Goal: Communication & Community: Answer question/provide support

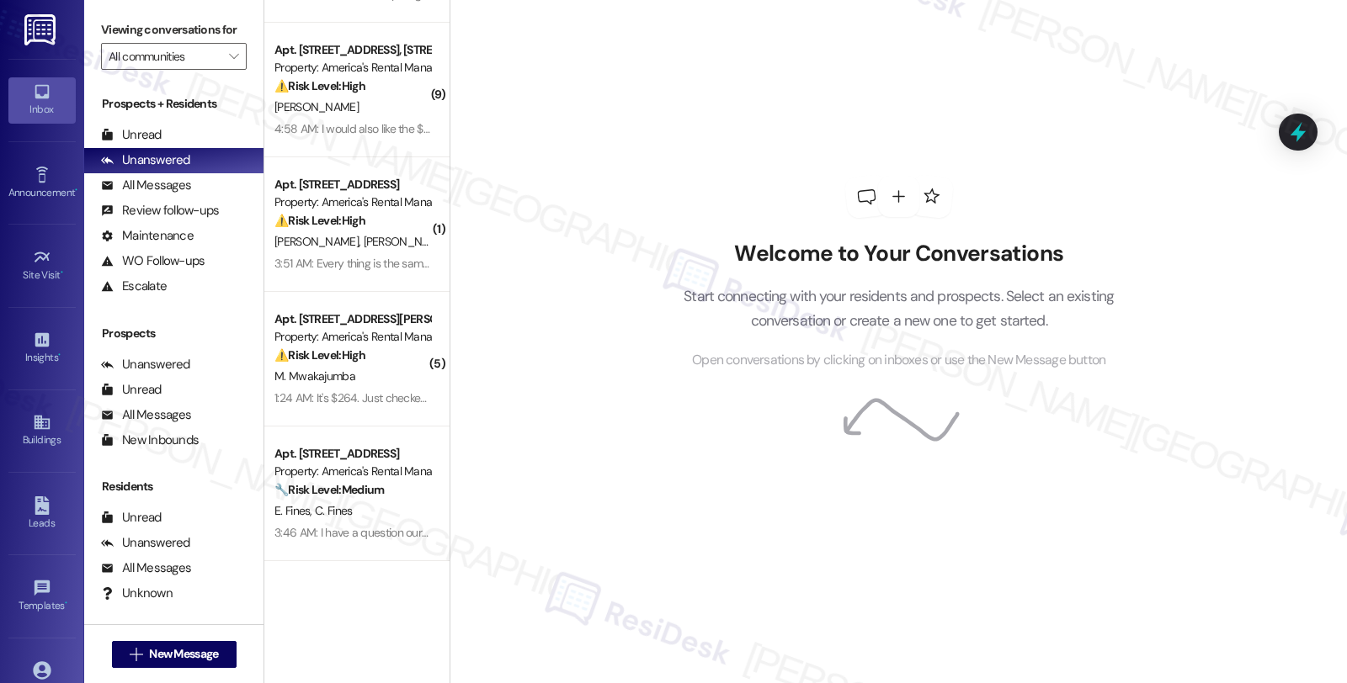
scroll to position [244, 0]
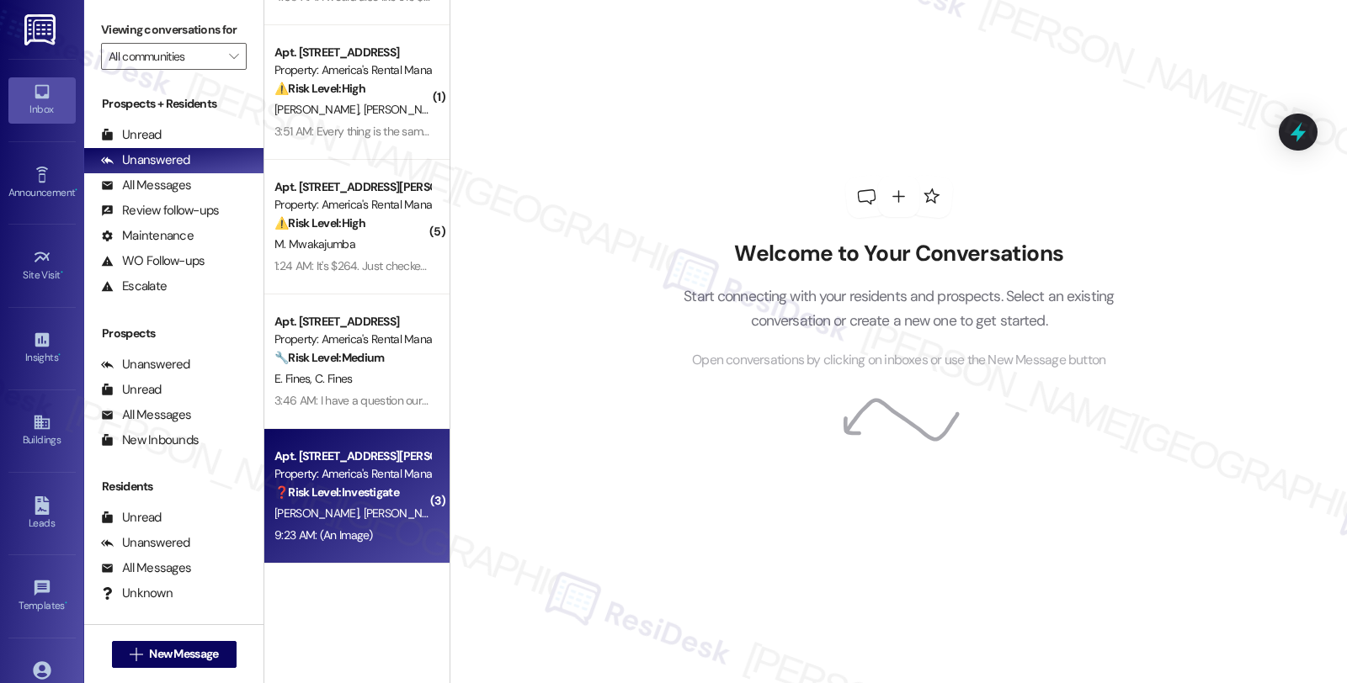
click at [369, 480] on div "Property: America's Rental Managers Portfolio" at bounding box center [352, 474] width 156 height 18
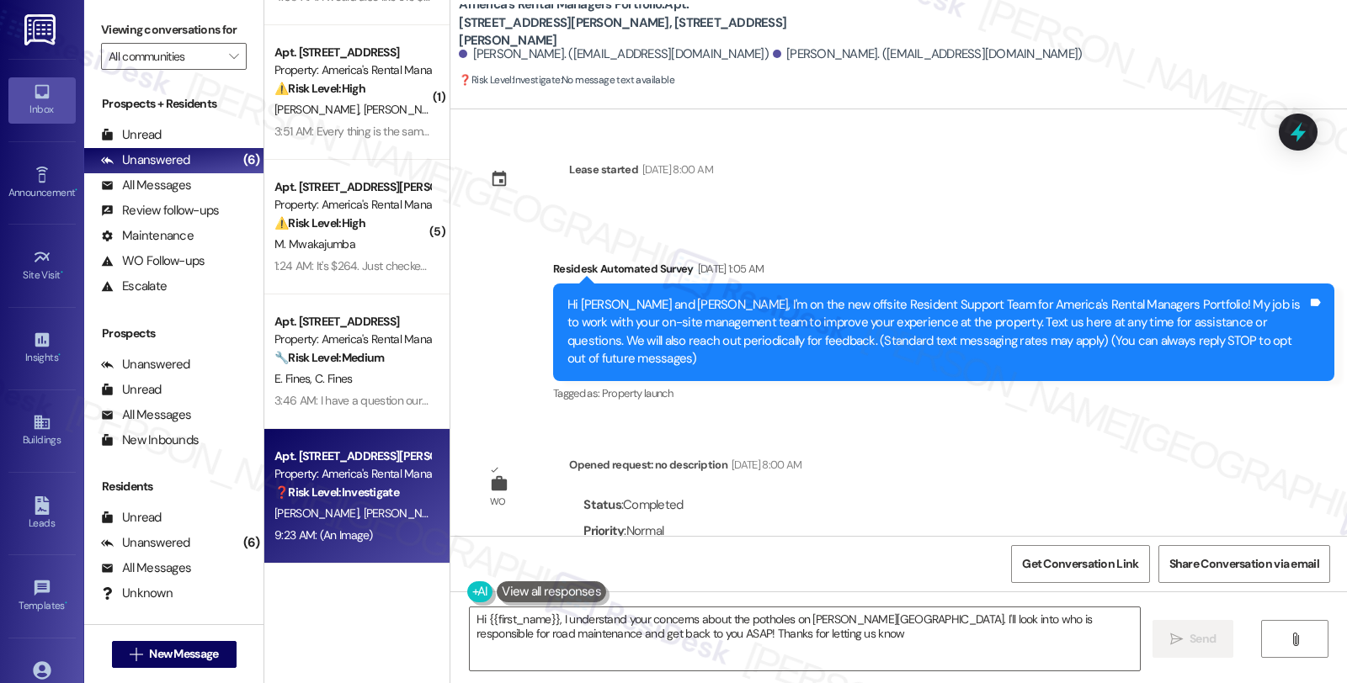
type textarea "Hi {{first_name}}, I understand your concerns about the potholes on Barnett Roa…"
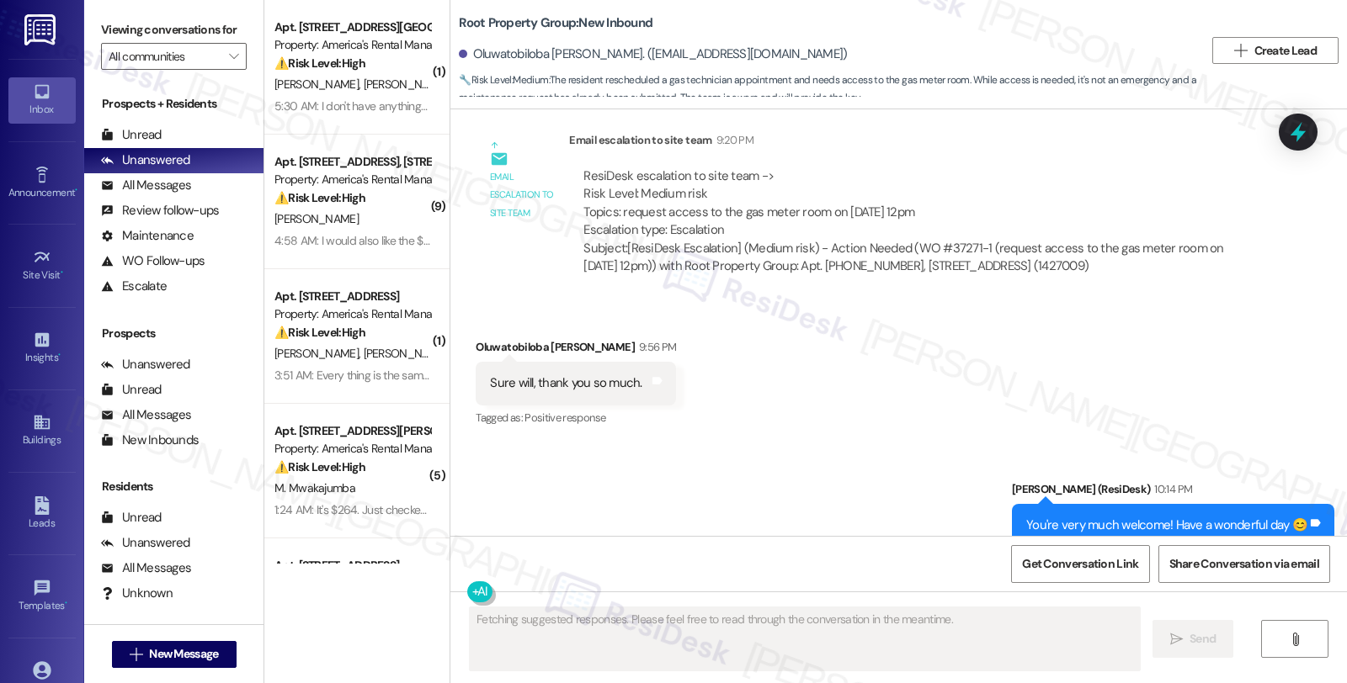
scroll to position [2534, 0]
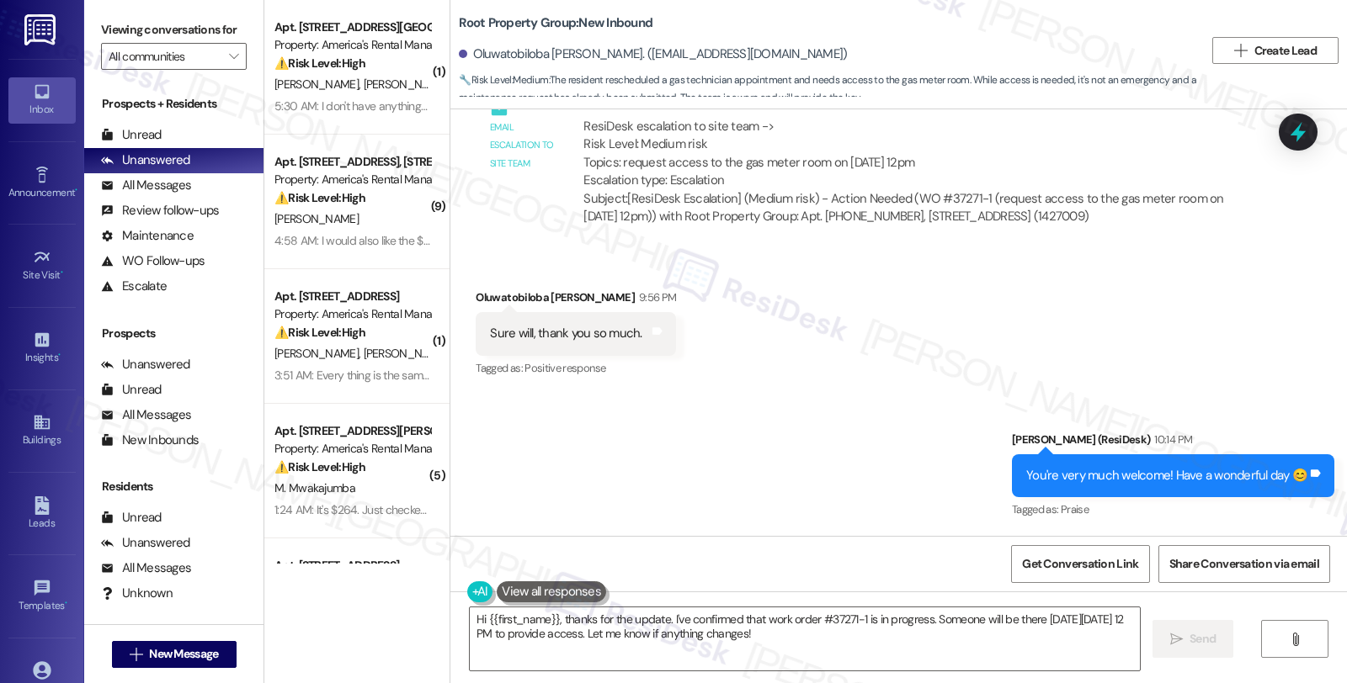
click at [1114, 350] on div "Received via SMS Oluwatobiloba [PERSON_NAME] 9:56 PM Sure will, thank you so mu…" at bounding box center [898, 322] width 896 height 142
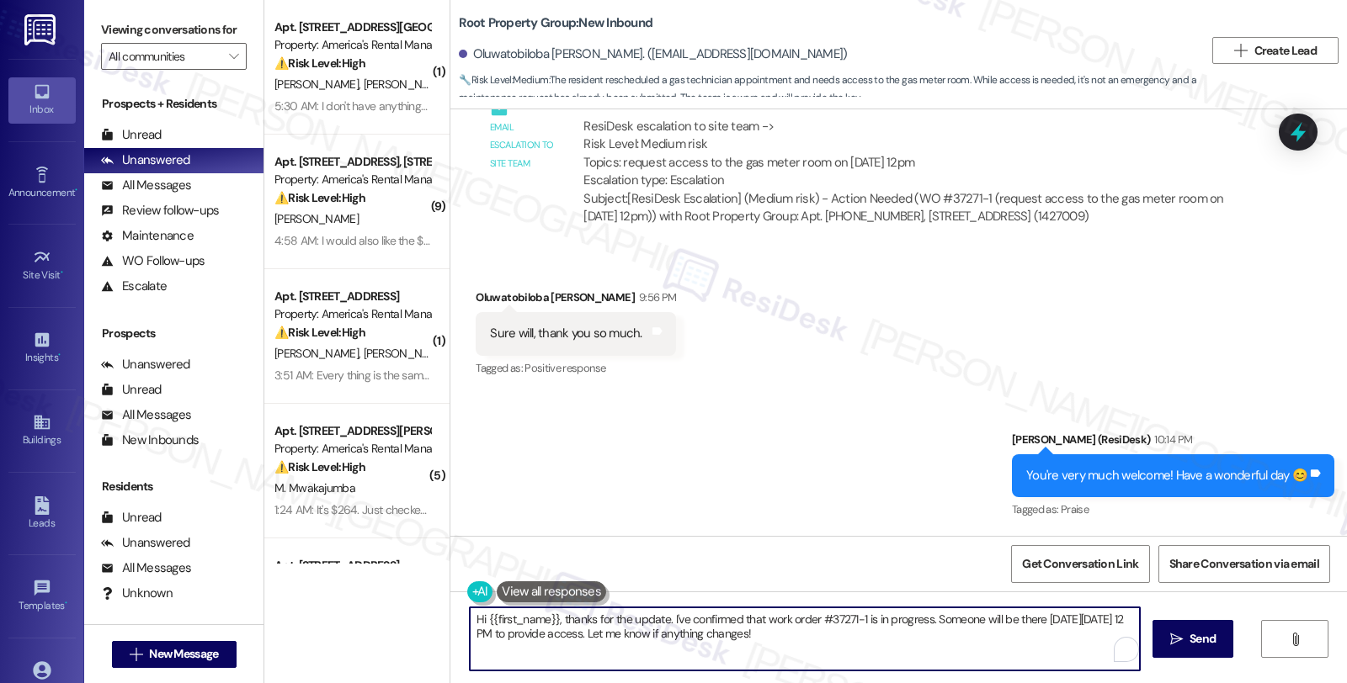
drag, startPoint x: 808, startPoint y: 634, endPoint x: 448, endPoint y: 572, distance: 365.5
click at [450, 572] on div "Survey, sent via SMS Residesk Automated Survey Jul 25, 2025 at 12:29 AM Hi Oluw…" at bounding box center [898, 450] width 896 height 683
paste textarea "Please let the Tenant know that we received their request and to please contact…"
click at [470, 620] on textarea "Please let the Tenant know that we received their request and to please contact…" at bounding box center [805, 639] width 670 height 63
drag, startPoint x: 619, startPoint y: 619, endPoint x: 778, endPoint y: 619, distance: 159.1
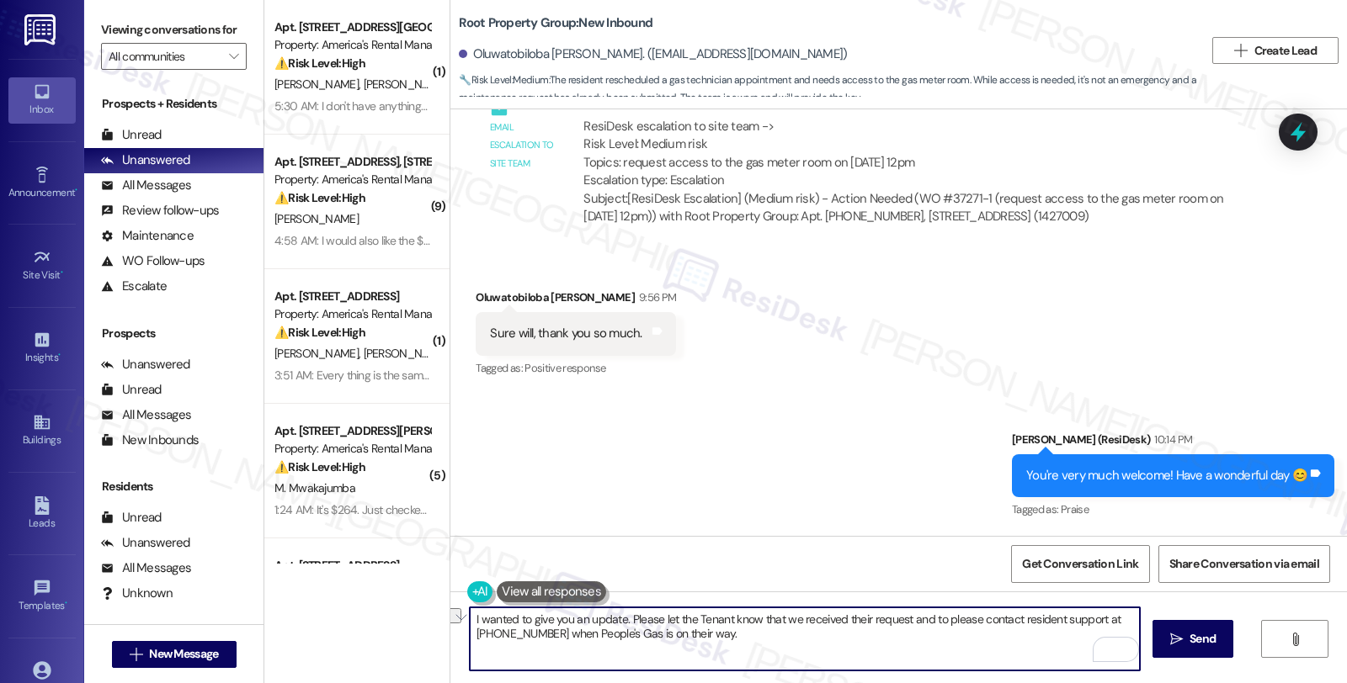
click at [778, 619] on textarea "I wanted to give you an update. Please let the Tenant know that we received the…" at bounding box center [805, 639] width 670 height 63
click at [694, 620] on textarea "I wanted to give you an update. We received their request and to please contact…" at bounding box center [805, 639] width 670 height 63
click at [621, 620] on textarea "I wanted to give you an update. We received your request and to please contact …" at bounding box center [805, 639] width 670 height 63
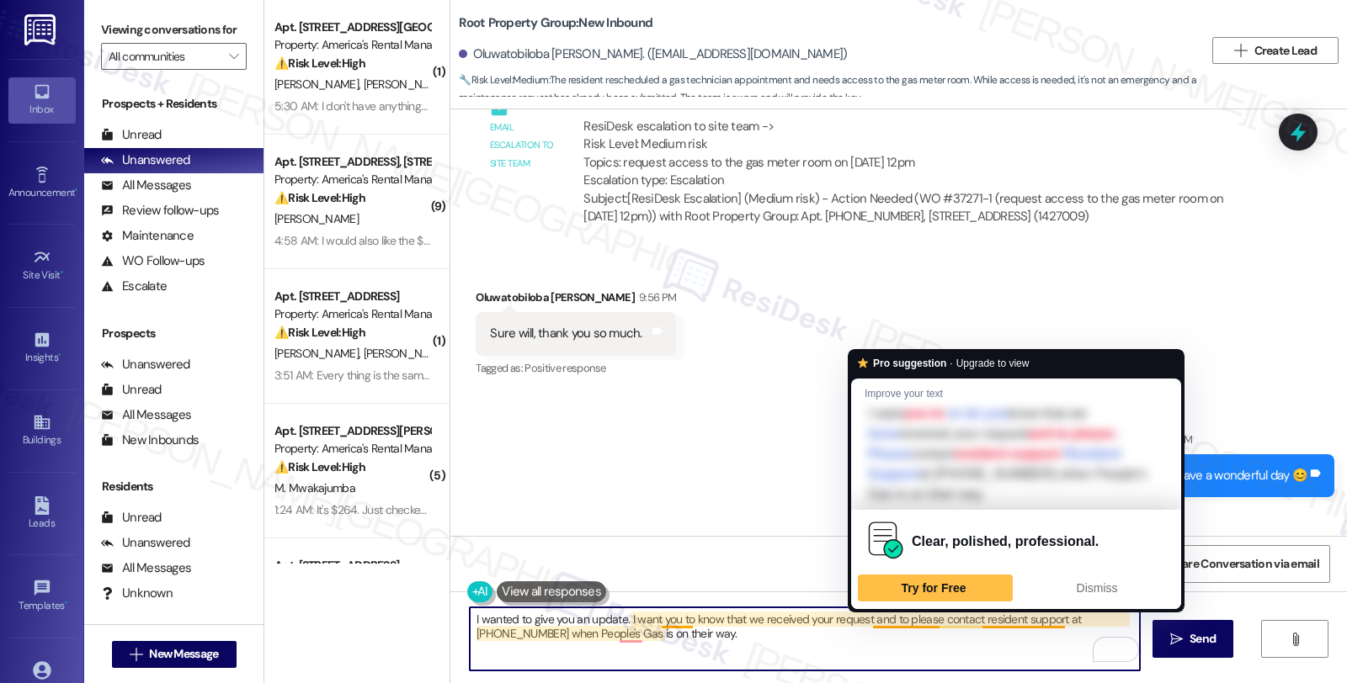
click at [885, 621] on textarea "I wanted to give you an update. I want you to know that we received your reques…" at bounding box center [805, 639] width 670 height 63
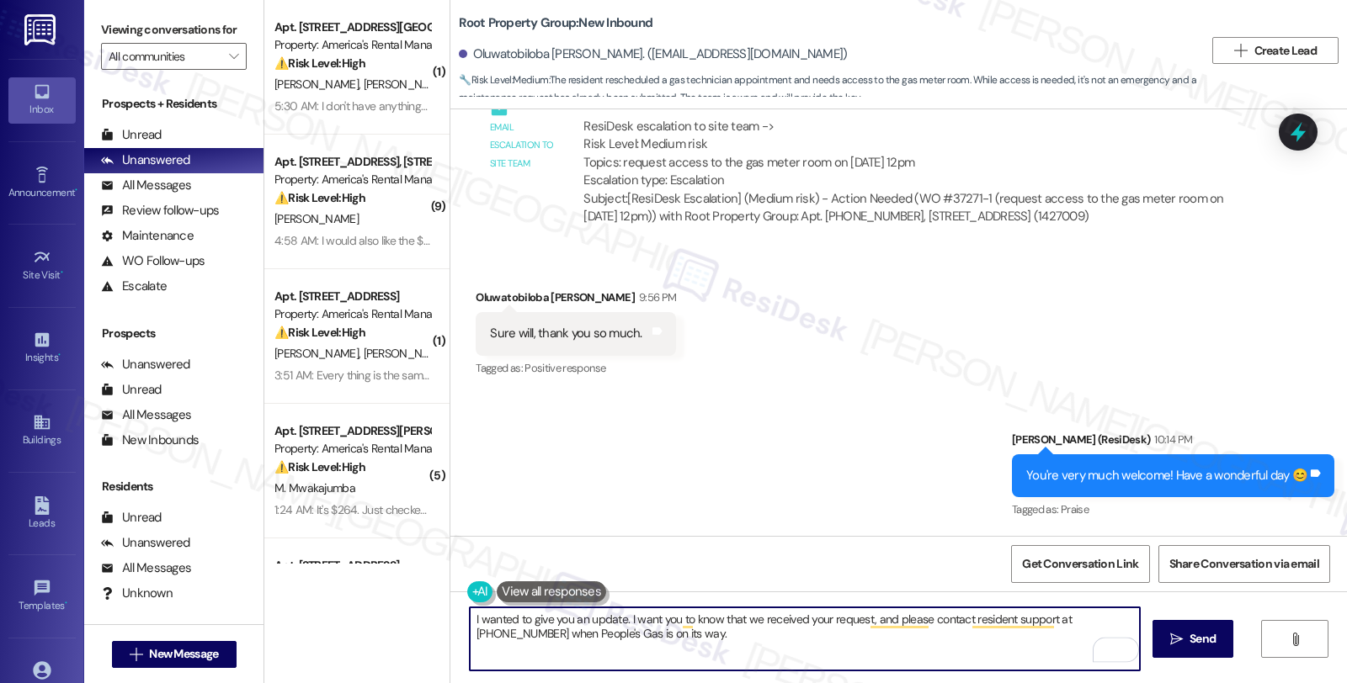
click at [671, 641] on textarea "I wanted to give you an update. I want you to know that we received your reques…" at bounding box center [805, 639] width 670 height 63
type textarea "I wanted to give you an update. I want you to know that we received your reques…"
click at [1199, 637] on span "Send" at bounding box center [1202, 639] width 26 height 18
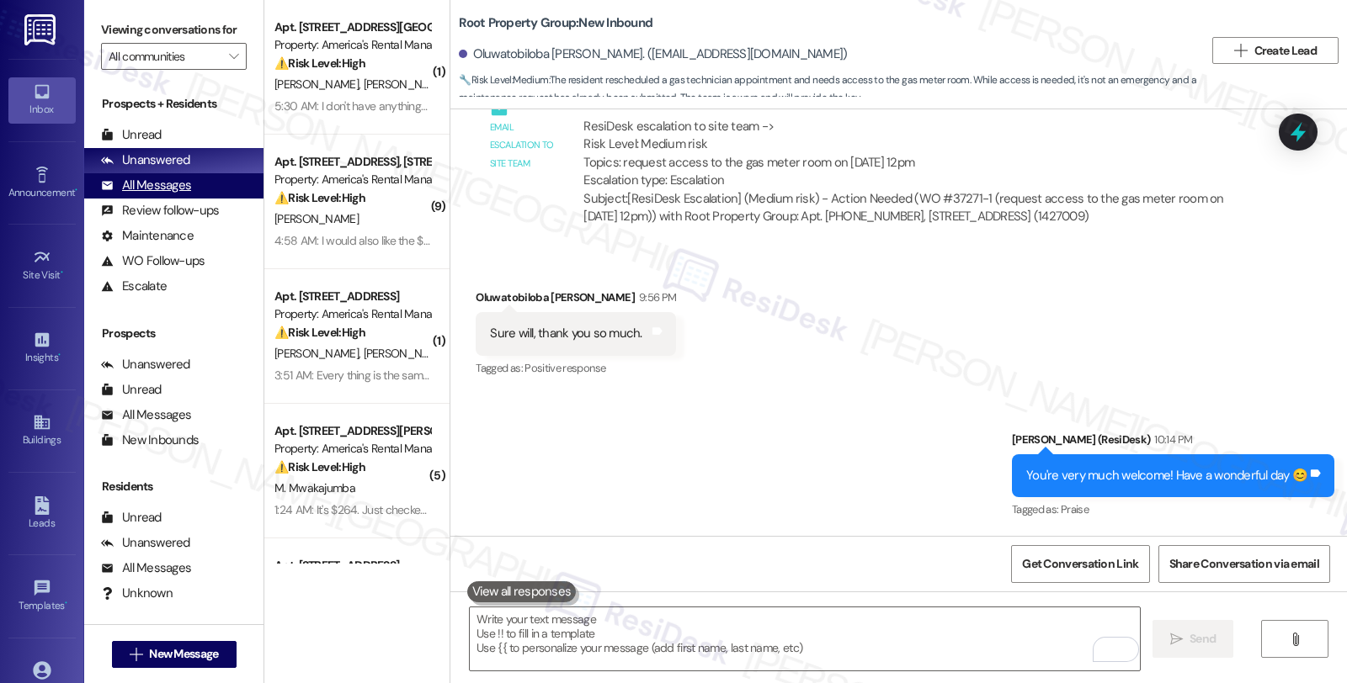
click at [169, 194] on div "All Messages" at bounding box center [146, 186] width 90 height 18
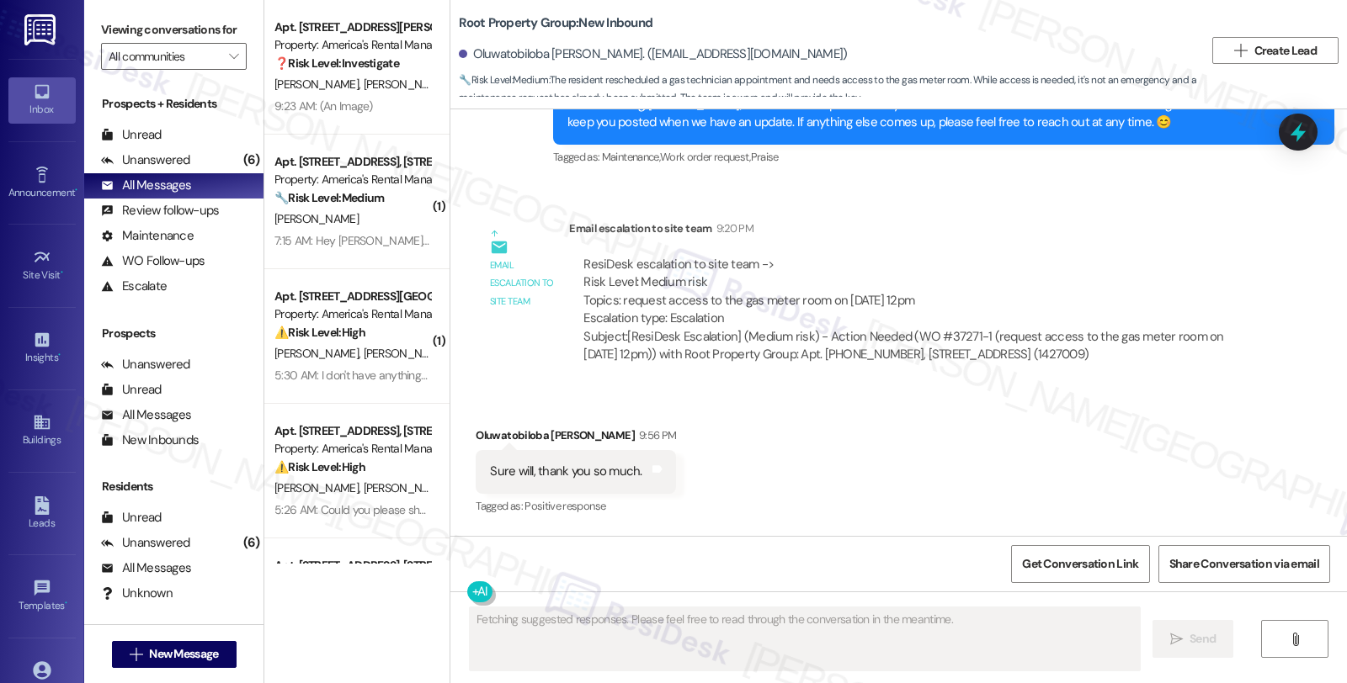
scroll to position [2694, 0]
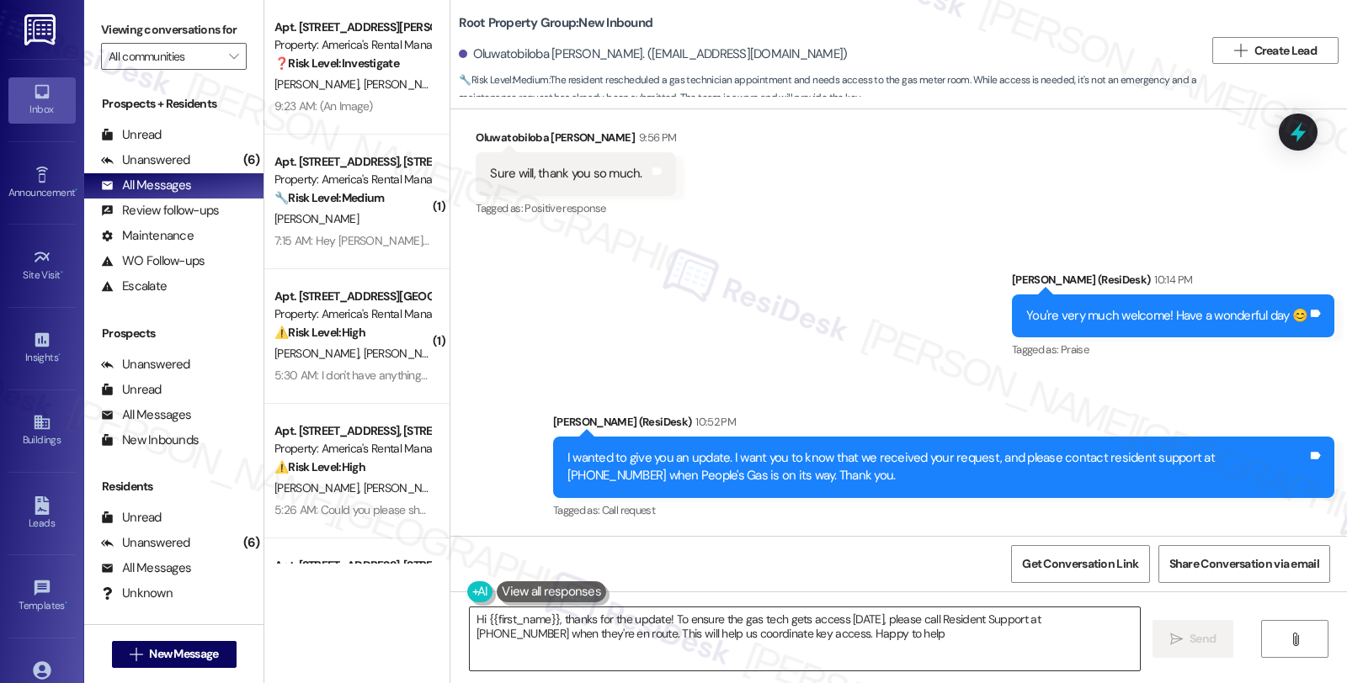
type textarea "Hi {{first_name}}, thanks for the update! To ensure the gas tech gets access on…"
click at [1061, 230] on div "Received via SMS Oluwatobiloba Bruce 9:56 PM Sure will, thank you so much. Tags…" at bounding box center [898, 162] width 896 height 142
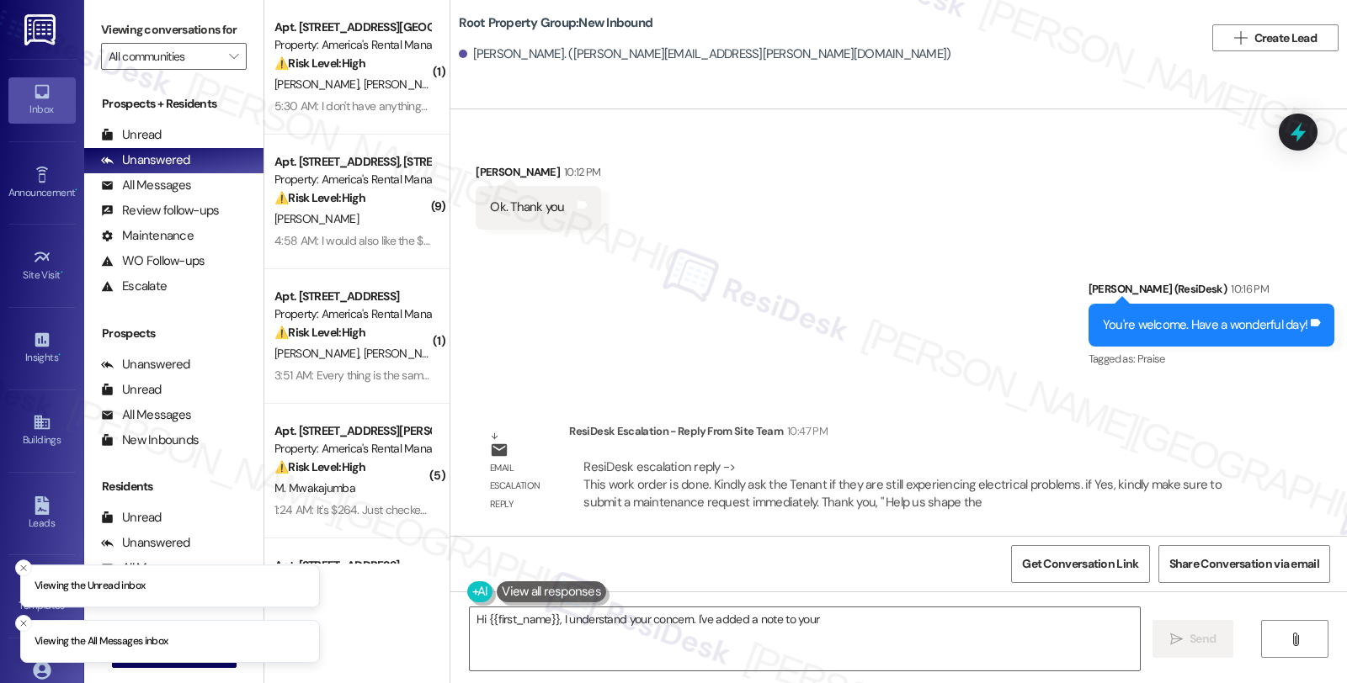
scroll to position [1773, 0]
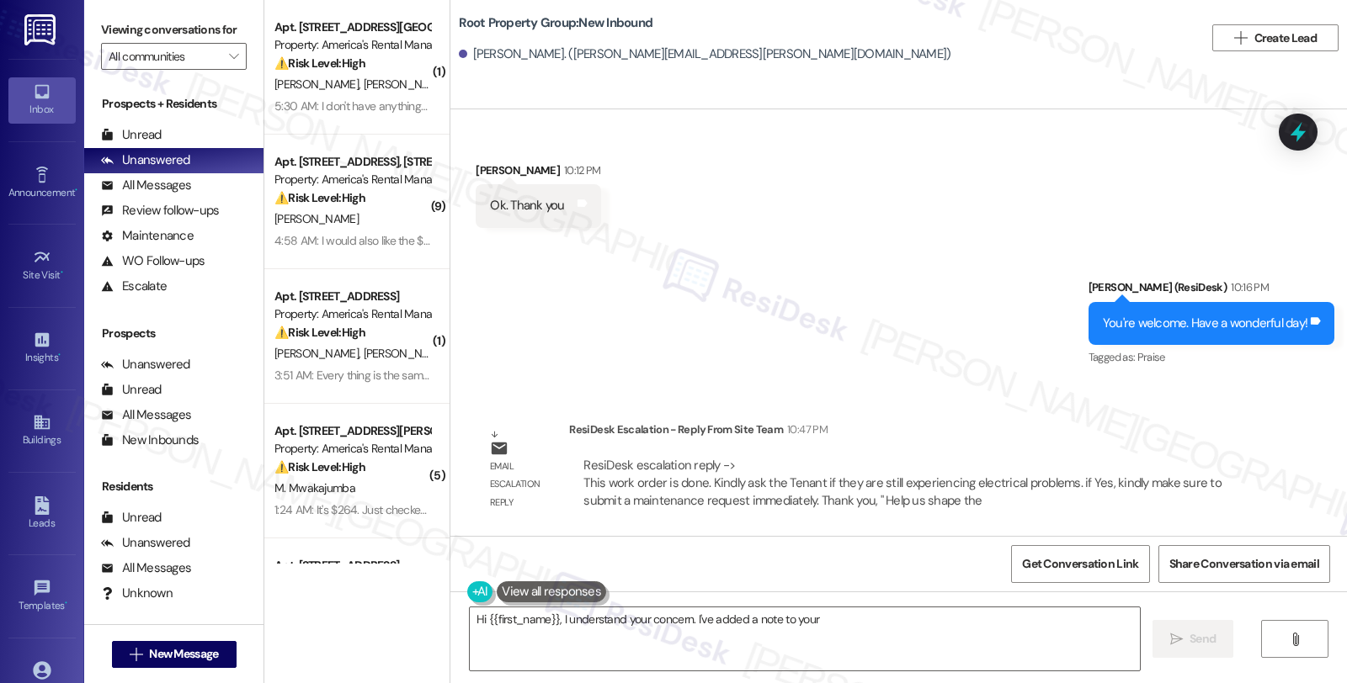
click at [476, 164] on div "Ishaan Kasbekar 10:12 PM" at bounding box center [538, 174] width 125 height 24
copy div "Ishaan"
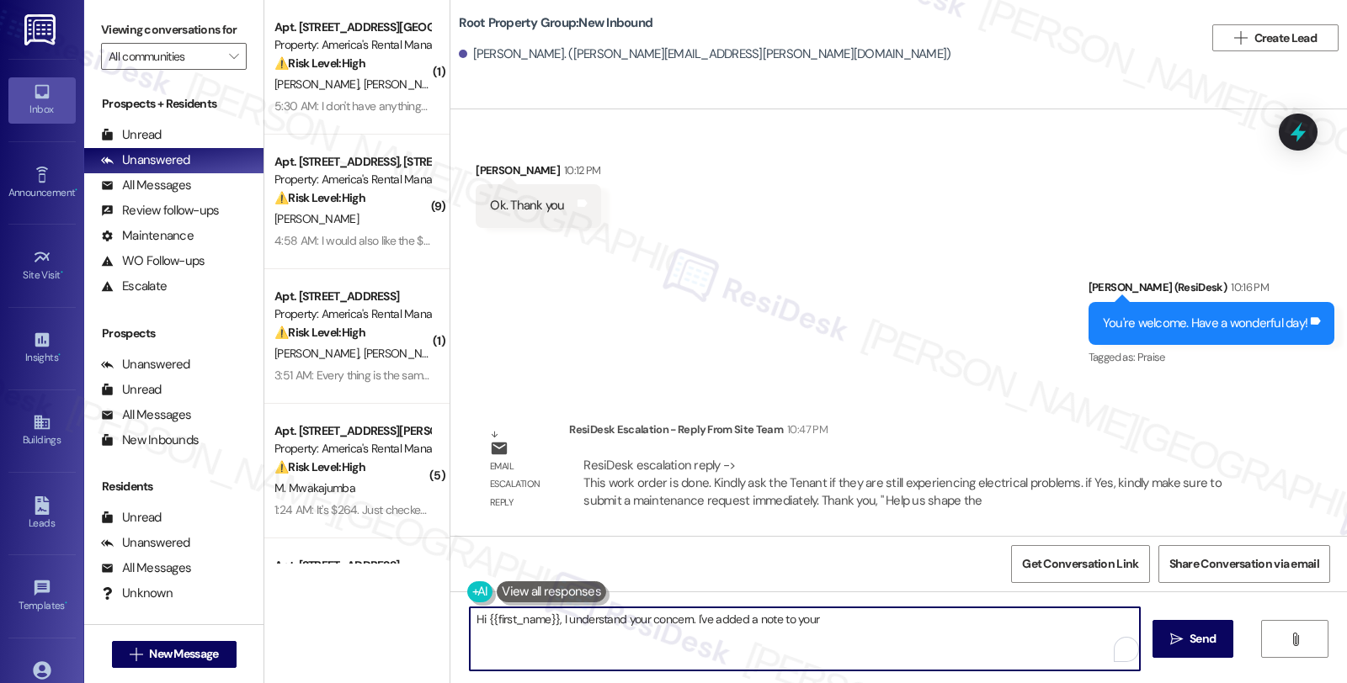
drag, startPoint x: 552, startPoint y: 618, endPoint x: 933, endPoint y: 654, distance: 382.2
click at [933, 654] on textarea "Hi {{first_name}}, I understand your concern. I've added a note to your existin…" at bounding box center [805, 639] width 670 height 63
click at [721, 634] on textarea "Hi {{first_name}}, just to give you an update," at bounding box center [805, 639] width 670 height 63
click at [503, 649] on textarea "Hi {{first_name}}, just to give you an update, the work order is done." at bounding box center [805, 639] width 670 height 63
click at [813, 624] on textarea "Hi {{first_name}}, just to give you an update, the work order is done." at bounding box center [805, 639] width 670 height 63
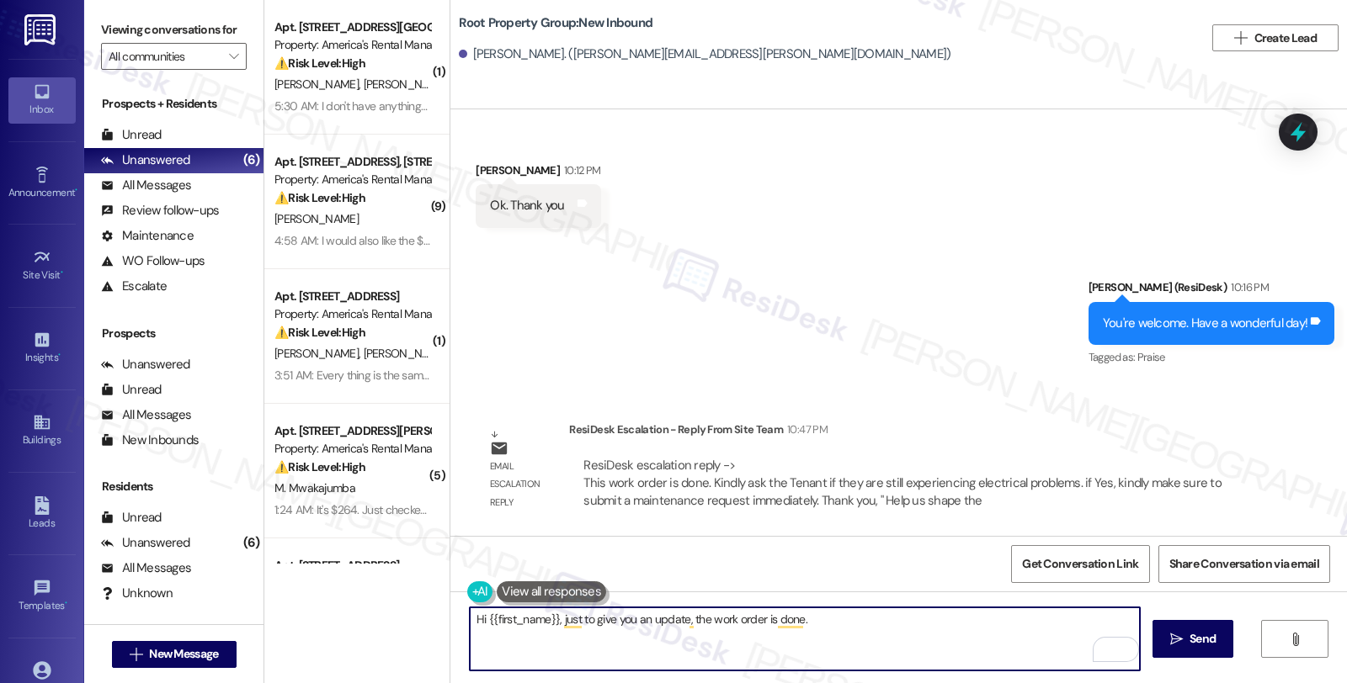
click at [819, 631] on textarea "Hi {{first_name}}, just to give you an update, the work order is done." at bounding box center [805, 639] width 670 height 63
paste textarea "Kindly ask the Tenant if they are still experiencing electrical problems. if Ye…"
click at [828, 618] on textarea "Hi {{first_name}}, just to give you an update, the work order is done. Kindly a…" at bounding box center [805, 639] width 670 height 63
click at [878, 613] on textarea "Hi {{first_name}}, just to give you an update, the work order is done. Kindly c…" at bounding box center [805, 639] width 670 height 63
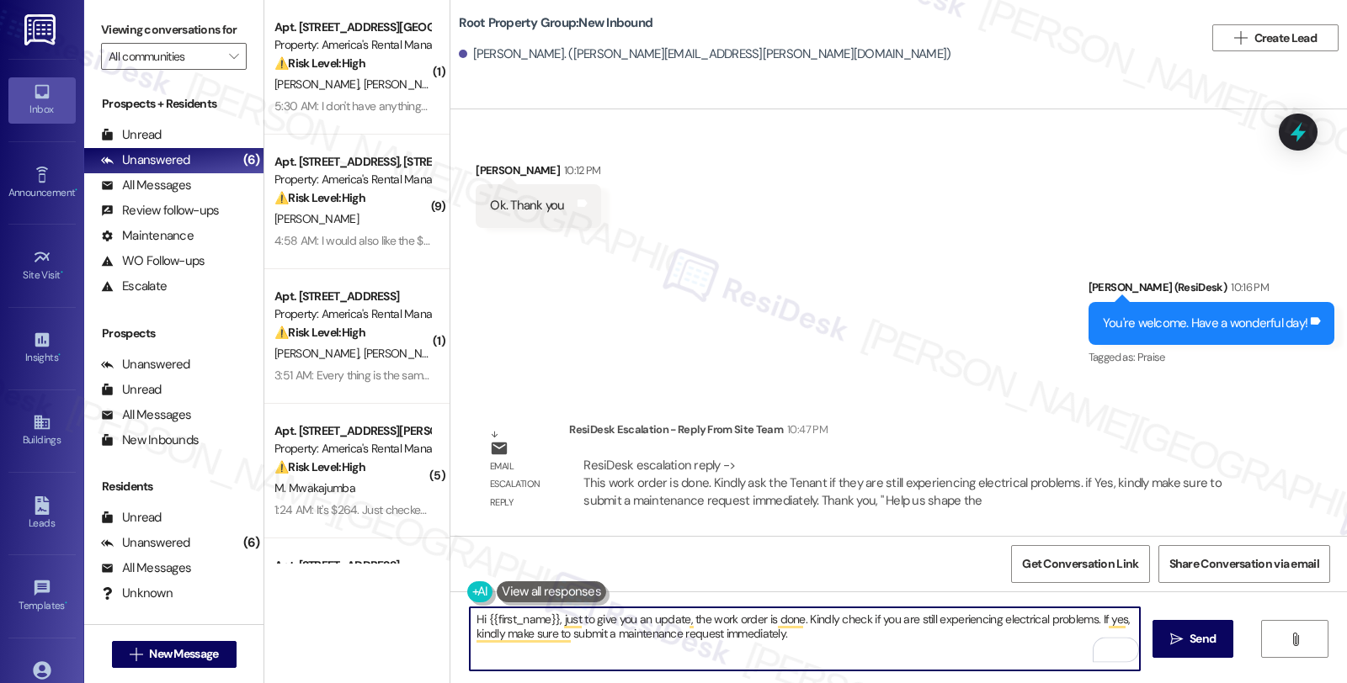
click at [877, 641] on textarea "Hi {{first_name}}, just to give you an update, the work order is done. Kindly c…" at bounding box center [805, 639] width 670 height 63
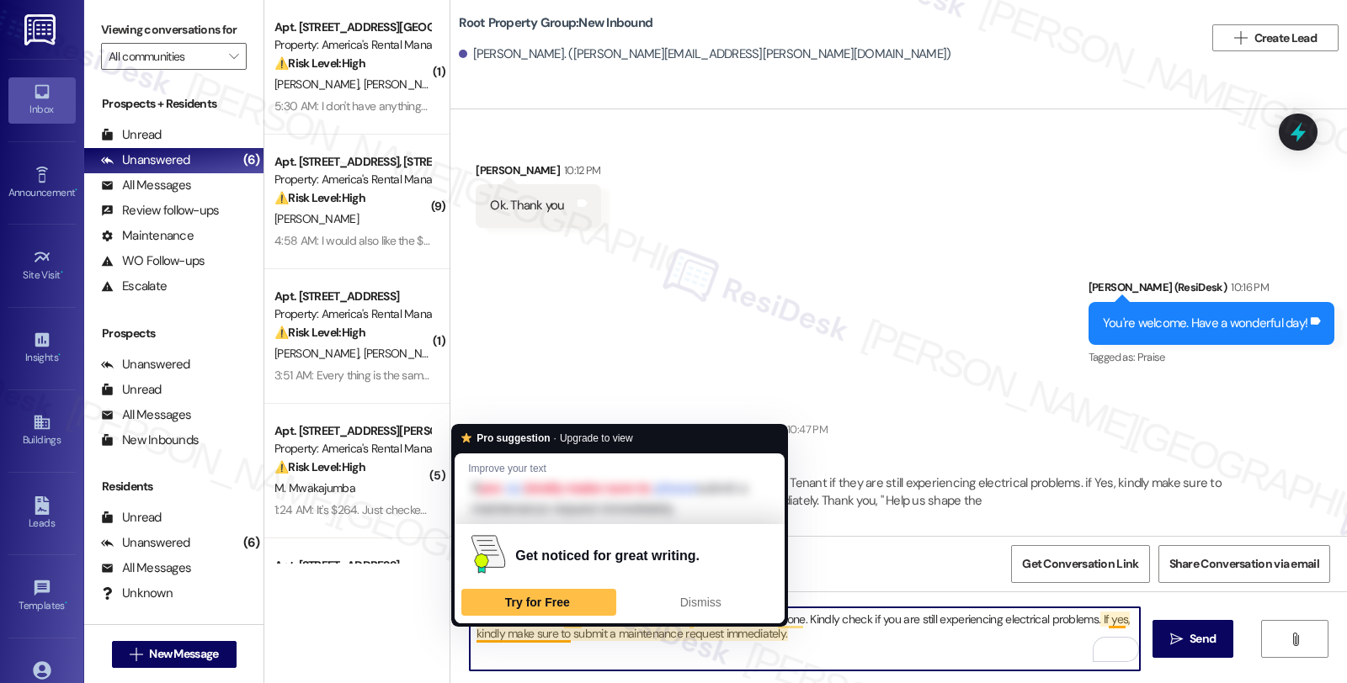
click at [471, 634] on textarea "Hi {{first_name}}, just to give you an update, the work order is done. Kindly c…" at bounding box center [805, 639] width 670 height 63
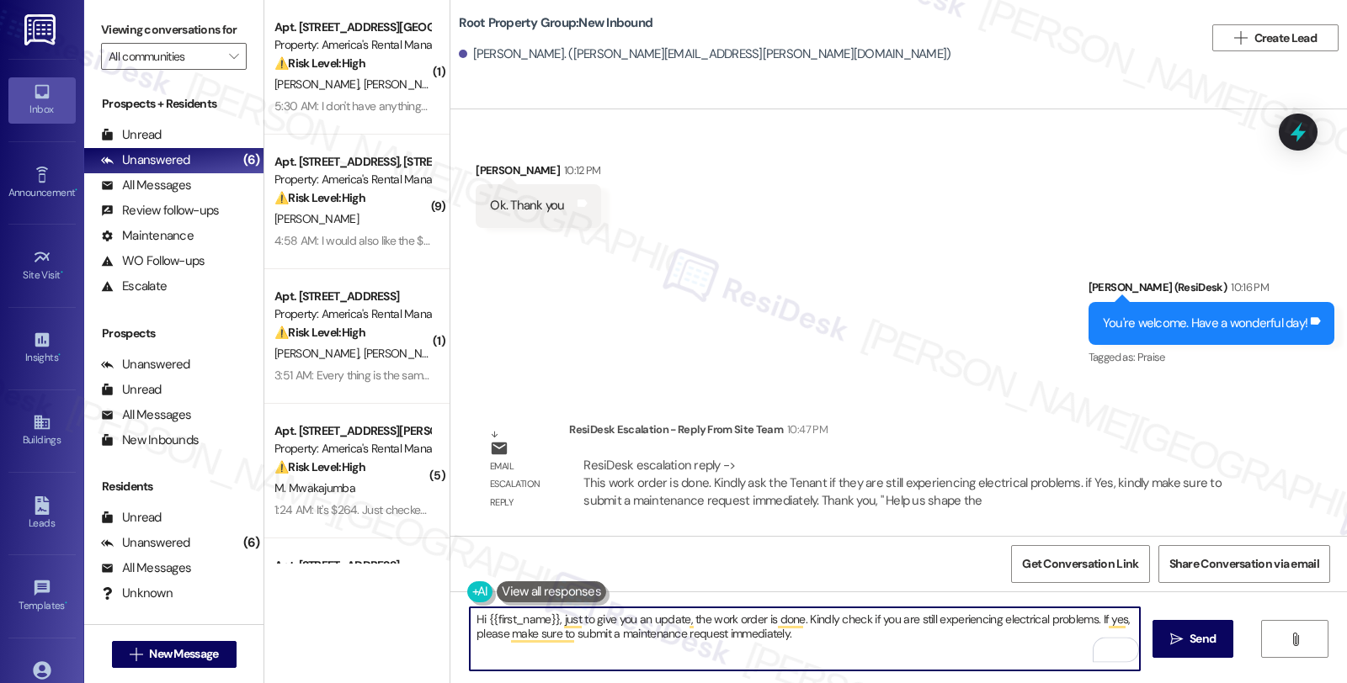
click at [872, 630] on textarea "Hi {{first_name}}, just to give you an update, the work order is done. Kindly c…" at bounding box center [805, 639] width 670 height 63
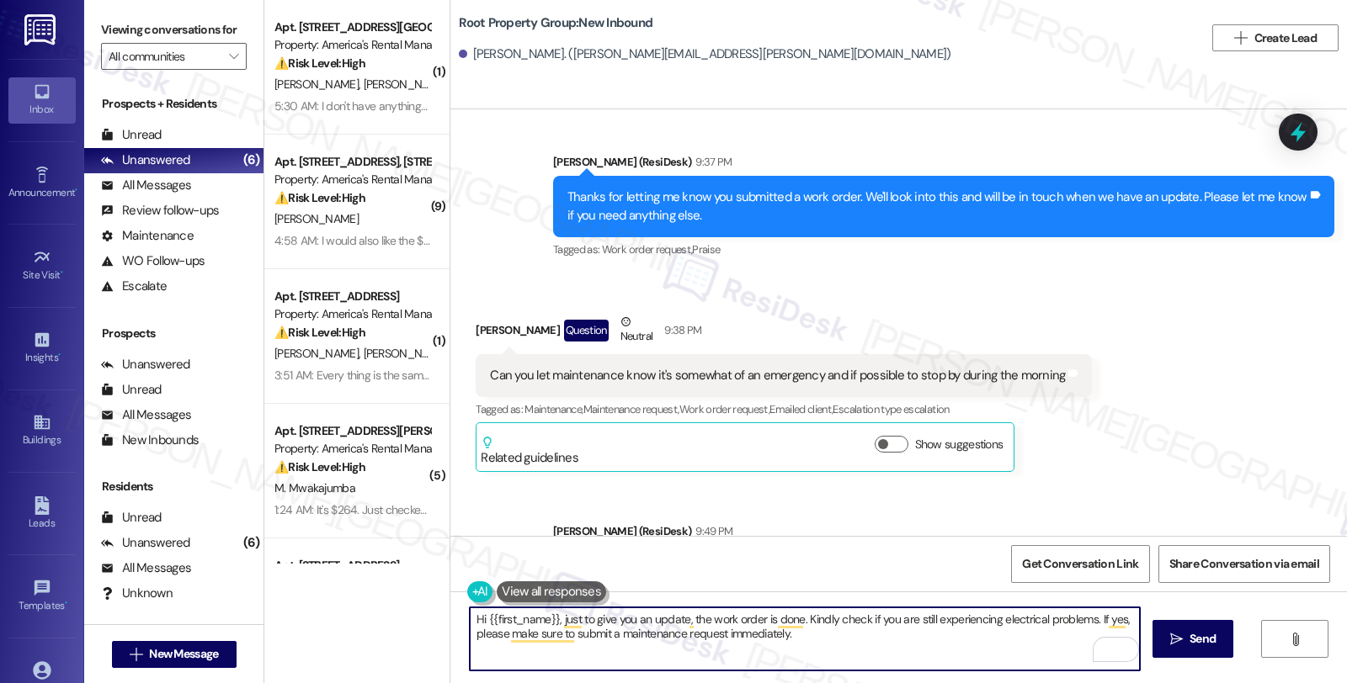
scroll to position [1024, 0]
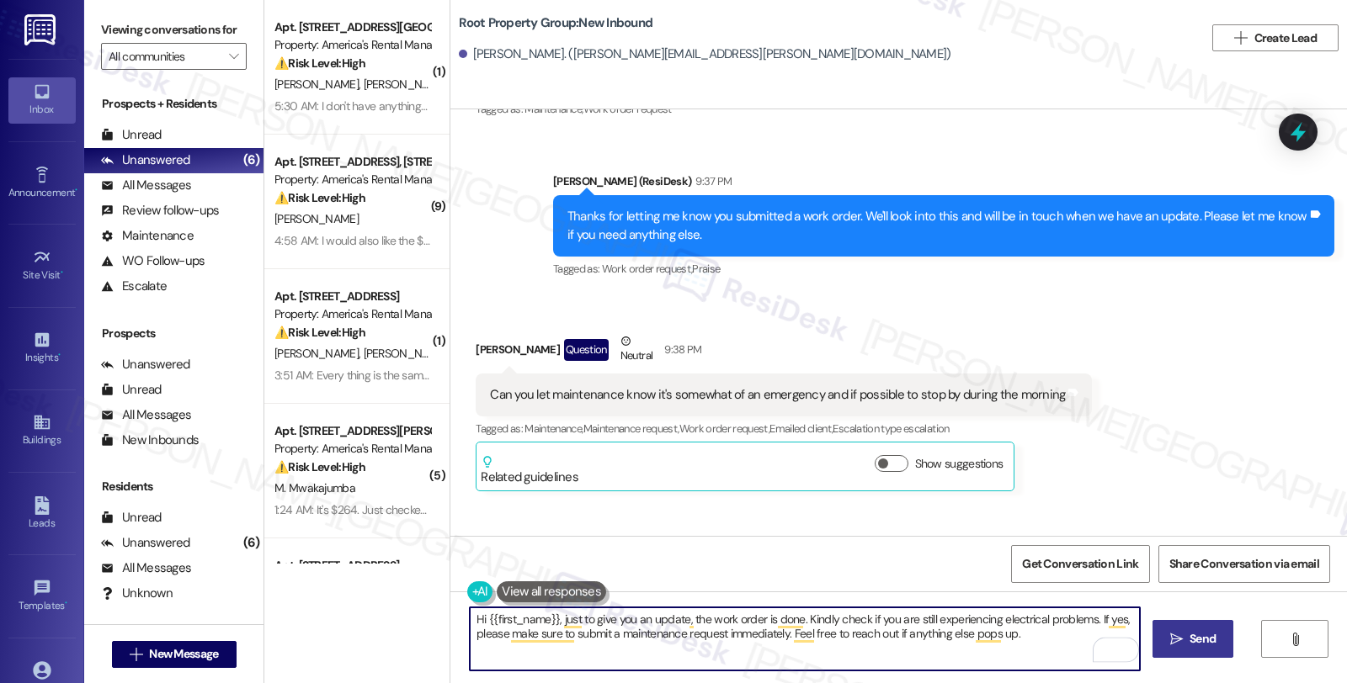
type textarea "Hi {{first_name}}, just to give you an update, the work order is done. Kindly c…"
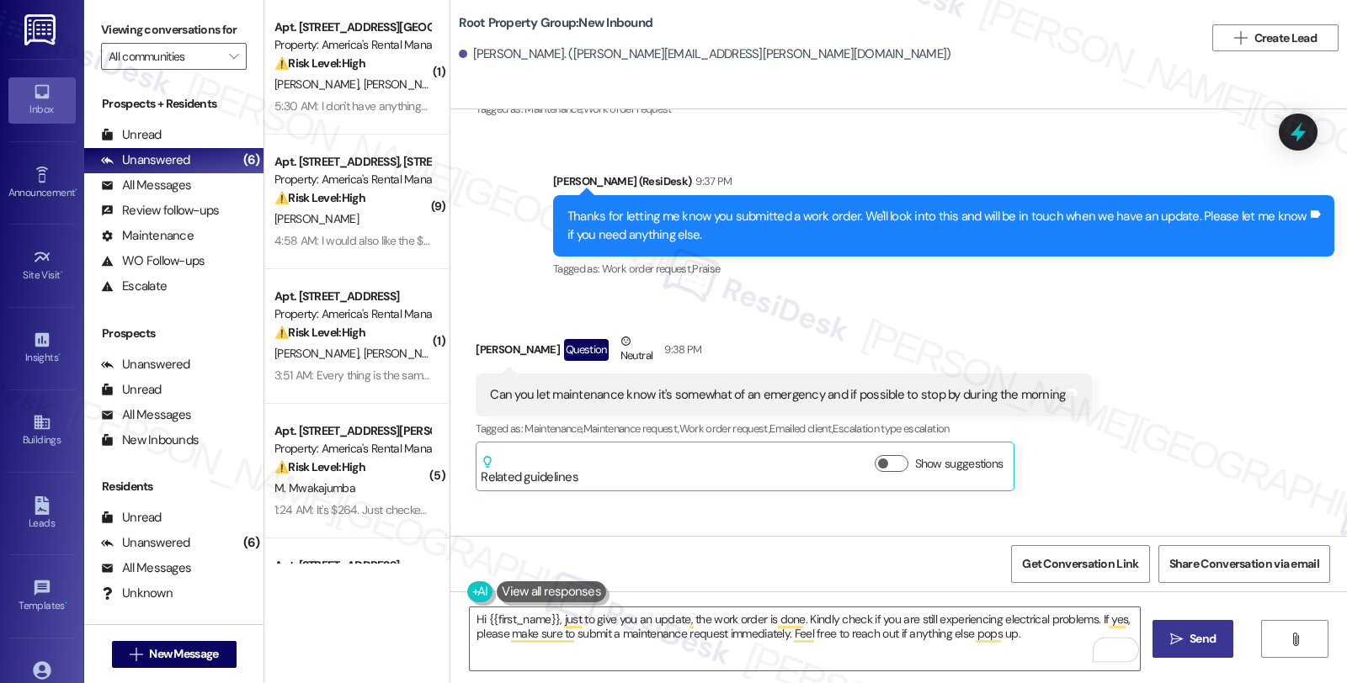
click at [1186, 635] on span "Send" at bounding box center [1202, 639] width 33 height 18
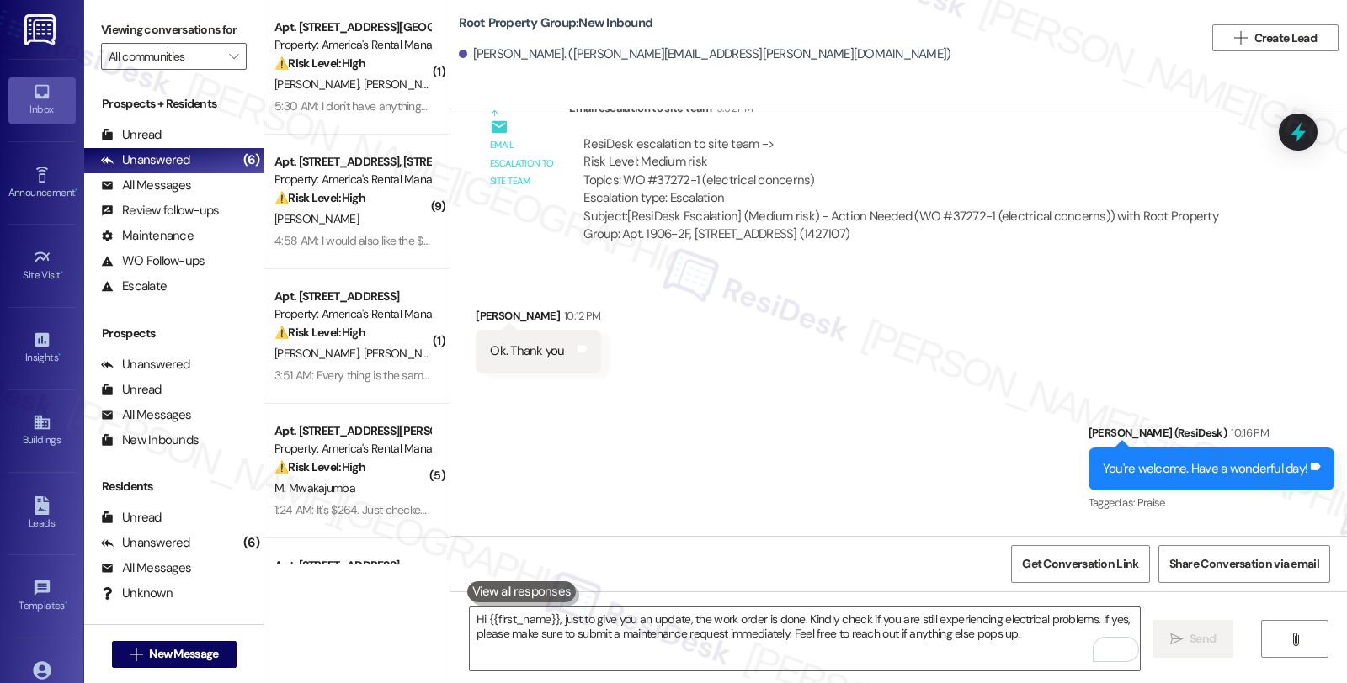
scroll to position [1773, 0]
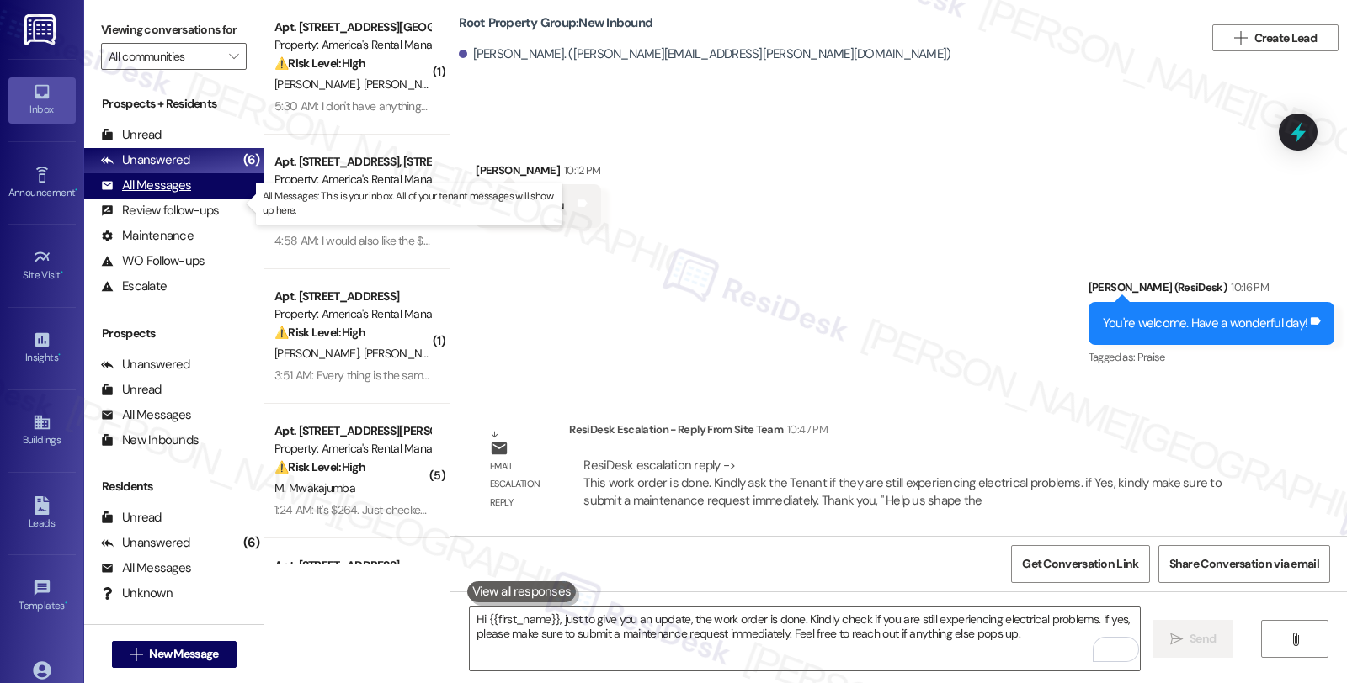
click at [198, 199] on div "All Messages (undefined)" at bounding box center [173, 185] width 179 height 25
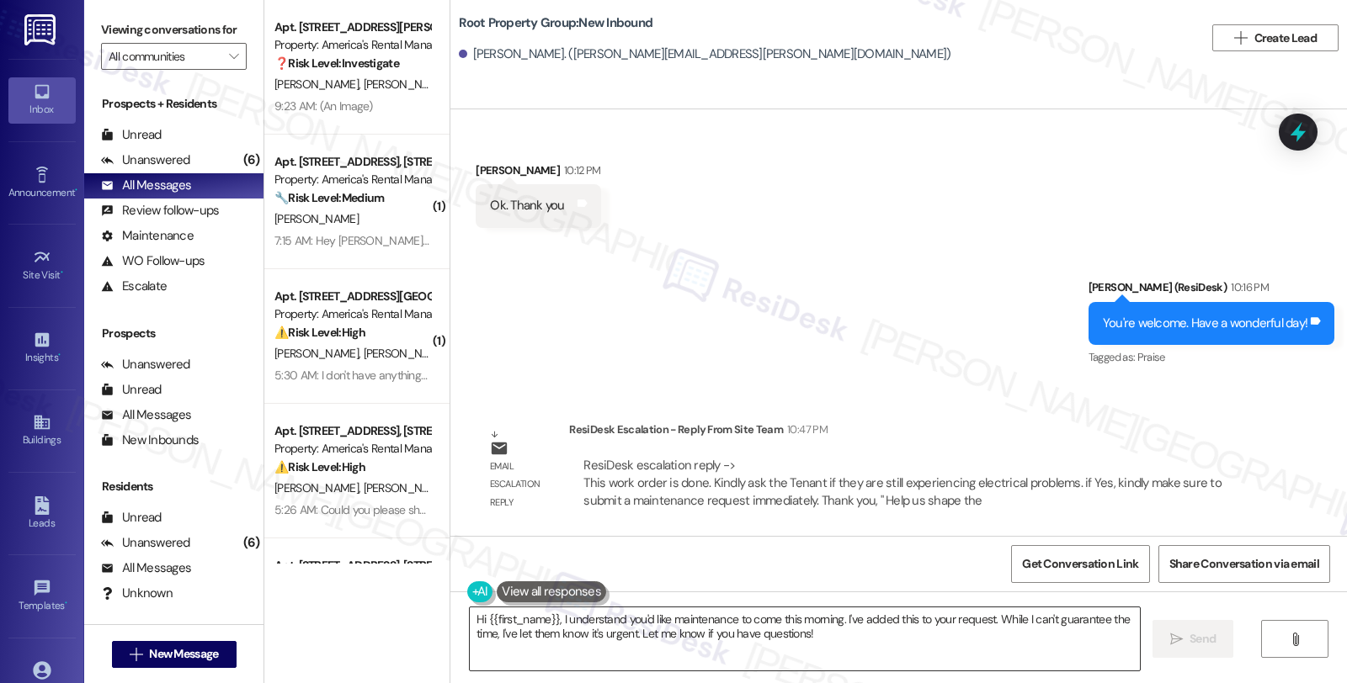
click at [868, 652] on textarea "Hi {{first_name}}, I understand you'd like maintenance to come this morning. I'…" at bounding box center [805, 639] width 670 height 63
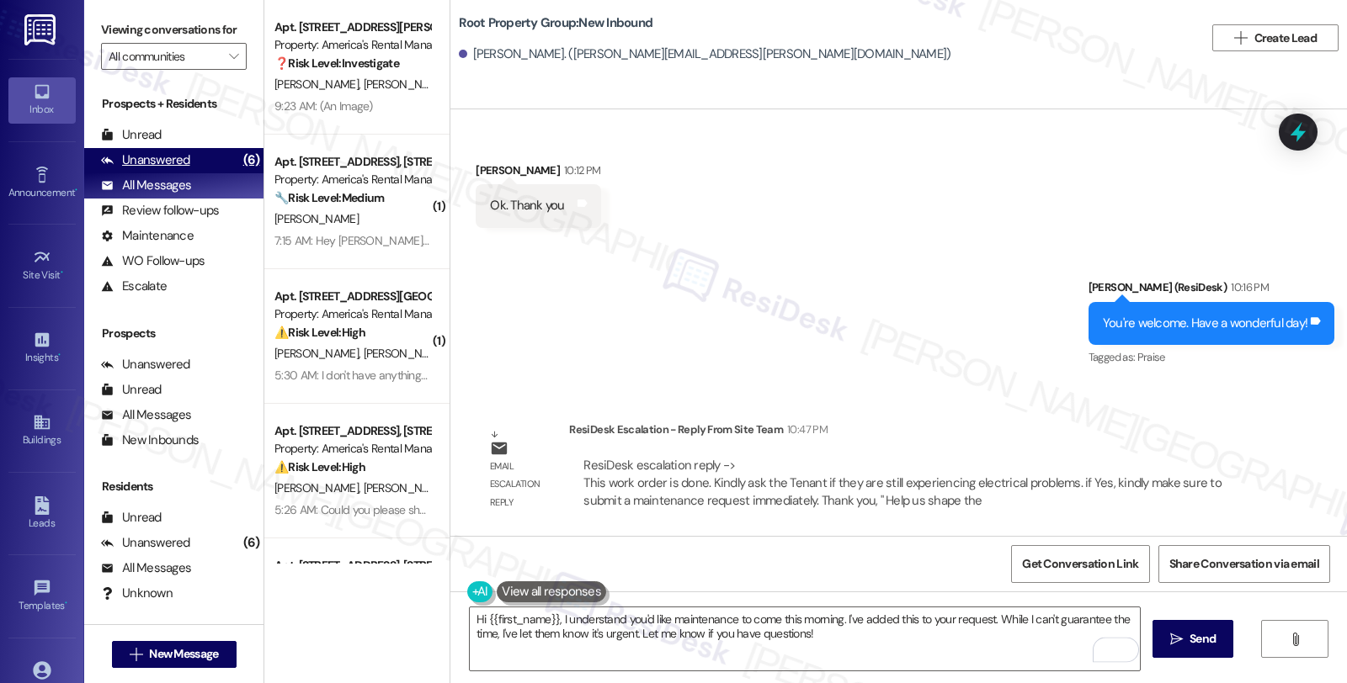
click at [174, 169] on div "Unanswered" at bounding box center [145, 161] width 89 height 18
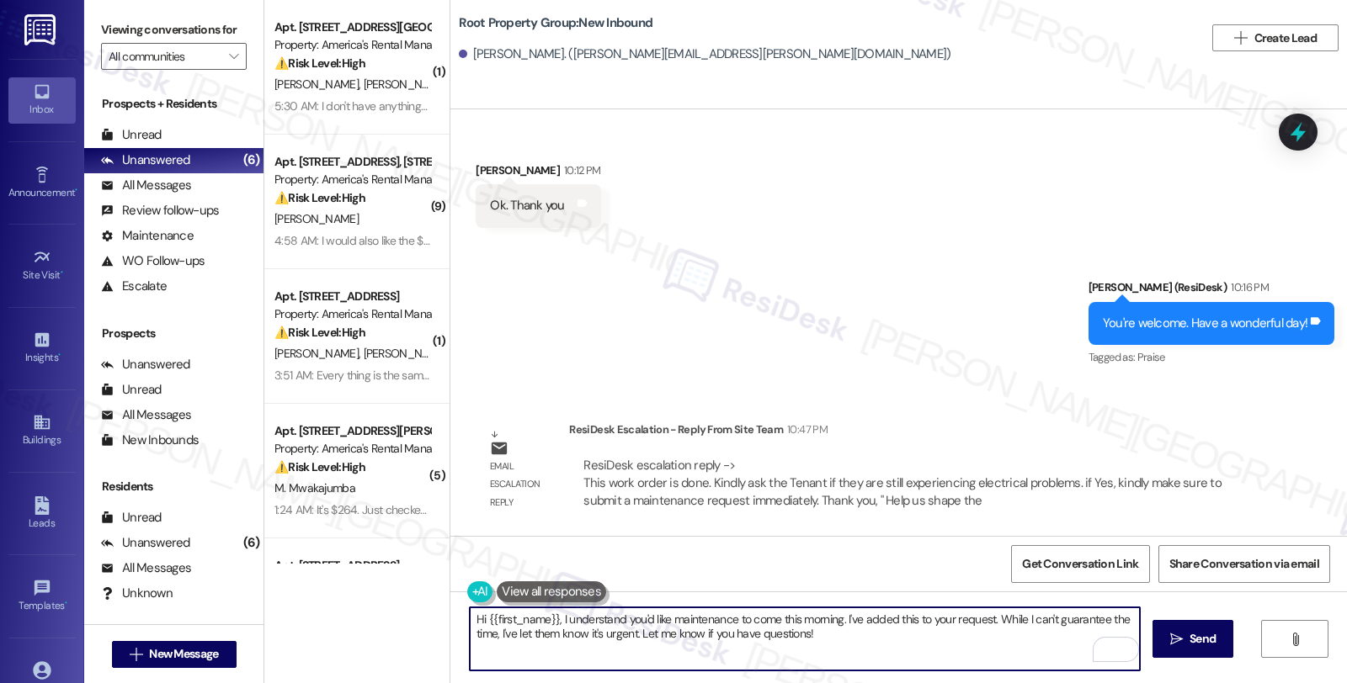
click at [847, 646] on textarea "Hi {{first_name}}, I understand you'd like maintenance to come this morning. I'…" at bounding box center [805, 639] width 670 height 63
paste textarea "Kindly ask the Tenant if they are still experiencing electrical problems. if Ye…"
click at [476, 162] on div "Ishaan Kasbekar 10:12 PM" at bounding box center [538, 174] width 125 height 24
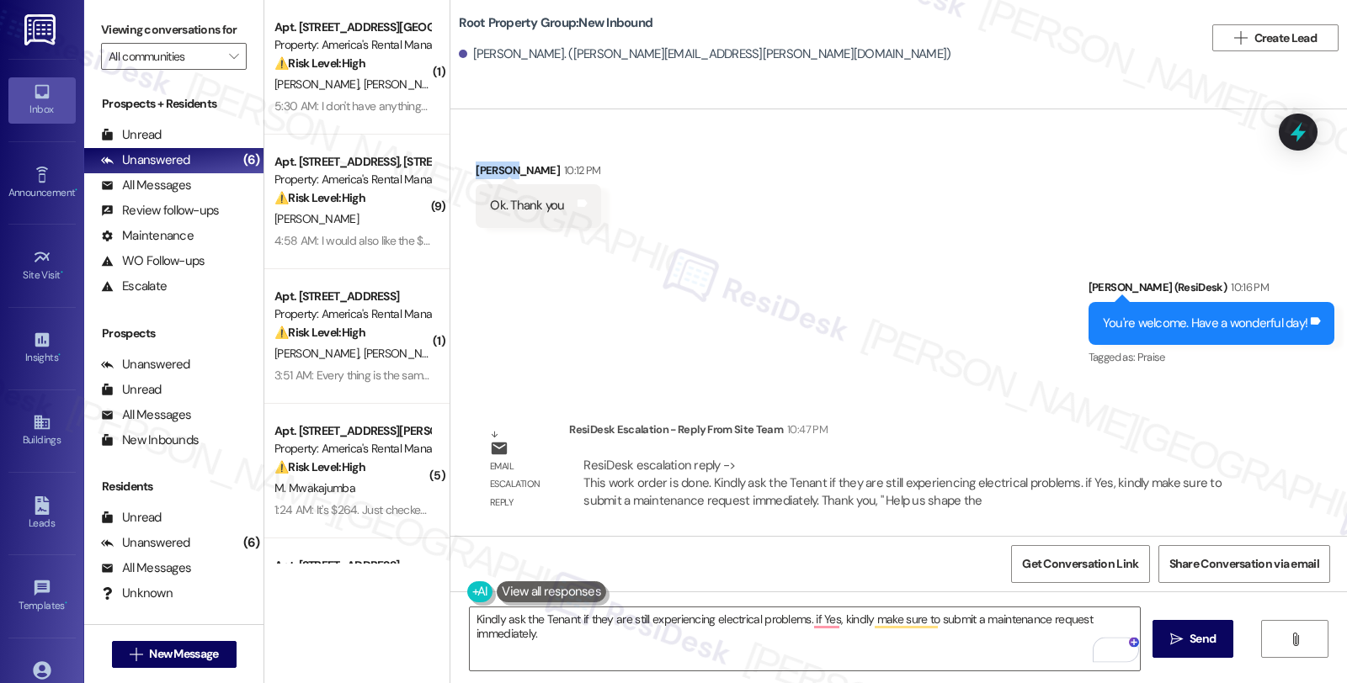
click at [476, 162] on div "Ishaan Kasbekar 10:12 PM" at bounding box center [538, 174] width 125 height 24
copy div "Ishaan"
click at [470, 612] on textarea "Kindly ask the Tenant if they are still experiencing electrical problems. if Ye…" at bounding box center [805, 639] width 670 height 63
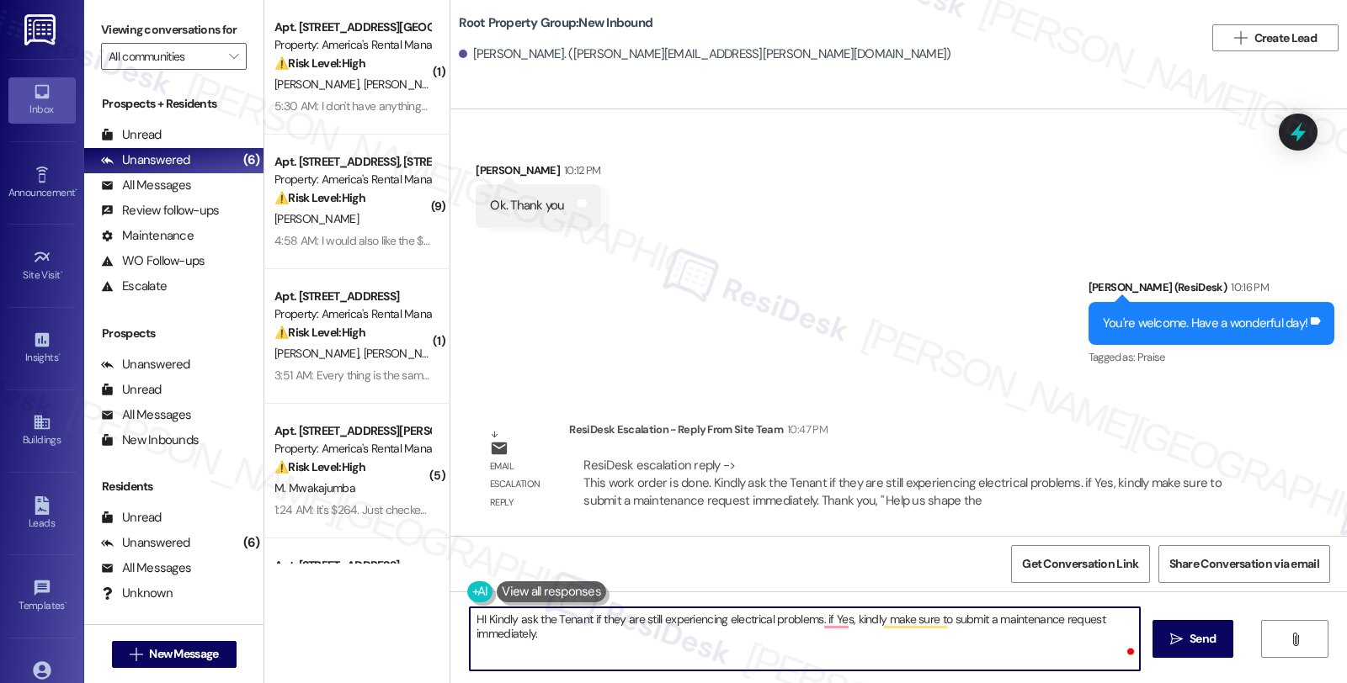
paste textarea "Ishaan"
drag, startPoint x: 550, startPoint y: 643, endPoint x: 449, endPoint y: 625, distance: 102.5
click at [460, 625] on div "HI Ishaan Kindly ask the Tenant if they are still experiencing electrical probl…" at bounding box center [796, 639] width 672 height 65
paste textarea "Ishaan"
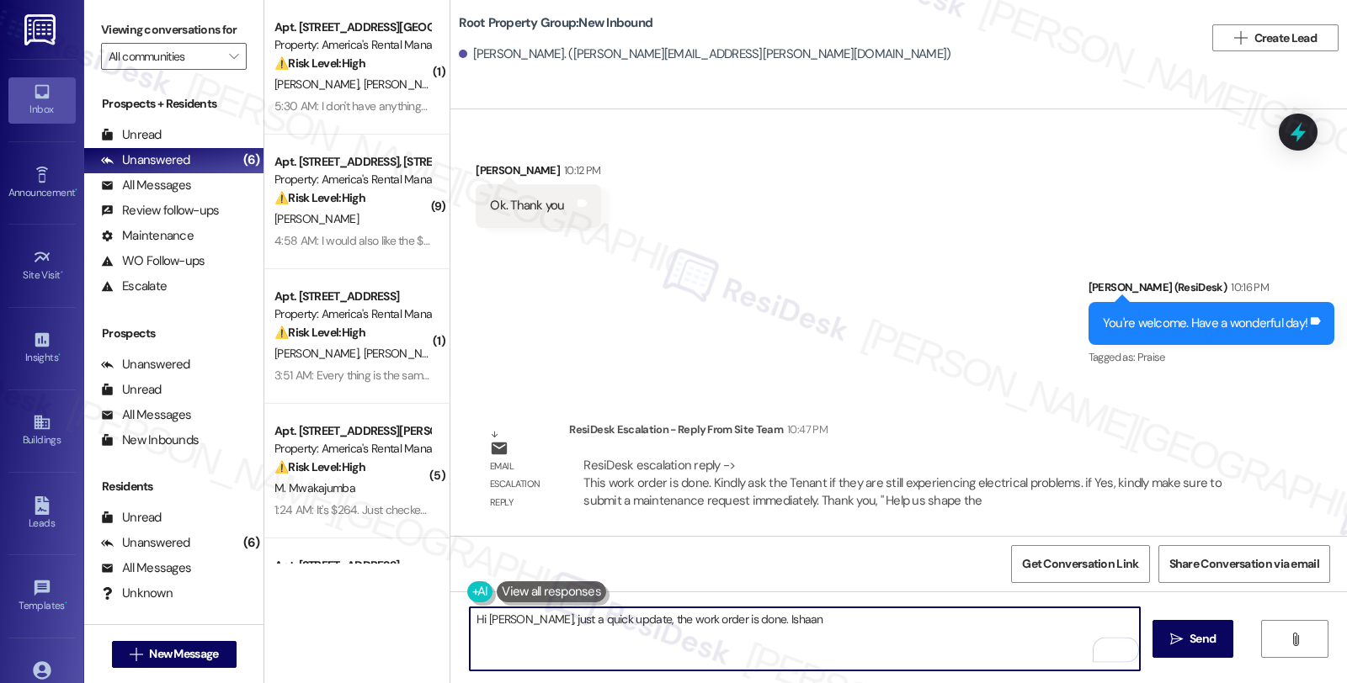
click at [737, 618] on textarea "Hi Ishaan, just a quick update, the work order is done. Ishaan" at bounding box center [805, 639] width 670 height 63
paste textarea "Kindly ask the Tenant if they are still experiencing electrical problems. if Ye…"
click at [758, 620] on textarea "Hi Ishaan, just a quick update, the work order is done. Kindly ask the Tenant i…" at bounding box center [805, 639] width 670 height 63
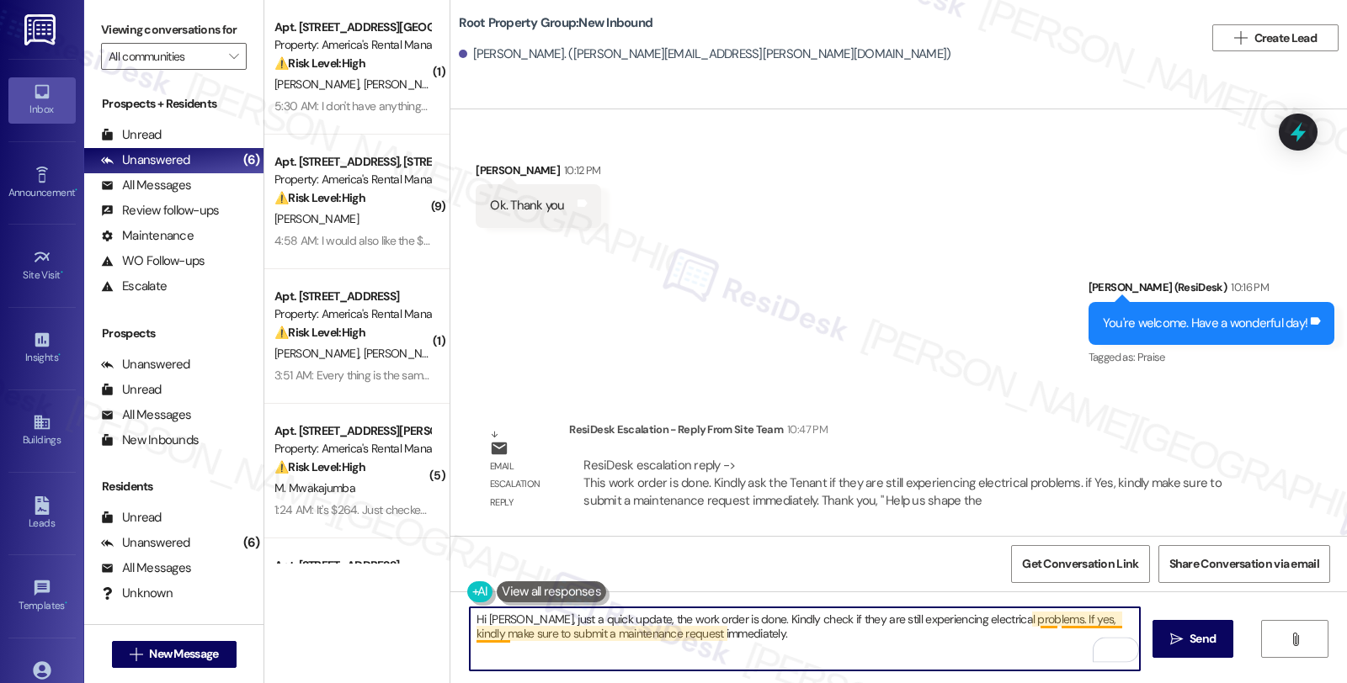
click at [1065, 619] on textarea "Hi Ishaan, just a quick update, the work order is done. Kindly check if they ar…" at bounding box center [805, 639] width 670 height 63
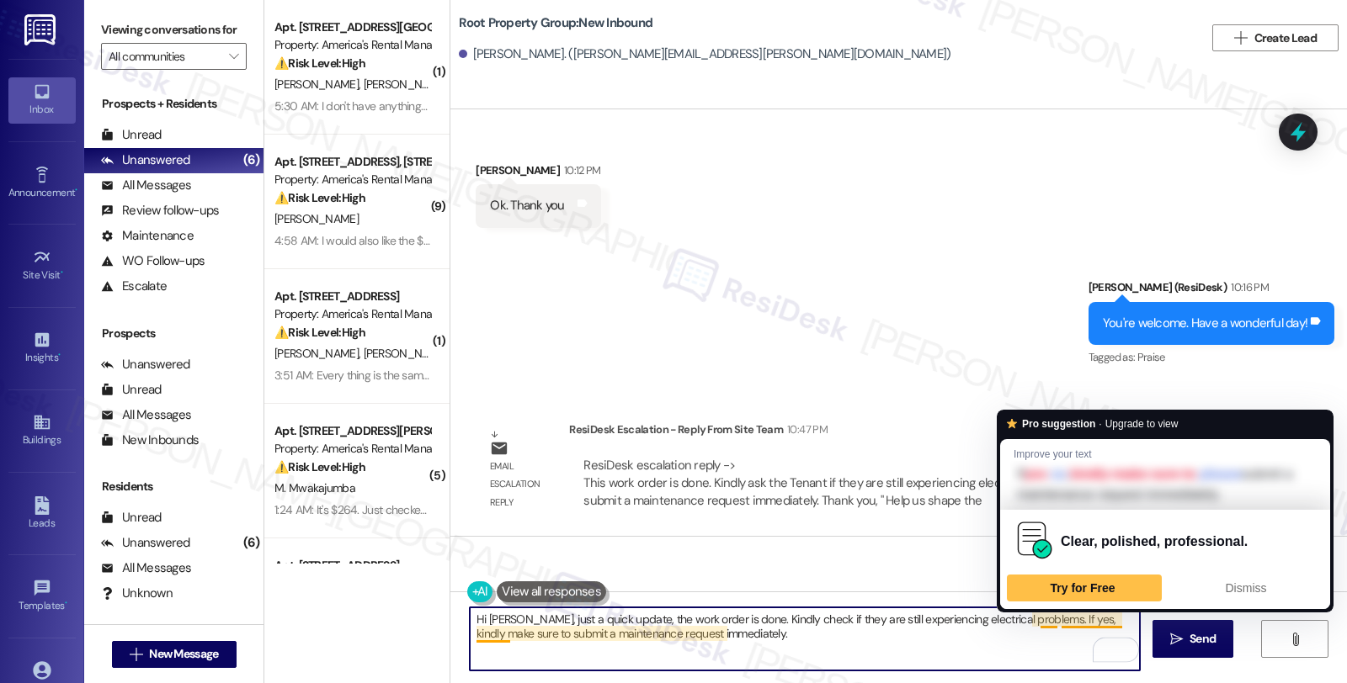
click at [1065, 619] on textarea "Hi Ishaan, just a quick update, the work order is done. Kindly check if they ar…" at bounding box center [805, 639] width 670 height 63
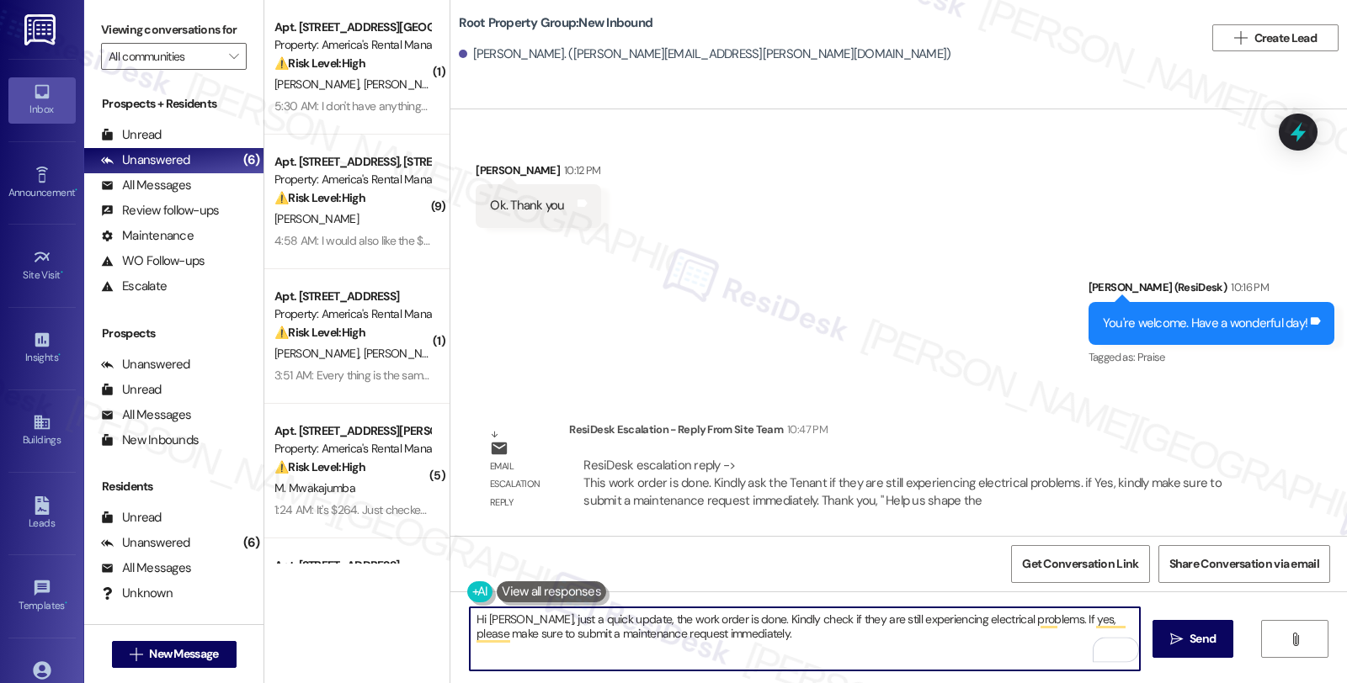
click at [783, 641] on textarea "Hi Ishaan, just a quick update, the work order is done. Kindly check if they ar…" at bounding box center [805, 639] width 670 height 63
click at [960, 633] on textarea "Hi Ishaan, just a quick update, the work order is done. Kindly check if they ar…" at bounding box center [805, 639] width 670 height 63
click at [963, 630] on textarea "Hi Ishaan, just a quick update, the work order is done. Kindly check if they ar…" at bounding box center [805, 639] width 670 height 63
type textarea "Hi Ishaan, just a quick update, the work order is done. Kindly check if they ar…"
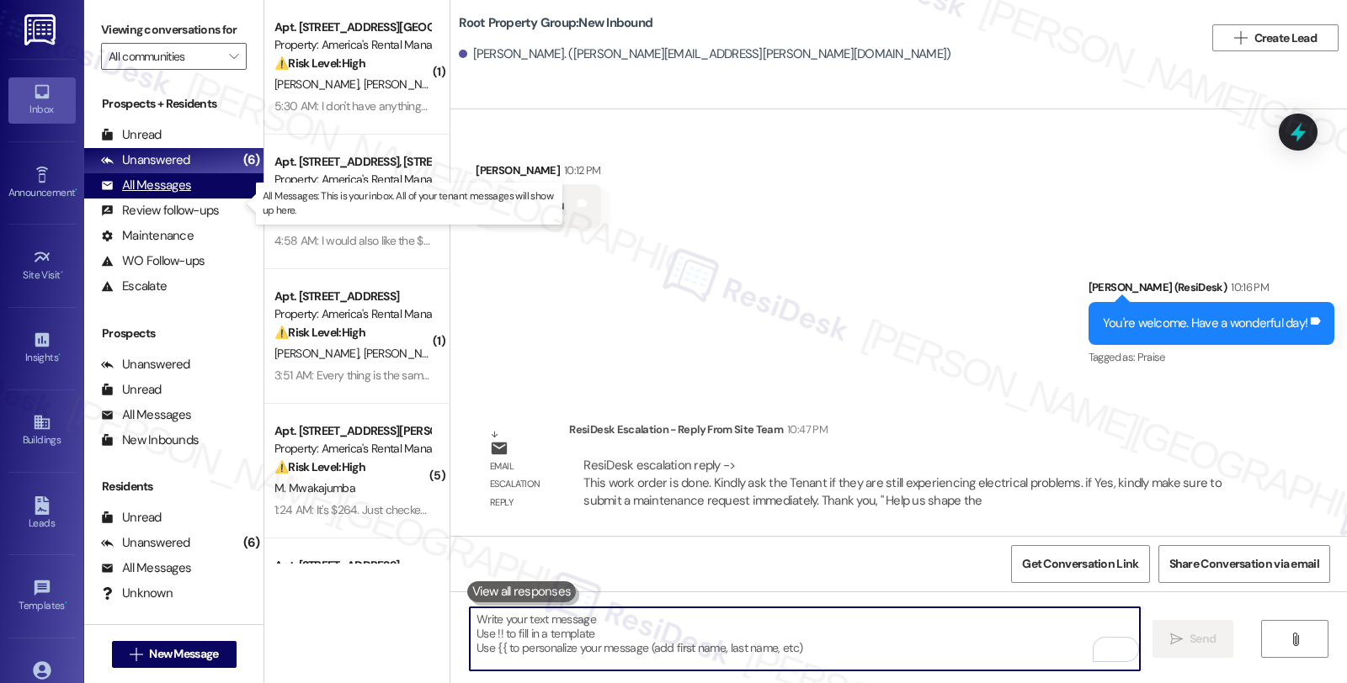
click at [160, 194] on div "All Messages" at bounding box center [146, 186] width 90 height 18
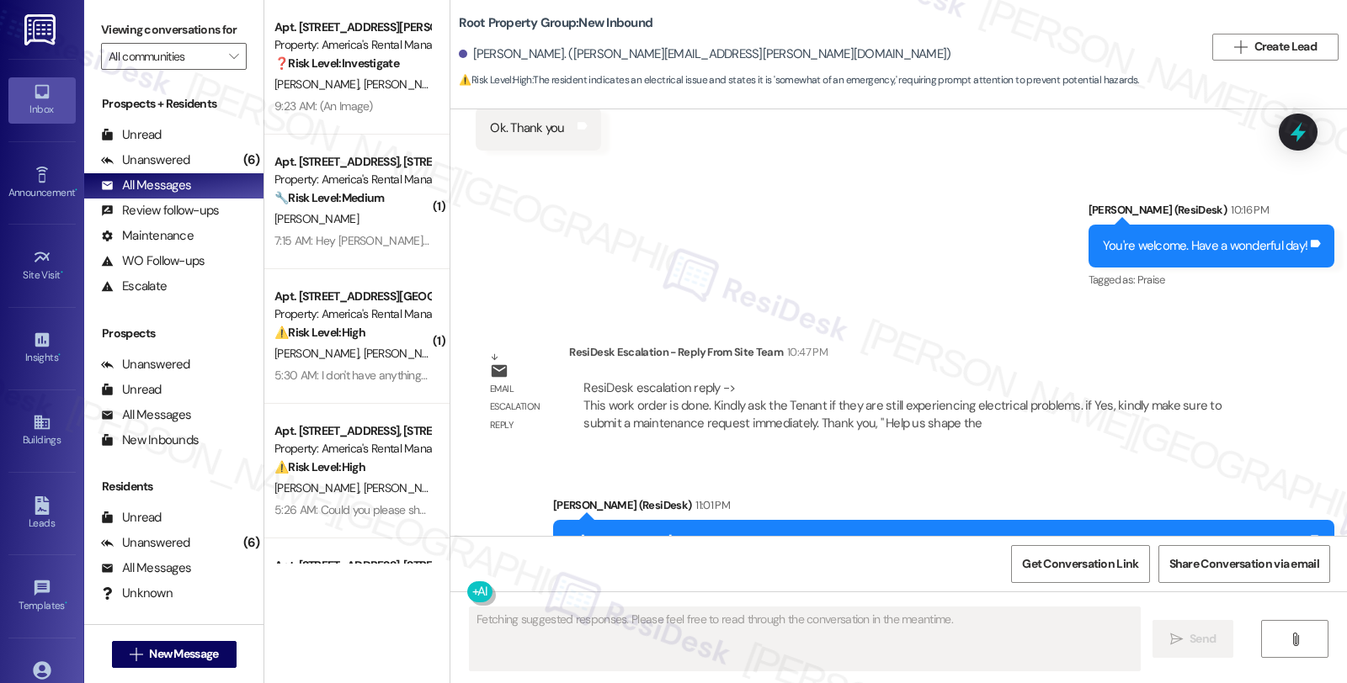
scroll to position [1933, 0]
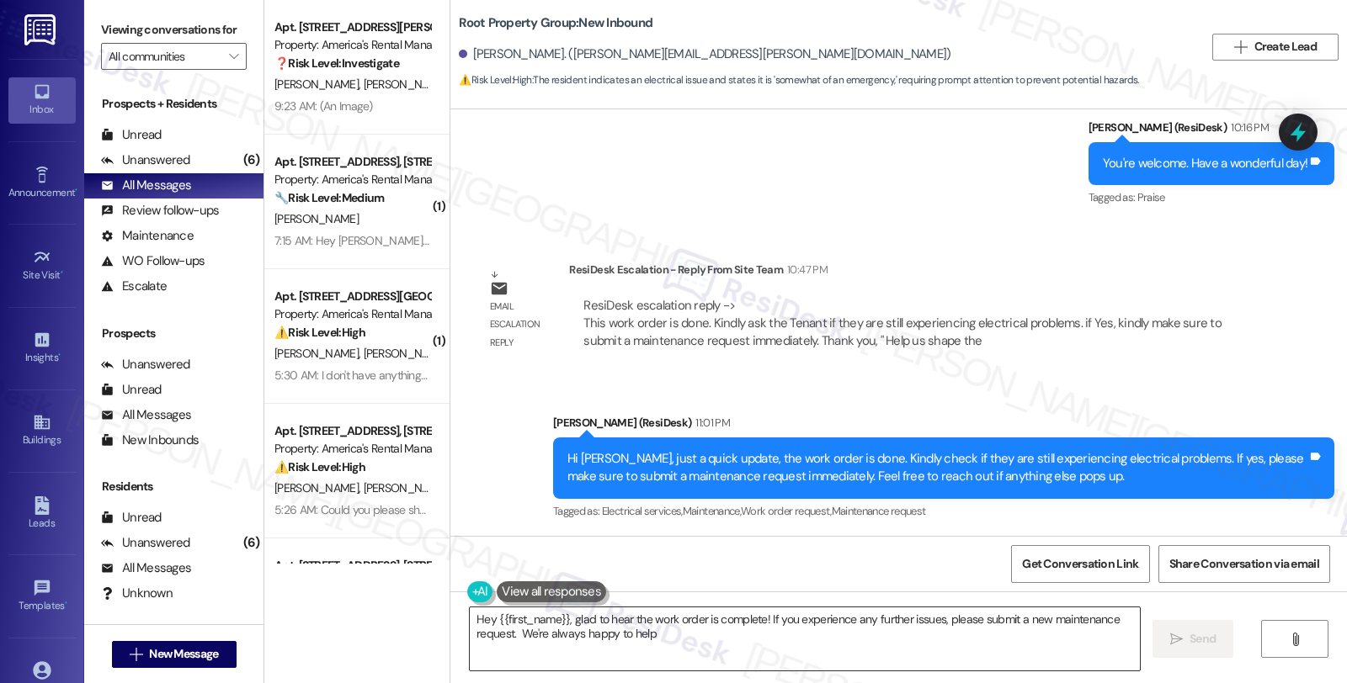
type textarea "Hey {{first_name}}, glad to hear the work order is complete! If you experience …"
click at [1151, 368] on div "Email escalation reply ResiDesk Escalation - Reply From Site Team 10:47 PM Resi…" at bounding box center [866, 312] width 806 height 128
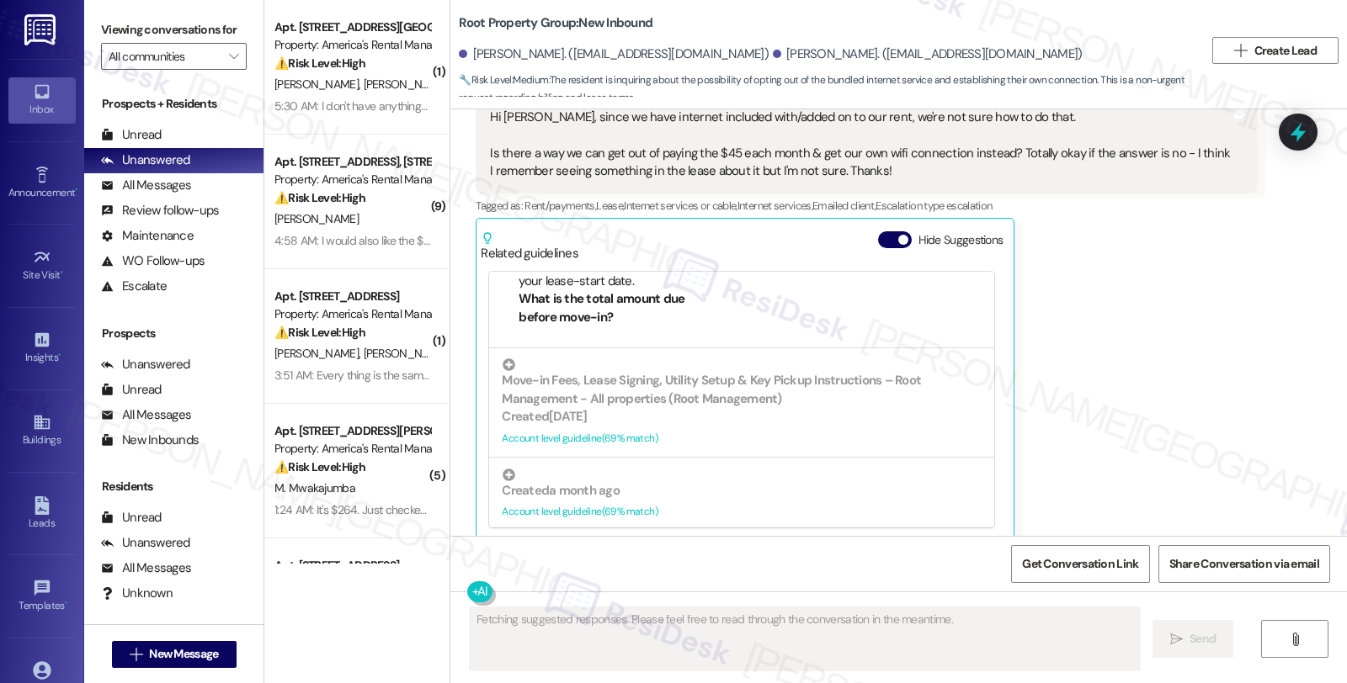
scroll to position [467, 0]
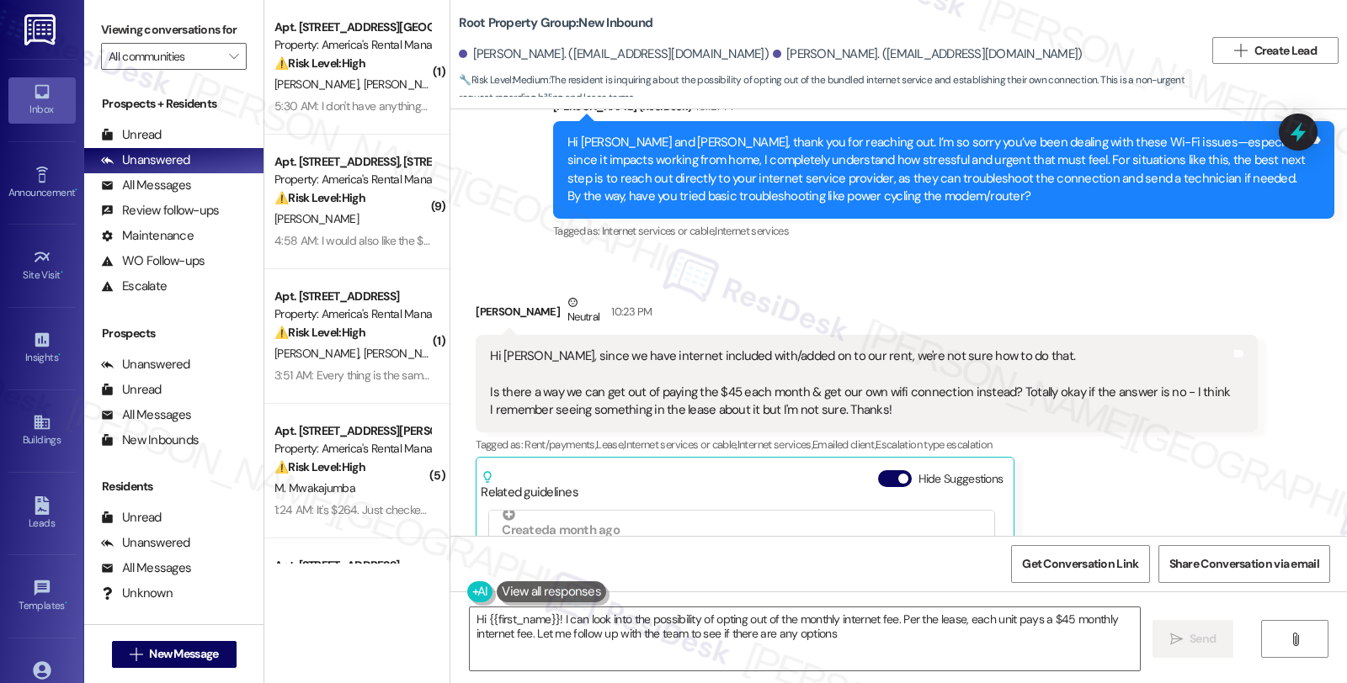
type textarea "Hi {{first_name}}! I can look into the possibility of opting out of the monthly…"
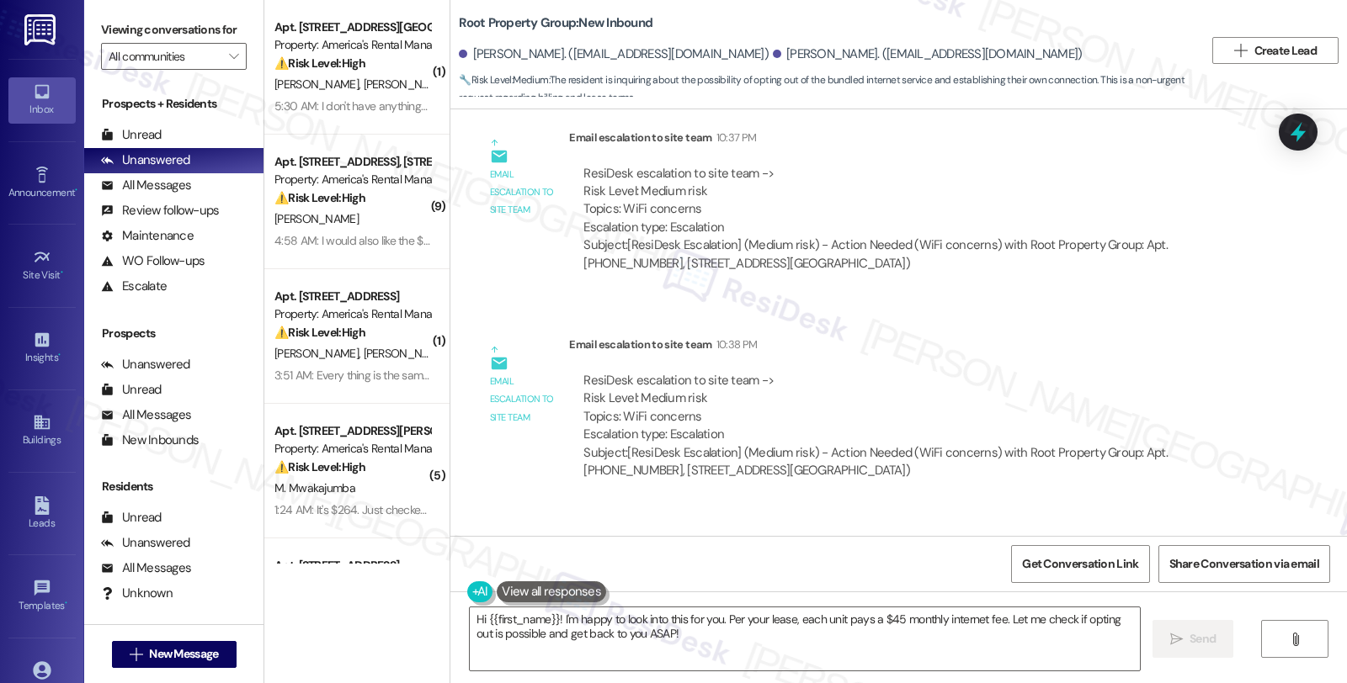
scroll to position [1504, 0]
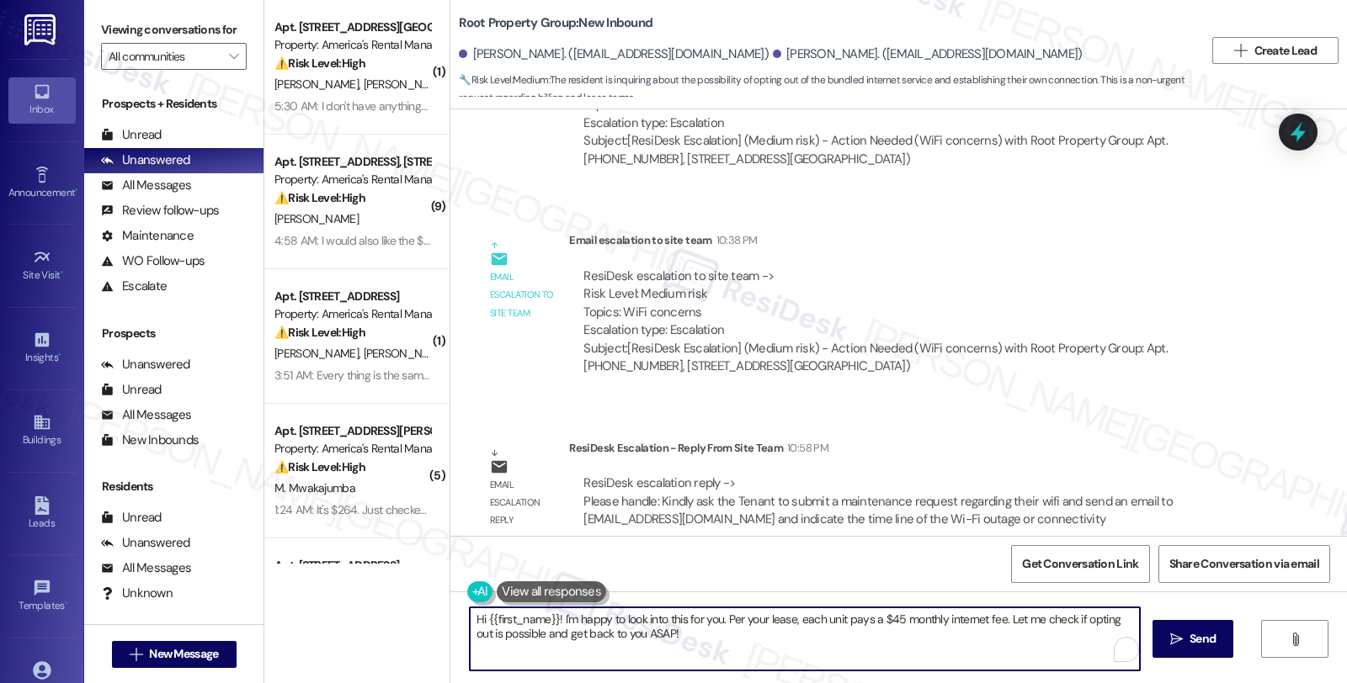
drag, startPoint x: 545, startPoint y: 618, endPoint x: 677, endPoint y: 641, distance: 133.3
click at [677, 641] on textarea "Hi {{first_name}}! I'm happy to look into this for you. Per your lease, each un…" at bounding box center [805, 639] width 670 height 63
drag, startPoint x: 677, startPoint y: 641, endPoint x: 548, endPoint y: 623, distance: 130.1
click at [548, 623] on textarea "Hi {{first_name}}! I'm happy to look into this for you. Per your lease, each un…" at bounding box center [805, 639] width 670 height 63
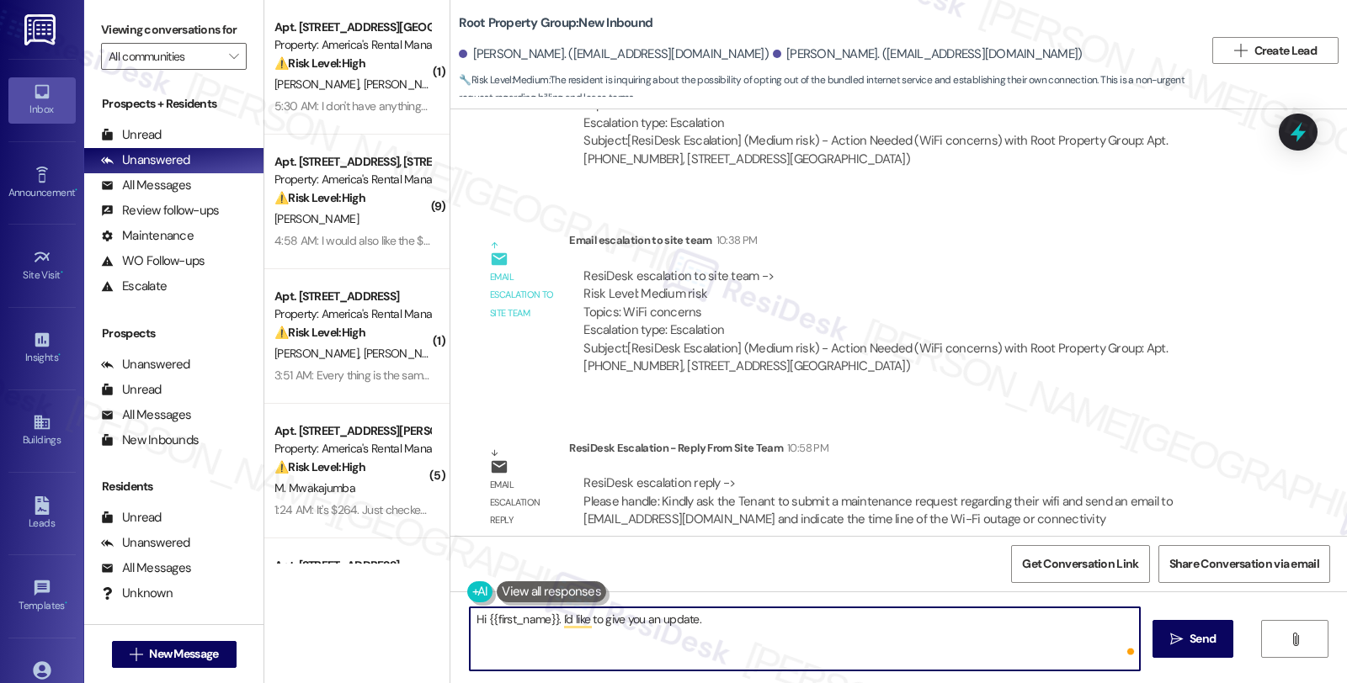
paste textarea "Kindly ask the Tenant to submit a maintenance request regarding their wifi and …"
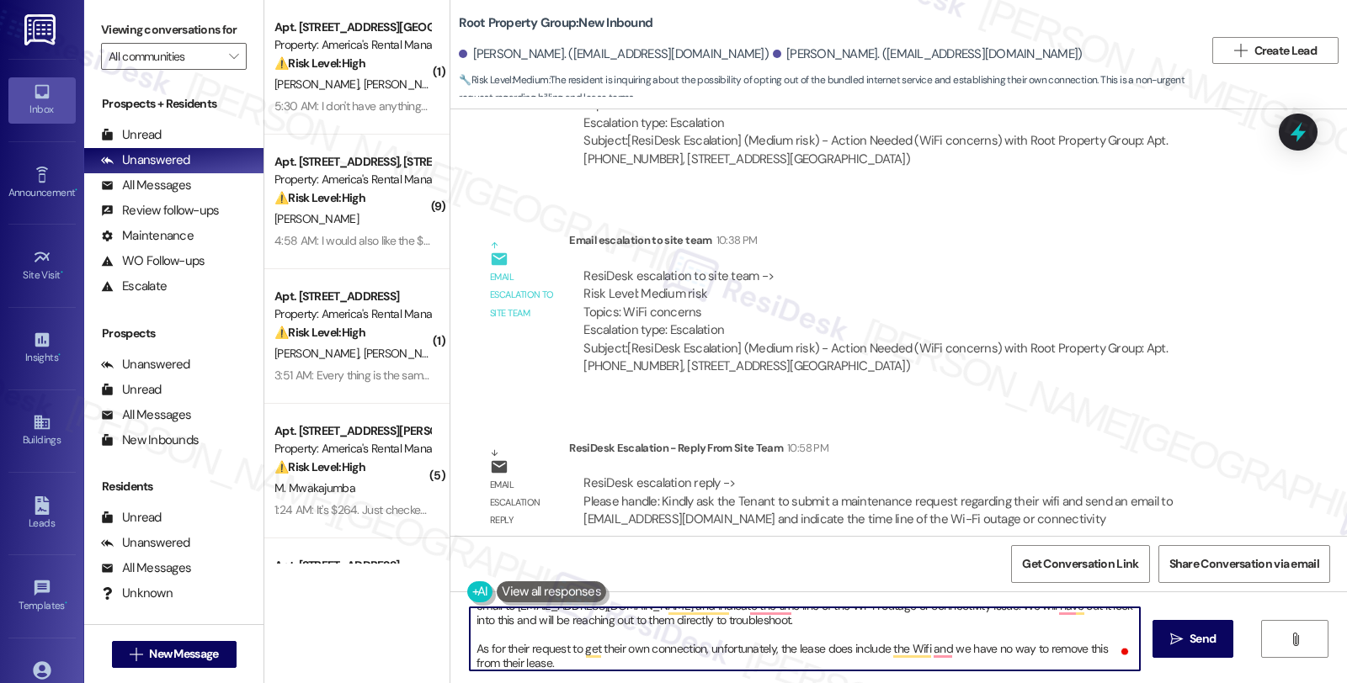
scroll to position [0, 0]
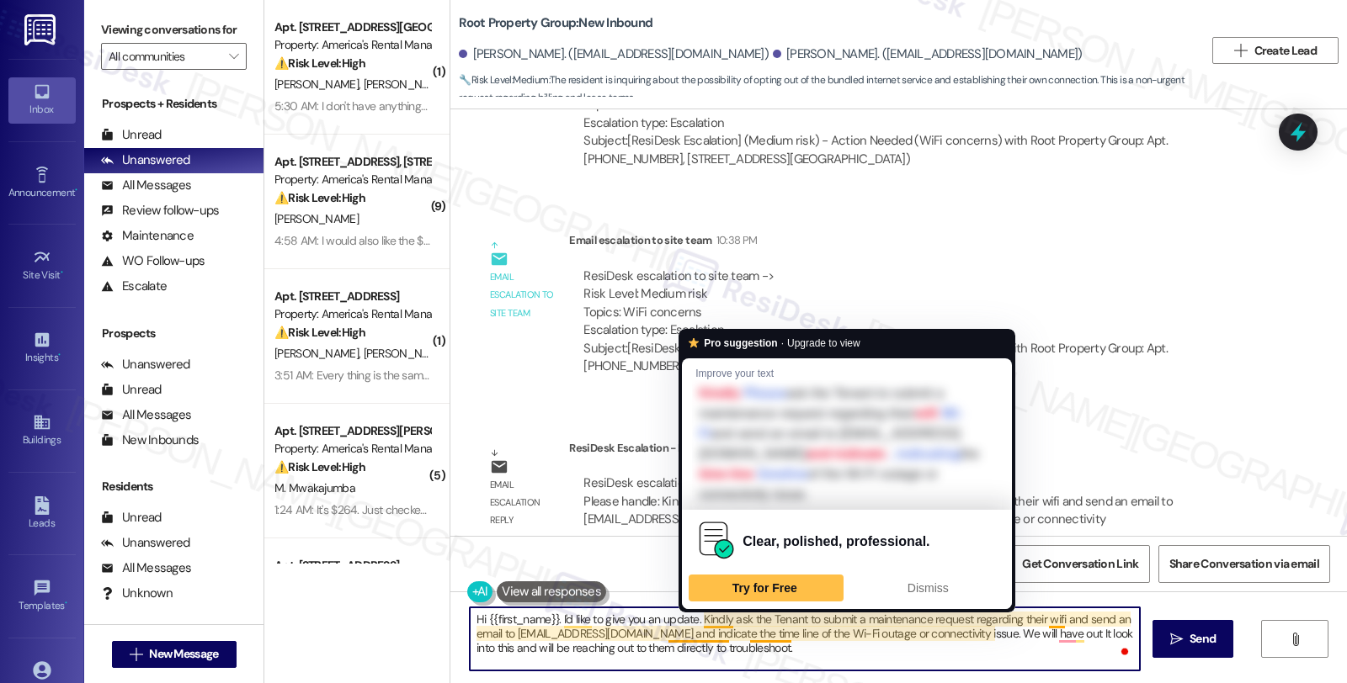
click at [693, 620] on textarea "Hi {{first_name}}. I'd like to give you an update. Kindly ask the Tenant to sub…" at bounding box center [805, 639] width 670 height 63
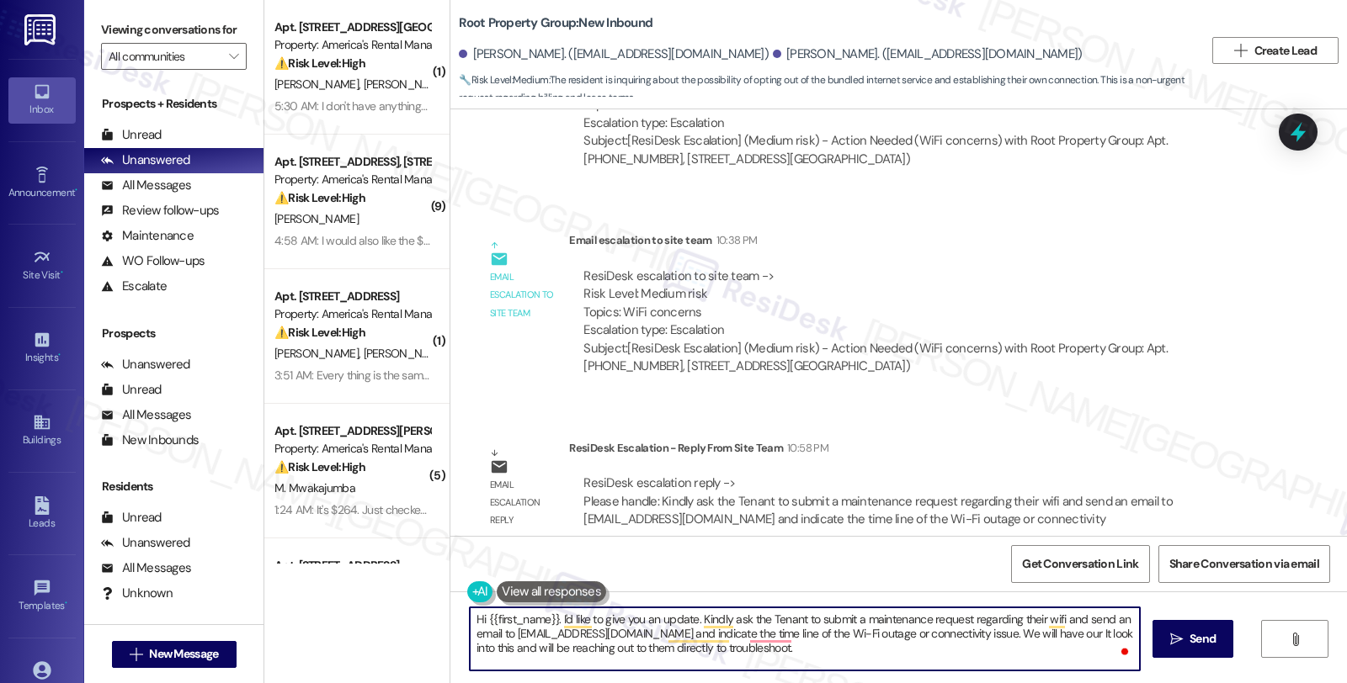
click at [1069, 641] on textarea "Hi {{first_name}}. I'd like to give you an update. Kindly ask the Tenant to sub…" at bounding box center [805, 639] width 670 height 63
click at [725, 620] on textarea "Hi {{first_name}}. I'd like to give you an update. Kindly ask the Tenant to sub…" at bounding box center [805, 639] width 670 height 63
click at [811, 621] on textarea "Hi {{first_name}}. I'd like to give you an update. Kindly ask the Tenant to sub…" at bounding box center [805, 639] width 670 height 63
click at [941, 620] on textarea "Hi {{first_name}}. I'd like to give you an update. Kindly submit a maintenance …" at bounding box center [805, 639] width 670 height 63
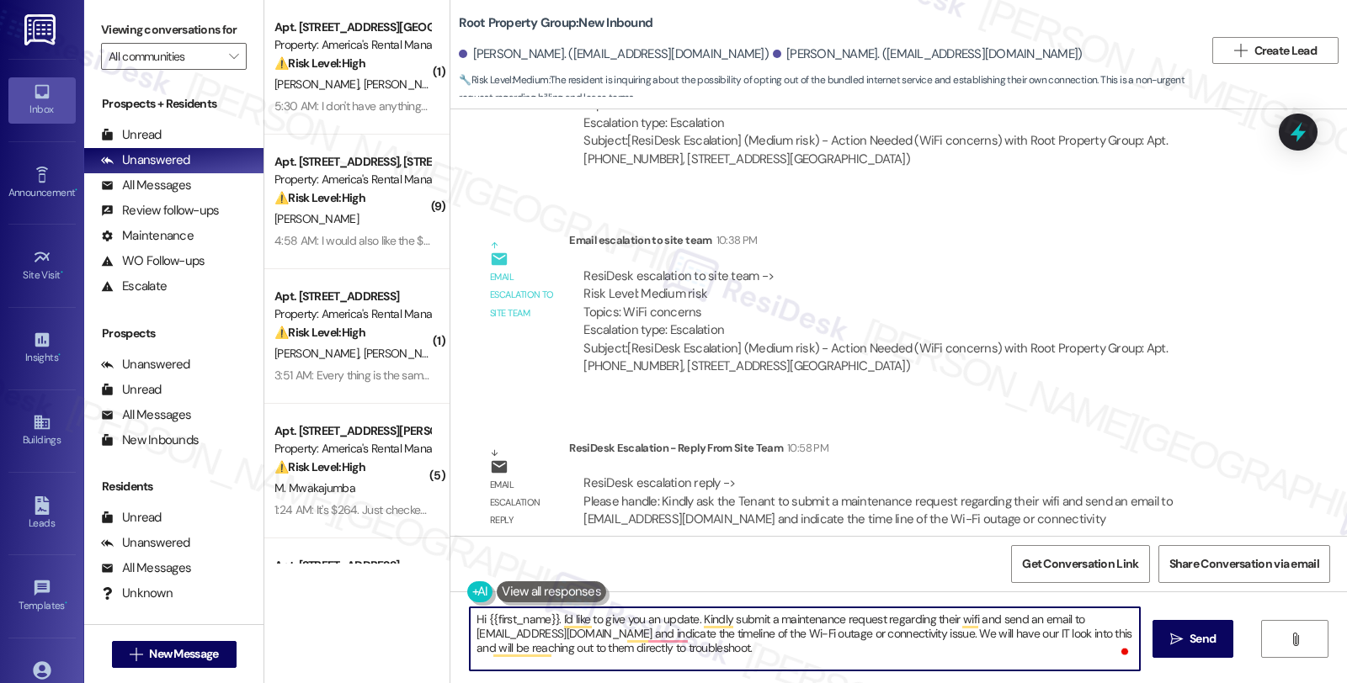
click at [943, 620] on textarea "Hi {{first_name}}. I'd like to give you an update. Kindly submit a maintenance …" at bounding box center [805, 639] width 670 height 63
click at [968, 618] on textarea "Hi {{first_name}}. I'd like to give you an update. Kindly submit a maintenance …" at bounding box center [805, 639] width 670 height 63
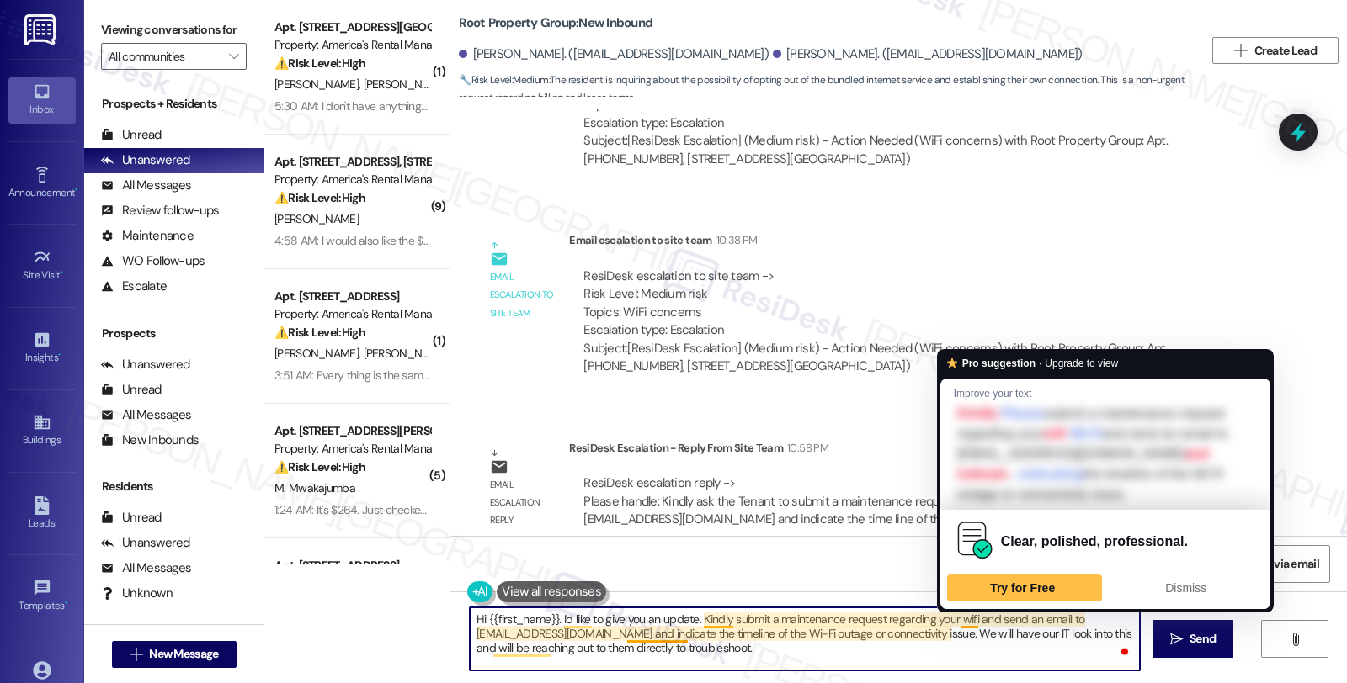
click at [960, 615] on textarea "Hi {{first_name}}. I'd like to give you an update. Kindly submit a maintenance …" at bounding box center [805, 639] width 670 height 63
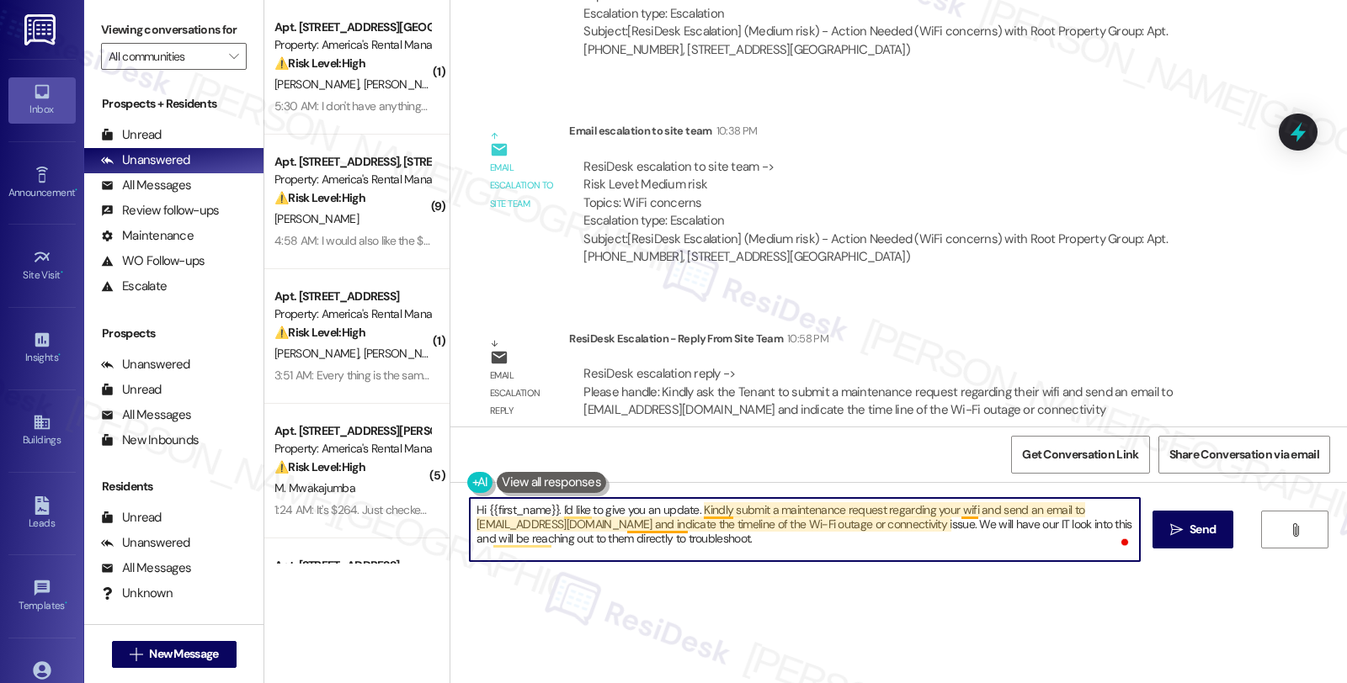
click at [965, 509] on textarea "Hi {{first_name}}. I'd like to give you an update. Kindly submit a maintenance …" at bounding box center [805, 529] width 670 height 63
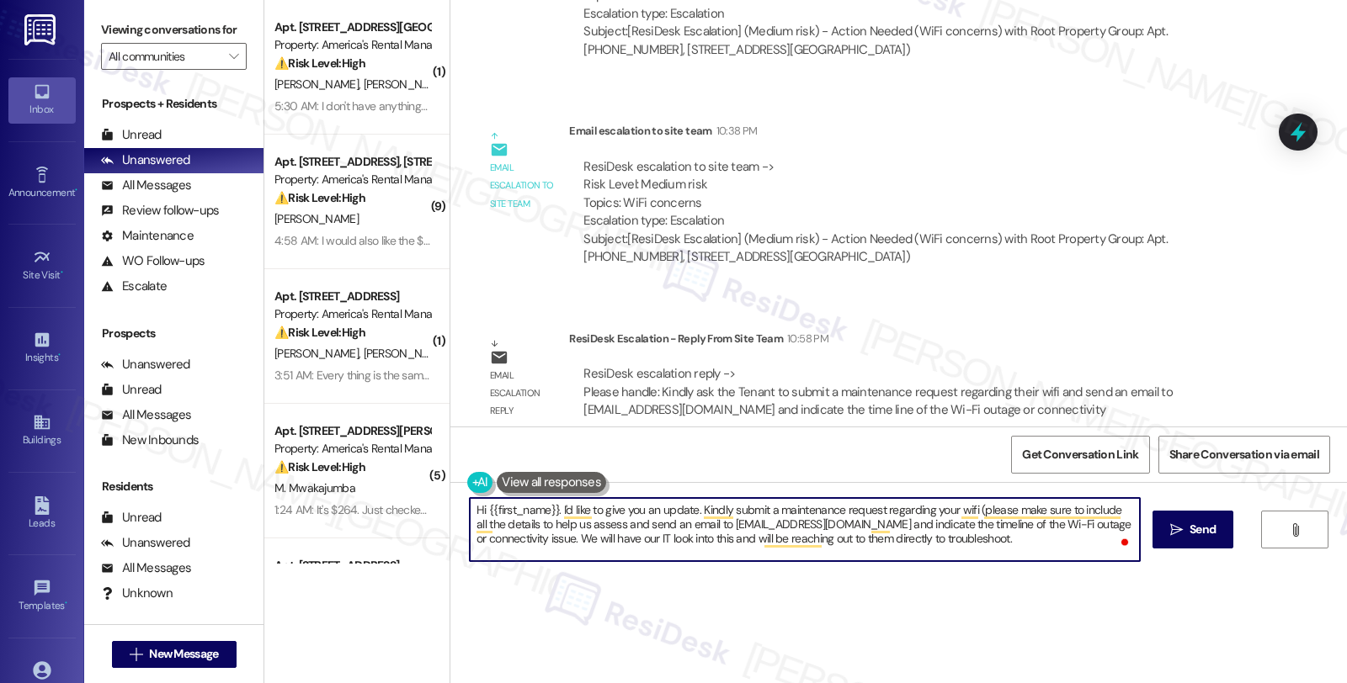
click at [1115, 510] on textarea "Hi {{first_name}}. I'd like to give you an update. Kindly submit a maintenance …" at bounding box center [805, 529] width 670 height 63
click at [484, 528] on textarea "Hi {{first_name}}. I'd like to give you an update. Kindly submit a maintenance …" at bounding box center [805, 529] width 670 height 63
click at [584, 524] on textarea "Hi {{first_name}}. I'd like to give you an update. Kindly submit a maintenance …" at bounding box center [805, 529] width 670 height 63
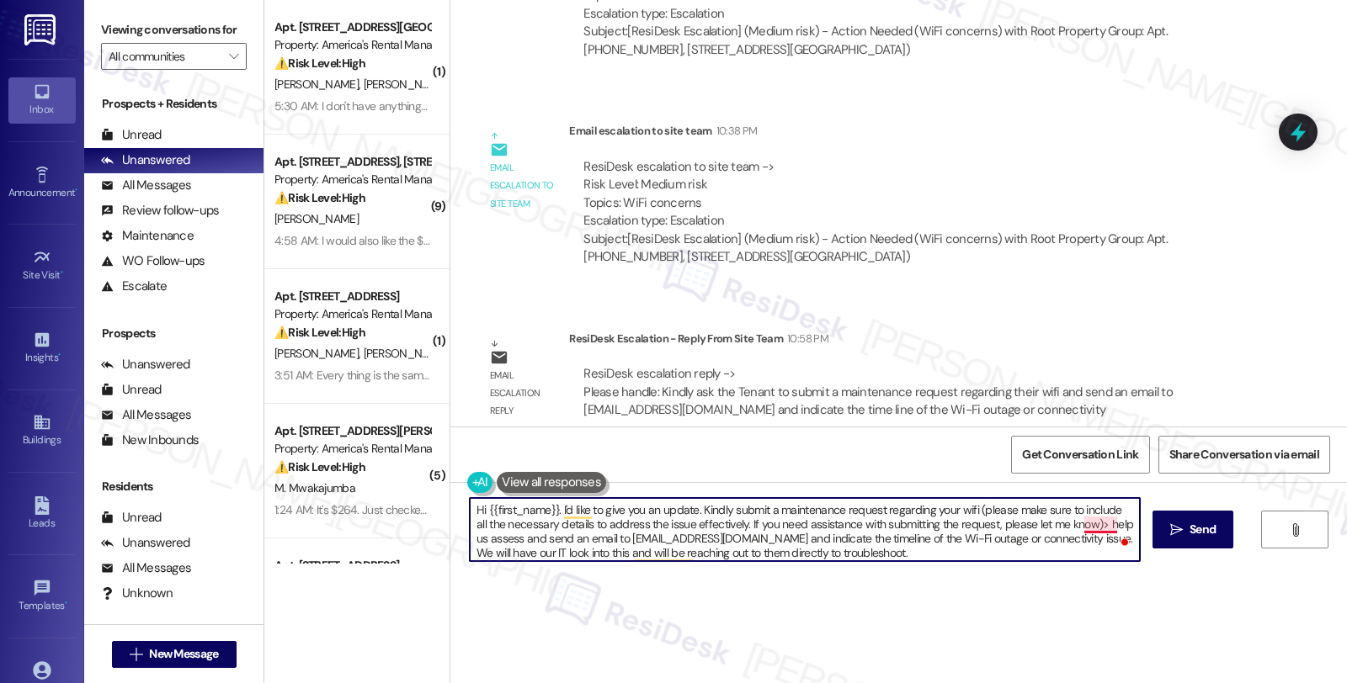
click at [1077, 525] on textarea "Hi {{first_name}}. I'd like to give you an update. Kindly submit a maintenance …" at bounding box center [805, 529] width 670 height 63
click at [968, 508] on textarea "Hi {{first_name}}. I'd like to give you an update. Kindly submit a maintenance …" at bounding box center [805, 529] width 670 height 63
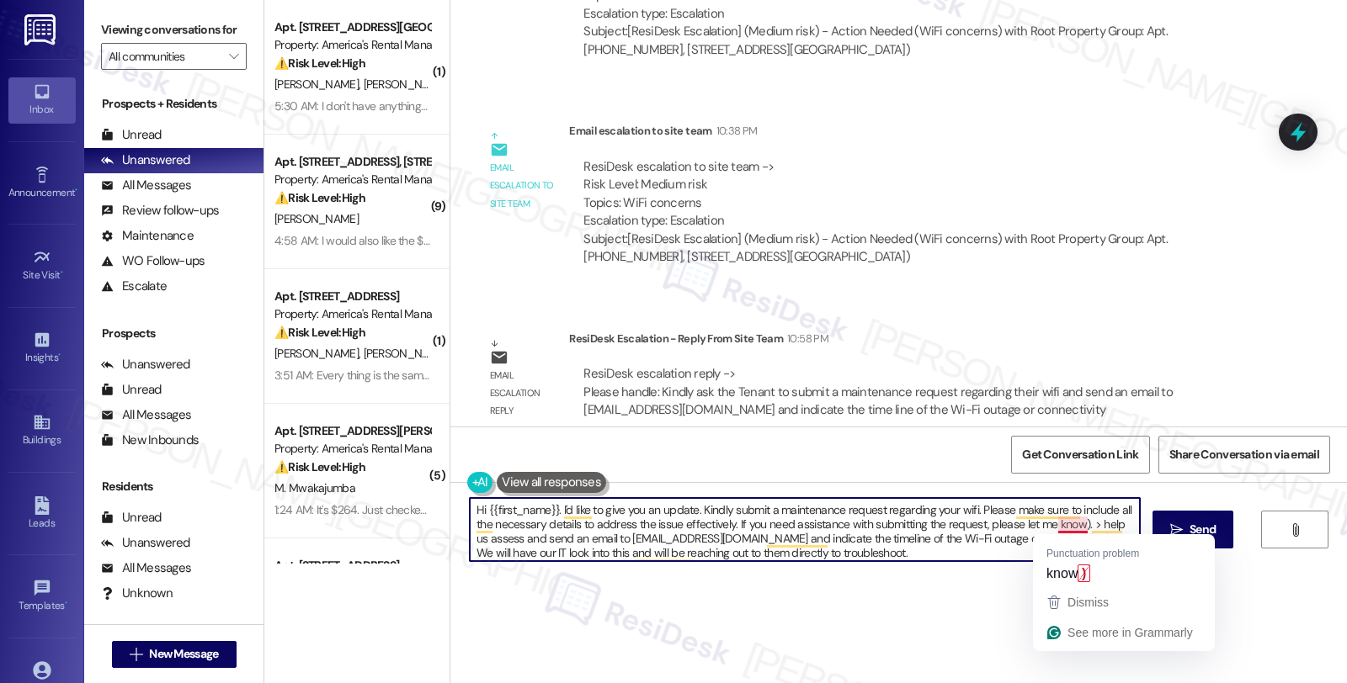
click at [1071, 522] on textarea "Hi {{first_name}}. I'd like to give you an update. Kindly submit a maintenance …" at bounding box center [805, 529] width 670 height 63
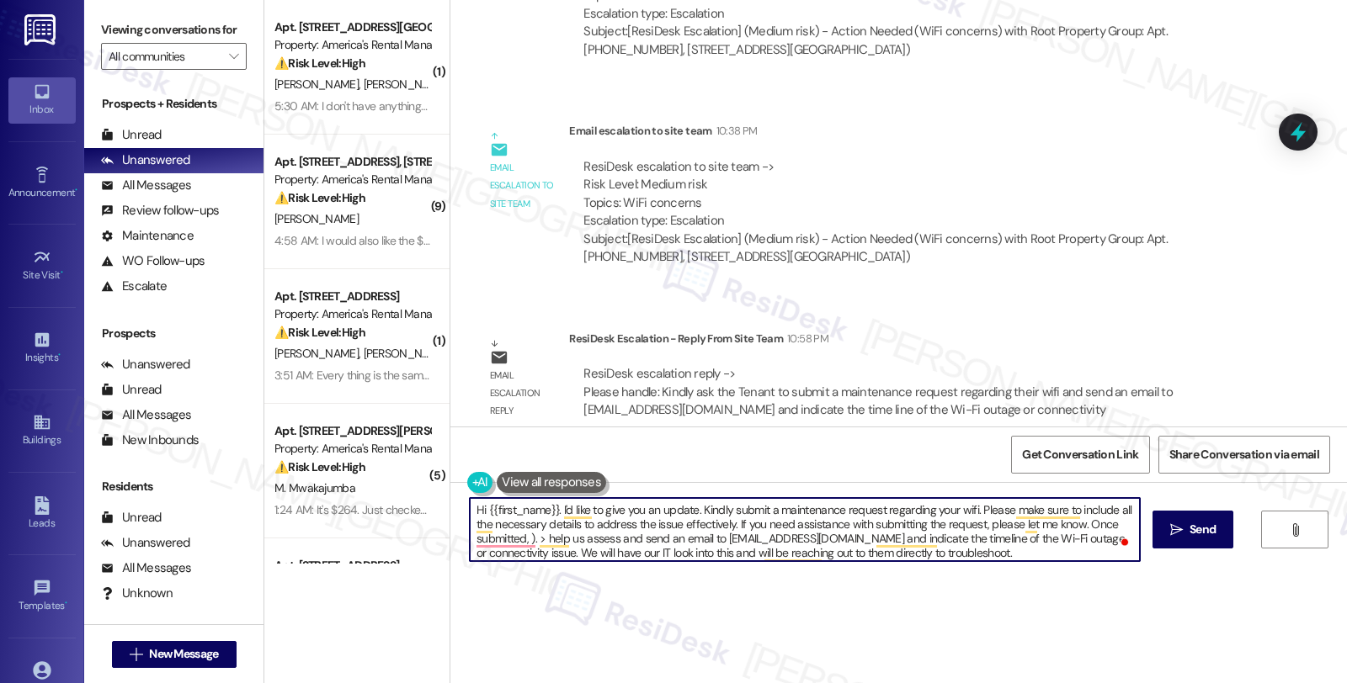
click at [1076, 524] on textarea "Hi {{first_name}}. I'd like to give you an update. Kindly submit a maintenance …" at bounding box center [805, 529] width 670 height 63
click at [629, 535] on textarea "Hi {{first_name}}. I'd like to give you an update. Kindly submit a maintenance …" at bounding box center [805, 529] width 670 height 63
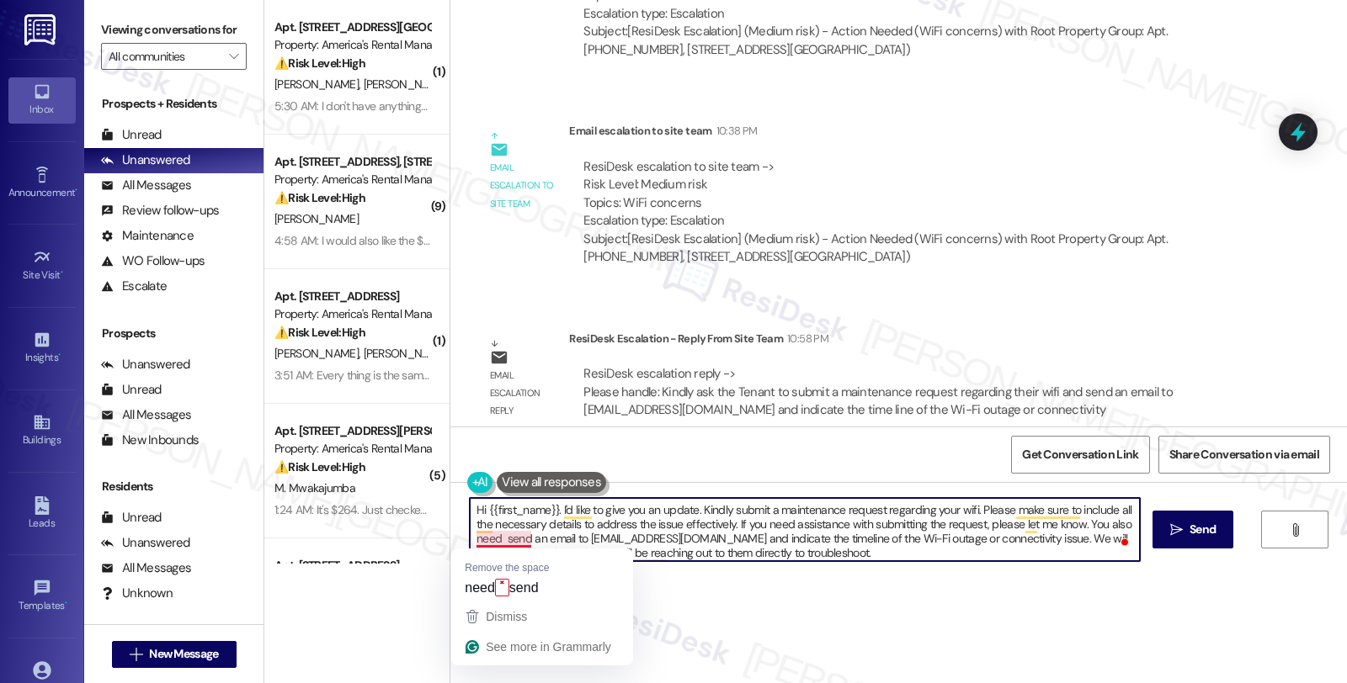
click at [492, 540] on textarea "Hi {{first_name}}. I'd like to give you an update. Kindly submit a maintenance …" at bounding box center [805, 529] width 670 height 63
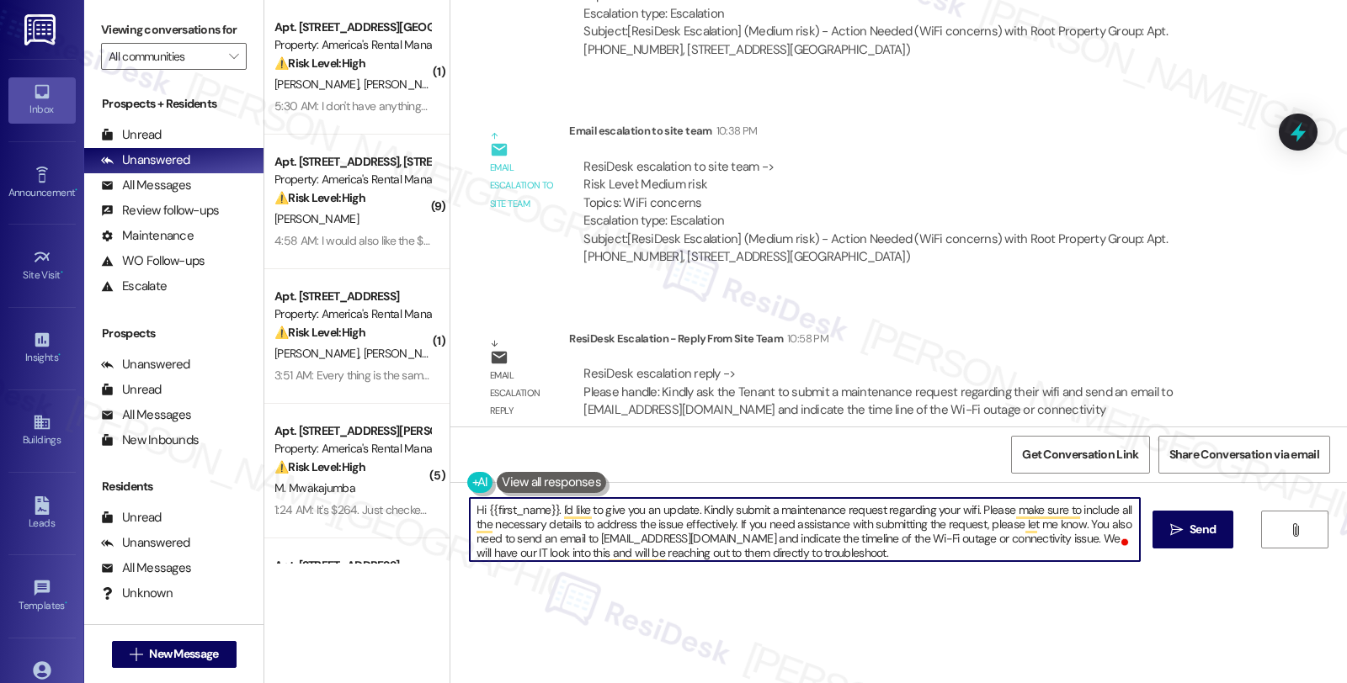
click at [960, 515] on textarea "Hi {{first_name}}. I'd like to give you an update. Kindly submit a maintenance …" at bounding box center [805, 529] width 670 height 63
click at [695, 556] on textarea "Hi {{first_name}}. I'd like to give you an update. Kindly submit a maintenance …" at bounding box center [805, 529] width 670 height 63
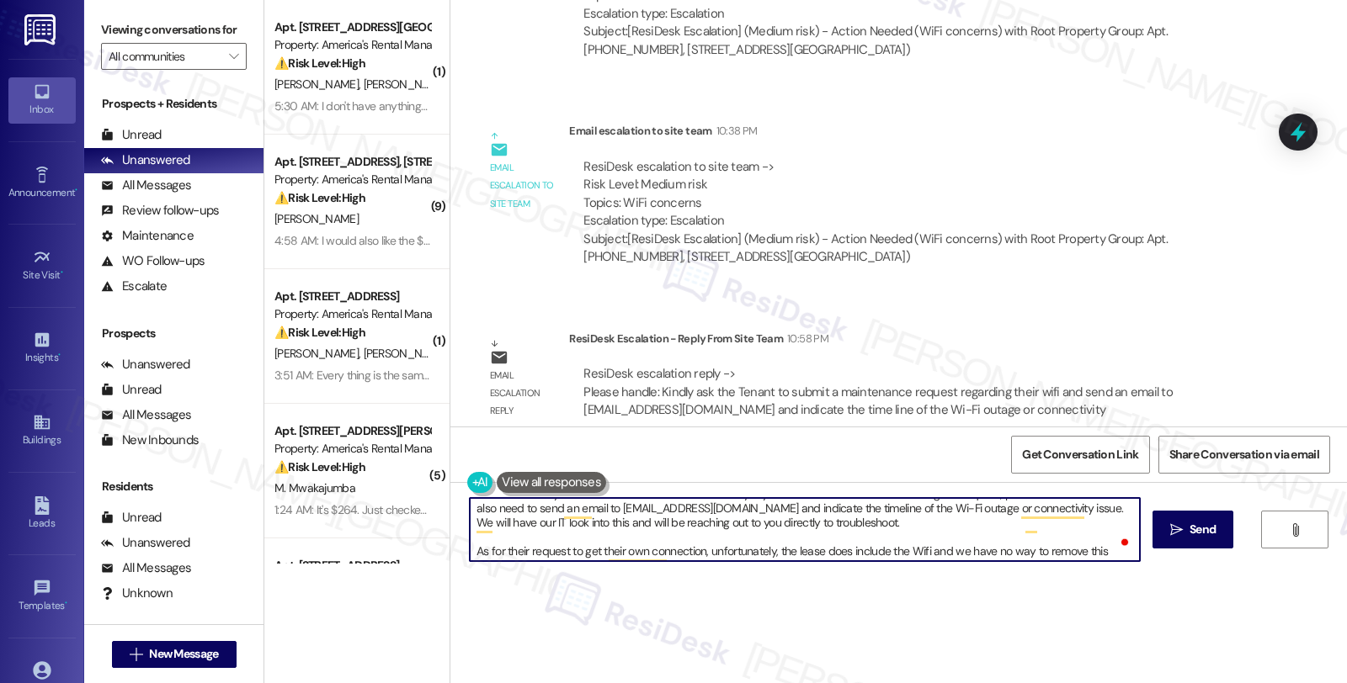
scroll to position [46, 0]
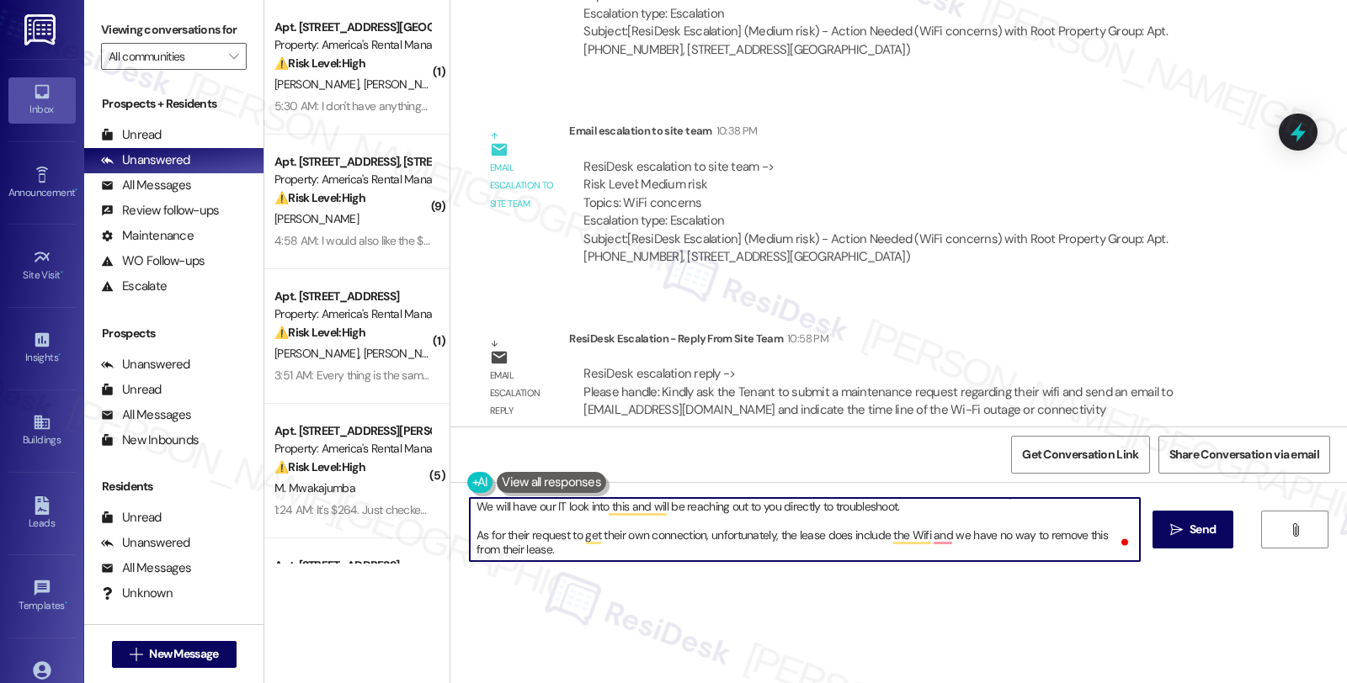
click at [506, 532] on textarea "Hi {{first_name}}. I'd like to give you an update. Kindly submit a maintenance …" at bounding box center [805, 529] width 670 height 63
click at [602, 536] on textarea "Hi {{first_name}}. I'd like to give you an update. Kindly submit a maintenance …" at bounding box center [805, 529] width 670 height 63
click at [470, 556] on textarea "Hi {{first_name}}. I'd like to give you an update. Kindly submit a maintenance …" at bounding box center [805, 529] width 670 height 63
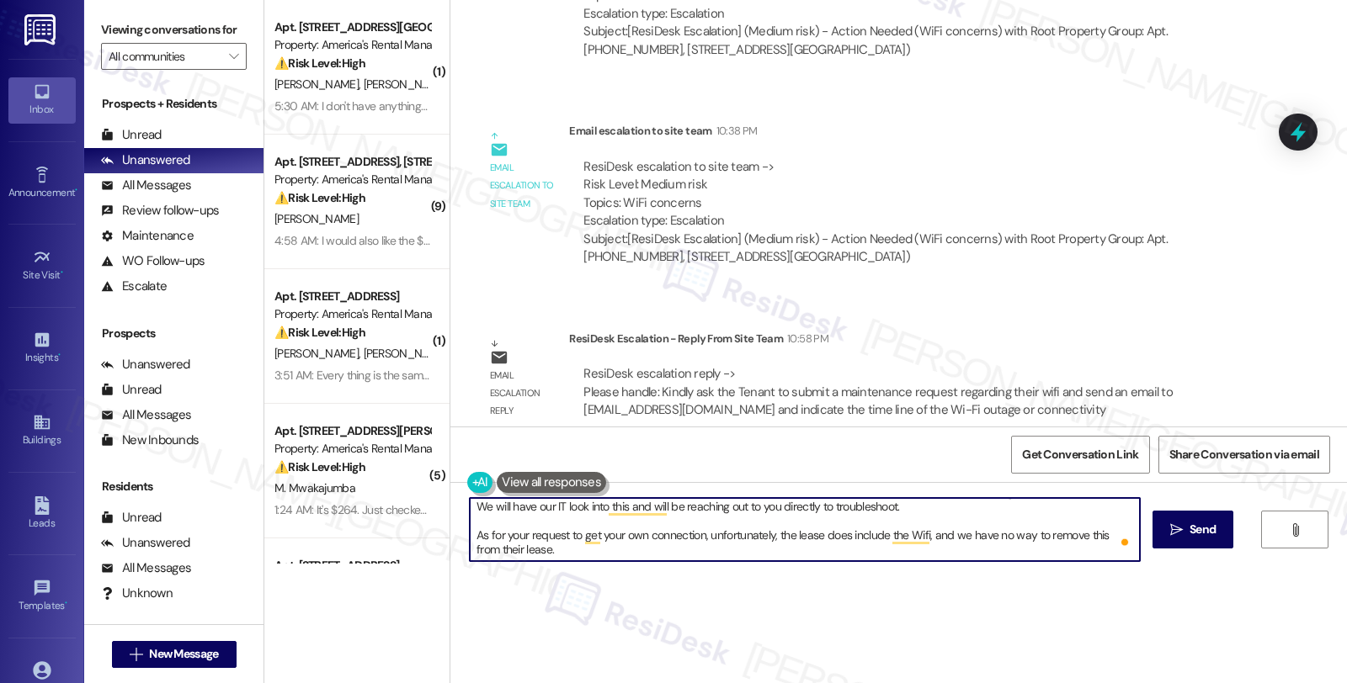
click at [470, 556] on textarea "Hi {{first_name}}. I'd like to give you an update. Kindly submit a maintenance …" at bounding box center [805, 529] width 670 height 63
click at [827, 551] on textarea "Hi {{first_name}}. I'd like to give you an update. Kindly submit a maintenance …" at bounding box center [805, 529] width 670 height 63
drag, startPoint x: 552, startPoint y: 510, endPoint x: 1064, endPoint y: 611, distance: 521.6
click at [1064, 611] on div "WO Opened request: no description Aug 04, 2025 at 8:00 AM Status : Completed Pr…" at bounding box center [898, 341] width 896 height 683
paste textarea "’d like to give you an update regarding your WiFi. Please submit a maintenance …"
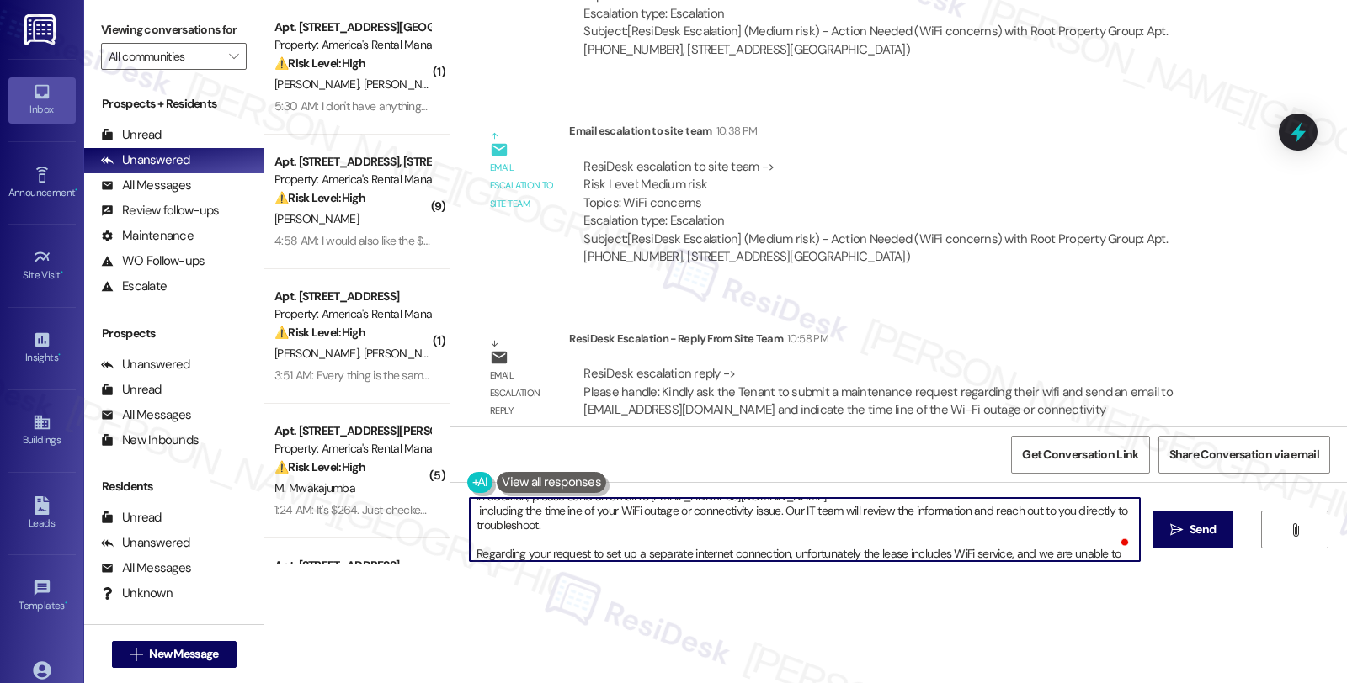
scroll to position [20, 0]
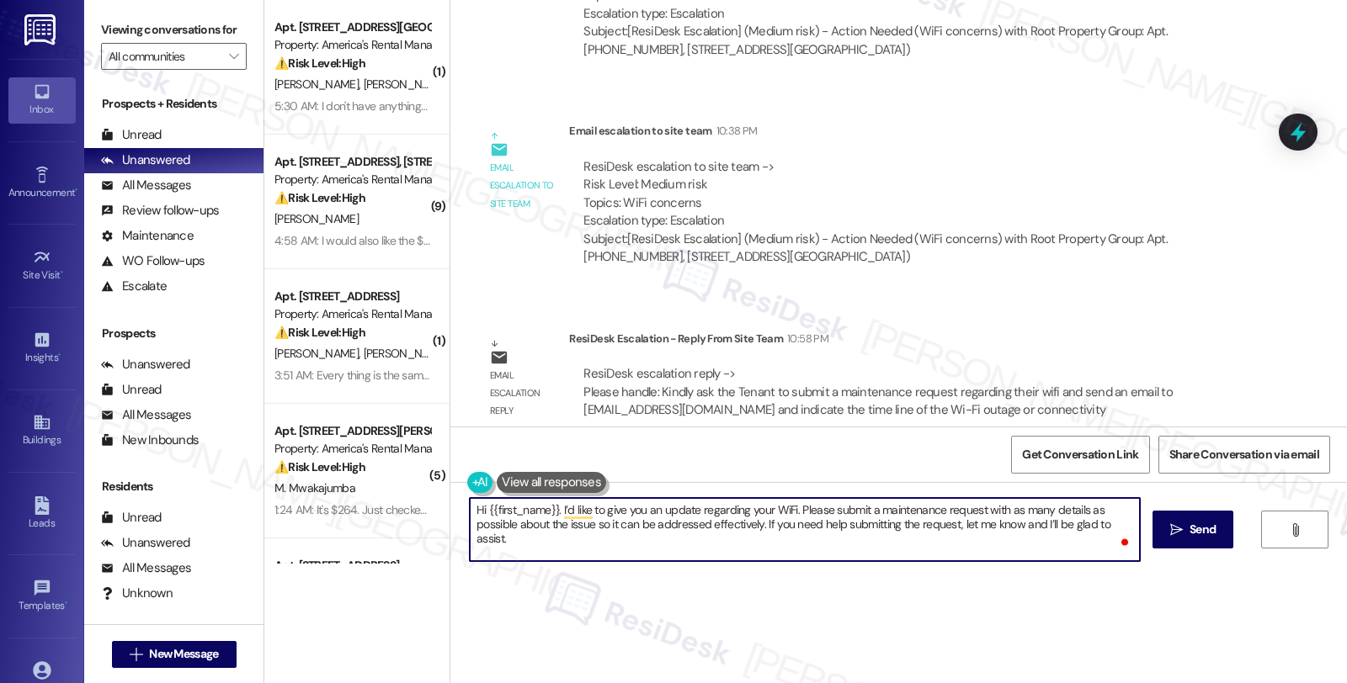
click at [591, 548] on textarea "Hi {{first_name}}. I’d like to give you an update regarding your WiFi. Please s…" at bounding box center [805, 529] width 670 height 63
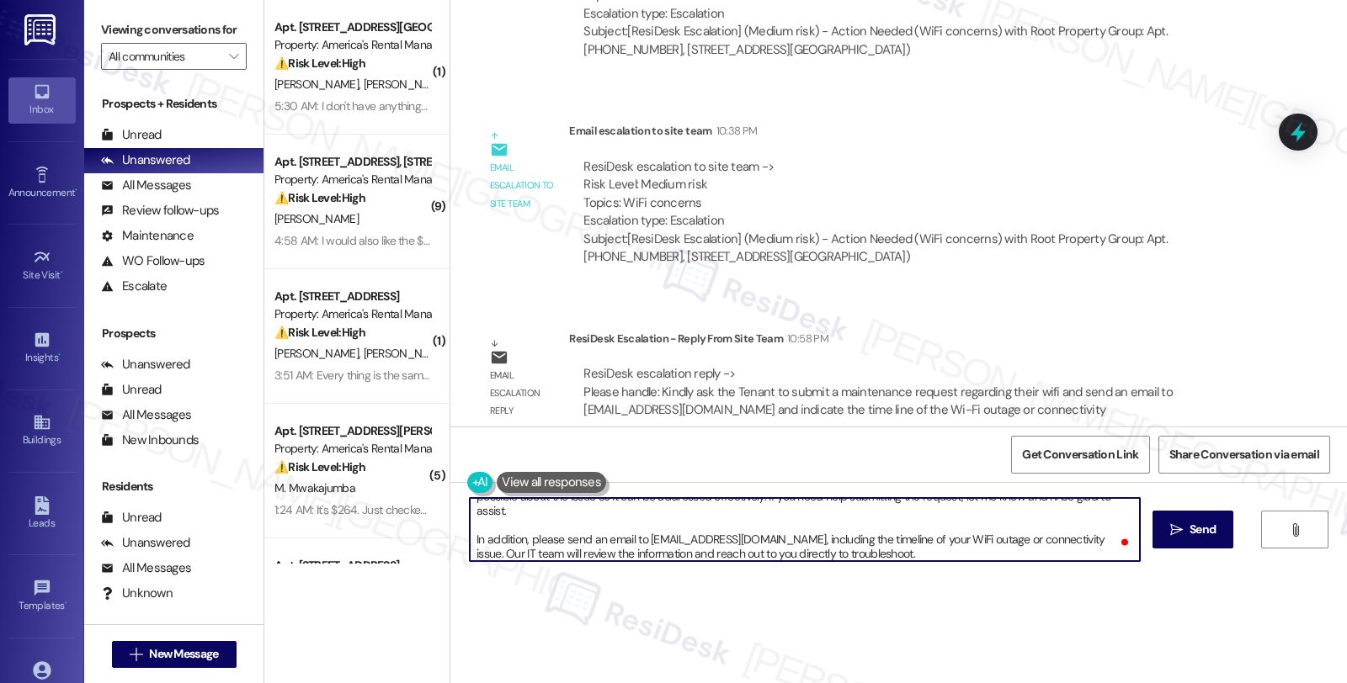
click at [863, 545] on textarea "Hi {{first_name}}. I’d like to give you an update regarding your WiFi. Please s…" at bounding box center [805, 529] width 670 height 63
click at [873, 552] on textarea "Hi {{first_name}}. I’d like to give you an update regarding your WiFi. Please s…" at bounding box center [805, 529] width 670 height 63
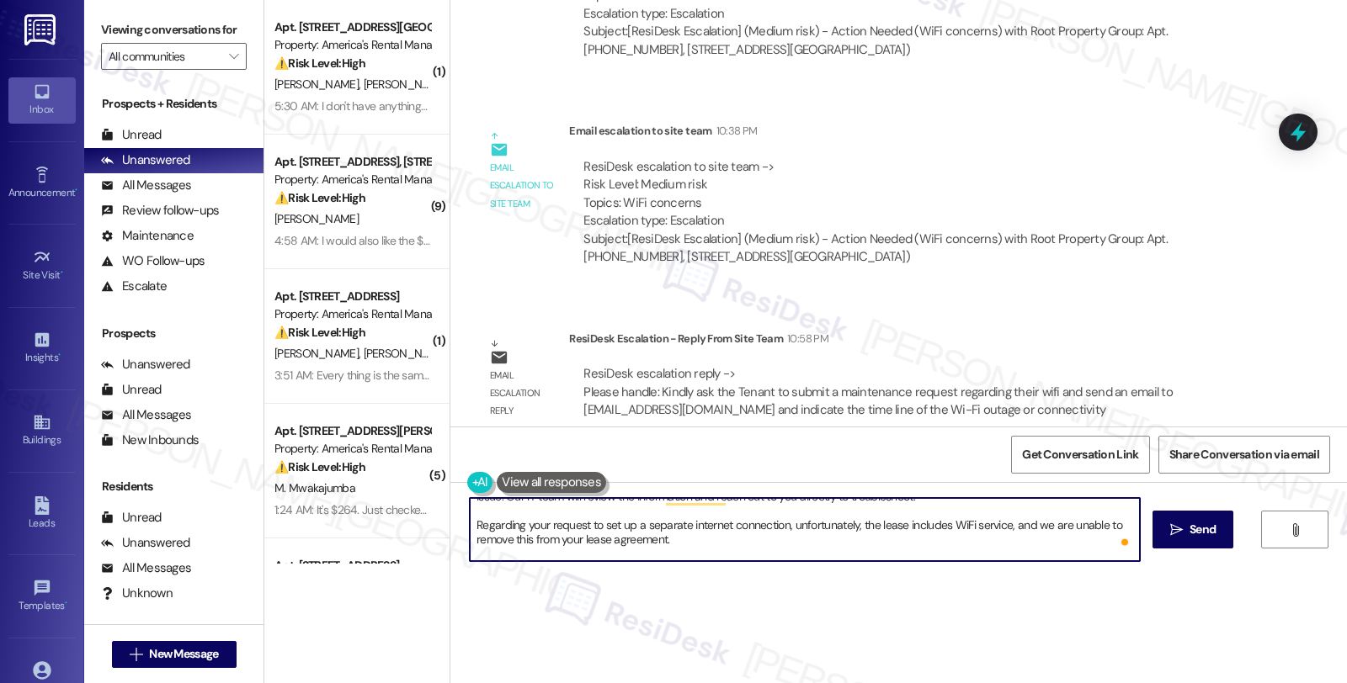
click at [751, 550] on textarea "Hi {{first_name}}. I’d like to give you an update regarding your WiFi. Please s…" at bounding box center [805, 529] width 670 height 63
click at [747, 545] on textarea "Hi {{first_name}}. I’d like to give you an update regarding your WiFi. Please s…" at bounding box center [805, 529] width 670 height 63
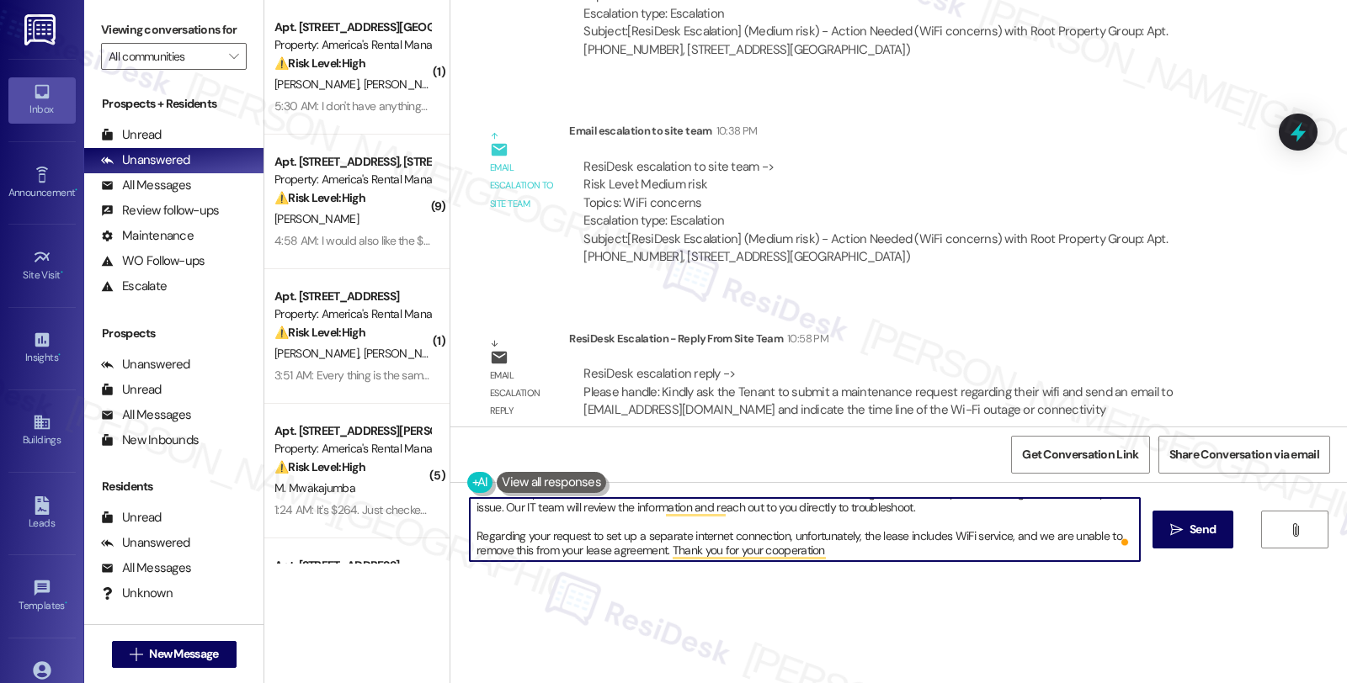
click at [873, 556] on textarea "Hi {{first_name}}. I’d like to give you an update regarding your WiFi. Please s…" at bounding box center [805, 529] width 670 height 63
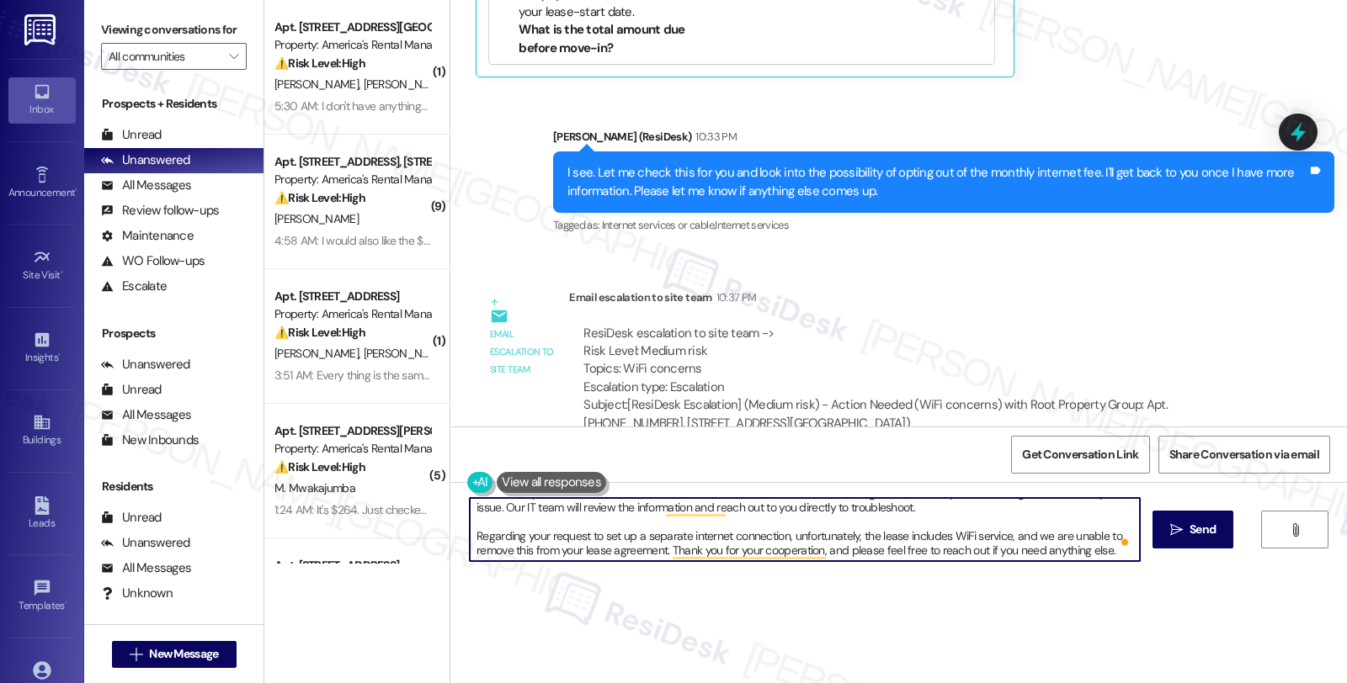
click at [1018, 545] on textarea "Hi {{first_name}}. I’d like to give you an update regarding your WiFi. Please s…" at bounding box center [805, 529] width 670 height 63
type textarea "Hi {{first_name}}. I’d like to give you an update regarding your WiFi. Please s…"
click at [1194, 534] on span "Send" at bounding box center [1202, 530] width 26 height 18
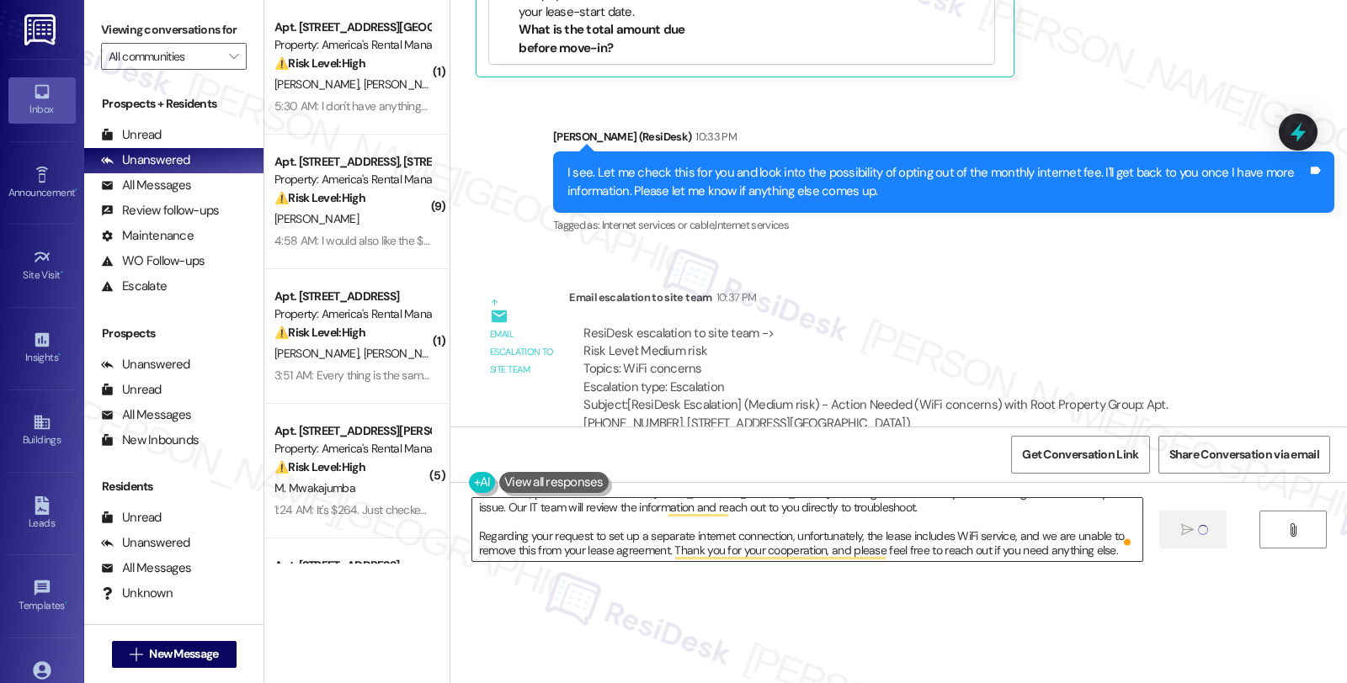
click at [941, 534] on textarea "Hi {{first_name}}. I’d like to give you an update regarding your WiFi. Please s…" at bounding box center [807, 529] width 670 height 63
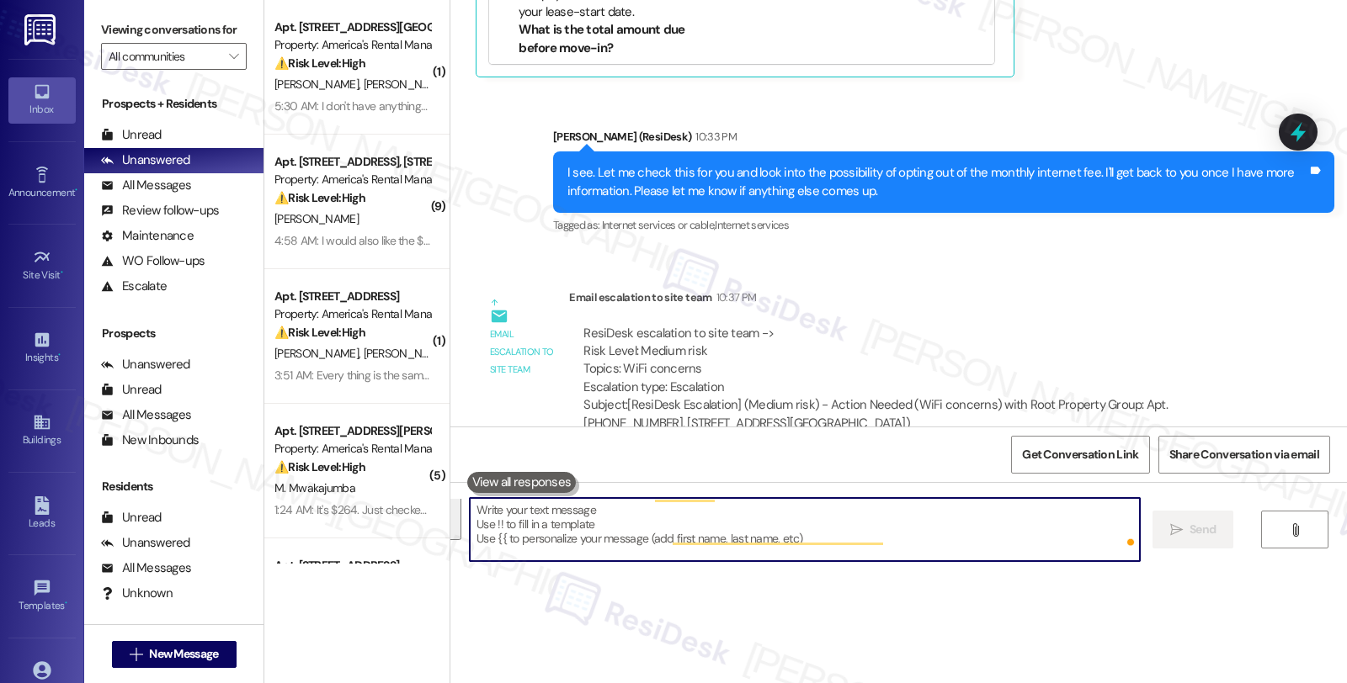
scroll to position [0, 0]
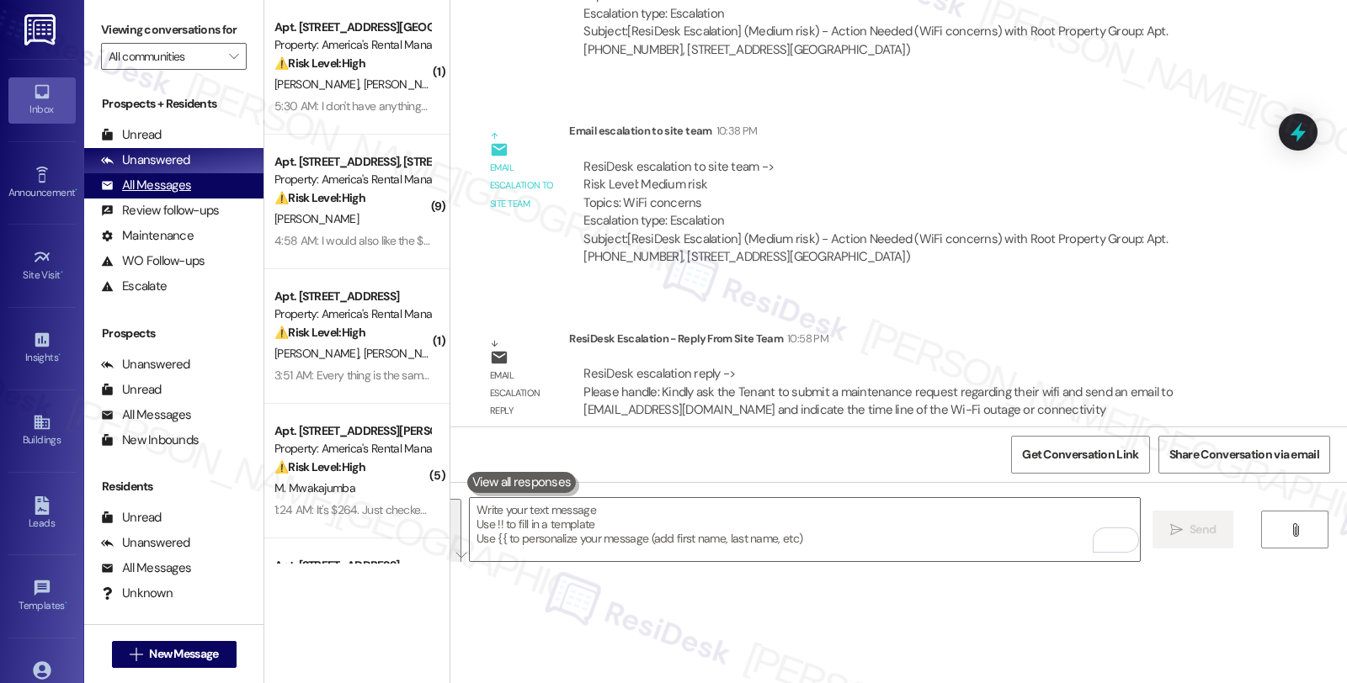
click at [171, 194] on div "All Messages" at bounding box center [146, 186] width 90 height 18
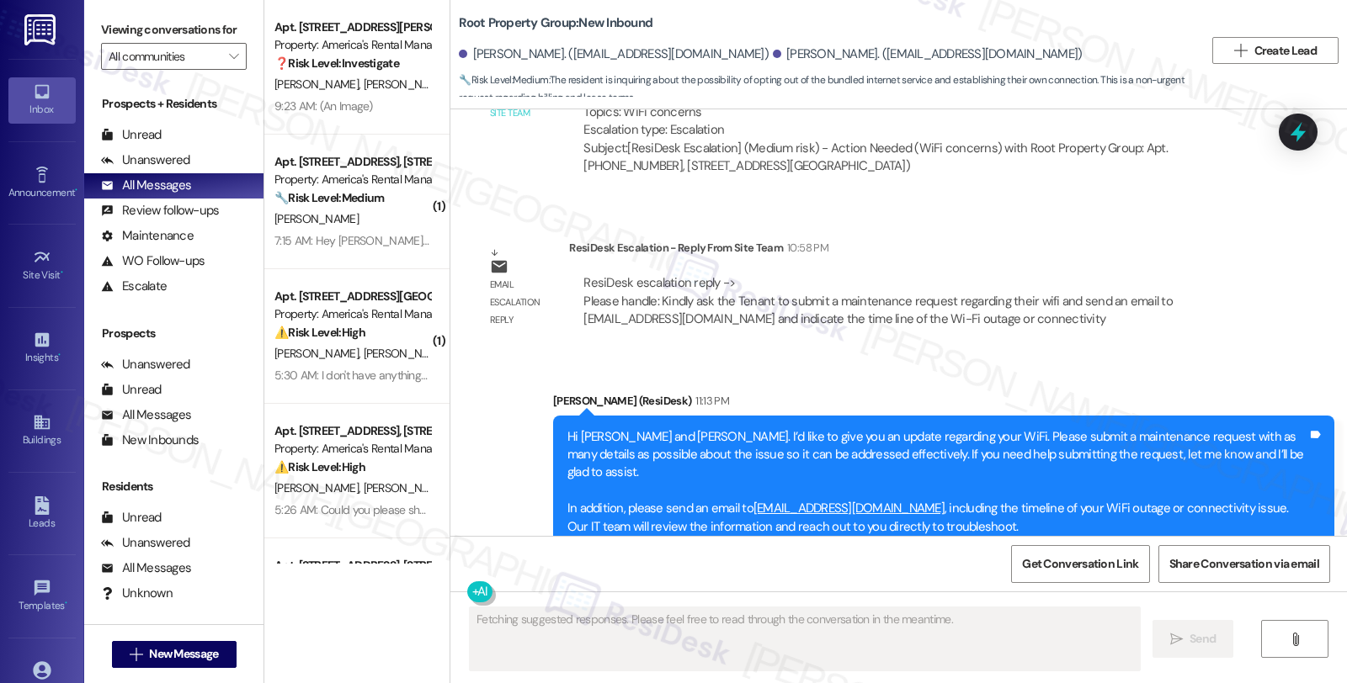
scroll to position [1773, 0]
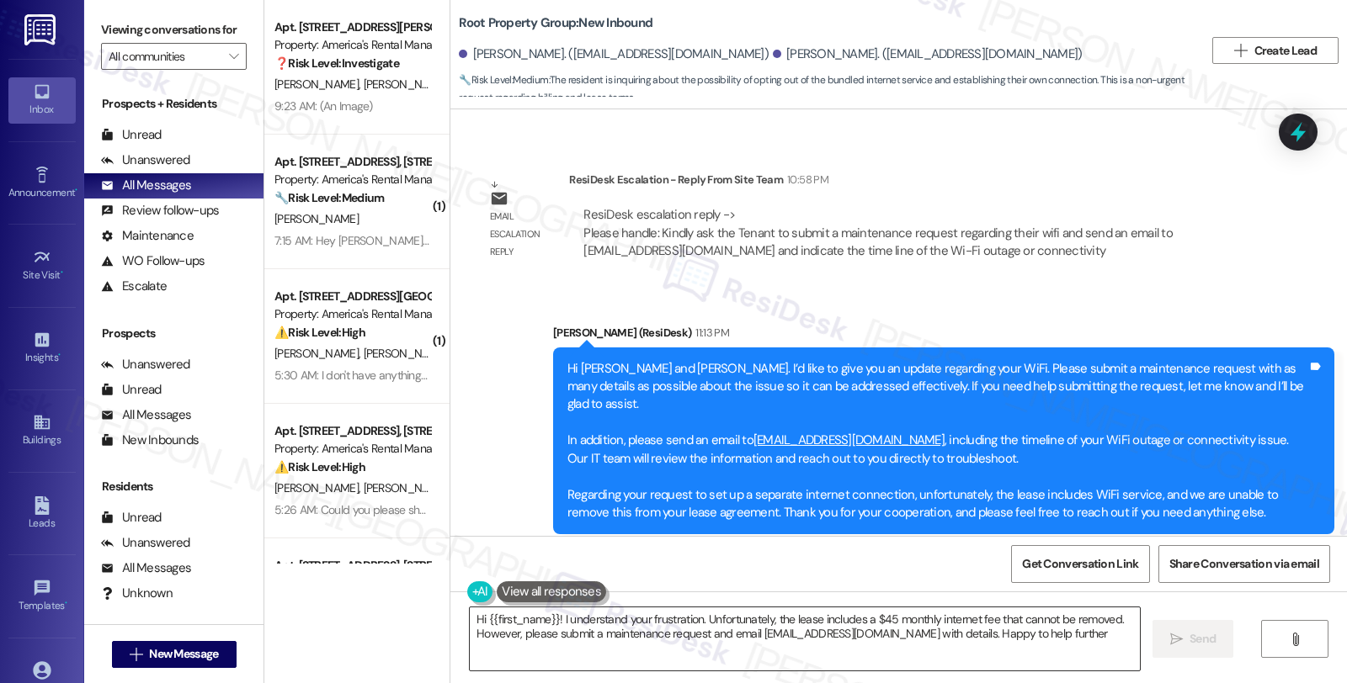
type textarea "Hi {{first_name}}! I understand your frustration. Unfortunately, the lease incl…"
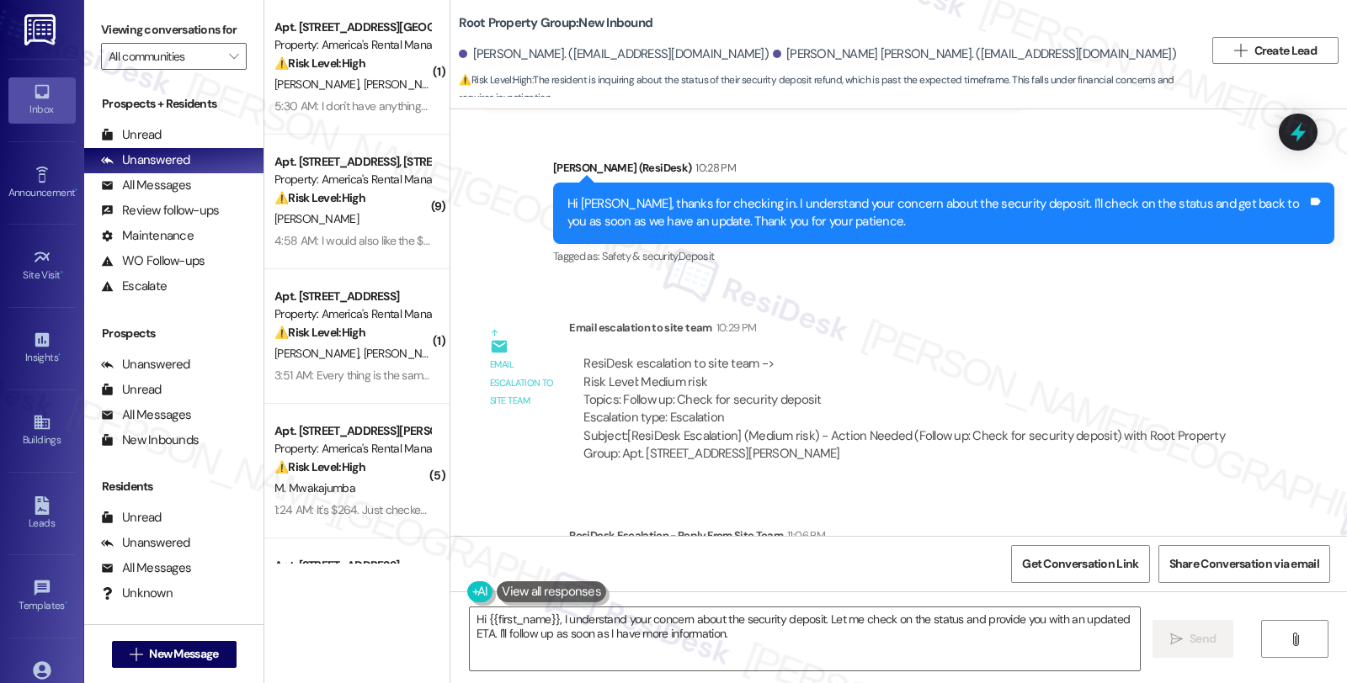
scroll to position [3520, 0]
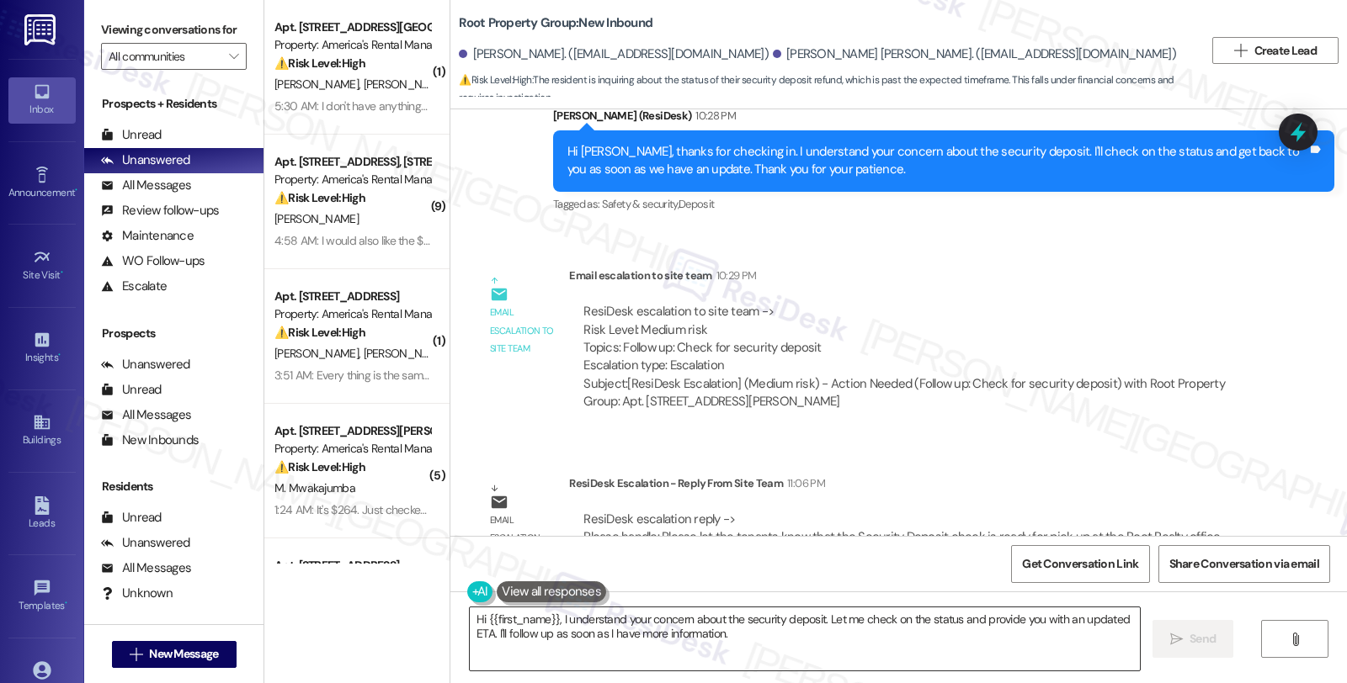
click at [572, 631] on textarea "Hi {{first_name}}, I understand your concern about the security deposit. Let me…" at bounding box center [805, 639] width 670 height 63
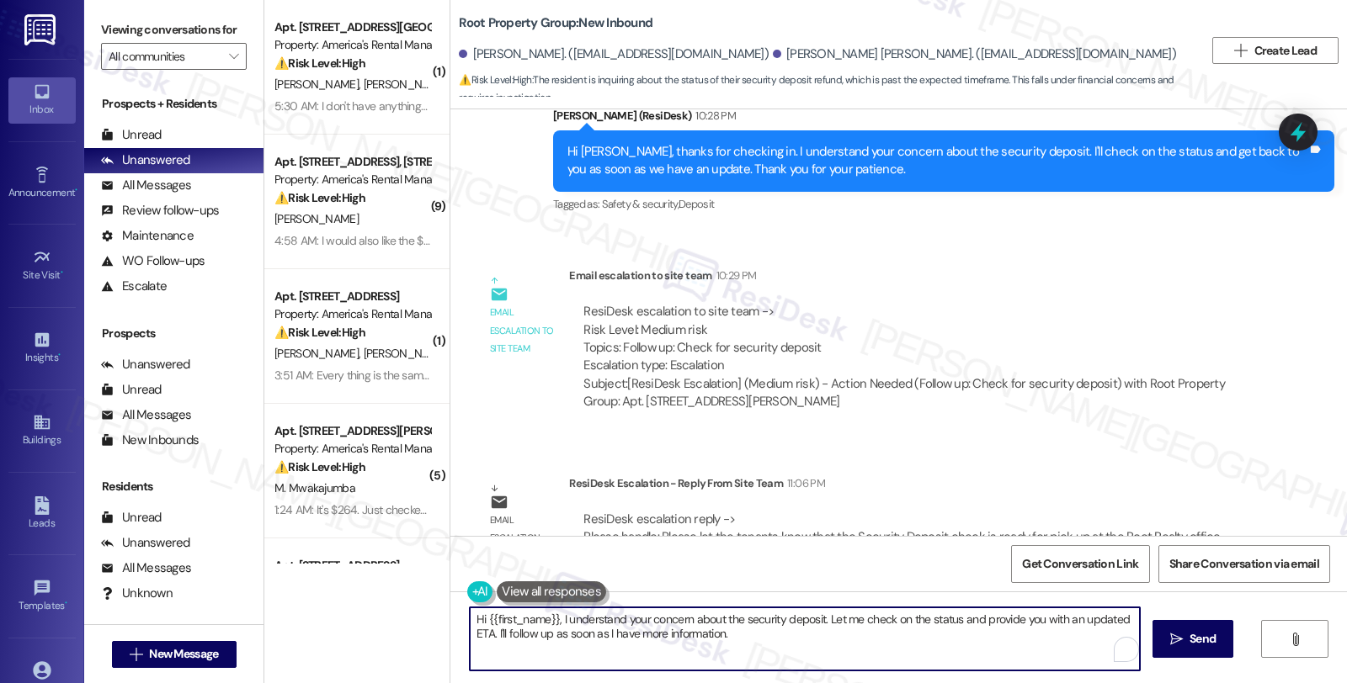
click at [470, 625] on textarea "Hi {{first_name}}, I understand your concern about the security deposit. Let me…" at bounding box center [805, 639] width 670 height 63
paste textarea "the Security Deposit check is ready for pick up at the Root Realty office anyti…"
click at [557, 620] on textarea "Great news, John! the Security Deposit check is ready for pick up at the Root R…" at bounding box center [805, 639] width 670 height 63
click at [617, 636] on textarea "Great news, John! The Security Deposit check is ready for pick up at the Root R…" at bounding box center [805, 639] width 670 height 63
click at [509, 628] on textarea "Great news, John! The Security Deposit check is ready for pick up at the Root R…" at bounding box center [805, 639] width 670 height 63
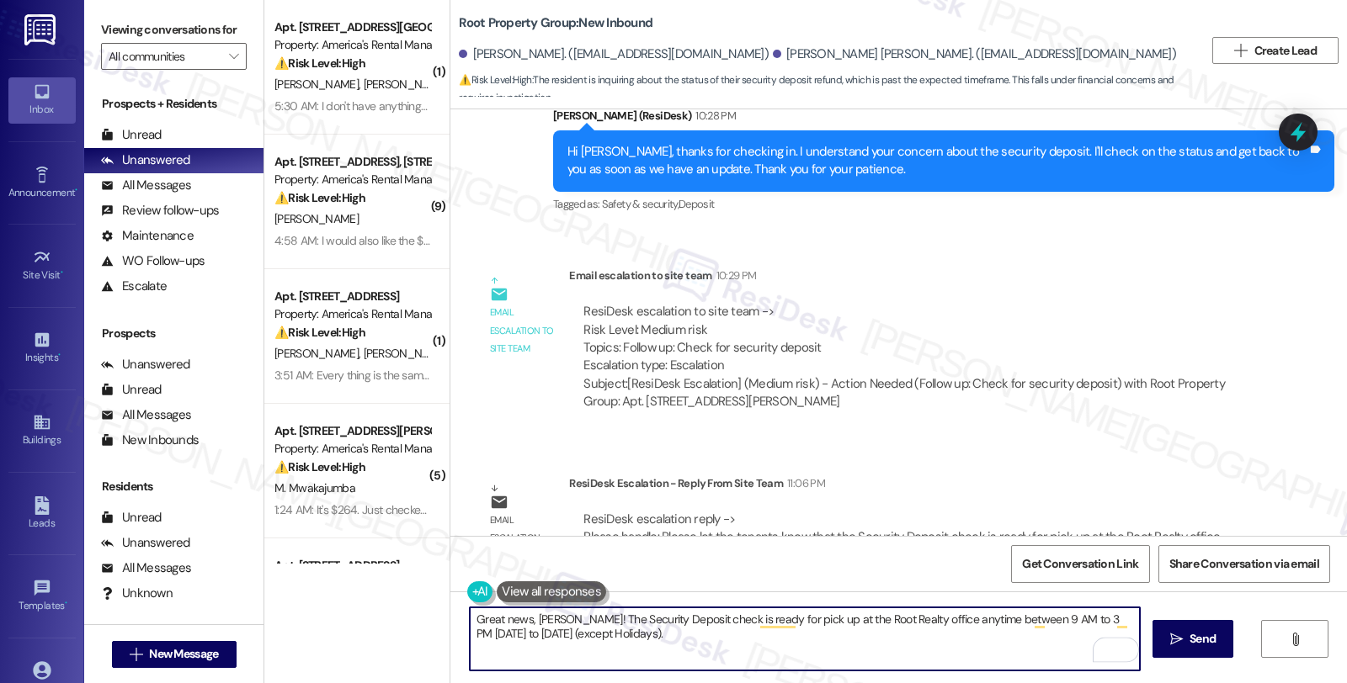
click at [539, 636] on textarea "Great news, John! The Security Deposit check is ready for pick up at the Root R…" at bounding box center [805, 639] width 670 height 63
click at [650, 646] on textarea "Great news, John! The Security Deposit check is ready for pick up at the Root R…" at bounding box center [805, 639] width 670 height 63
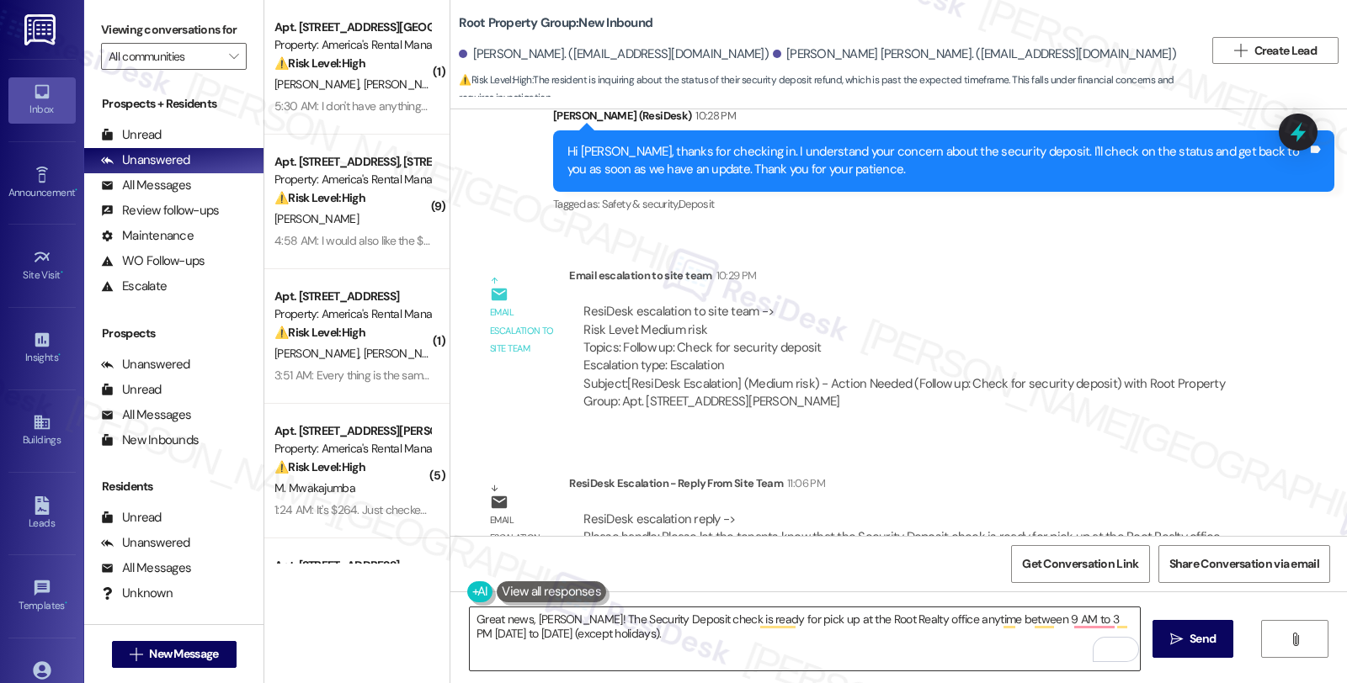
click at [683, 634] on textarea "Great news, John! The Security Deposit check is ready for pick up at the Root R…" at bounding box center [805, 639] width 670 height 63
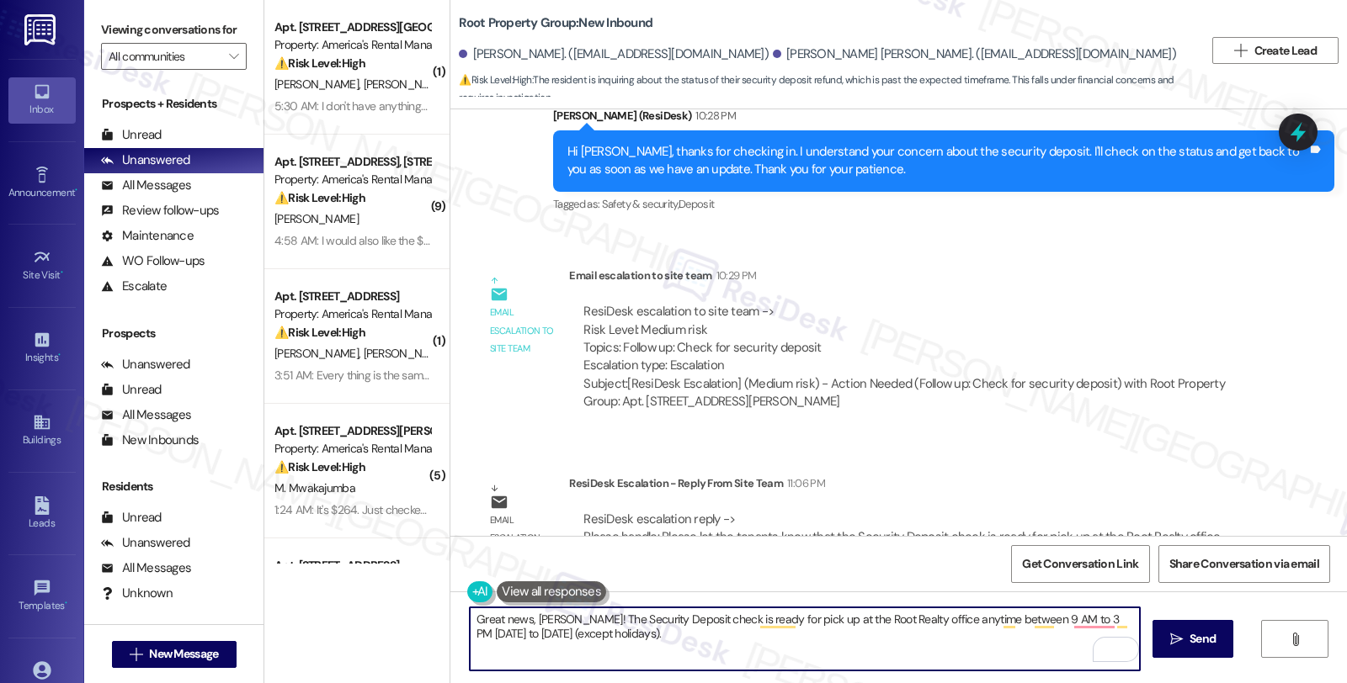
paste textarea "Should you have other concerns, please feel free to reach out. Have a great day!"
click at [1045, 641] on textarea "Great news, John! The Security Deposit check is ready for pick up at the Root R…" at bounding box center [805, 639] width 670 height 63
click at [1000, 640] on textarea "Great news, John! The Security Deposit check is ready for pick up at the Root R…" at bounding box center [805, 639] width 670 height 63
click at [960, 651] on textarea "Great news, John! The Security Deposit check is ready for pick up at the Root R…" at bounding box center [805, 639] width 670 height 63
type textarea "Great news, John! The Security Deposit check is ready for pick up at the Root R…"
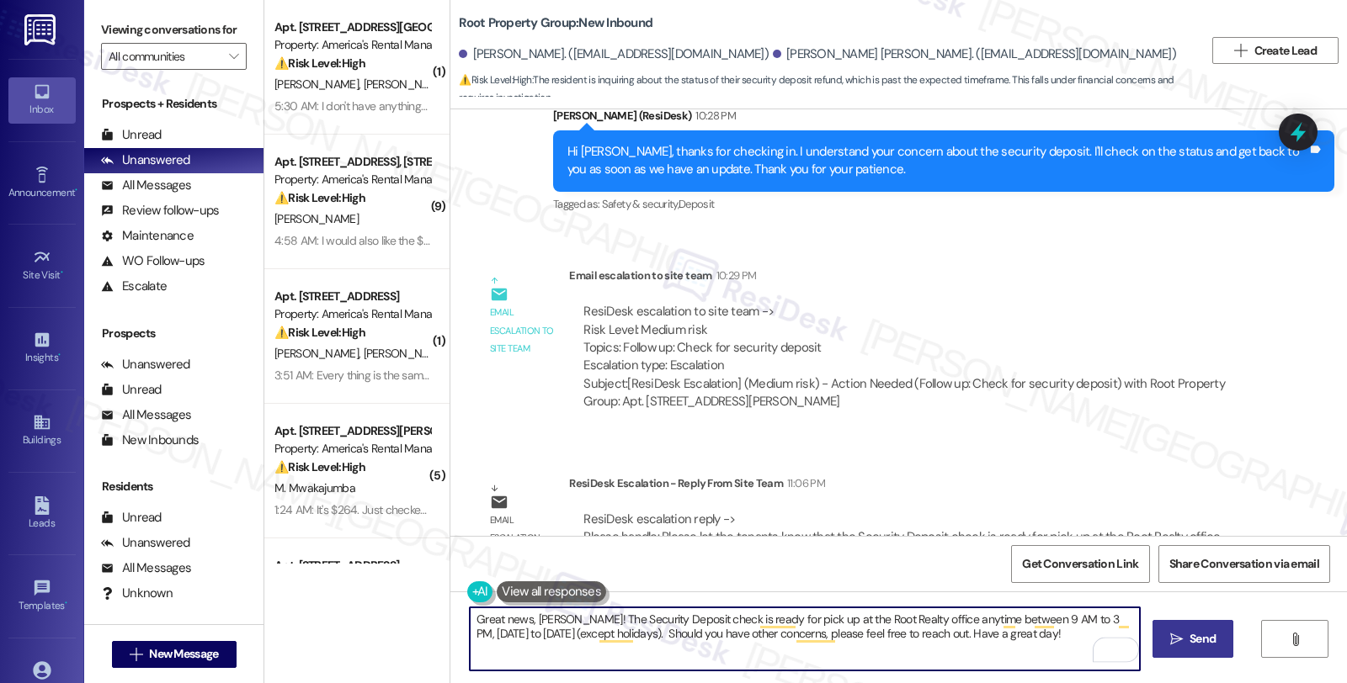
click at [1153, 633] on button " Send" at bounding box center [1193, 639] width 82 height 38
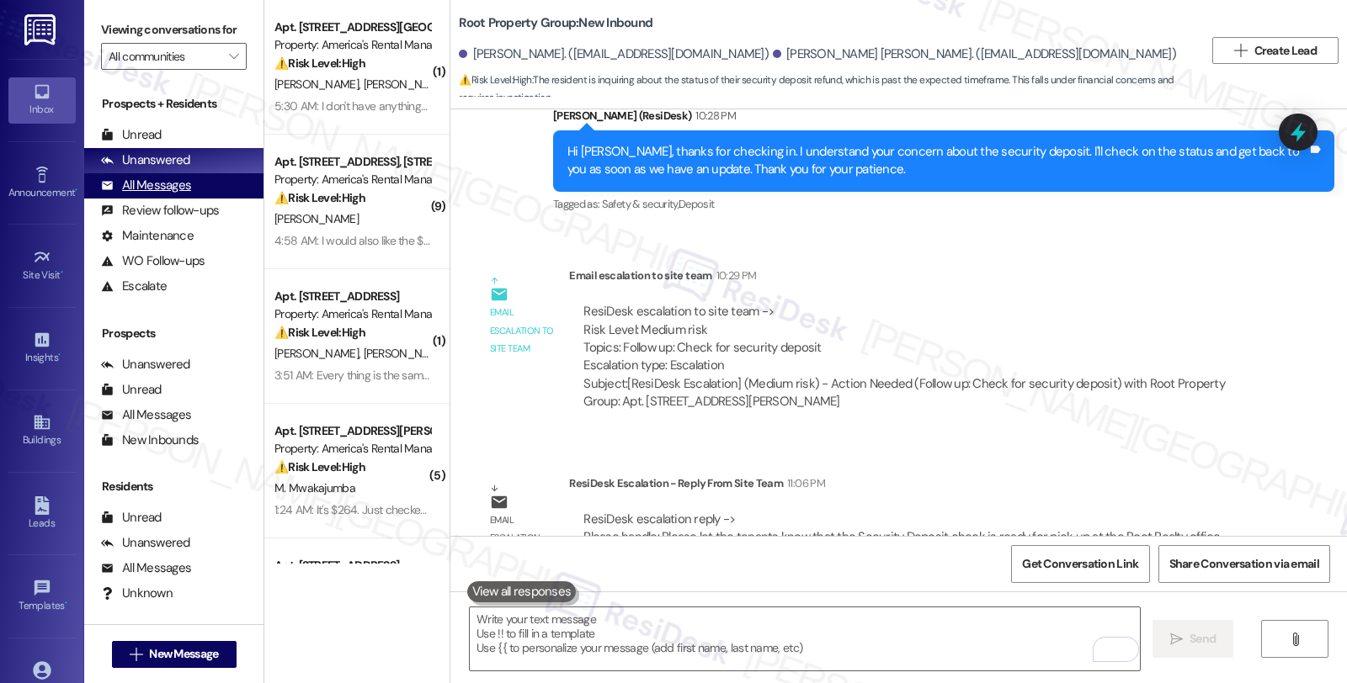
click at [194, 199] on div "All Messages (undefined)" at bounding box center [173, 185] width 179 height 25
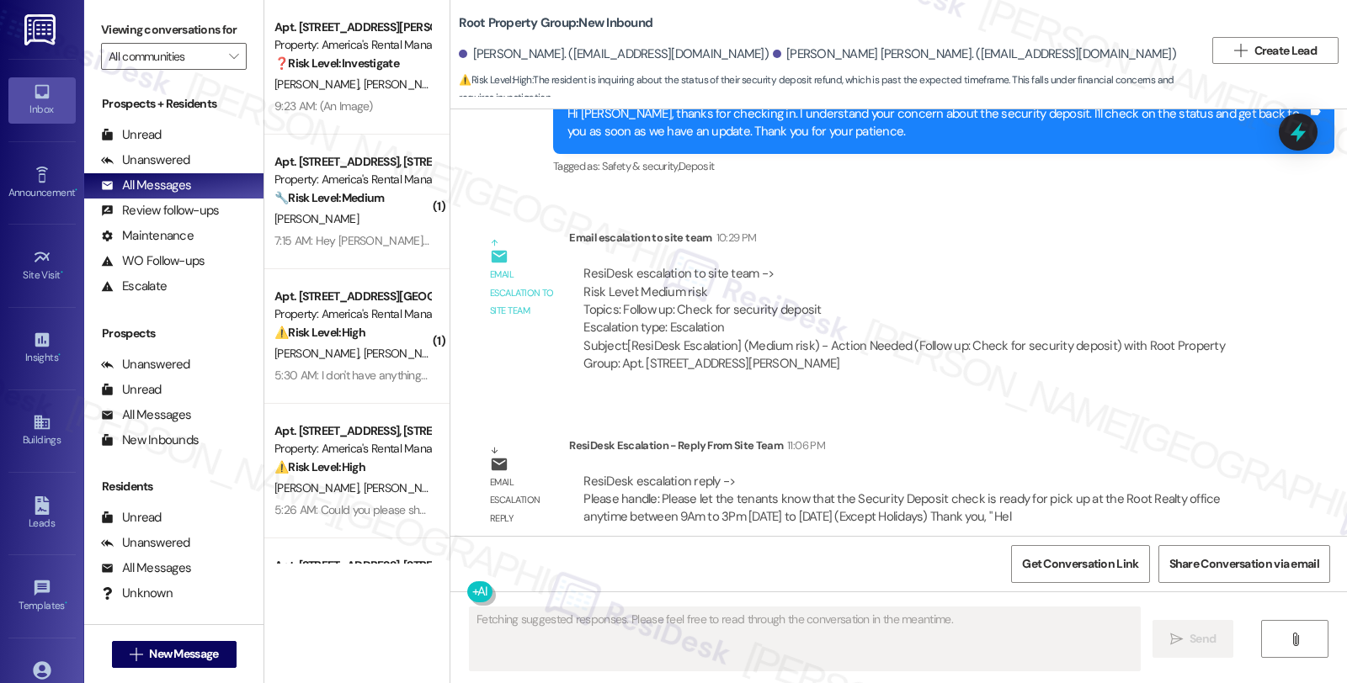
scroll to position [3680, 0]
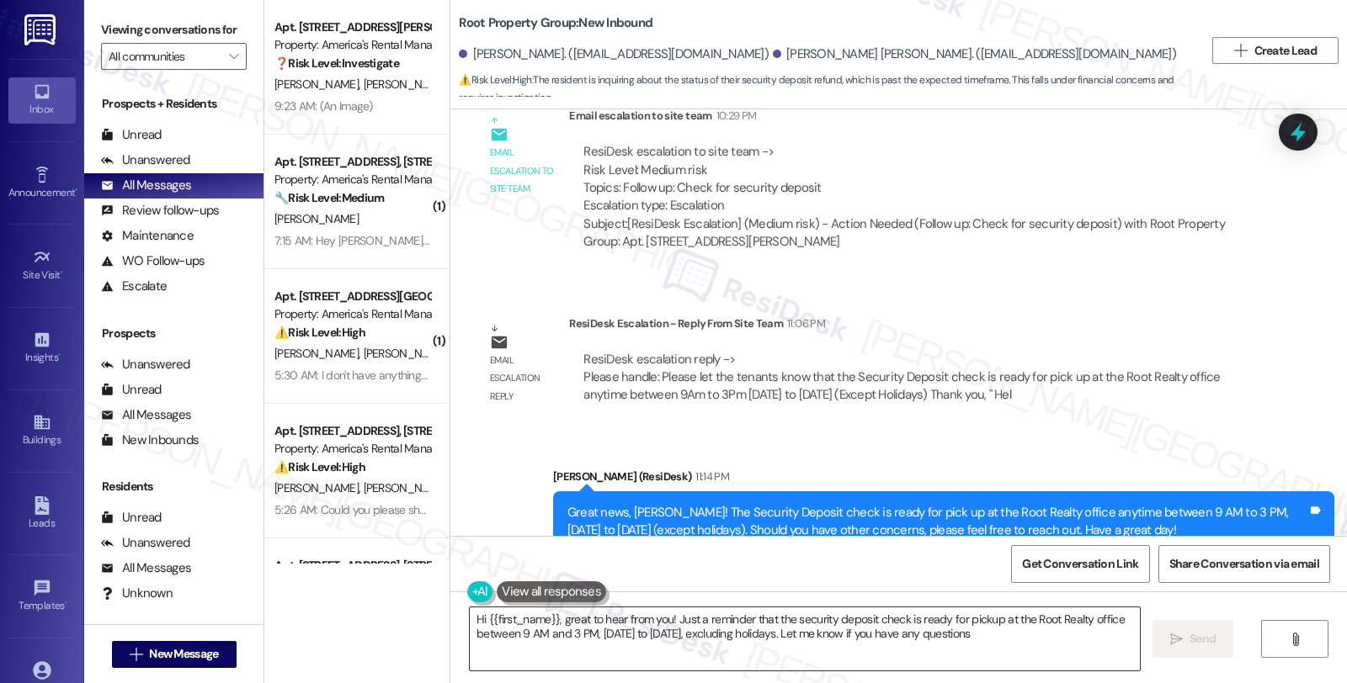
type textarea "Hi {{first_name}}, great to hear from you! Just a reminder that the security de…"
click at [1157, 338] on div "ResiDesk escalation reply -> Please handle: Please let the tenants know that th…" at bounding box center [913, 377] width 688 height 79
drag, startPoint x: 1145, startPoint y: 384, endPoint x: 1099, endPoint y: 409, distance: 52.0
click at [1145, 430] on div "Sent via SMS Sarah (ResiDesk) 11:14 PM Great news, John! The Security Deposit c…" at bounding box center [898, 510] width 896 height 160
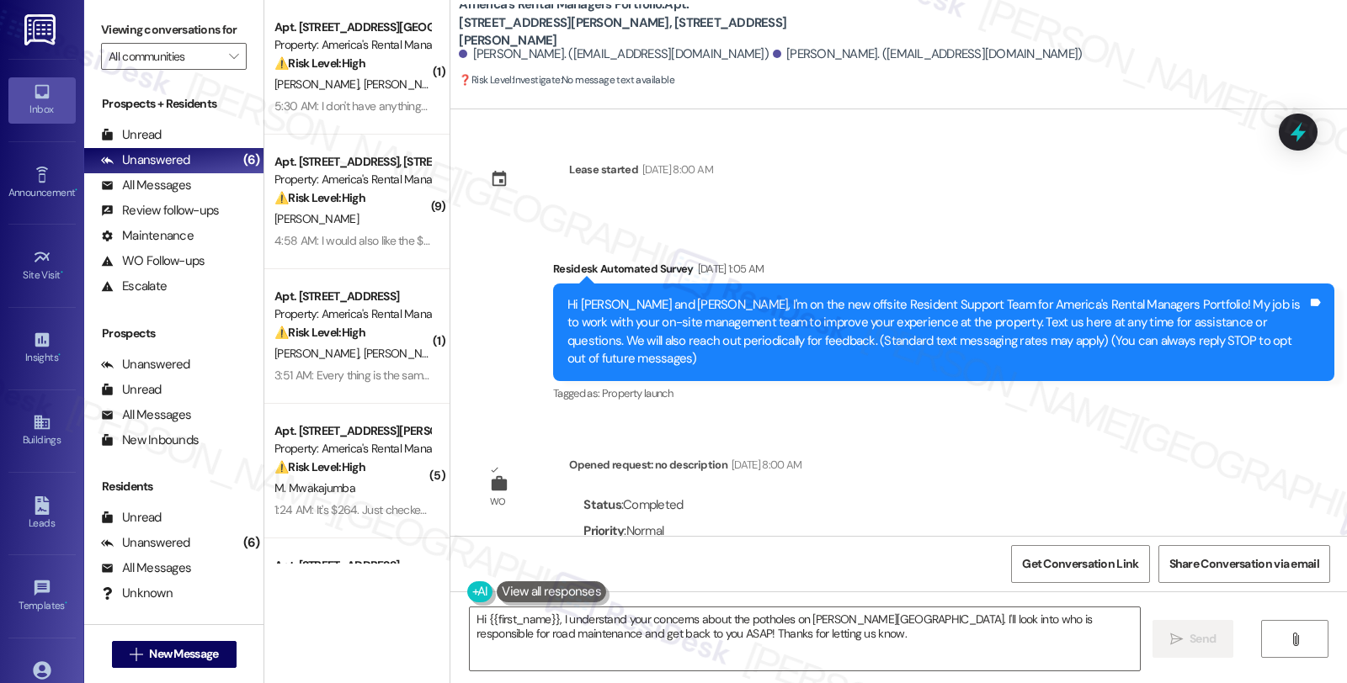
scroll to position [1748, 0]
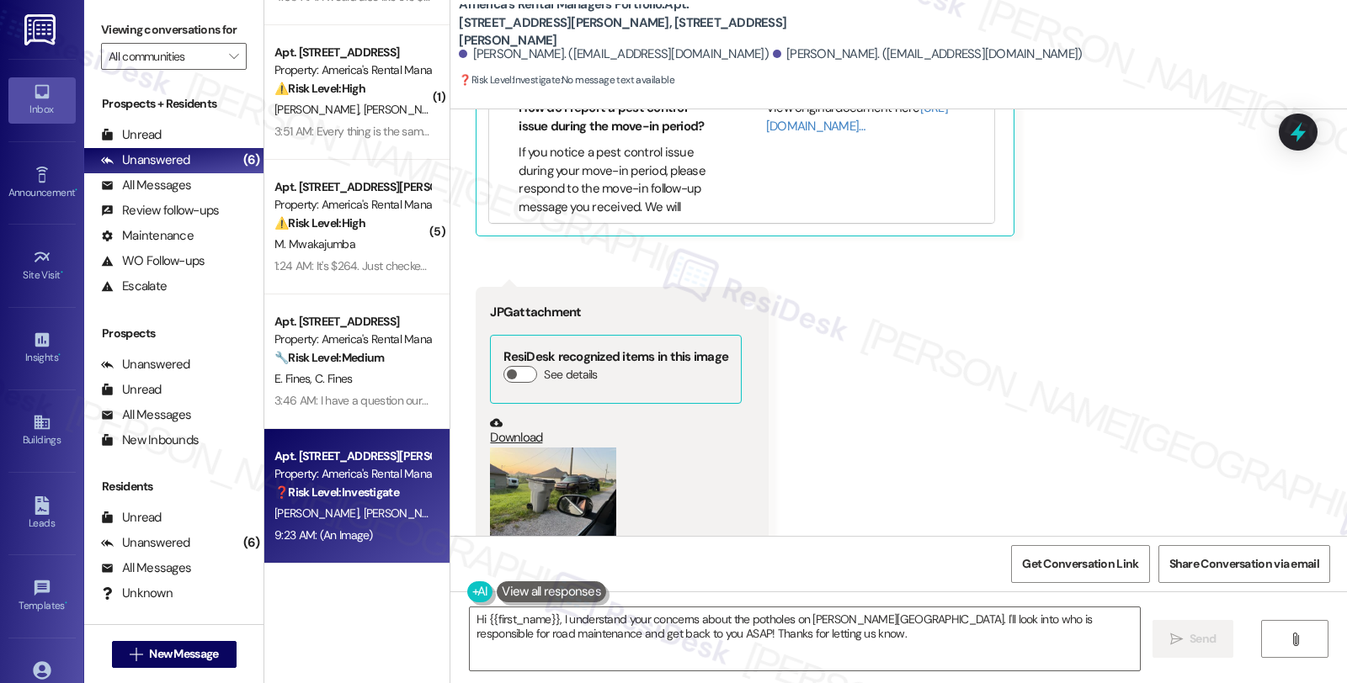
click at [528, 448] on button "Zoom image" at bounding box center [553, 495] width 126 height 95
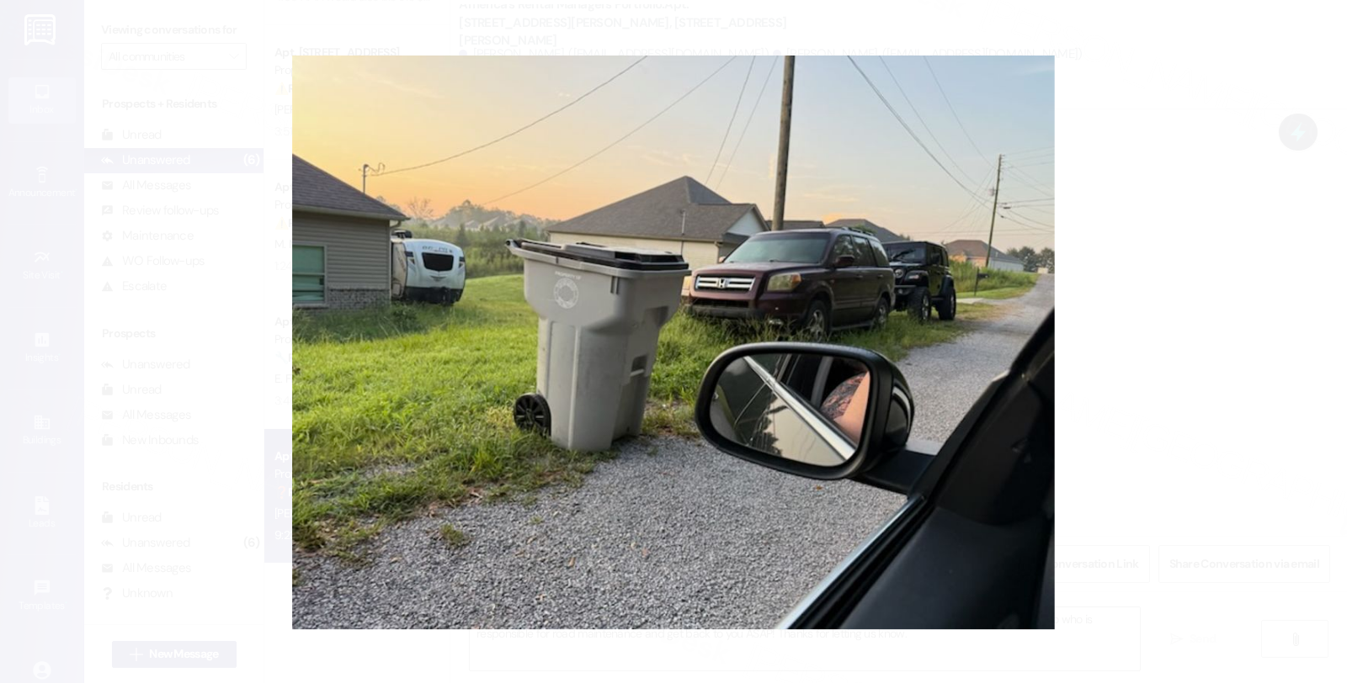
click at [1135, 345] on button "Unzoom image" at bounding box center [673, 341] width 1347 height 683
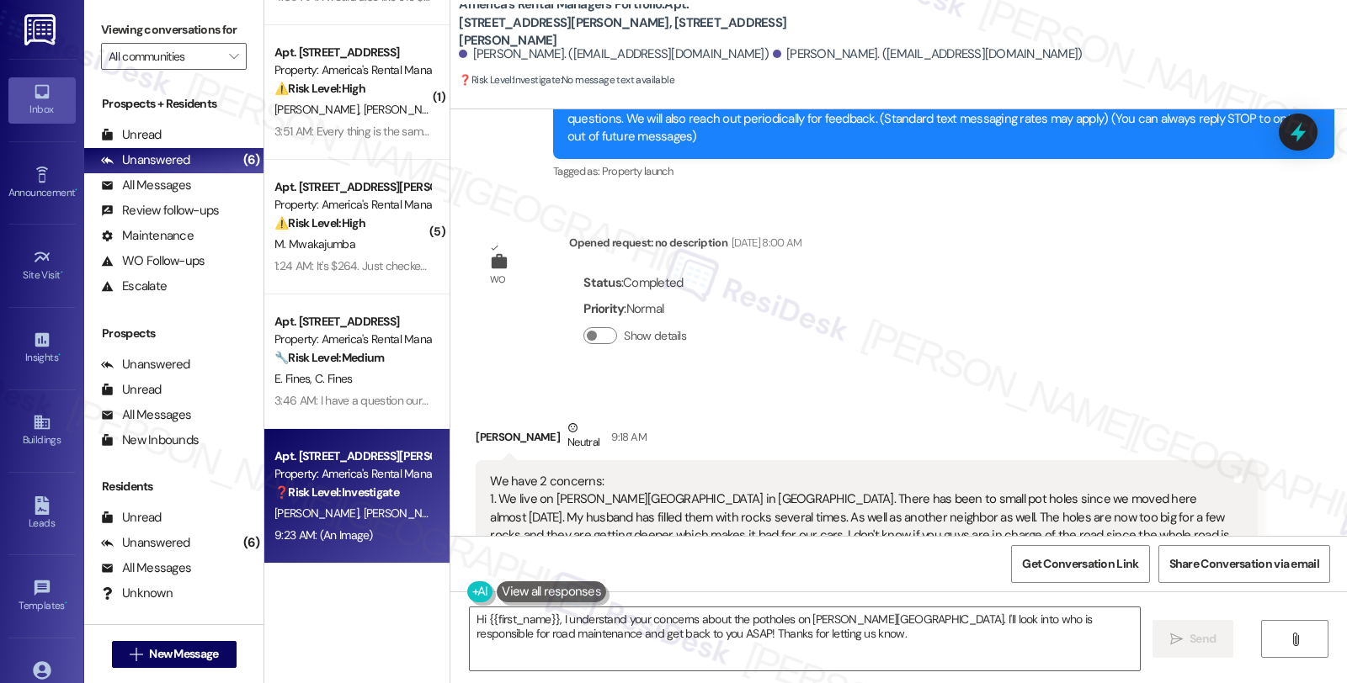
scroll to position [346, 0]
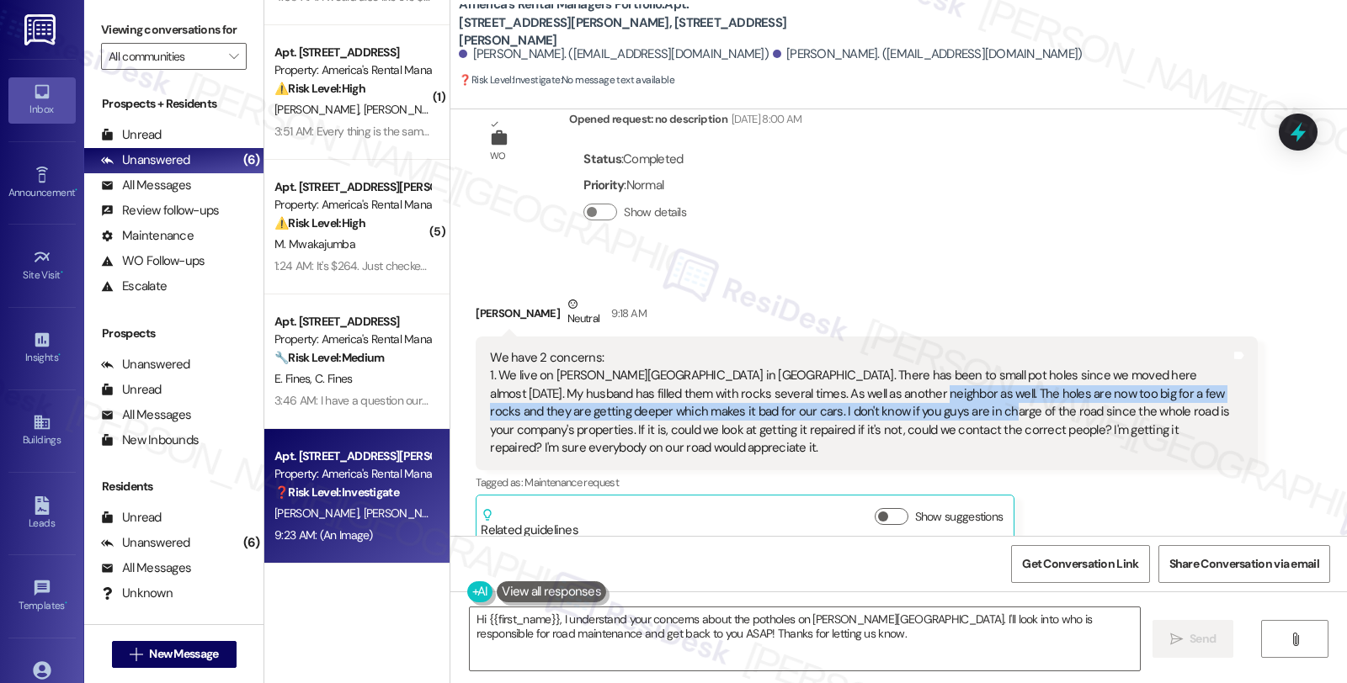
drag, startPoint x: 822, startPoint y: 375, endPoint x: 903, endPoint y: 385, distance: 81.3
click at [903, 385] on div "We have 2 concerns: 1. We live on [PERSON_NAME][GEOGRAPHIC_DATA] in [GEOGRAPHIC…" at bounding box center [860, 403] width 740 height 109
click at [620, 398] on div "We have 2 concerns: 1. We live on [PERSON_NAME][GEOGRAPHIC_DATA] in [GEOGRAPHIC…" at bounding box center [860, 403] width 740 height 109
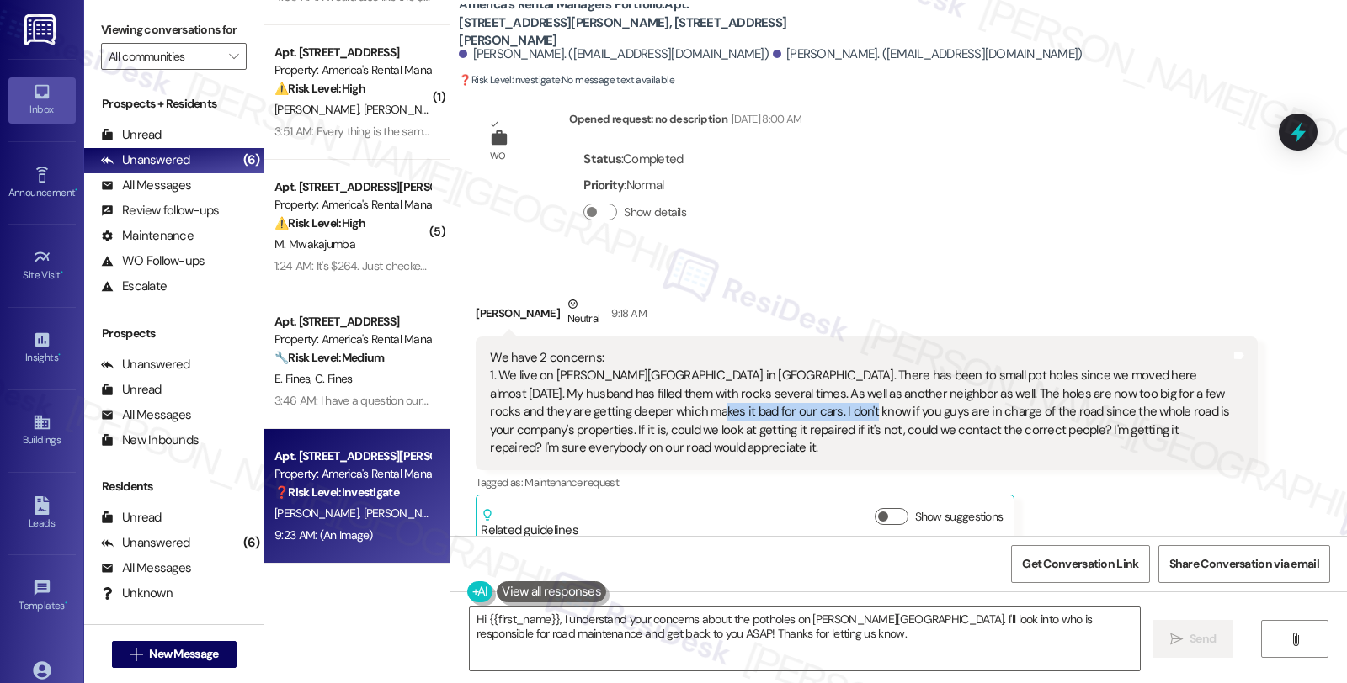
drag, startPoint x: 610, startPoint y: 392, endPoint x: 763, endPoint y: 397, distance: 152.4
click at [763, 397] on div "We have 2 concerns: 1. We live on [PERSON_NAME][GEOGRAPHIC_DATA] in [GEOGRAPHIC…" at bounding box center [860, 403] width 740 height 109
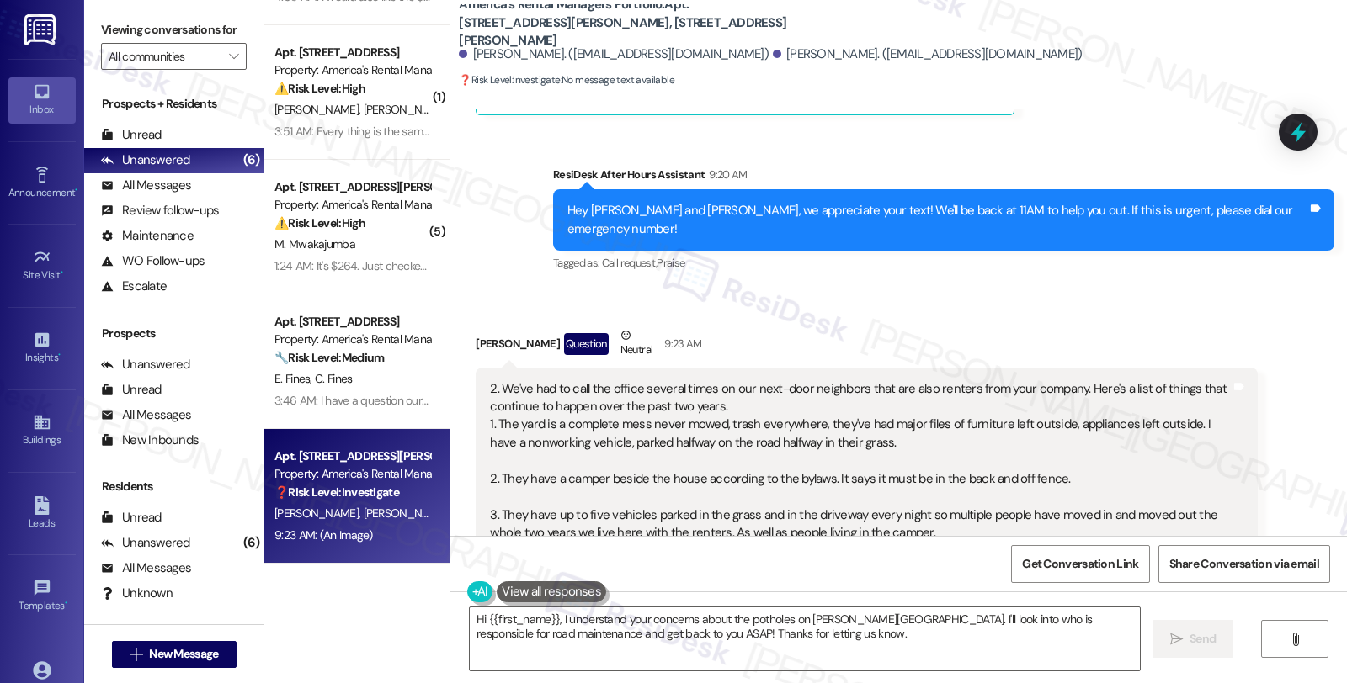
scroll to position [813, 0]
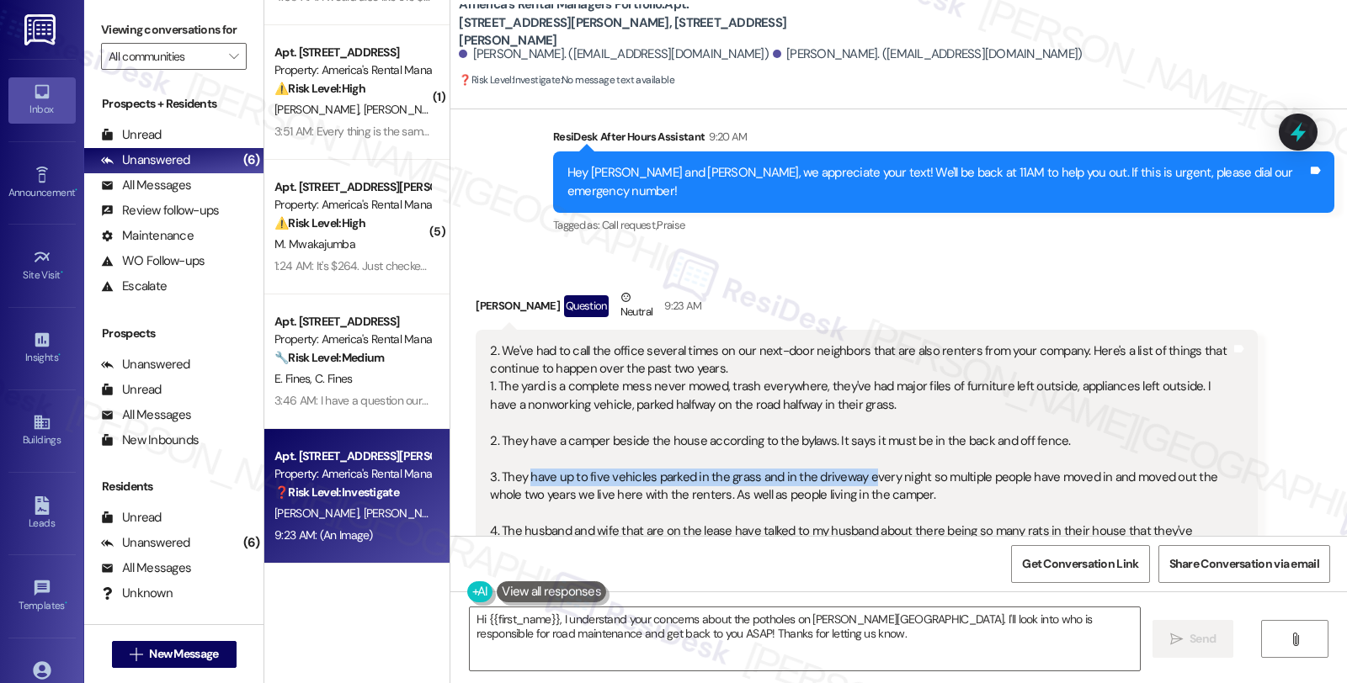
drag, startPoint x: 517, startPoint y: 443, endPoint x: 842, endPoint y: 447, distance: 324.9
click at [854, 447] on div "2. We've had to call the office several times on our next-door neighbors that a…" at bounding box center [860, 577] width 740 height 469
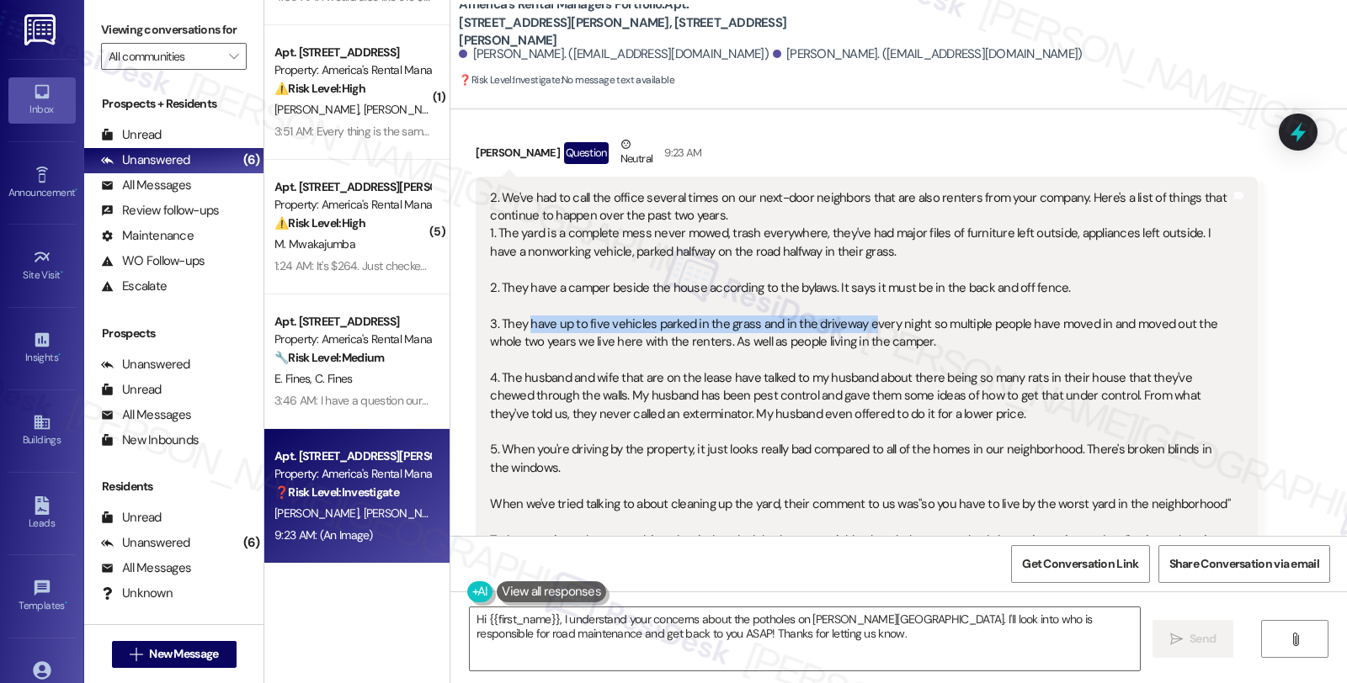
scroll to position [1000, 0]
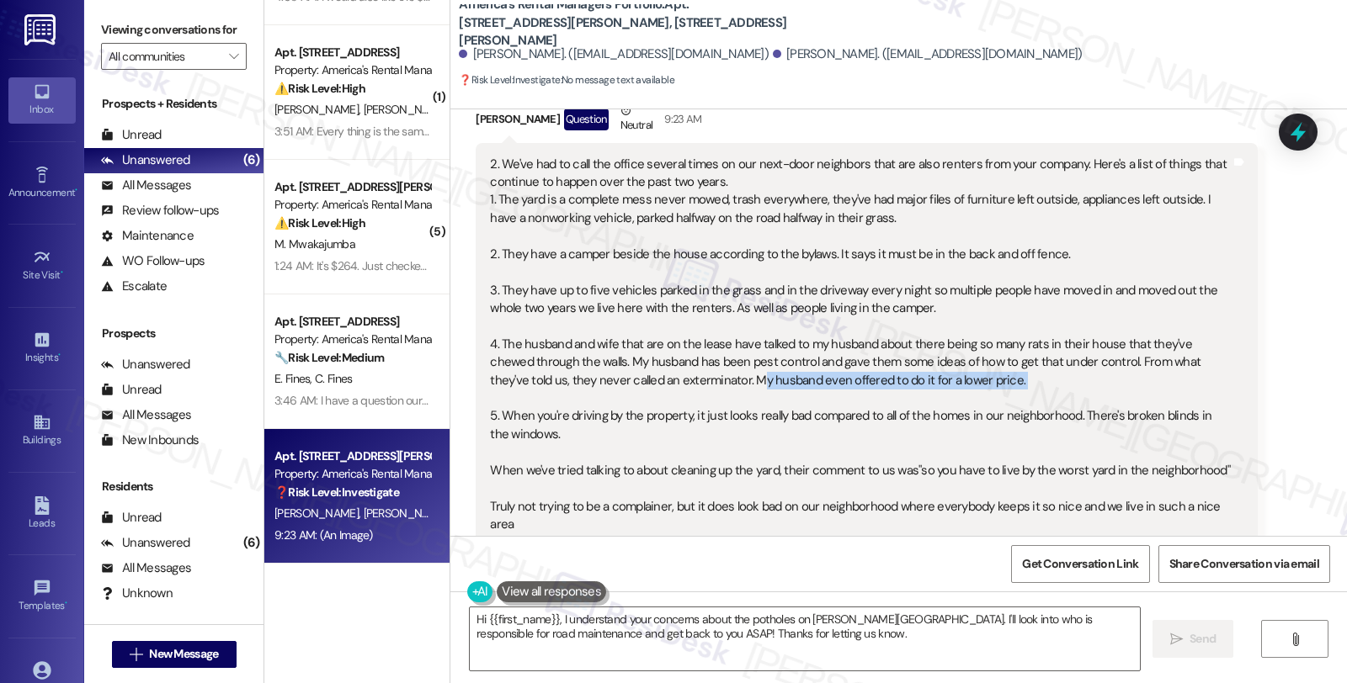
drag, startPoint x: 666, startPoint y: 340, endPoint x: 850, endPoint y: 357, distance: 185.1
click at [850, 357] on div "2. We've had to call the office several times on our next-door neighbors that a…" at bounding box center [860, 390] width 740 height 469
drag, startPoint x: 514, startPoint y: 380, endPoint x: 690, endPoint y: 389, distance: 176.1
click at [690, 389] on div "2. We've had to call the office several times on our next-door neighbors that a…" at bounding box center [860, 390] width 740 height 469
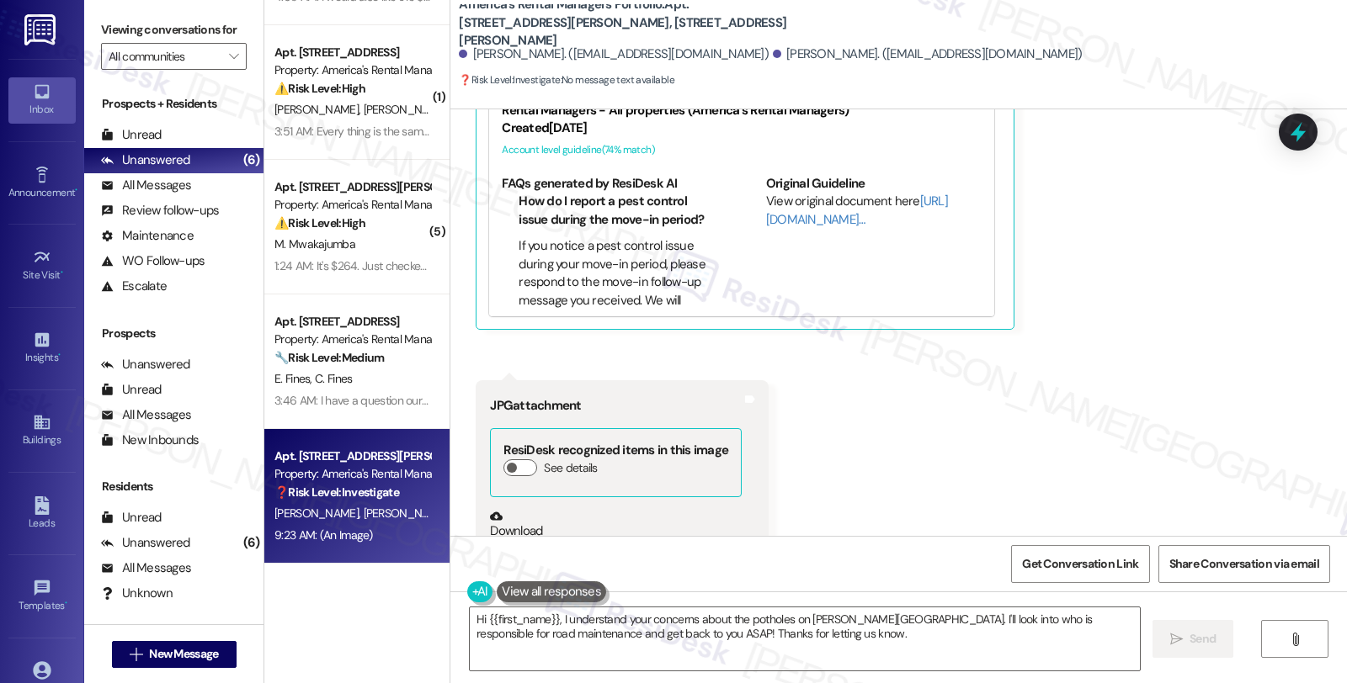
scroll to position [1748, 0]
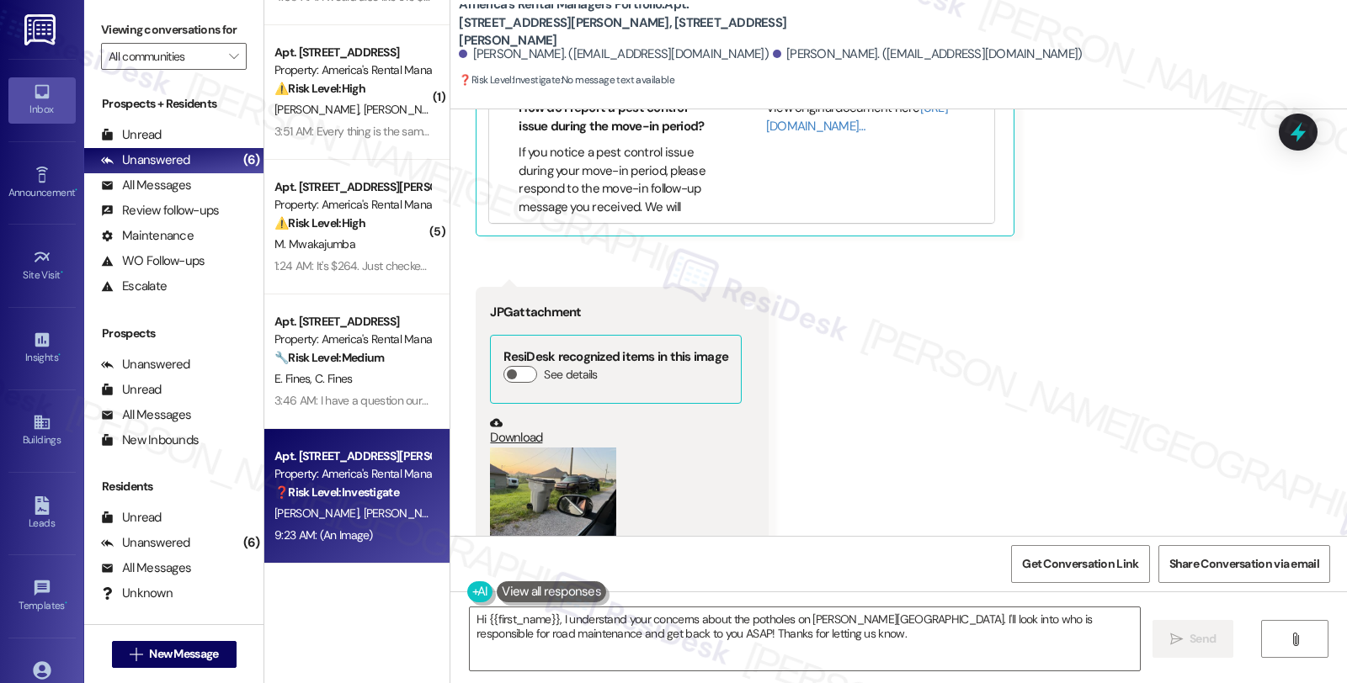
click at [497, 448] on button "Zoom image" at bounding box center [553, 495] width 126 height 95
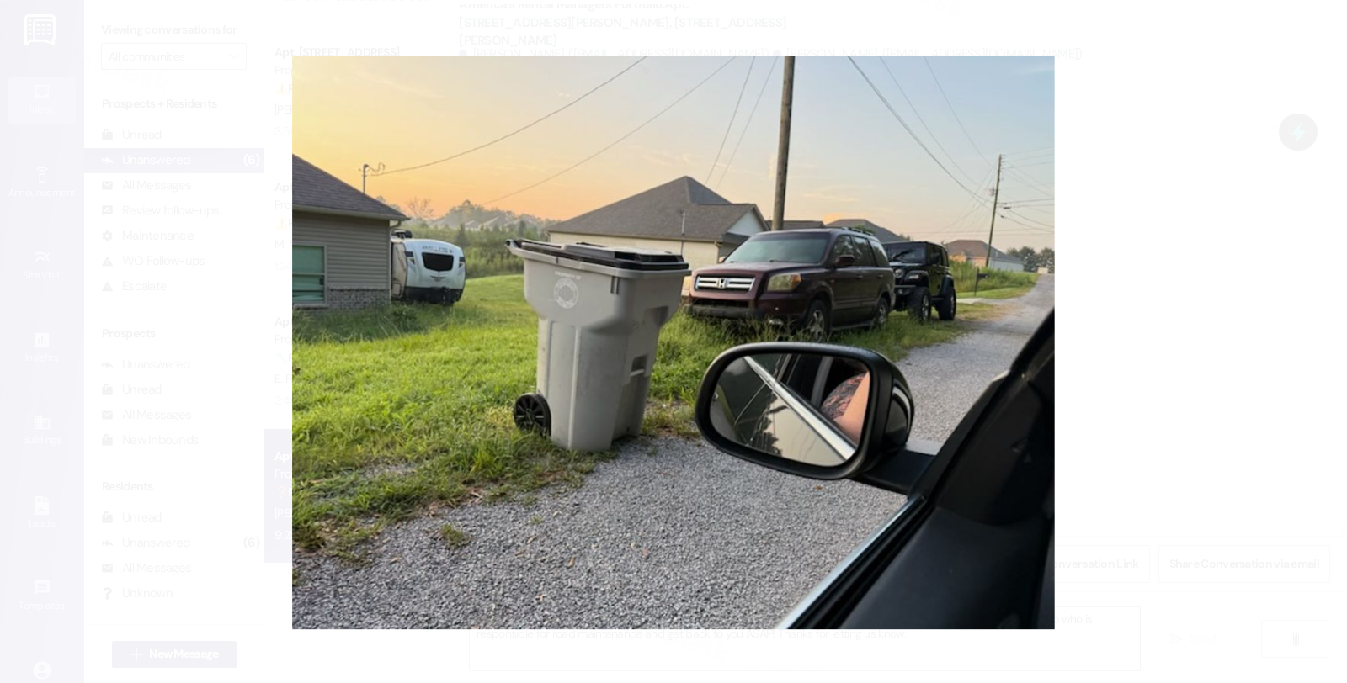
click at [1151, 390] on button "Unzoom image" at bounding box center [673, 341] width 1347 height 683
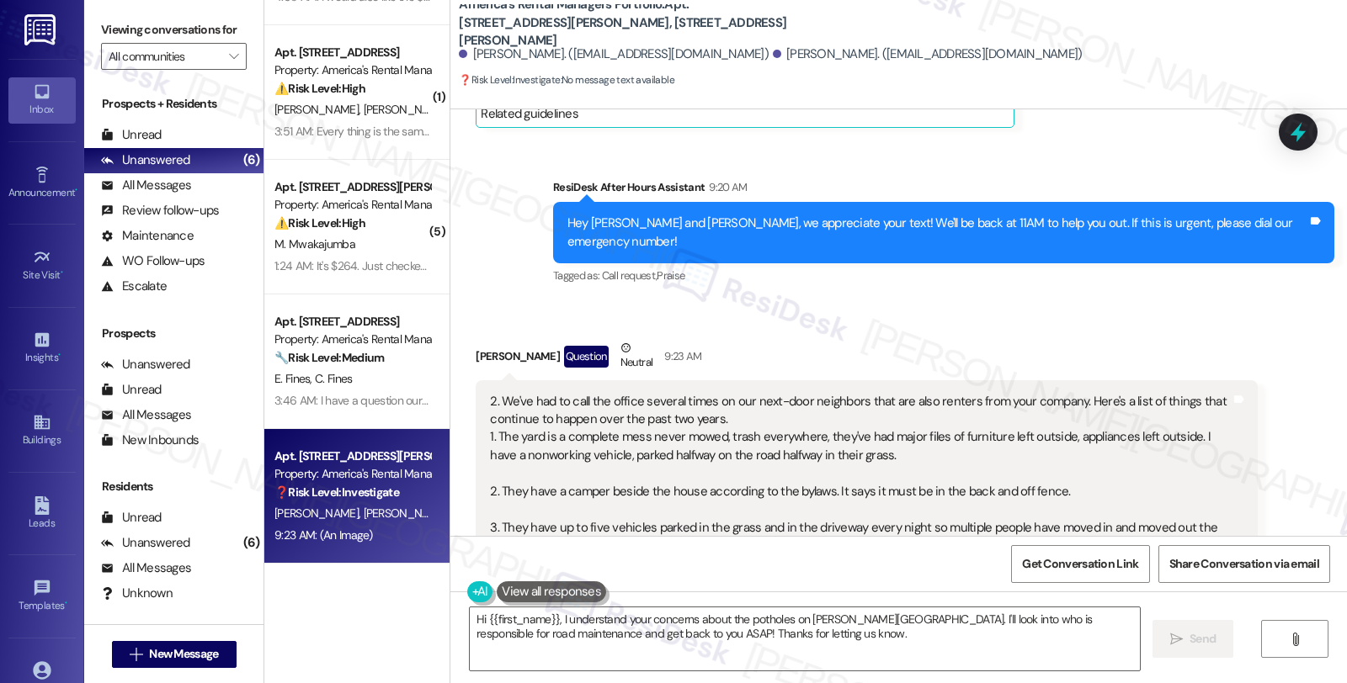
scroll to position [1029, 0]
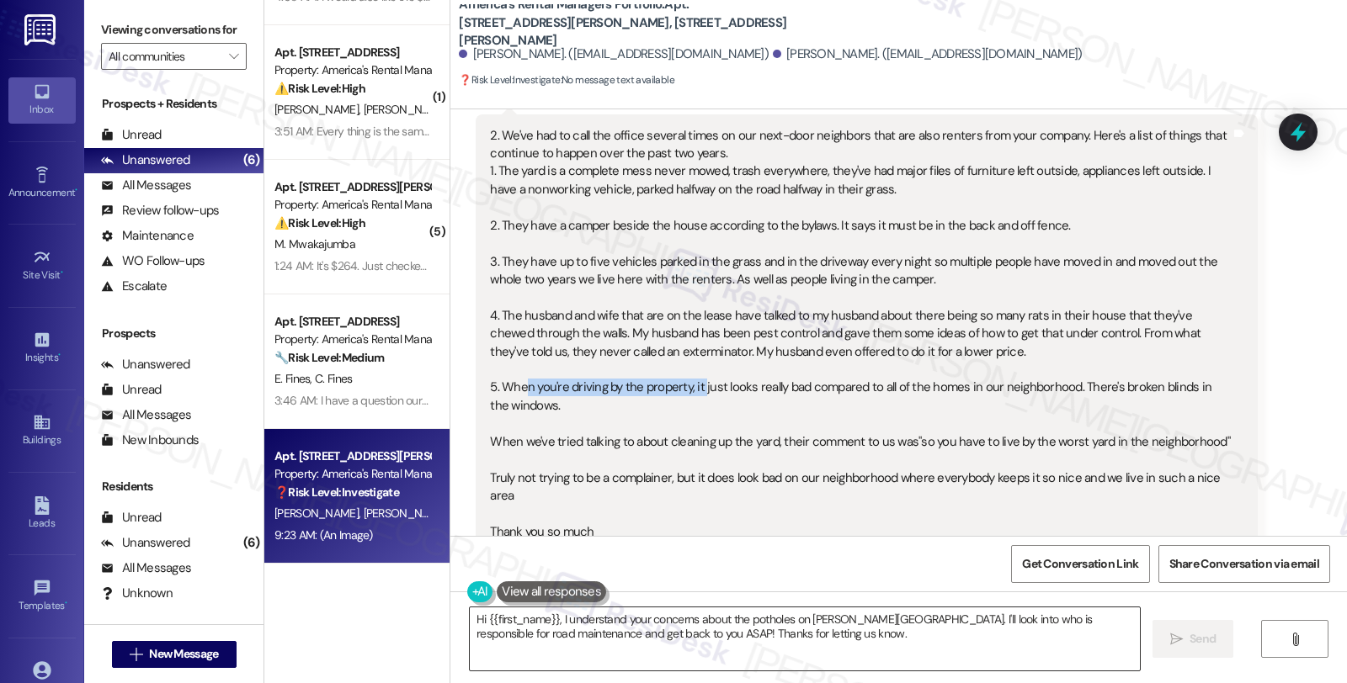
click at [550, 620] on textarea "Hi {{first_name}}, I understand your concerns about the potholes on Barnett Roa…" at bounding box center [805, 639] width 670 height 63
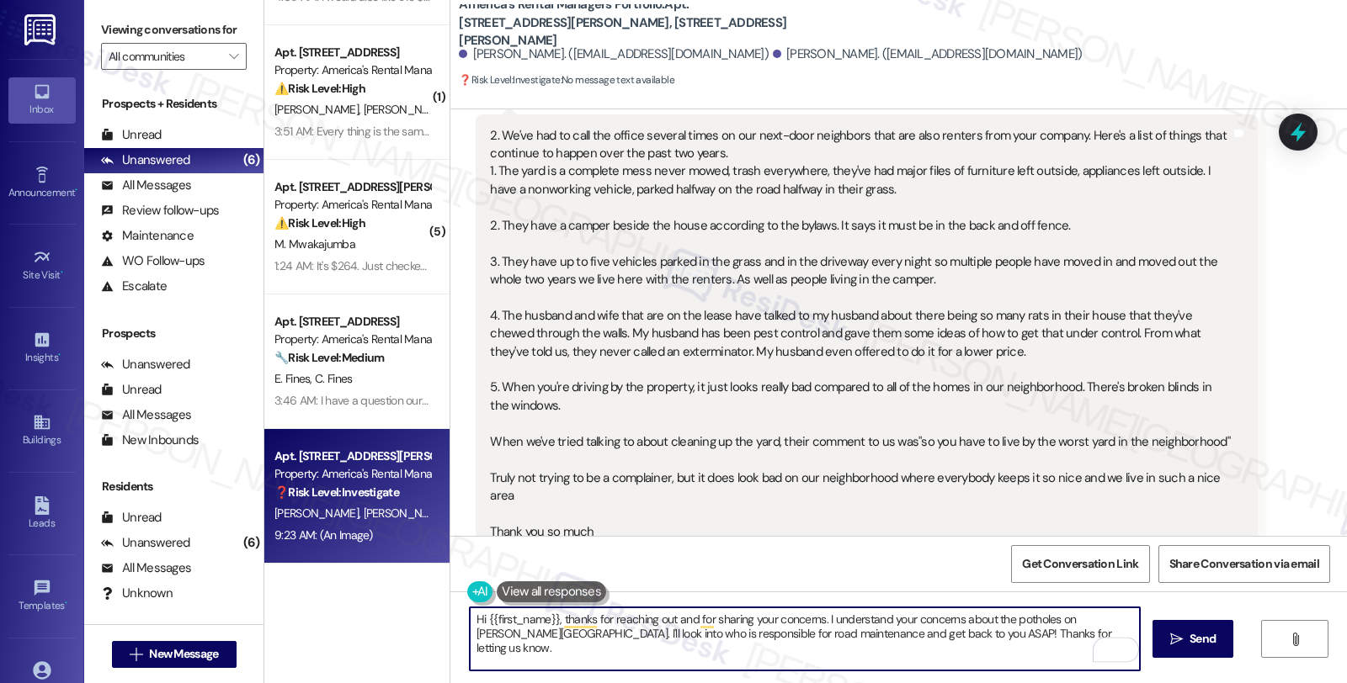
click at [784, 619] on textarea "Hi {{first_name}}, thanks for reaching out and for sharing your concerns. I und…" at bounding box center [805, 639] width 670 height 63
drag, startPoint x: 494, startPoint y: 636, endPoint x: 1024, endPoint y: 636, distance: 529.4
click at [1024, 636] on textarea "Hi {{first_name}}, thanks for reaching out and for sharing your feedback. I und…" at bounding box center [805, 639] width 670 height 63
click at [778, 645] on textarea "Hi {{first_name}}, thanks for reaching out and for sharing your feedback. I und…" at bounding box center [805, 639] width 670 height 63
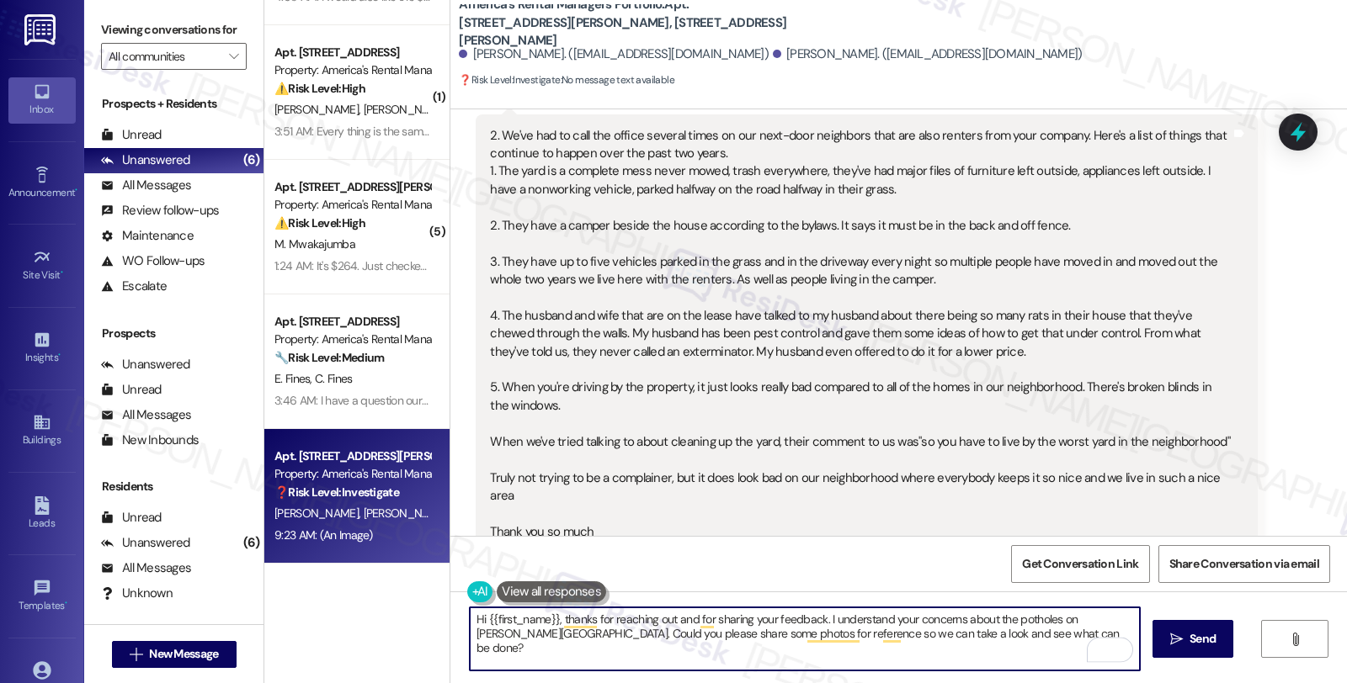
scroll to position [935, 0]
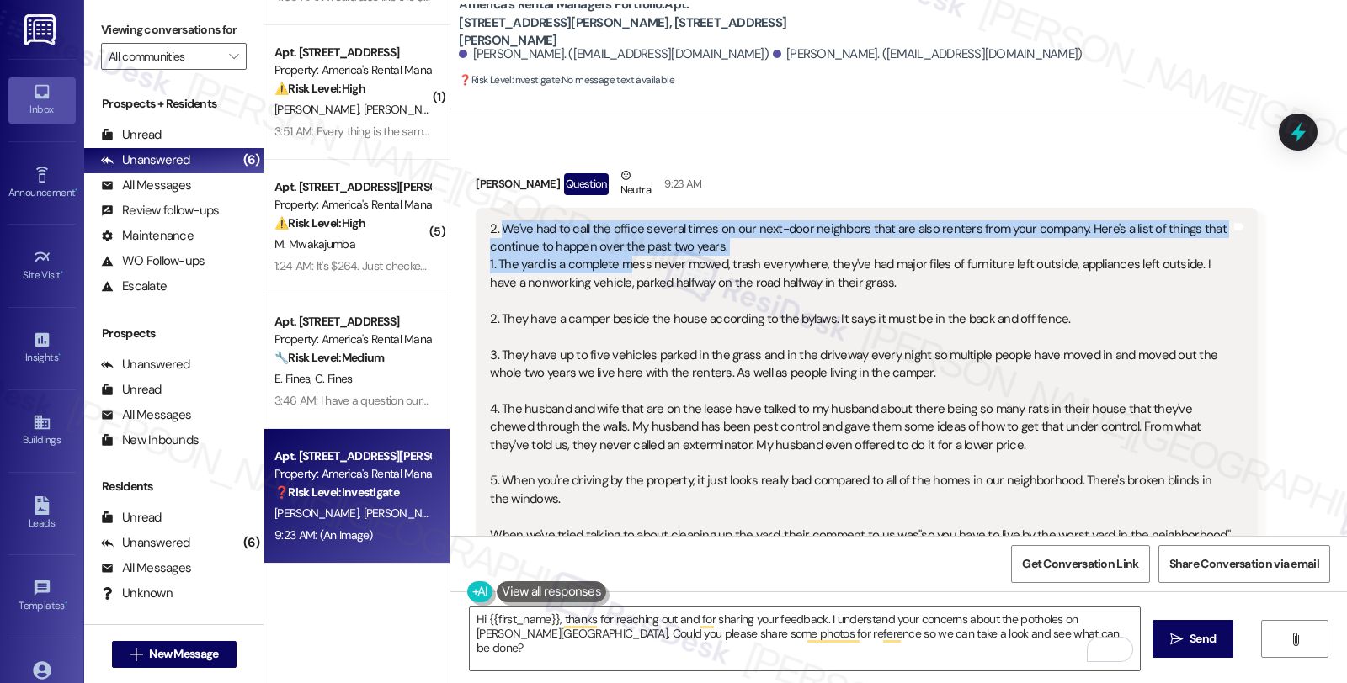
drag, startPoint x: 492, startPoint y: 192, endPoint x: 620, endPoint y: 237, distance: 136.3
click at [620, 237] on div "2. We've had to call the office several times on our next-door neighbors that a…" at bounding box center [860, 455] width 740 height 469
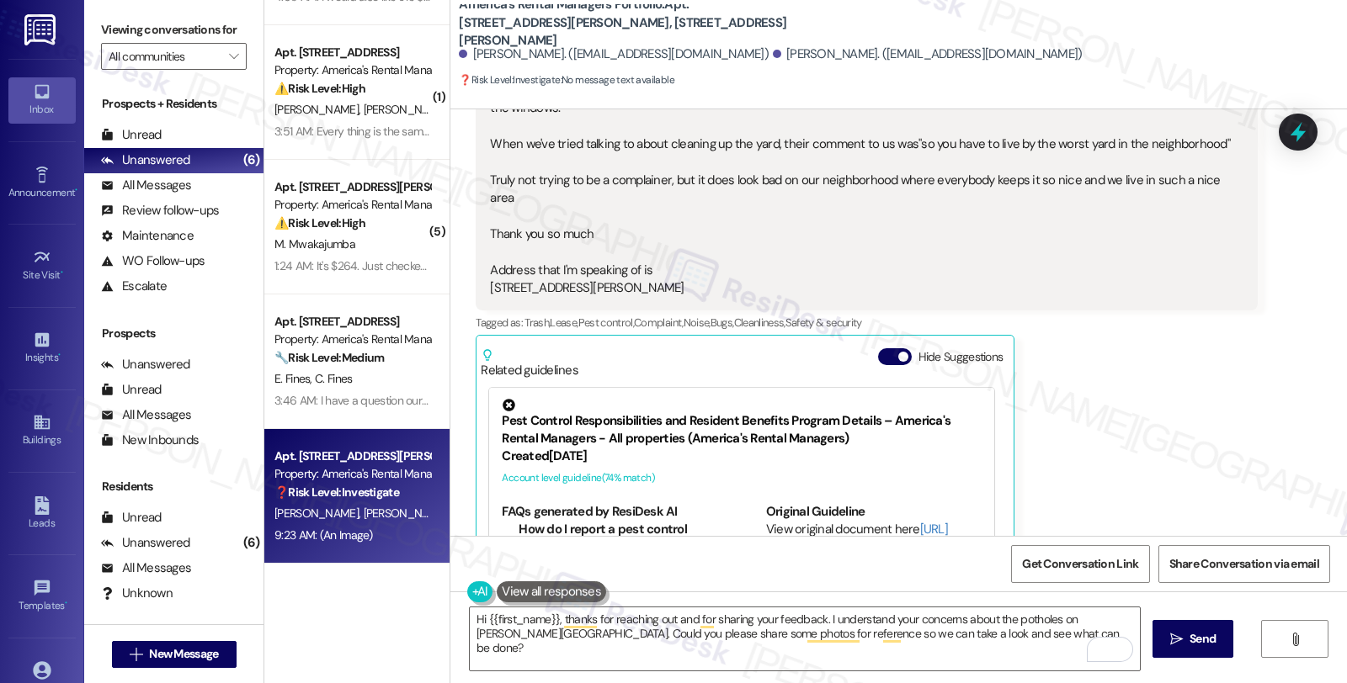
scroll to position [1309, 0]
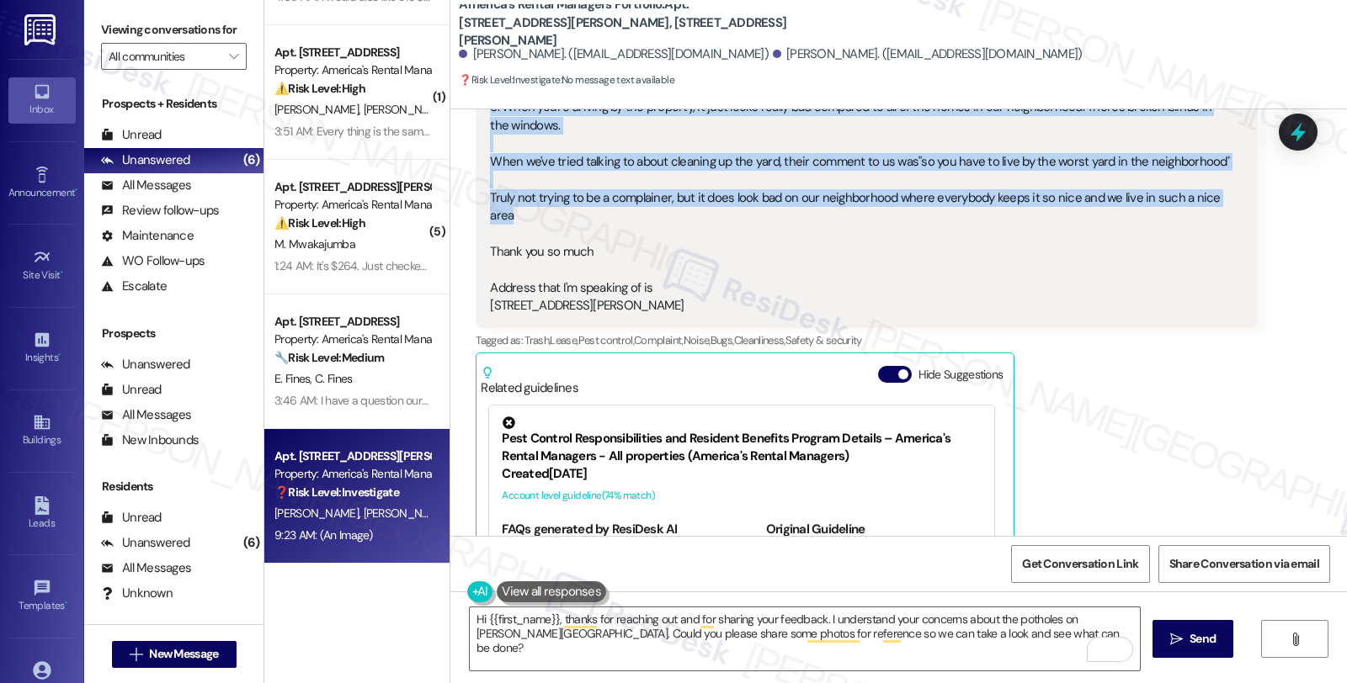
click at [1223, 157] on div "2. We've had to call the office several times on our next-door neighbors that a…" at bounding box center [860, 81] width 740 height 469
copy div "We've had to call the office several times on our next-door neighbors that are …"
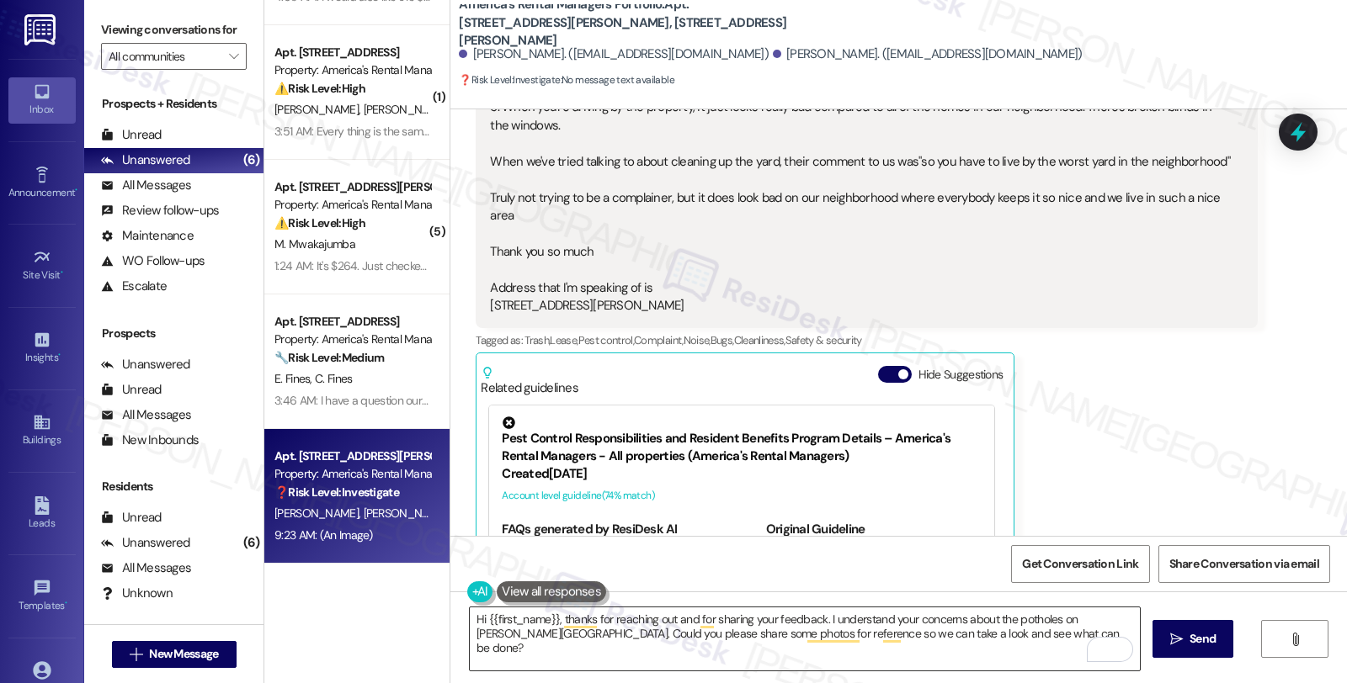
click at [1033, 640] on textarea "Hi {{first_name}}, thanks for reaching out and for sharing your feedback. I und…" at bounding box center [805, 639] width 670 height 63
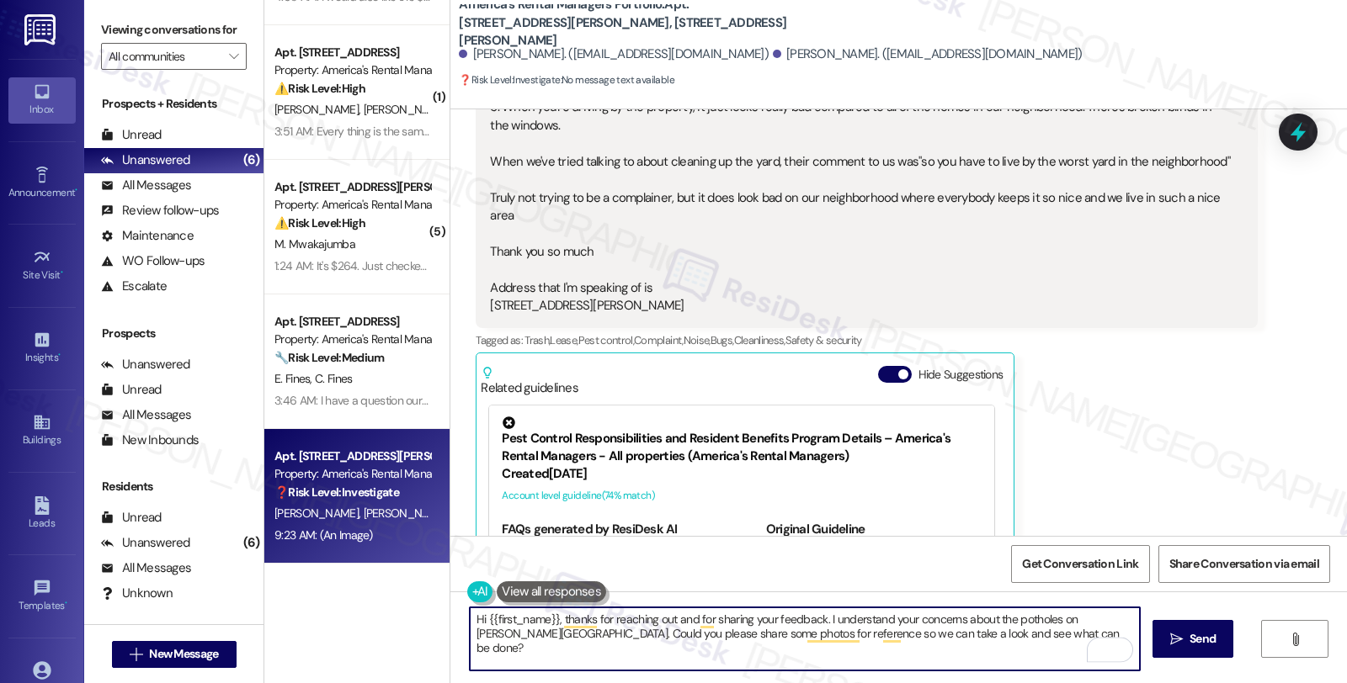
paste textarea "for providing such a detailed overview of the ongoing issues with your neighbor…"
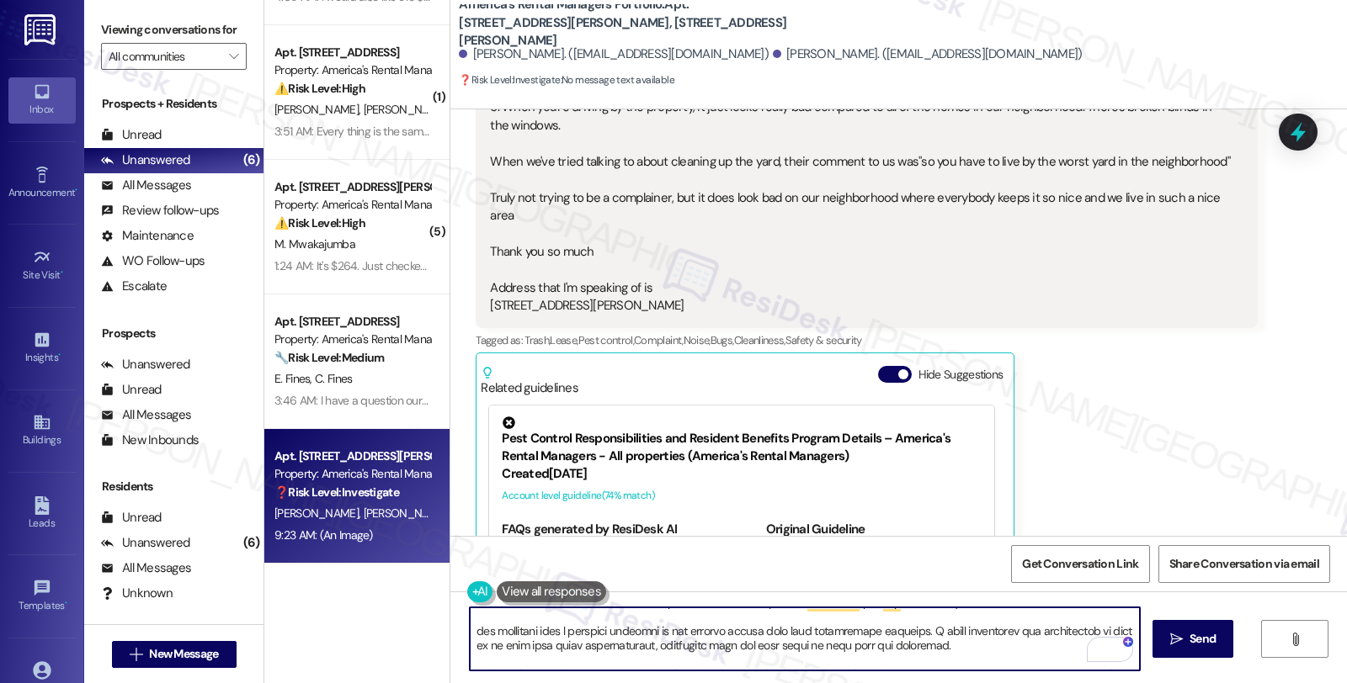
scroll to position [0, 0]
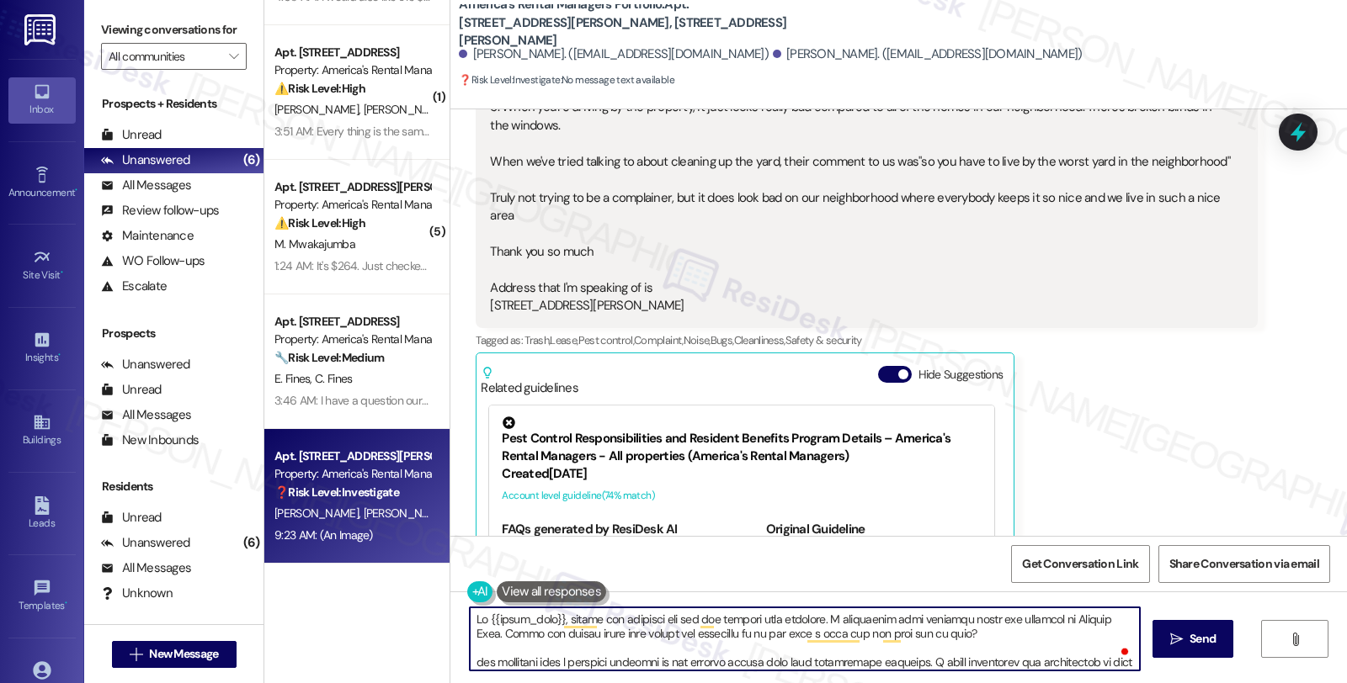
click at [470, 659] on textarea "To enrich screen reader interactions, please activate Accessibility in Grammarl…" at bounding box center [805, 639] width 670 height 63
click at [813, 662] on textarea "To enrich screen reader interactions, please activate Accessibility in Grammarl…" at bounding box center [805, 639] width 670 height 63
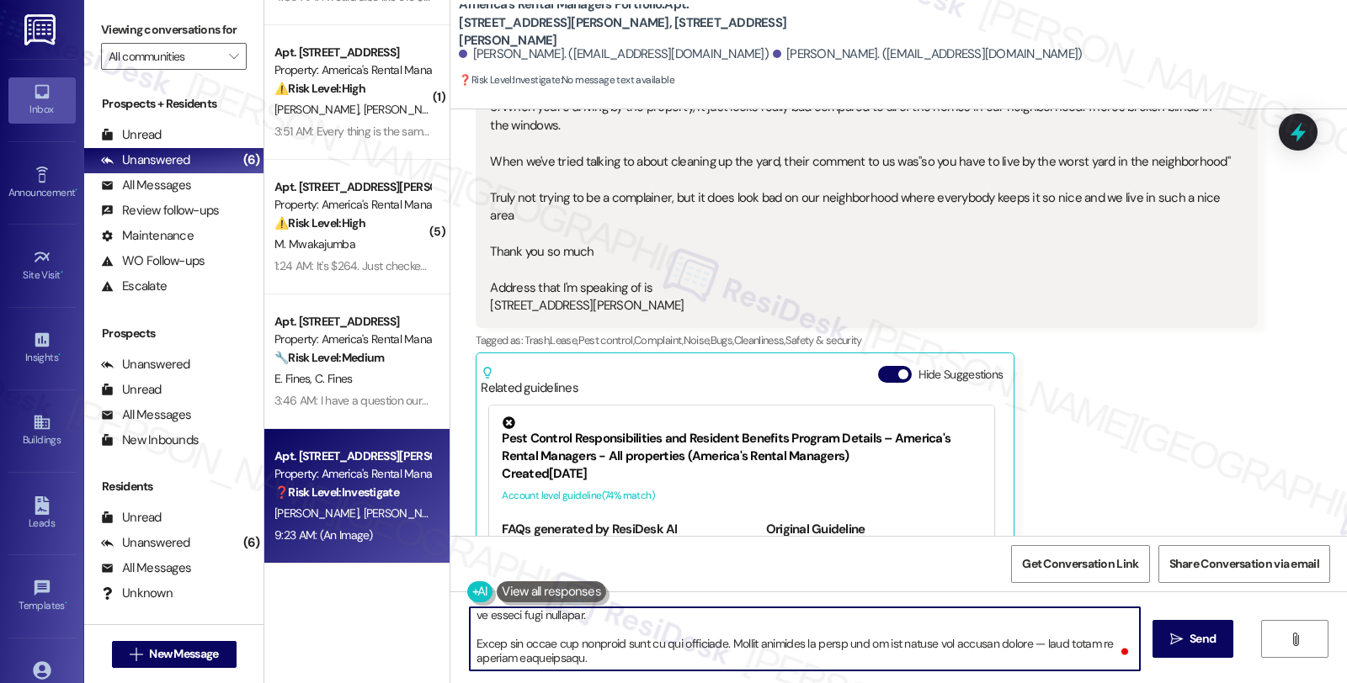
drag, startPoint x: 739, startPoint y: 648, endPoint x: 932, endPoint y: 652, distance: 192.8
click at [932, 652] on textarea "To enrich screen reader interactions, please activate Accessibility in Grammarl…" at bounding box center [805, 639] width 670 height 63
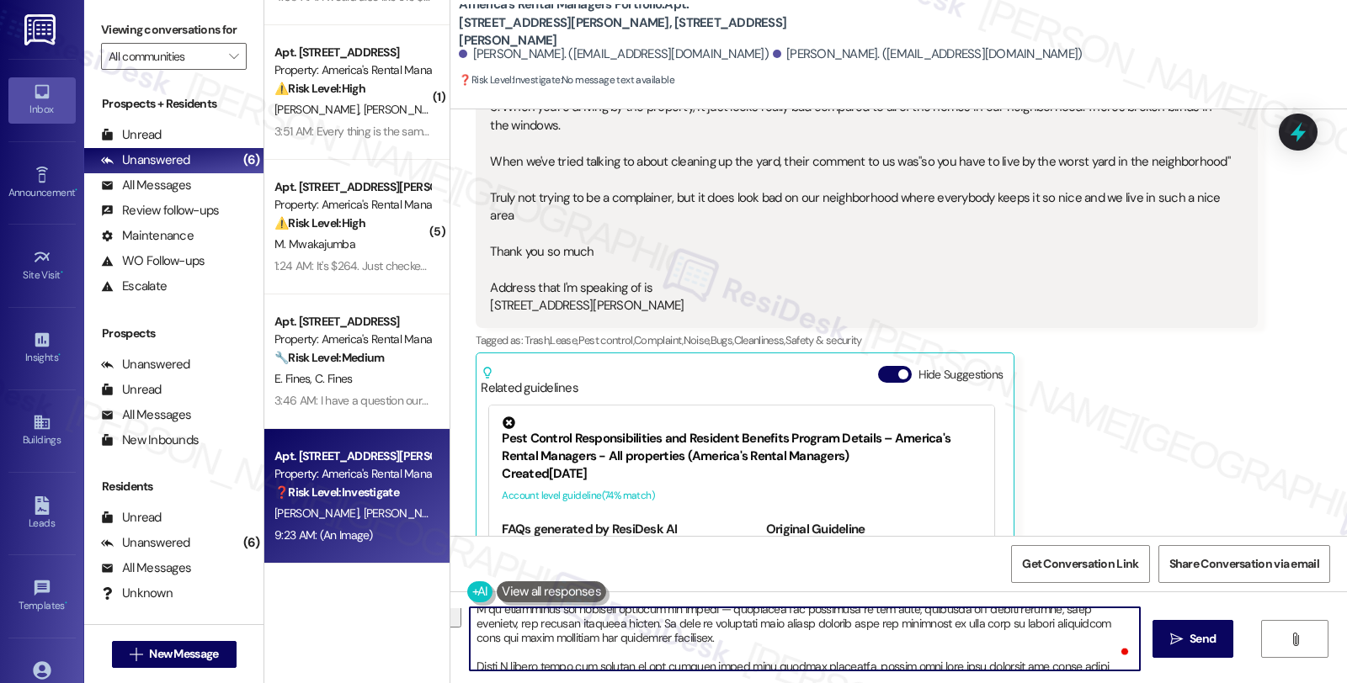
click at [755, 619] on textarea "To enrich screen reader interactions, please activate Accessibility in Grammarl…" at bounding box center [805, 639] width 670 height 63
click at [744, 609] on textarea "To enrich screen reader interactions, please activate Accessibility in Grammarl…" at bounding box center [805, 639] width 670 height 63
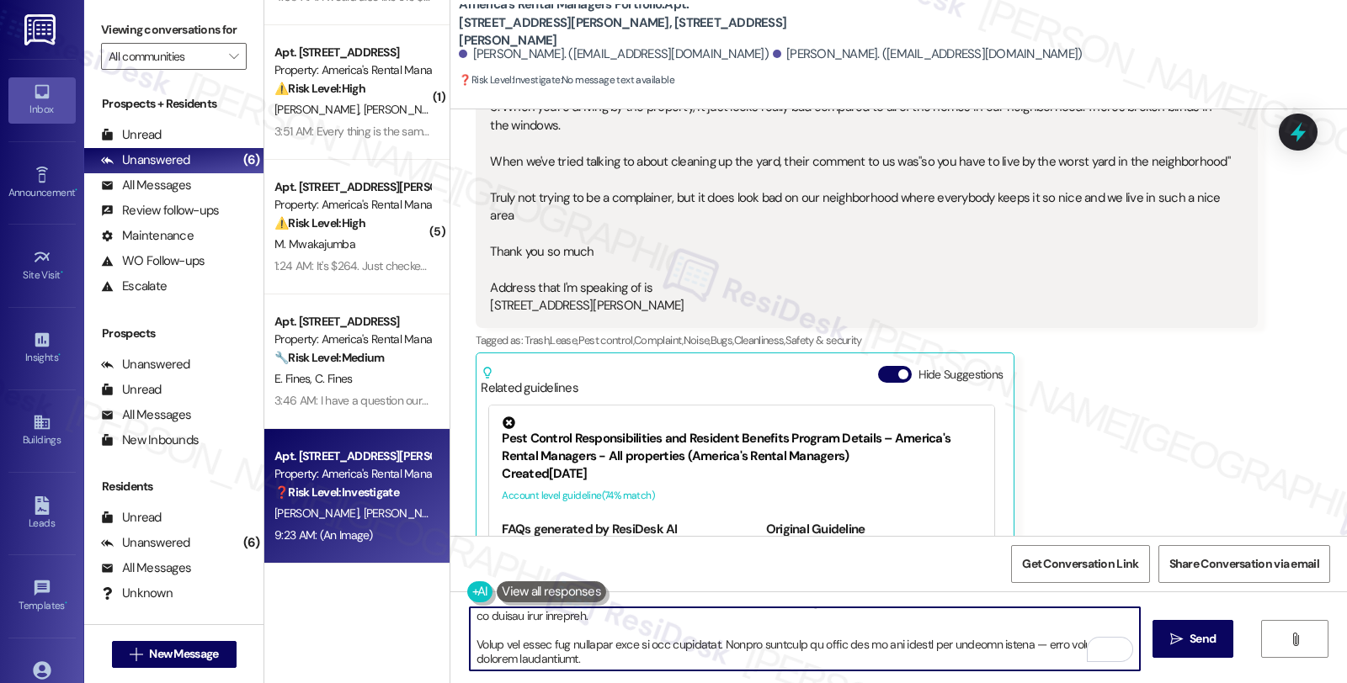
click at [575, 636] on textarea "To enrich screen reader interactions, please activate Accessibility in Grammarl…" at bounding box center [805, 639] width 670 height 63
click at [609, 633] on textarea "To enrich screen reader interactions, please activate Accessibility in Grammarl…" at bounding box center [805, 639] width 670 height 63
click at [769, 637] on textarea "To enrich screen reader interactions, please activate Accessibility in Grammarl…" at bounding box center [805, 639] width 670 height 63
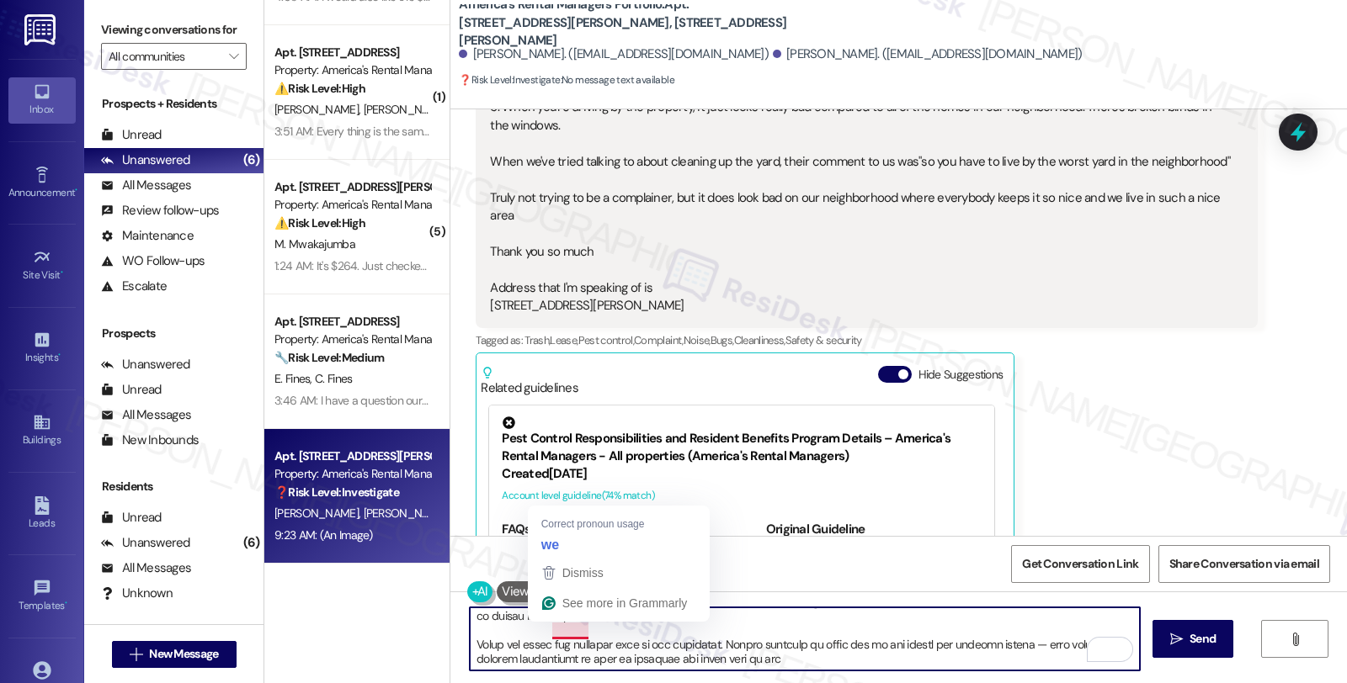
click at [562, 634] on textarea "To enrich screen reader interactions, please activate Accessibility in Grammarl…" at bounding box center [805, 639] width 670 height 63
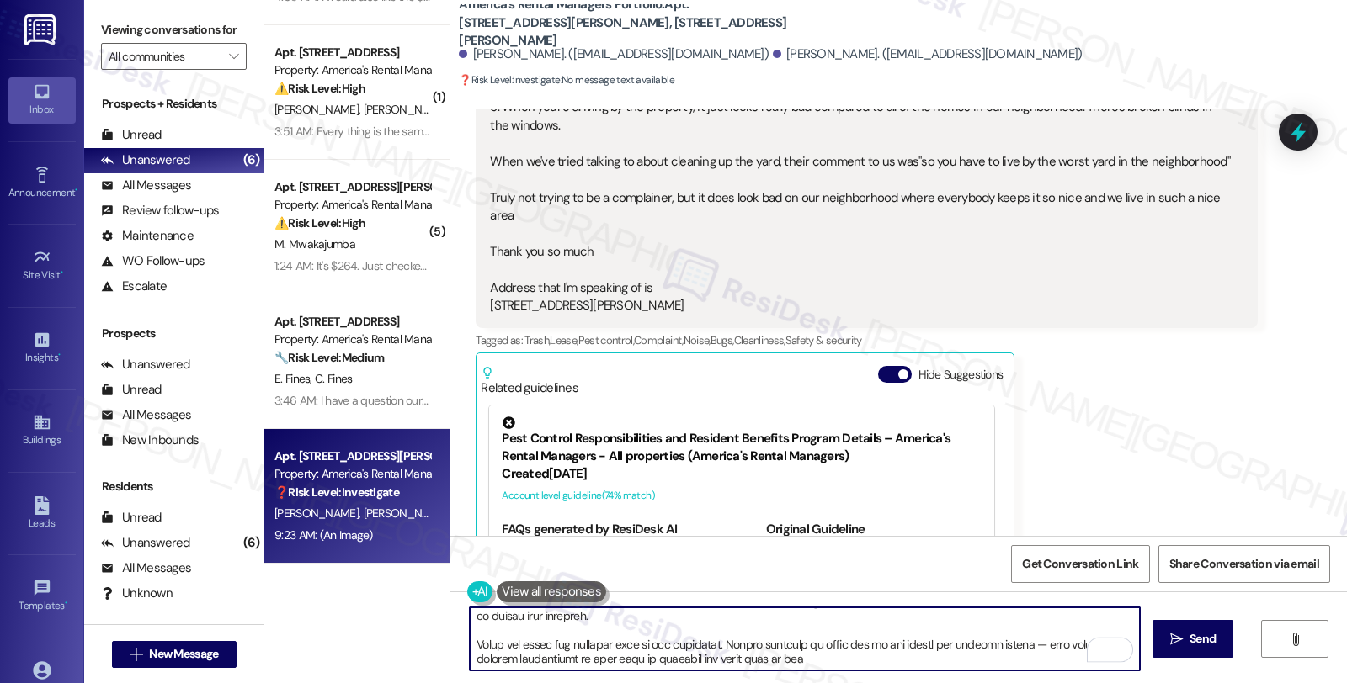
click at [791, 630] on textarea "To enrich screen reader interactions, please activate Accessibility in Grammarl…" at bounding box center [805, 639] width 670 height 63
click at [818, 628] on textarea "To enrich screen reader interactions, please activate Accessibility in Grammarl…" at bounding box center [805, 639] width 670 height 63
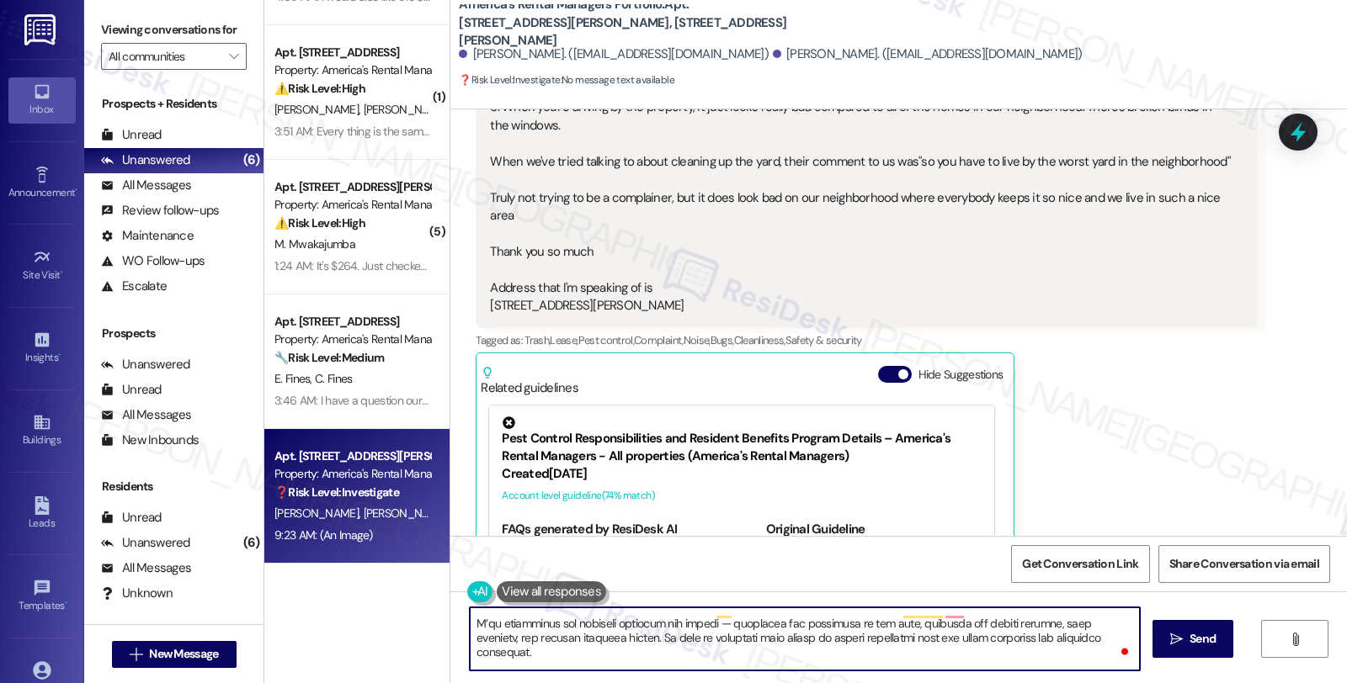
click at [1011, 636] on textarea "To enrich screen reader interactions, please activate Accessibility in Grammarl…" at bounding box center [805, 639] width 670 height 63
type textarea "Hi {{first_name}}, thanks for reaching out and for sharing your feedback. I und…"
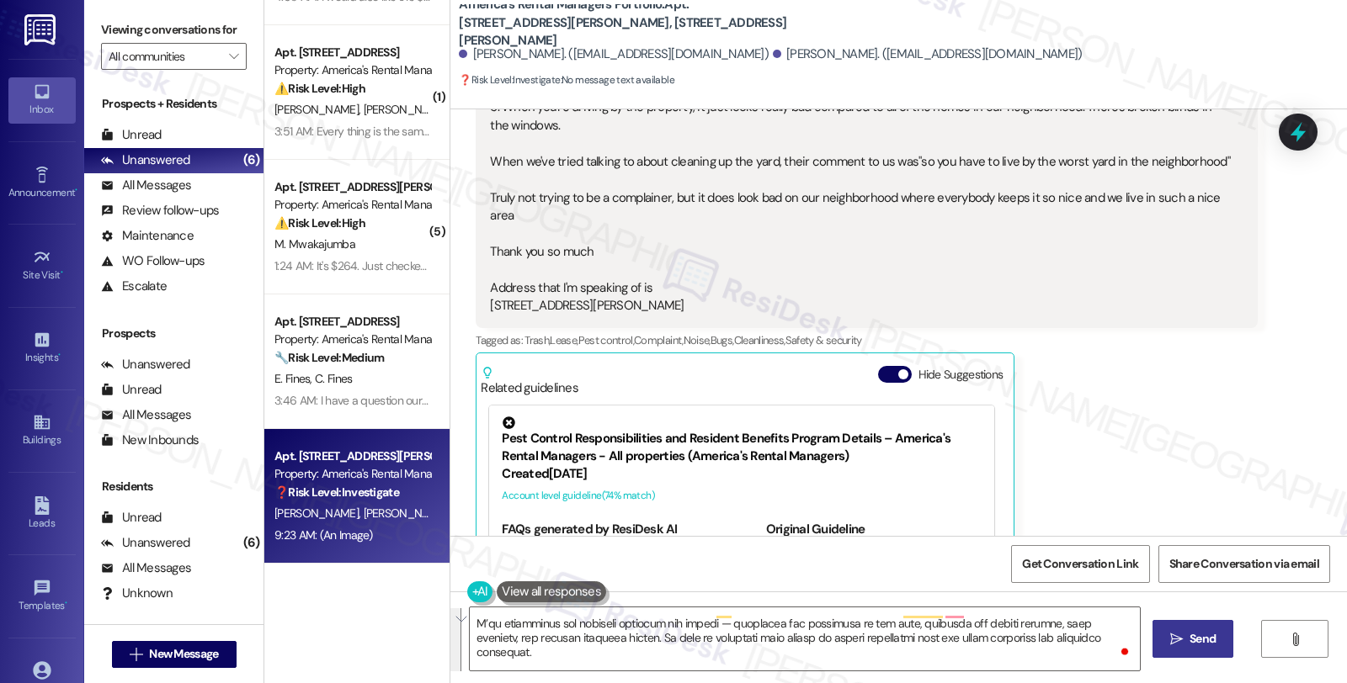
click at [1174, 641] on icon "" at bounding box center [1176, 639] width 13 height 13
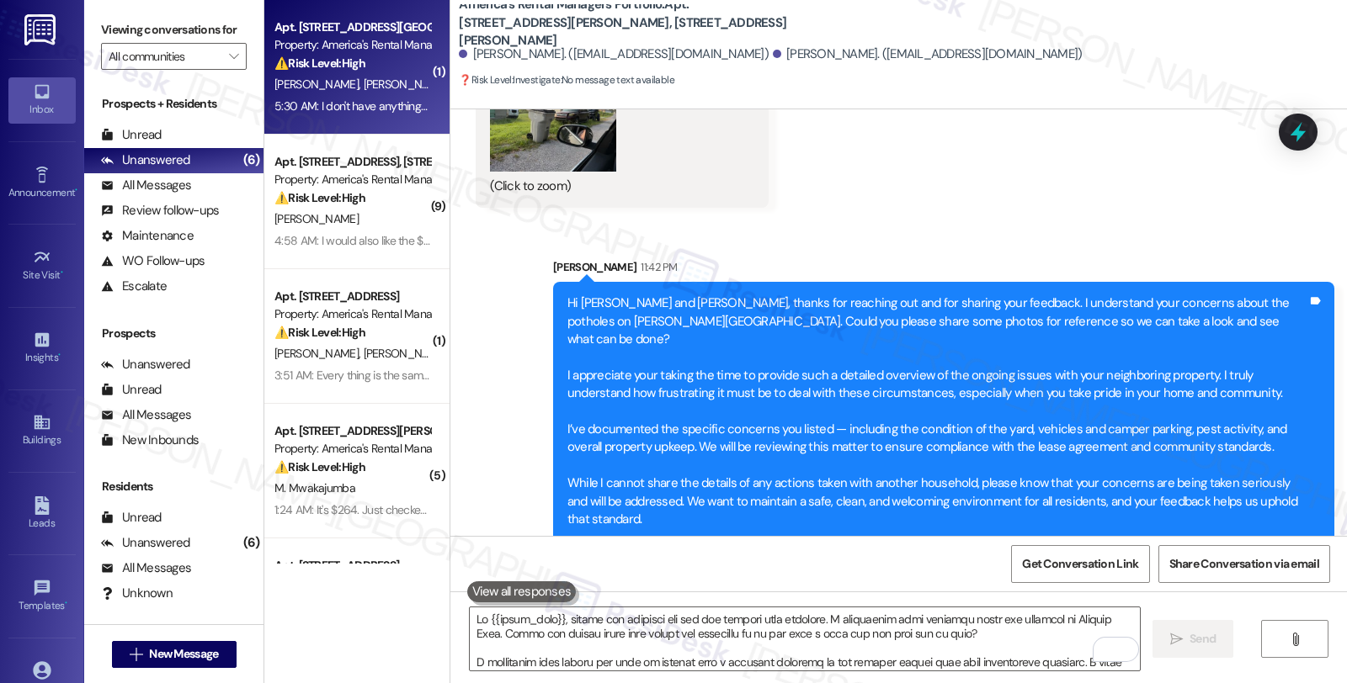
click at [373, 45] on div "Property: America's Rental Managers Portfolio" at bounding box center [352, 45] width 156 height 18
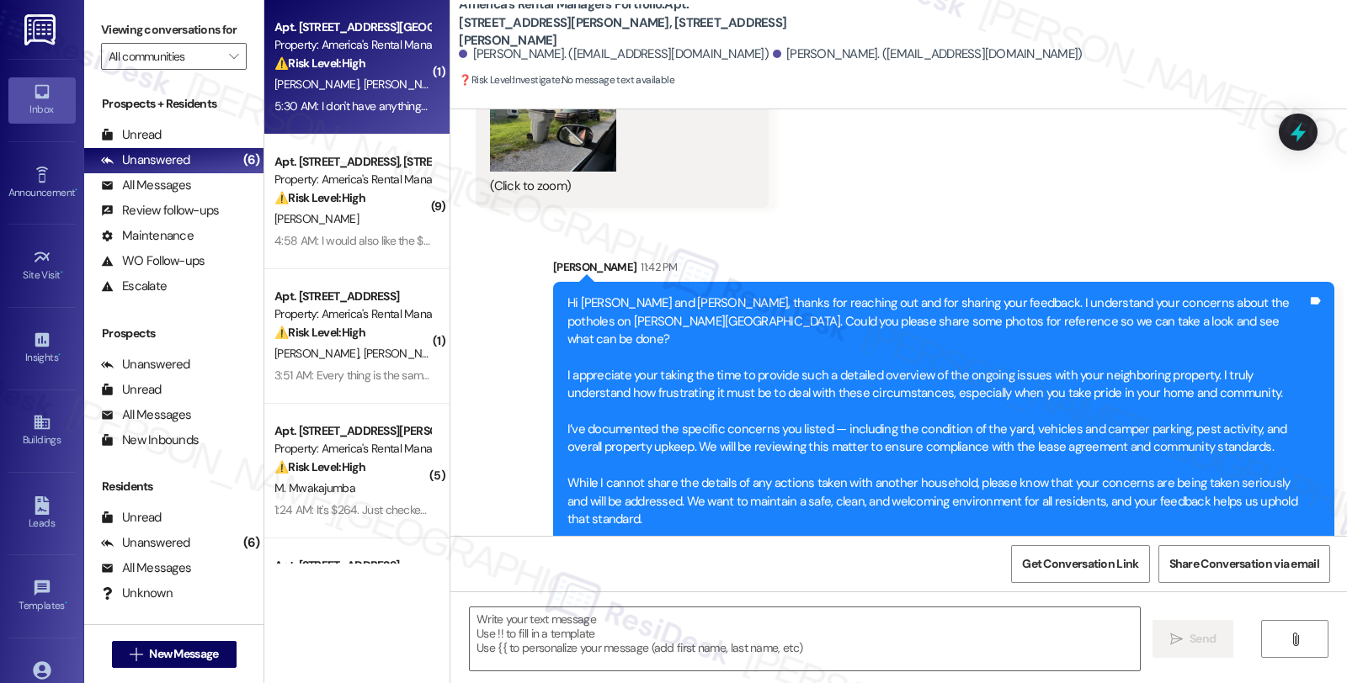
type textarea "Fetching suggested responses. Please feel free to read through the conversation…"
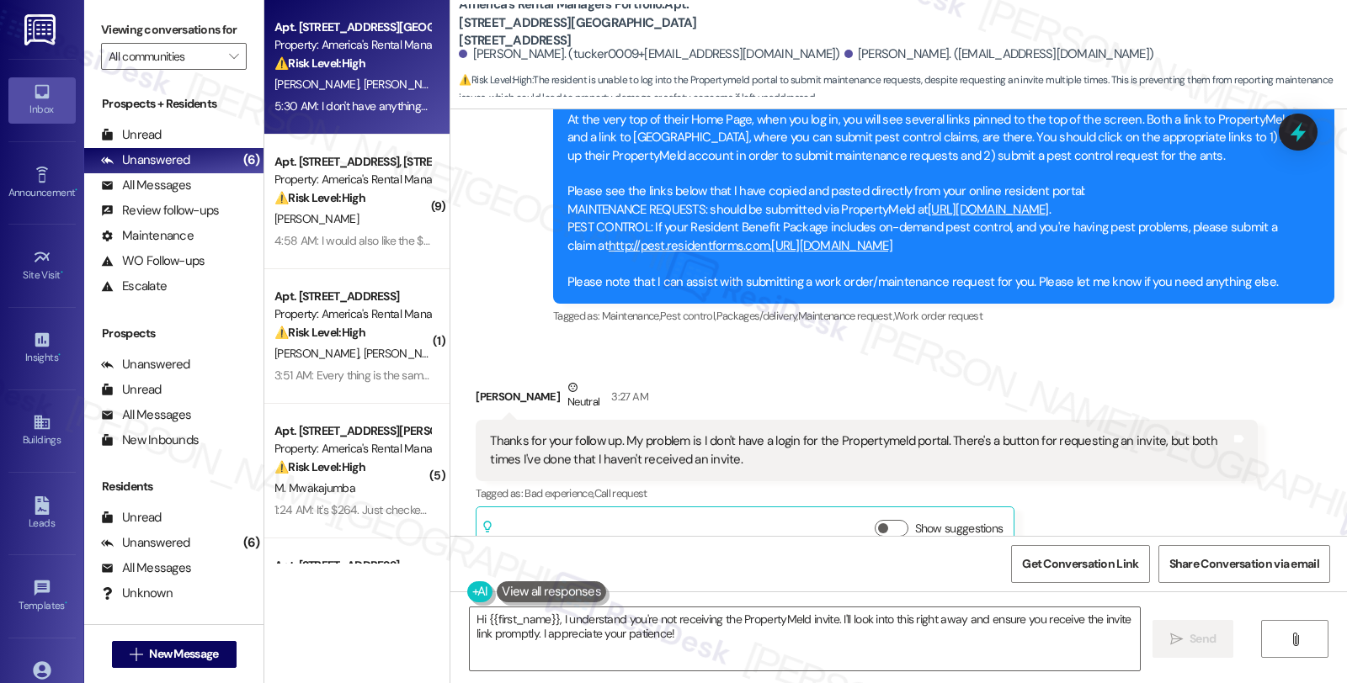
scroll to position [1791, 0]
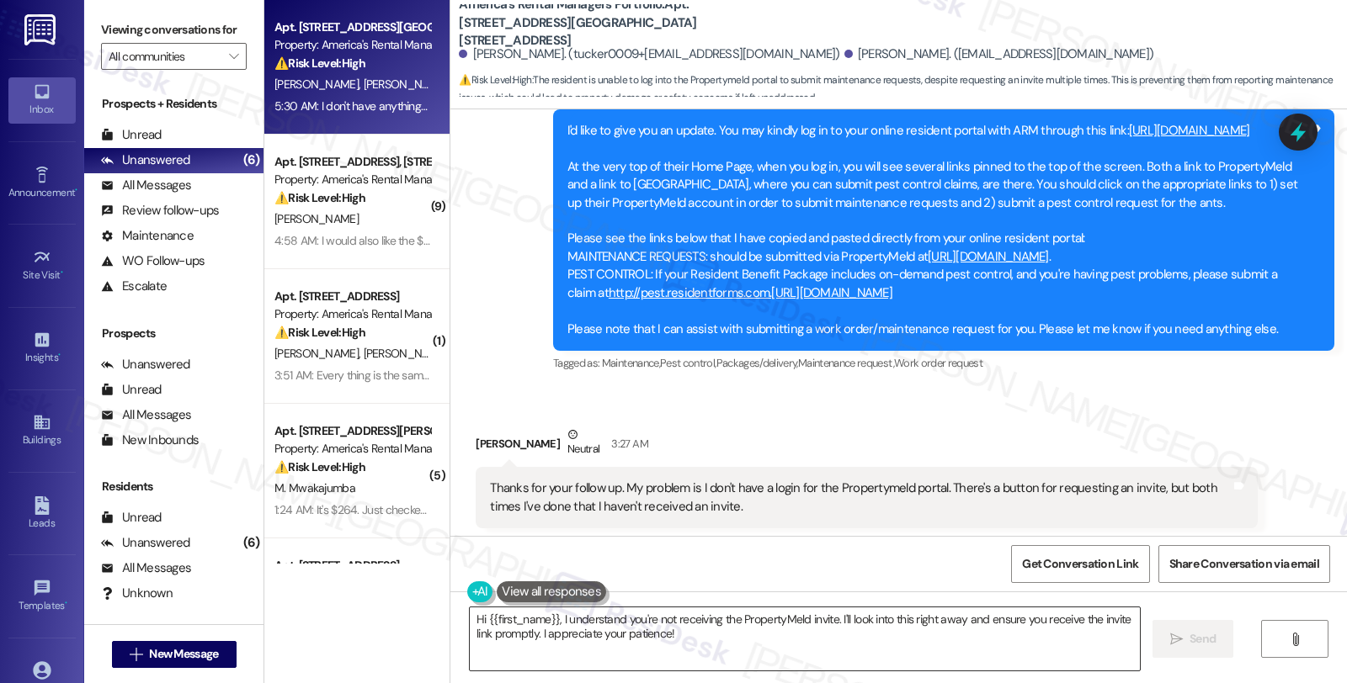
click at [704, 667] on textarea "Hi {{first_name}}, I understand you're not receiving the PropertyMeld invite. I…" at bounding box center [805, 639] width 670 height 63
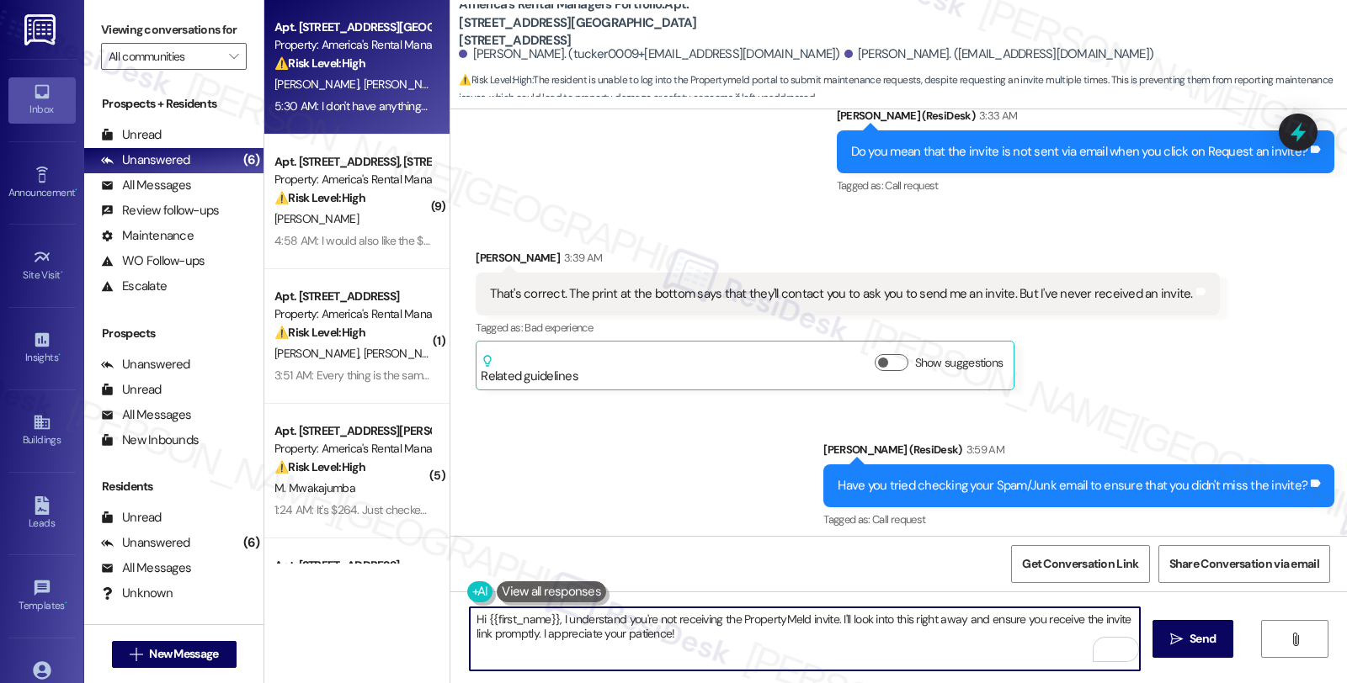
scroll to position [2447, 0]
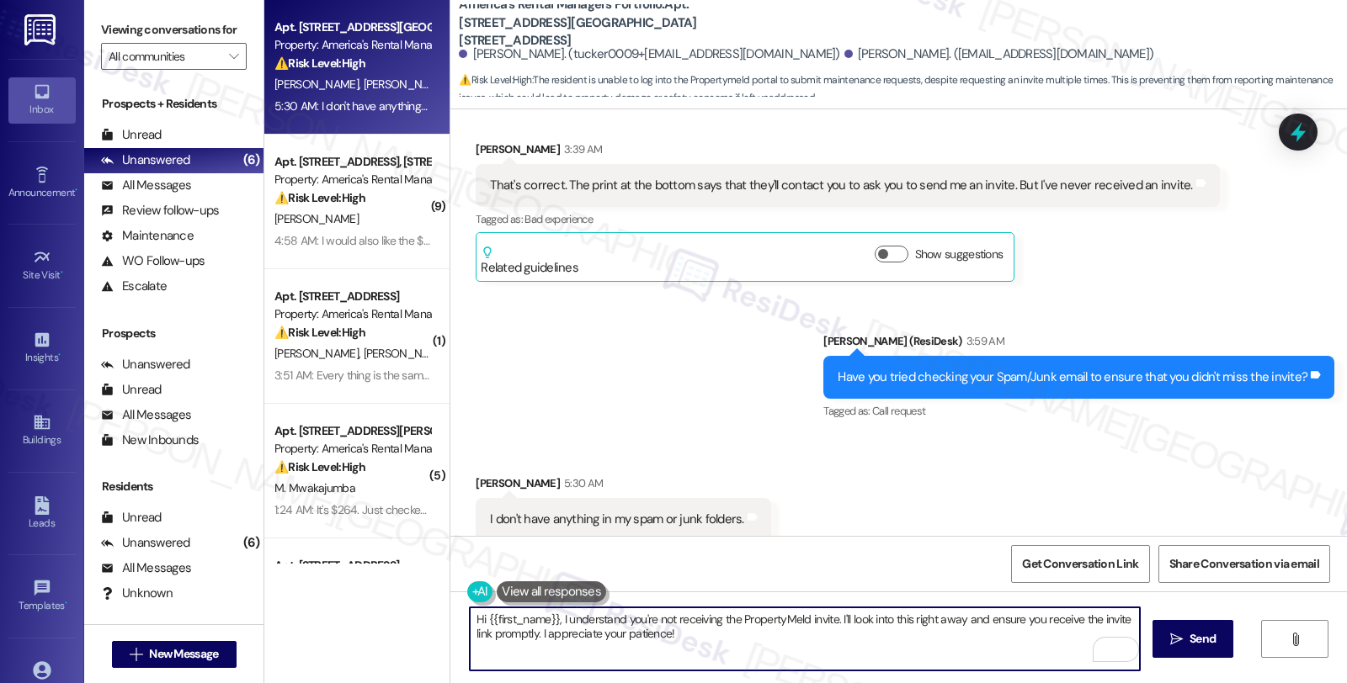
click at [470, 617] on textarea "Hi {{first_name}}, I understand you're not receiving the PropertyMeld invite. I…" at bounding box center [805, 639] width 670 height 63
click at [487, 475] on div "Benjimen Johnston 5:30 AM" at bounding box center [623, 487] width 295 height 24
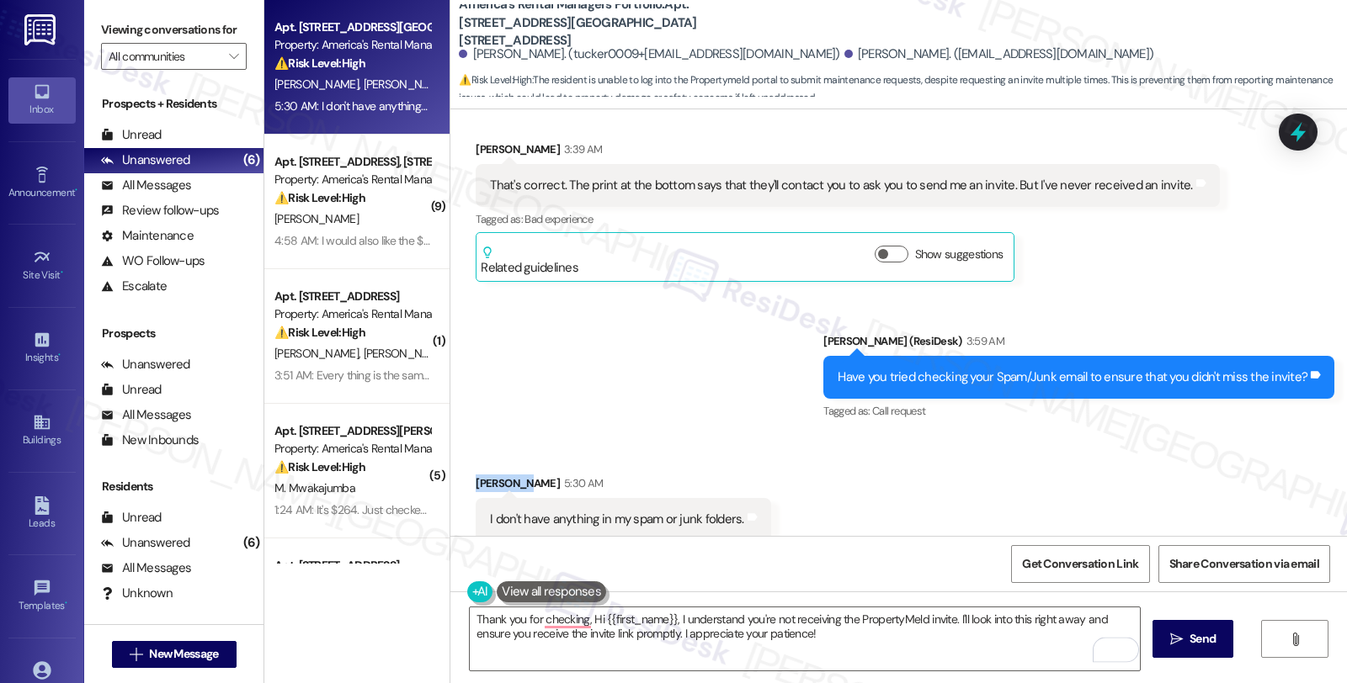
click at [487, 475] on div "Benjimen Johnston 5:30 AM" at bounding box center [623, 487] width 295 height 24
copy div "Benjimen"
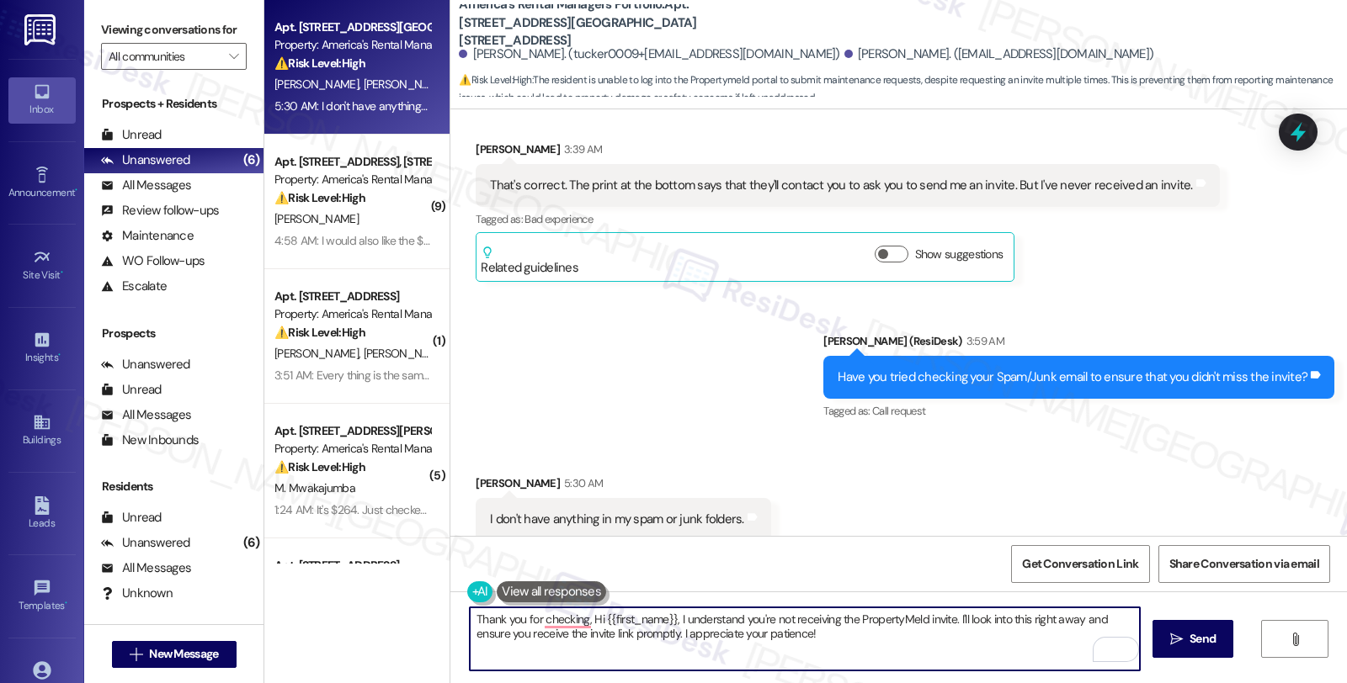
click at [582, 621] on textarea "Thank you for checking, Hi {{first_name}}, I understand you're not receiving th…" at bounding box center [805, 639] width 670 height 63
paste textarea "Benjimen"
click at [629, 620] on textarea "Thank you for checking. Benjimen Hi {{first_name}}, I understand you're not rec…" at bounding box center [805, 639] width 670 height 63
click at [625, 616] on textarea "Thank you for checking. Benjimen Hi {{first_name}}, I understand you're not rec…" at bounding box center [805, 639] width 670 height 63
click at [937, 620] on textarea "Thank you for checking. Benjimen. I'll look into this and will get back to you …" at bounding box center [805, 639] width 670 height 63
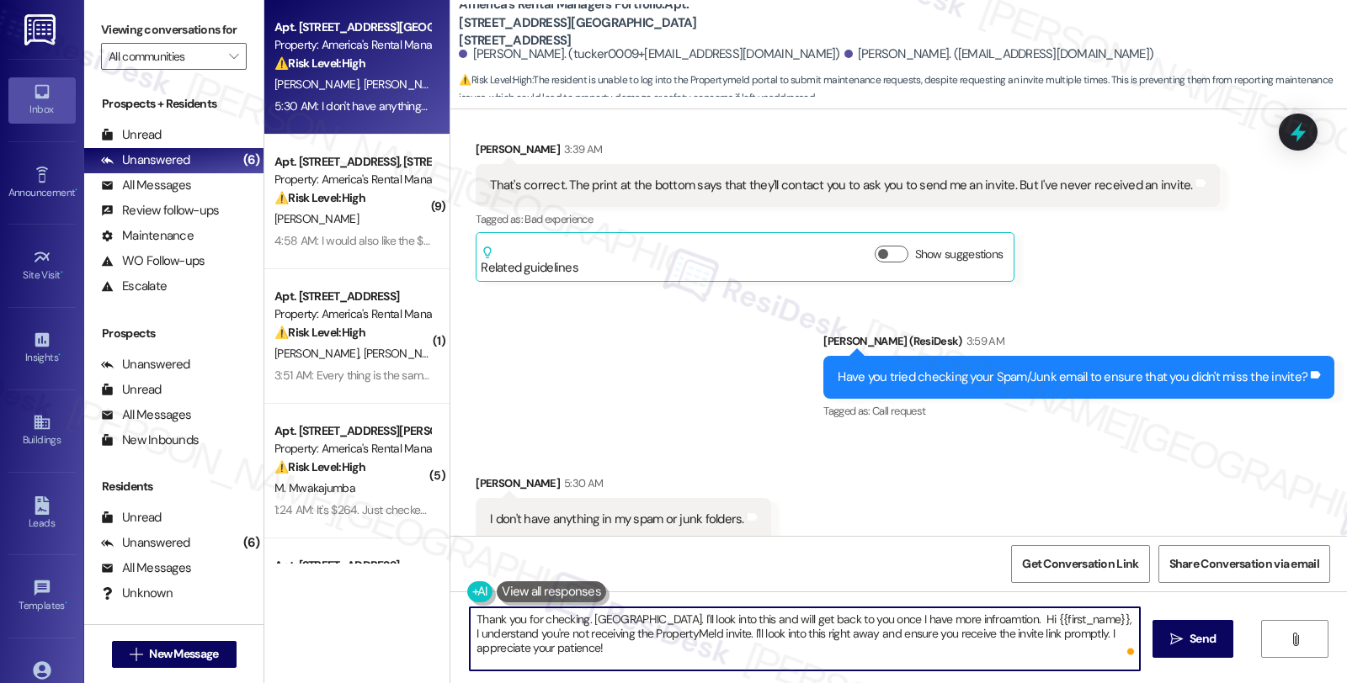
click at [937, 620] on textarea "Thank you for checking. Benjimen. I'll look into this and will get back to you …" at bounding box center [805, 639] width 670 height 63
click at [966, 620] on textarea "Thank you for checking. Benjimen. I'll look into this and will get back to you …" at bounding box center [805, 639] width 670 height 63
click at [1044, 633] on textarea "Thank you for checking. Benjimen. I'll look into this and will get back to you …" at bounding box center [805, 639] width 670 height 63
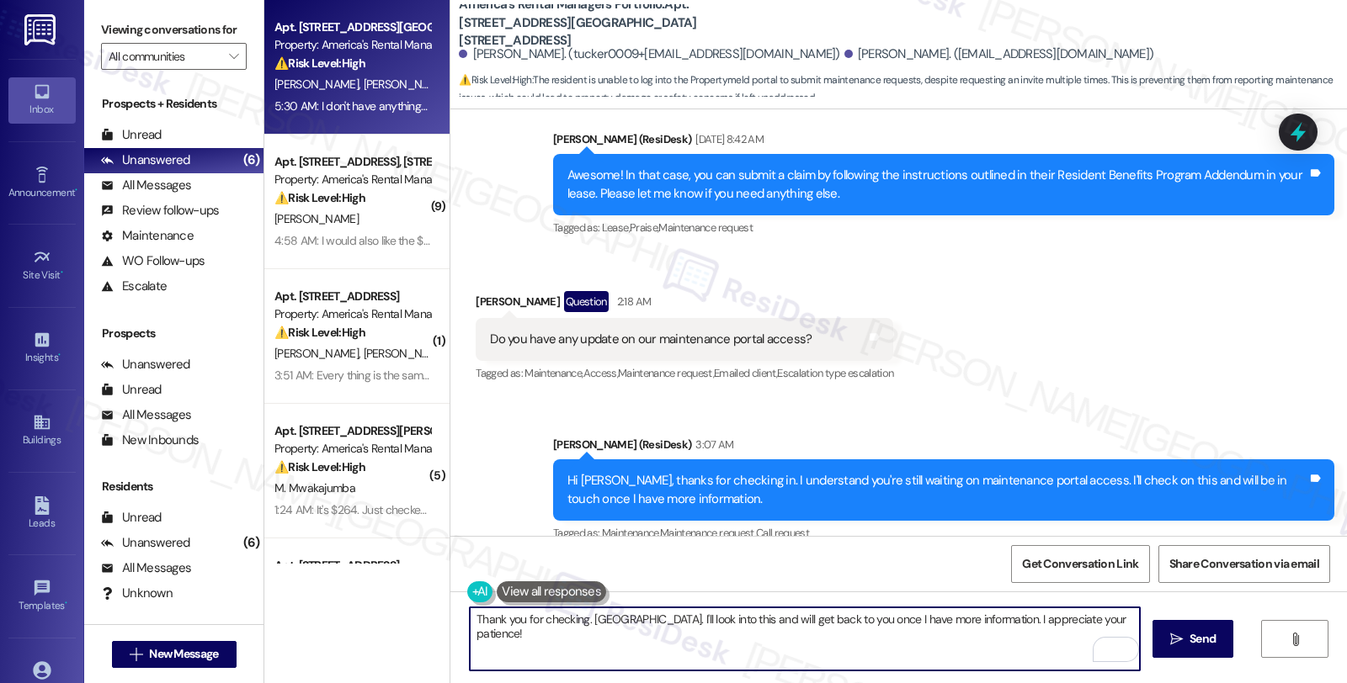
scroll to position [1045, 0]
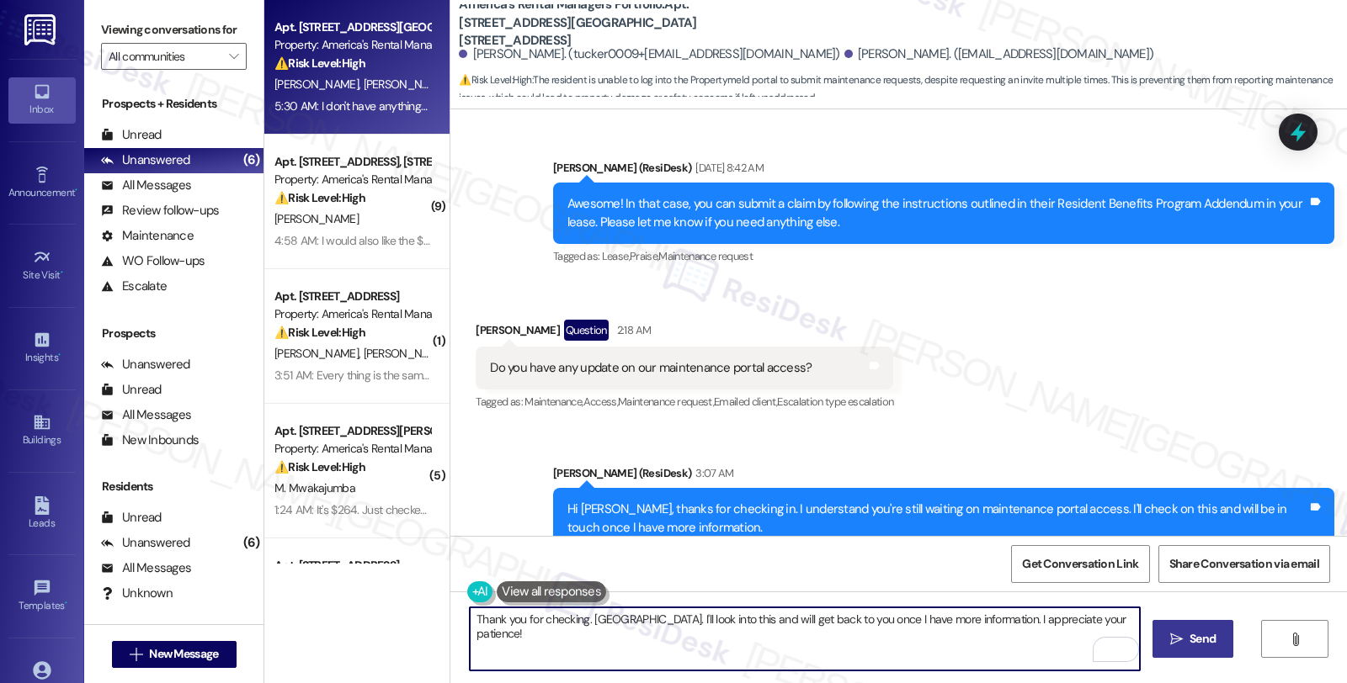
type textarea "Thank you for checking. [GEOGRAPHIC_DATA]. I'll look into this and will get bac…"
click at [1204, 634] on span "Send" at bounding box center [1202, 639] width 26 height 18
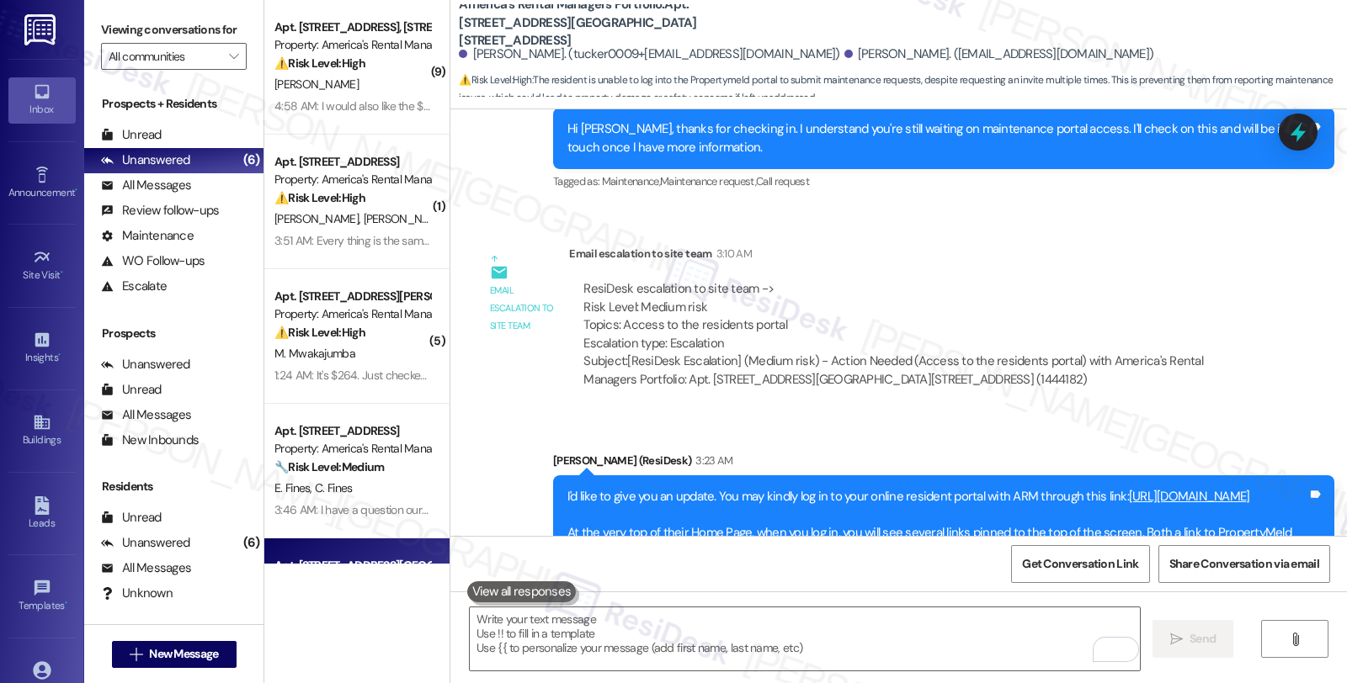
scroll to position [1417, 0]
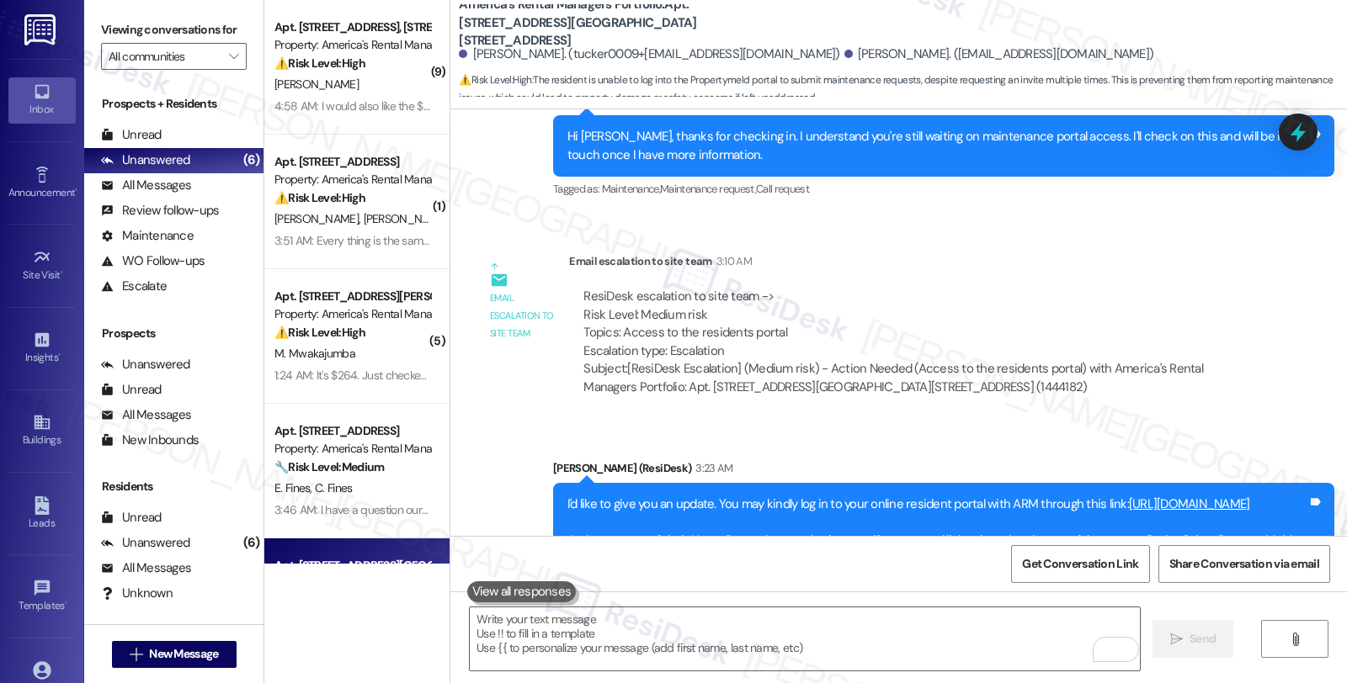
click at [1096, 422] on div "Sent via SMS Homer (ResiDesk) 3:23 AM I'd like to give you an update. You may k…" at bounding box center [898, 592] width 896 height 340
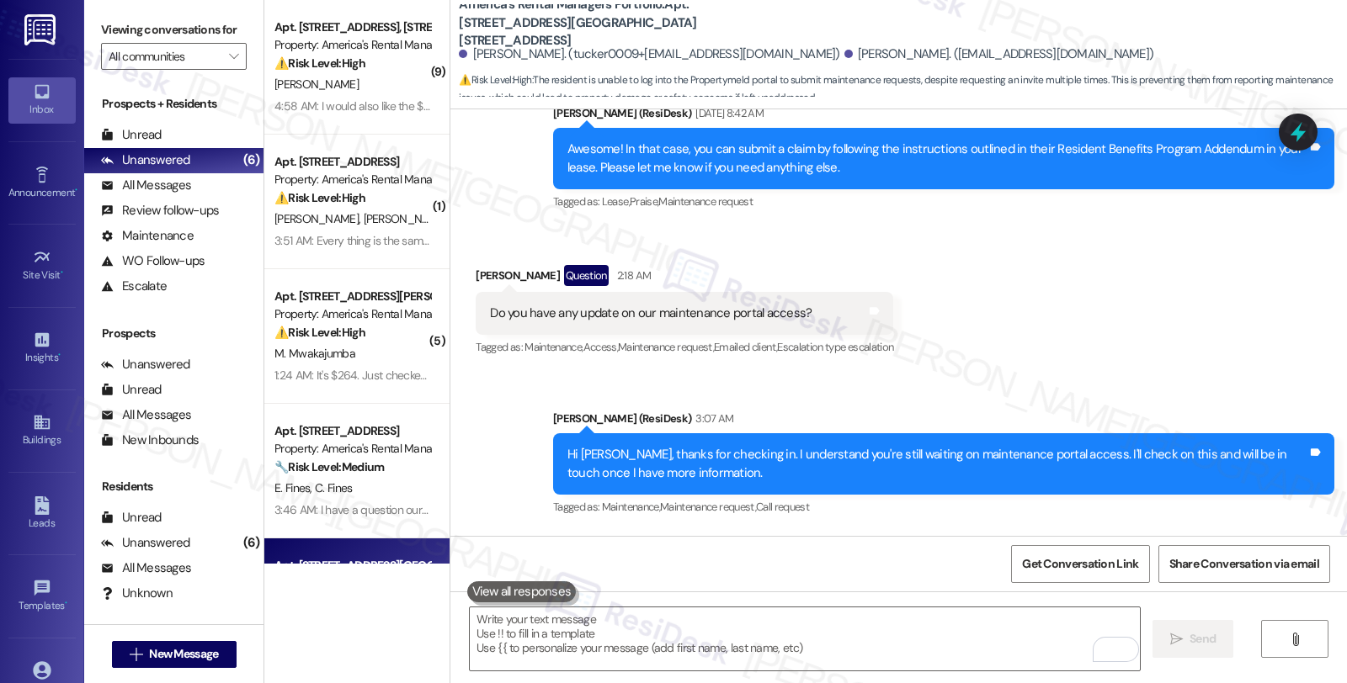
scroll to position [1137, 0]
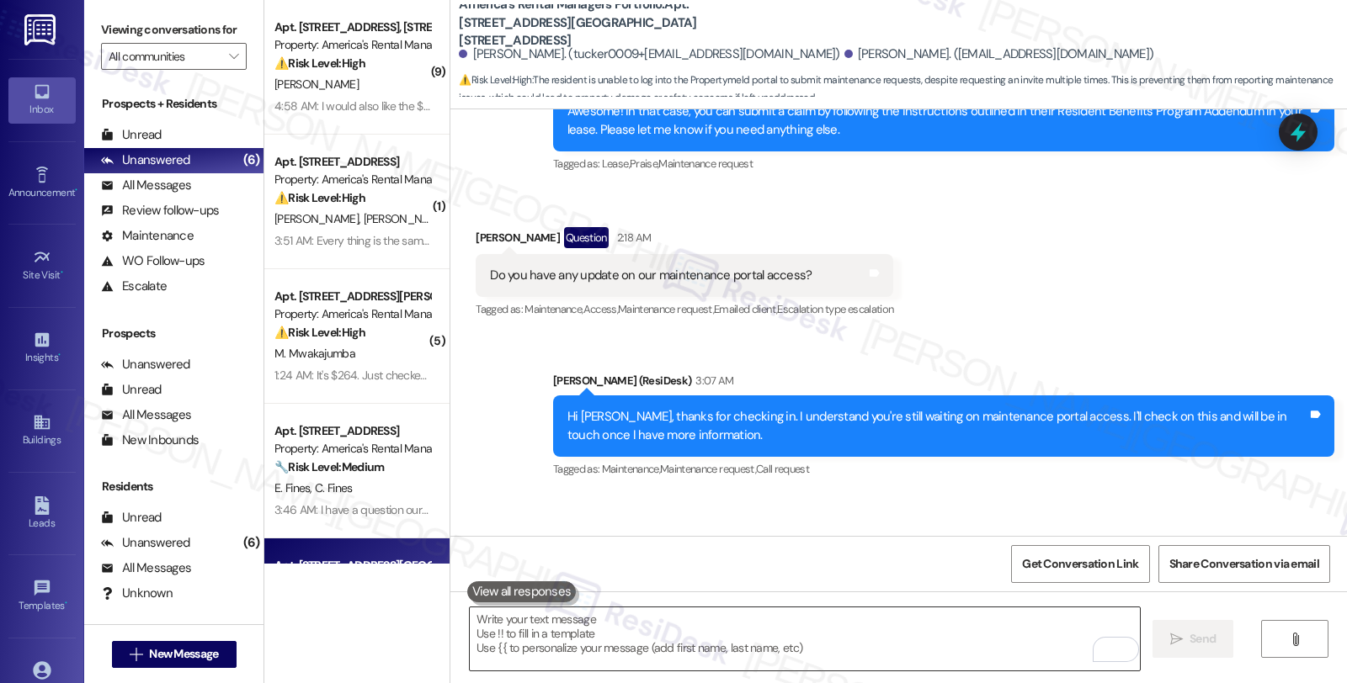
click at [682, 624] on textarea "To enrich screen reader interactions, please activate Accessibility in Grammarl…" at bounding box center [805, 639] width 670 height 63
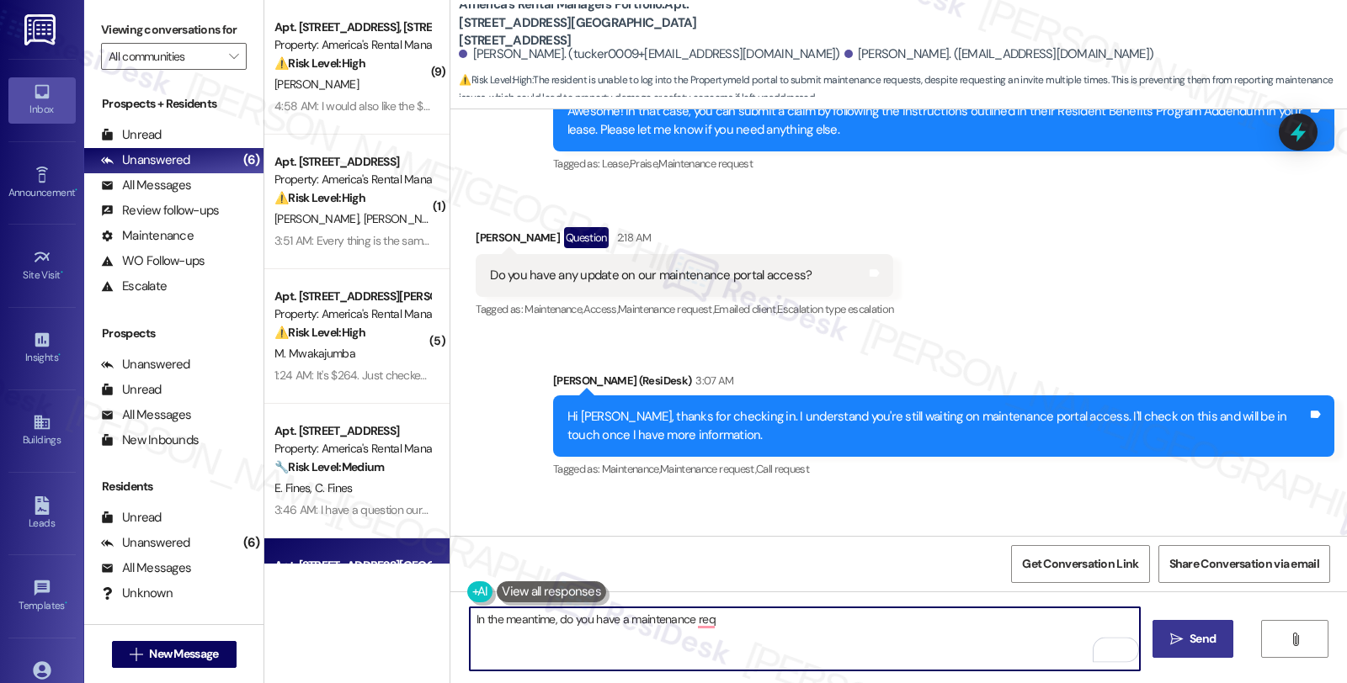
drag, startPoint x: 551, startPoint y: 616, endPoint x: 892, endPoint y: 616, distance: 340.9
click at [892, 616] on textarea "In the meantime, do you have a maintenance req" at bounding box center [805, 639] width 670 height 63
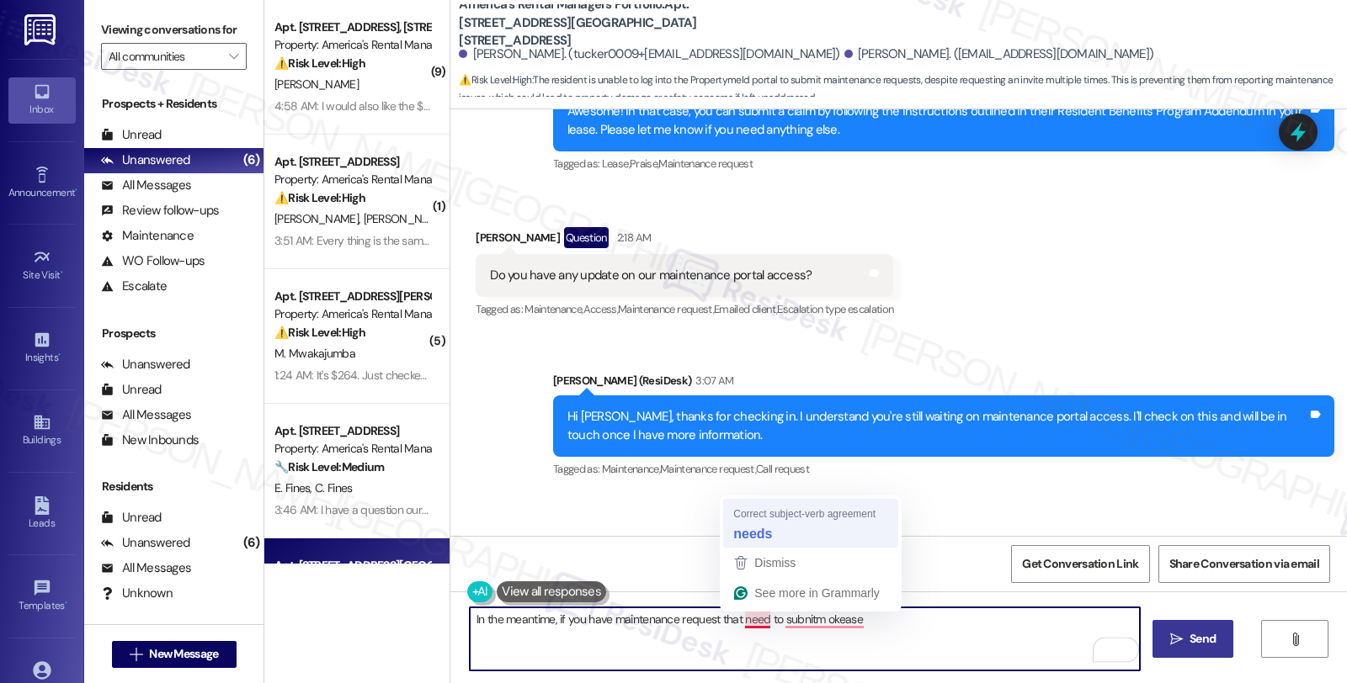
type textarea "In the meantime, if you have maintenance request that needs to subnitm okease"
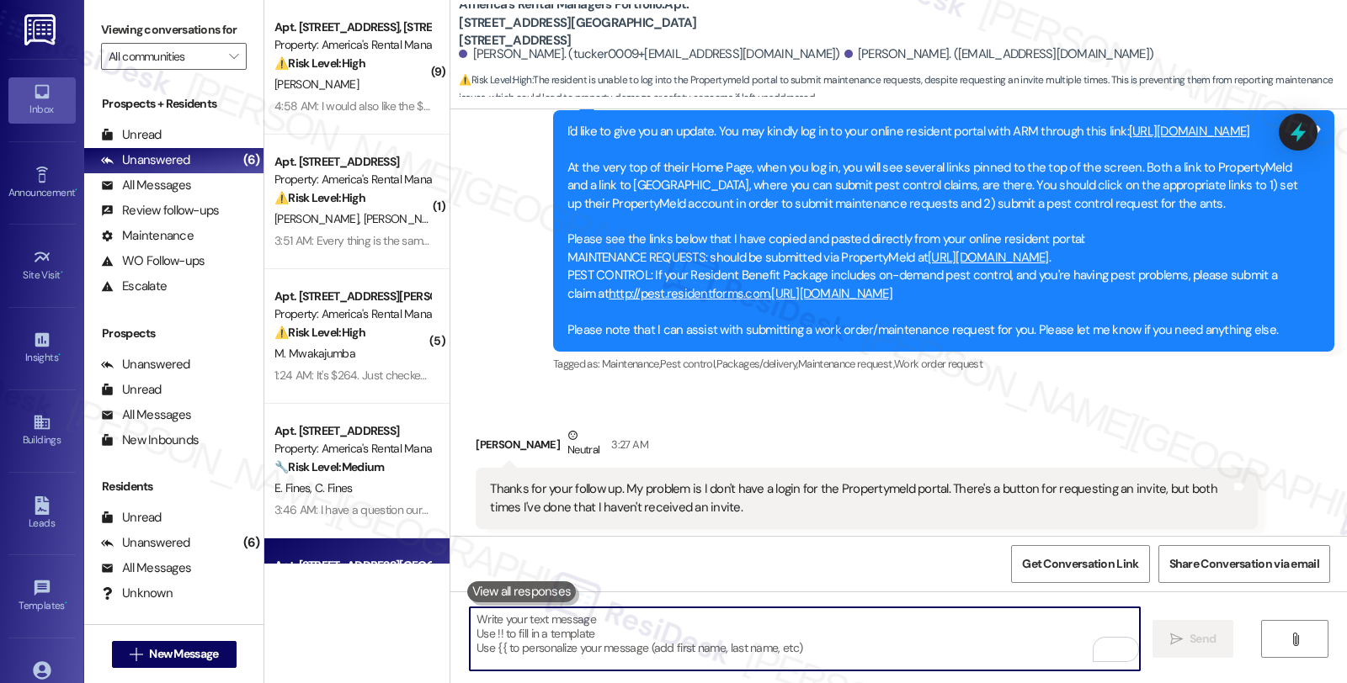
scroll to position [1933, 0]
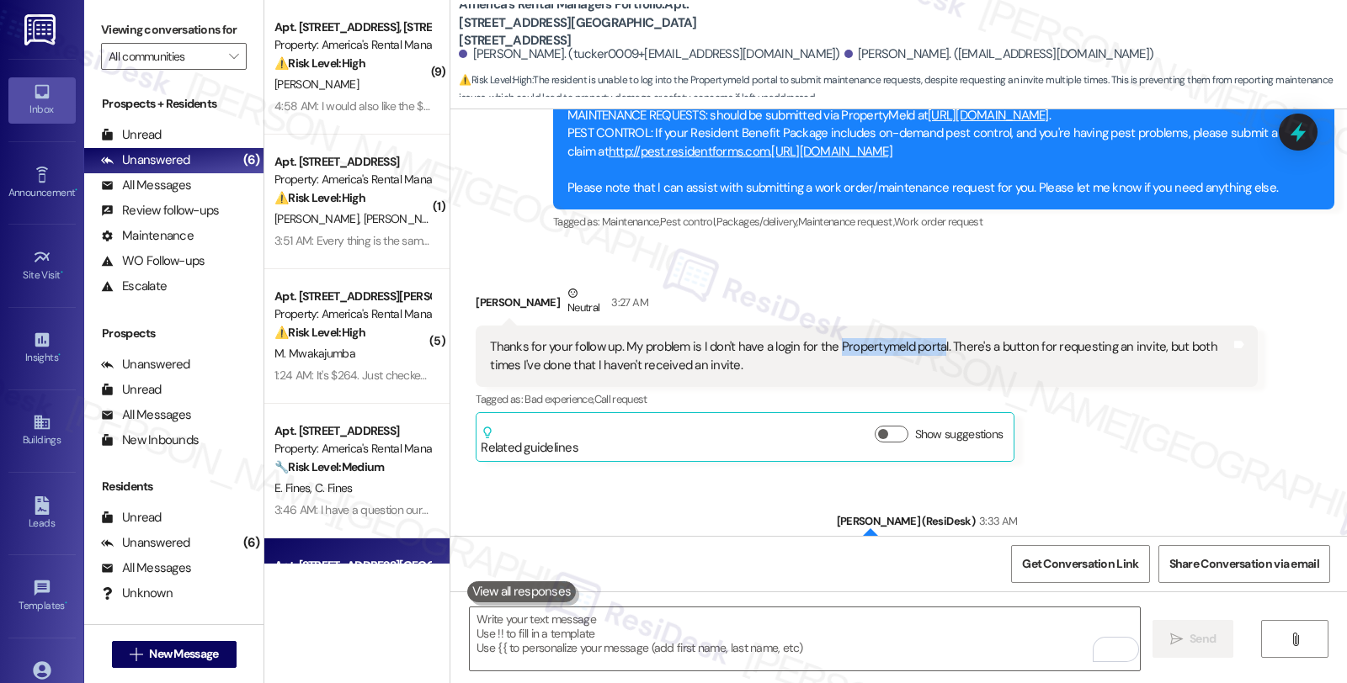
drag, startPoint x: 825, startPoint y: 327, endPoint x: 928, endPoint y: 327, distance: 103.5
click at [928, 338] on div "Thanks for your follow up. My problem is I don't have a login for the Propertym…" at bounding box center [860, 356] width 740 height 36
copy div "Propertymeld porta"
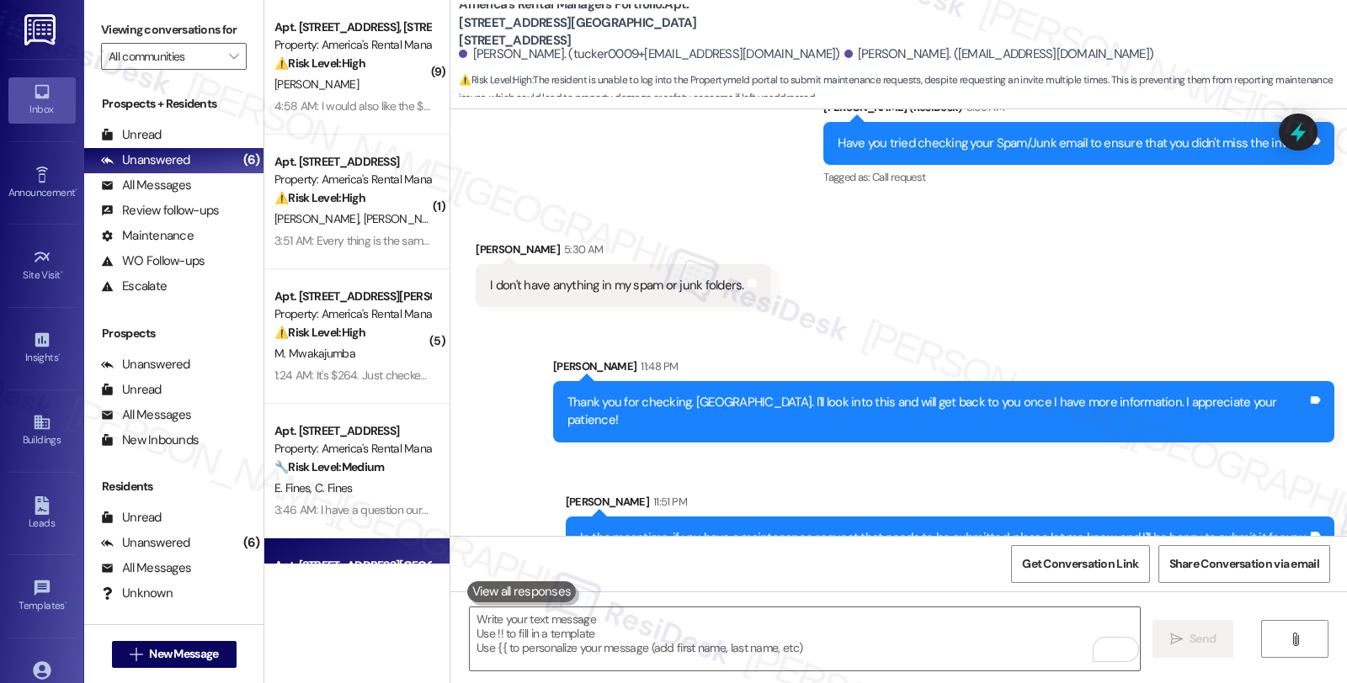
scroll to position [2401, 0]
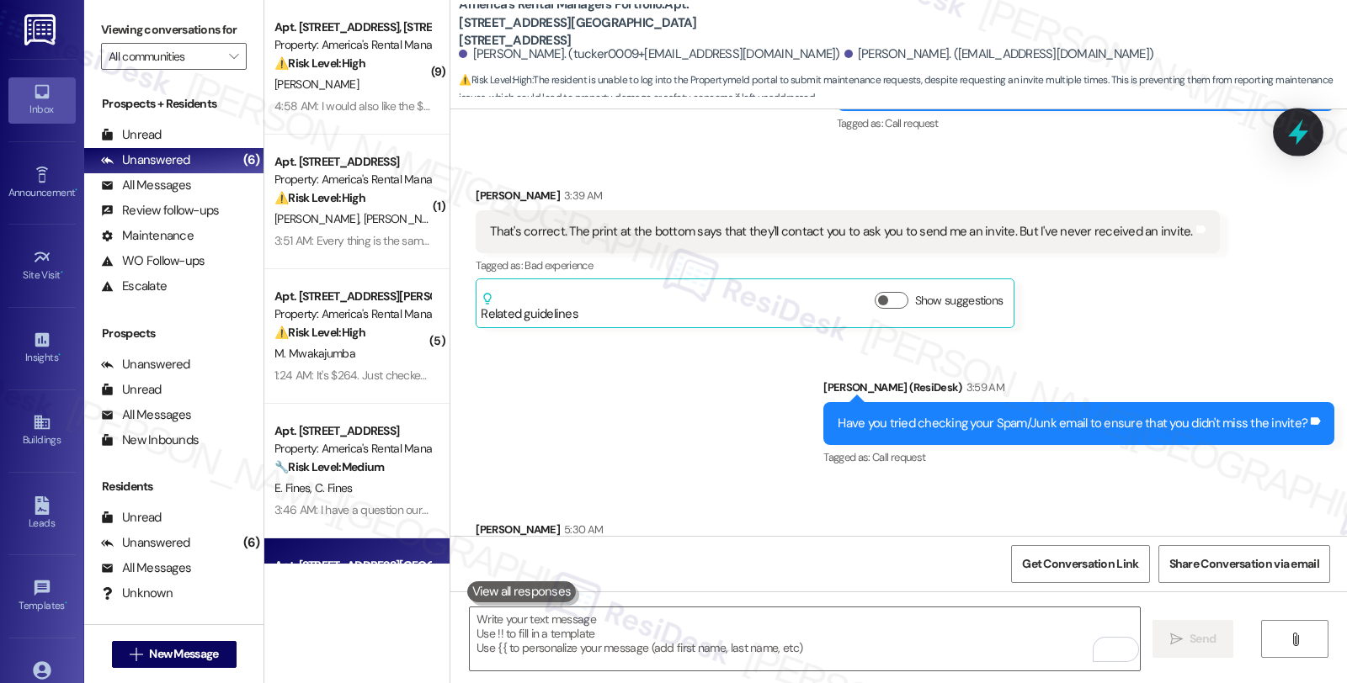
click at [1297, 144] on icon at bounding box center [1298, 132] width 29 height 29
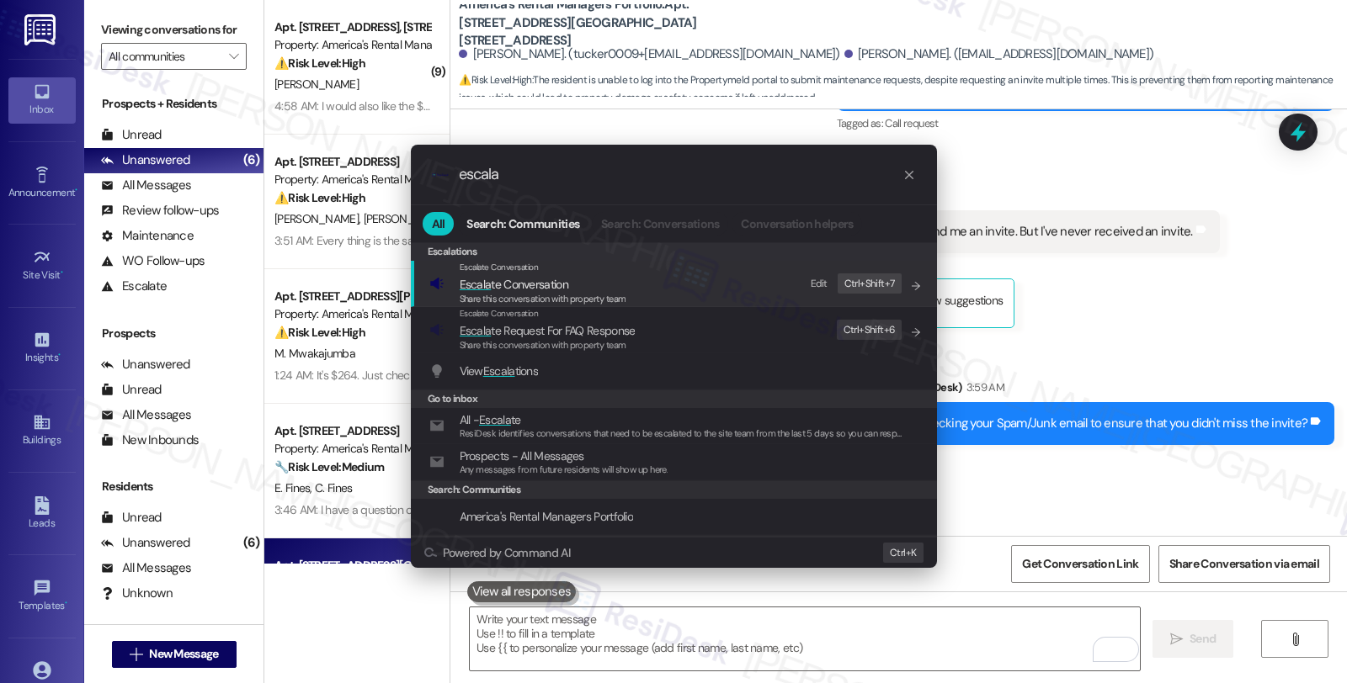
type input "escala"
click at [525, 280] on span "Escala te Conversation" at bounding box center [514, 284] width 109 height 15
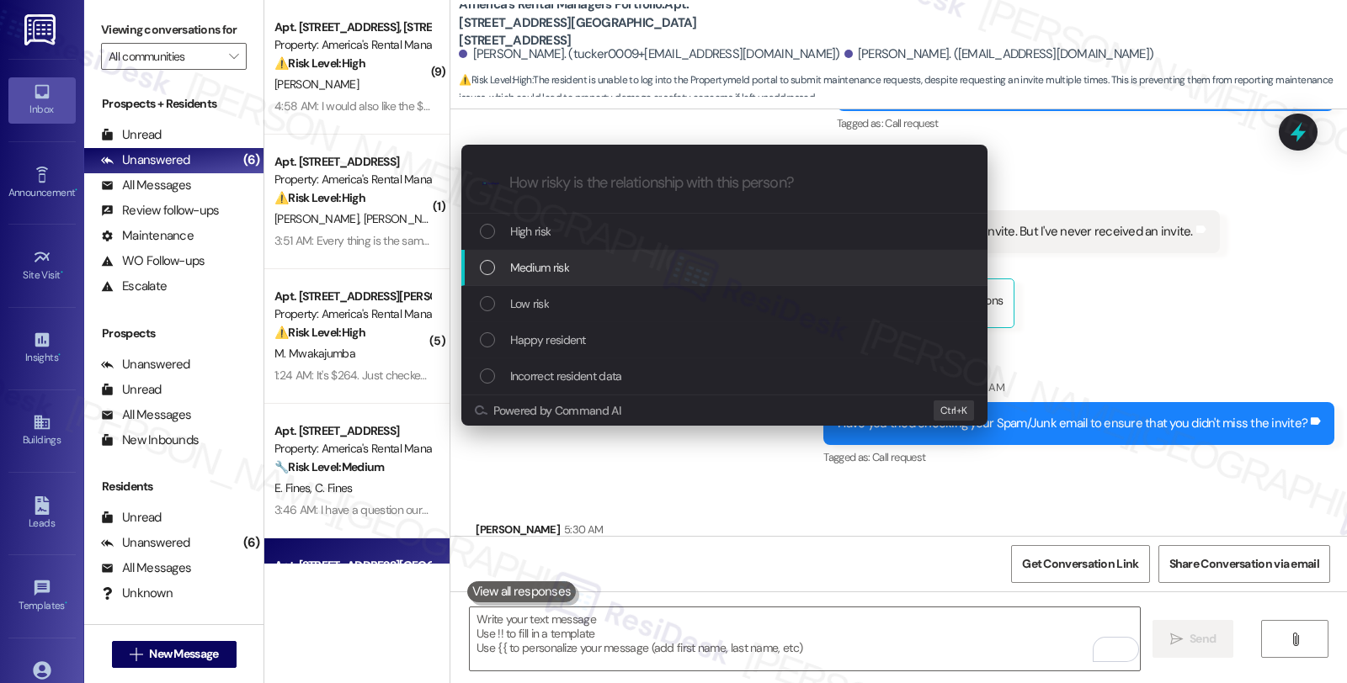
click at [583, 279] on div "Medium risk" at bounding box center [724, 268] width 526 height 36
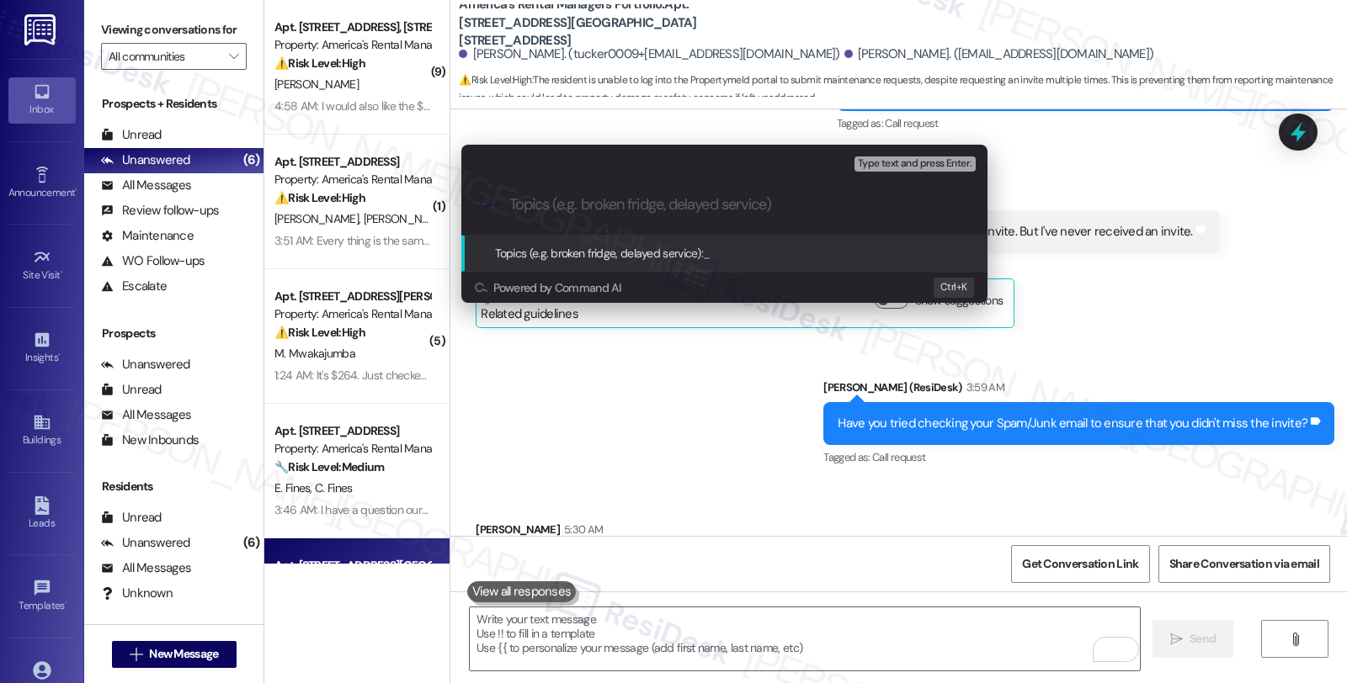
click at [1092, 276] on div "Escalate Conversation Medium risk Topics (e.g. broken fridge, delayed service) …" at bounding box center [673, 341] width 1347 height 683
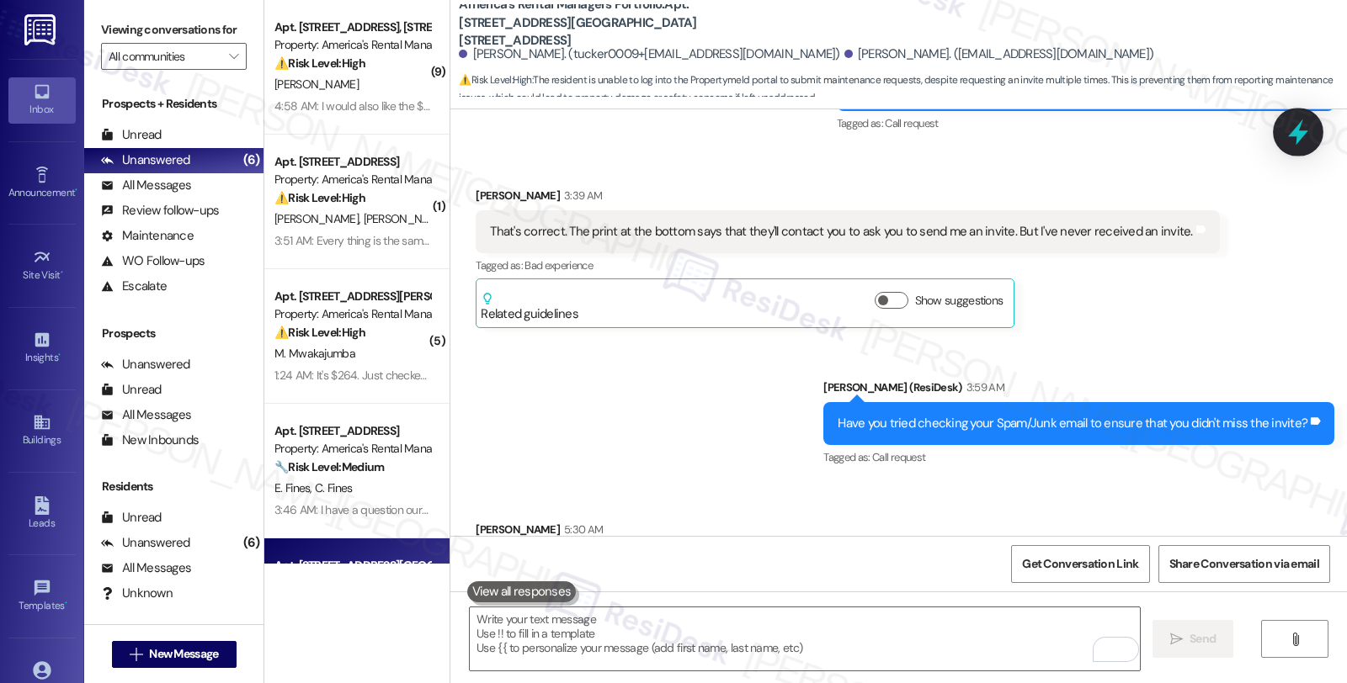
click at [1281, 138] on div at bounding box center [1298, 132] width 51 height 48
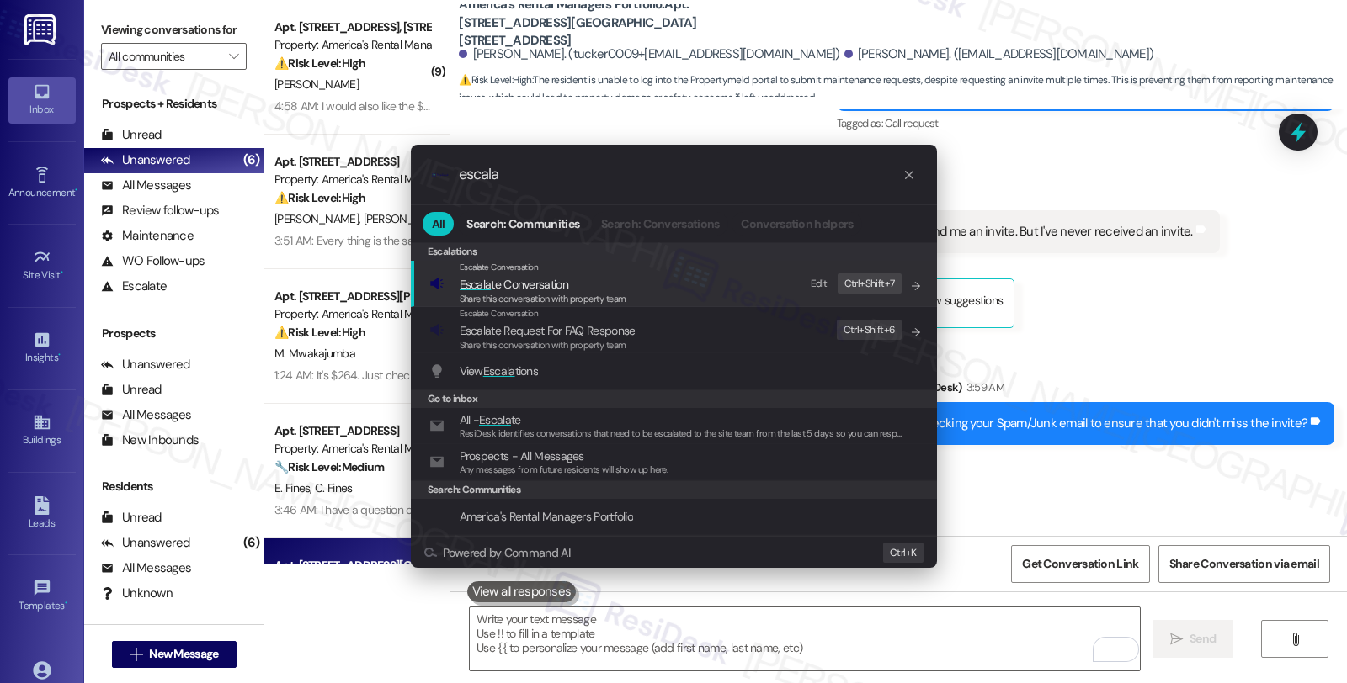
type input "escala"
click at [581, 295] on span "Share this conversation with property team" at bounding box center [543, 299] width 167 height 12
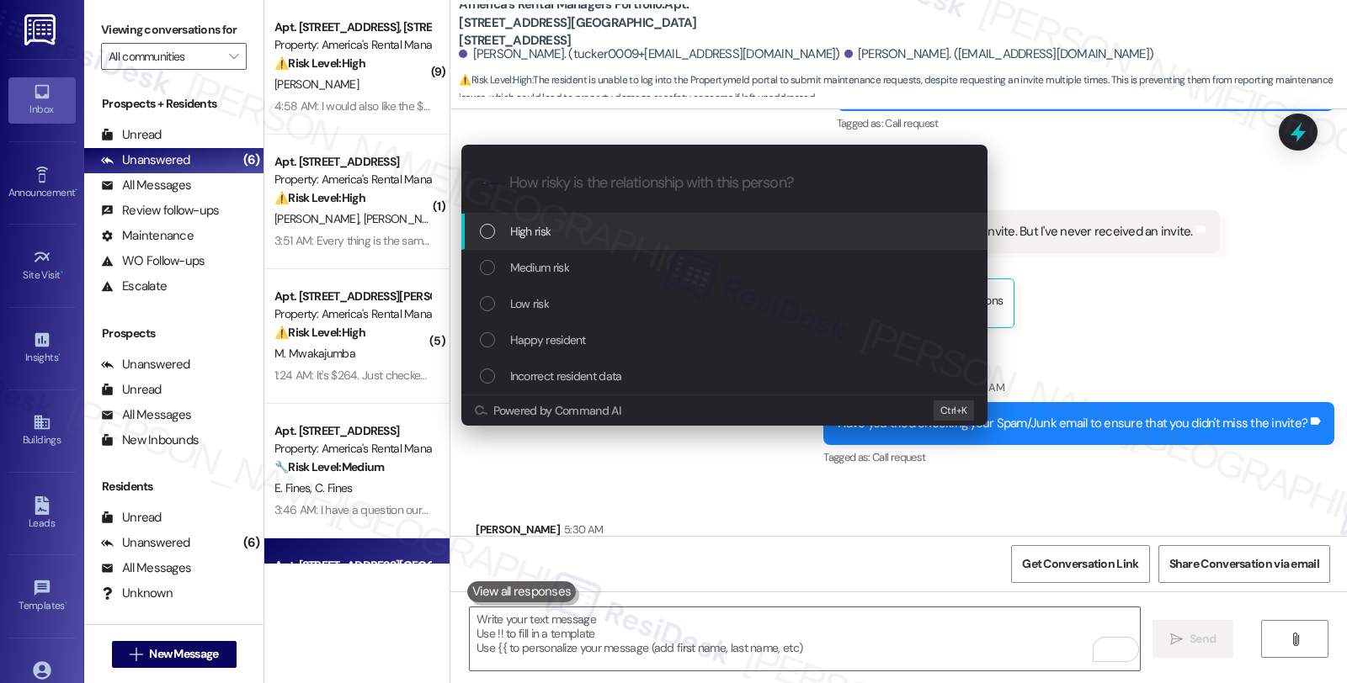
click at [581, 295] on div "Low risk" at bounding box center [726, 304] width 492 height 19
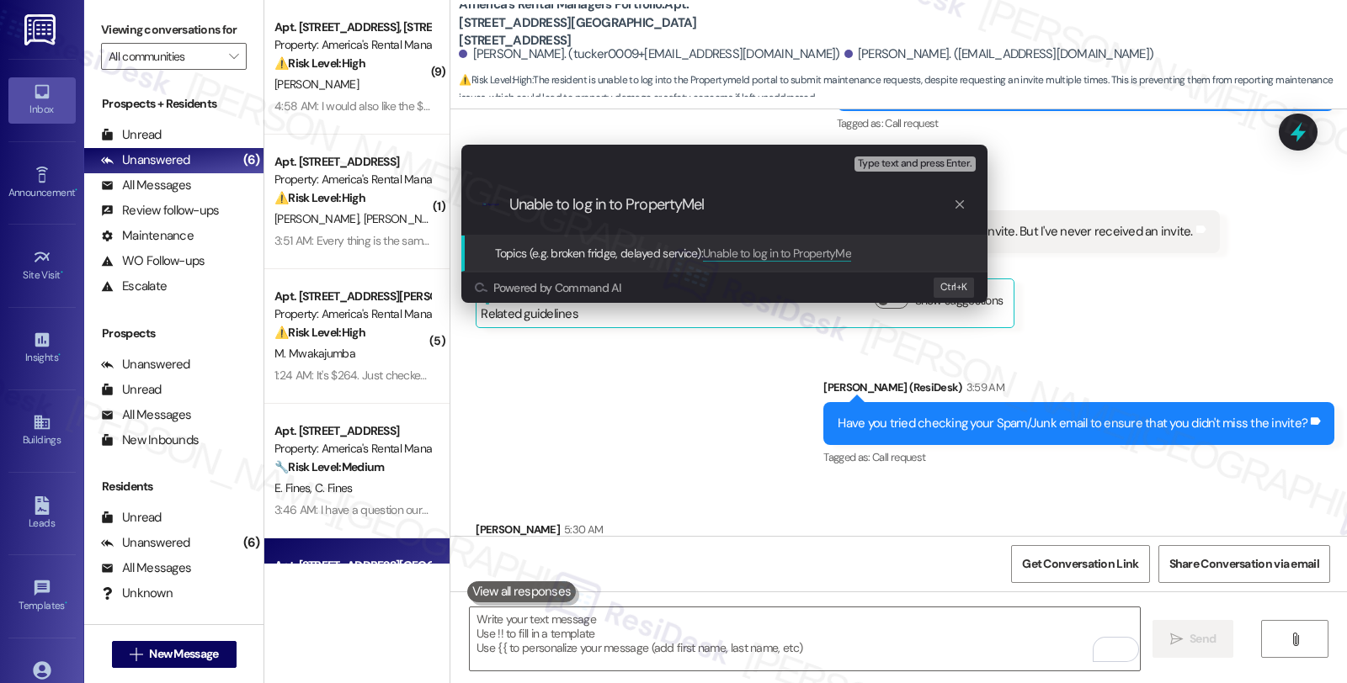
type input "Unable to log in to PropertyMeld"
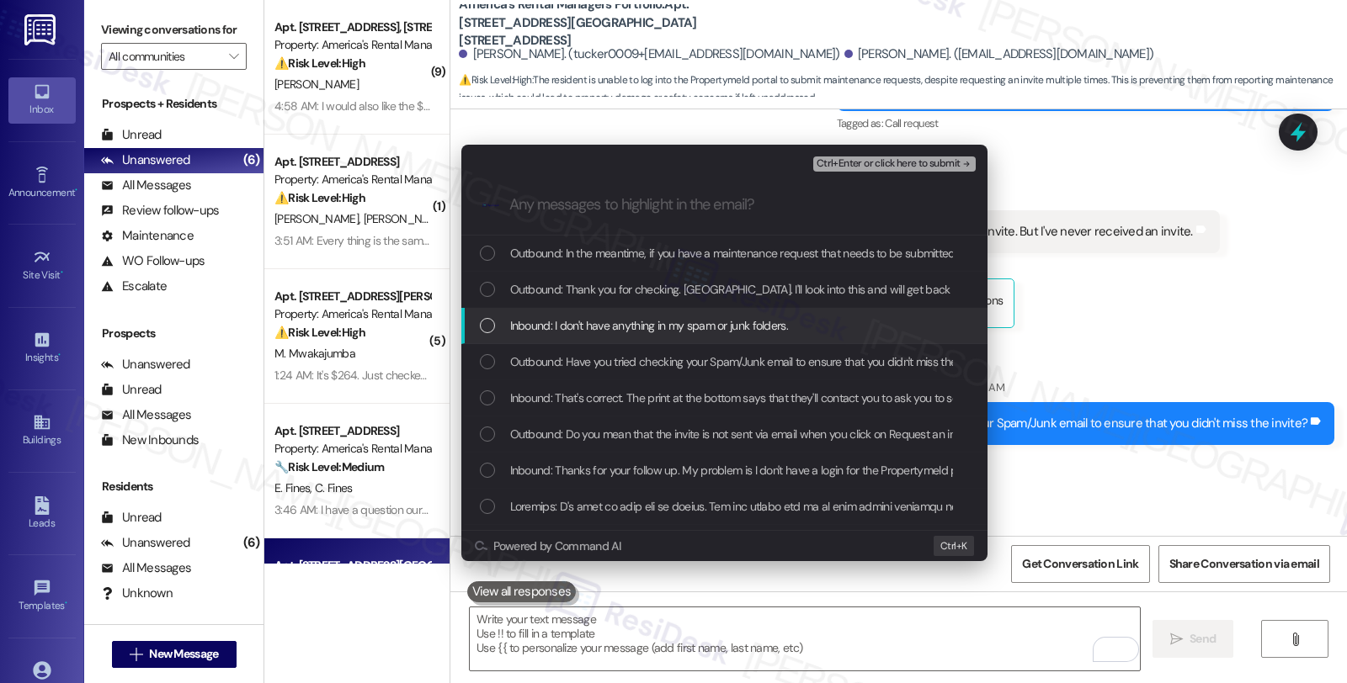
click at [714, 316] on span "Inbound: I don't have anything in my spam or junk folders." at bounding box center [649, 325] width 278 height 19
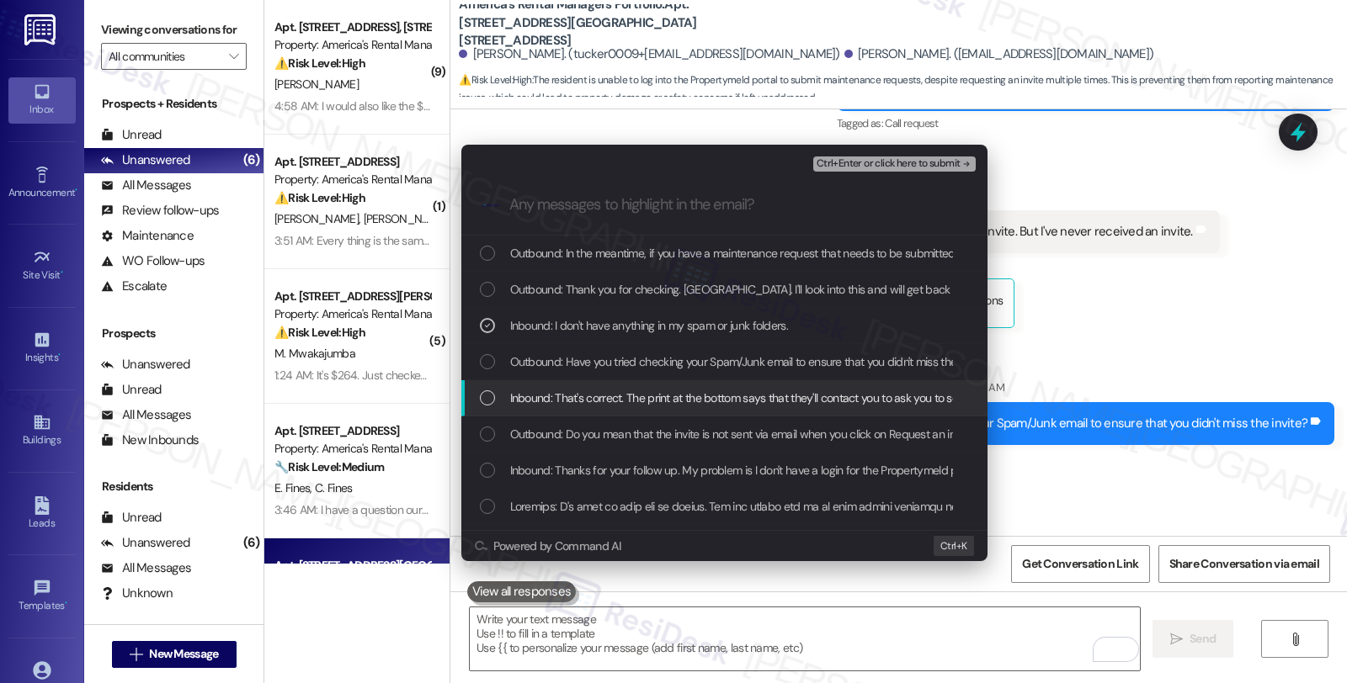
click at [624, 407] on span "Inbound: That's correct. The print at the bottom says that they'll contact you …" at bounding box center [850, 398] width 681 height 19
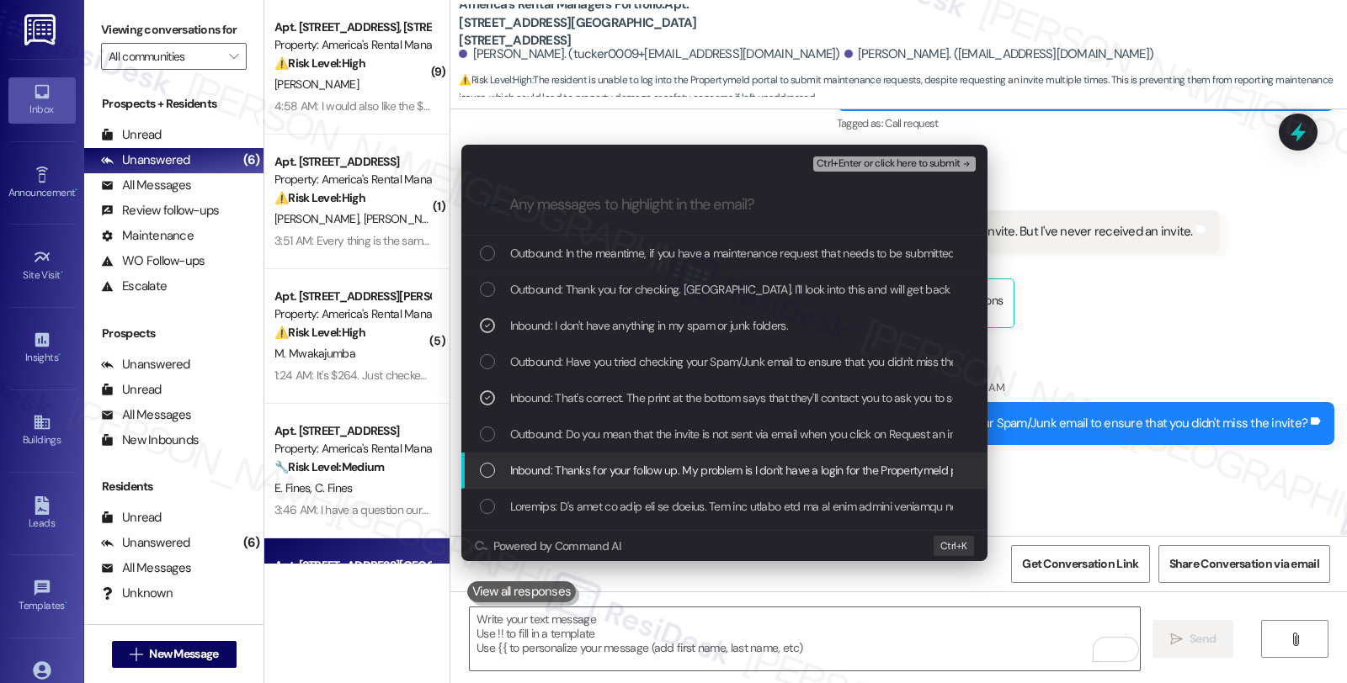
click at [613, 466] on span "Inbound: Thanks for your follow up. My problem is I don't have a login for the …" at bounding box center [981, 470] width 942 height 19
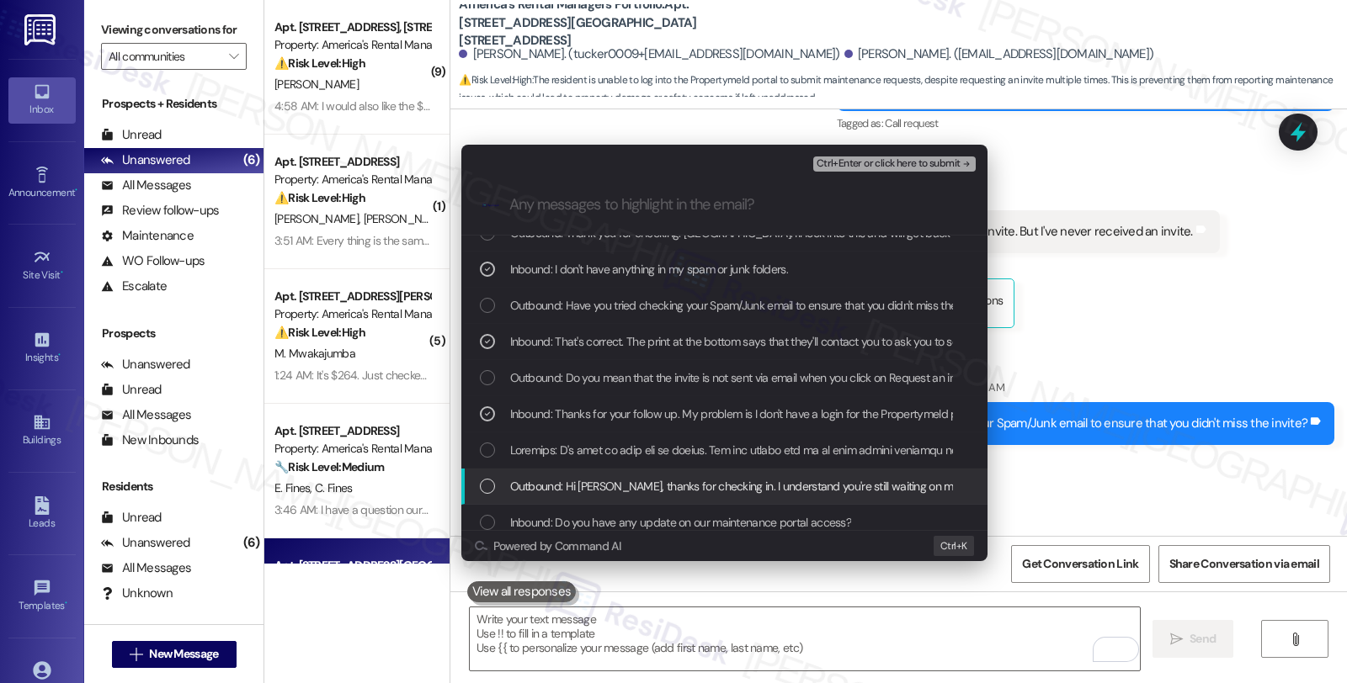
scroll to position [93, 0]
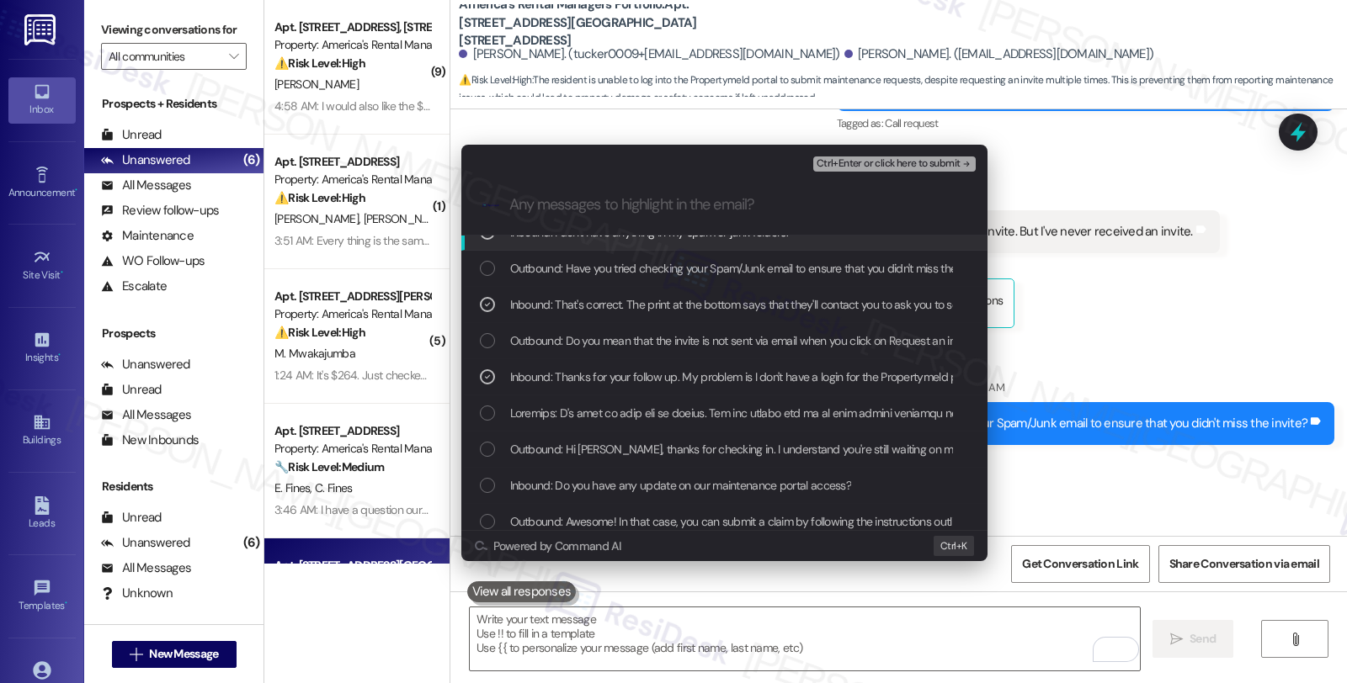
click at [872, 164] on span "Ctrl+Enter or click here to submit" at bounding box center [888, 164] width 144 height 12
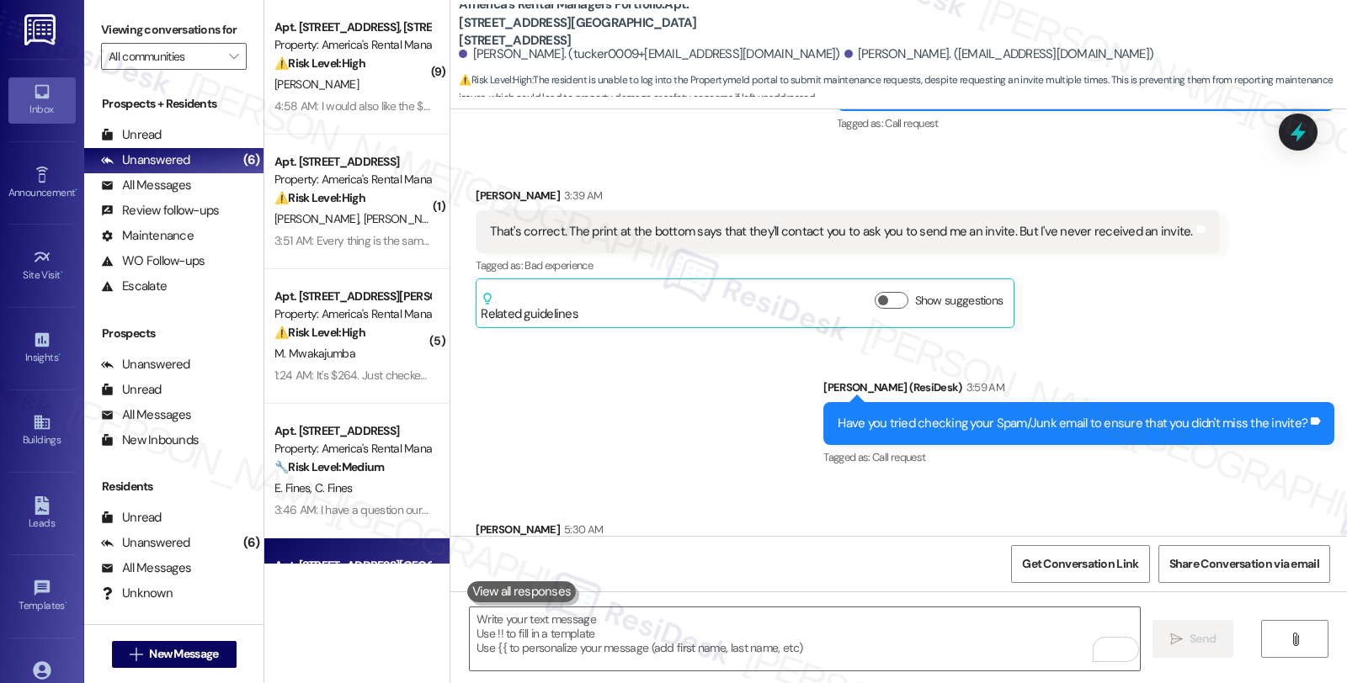
scroll to position [2446, 0]
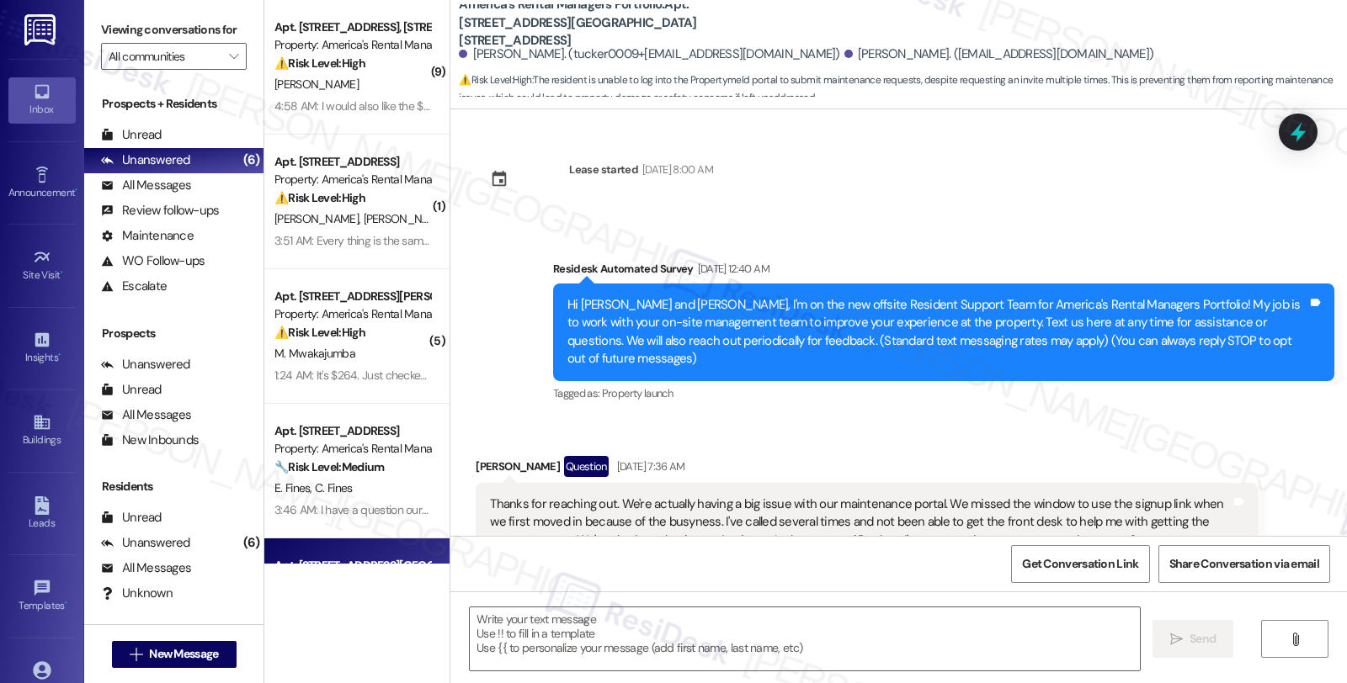
type textarea "Fetching suggested responses. Please feel free to read through the conversation…"
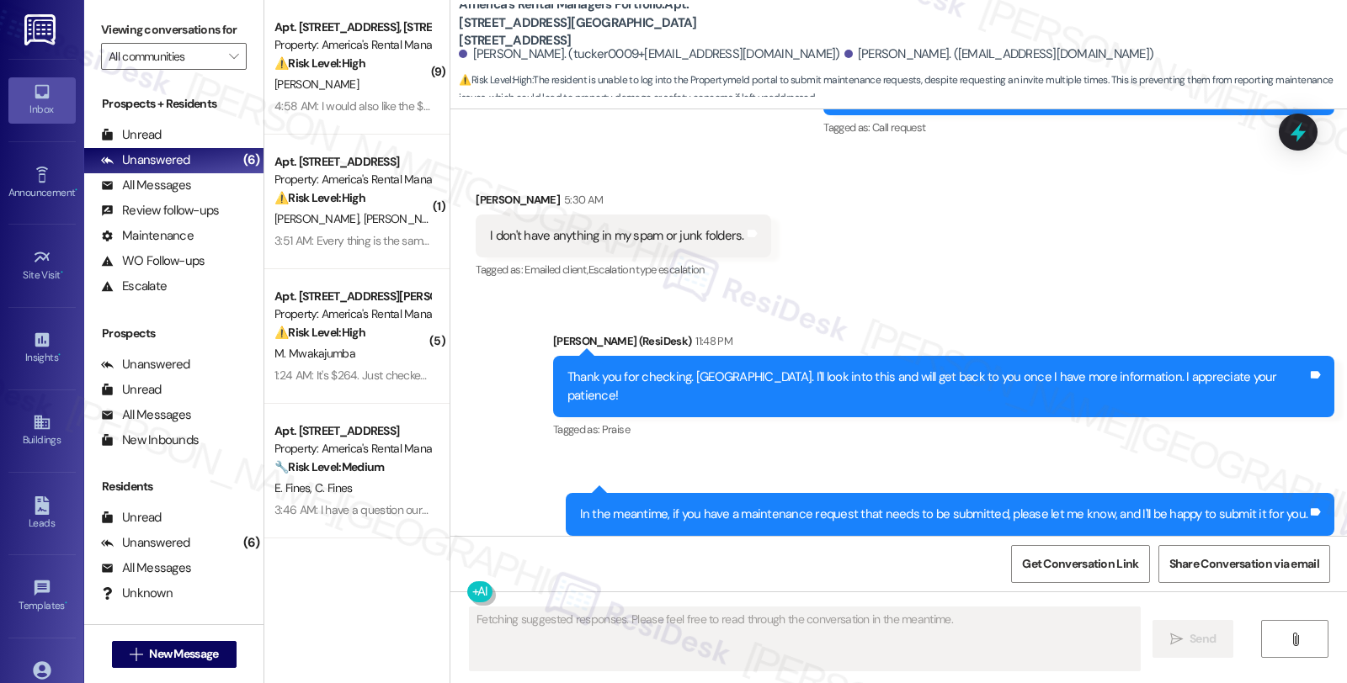
scroll to position [2732, 0]
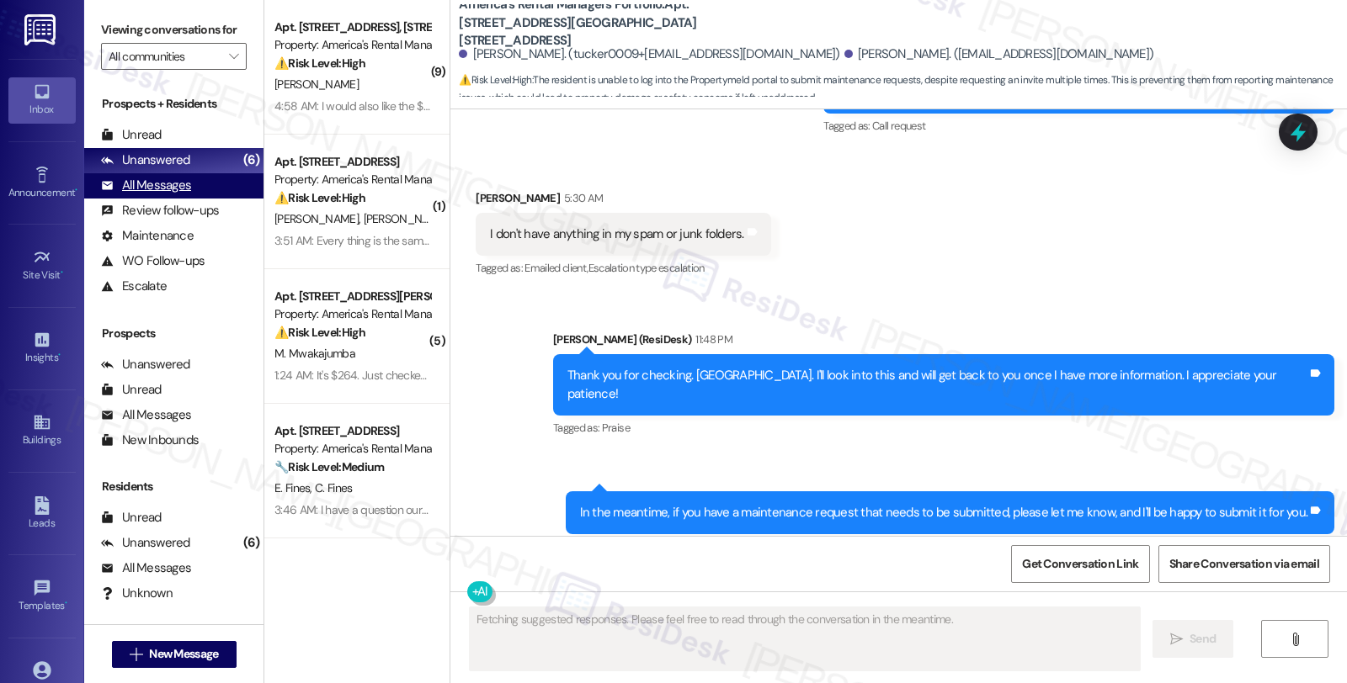
click at [197, 199] on div "All Messages (undefined)" at bounding box center [173, 185] width 179 height 25
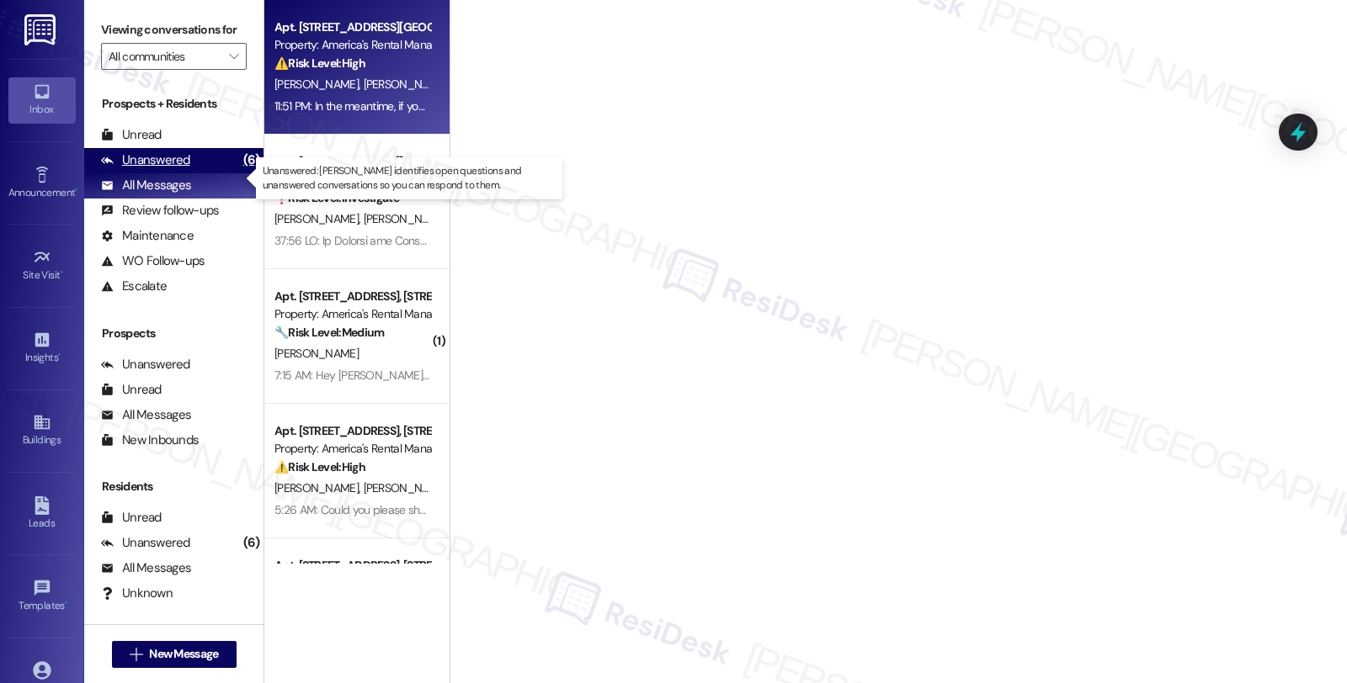
click at [195, 173] on div "Unanswered (6)" at bounding box center [173, 160] width 179 height 25
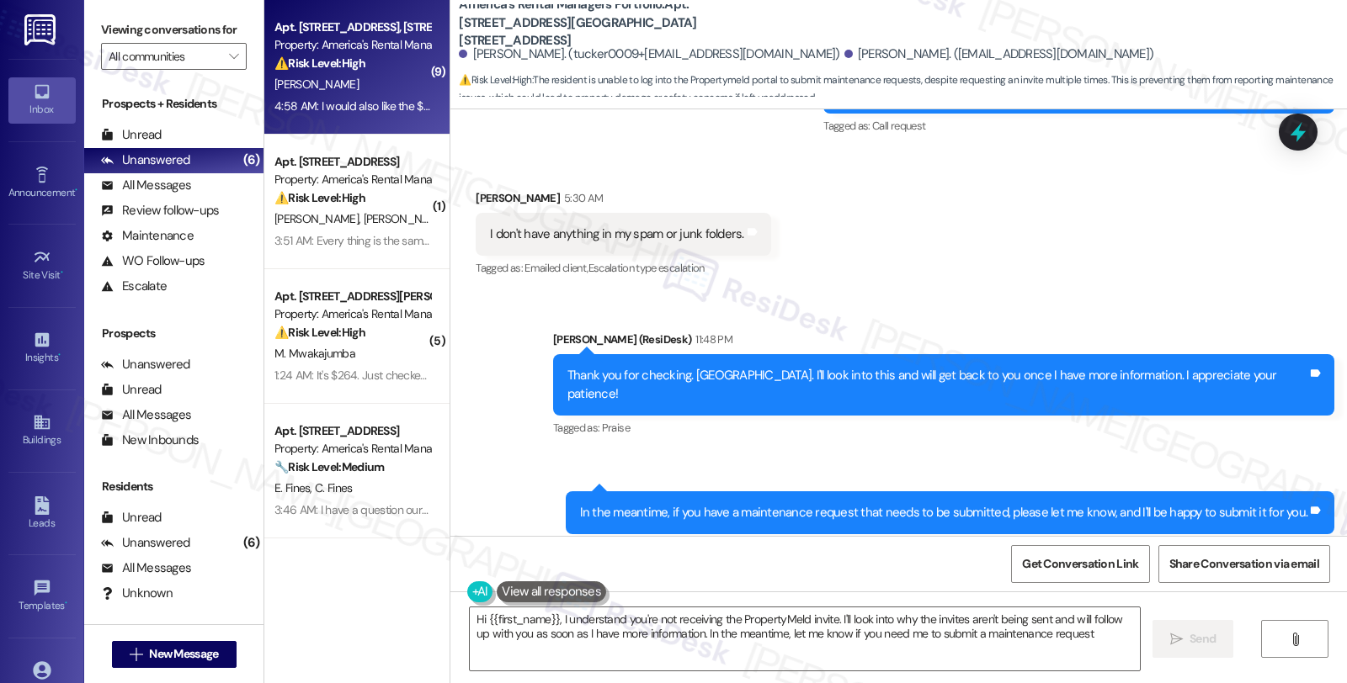
type textarea "Hi {{first_name}}, I understand you're not receiving the PropertyMeld invite. I…"
click at [415, 63] on div "⚠️ Risk Level: High The resident is disputing responsibility for plumbing repai…" at bounding box center [352, 64] width 156 height 18
type textarea "Fetching suggested responses. Please feel free to read through the conversation…"
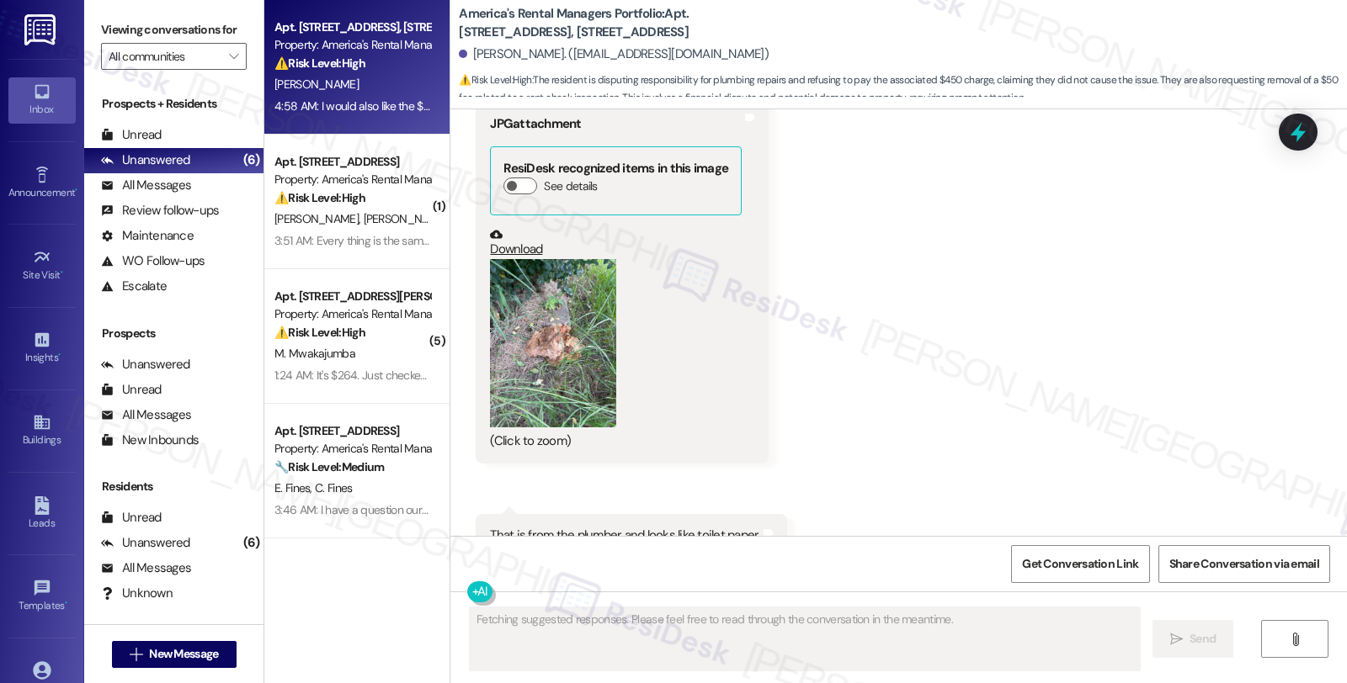
scroll to position [2769, 0]
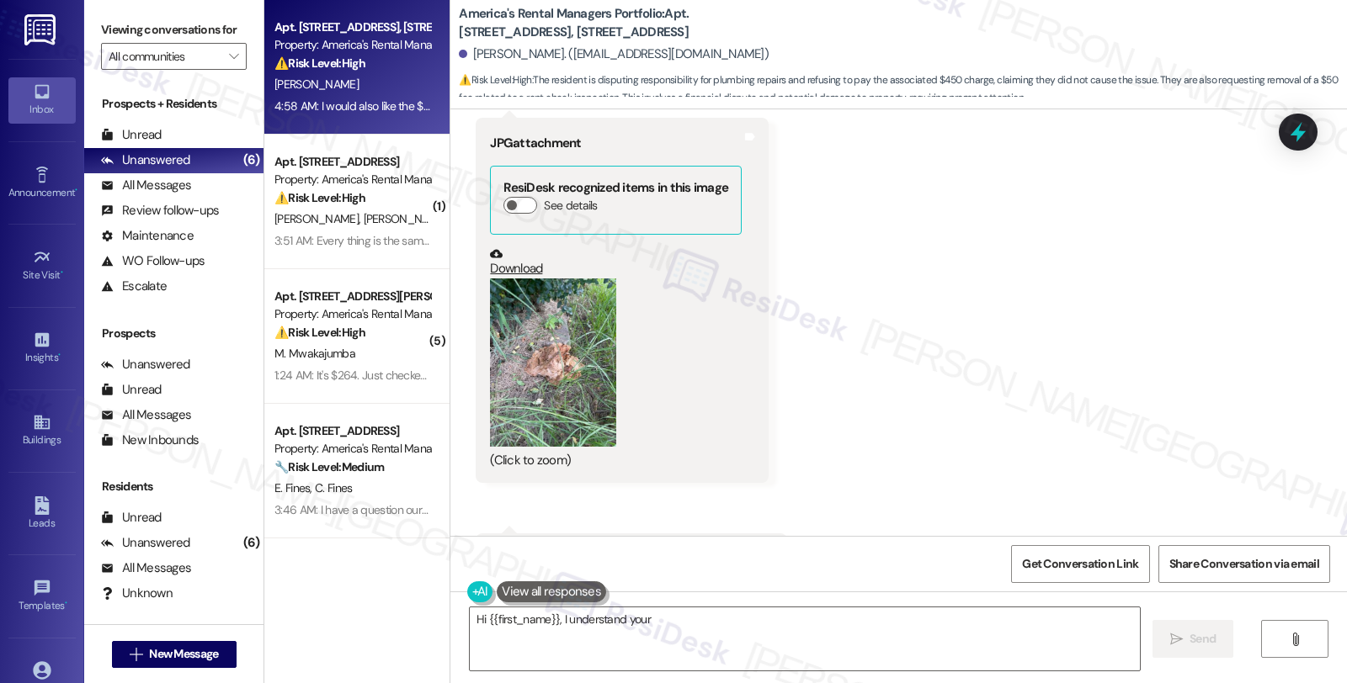
click at [566, 362] on button "Zoom image" at bounding box center [553, 363] width 126 height 168
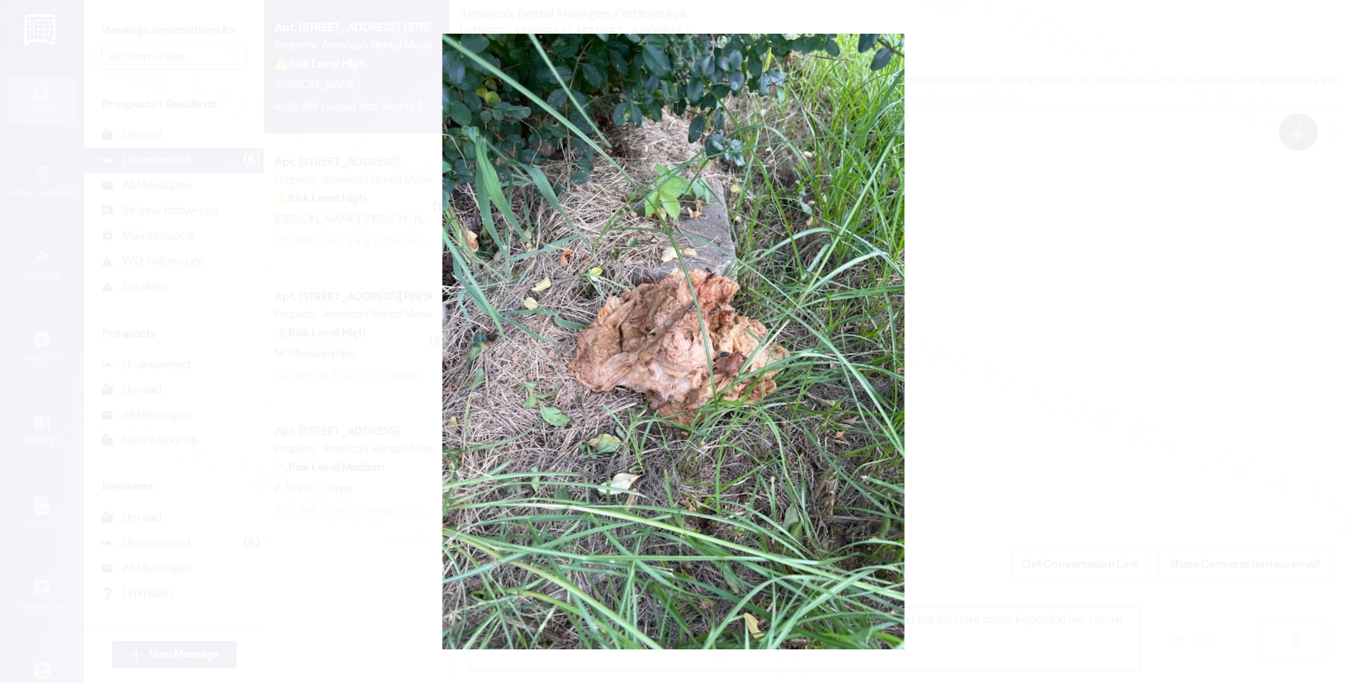
click at [1013, 332] on button "Unzoom image" at bounding box center [673, 341] width 1347 height 683
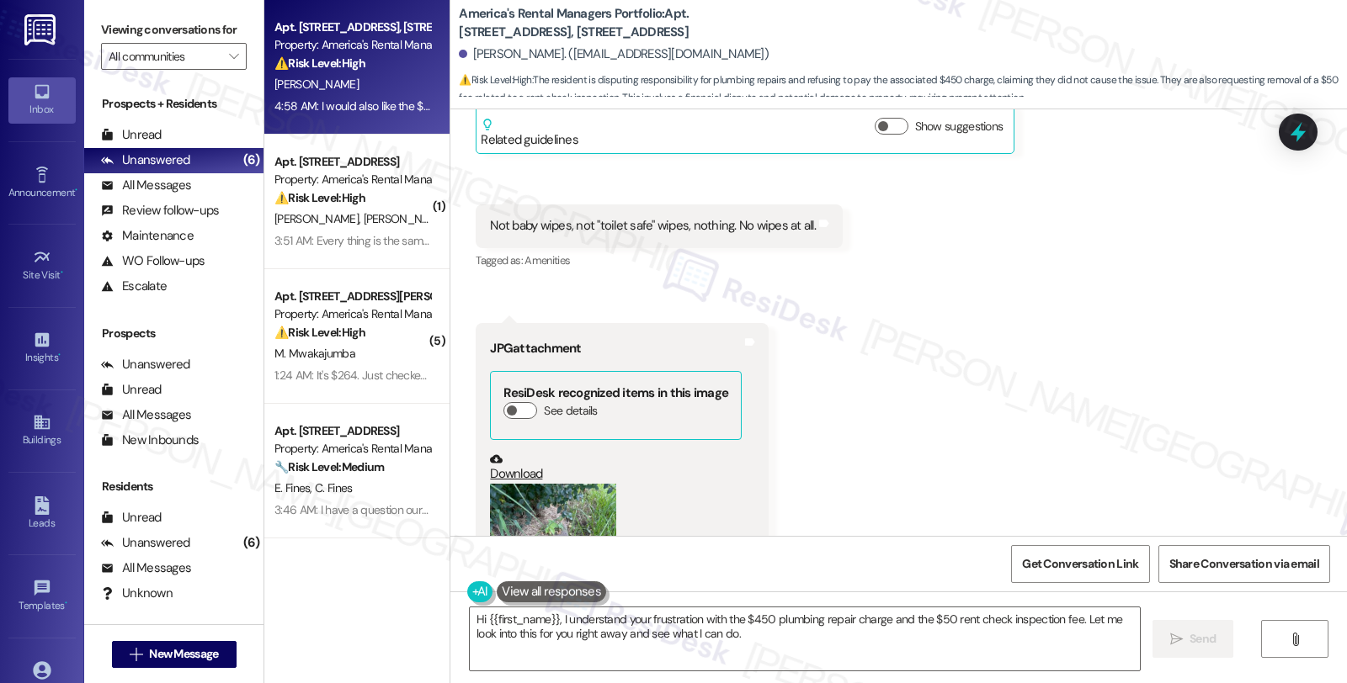
scroll to position [2863, 0]
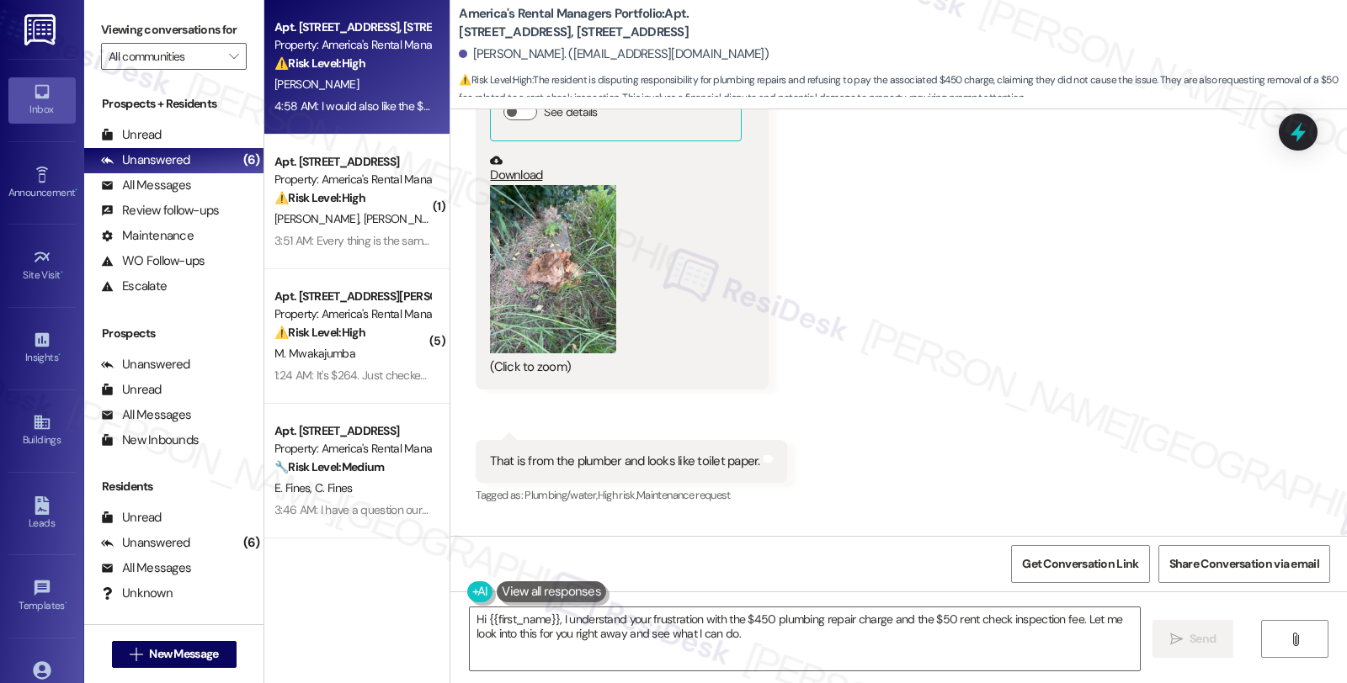
click at [556, 322] on button "Zoom image" at bounding box center [553, 269] width 126 height 168
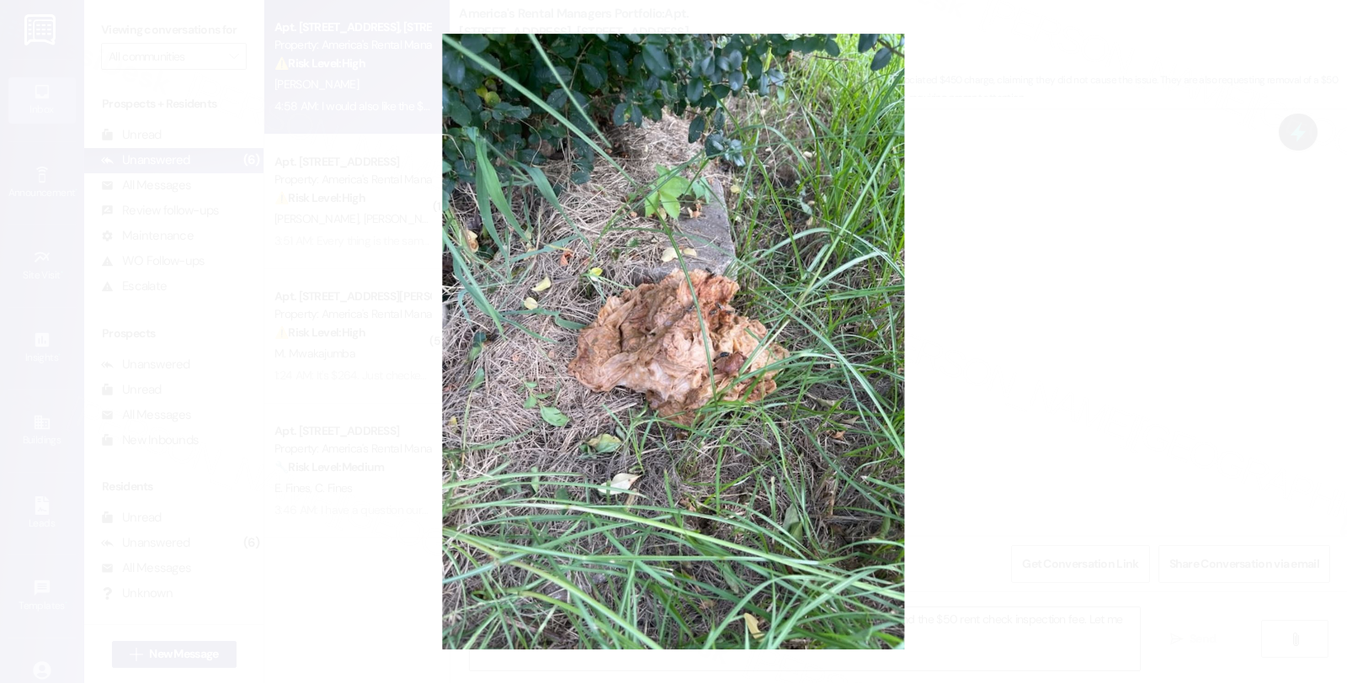
click at [1077, 295] on button "Unzoom image" at bounding box center [673, 341] width 1347 height 683
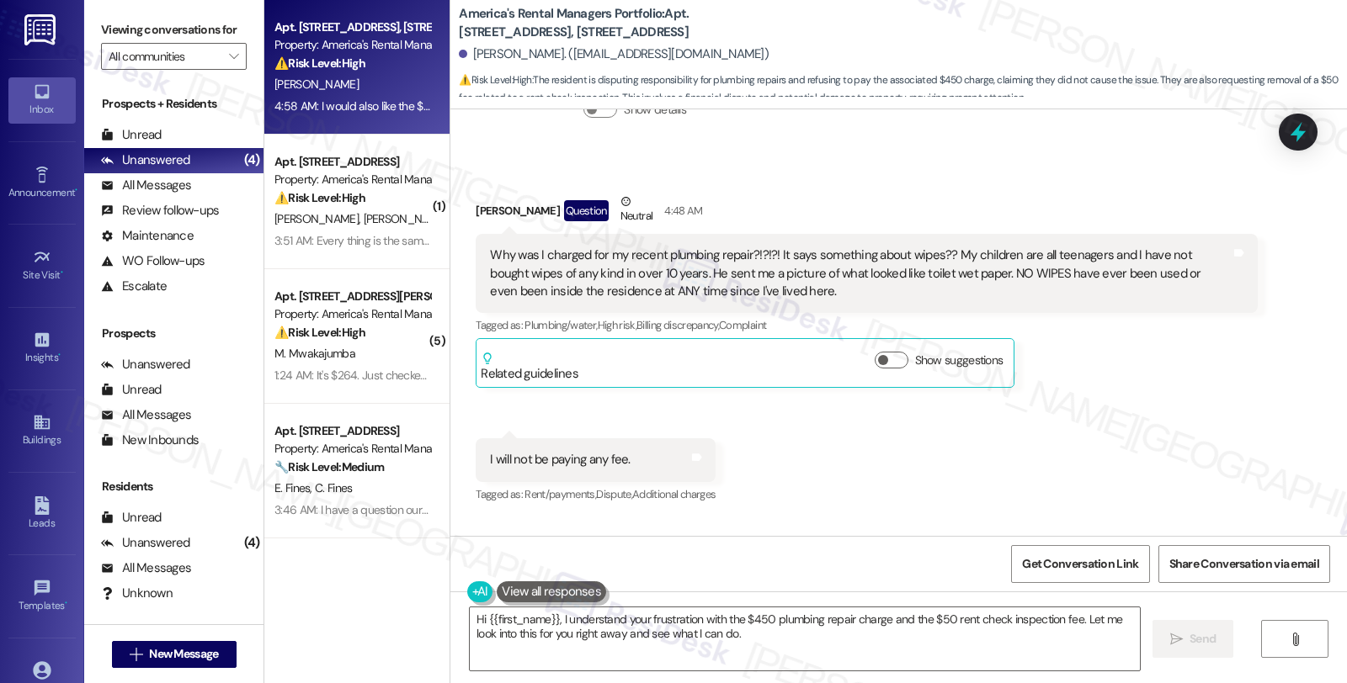
scroll to position [2244, 0]
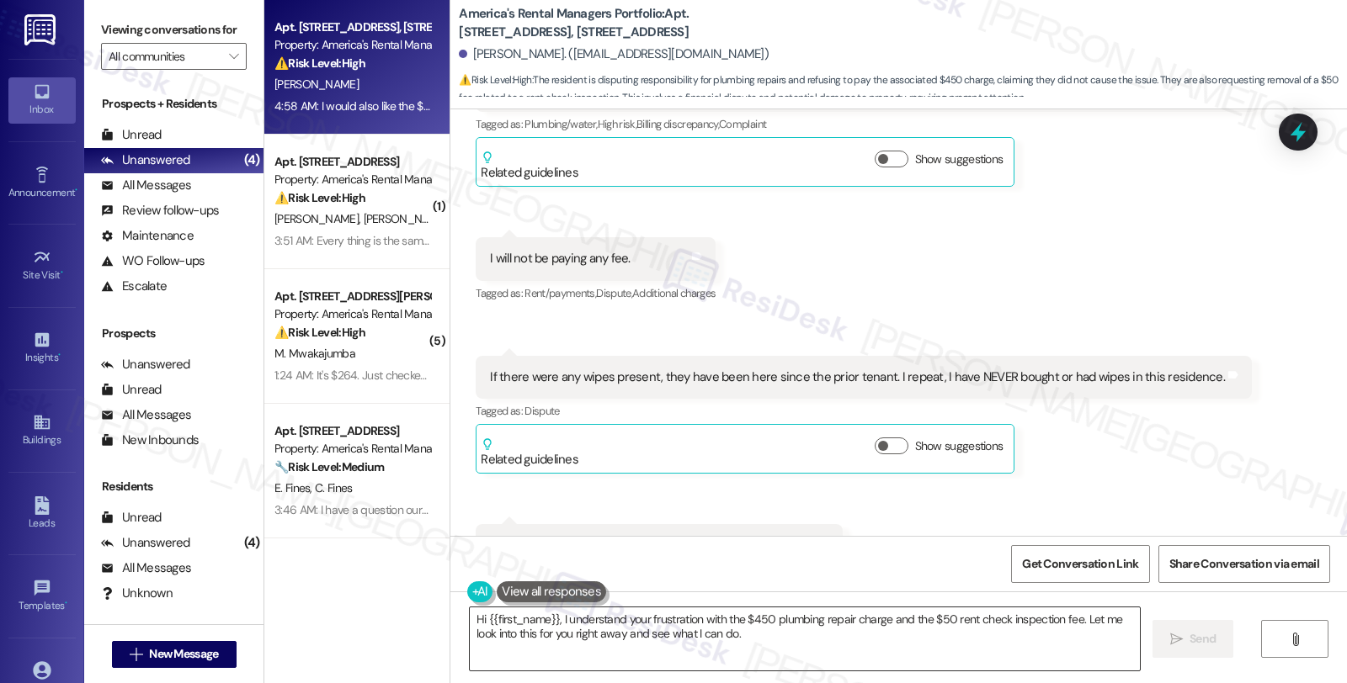
click at [553, 620] on textarea "Hi {{first_name}}, I understand your frustration with the $450 plumbing repair …" at bounding box center [805, 639] width 670 height 63
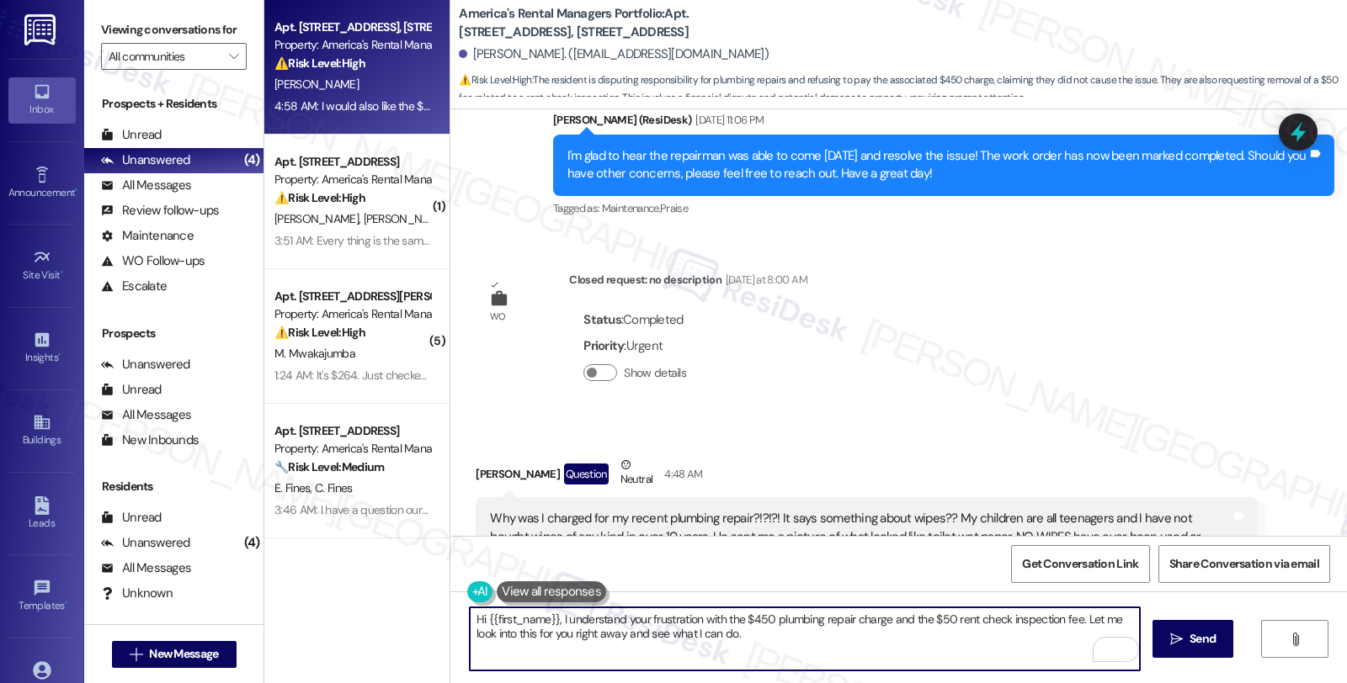
scroll to position [1870, 0]
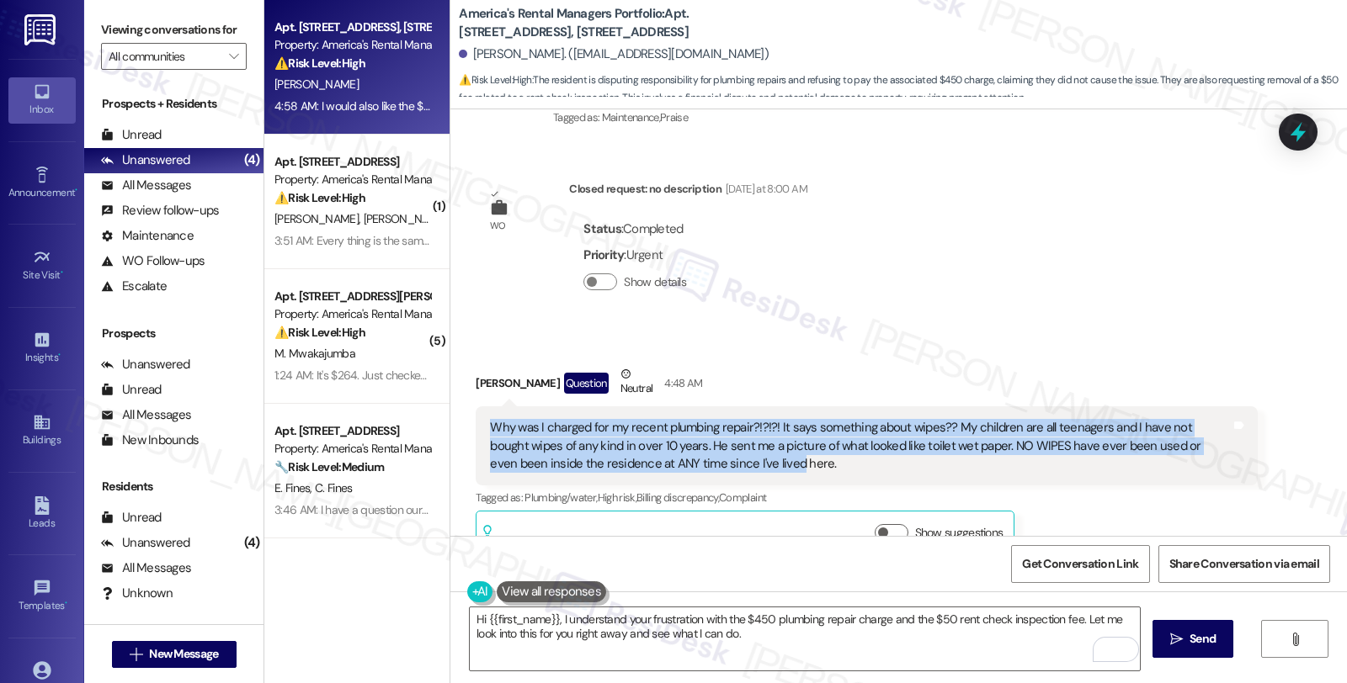
drag, startPoint x: 477, startPoint y: 426, endPoint x: 692, endPoint y: 469, distance: 218.9
click at [692, 469] on div "Why was I charged for my recent plumbing repair?!?!?! It says something about w…" at bounding box center [860, 446] width 740 height 54
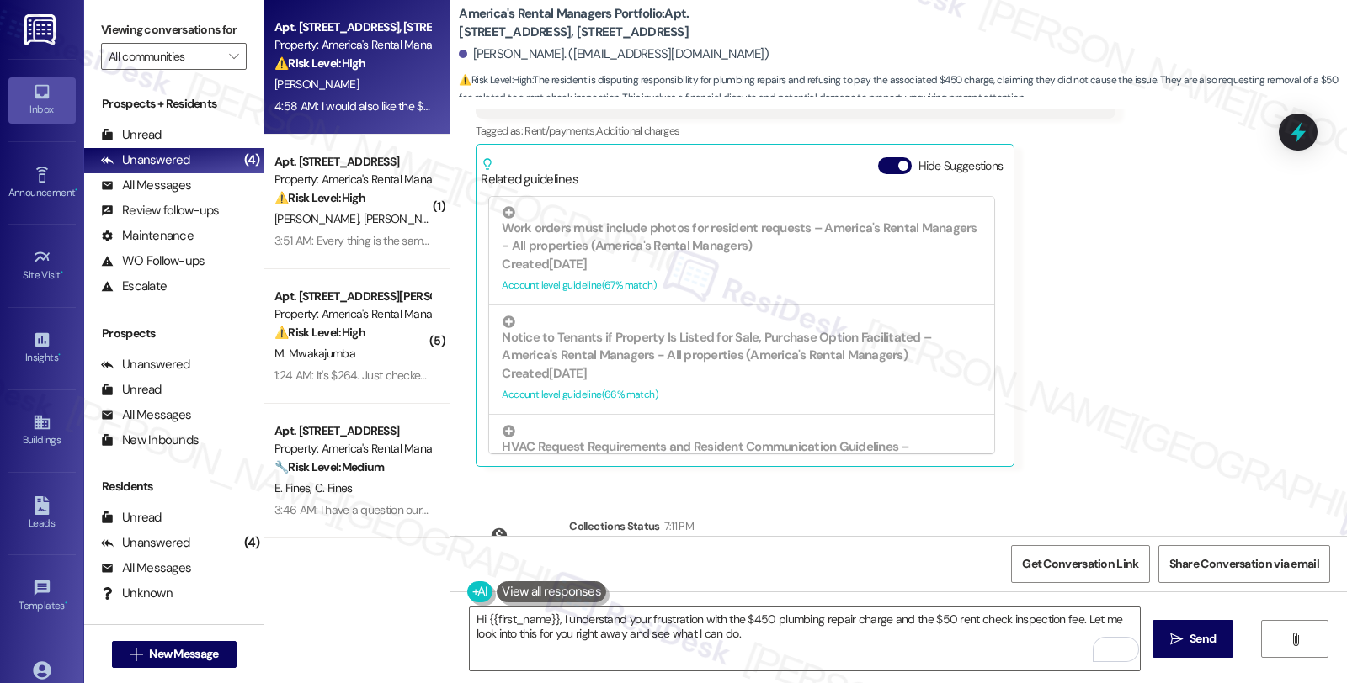
scroll to position [3423, 0]
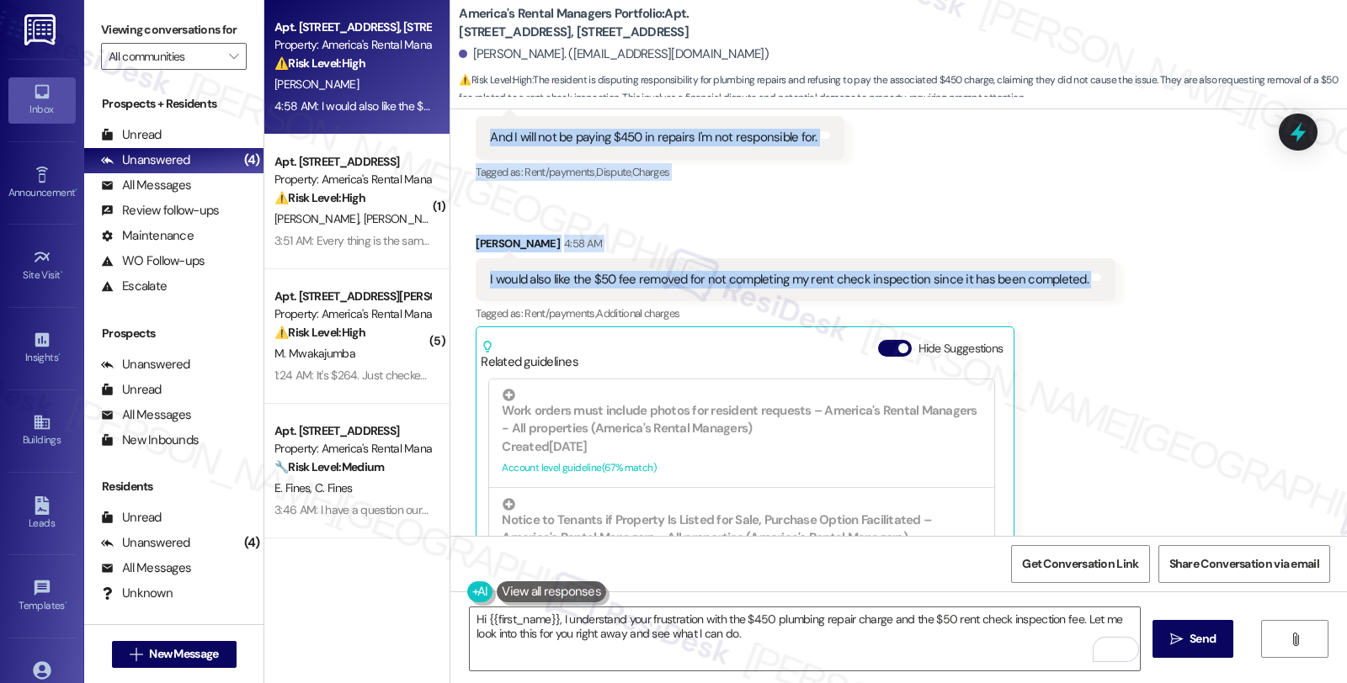
click at [1066, 291] on div "I would also like the $50 fee removed for not completing my rent check inspecti…" at bounding box center [796, 279] width 640 height 43
copy div "Why was I charged for my recent plumbing repair?!?!?! It says something about w…"
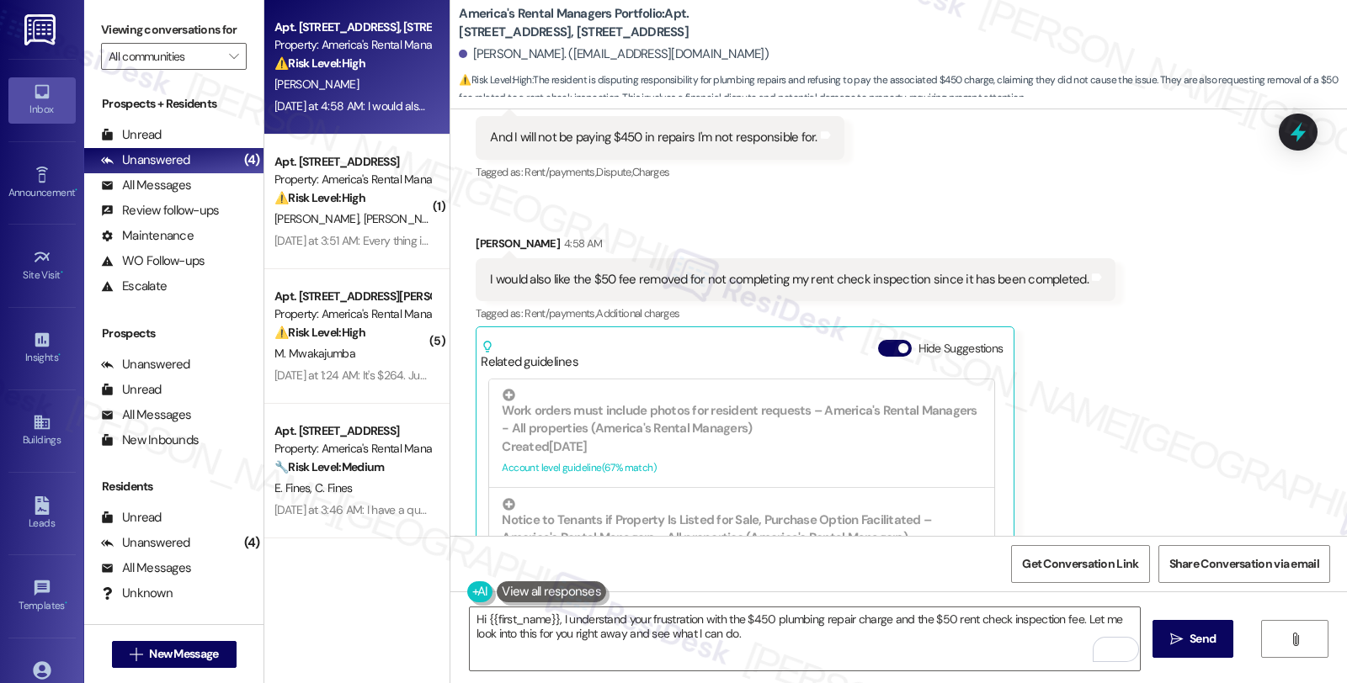
click at [554, 620] on textarea "Hi {{first_name}}, I understand your frustration with the $450 plumbing repair …" at bounding box center [805, 639] width 670 height 63
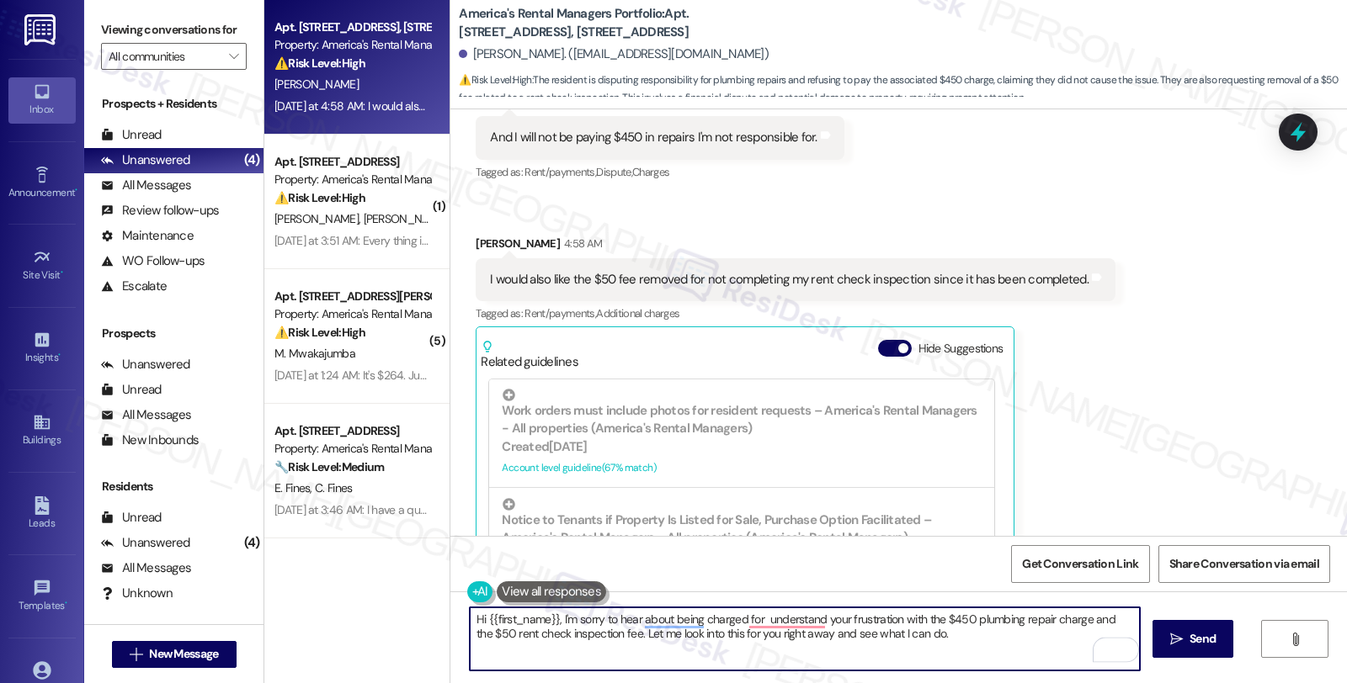
click at [935, 618] on textarea "Hi {{first_name}}, I'm sorry to hear about being charged for understand your fr…" at bounding box center [805, 639] width 670 height 63
drag, startPoint x: 1096, startPoint y: 619, endPoint x: 1094, endPoint y: 629, distance: 10.2
click at [1094, 629] on textarea "Hi {{first_name}}, I'm sorry to hear that you were charged $450 for the plumbin…" at bounding box center [805, 639] width 670 height 63
drag, startPoint x: 1096, startPoint y: 620, endPoint x: 1104, endPoint y: 628, distance: 11.3
click at [1104, 628] on textarea "Hi {{first_name}}, I'm sorry to hear that you were charged $450 for the plumbin…" at bounding box center [805, 639] width 670 height 63
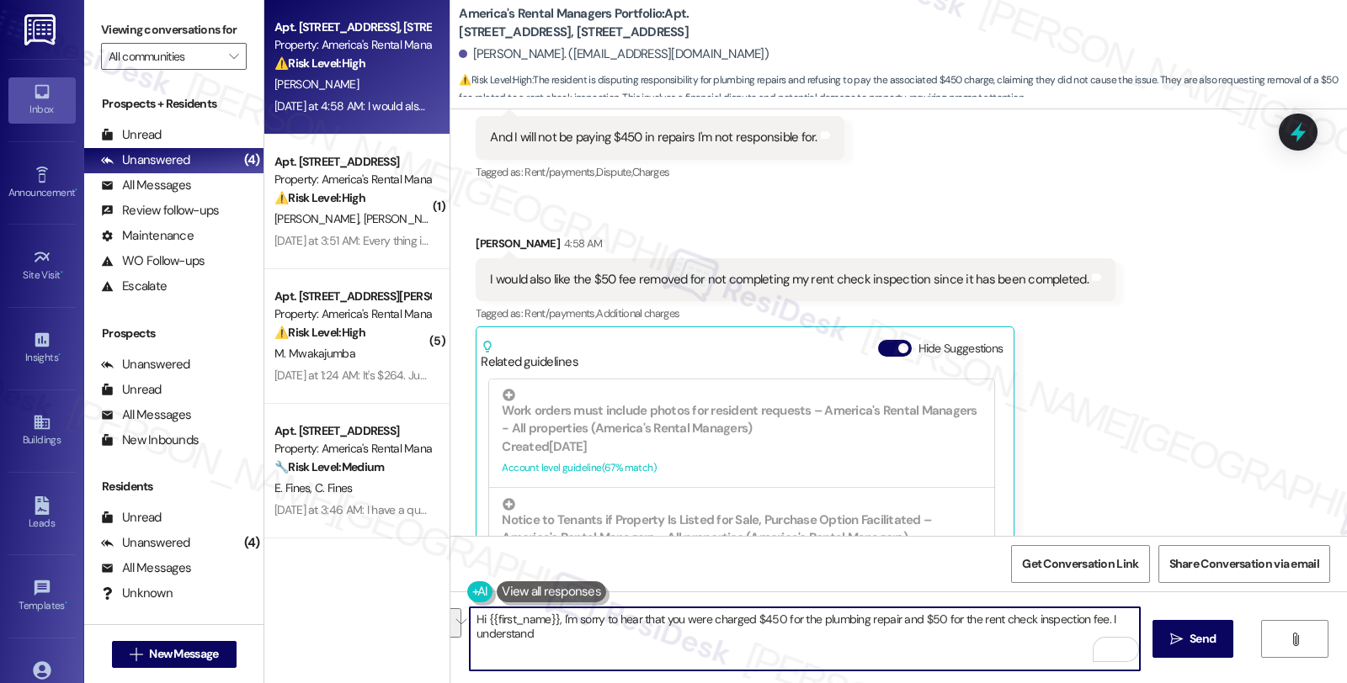
paste textarea "can understand how upsetting and frustrating it must feel to receive a charge f…"
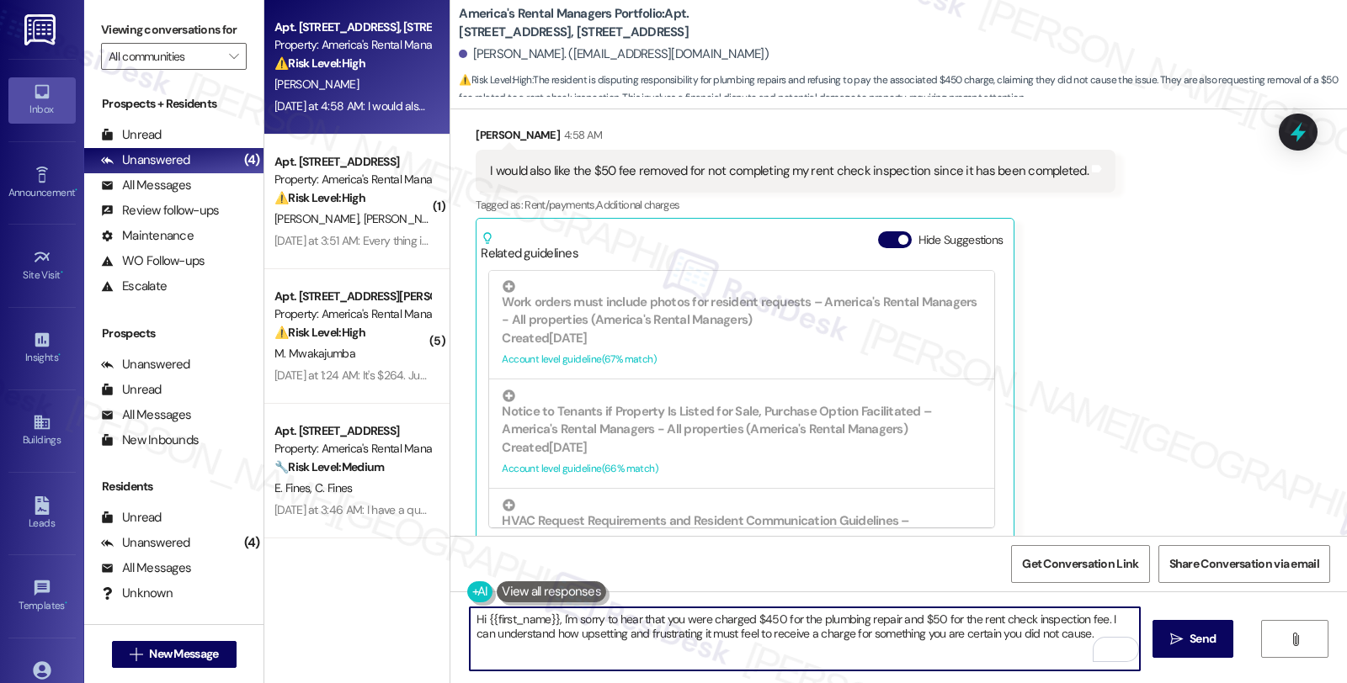
scroll to position [3704, 0]
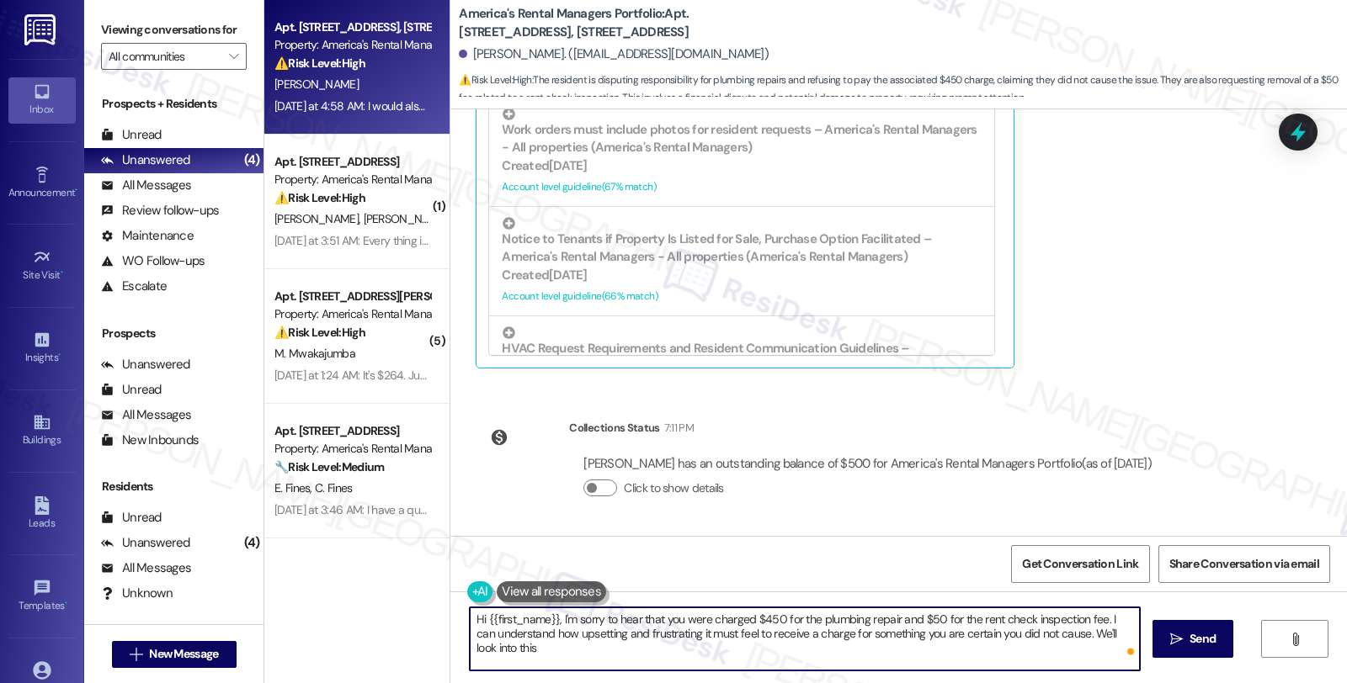
drag, startPoint x: 1062, startPoint y: 632, endPoint x: 1071, endPoint y: 646, distance: 16.6
click at [1071, 646] on textarea "Hi {{first_name}}, I'm sorry to hear that you were charged $450 for the plumbin…" at bounding box center [805, 639] width 670 height 63
paste textarea "I’ll follow up with you as soon as I have more information. In the meantime, th…"
click at [859, 663] on textarea "Hi {{first_name}}, I'm sorry to hear that you were charged $450 for the plumbin…" at bounding box center [805, 639] width 670 height 63
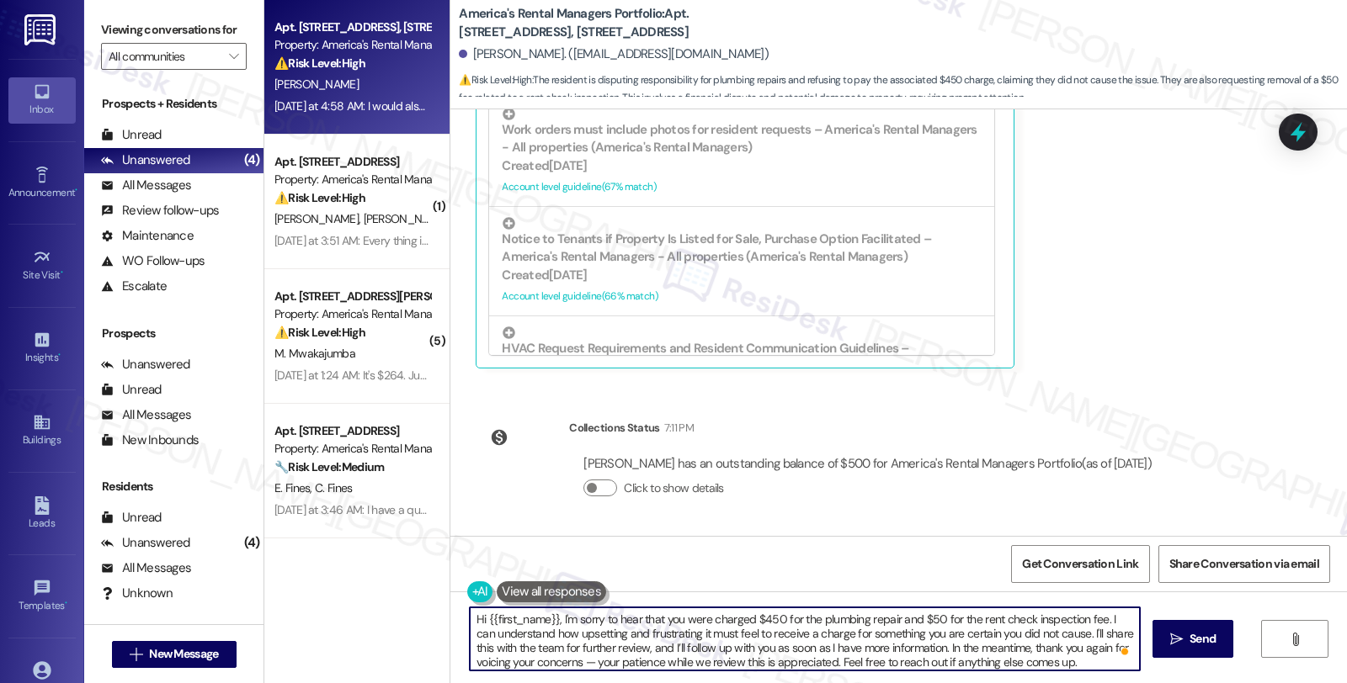
scroll to position [3, 0]
drag, startPoint x: 914, startPoint y: 631, endPoint x: 969, endPoint y: 636, distance: 54.9
click at [969, 636] on textarea "Hi {{first_name}}, I'm sorry to hear that you were charged $450 for the plumbin…" at bounding box center [805, 639] width 670 height 63
type textarea "Hi {{first_name}}, I'm sorry to hear that you were charged $450 for the plumbin…"
click at [1041, 659] on textarea "Hi {{first_name}}, I'm sorry to hear that you were charged $450 for the plumbin…" at bounding box center [805, 639] width 670 height 63
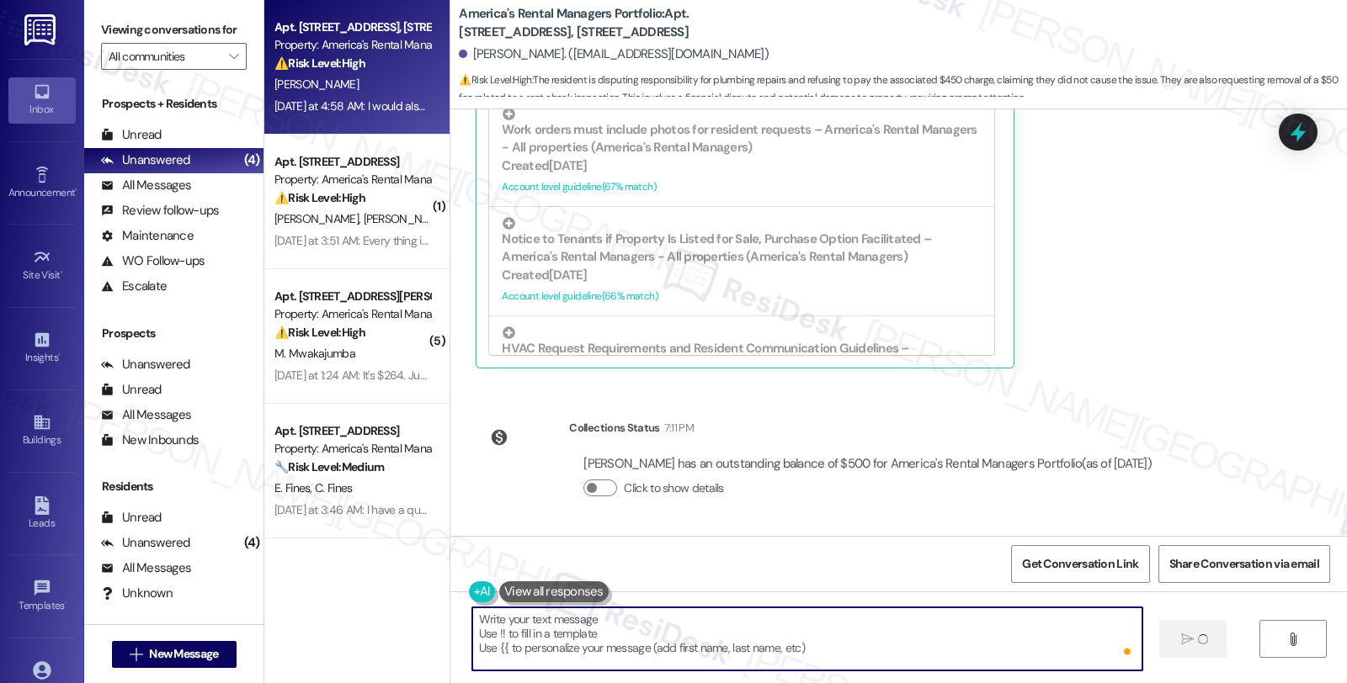
scroll to position [0, 0]
click at [923, 635] on textarea "Hi {{first_name}}, I'm sorry to hear that you were charged $450 for the plumbin…" at bounding box center [807, 639] width 670 height 63
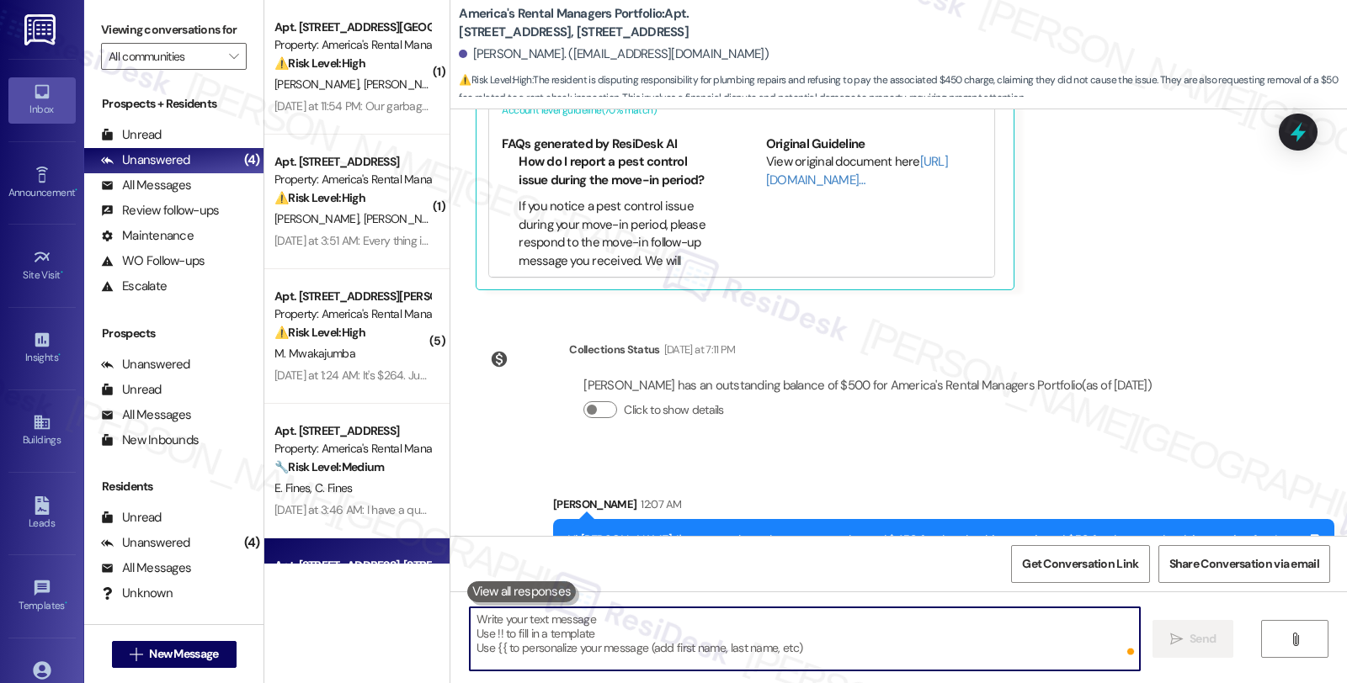
scroll to position [3875, 0]
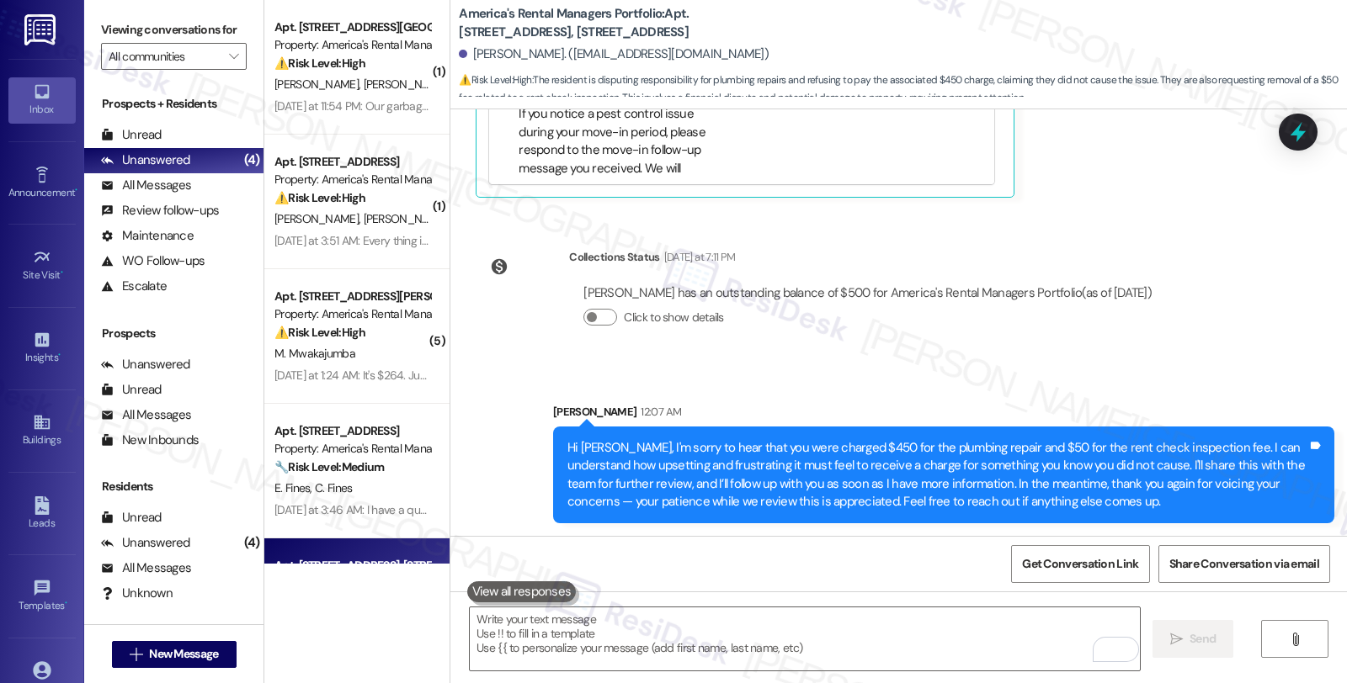
click at [1287, 136] on icon at bounding box center [1298, 132] width 22 height 22
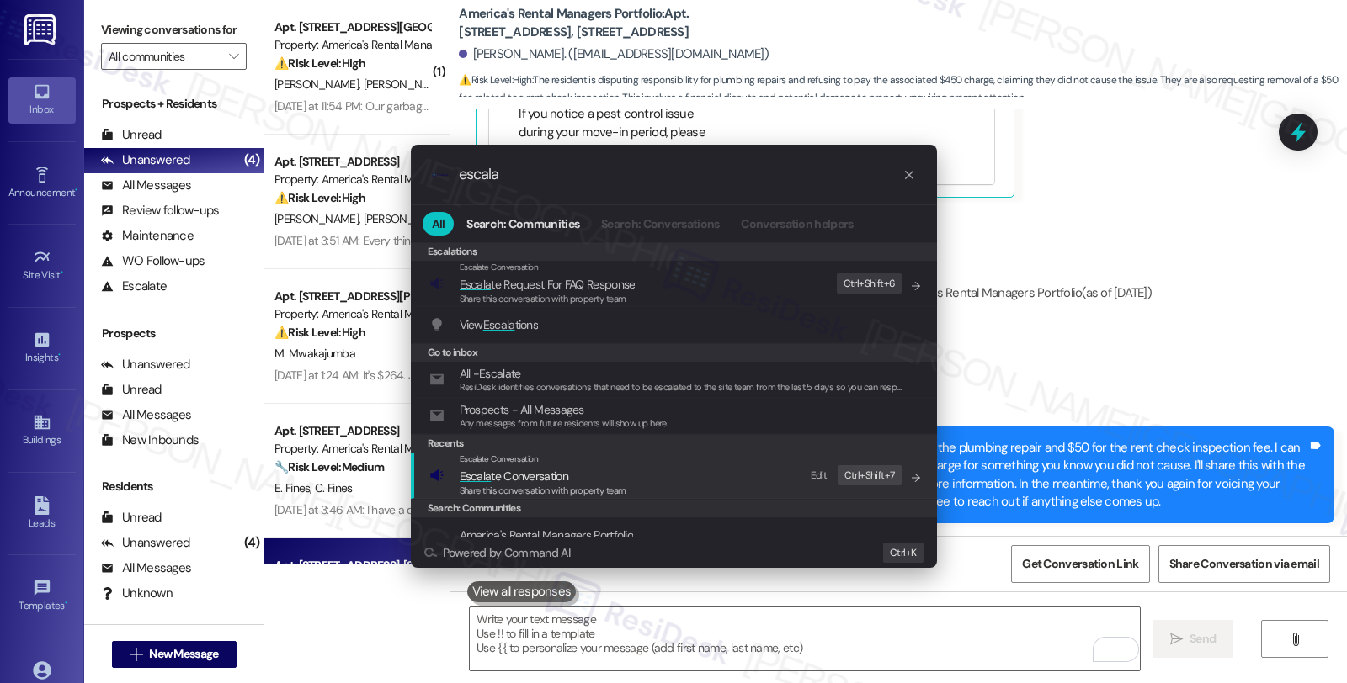
type input "escala"
click at [582, 460] on div "Escalate Conversation" at bounding box center [543, 459] width 167 height 13
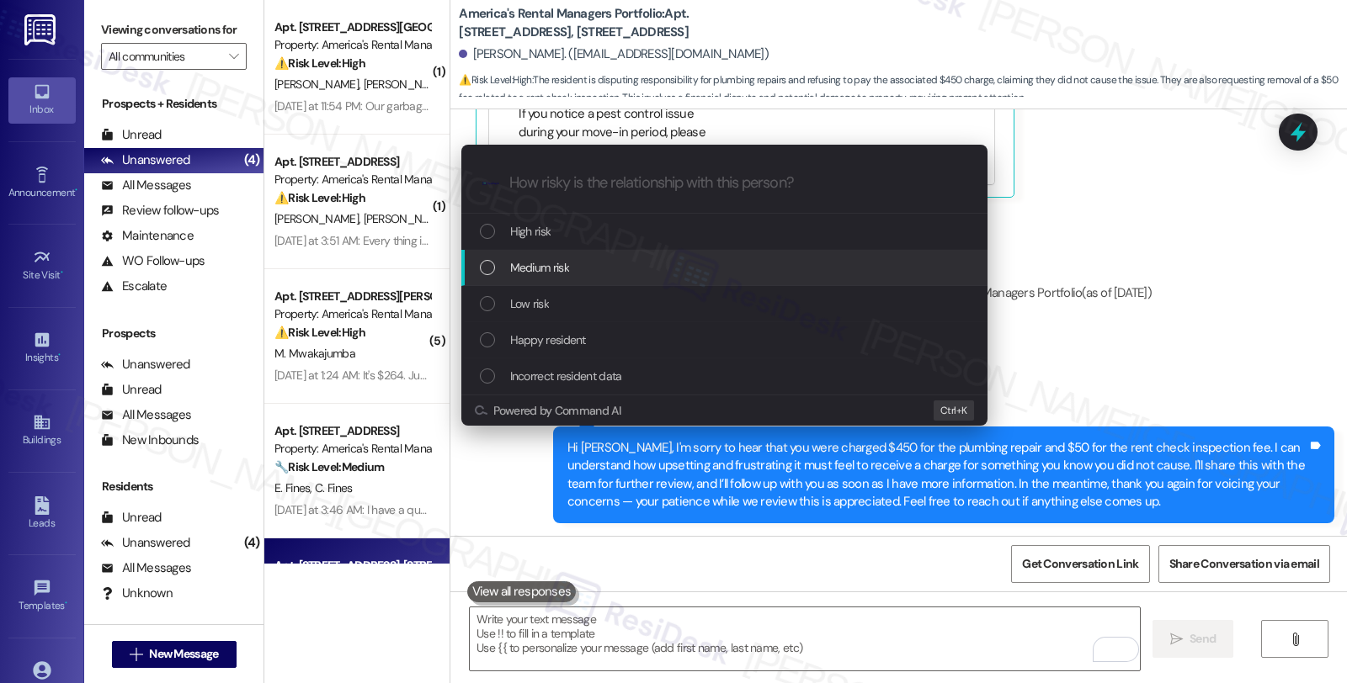
click at [554, 268] on span "Medium risk" at bounding box center [539, 267] width 59 height 19
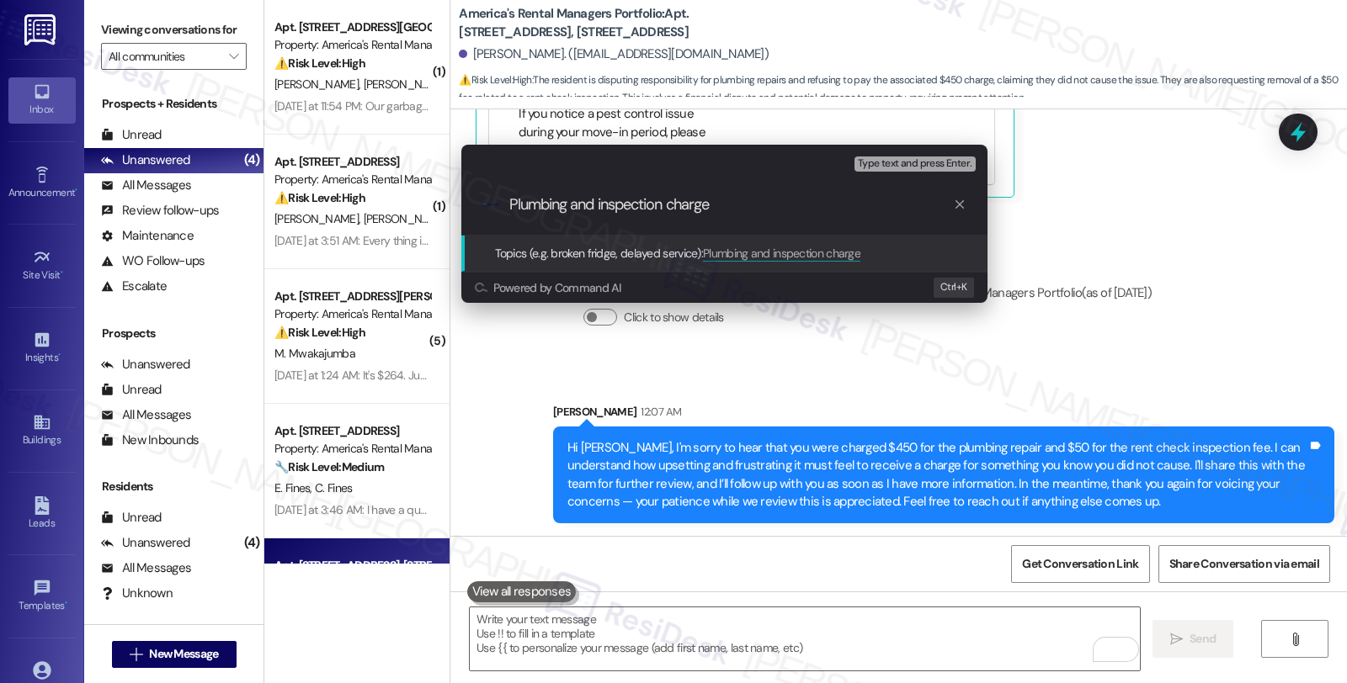
type input "Plumbing and inspection charges"
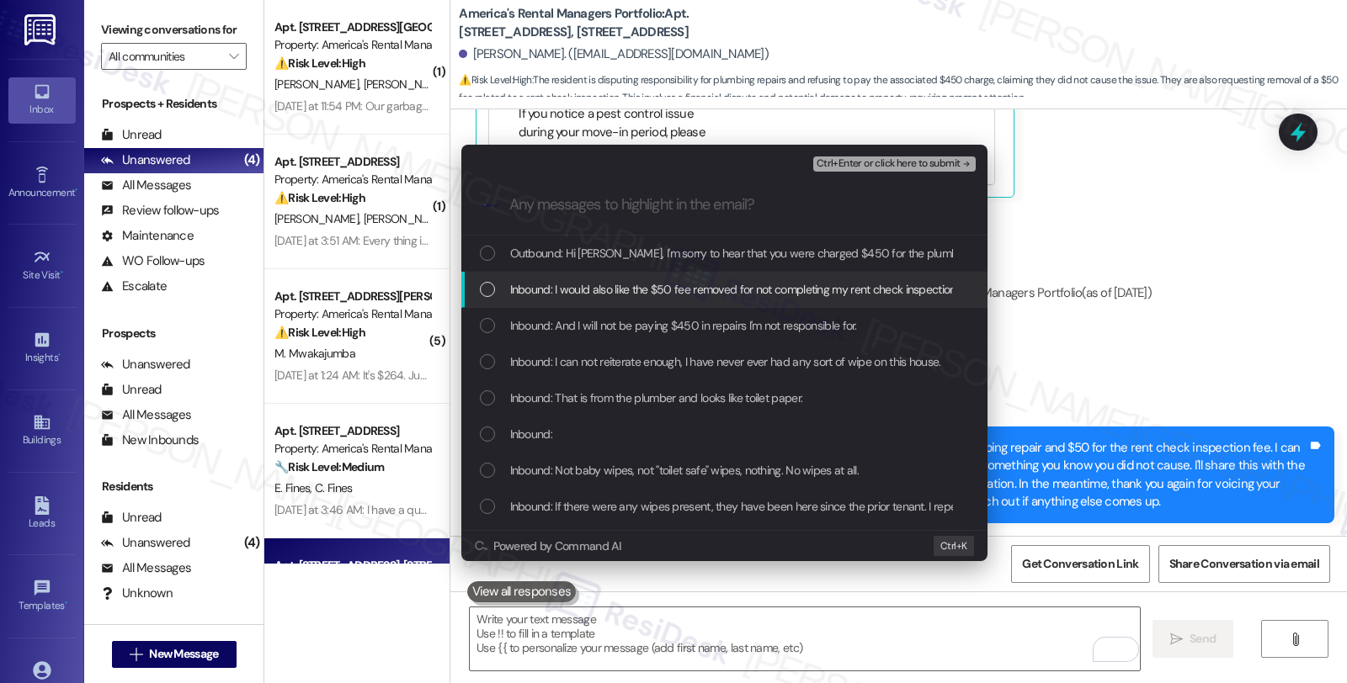
click at [542, 289] on span "Inbound: I would also like the $50 fee removed for not completing my rent check…" at bounding box center [805, 289] width 590 height 19
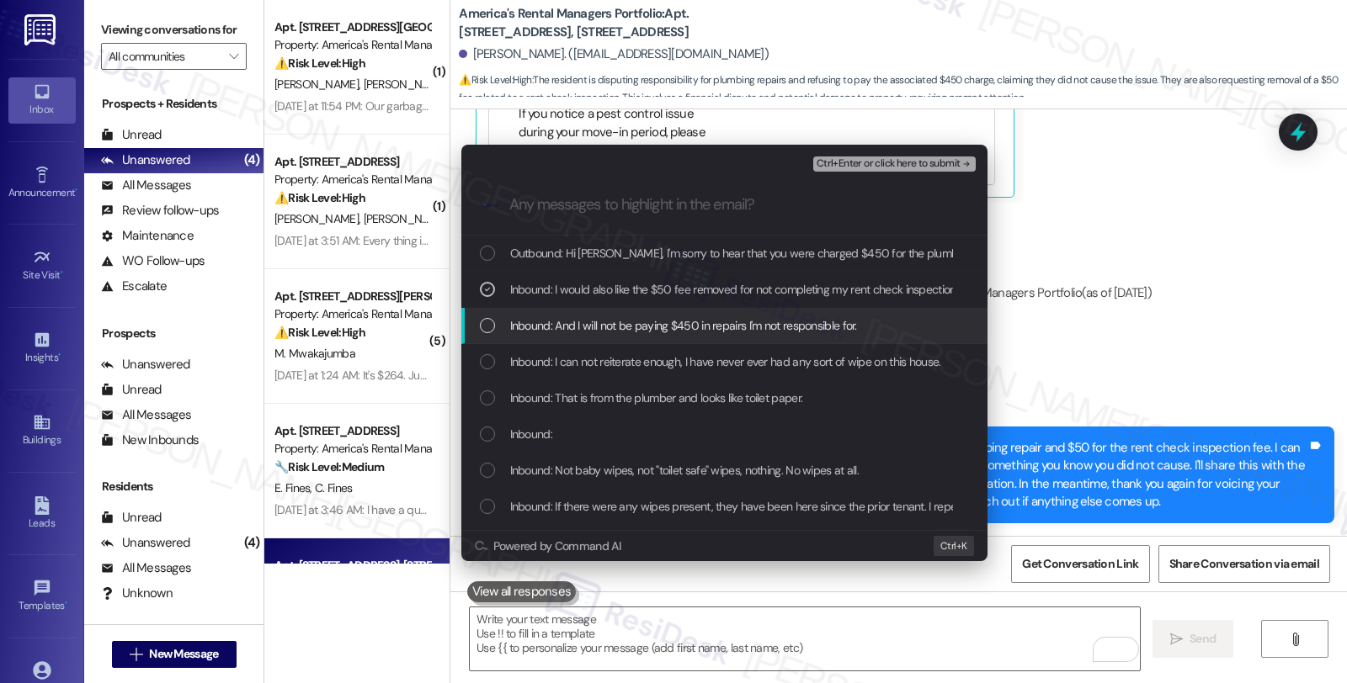
click at [542, 330] on span "Inbound: And I will not be paying $450 in repairs I'm not responsible for." at bounding box center [683, 325] width 347 height 19
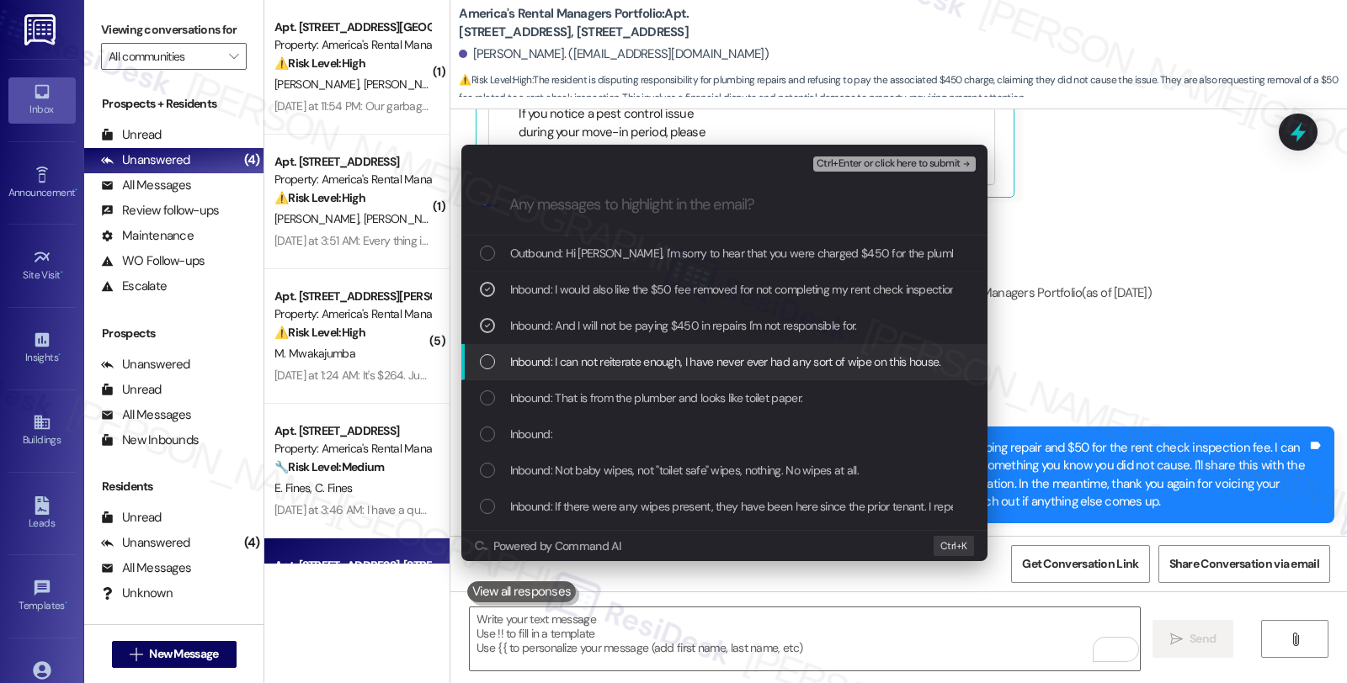
click at [540, 368] on span "Inbound: I can not reiterate enough, I have never ever had any sort of wipe on …" at bounding box center [725, 362] width 431 height 19
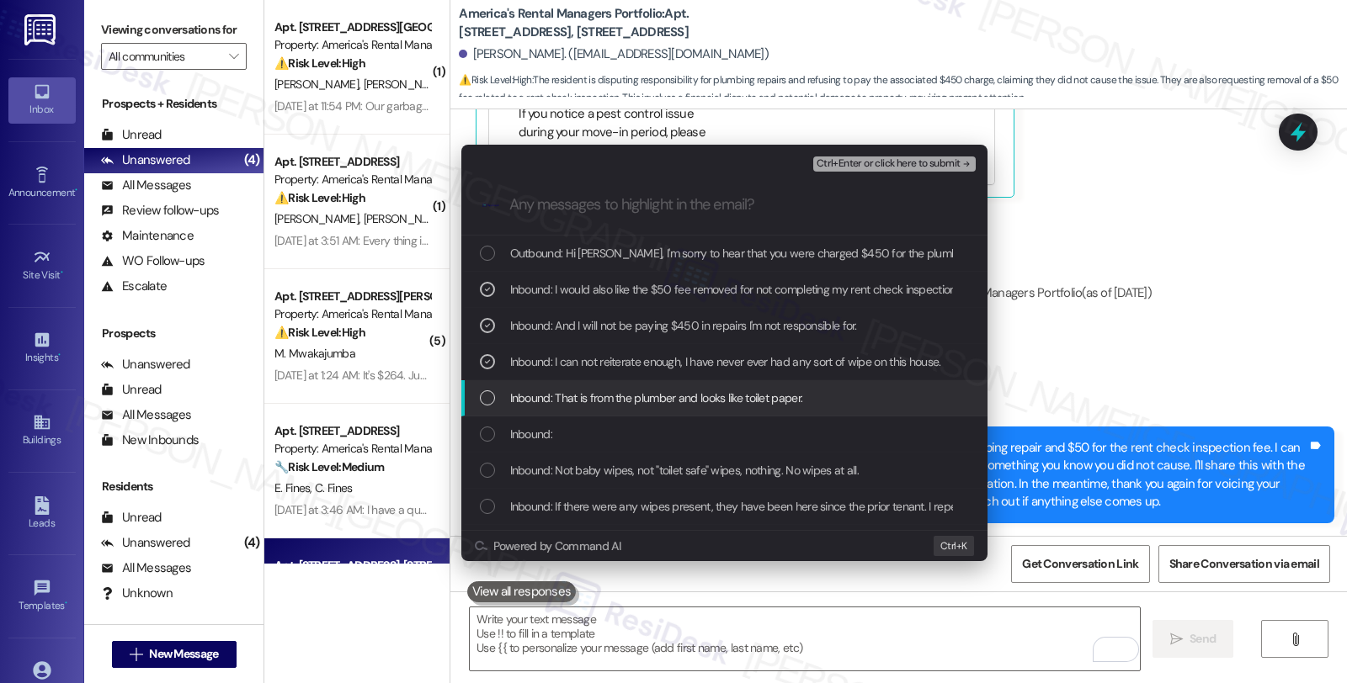
click at [540, 396] on span "Inbound: That is from the plumber and looks like toilet paper." at bounding box center [656, 398] width 293 height 19
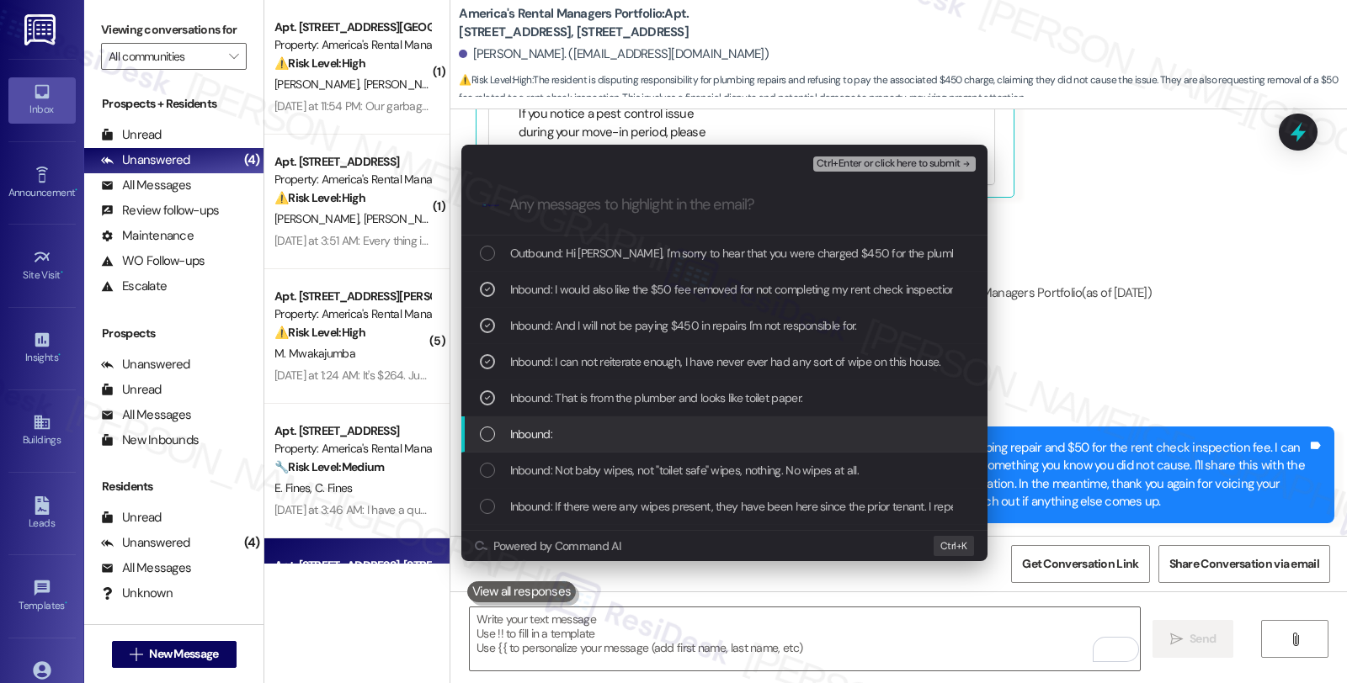
click at [540, 436] on span "Inbound:" at bounding box center [531, 434] width 42 height 19
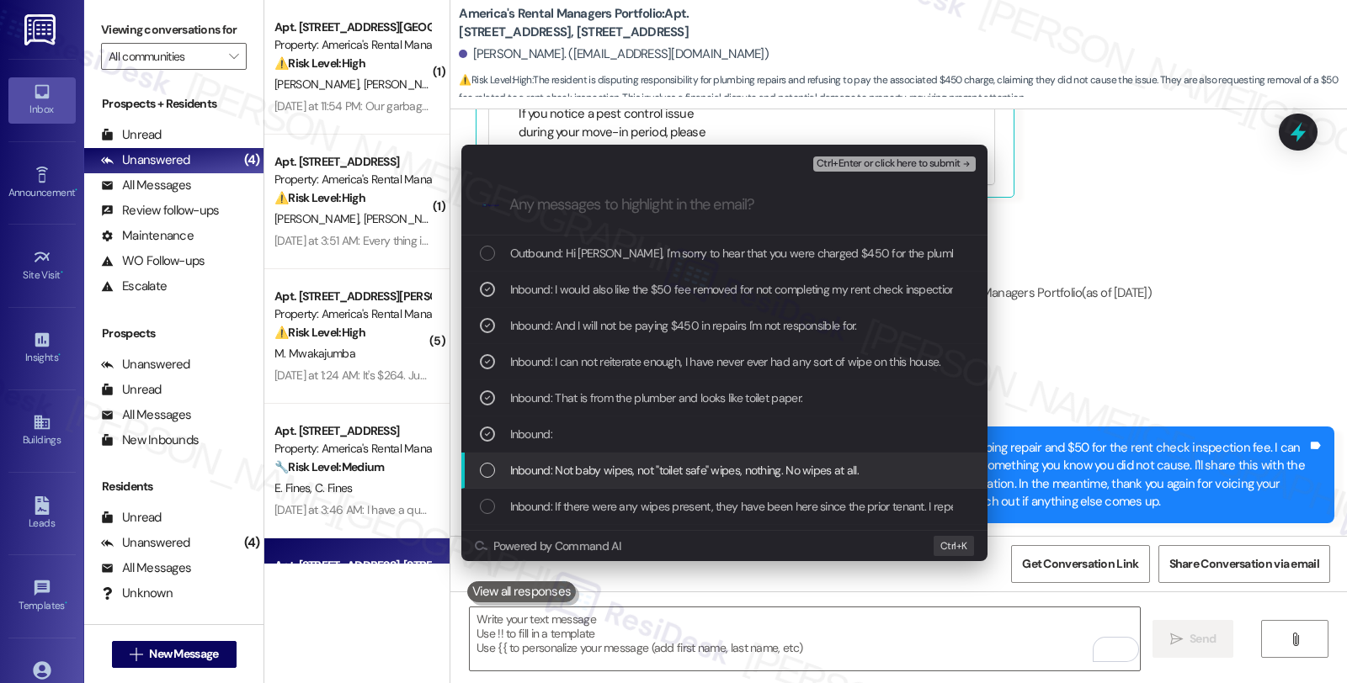
click at [543, 475] on span "Inbound: Not baby wipes, not "toilet safe" wipes, nothing. No wipes at all." at bounding box center [684, 470] width 349 height 19
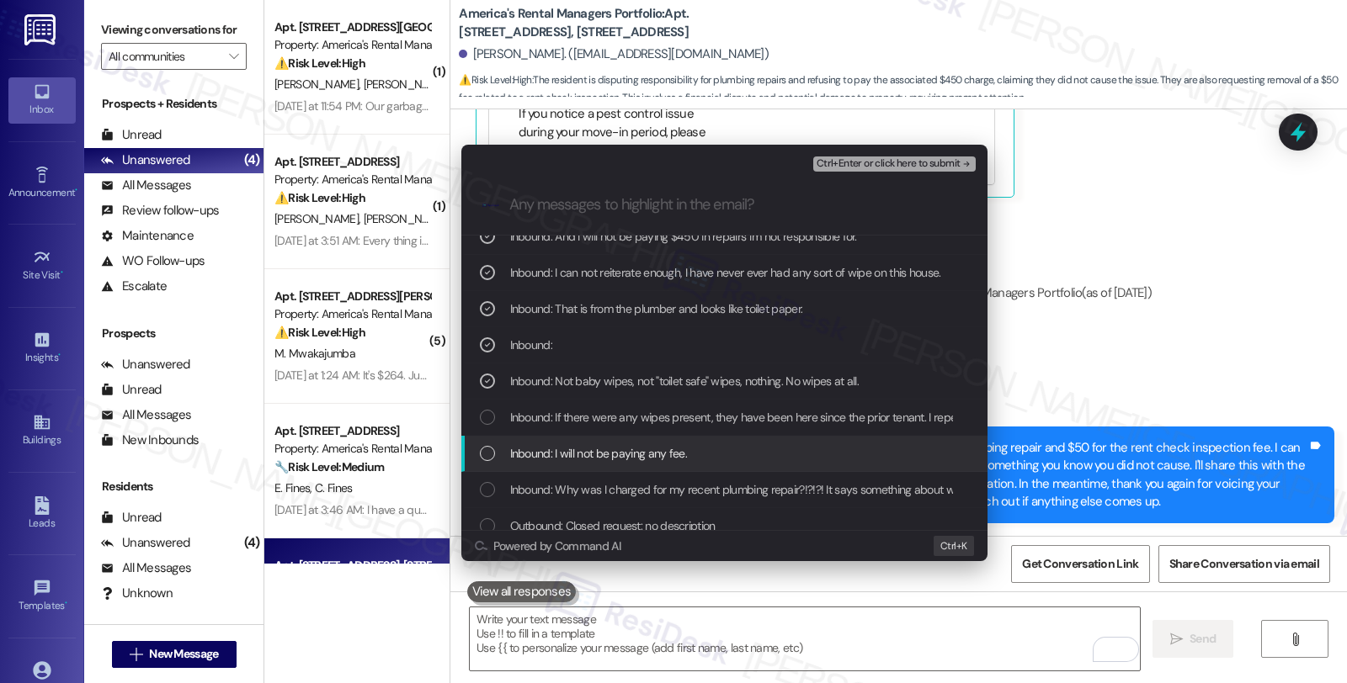
scroll to position [93, 0]
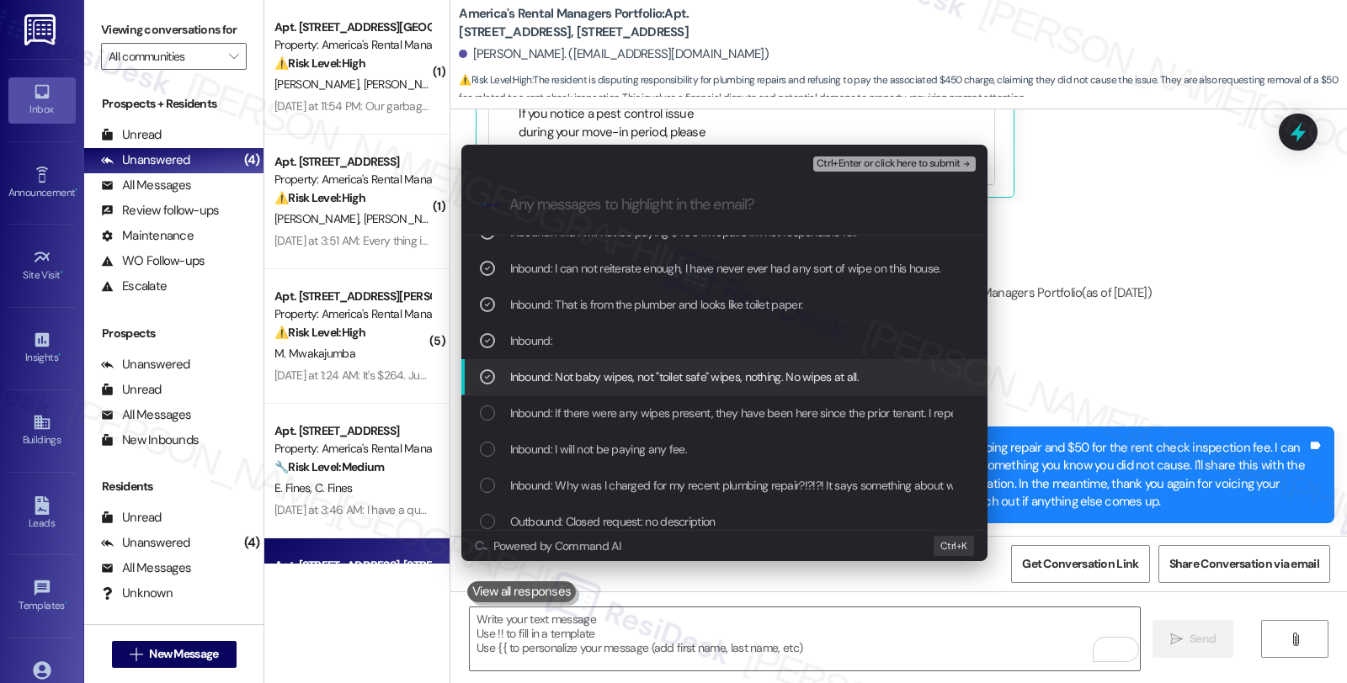
click at [550, 381] on span "Inbound: Not baby wipes, not "toilet safe" wipes, nothing. No wipes at all." at bounding box center [684, 377] width 349 height 19
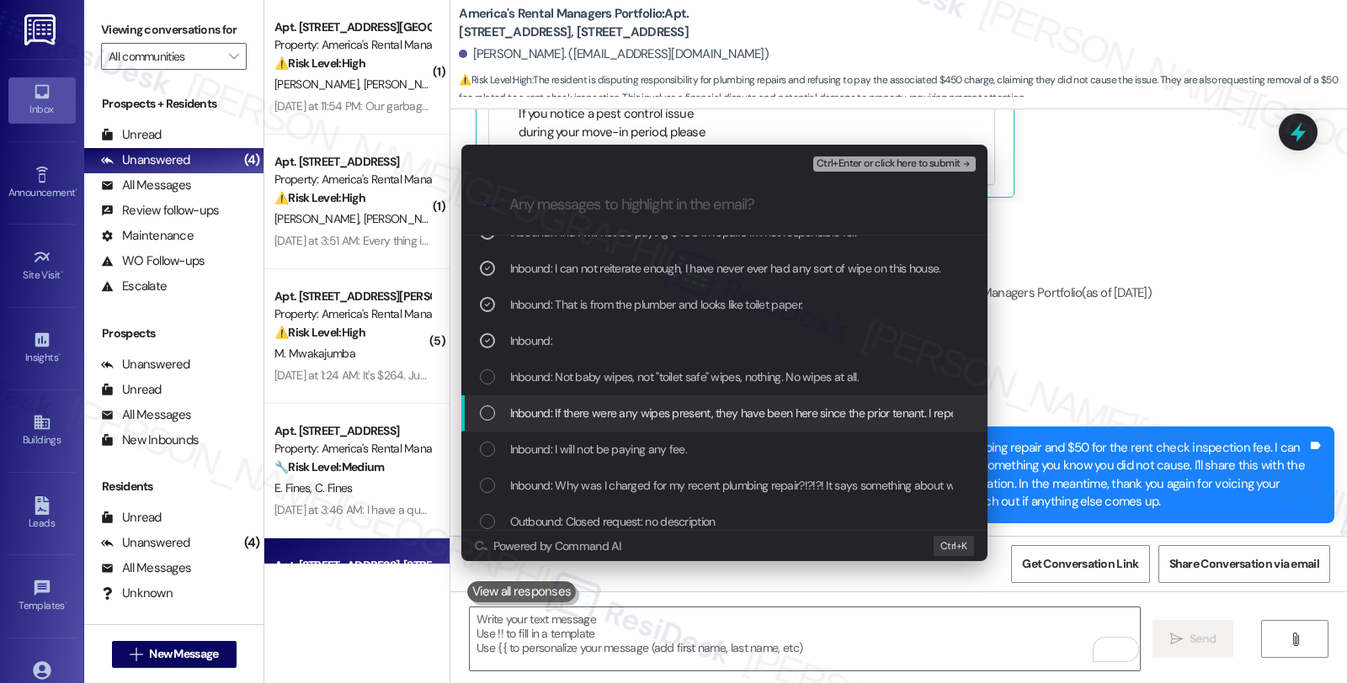
click at [550, 409] on span "Inbound: If there were any wipes present, they have been here since the prior t…" at bounding box center [867, 413] width 715 height 19
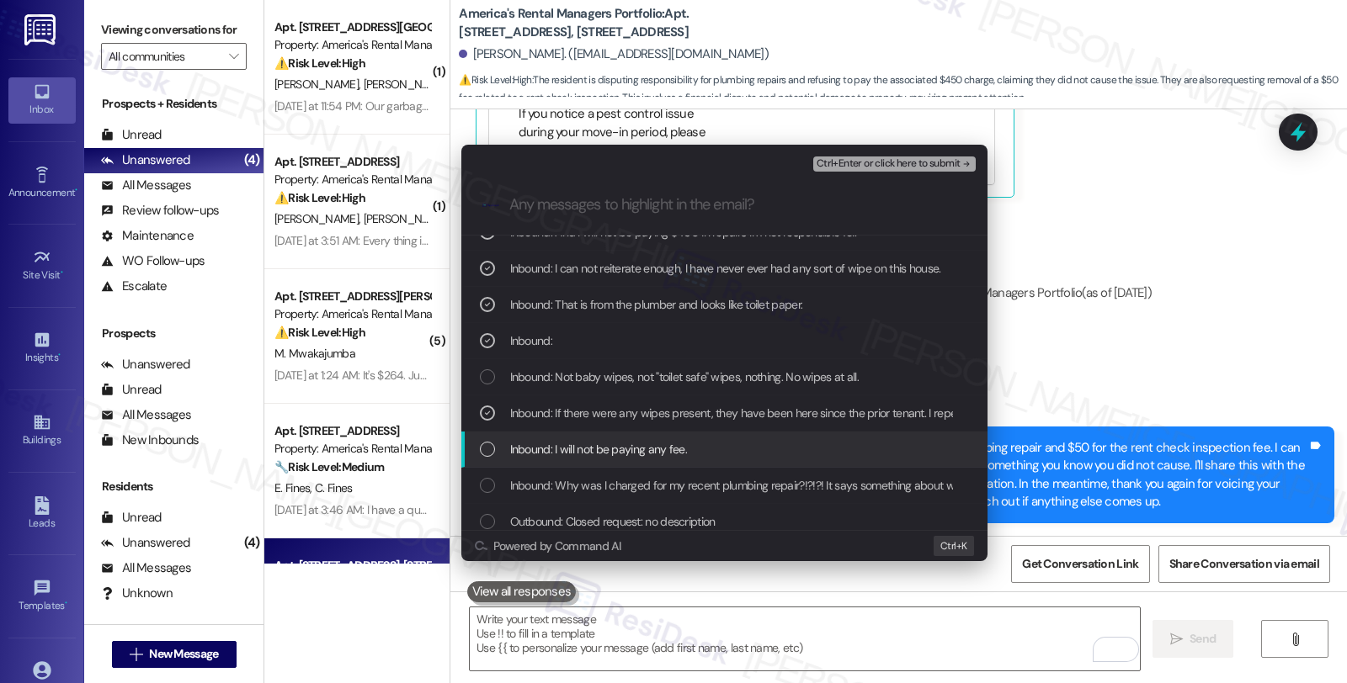
click at [550, 452] on span "Inbound: I will not be paying any fee." at bounding box center [598, 449] width 177 height 19
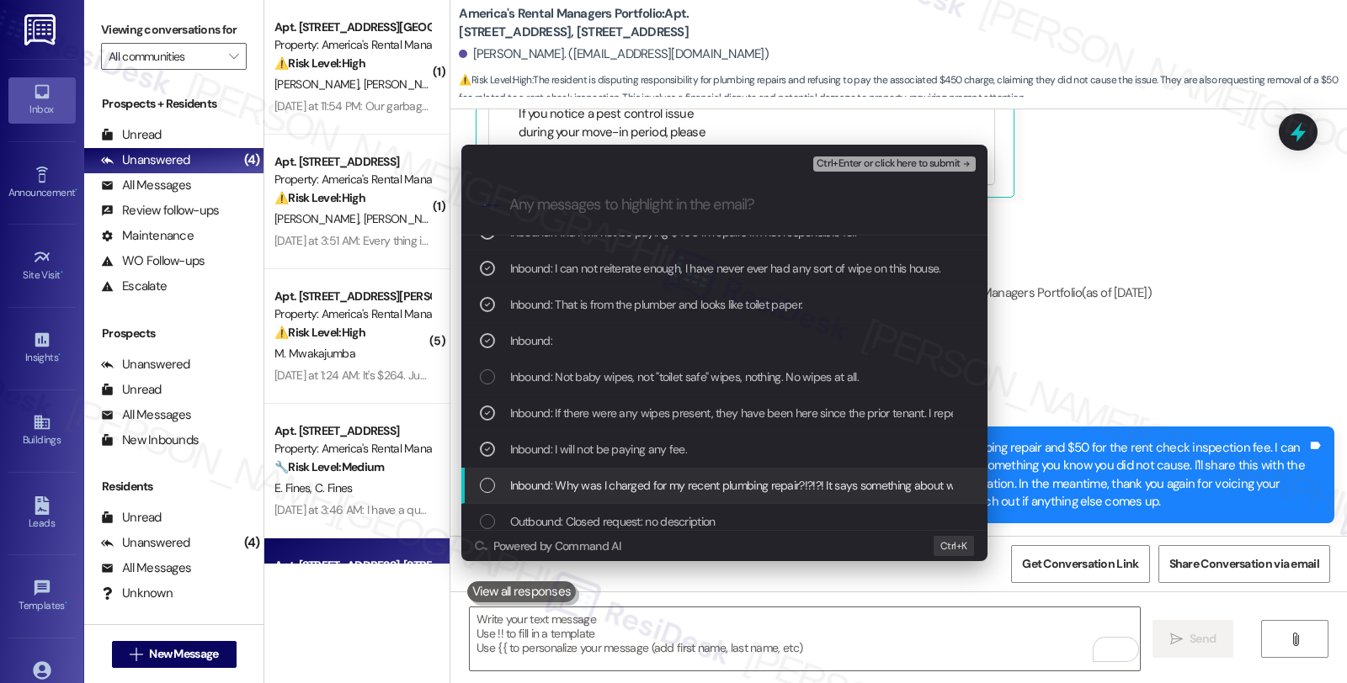
click at [549, 489] on span "Inbound: Why was I charged for my recent plumbing repair?!?!?! It says somethin…" at bounding box center [1341, 485] width 1662 height 19
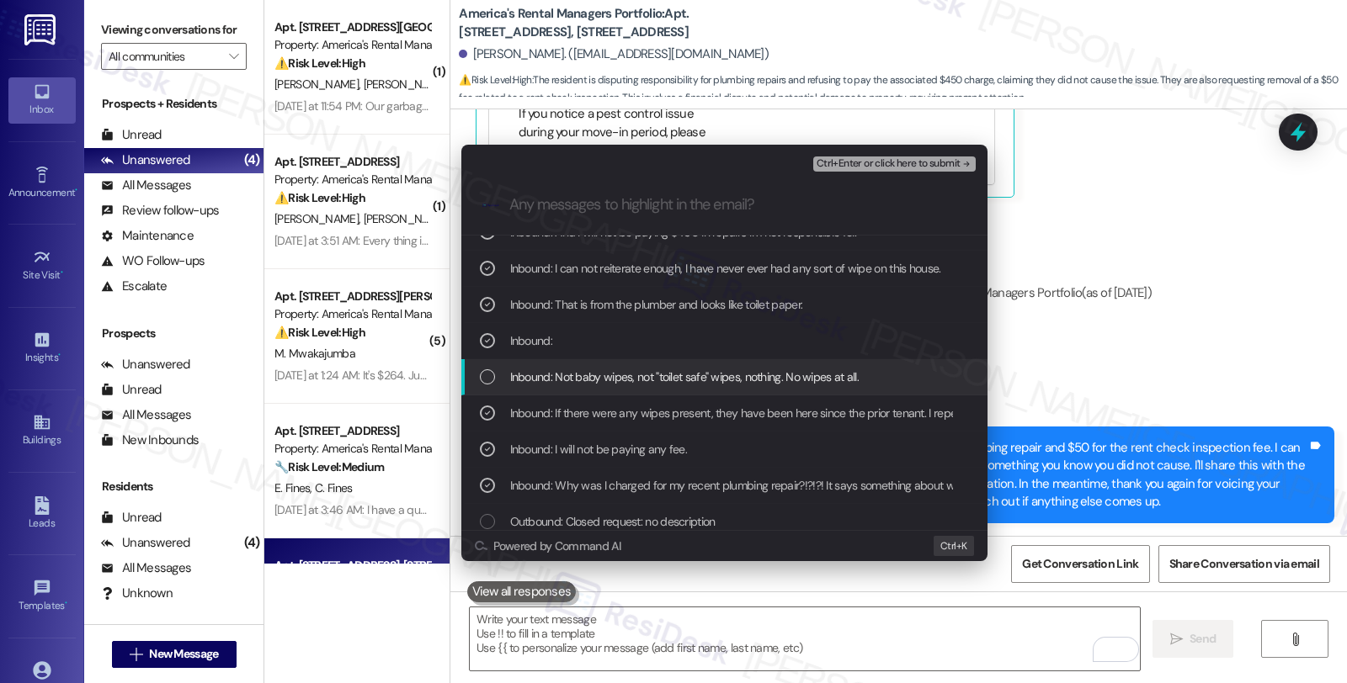
click at [699, 369] on span "Inbound: Not baby wipes, not "toilet safe" wipes, nothing. No wipes at all." at bounding box center [684, 377] width 349 height 19
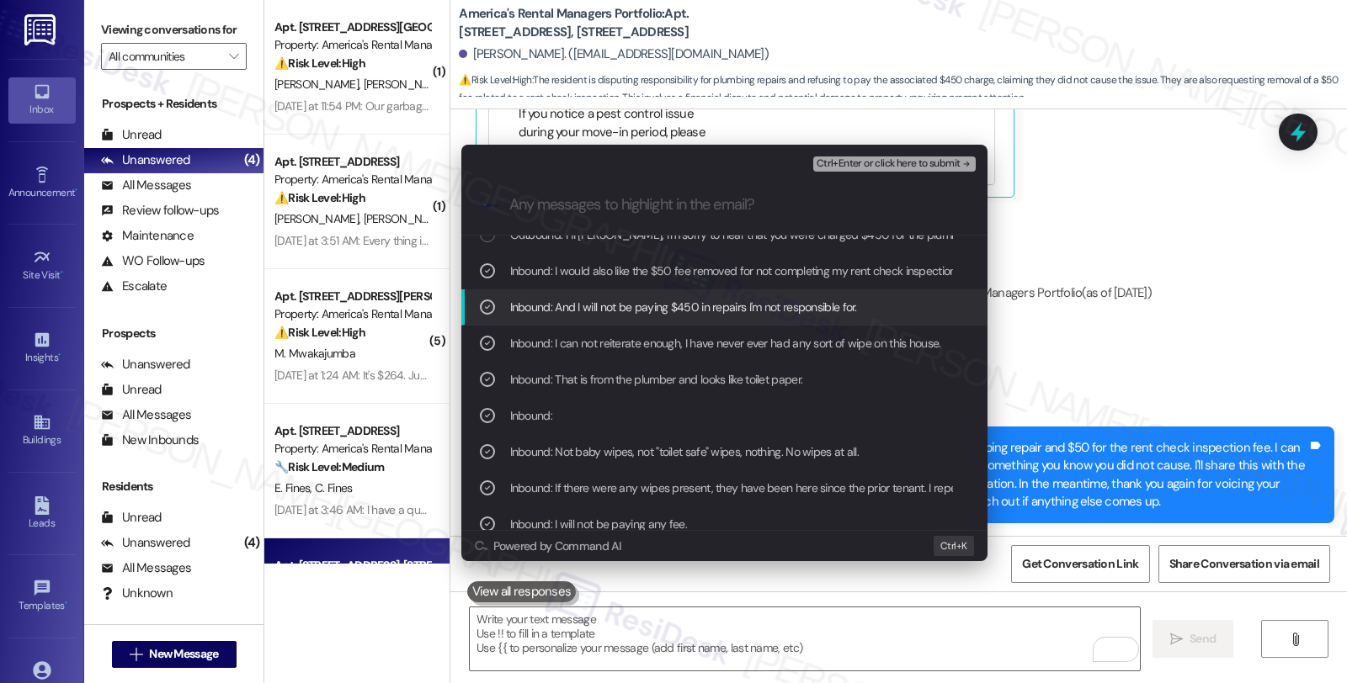
scroll to position [0, 0]
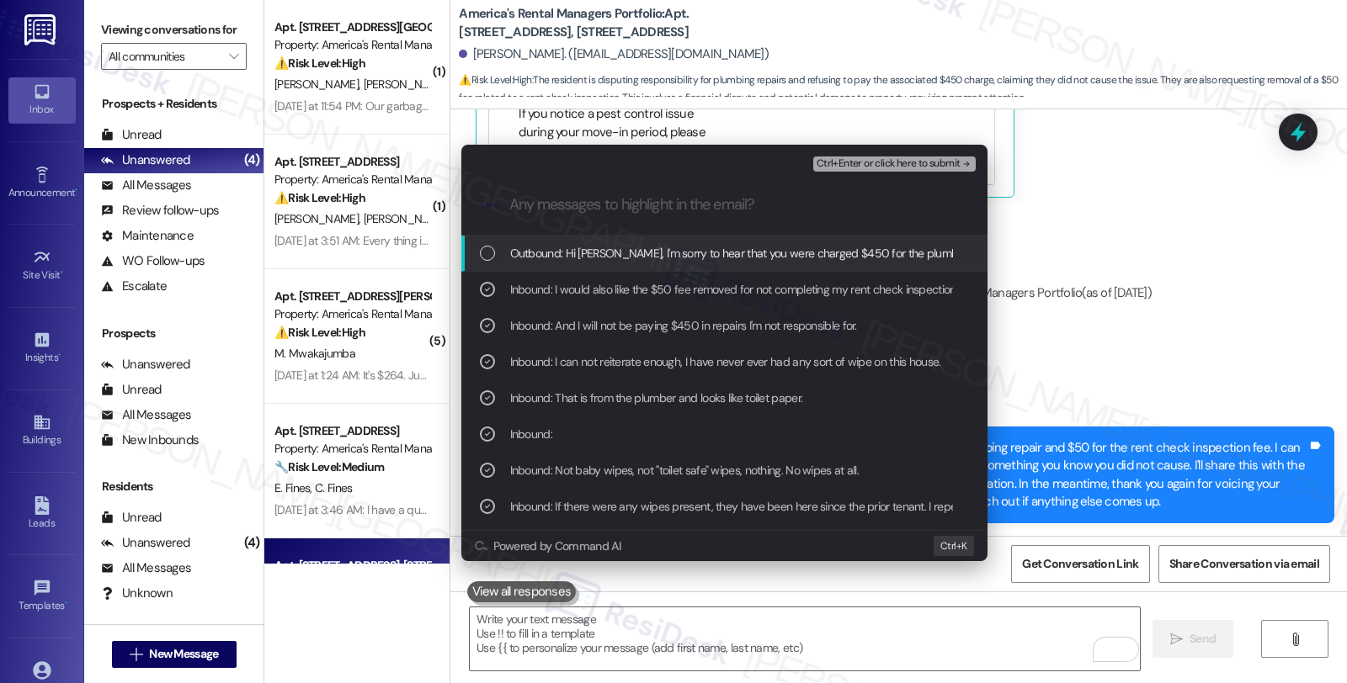
click at [880, 160] on span "Ctrl+Enter or click here to submit" at bounding box center [888, 164] width 144 height 12
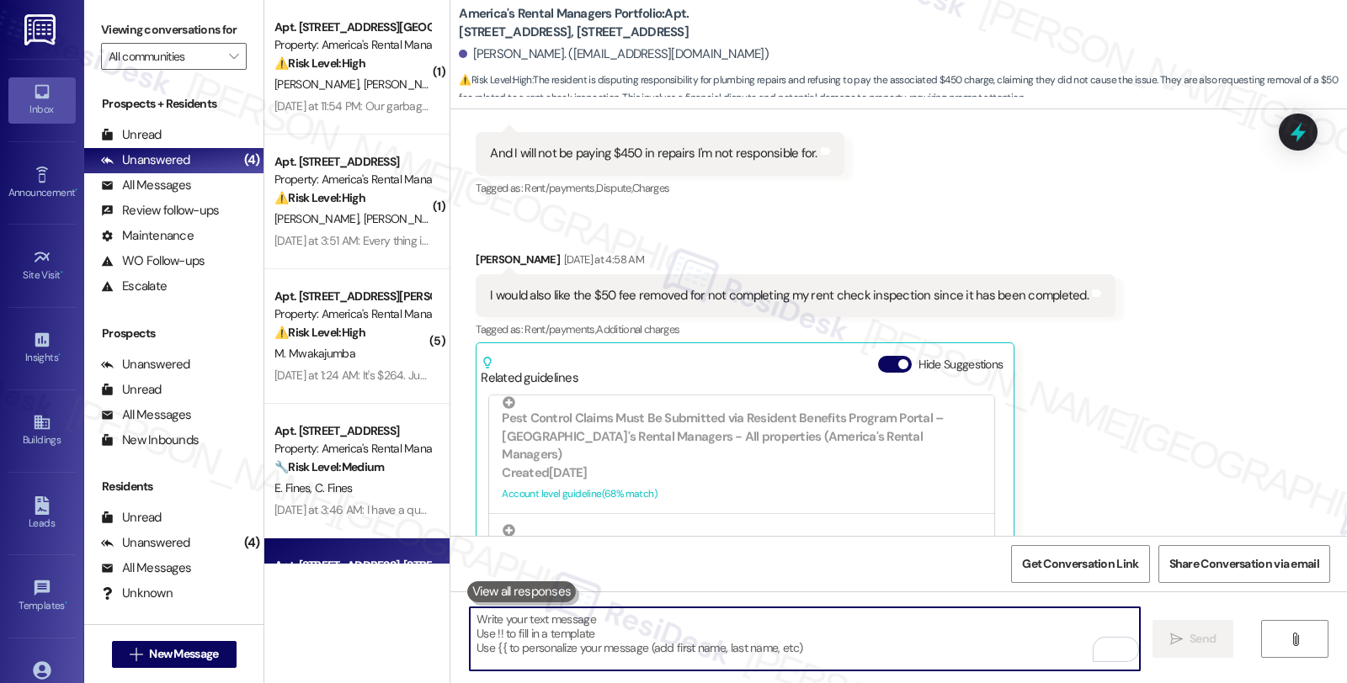
scroll to position [561, 0]
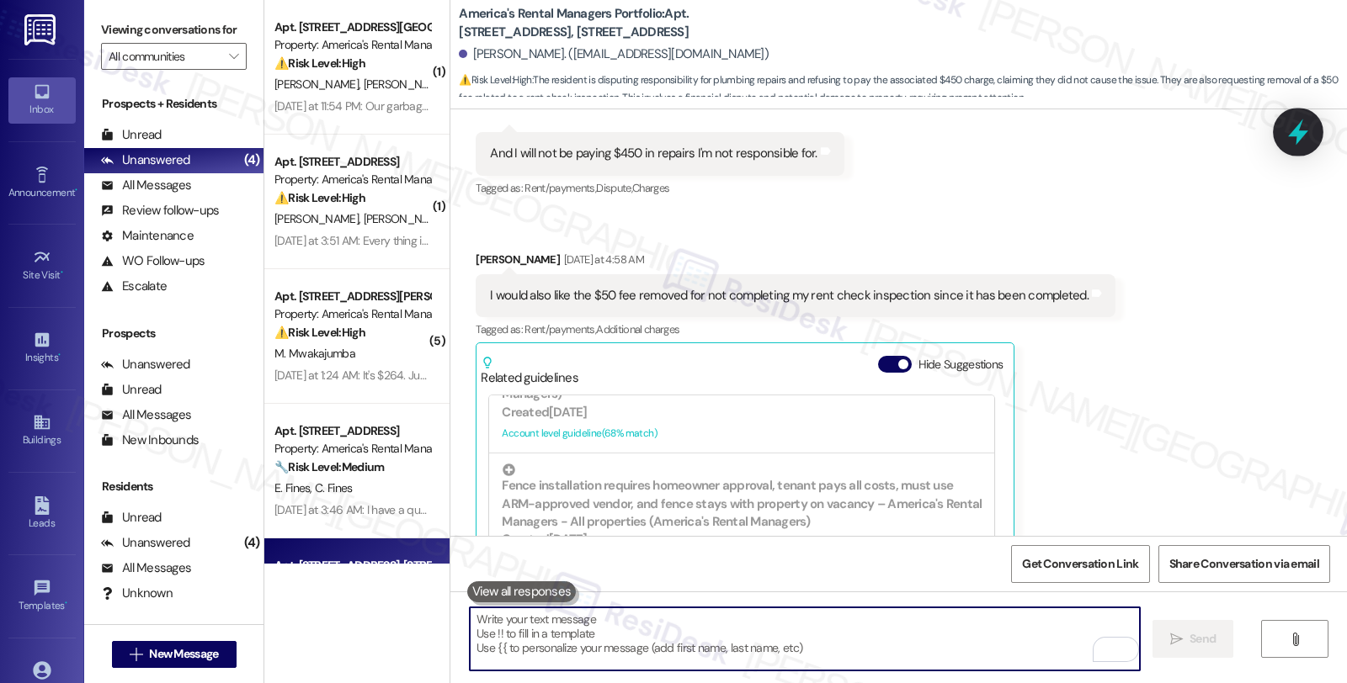
click at [1298, 133] on icon at bounding box center [1298, 133] width 20 height 26
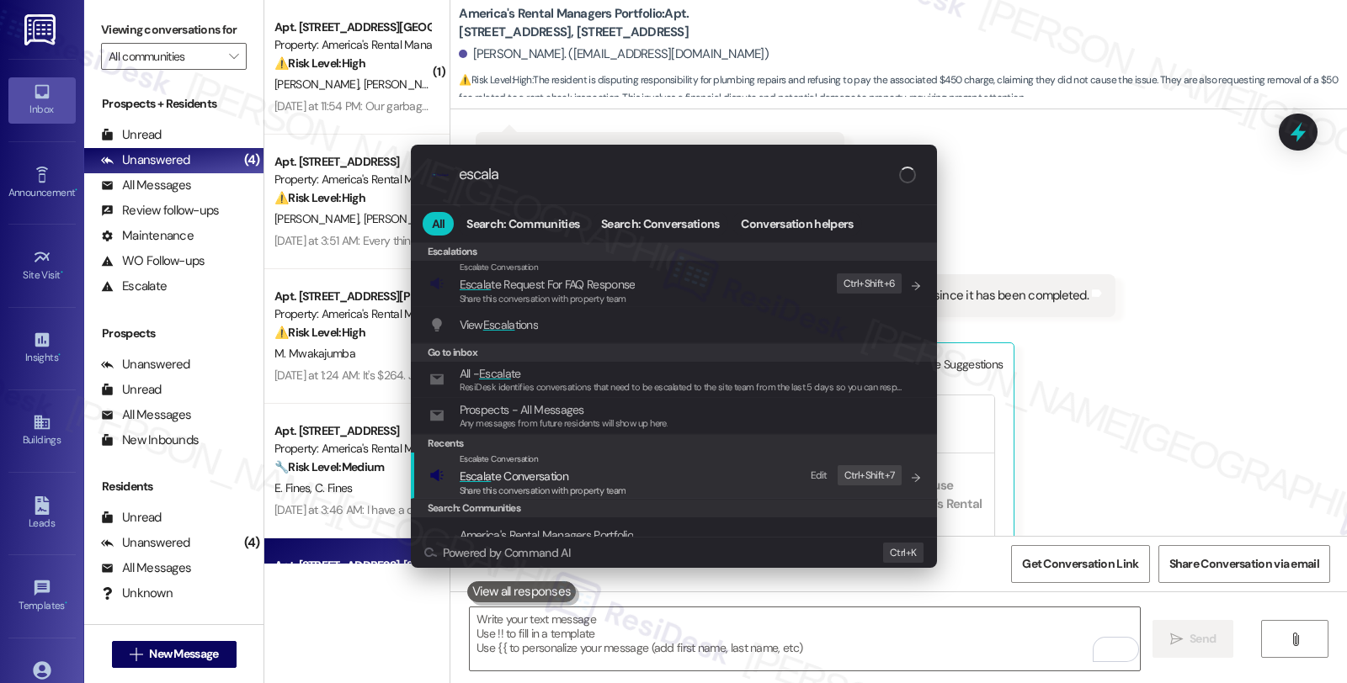
type input "escala"
click at [549, 469] on span "Escala te Conversation" at bounding box center [514, 476] width 109 height 15
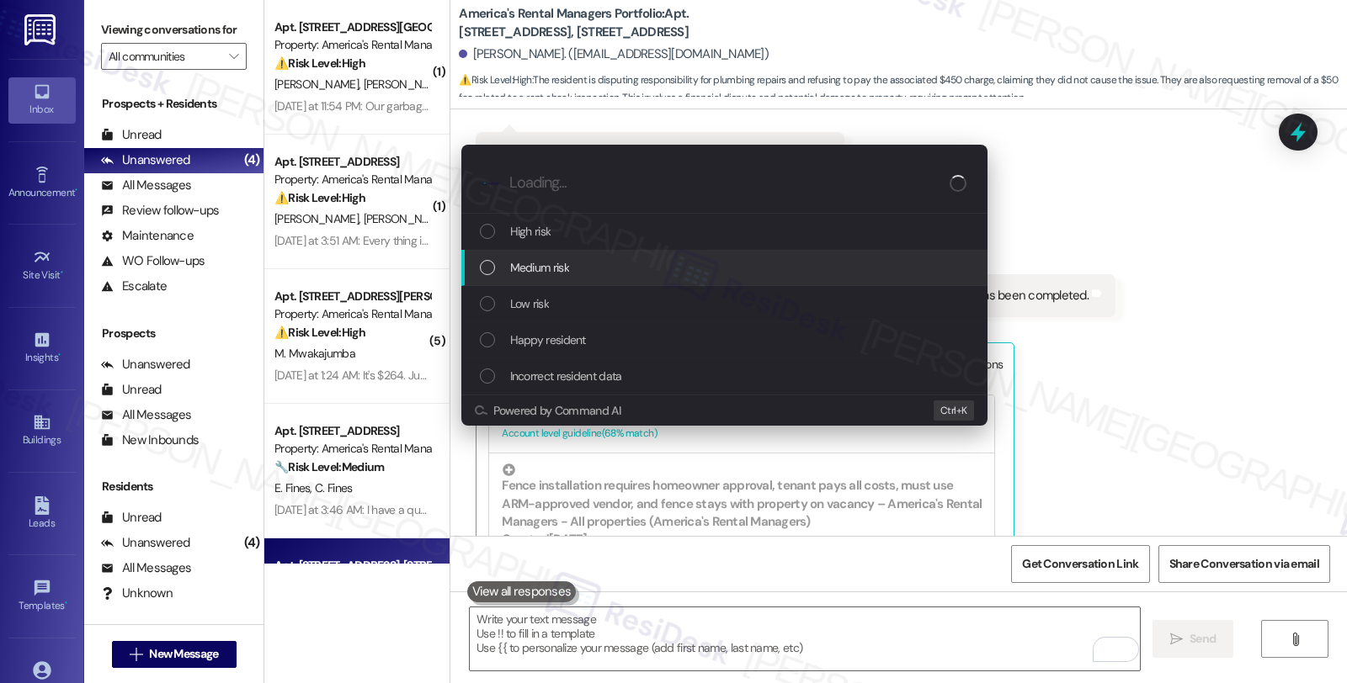
click at [586, 263] on div "Medium risk" at bounding box center [726, 267] width 492 height 19
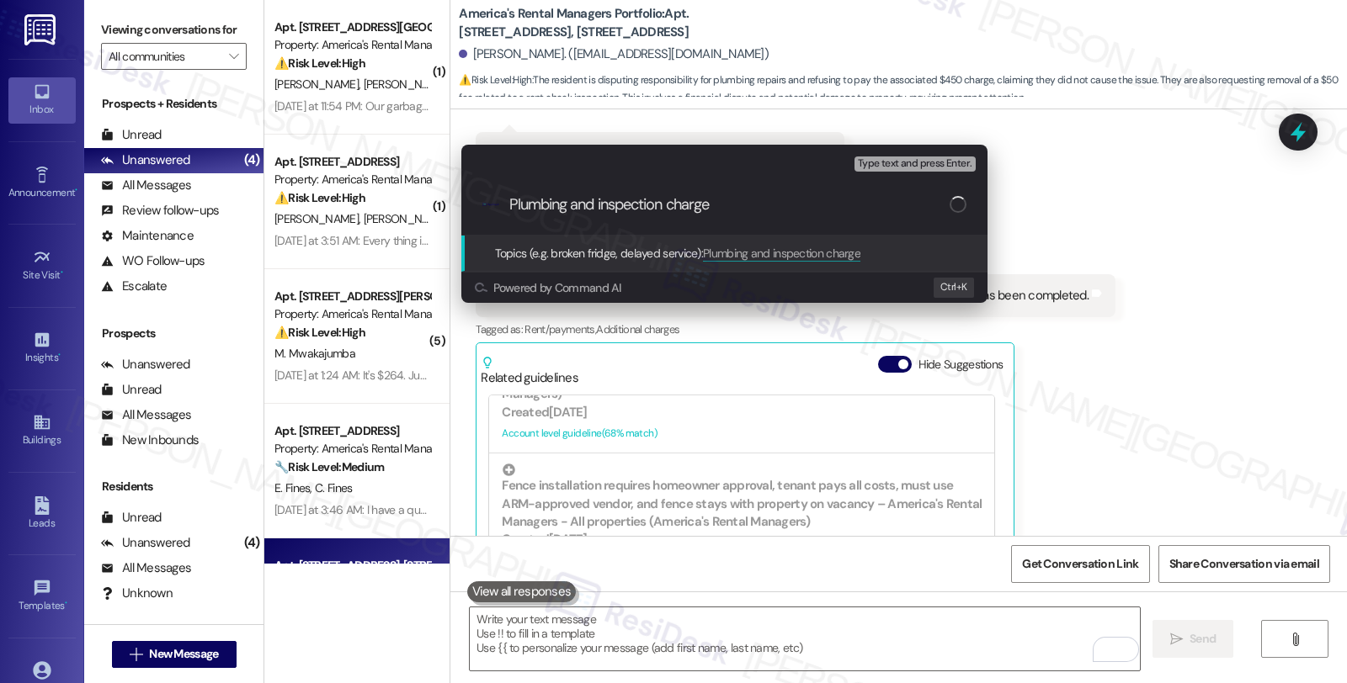
click at [729, 206] on input "Plumbing and inspection charge" at bounding box center [729, 205] width 440 height 18
type input "Plumbing and inspection charges"
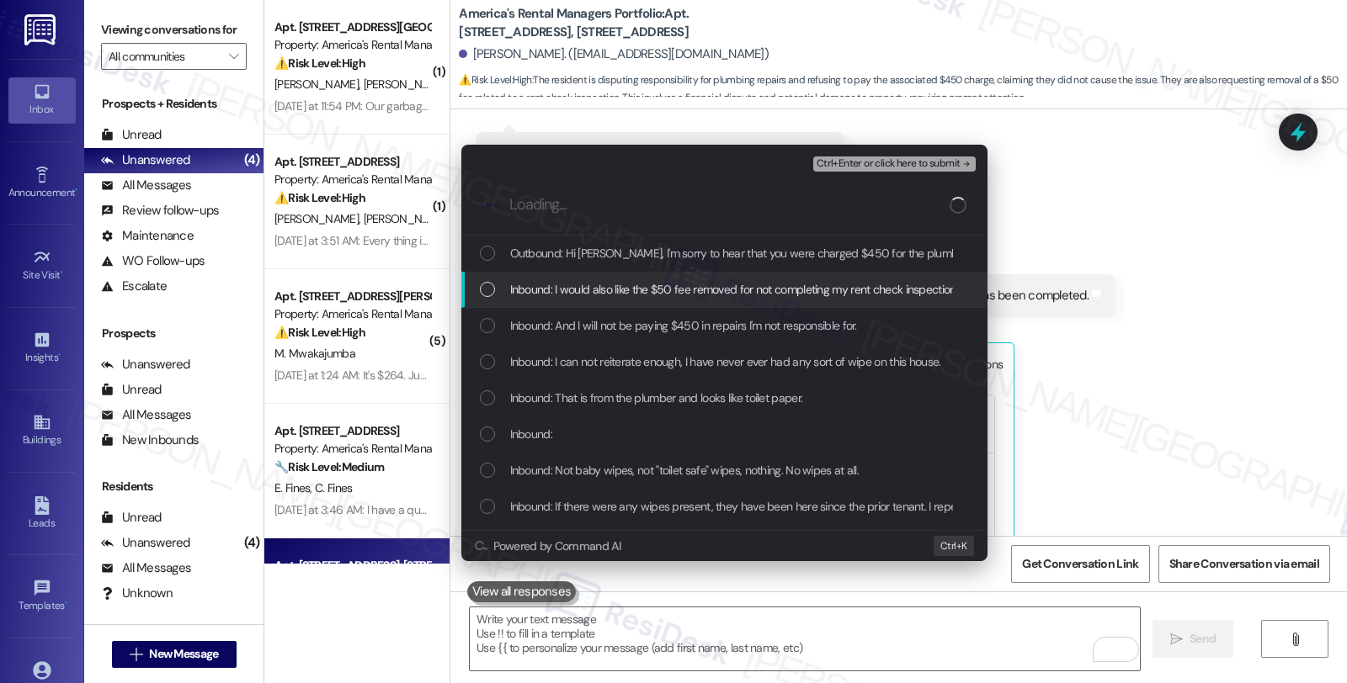
click at [633, 293] on span "Inbound: I would also like the $50 fee removed for not completing my rent check…" at bounding box center [805, 289] width 590 height 19
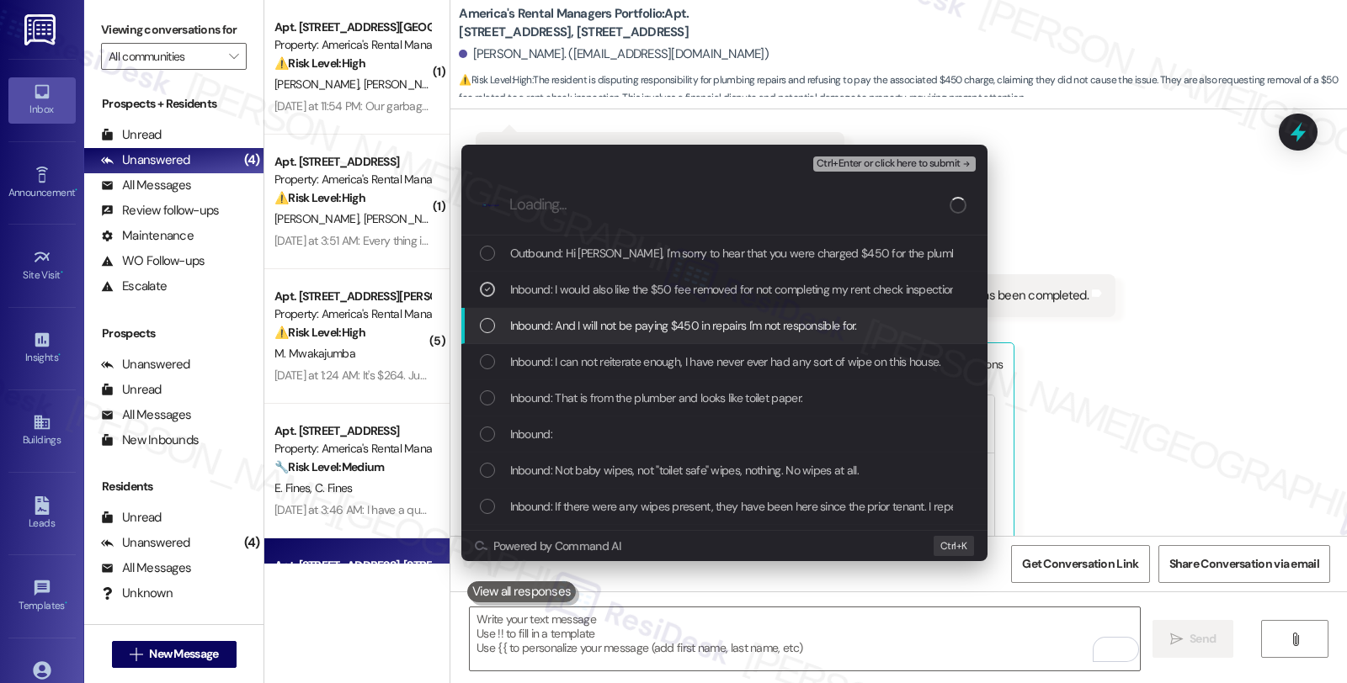
click at [633, 329] on span "Inbound: And I will not be paying $450 in repairs I'm not responsible for." at bounding box center [683, 325] width 347 height 19
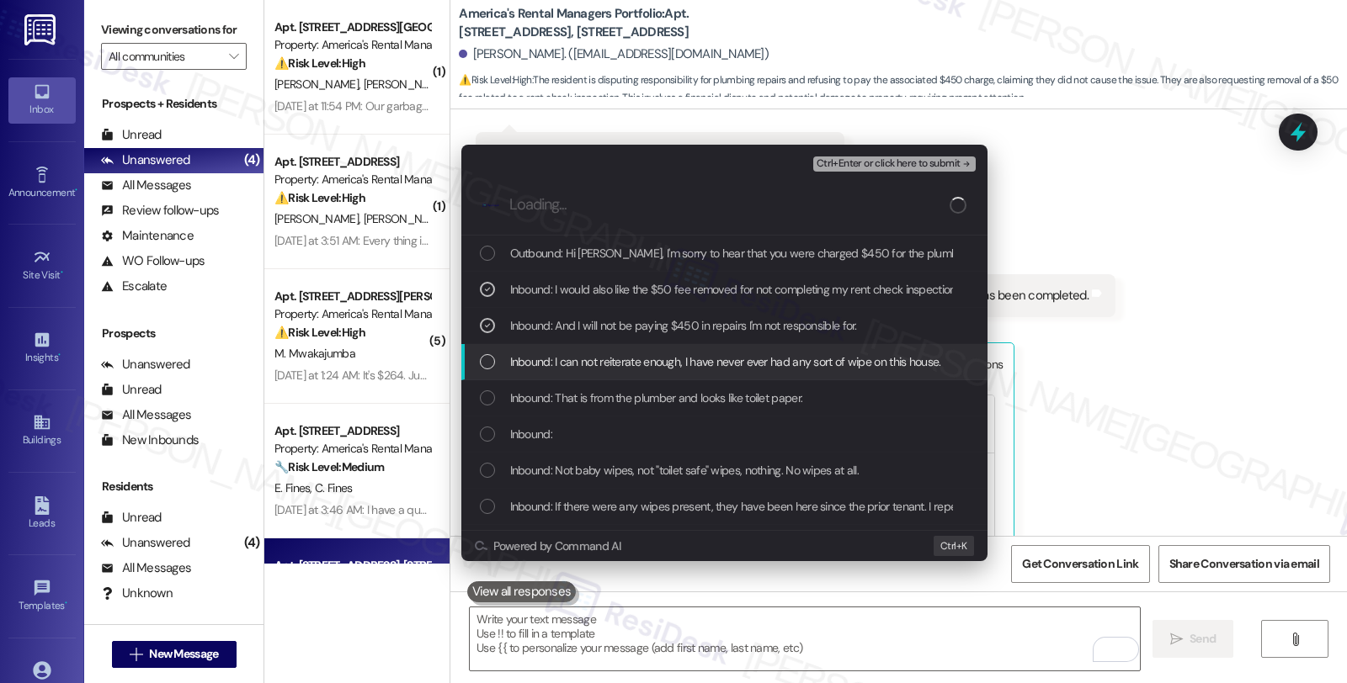
click at [632, 369] on span "Inbound: I can not reiterate enough, I have never ever had any sort of wipe on …" at bounding box center [725, 362] width 431 height 19
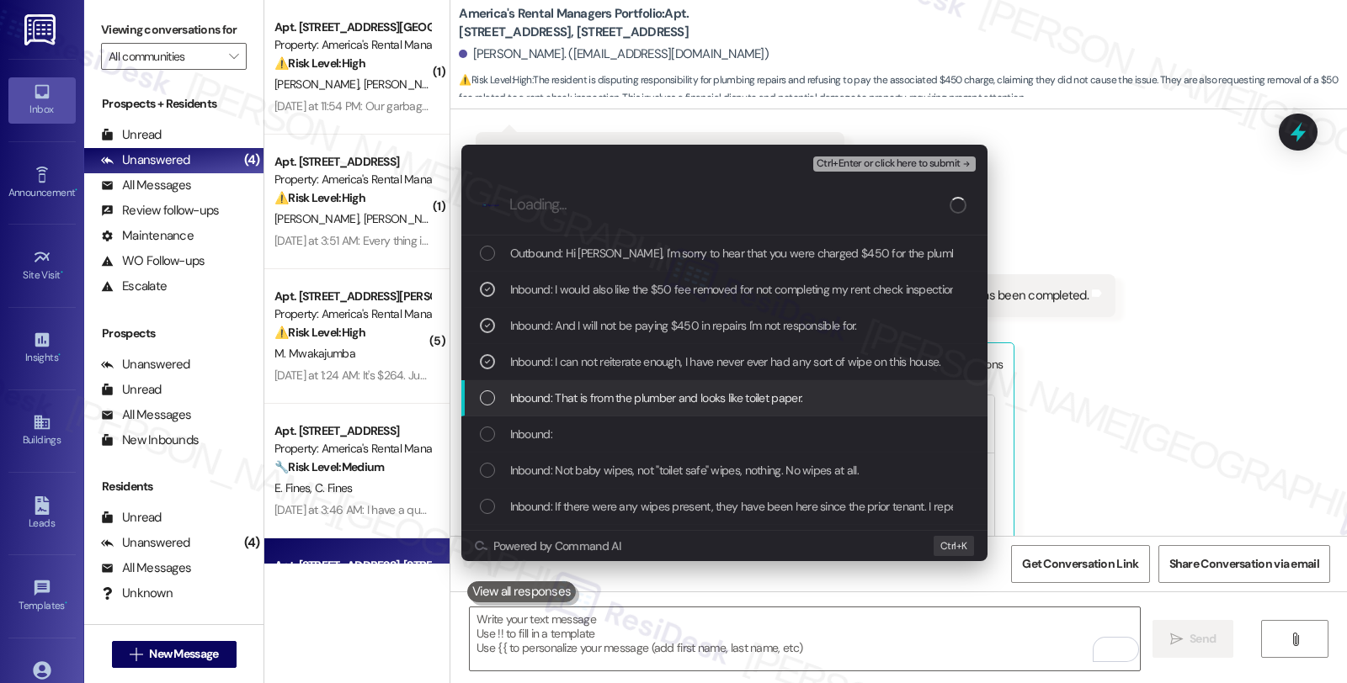
click at [632, 392] on span "Inbound: That is from the plumber and looks like toilet paper." at bounding box center [656, 398] width 293 height 19
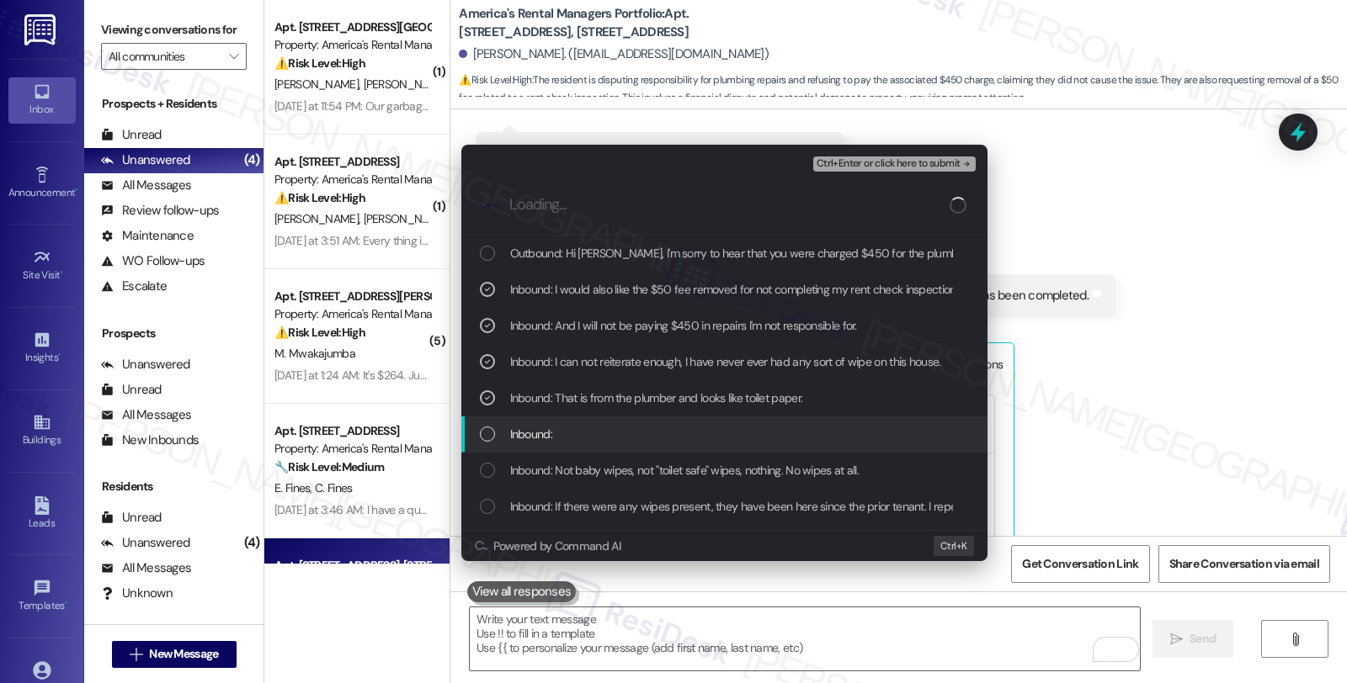
click at [630, 423] on div "Inbound:" at bounding box center [724, 435] width 526 height 36
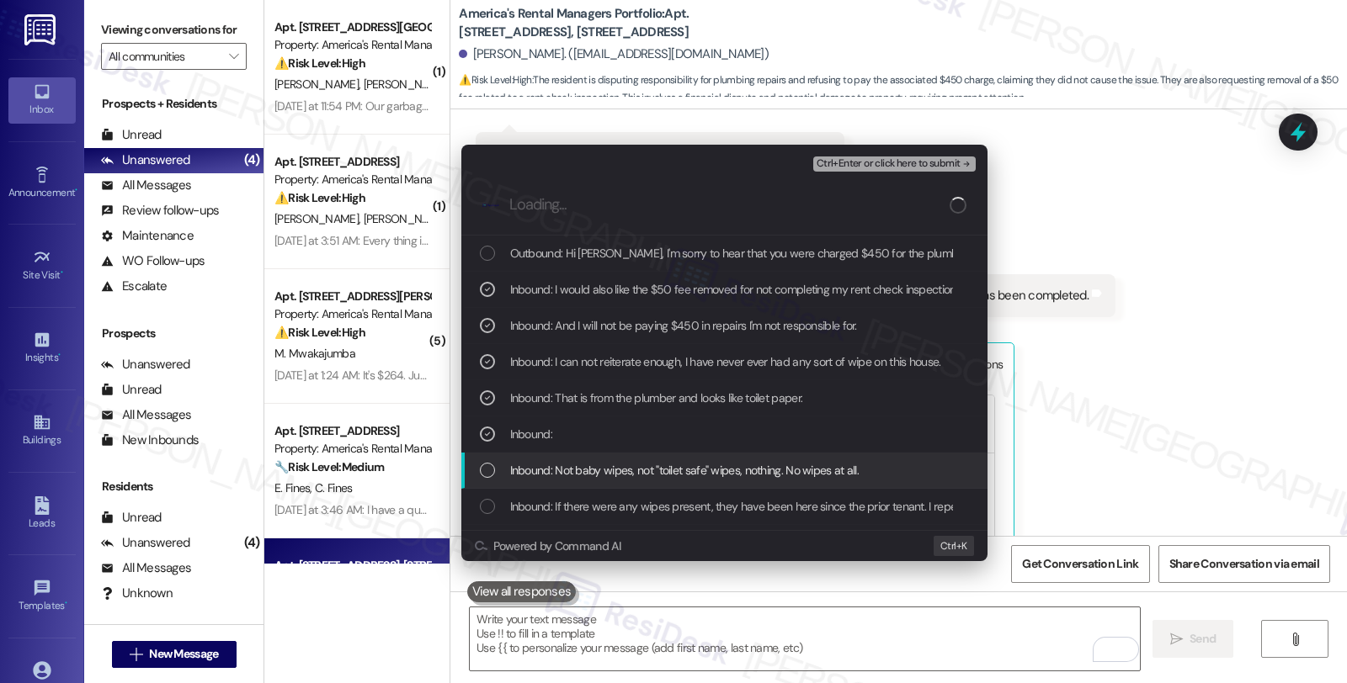
click at [640, 463] on span "Inbound: Not baby wipes, not "toilet safe" wipes, nothing. No wipes at all." at bounding box center [684, 470] width 349 height 19
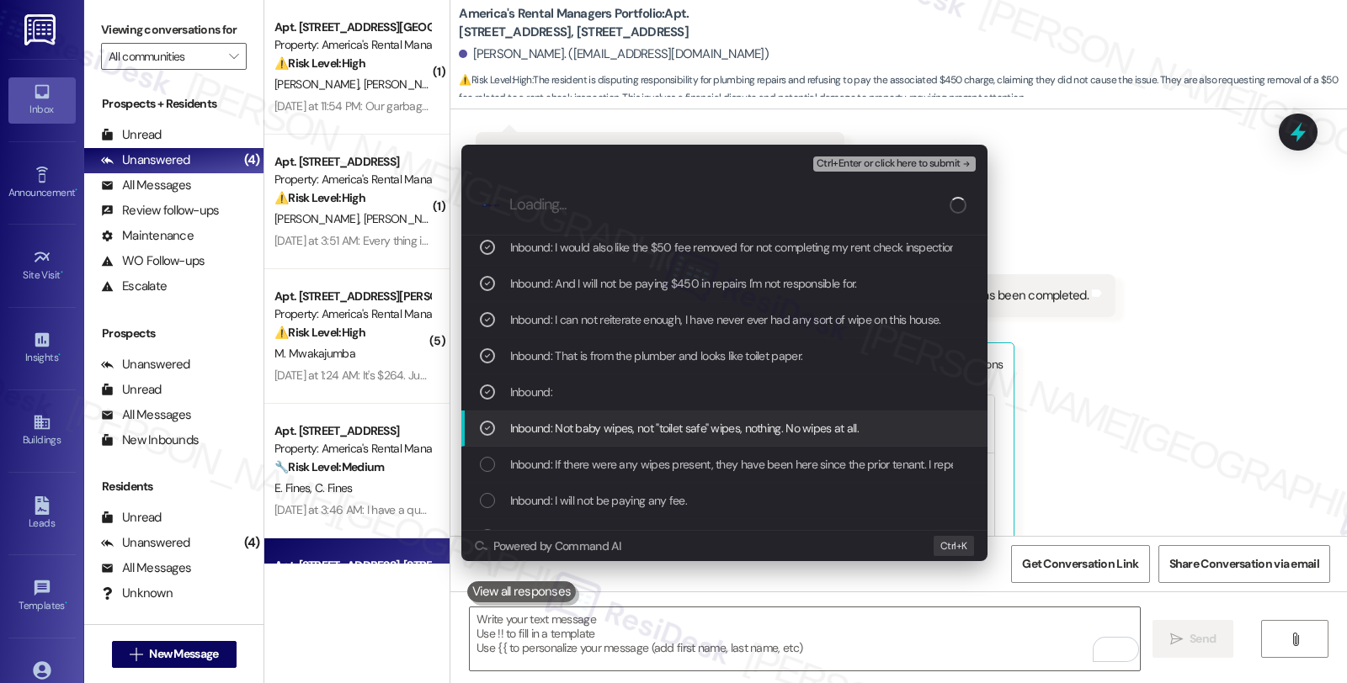
scroll to position [93, 0]
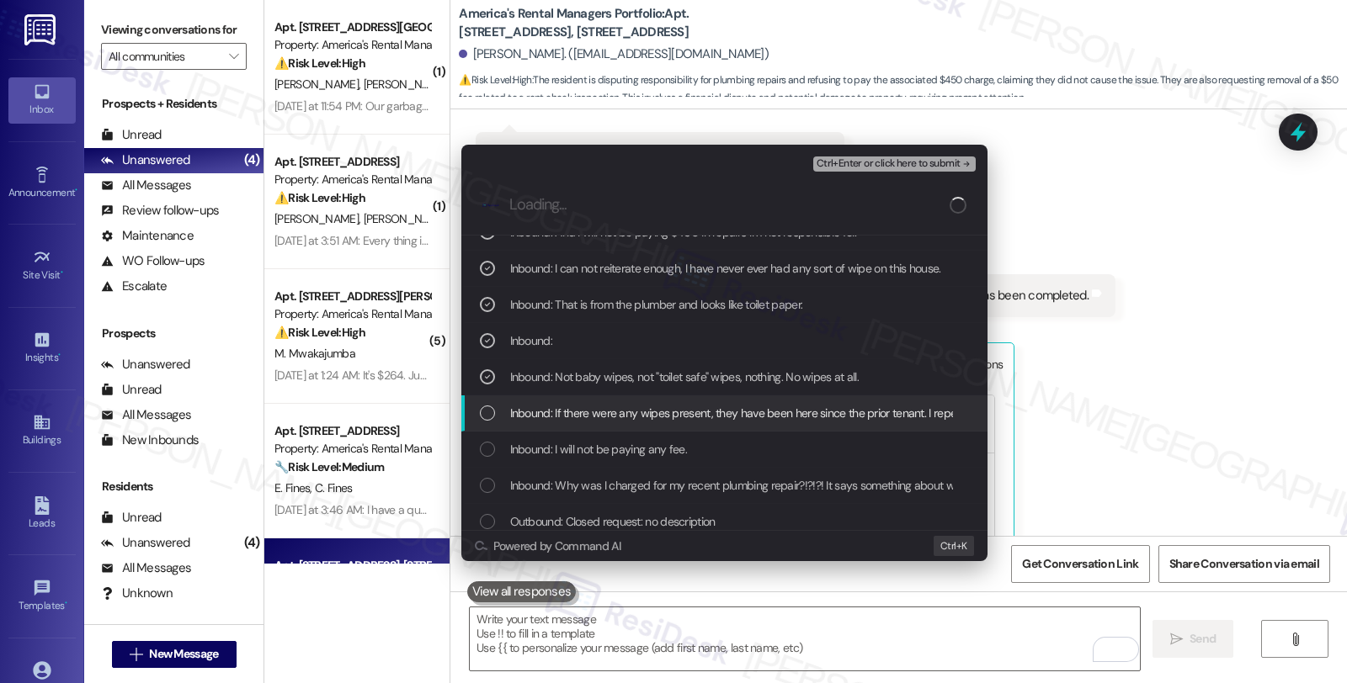
click at [667, 415] on span "Inbound: If there were any wipes present, they have been here since the prior t…" at bounding box center [867, 413] width 715 height 19
click at [667, 442] on span "Inbound: I will not be paying any fee." at bounding box center [598, 449] width 177 height 19
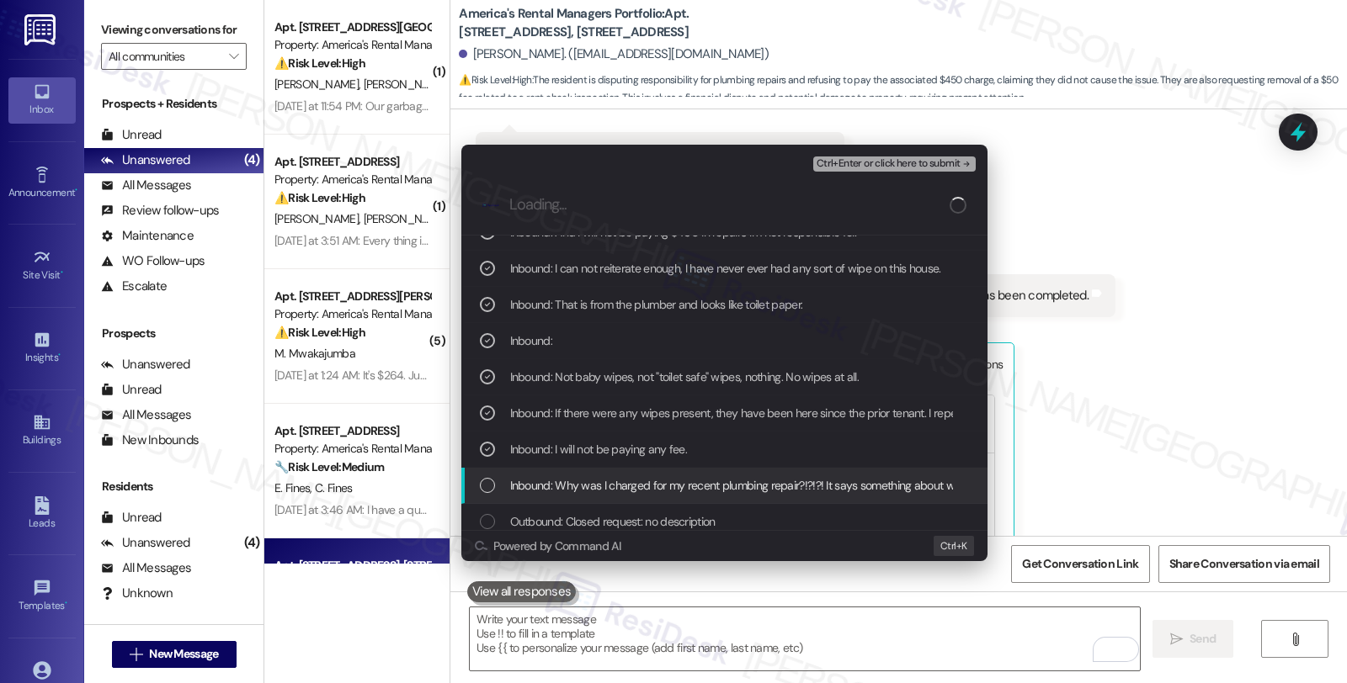
click at [667, 476] on span "Inbound: Why was I charged for my recent plumbing repair?!?!?! It says somethin…" at bounding box center [1341, 485] width 1662 height 19
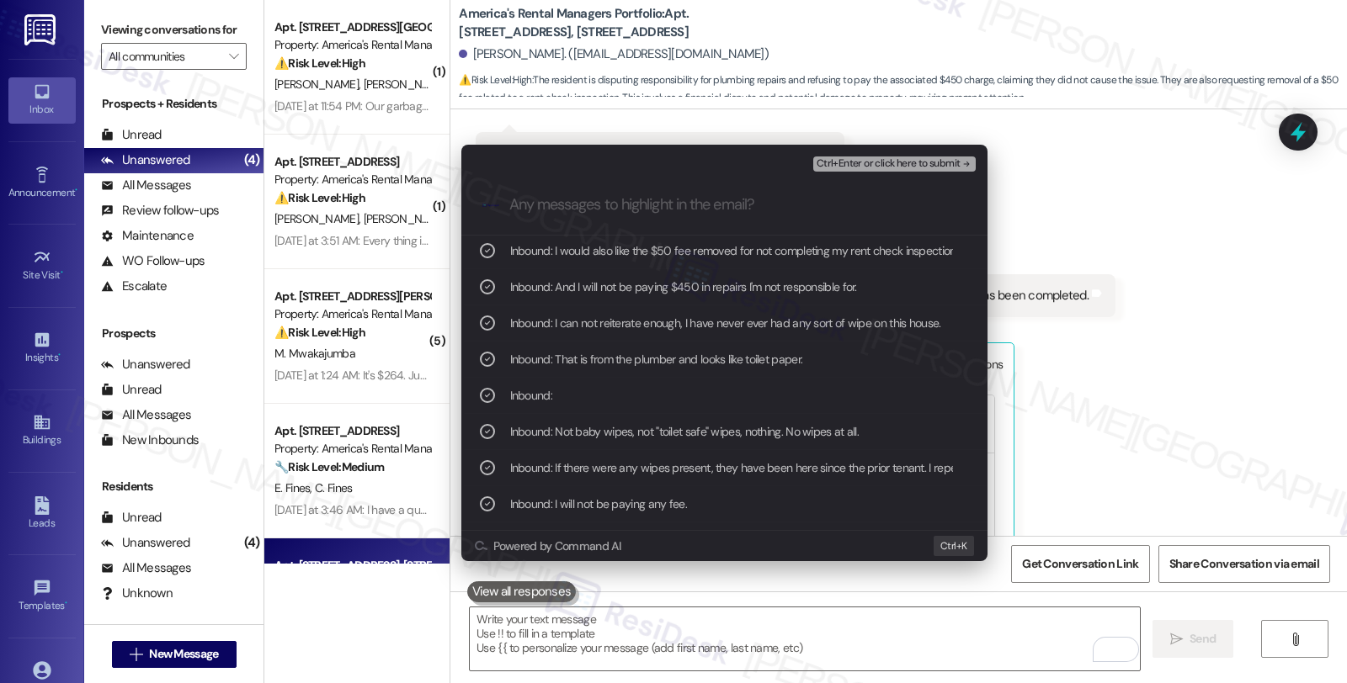
scroll to position [0, 0]
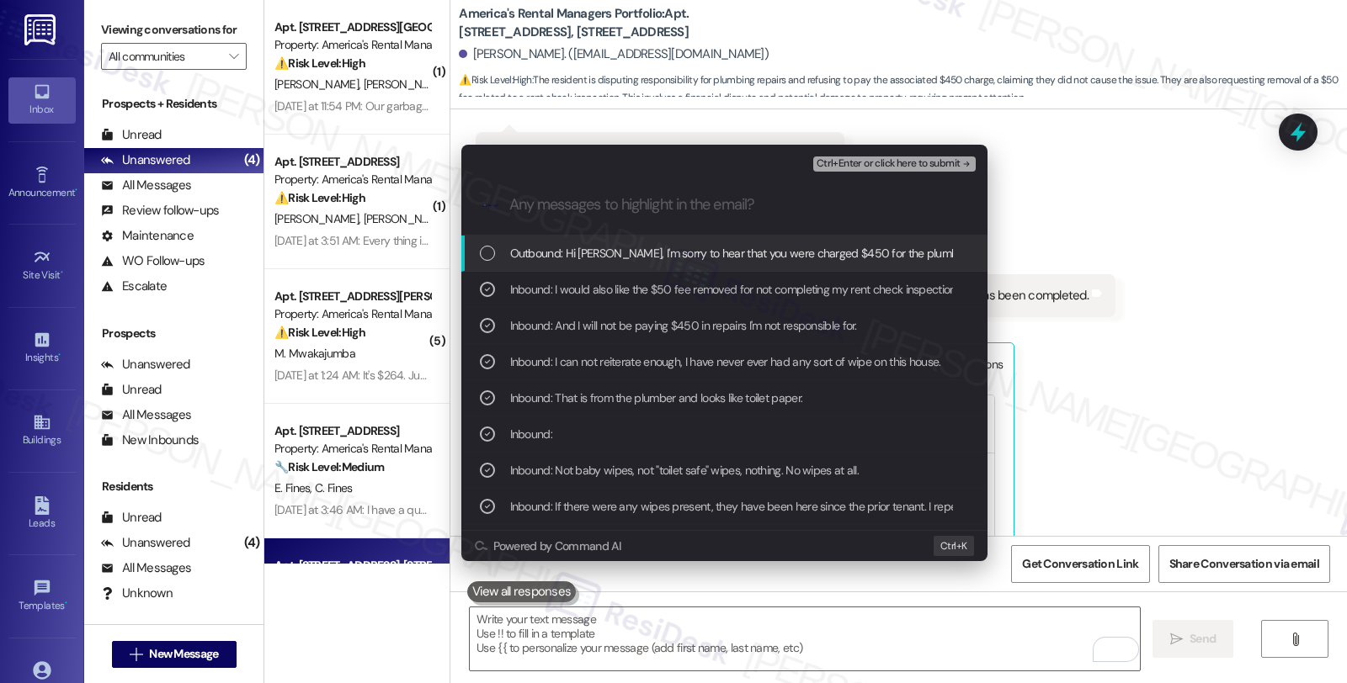
click at [887, 169] on span "Ctrl+Enter or click here to submit" at bounding box center [888, 164] width 144 height 12
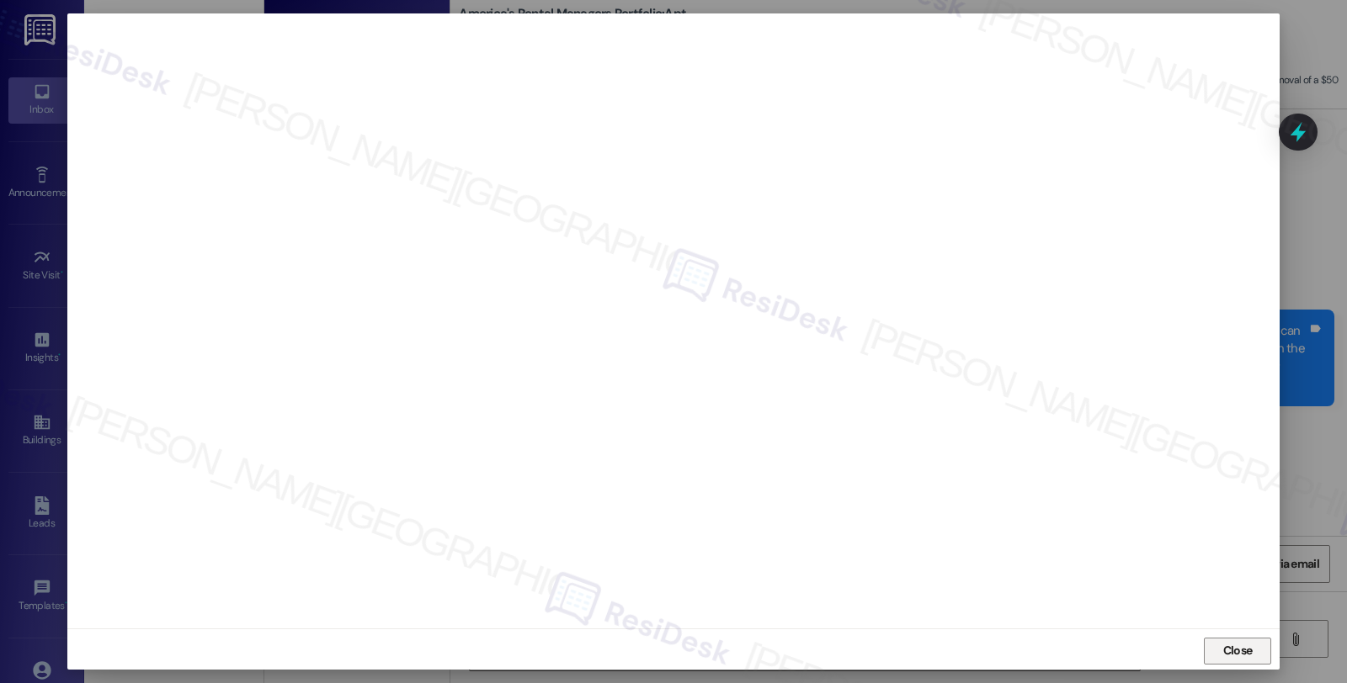
click at [1250, 659] on span "Close" at bounding box center [1238, 651] width 36 height 18
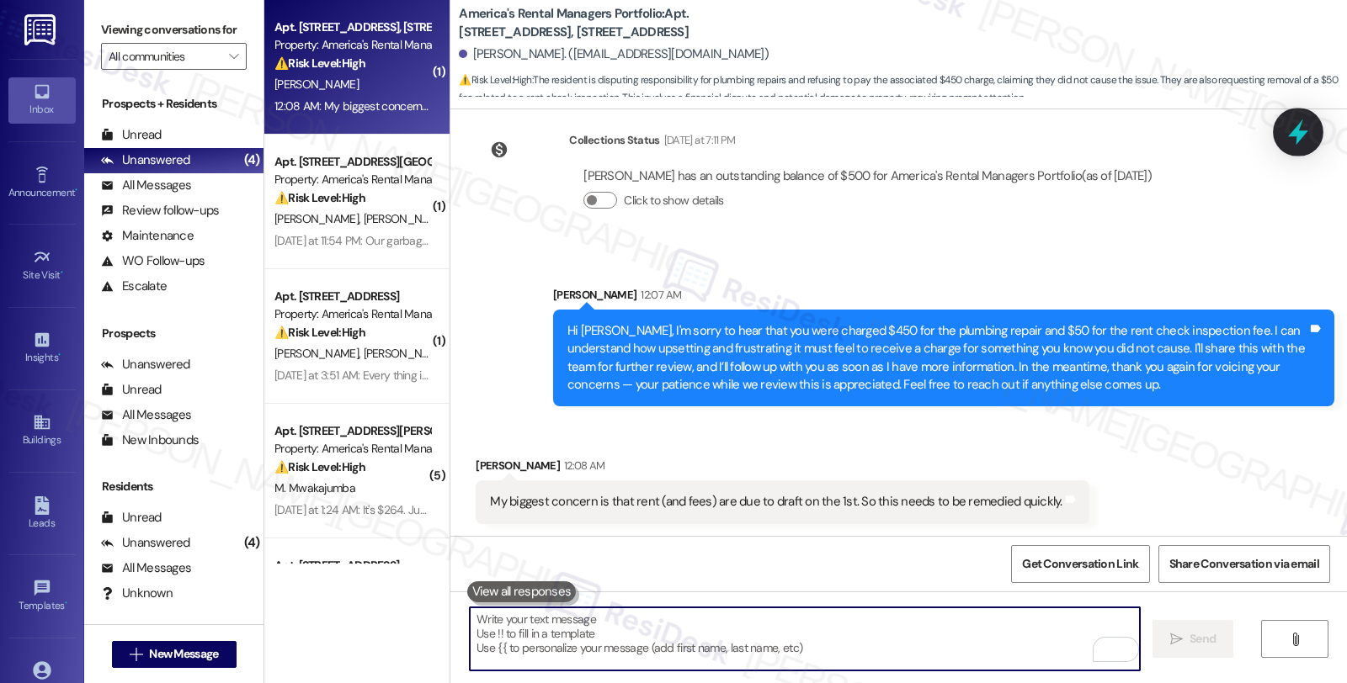
click at [1300, 131] on icon at bounding box center [1298, 133] width 20 height 26
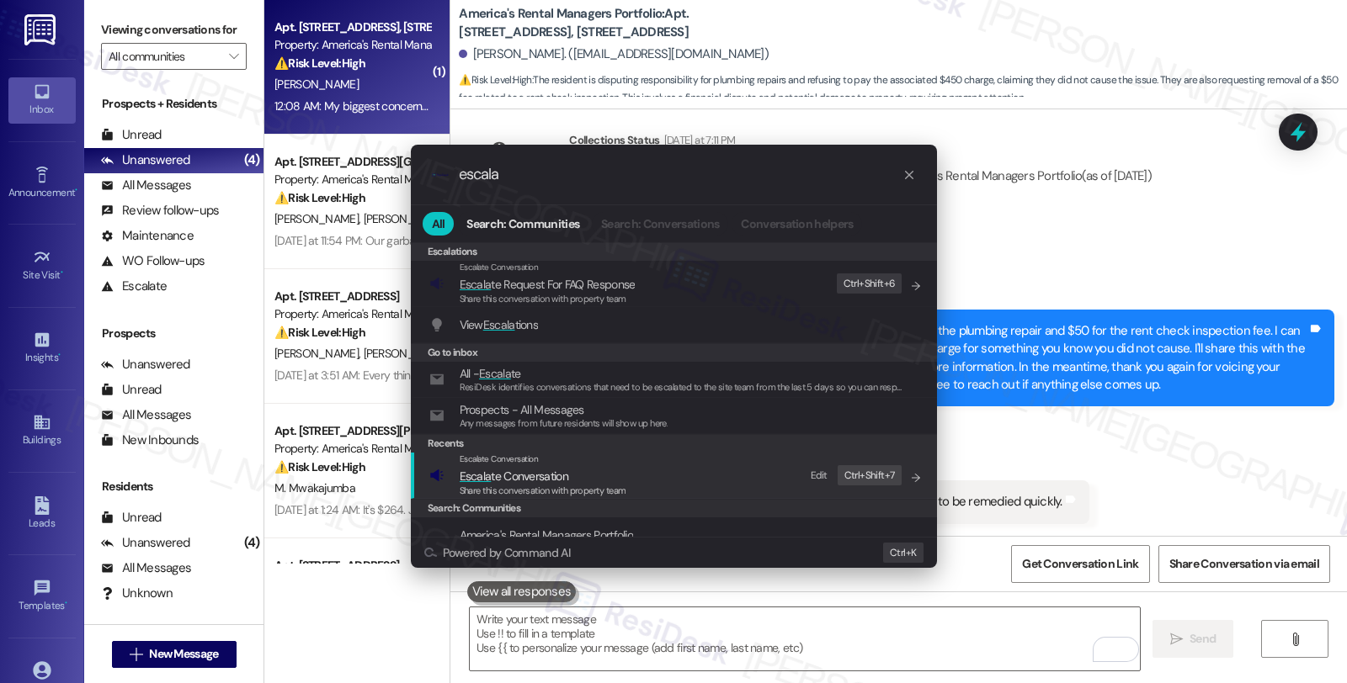
type input "escala"
click at [481, 469] on span "Escala" at bounding box center [476, 476] width 32 height 15
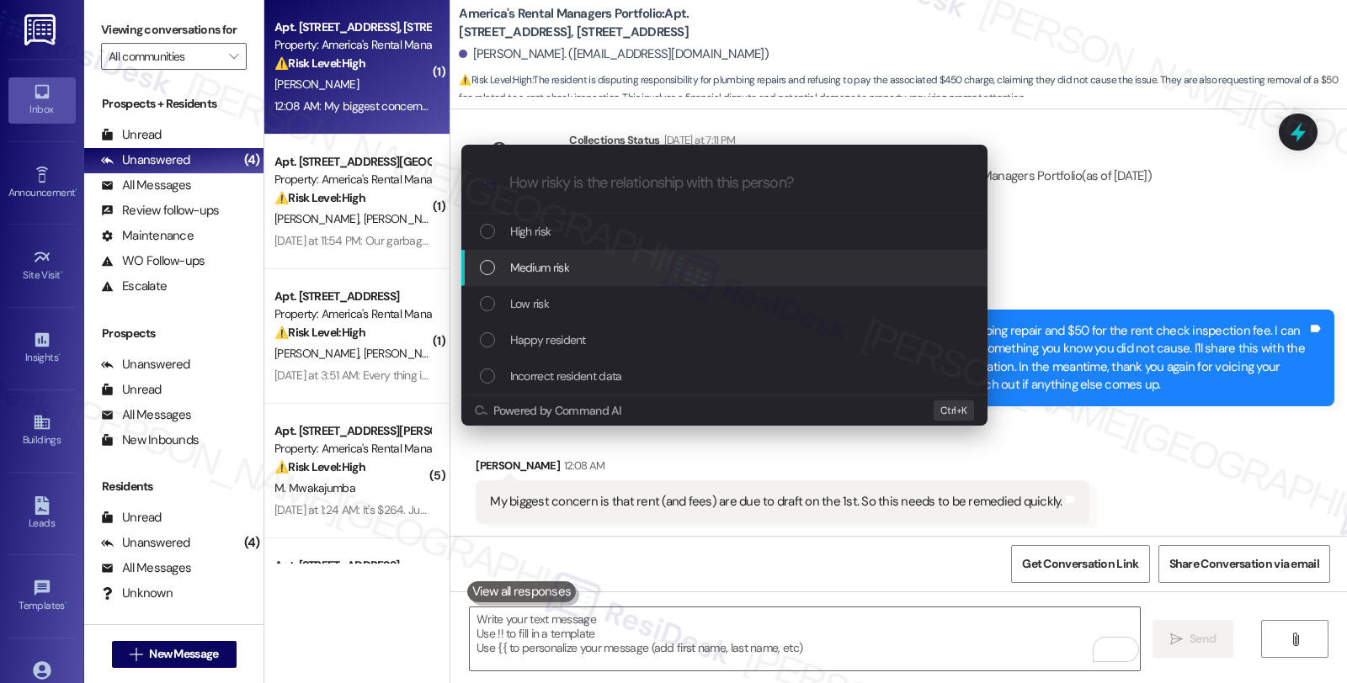
click at [527, 263] on span "Medium risk" at bounding box center [539, 267] width 59 height 19
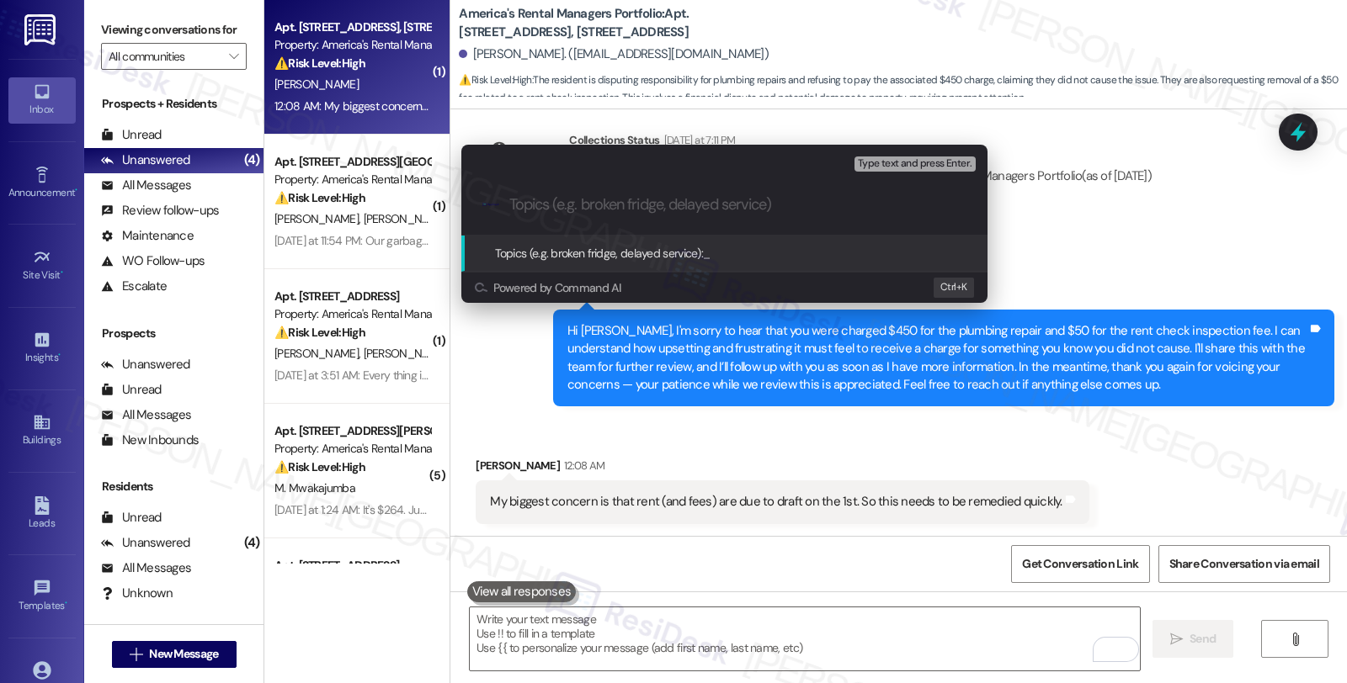
paste input "Plumbing and inspection charges"
type input "Plumbing and inspection charges"
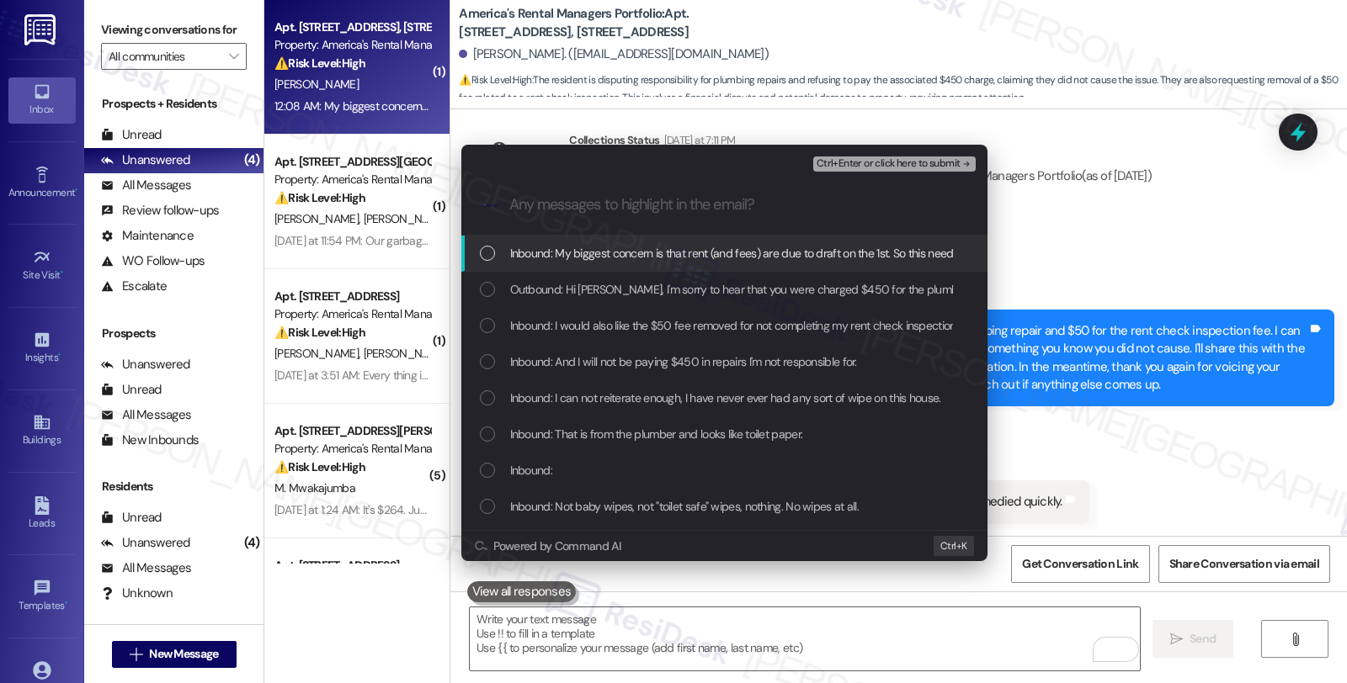
click at [616, 256] on span "Inbound: My biggest concern is that rent (and fees) are due to draft on the 1st…" at bounding box center [793, 253] width 566 height 19
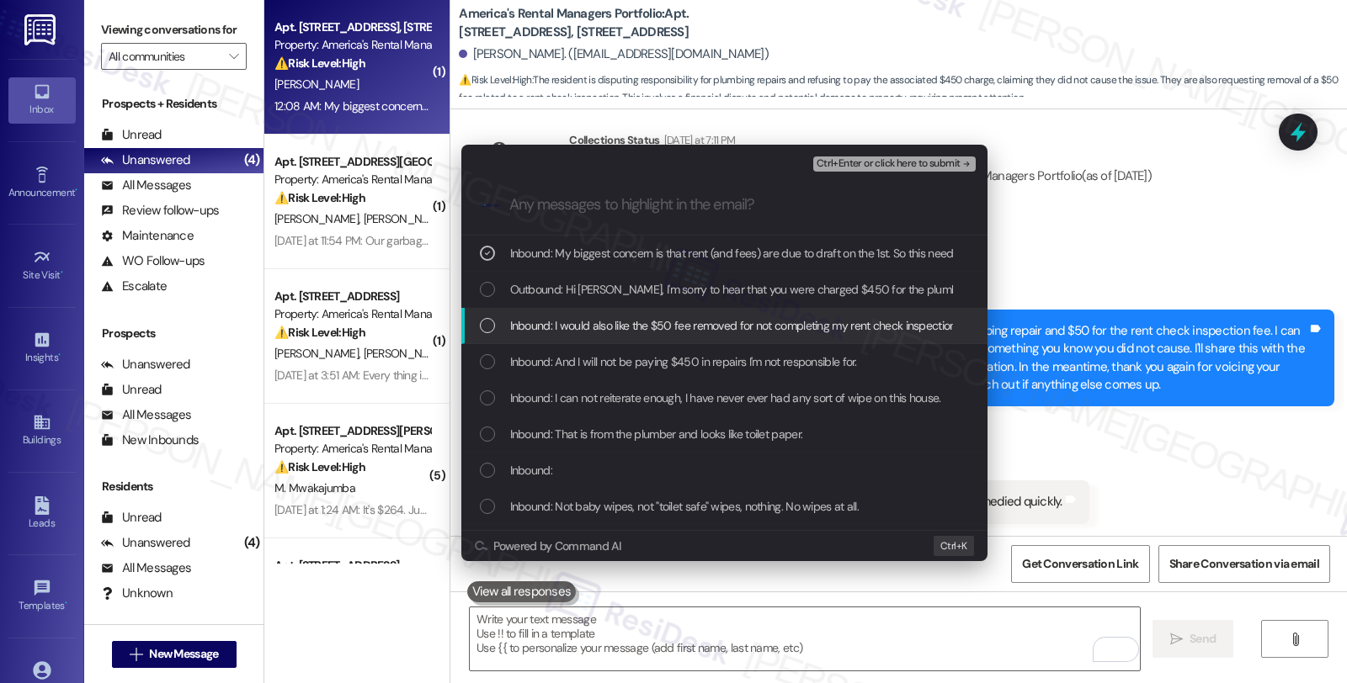
click at [581, 322] on span "Inbound: I would also like the $50 fee removed for not completing my rent check…" at bounding box center [805, 325] width 590 height 19
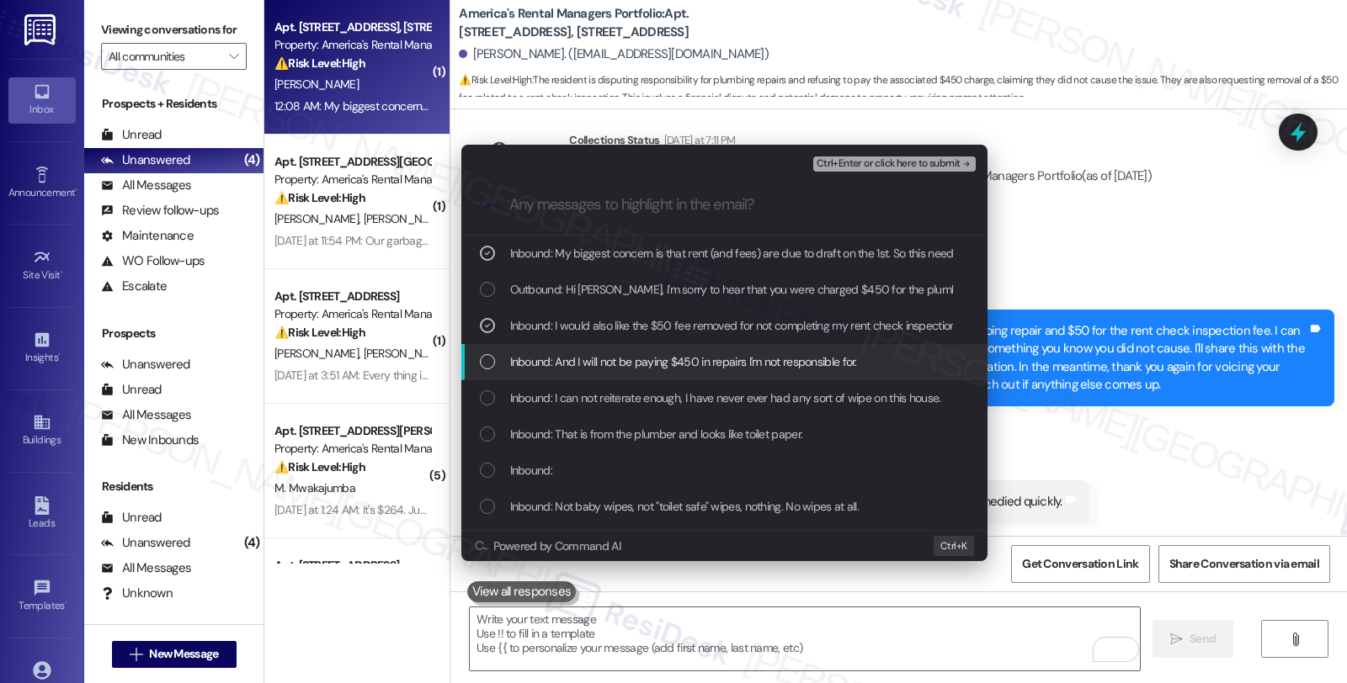
click at [576, 354] on span "Inbound: And I will not be paying $450 in repairs I'm not responsible for." at bounding box center [683, 362] width 347 height 19
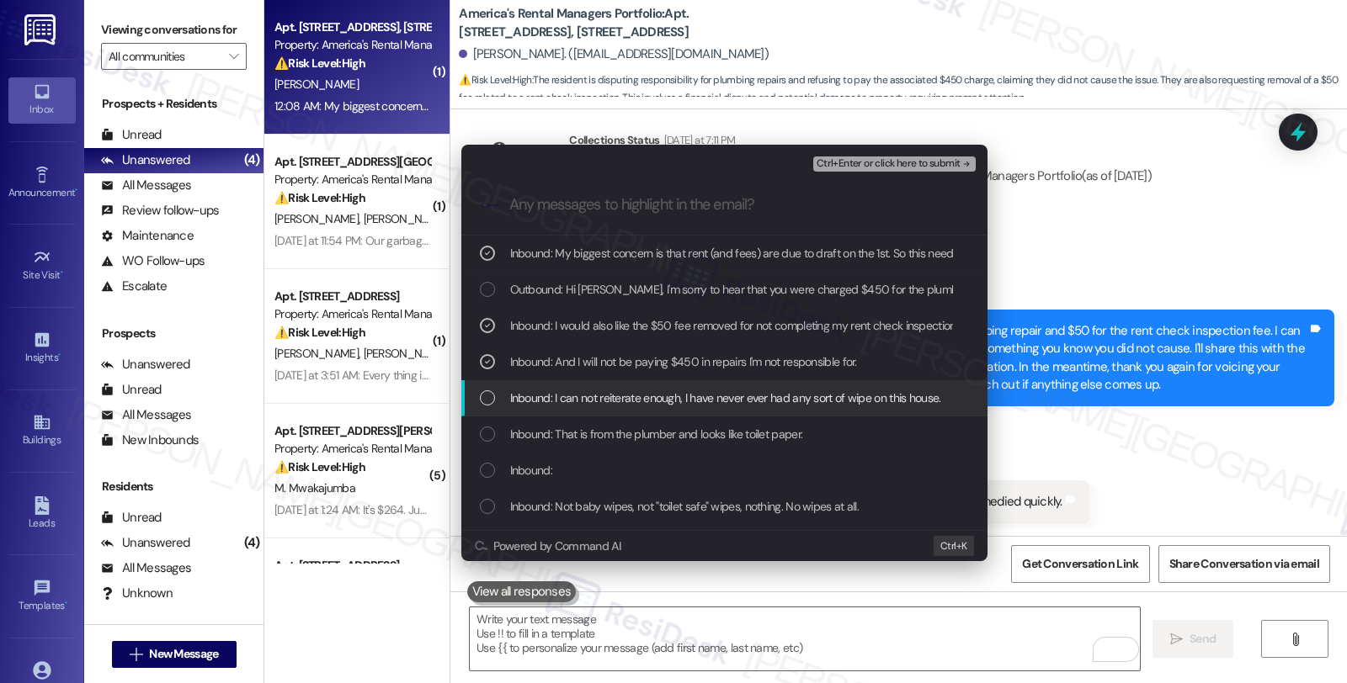
click at [574, 399] on span "Inbound: I can not reiterate enough, I have never ever had any sort of wipe on …" at bounding box center [725, 398] width 431 height 19
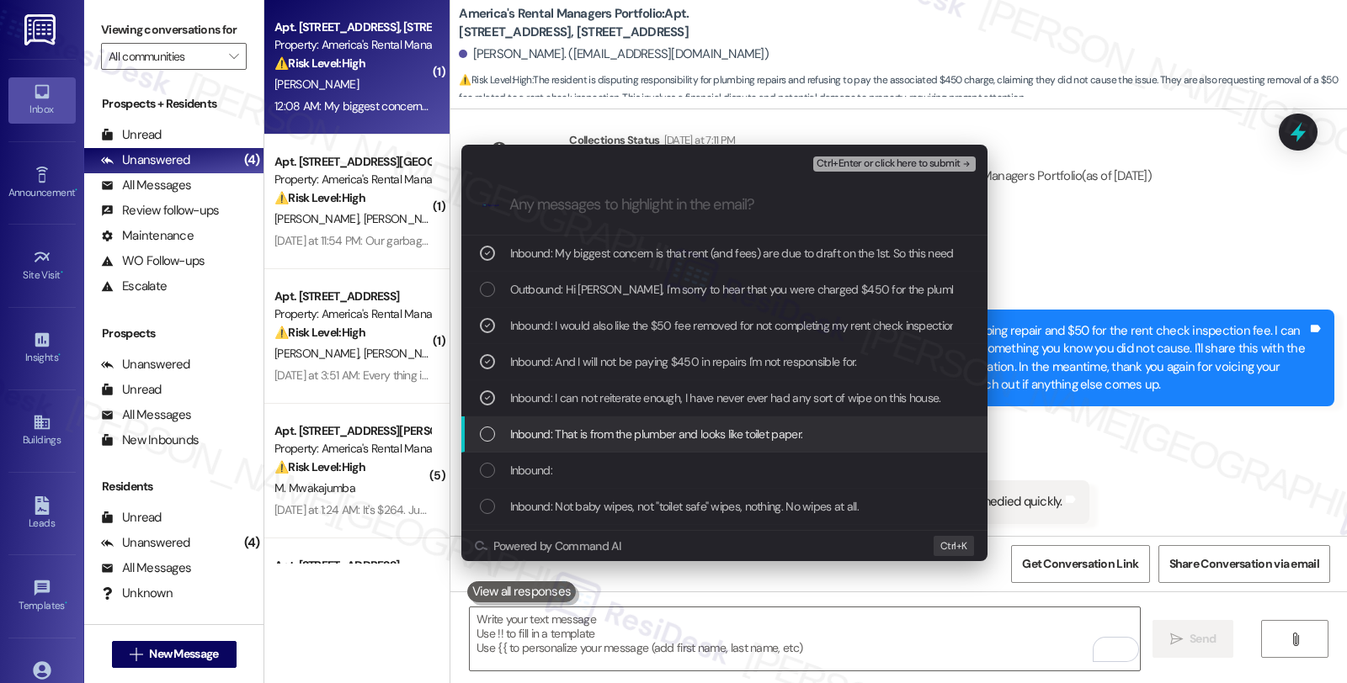
click at [569, 425] on span "Inbound: That is from the plumber and looks like toilet paper." at bounding box center [656, 434] width 293 height 19
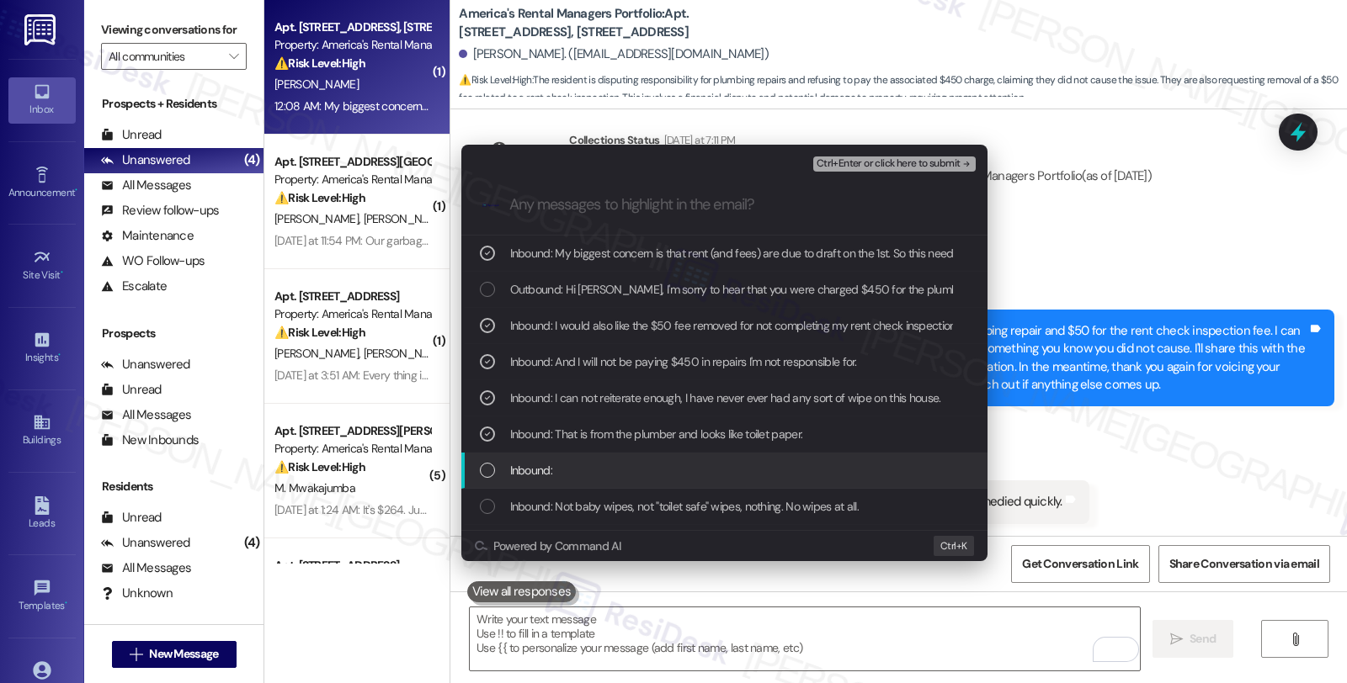
click at [568, 453] on div "Inbound:" at bounding box center [724, 471] width 526 height 36
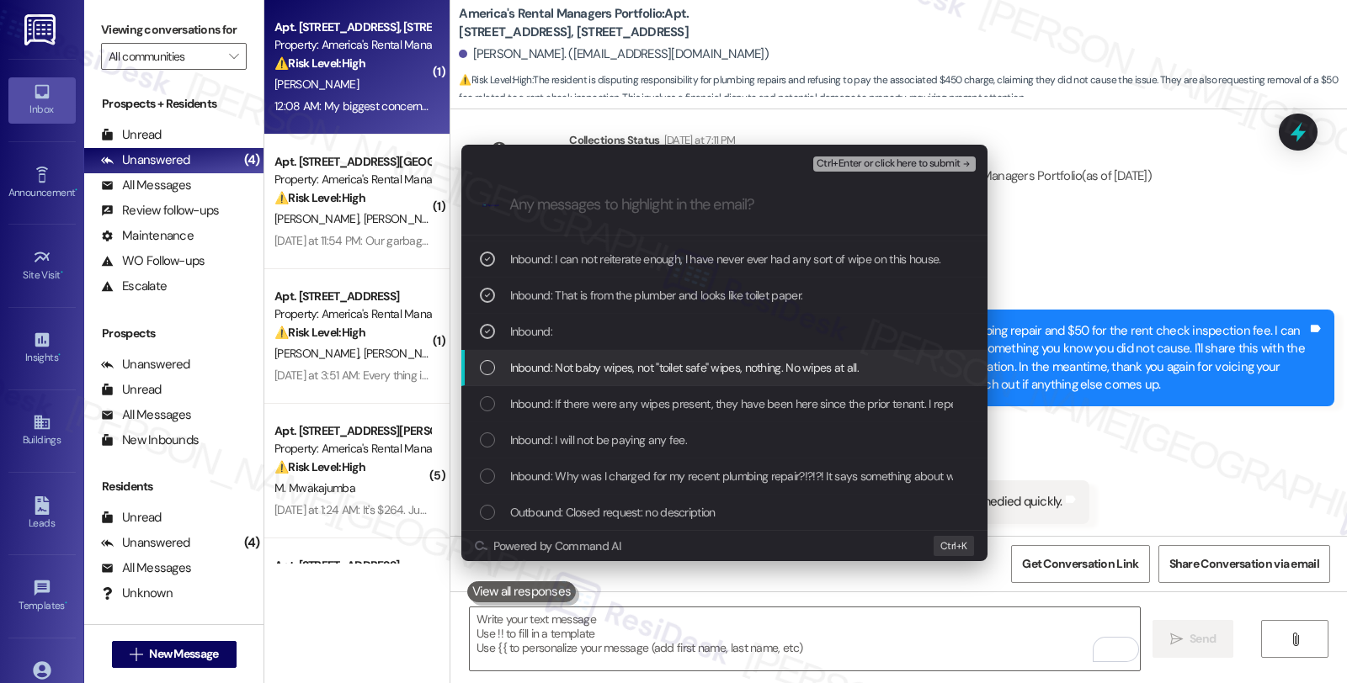
scroll to position [187, 0]
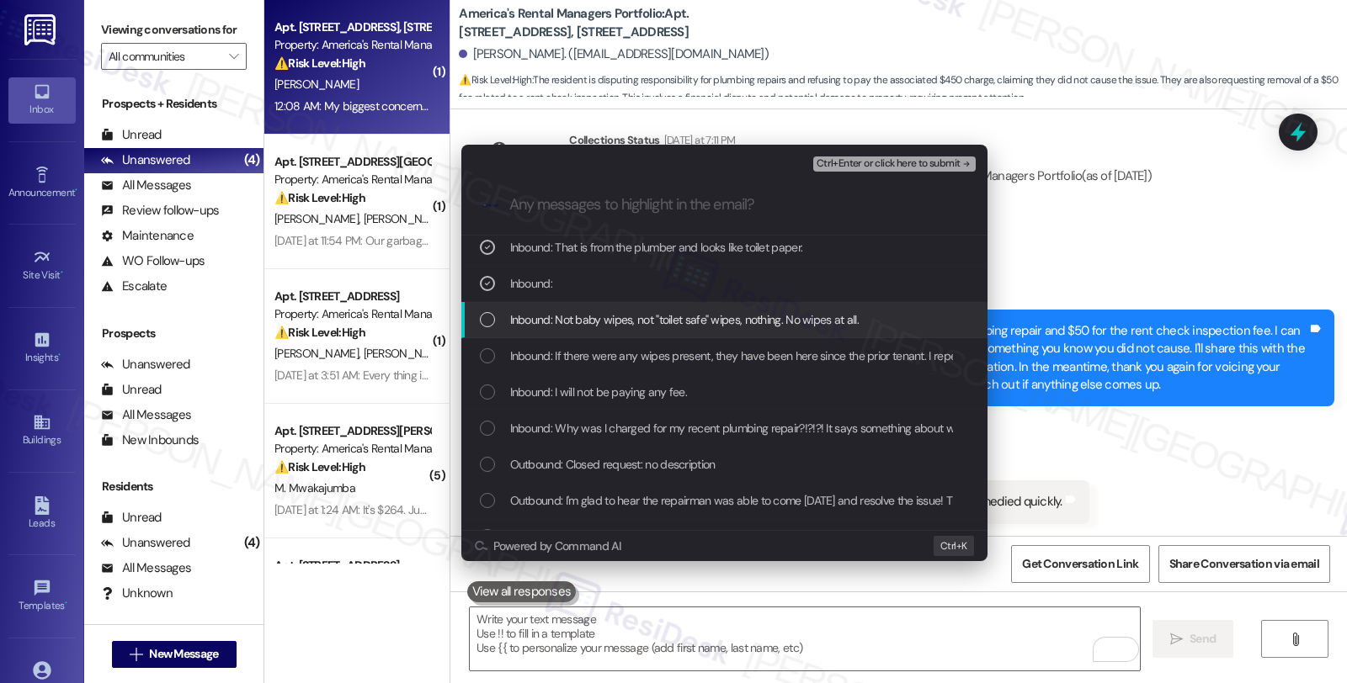
click at [571, 311] on span "Inbound: Not baby wipes, not "toilet safe" wipes, nothing. No wipes at all." at bounding box center [684, 320] width 349 height 19
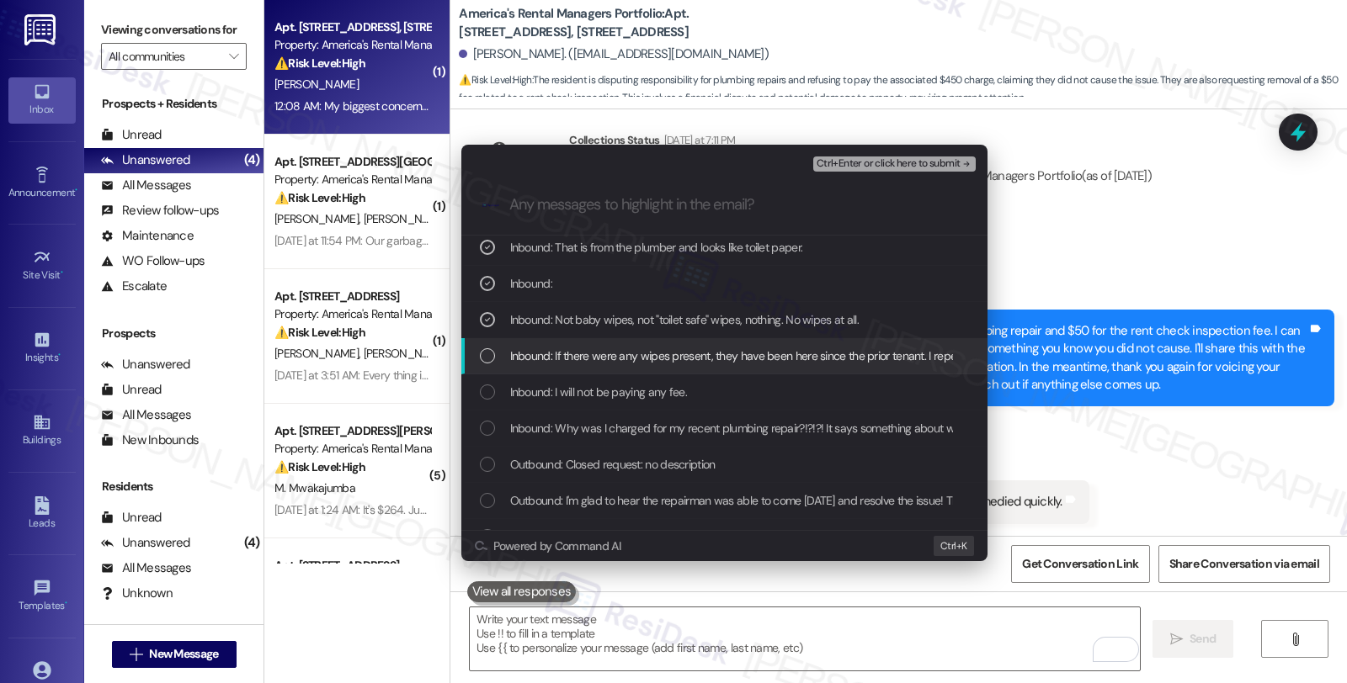
click at [585, 354] on span "Inbound: If there were any wipes present, they have been here since the prior t…" at bounding box center [867, 356] width 715 height 19
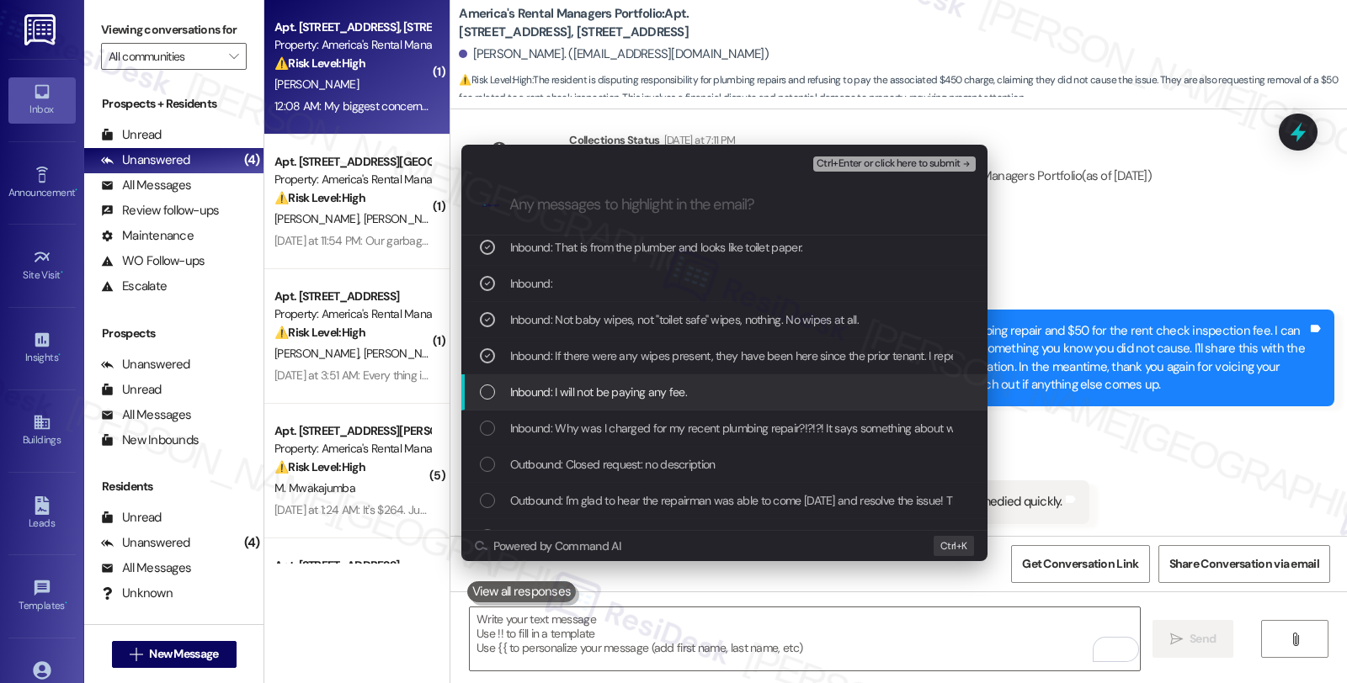
click at [585, 381] on div "Inbound: I will not be paying any fee." at bounding box center [724, 393] width 526 height 36
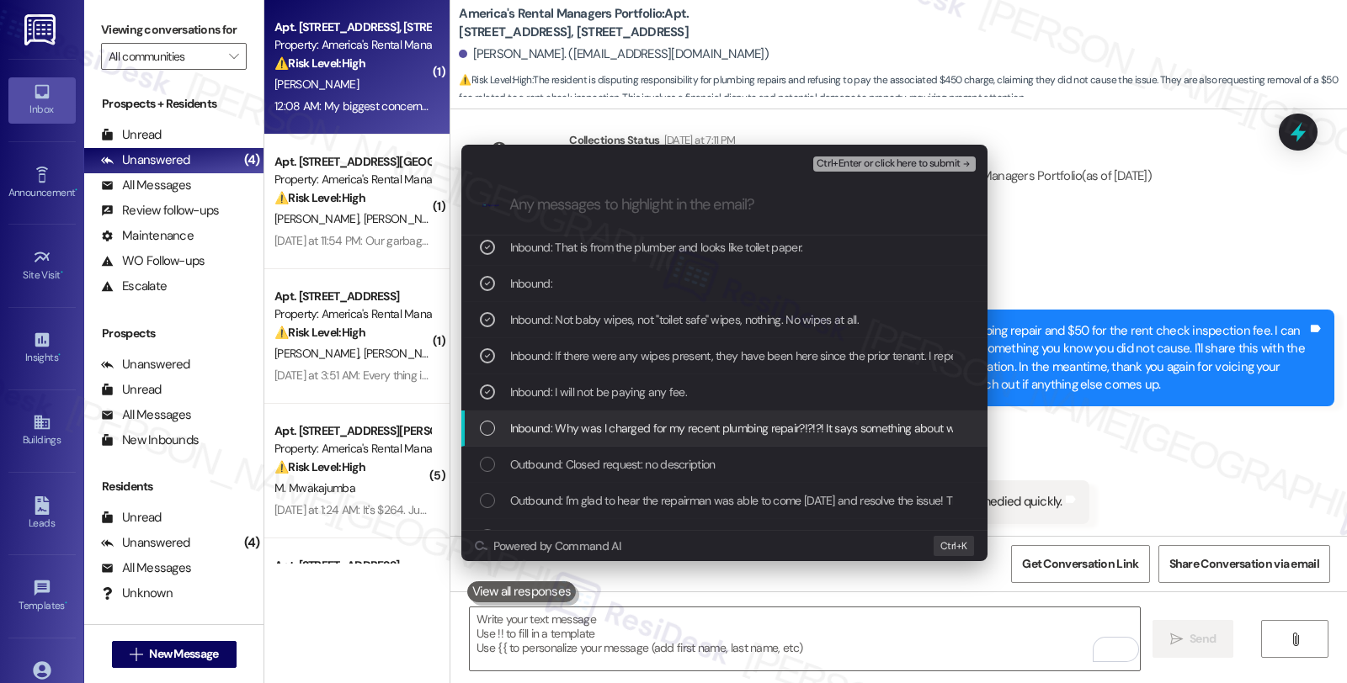
click at [581, 435] on span "Inbound: Why was I charged for my recent plumbing repair?!?!?! It says somethin…" at bounding box center [1341, 428] width 1662 height 19
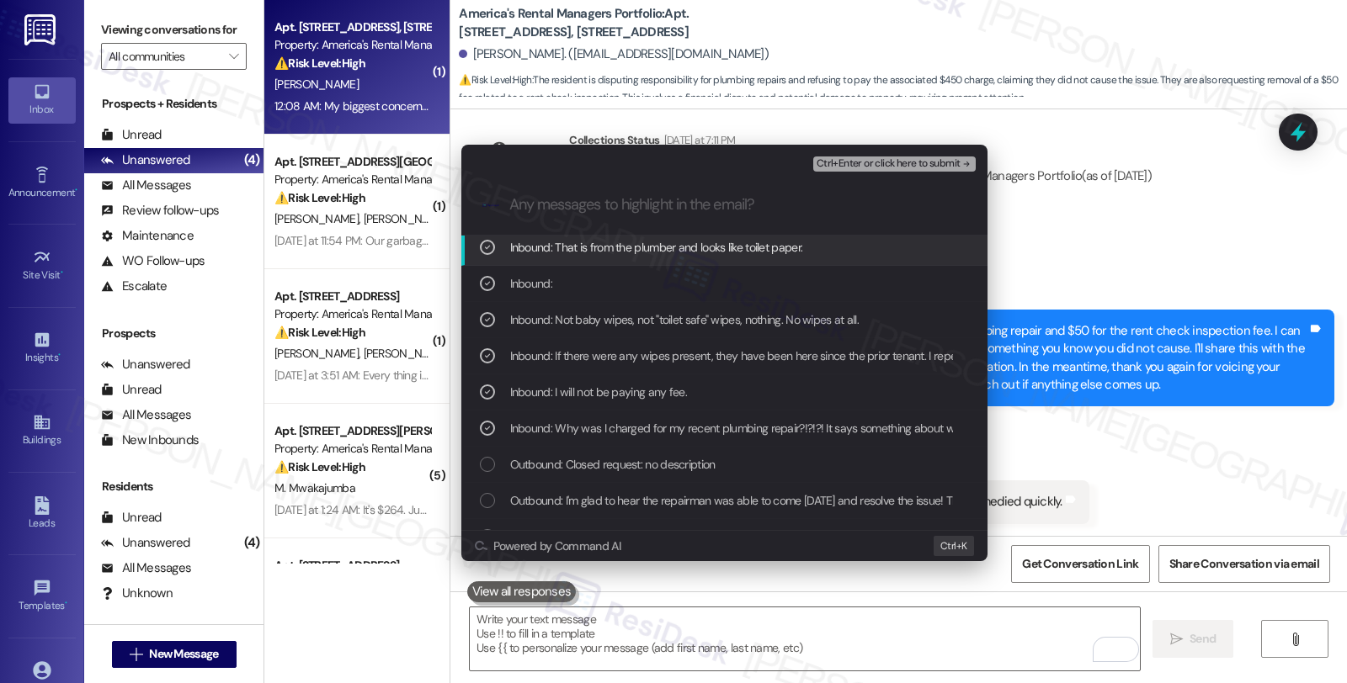
click at [864, 167] on span "Ctrl+Enter or click here to submit" at bounding box center [888, 164] width 144 height 12
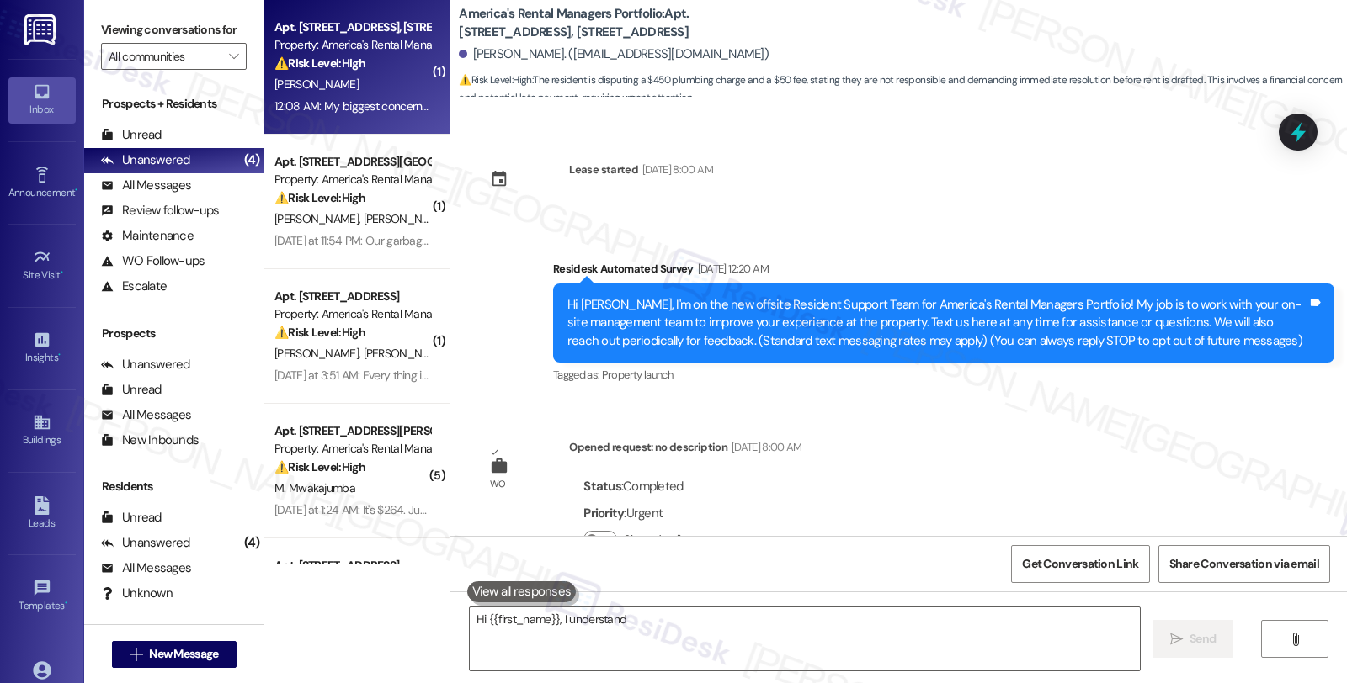
scroll to position [4110, 0]
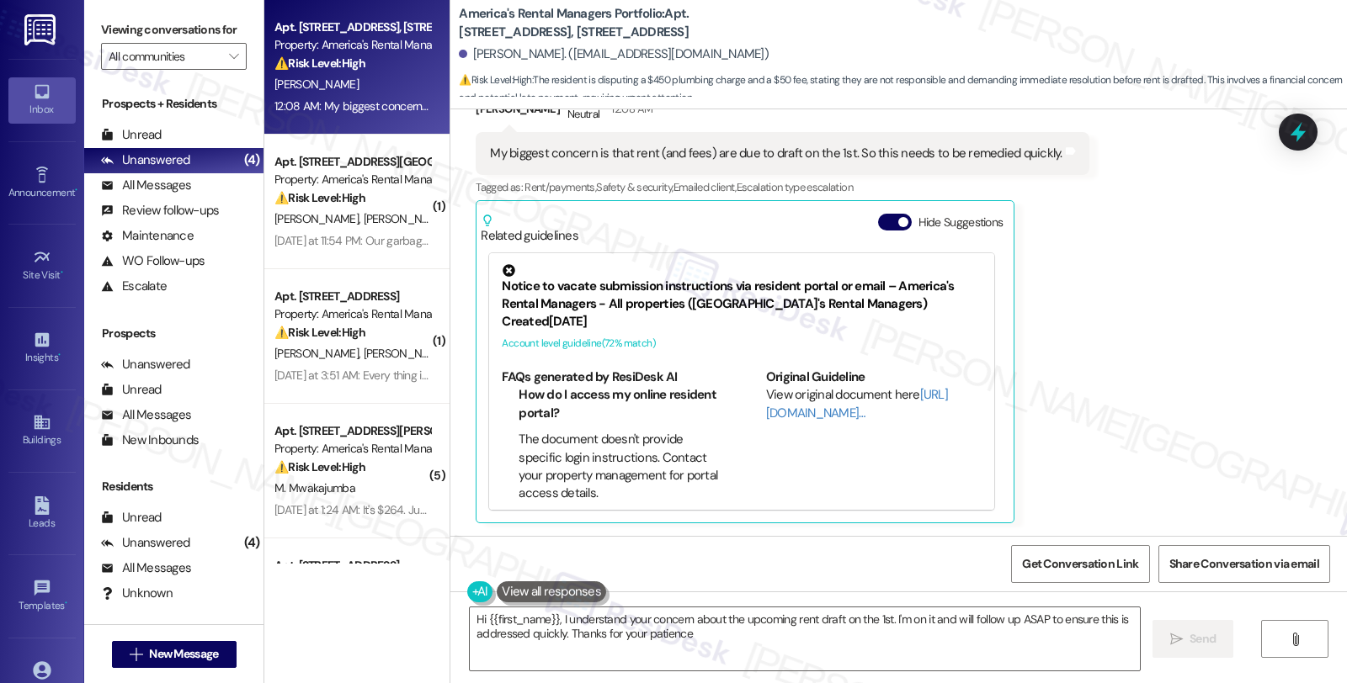
type textarea "Hi {{first_name}}, I understand your concern about the upcoming rent draft on t…"
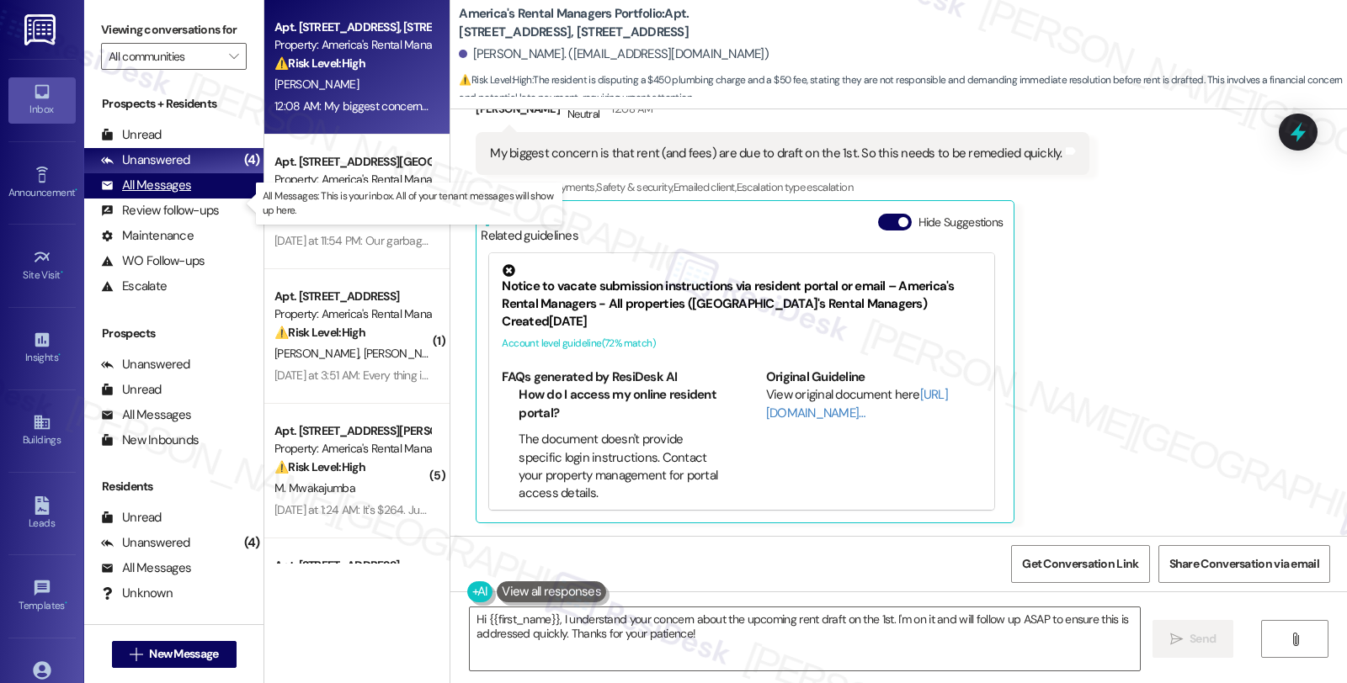
click at [172, 194] on div "All Messages" at bounding box center [146, 186] width 90 height 18
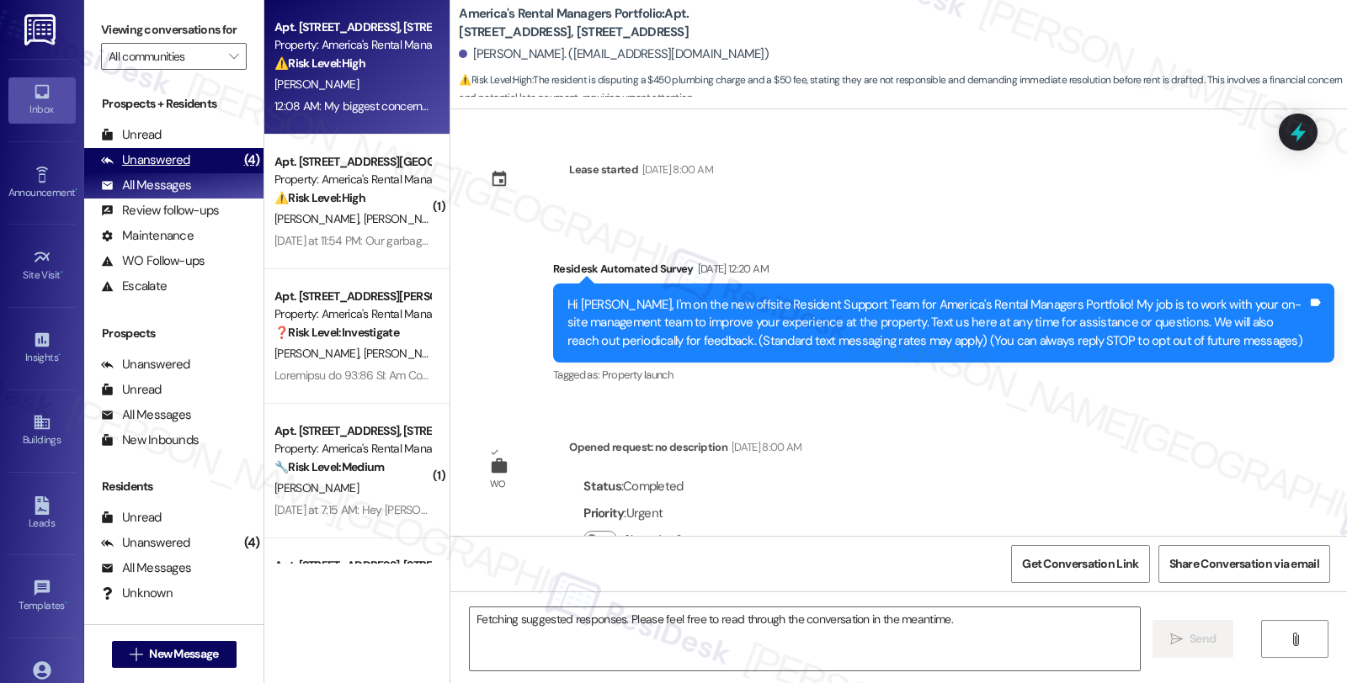
scroll to position [4161, 0]
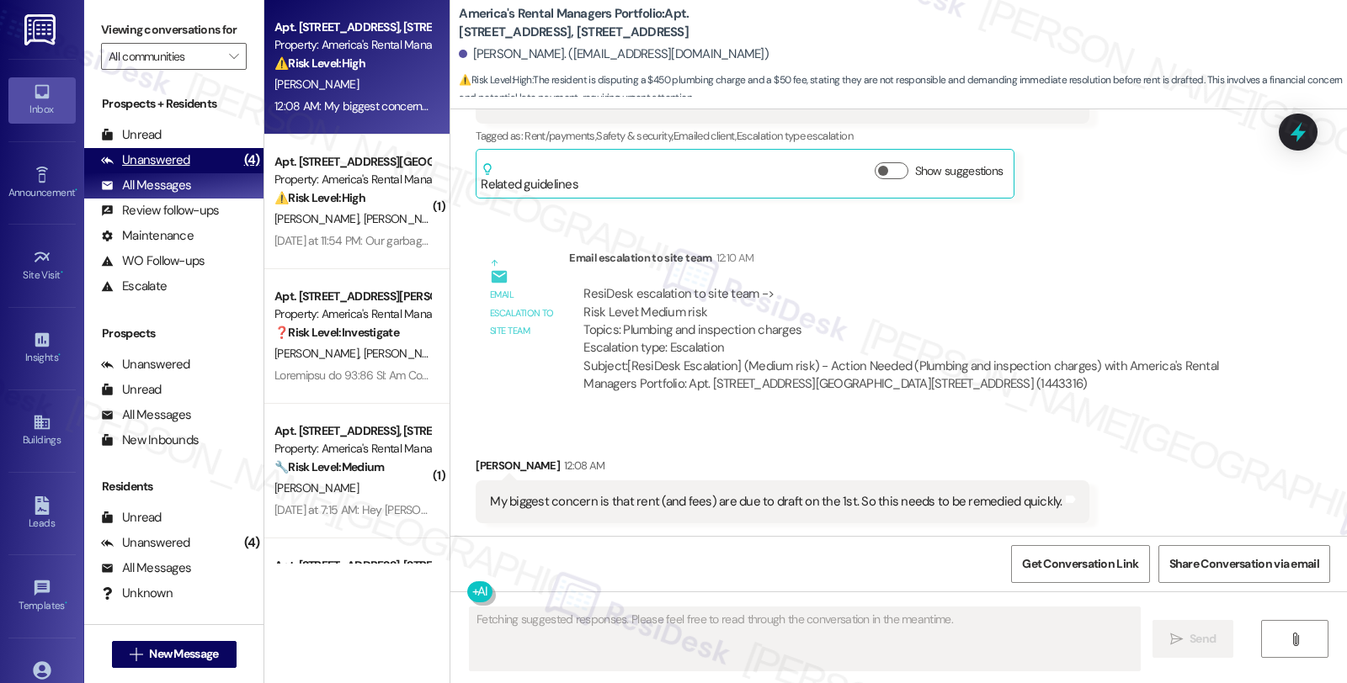
click at [173, 169] on div "Unanswered" at bounding box center [145, 161] width 89 height 18
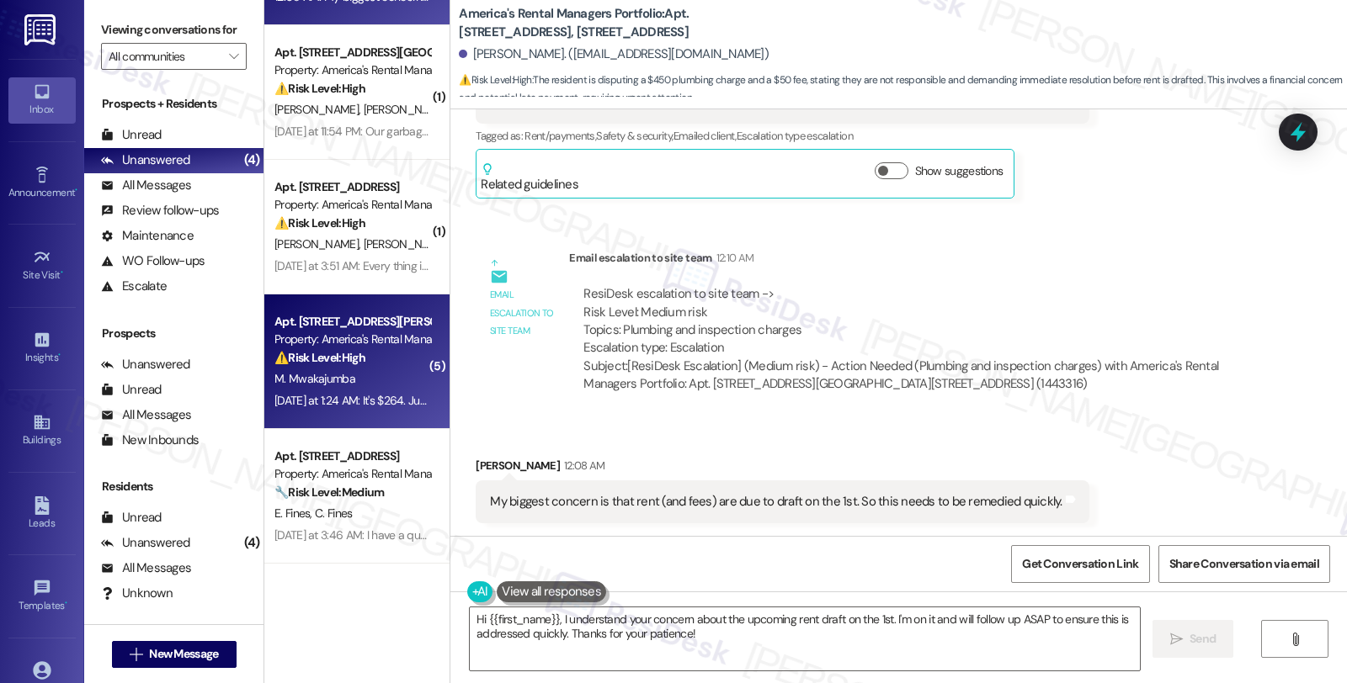
scroll to position [0, 0]
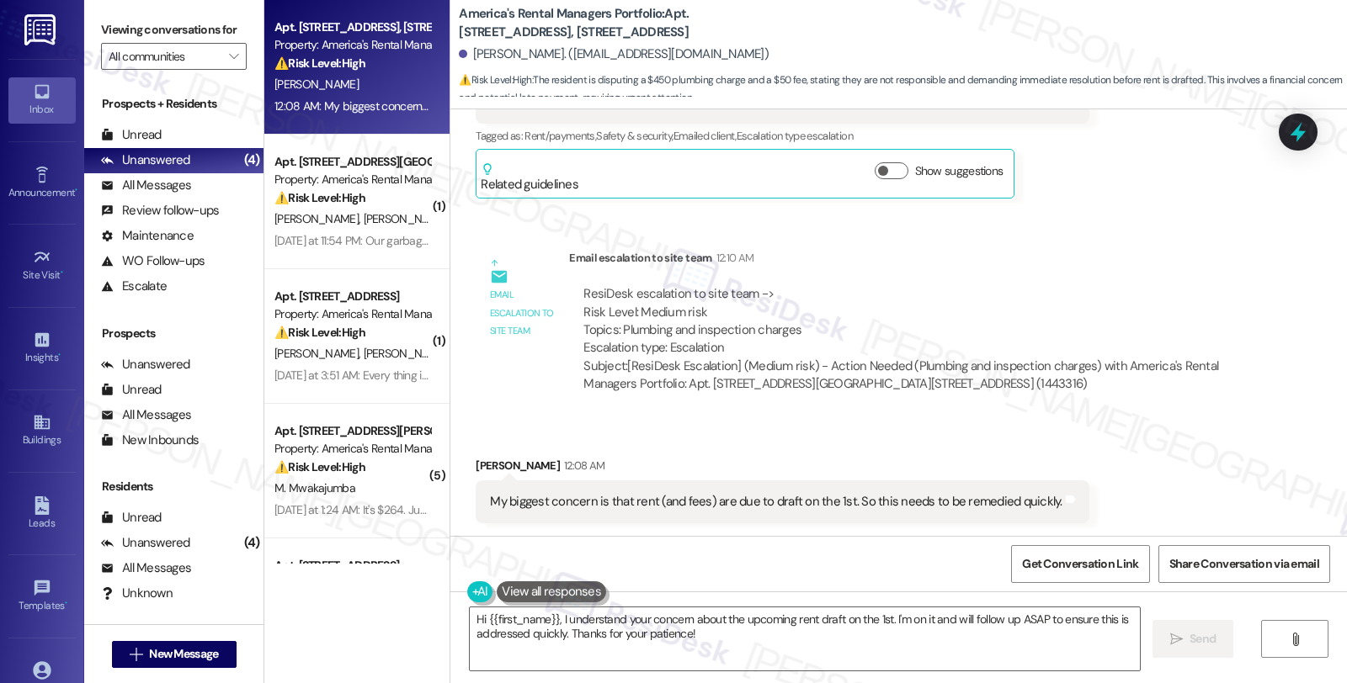
click at [1113, 428] on div "Received via SMS Matthew Hawkins 12:08 AM My biggest concern is that rent (and …" at bounding box center [898, 477] width 896 height 117
click at [470, 623] on textarea "Hi {{first_name}}, I understand your concern about the upcoming rent draft on t…" at bounding box center [805, 639] width 670 height 63
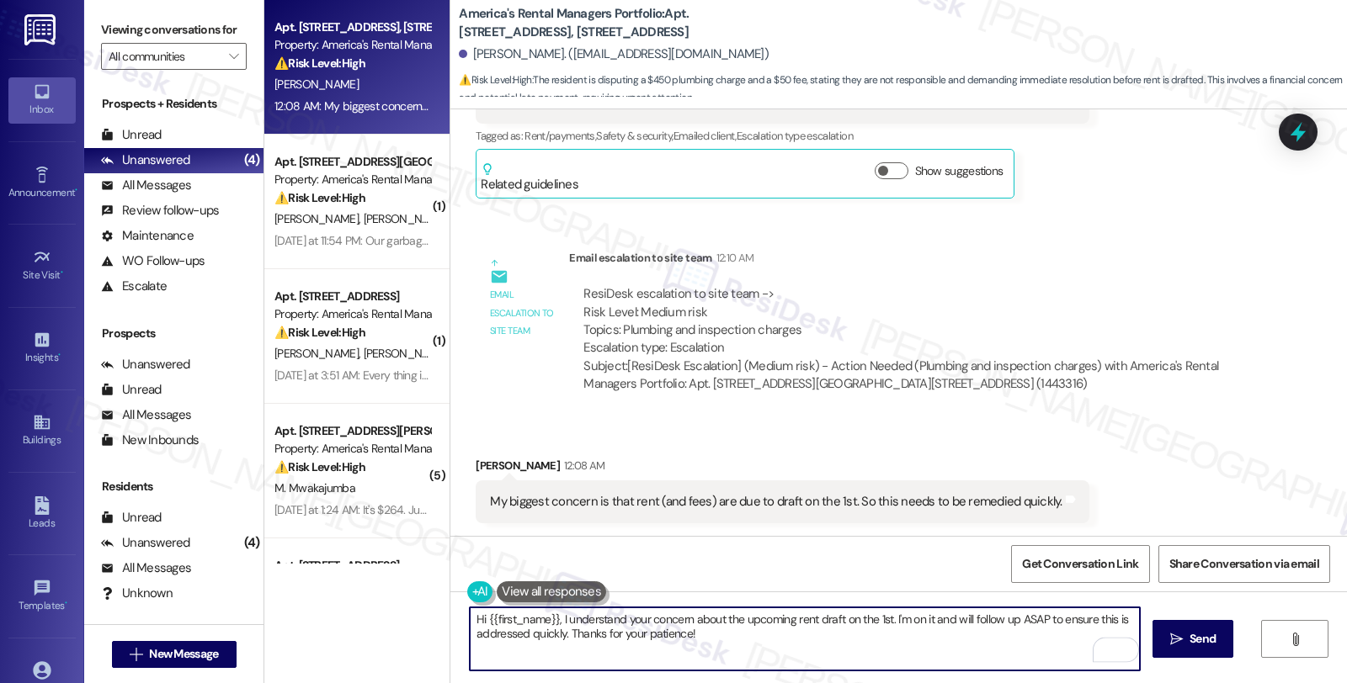
click at [550, 619] on textarea "Hi {{first_name}}, I understand your concern about the upcoming rent draft on t…" at bounding box center [805, 639] width 670 height 63
type textarea "I understand your concern about the upcoming rent draft on the 1st. I'm on it a…"
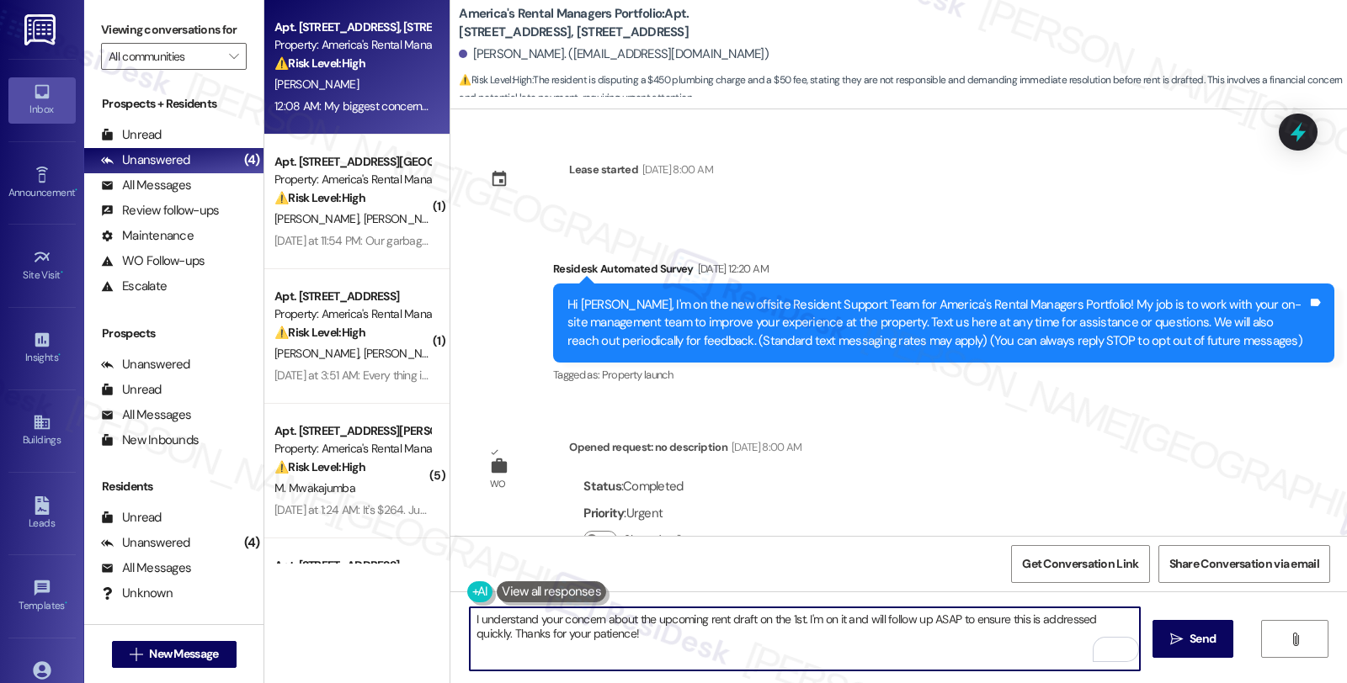
scroll to position [4161, 0]
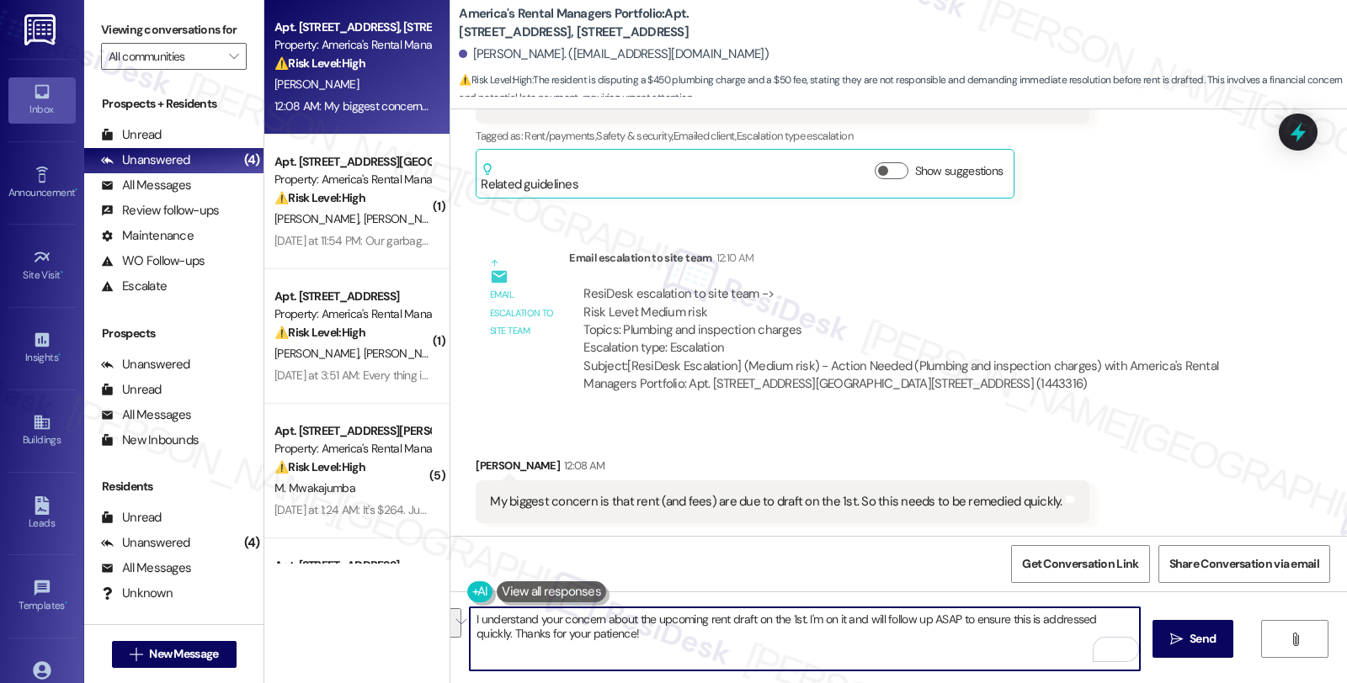
drag, startPoint x: 926, startPoint y: 620, endPoint x: 940, endPoint y: 644, distance: 28.3
click at [940, 644] on textarea "I understand your concern about the upcoming rent draft on the 1st. I'm on it a…" at bounding box center [805, 639] width 670 height 63
drag, startPoint x: 798, startPoint y: 619, endPoint x: 1122, endPoint y: 619, distance: 324.1
click at [1122, 619] on textarea "I understand your concern about the upcoming rent draft on the 1st. I'm on it a…" at bounding box center [805, 639] width 670 height 63
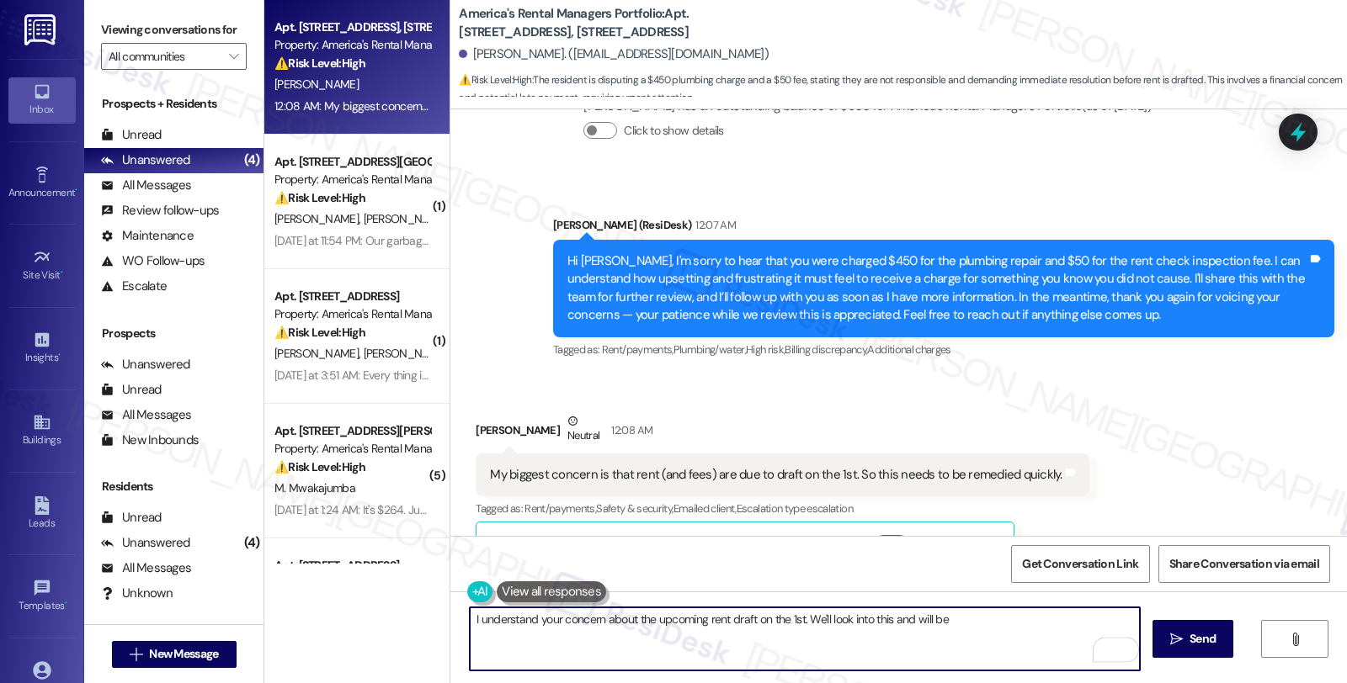
scroll to position [3788, 0]
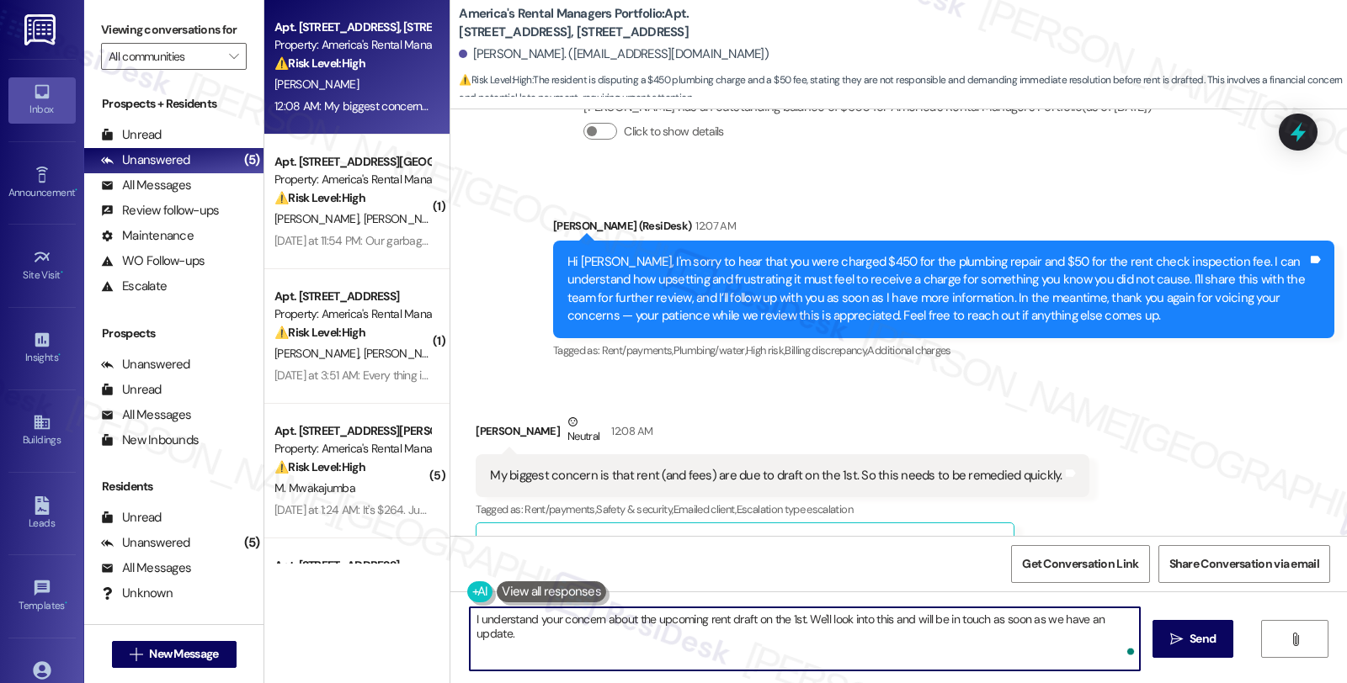
type textarea "I understand your concern about the upcoming rent draft on the 1st. We'll look …"
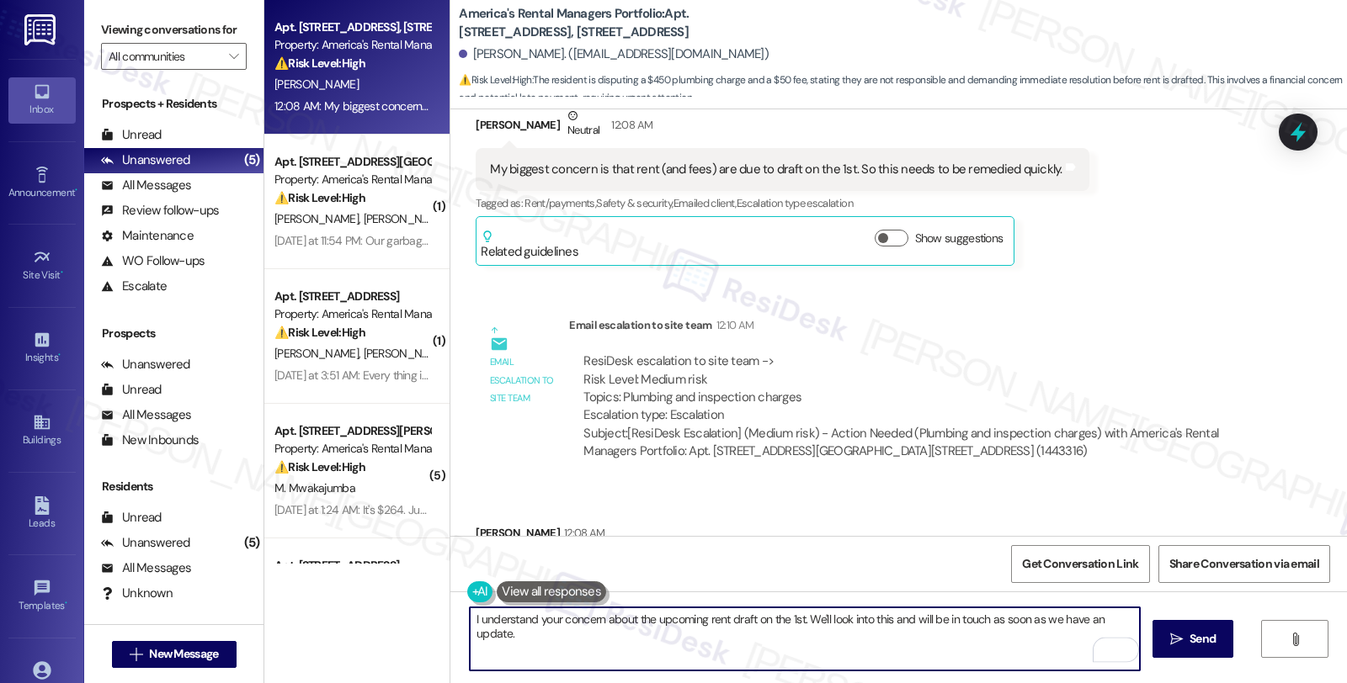
scroll to position [4161, 0]
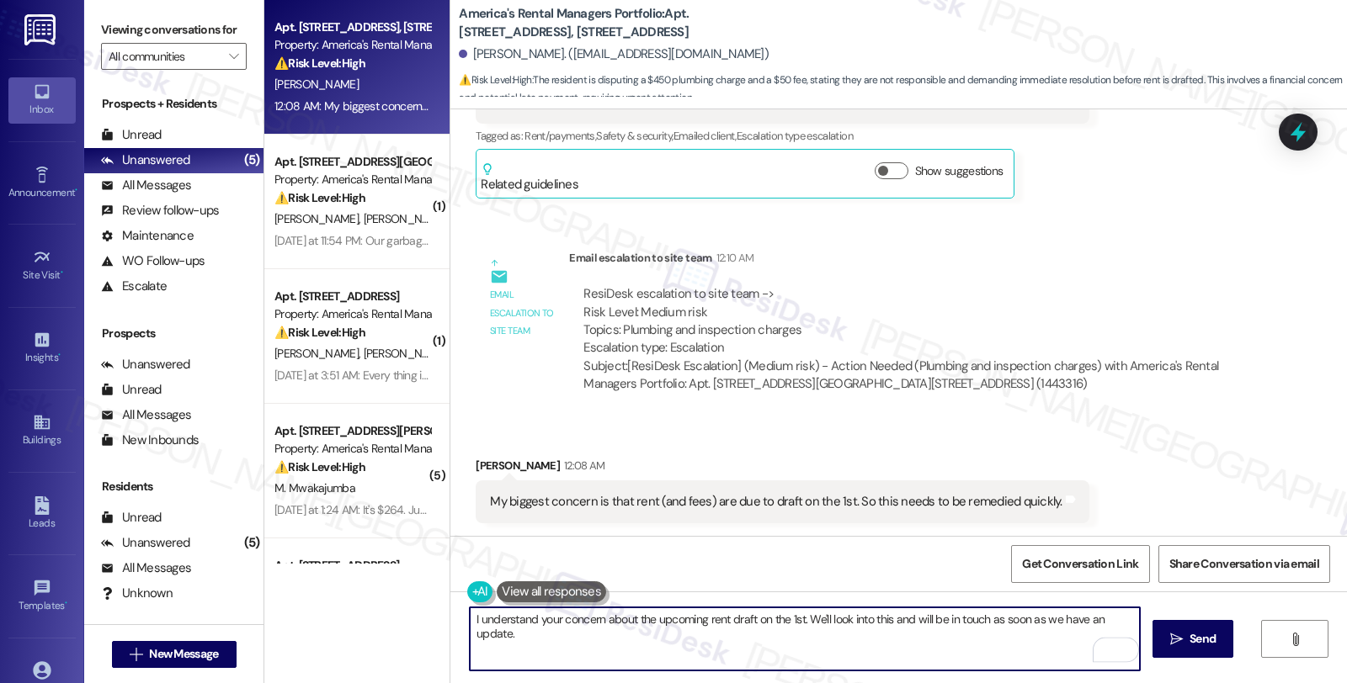
click at [850, 641] on textarea "I understand your concern about the upcoming rent draft on the 1st. We'll look …" at bounding box center [805, 639] width 670 height 63
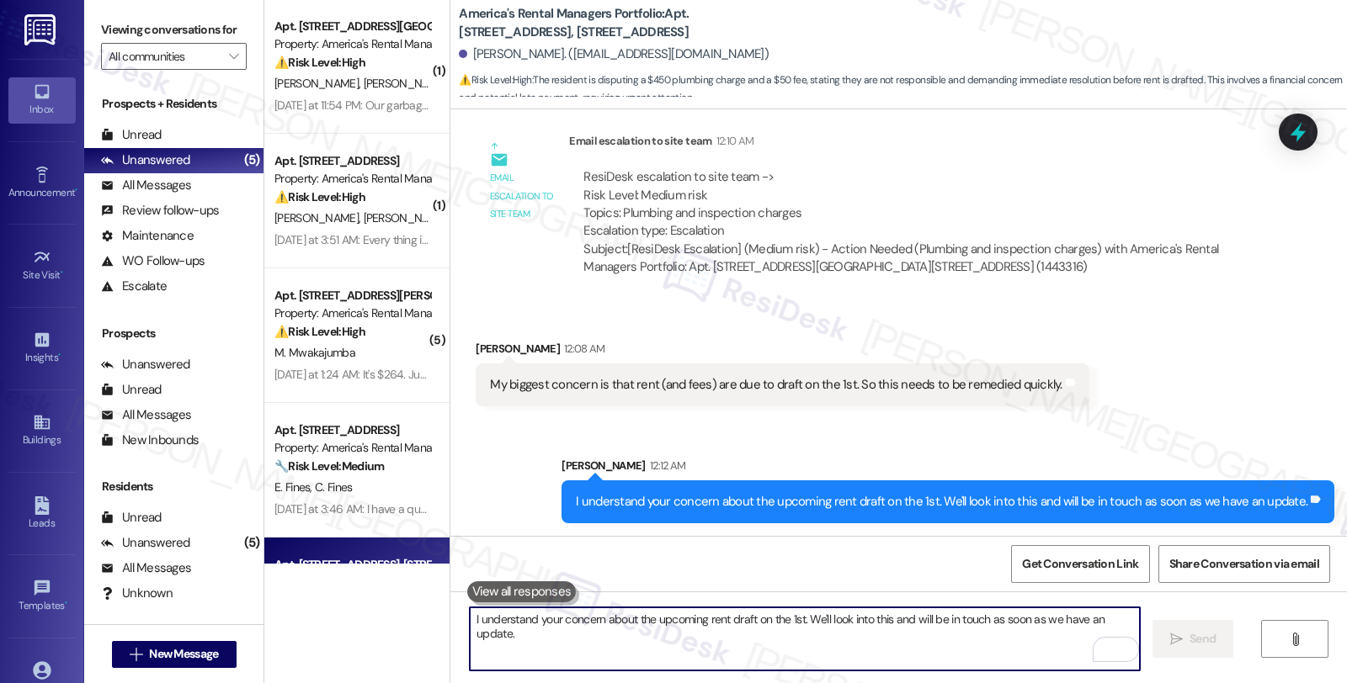
scroll to position [0, 0]
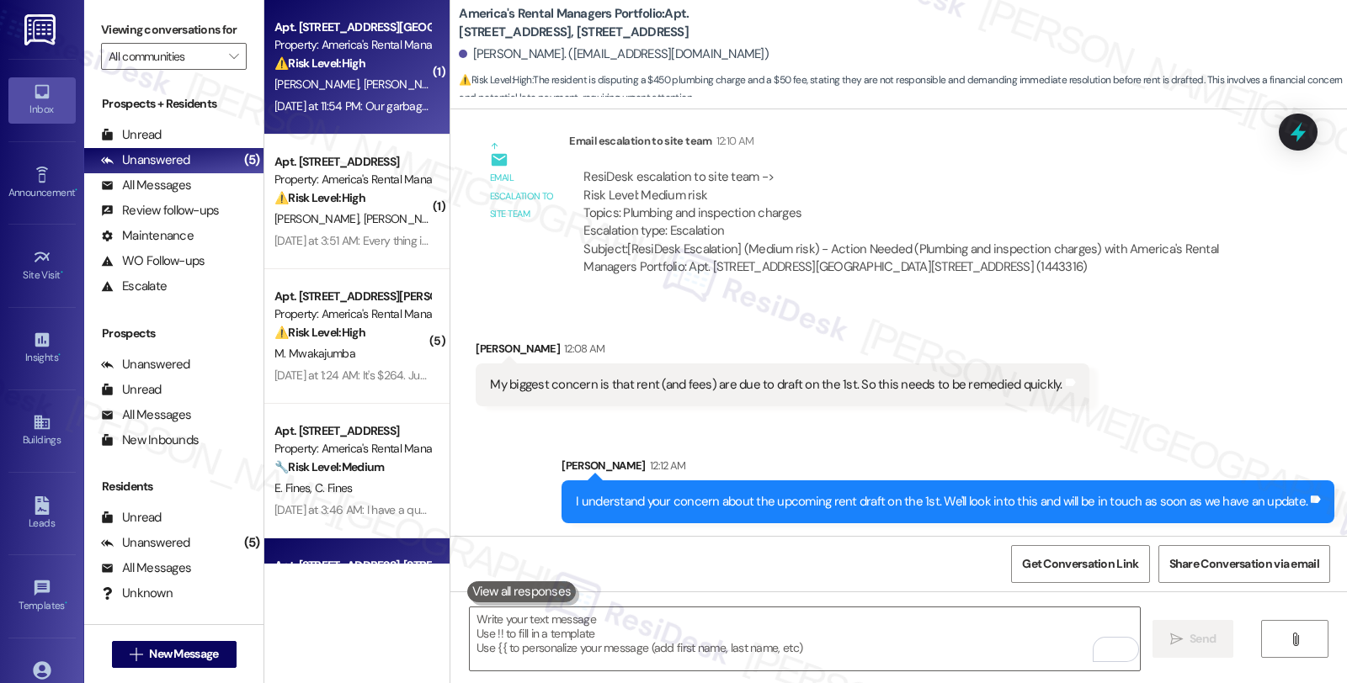
click at [386, 77] on div "[PERSON_NAME] [PERSON_NAME]" at bounding box center [352, 84] width 159 height 21
type textarea "Fetching suggested responses. Please feel free to read through the conversation…"
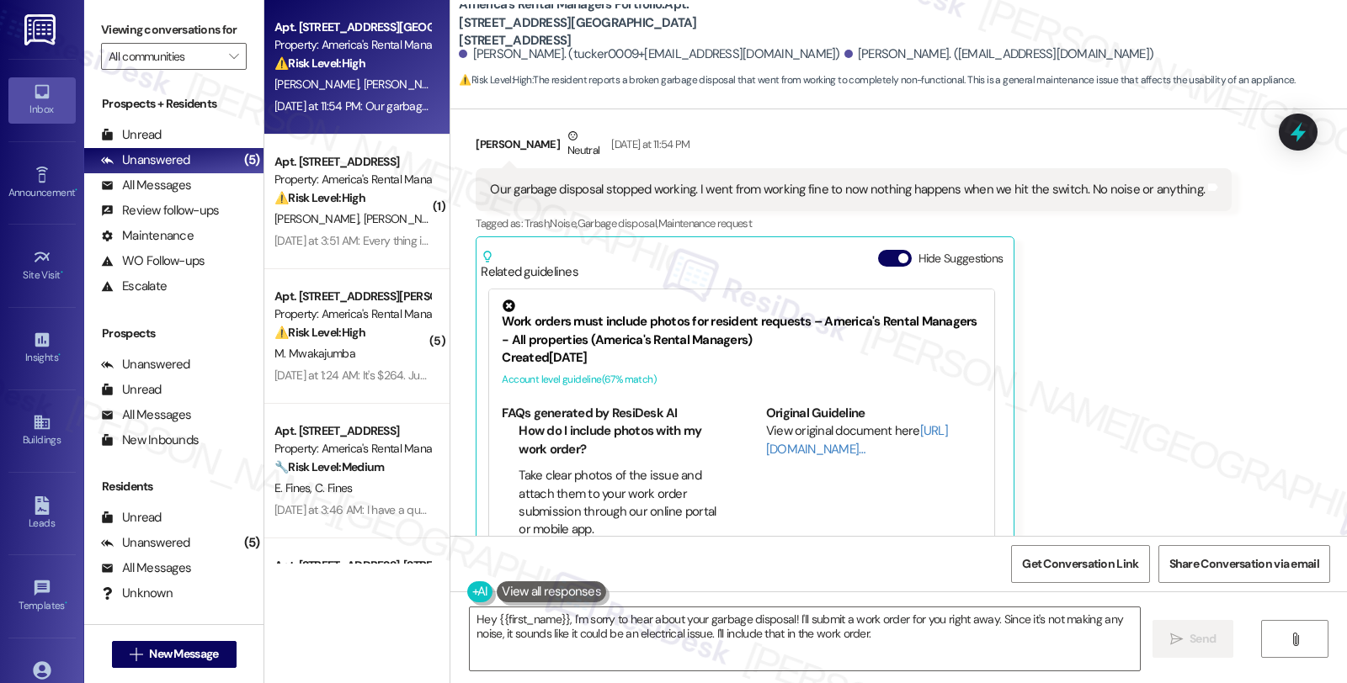
scroll to position [3236, 0]
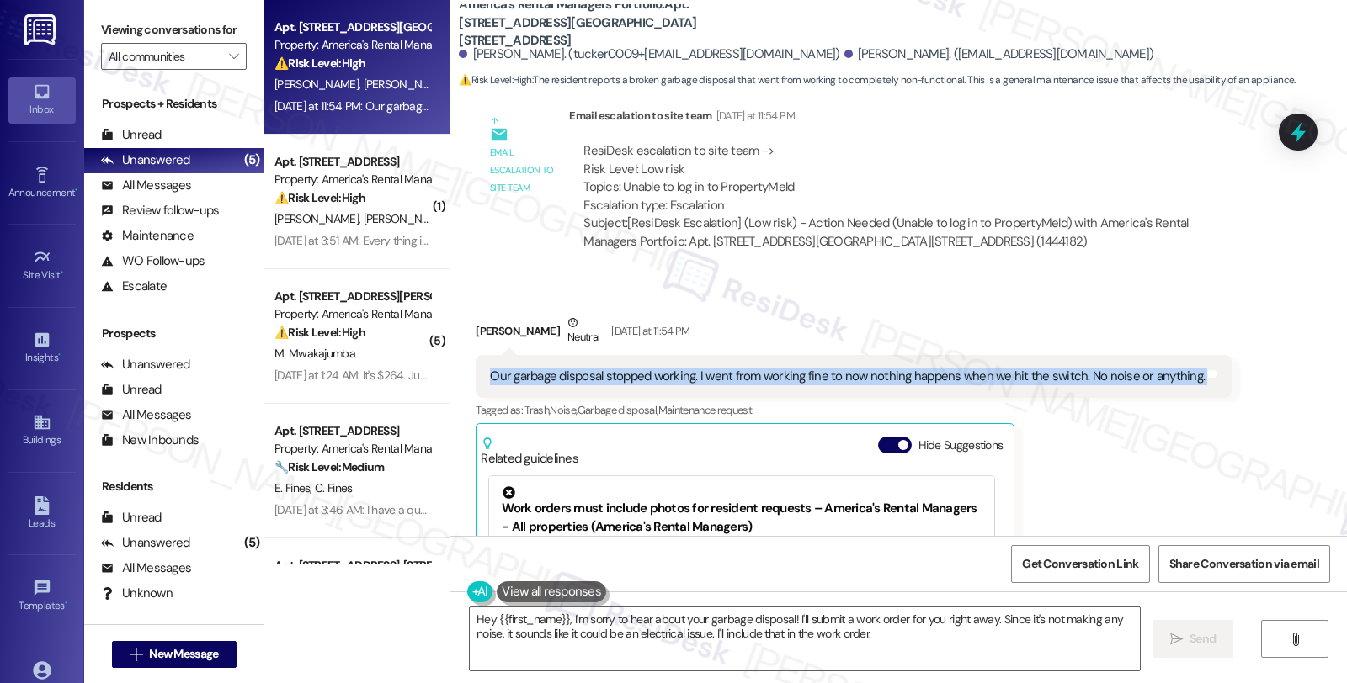
drag, startPoint x: 473, startPoint y: 342, endPoint x: 1337, endPoint y: 345, distance: 863.6
click at [1337, 345] on div "Received via SMS Benjimen Johnston Neutral Yesterday at 11:54 PM Our garbage di…" at bounding box center [898, 517] width 896 height 483
copy div "Our garbage disposal stopped working. I went from working fine to now nothing h…"
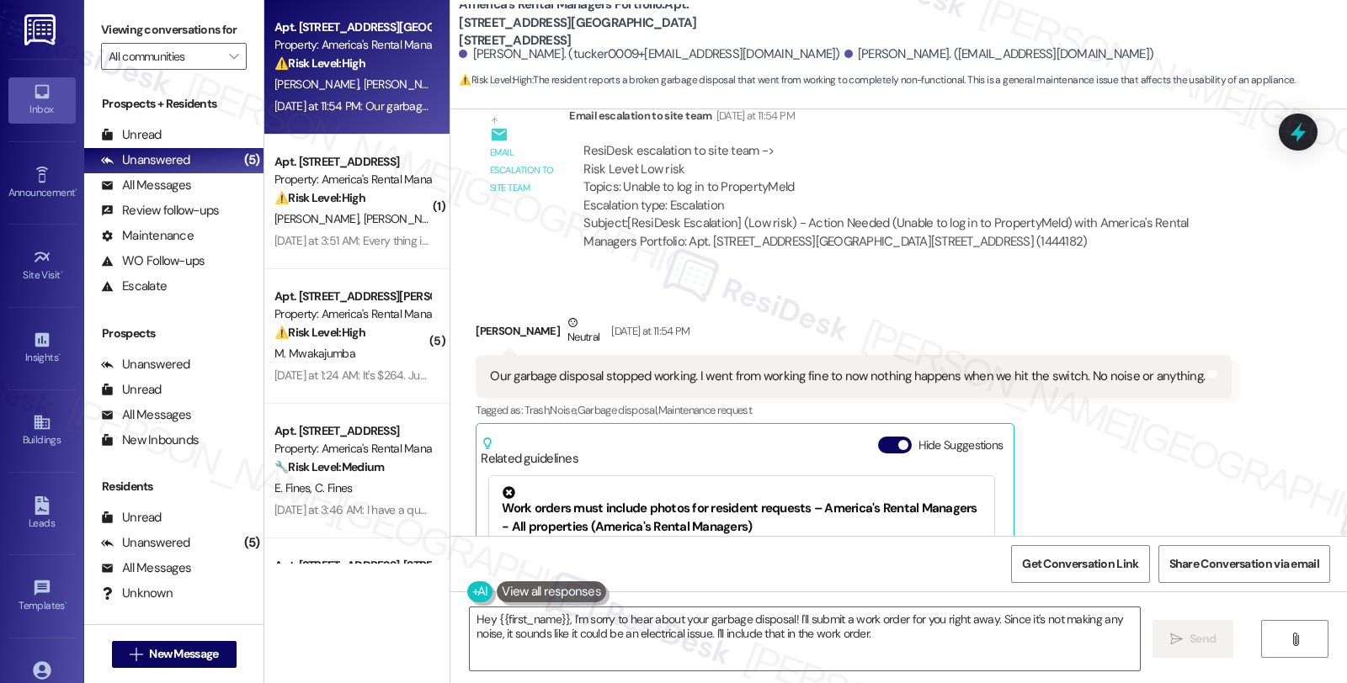
click at [1109, 453] on div "Benjimen Johnston Neutral Yesterday at 11:54 PM Our garbage disposal stopped wo…" at bounding box center [854, 530] width 756 height 433
click at [1070, 427] on div "Benjimen Johnston Neutral Yesterday at 11:54 PM Our garbage disposal stopped wo…" at bounding box center [854, 530] width 756 height 433
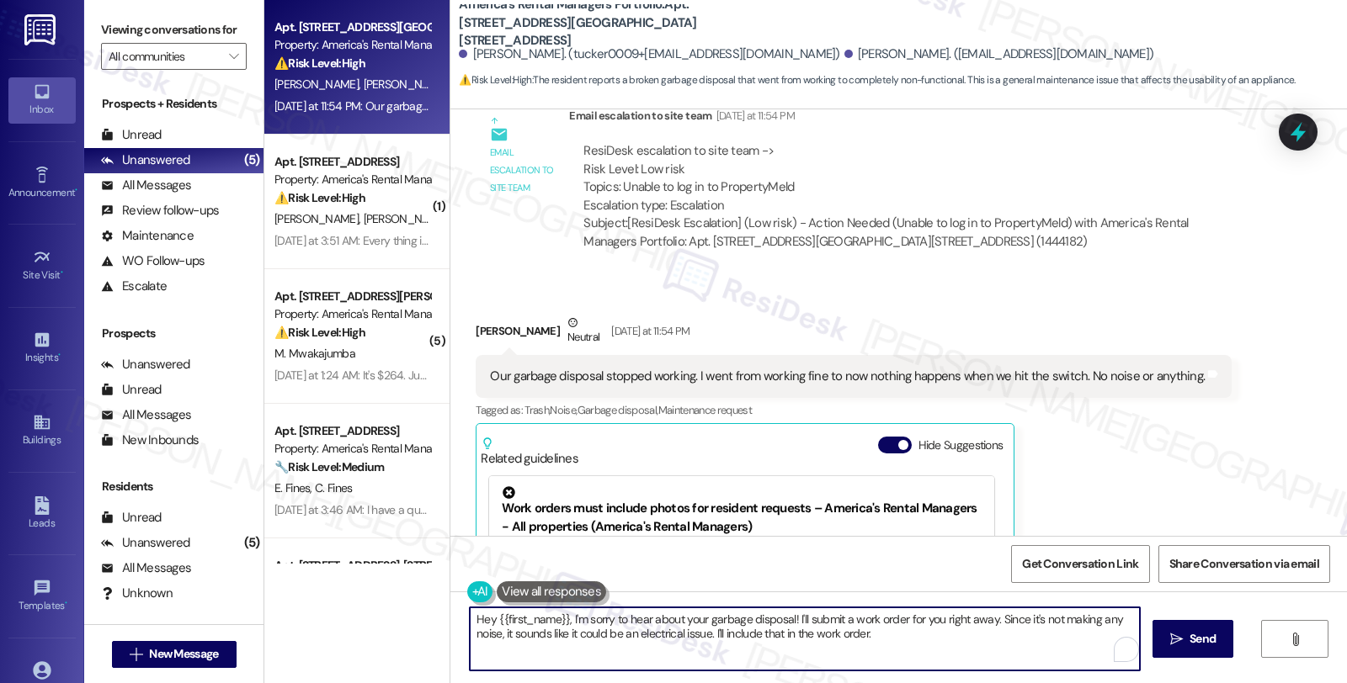
drag, startPoint x: 557, startPoint y: 617, endPoint x: 375, endPoint y: 617, distance: 182.7
click at [375, 617] on div "Apt. 2215 Montreat Drive, 2215 Montreat Drive Property: America's Rental Manage…" at bounding box center [805, 341] width 1082 height 683
drag, startPoint x: 685, startPoint y: 620, endPoint x: 843, endPoint y: 641, distance: 158.9
click at [843, 641] on textarea "I'm sorry to hear about your garbage disposal! I'll submit a work order for you…" at bounding box center [805, 639] width 670 height 63
paste textarea "Let's get this sorted out. I need a few details to help us assess the situation…"
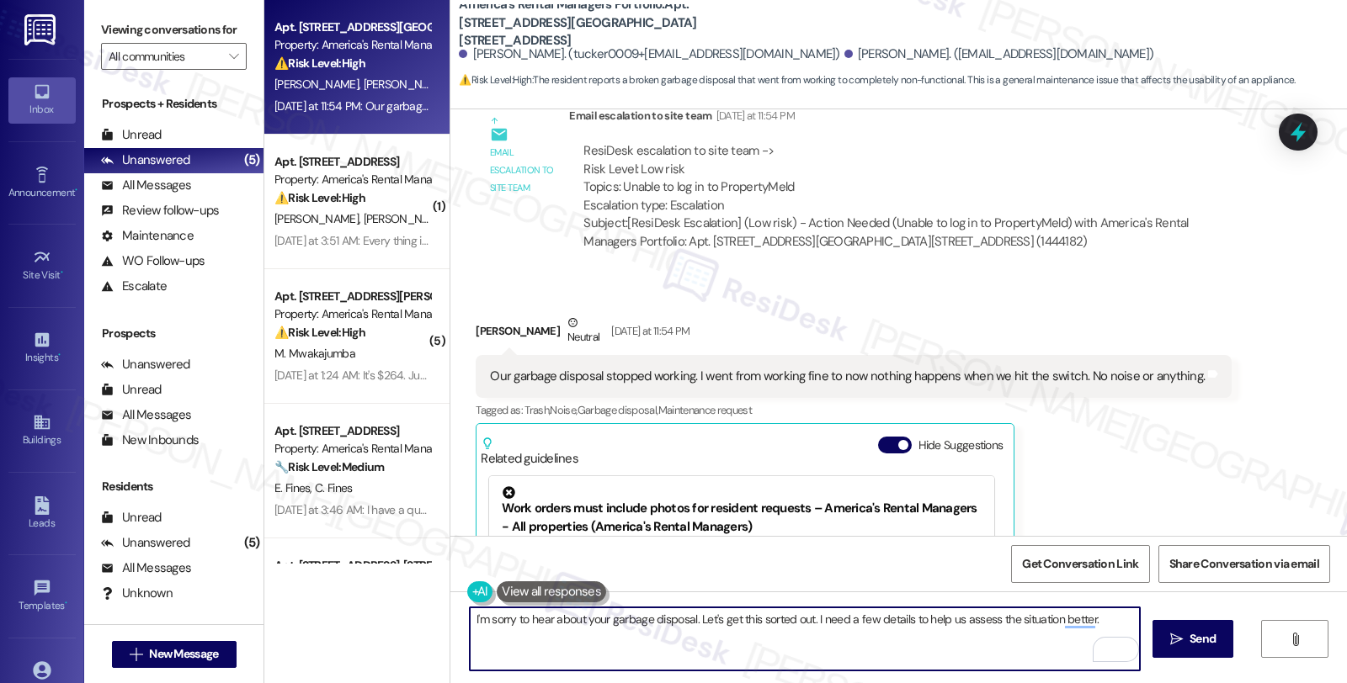
paste textarea "When you flip the switch, do you notice any sound at all—like a hum or click—or…"
type textarea "I'm sorry to hear about your garbage disposal. Let's get this sorted out. I nee…"
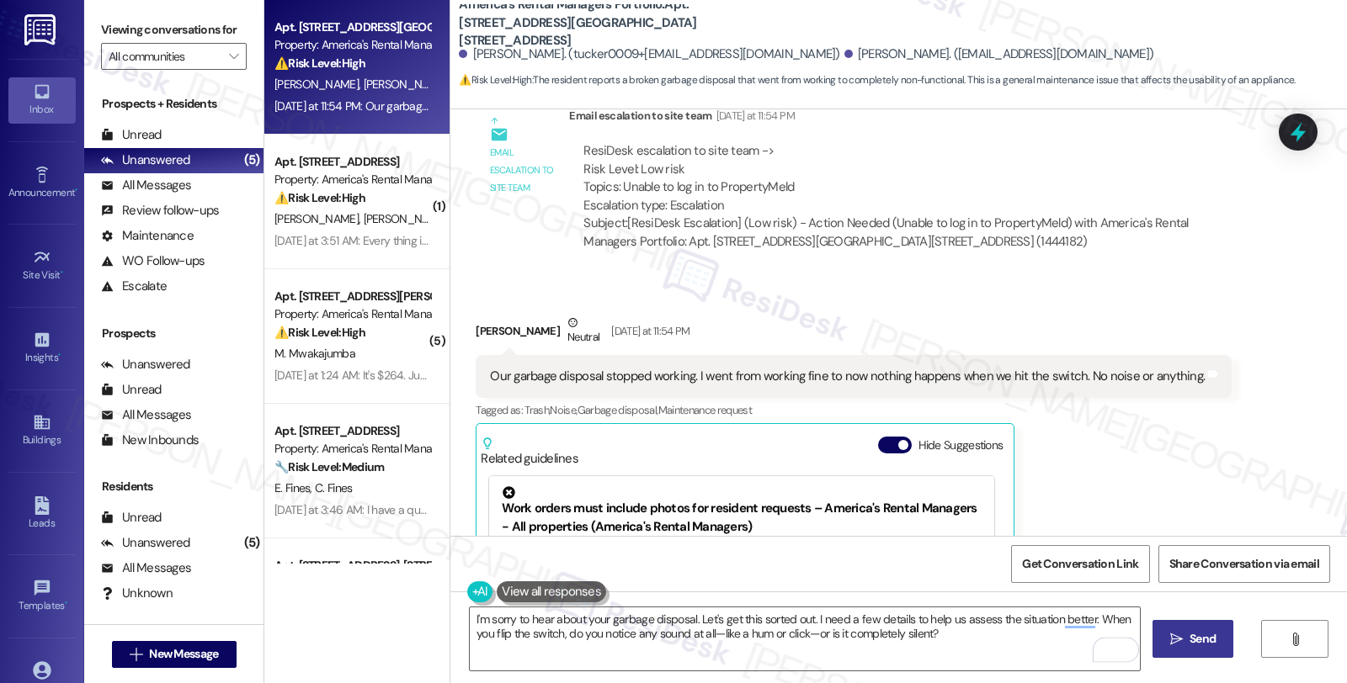
click at [1175, 629] on button " Send" at bounding box center [1193, 639] width 82 height 38
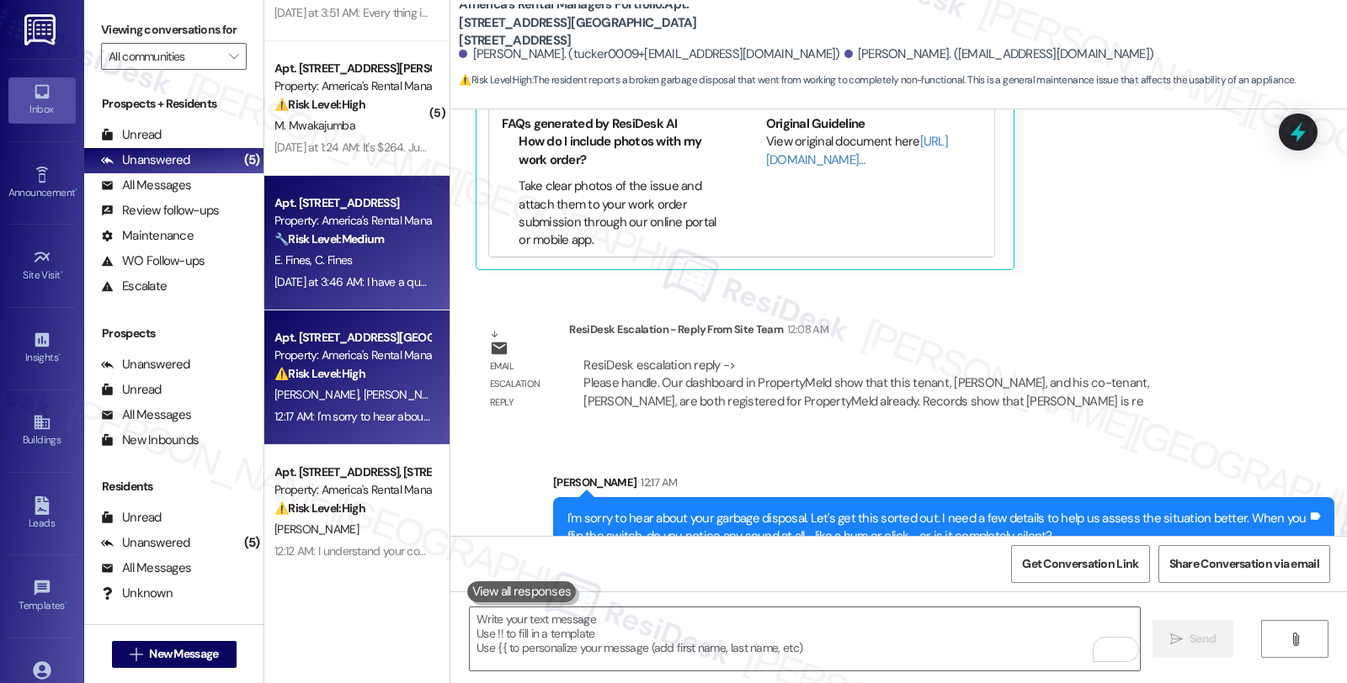
scroll to position [0, 0]
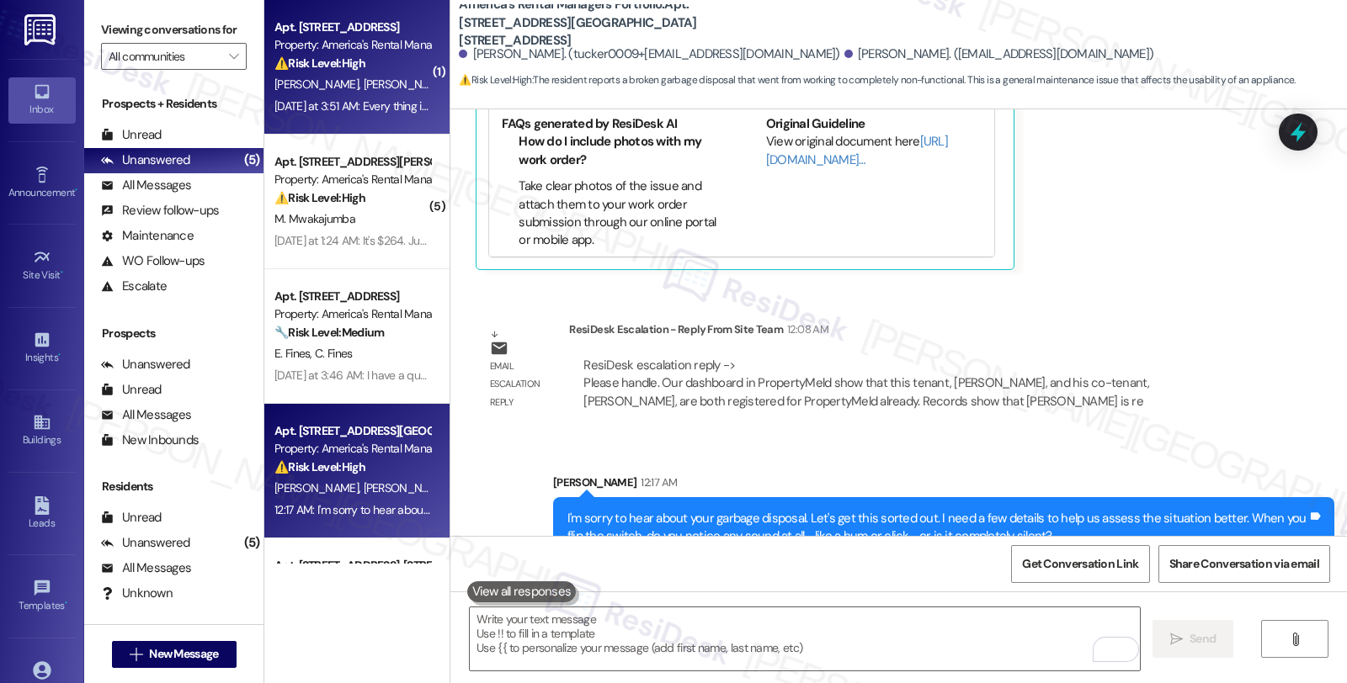
click at [350, 61] on strong "⚠️ Risk Level: High" at bounding box center [319, 63] width 91 height 15
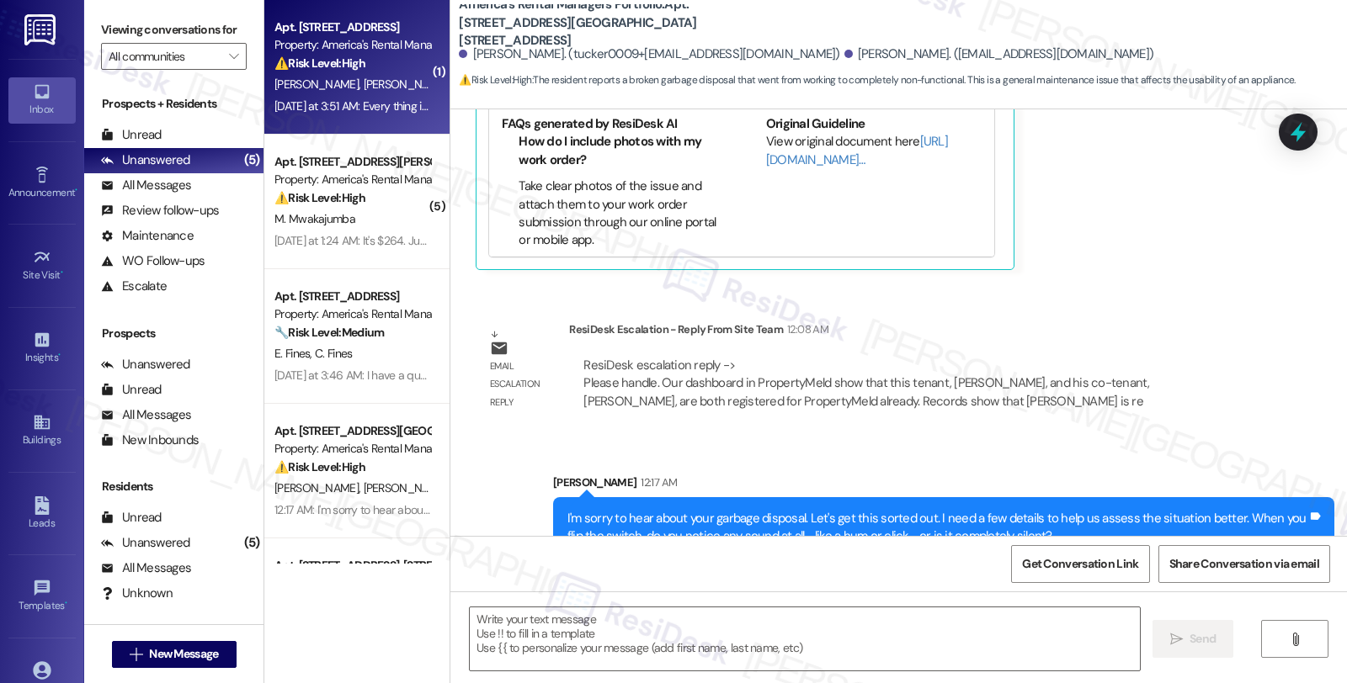
type textarea "Fetching suggested responses. Please feel free to read through the conversation…"
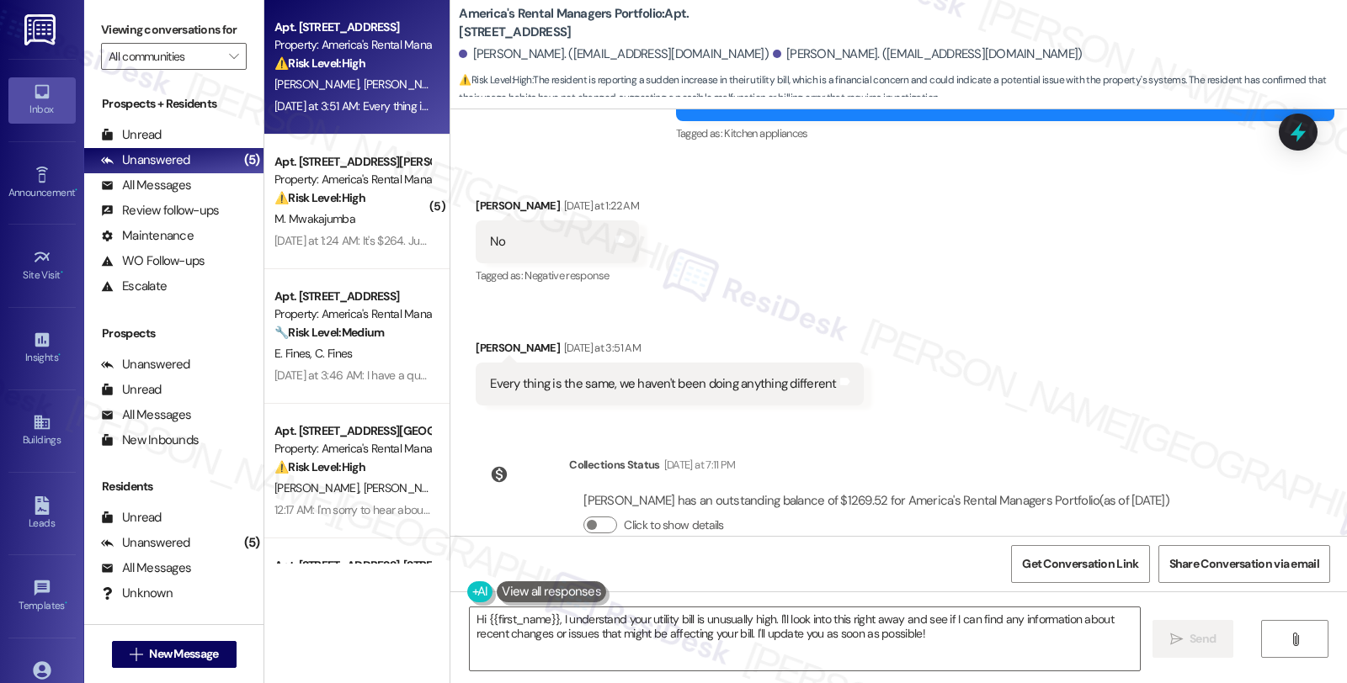
scroll to position [1031, 0]
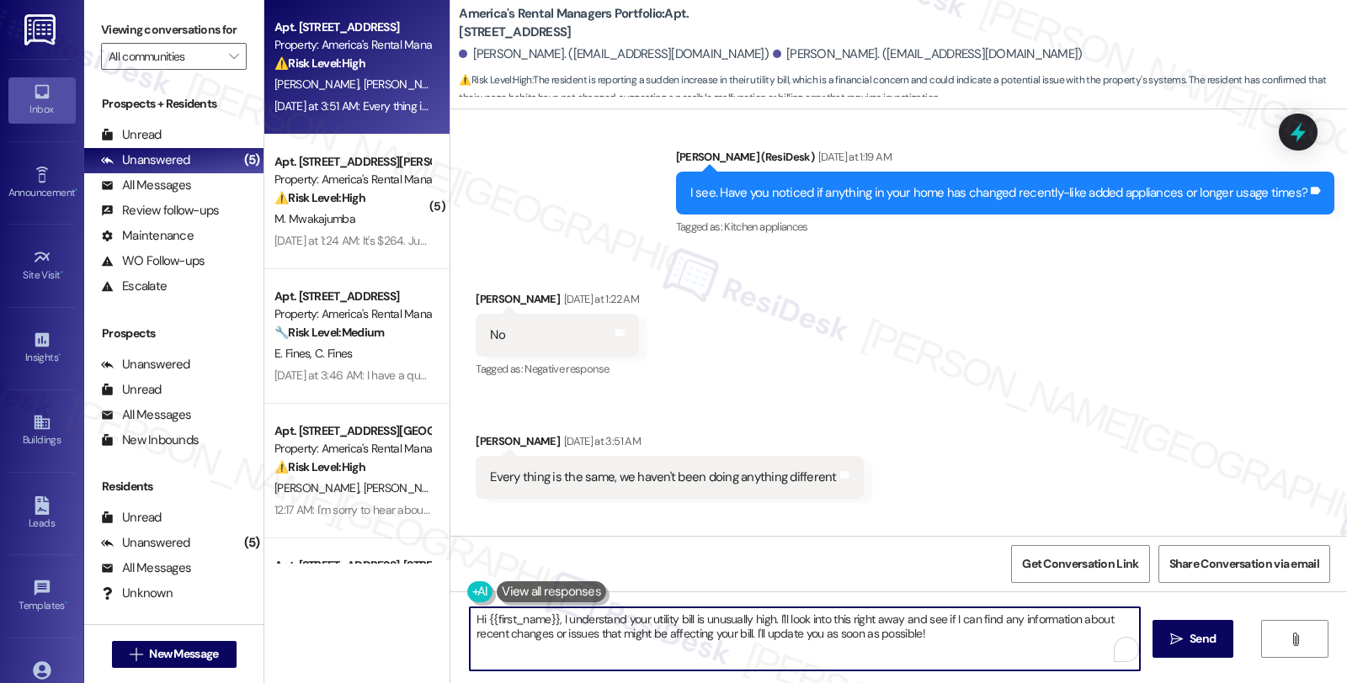
drag, startPoint x: 478, startPoint y: 618, endPoint x: 906, endPoint y: 646, distance: 428.6
click at [906, 646] on textarea "Hi {{first_name}}, I understand your utility bill is unusually high. I'll look …" at bounding box center [805, 639] width 670 height 63
click at [834, 657] on textarea "Hi {{first_name}}, I understand your utility bill is unusually high. I'll look …" at bounding box center [805, 639] width 670 height 63
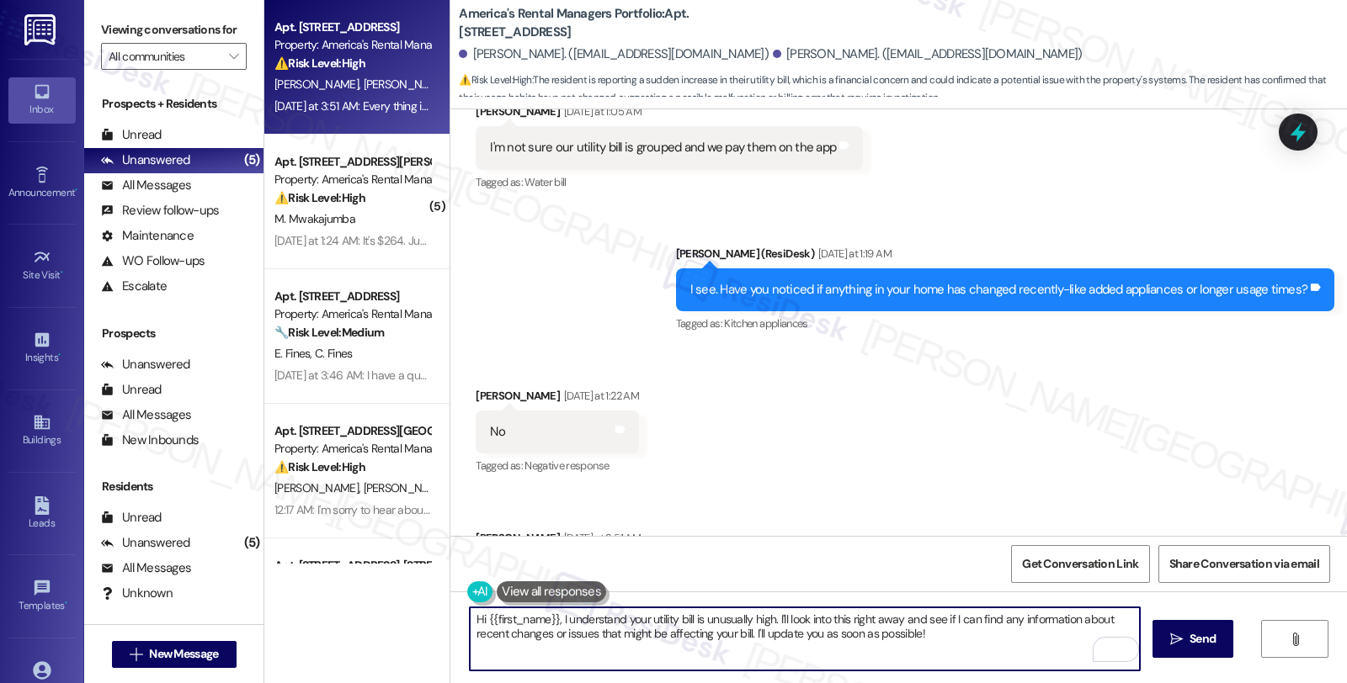
scroll to position [938, 0]
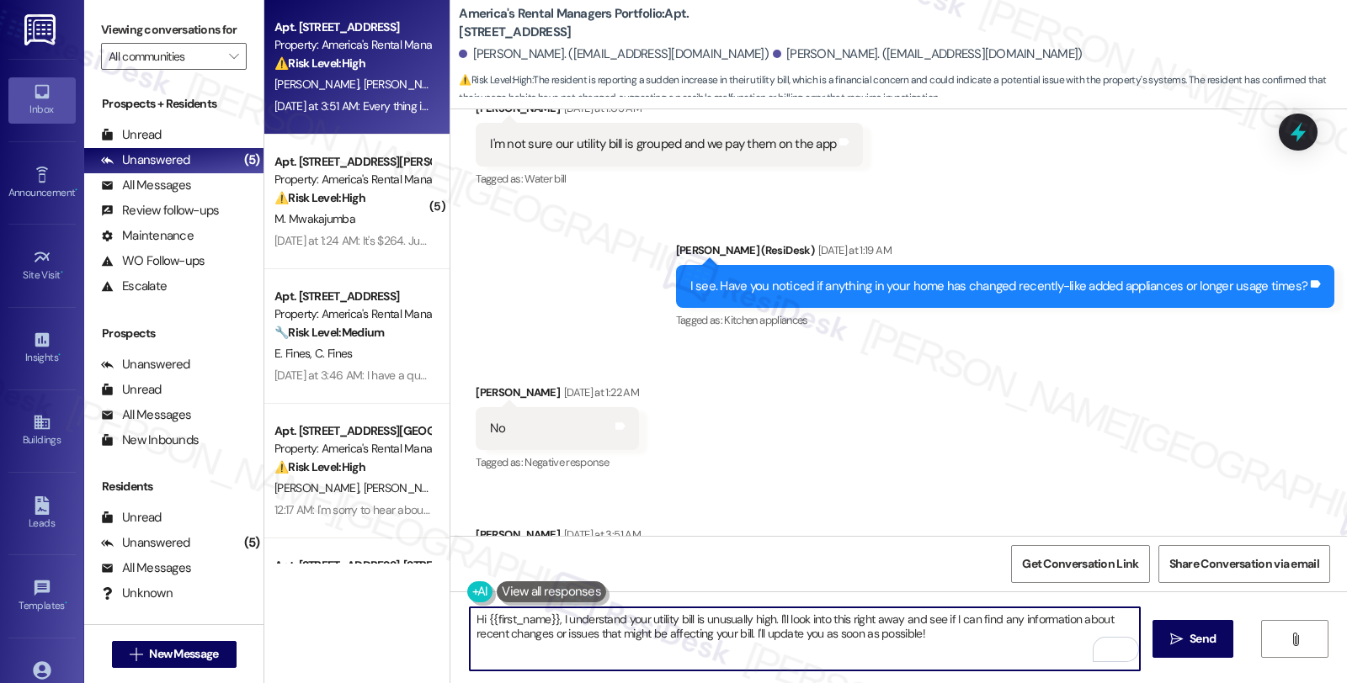
click at [470, 618] on textarea "Hi {{first_name}}, I understand your utility bill is unusually high. I'll look …" at bounding box center [805, 639] width 670 height 63
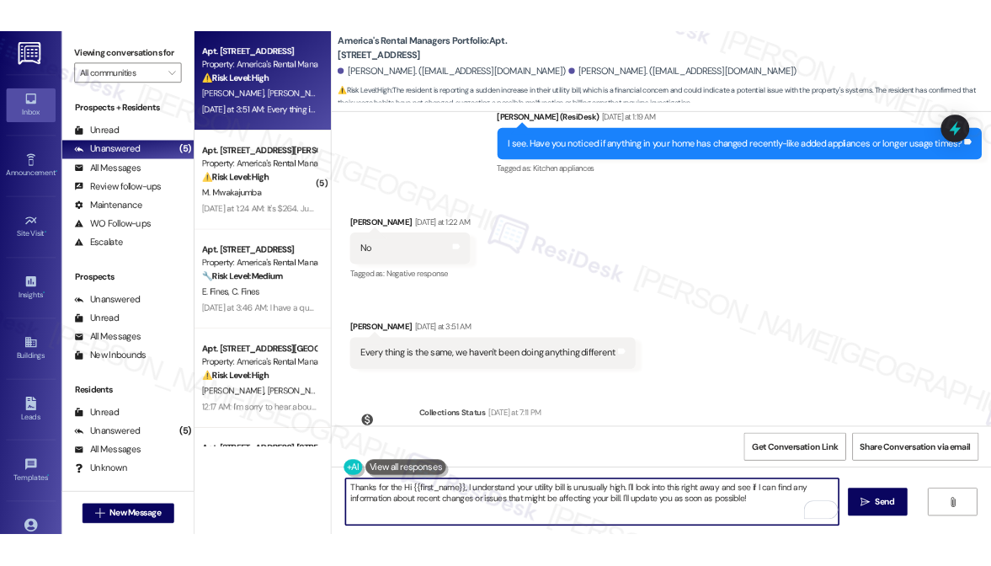
scroll to position [1125, 0]
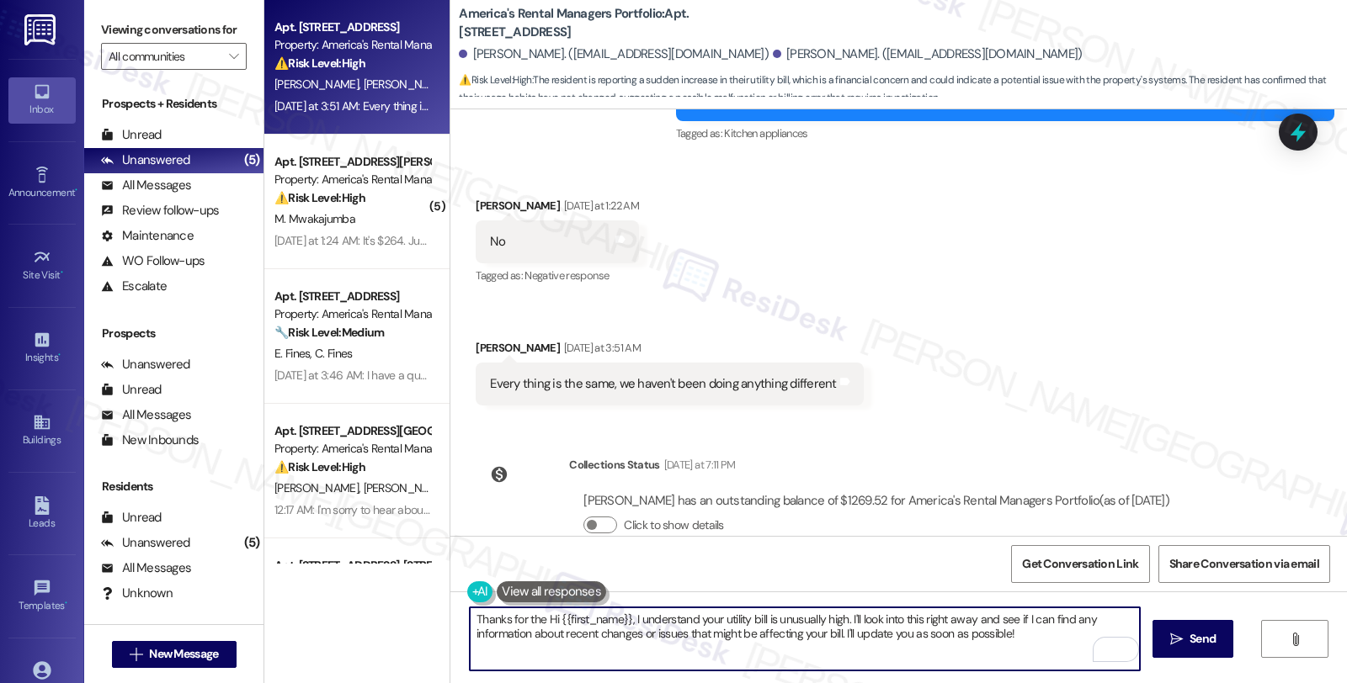
click at [535, 618] on textarea "Thanks for the Hi {{first_name}}, I understand your utility bill is unusually h…" at bounding box center [805, 639] width 670 height 63
click at [470, 617] on textarea "Thanks for the infoHi {{first_name}}, I understand your utility bill is unusual…" at bounding box center [805, 639] width 670 height 63
click at [888, 623] on textarea "Got it. Thanks for the infoHi {{first_name}}, I understand your utility bill is…" at bounding box center [805, 639] width 670 height 63
click at [498, 616] on textarea "Got it. We'll look into this right away and see if I can find any information a…" at bounding box center [805, 639] width 670 height 63
click at [788, 616] on textarea "Got it. I'll sahre this with the team We'll look into this right away and see i…" at bounding box center [805, 639] width 670 height 63
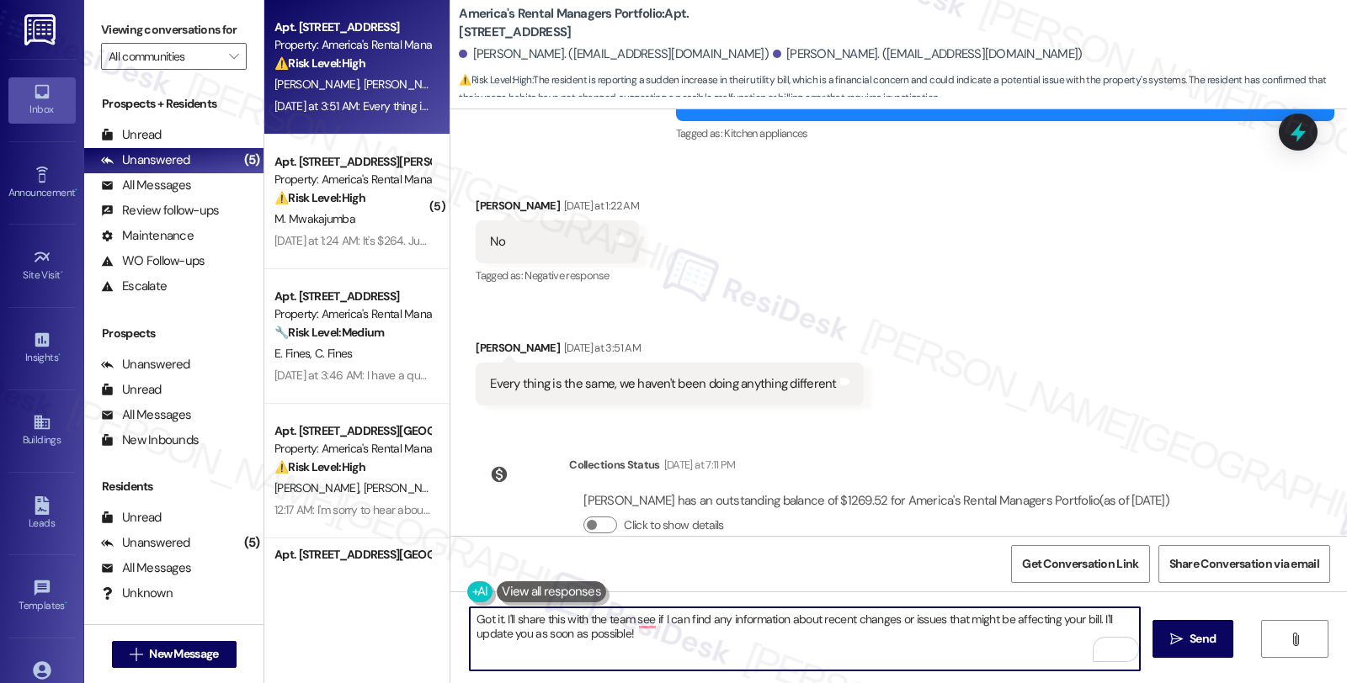
click at [510, 619] on textarea "Got it. I'll share this with the team see if I can find any information about r…" at bounding box center [805, 639] width 670 height 63
drag, startPoint x: 507, startPoint y: 619, endPoint x: 540, endPoint y: 618, distance: 33.7
click at [508, 619] on textarea "Got it. I'll share this with the team see if I can find any information about r…" at bounding box center [805, 639] width 670 height 63
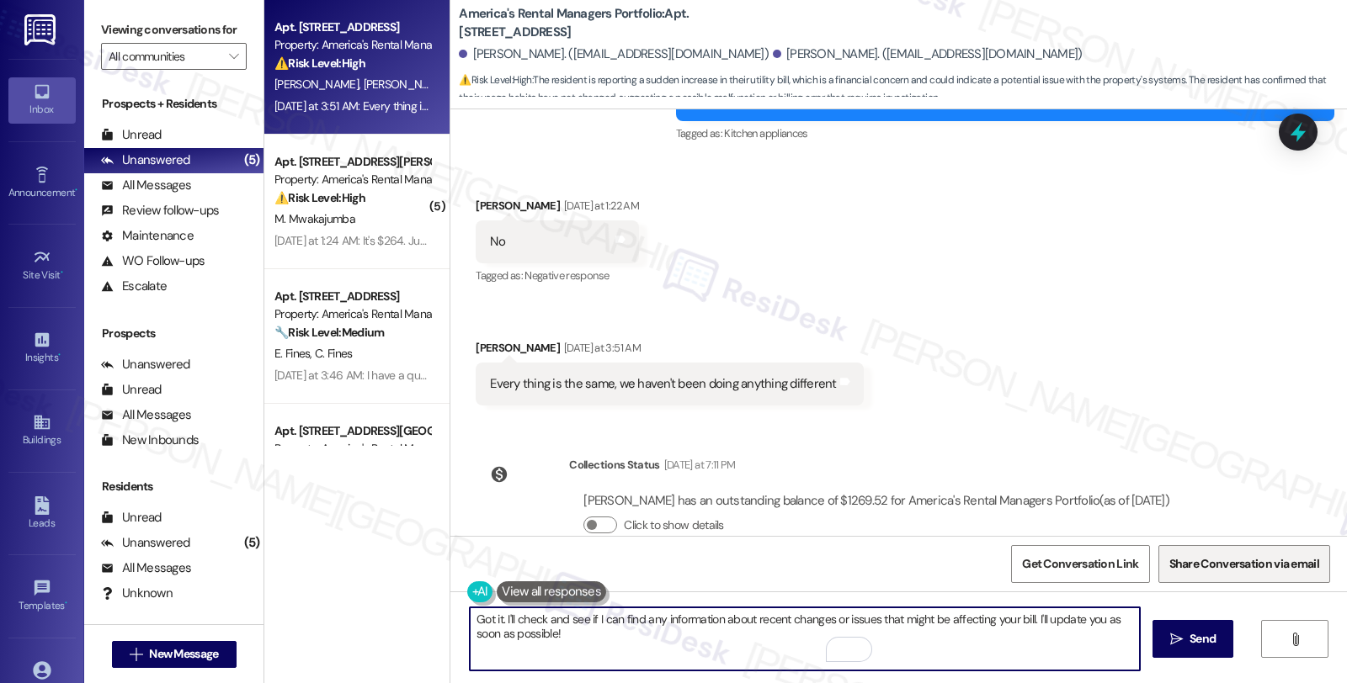
scroll to position [1251, 0]
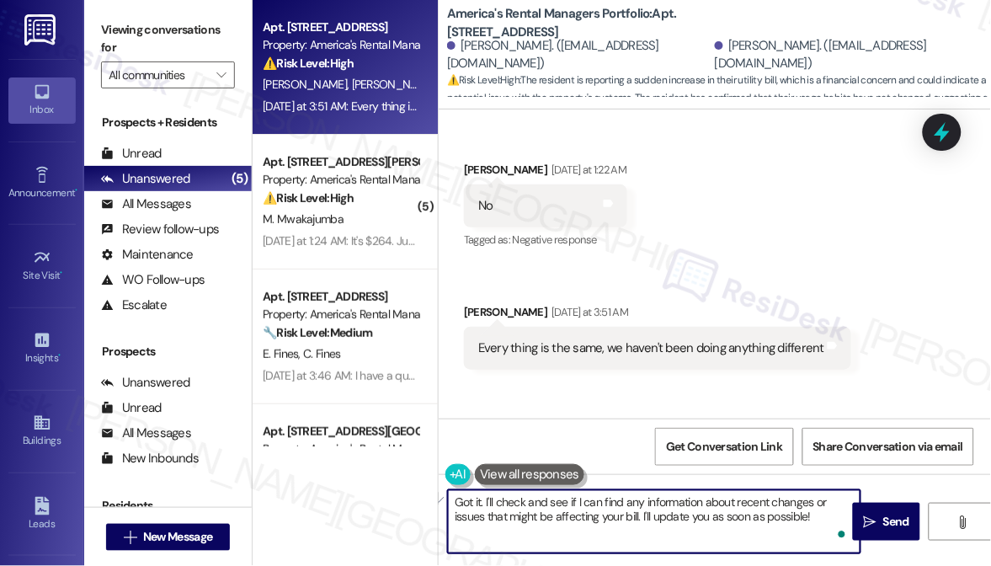
drag, startPoint x: 658, startPoint y: 515, endPoint x: 822, endPoint y: 515, distance: 163.3
click at [822, 515] on textarea "Got it. I'll check and see if I can find any information about recent changes o…" at bounding box center [654, 521] width 412 height 63
click at [752, 528] on textarea "Got it. I'll check and see if I can find any information about recent changes o…" at bounding box center [654, 521] width 412 height 63
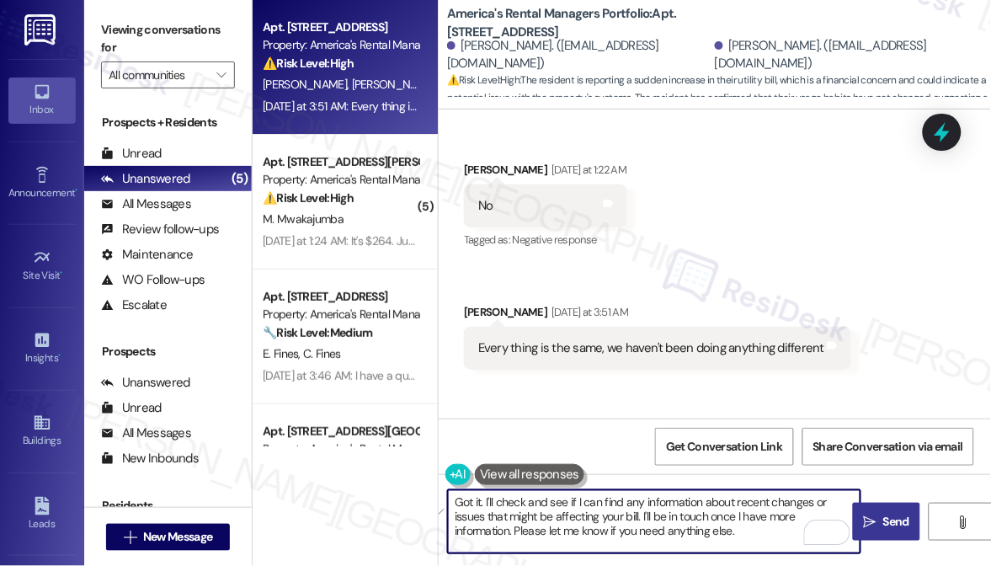
type textarea "Got it. I'll check and see if I can find any information about recent changes o…"
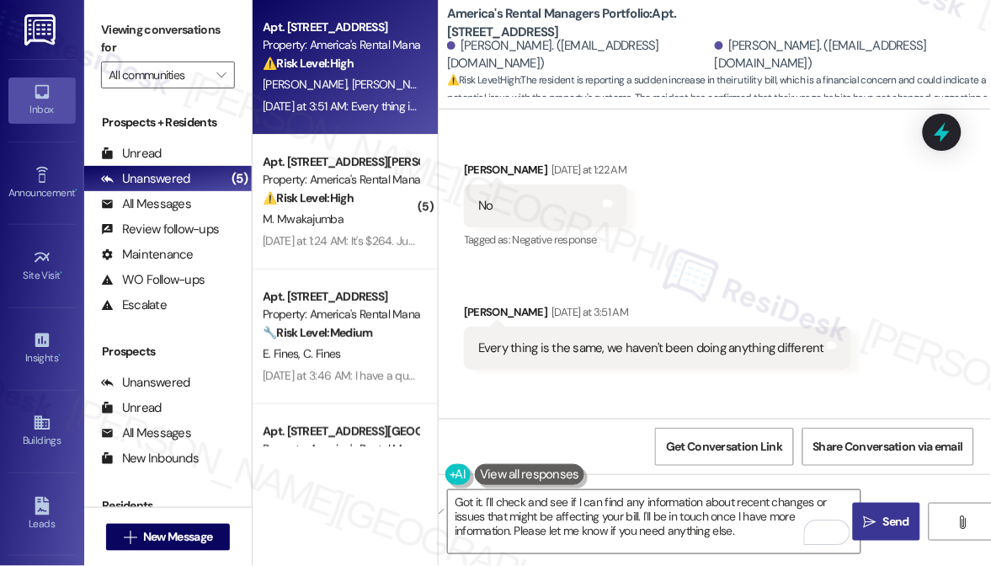
click at [898, 513] on span "Send" at bounding box center [896, 522] width 26 height 18
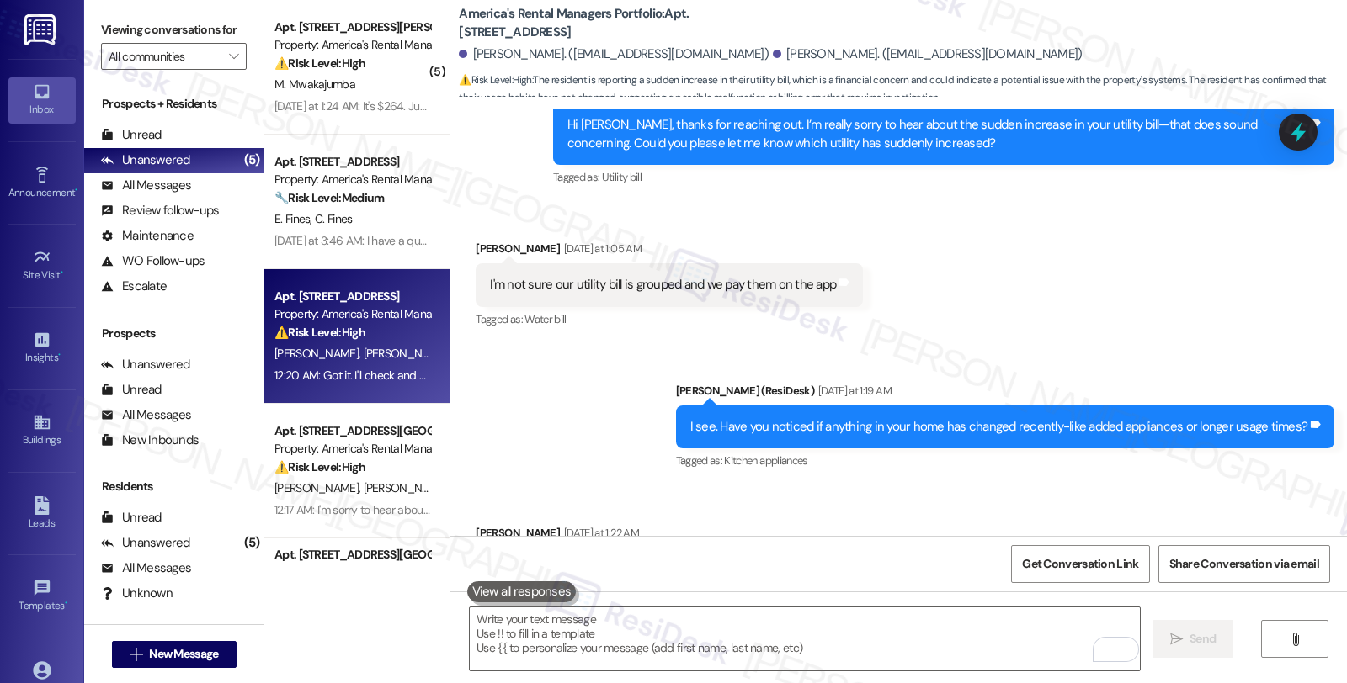
scroll to position [793, 0]
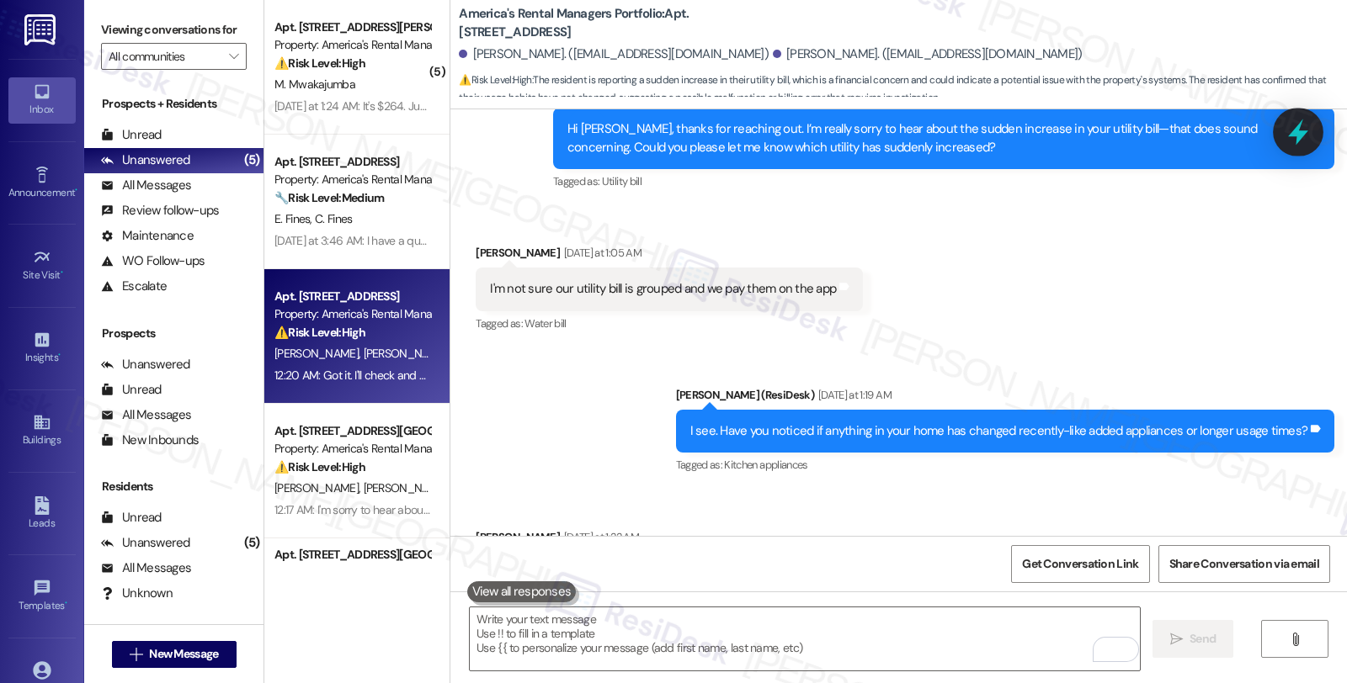
click at [1295, 138] on icon at bounding box center [1298, 132] width 29 height 29
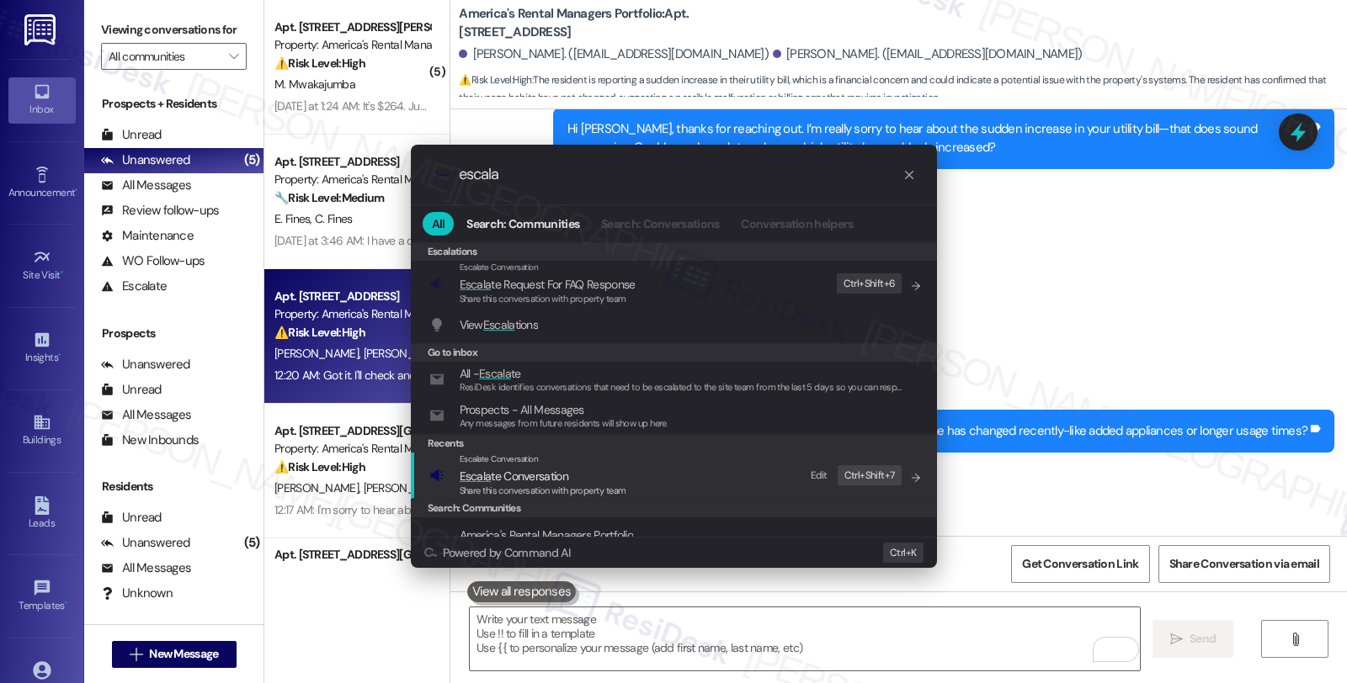
type input "escala"
click at [584, 471] on span "Escala te Conversation" at bounding box center [543, 476] width 167 height 19
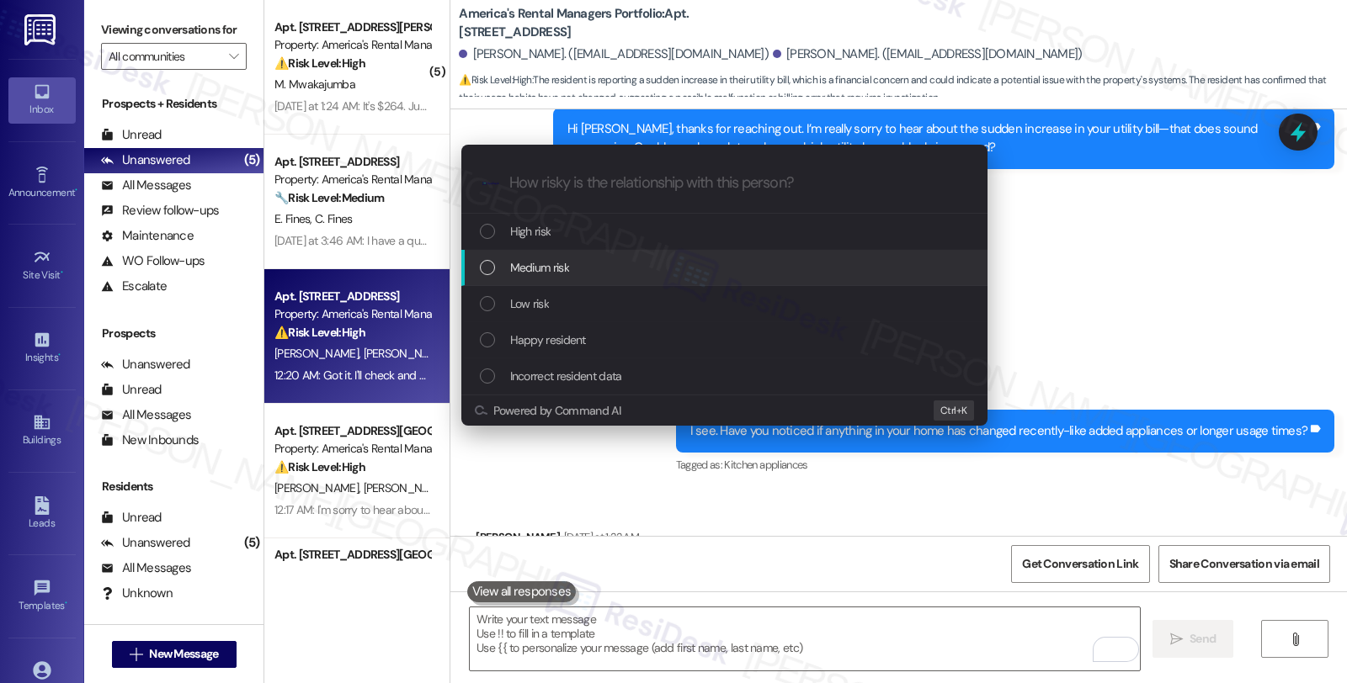
click at [583, 263] on div "Medium risk" at bounding box center [726, 267] width 492 height 19
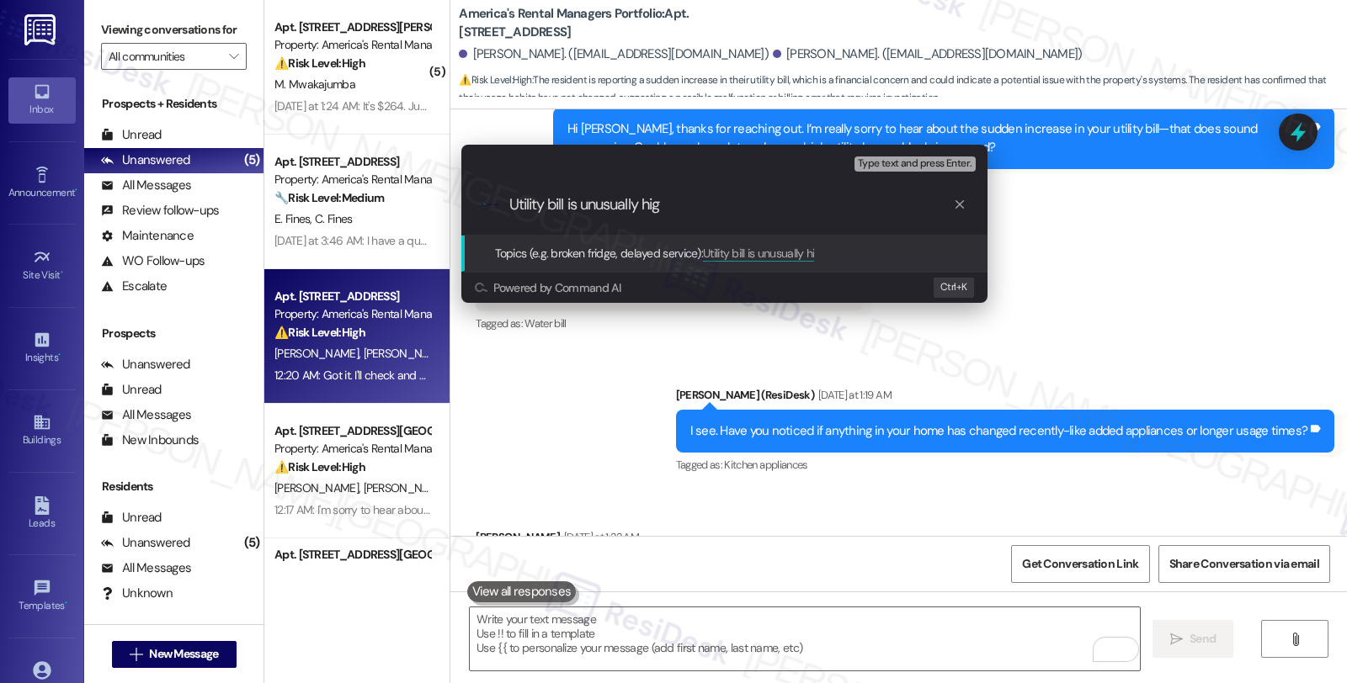
type input "Utility bill is unusually high"
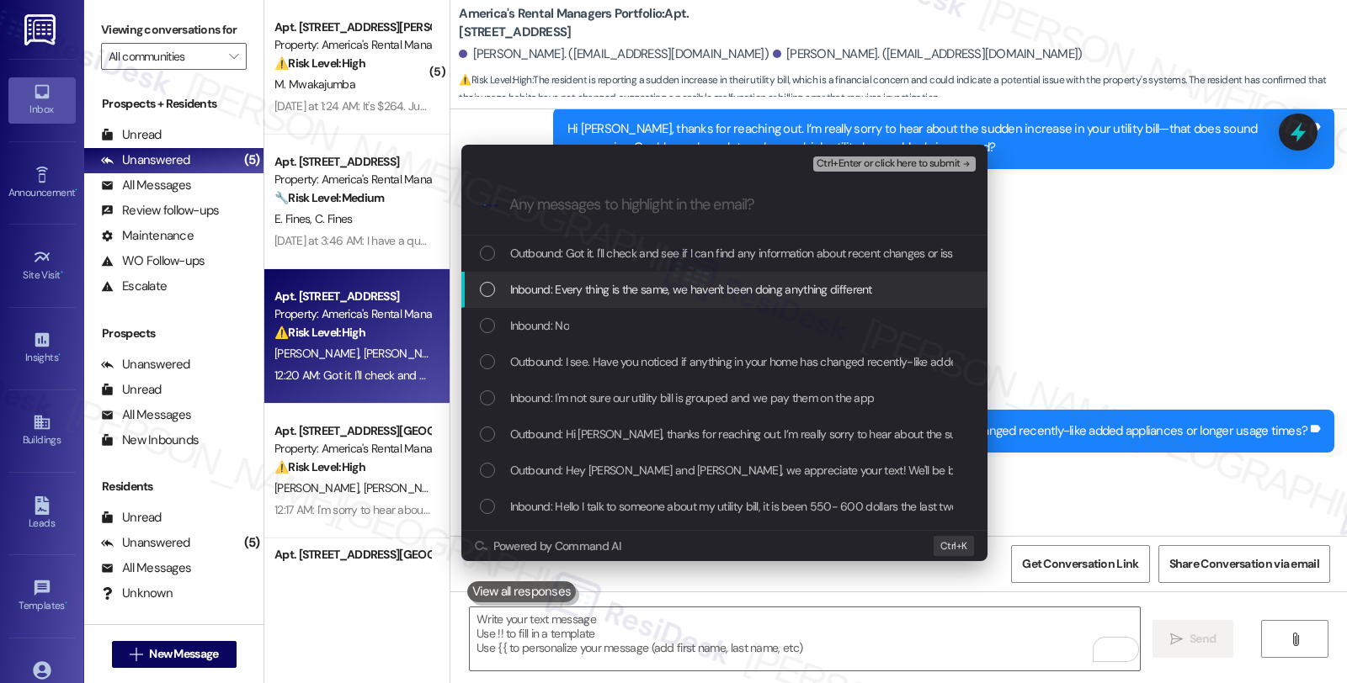
click at [575, 286] on span "Inbound: Every thing is the same, we haven't been doing anything different" at bounding box center [691, 289] width 362 height 19
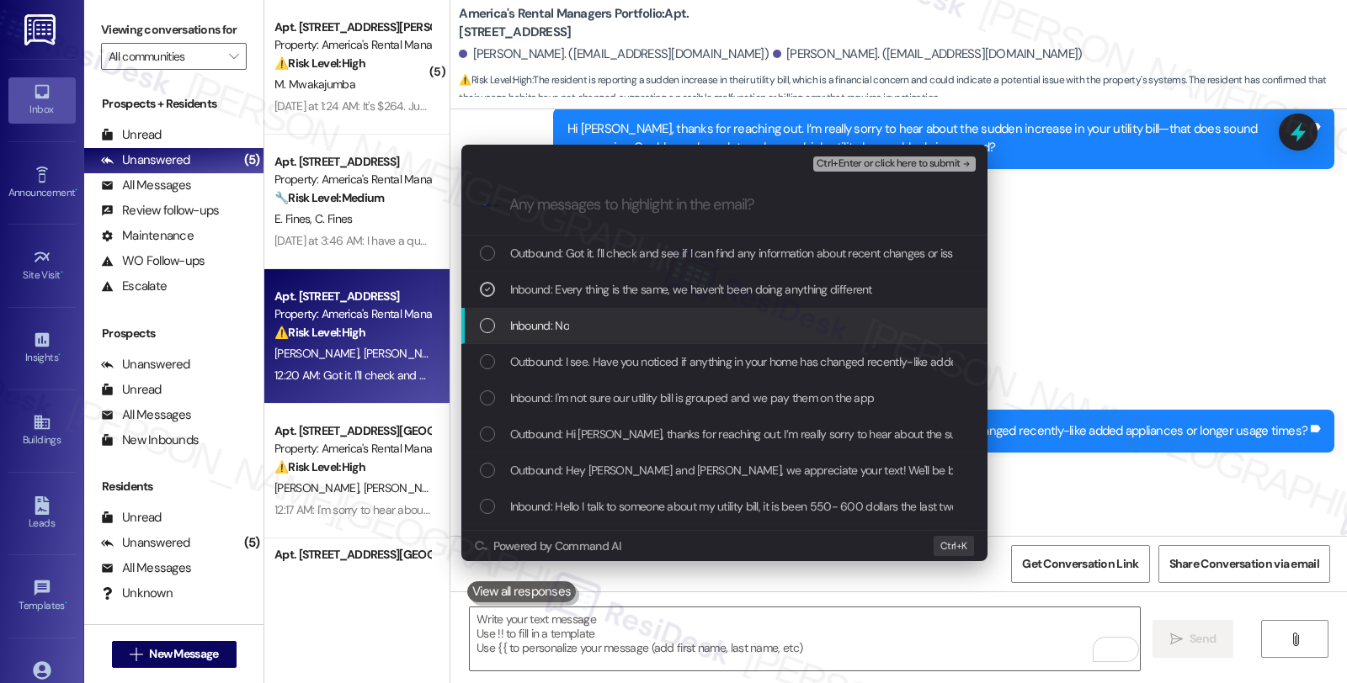
click at [553, 318] on span "Inbound: No" at bounding box center [539, 325] width 59 height 19
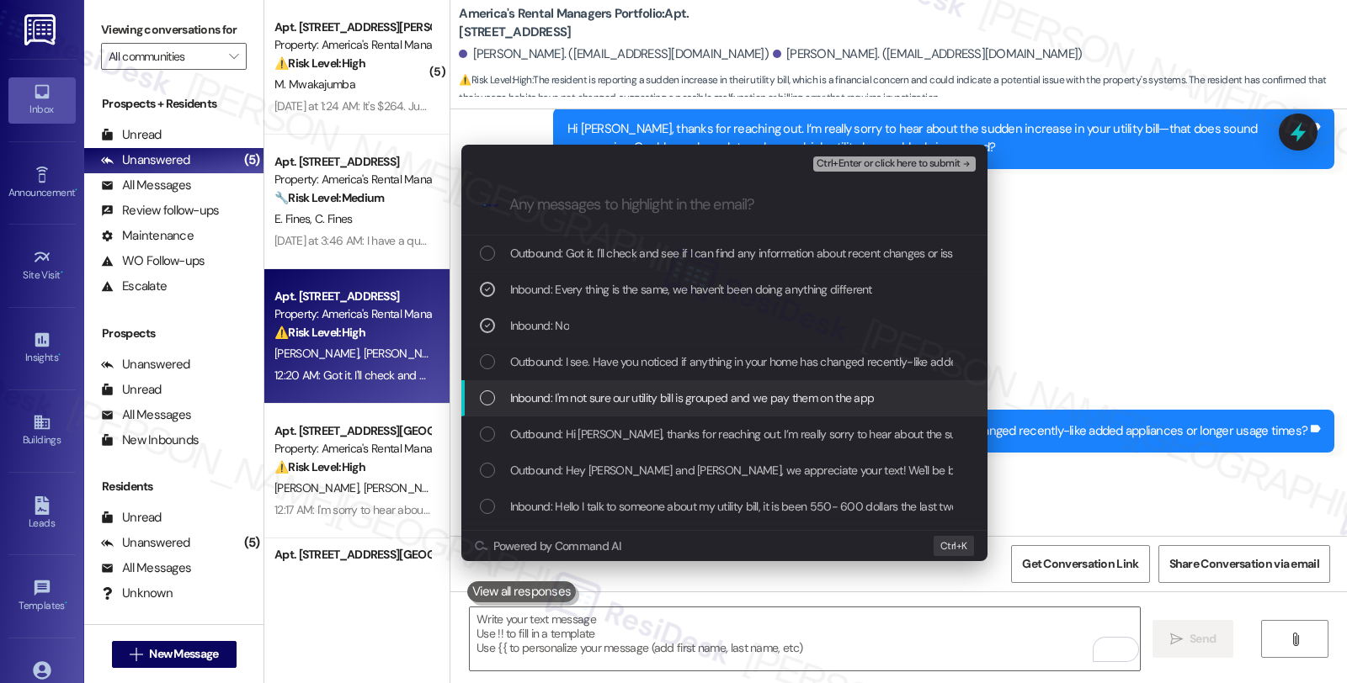
click at [560, 401] on span "Inbound: I'm not sure our utility bill is grouped and we pay them on the app" at bounding box center [692, 398] width 364 height 19
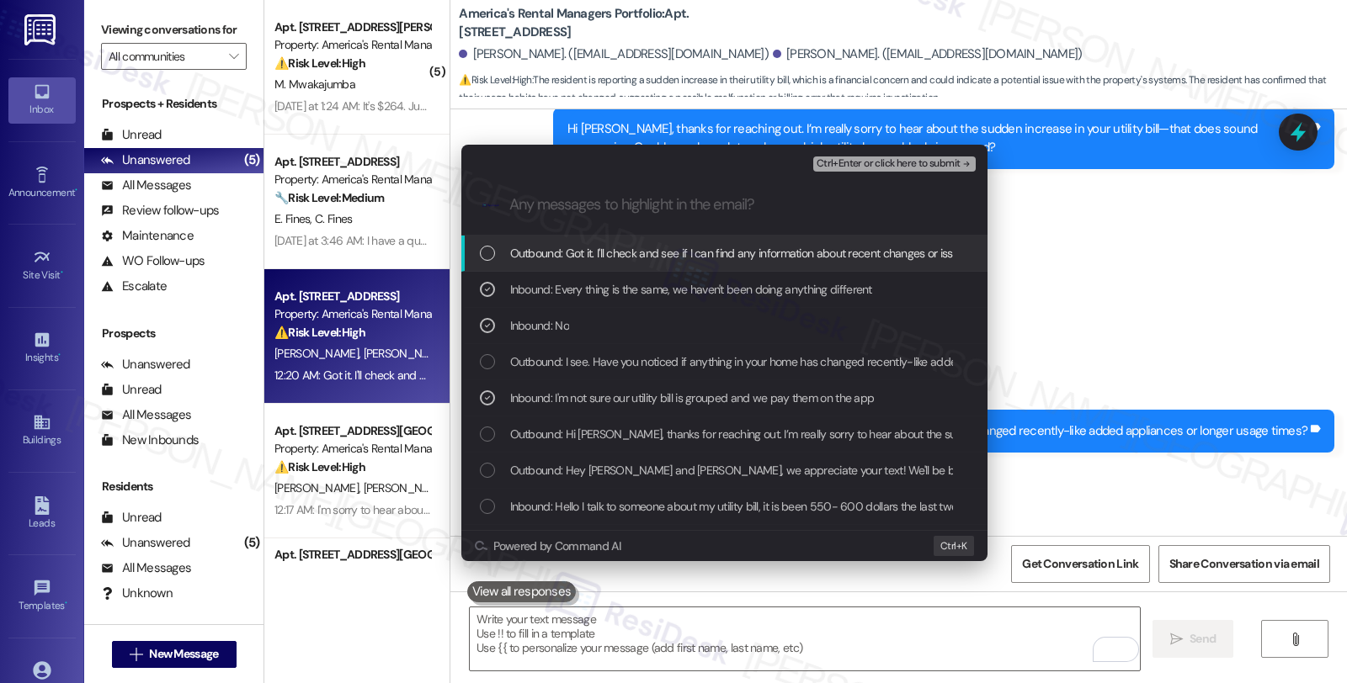
click at [886, 162] on span "Ctrl+Enter or click here to submit" at bounding box center [888, 164] width 144 height 12
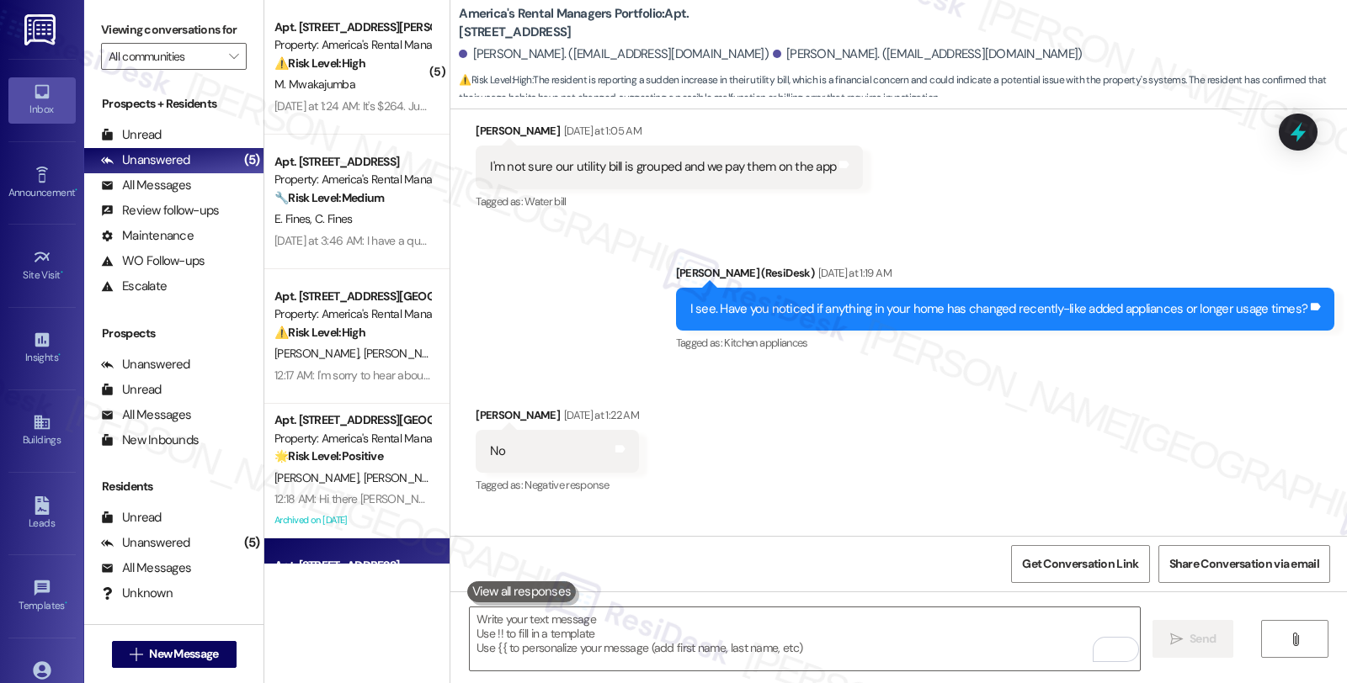
scroll to position [971, 0]
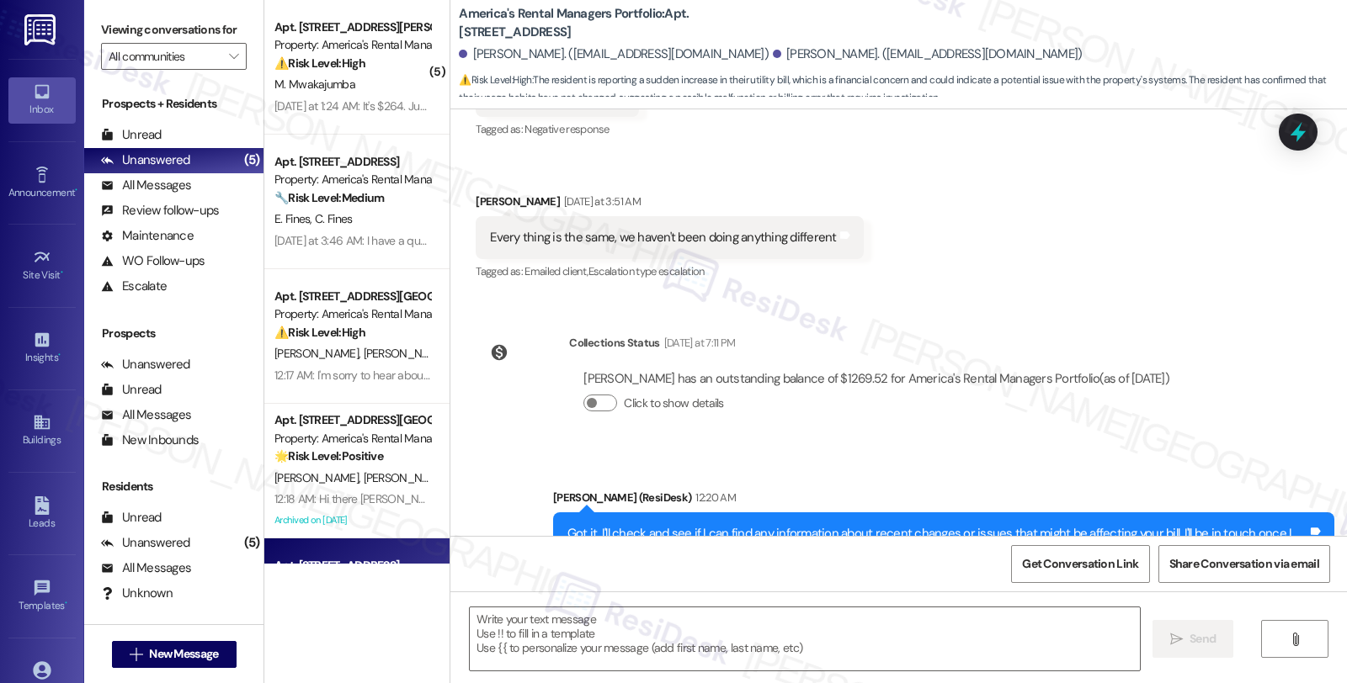
type textarea "Fetching suggested responses. Please feel free to read through the conversation…"
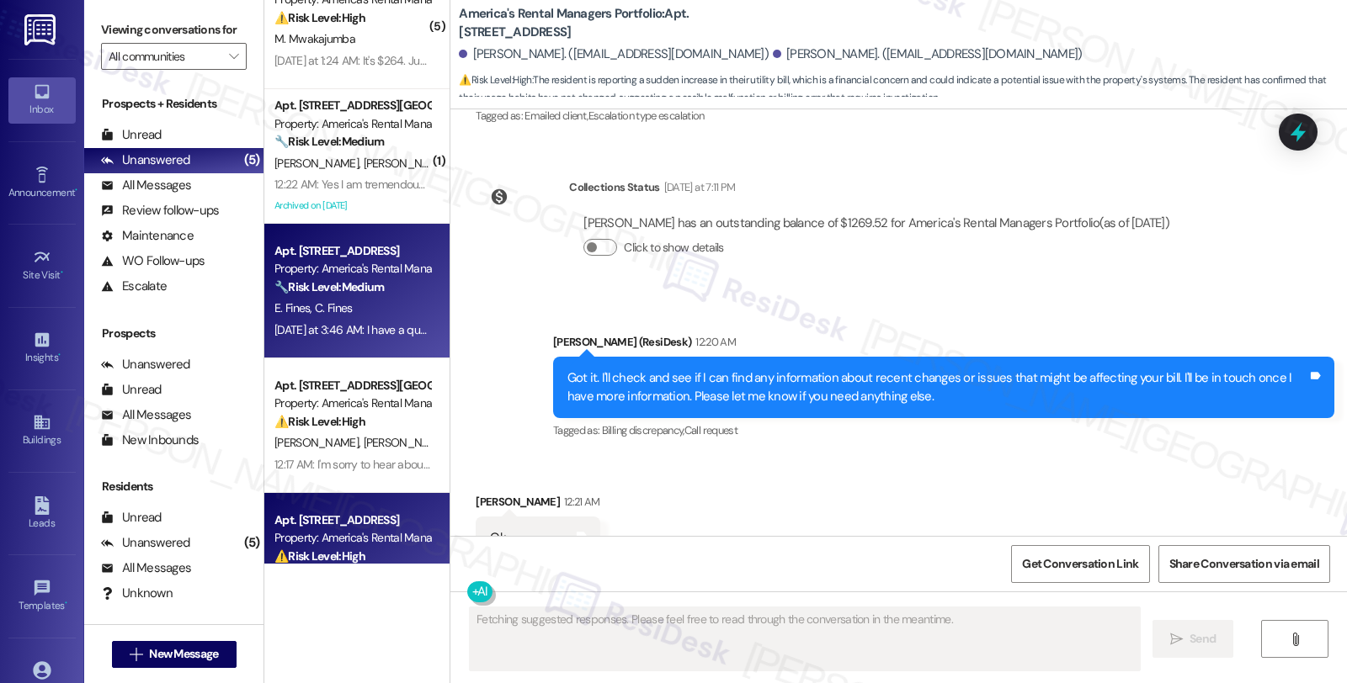
scroll to position [0, 0]
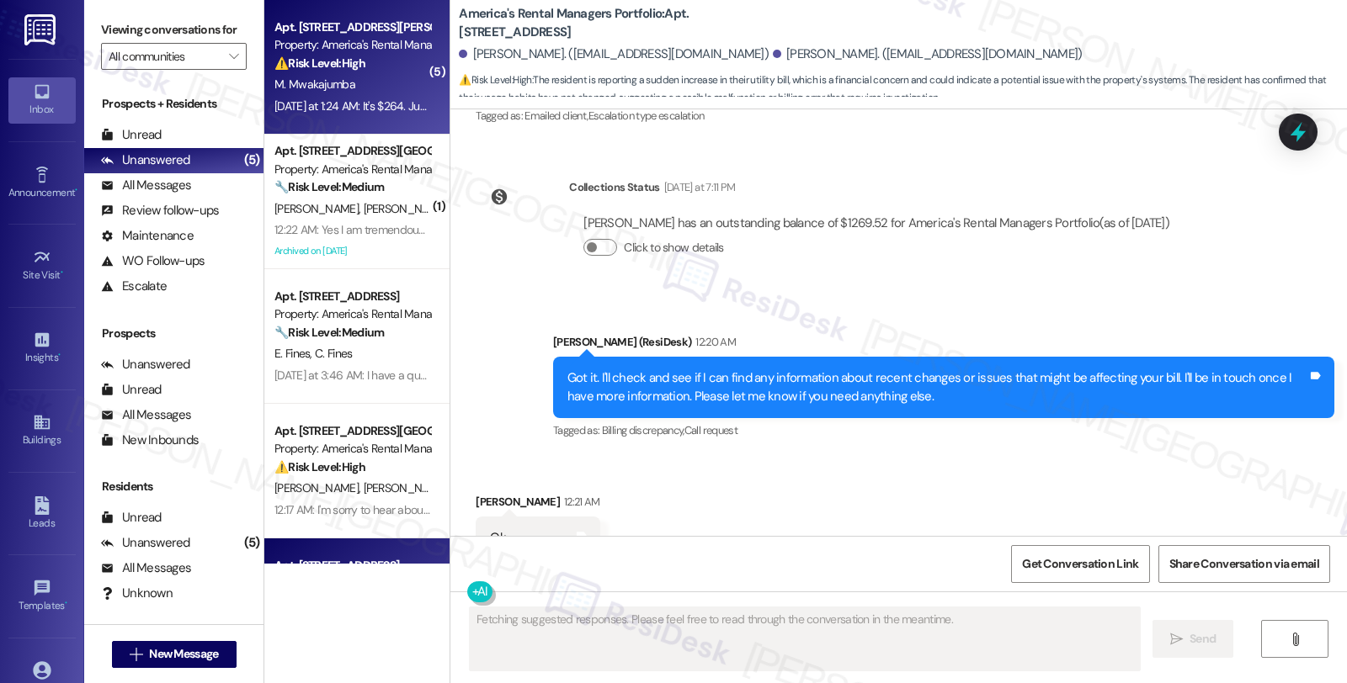
click at [402, 54] on div "Property: America's Rental Managers Portfolio" at bounding box center [352, 45] width 156 height 18
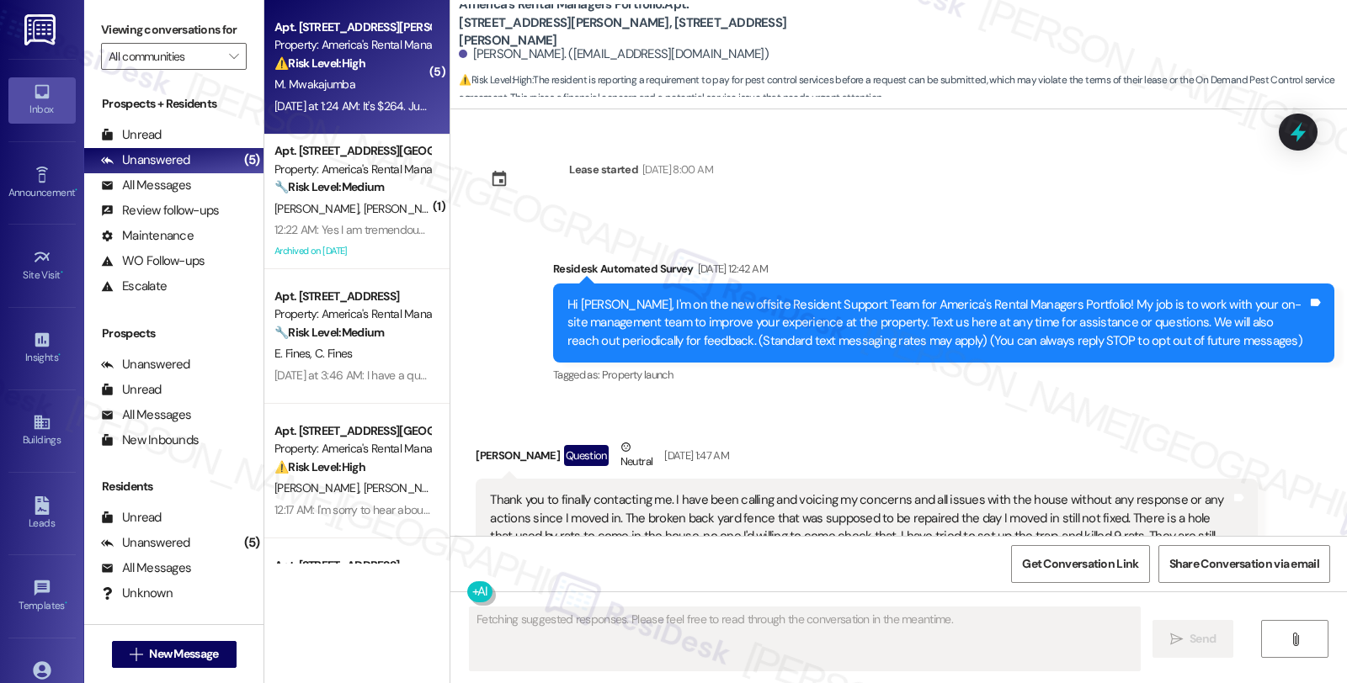
type textarea "Fetching suggested responses. Please feel free to read through the conversation…"
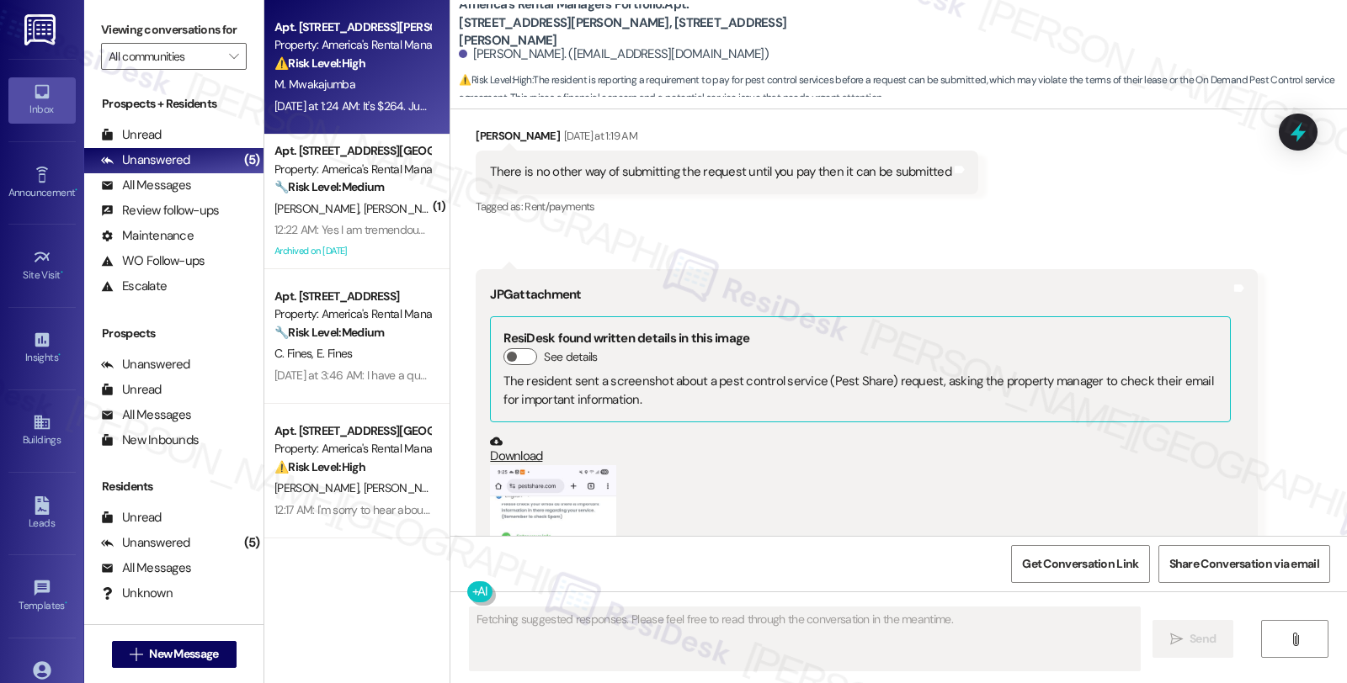
scroll to position [13830, 0]
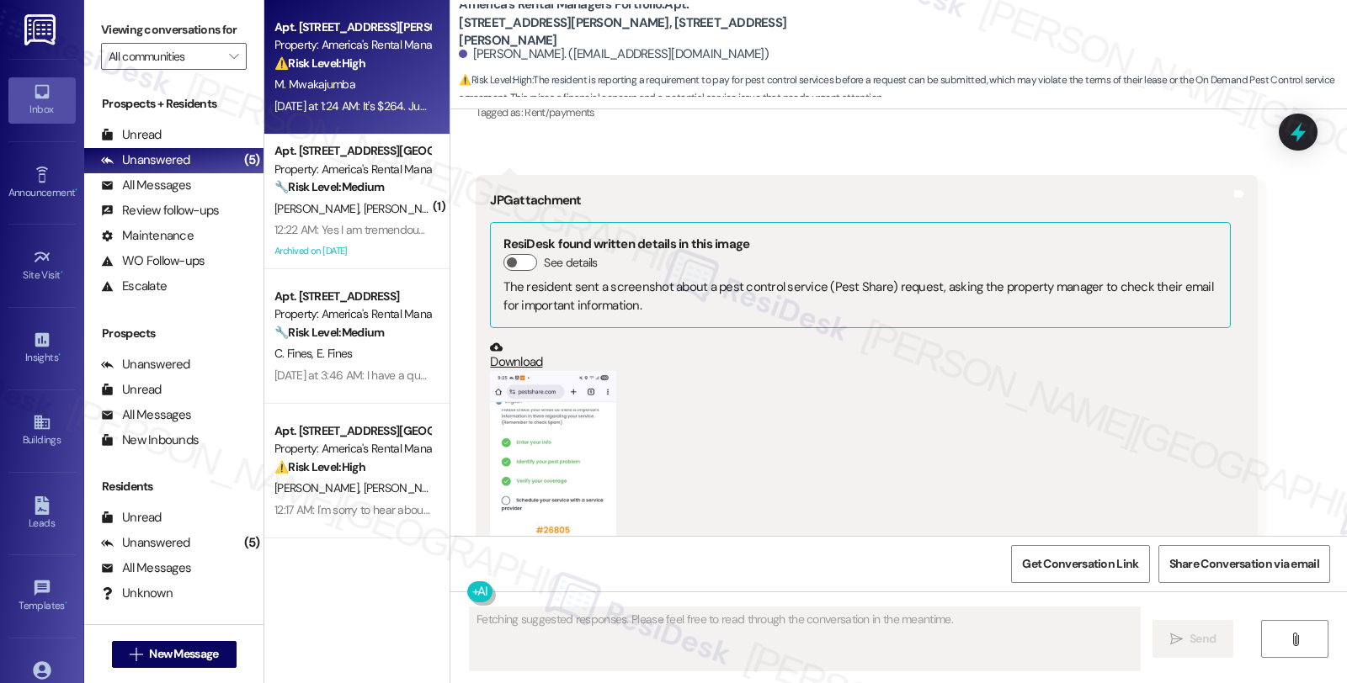
click at [519, 416] on button "Zoom image" at bounding box center [553, 525] width 126 height 309
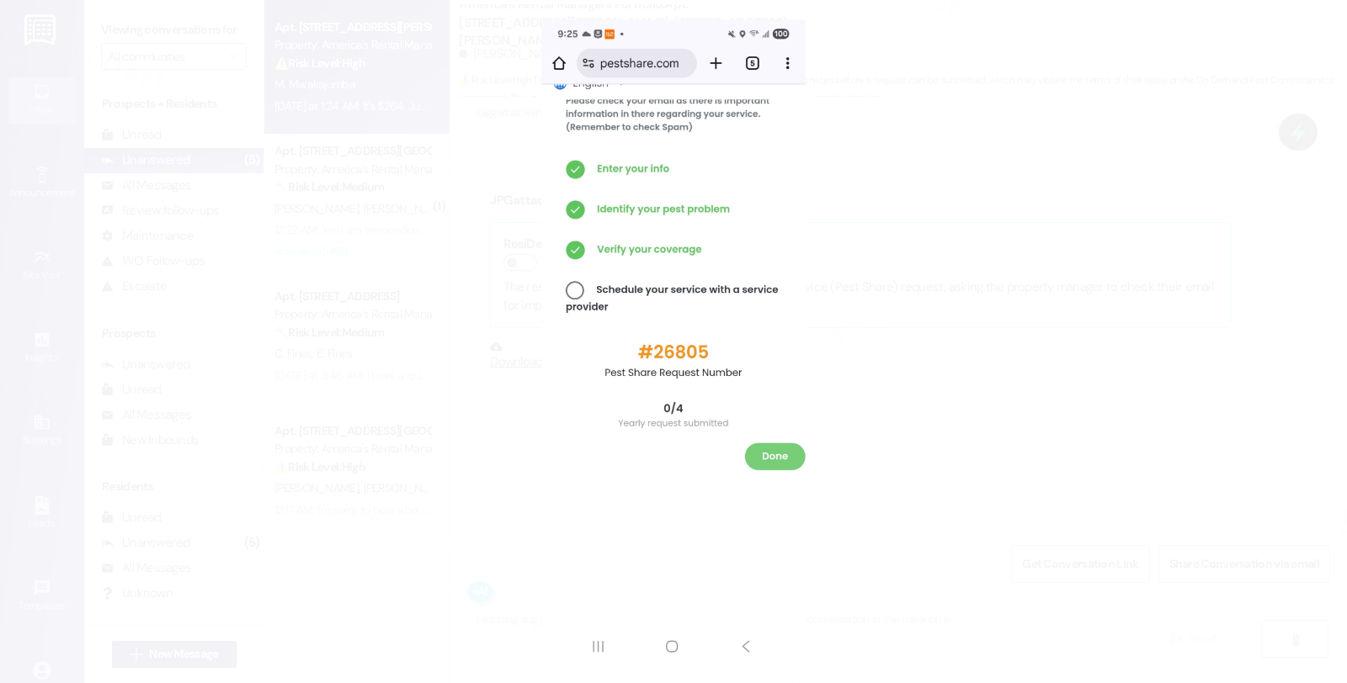
click at [892, 347] on button "Unzoom image" at bounding box center [673, 341] width 1347 height 683
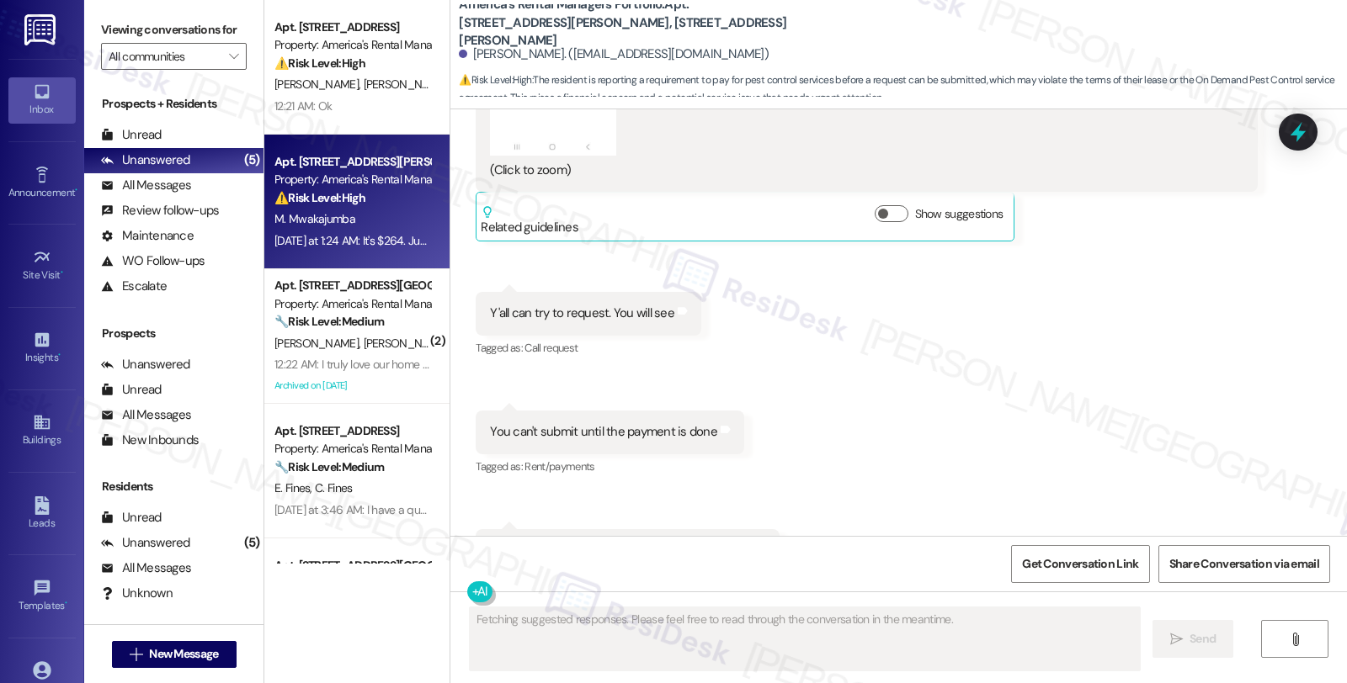
scroll to position [14390, 0]
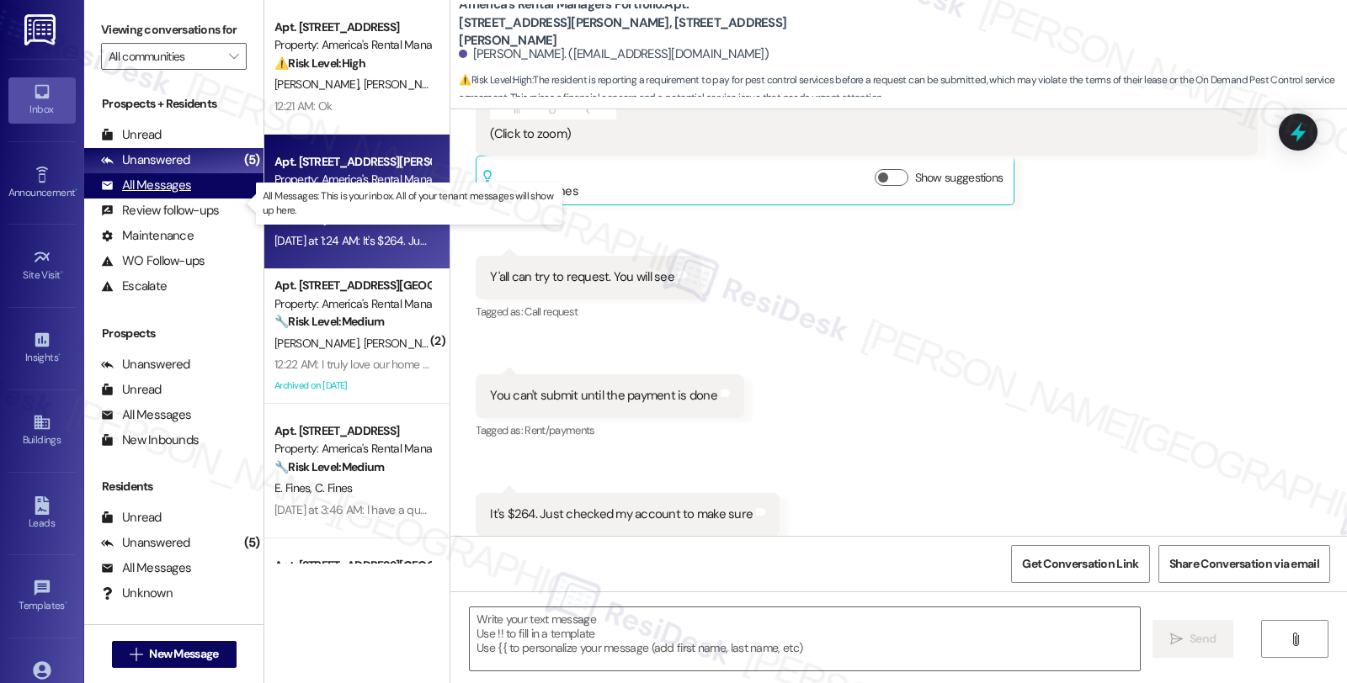
click at [165, 194] on div "All Messages" at bounding box center [146, 186] width 90 height 18
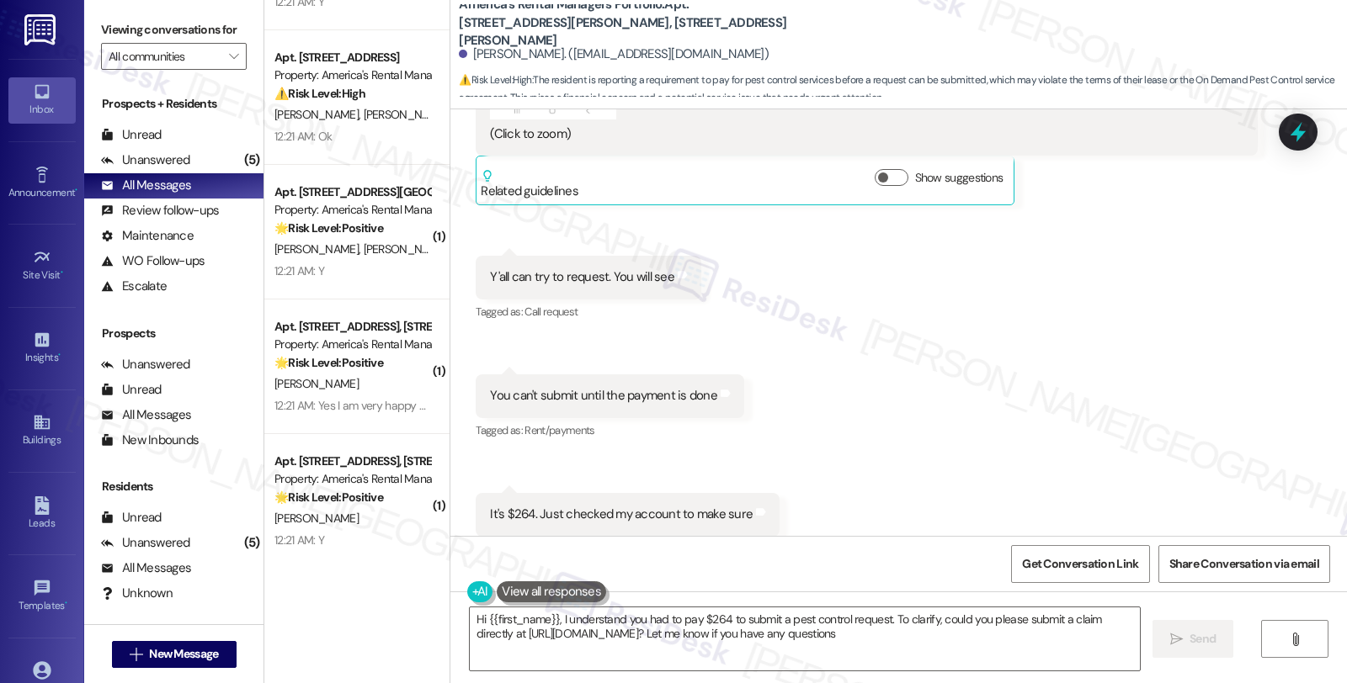
type textarea "Hi {{first_name}}, I understand you had to pay $264 to submit a pest control re…"
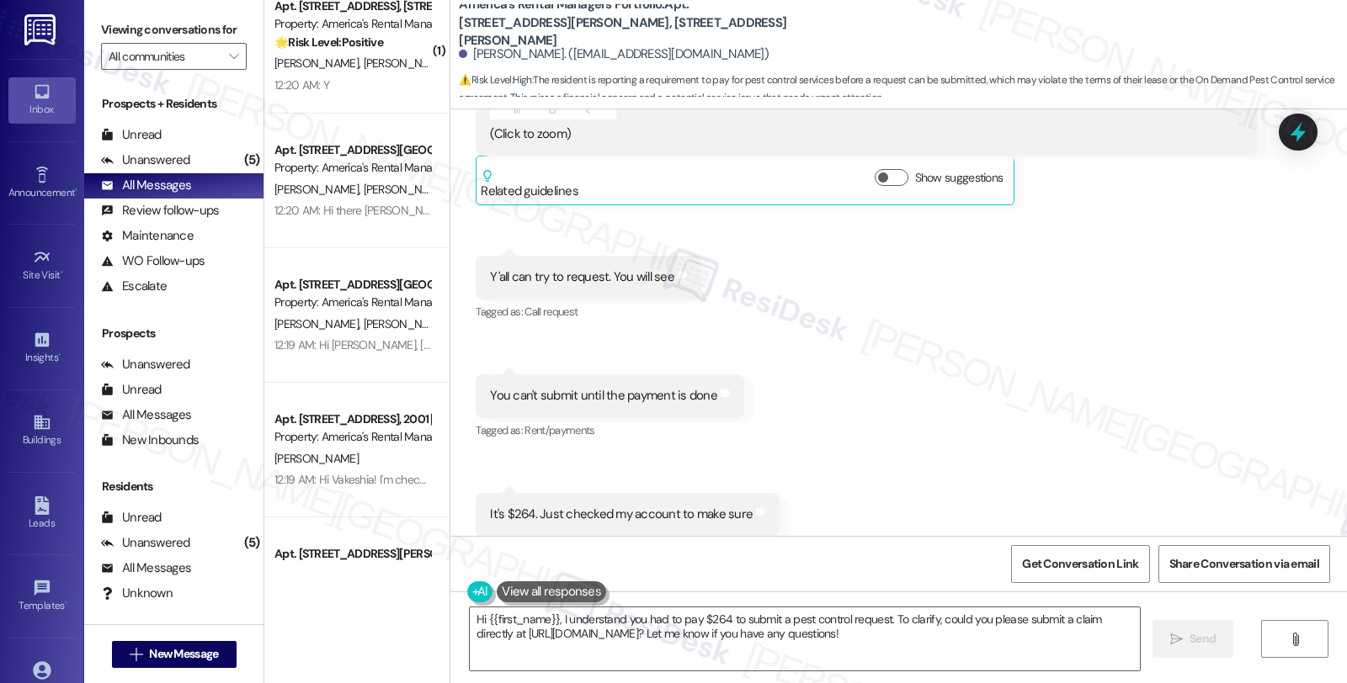
scroll to position [2992, 0]
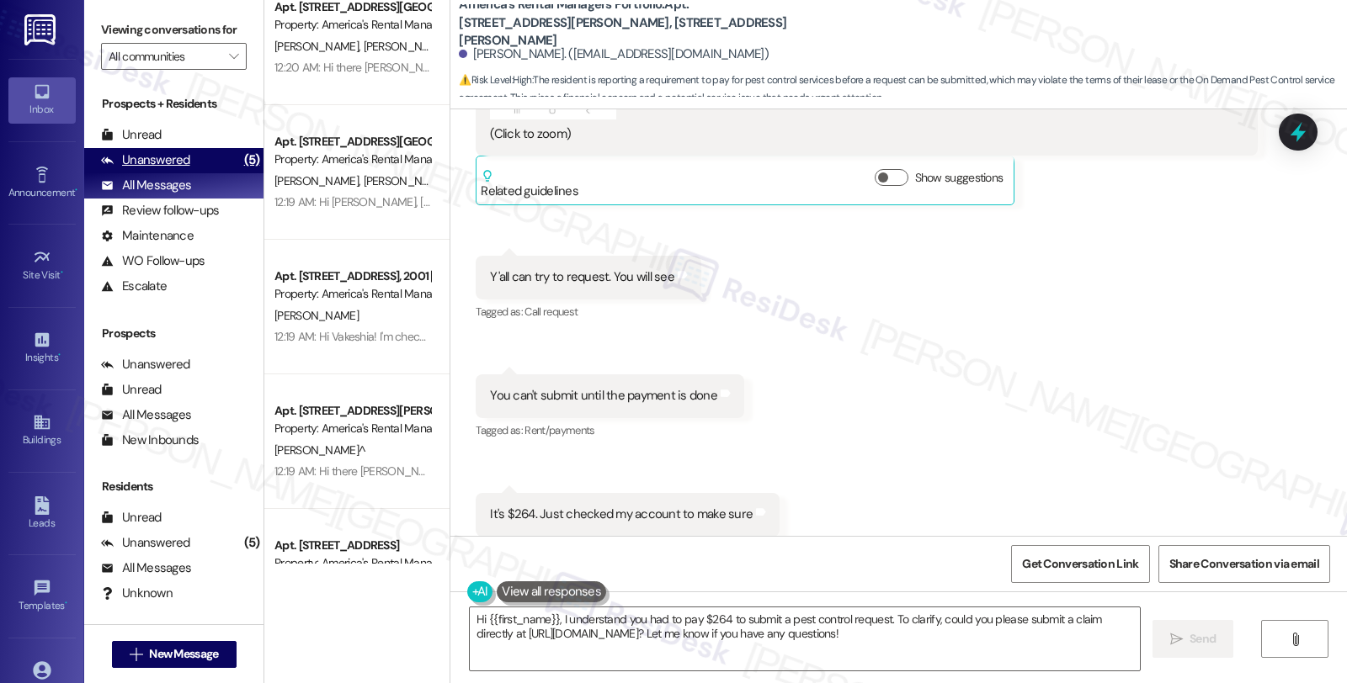
click at [191, 173] on div "Unanswered (5)" at bounding box center [173, 160] width 179 height 25
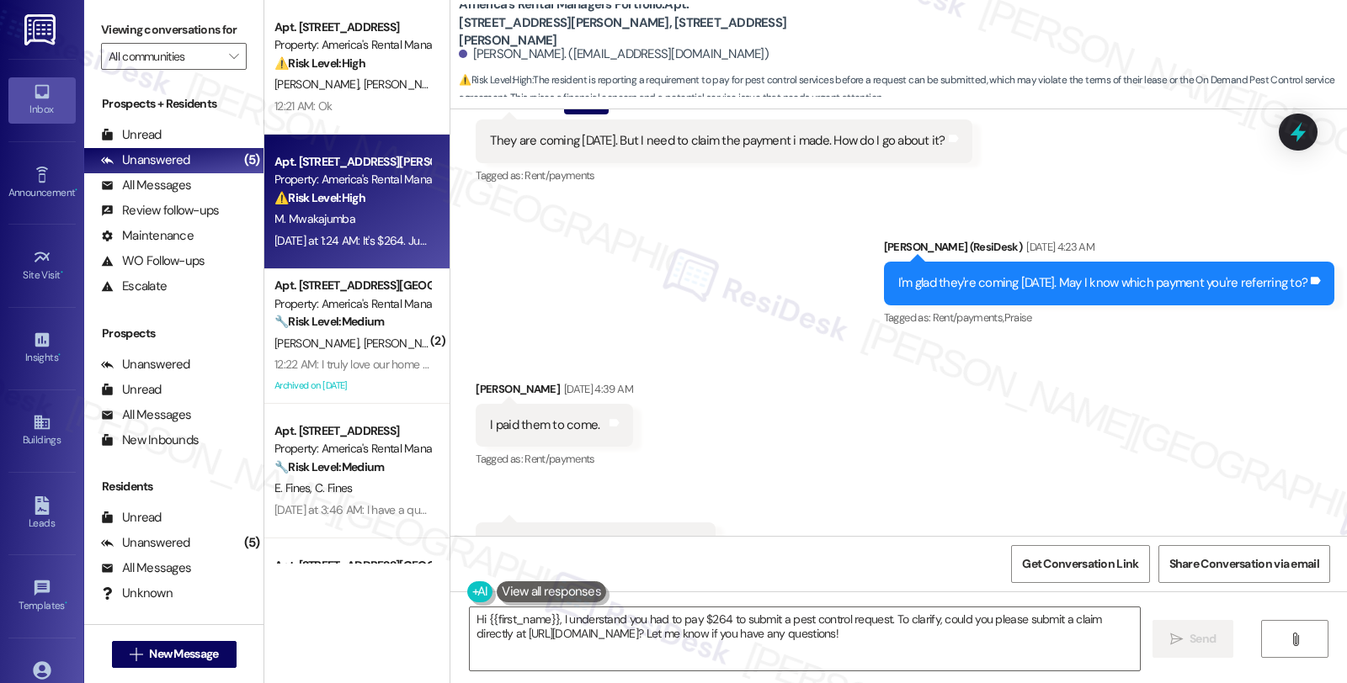
scroll to position [12426, 0]
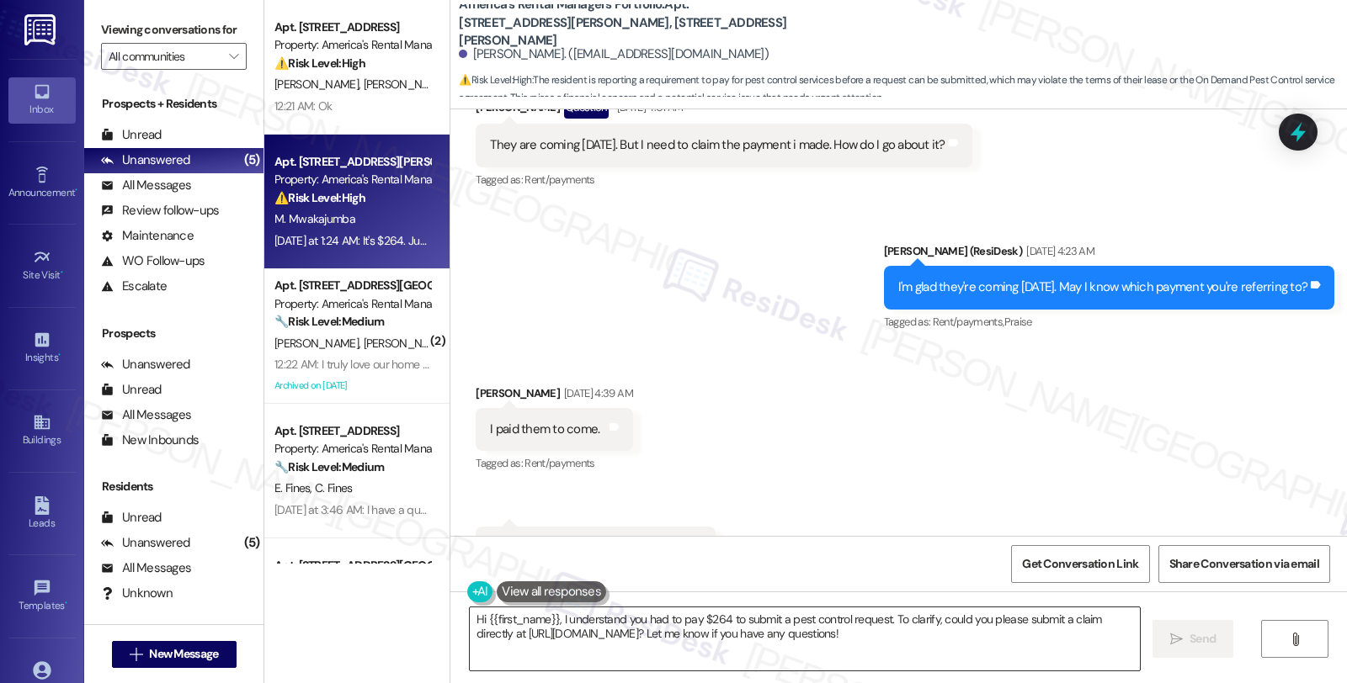
click at [470, 621] on textarea "Hi {{first_name}}, I understand you had to pay $264 to submit a pest control re…" at bounding box center [805, 639] width 670 height 63
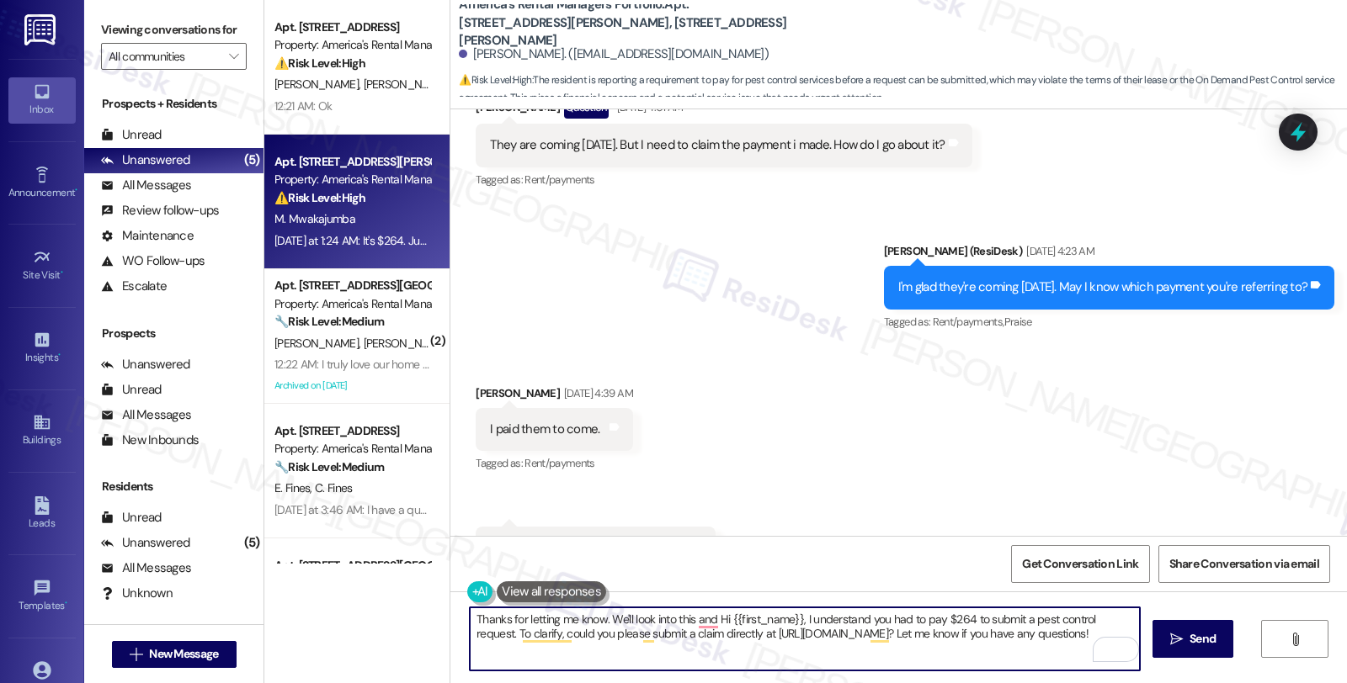
click at [601, 618] on textarea "Thanks for letting me know. We'll look into this and Hi {{first_name}}, I under…" at bounding box center [805, 639] width 670 height 63
click at [842, 619] on textarea "Thanks for letting me know. Let me check this for you, and will get back to you…" at bounding box center [805, 639] width 670 height 63
type textarea "Thanks for letting me know. Let me check this for you, and will get back to you…"
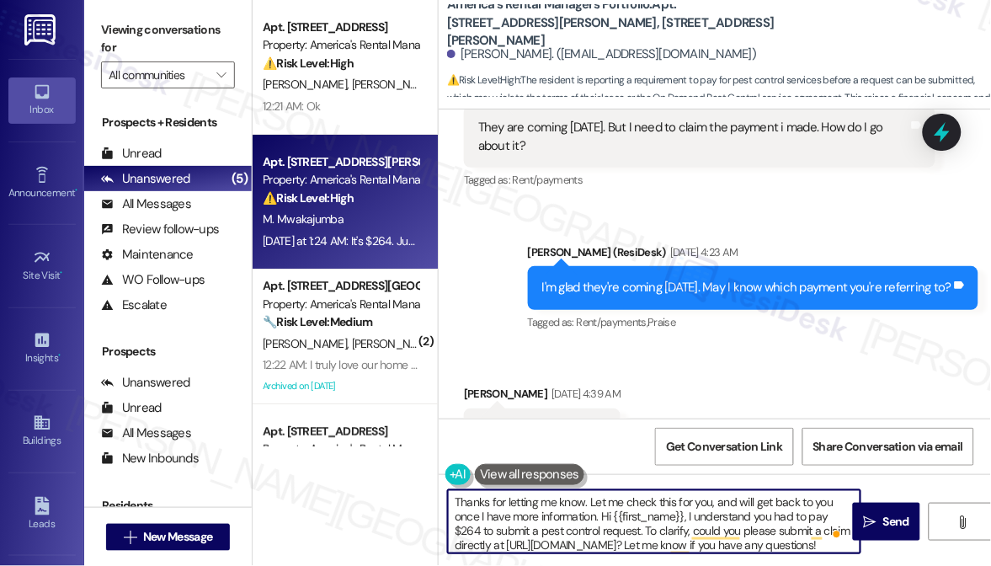
scroll to position [18, 0]
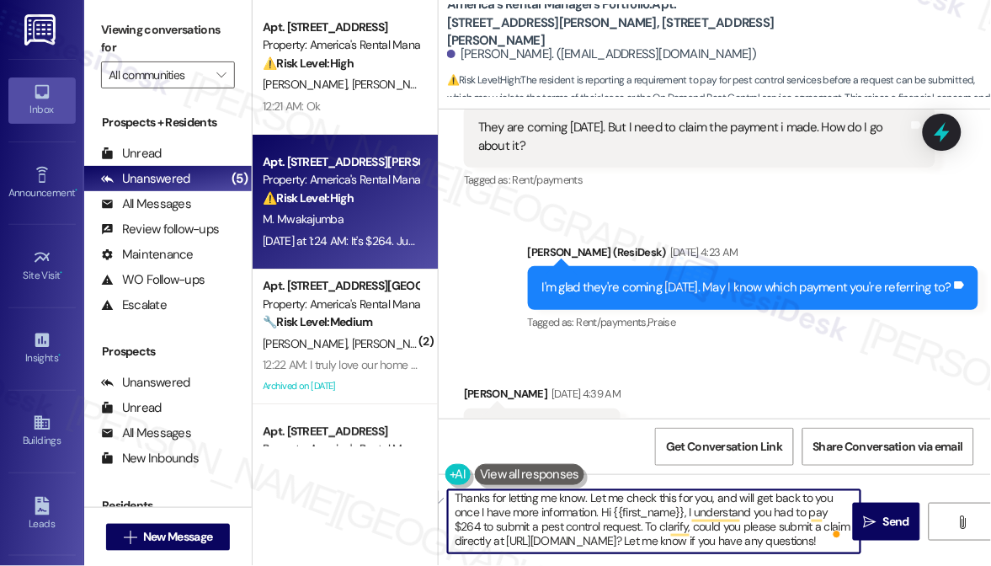
drag, startPoint x: 599, startPoint y: 516, endPoint x: 843, endPoint y: 542, distance: 245.5
click at [843, 542] on div "Thanks for letting me know. Let me check this for you, and will get back to you…" at bounding box center [654, 521] width 414 height 65
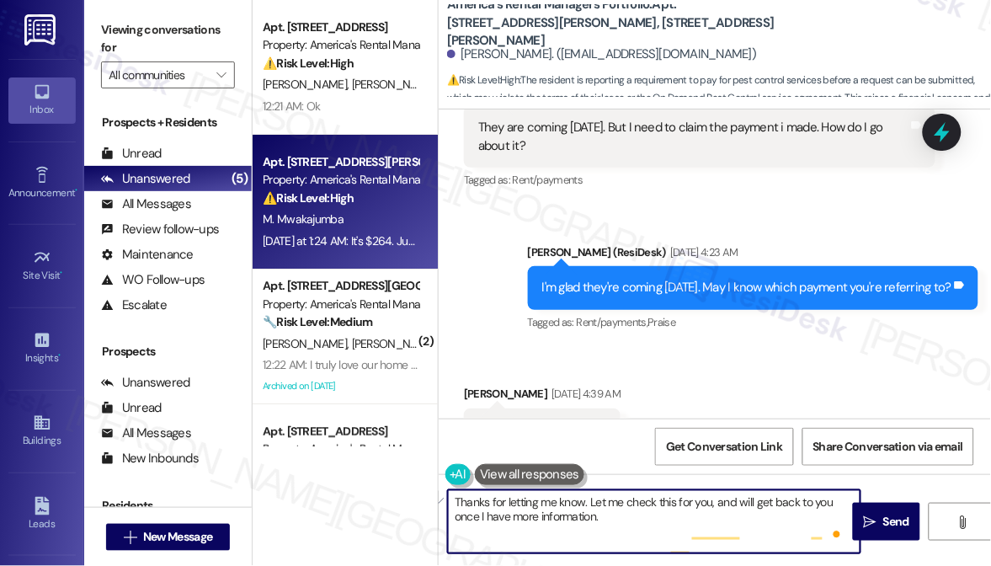
scroll to position [0, 0]
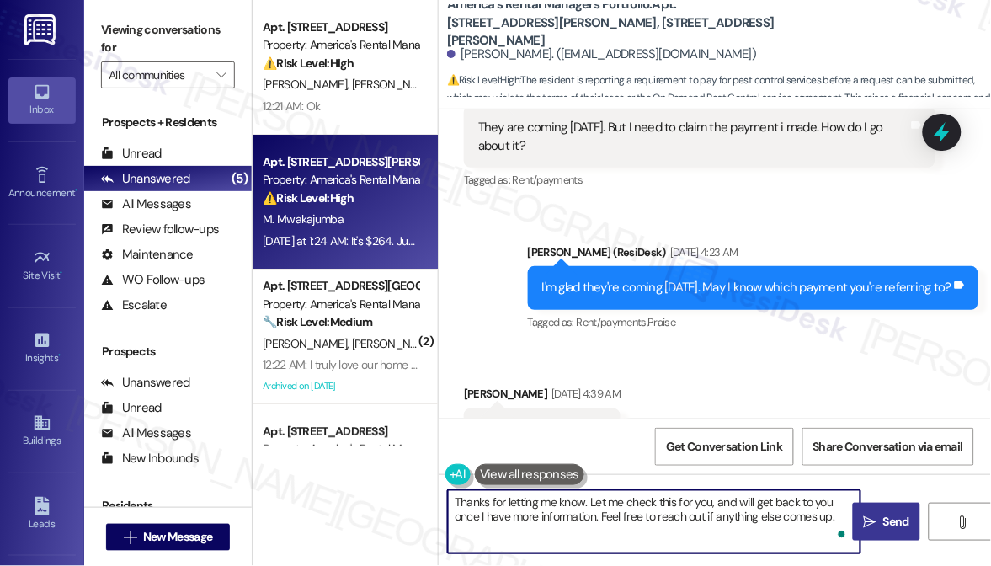
type textarea "Thanks for letting me know. Let me check this for you, and will get back to you…"
click at [875, 517] on icon "" at bounding box center [870, 521] width 13 height 13
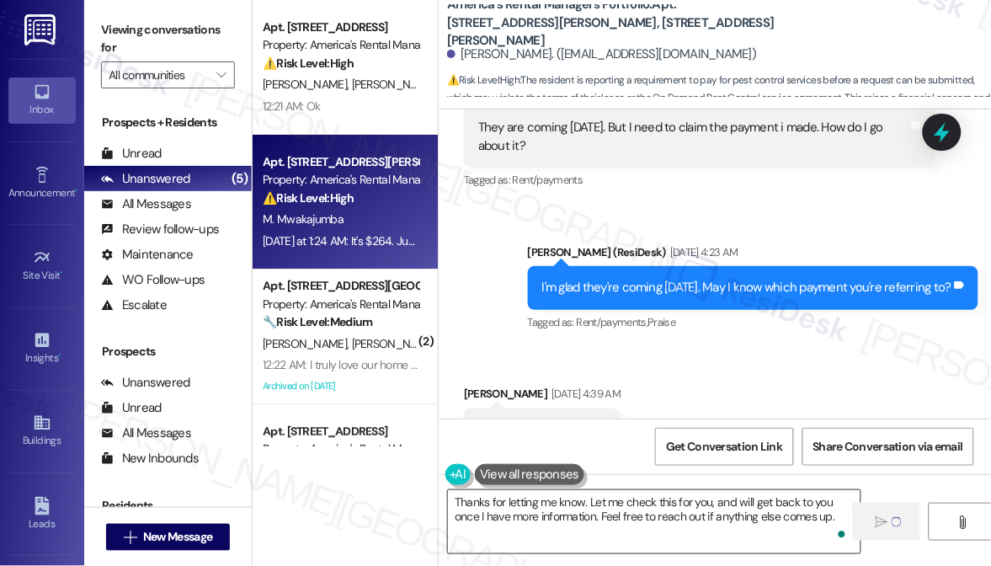
click at [733, 520] on textarea "Thanks for letting me know. Let me check this for you, and will get back to you…" at bounding box center [654, 521] width 412 height 63
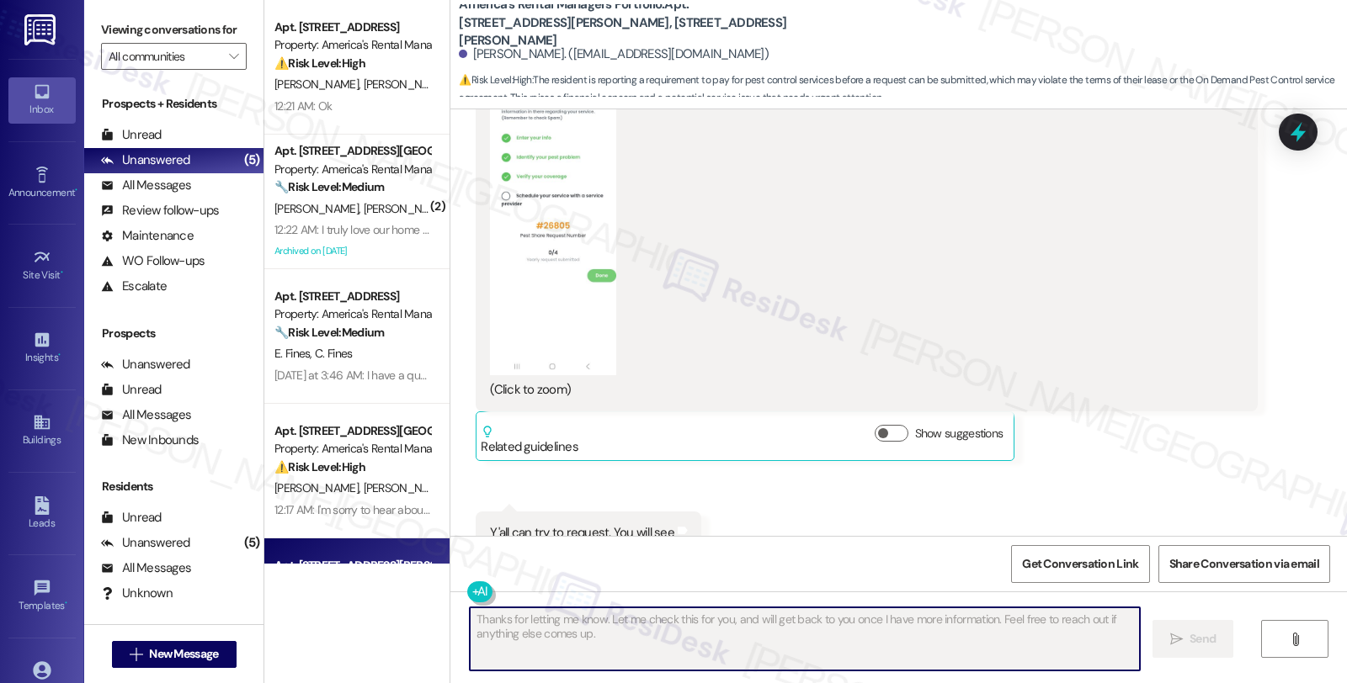
scroll to position [13760, 0]
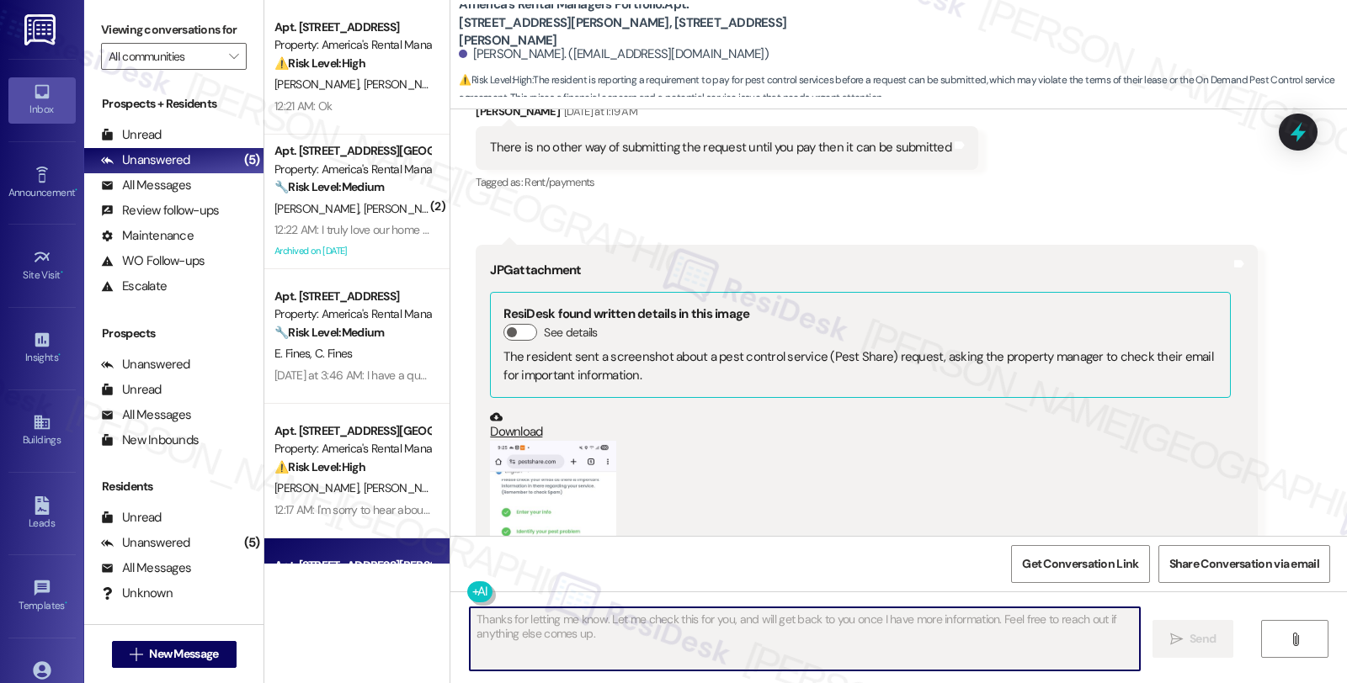
click at [571, 458] on button "Zoom image" at bounding box center [553, 595] width 126 height 309
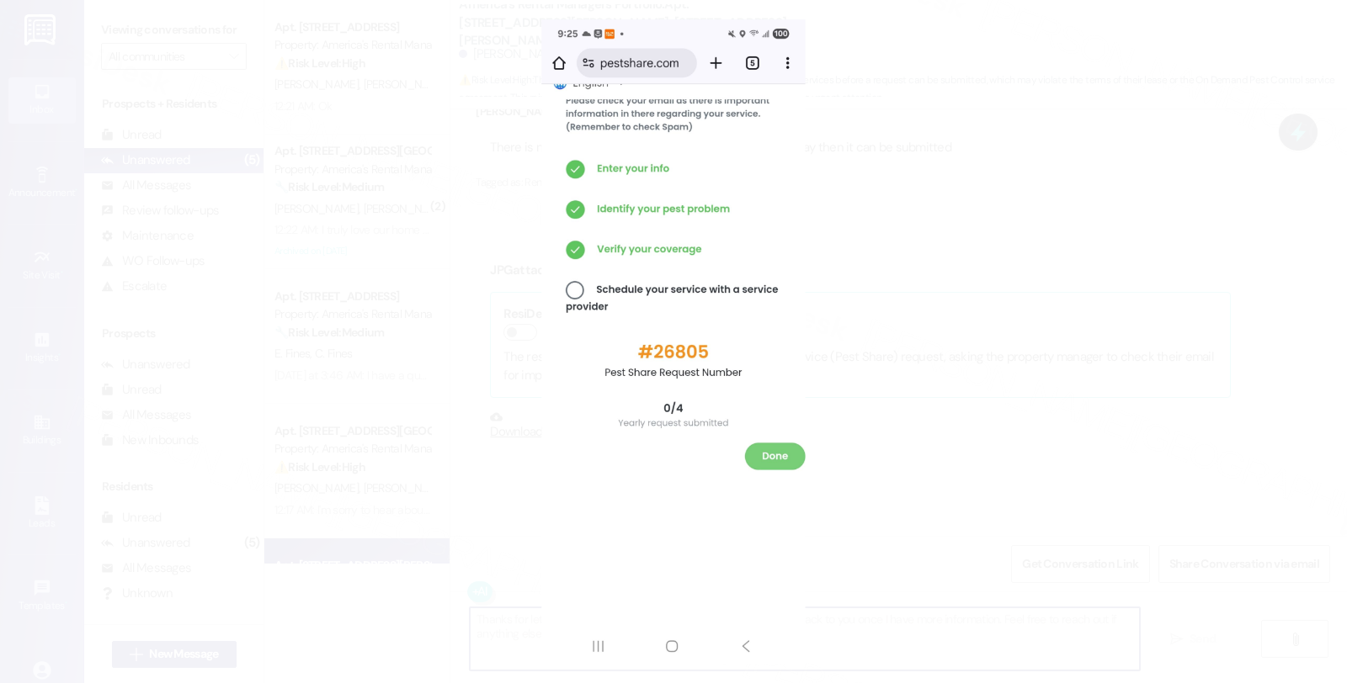
click at [924, 339] on button "Unzoom image" at bounding box center [673, 341] width 1347 height 683
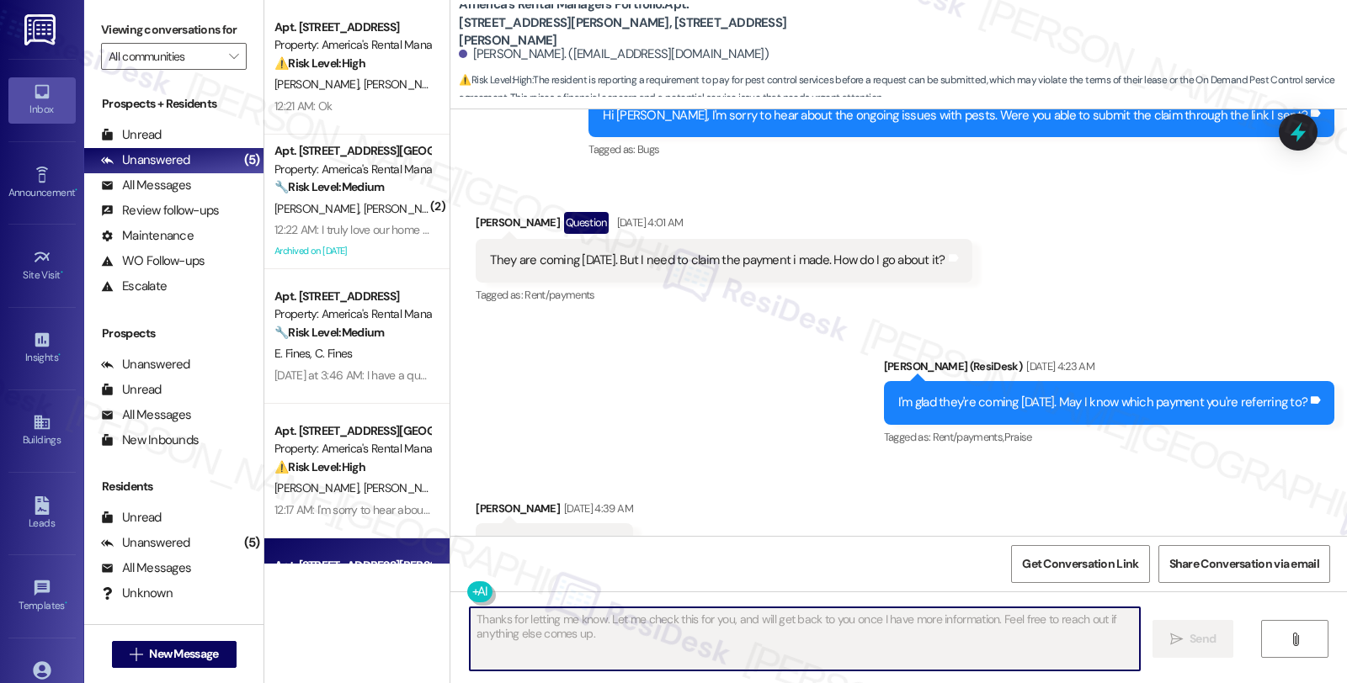
scroll to position [12264, 0]
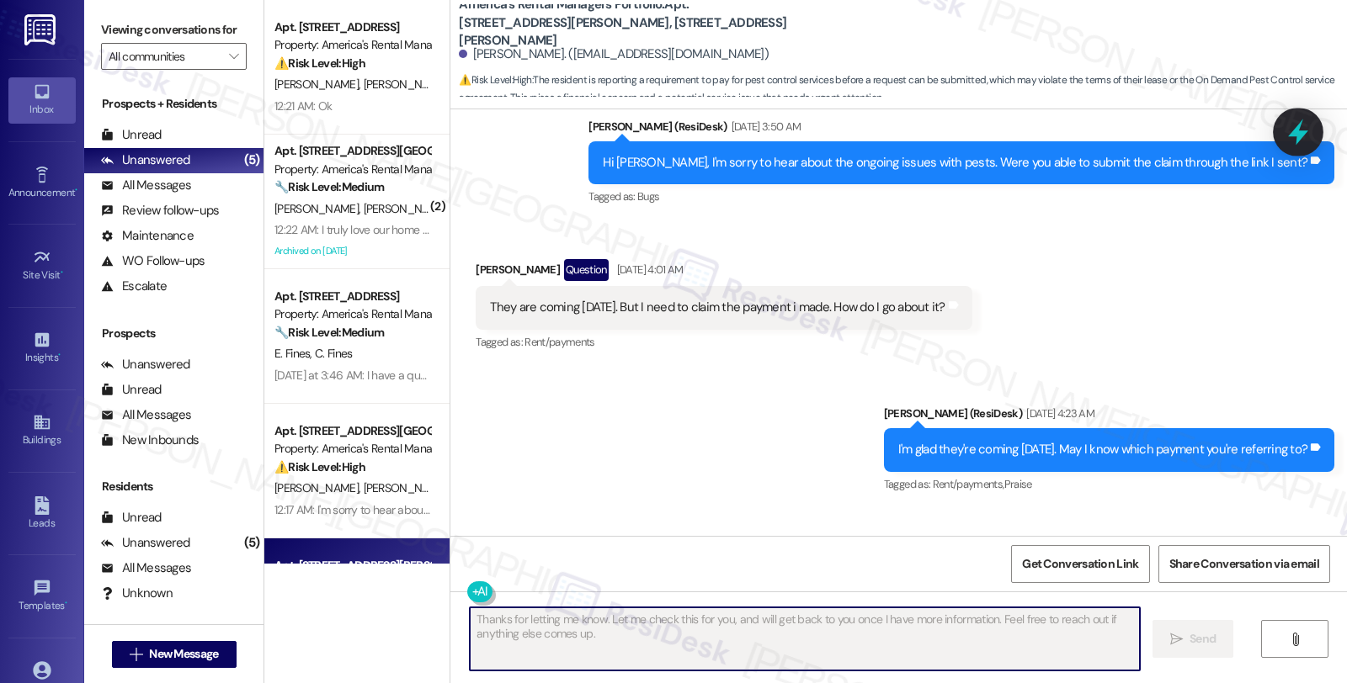
click at [1303, 123] on icon at bounding box center [1298, 132] width 29 height 29
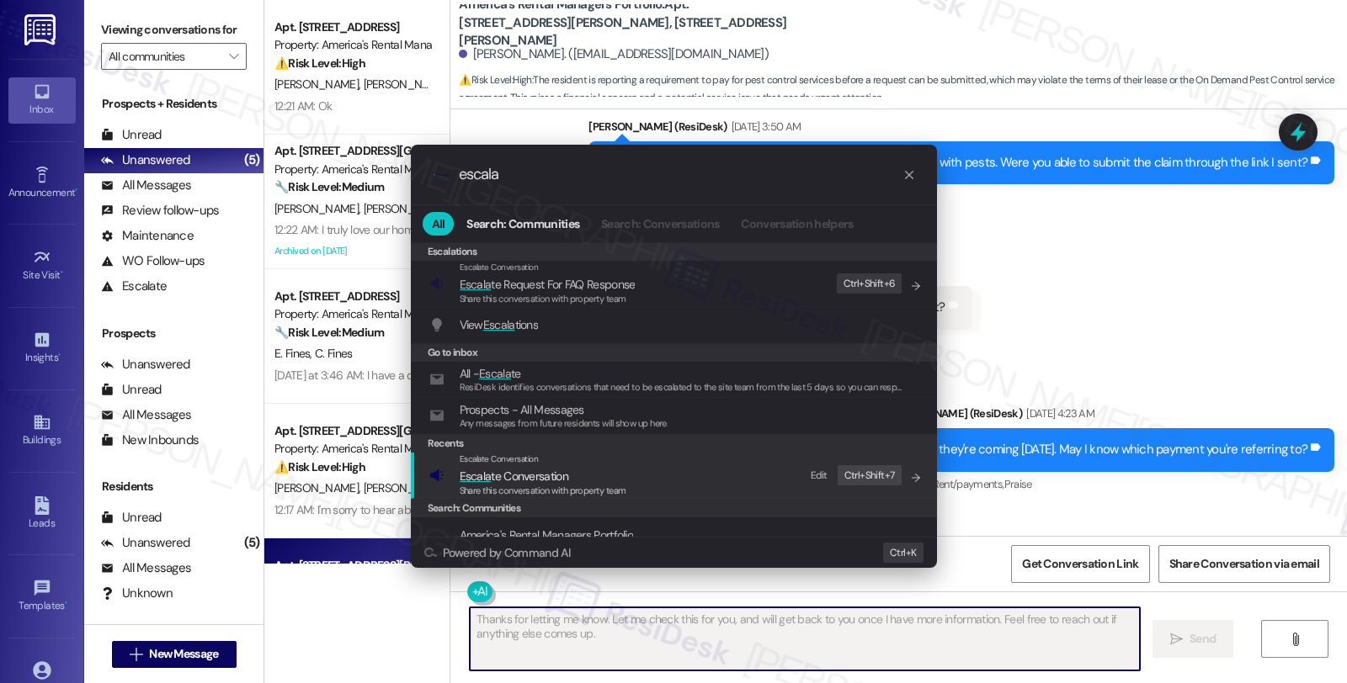
type input "escala"
click at [530, 467] on span "Escala te Conversation" at bounding box center [514, 476] width 109 height 19
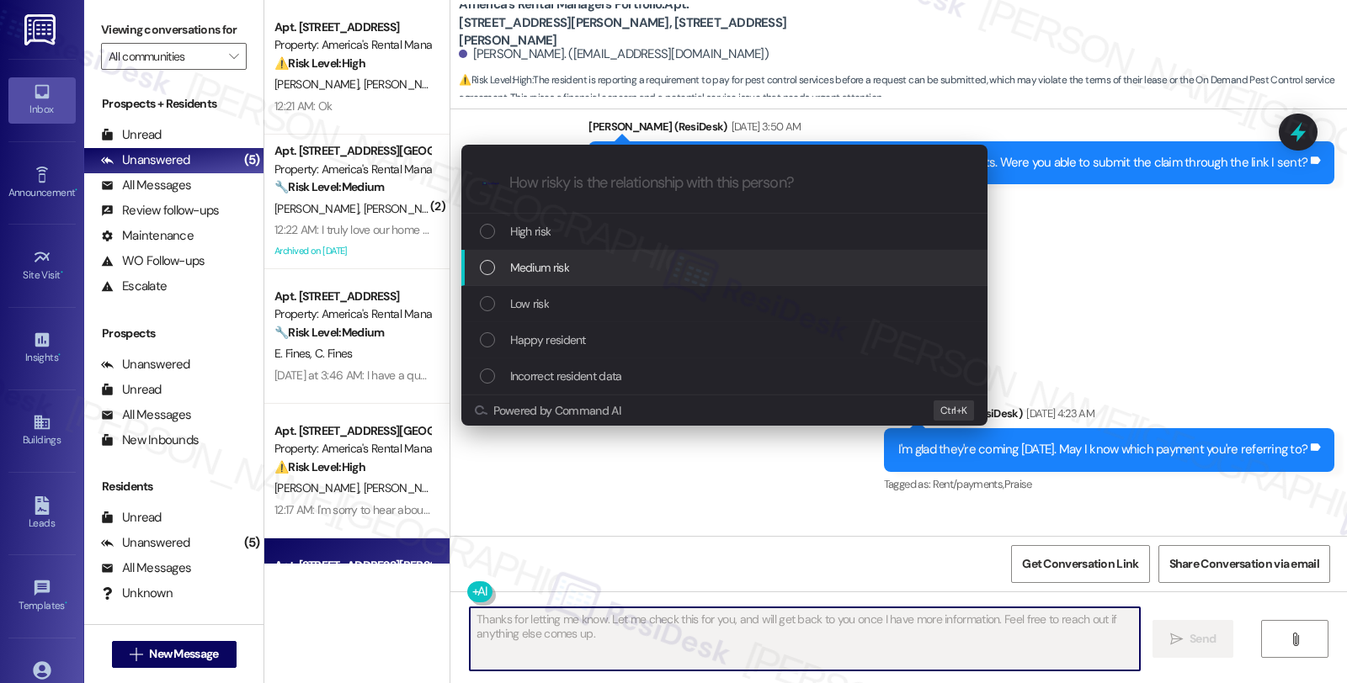
click at [564, 267] on span "Medium risk" at bounding box center [539, 267] width 59 height 19
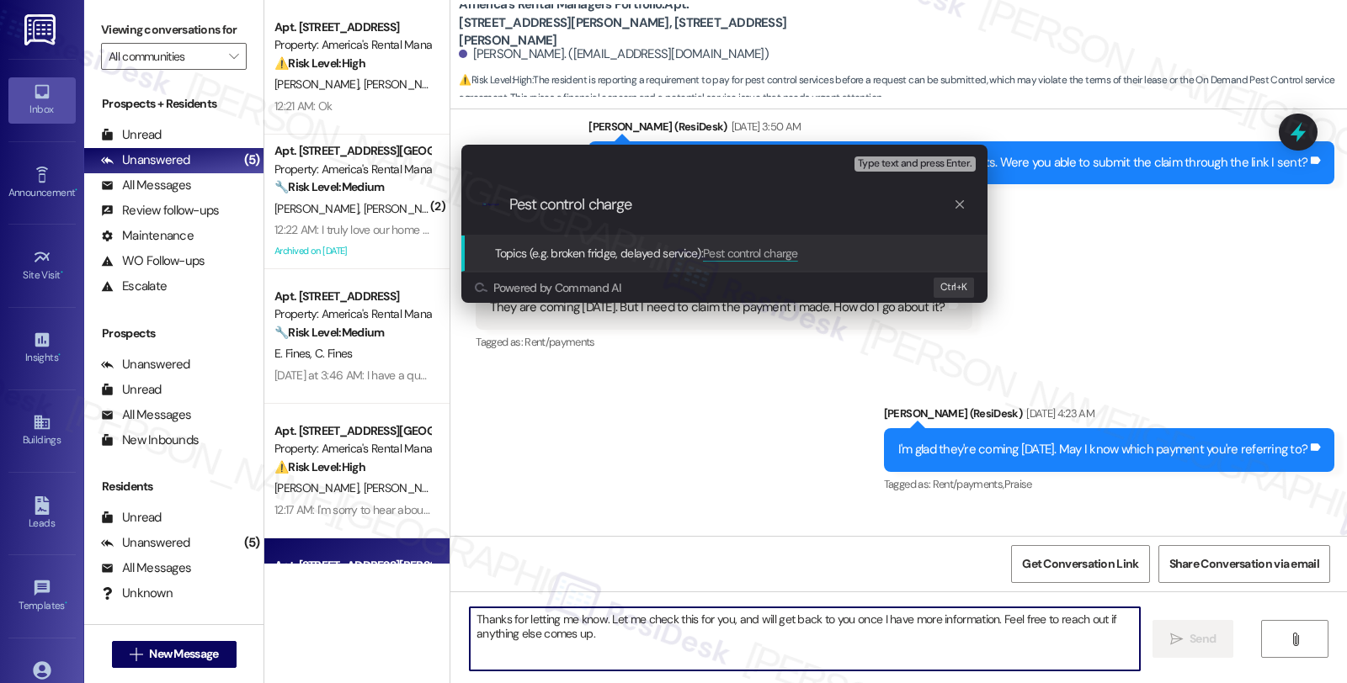
type input "Pest control charges"
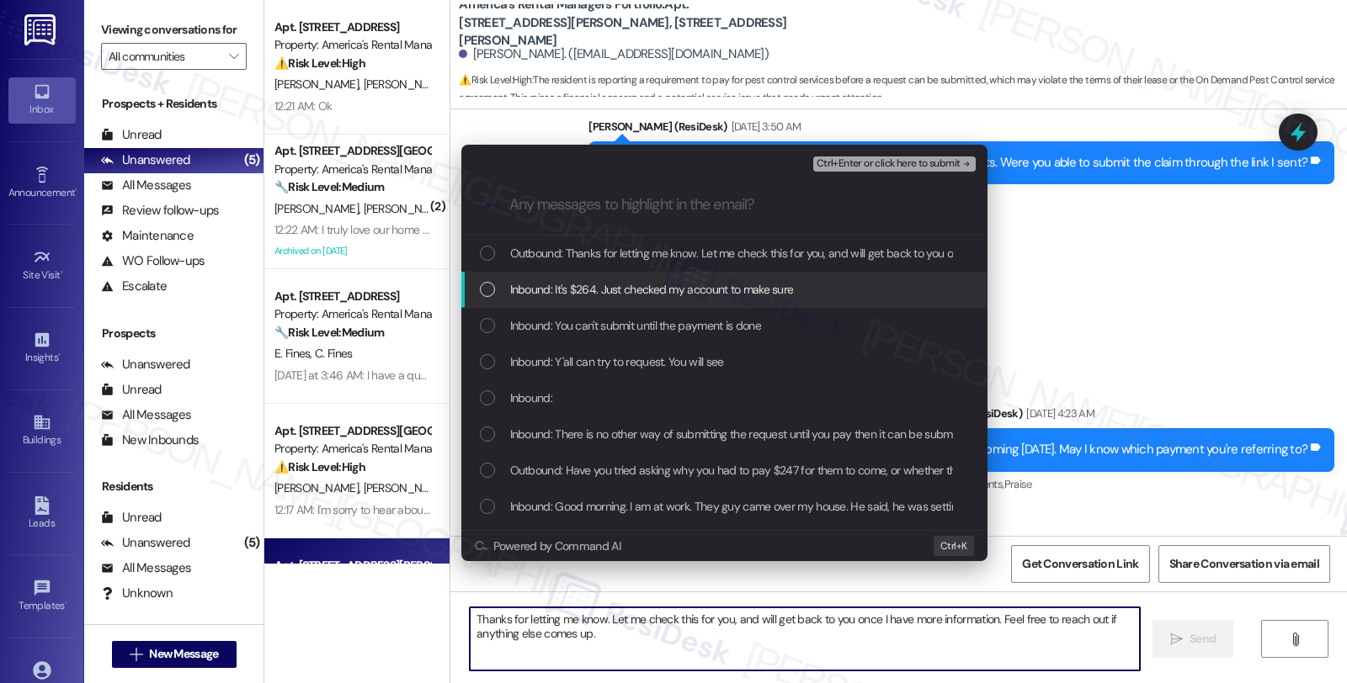
click at [562, 293] on span "Inbound: It's $264. Just checked my account to make sure" at bounding box center [652, 289] width 284 height 19
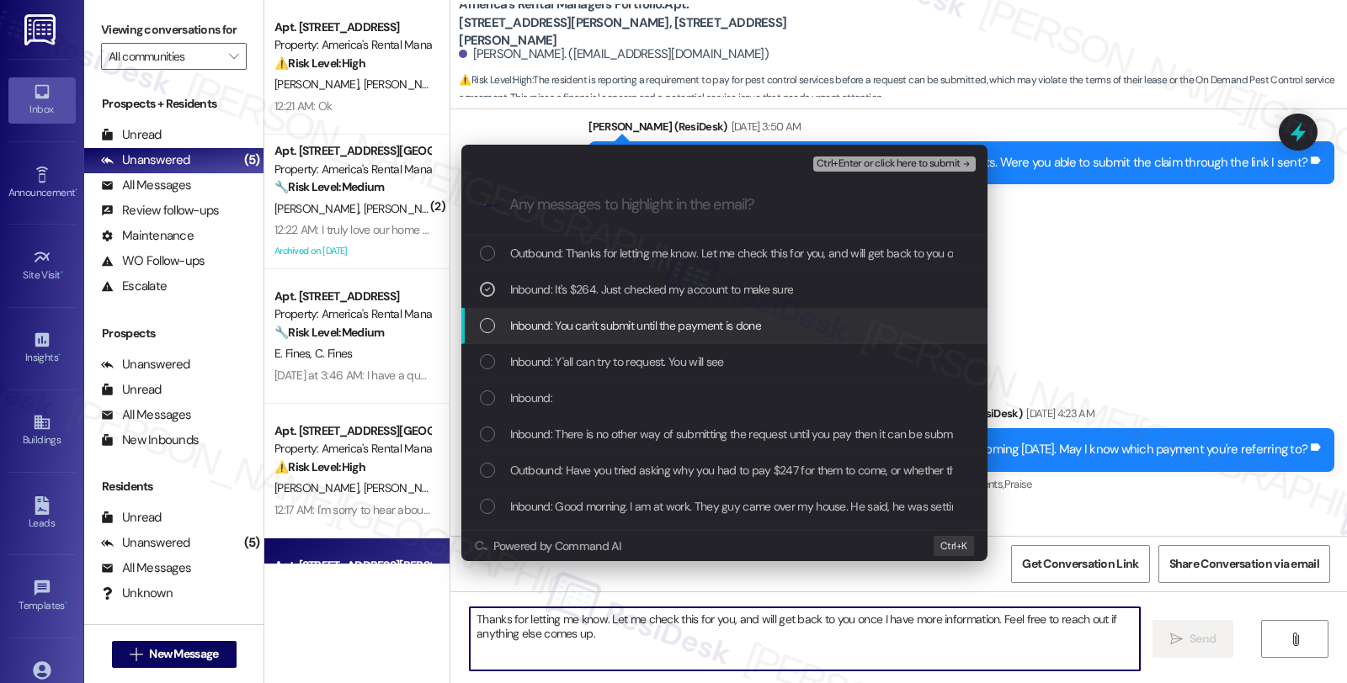
click at [564, 320] on span "Inbound: You can't submit until the payment is done" at bounding box center [635, 325] width 251 height 19
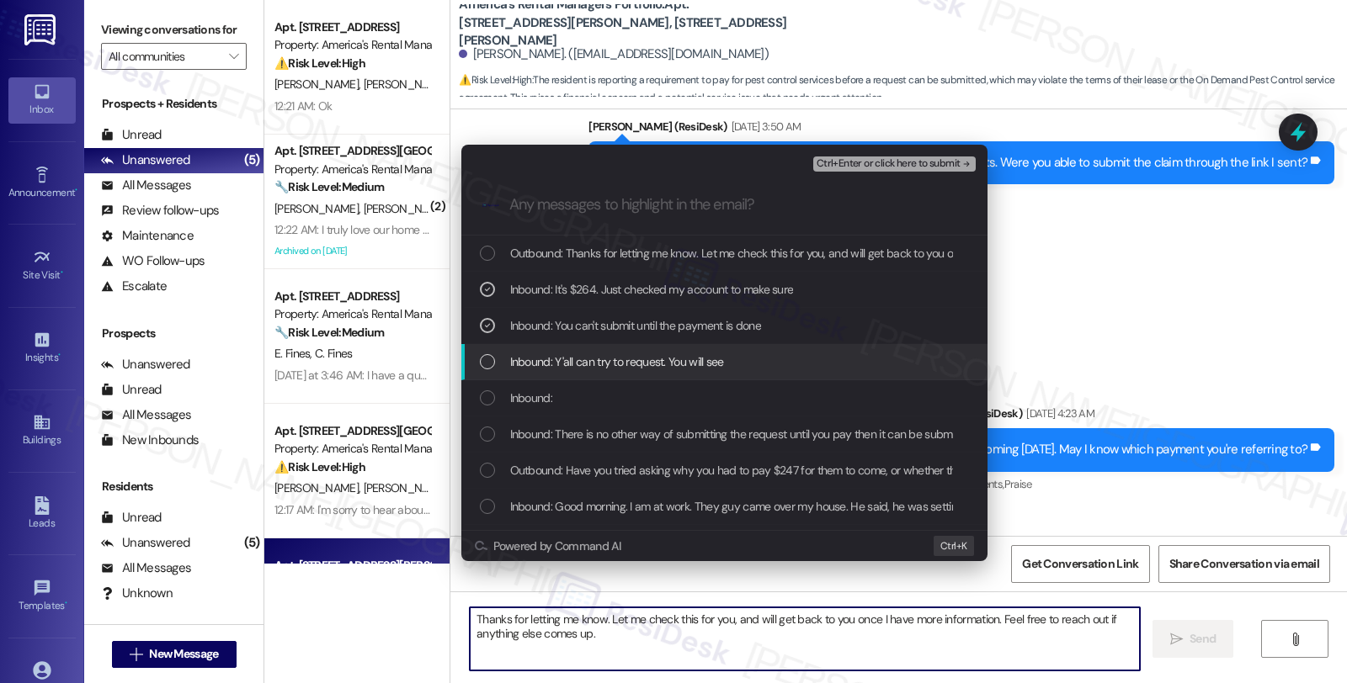
click at [569, 364] on span "Inbound: Y'all can try to request. You will see" at bounding box center [617, 362] width 214 height 19
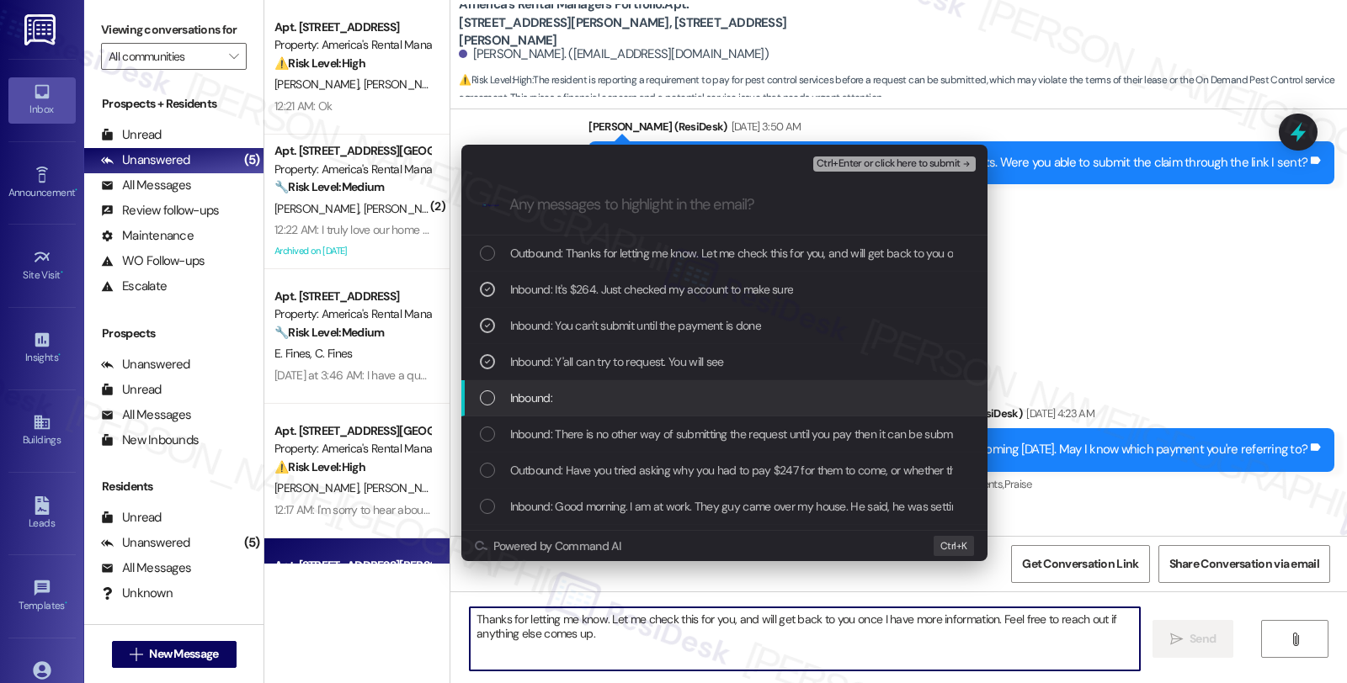
click at [552, 396] on div "Inbound:" at bounding box center [726, 398] width 492 height 19
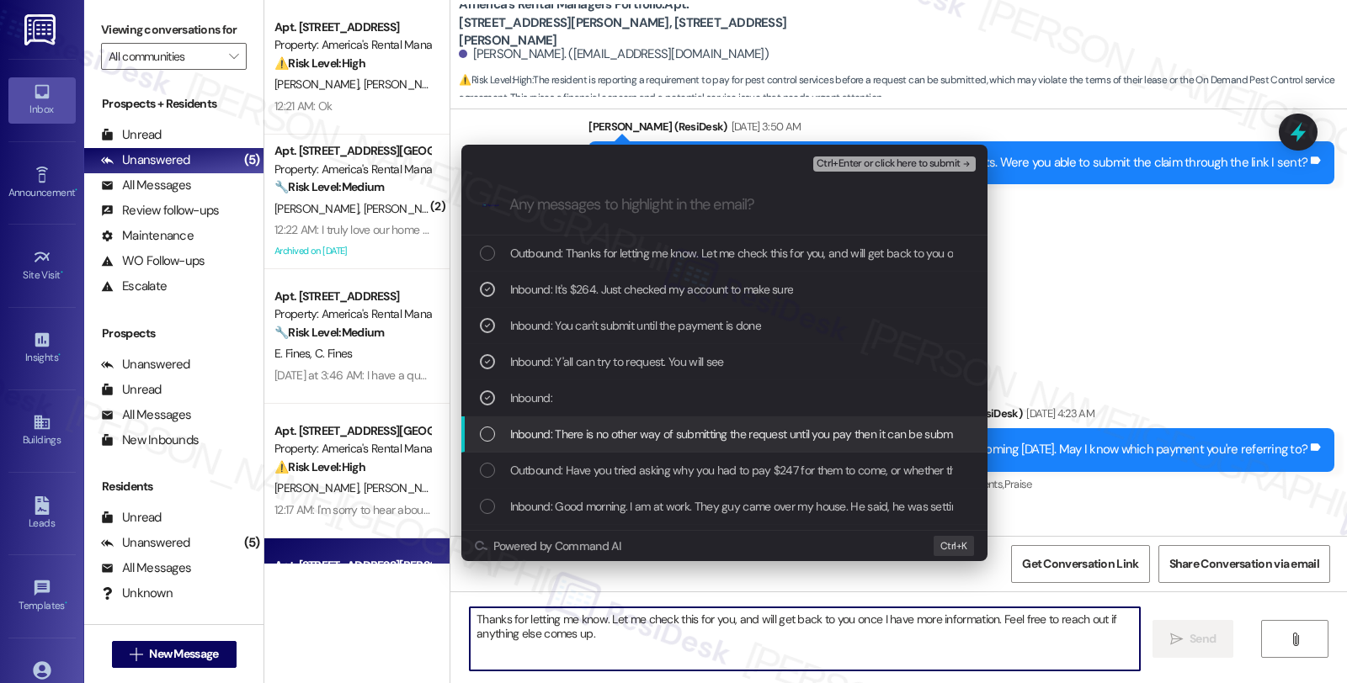
click at [560, 429] on span "Inbound: There is no other way of submitting the request until you pay then it …" at bounding box center [742, 434] width 465 height 19
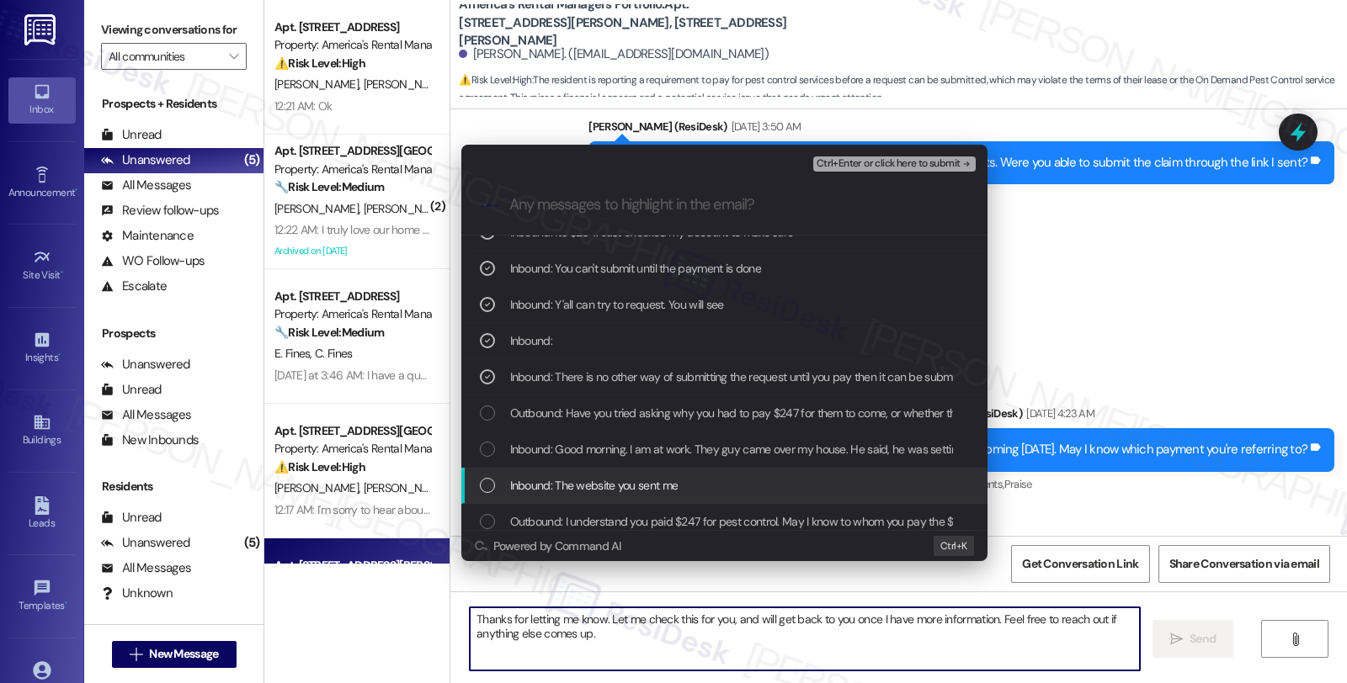
scroll to position [93, 0]
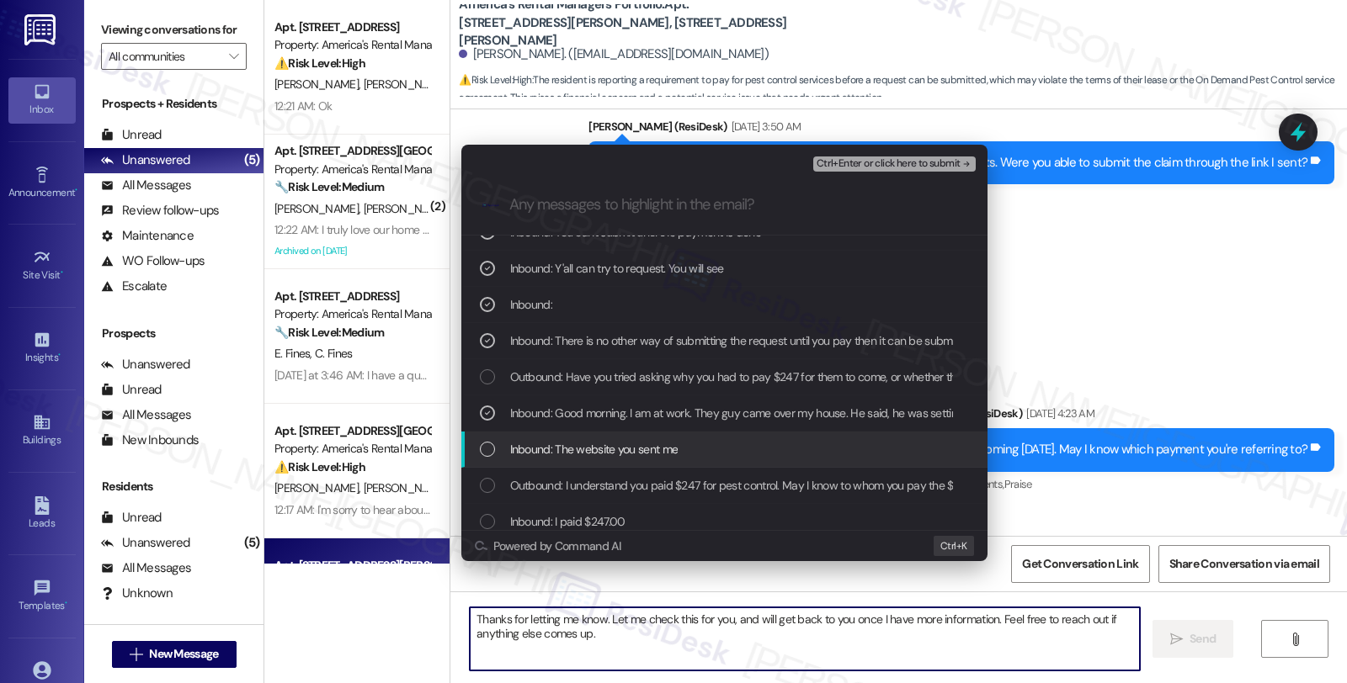
click at [694, 449] on div "Inbound: The website you sent me" at bounding box center [726, 449] width 492 height 19
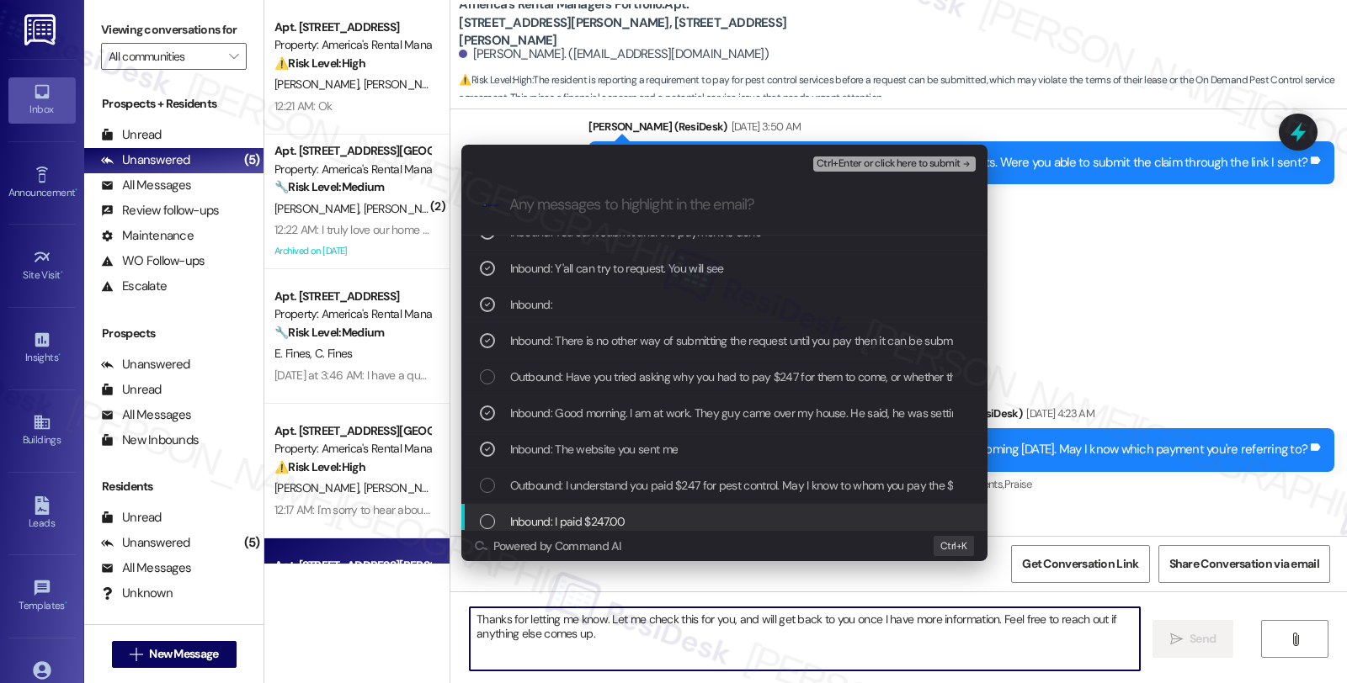
scroll to position [187, 0]
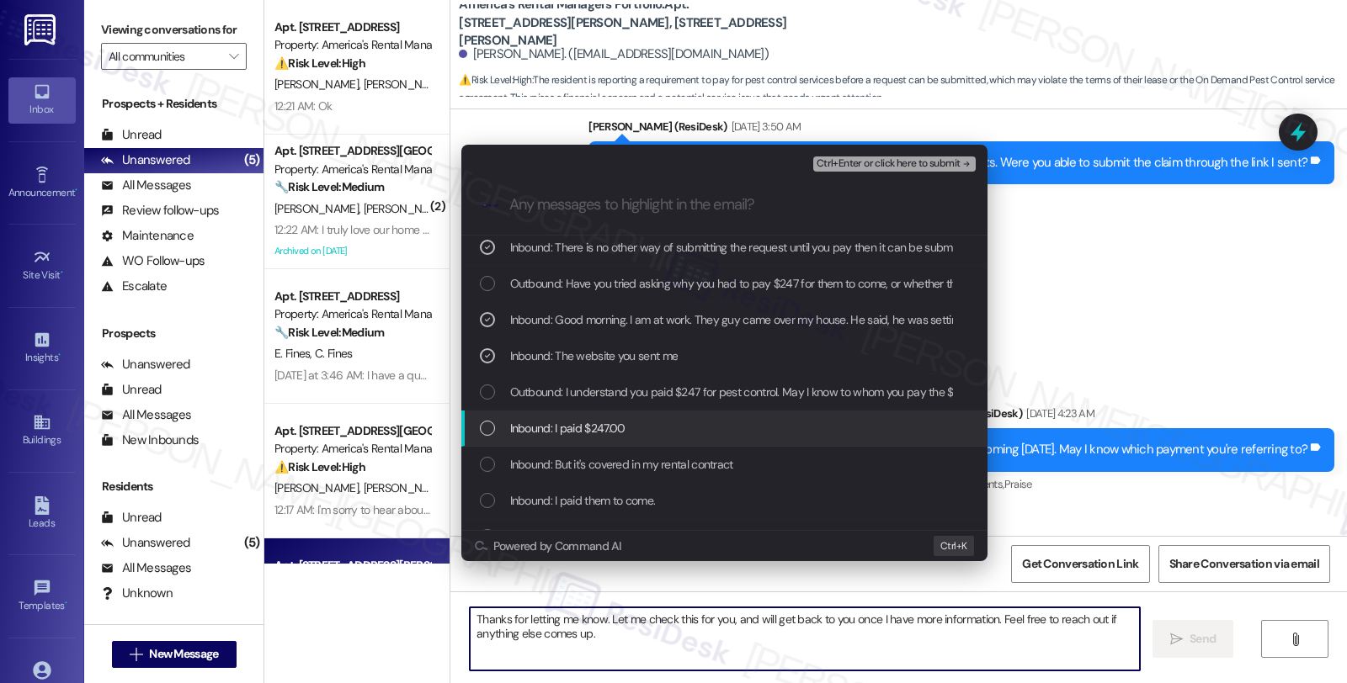
click at [646, 432] on div "Inbound: I paid $247.00" at bounding box center [726, 428] width 492 height 19
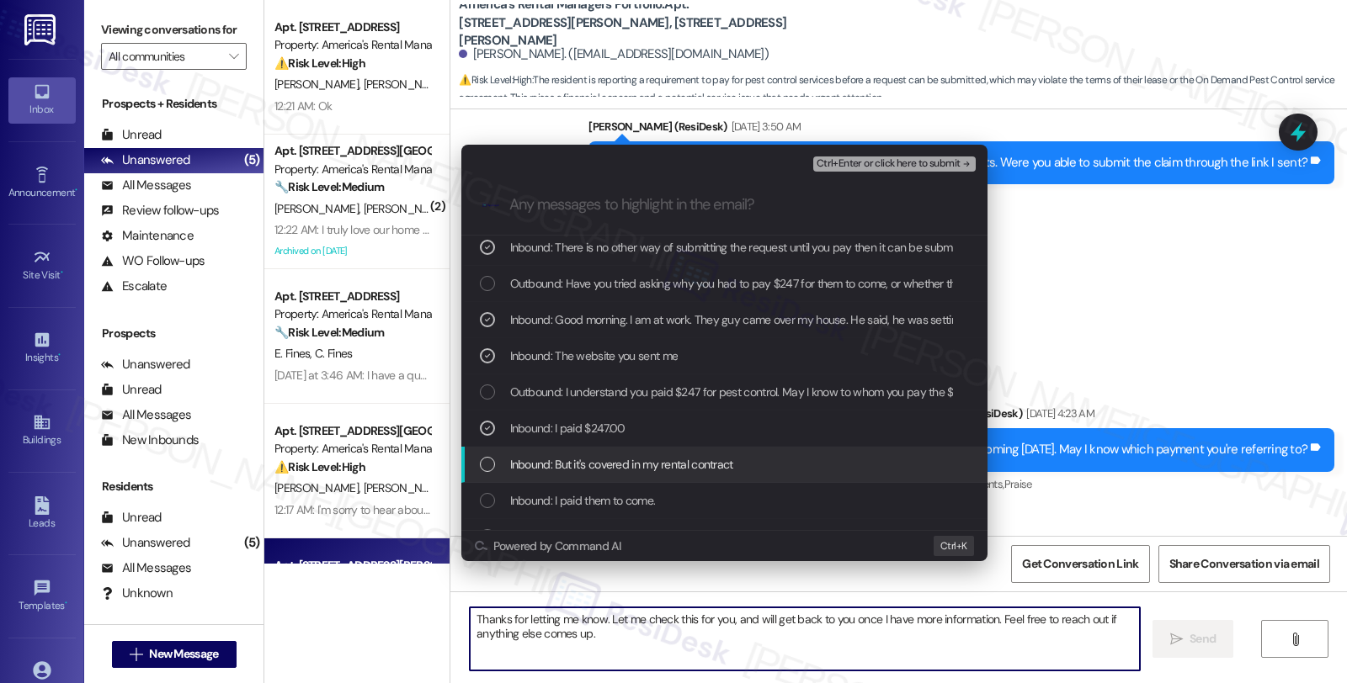
click at [725, 466] on span "Inbound: But it's covered in my rental contract" at bounding box center [621, 464] width 223 height 19
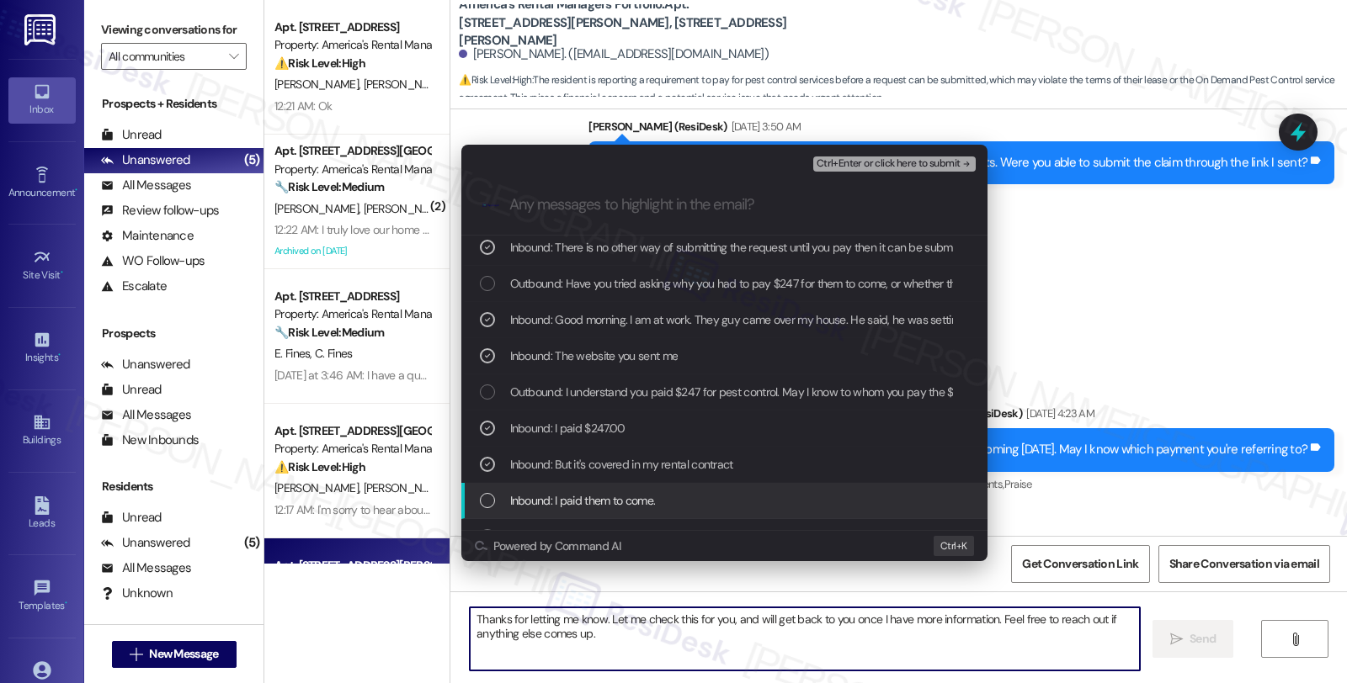
click at [710, 506] on div "Inbound: I paid them to come." at bounding box center [726, 501] width 492 height 19
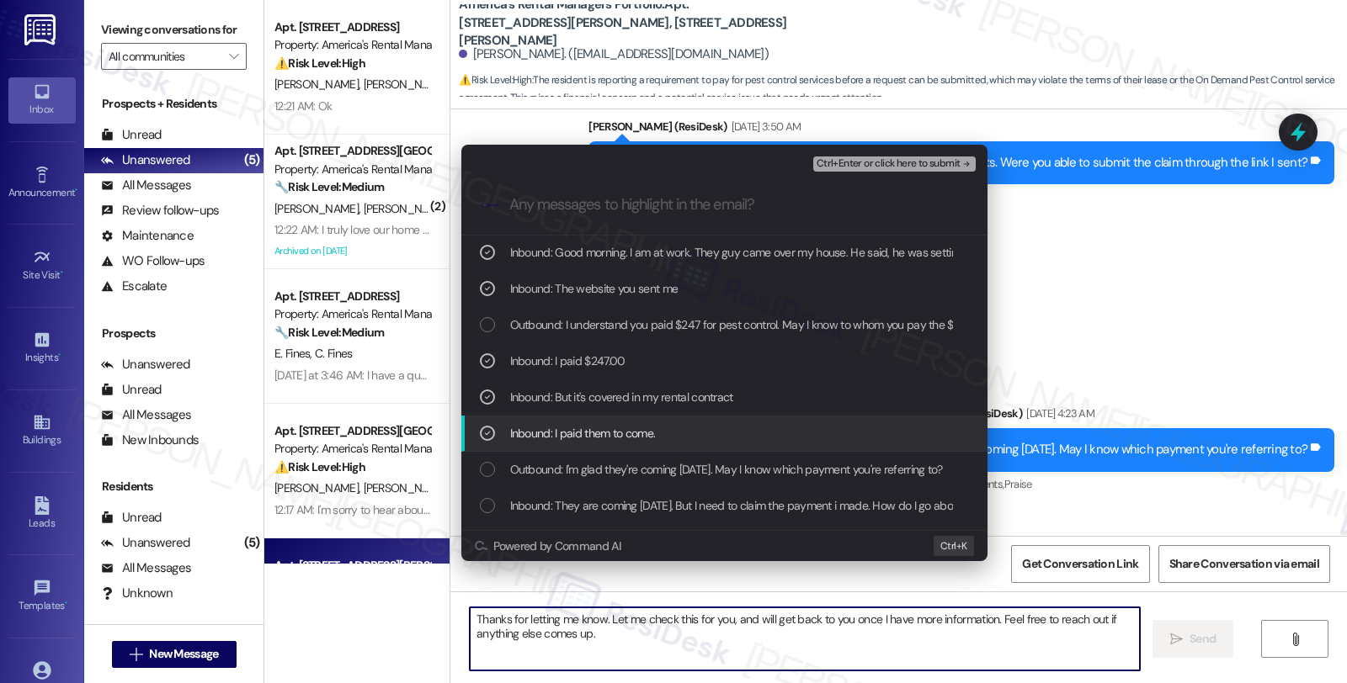
scroll to position [280, 0]
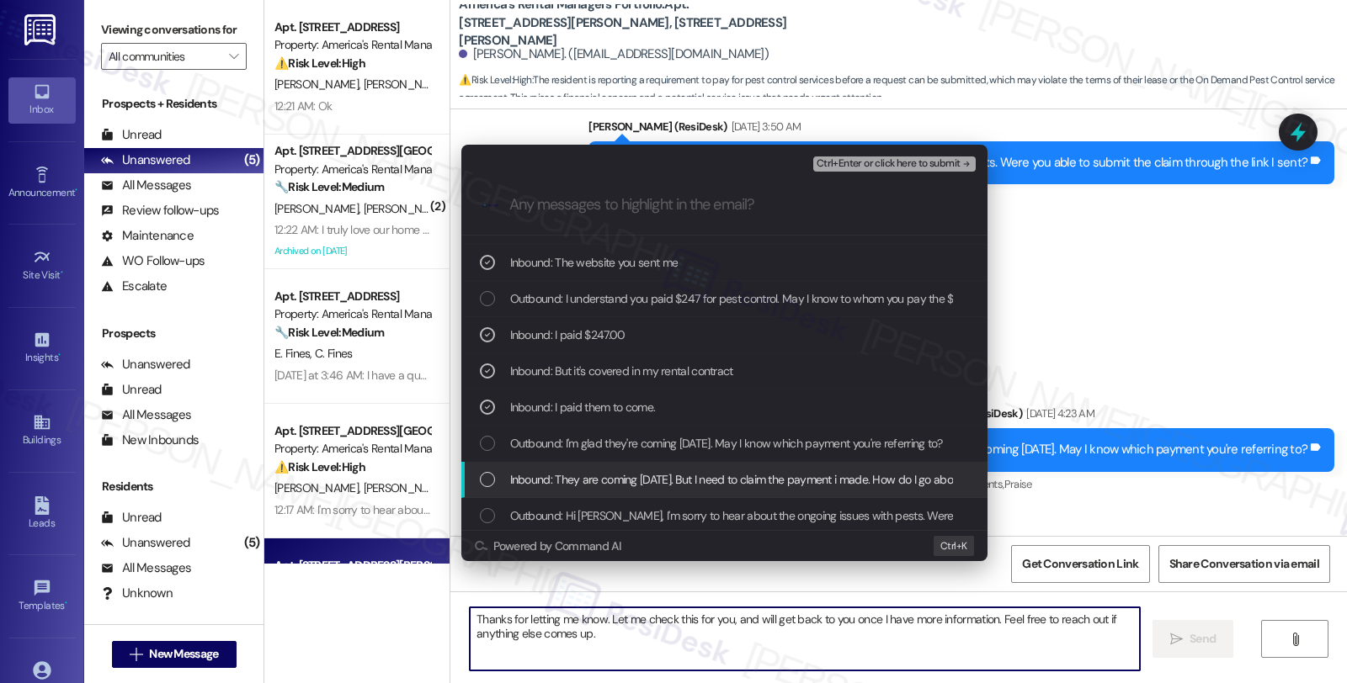
click at [747, 486] on span "Inbound: They are coming tomorrow. But I need to claim the payment i made. How …" at bounding box center [743, 480] width 466 height 19
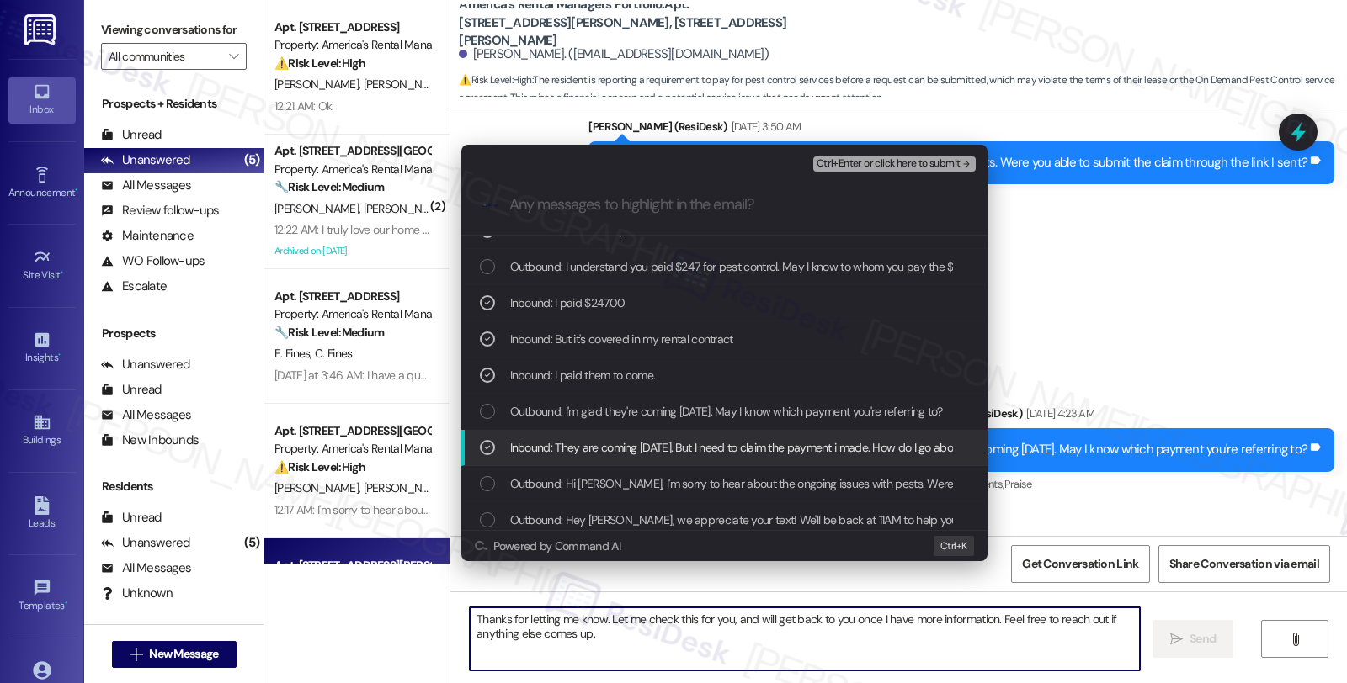
scroll to position [374, 0]
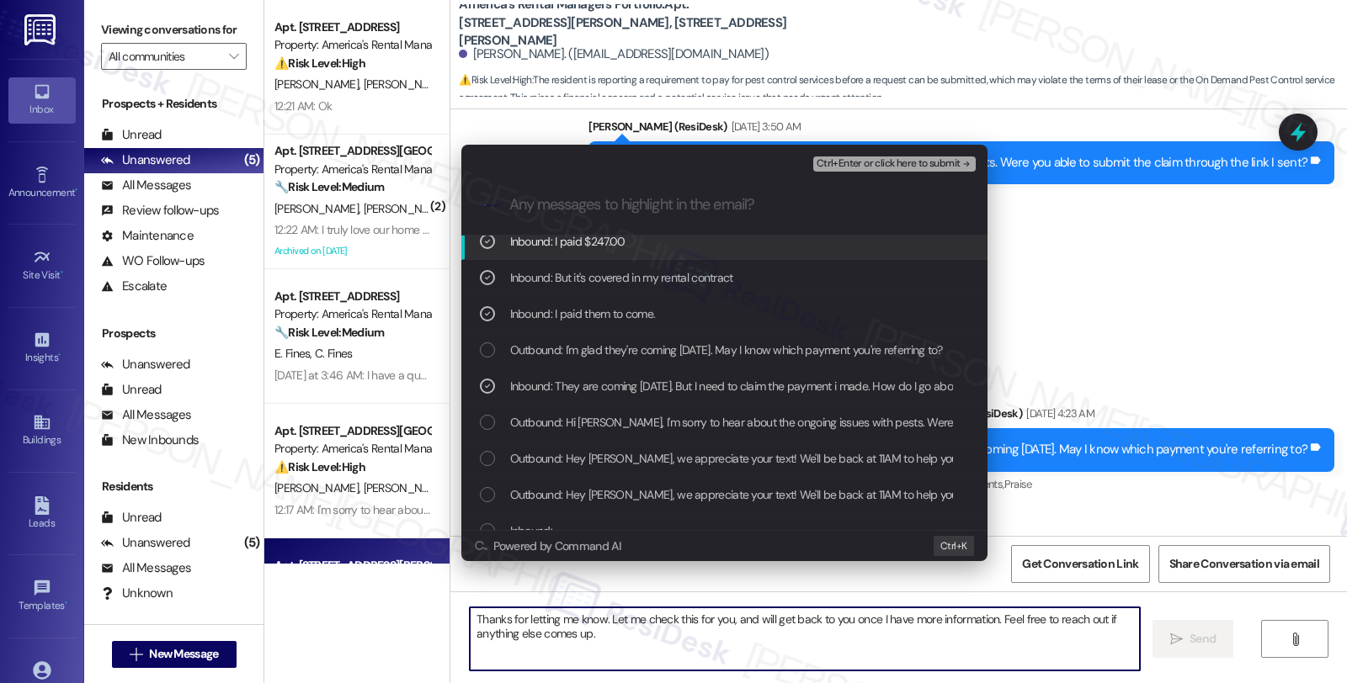
click at [843, 161] on span "Ctrl+Enter or click here to submit" at bounding box center [888, 164] width 144 height 12
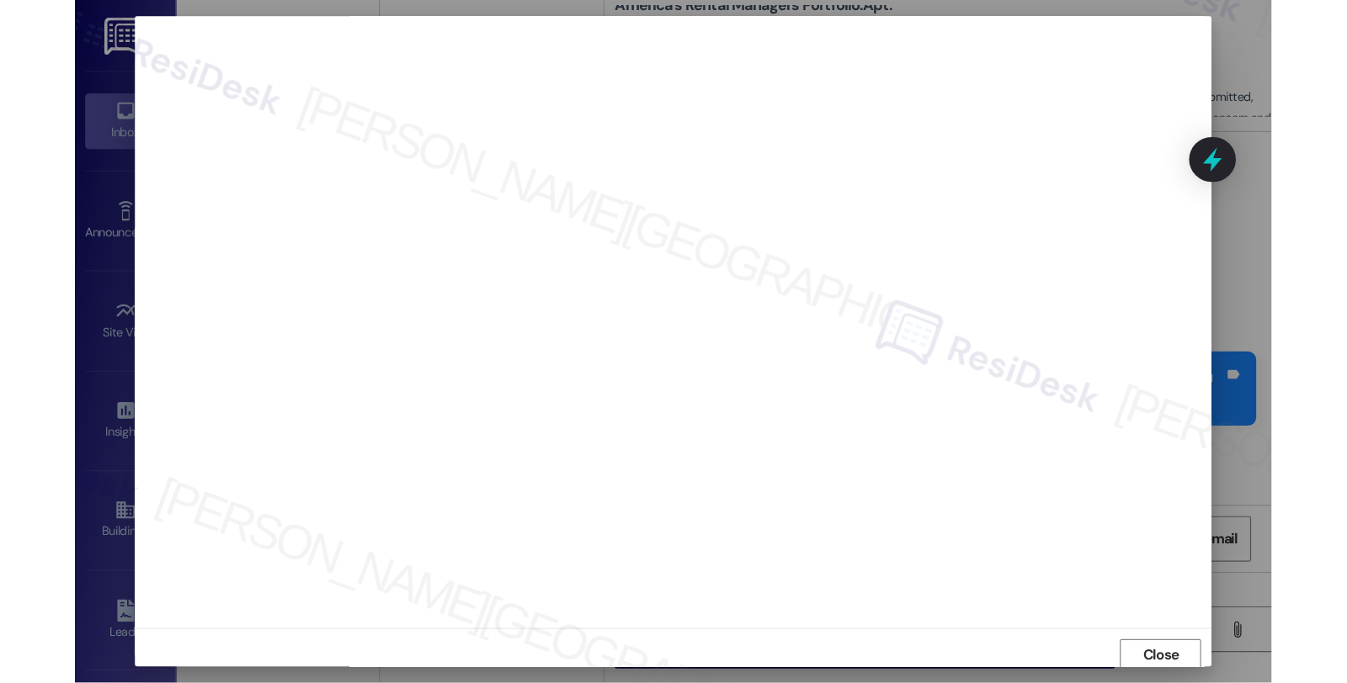
scroll to position [13327, 0]
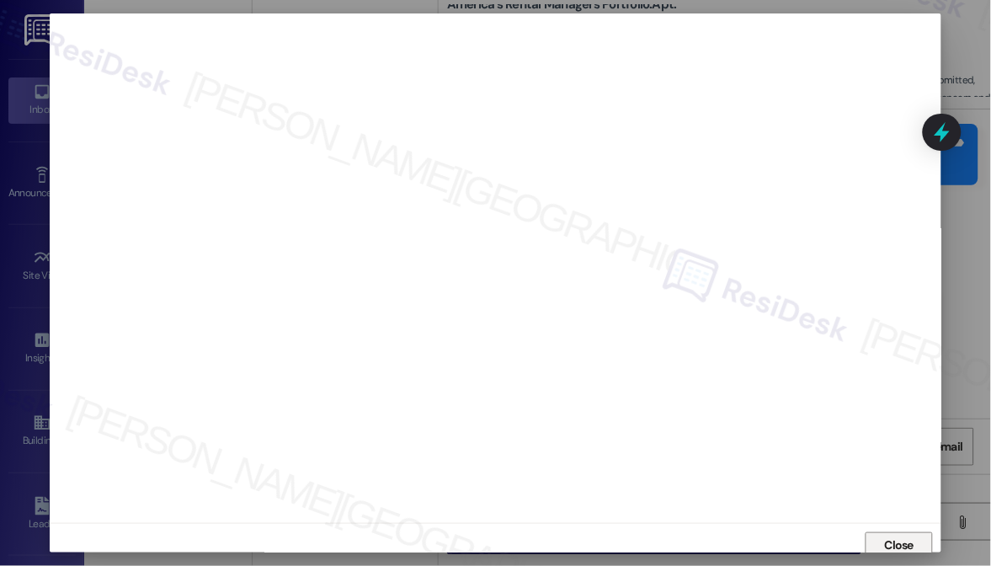
click at [897, 544] on span "Close" at bounding box center [899, 545] width 29 height 18
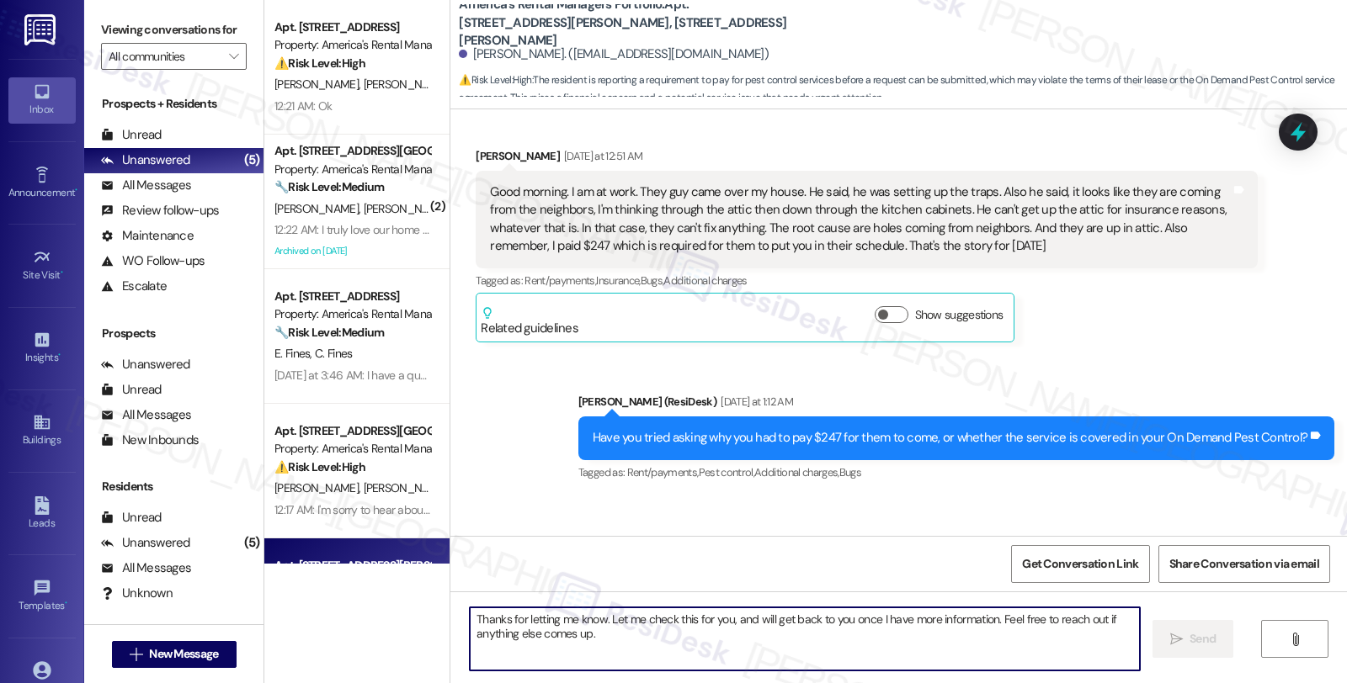
scroll to position [12264, 0]
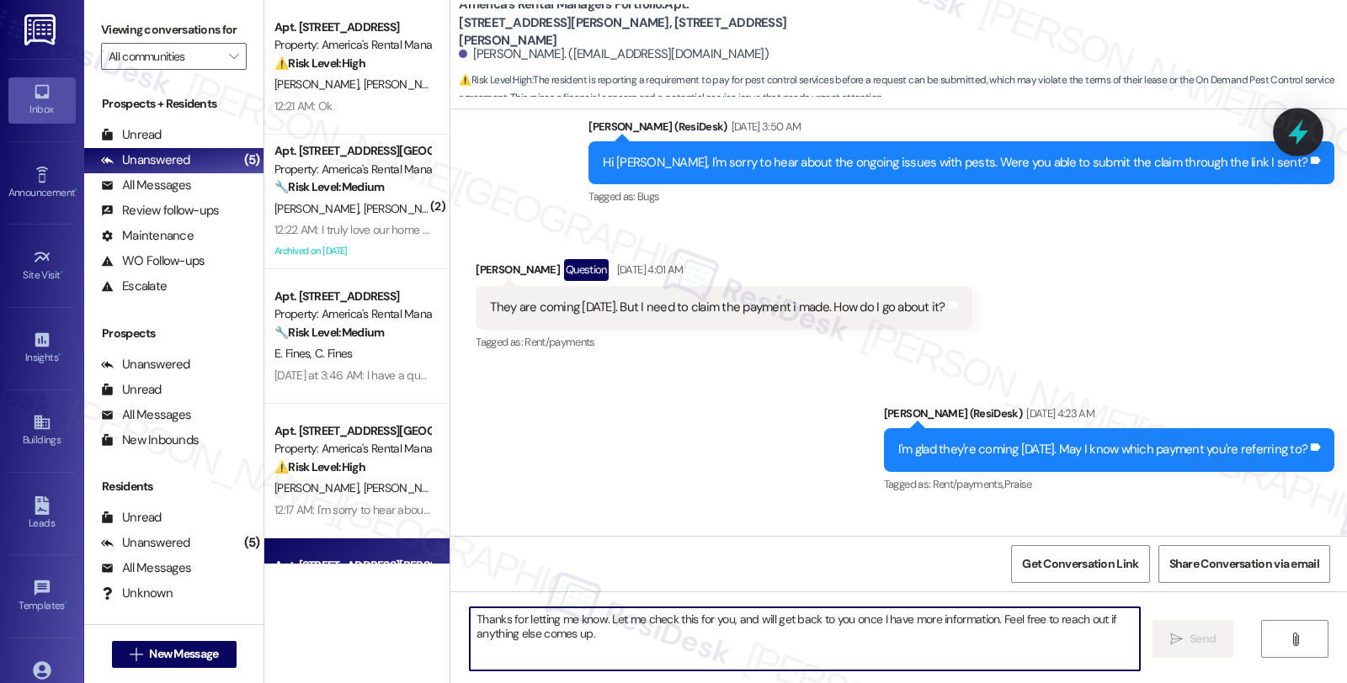
click at [1292, 120] on icon at bounding box center [1298, 132] width 29 height 29
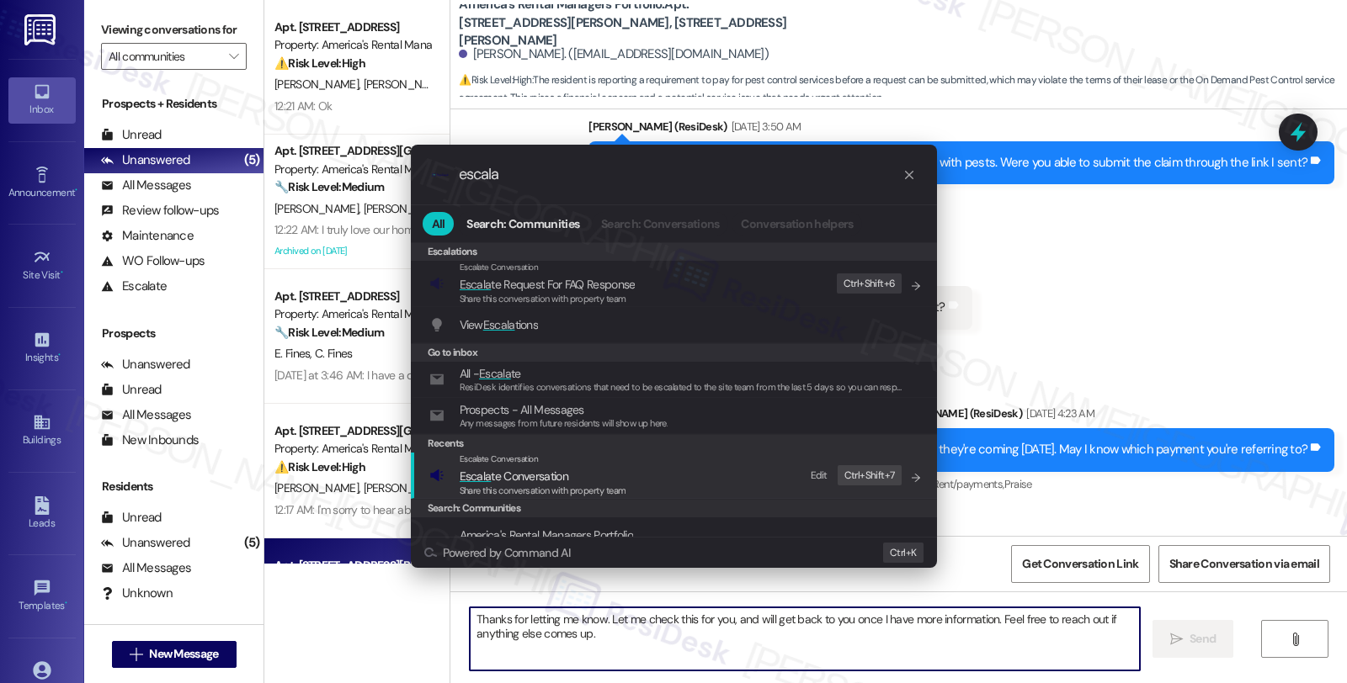
type input "escala"
click at [645, 480] on div "Escalate Conversation Escala te Conversation Share this conversation with prope…" at bounding box center [675, 475] width 492 height 45
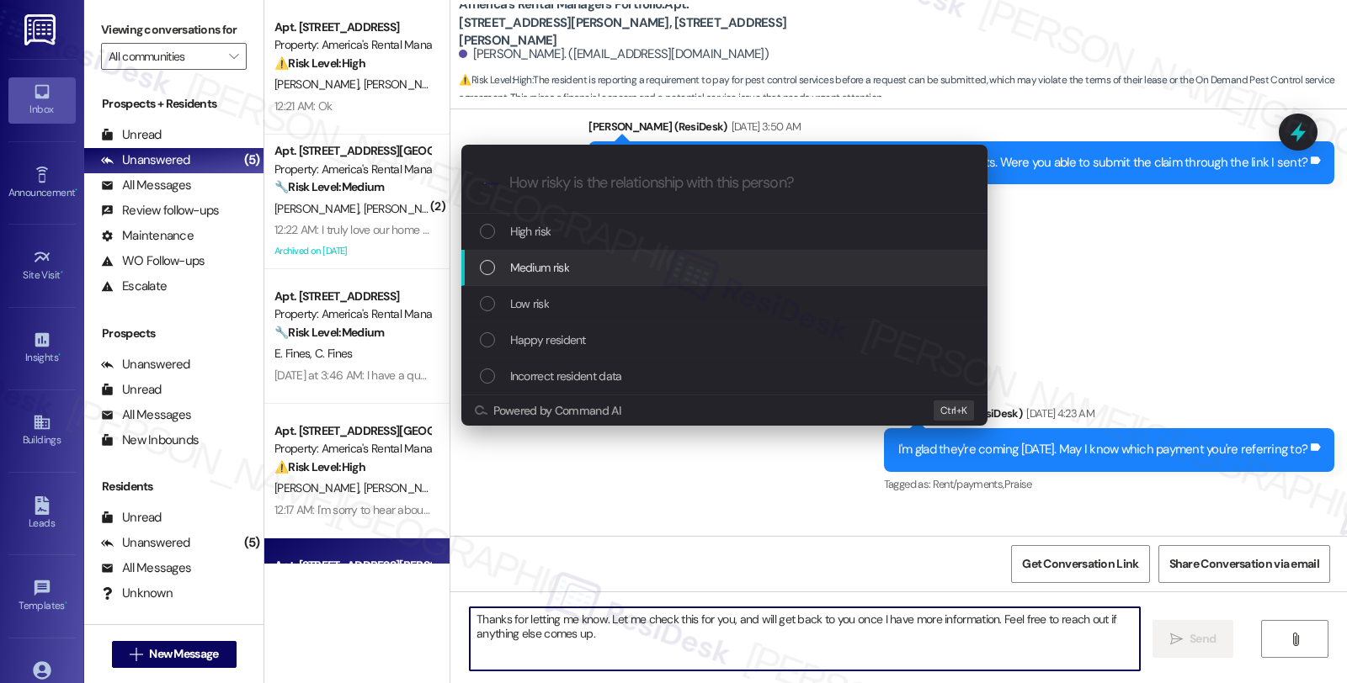
click at [691, 279] on div "Medium risk" at bounding box center [724, 268] width 526 height 36
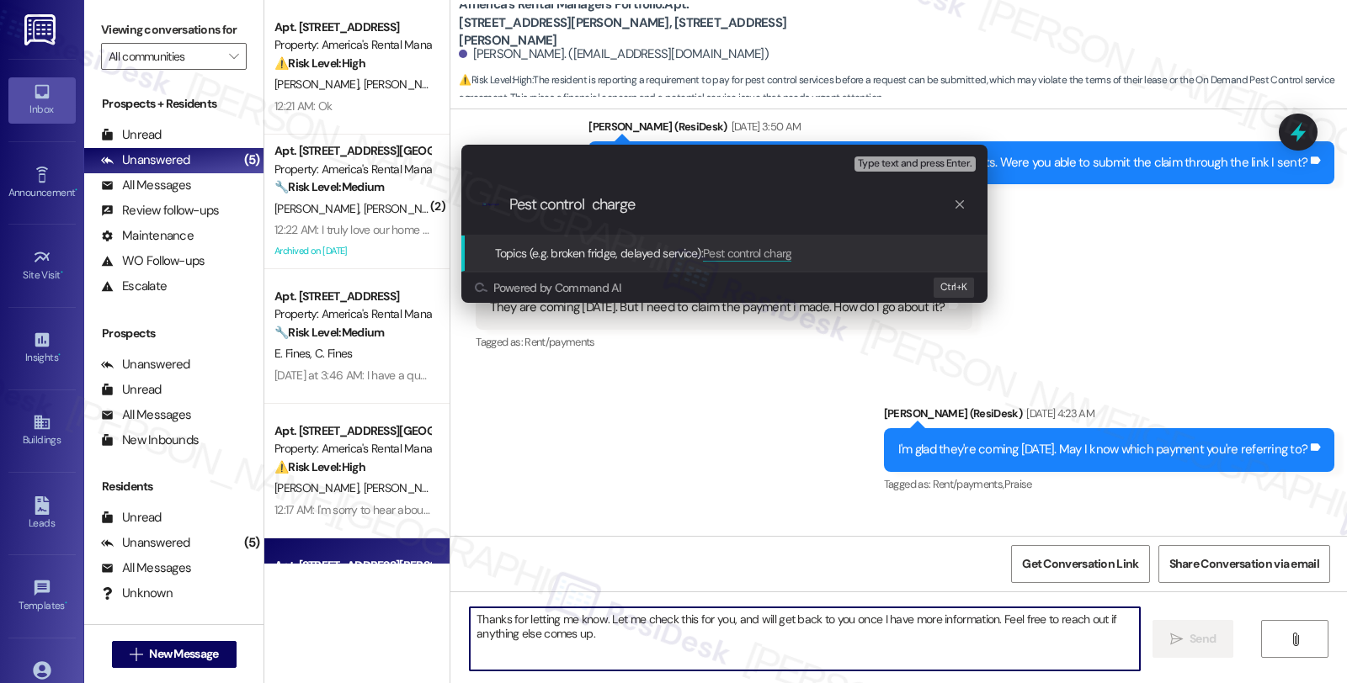
type input "Pest control charges"
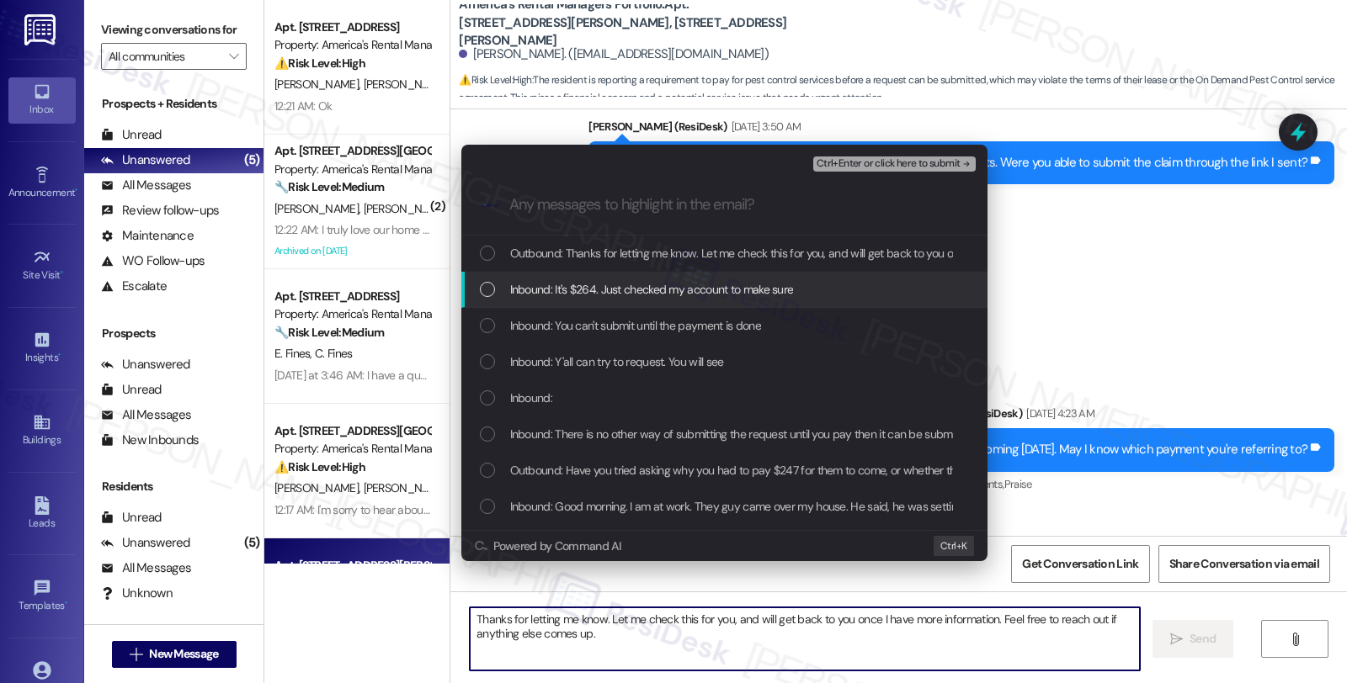
click at [654, 301] on div "Inbound: It's $264. Just checked my account to make sure" at bounding box center [724, 290] width 526 height 36
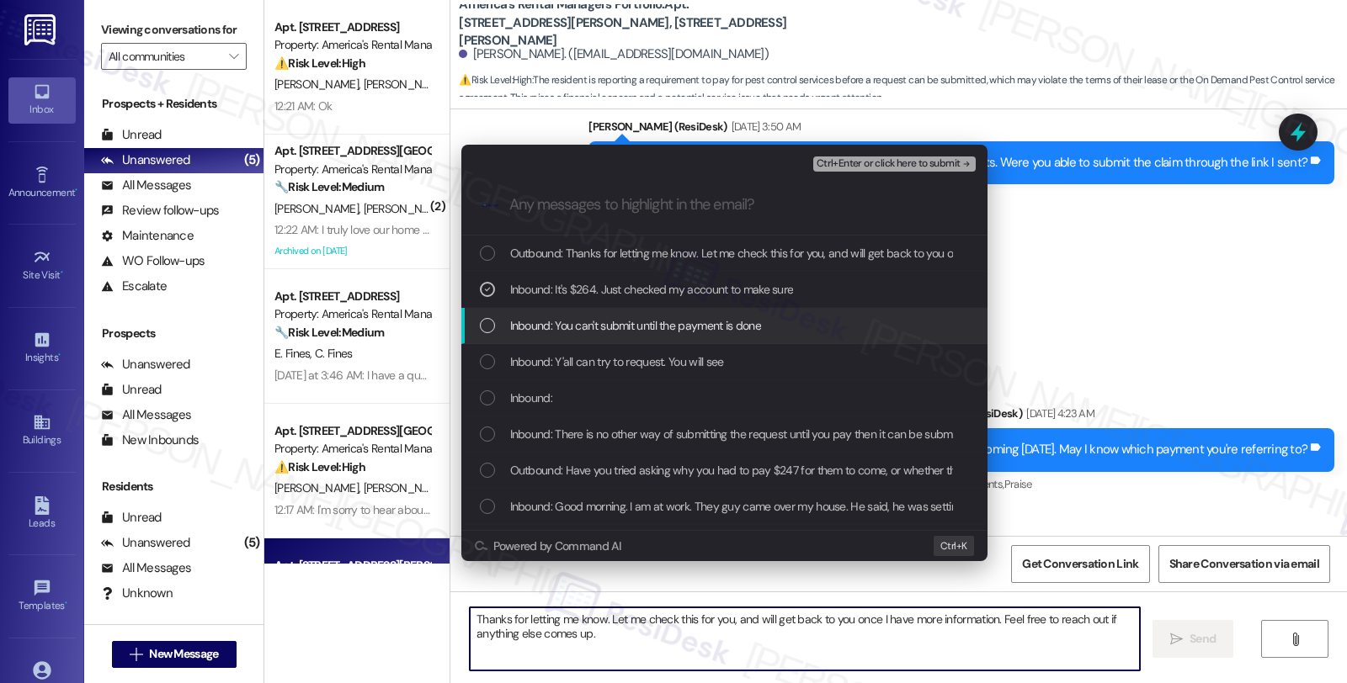
click at [651, 326] on span "Inbound: You can't submit until the payment is done" at bounding box center [635, 325] width 251 height 19
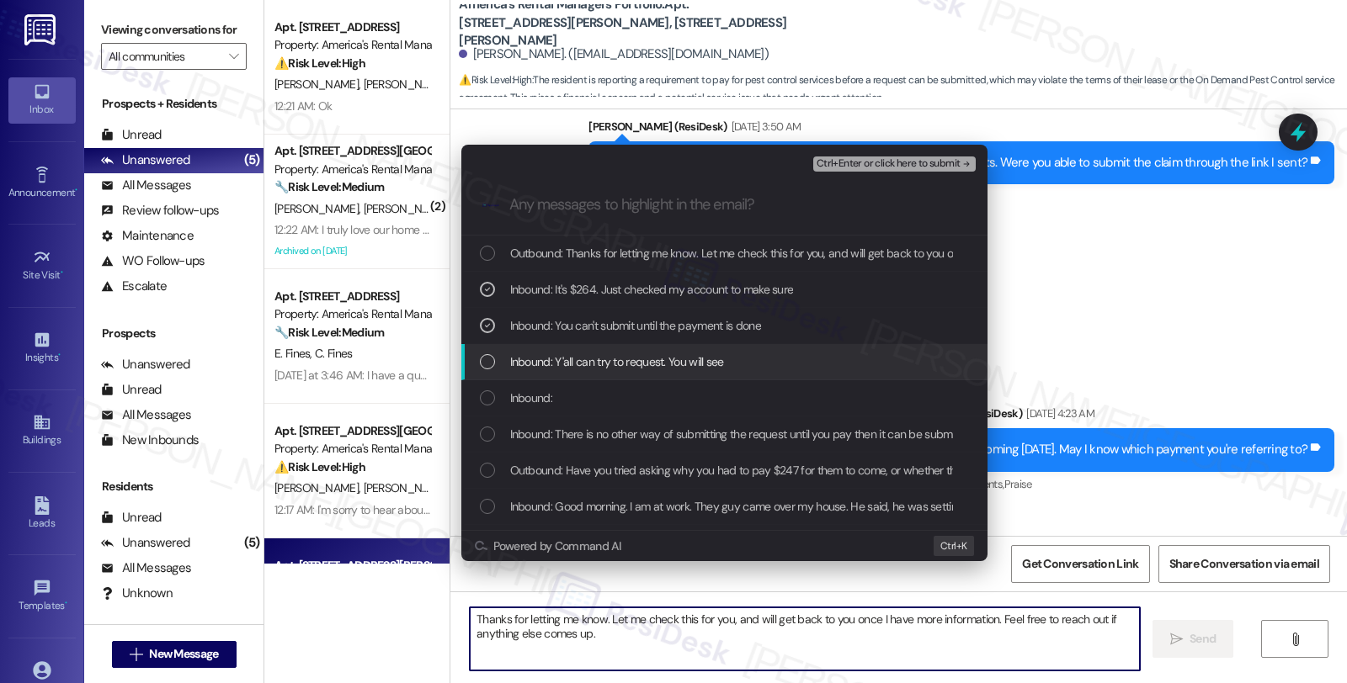
click at [651, 350] on div "Inbound: Y'all can try to request. You will see" at bounding box center [724, 362] width 526 height 36
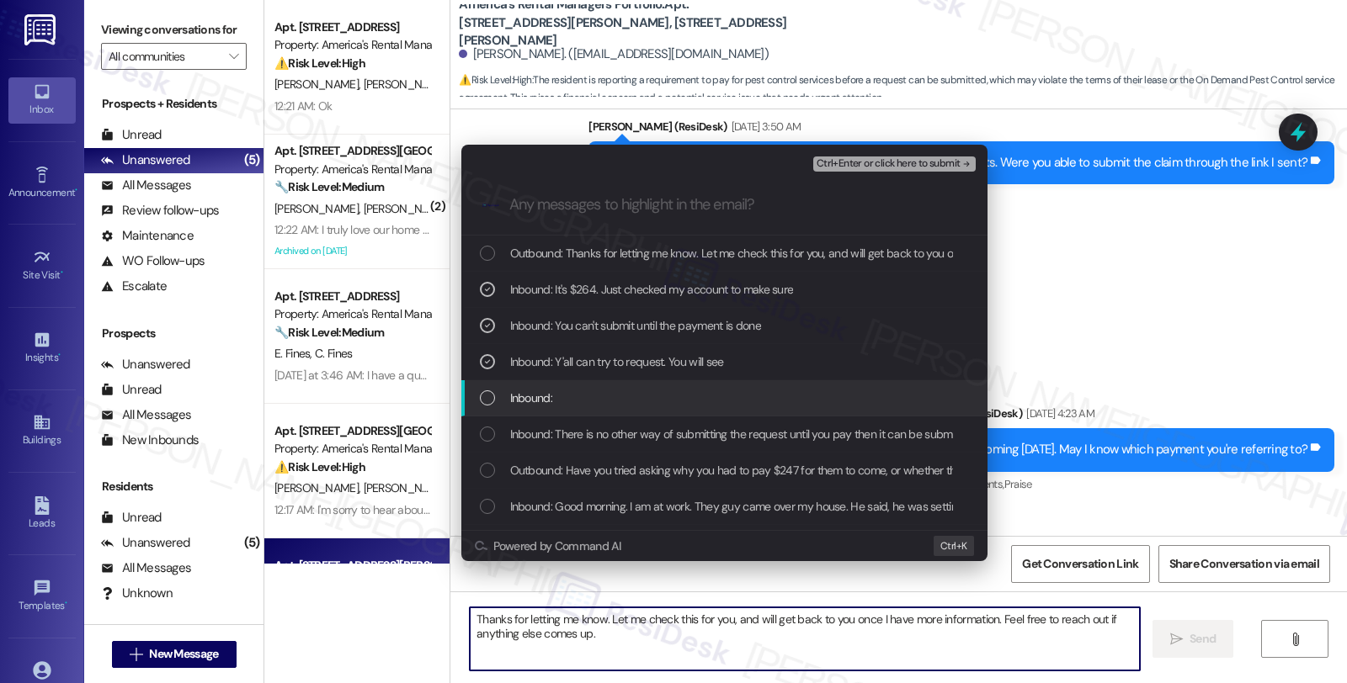
click at [648, 406] on div "Inbound:" at bounding box center [726, 398] width 492 height 19
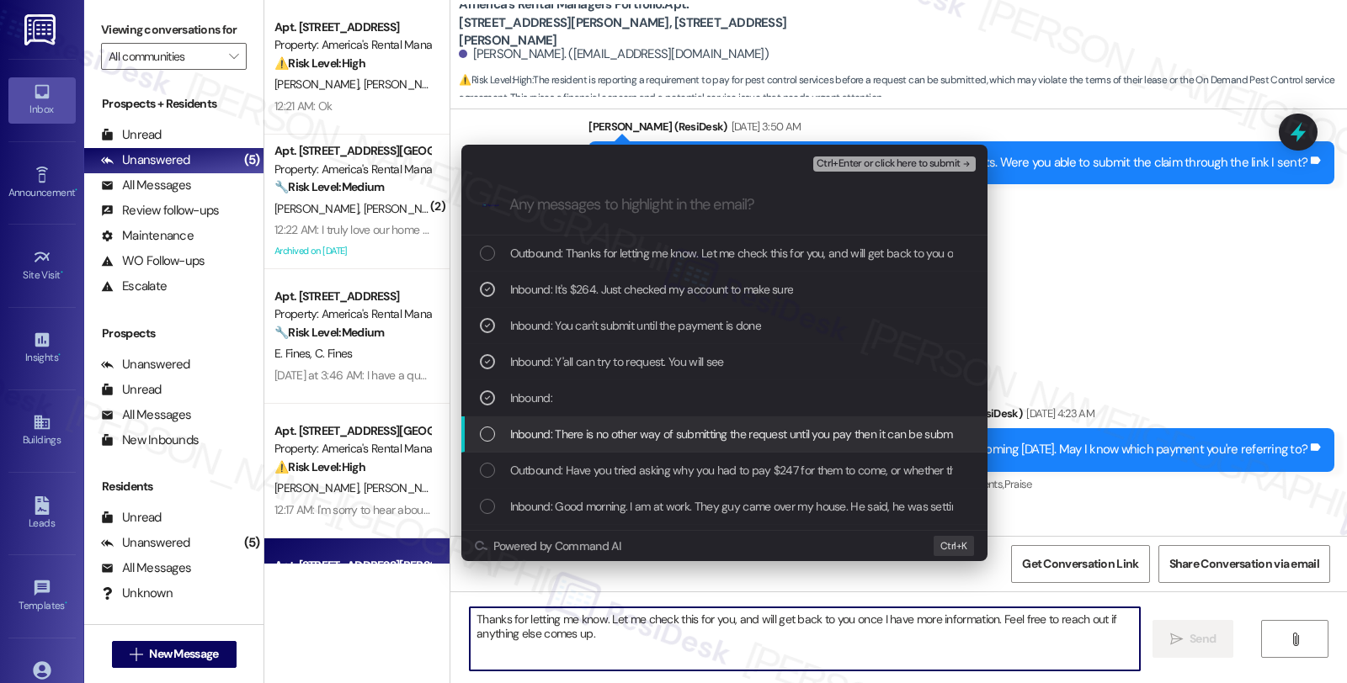
click at [646, 440] on span "Inbound: There is no other way of submitting the request until you pay then it …" at bounding box center [742, 434] width 465 height 19
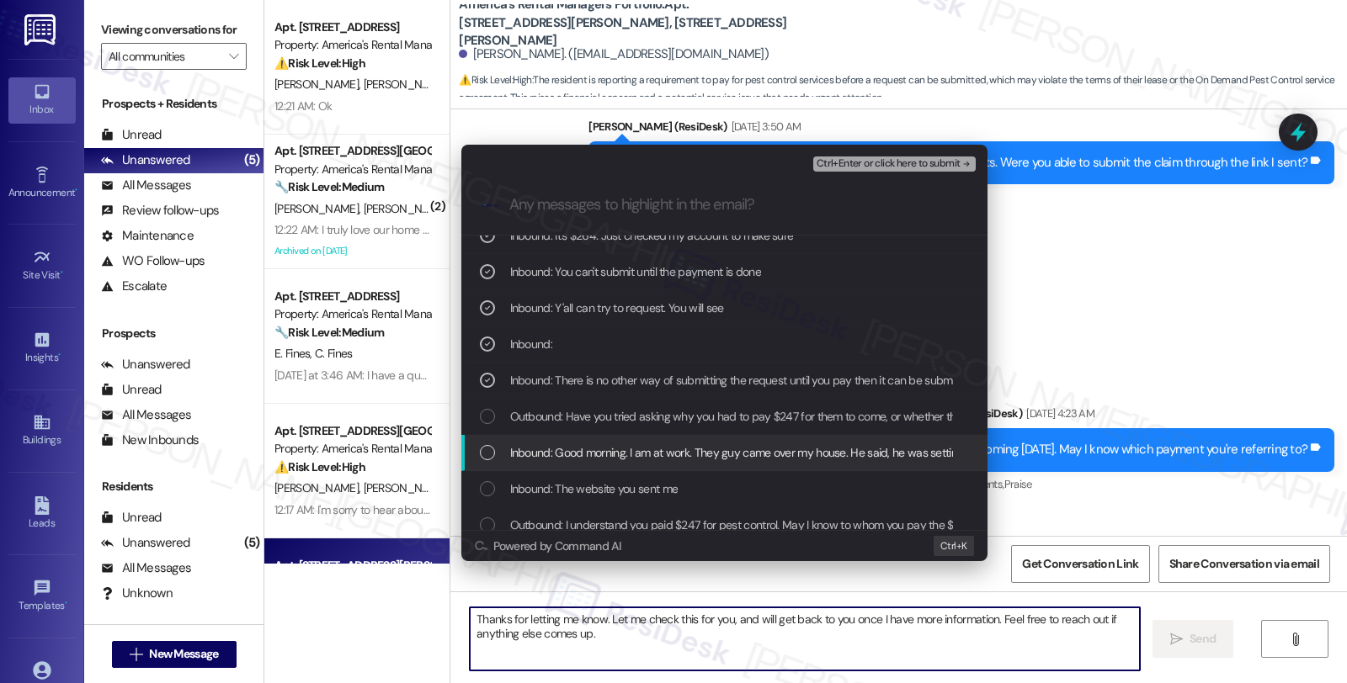
scroll to position [93, 0]
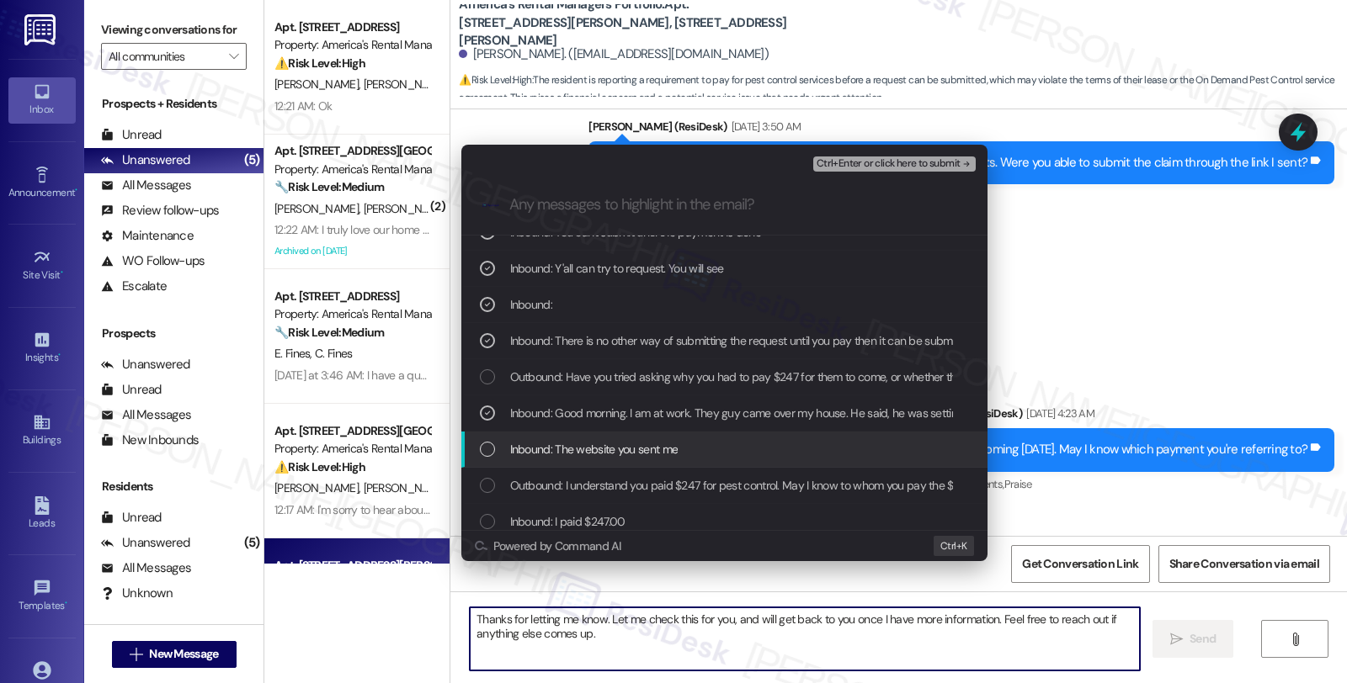
click at [649, 450] on span "Inbound: The website you sent me" at bounding box center [594, 449] width 168 height 19
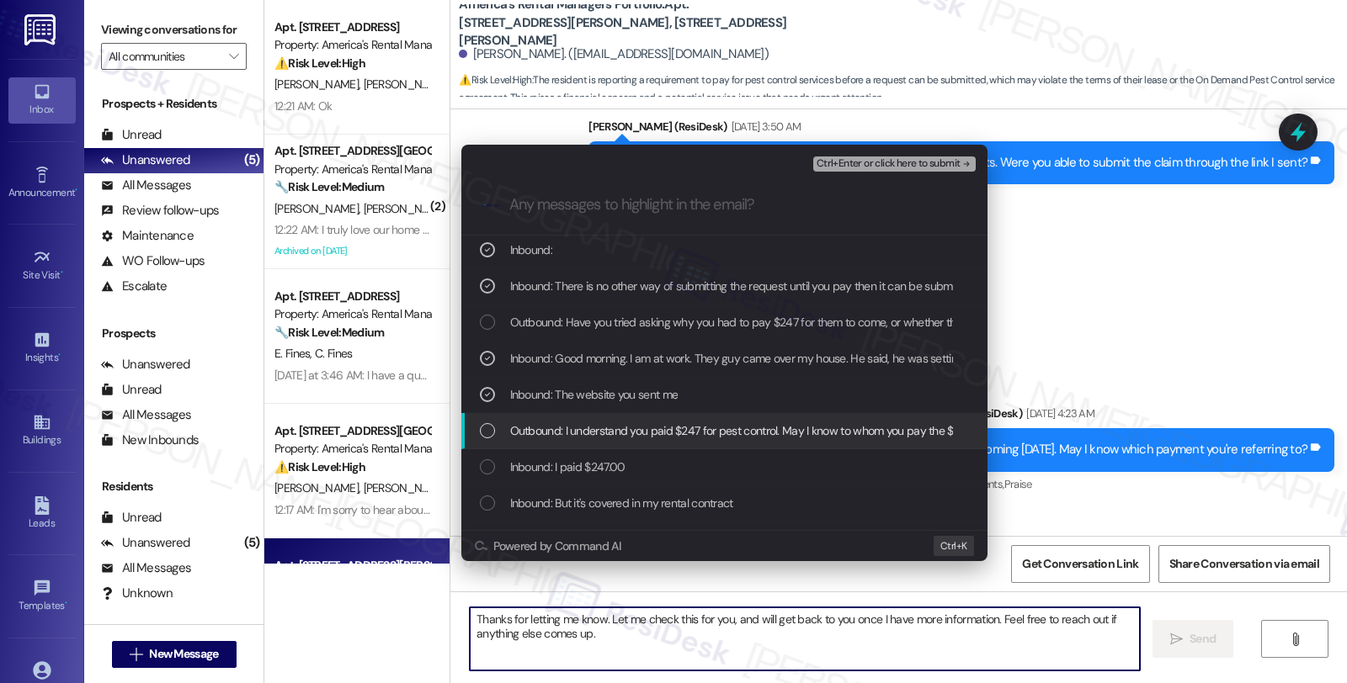
scroll to position [187, 0]
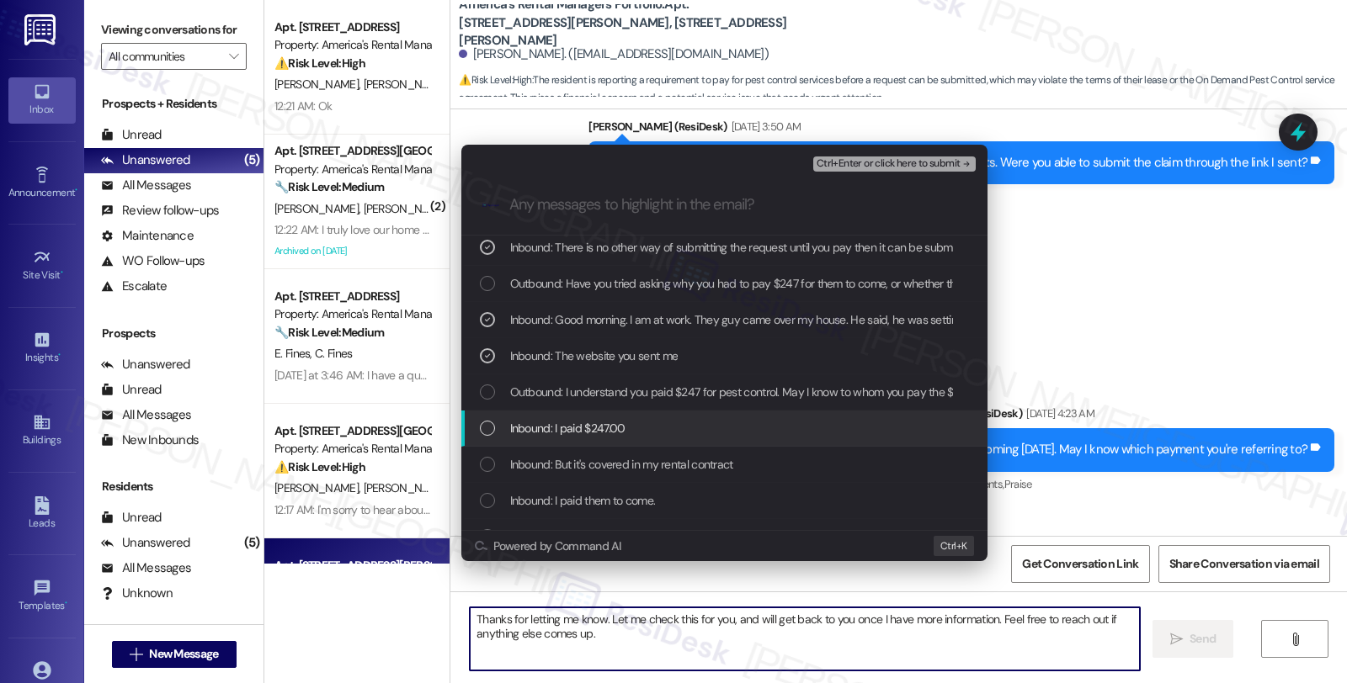
drag, startPoint x: 683, startPoint y: 434, endPoint x: 685, endPoint y: 444, distance: 9.6
click at [683, 434] on div "Inbound: I paid $247.00" at bounding box center [726, 428] width 492 height 19
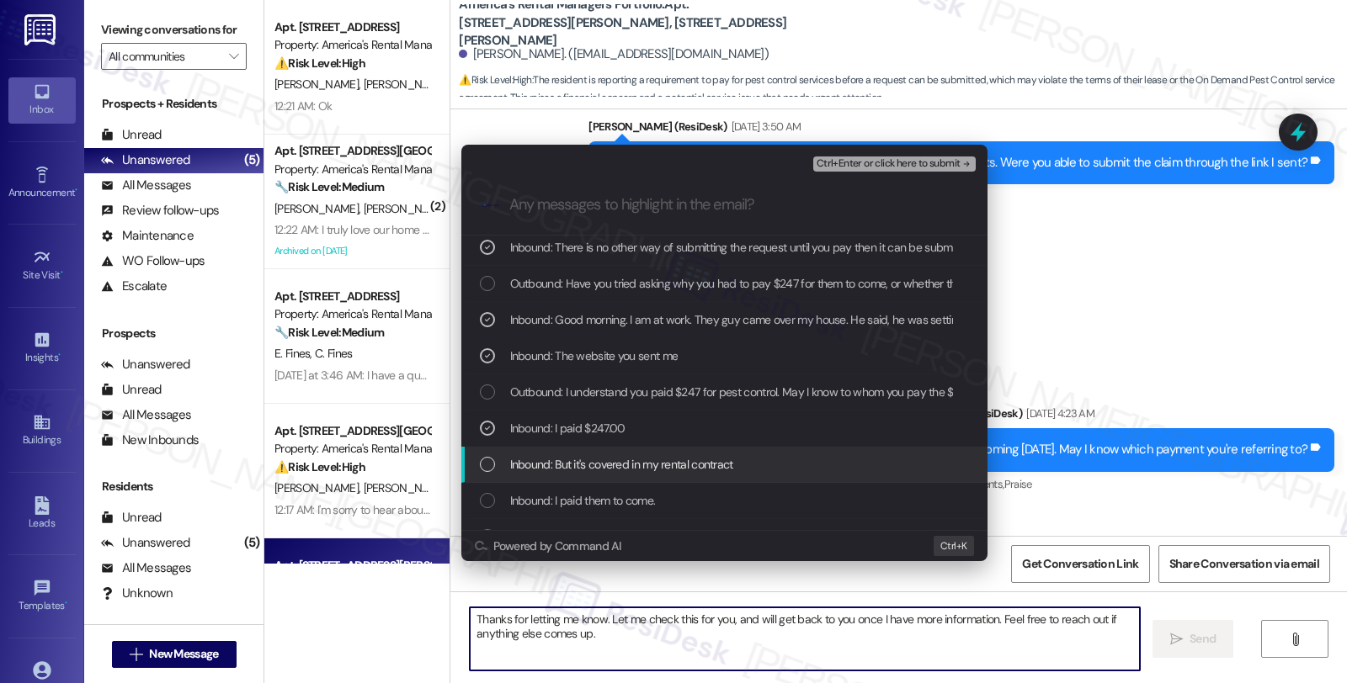
click at [692, 475] on div "Inbound: But it's covered in my rental contract" at bounding box center [724, 465] width 526 height 36
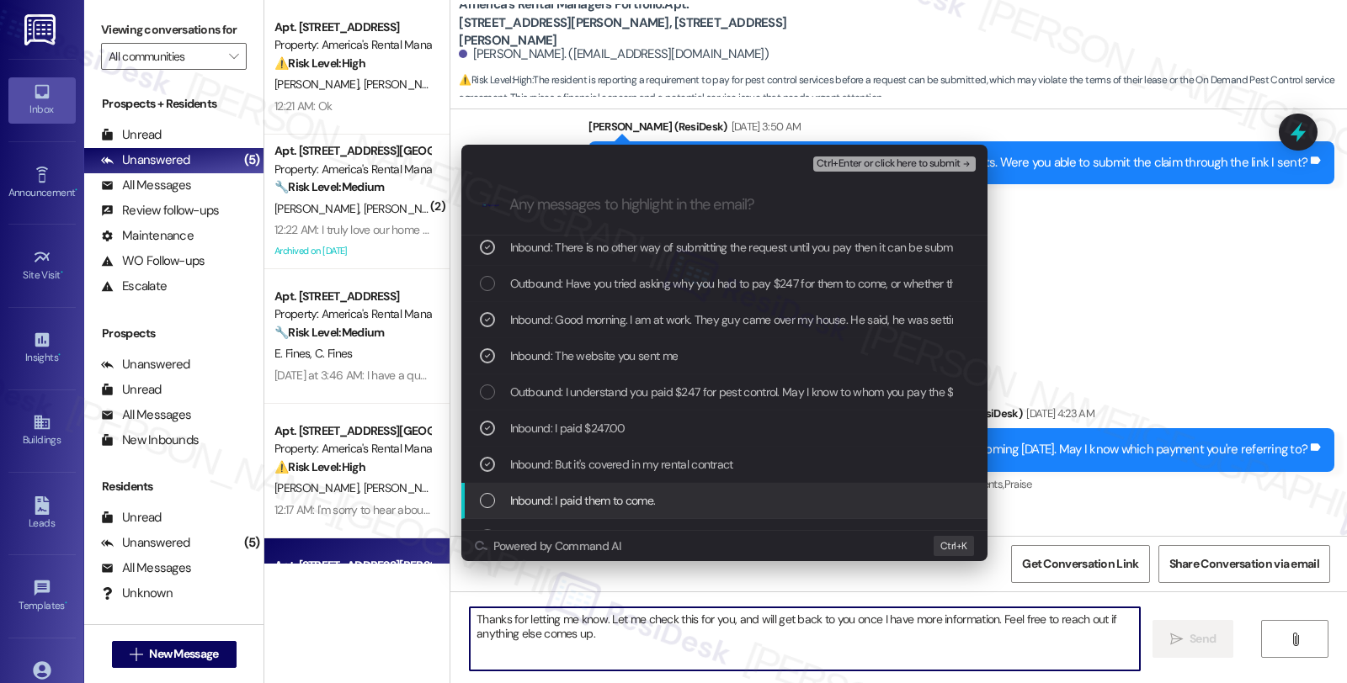
click at [694, 492] on div "Inbound: I paid them to come." at bounding box center [726, 501] width 492 height 19
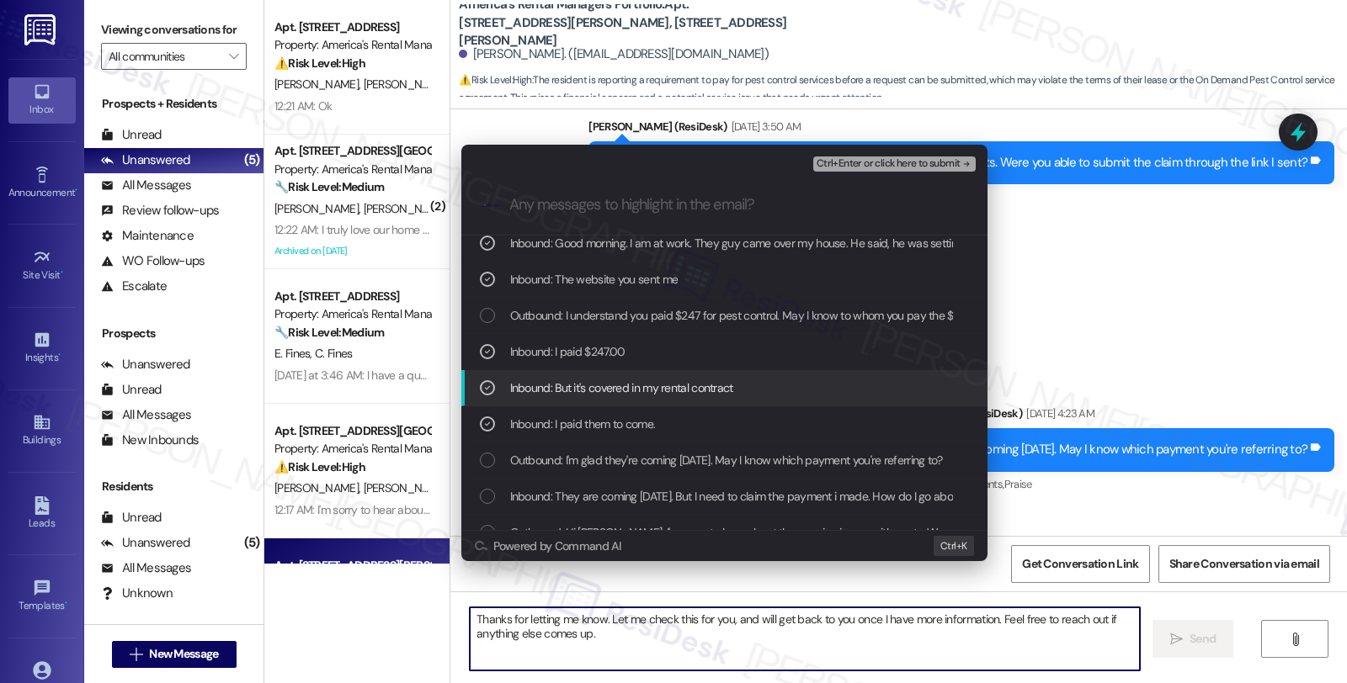
scroll to position [280, 0]
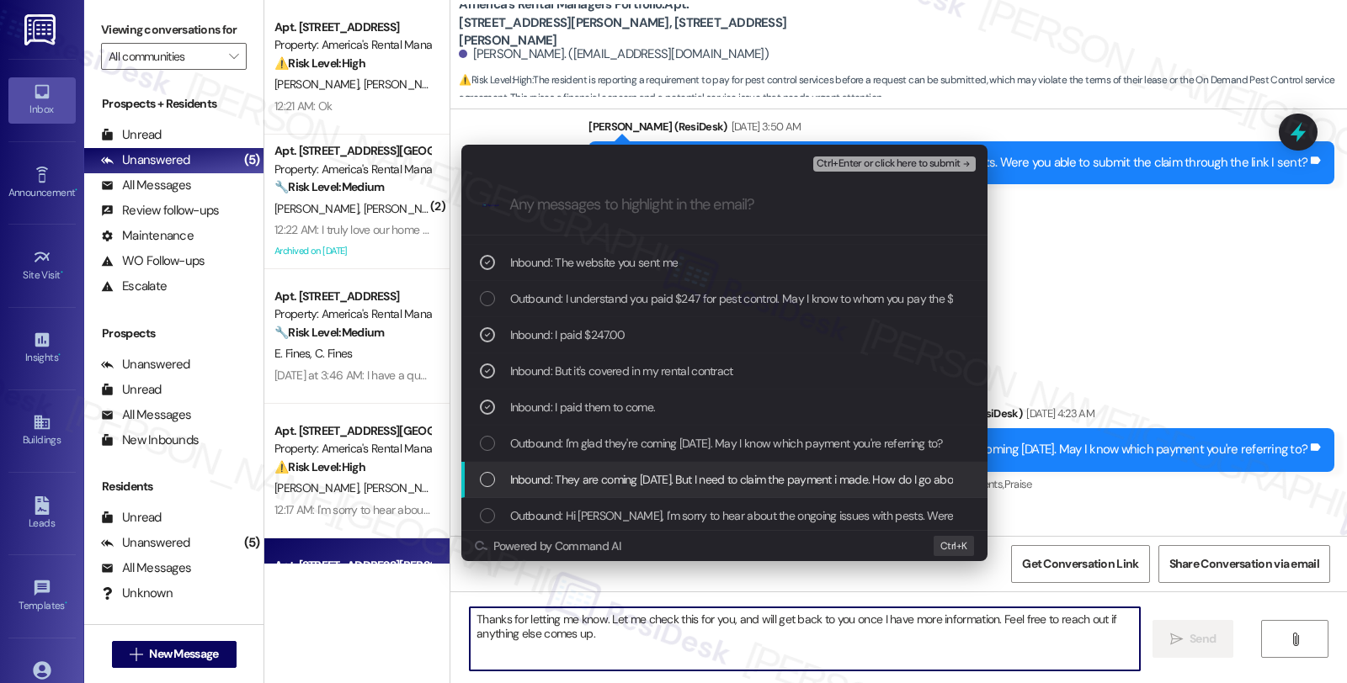
click at [703, 484] on span "Inbound: They are coming tomorrow. But I need to claim the payment i made. How …" at bounding box center [743, 480] width 466 height 19
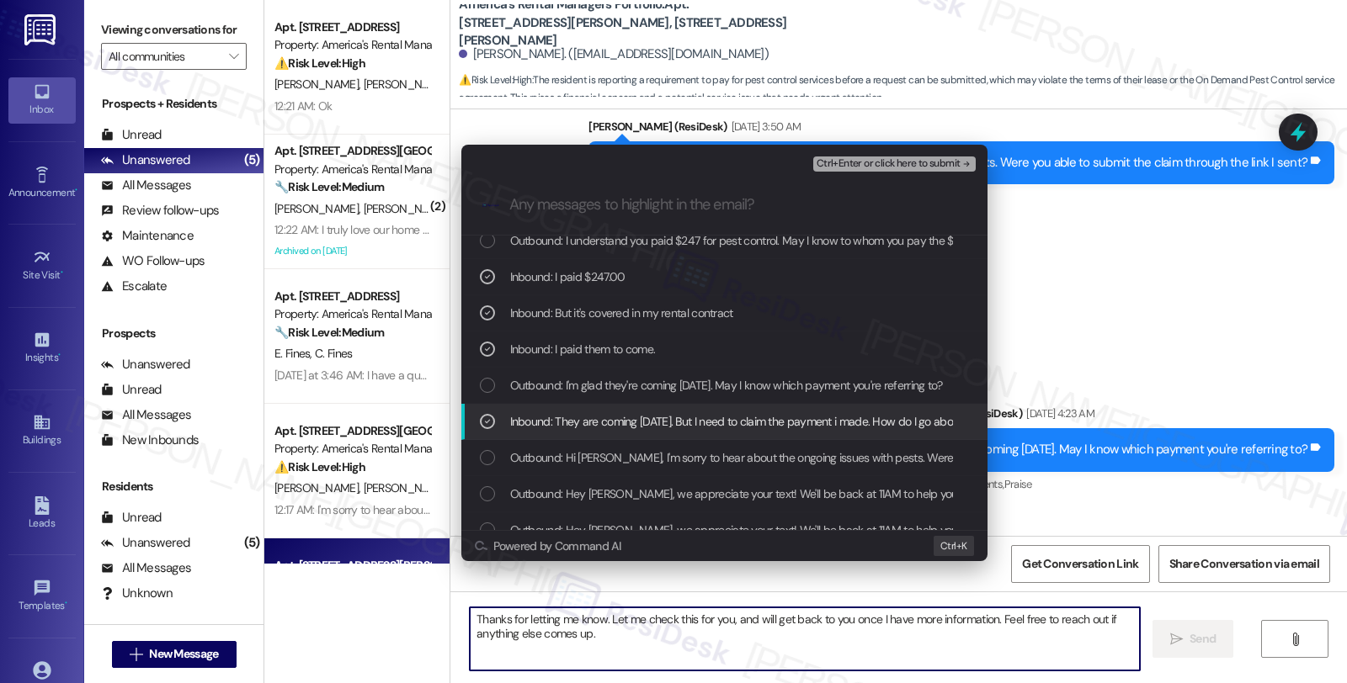
scroll to position [374, 0]
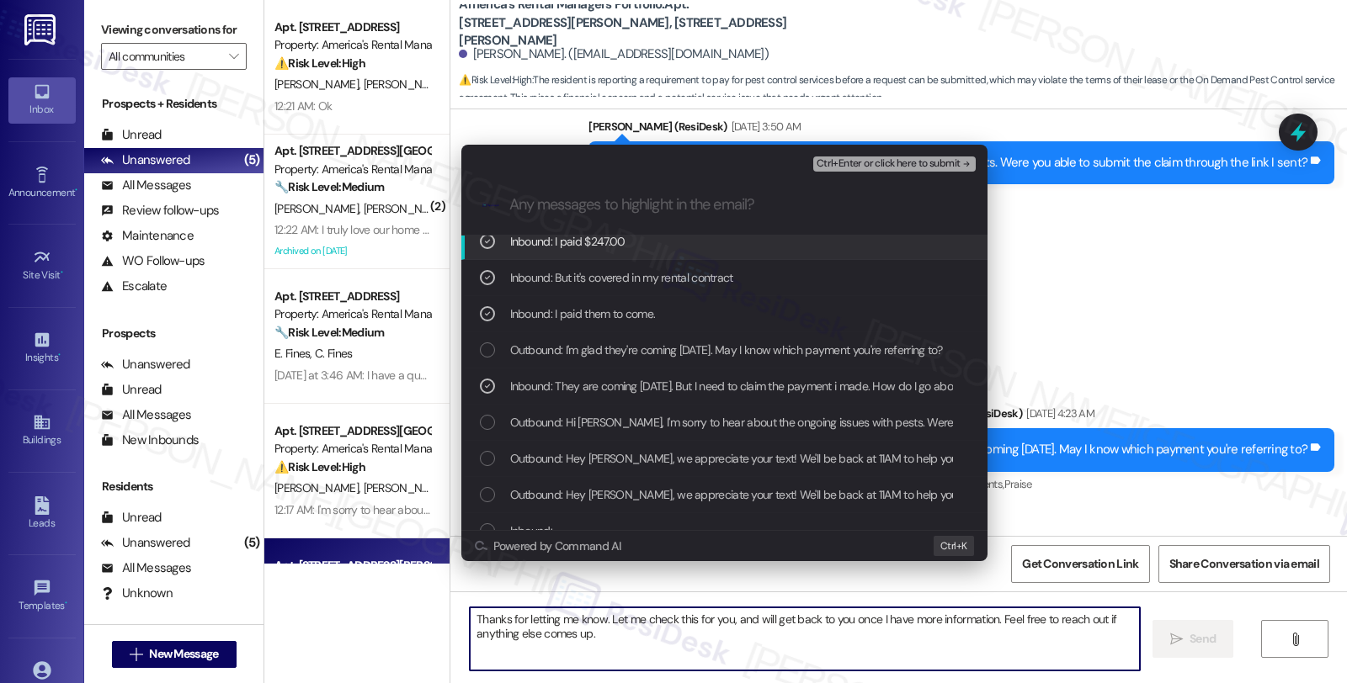
click at [857, 162] on span "Ctrl+Enter or click here to submit" at bounding box center [888, 164] width 144 height 12
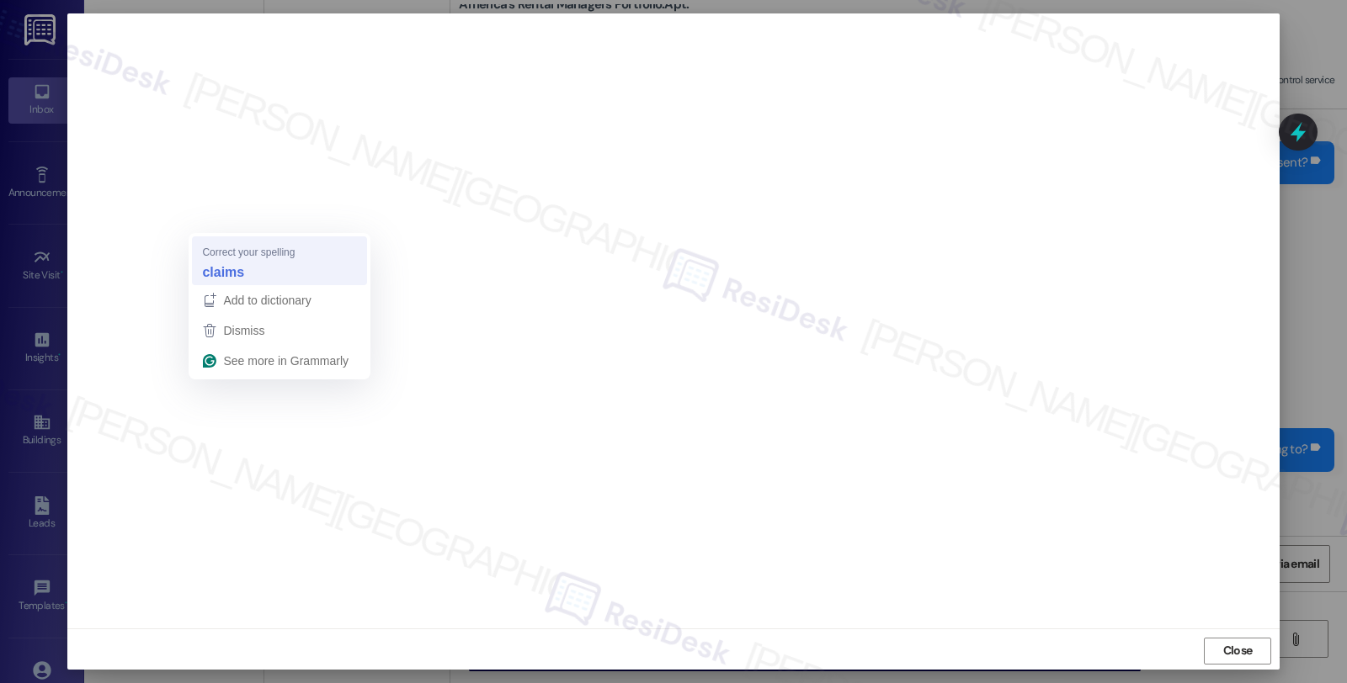
click at [230, 272] on strong "claims" at bounding box center [223, 272] width 42 height 19
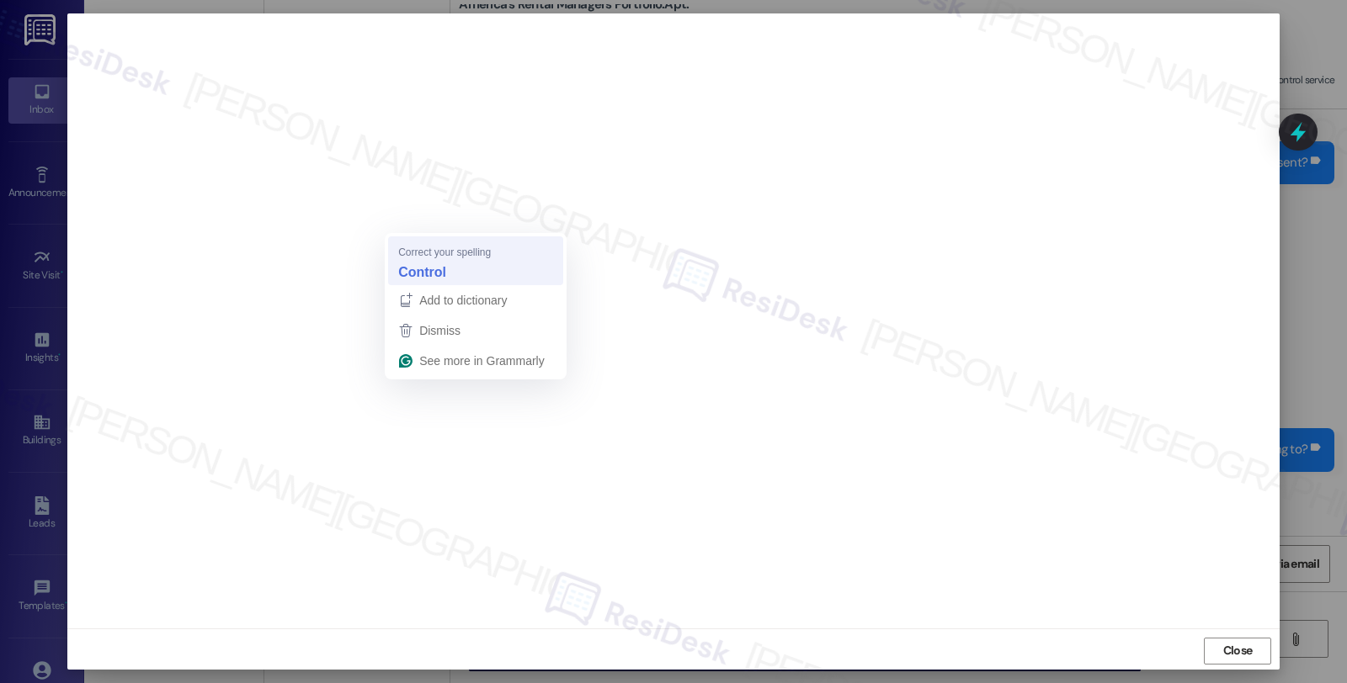
click at [427, 267] on strong "Control" at bounding box center [422, 272] width 48 height 19
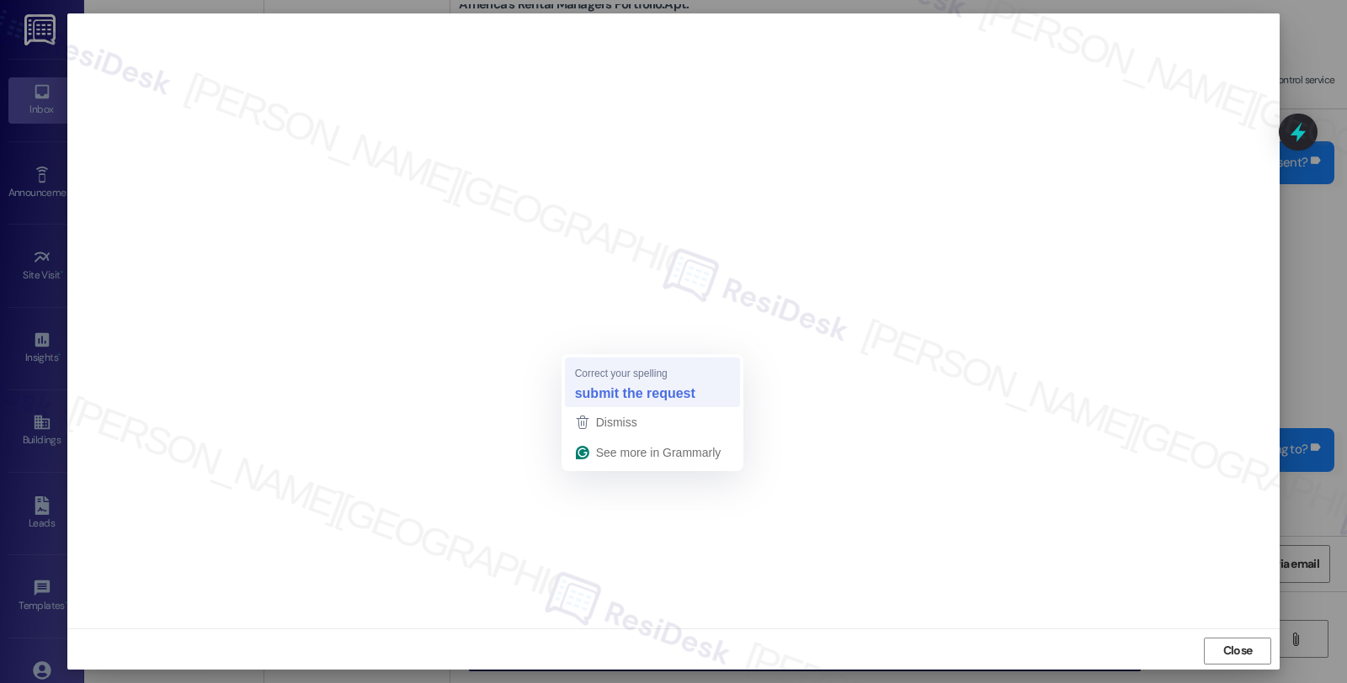
click at [621, 392] on strong "submit the request" at bounding box center [635, 393] width 120 height 19
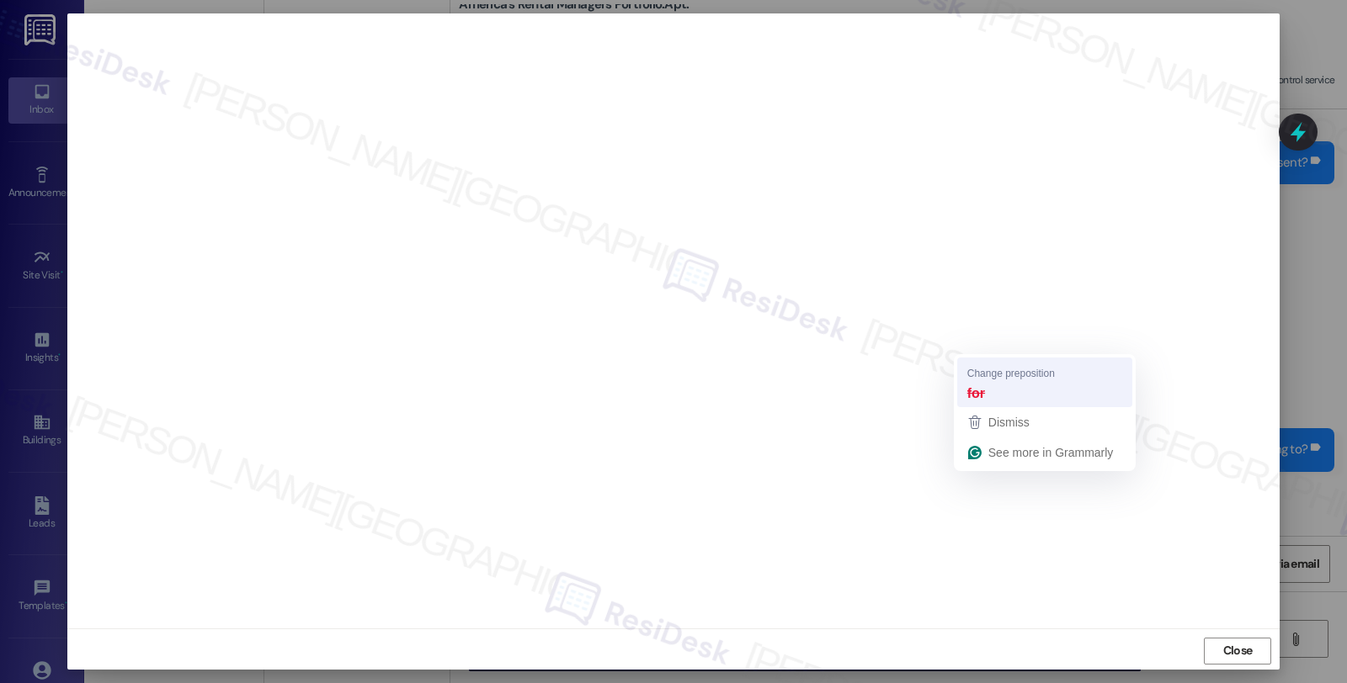
click at [976, 384] on strong "for" at bounding box center [976, 393] width 18 height 19
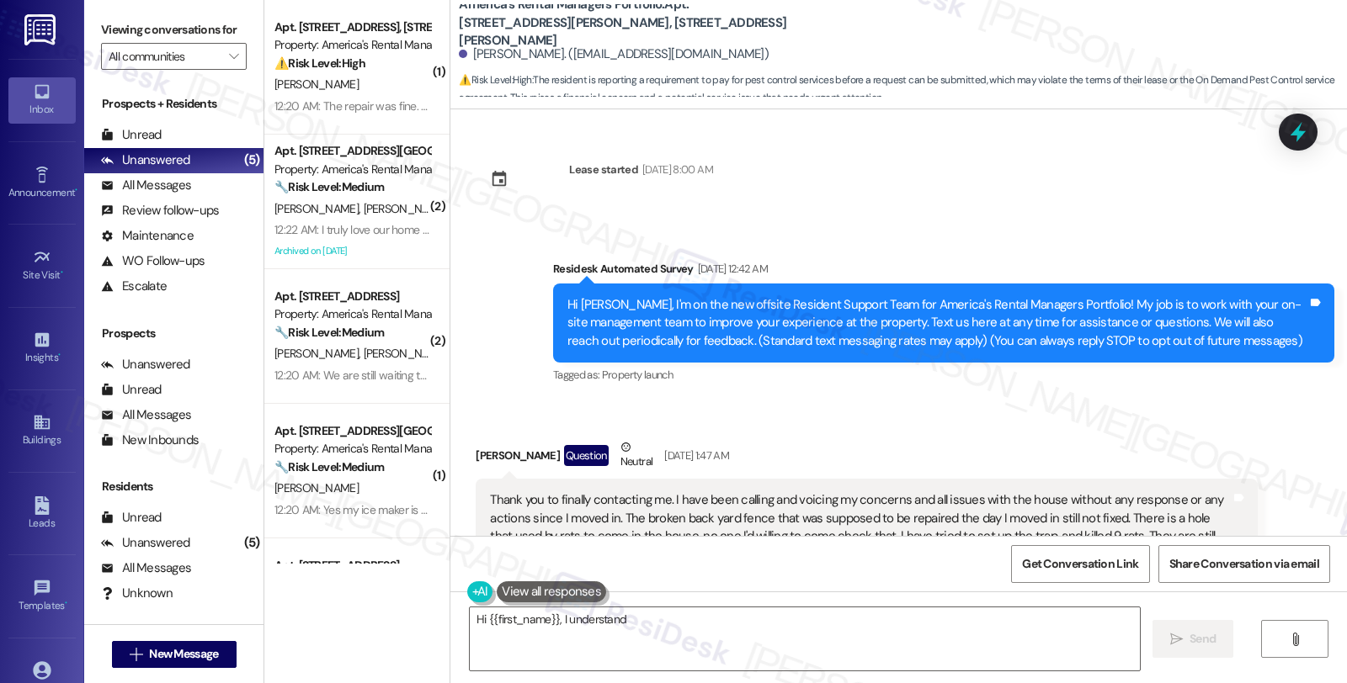
scroll to position [14390, 0]
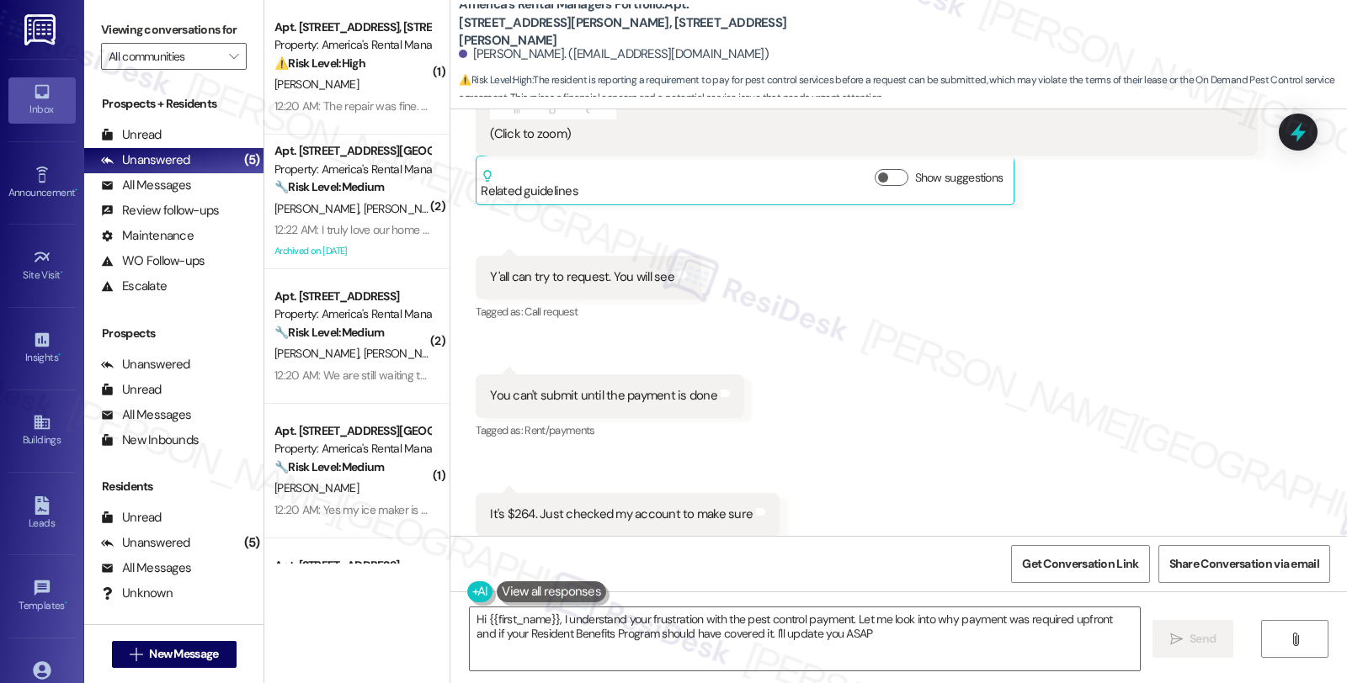
type textarea "Hi {{first_name}}, I understand your frustration with the pest control payment.…"
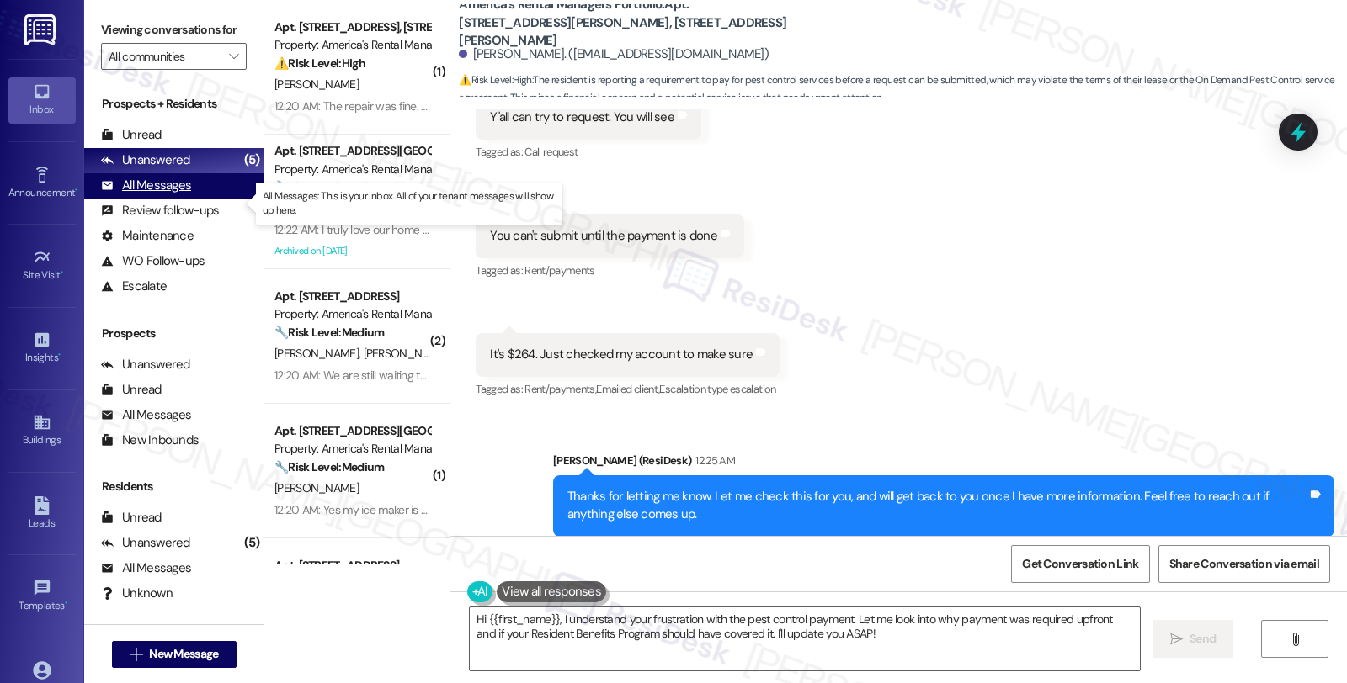
click at [170, 194] on div "All Messages" at bounding box center [146, 186] width 90 height 18
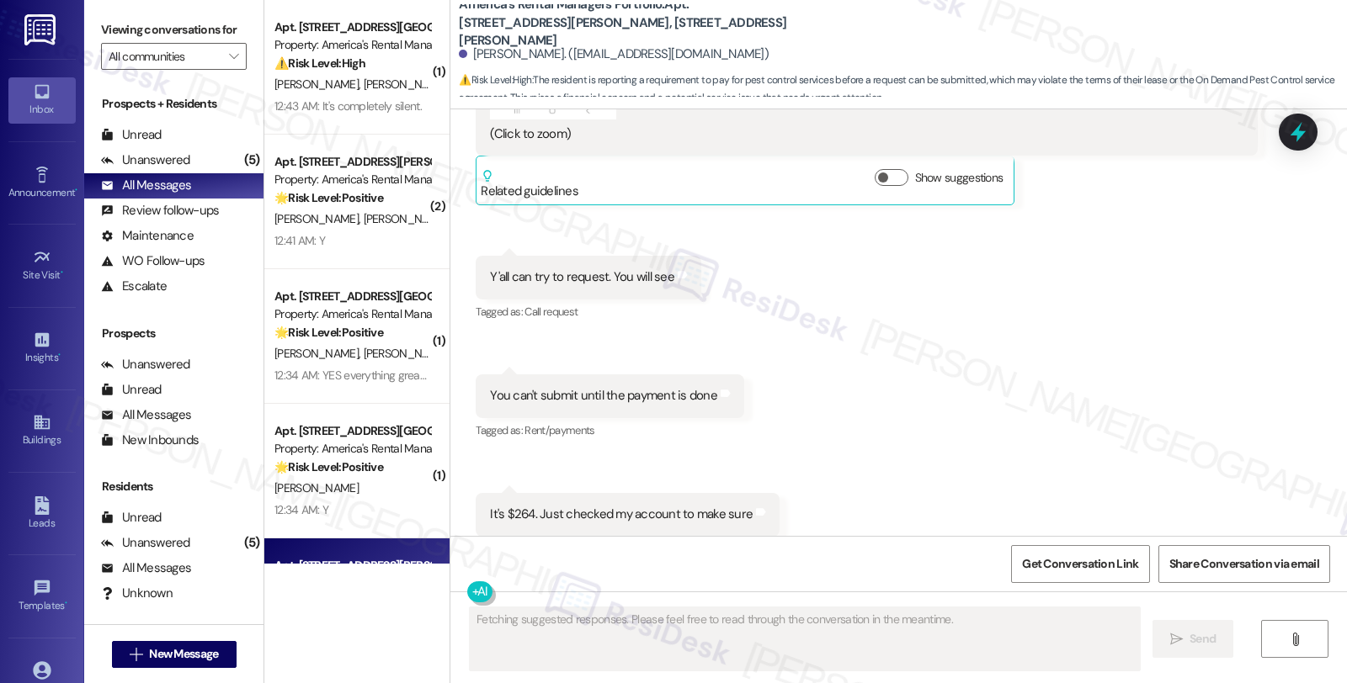
scroll to position [14758, 0]
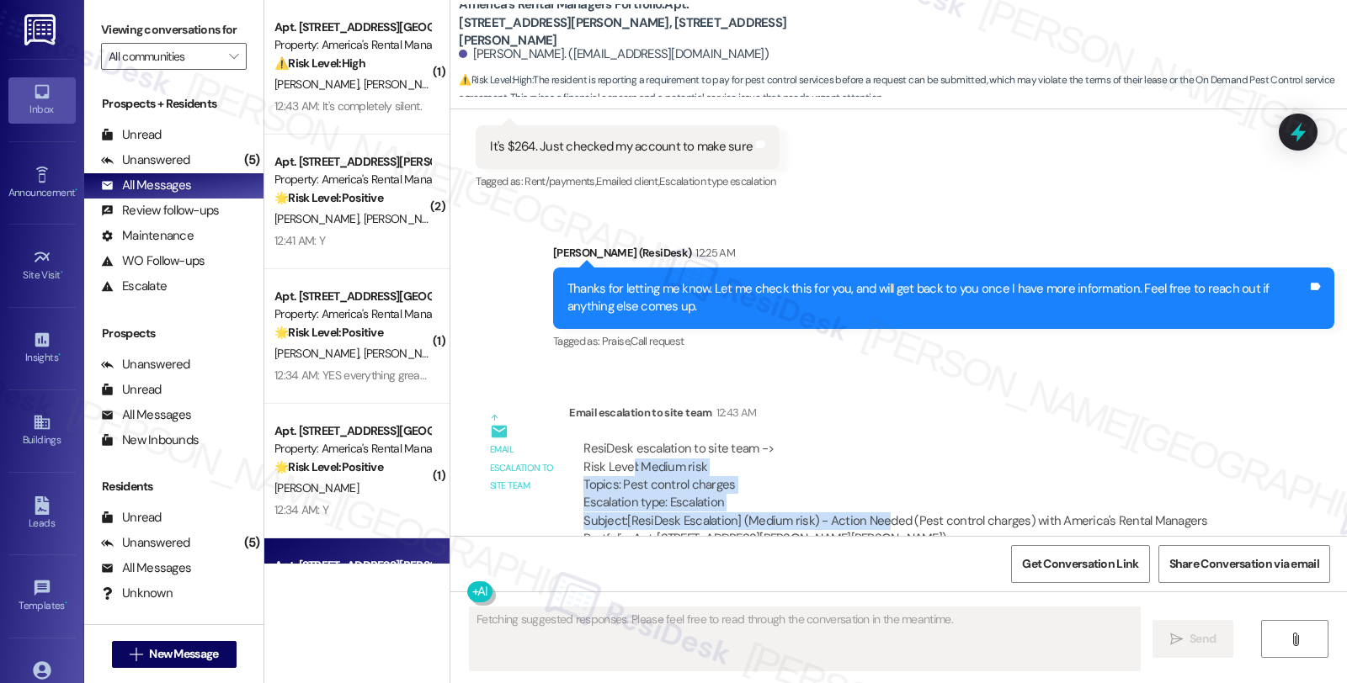
drag, startPoint x: 619, startPoint y: 431, endPoint x: 869, endPoint y: 476, distance: 254.1
click at [869, 476] on div "ResiDesk escalation to site team -> Risk Level: Medium risk Topics: Pest contro…" at bounding box center [913, 494] width 662 height 109
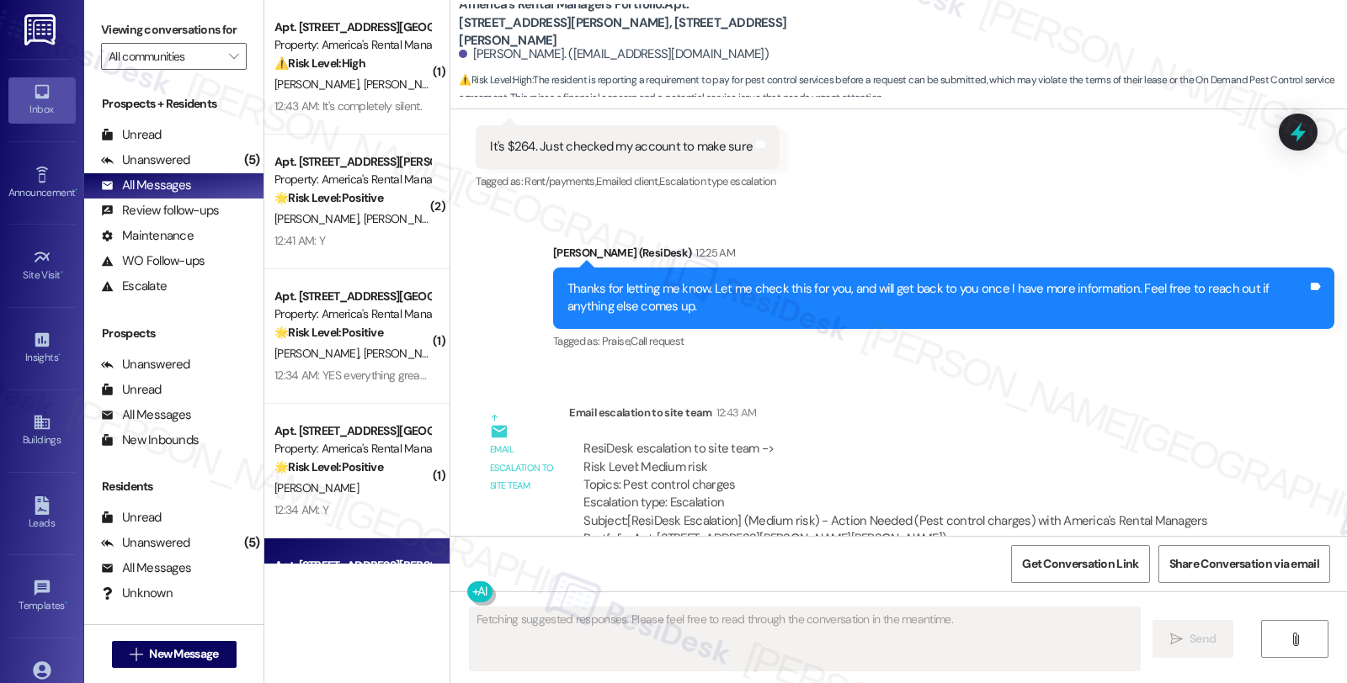
click at [898, 513] on div "Subject: [ResiDesk Escalation] (Medium risk) - Action Needed (Pest control char…" at bounding box center [912, 531] width 659 height 36
drag, startPoint x: 898, startPoint y: 503, endPoint x: 566, endPoint y: 418, distance: 343.2
click at [569, 428] on div "ResiDesk escalation to site team -> Risk Level: Medium risk Topics: Pest contro…" at bounding box center [913, 495] width 688 height 134
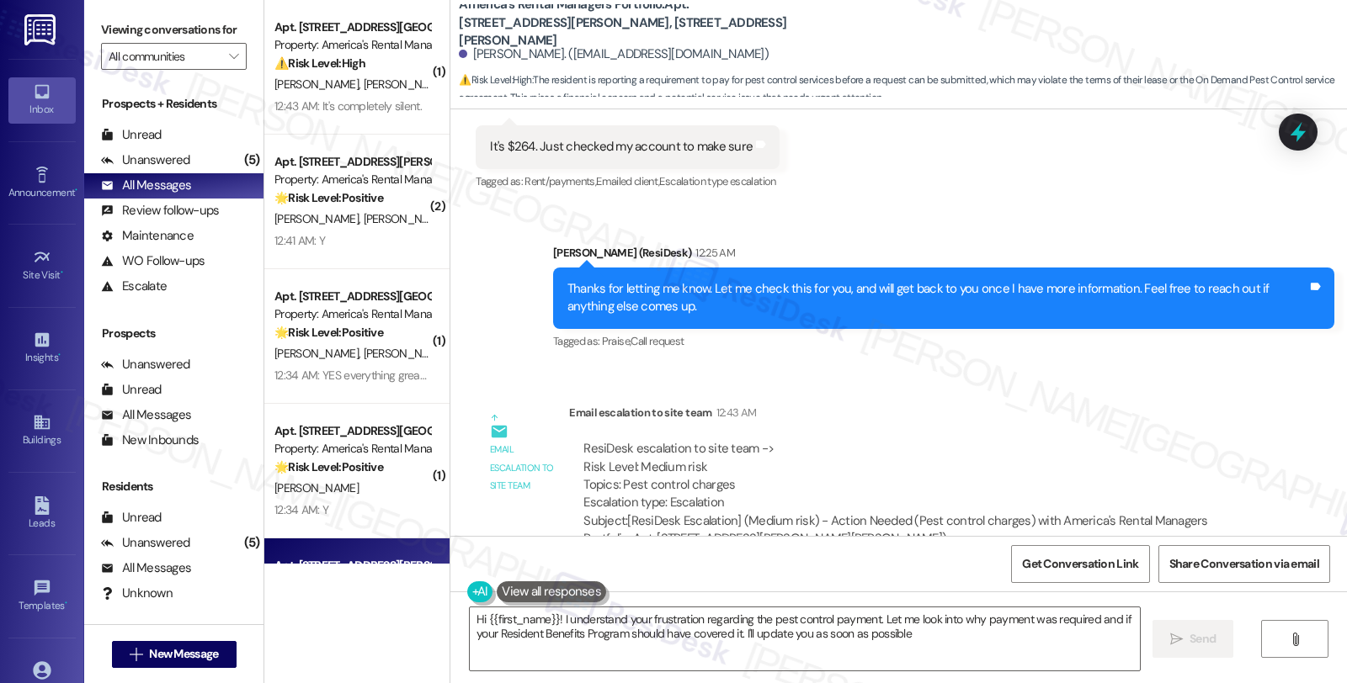
type textarea "Hi {{first_name}}! I understand your frustration regarding the pest control pay…"
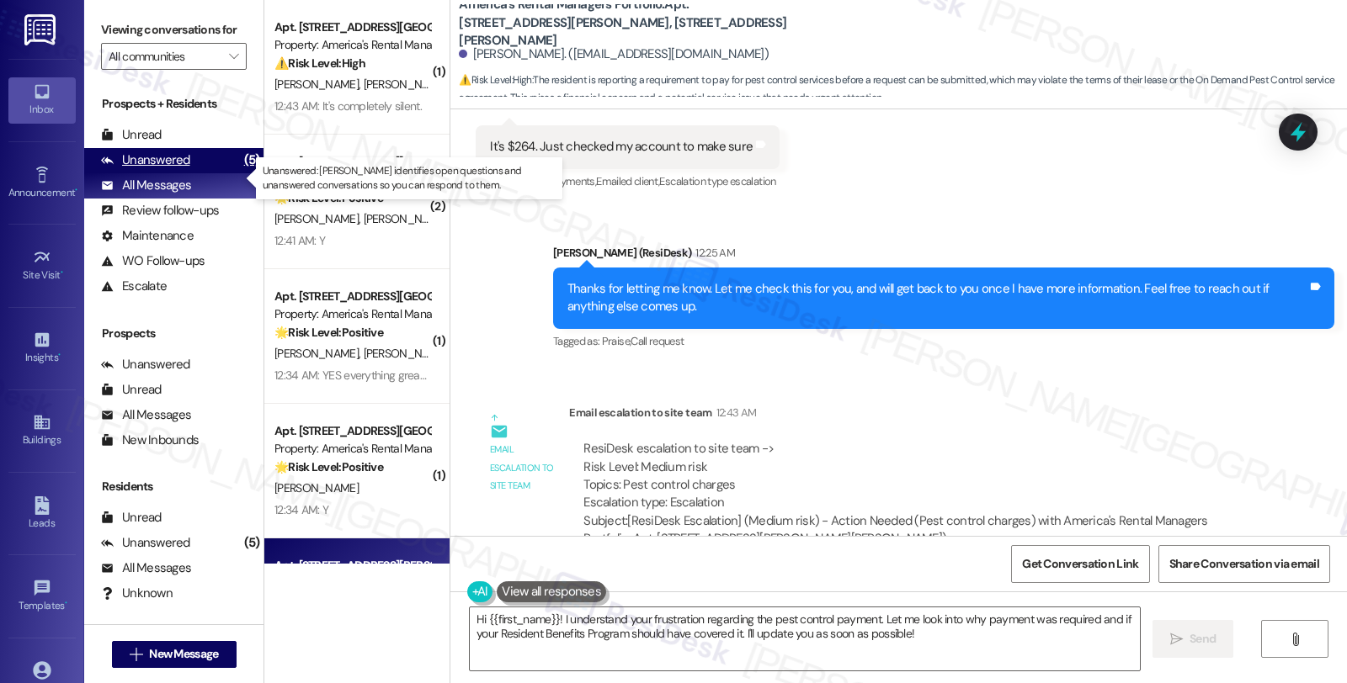
click at [197, 173] on div "Unanswered (5)" at bounding box center [173, 160] width 179 height 25
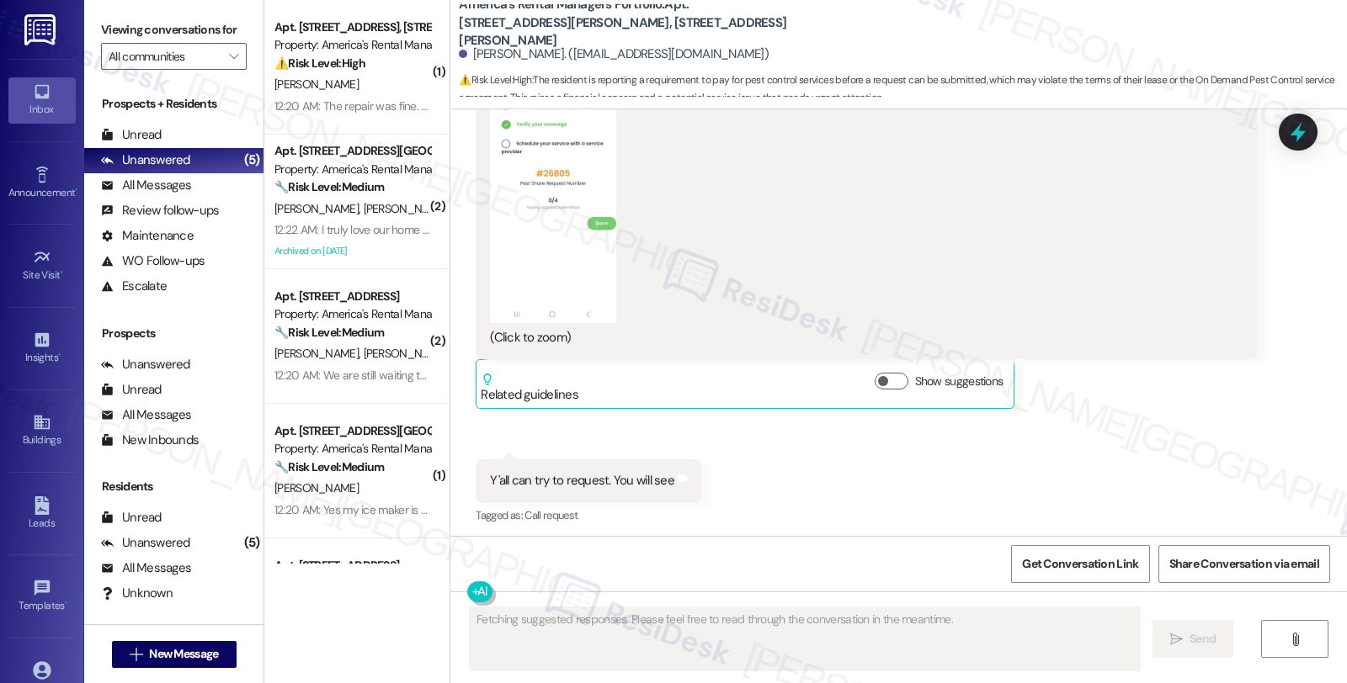
scroll to position [14016, 0]
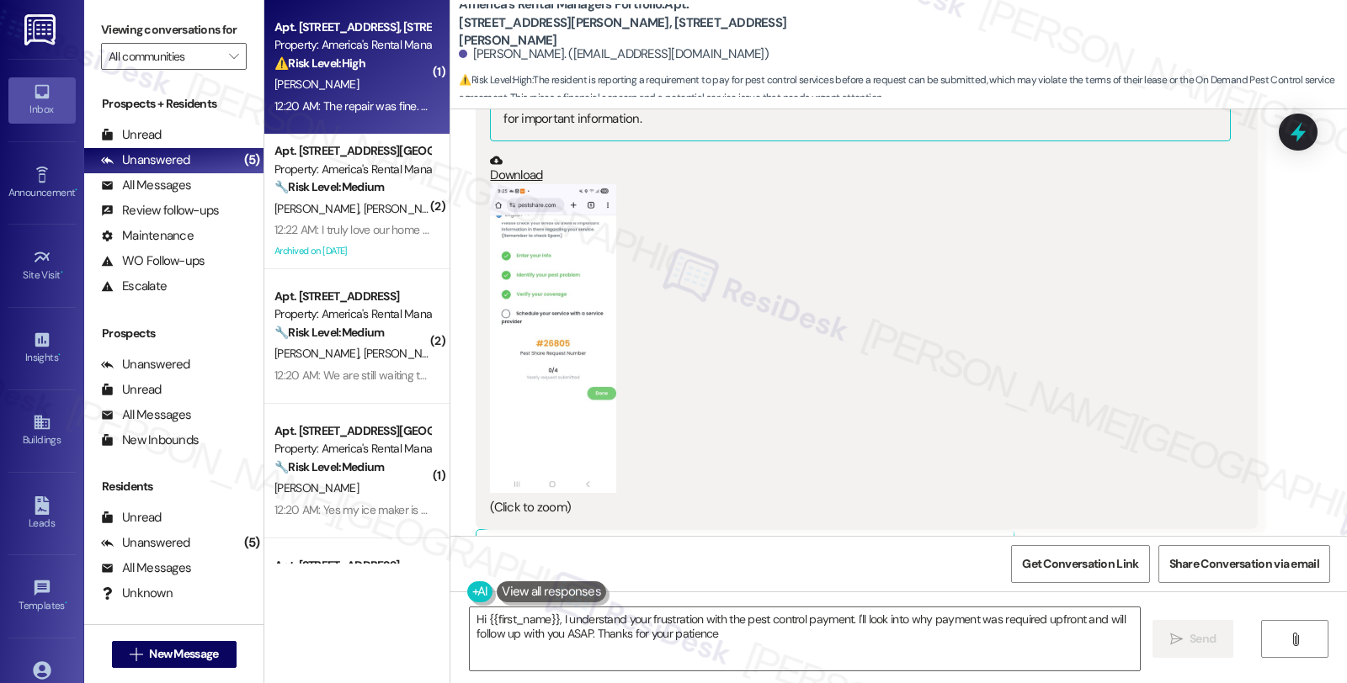
type textarea "Hi {{first_name}}, I understand your frustration with the pest control payment.…"
click at [370, 63] on div "⚠️ Risk Level: High The resident is disputing a fee and is concerned about the …" at bounding box center [352, 64] width 156 height 18
type textarea "Fetching suggested responses. Please feel free to read through the conversation…"
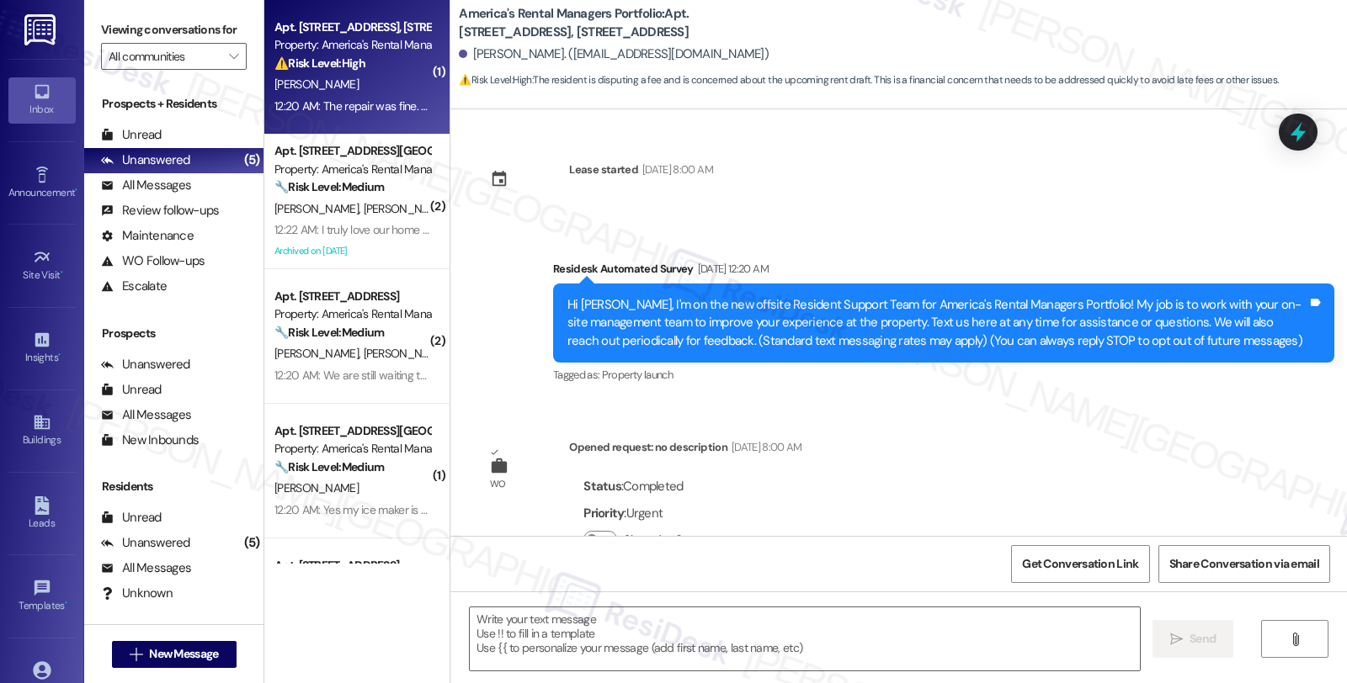
scroll to position [4641, 0]
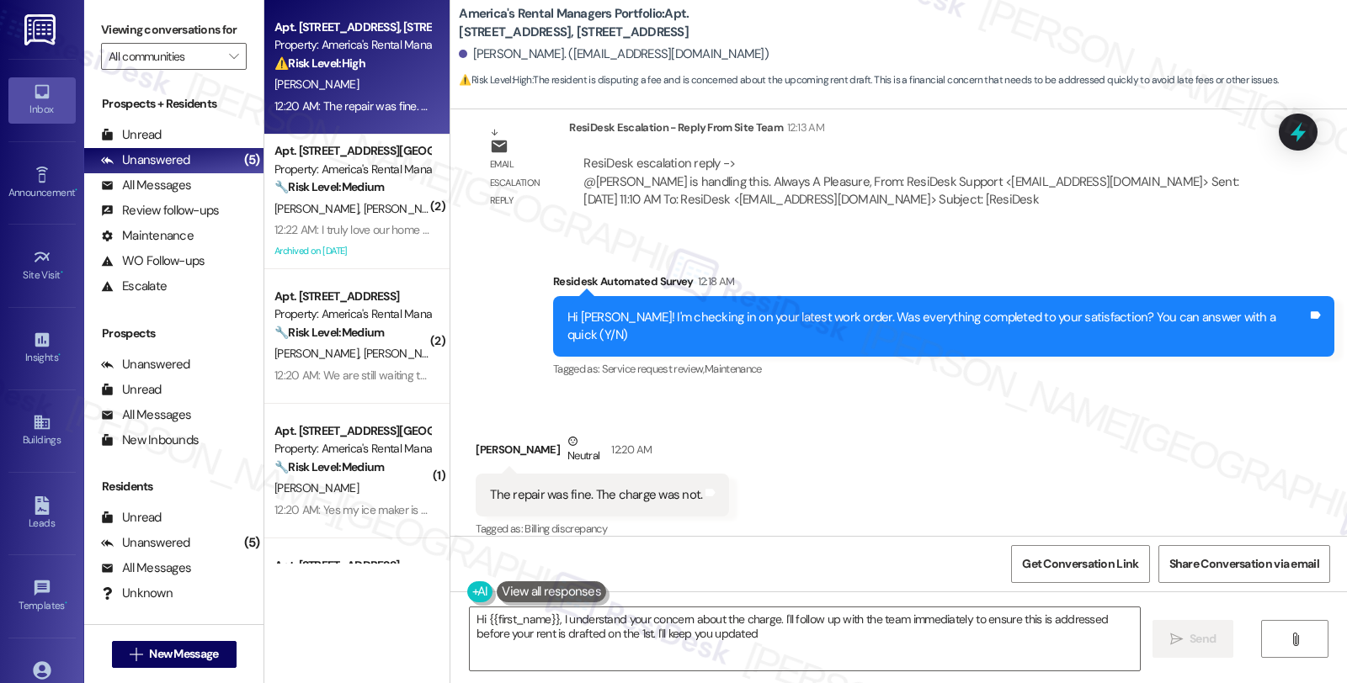
type textarea "Hi {{first_name}}, I understand your concern about the charge. I'll follow up w…"
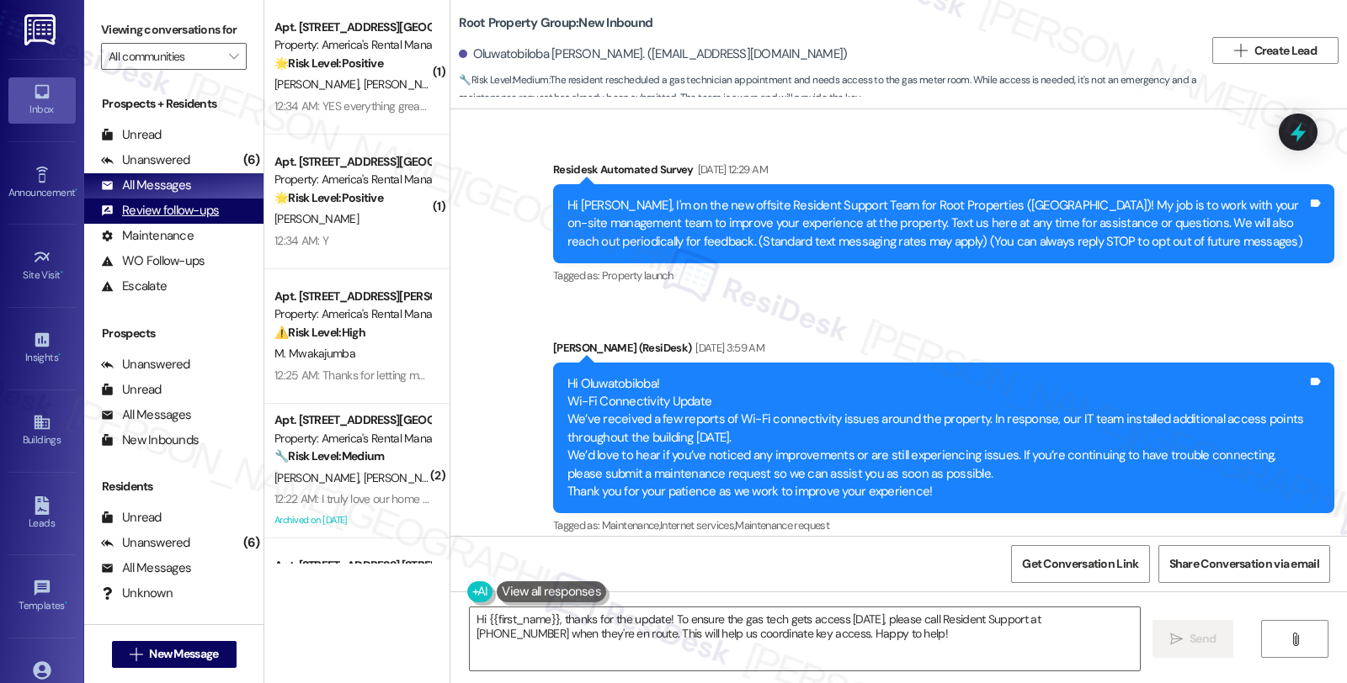
scroll to position [2694, 0]
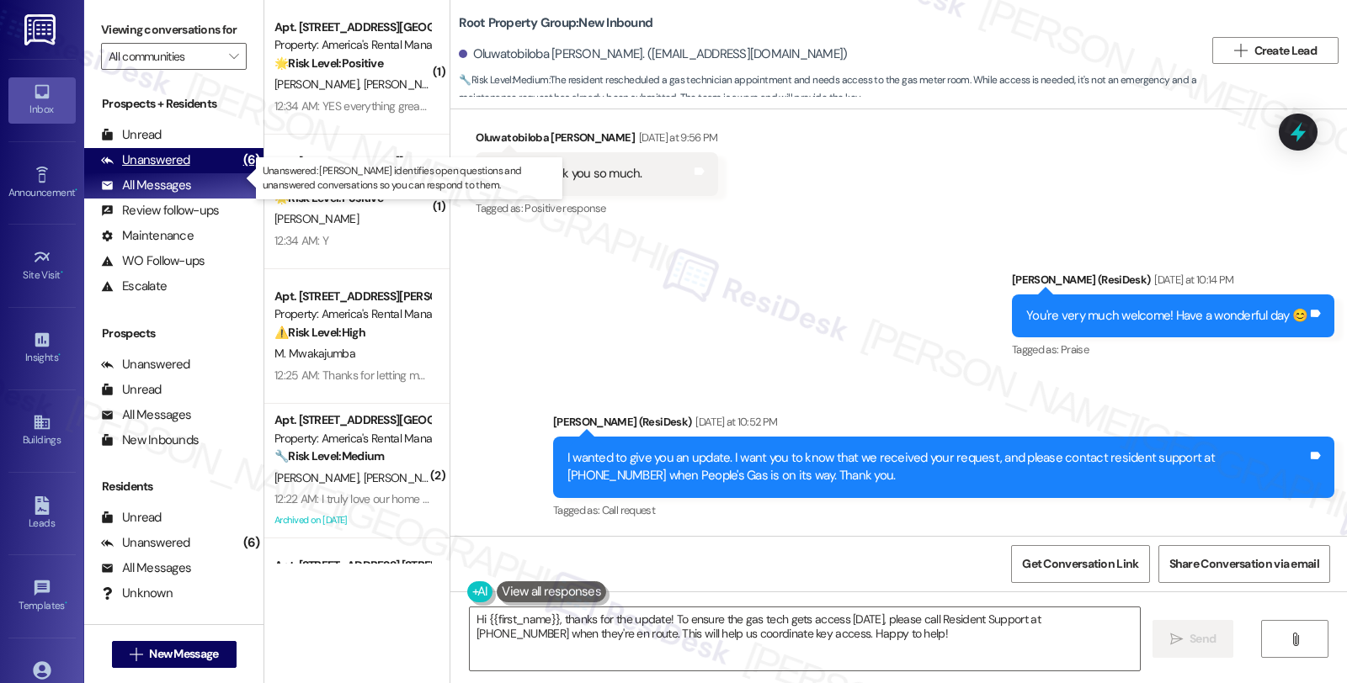
click at [178, 169] on div "Unanswered" at bounding box center [145, 161] width 89 height 18
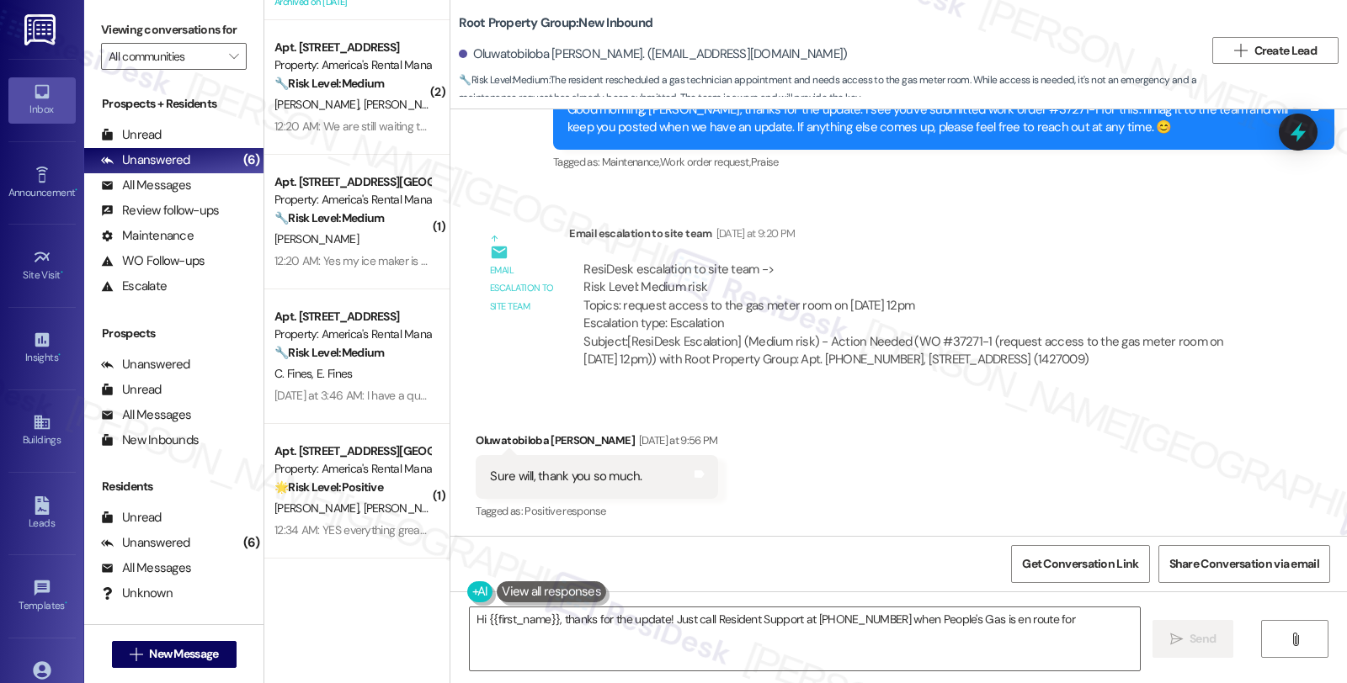
scroll to position [374, 0]
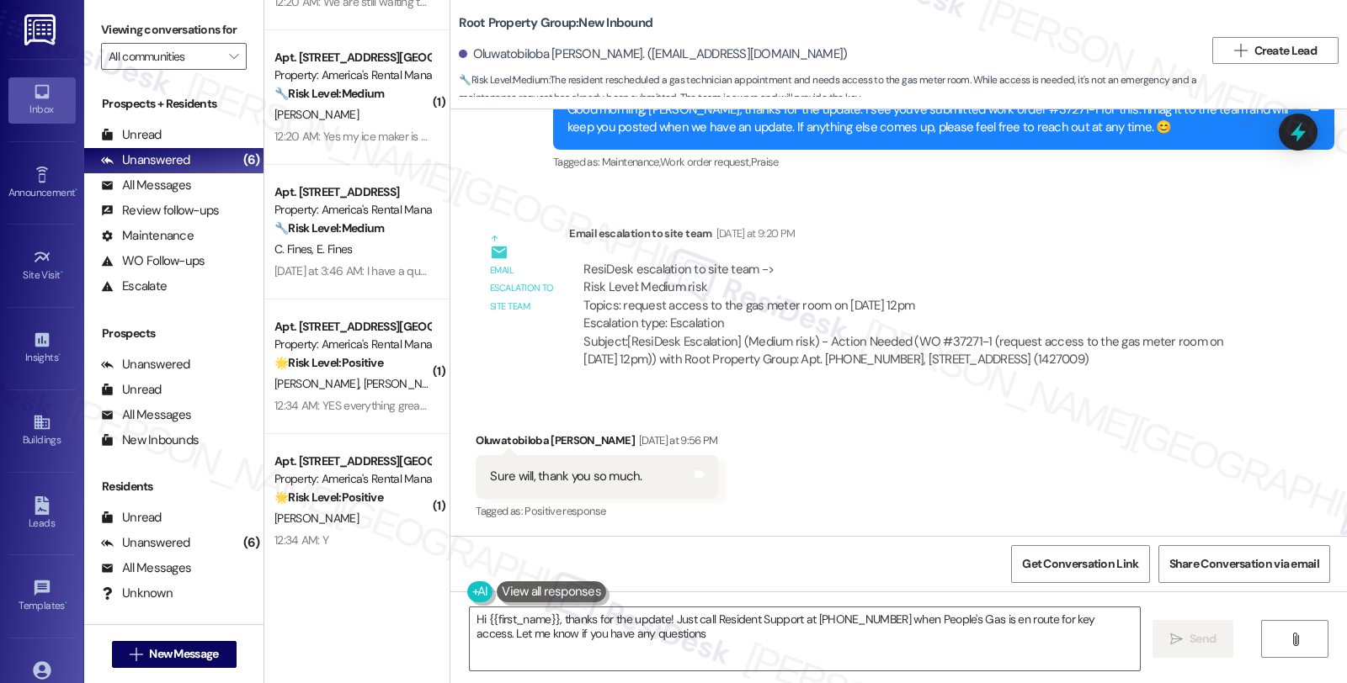
type textarea "Hi {{first_name}}, thanks for the update! Just call Resident Support at [PHONE_…"
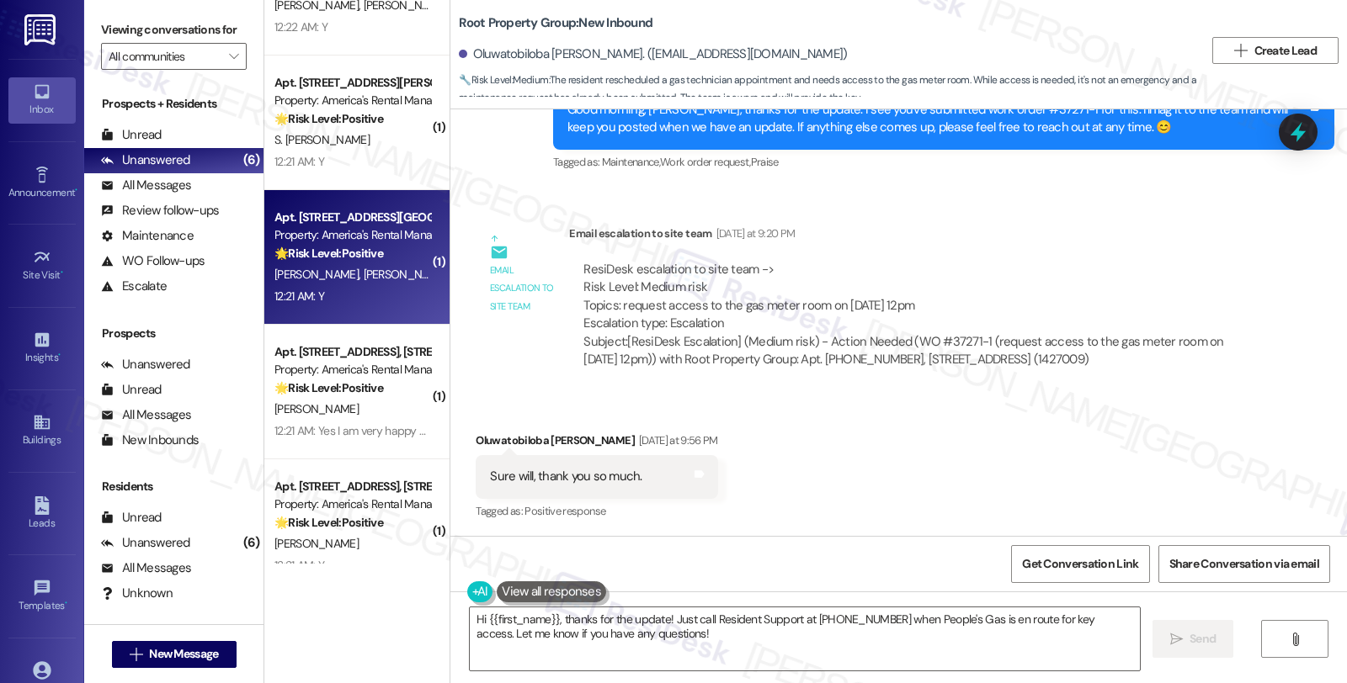
scroll to position [1029, 0]
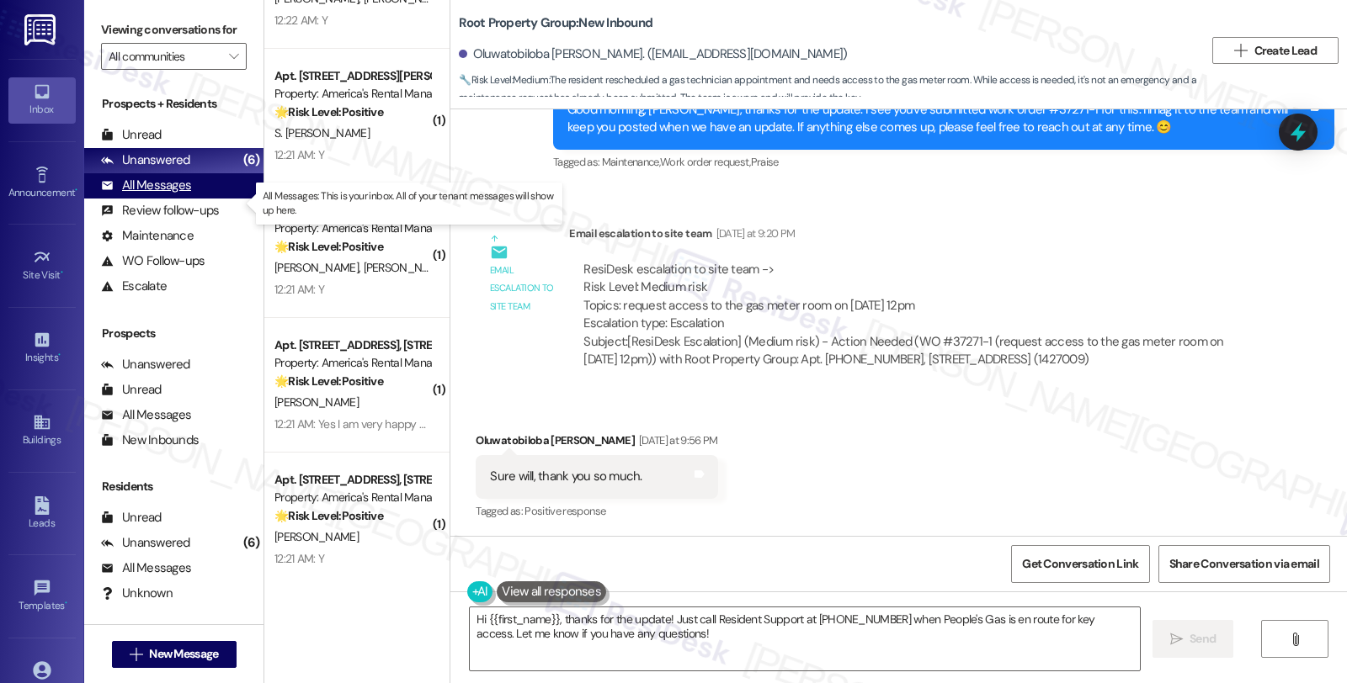
click at [187, 194] on div "All Messages" at bounding box center [146, 186] width 90 height 18
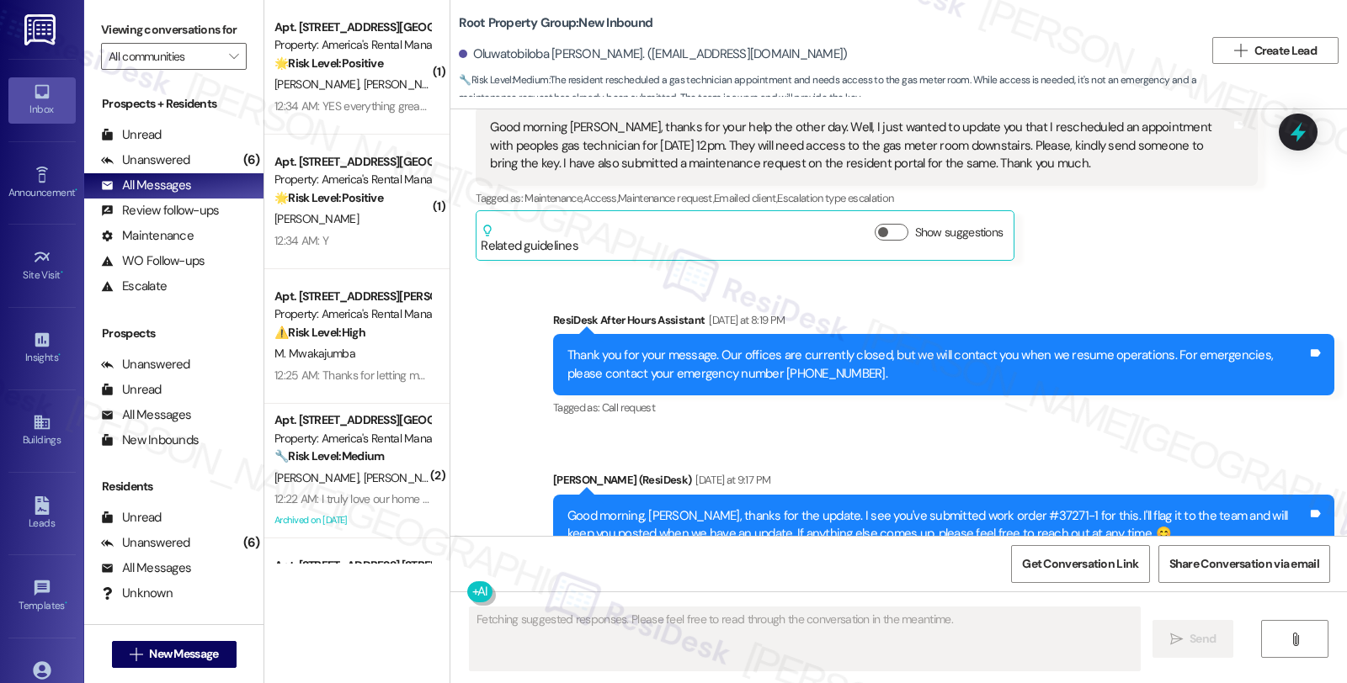
scroll to position [2391, 0]
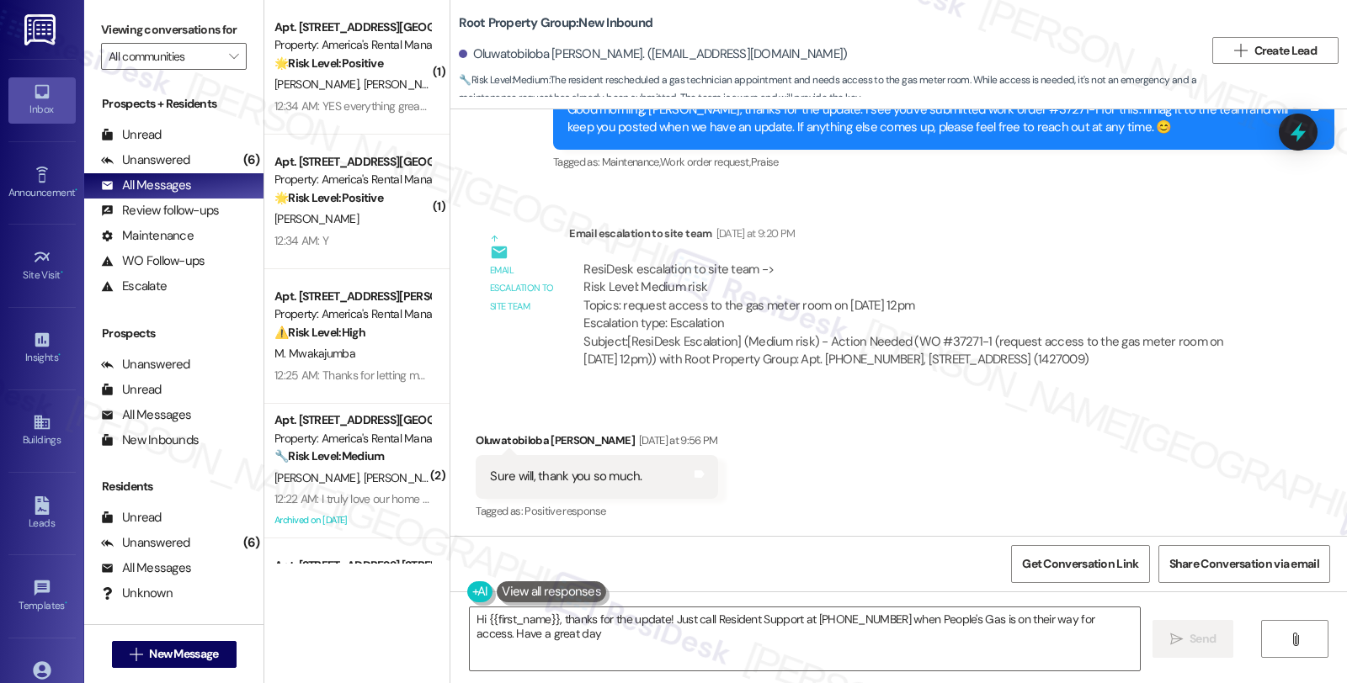
type textarea "Hi {{first_name}}, thanks for the update! Just call Resident Support at 773-904…"
click at [341, 346] on span "M. Mwakajumba" at bounding box center [314, 353] width 81 height 15
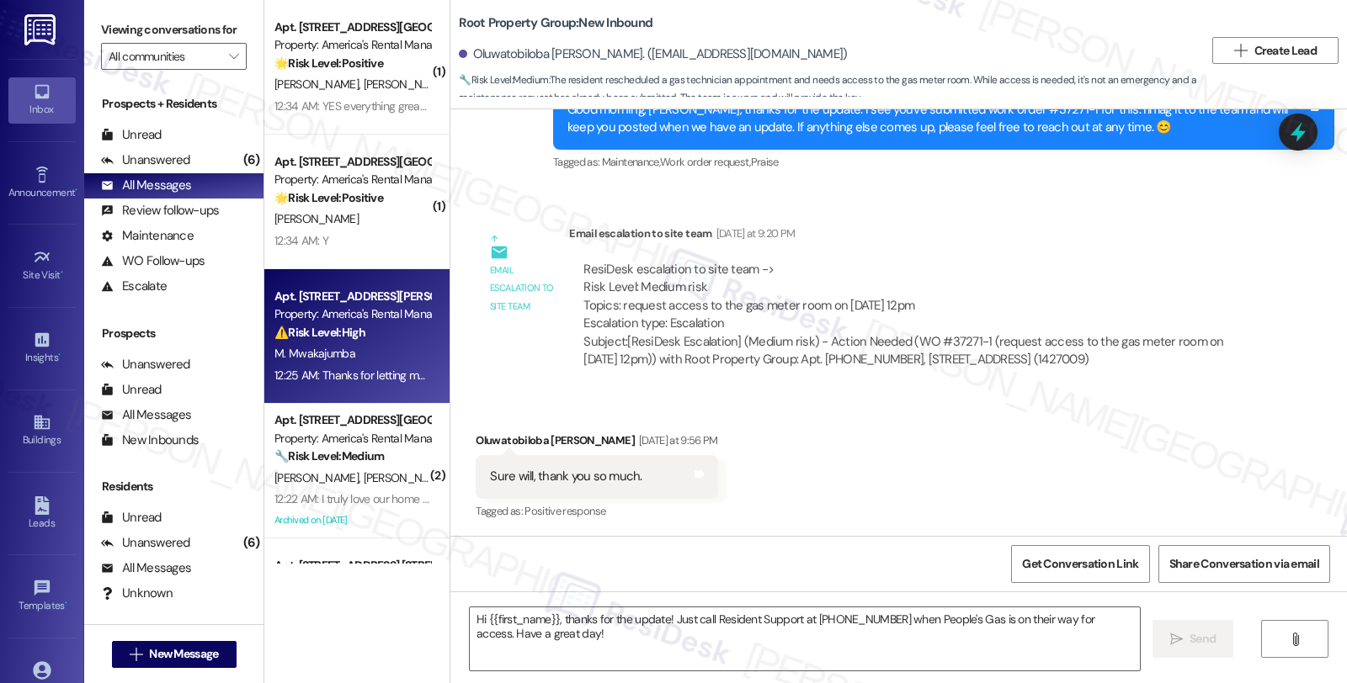
type textarea "Fetching suggested responses. Please feel free to read through the conversation…"
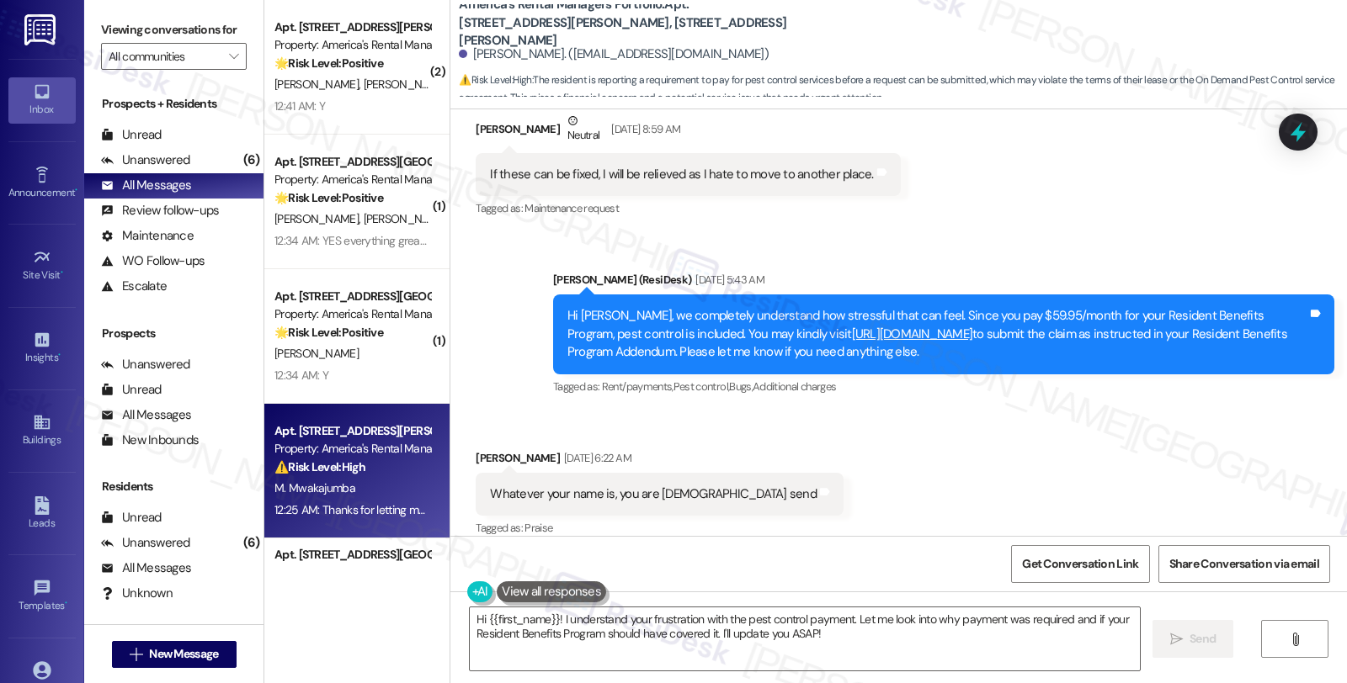
scroll to position [8378, 0]
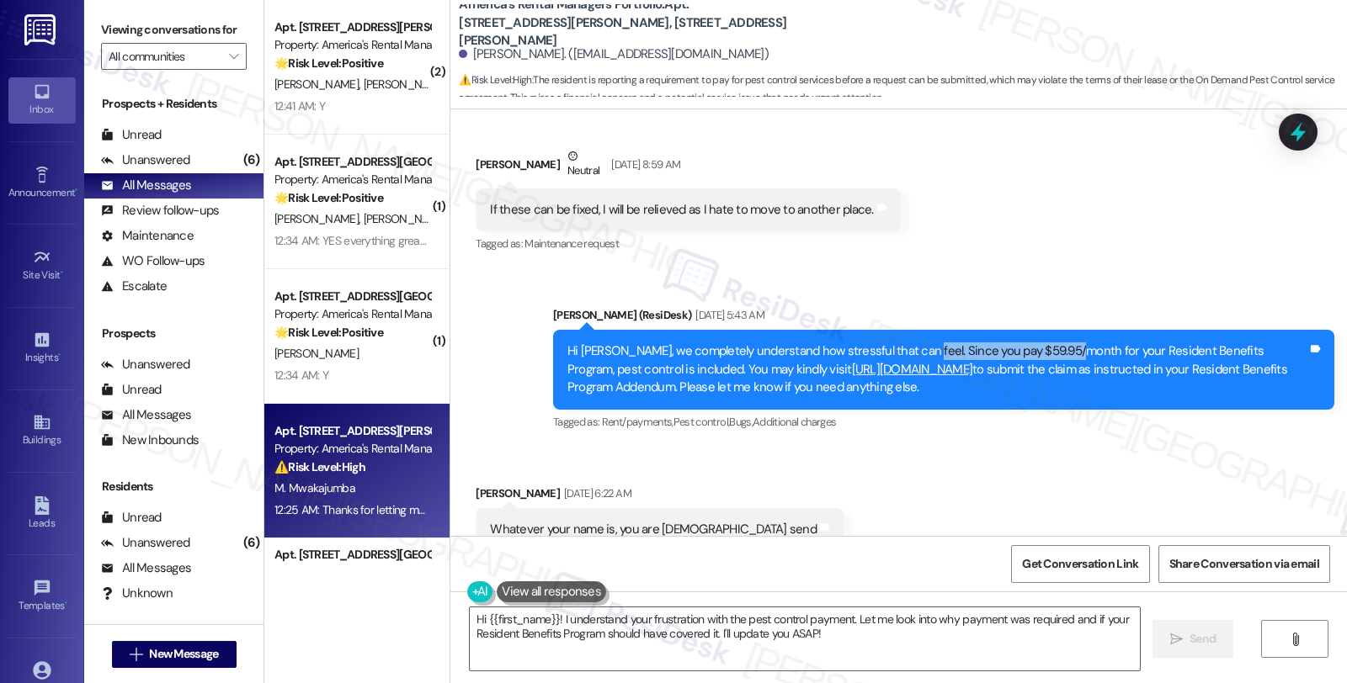
drag, startPoint x: 968, startPoint y: 315, endPoint x: 1050, endPoint y: 321, distance: 82.7
click at [1050, 343] on div "Hi Marcelina, we completely understand how stressful that can feel. Since you p…" at bounding box center [937, 370] width 740 height 54
click at [1042, 359] on div "Hi Marcelina, we completely understand how stressful that can feel. Since you p…" at bounding box center [937, 370] width 740 height 54
drag, startPoint x: 920, startPoint y: 329, endPoint x: 763, endPoint y: 331, distance: 156.6
click at [763, 343] on div "Hi Marcelina, we completely understand how stressful that can feel. Since you p…" at bounding box center [937, 370] width 740 height 54
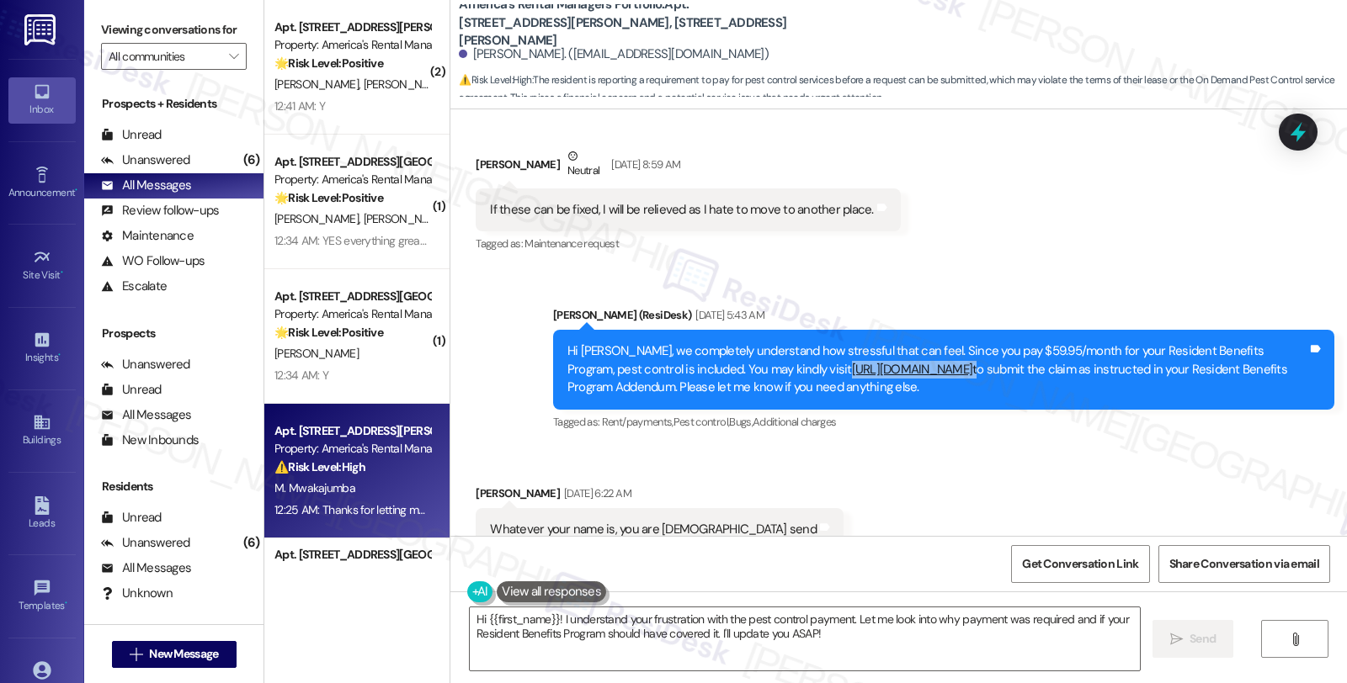
copy div "http://pest.residentforms.com"
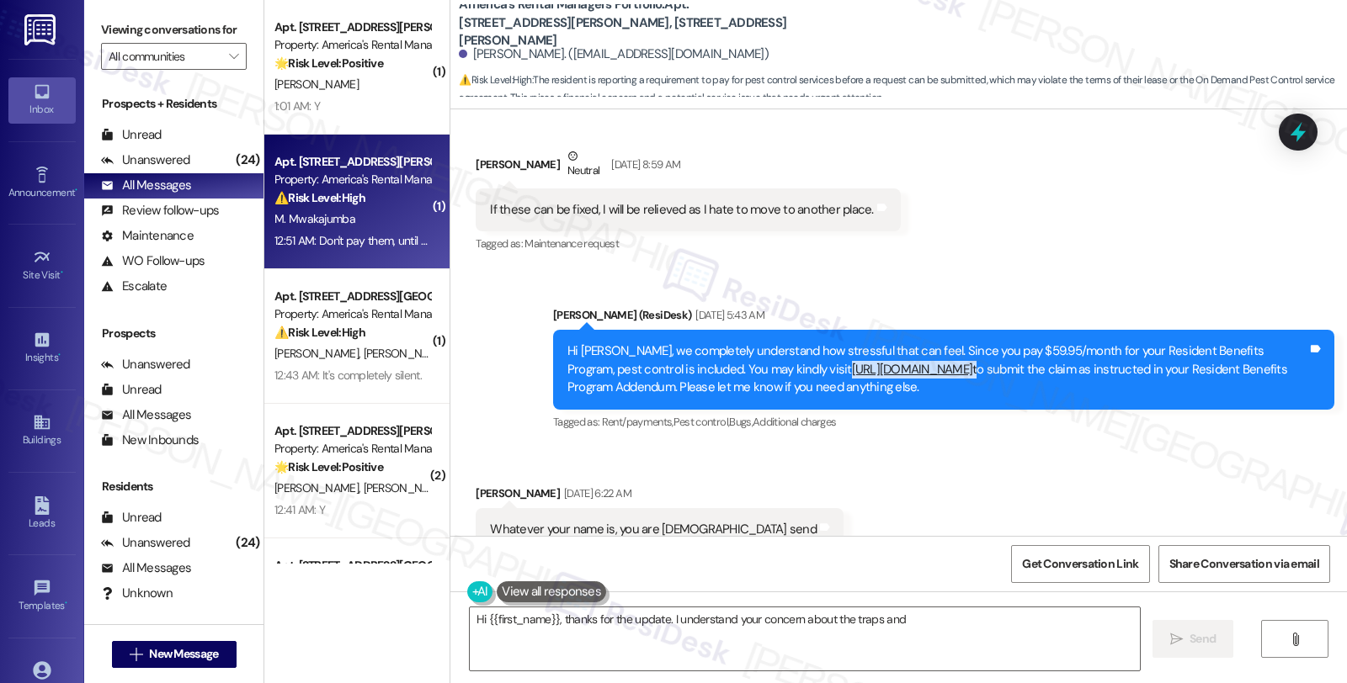
type textarea "Hi {{first_name}}, thanks for the update. I understand your concern about the t…"
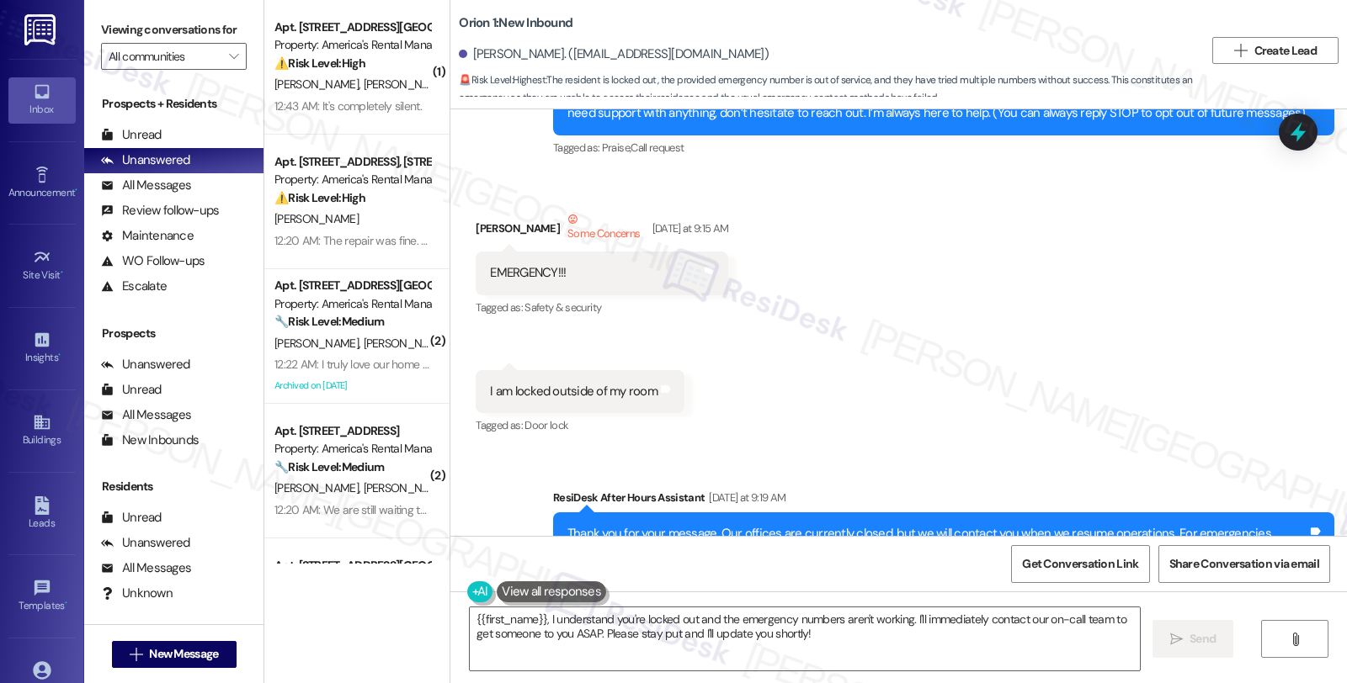
scroll to position [96, 0]
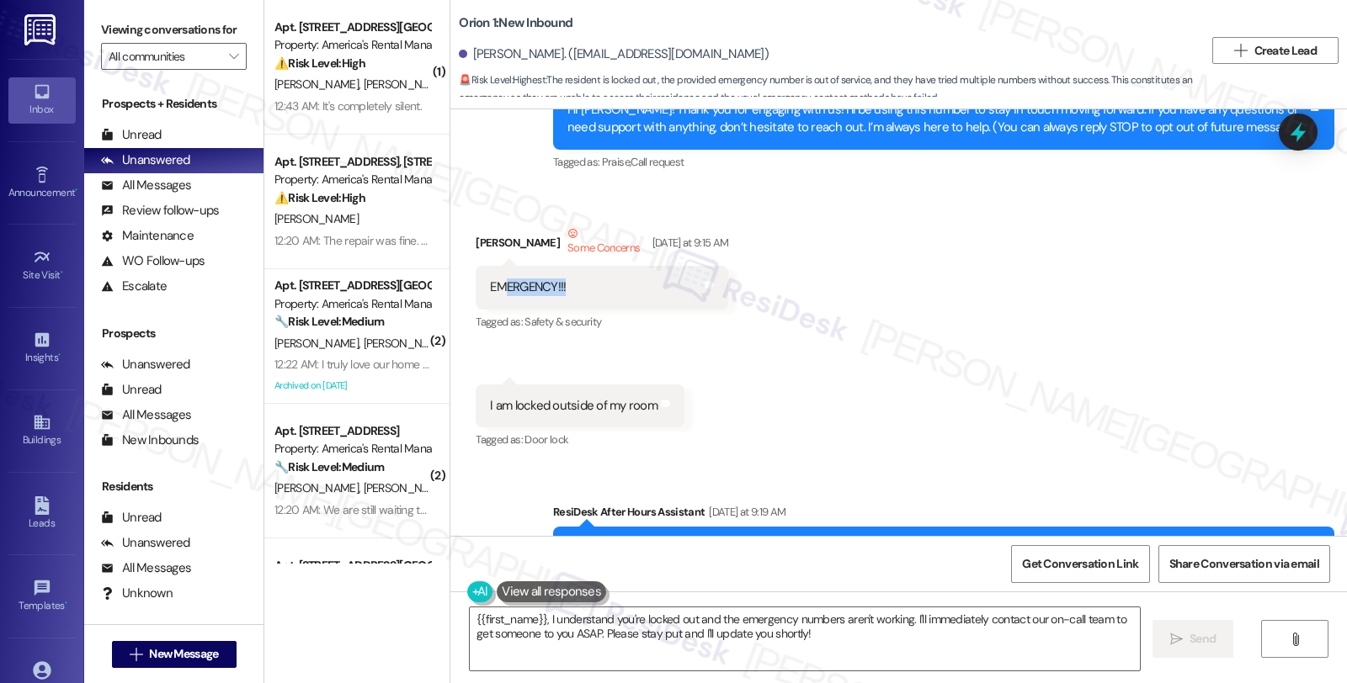
drag, startPoint x: 517, startPoint y: 297, endPoint x: 492, endPoint y: 297, distance: 25.3
click at [492, 297] on div "EMERGENCY!!! Tags and notes" at bounding box center [602, 287] width 253 height 43
drag, startPoint x: 699, startPoint y: 244, endPoint x: 606, endPoint y: 247, distance: 93.5
click at [606, 247] on div "Received via SMS [PERSON_NAME] Some Concerns [DATE] at 9:15 AM EMERGENCY!!! Tag…" at bounding box center [898, 326] width 896 height 279
click at [651, 246] on div "[DATE] at 9:15 AM" at bounding box center [688, 243] width 81 height 18
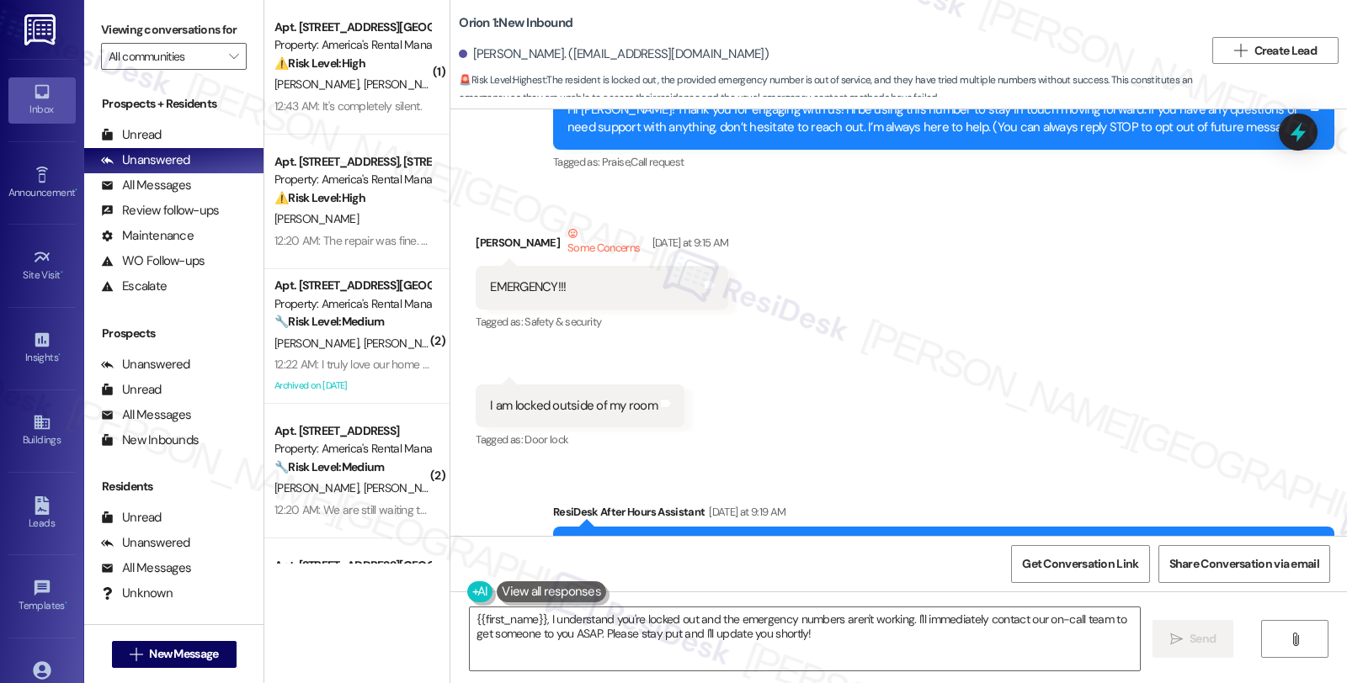
drag, startPoint x: 617, startPoint y: 242, endPoint x: 721, endPoint y: 247, distance: 103.6
click at [721, 247] on div "Received via SMS [PERSON_NAME] Some Concerns [DATE] at 9:15 AM EMERGENCY!!! Tag…" at bounding box center [898, 326] width 896 height 279
drag, startPoint x: 516, startPoint y: 409, endPoint x: 685, endPoint y: 409, distance: 169.2
click at [685, 409] on div "Received via SMS [PERSON_NAME] Some Concerns [DATE] at 9:15 AM EMERGENCY!!! Tag…" at bounding box center [898, 326] width 896 height 279
click at [926, 357] on div "Received via SMS [PERSON_NAME] Some Concerns [DATE] at 9:15 AM EMERGENCY!!! Tag…" at bounding box center [898, 326] width 896 height 279
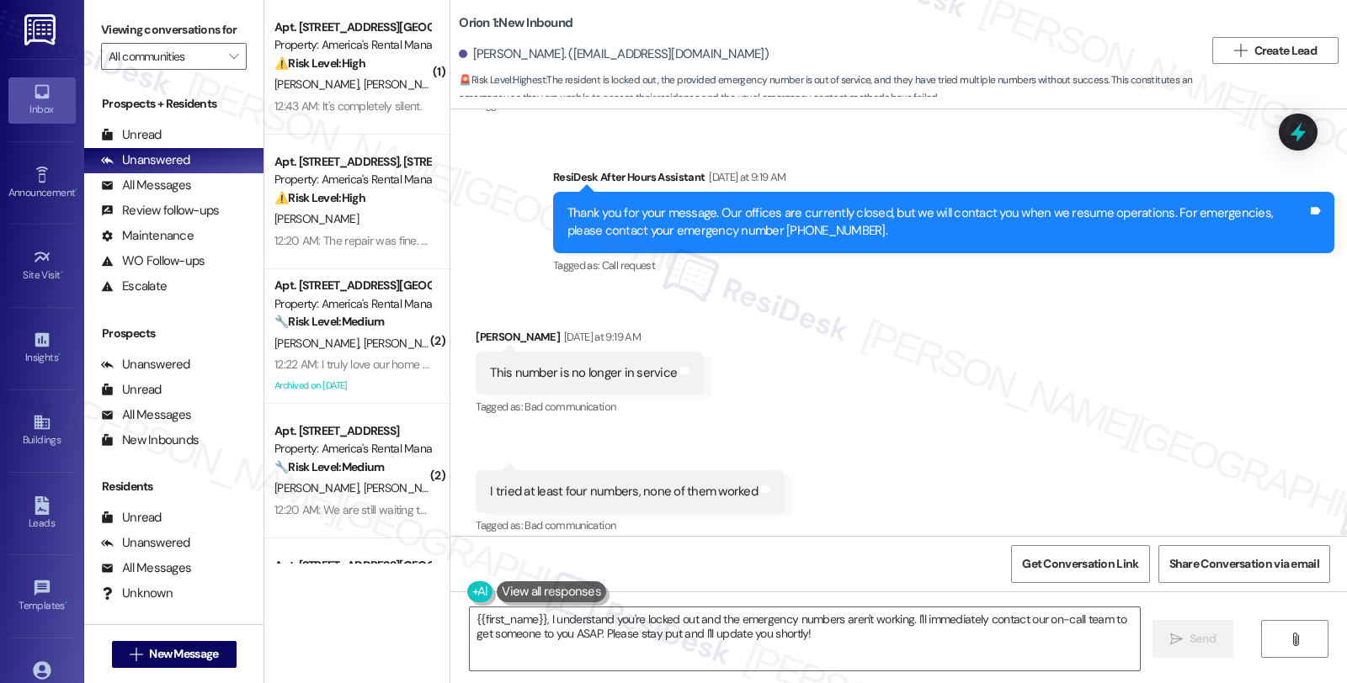
scroll to position [470, 0]
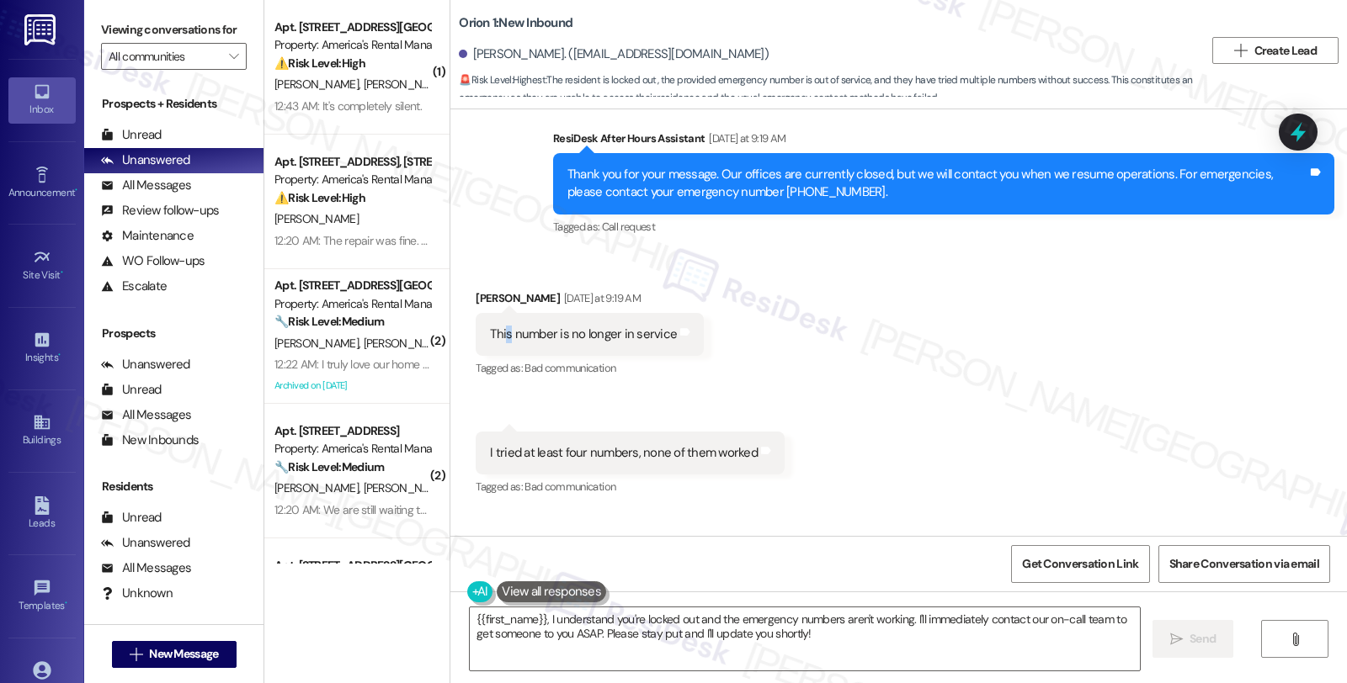
click at [498, 335] on div "This number is no longer in service" at bounding box center [583, 335] width 187 height 18
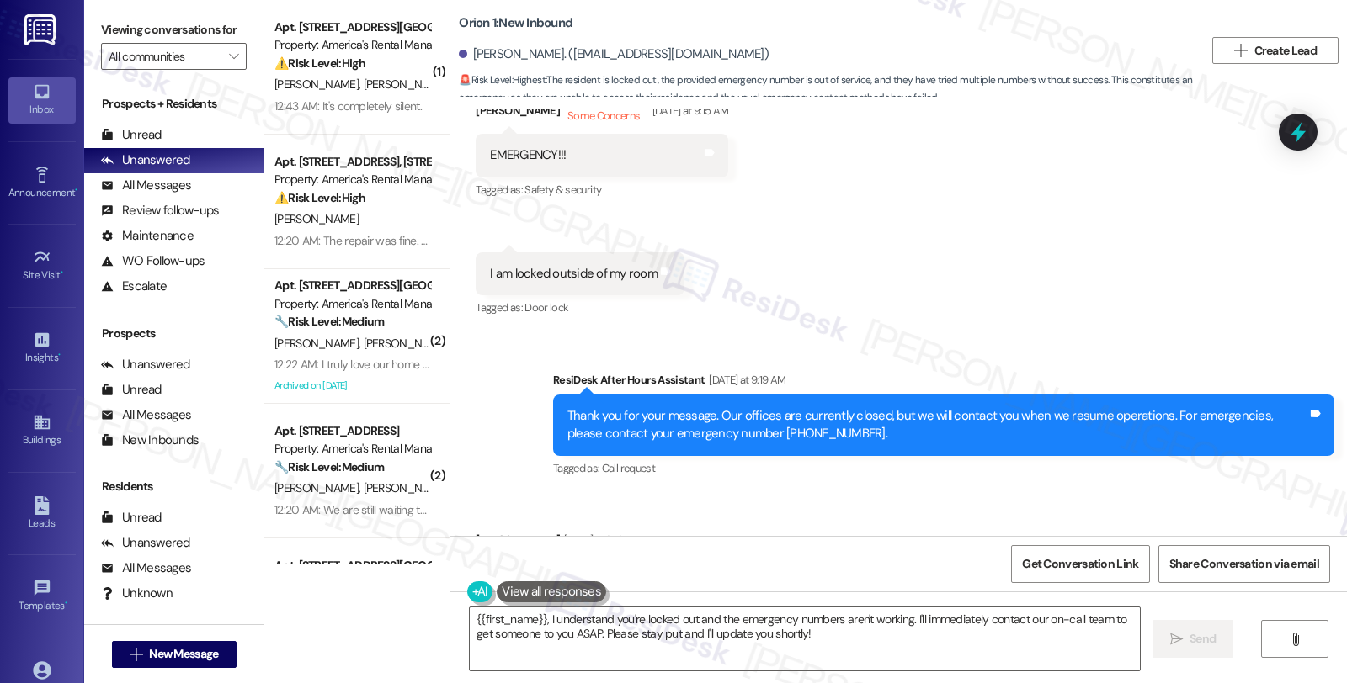
scroll to position [189, 0]
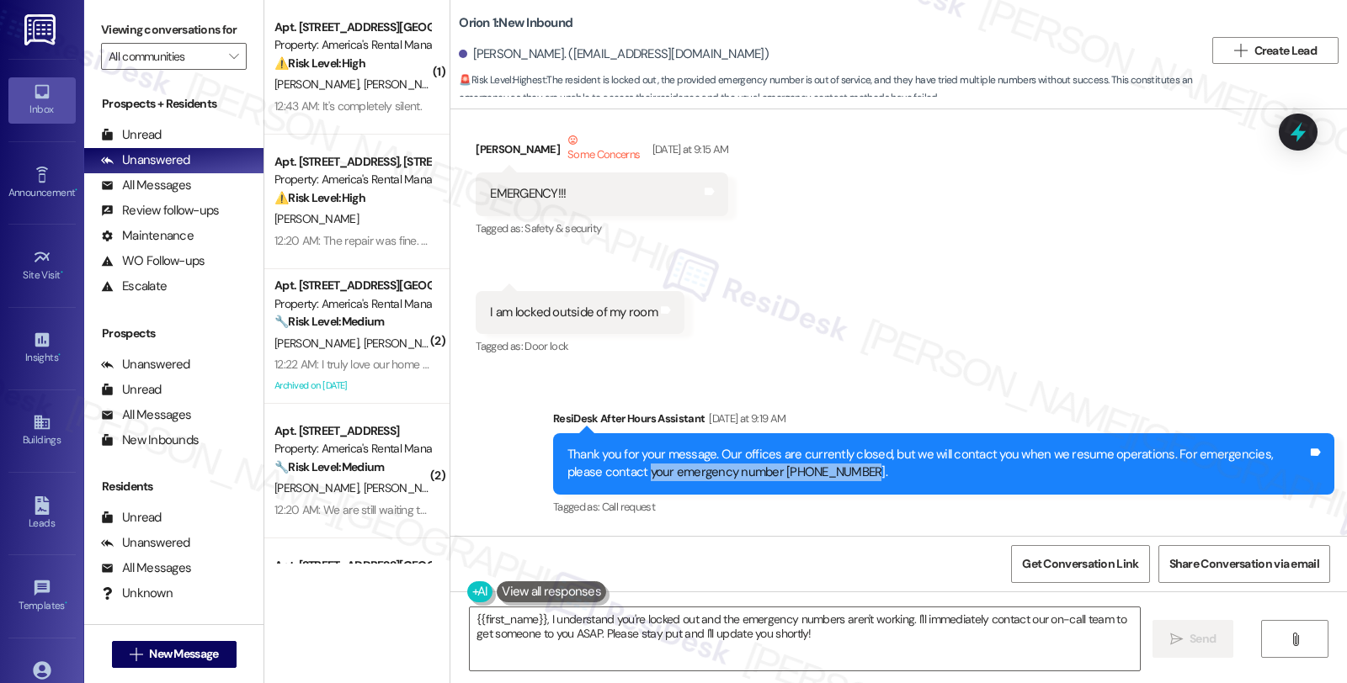
drag, startPoint x: 806, startPoint y: 477, endPoint x: 602, endPoint y: 475, distance: 203.7
click at [602, 475] on div "Thank you for your message. Our offices are currently closed, but we will conta…" at bounding box center [937, 464] width 740 height 36
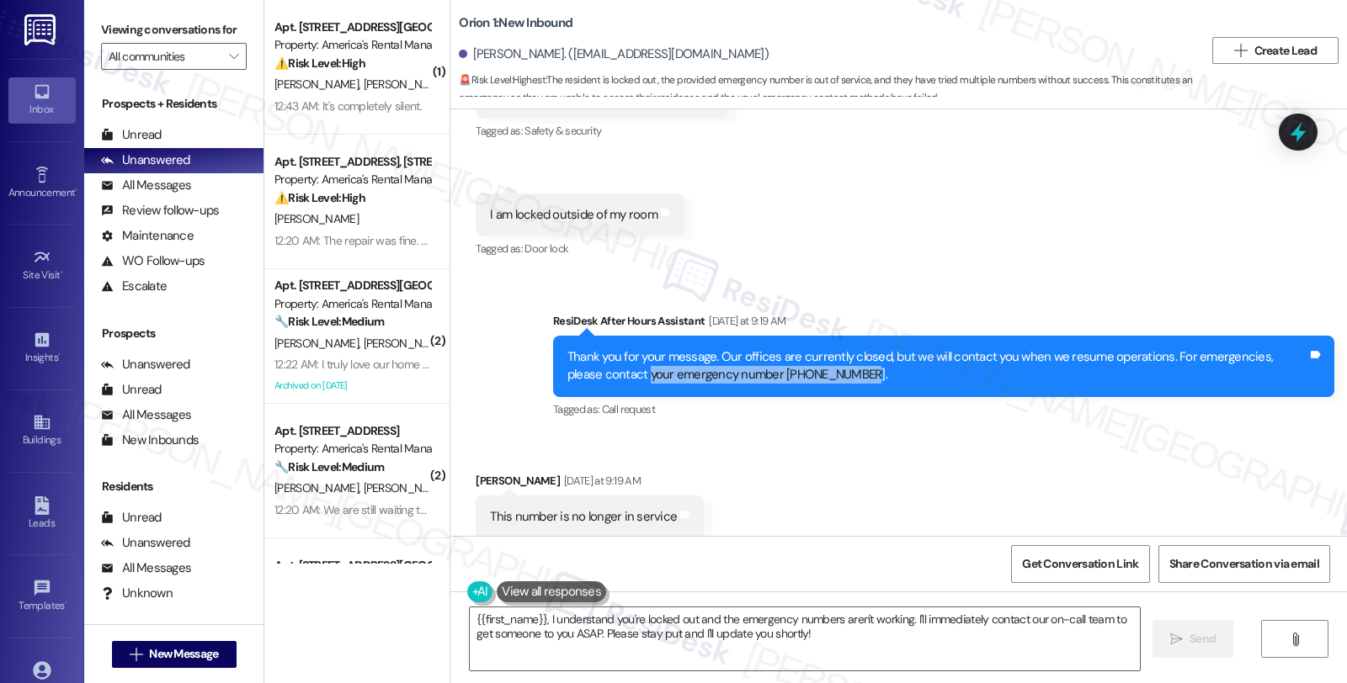
scroll to position [376, 0]
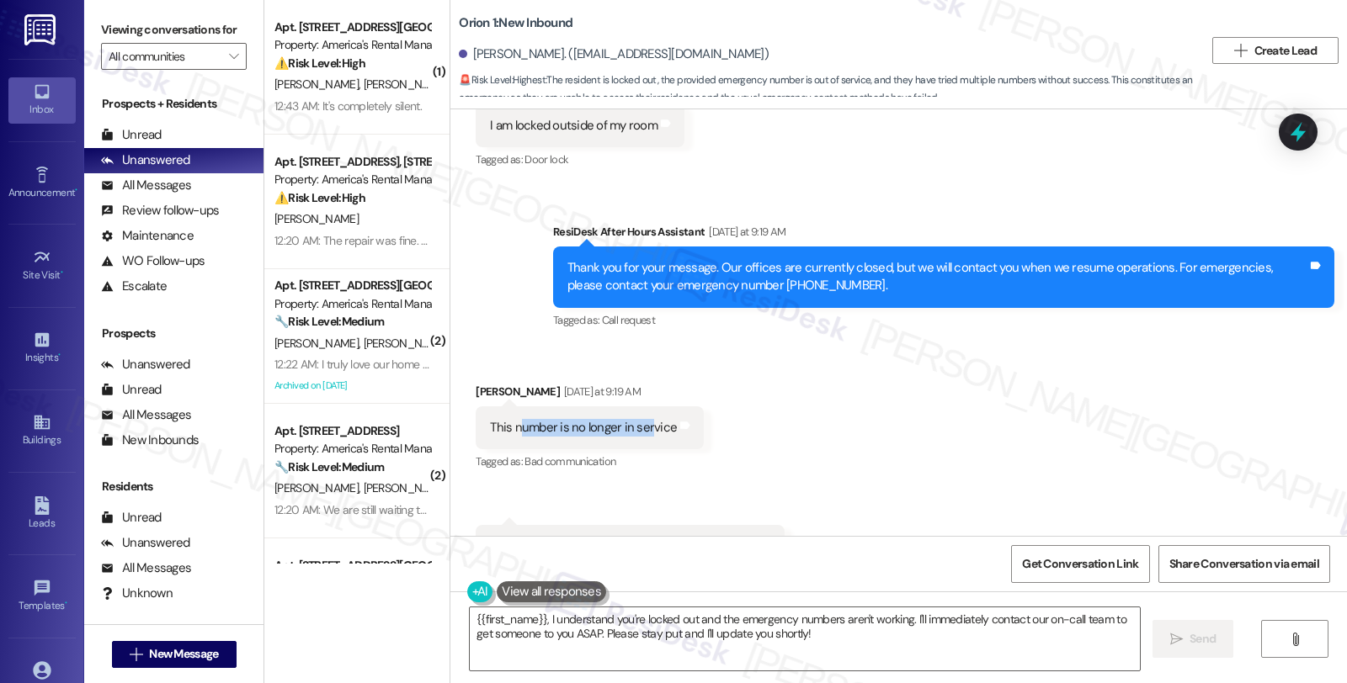
drag, startPoint x: 509, startPoint y: 425, endPoint x: 635, endPoint y: 429, distance: 125.5
click at [635, 429] on div "This number is no longer in service" at bounding box center [583, 428] width 187 height 18
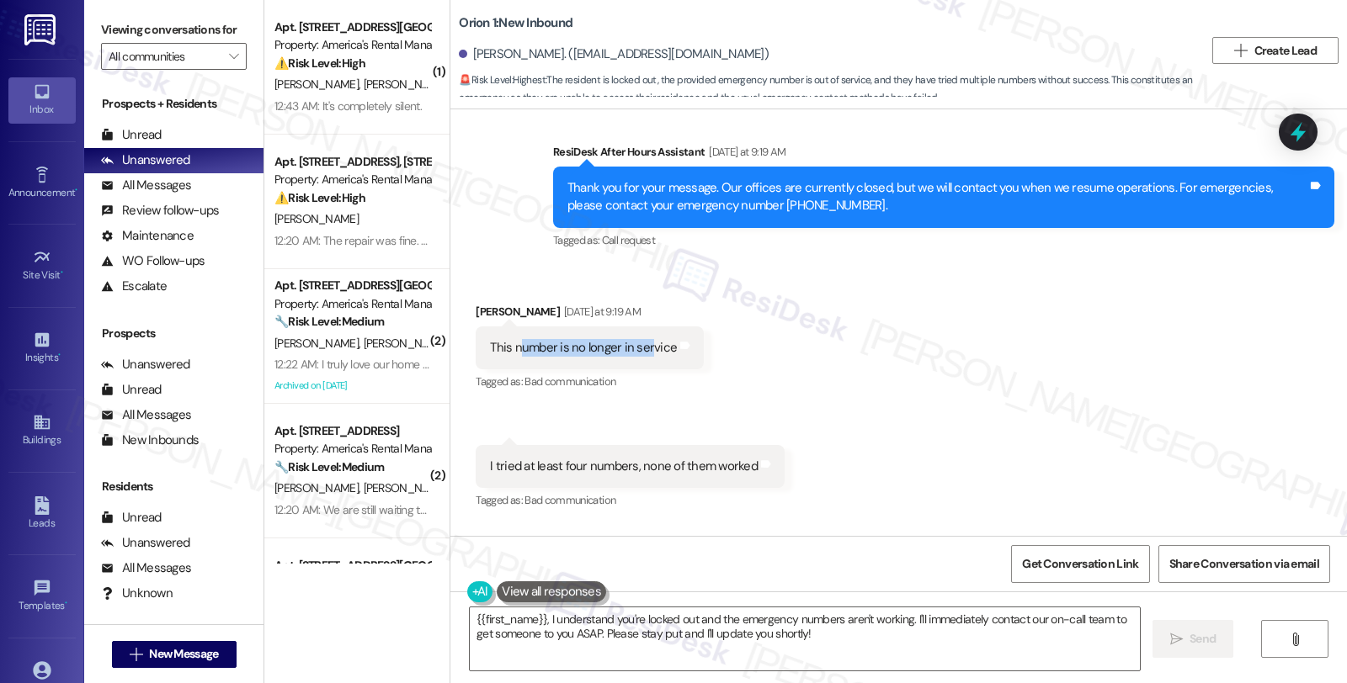
scroll to position [564, 0]
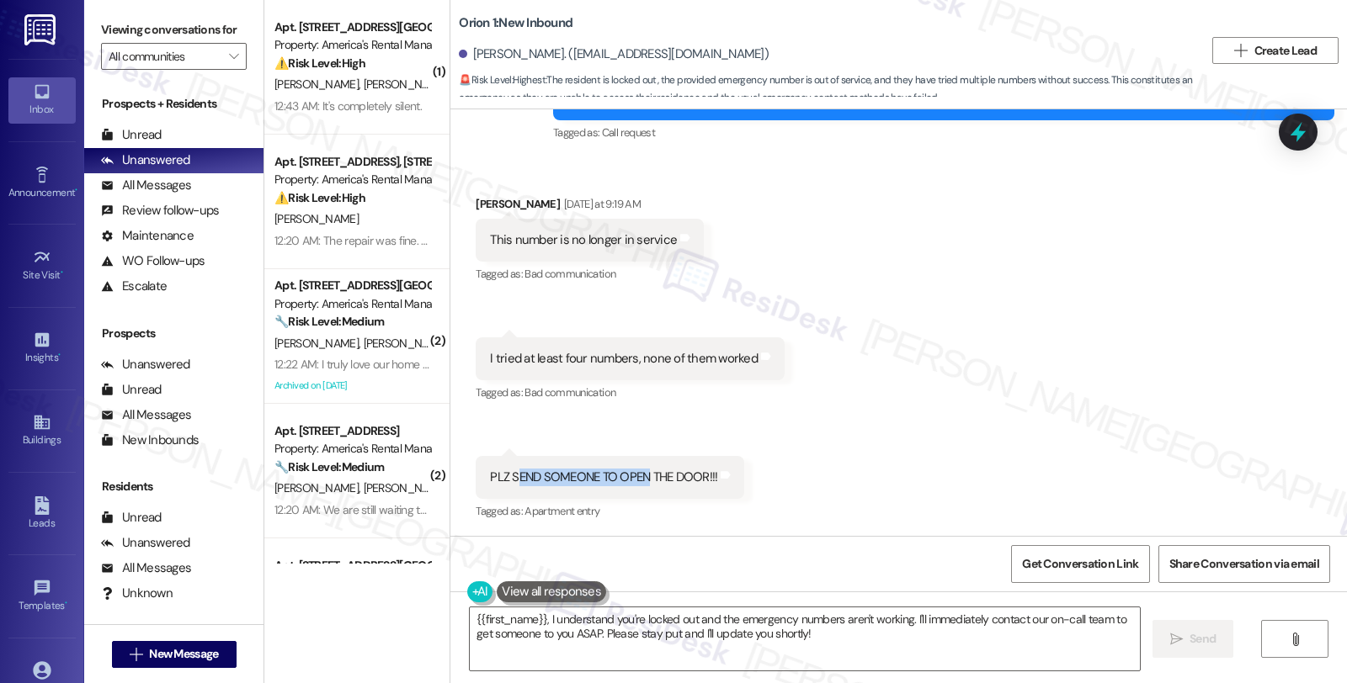
drag, startPoint x: 503, startPoint y: 474, endPoint x: 638, endPoint y: 480, distance: 134.8
click at [638, 480] on div "PLZ SEND SOMEONE TO OPEN THE DOOR!!!" at bounding box center [603, 478] width 227 height 18
click at [876, 418] on div "Received via SMS [PERSON_NAME] [DATE] at 9:19 AM This number is no longer in se…" at bounding box center [898, 346] width 896 height 379
click at [470, 621] on textarea "{{first_name}}, I understand you're locked out and the emergency numbers aren't…" at bounding box center [805, 639] width 670 height 63
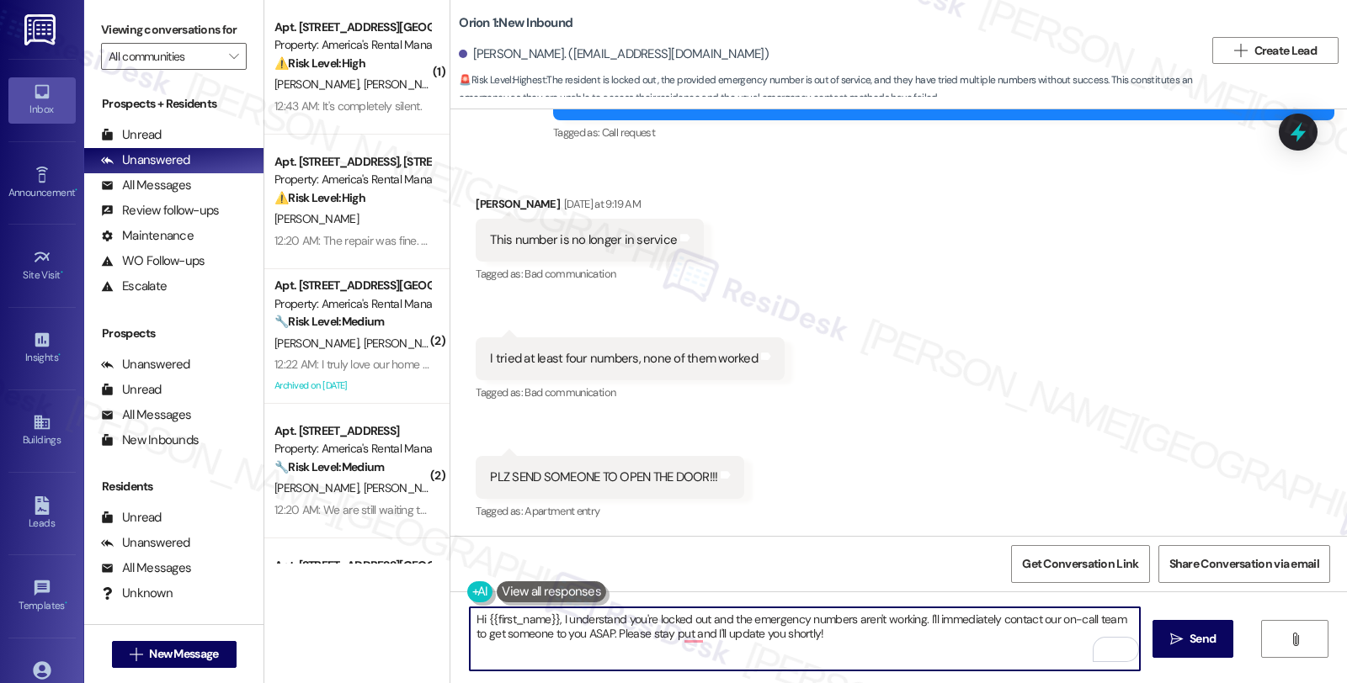
click at [553, 618] on textarea "Hi {{first_name}}, I understand you're locked out and the emergency numbers are…" at bounding box center [805, 639] width 670 height 63
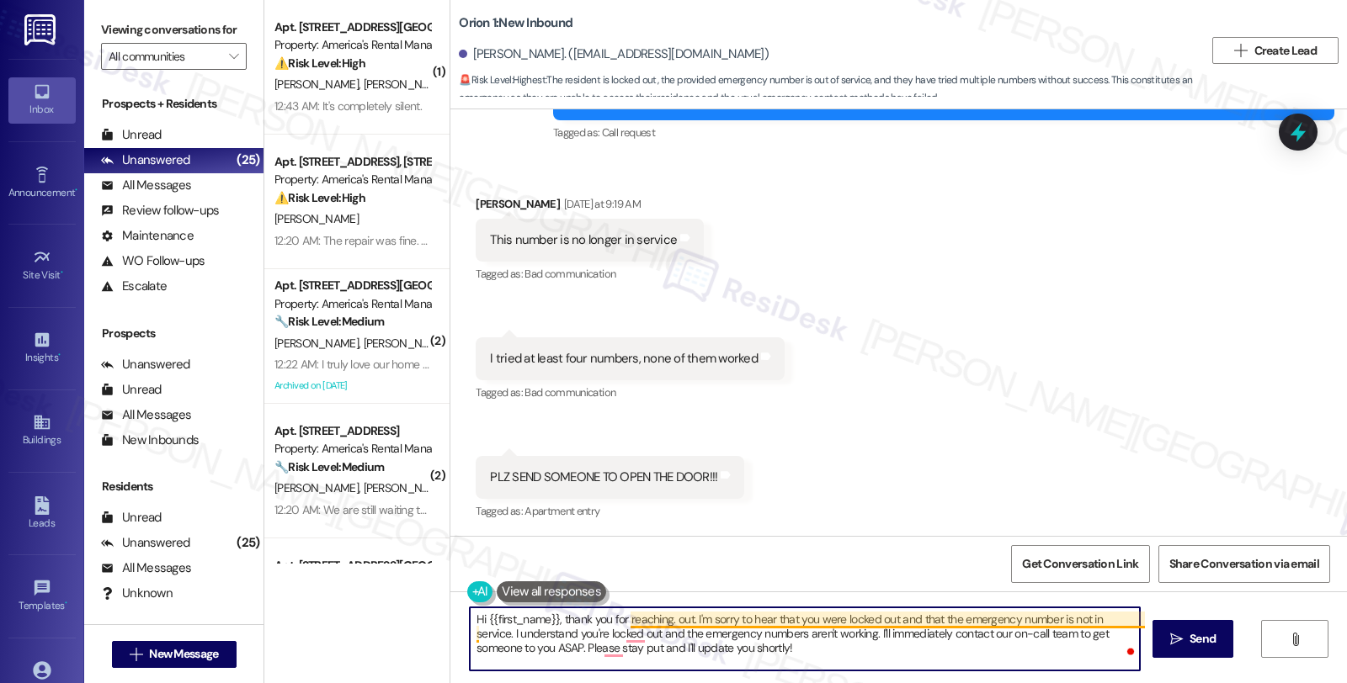
click at [1131, 621] on textarea "Hi {{first_name}}, thank you for reaching. out. I'm sorry to hear that you were…" at bounding box center [805, 639] width 670 height 63
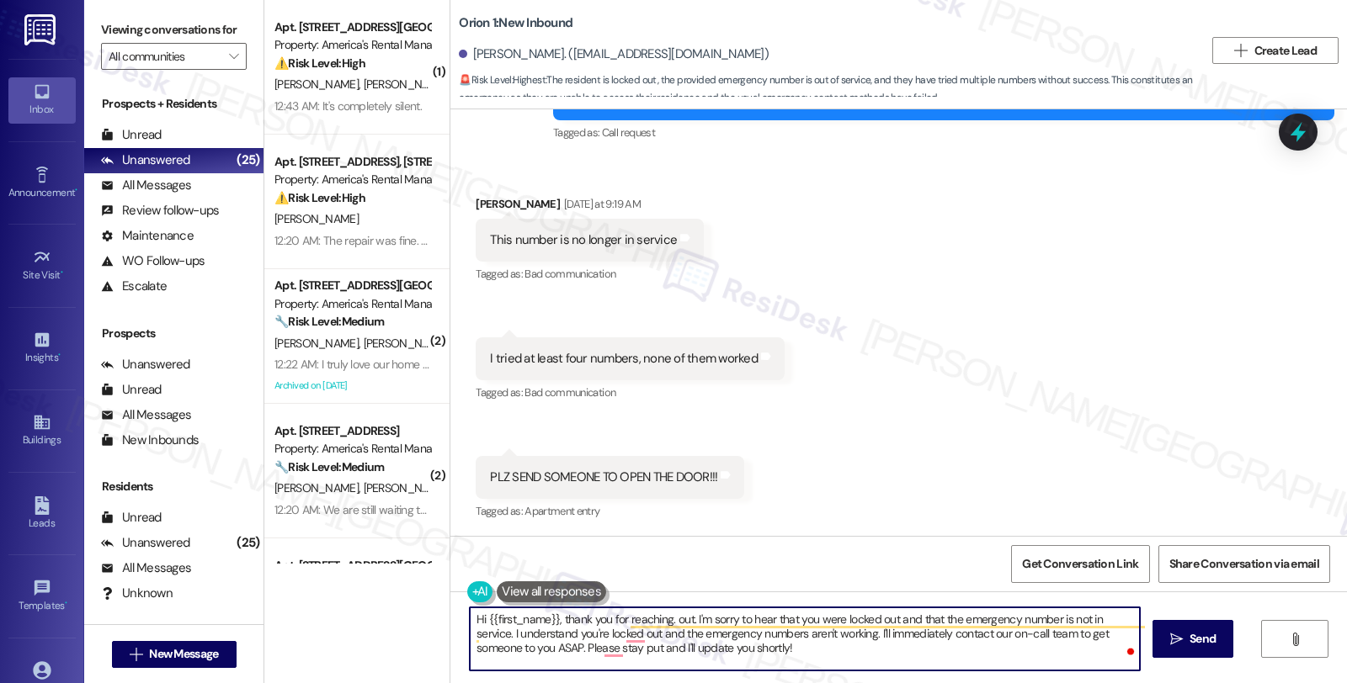
click at [1134, 620] on textarea "Hi {{first_name}}, thank you for reaching. out. I'm sorry to hear that you were…" at bounding box center [805, 639] width 670 height 63
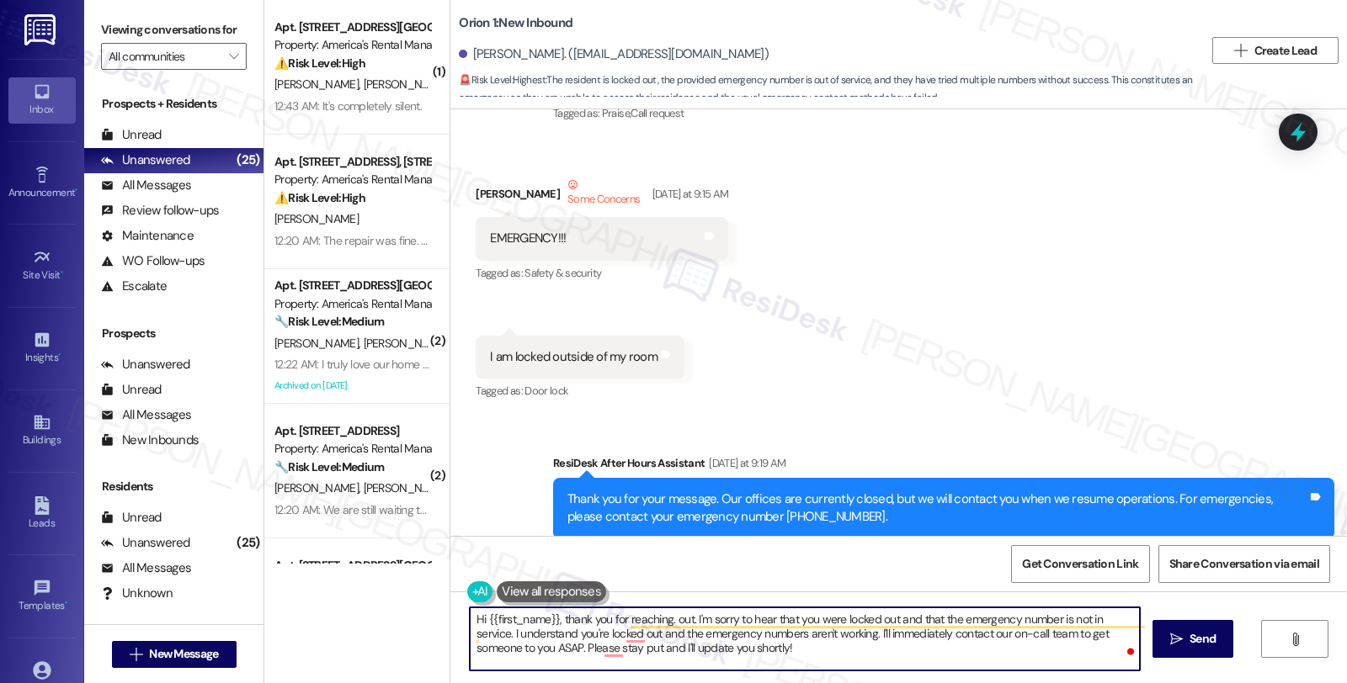
scroll to position [0, 0]
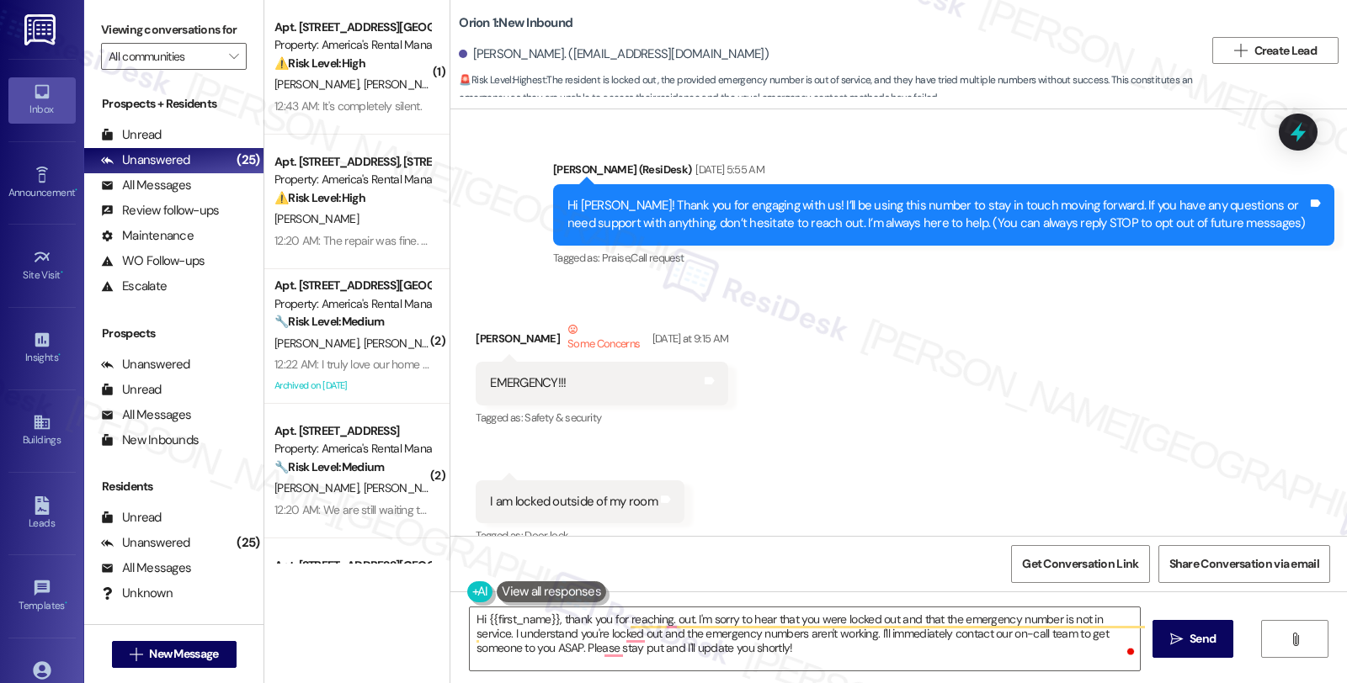
click at [992, 423] on div "Received via SMS Ying Xiong Some Concerns Yesterday at 9:15 AM EMERGENCY!!! Tag…" at bounding box center [898, 422] width 896 height 279
click at [1145, 433] on div "Received via SMS Ying Xiong Some Concerns Yesterday at 9:15 AM EMERGENCY!!! Tag…" at bounding box center [898, 422] width 896 height 279
click at [951, 643] on textarea "Hi {{first_name}}, thank you for reaching. out. I'm sorry to hear that you were…" at bounding box center [805, 639] width 670 height 63
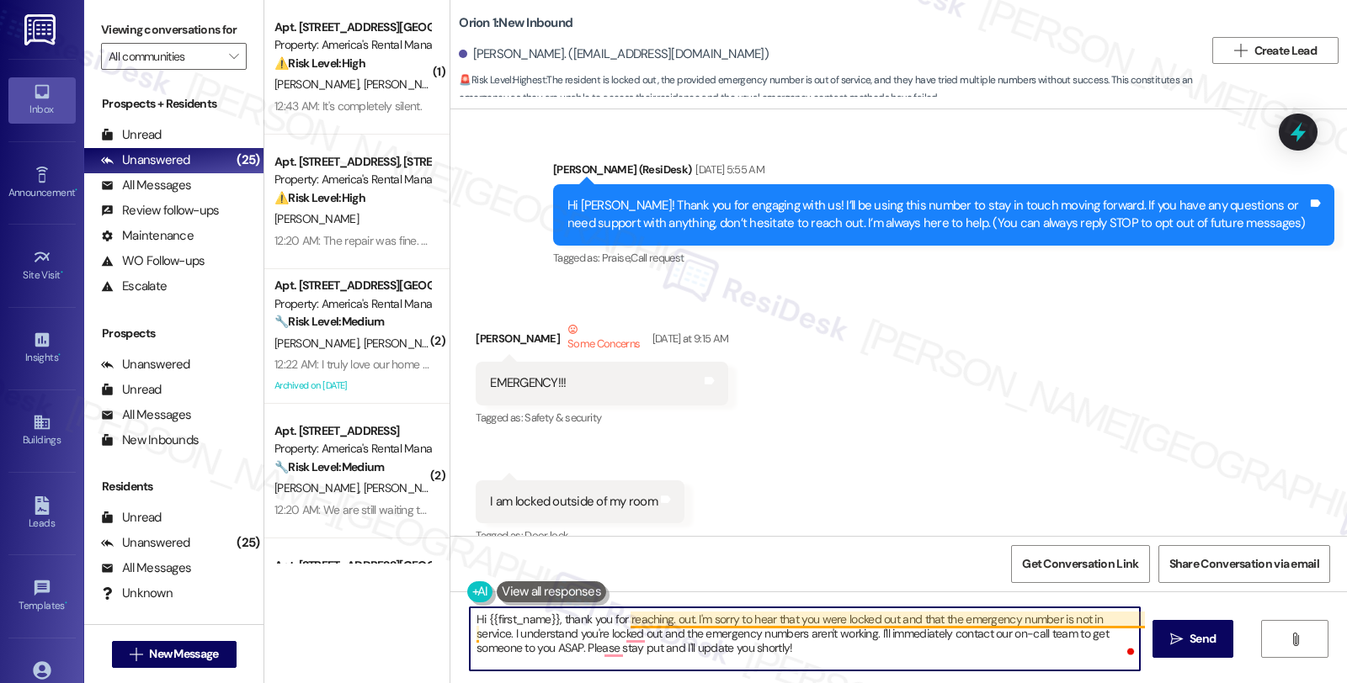
click at [716, 617] on textarea "Hi {{first_name}}, thank you for reaching. out. I'm sorry to hear that you were…" at bounding box center [805, 639] width 670 height 63
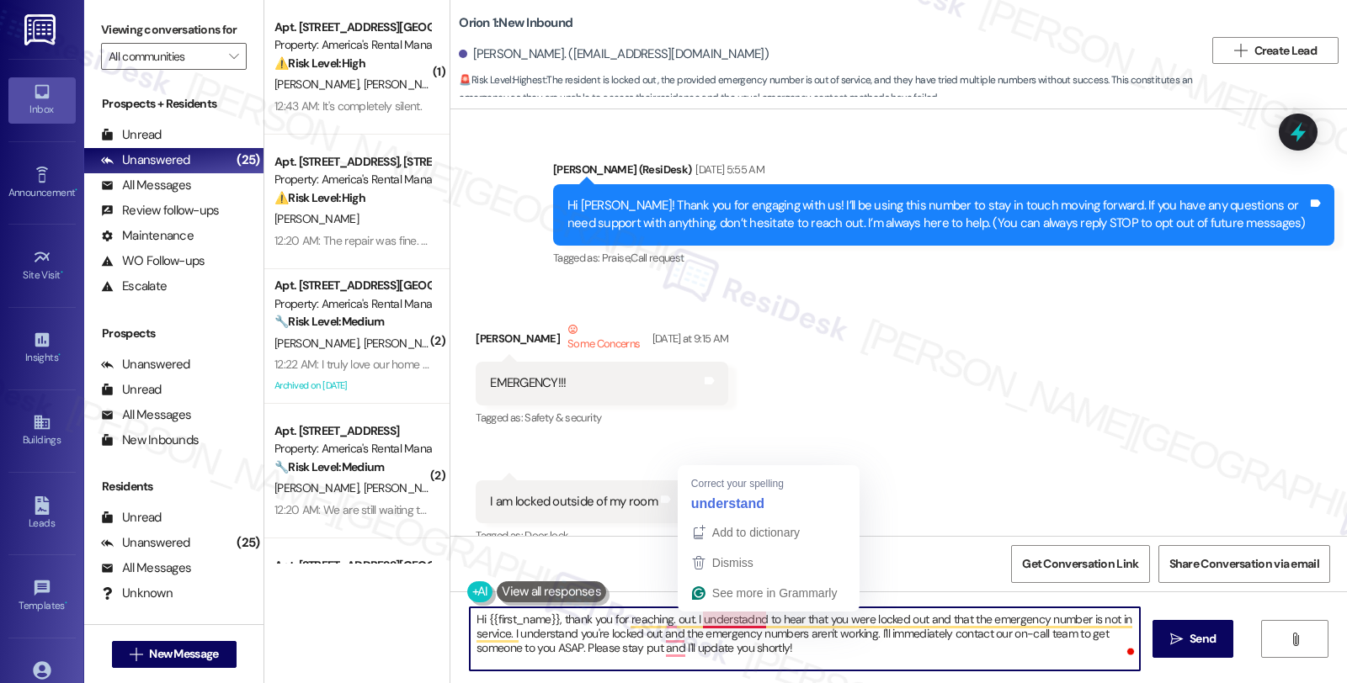
click at [715, 624] on textarea "Hi {{first_name}}, thank you for reaching. out. I understadnd to hear that you …" at bounding box center [805, 639] width 670 height 63
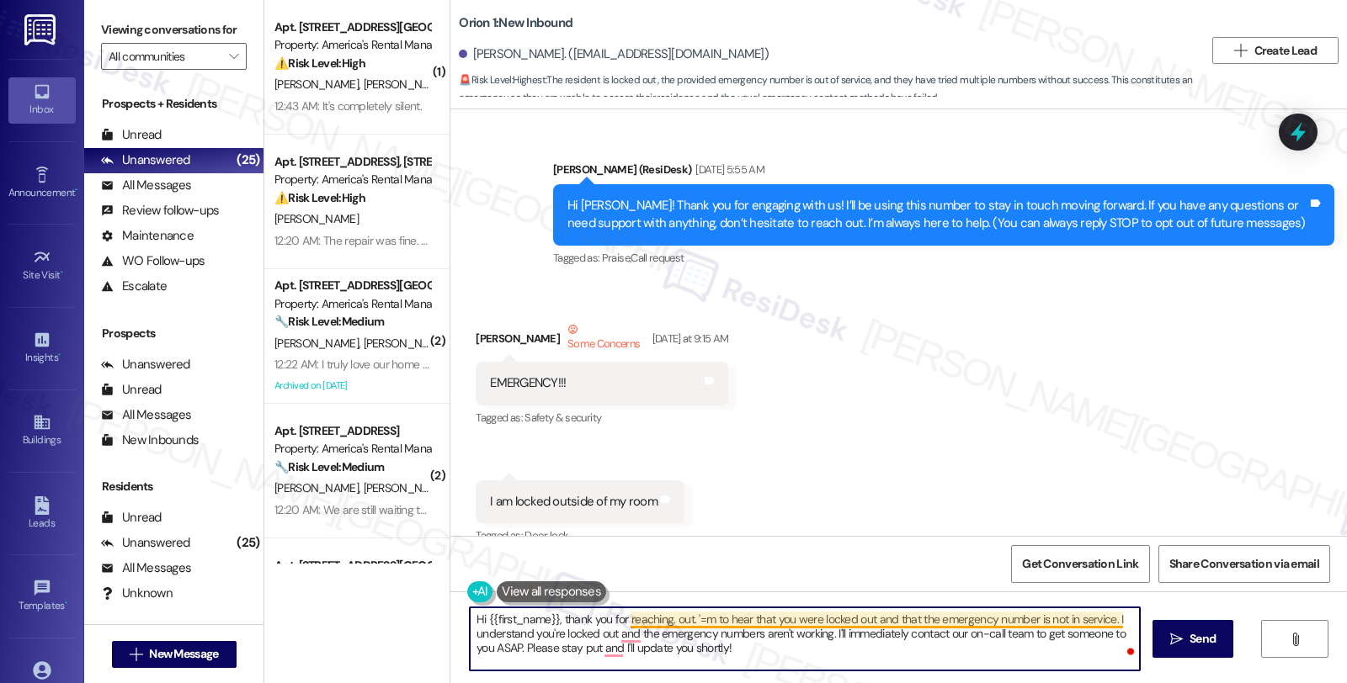
click at [687, 620] on textarea "Hi {{first_name}}, thank you for reaching. out. '=m to hear that you were locke…" at bounding box center [805, 639] width 670 height 63
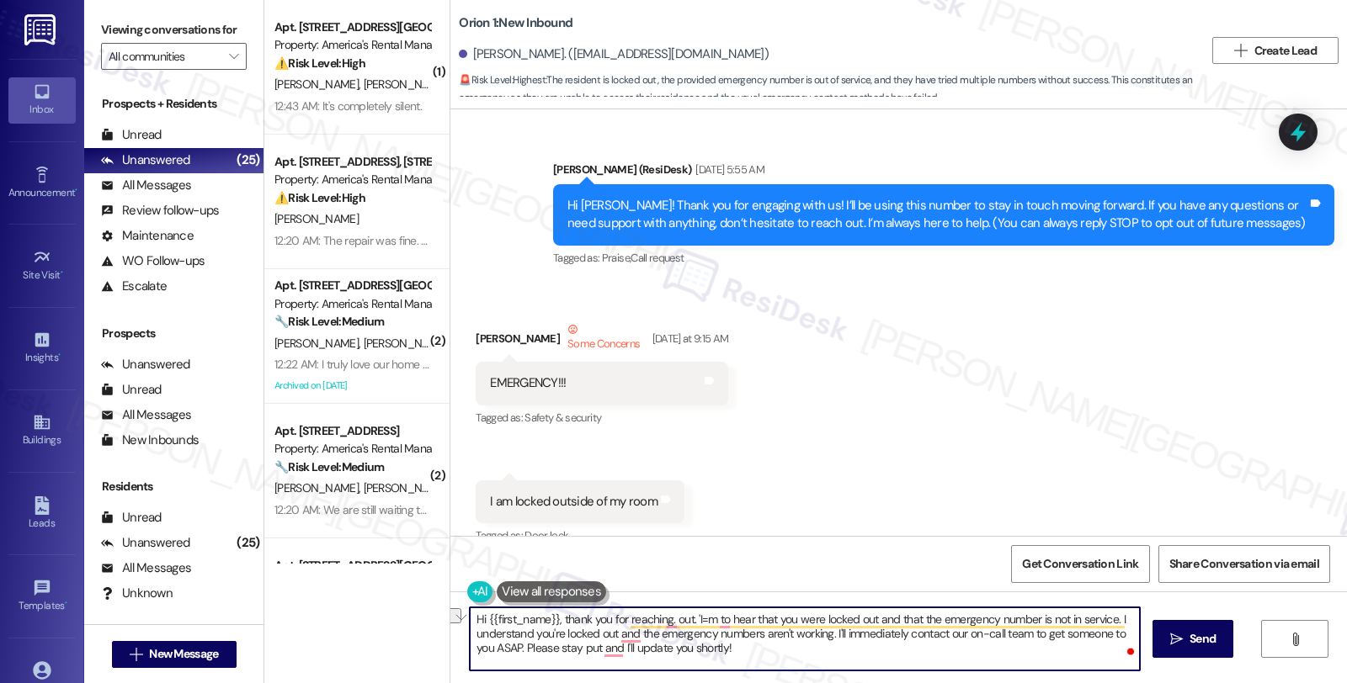
drag, startPoint x: 686, startPoint y: 618, endPoint x: 746, endPoint y: 612, distance: 60.1
click at [746, 612] on textarea "Hi {{first_name}}, thank you for reaching. out. 'I=m to hear that you were lock…" at bounding box center [805, 639] width 670 height 63
click at [1123, 618] on textarea "Hi {{first_name}}, thank you for reaching. out. I understand that you were lock…" at bounding box center [805, 639] width 670 height 63
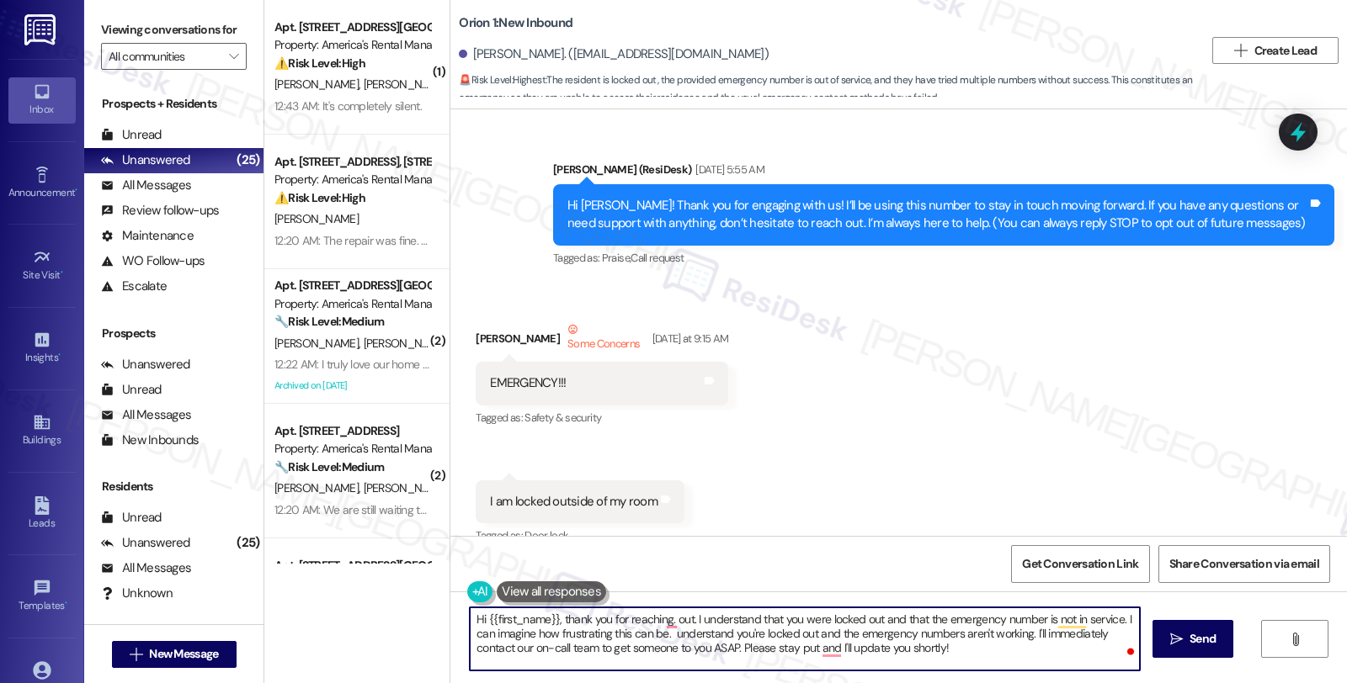
click at [941, 650] on textarea "Hi {{first_name}}, thank you for reaching. out. I understand that you were lock…" at bounding box center [805, 639] width 670 height 63
click at [666, 634] on textarea "Hi {{first_name}}, thank you for reaching. out. I understand that you were lock…" at bounding box center [805, 639] width 670 height 63
click at [662, 636] on textarea "Hi {{first_name}}, thank you for reaching. out. I understand that you were lock…" at bounding box center [805, 639] width 670 height 63
click at [699, 614] on textarea "Hi {{first_name}}, thank you for reaching out. out. I understand that you were …" at bounding box center [805, 639] width 670 height 63
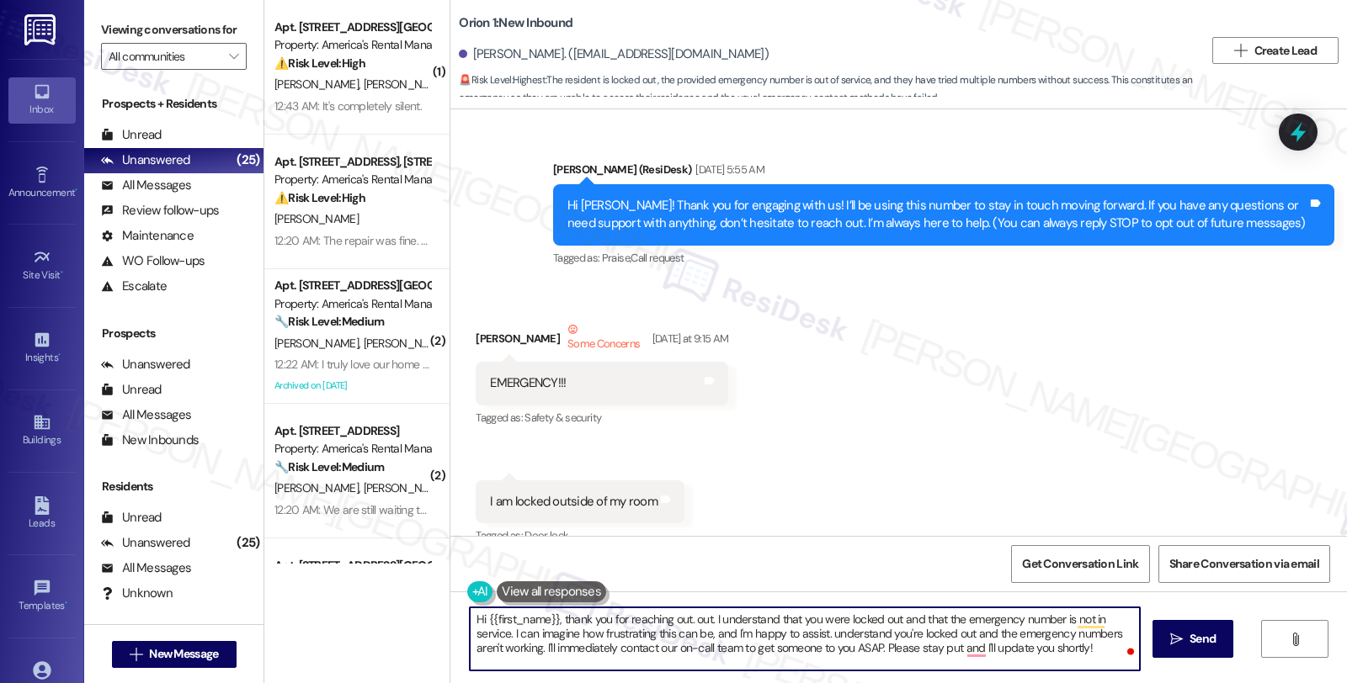
click at [694, 614] on textarea "Hi {{first_name}}, thank you for reaching out. out. I understand that you were …" at bounding box center [805, 639] width 670 height 63
click at [776, 633] on textarea "Hi {{first_name}}, thank you for reaching out. I understand that you were locke…" at bounding box center [805, 639] width 670 height 63
click at [1082, 652] on textarea "Hi {{first_name}}, thank you for reaching out. I understand that you were locke…" at bounding box center [805, 639] width 670 height 63
click at [777, 640] on textarea "Hi {{first_name}}, thank you for reaching out. I understand that you were locke…" at bounding box center [805, 639] width 670 height 63
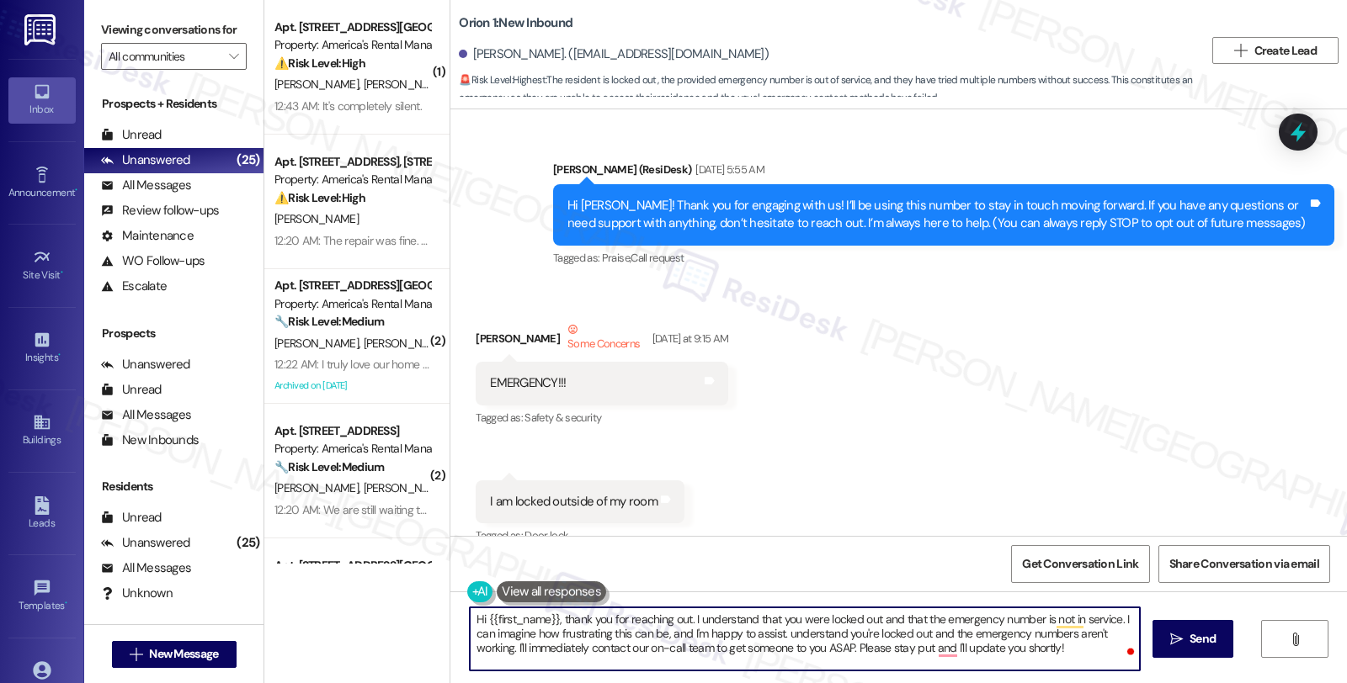
paste textarea "During business hours (Mon - Fri 9am - 5pm), we provide lockout assistance with…"
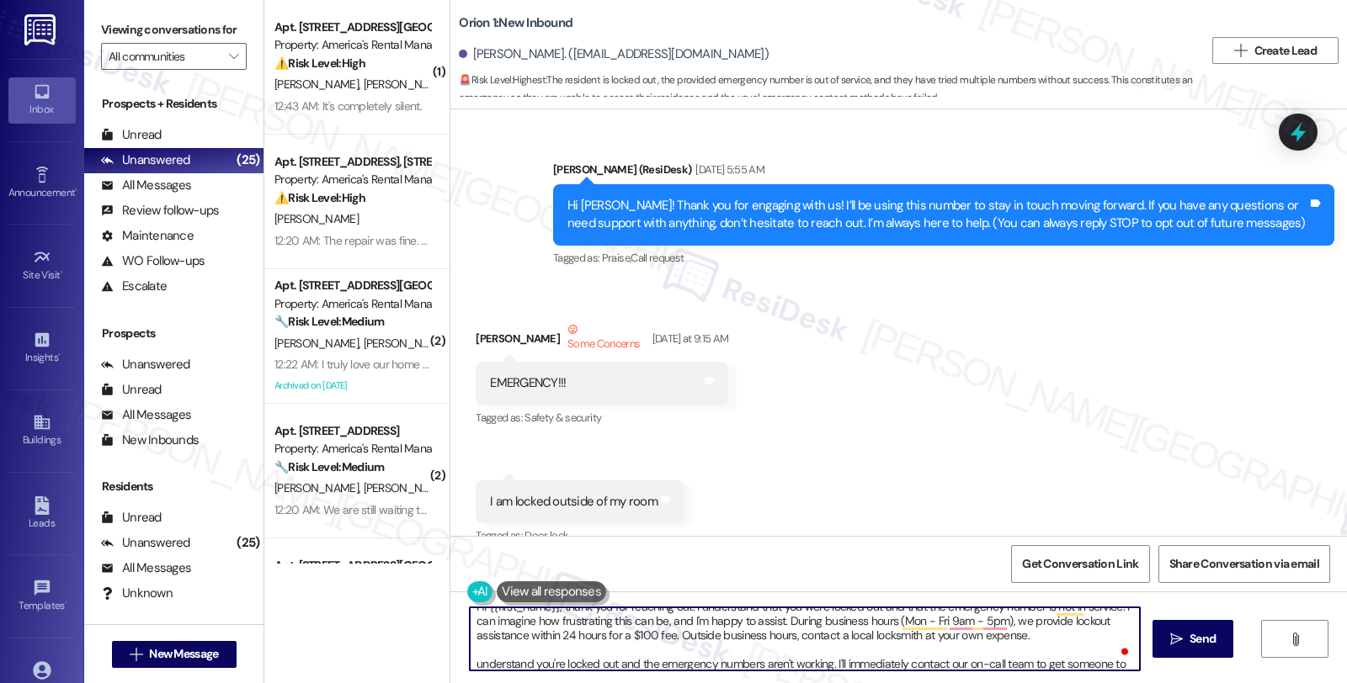
click at [781, 623] on textarea "Hi {{first_name}}, thank you for reaching out. I understand that you were locke…" at bounding box center [805, 639] width 670 height 63
click at [1046, 638] on textarea "Hi {{first_name}}, thank you for reaching out. I understand that you were locke…" at bounding box center [805, 639] width 670 height 63
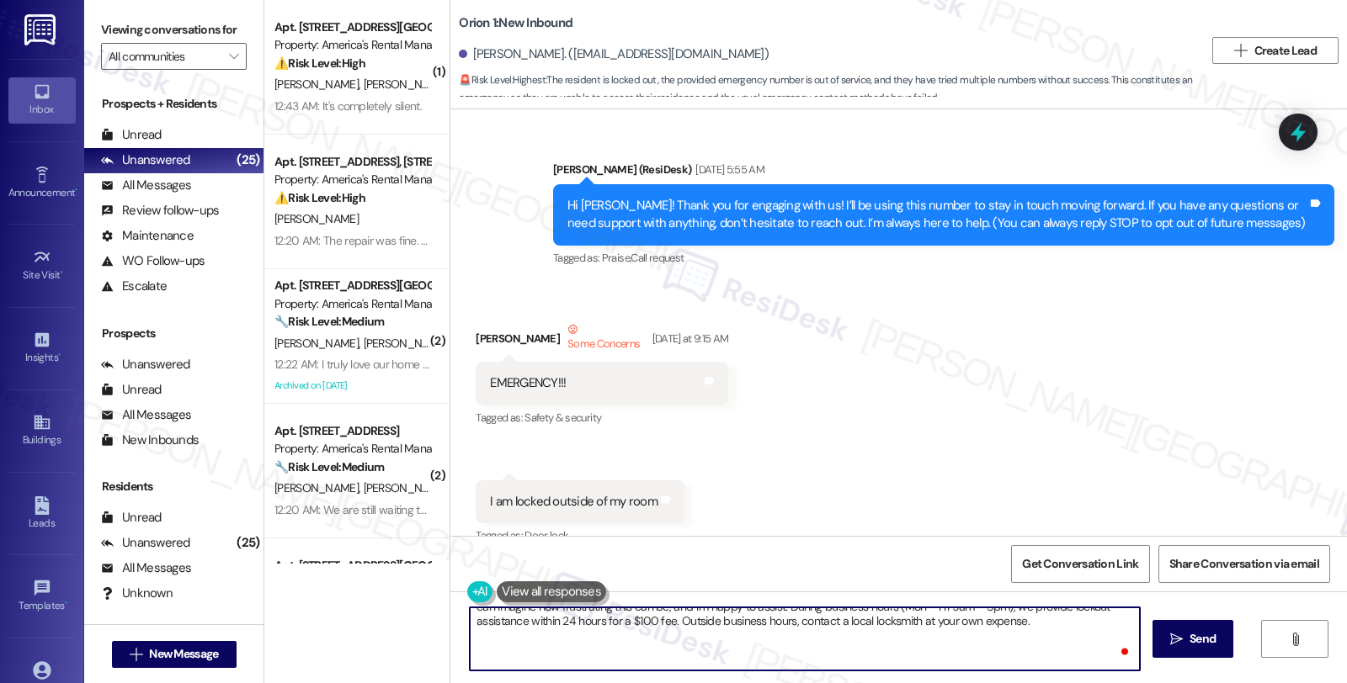
scroll to position [40, 0]
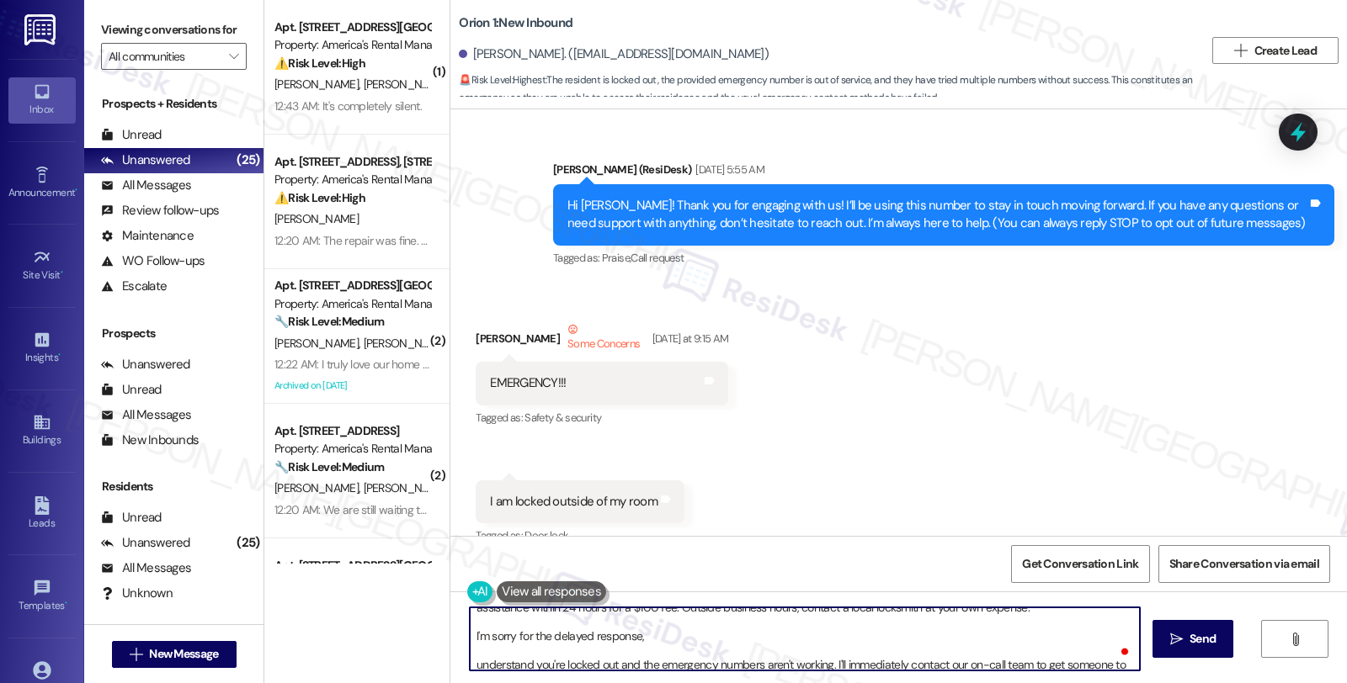
click at [728, 636] on textarea "Hi {{first_name}}, thank you for reaching out. I understand that you were locke…" at bounding box center [805, 639] width 670 height 63
click at [914, 640] on textarea "Hi {{first_name}}, thank you for reaching out. I understand that you were locke…" at bounding box center [805, 639] width 670 height 63
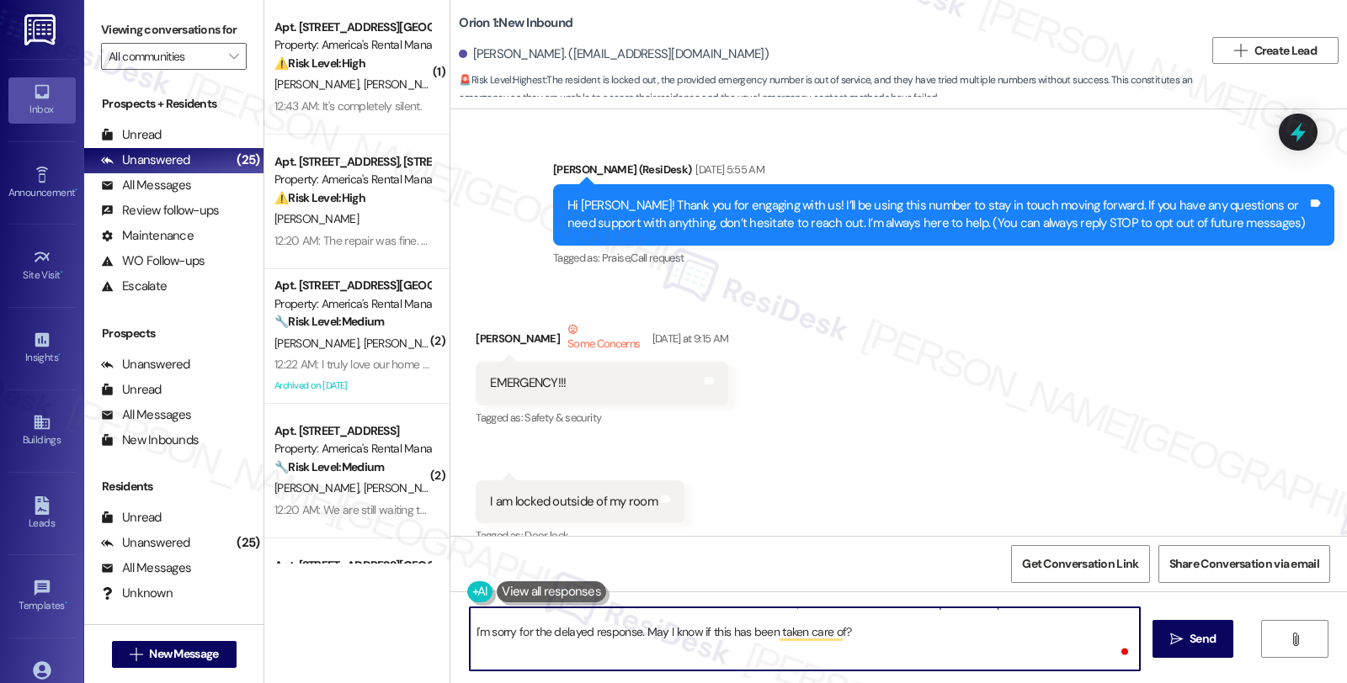
scroll to position [0, 0]
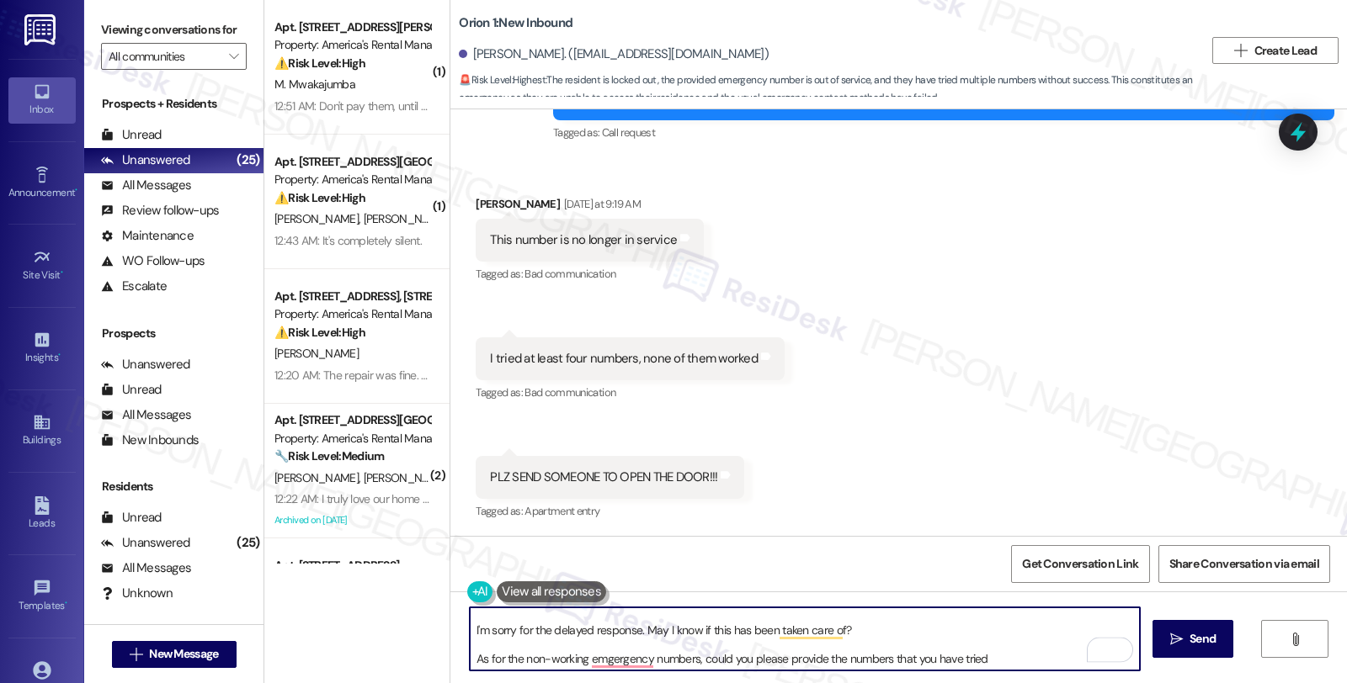
click at [986, 660] on textarea "Hi {{first_name}}, thank you for reaching out. I understand that you were locke…" at bounding box center [805, 639] width 670 height 63
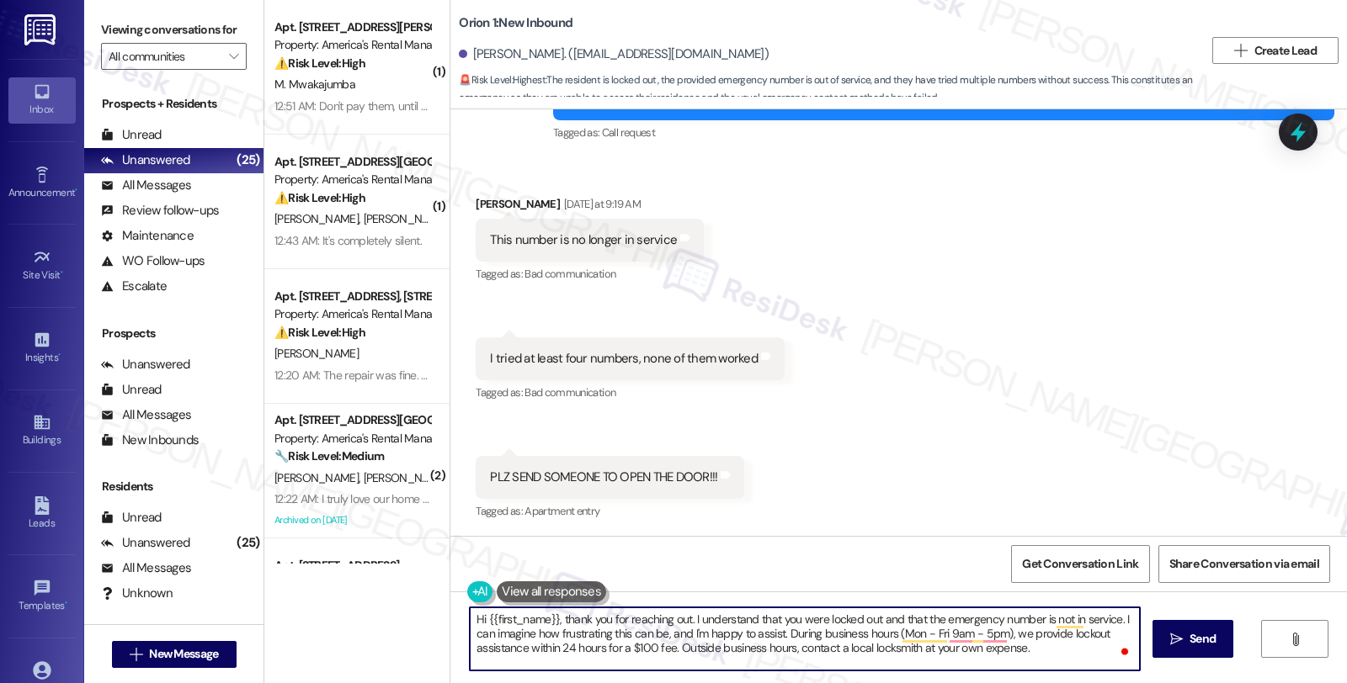
drag, startPoint x: 484, startPoint y: 620, endPoint x: 548, endPoint y: 625, distance: 64.1
click at [548, 625] on textarea "Hi {{first_name}}, thank you for reaching out. I understand that you were locke…" at bounding box center [805, 639] width 670 height 63
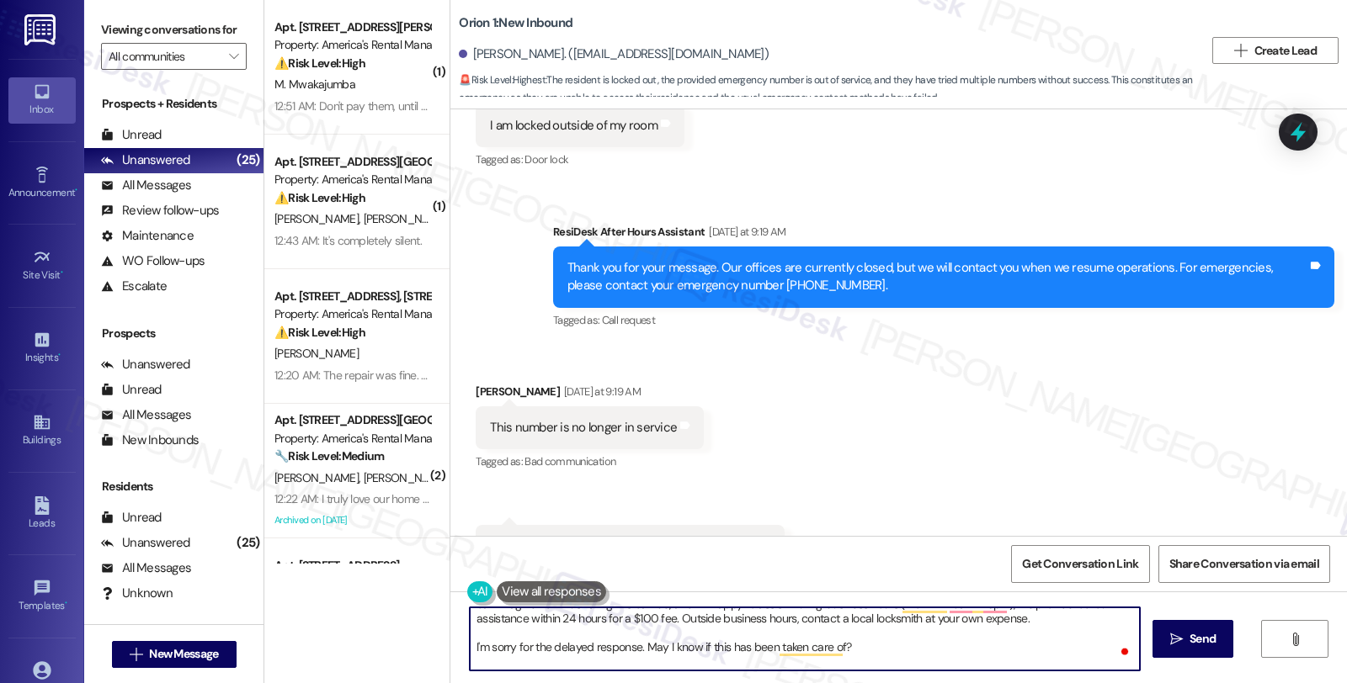
scroll to position [46, 0]
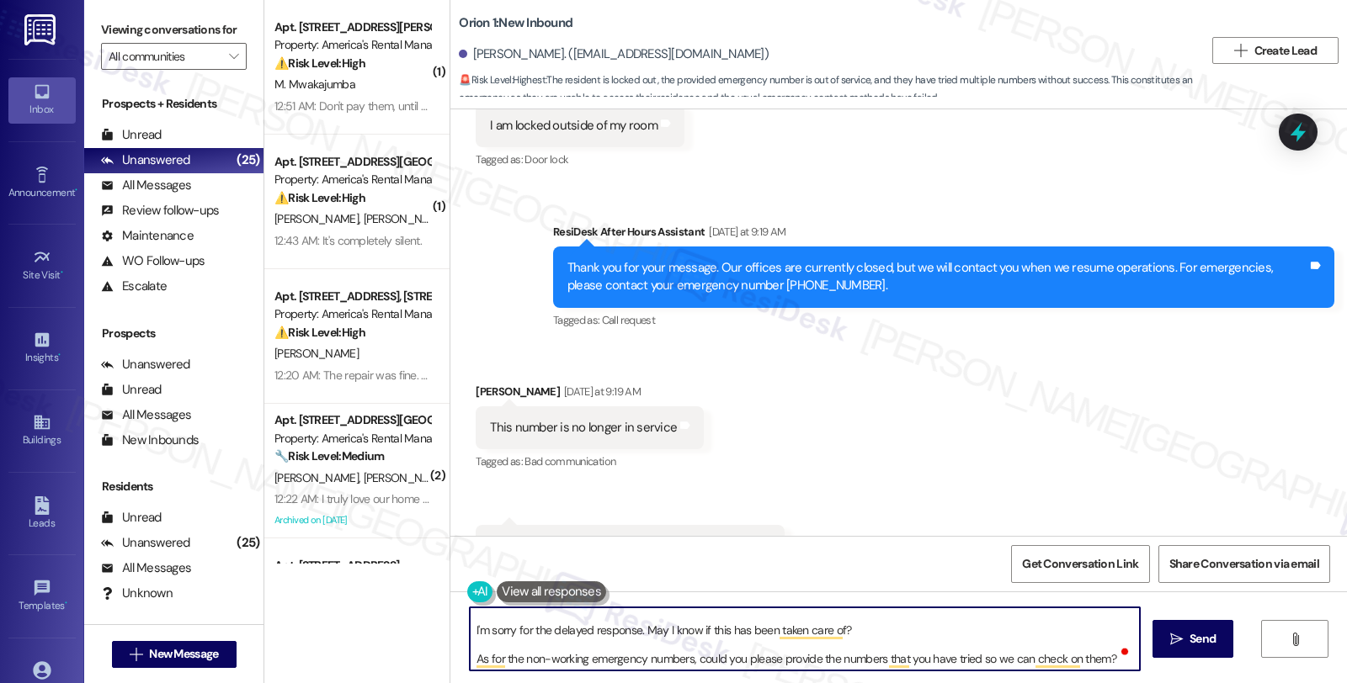
click at [856, 632] on textarea "Hi {{first_name}}, thank you for reaching out. I understand that you were locke…" at bounding box center [805, 639] width 670 height 63
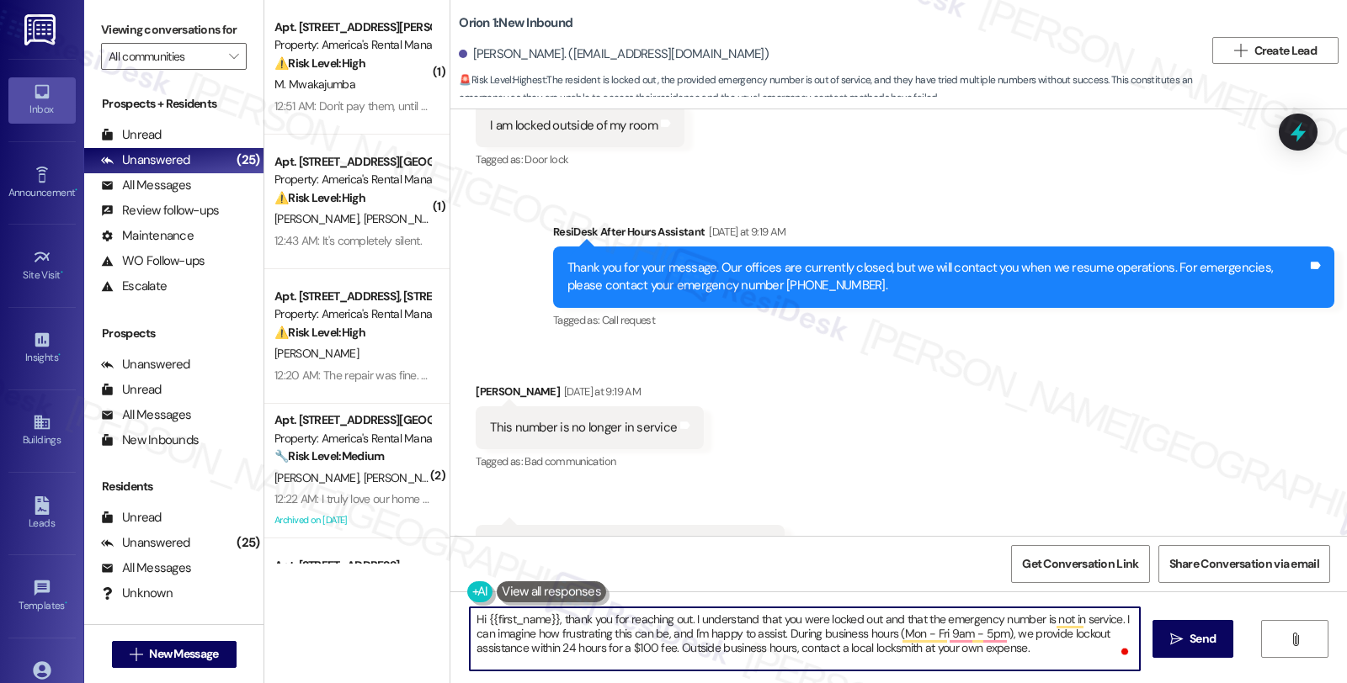
click at [1040, 645] on textarea "Hi {{first_name}}, thank you for reaching out. I understand that you were locke…" at bounding box center [805, 639] width 670 height 63
click at [1038, 651] on textarea "Hi {{first_name}}, thank you for reaching out. I understand that you were locke…" at bounding box center [805, 639] width 670 height 63
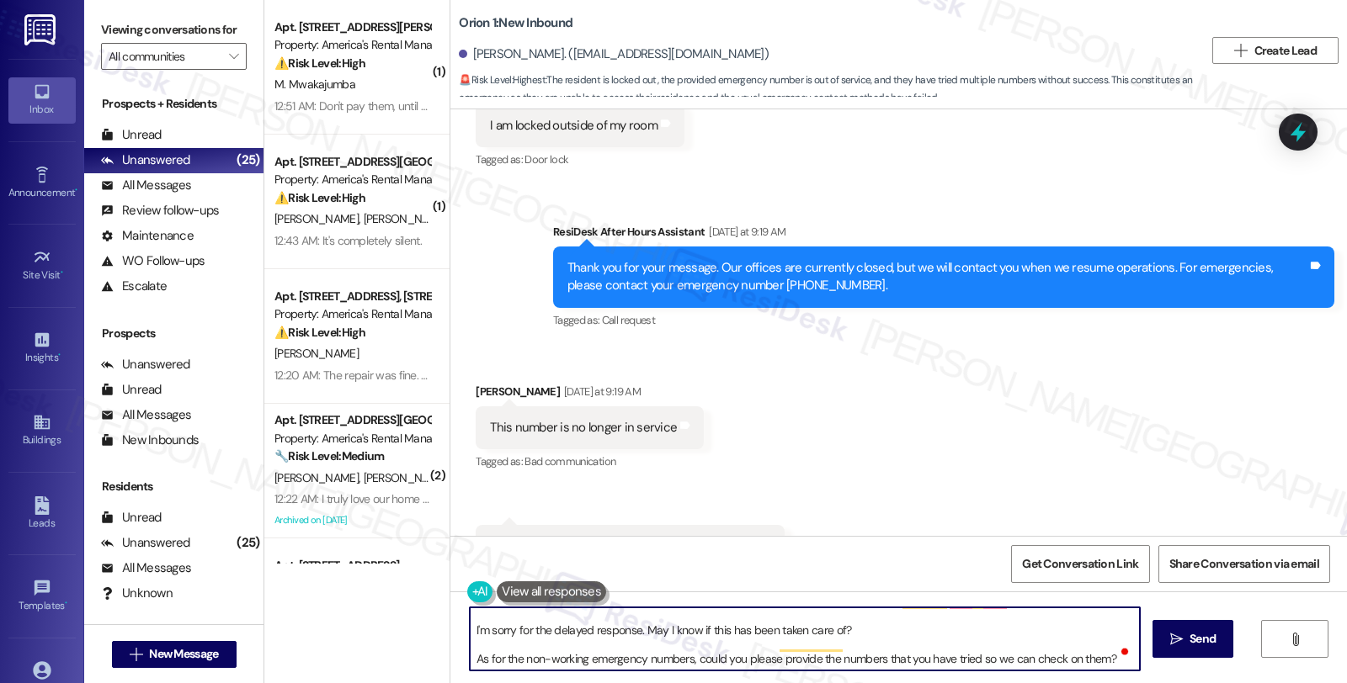
scroll to position [46, 0]
type textarea "Hi {{first_name}}, thank you for reaching out. I understand that you were locke…"
click at [1179, 642] on icon "" at bounding box center [1176, 639] width 13 height 13
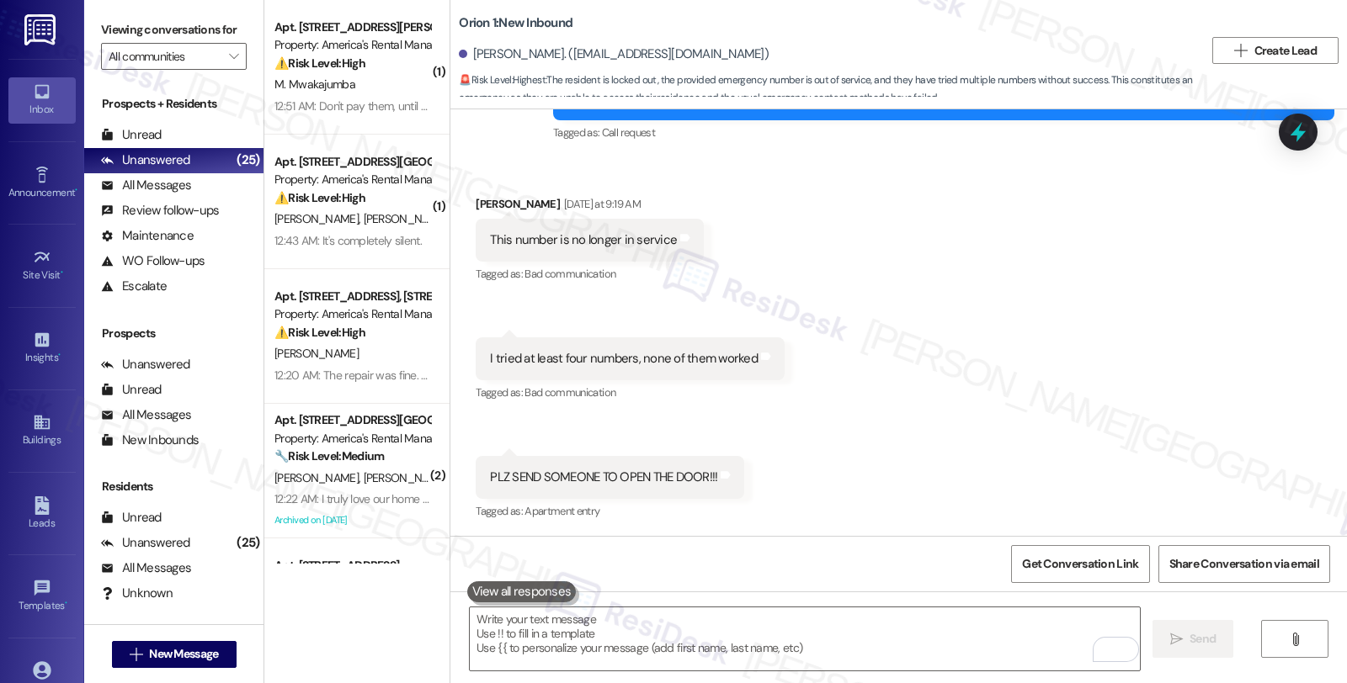
drag, startPoint x: 1000, startPoint y: 1, endPoint x: 880, endPoint y: 283, distance: 306.6
click at [880, 283] on div "Received via SMS Ying Xiong Yesterday at 9:19 AM This number is no longer in se…" at bounding box center [898, 346] width 896 height 379
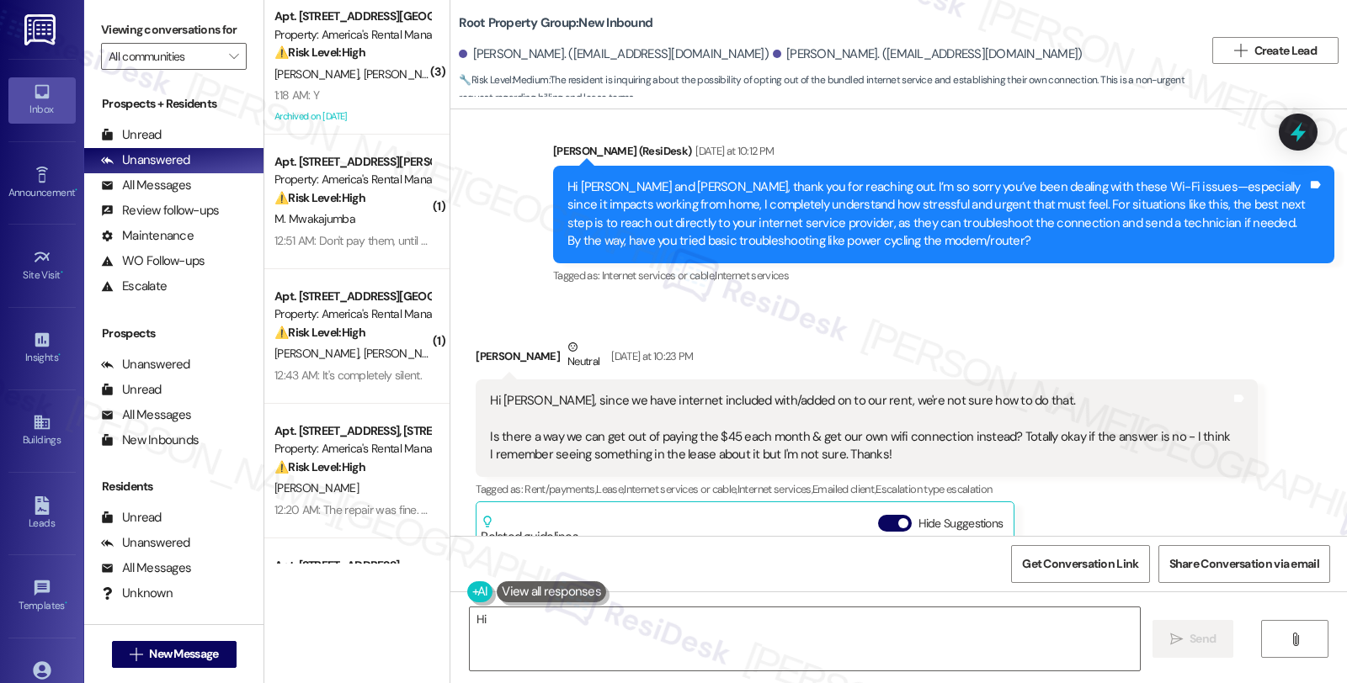
scroll to position [495, 0]
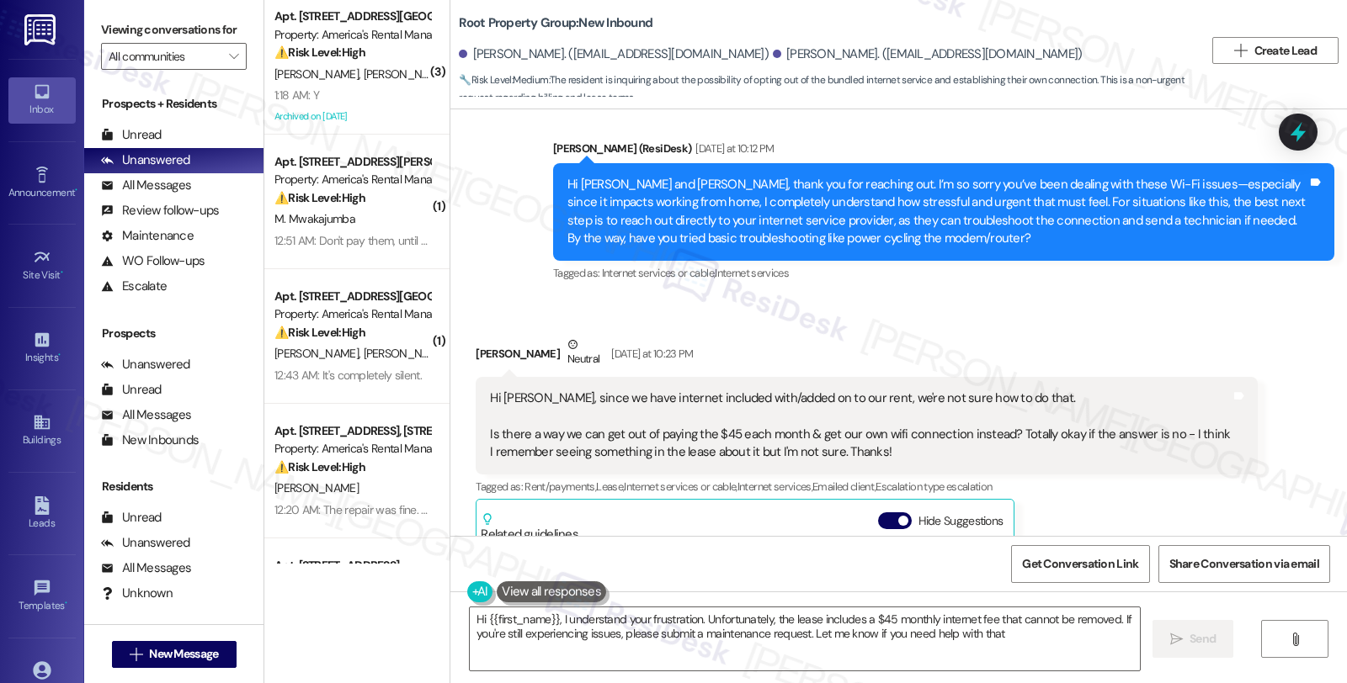
type textarea "Hi {{first_name}}, I understand your frustration. Unfortunately, the lease incl…"
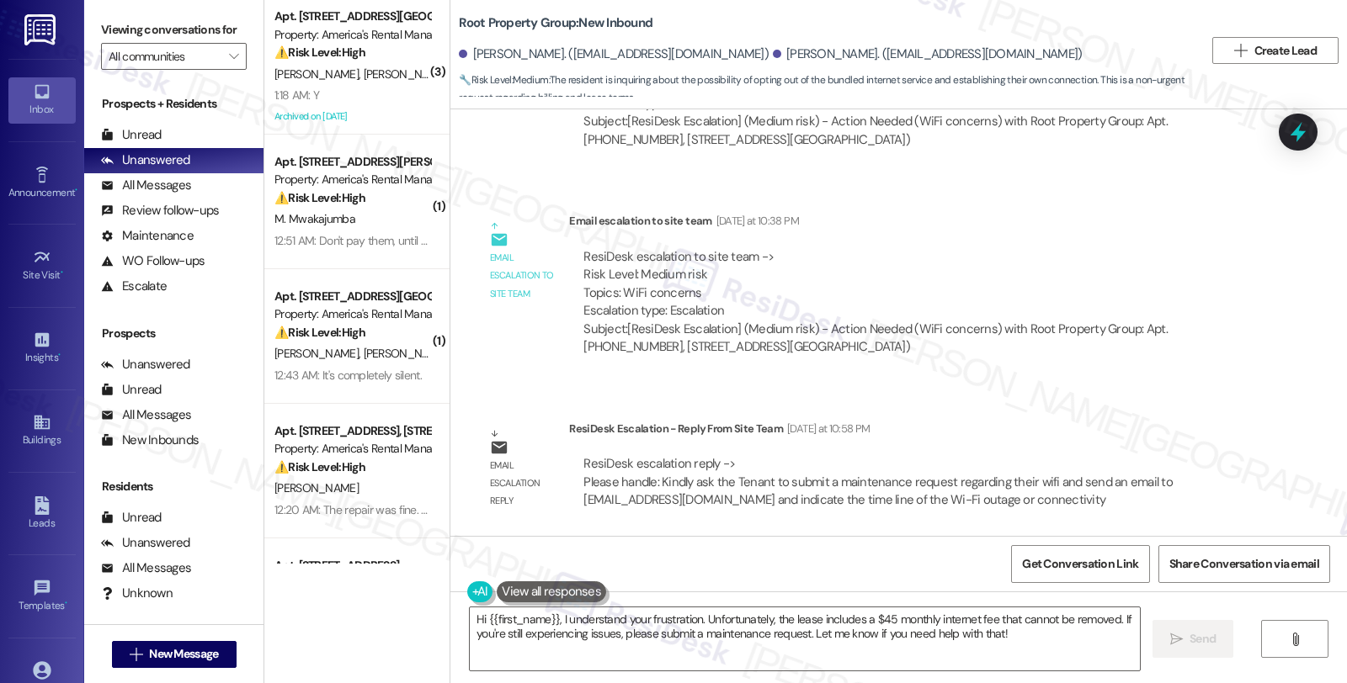
scroll to position [1524, 0]
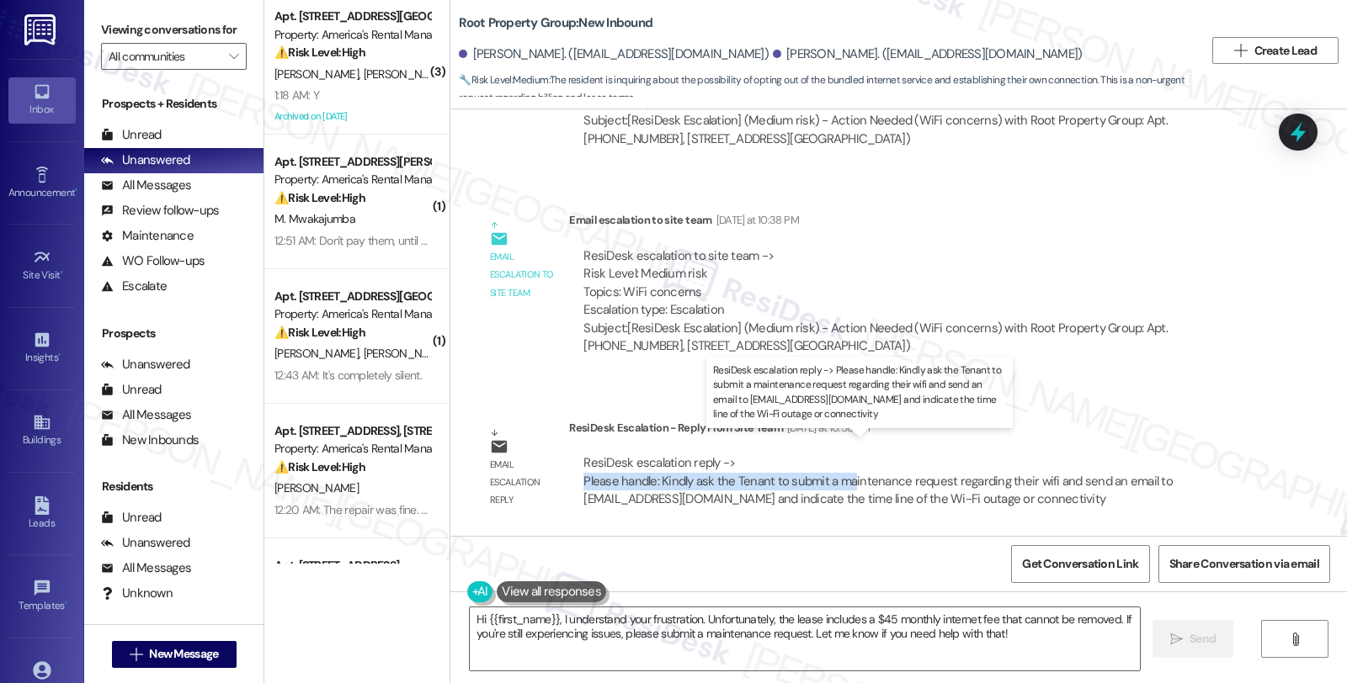
drag, startPoint x: 568, startPoint y: 464, endPoint x: 840, endPoint y: 466, distance: 271.9
click at [840, 466] on div "ResiDesk escalation reply -> Please handle: Kindly ask the Tenant to submit a m…" at bounding box center [913, 481] width 688 height 79
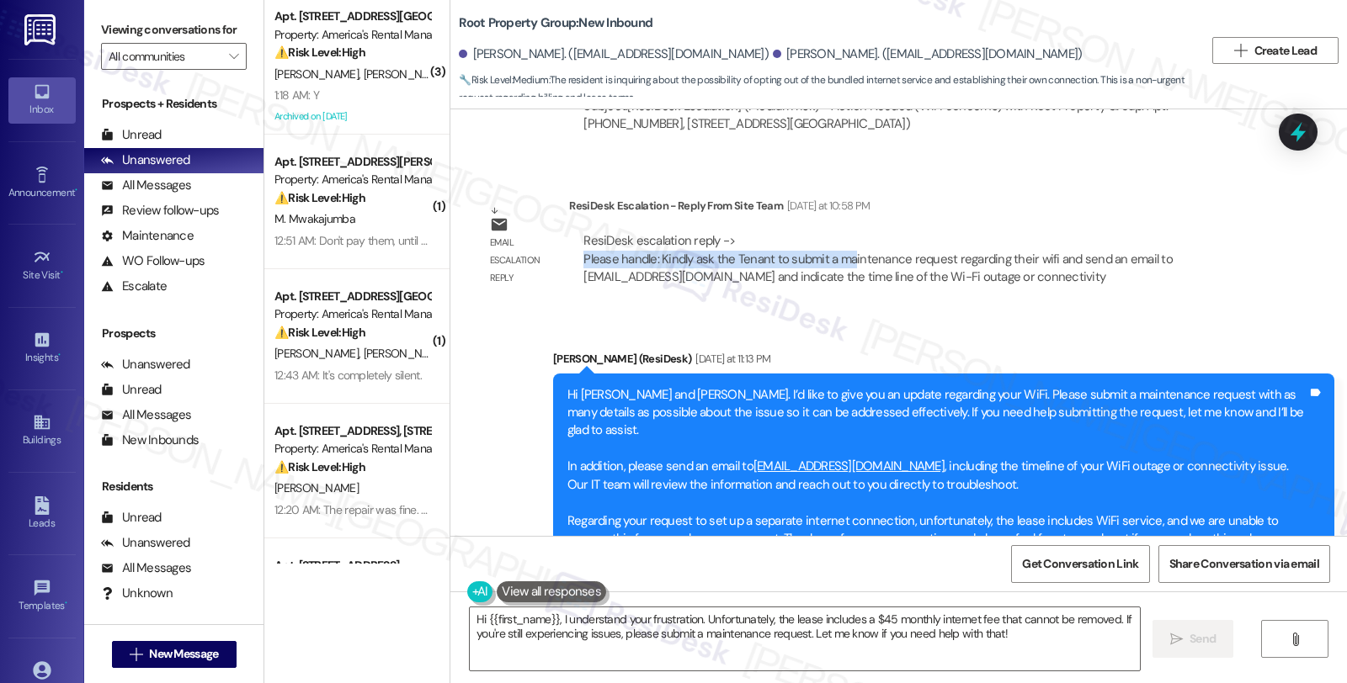
scroll to position [1711, 0]
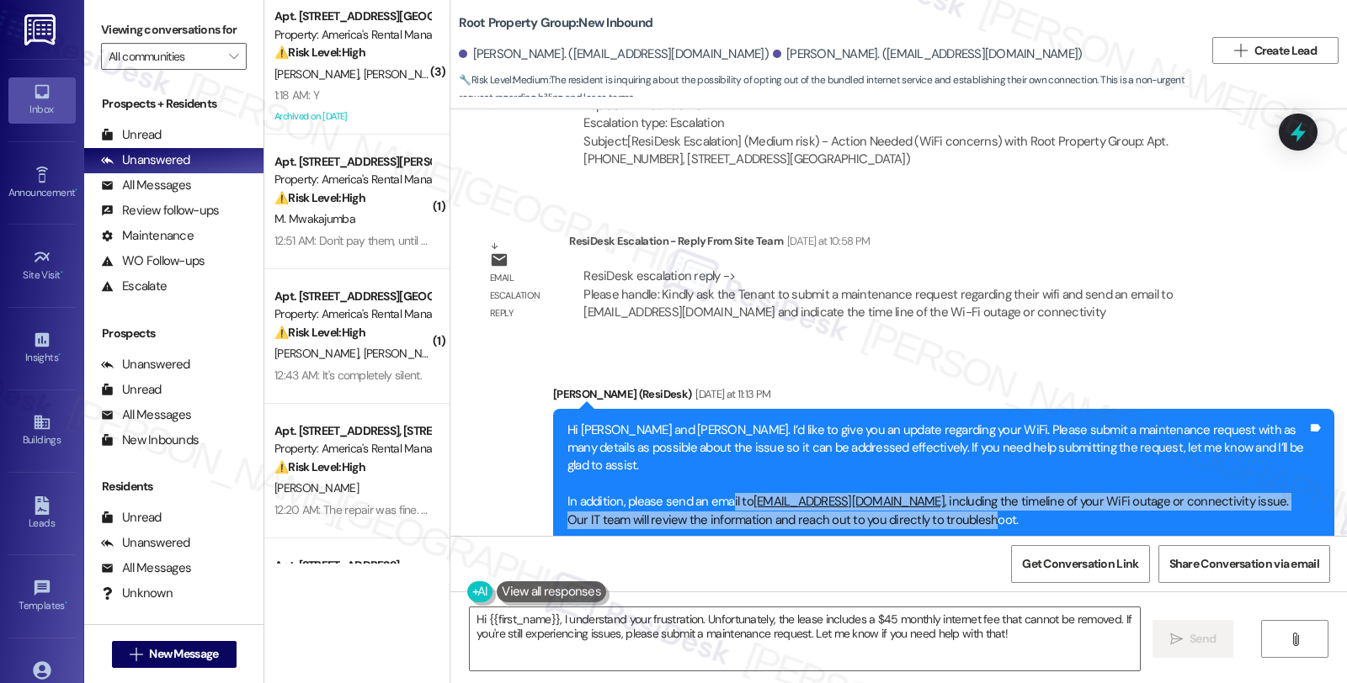
drag, startPoint x: 719, startPoint y: 460, endPoint x: 917, endPoint y: 475, distance: 199.2
click at [910, 481] on div "Hi [PERSON_NAME] and [PERSON_NAME]. I’d like to give you an update regarding yo…" at bounding box center [937, 503] width 740 height 162
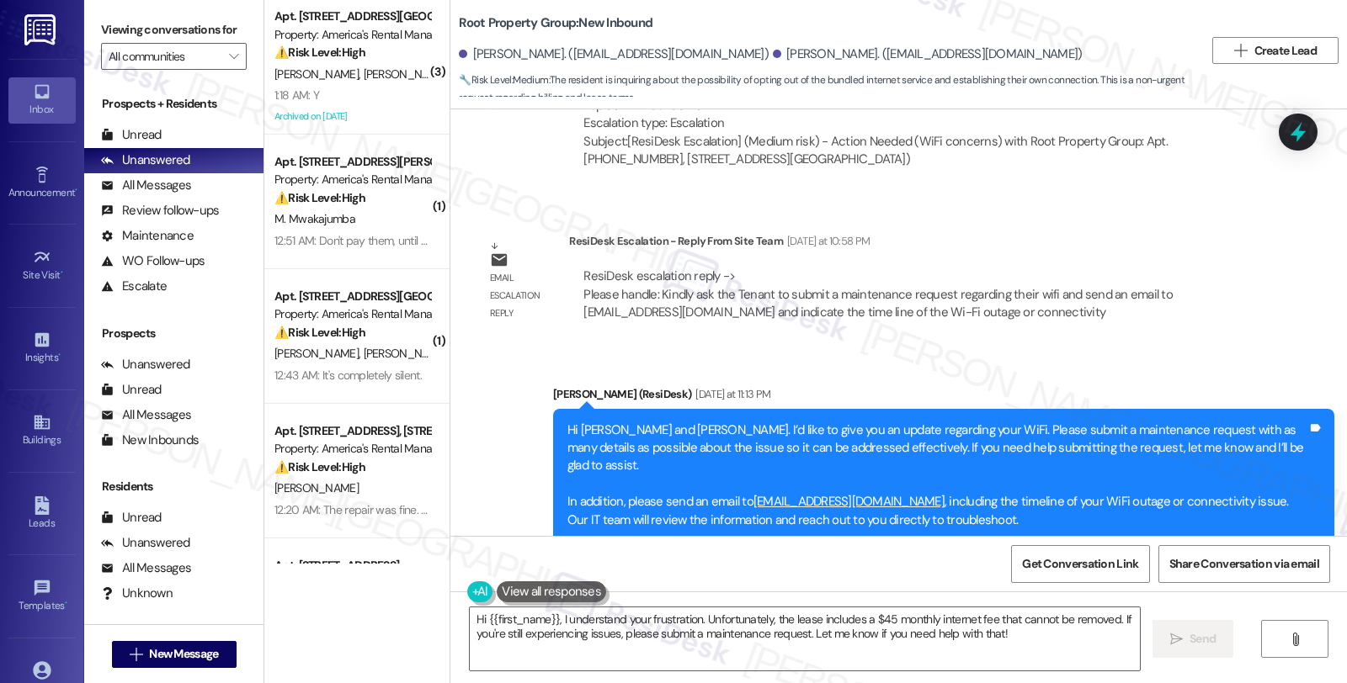
click at [960, 481] on div "Hi [PERSON_NAME] and [PERSON_NAME]. I’d like to give you an update regarding yo…" at bounding box center [937, 503] width 740 height 162
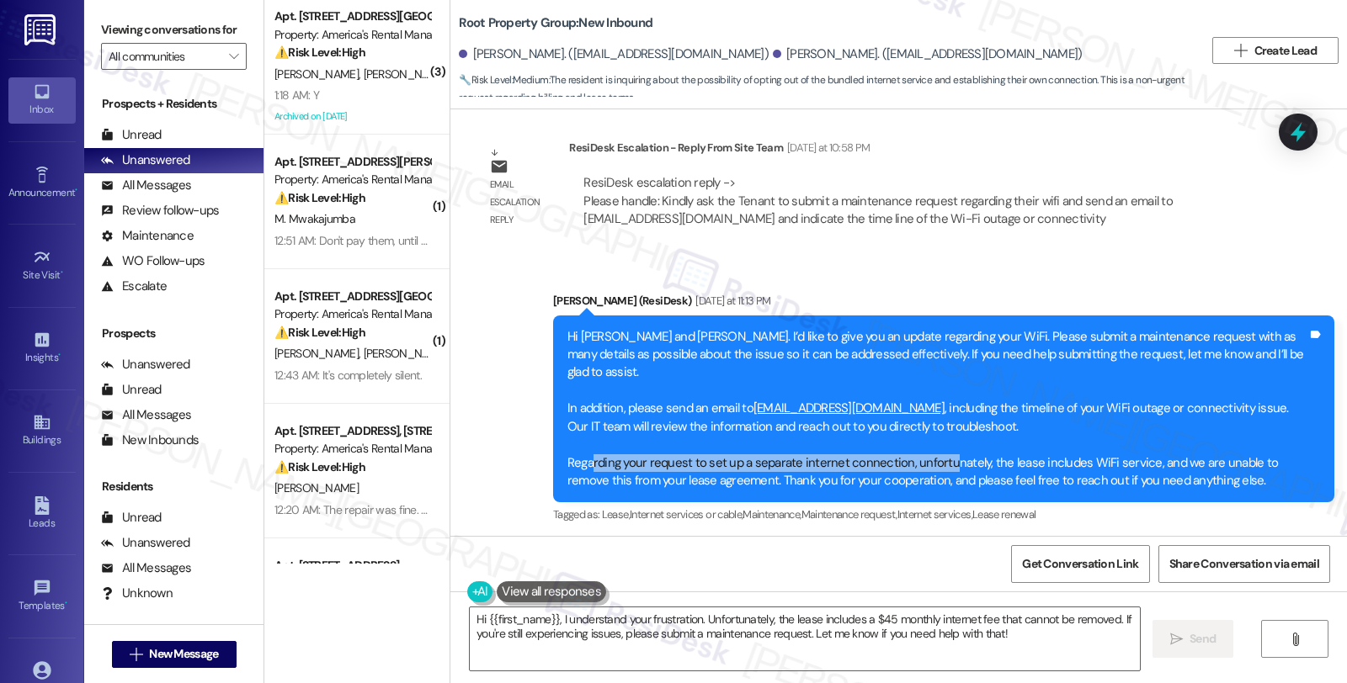
drag, startPoint x: 578, startPoint y: 428, endPoint x: 931, endPoint y: 429, distance: 352.7
click at [931, 429] on div "Hi [PERSON_NAME] and [PERSON_NAME]. I’d like to give you an update regarding yo…" at bounding box center [937, 409] width 740 height 162
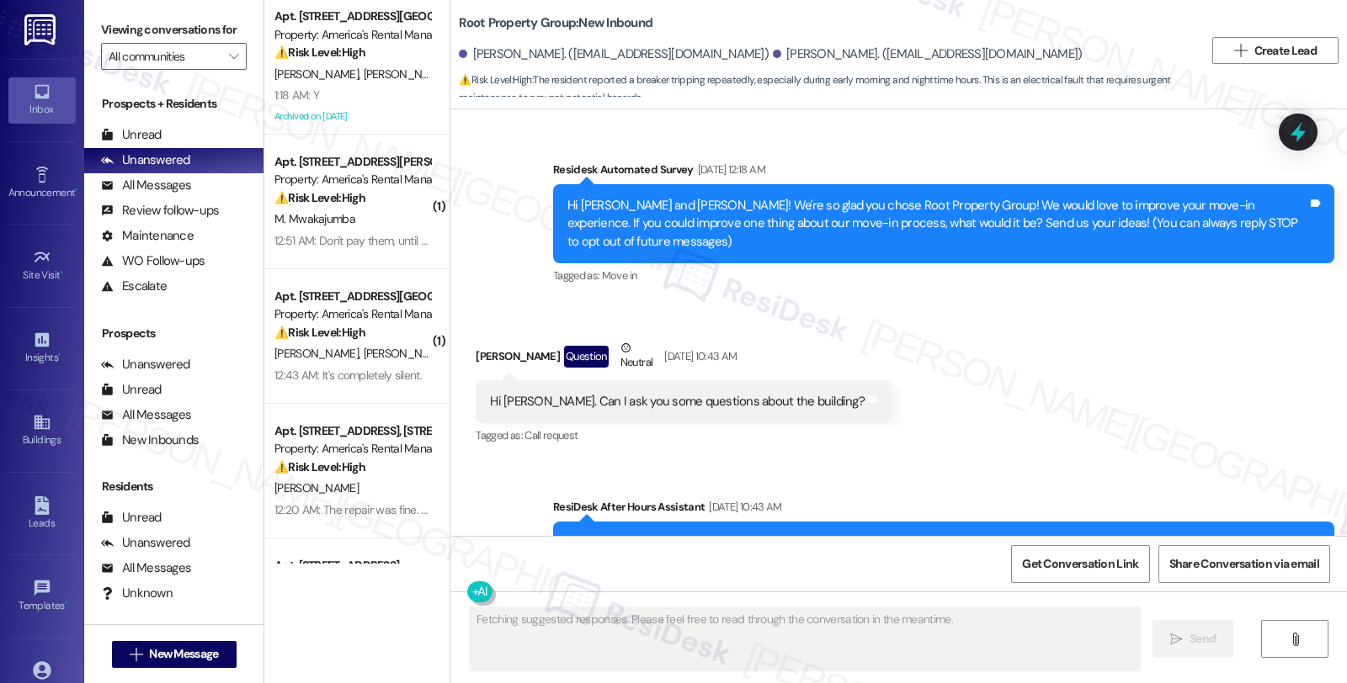
scroll to position [10944, 0]
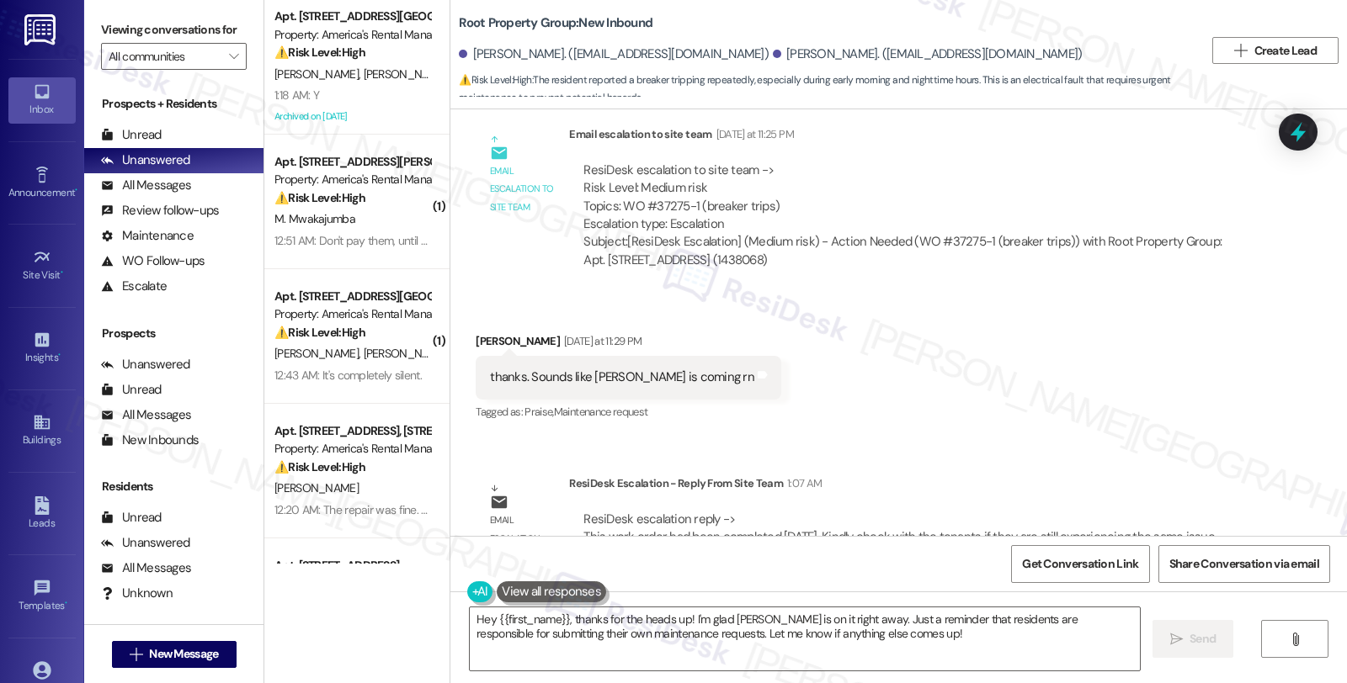
drag, startPoint x: 1231, startPoint y: 350, endPoint x: 1041, endPoint y: 393, distance: 194.2
click at [1231, 350] on div "Received via SMS [PERSON_NAME] [DATE] at 11:29 PM thanks. Sounds like [PERSON_N…" at bounding box center [898, 366] width 896 height 142
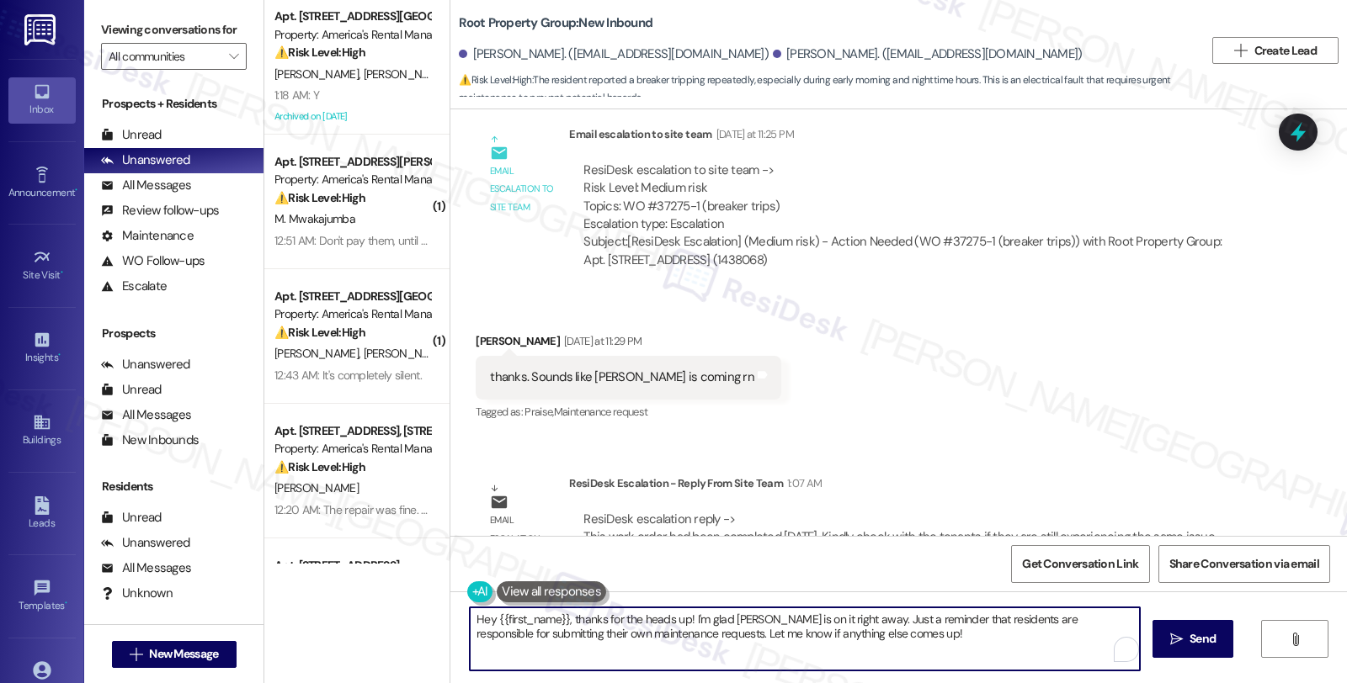
click at [399, 628] on div "Apt. [STREET_ADDRESS][GEOGRAPHIC_DATA][STREET_ADDRESS] Property: America's Rent…" at bounding box center [805, 341] width 1082 height 683
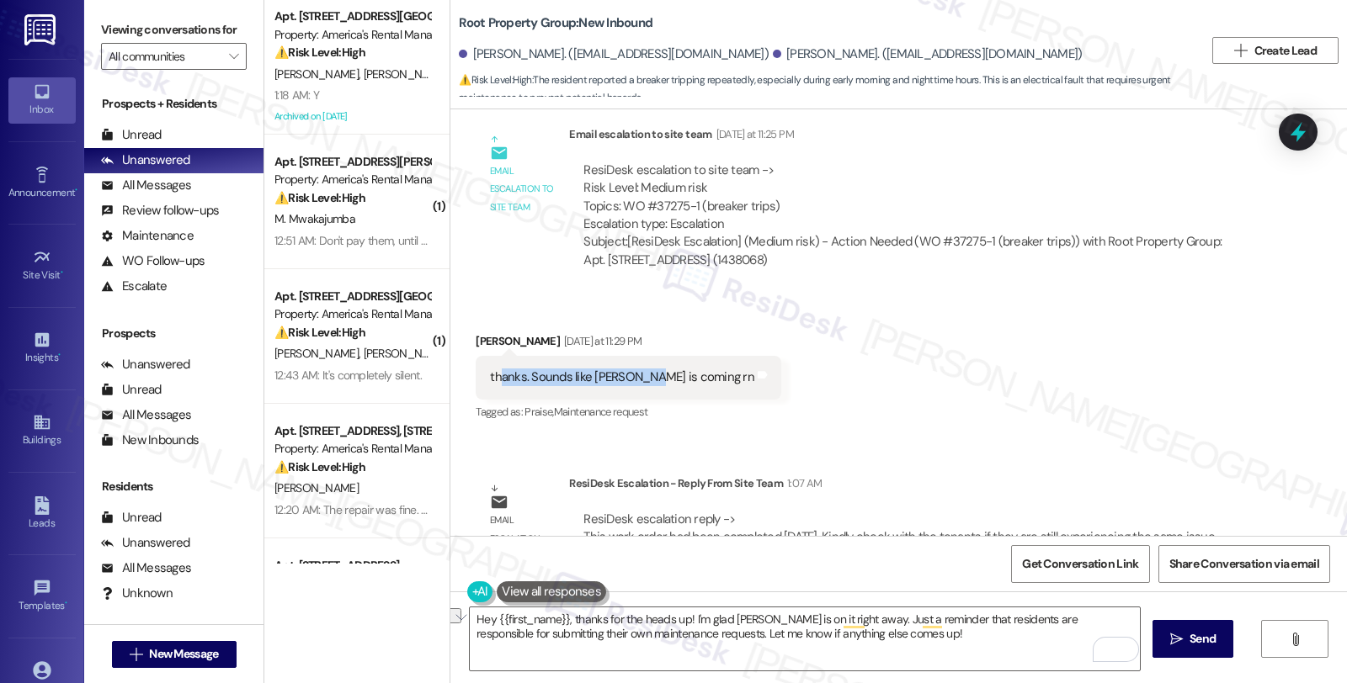
drag, startPoint x: 488, startPoint y: 320, endPoint x: 625, endPoint y: 321, distance: 137.2
click at [625, 369] on div "thanks. Sounds like [PERSON_NAME] is coming rn" at bounding box center [622, 378] width 264 height 18
click at [826, 325] on div "Received via SMS [PERSON_NAME] [DATE] at 11:29 PM thanks. Sounds like [PERSON_N…" at bounding box center [898, 366] width 896 height 142
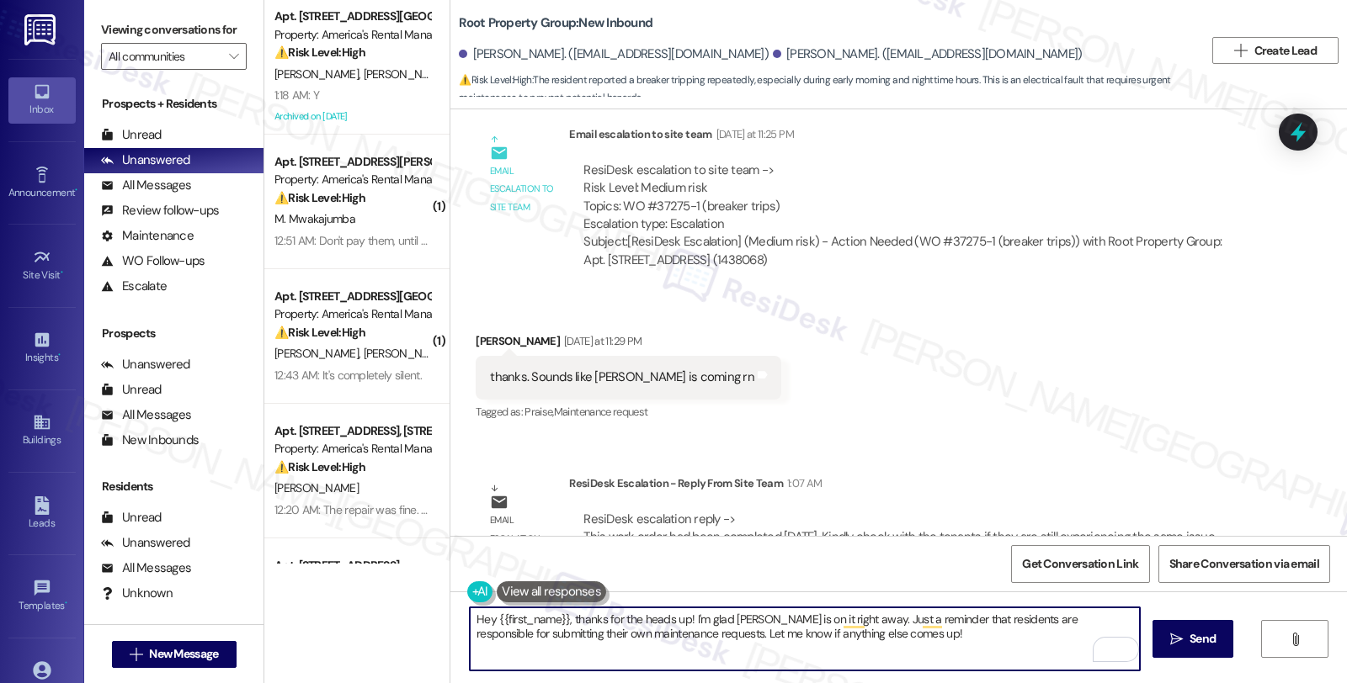
click at [470, 621] on textarea "Hey {{first_name}}, thanks for the heads up! I'm glad [PERSON_NAME] is on it ri…" at bounding box center [805, 639] width 670 height 63
click at [827, 625] on textarea "You're welcome, [PERSON_NAME]! I see that the work order has been completed." at bounding box center [805, 639] width 670 height 63
paste textarea "Kindly check with the tenants if they are still experiencing the same issue."
drag, startPoint x: 881, startPoint y: 620, endPoint x: 941, endPoint y: 614, distance: 60.0
click at [941, 614] on textarea "You're welcome, [PERSON_NAME]! I see that the work order has been completed. Ki…" at bounding box center [805, 639] width 670 height 63
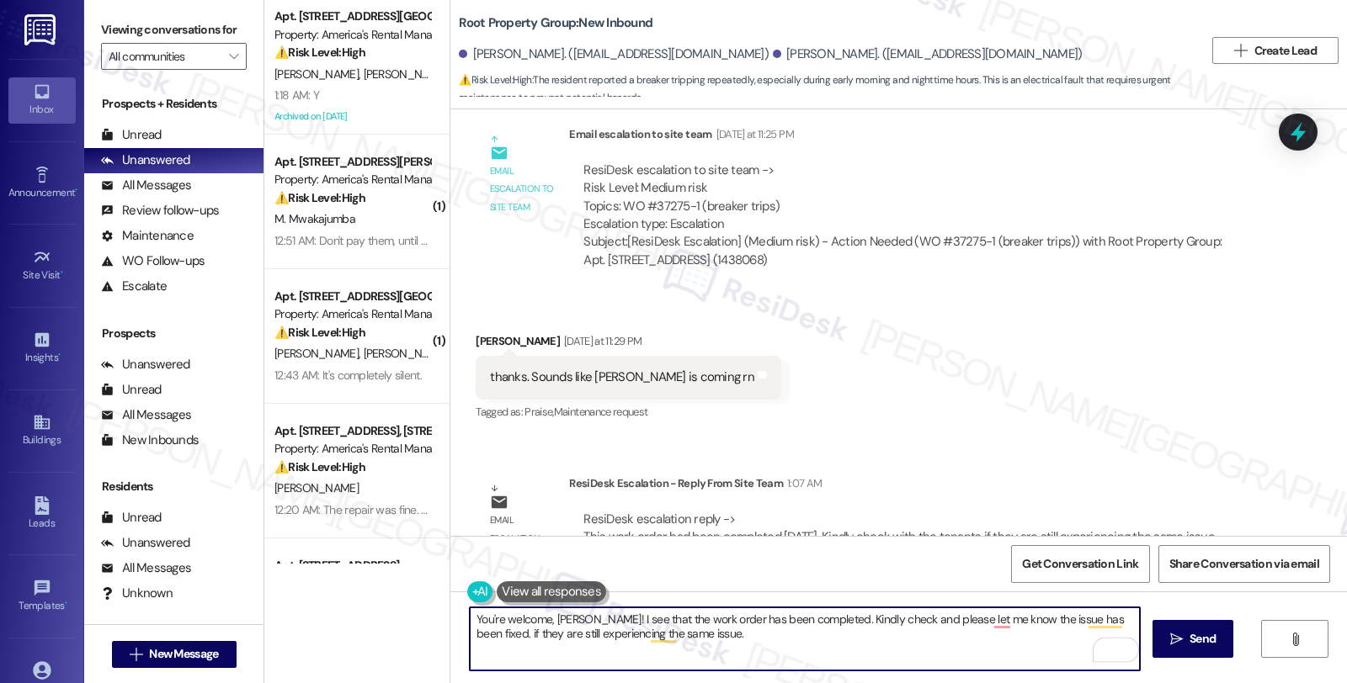
click at [911, 638] on textarea "You're welcome, [PERSON_NAME]! I see that the work order has been completed. Ki…" at bounding box center [805, 639] width 670 height 63
click at [1126, 626] on textarea "You're welcome, [PERSON_NAME]! I see that the work order has been completed. Ki…" at bounding box center [805, 639] width 670 height 63
click at [777, 633] on textarea "You're welcome, [PERSON_NAME]! I see that the work order has been completed. Ki…" at bounding box center [805, 639] width 670 height 63
click at [1025, 629] on textarea "You're welcome, [PERSON_NAME]! I see that the work order has been completed. Ki…" at bounding box center [805, 639] width 670 height 63
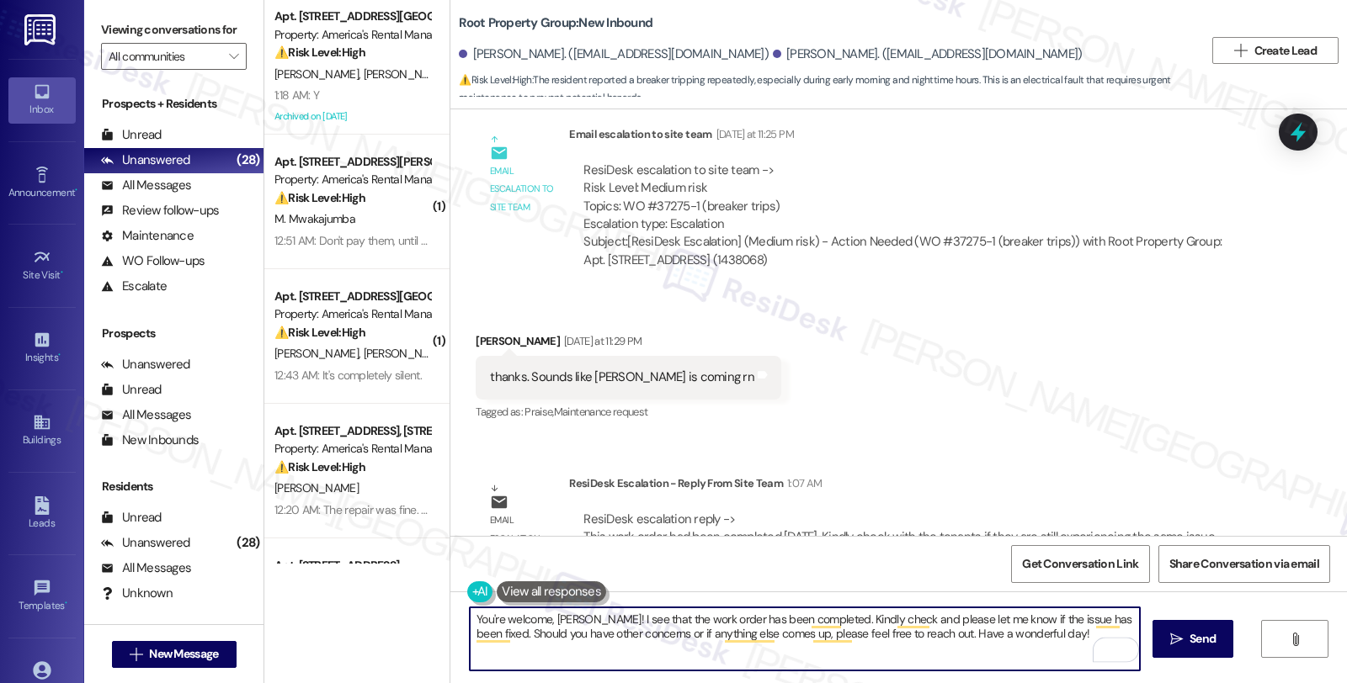
click at [1028, 640] on textarea "You're welcome, [PERSON_NAME]! I see that the work order has been completed. Ki…" at bounding box center [805, 639] width 670 height 63
click at [1040, 637] on textarea "You're welcome, [PERSON_NAME]! I see that the work order has been completed. Ki…" at bounding box center [805, 639] width 670 height 63
click at [1046, 637] on textarea "You're welcome, [PERSON_NAME]! I see that the work order has been completed. Ki…" at bounding box center [805, 639] width 670 height 63
type textarea "You're welcome, [PERSON_NAME]! I see that the work order has been completed. Ki…"
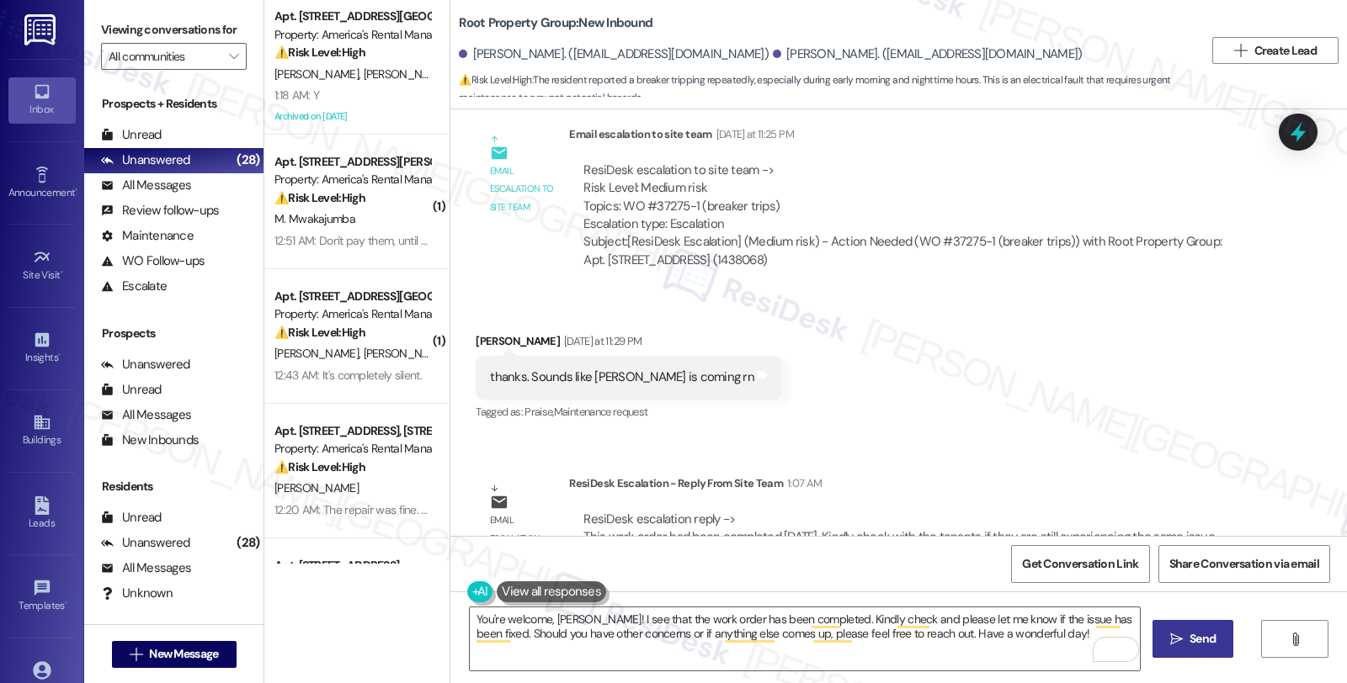
click at [1174, 636] on icon "" at bounding box center [1176, 639] width 13 height 13
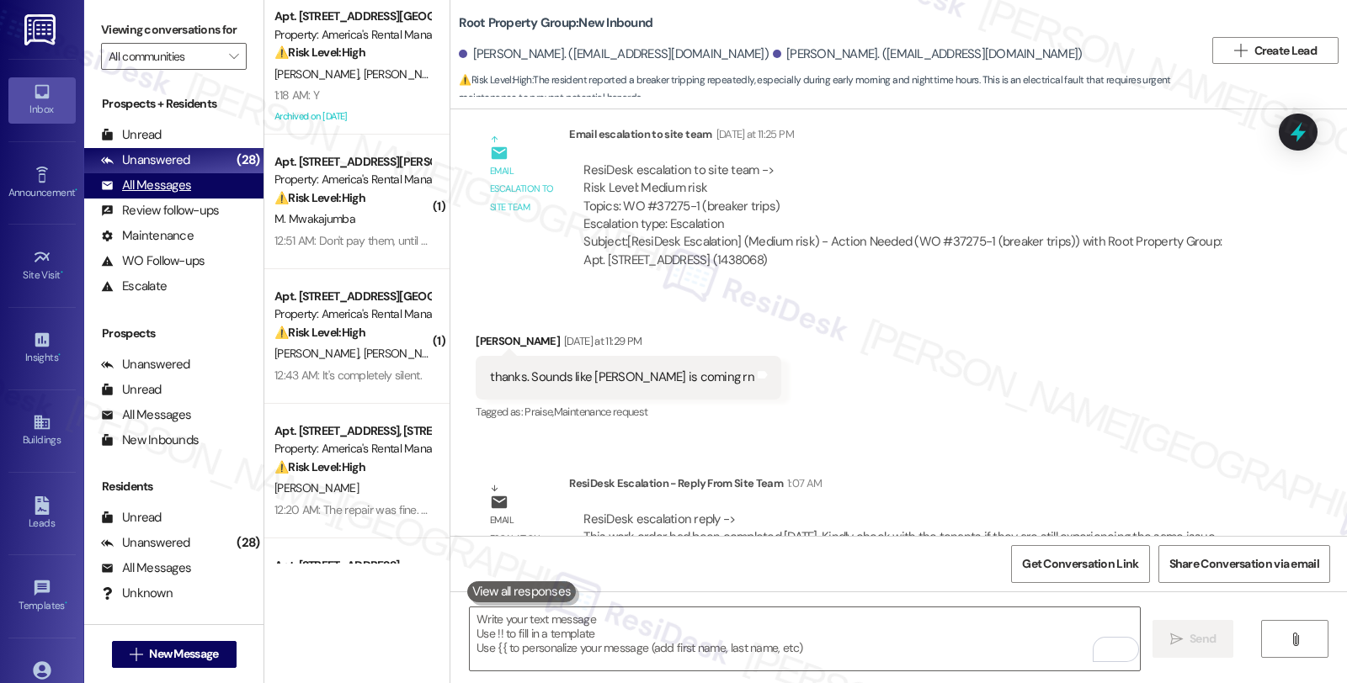
click at [166, 194] on div "All Messages" at bounding box center [146, 186] width 90 height 18
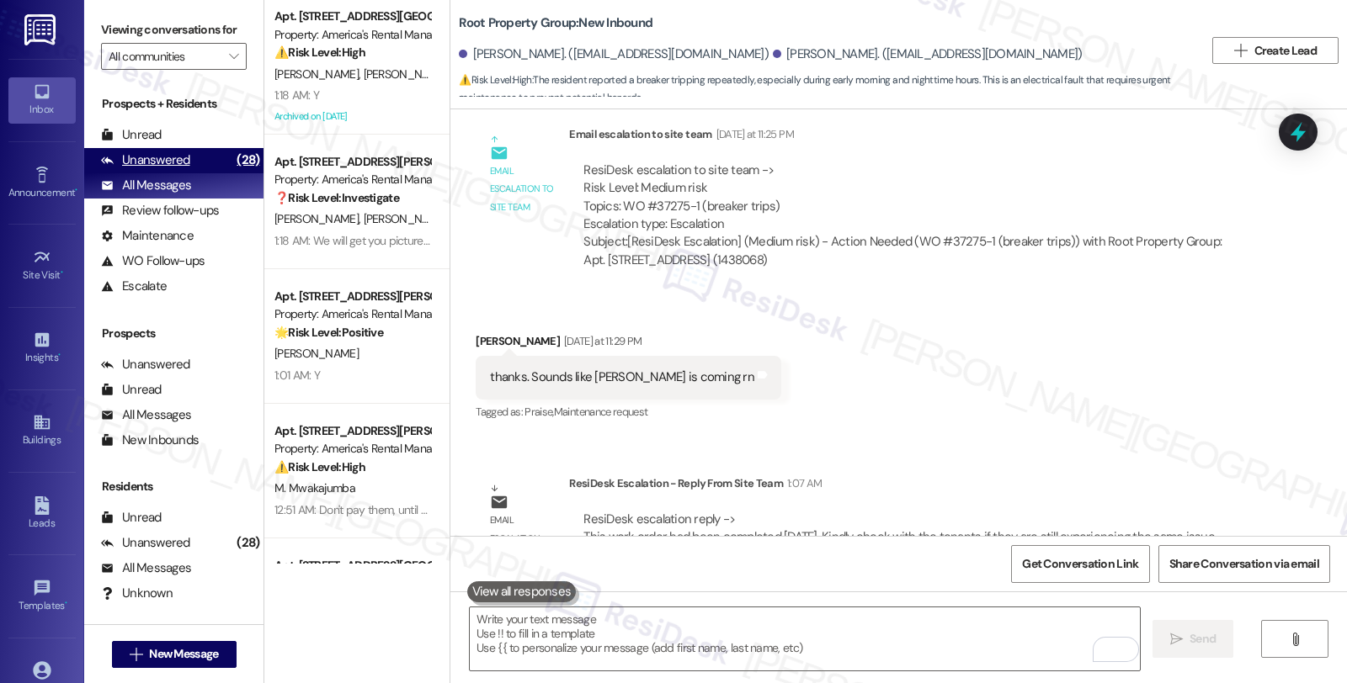
click at [169, 169] on div "Unanswered" at bounding box center [145, 161] width 89 height 18
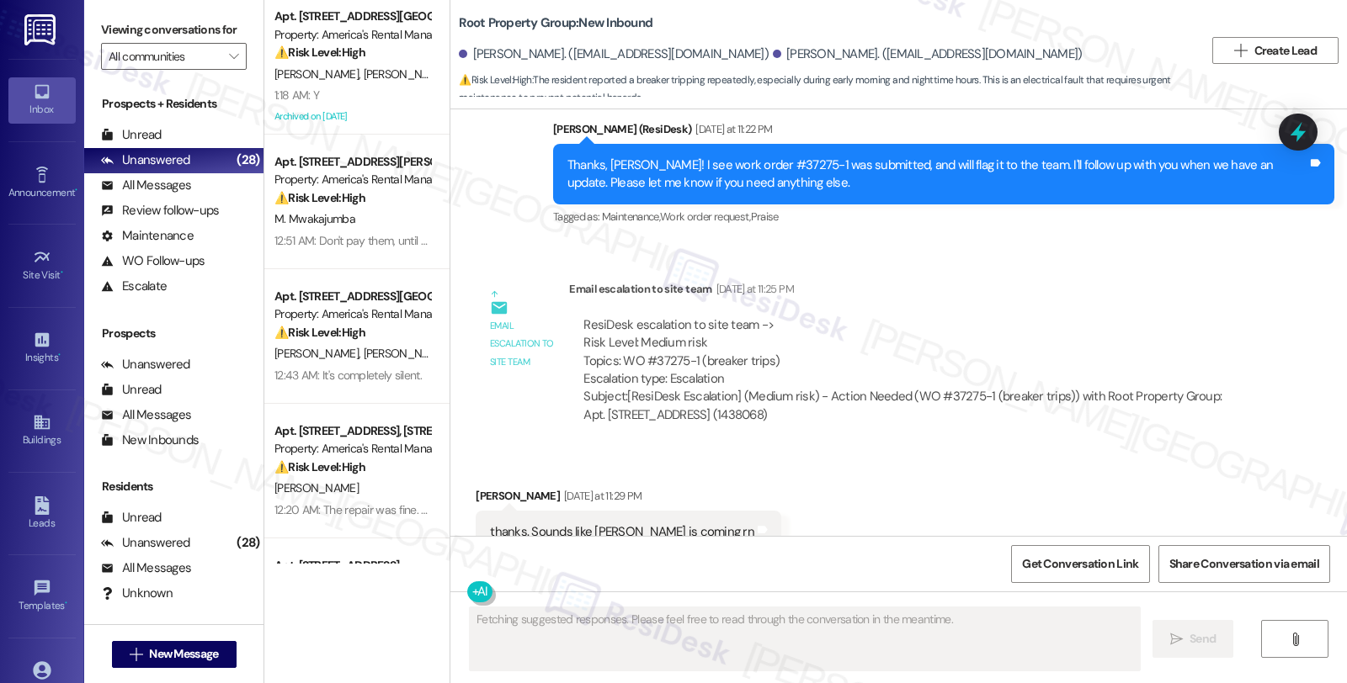
scroll to position [11104, 0]
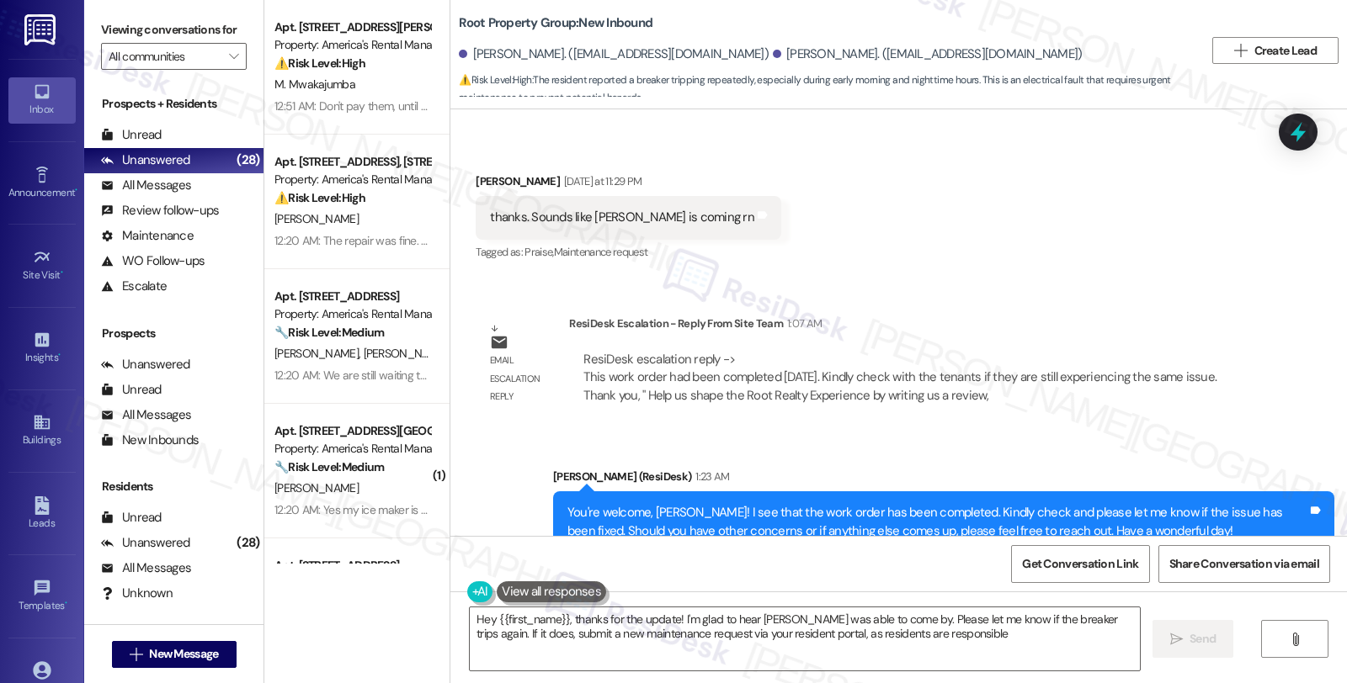
type textarea "Hey {{first_name}}, thanks for the update! I'm glad to hear [PERSON_NAME] was a…"
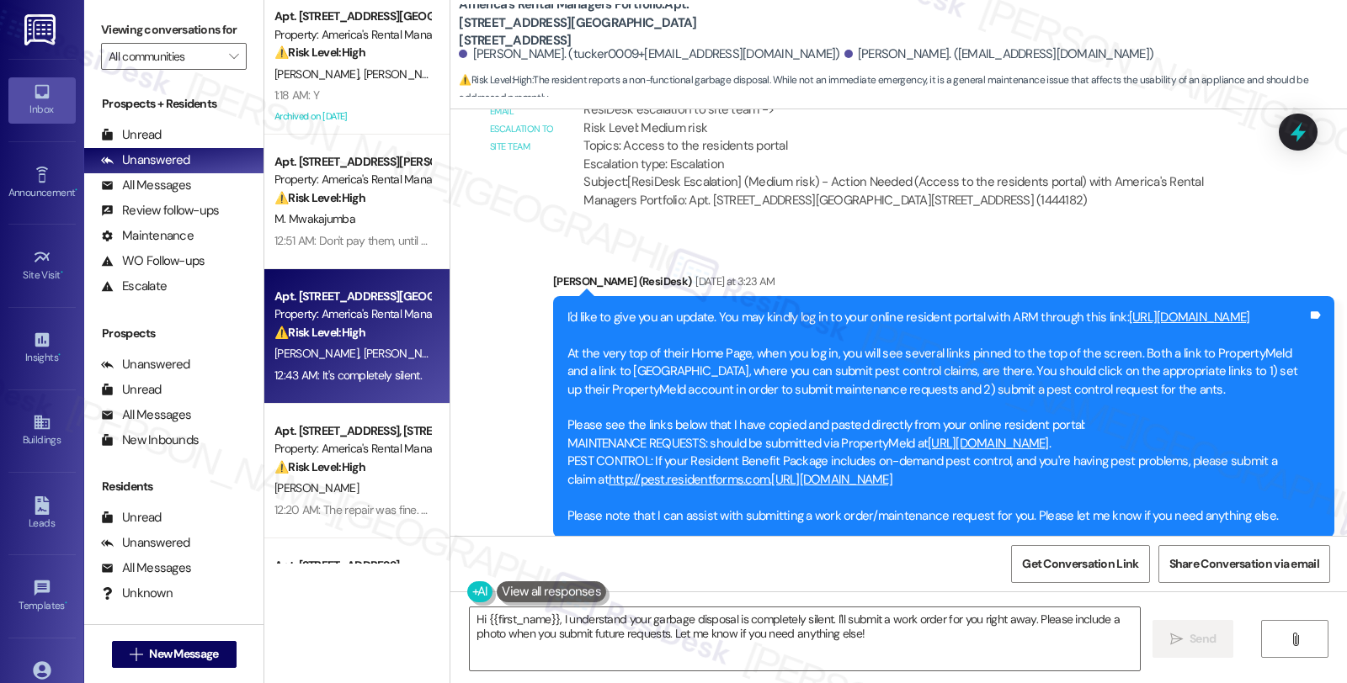
scroll to position [1641, 0]
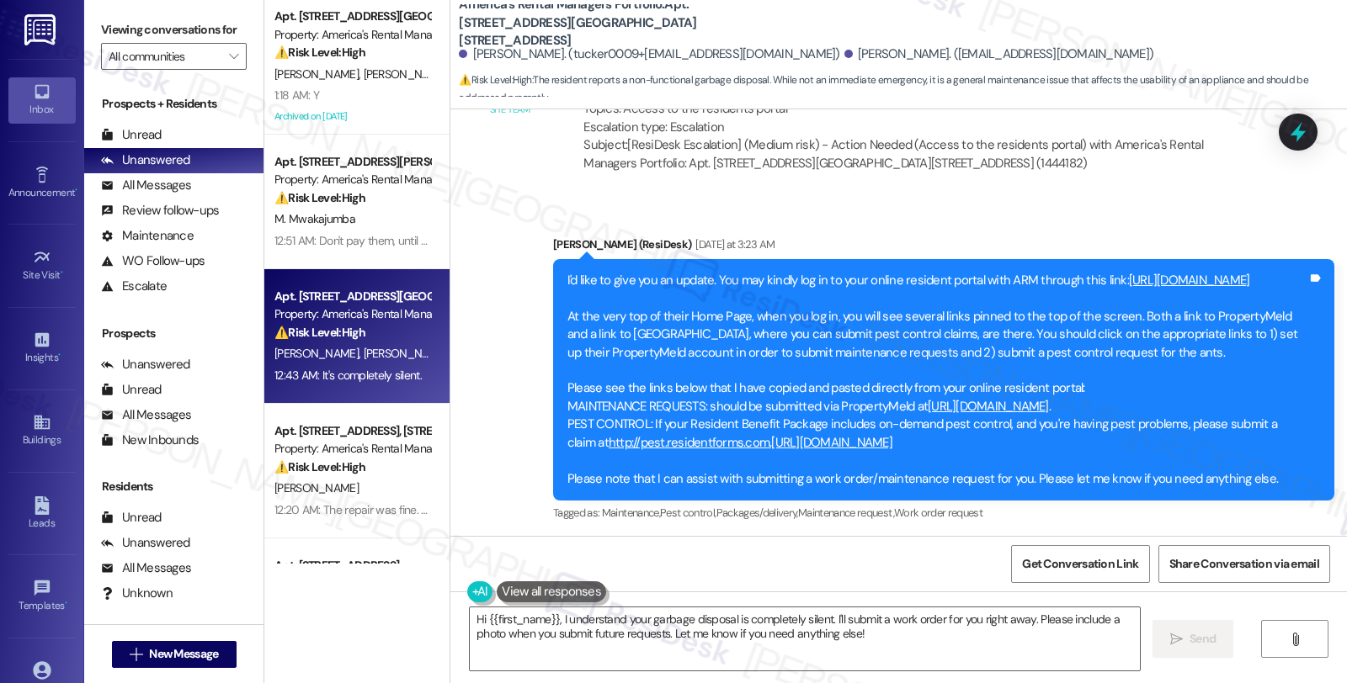
drag, startPoint x: 683, startPoint y: 383, endPoint x: 1210, endPoint y: 396, distance: 527.1
click at [1210, 396] on div "I'd like to give you an update. You may kindly log in to your online resident p…" at bounding box center [937, 380] width 740 height 216
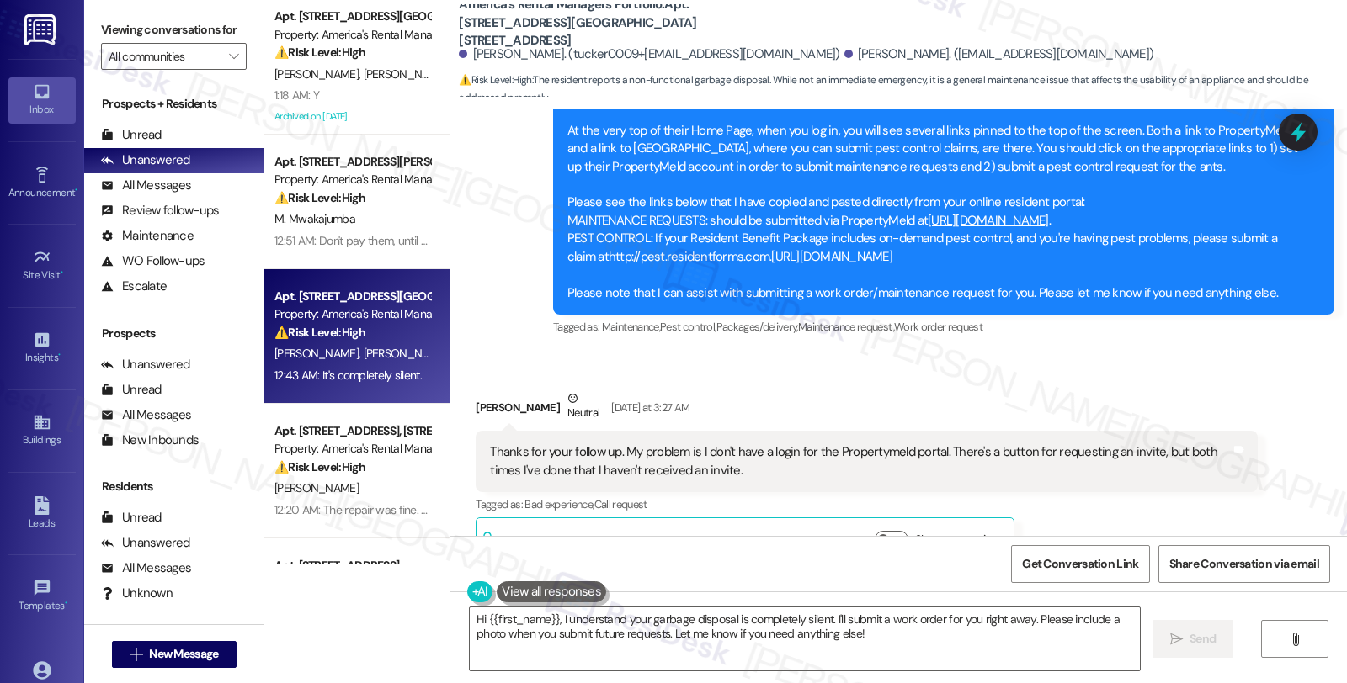
scroll to position [1828, 0]
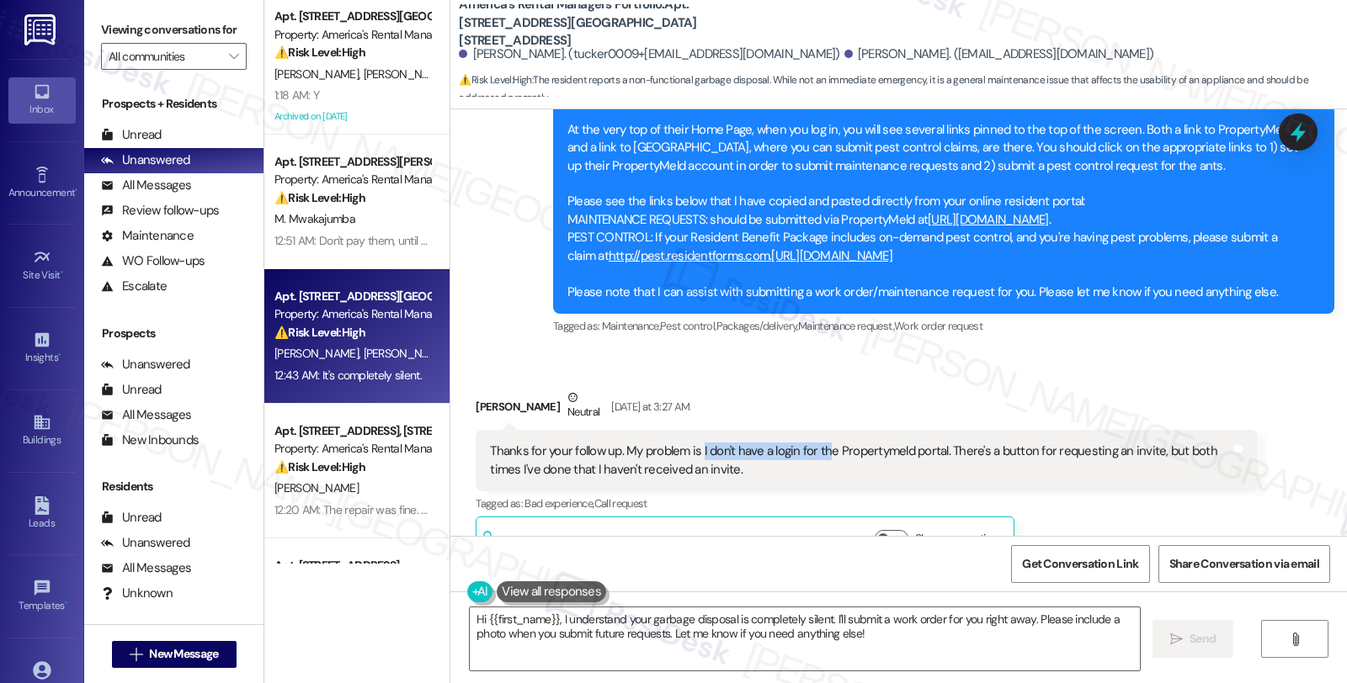
drag, startPoint x: 689, startPoint y: 431, endPoint x: 812, endPoint y: 435, distance: 123.8
click at [812, 443] on div "Thanks for your follow up. My problem is I don't have a login for the Propertym…" at bounding box center [860, 461] width 740 height 36
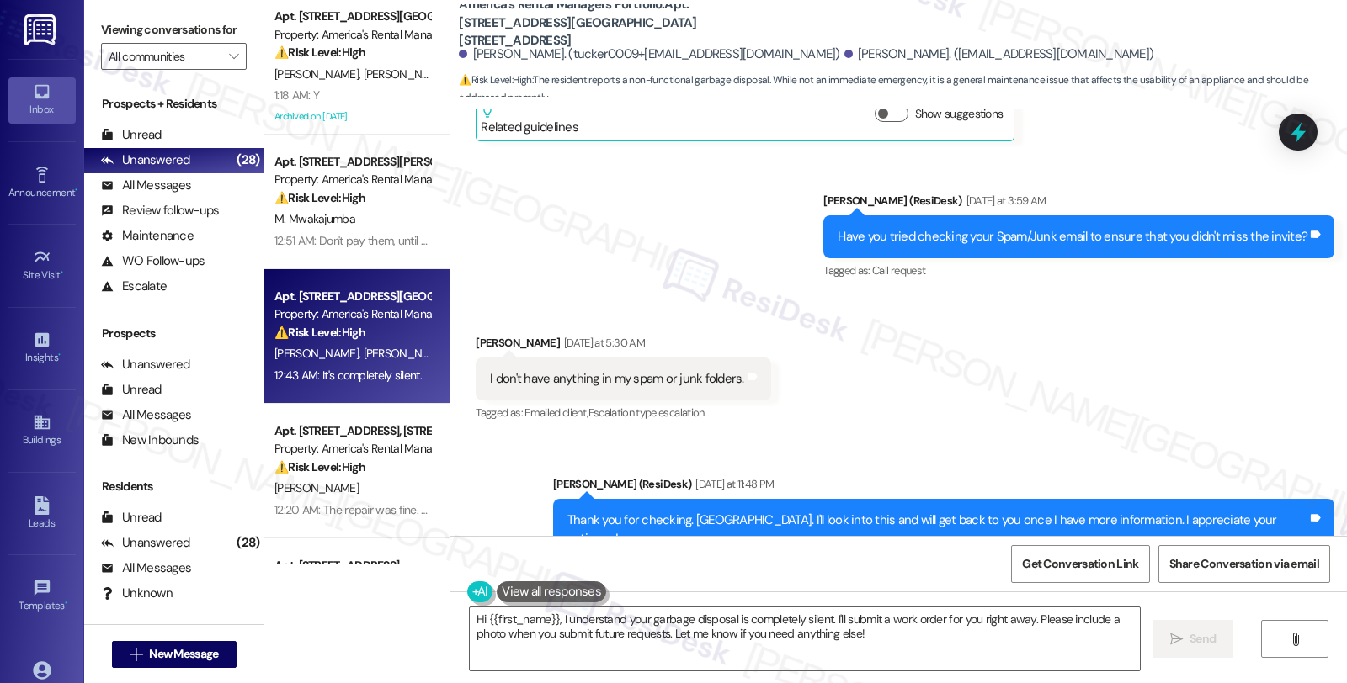
scroll to position [2577, 0]
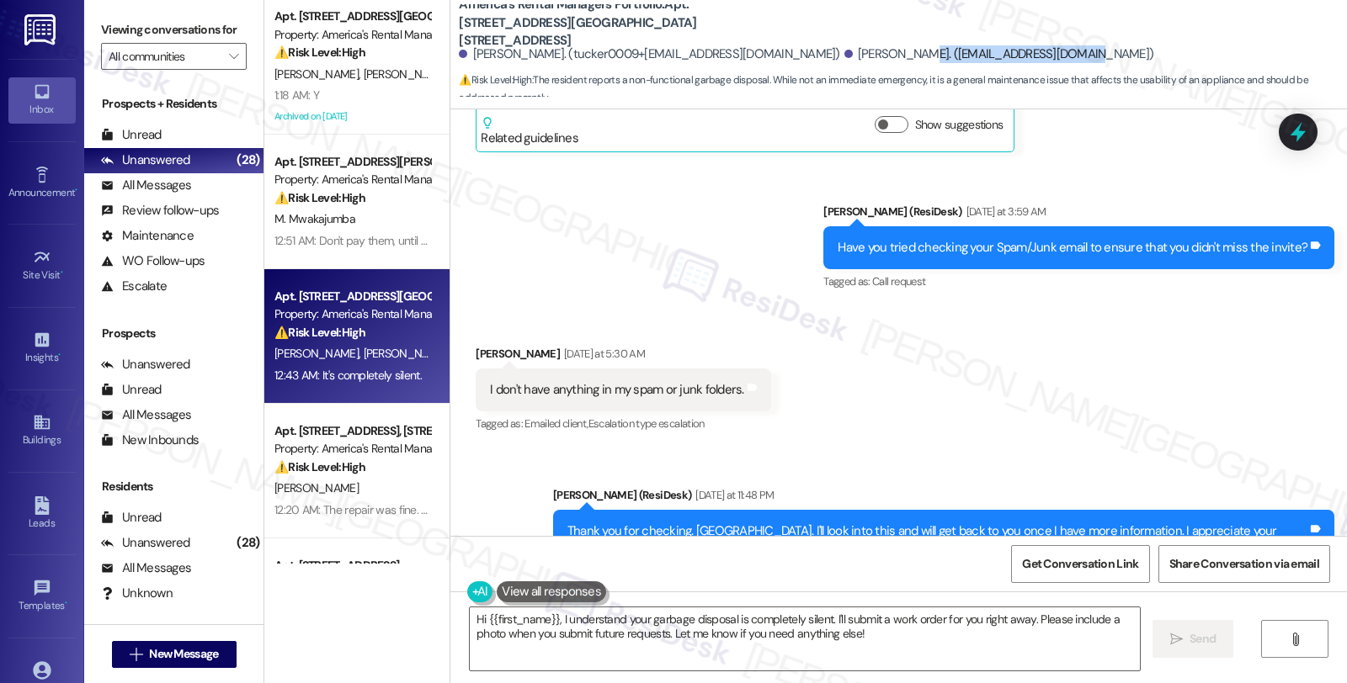
drag, startPoint x: 826, startPoint y: 52, endPoint x: 997, endPoint y: 52, distance: 171.7
click at [997, 52] on div "Benjimen Johnston. (tucker0009+fndgs@proton.me) Macie Johnston. (mcwatford0@gma…" at bounding box center [903, 55] width 888 height 34
drag, startPoint x: 542, startPoint y: 51, endPoint x: 738, endPoint y: 51, distance: 196.1
click at [738, 51] on div "Benjimen Johnston. (tucker0009+fndgs@proton.me)" at bounding box center [649, 54] width 380 height 18
drag, startPoint x: 1120, startPoint y: 221, endPoint x: 1226, endPoint y: 222, distance: 105.2
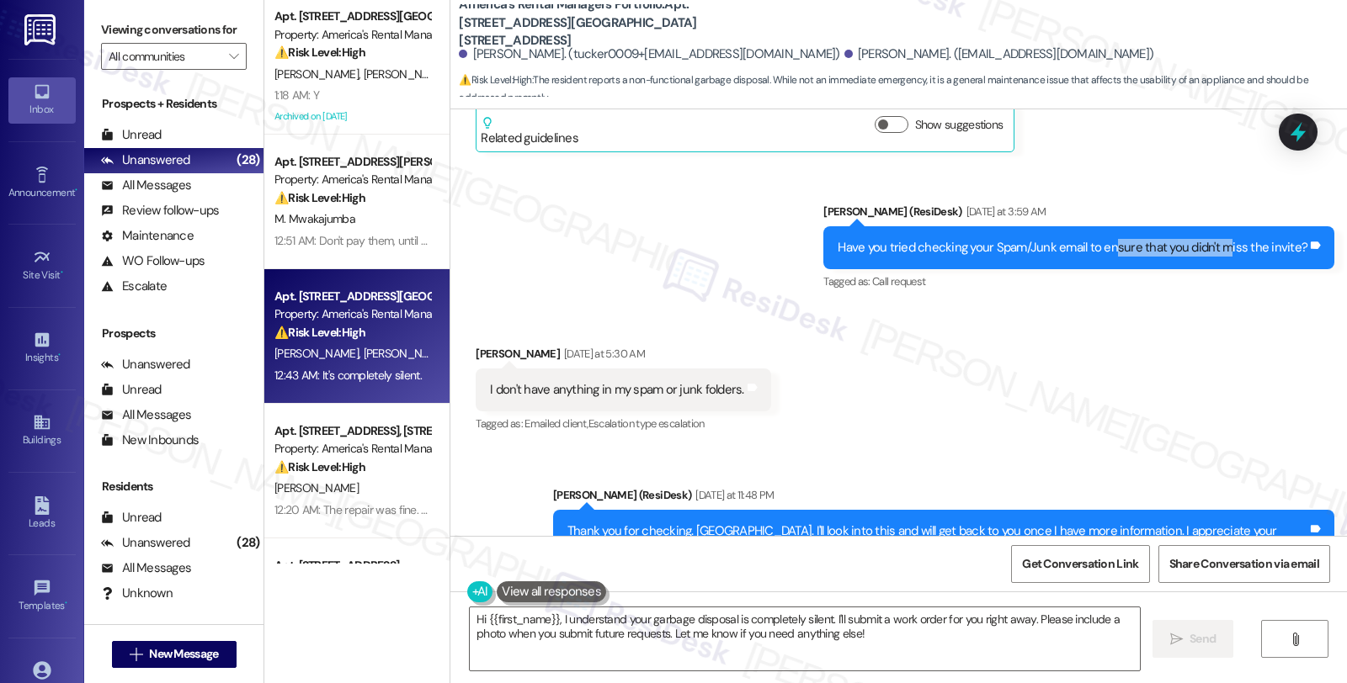
click at [1226, 239] on div "Have you tried checking your Spam/Junk email to ensure that you didn't miss the…" at bounding box center [1073, 248] width 470 height 18
drag, startPoint x: 554, startPoint y: 371, endPoint x: 801, endPoint y: 371, distance: 247.5
click at [801, 371] on div "Received via SMS Benjimen Johnston Yesterday at 5:30 AM I don't have anything i…" at bounding box center [898, 378] width 896 height 142
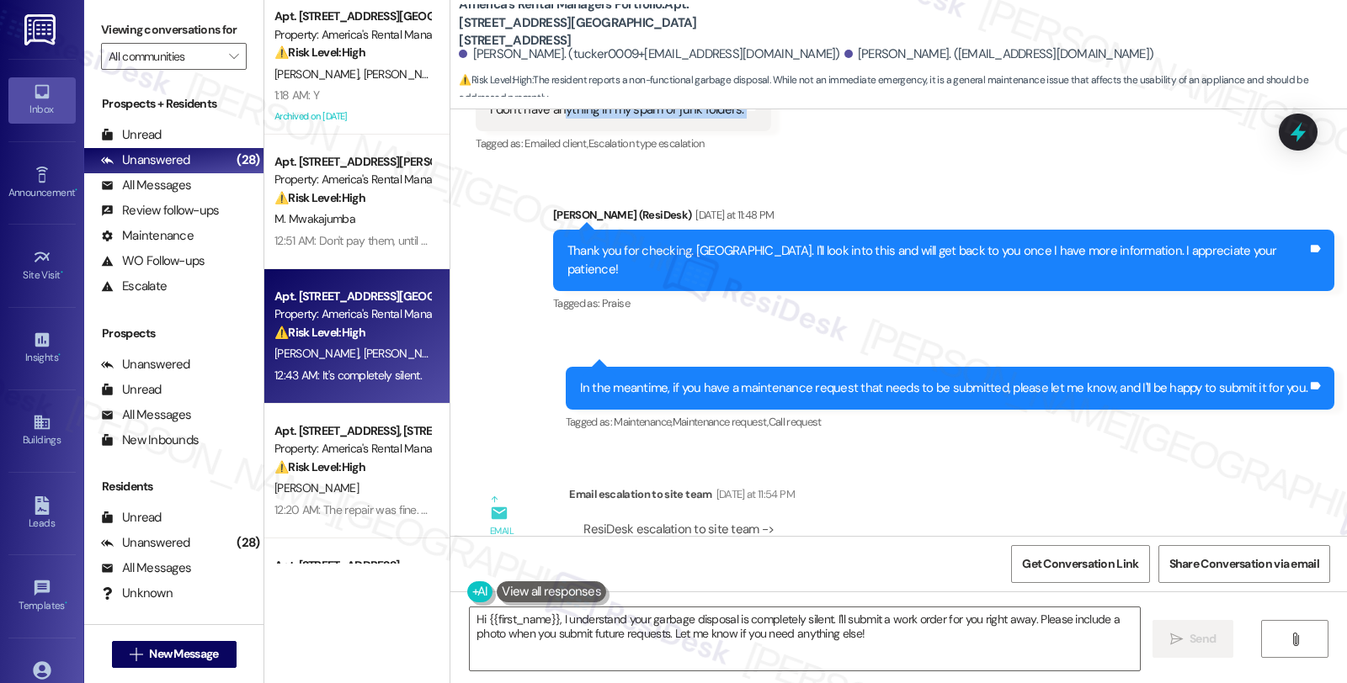
scroll to position [2950, 0]
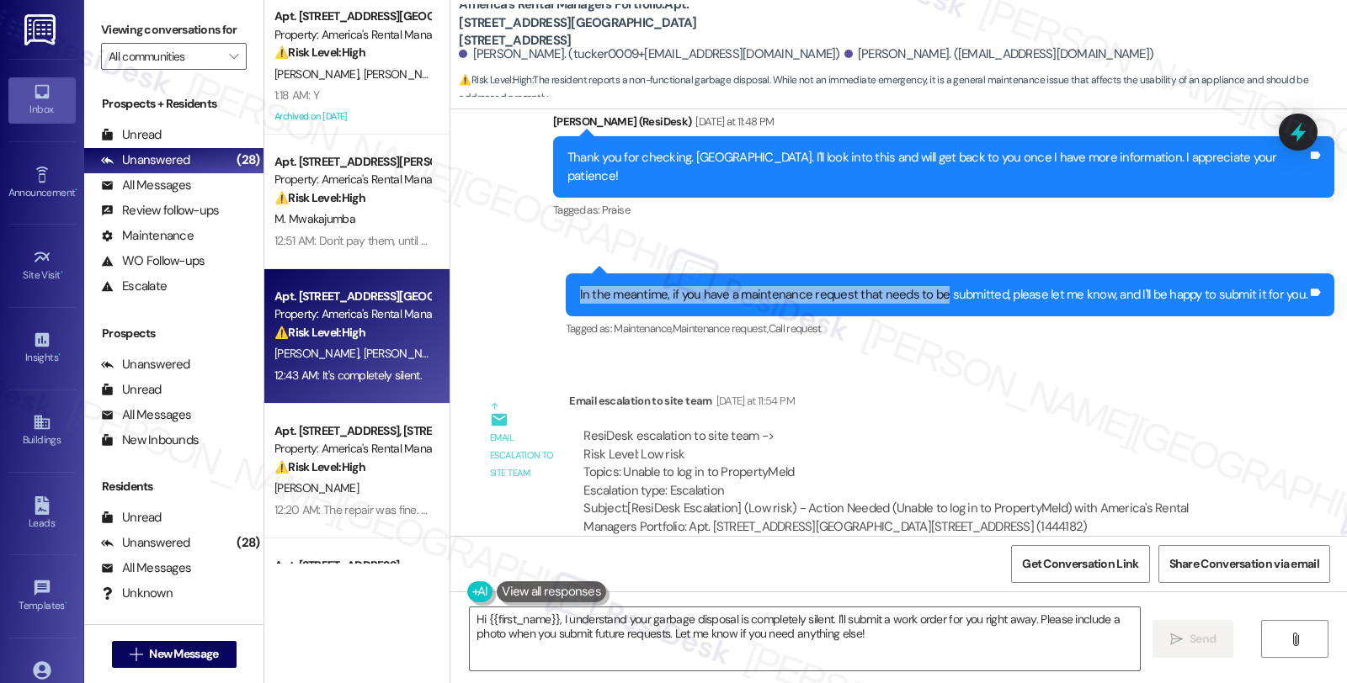
drag, startPoint x: 578, startPoint y: 253, endPoint x: 946, endPoint y: 255, distance: 367.8
click at [946, 274] on div "In the meantime, if you have a maintenance request that needs to be submitted, …" at bounding box center [950, 295] width 769 height 43
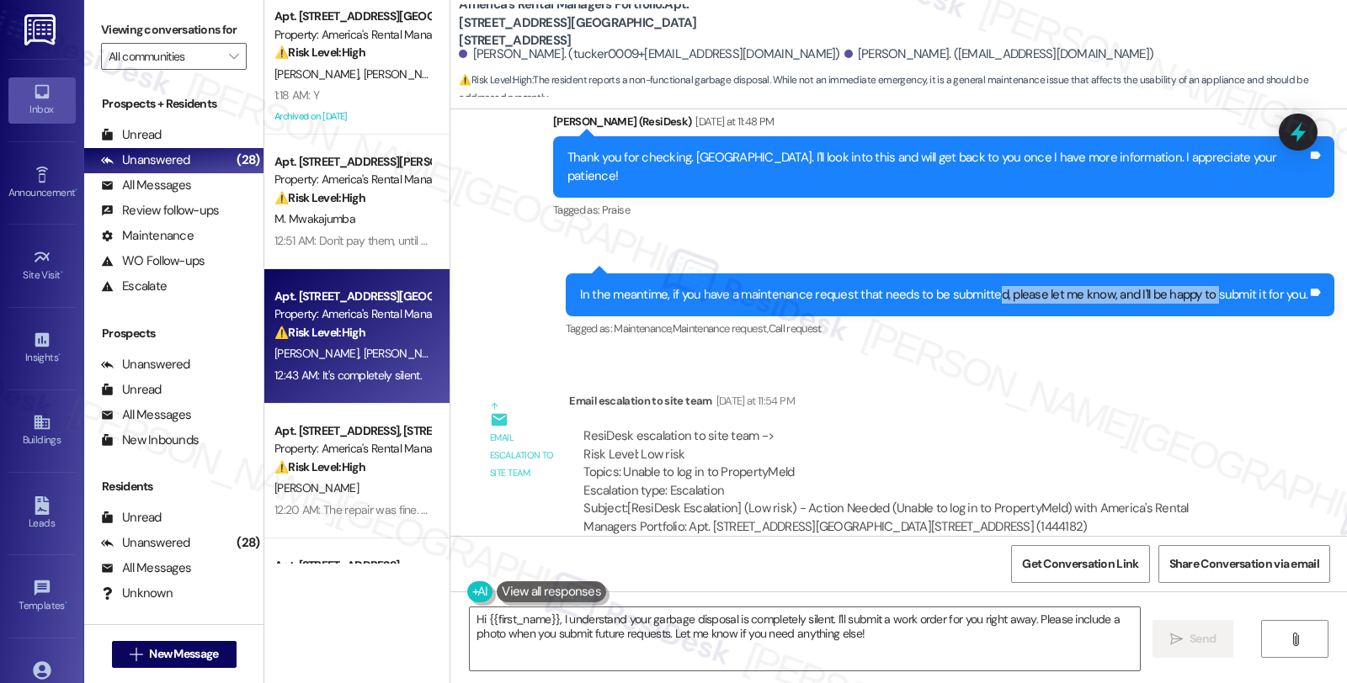
drag, startPoint x: 1002, startPoint y: 248, endPoint x: 1213, endPoint y: 253, distance: 211.3
click at [1213, 274] on div "In the meantime, if you have a maintenance request that needs to be submitted, …" at bounding box center [950, 295] width 769 height 43
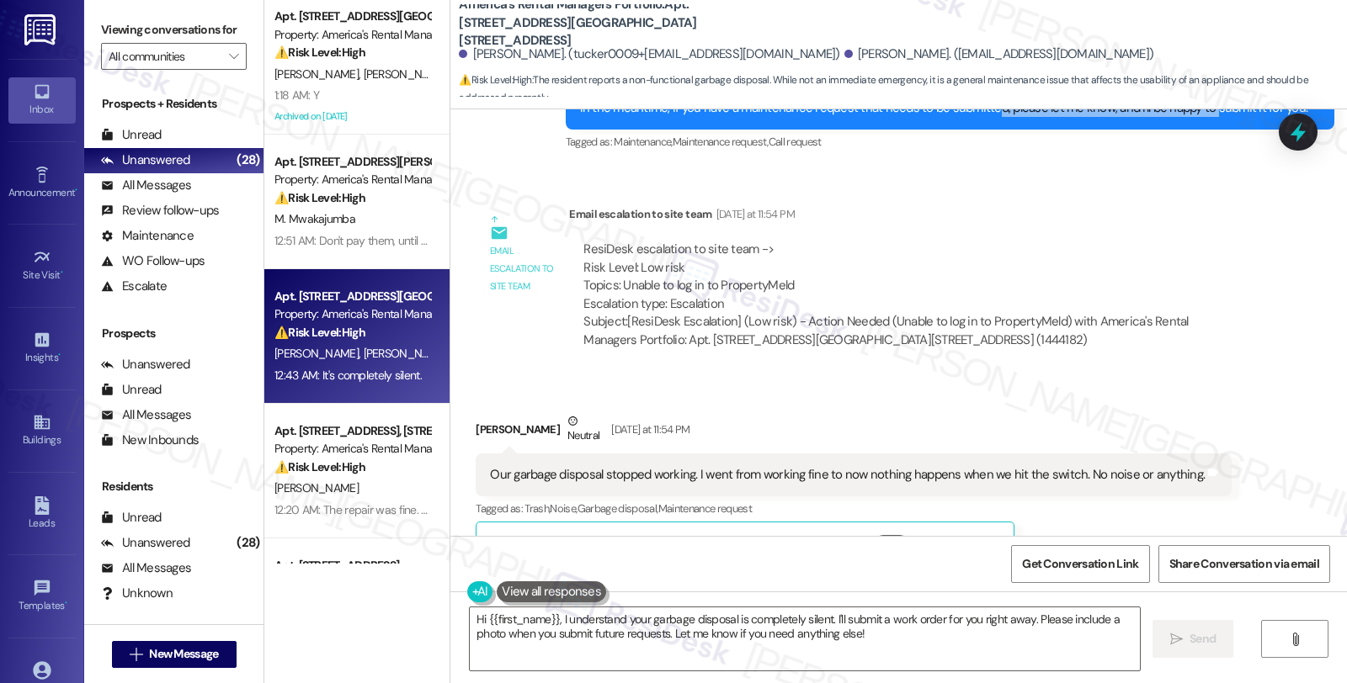
scroll to position [3231, 0]
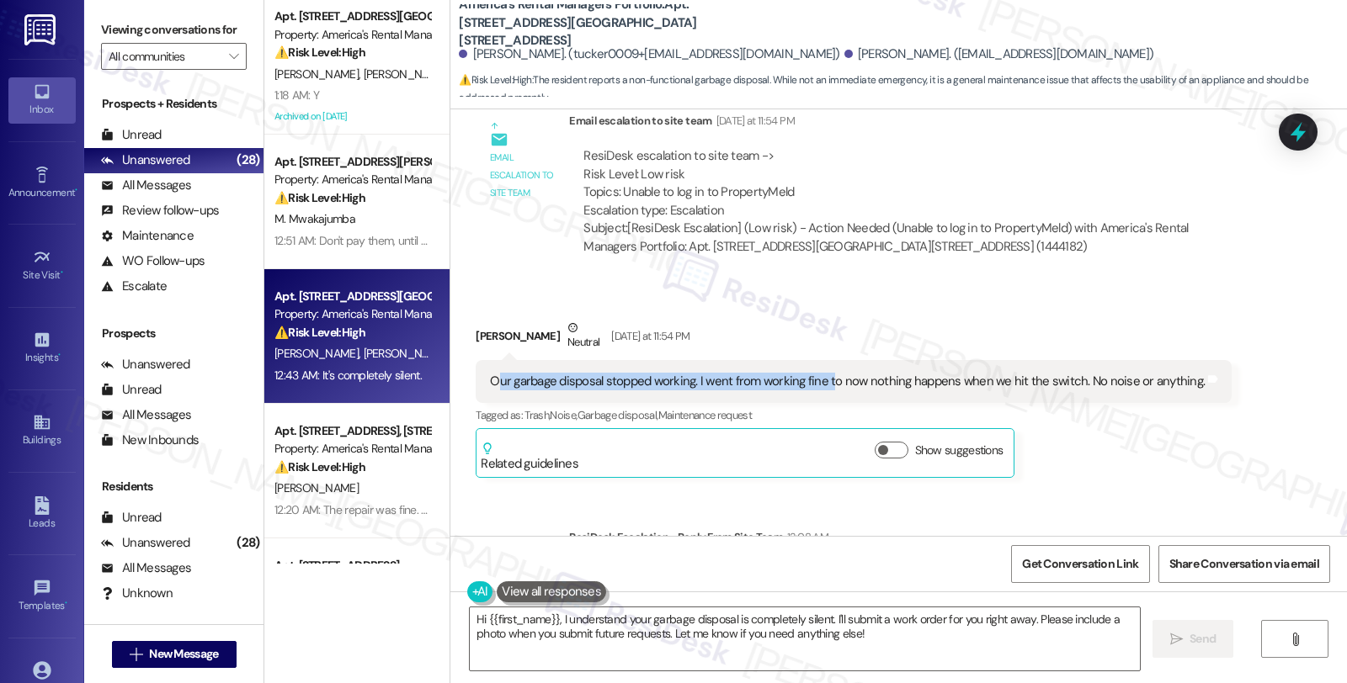
drag, startPoint x: 497, startPoint y: 346, endPoint x: 820, endPoint y: 346, distance: 322.4
click at [820, 373] on div "Our garbage disposal stopped working. I went from working fine to now nothing h…" at bounding box center [847, 382] width 715 height 18
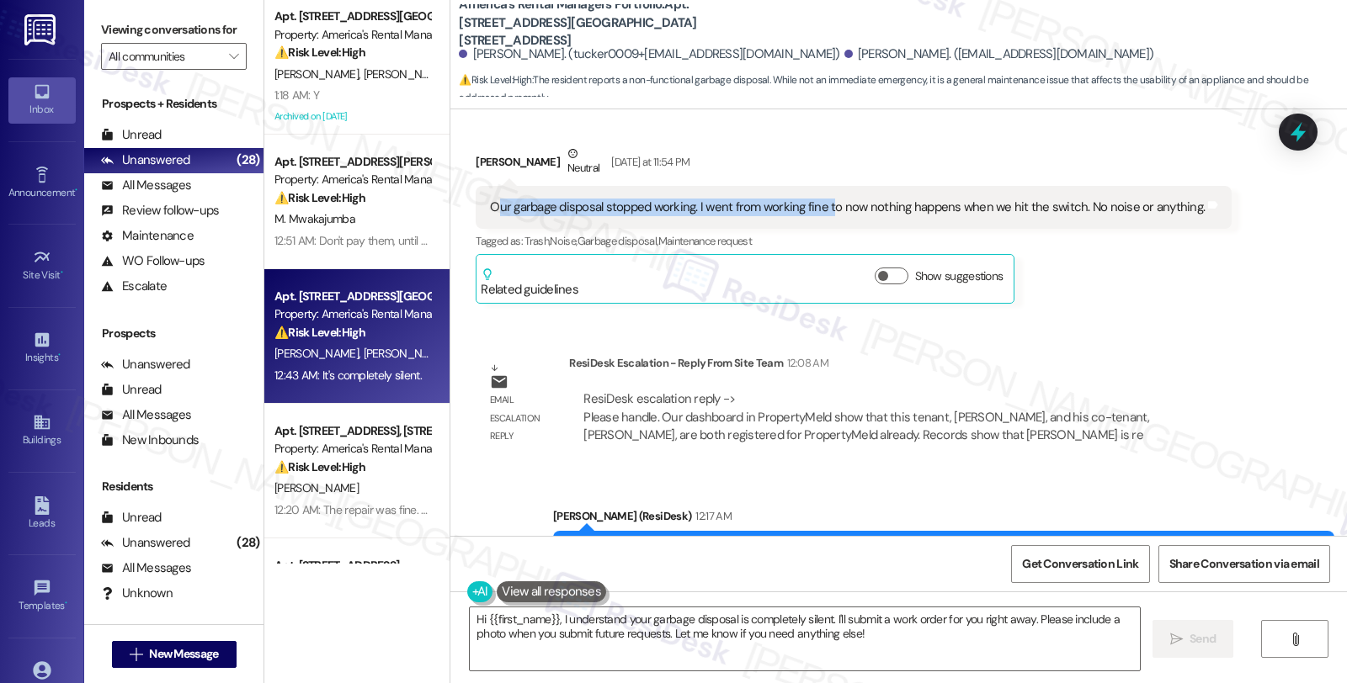
scroll to position [3418, 0]
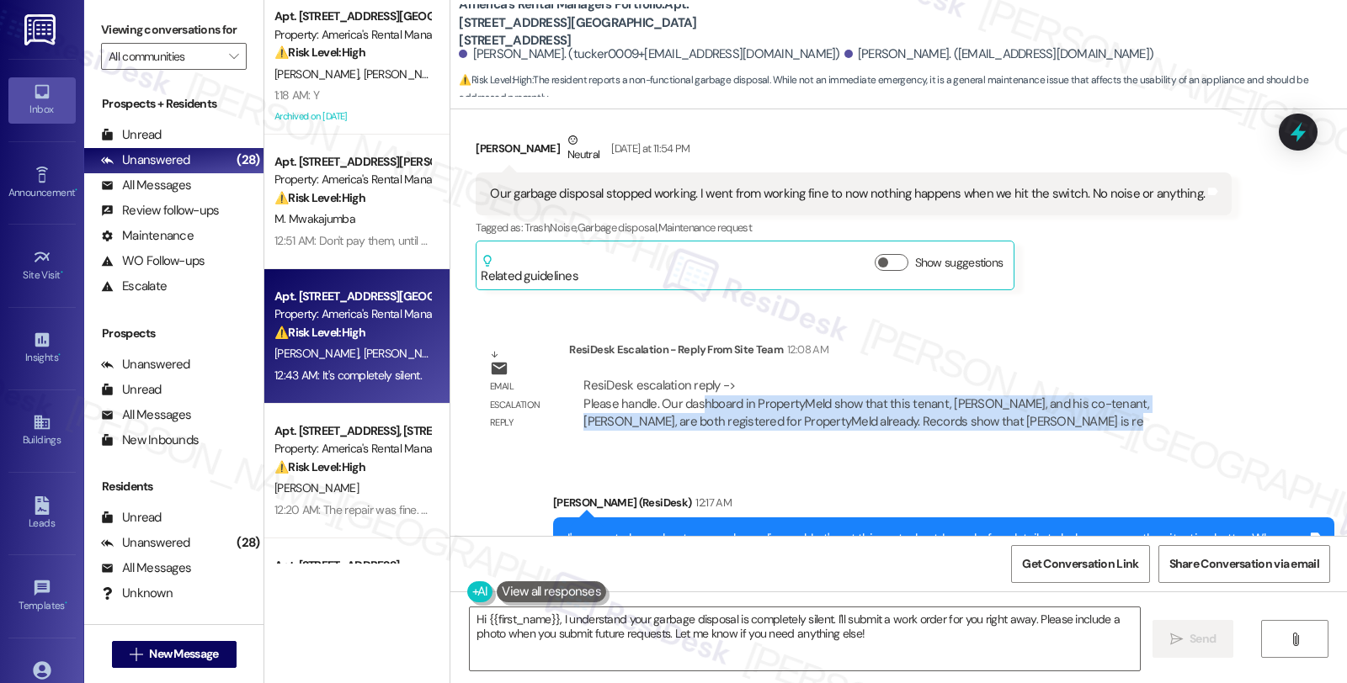
drag, startPoint x: 690, startPoint y: 364, endPoint x: 1022, endPoint y: 397, distance: 333.3
click at [1021, 386] on div "ResiDesk escalation reply -> Please handle. Our dashboard in PropertyMeld show …" at bounding box center [913, 404] width 662 height 54
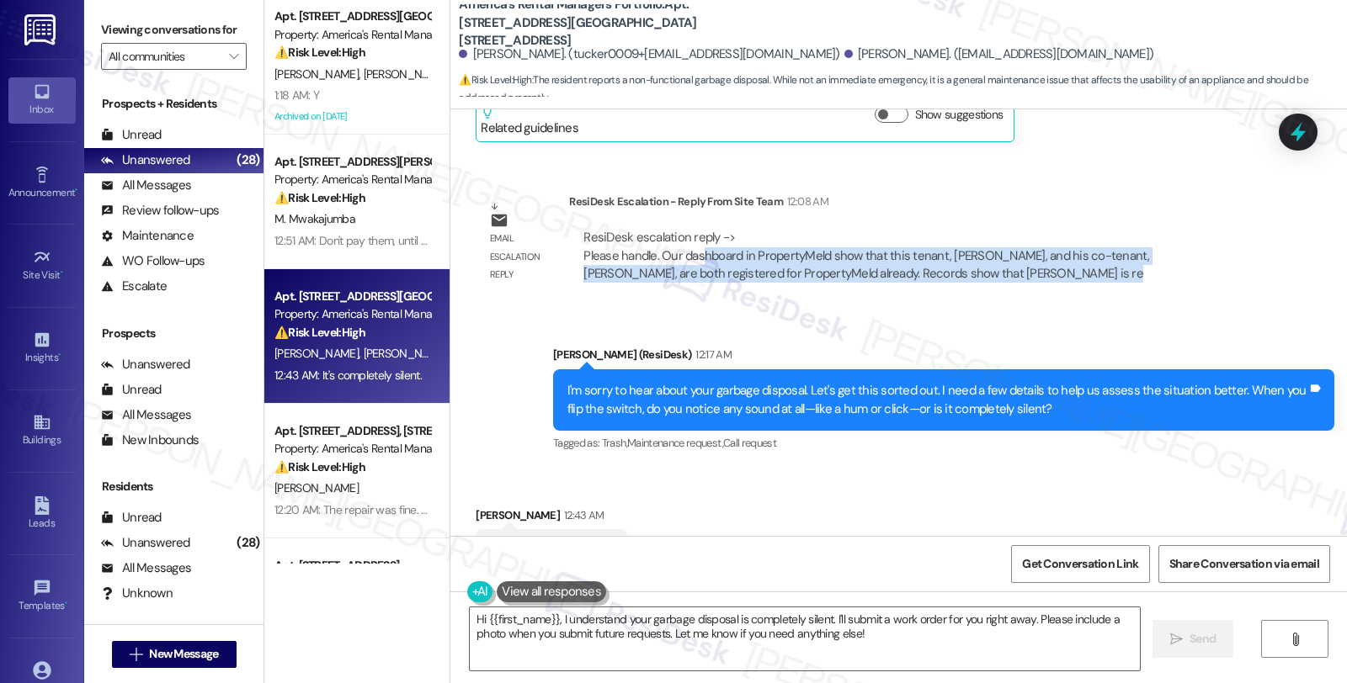
scroll to position [3605, 0]
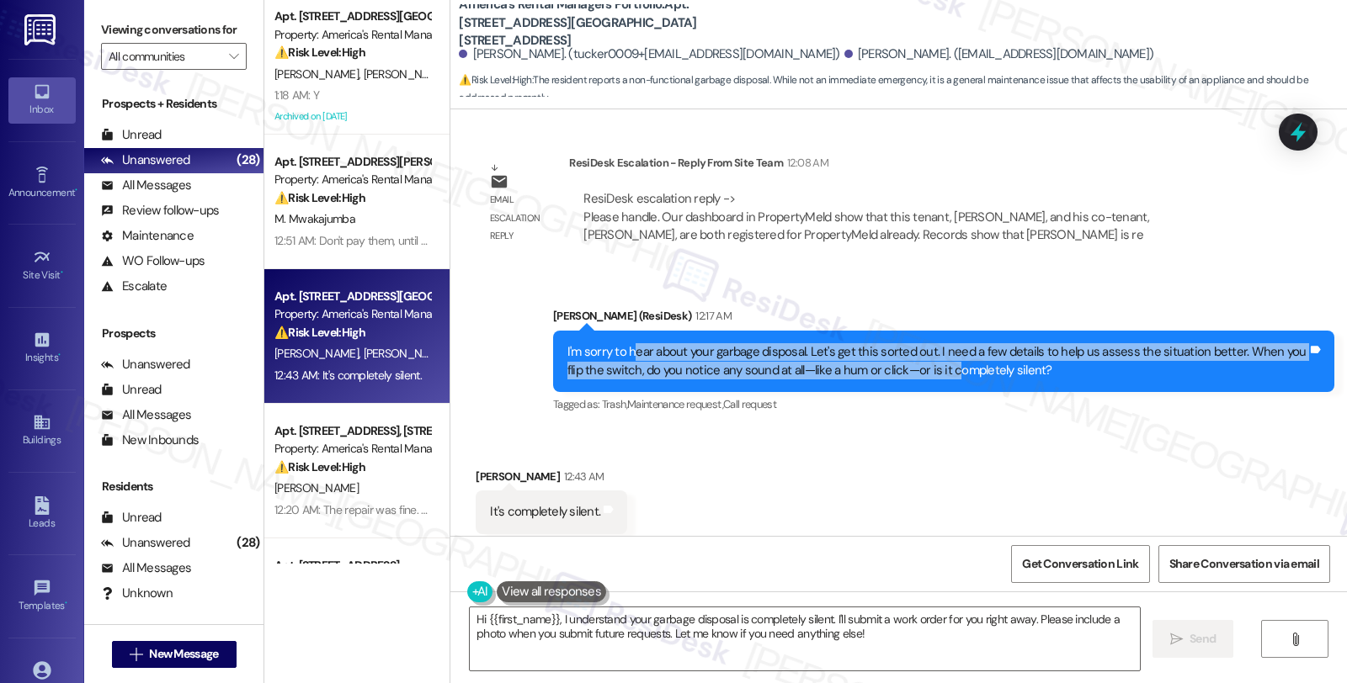
drag, startPoint x: 620, startPoint y: 321, endPoint x: 923, endPoint y: 332, distance: 302.4
click at [923, 343] on div "I'm sorry to hear about your garbage disposal. Let's get this sorted out. I nee…" at bounding box center [937, 361] width 740 height 36
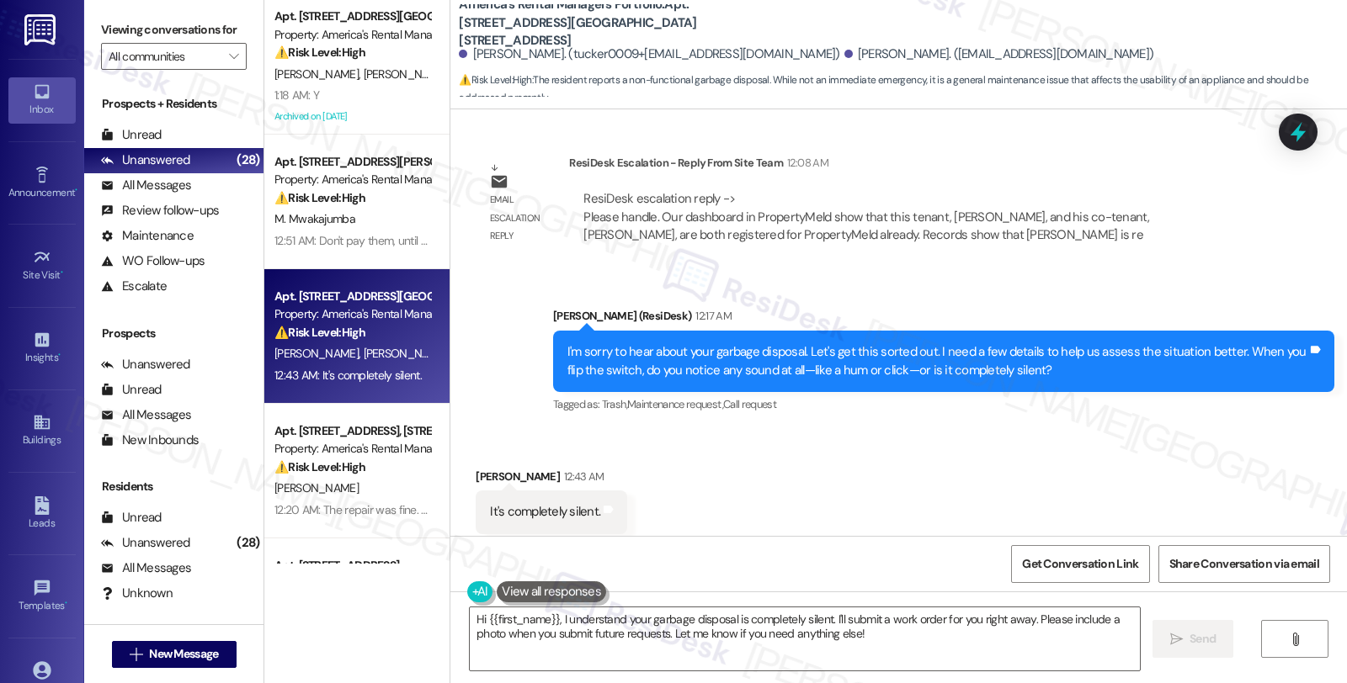
click at [812, 467] on div "Received via SMS Benjimen Johnston 12:43 AM It's completely silent. Tags and no…" at bounding box center [898, 501] width 896 height 142
click at [792, 498] on div "Received via SMS Benjimen Johnston 12:43 AM It's completely silent. Tags and no…" at bounding box center [898, 501] width 896 height 142
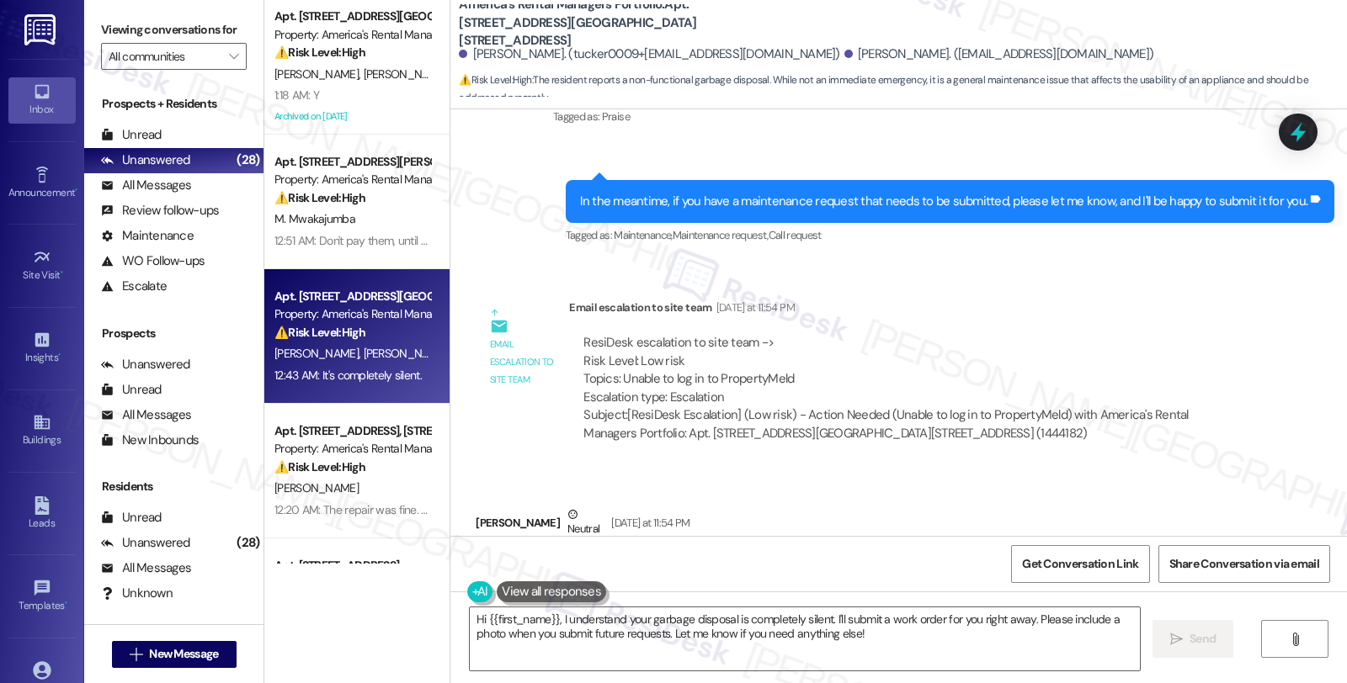
scroll to position [3137, 0]
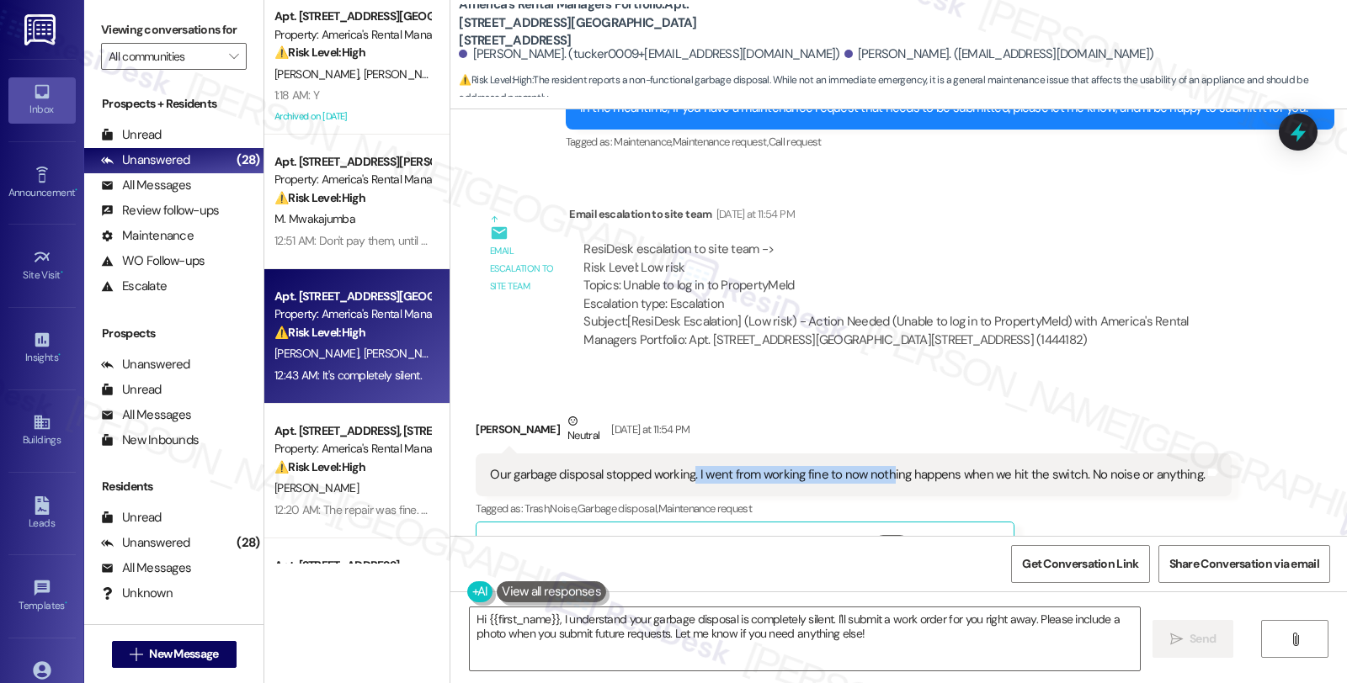
drag, startPoint x: 679, startPoint y: 444, endPoint x: 873, endPoint y: 451, distance: 193.7
click at [873, 454] on div "Our garbage disposal stopped working. I went from working fine to now nothing h…" at bounding box center [854, 475] width 756 height 43
drag, startPoint x: 986, startPoint y: 436, endPoint x: 1151, endPoint y: 434, distance: 165.8
click at [1151, 466] on div "Our garbage disposal stopped working. I went from working fine to now nothing h…" at bounding box center [847, 475] width 715 height 18
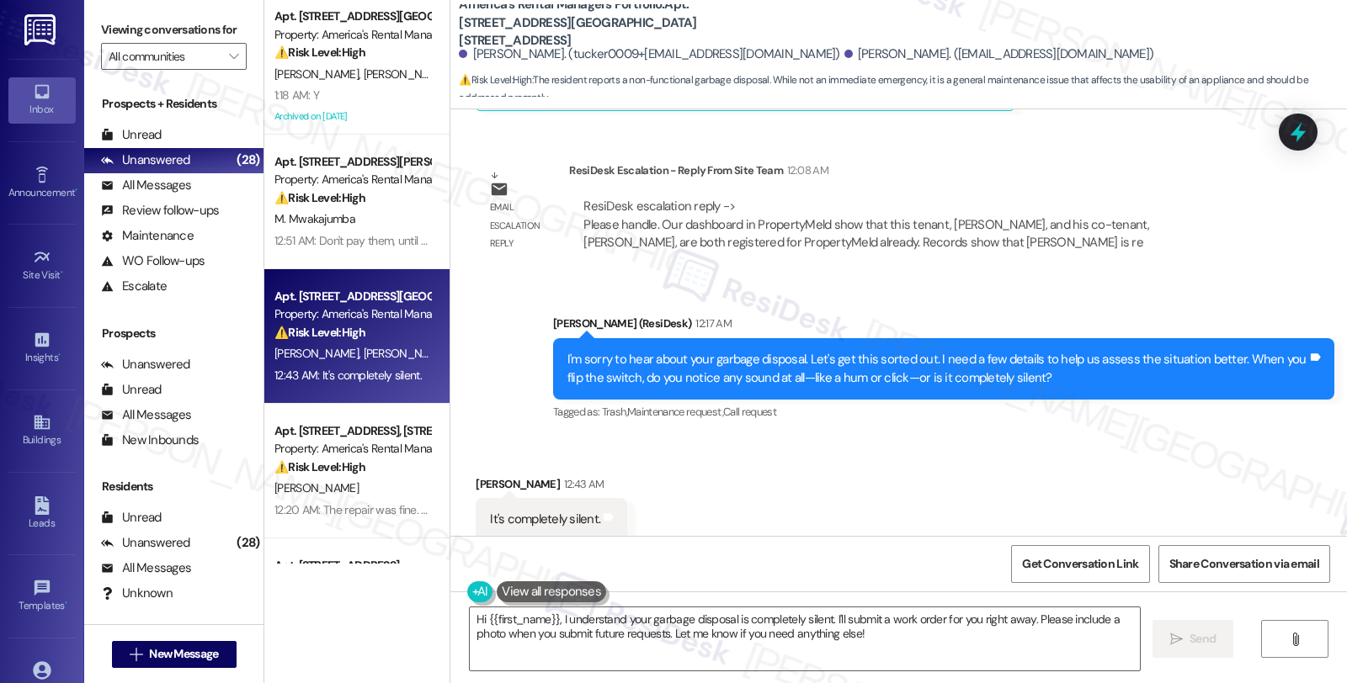
scroll to position [3605, 0]
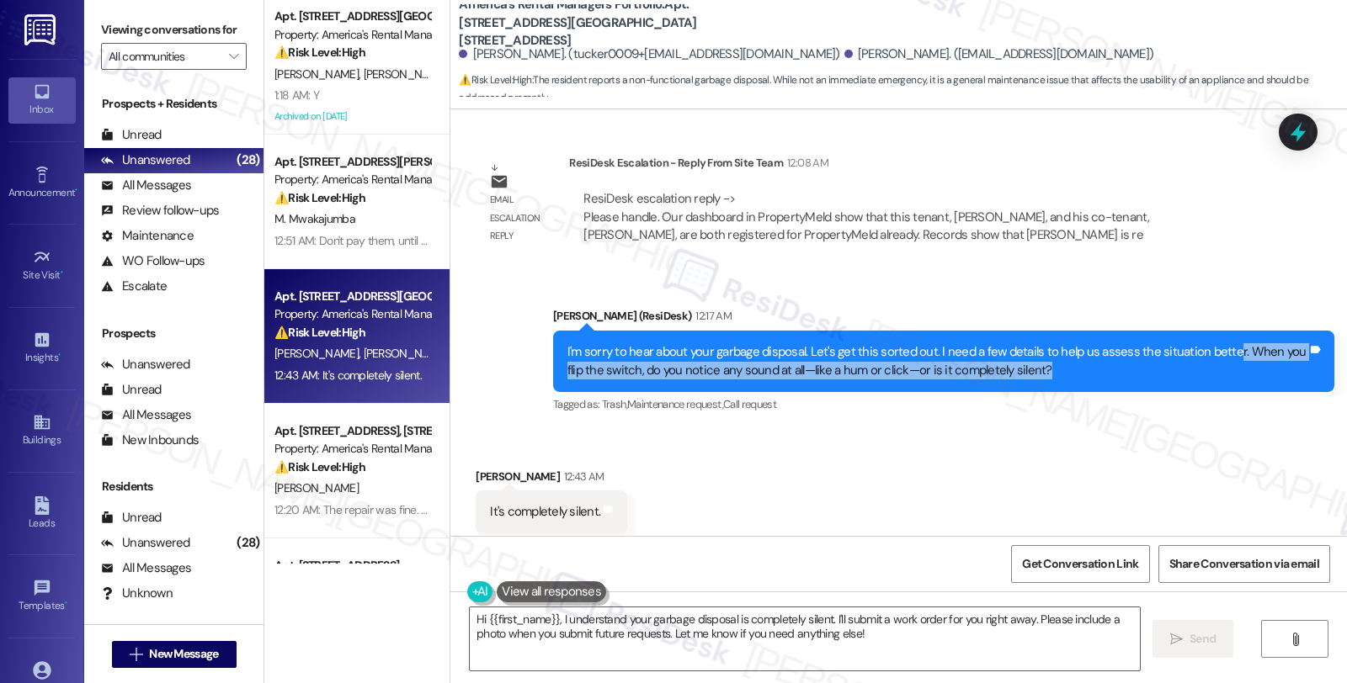
drag, startPoint x: 1216, startPoint y: 323, endPoint x: 1224, endPoint y: 337, distance: 15.5
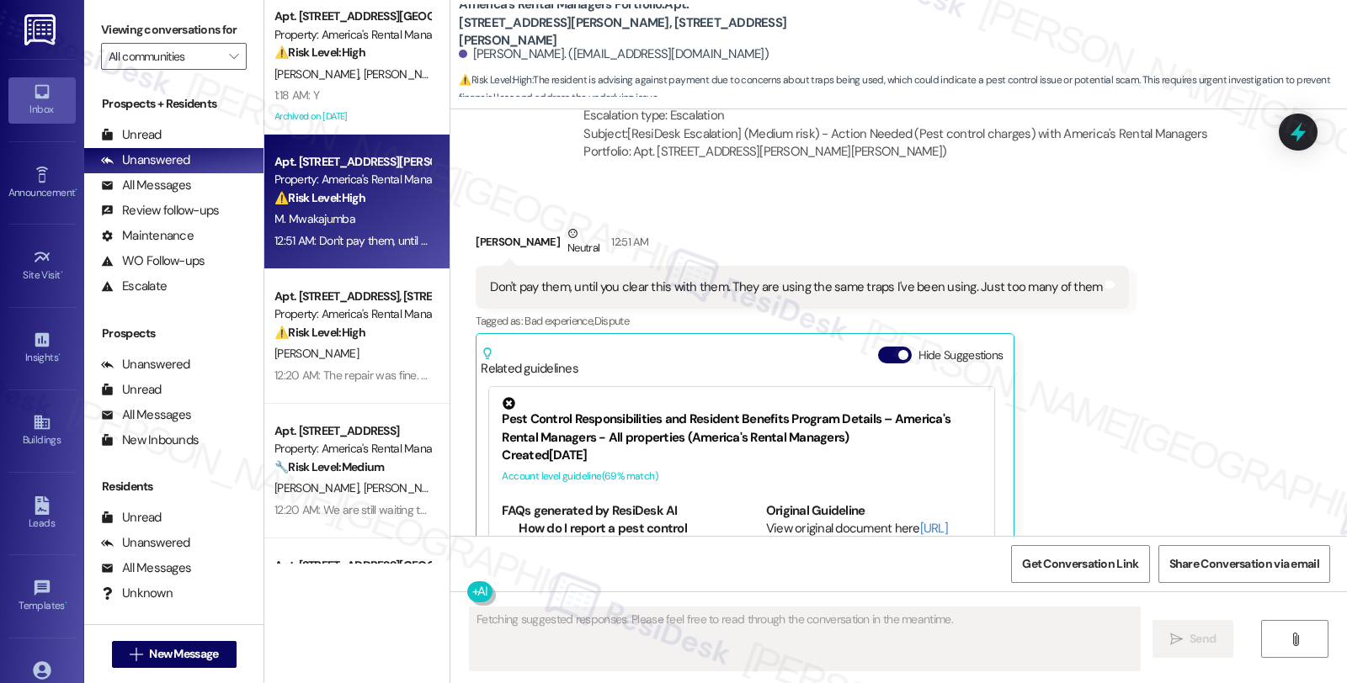
scroll to position [15148, 0]
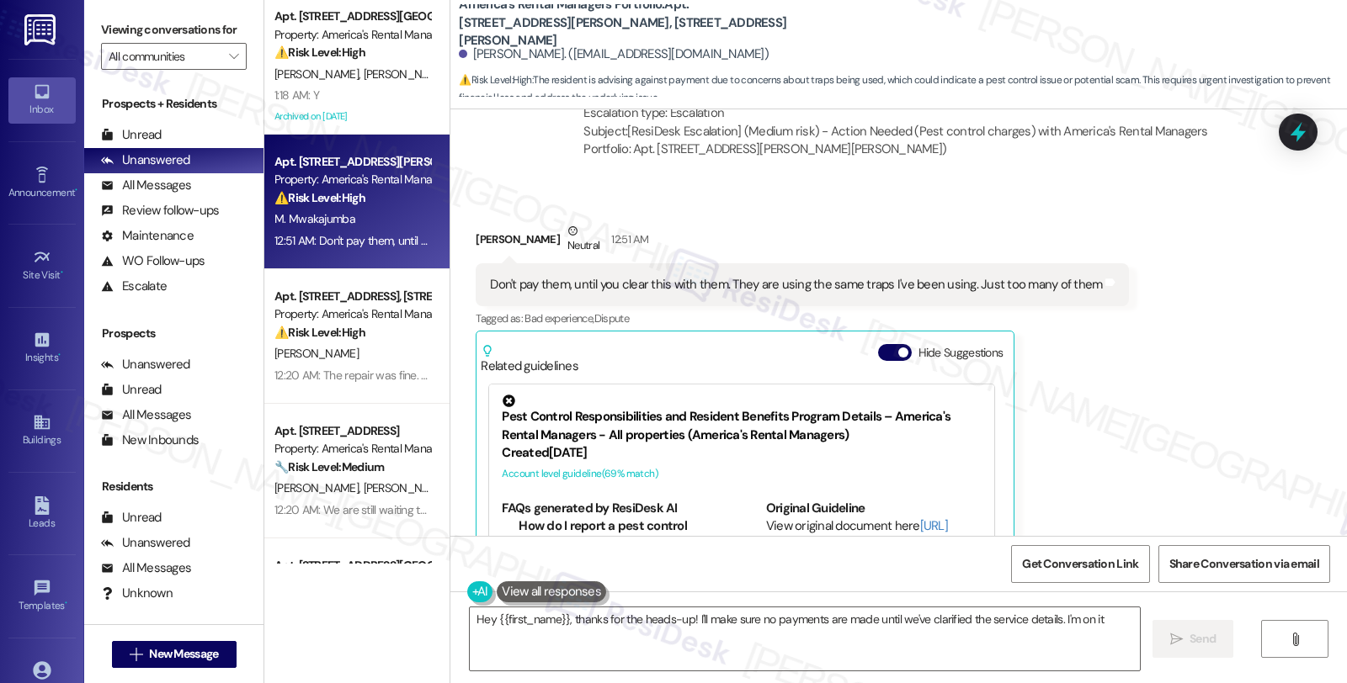
type textarea "Hey {{first_name}}, thanks for the heads-up! I'll make sure no payments are mad…"
click at [1132, 367] on div "Received via SMS [PERSON_NAME] Neutral 12:51 AM Don't pay them, until you clear…" at bounding box center [898, 425] width 896 height 483
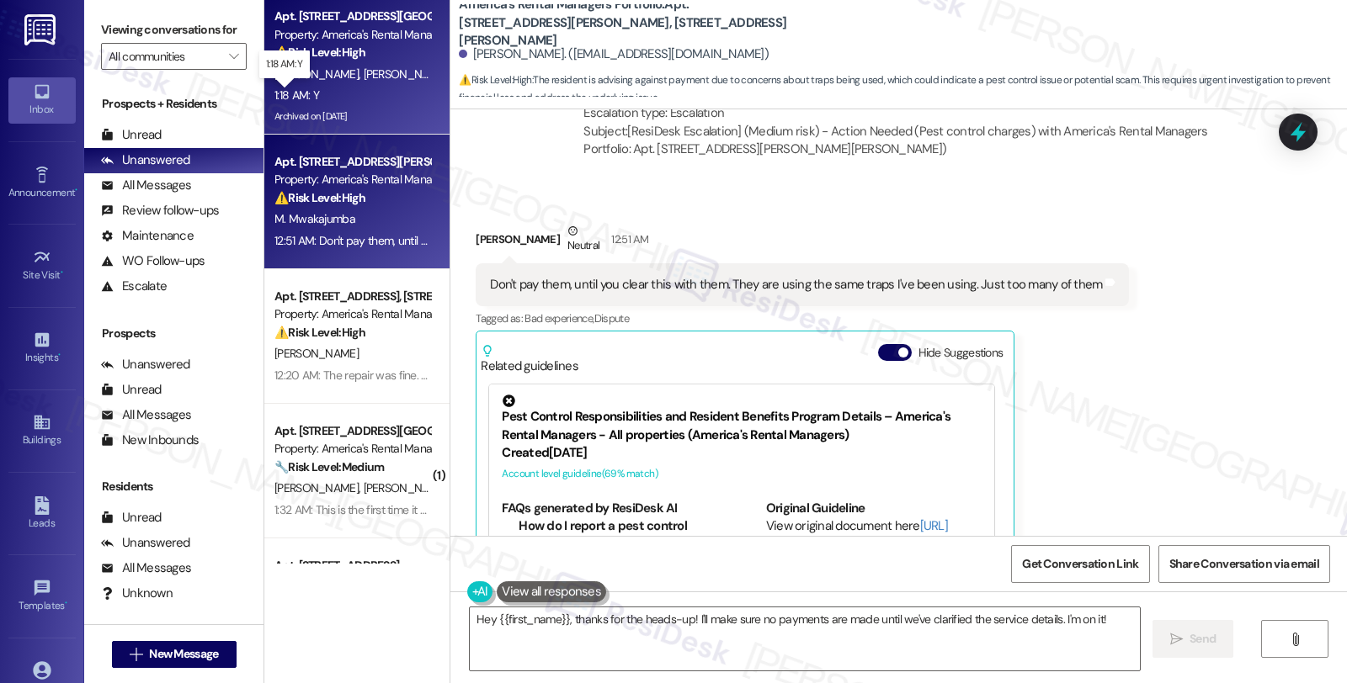
click at [304, 97] on div "1:18 AM: Y 1:18 AM: Y" at bounding box center [296, 95] width 45 height 15
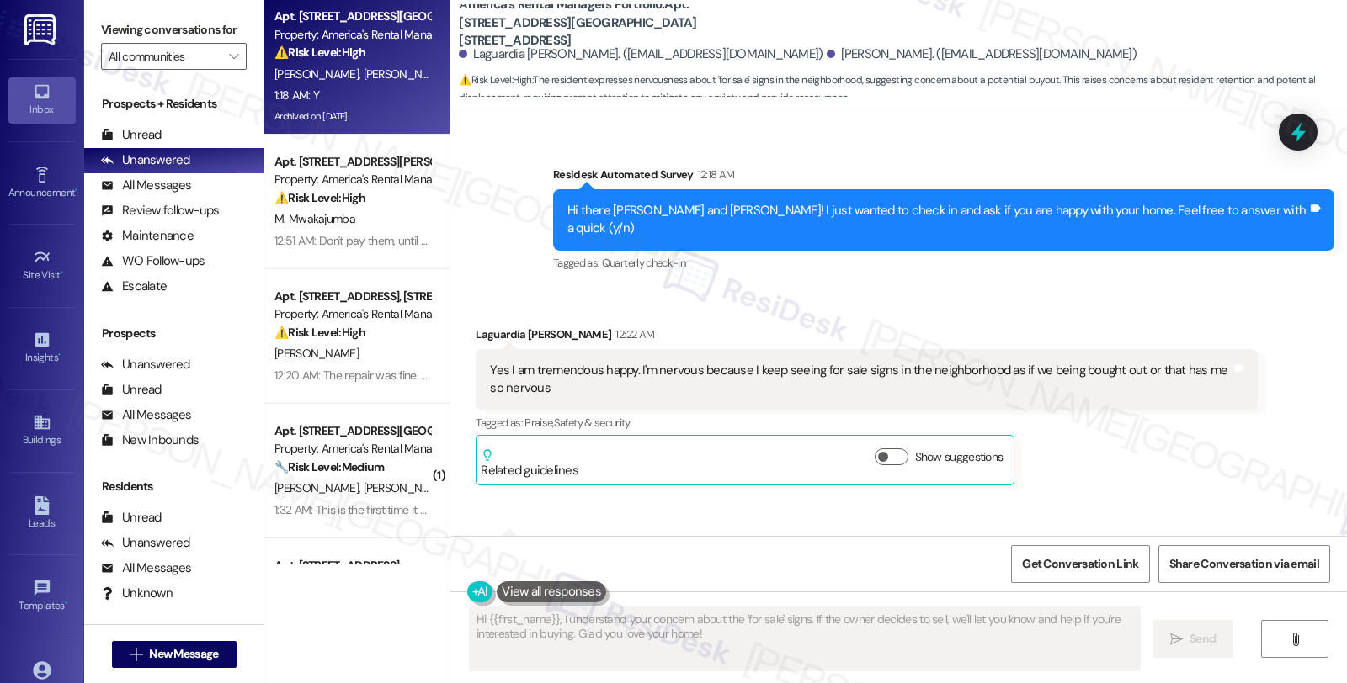
scroll to position [904, 0]
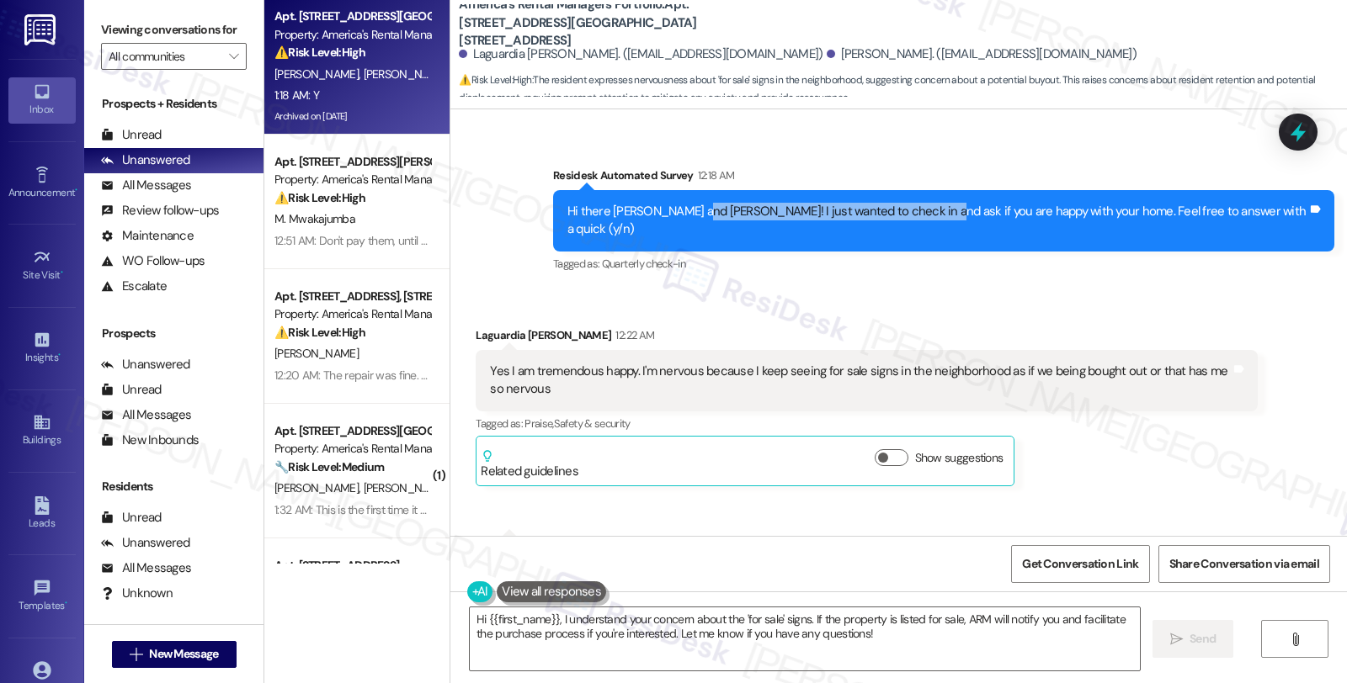
drag, startPoint x: 732, startPoint y: 195, endPoint x: 954, endPoint y: 196, distance: 221.4
click at [954, 203] on div "Hi there Laguardia and Ronald! I just wanted to check in and ask if you are hap…" at bounding box center [937, 221] width 740 height 36
drag, startPoint x: 602, startPoint y: 191, endPoint x: 889, endPoint y: 196, distance: 287.1
click at [889, 203] on div "Hi there Laguardia and Ronald! I just wanted to check in and ask if you are hap…" at bounding box center [937, 221] width 743 height 36
drag, startPoint x: 644, startPoint y: 338, endPoint x: 811, endPoint y: 338, distance: 167.5
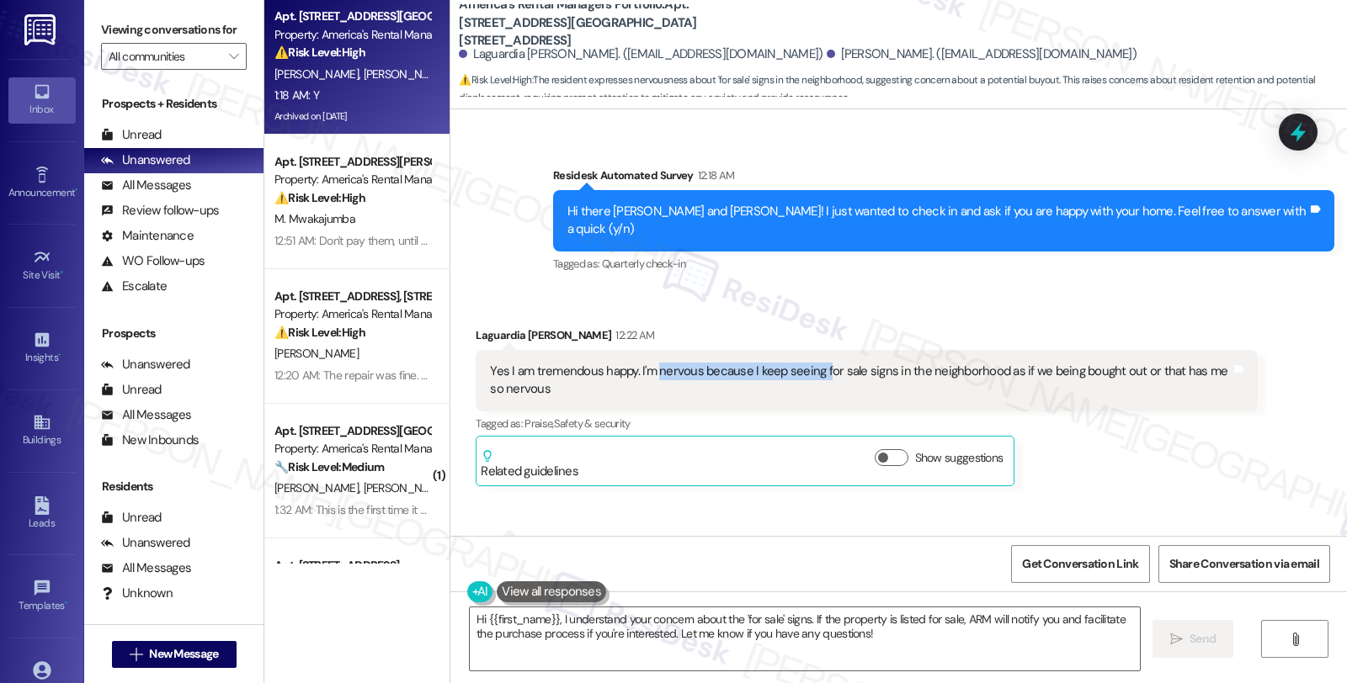
click at [811, 363] on div "Yes I am tremendous happy. I'm nervous because I keep seeing for sale signs in …" at bounding box center [860, 381] width 740 height 36
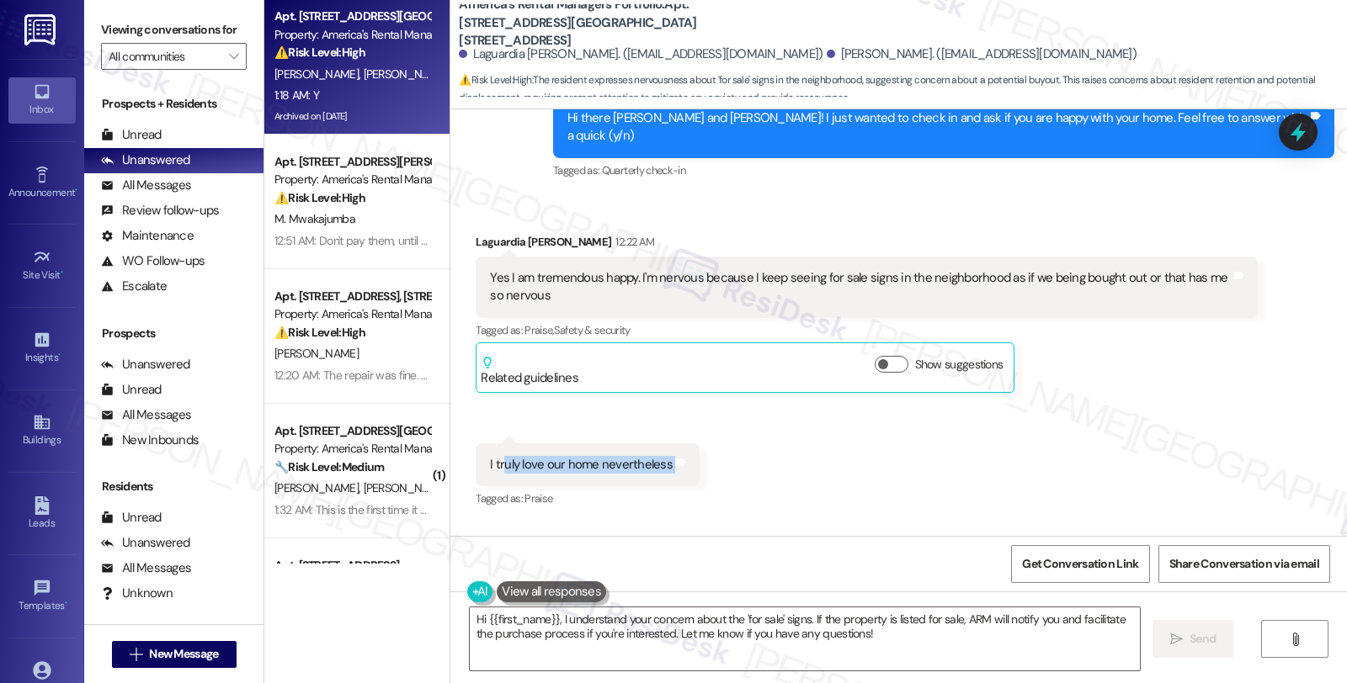
drag, startPoint x: 493, startPoint y: 417, endPoint x: 717, endPoint y: 417, distance: 223.9
click at [717, 417] on div "Received via SMS Laguardia Moore 12:22 AM Yes I am tremendous happy. I'm nervou…" at bounding box center [898, 430] width 896 height 471
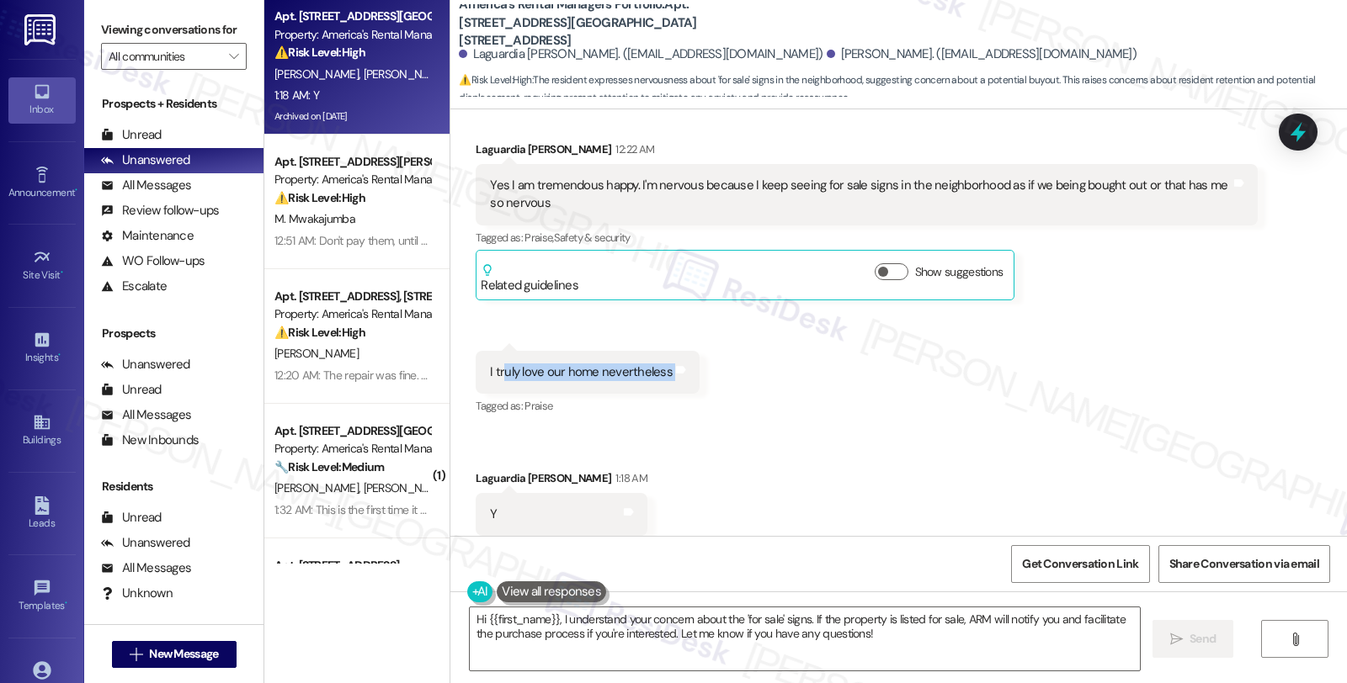
scroll to position [1091, 0]
click at [813, 375] on div "Received via SMS Laguardia Moore 12:22 AM Yes I am tremendous happy. I'm nervou…" at bounding box center [898, 337] width 896 height 471
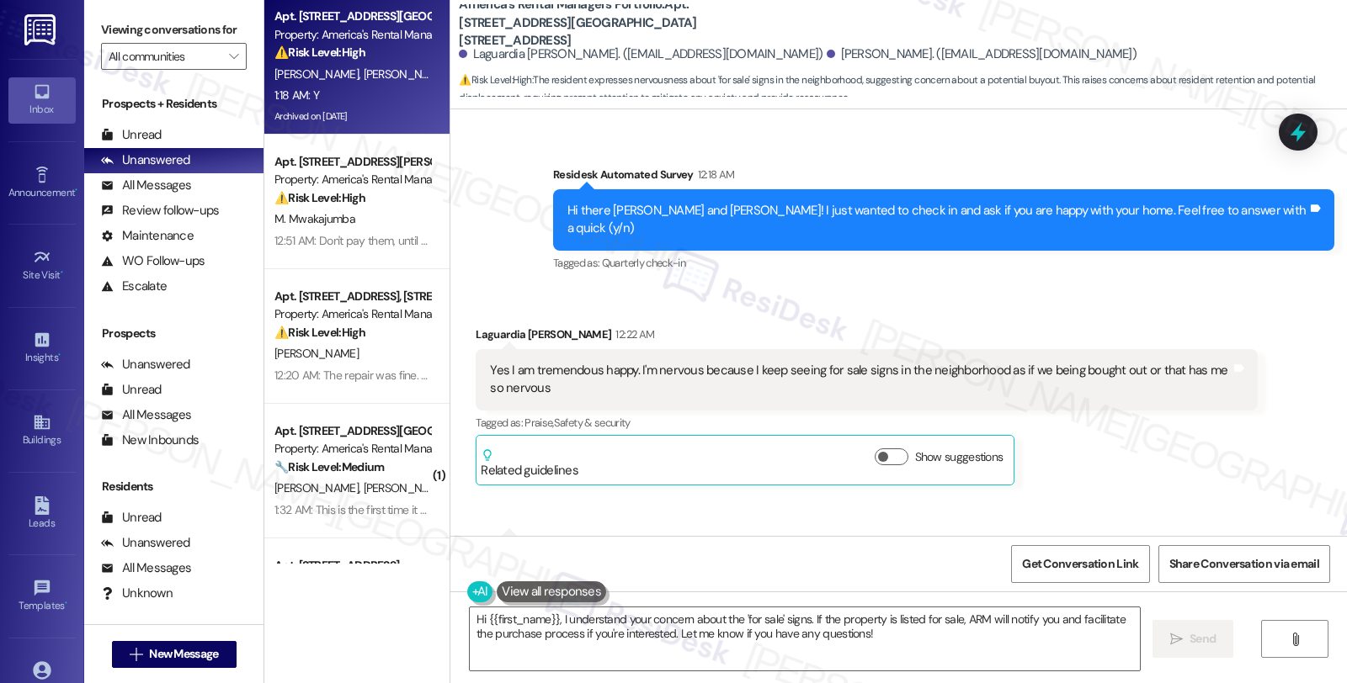
scroll to position [904, 0]
click at [477, 327] on div "Laguardia Moore 12:22 AM" at bounding box center [866, 339] width 781 height 24
copy div "Laguardia"
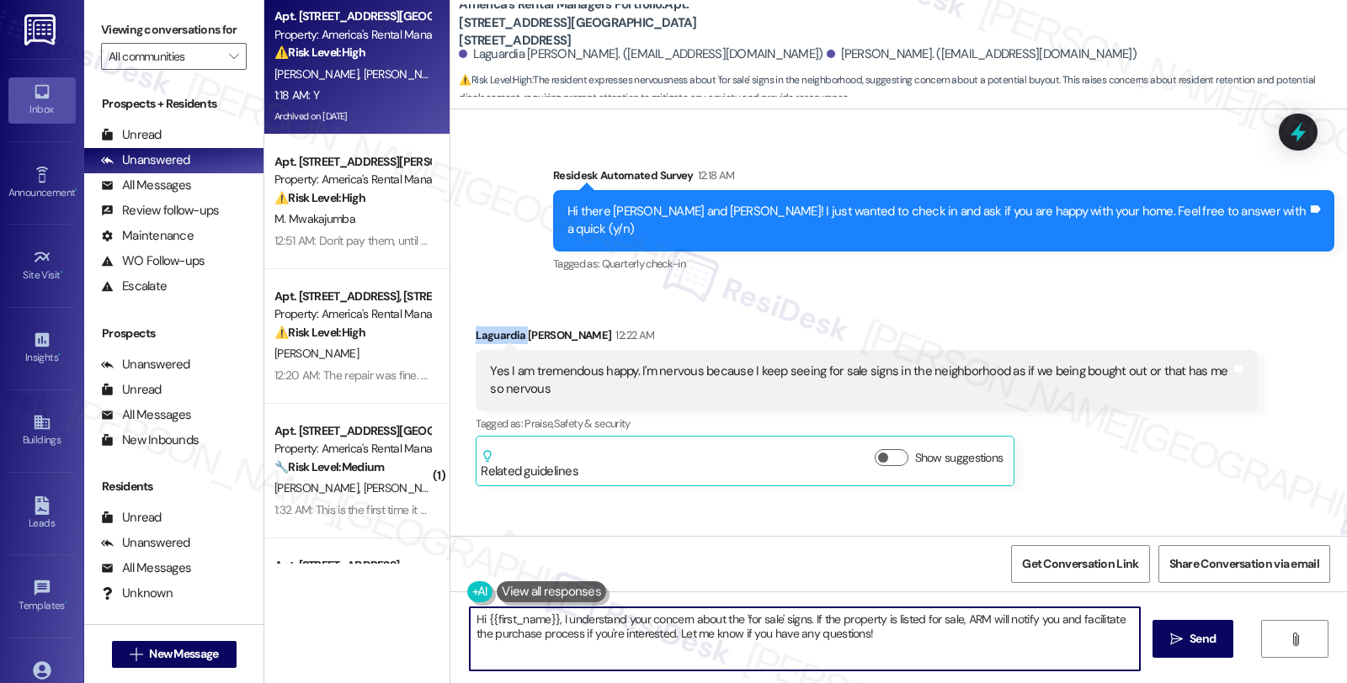
click at [474, 619] on textarea "Hi {{first_name}}, I understand your concern about the 'for sale' signs. If the…" at bounding box center [805, 639] width 670 height 63
paste textarea "Laguardia"
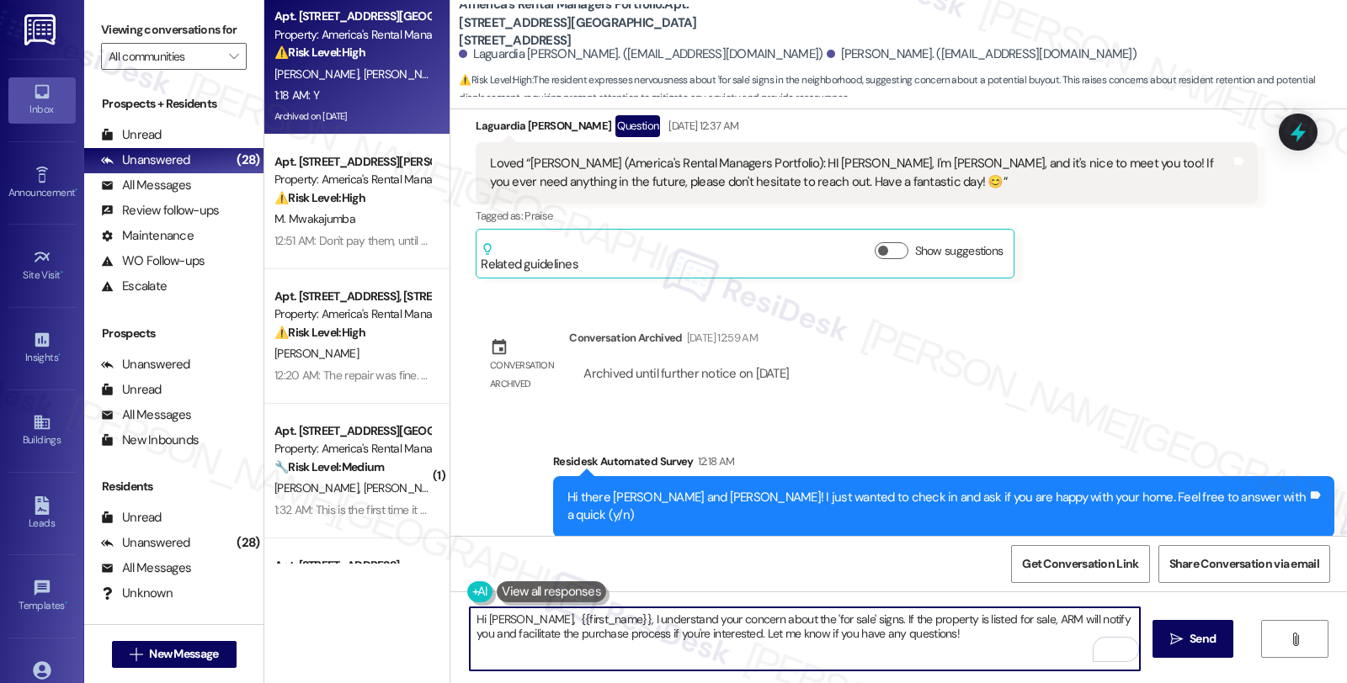
scroll to position [624, 0]
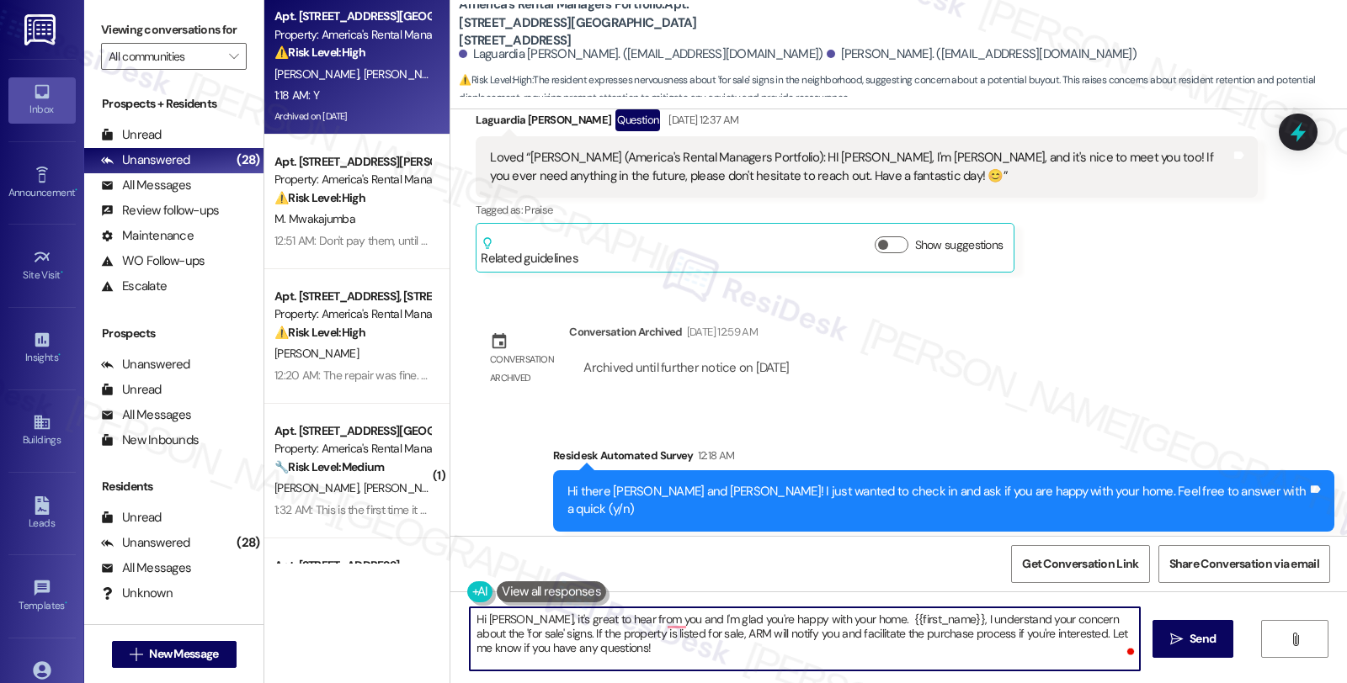
click at [861, 614] on textarea "Hi Laguardia, it's great to hear from you and I'm glad you're happy with your h…" at bounding box center [805, 639] width 670 height 63
click at [863, 620] on textarea "Hi Laguardia, it's great to hear from you and I'm glad you're happy with your h…" at bounding box center [805, 639] width 670 height 63
click at [931, 620] on textarea "Hi Laguardia, it's great to hear from you and I'm glad you're happy with your h…" at bounding box center [805, 639] width 670 height 63
drag, startPoint x: 864, startPoint y: 616, endPoint x: 965, endPoint y: 616, distance: 100.2
click at [965, 616] on textarea "Hi Laguardia, it's great to hear from you, and I'm glad you're happy with your …" at bounding box center [805, 639] width 670 height 63
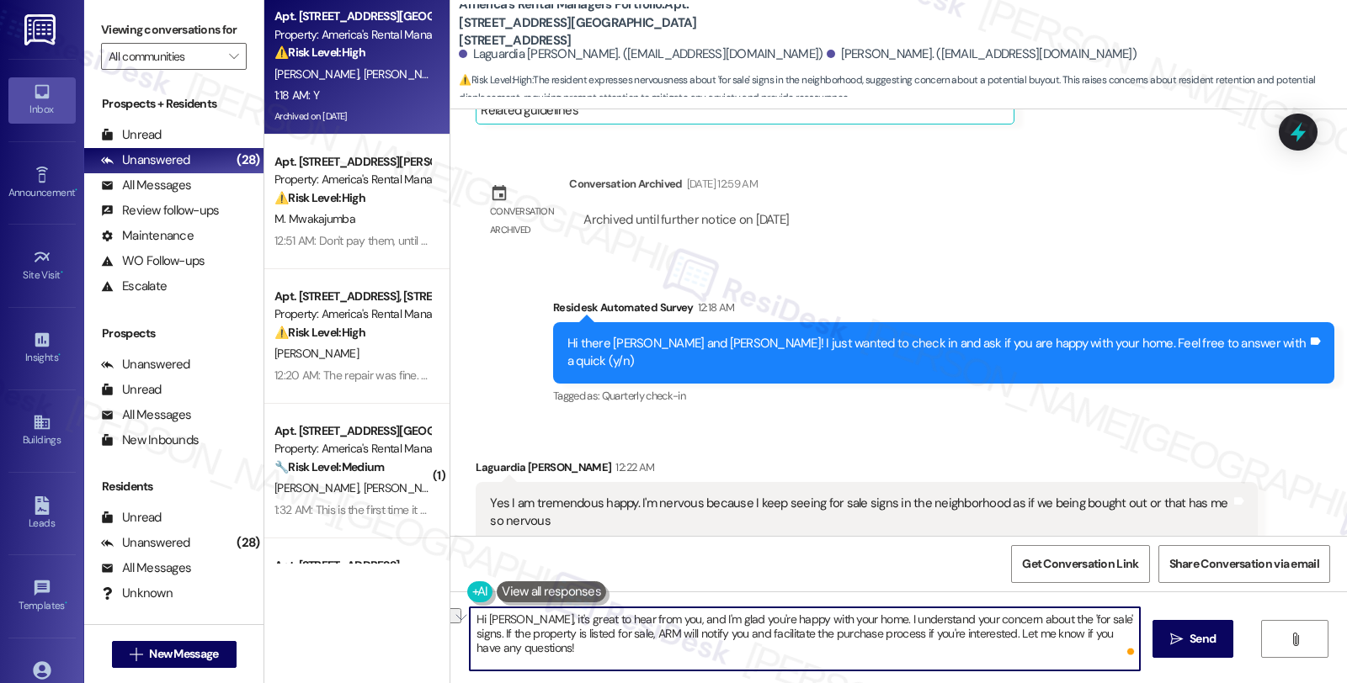
scroll to position [811, 0]
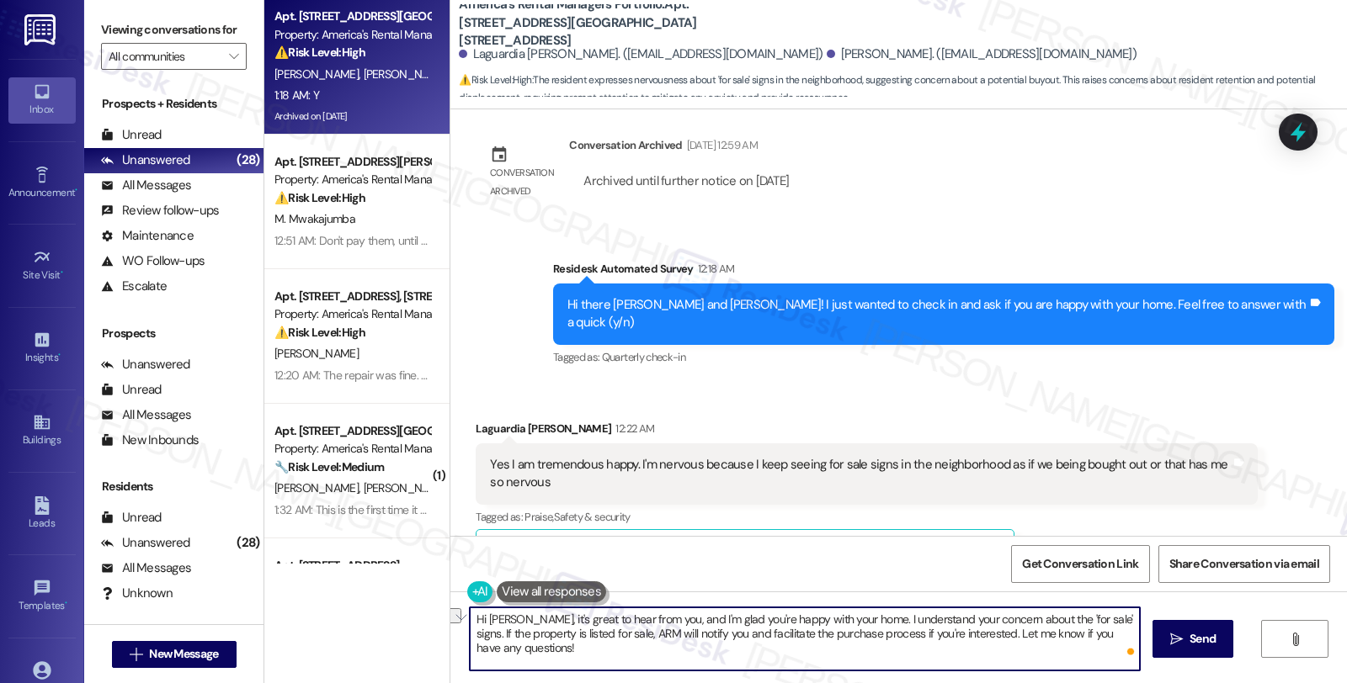
click at [643, 626] on textarea "Hi Laguardia, it's great to hear from you, and I'm glad you're happy with your …" at bounding box center [805, 639] width 670 height 63
drag, startPoint x: 860, startPoint y: 620, endPoint x: 948, endPoint y: 630, distance: 88.1
click at [948, 630] on textarea "Hi Laguardia, it's great to hear from you, and I'm glad you're happy with your …" at bounding box center [805, 639] width 670 height 63
click at [593, 641] on textarea "Hi Laguardia, it's great to hear from you, and I'm glad you're happy with your …" at bounding box center [805, 639] width 670 height 63
click at [970, 631] on textarea "Hi Laguardia, it's great to hear from you, and I'm glad you're happy with your …" at bounding box center [805, 639] width 670 height 63
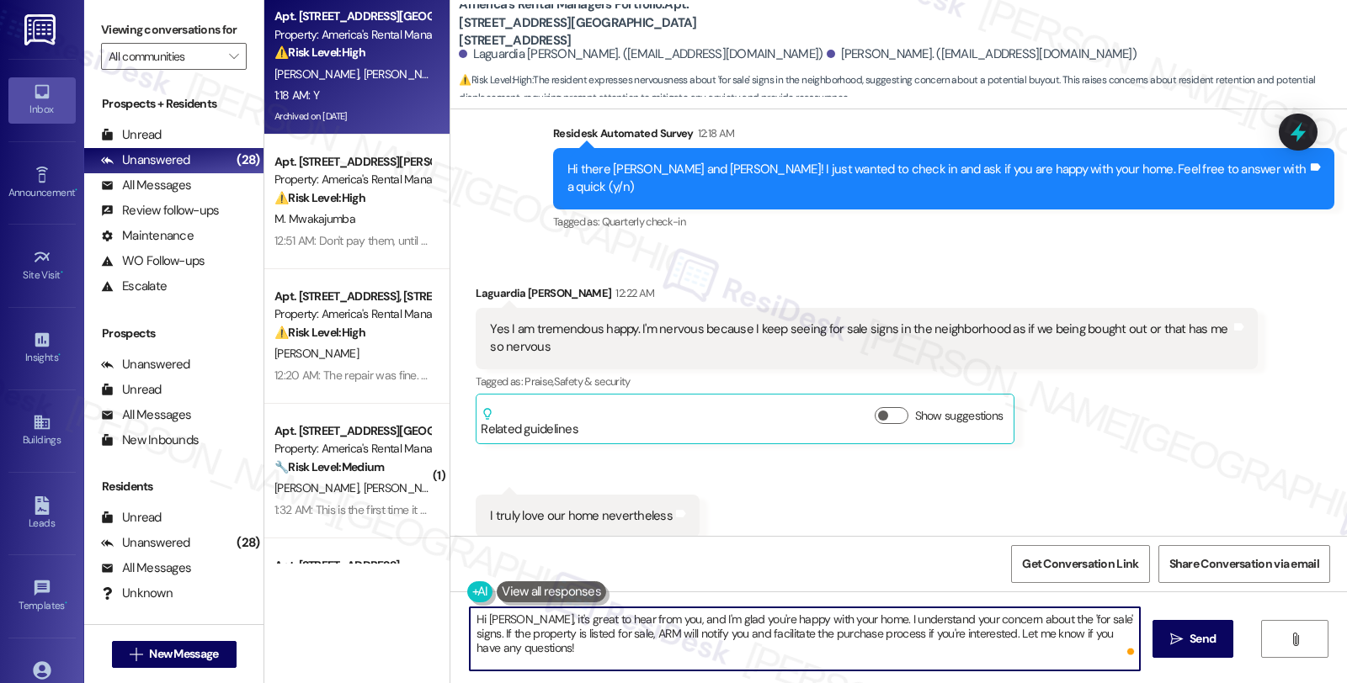
scroll to position [1091, 0]
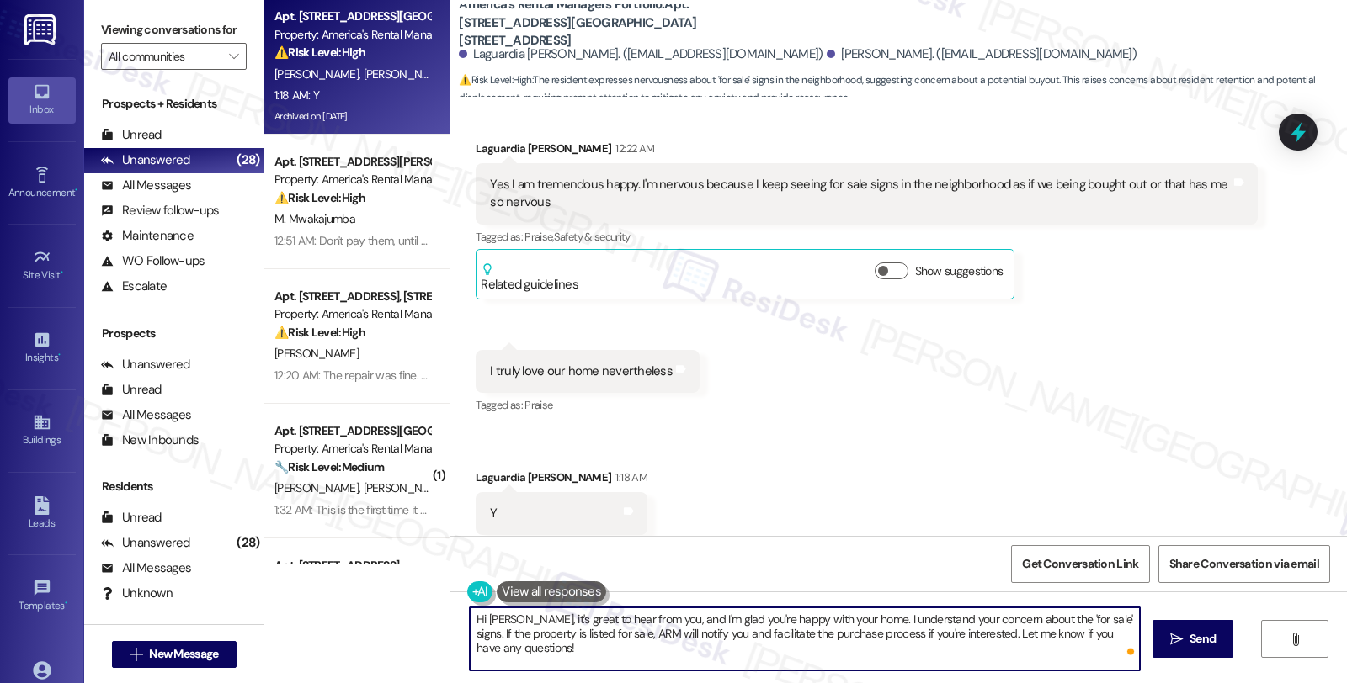
click at [618, 642] on textarea "Hi Laguardia, it's great to hear from you, and I'm glad you're happy with your …" at bounding box center [805, 639] width 670 height 63
click at [1186, 634] on span "Send" at bounding box center [1202, 639] width 33 height 18
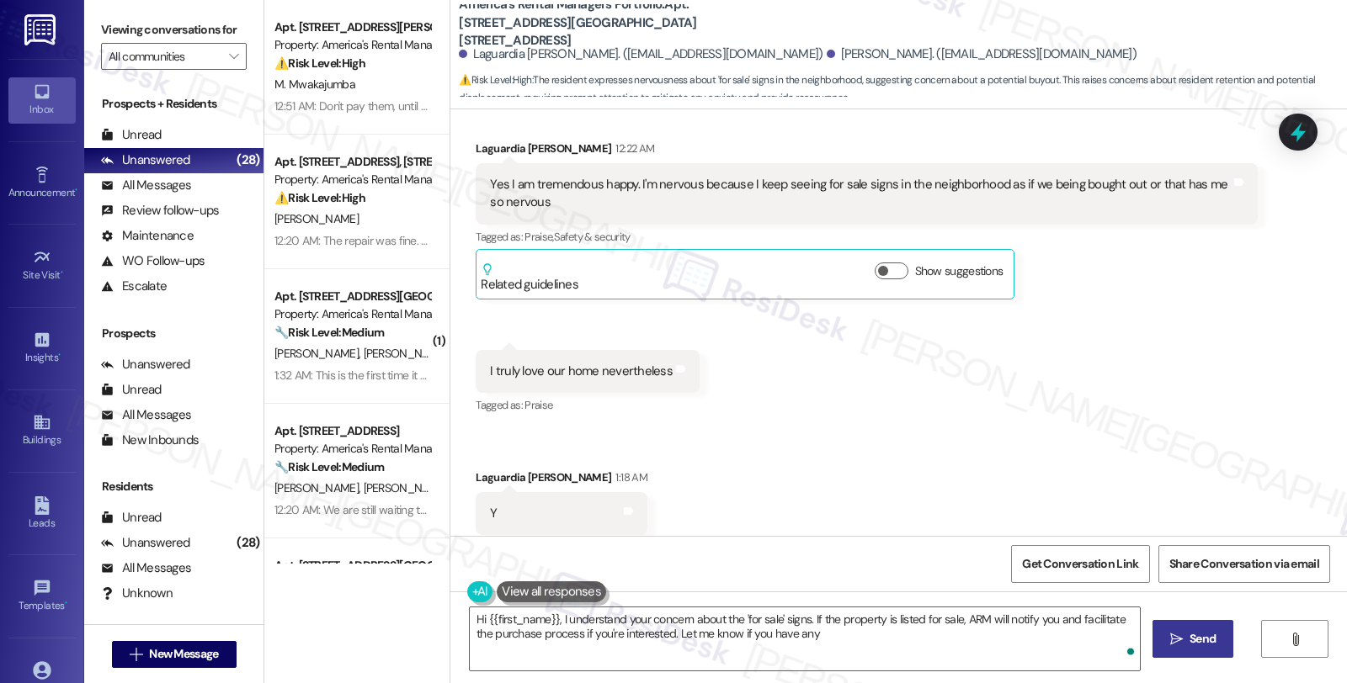
scroll to position [1226, 0]
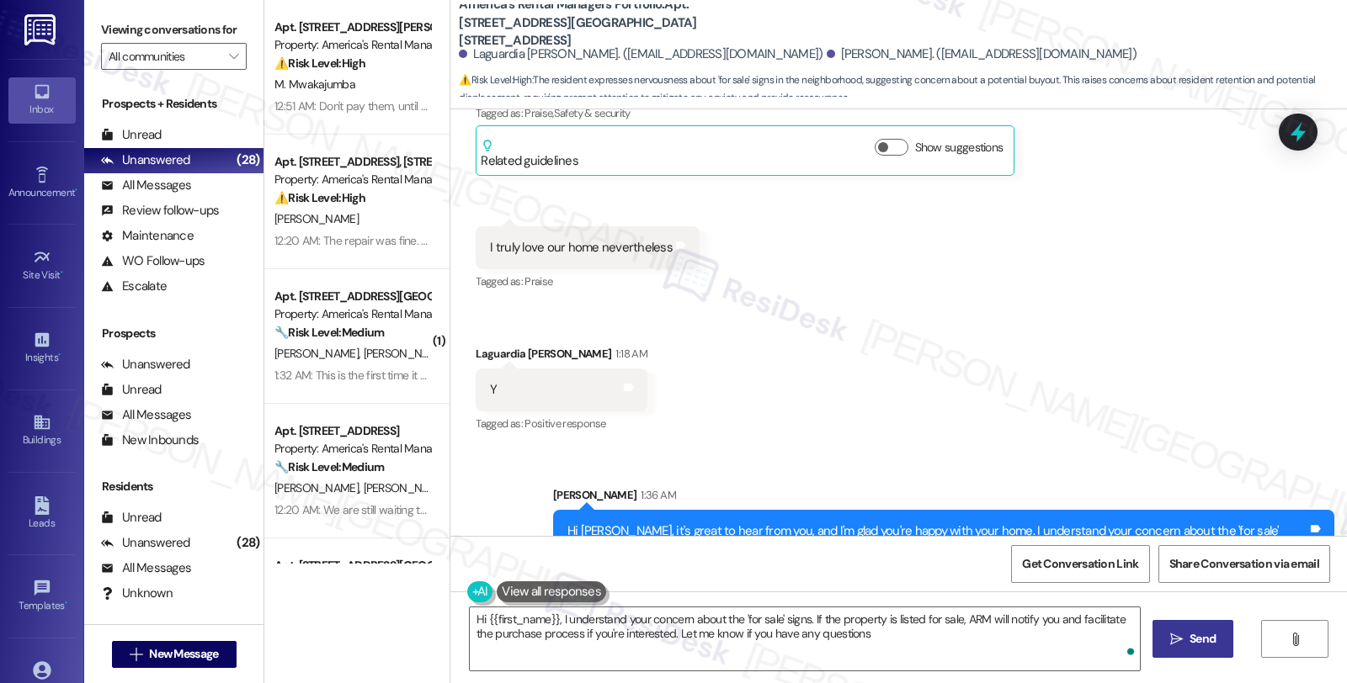
type textarea "Hi {{first_name}}, I understand your concern about the 'for sale' signs. If the…"
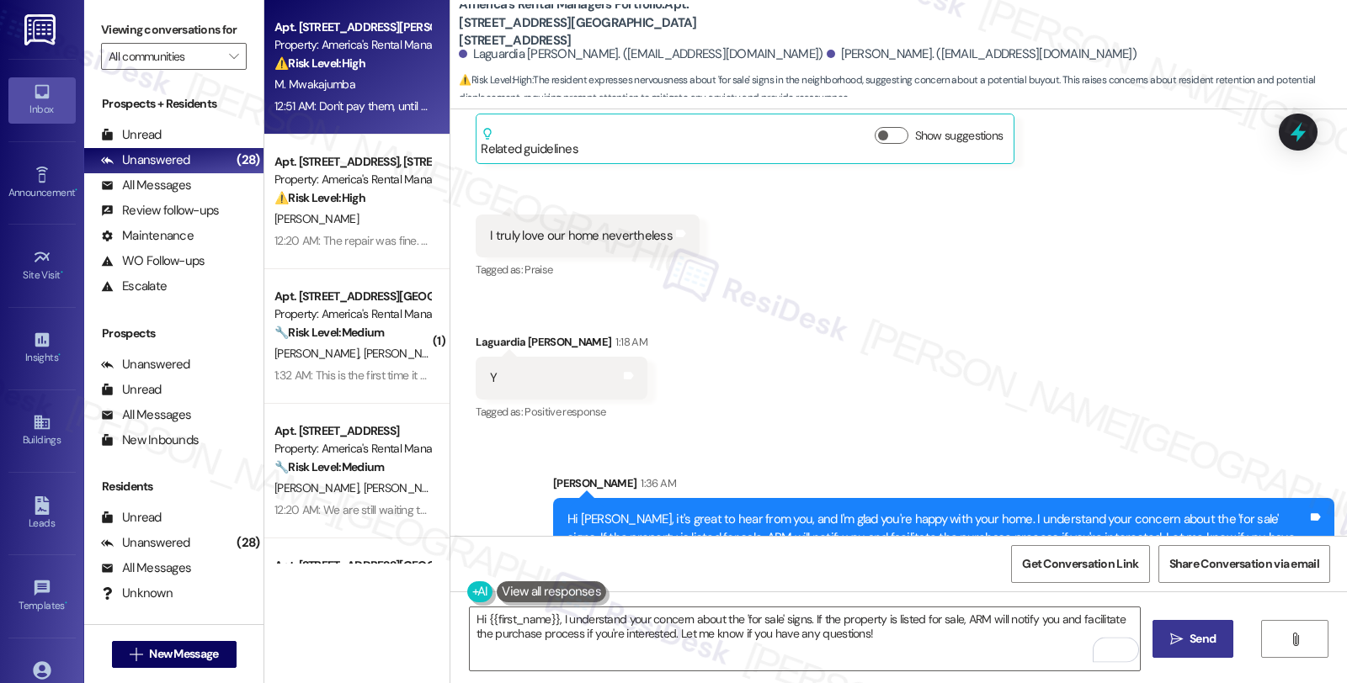
click at [380, 82] on div "M. Mwakajumba" at bounding box center [352, 84] width 159 height 21
type textarea "Fetching suggested responses. Please feel free to read through the conversation…"
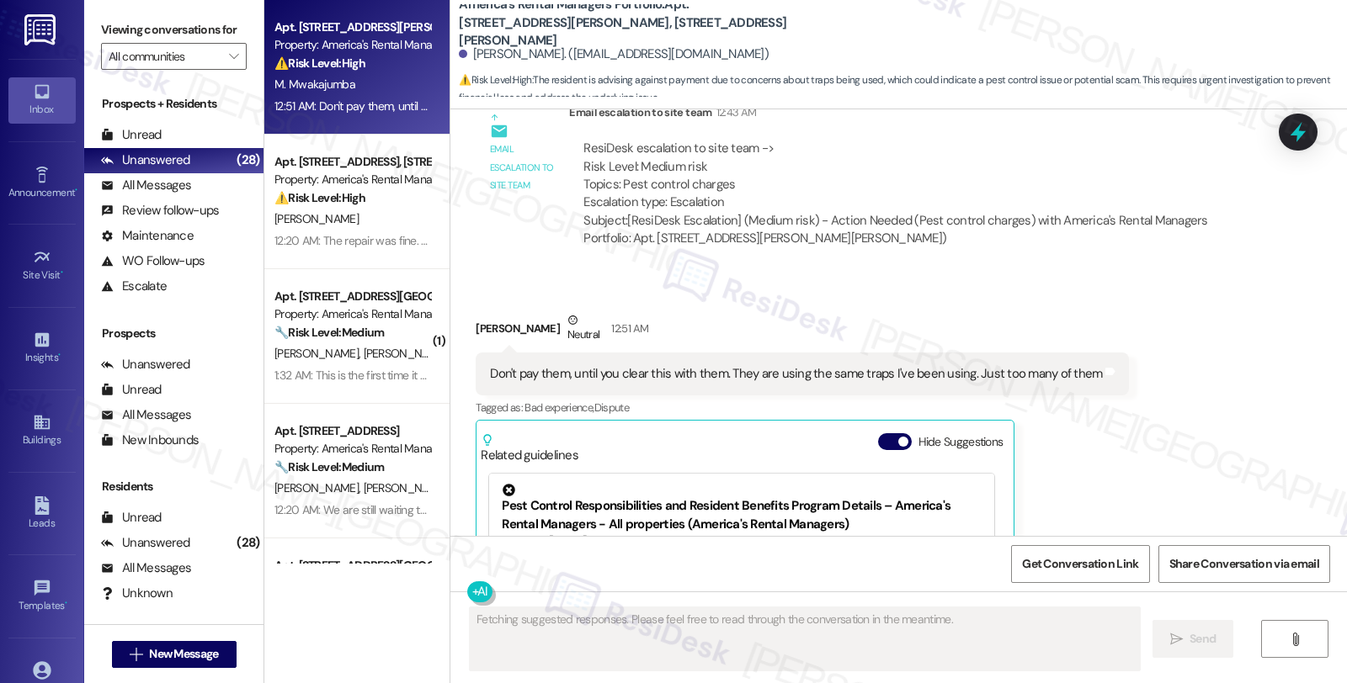
scroll to position [15054, 0]
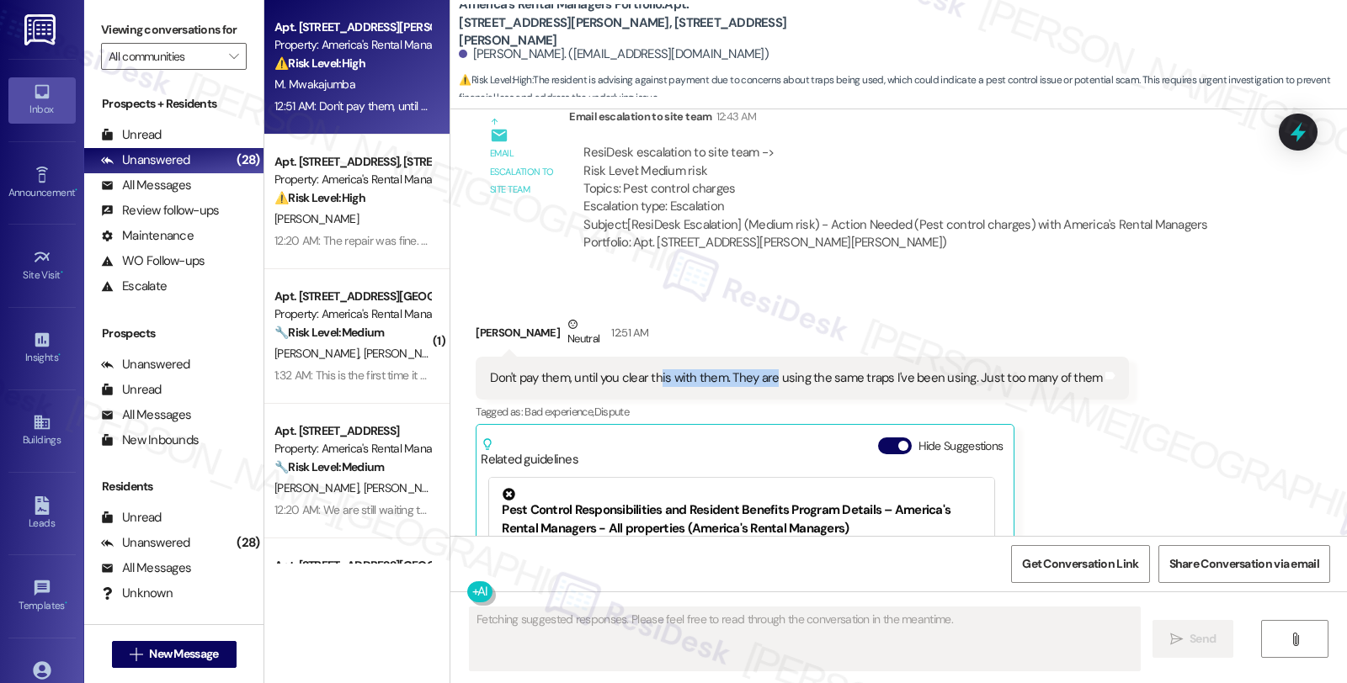
drag, startPoint x: 646, startPoint y: 343, endPoint x: 760, endPoint y: 343, distance: 114.5
click at [760, 370] on div "Don't pay them, until you clear this with them. They are using the same traps I…" at bounding box center [796, 379] width 612 height 18
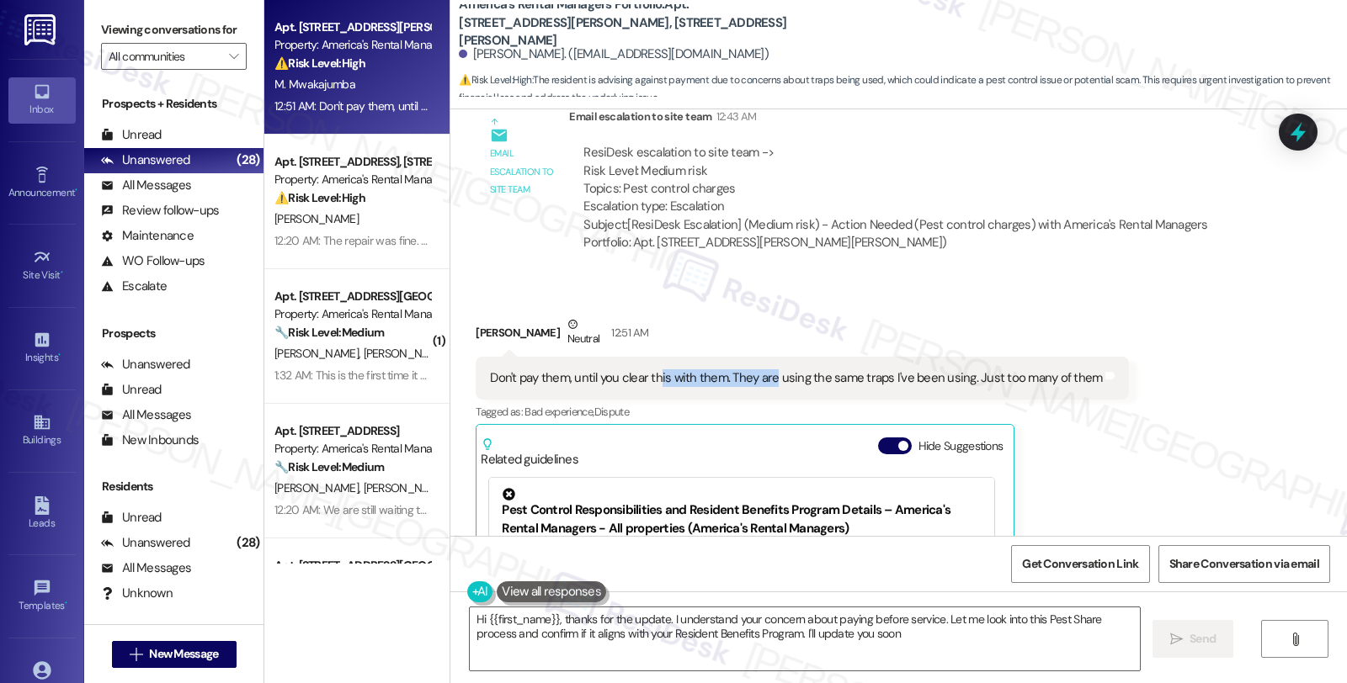
type textarea "Hi {{first_name}}, thanks for the update. I understand your concern about payin…"
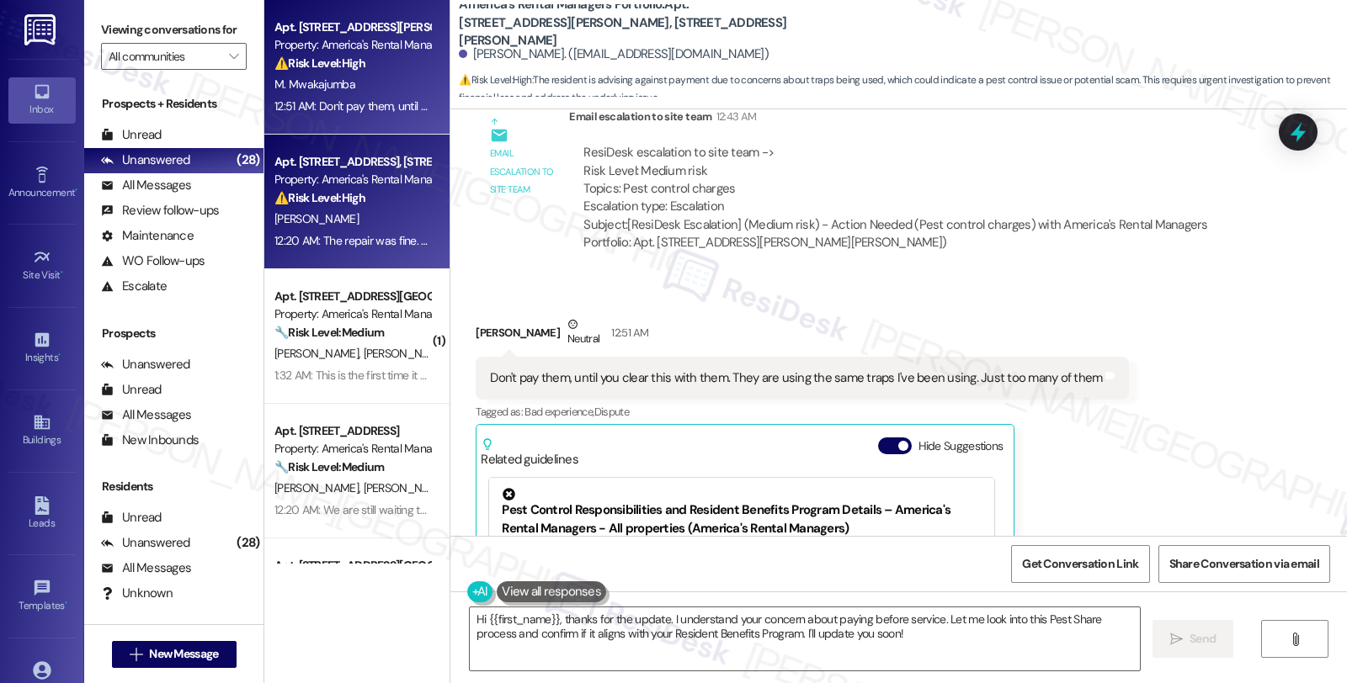
click at [389, 207] on div "Apt. 208 Ironwood Circle, 208 Ironwood Circle Property: America's Rental Manage…" at bounding box center [352, 180] width 159 height 57
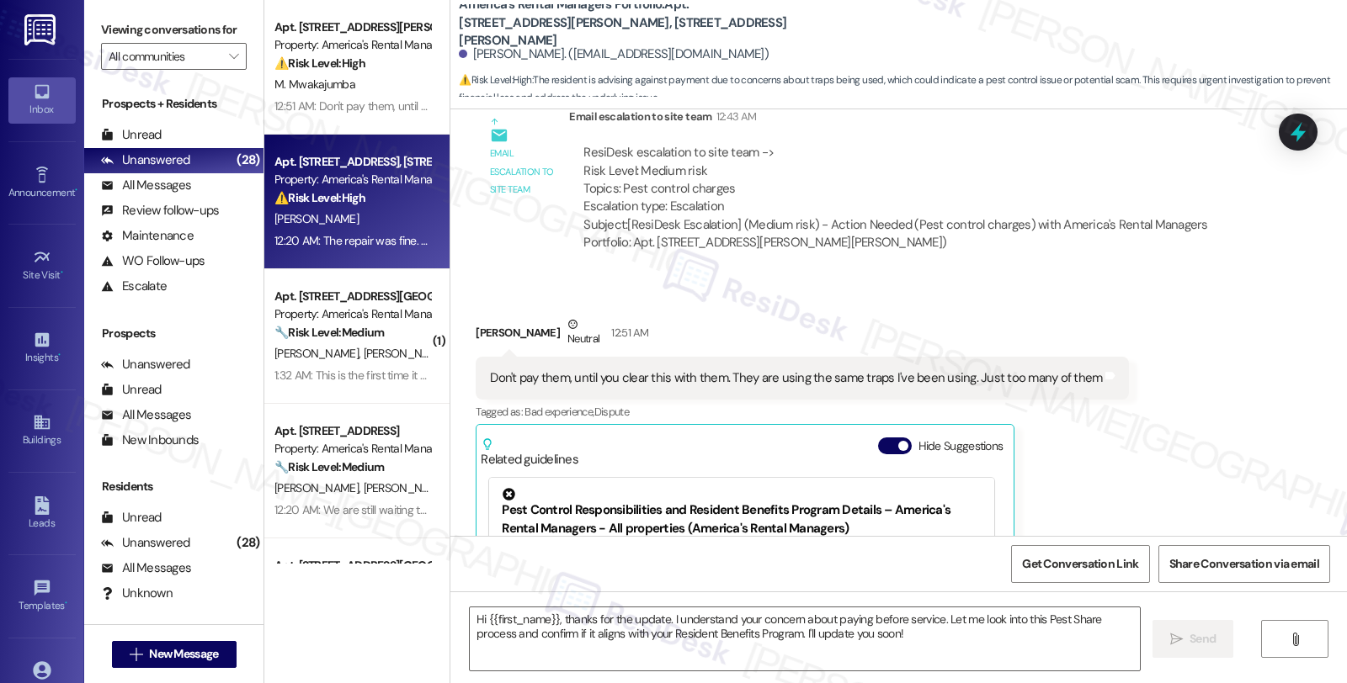
type textarea "Fetching suggested responses. Please feel free to read through the conversation…"
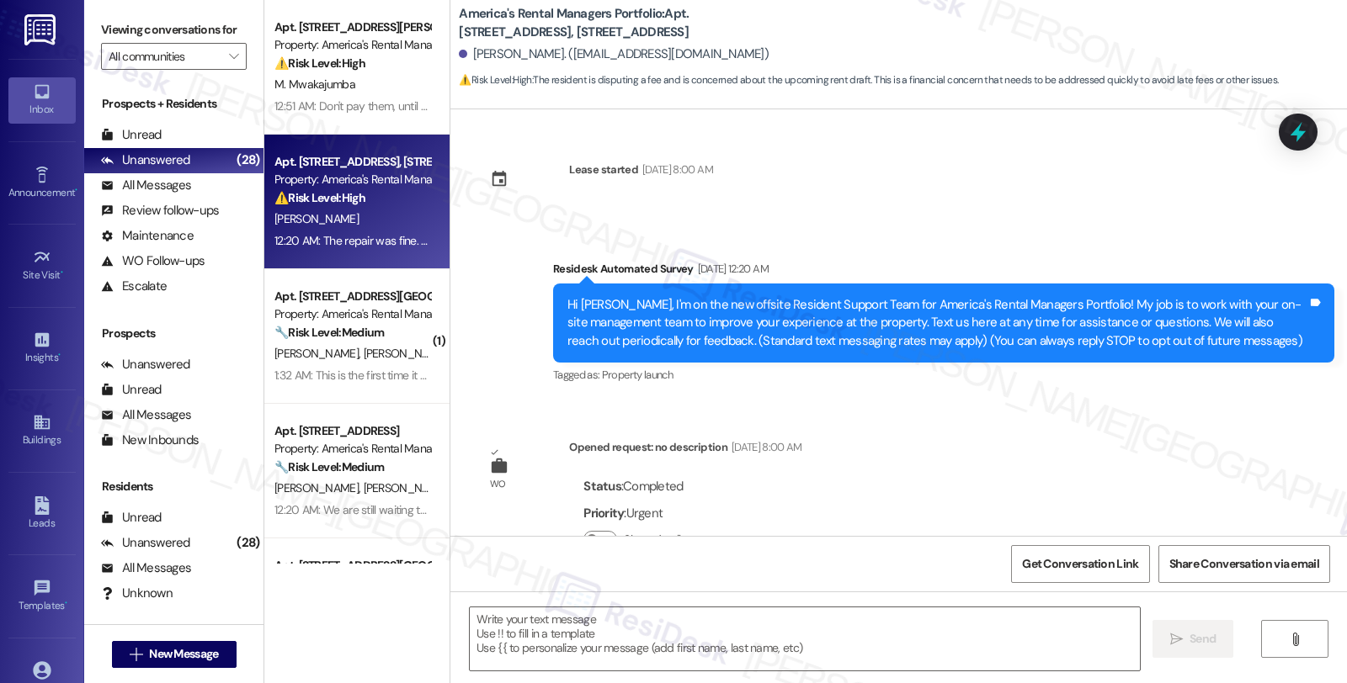
scroll to position [4641, 0]
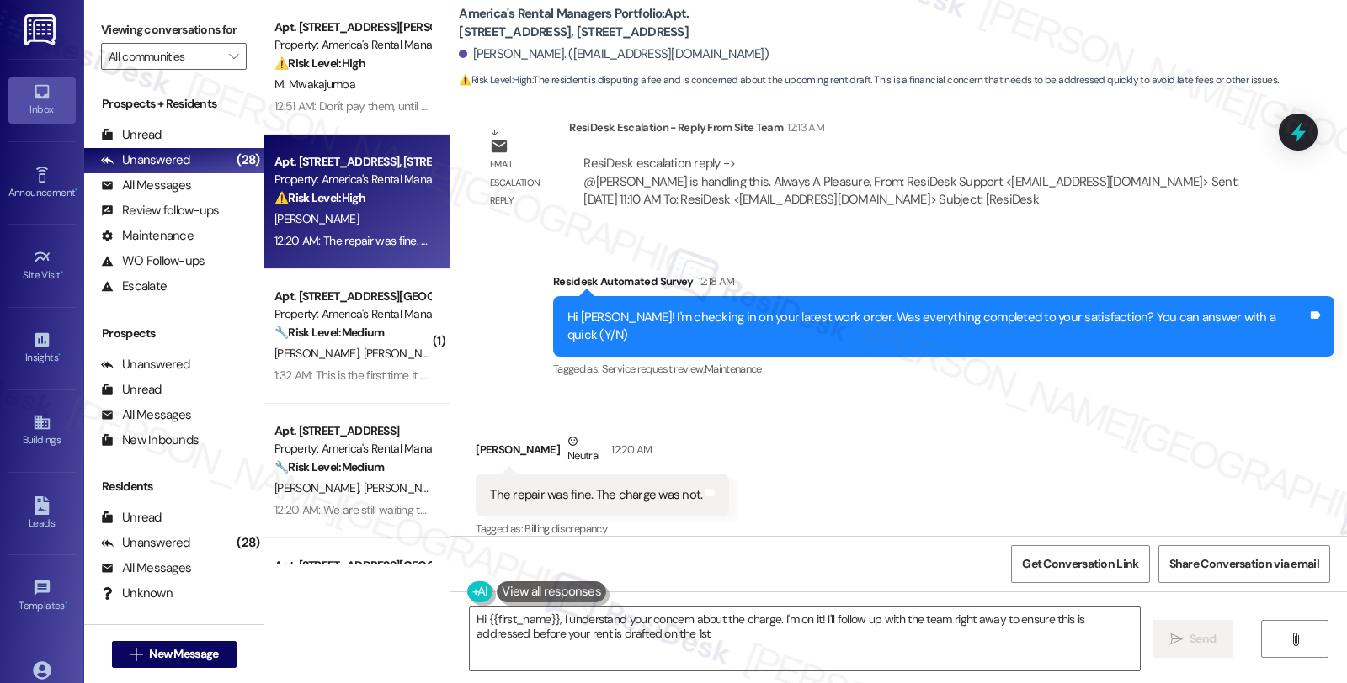
type textarea "Hi {{first_name}}, I understand your concern about the charge. I'm on it! I'll …"
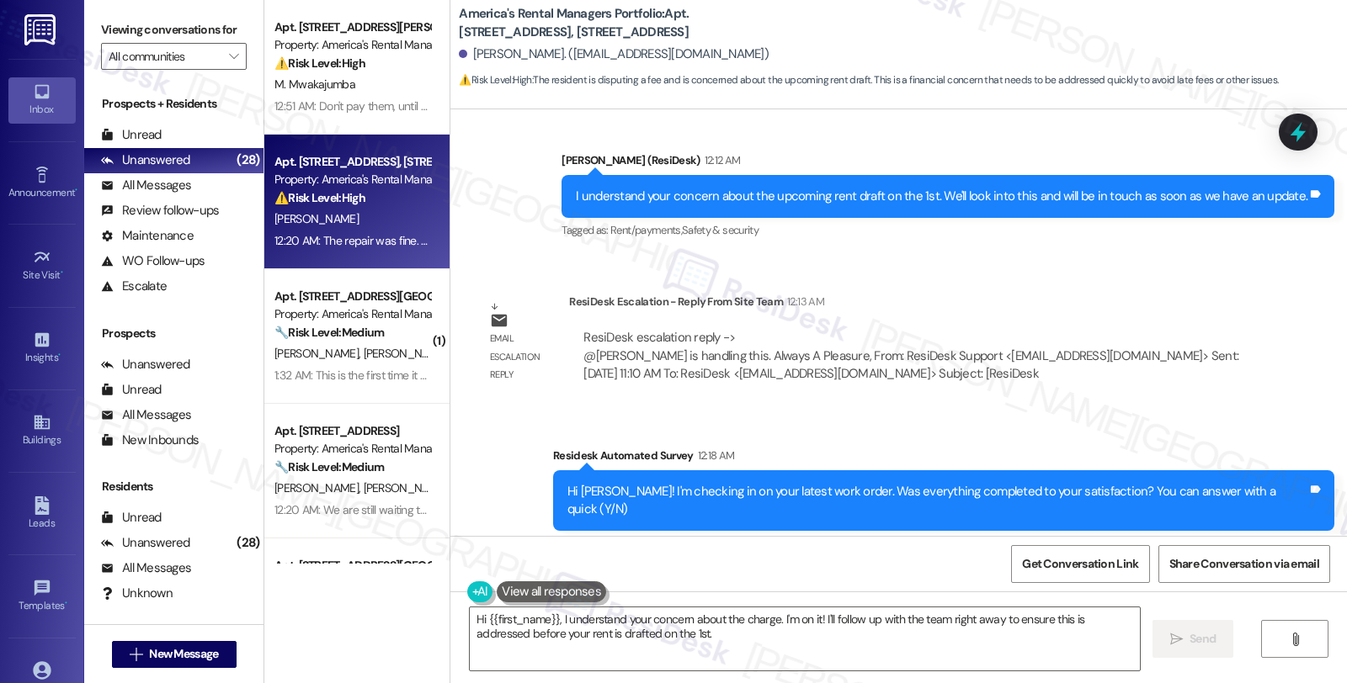
scroll to position [4454, 0]
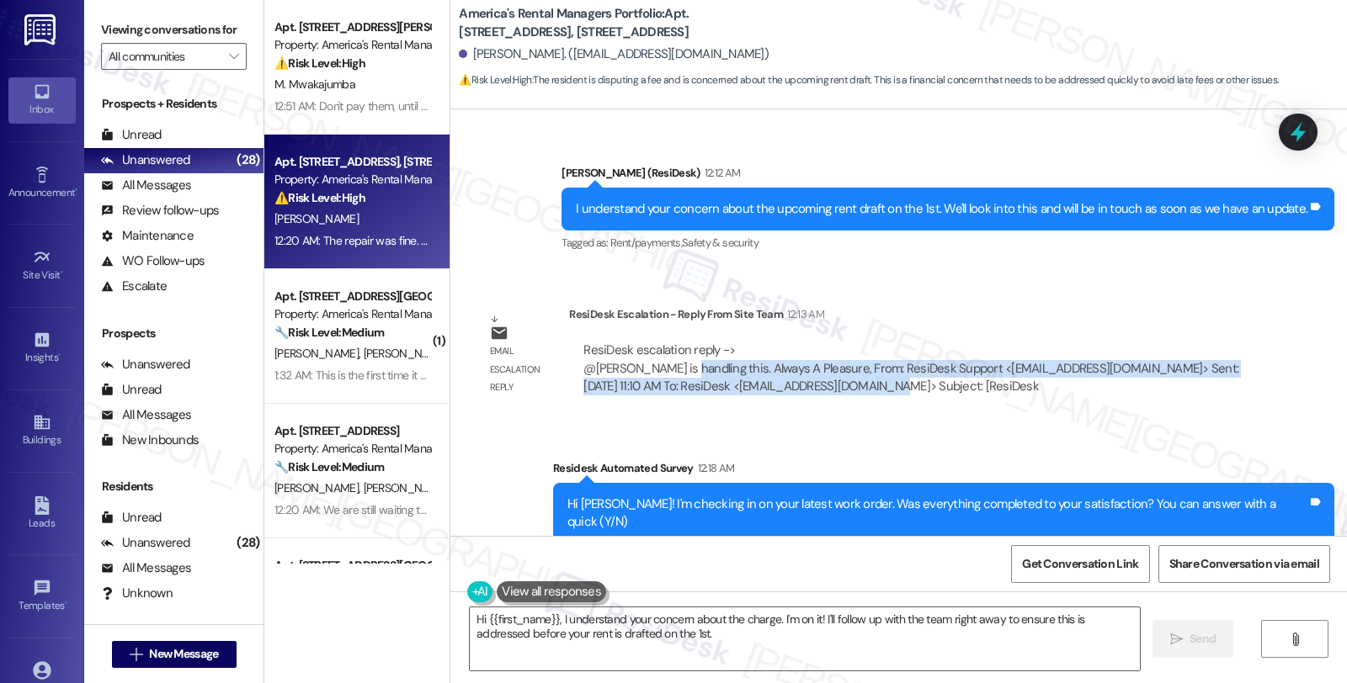
drag, startPoint x: 679, startPoint y: 366, endPoint x: 826, endPoint y: 382, distance: 147.3
click at [826, 382] on div "ResiDesk escalation reply -> @Danny McMullen is handling this. Always A Pleasur…" at bounding box center [910, 368] width 655 height 53
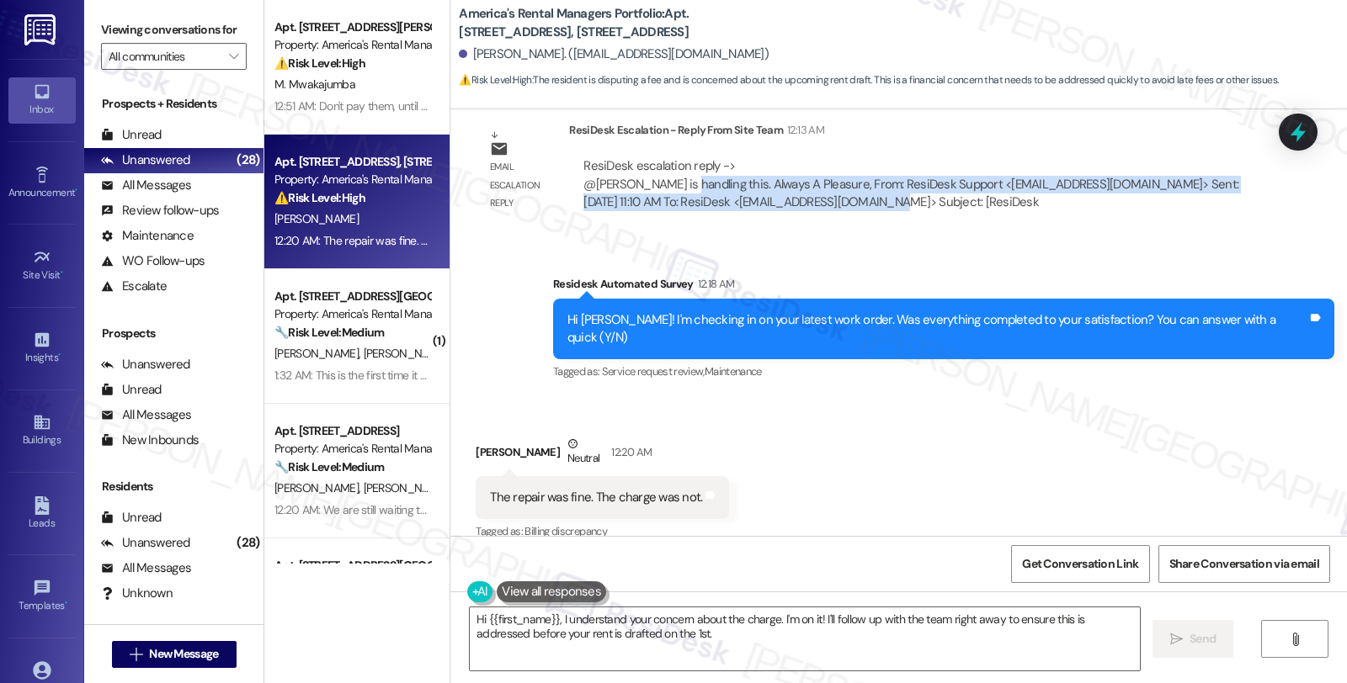
scroll to position [4641, 0]
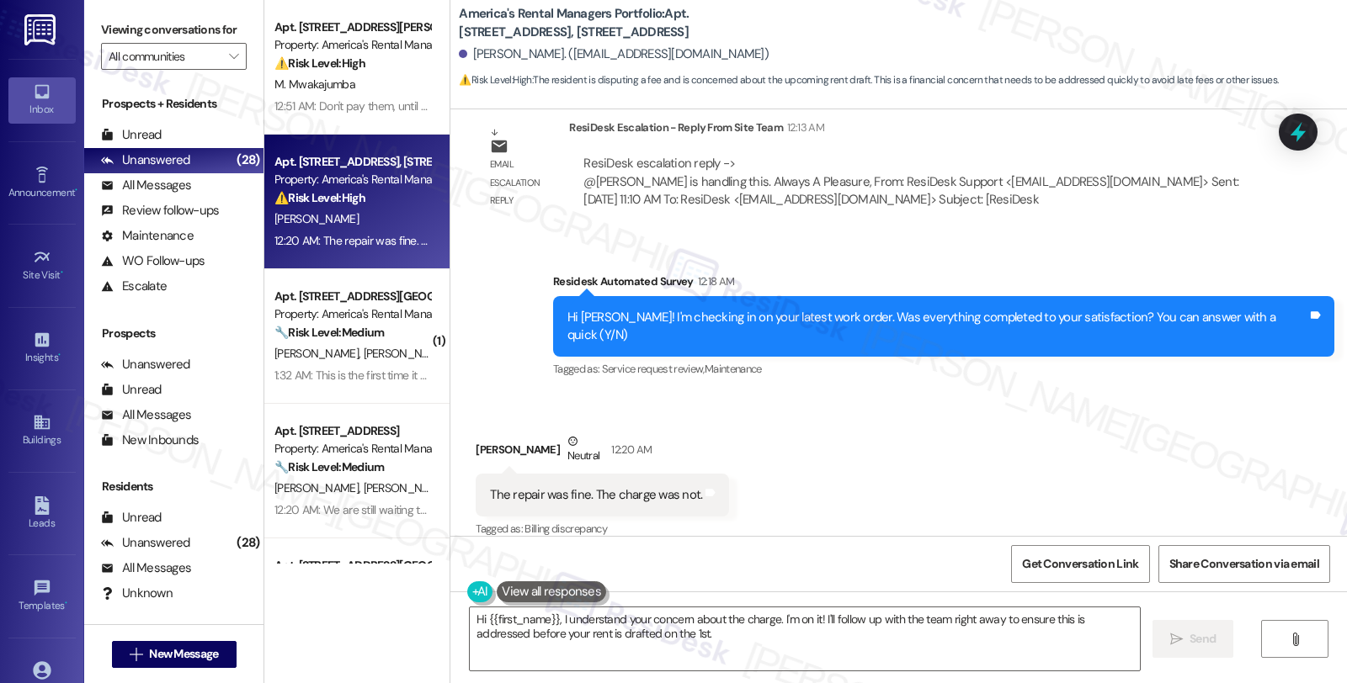
click at [946, 411] on div "Received via SMS Matthew Hawkins Neutral 12:20 AM The repair was fine. The char…" at bounding box center [898, 475] width 896 height 160
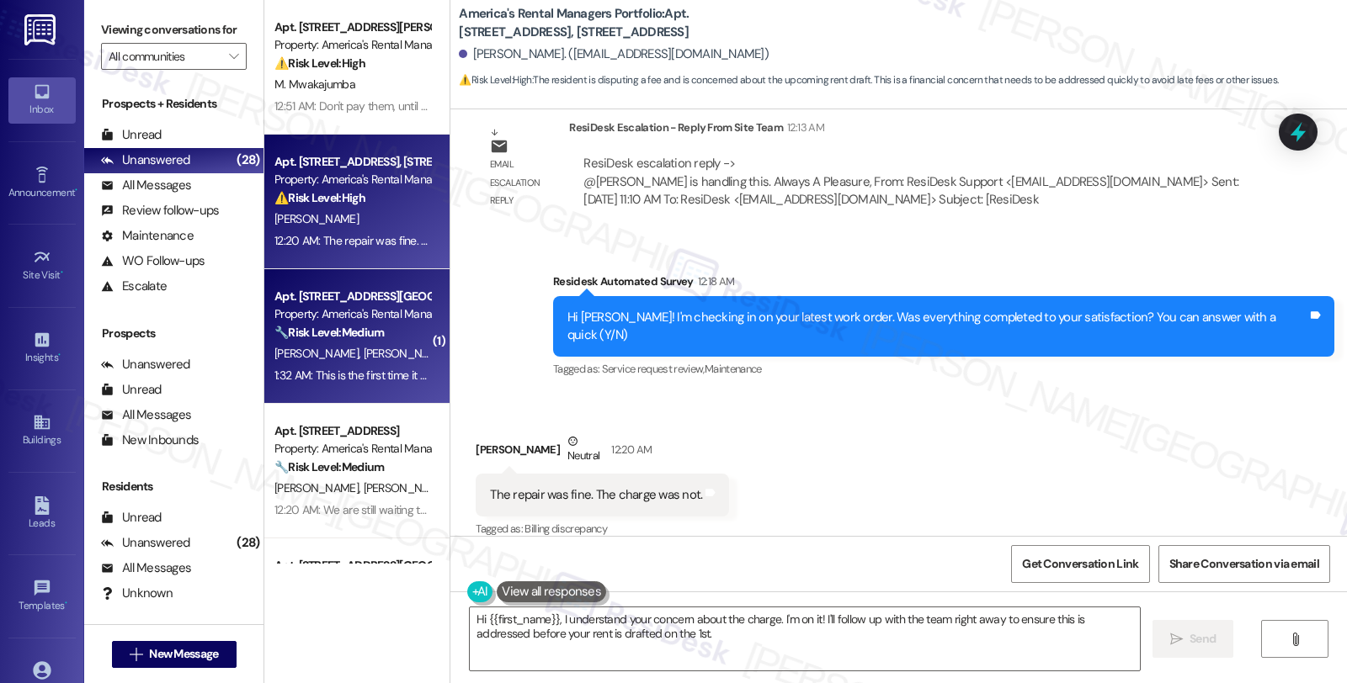
click at [391, 349] on div "M. Johnston B. Johnston" at bounding box center [352, 353] width 159 height 21
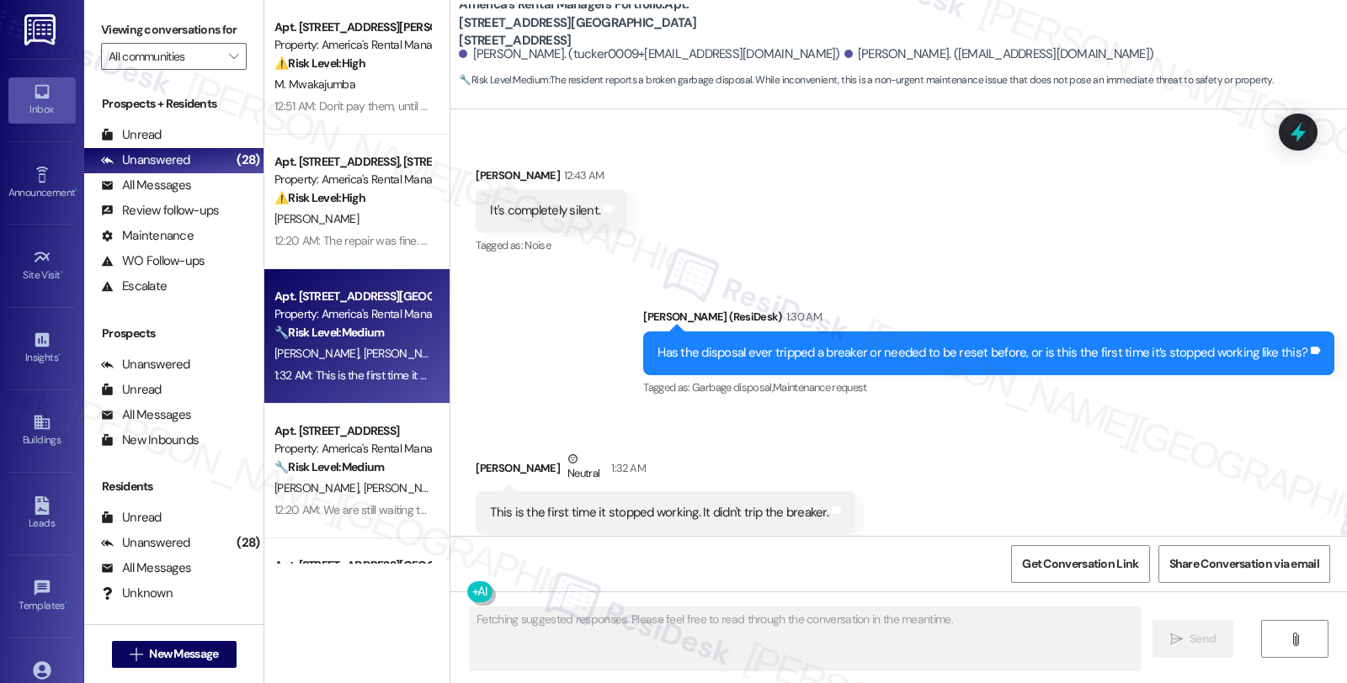
scroll to position [3907, 0]
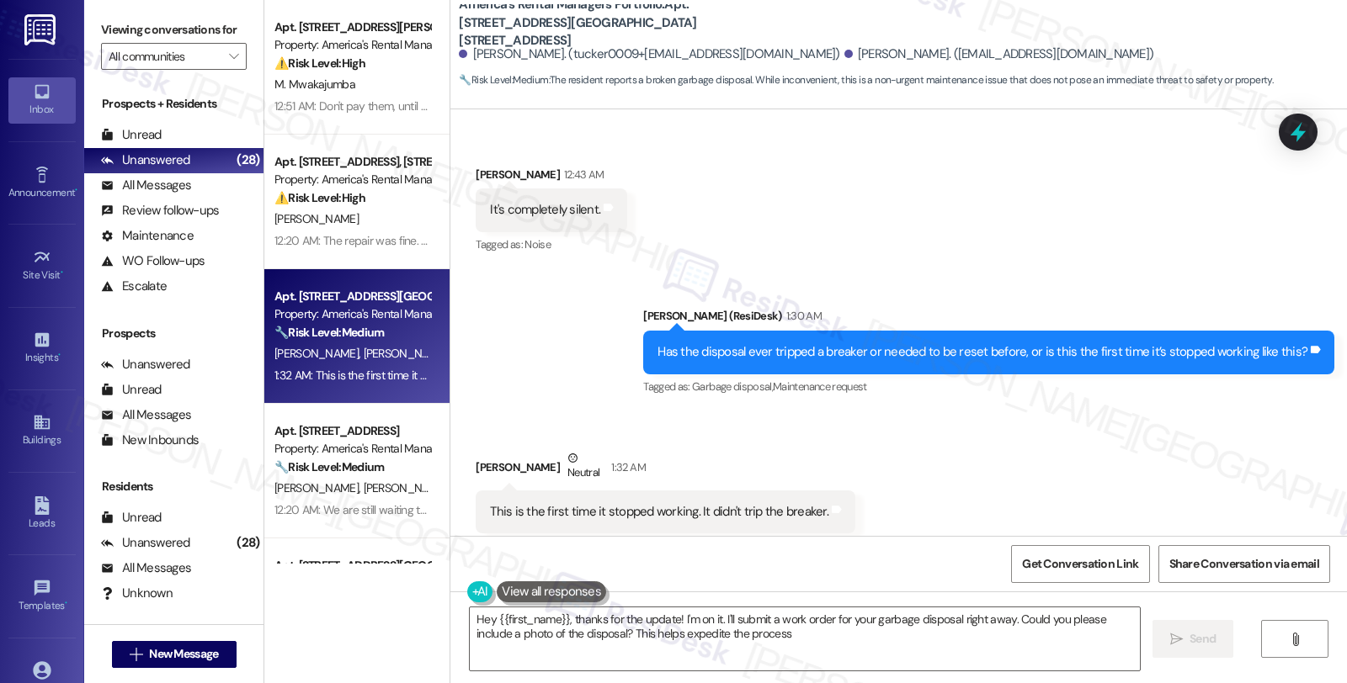
type textarea "Hey {{first_name}}, thanks for the update! I'm on it. I'll submit a work order …"
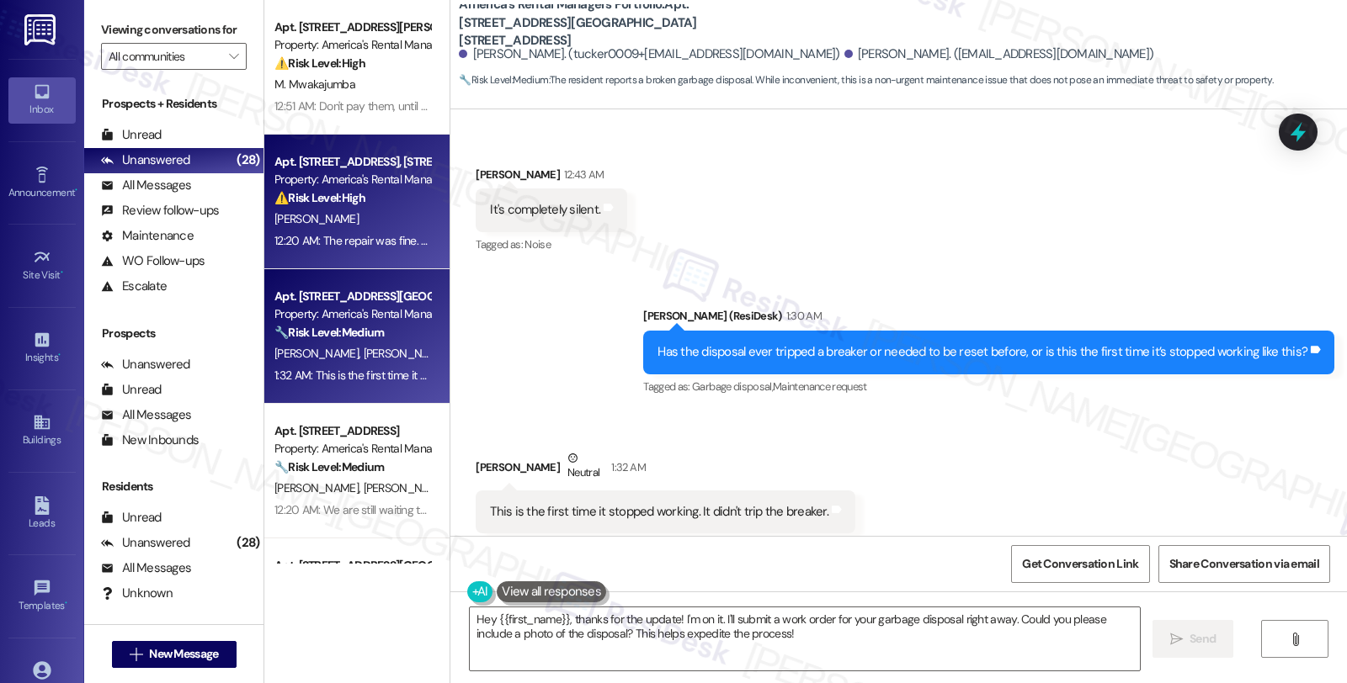
click at [396, 206] on div "⚠️ Risk Level: High The resident is disputing a fee and is concerned about the …" at bounding box center [352, 198] width 156 height 18
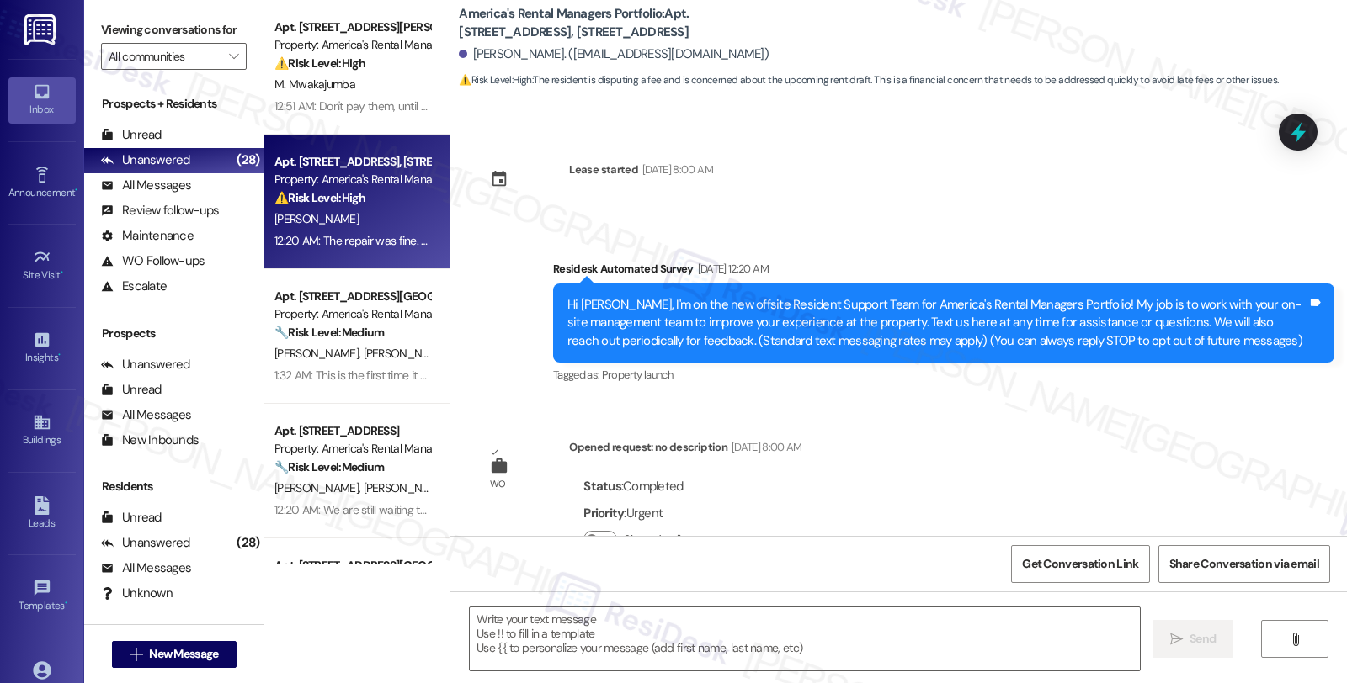
scroll to position [4641, 0]
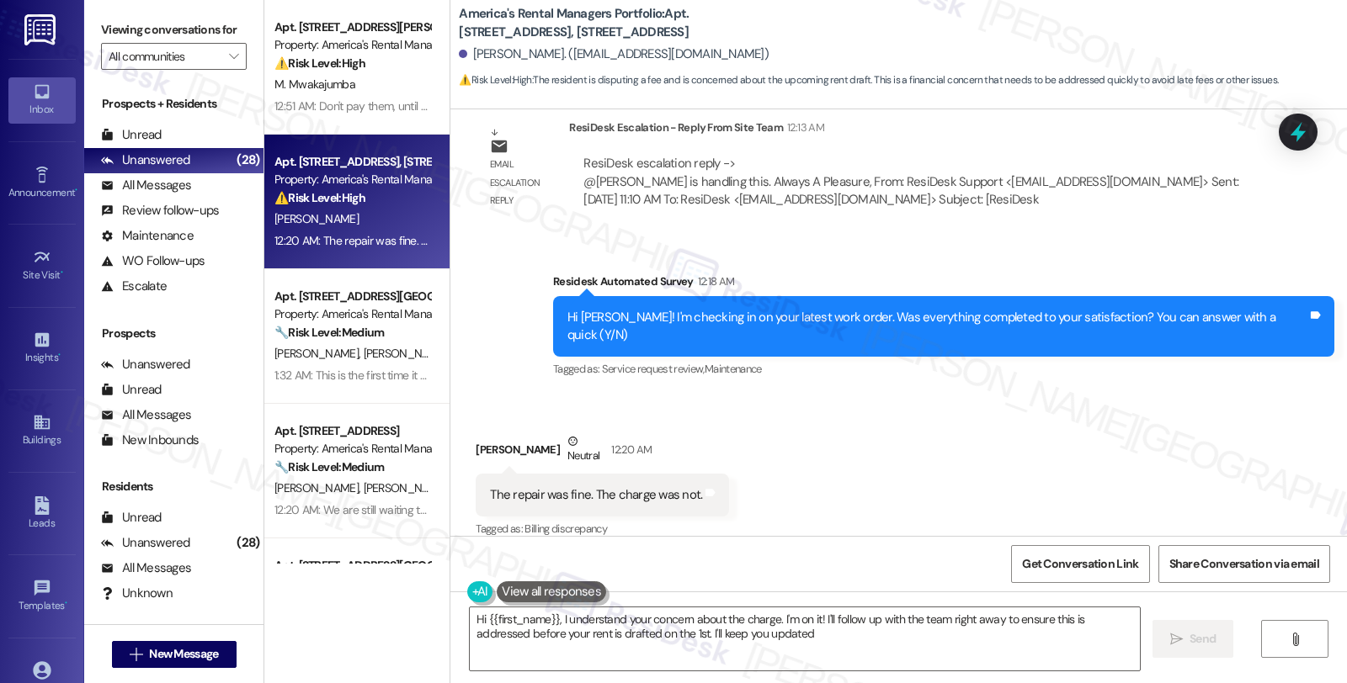
type textarea "Hi {{first_name}}, I understand your concern about the charge. I'm on it! I'll …"
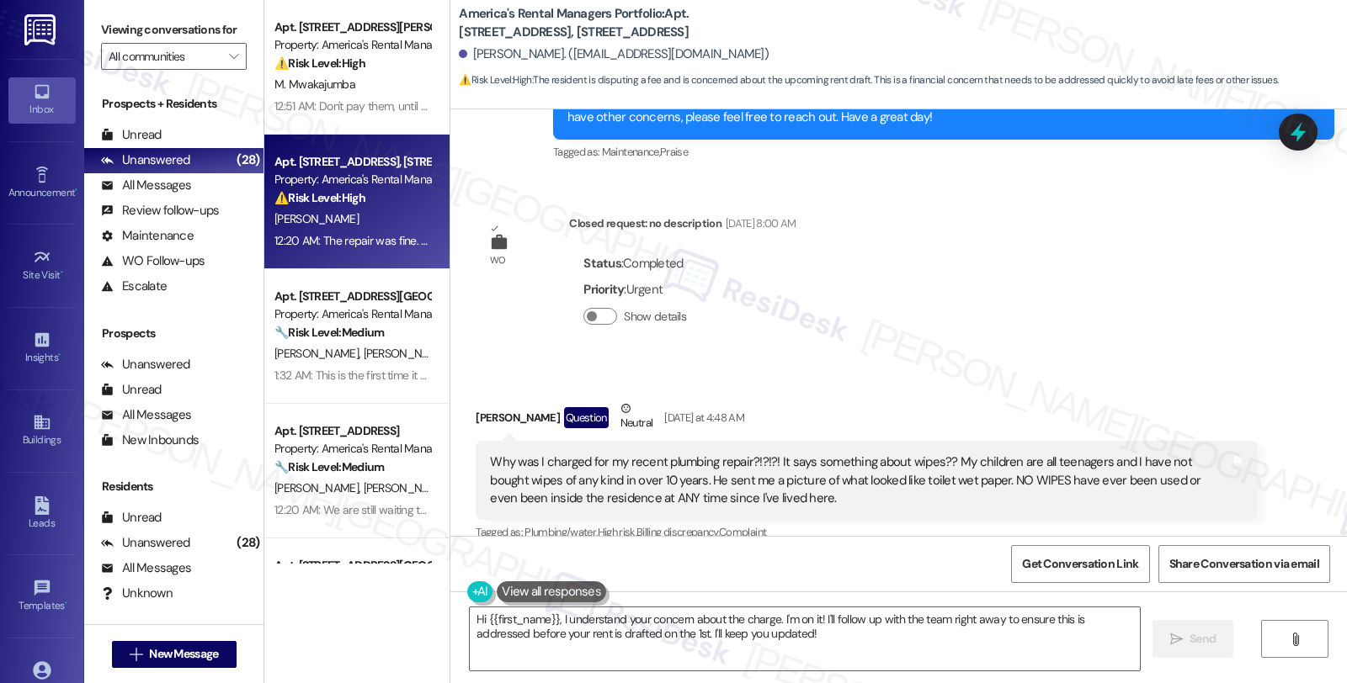
scroll to position [2023, 0]
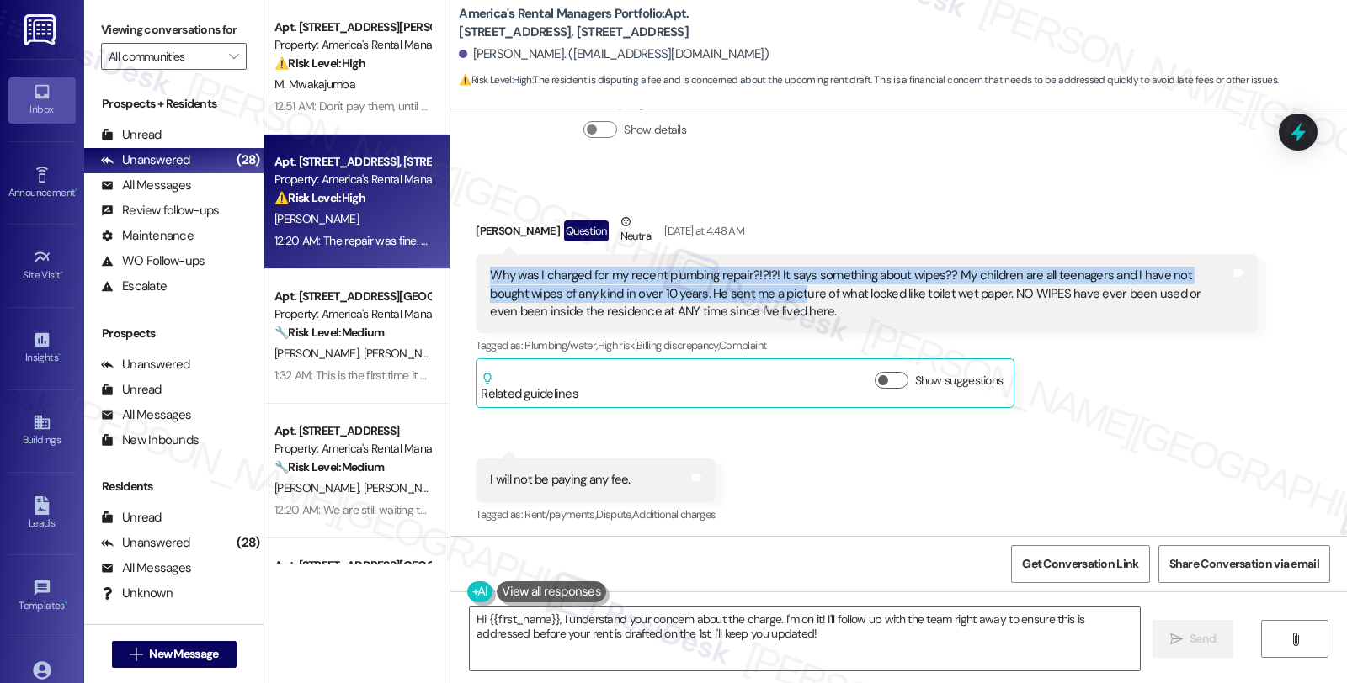
drag, startPoint x: 483, startPoint y: 271, endPoint x: 747, endPoint y: 285, distance: 264.6
click at [747, 285] on div "Why was I charged for my recent plumbing repair?!?!?! It says something about w…" at bounding box center [860, 294] width 740 height 54
drag, startPoint x: 779, startPoint y: 227, endPoint x: 637, endPoint y: 227, distance: 142.3
click at [637, 227] on div "Matthew Hawkins Question Neutral Yesterday at 4:48 AM" at bounding box center [866, 233] width 781 height 41
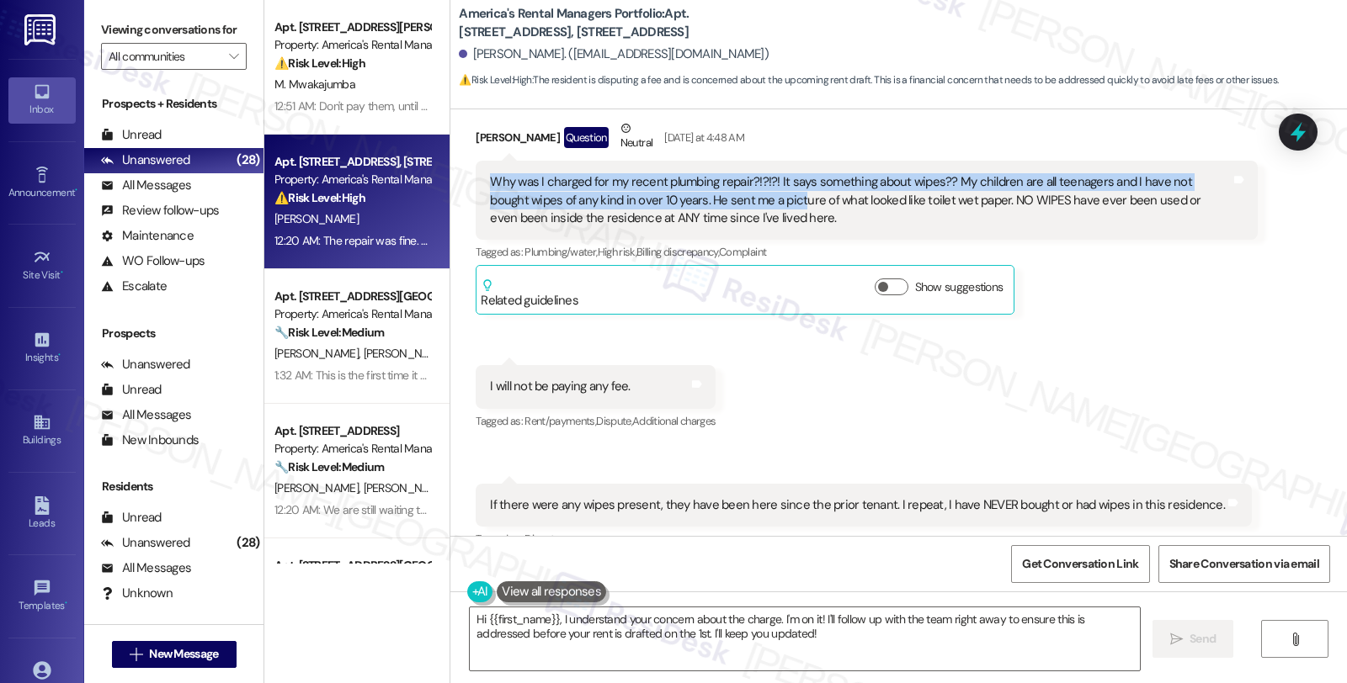
drag, startPoint x: 464, startPoint y: 135, endPoint x: 548, endPoint y: 135, distance: 84.2
click at [548, 135] on div "Matthew Hawkins Question Neutral Yesterday at 4:48 AM" at bounding box center [866, 140] width 781 height 41
click at [550, 139] on div "Matthew Hawkins Question Neutral Yesterday at 4:48 AM" at bounding box center [866, 140] width 781 height 41
copy div "Matthew Hawkins"
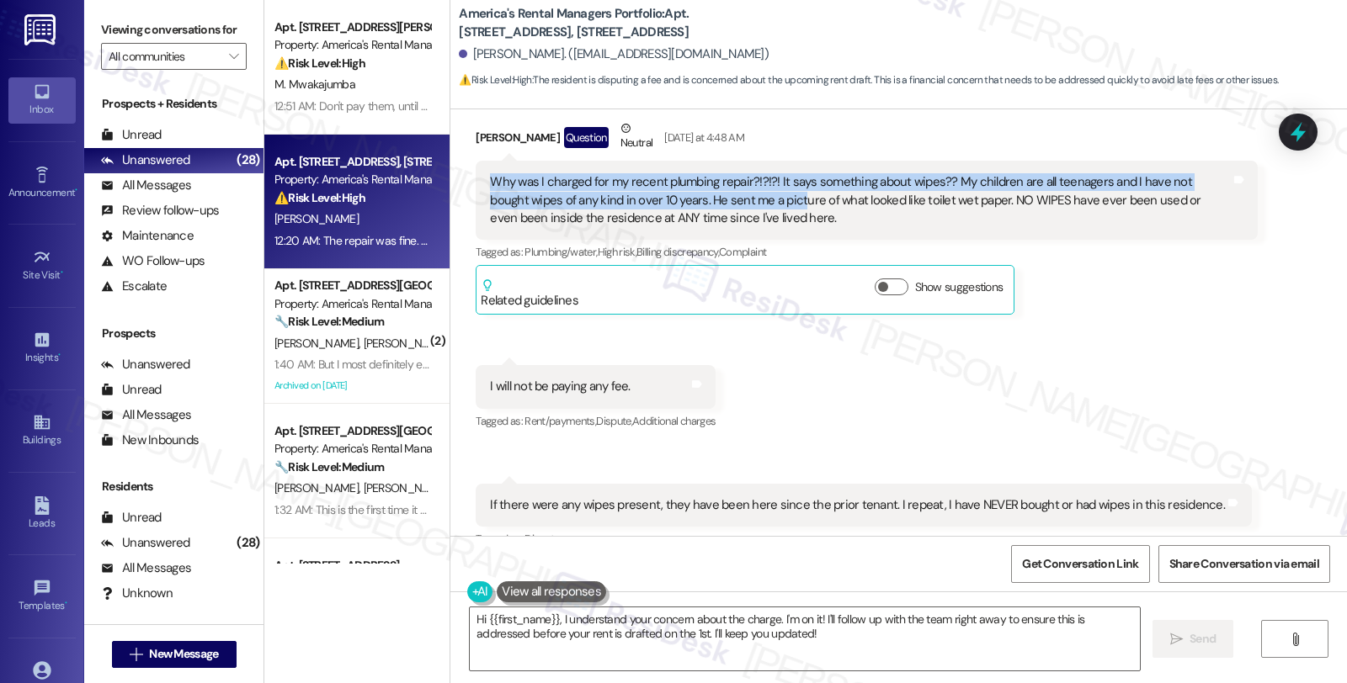
click at [476, 136] on div "Matthew Hawkins Question Neutral Yesterday at 4:48 AM" at bounding box center [866, 140] width 781 height 41
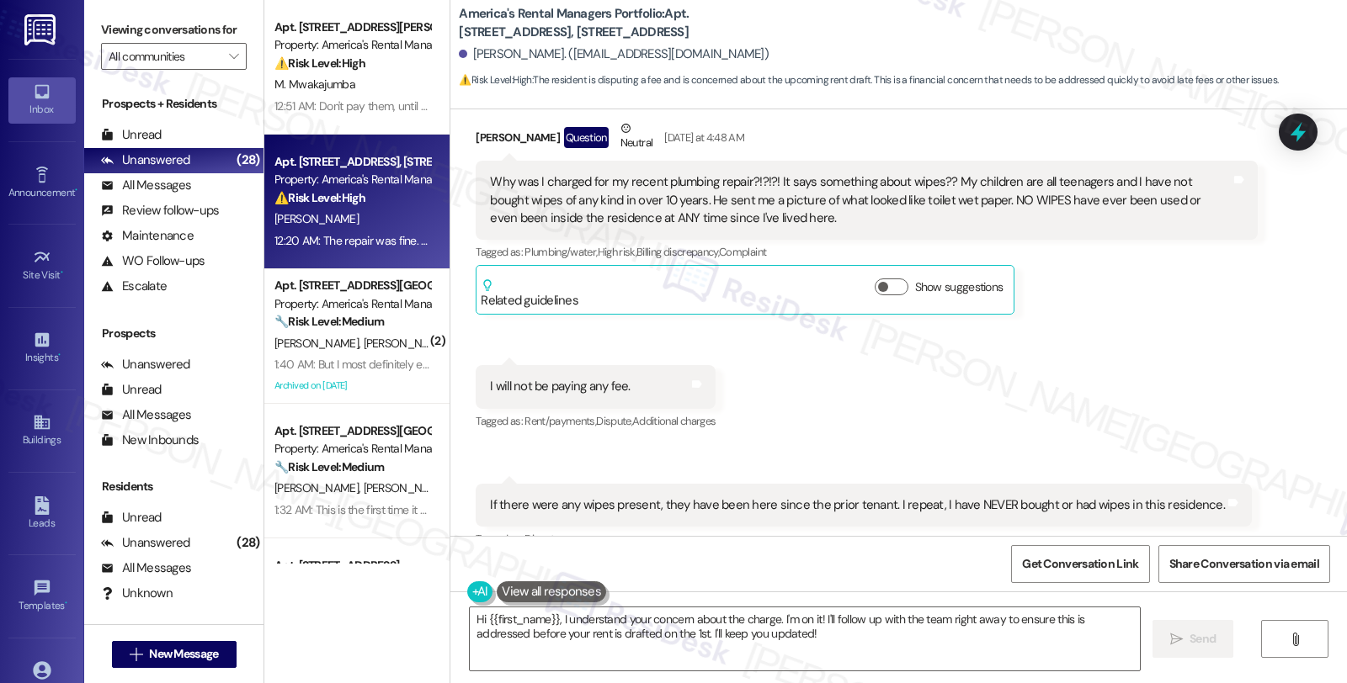
click at [476, 137] on div "Matthew Hawkins Question Neutral Yesterday at 4:48 AM" at bounding box center [866, 140] width 781 height 41
click at [683, 12] on b "America's Rental Managers Portfolio: Apt. 208 Ironwood Circle, 208 Ironwood Cir…" at bounding box center [627, 23] width 337 height 36
drag, startPoint x: 465, startPoint y: 137, endPoint x: 545, endPoint y: 137, distance: 80.0
click at [545, 137] on div "Matthew Hawkins Question Neutral Yesterday at 4:48 AM" at bounding box center [866, 140] width 781 height 41
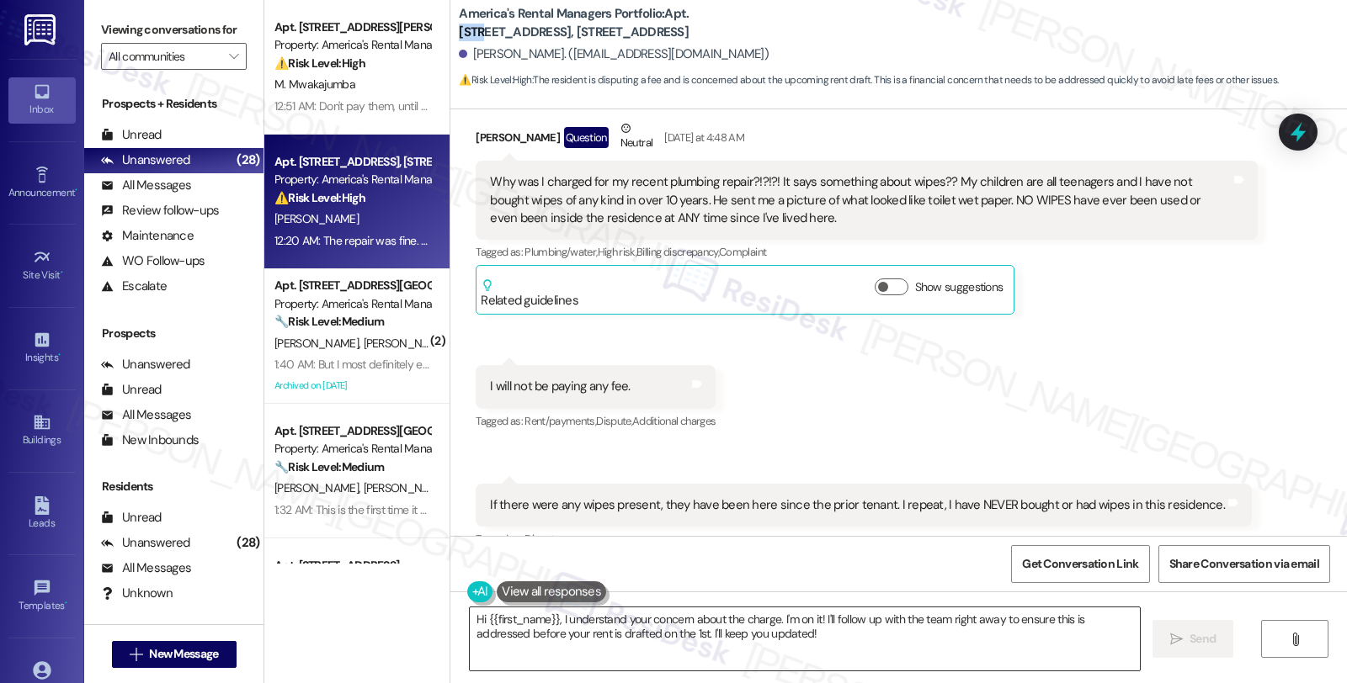
copy div "Matthew Hawkin"
drag, startPoint x: 933, startPoint y: 191, endPoint x: 1084, endPoint y: 205, distance: 152.1
click at [1084, 205] on div "Why was I charged for my recent plumbing repair?!?!?! It says something about w…" at bounding box center [860, 200] width 740 height 54
drag, startPoint x: 515, startPoint y: 385, endPoint x: 630, endPoint y: 385, distance: 114.5
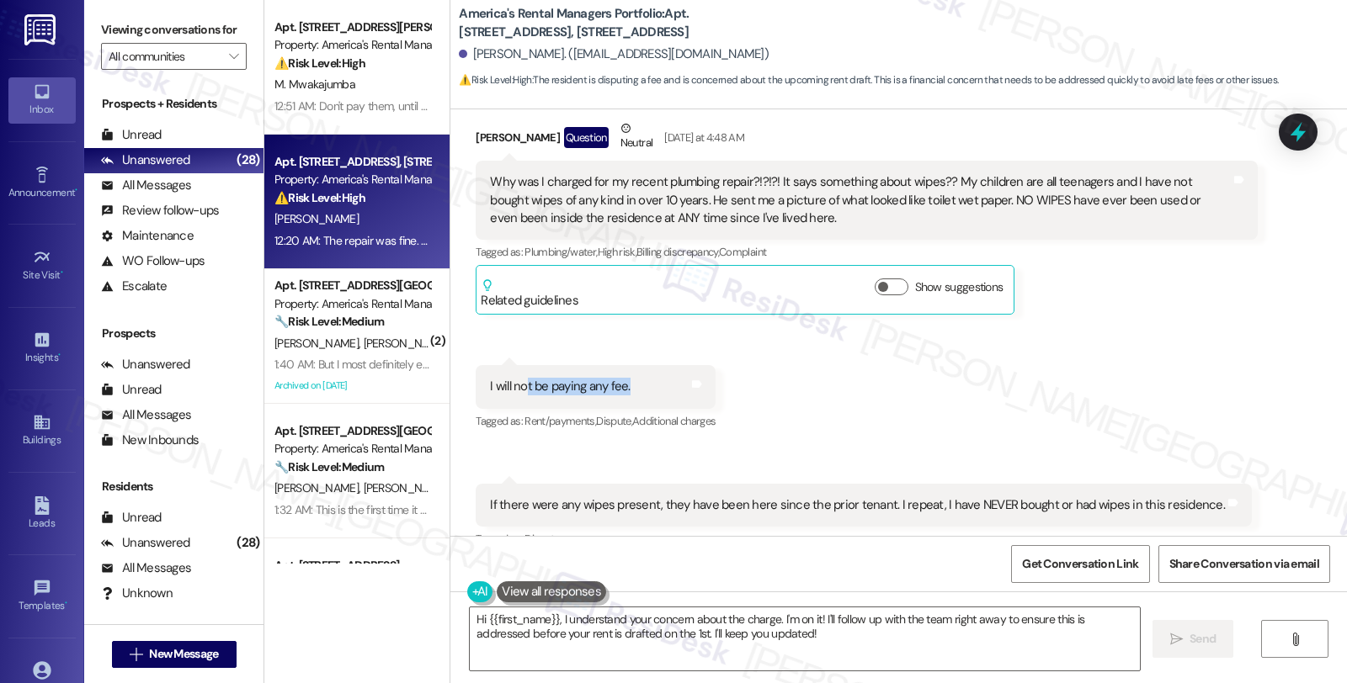
click at [630, 385] on div "I will not be paying any fee. Tags and notes" at bounding box center [596, 386] width 240 height 43
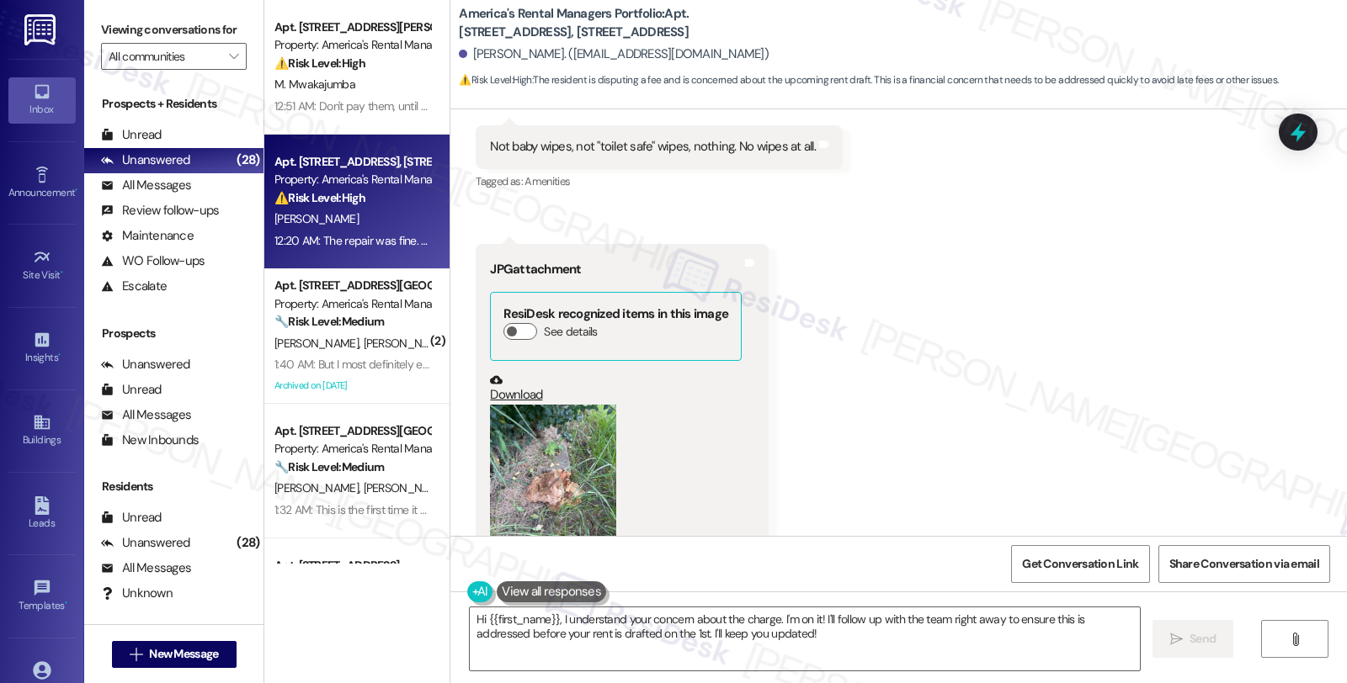
scroll to position [2678, 0]
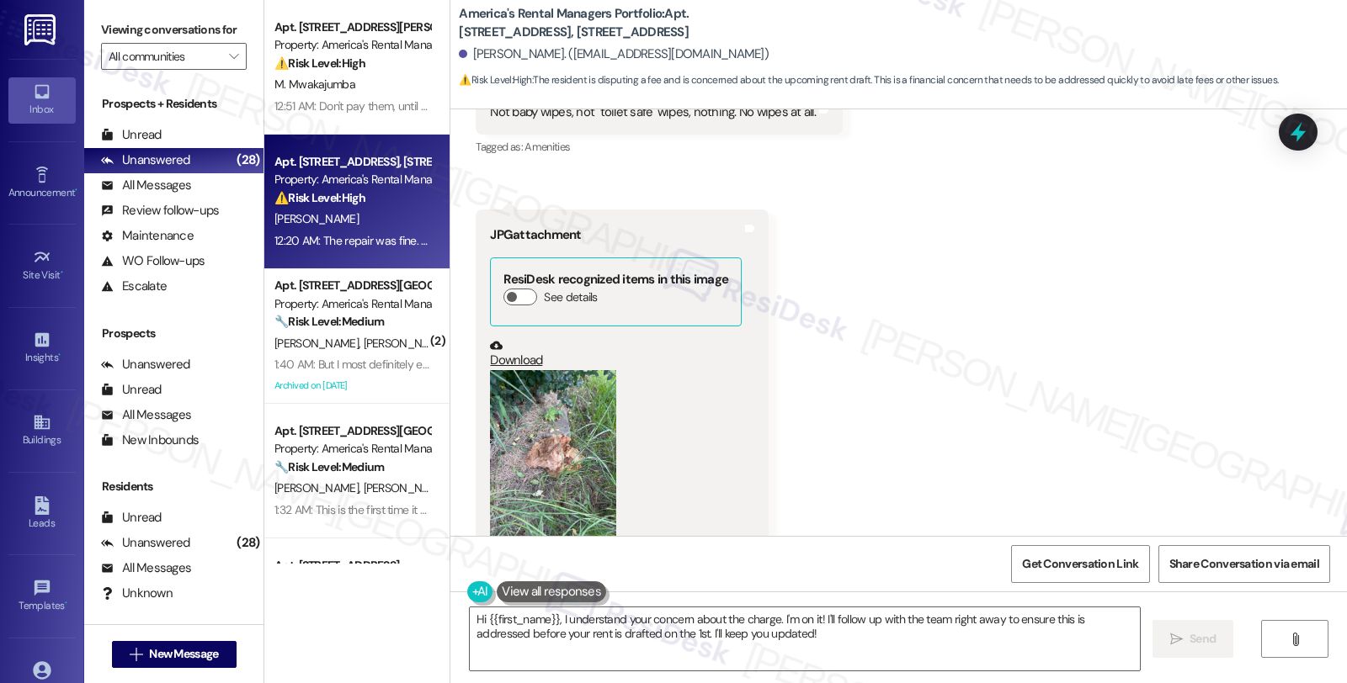
click at [581, 409] on button "Zoom image" at bounding box center [553, 454] width 126 height 168
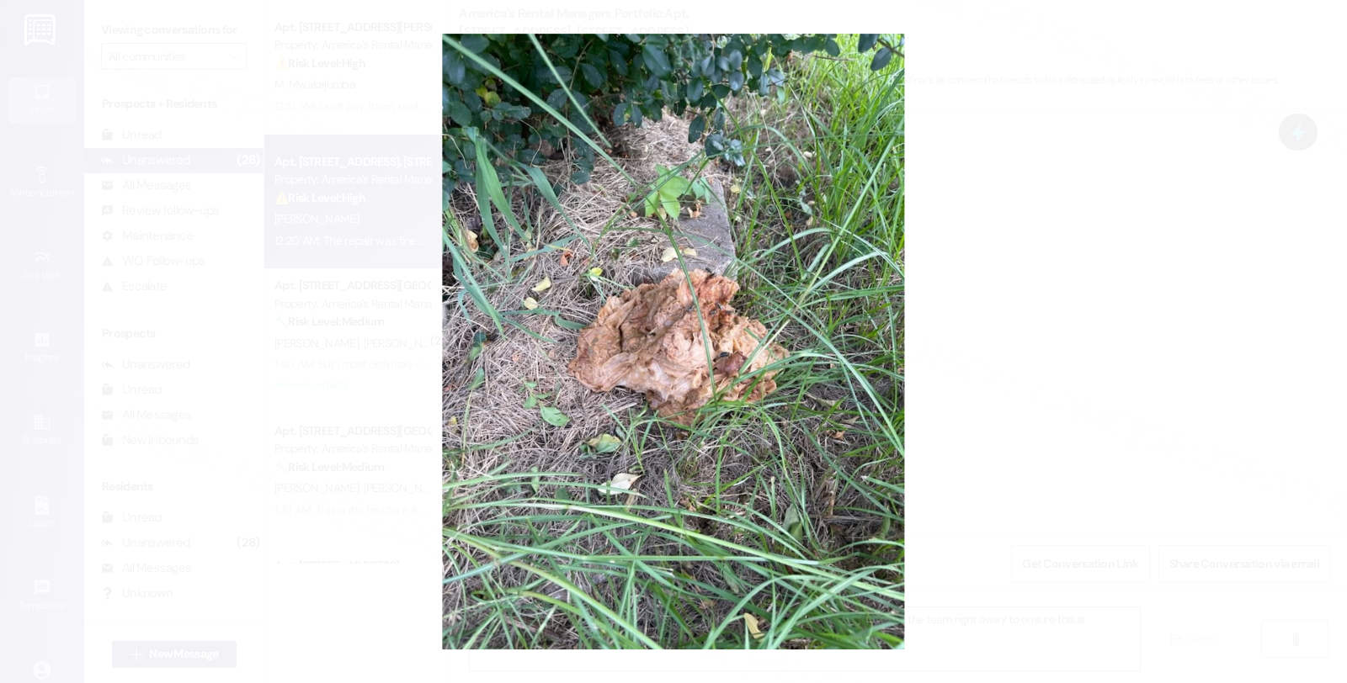
click at [1049, 286] on button "Unzoom image" at bounding box center [673, 341] width 1347 height 683
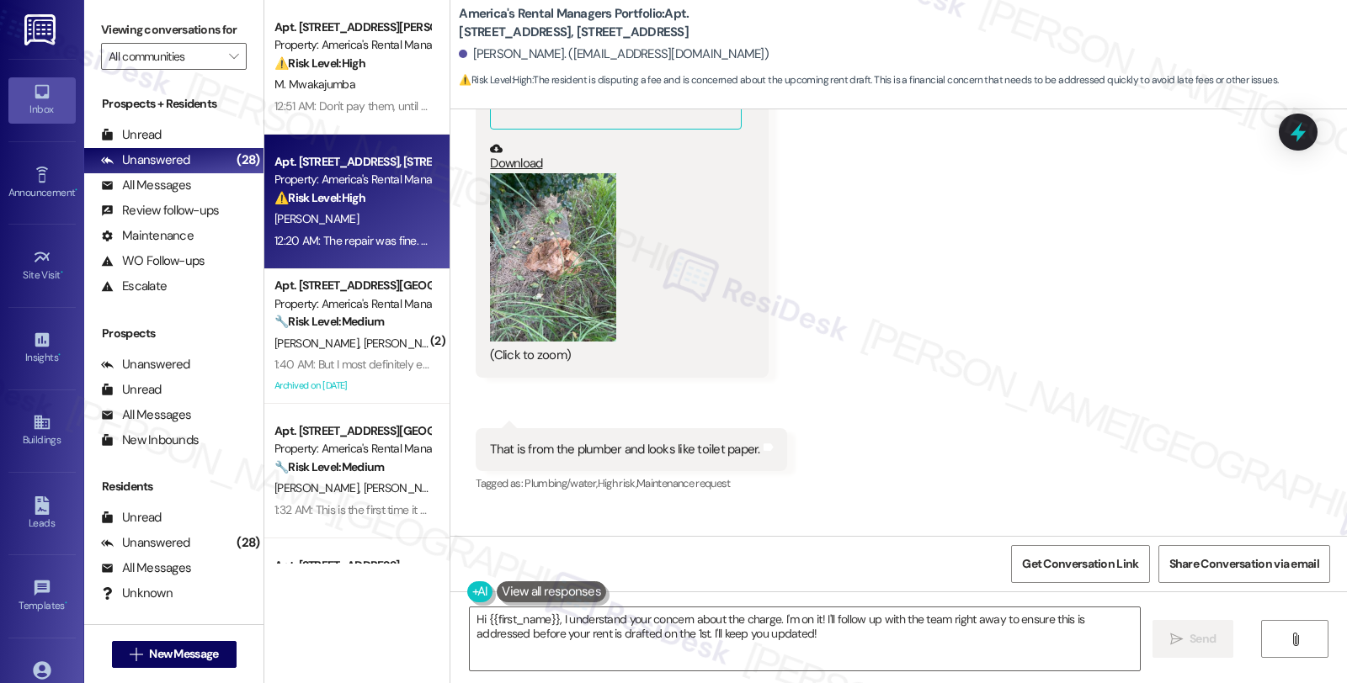
scroll to position [2958, 0]
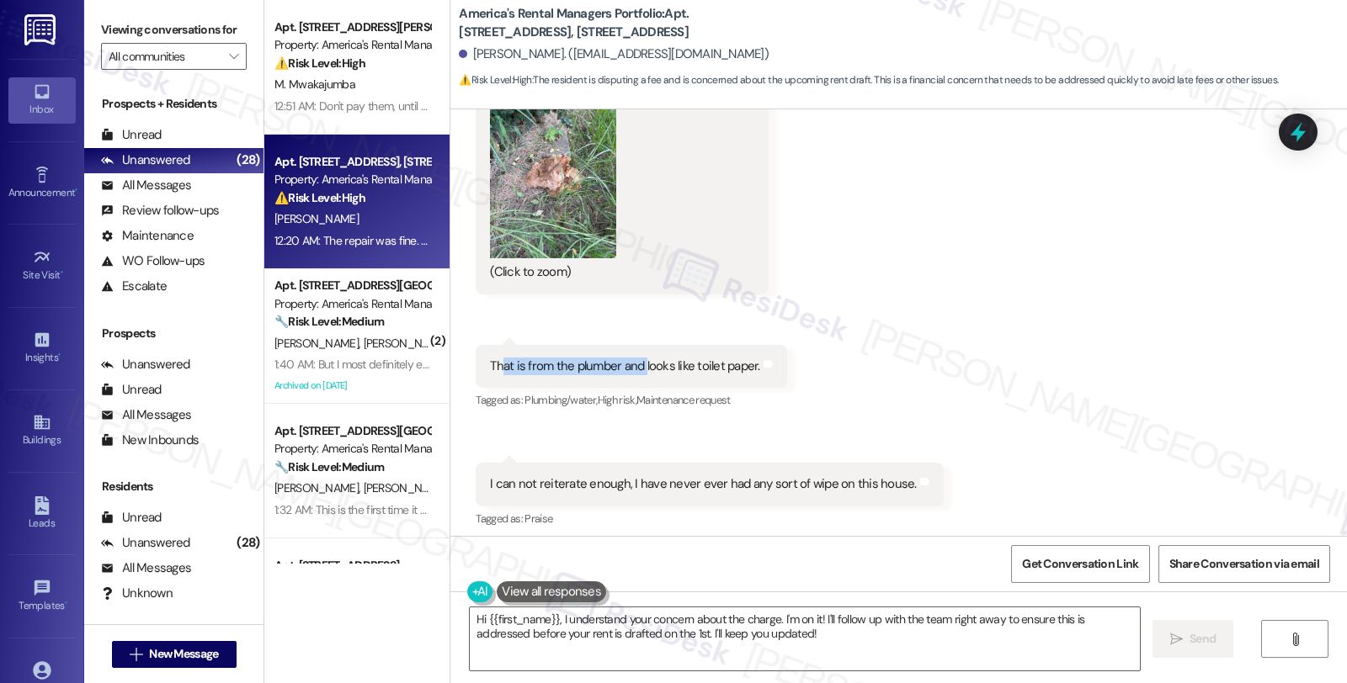
drag, startPoint x: 492, startPoint y: 372, endPoint x: 633, endPoint y: 363, distance: 141.7
click at [633, 363] on div "That is from the plumber and looks like toilet paper." at bounding box center [624, 367] width 269 height 18
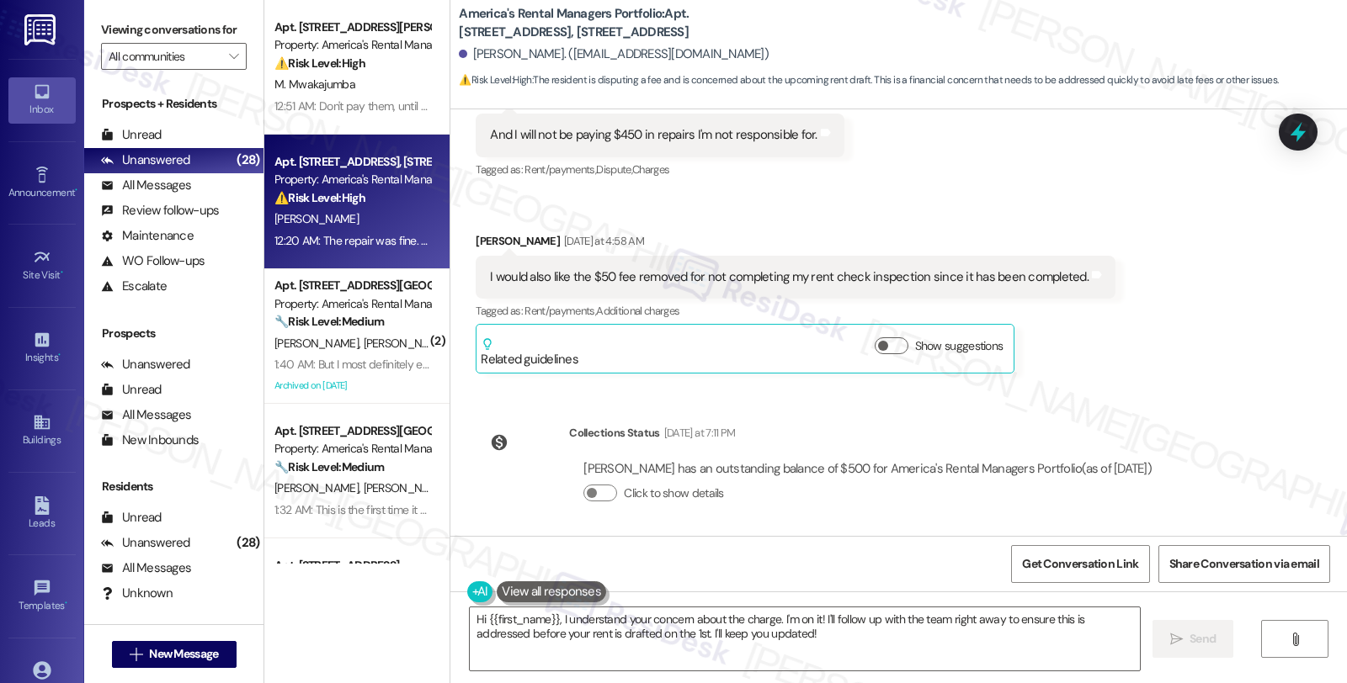
scroll to position [3332, 0]
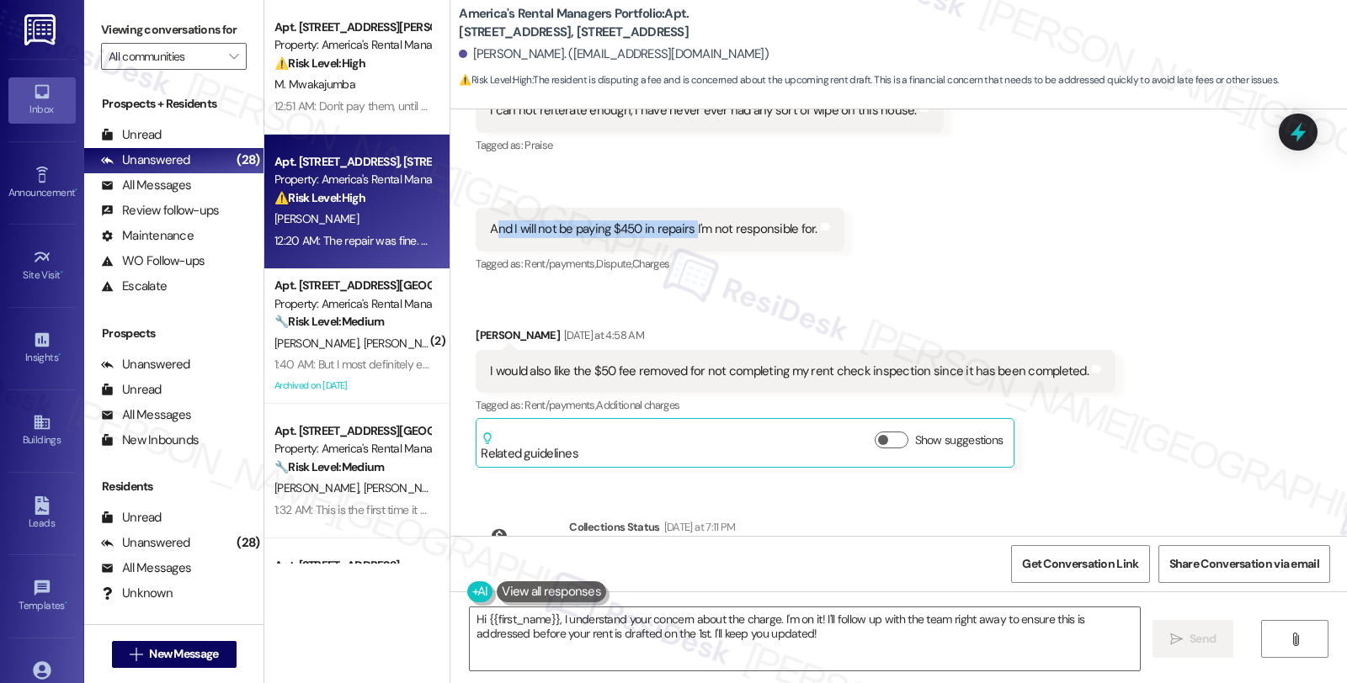
drag, startPoint x: 483, startPoint y: 233, endPoint x: 683, endPoint y: 233, distance: 200.3
click at [683, 233] on div "And I will not be paying $450 in repairs I'm not responsible for." at bounding box center [653, 230] width 327 height 18
drag, startPoint x: 508, startPoint y: 369, endPoint x: 686, endPoint y: 376, distance: 177.8
click at [686, 376] on div "I would also like the $50 fee removed for not completing my rent check inspecti…" at bounding box center [789, 372] width 598 height 18
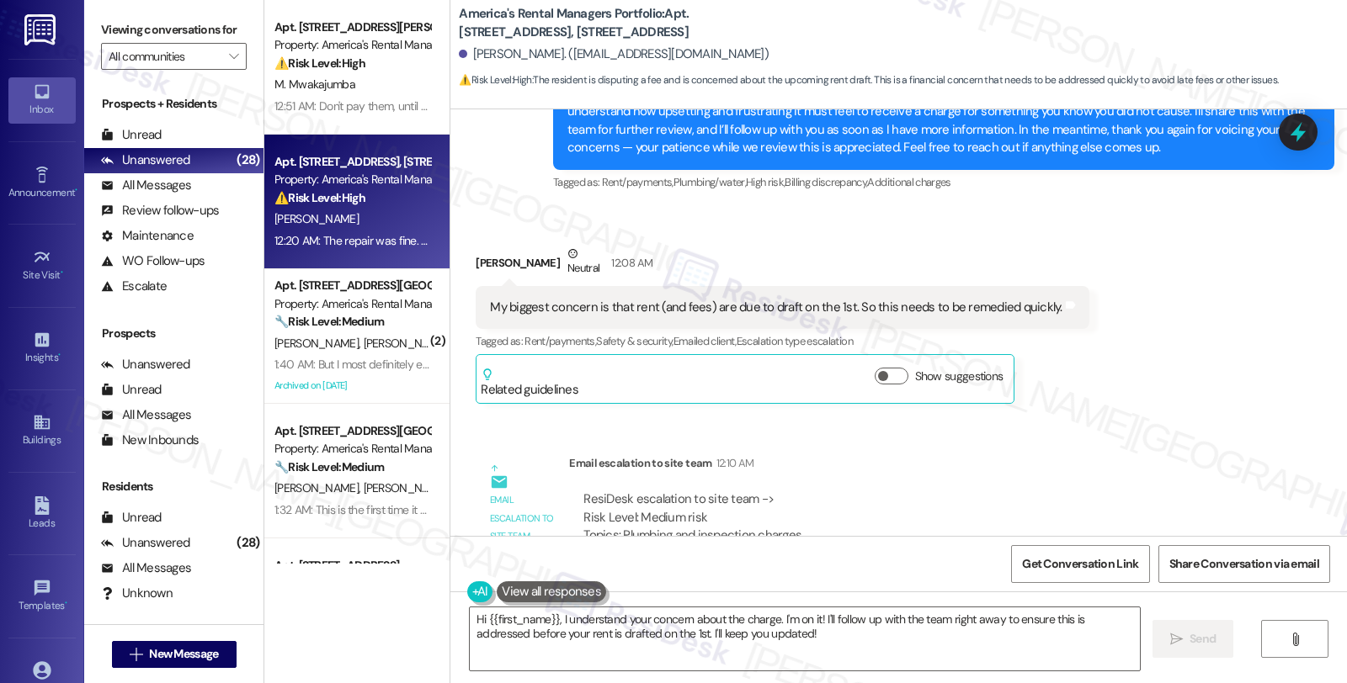
scroll to position [4080, 0]
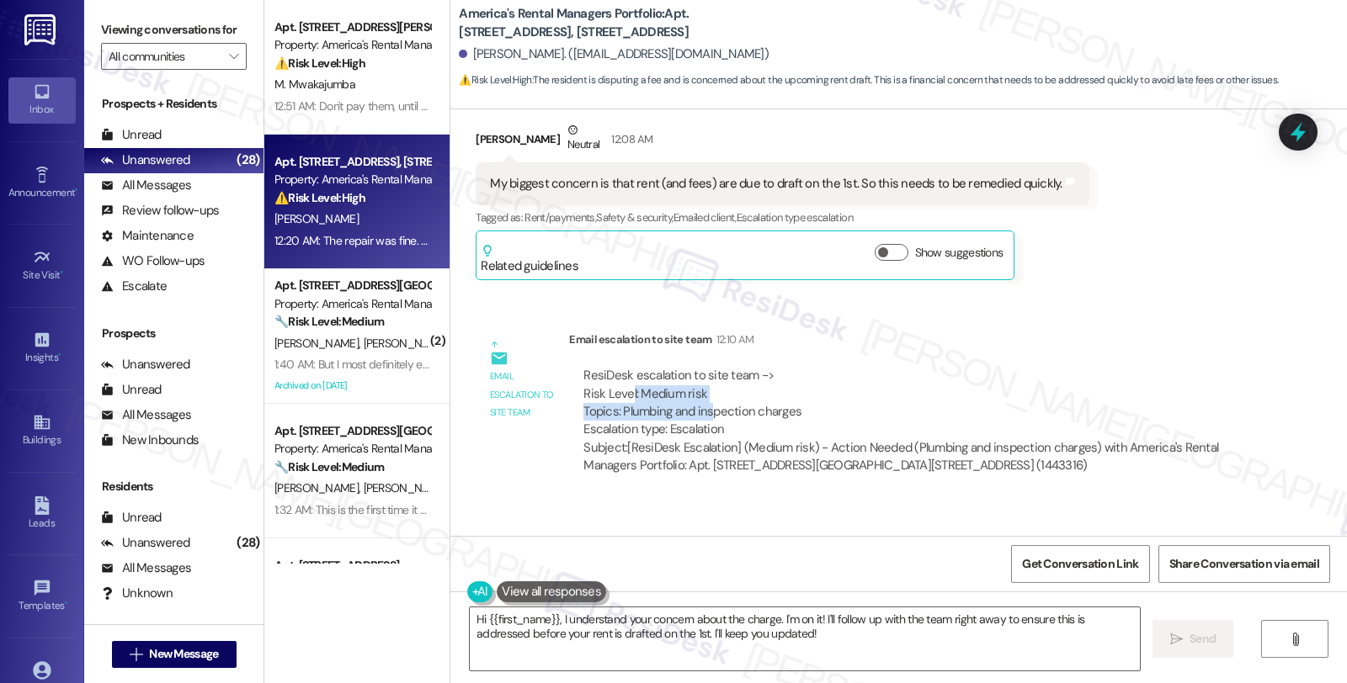
drag, startPoint x: 617, startPoint y: 390, endPoint x: 699, endPoint y: 416, distance: 85.7
click at [699, 416] on div "ResiDesk escalation to site team -> Risk Level: Medium risk Topics: Plumbing an…" at bounding box center [912, 403] width 659 height 72
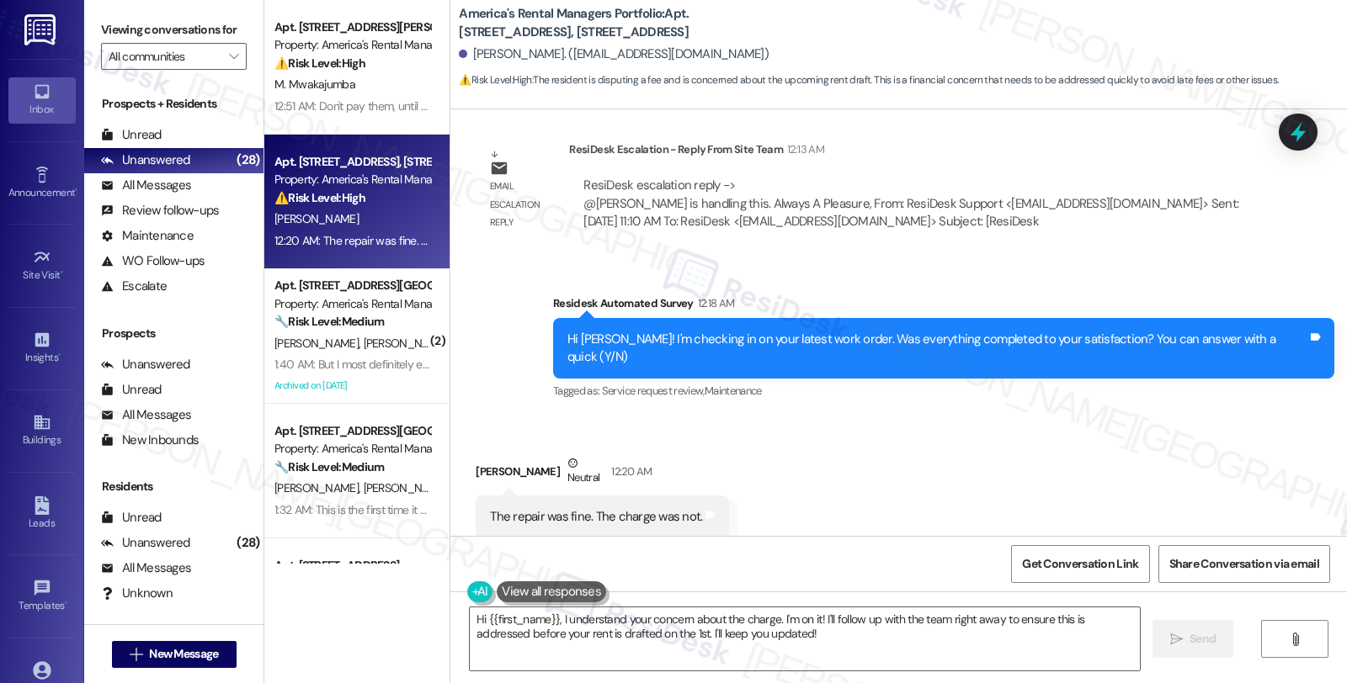
scroll to position [4641, 0]
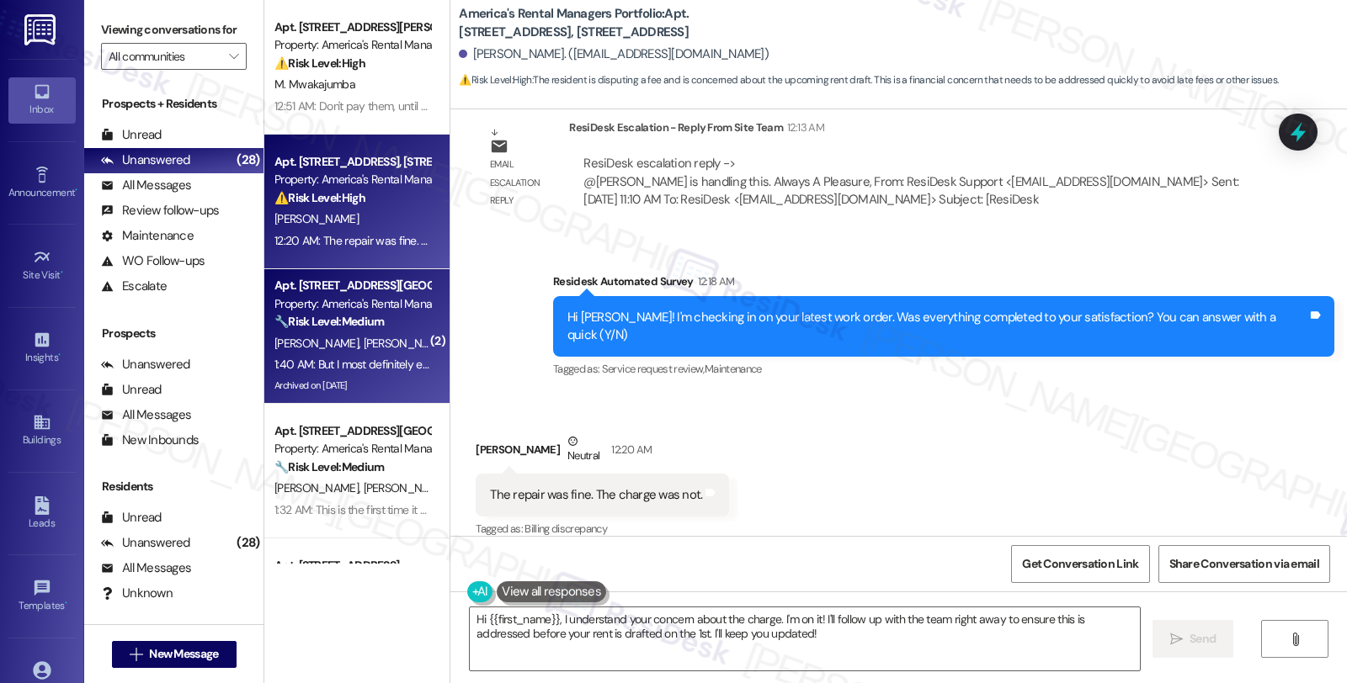
click at [373, 335] on div "L. Moore R. Miller" at bounding box center [352, 343] width 159 height 21
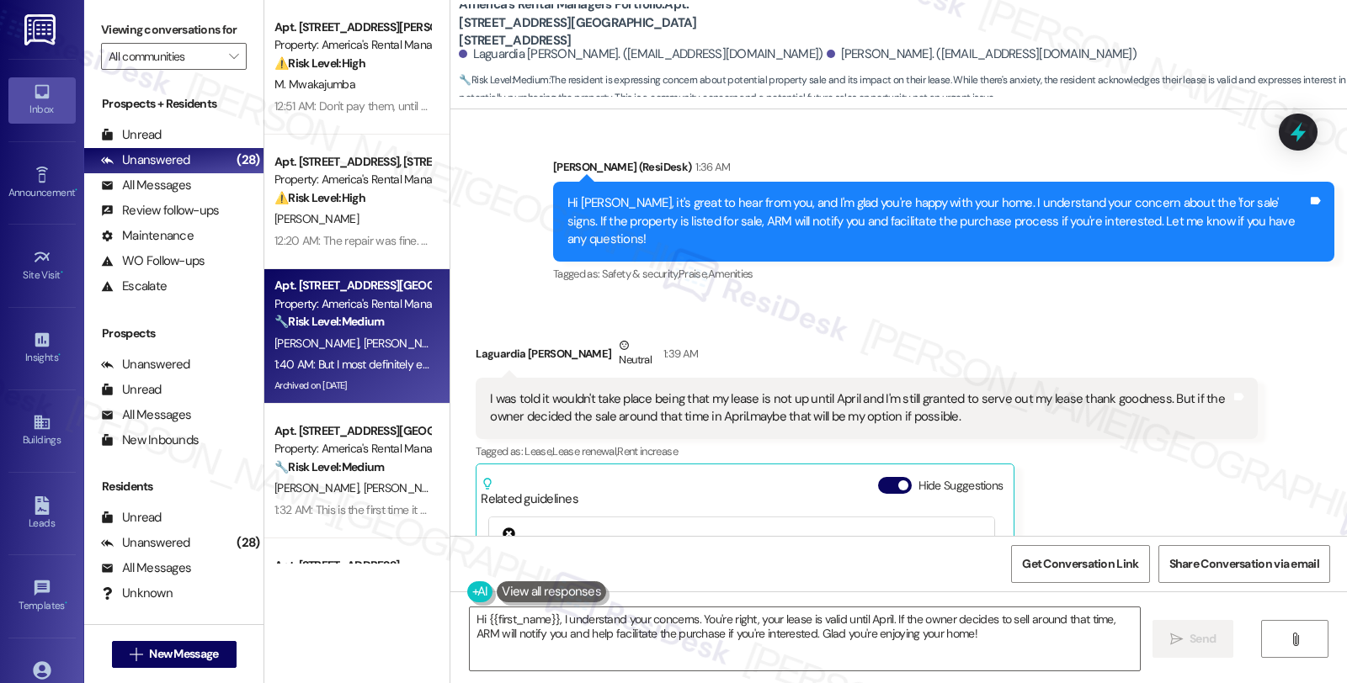
scroll to position [1591, 0]
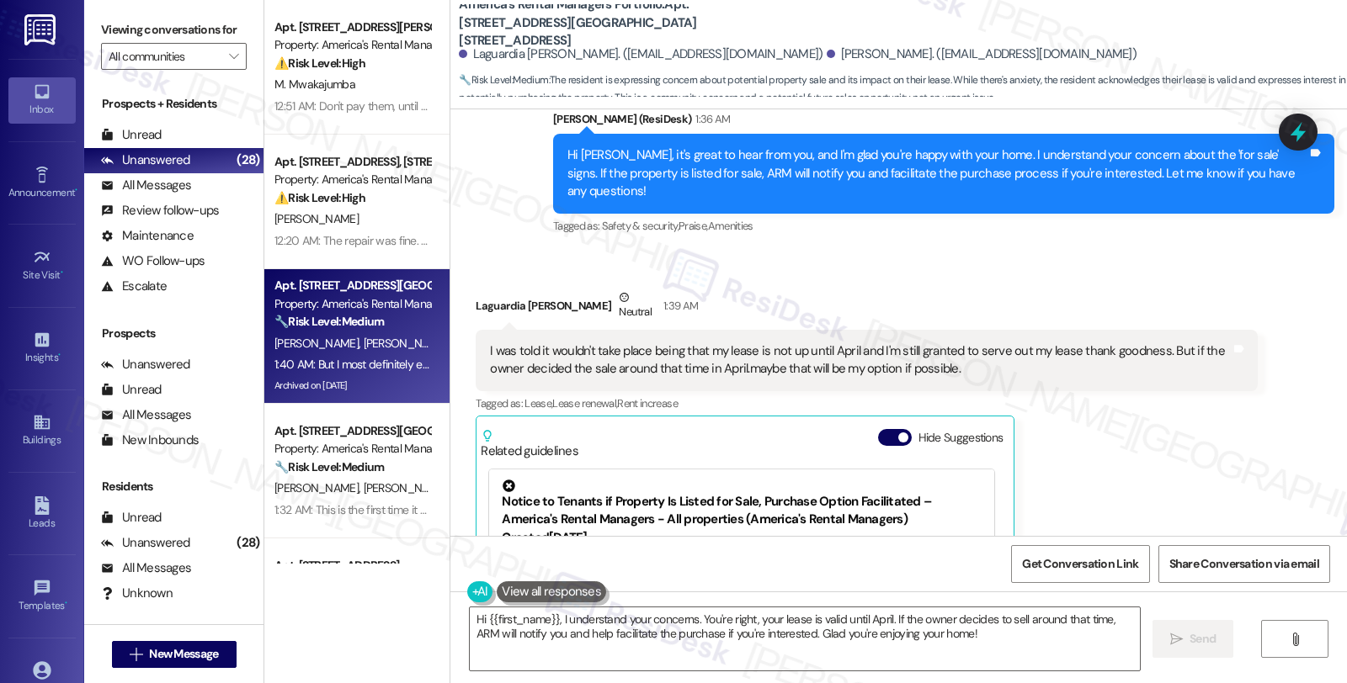
click at [1117, 397] on div "Laguardia Moore Neutral 1:39 AM I was told it wouldn't take place being that my…" at bounding box center [866, 514] width 781 height 450
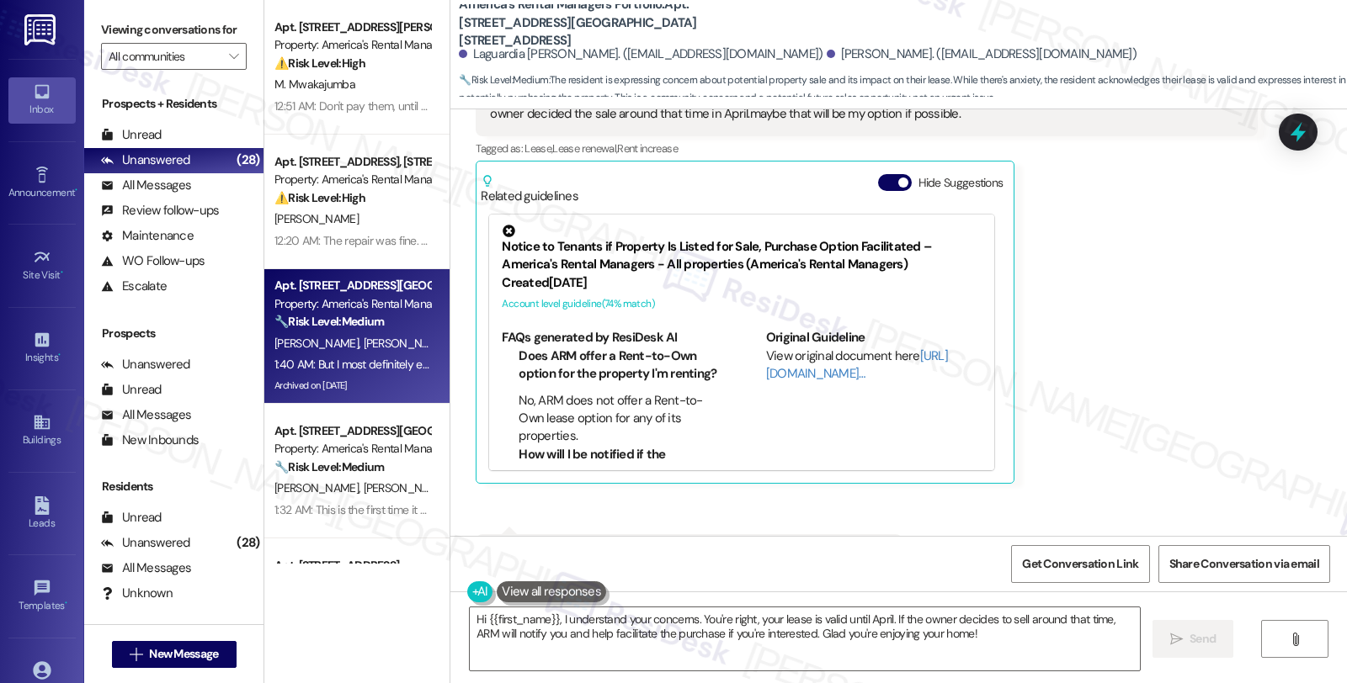
scroll to position [1871, 0]
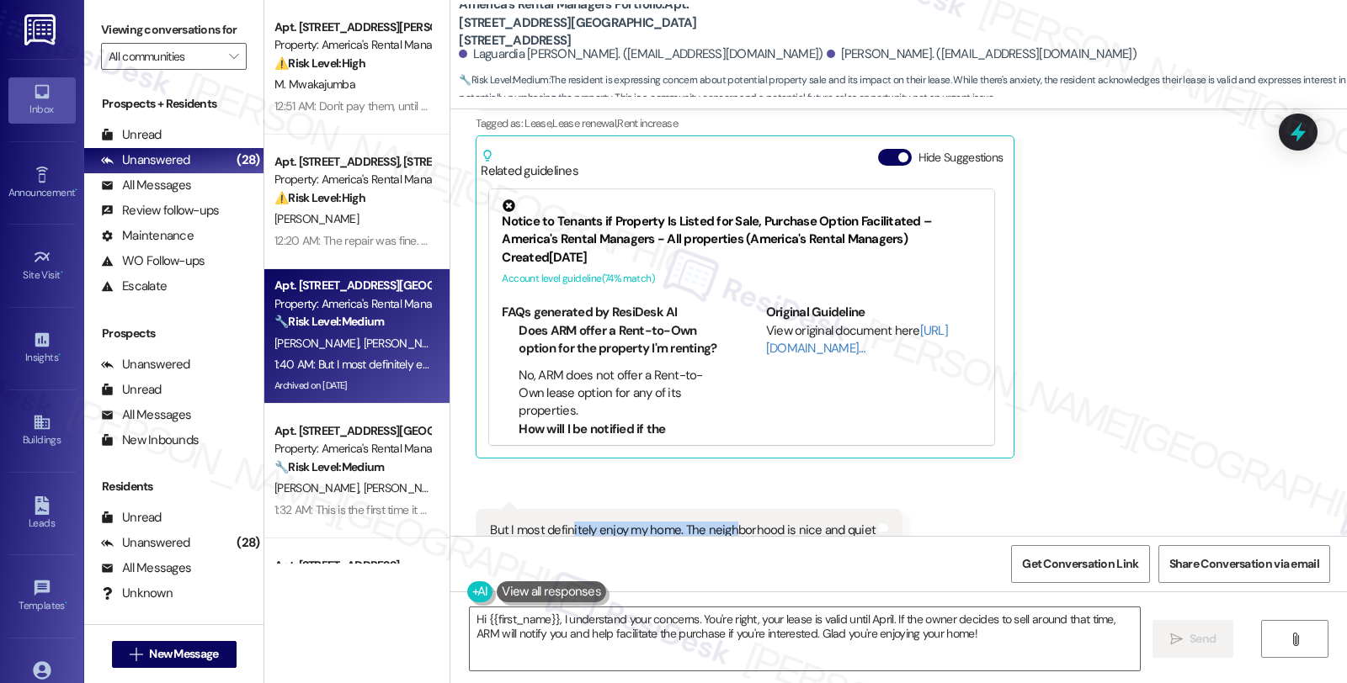
drag, startPoint x: 557, startPoint y: 472, endPoint x: 725, endPoint y: 470, distance: 167.5
click at [725, 522] on div "But I most definitely enjoy my home. The neighborhood is nice and quiet" at bounding box center [683, 531] width 386 height 18
click at [1158, 424] on div "Received via SMS Laguardia Moore Neutral 1:39 AM I was told it wouldn't take pl…" at bounding box center [898, 281] width 896 height 620
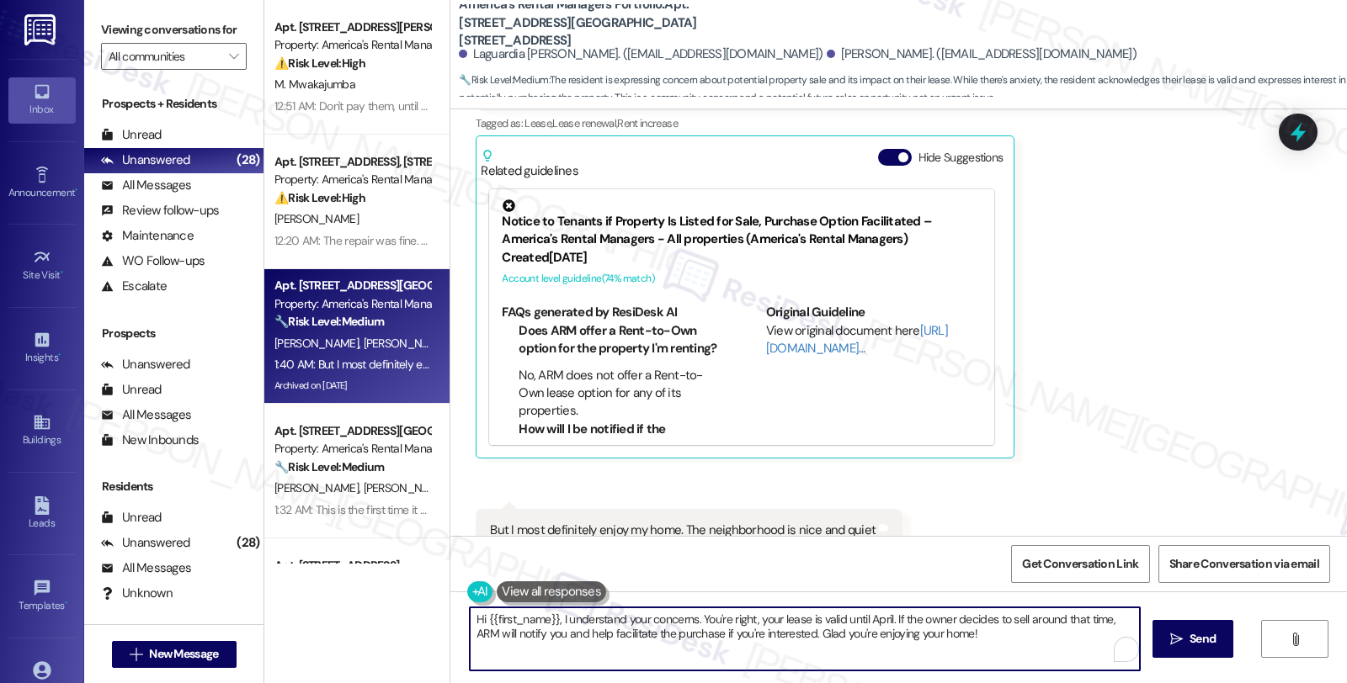
drag, startPoint x: 818, startPoint y: 629, endPoint x: 459, endPoint y: 619, distance: 359.6
click at [470, 619] on textarea "Hi {{first_name}}, I understand your concerns. You're right, your lease is vali…" at bounding box center [805, 639] width 670 height 63
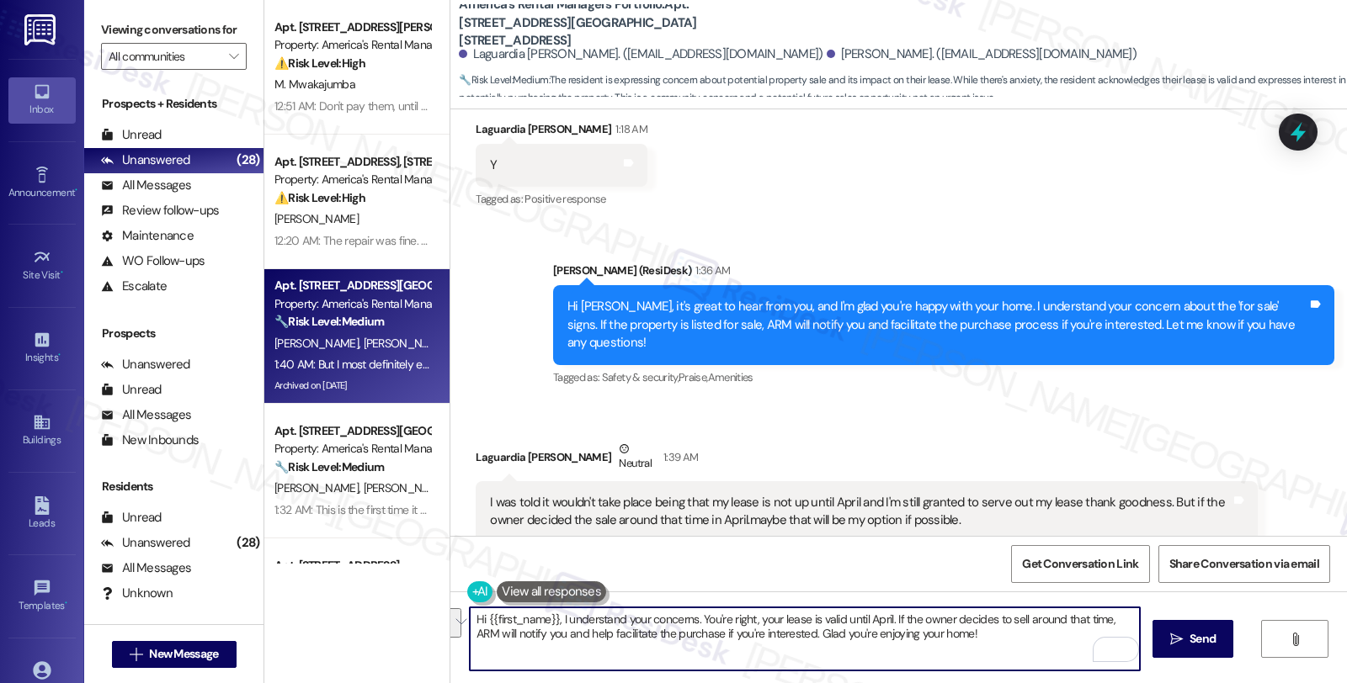
scroll to position [1403, 0]
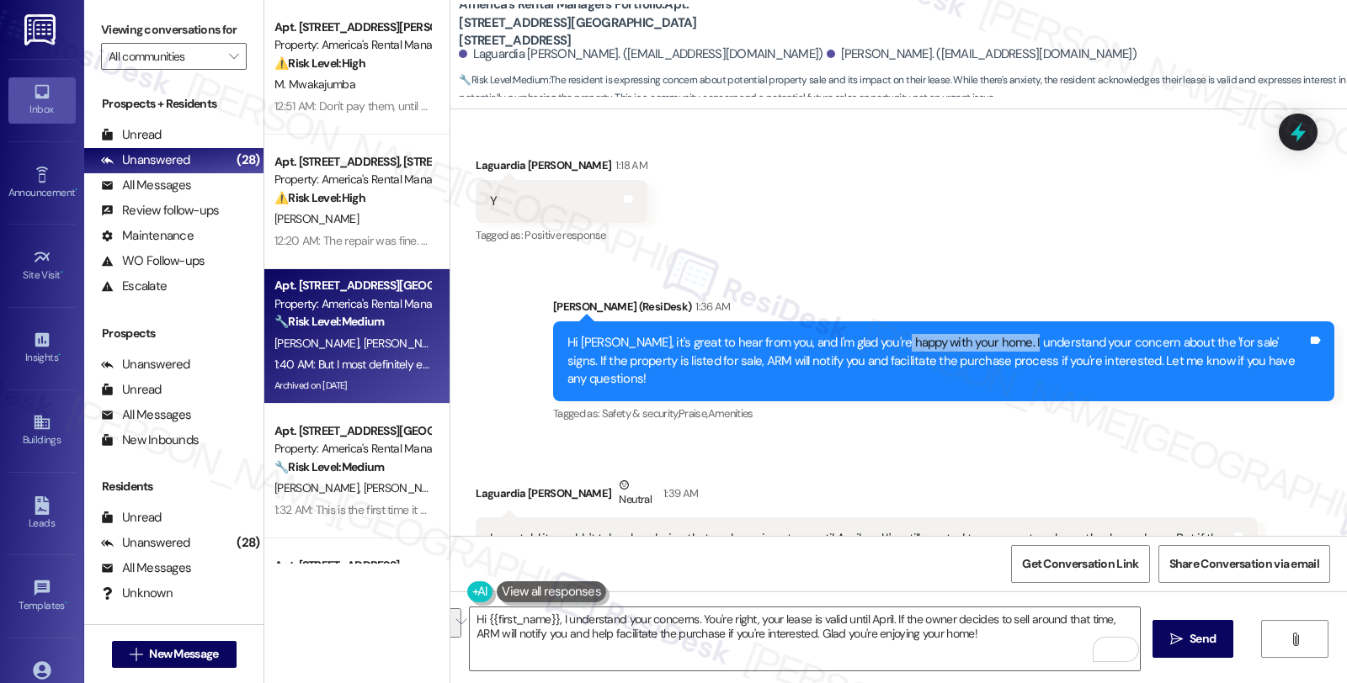
drag, startPoint x: 878, startPoint y: 313, endPoint x: 1008, endPoint y: 313, distance: 129.6
click at [1008, 334] on div "Hi Laguardia, it's great to hear from you, and I'm glad you're happy with your …" at bounding box center [937, 361] width 740 height 54
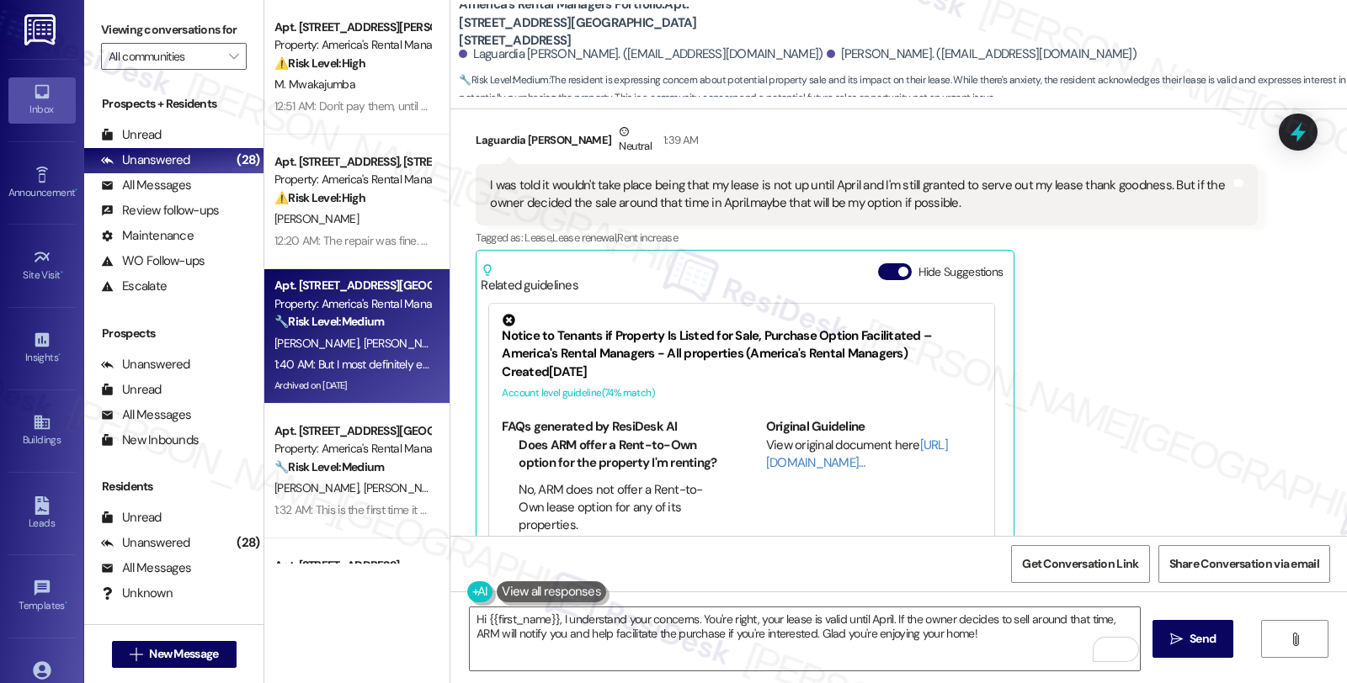
scroll to position [1871, 0]
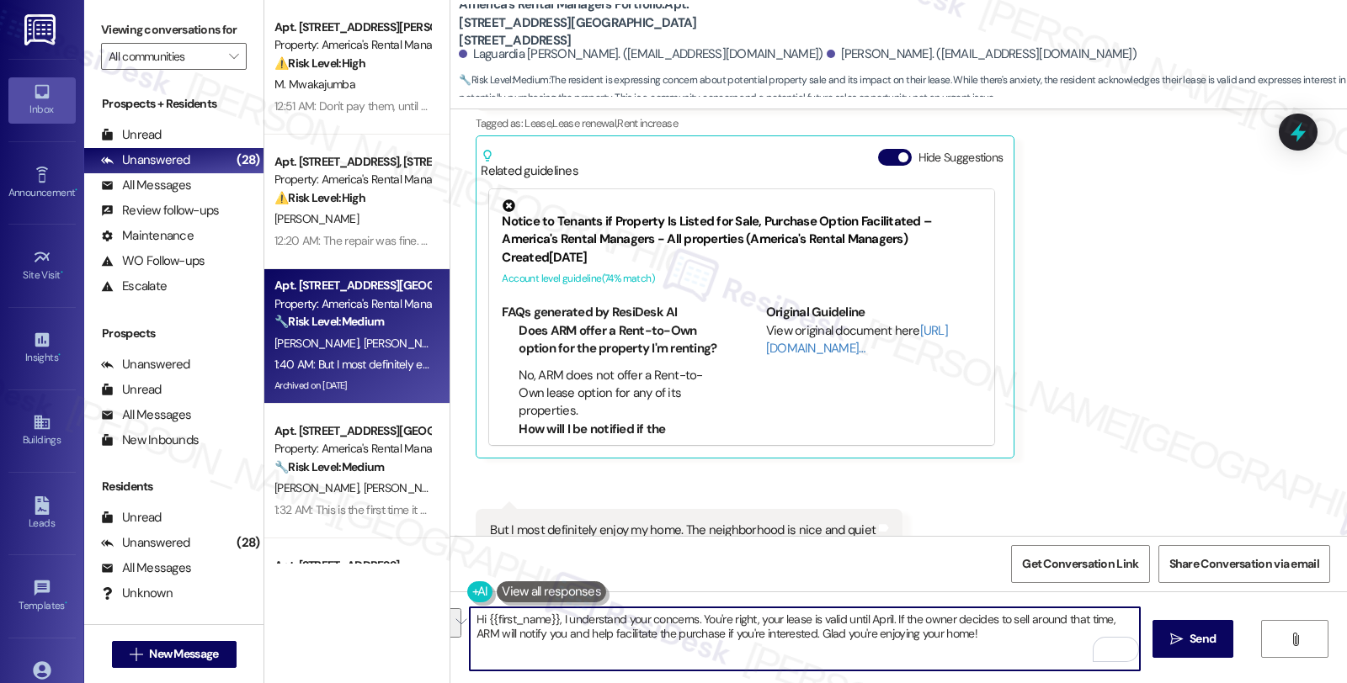
drag, startPoint x: 460, startPoint y: 621, endPoint x: 1122, endPoint y: 691, distance: 665.3
click at [1122, 683] on html "Inbox Go to Inbox Announcement • Send A Text Announcement Site Visit • Go to Si…" at bounding box center [673, 341] width 1347 height 683
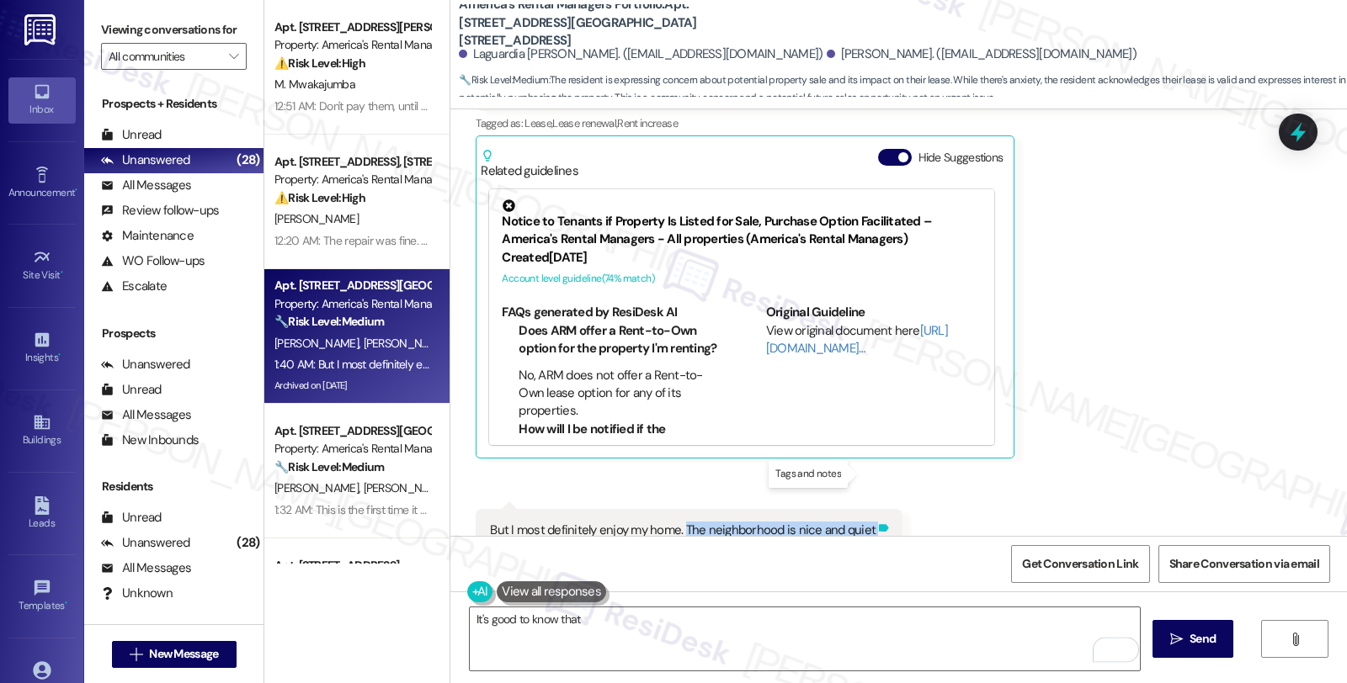
drag, startPoint x: 673, startPoint y: 475, endPoint x: 862, endPoint y: 478, distance: 188.6
click at [862, 509] on div "But I most definitely enjoy my home. The neighborhood is nice and quiet Tags an…" at bounding box center [689, 530] width 427 height 43
copy div "The neighborhood is nice and quiet Tags and notes"
click at [621, 618] on textarea "It's good to know that" at bounding box center [805, 639] width 670 height 63
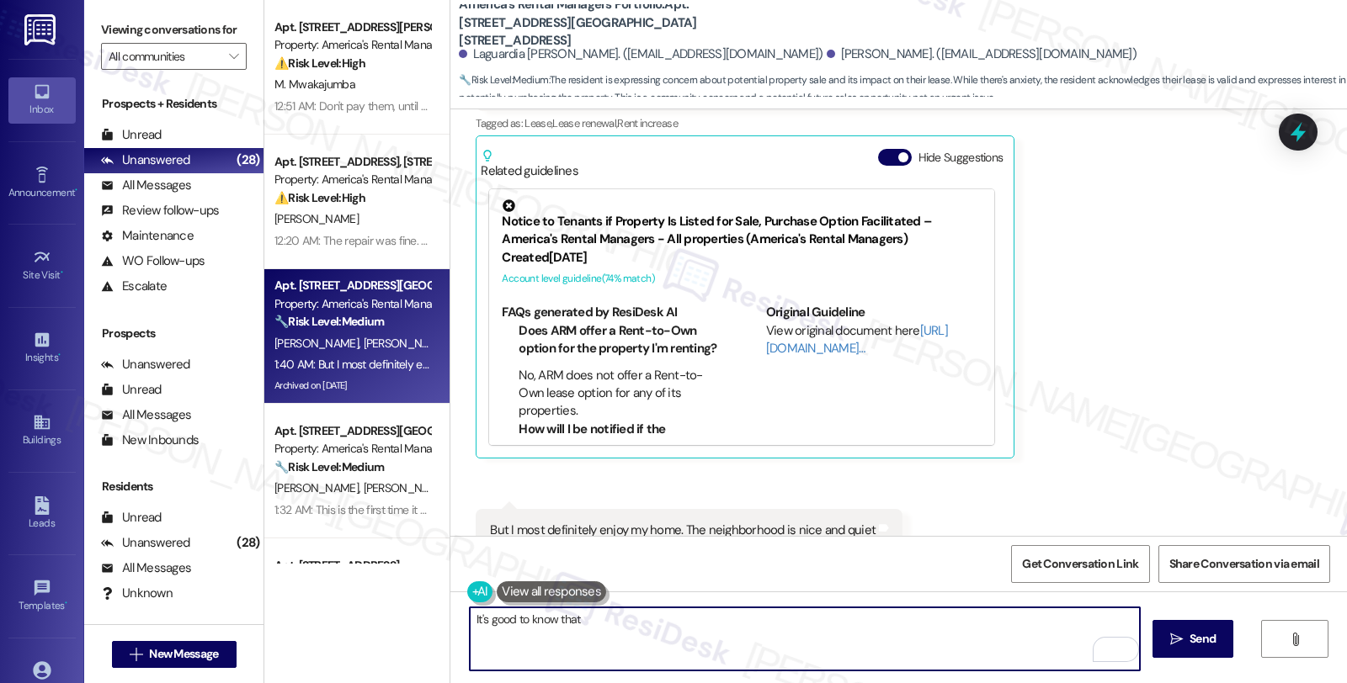
paste textarea "The neighborhood is nice and quiet"
click at [577, 616] on textarea "It's good to know that The neighborhood is nice and quiet" at bounding box center [805, 639] width 670 height 63
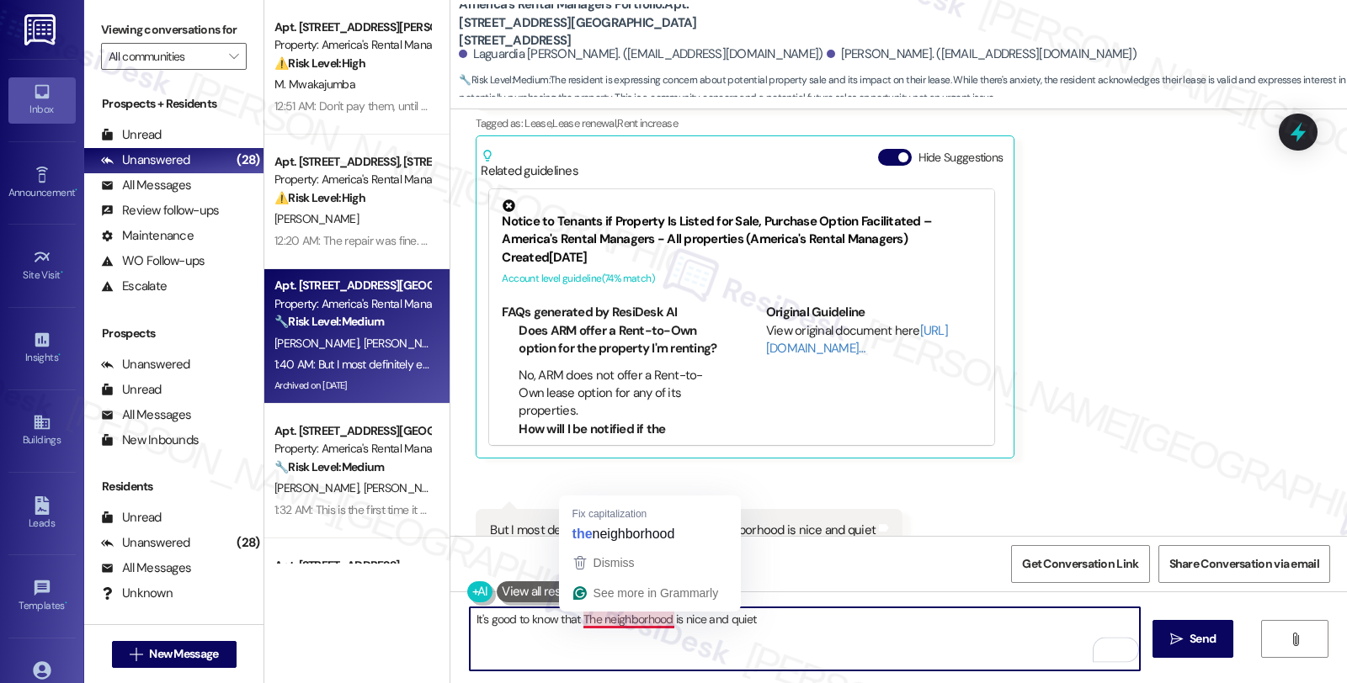
click at [577, 616] on textarea "It's good to know that The neighborhood is nice and quiet" at bounding box center [805, 639] width 670 height 63
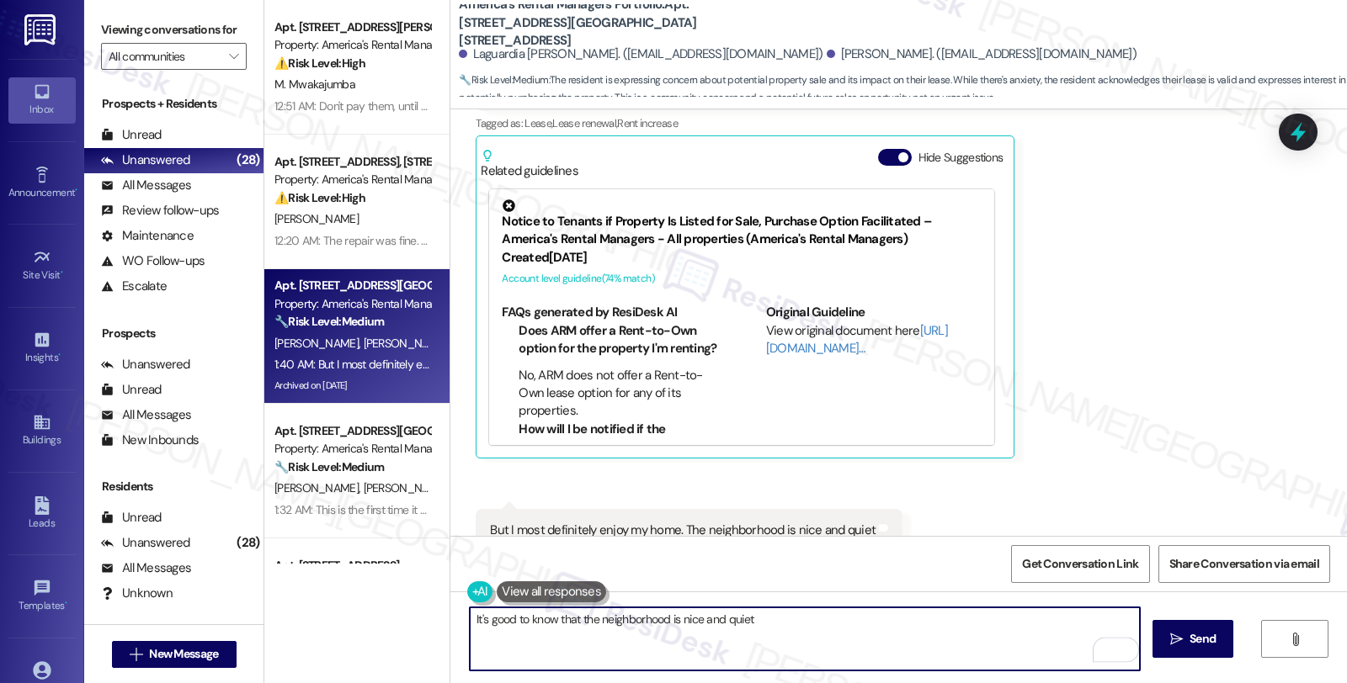
click at [768, 619] on textarea "It's good to know that the neighborhood is nice and quiet" at bounding box center [805, 639] width 670 height 63
drag, startPoint x: 798, startPoint y: 620, endPoint x: 459, endPoint y: 620, distance: 339.2
click at [458, 620] on div "It's good to know that the neighborhood is nice and quiet.  Send " at bounding box center [898, 655] width 896 height 126
type textarea "It's good to know that the neighborhood is nice and quiet."
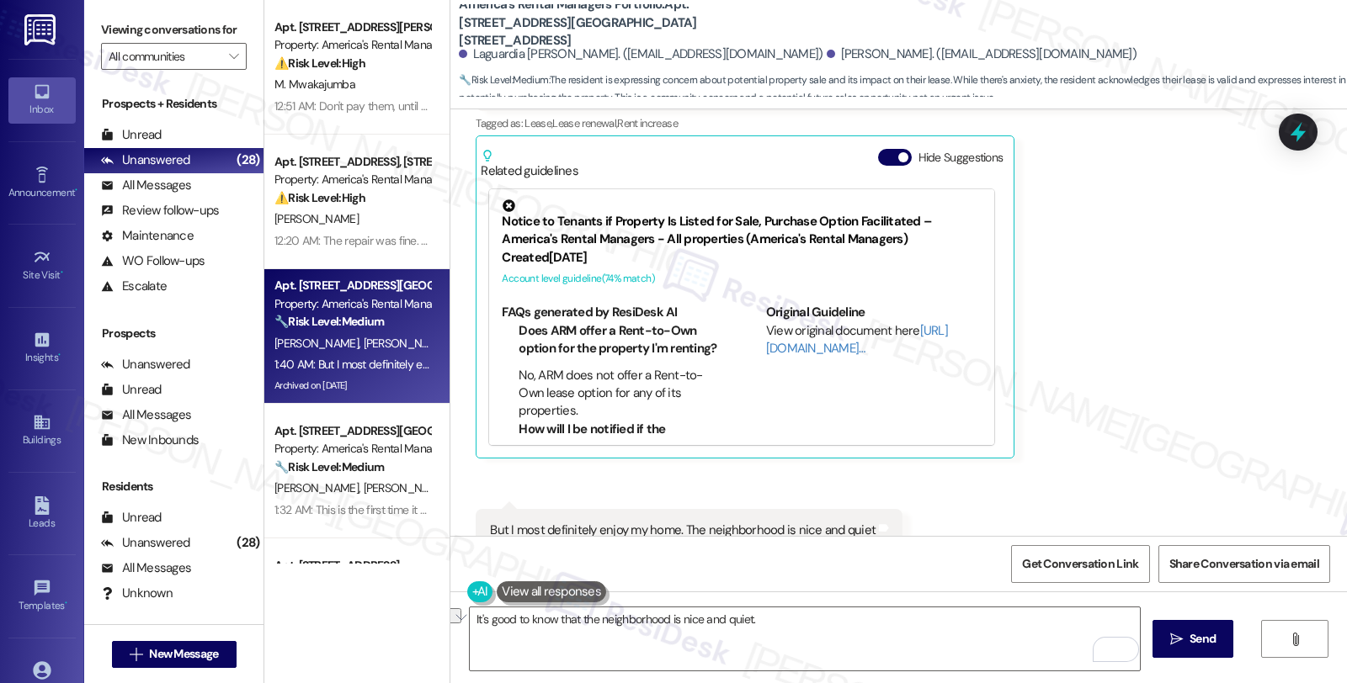
click at [1175, 282] on div "Laguardia Moore Neutral 1:39 AM I was told it wouldn't take place being that my…" at bounding box center [866, 233] width 781 height 450
click at [1300, 126] on icon at bounding box center [1298, 133] width 20 height 26
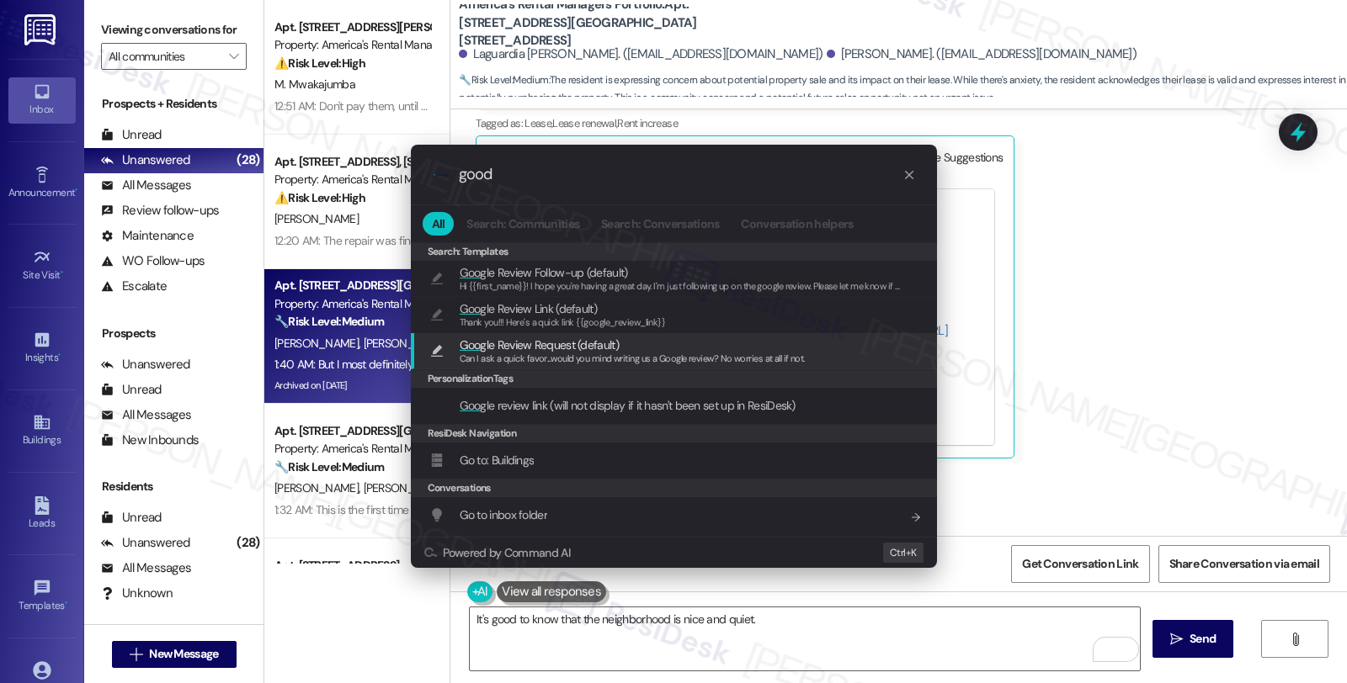
type input "good"
click at [550, 355] on span "Can I ask a quick favor...would you mind writing us a Google review? No worries…" at bounding box center [632, 359] width 345 height 12
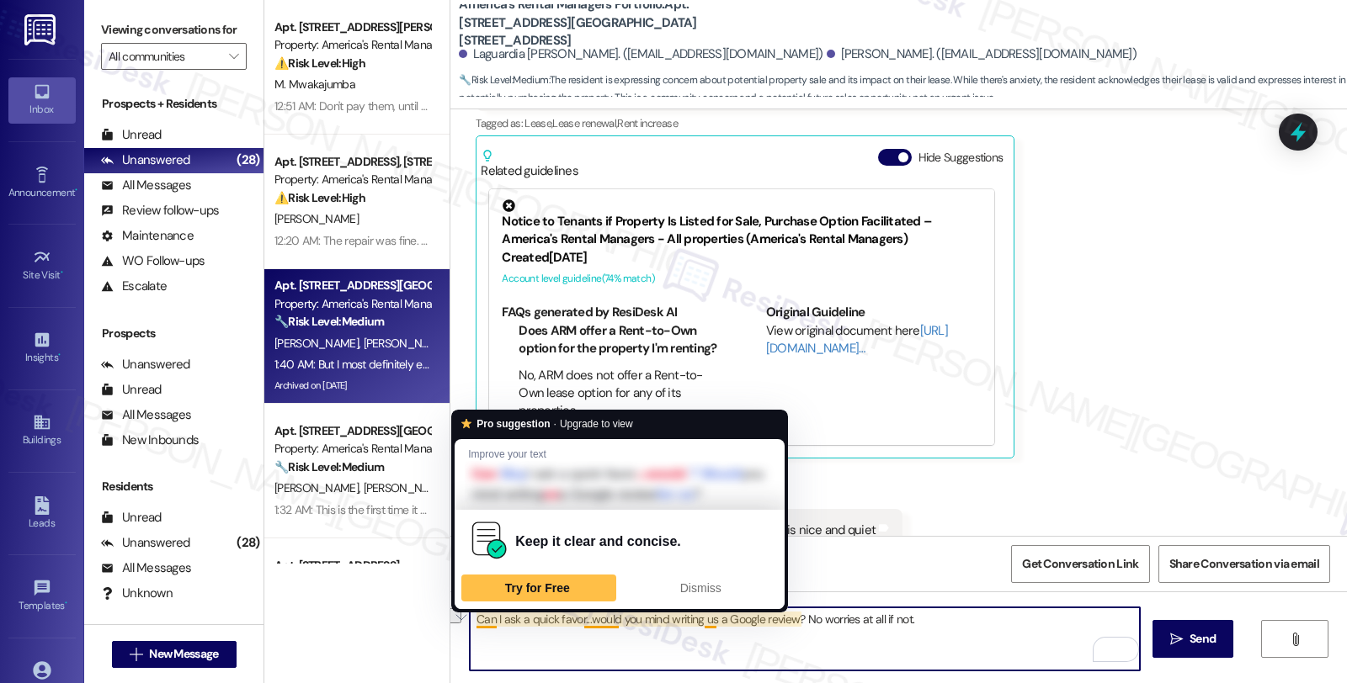
drag, startPoint x: 927, startPoint y: 617, endPoint x: 467, endPoint y: 621, distance: 459.6
click at [470, 621] on textarea "Can I ask a quick favor...would you mind writing us a Google review? No worries…" at bounding box center [805, 639] width 670 height 63
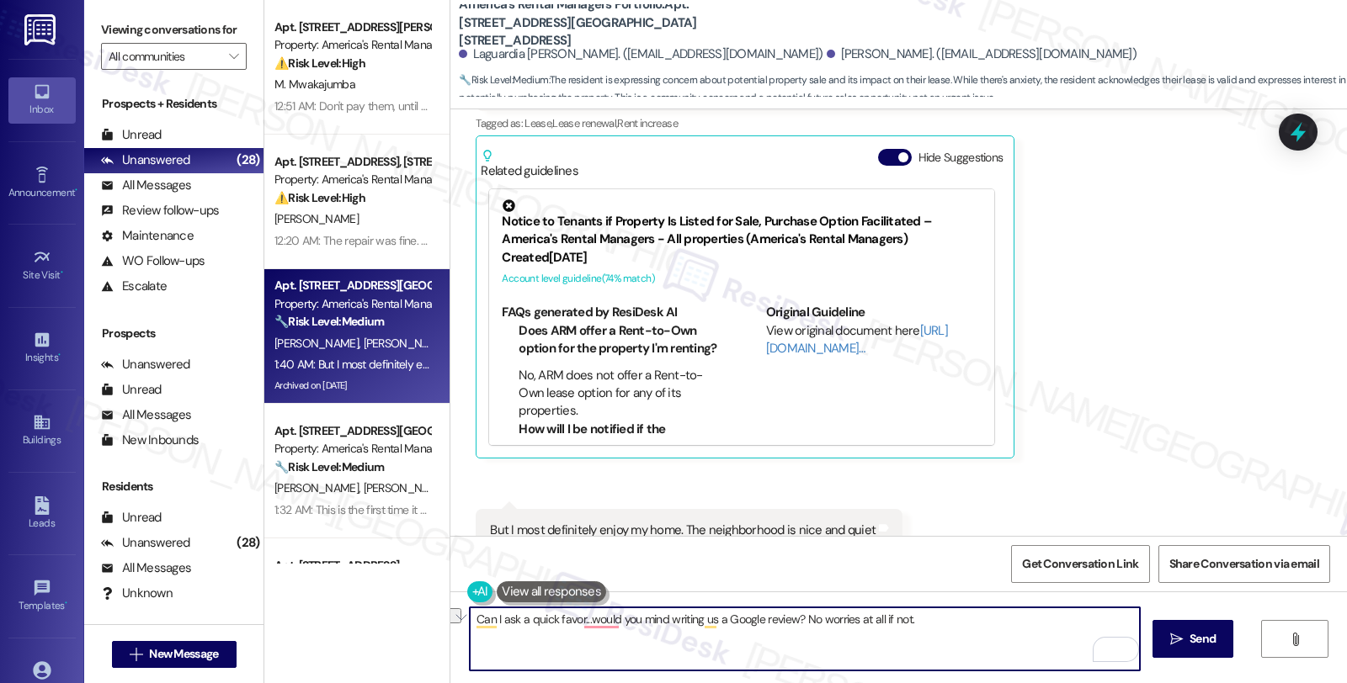
paste textarea "It's good to know that the neighborhood is nice and quiet."
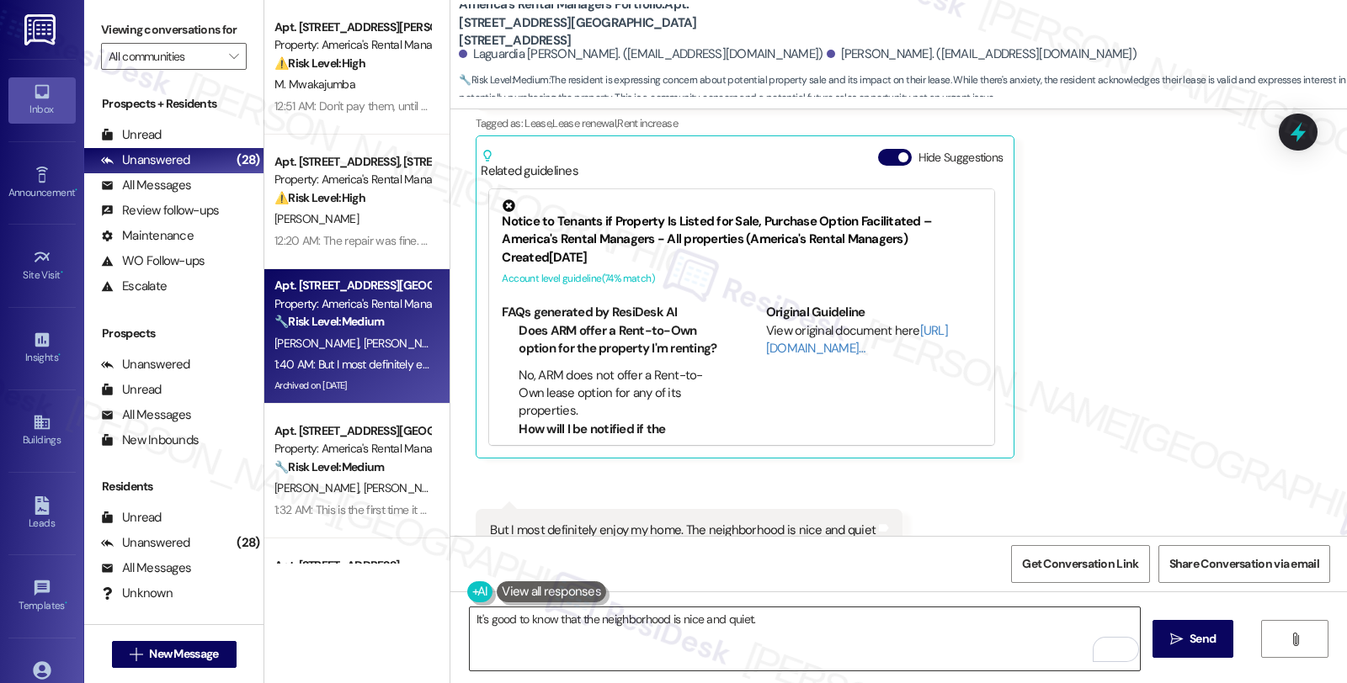
click at [811, 625] on textarea "It's good to know that the neighborhood is nice and quiet." at bounding box center [805, 639] width 670 height 63
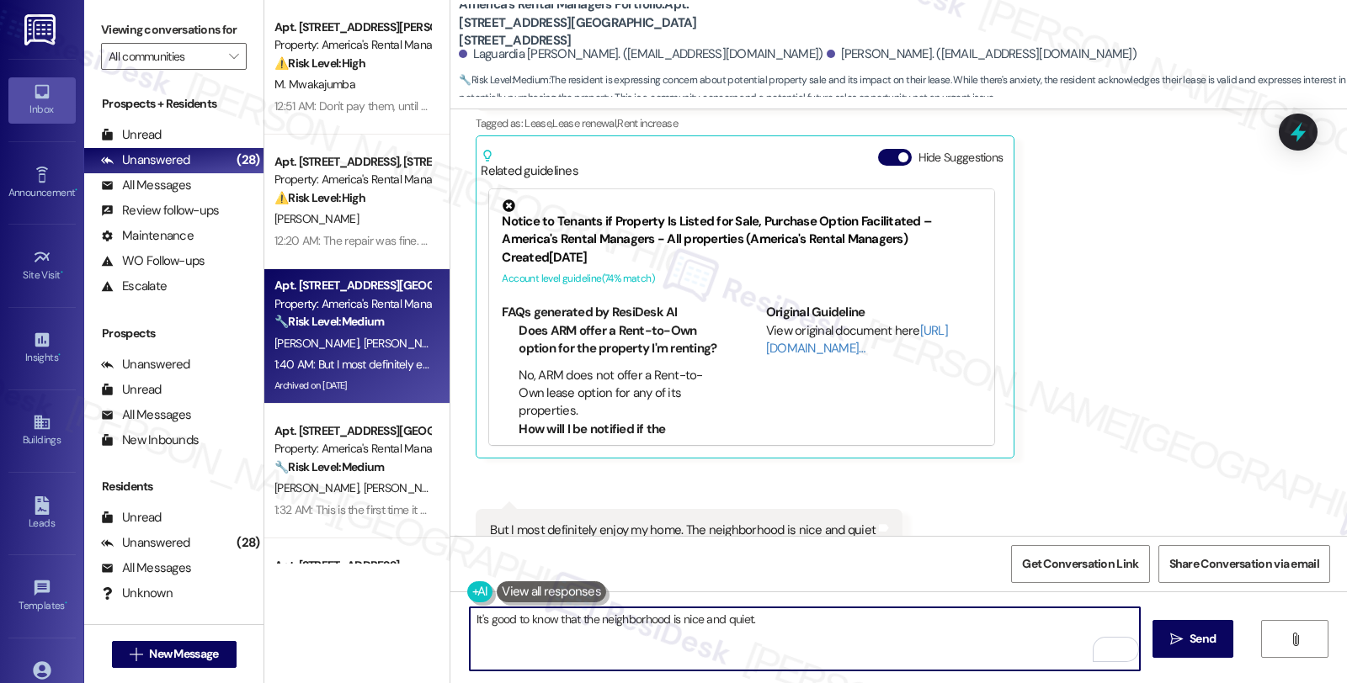
paste textarea "Your comfort and satisfaction are important to us. Can I ask a quick favor...wo…"
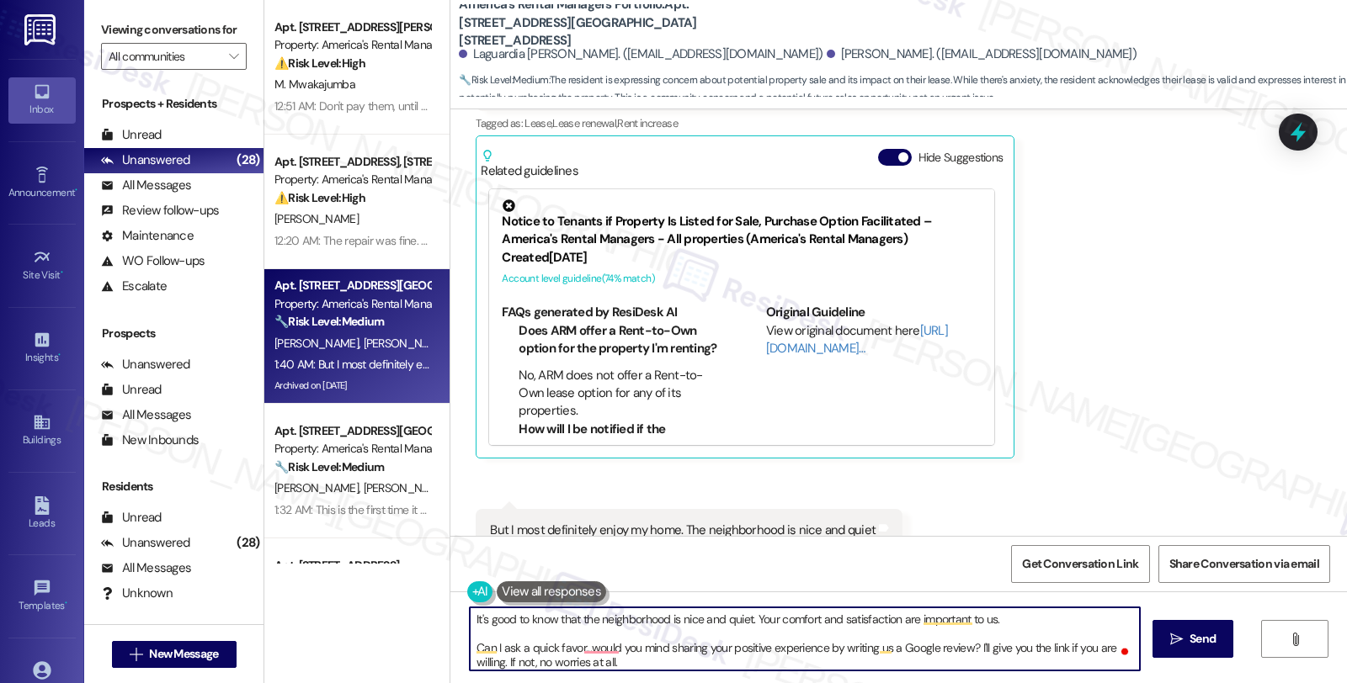
scroll to position [0, 0]
drag, startPoint x: 588, startPoint y: 620, endPoint x: 751, endPoint y: 620, distance: 163.3
click at [751, 620] on textarea "It's good to know that the neighborhood is nice and quiet. Your comfort and sat…" at bounding box center [805, 639] width 670 height 63
drag, startPoint x: 794, startPoint y: 651, endPoint x: 904, endPoint y: 651, distance: 110.3
click at [904, 651] on textarea "It's good to know that the neighborhood is nice and quiet. Your comfort and sat…" at bounding box center [805, 639] width 670 height 63
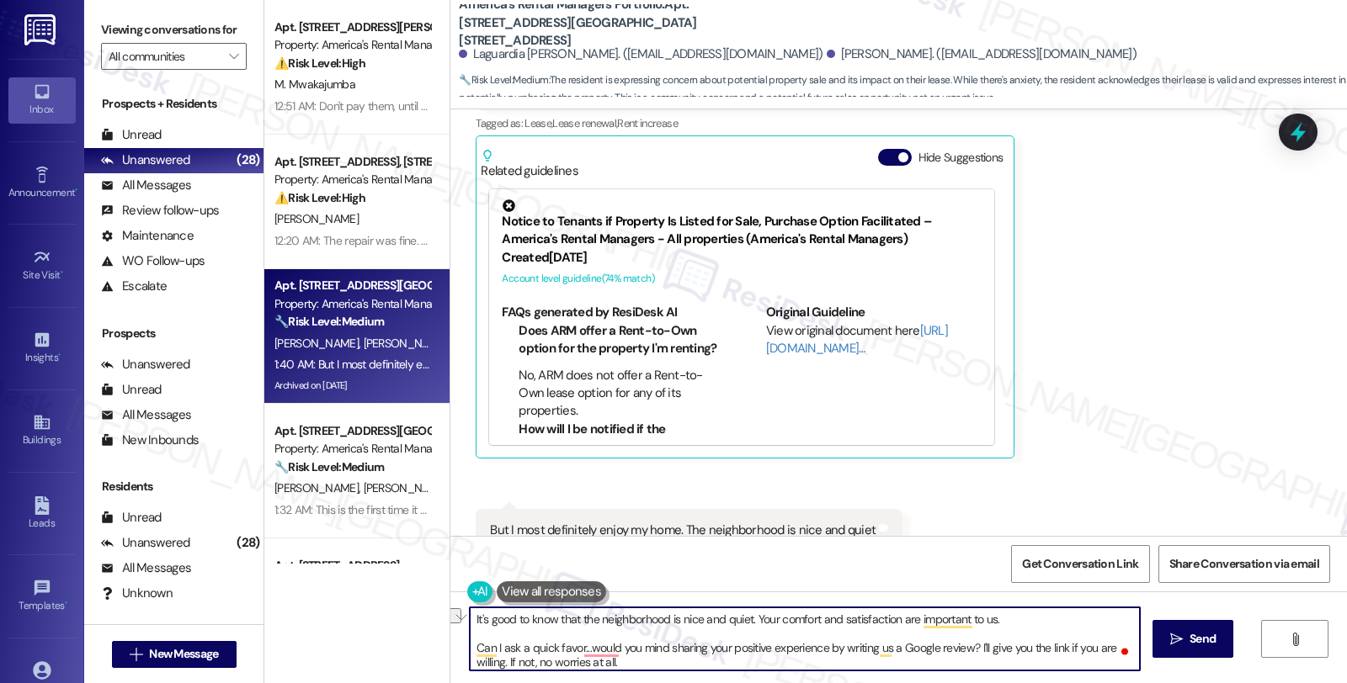
click at [679, 659] on textarea "It's good to know that the neighborhood is nice and quiet. Your comfort and sat…" at bounding box center [805, 639] width 670 height 63
click at [904, 642] on textarea "It's good to know that the neighborhood is nice and quiet. Your comfort and sat…" at bounding box center [805, 639] width 670 height 63
type textarea "It's good to know that the neighborhood is nice and quiet. Your comfort and sat…"
click at [1175, 636] on icon "" at bounding box center [1176, 639] width 13 height 13
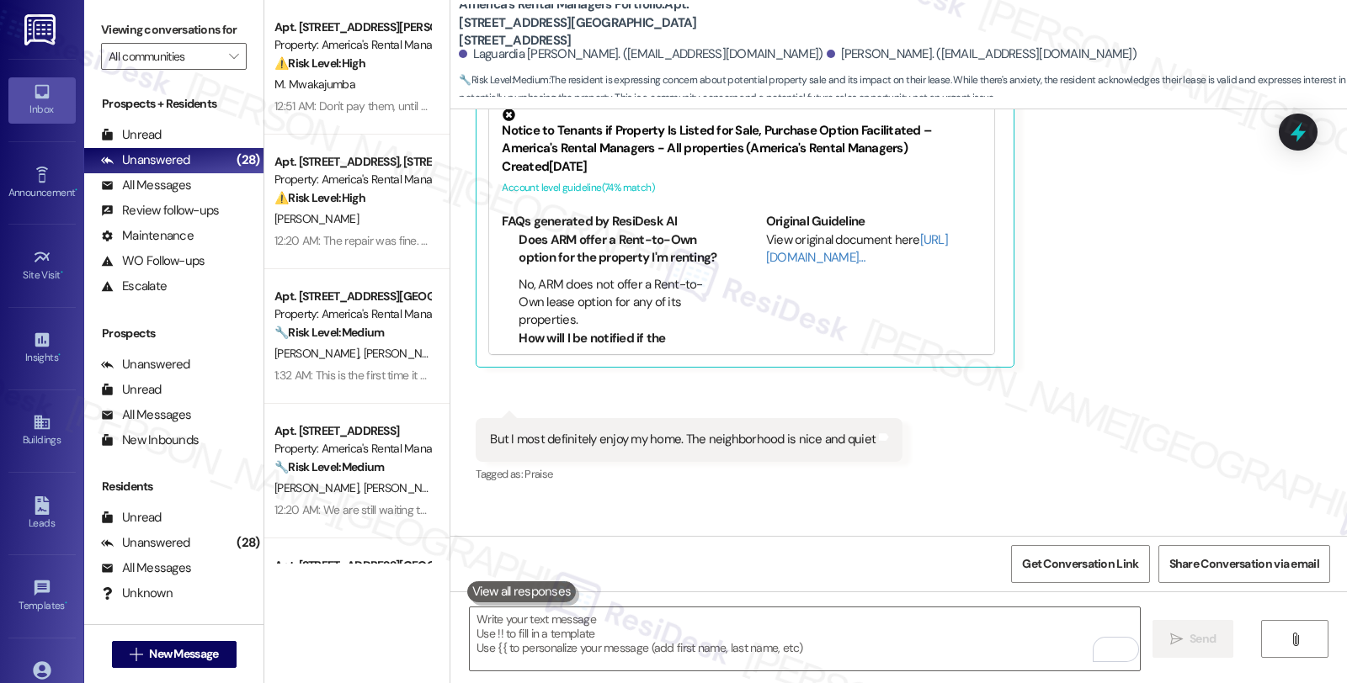
scroll to position [2043, 0]
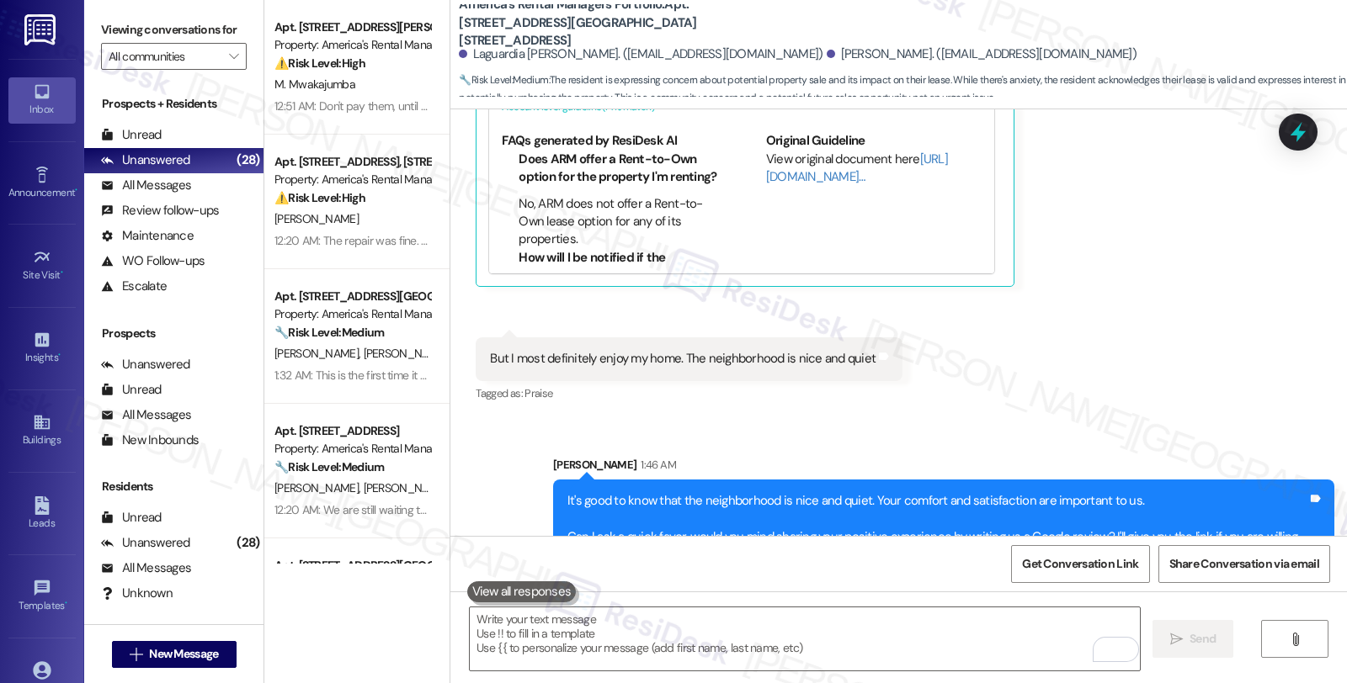
click at [1158, 264] on div "Received via SMS Laguardia Moore Neutral 1:39 AM I was told it wouldn't take pl…" at bounding box center [898, 109] width 896 height 620
click at [1158, 261] on div "Received via SMS Laguardia Moore Neutral 1:39 AM I was told it wouldn't take pl…" at bounding box center [898, 109] width 896 height 620
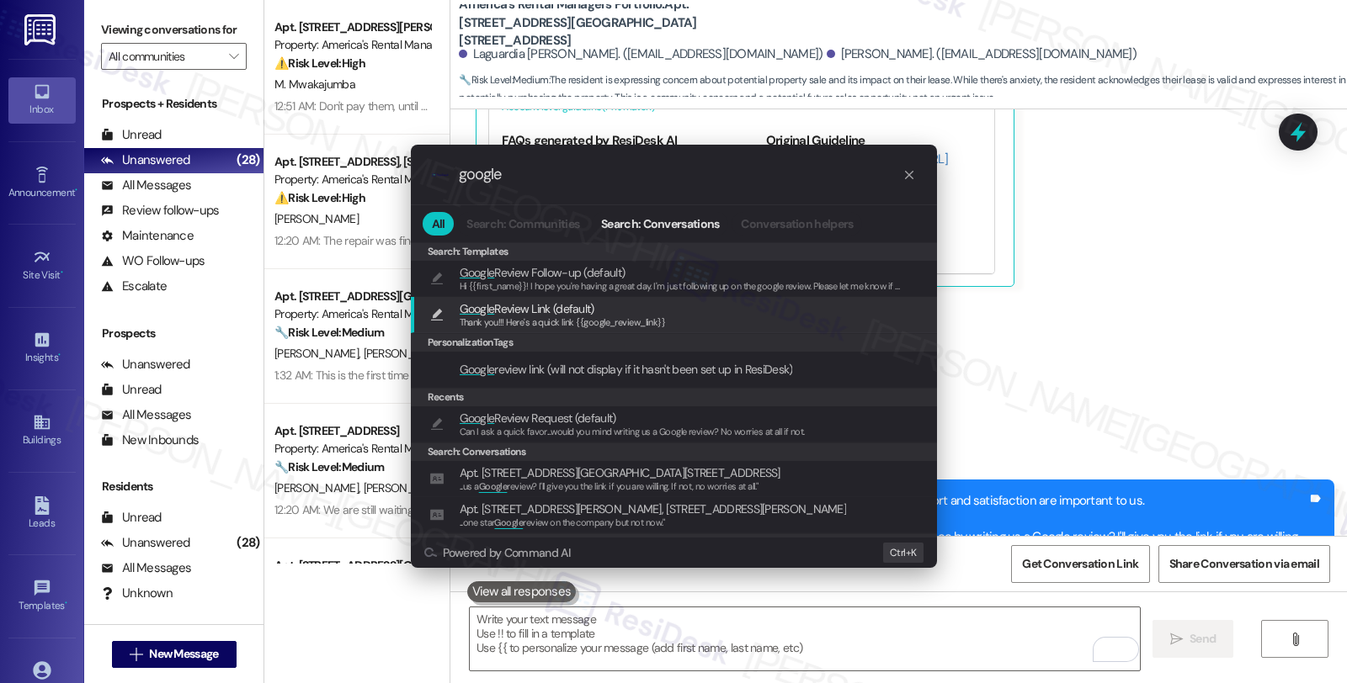
type input "google"
click at [541, 314] on span "Google Review Link (default)" at bounding box center [527, 309] width 135 height 19
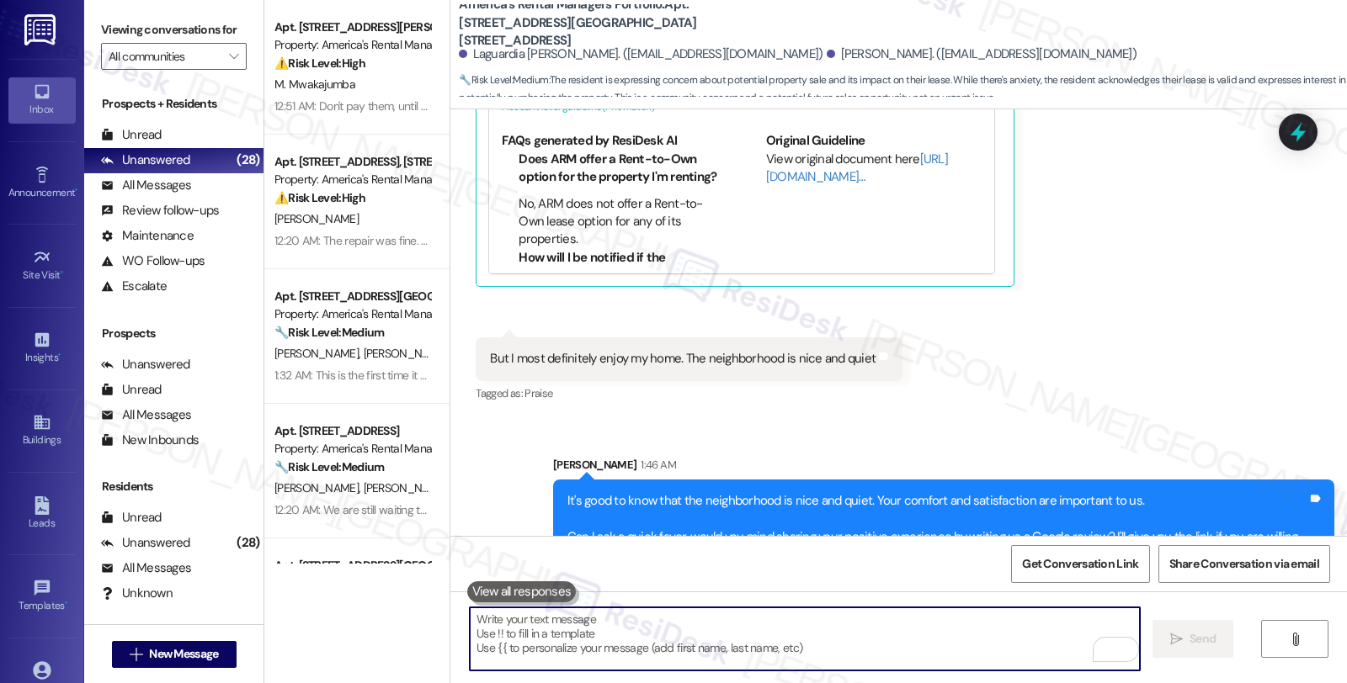
type textarea "Thank you!!! Here's a quick link {{google_review_link}}"
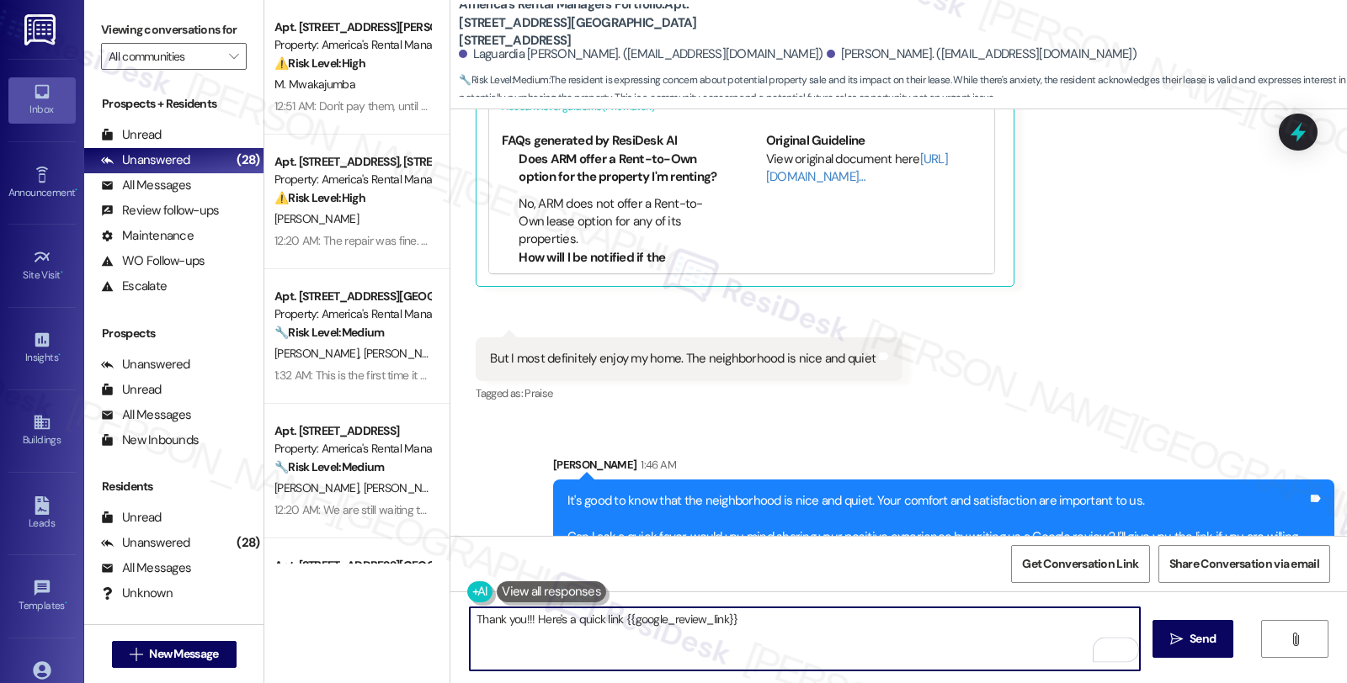
drag, startPoint x: 729, startPoint y: 618, endPoint x: 414, endPoint y: 627, distance: 314.9
click at [414, 627] on div "Apt. 1604 King James Dr., 1604 King James Dr. Property: America's Rental Manage…" at bounding box center [805, 341] width 1082 height 683
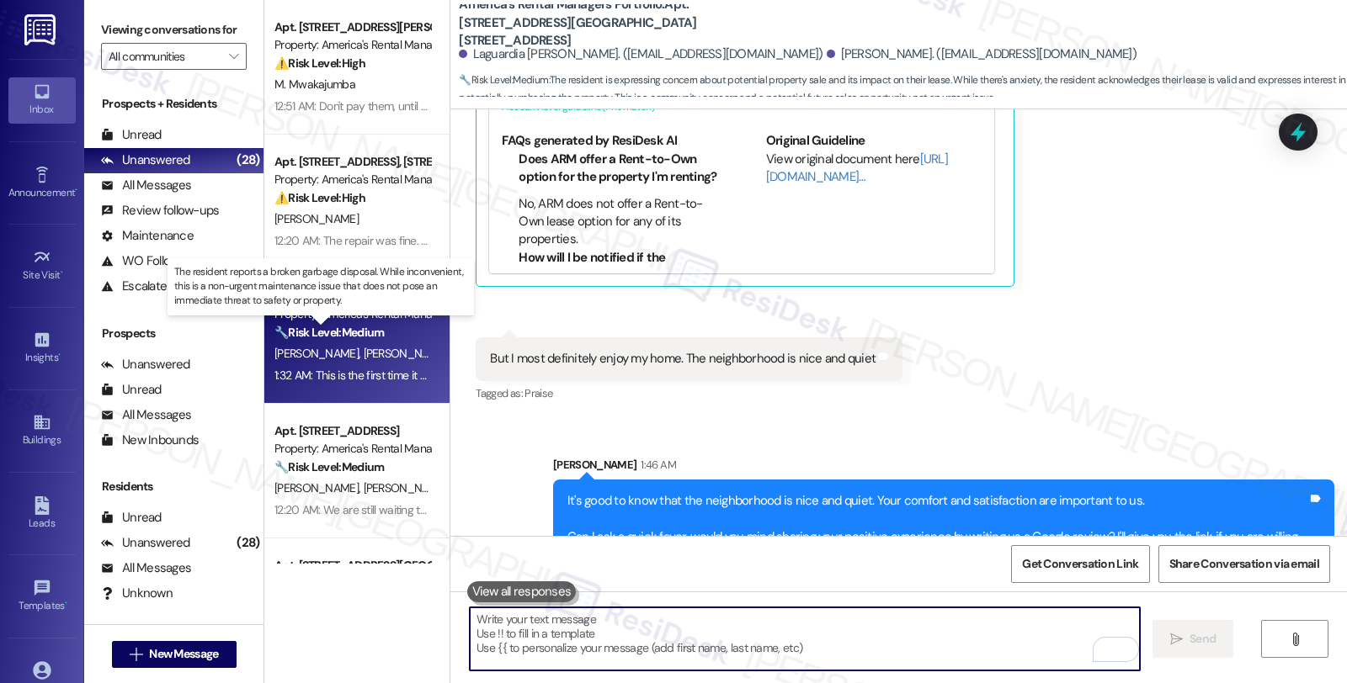
click at [315, 333] on strong "🔧 Risk Level: Medium" at bounding box center [328, 332] width 109 height 15
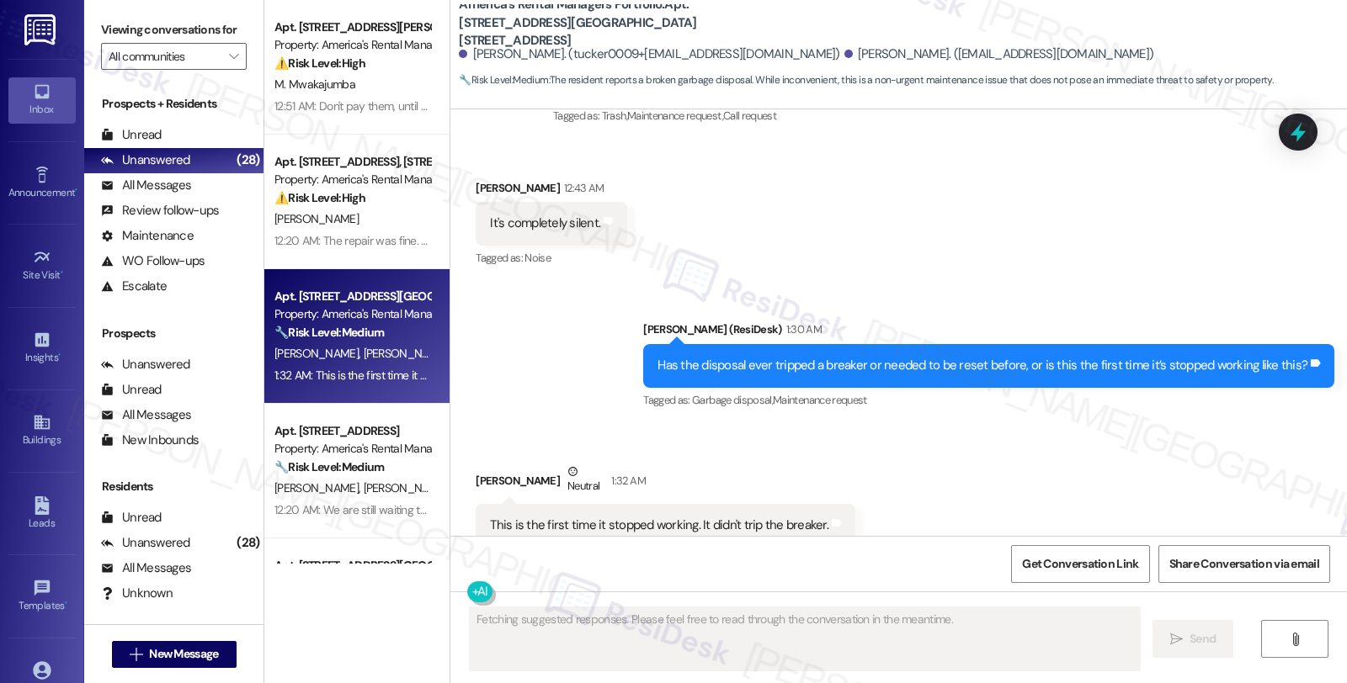
scroll to position [3906, 0]
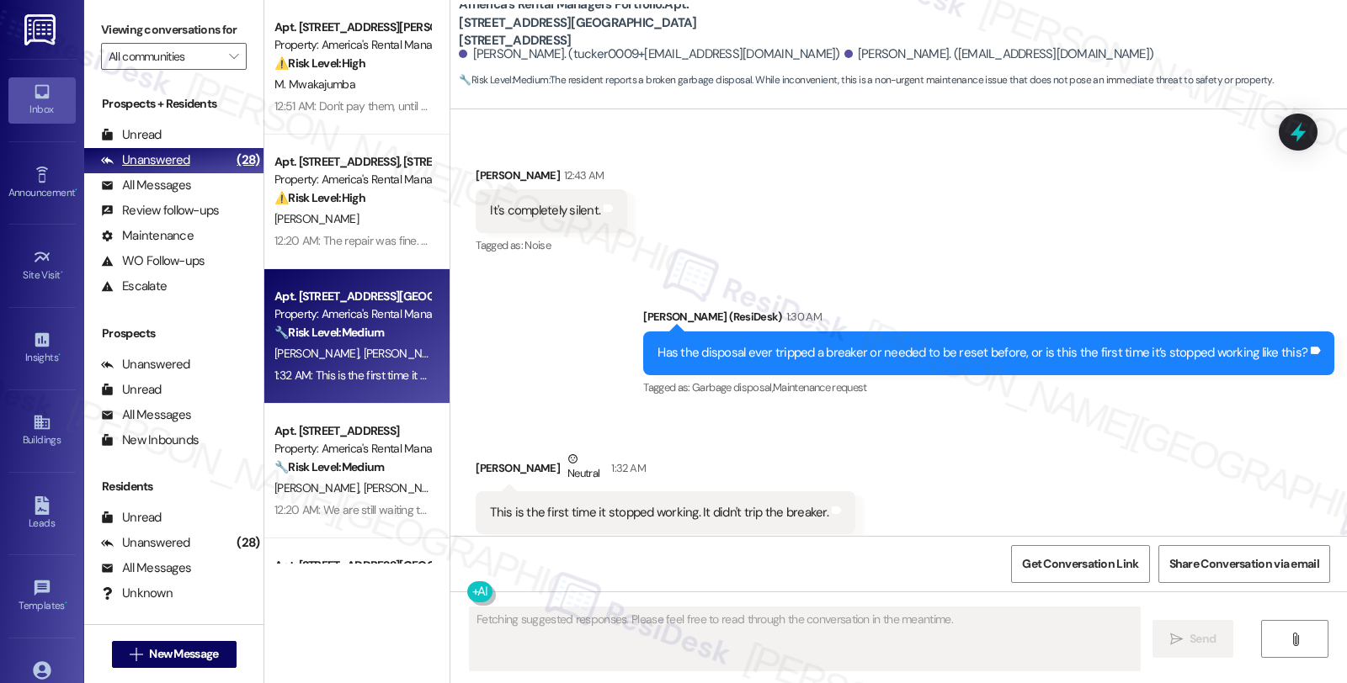
click at [150, 169] on div "Unanswered" at bounding box center [145, 161] width 89 height 18
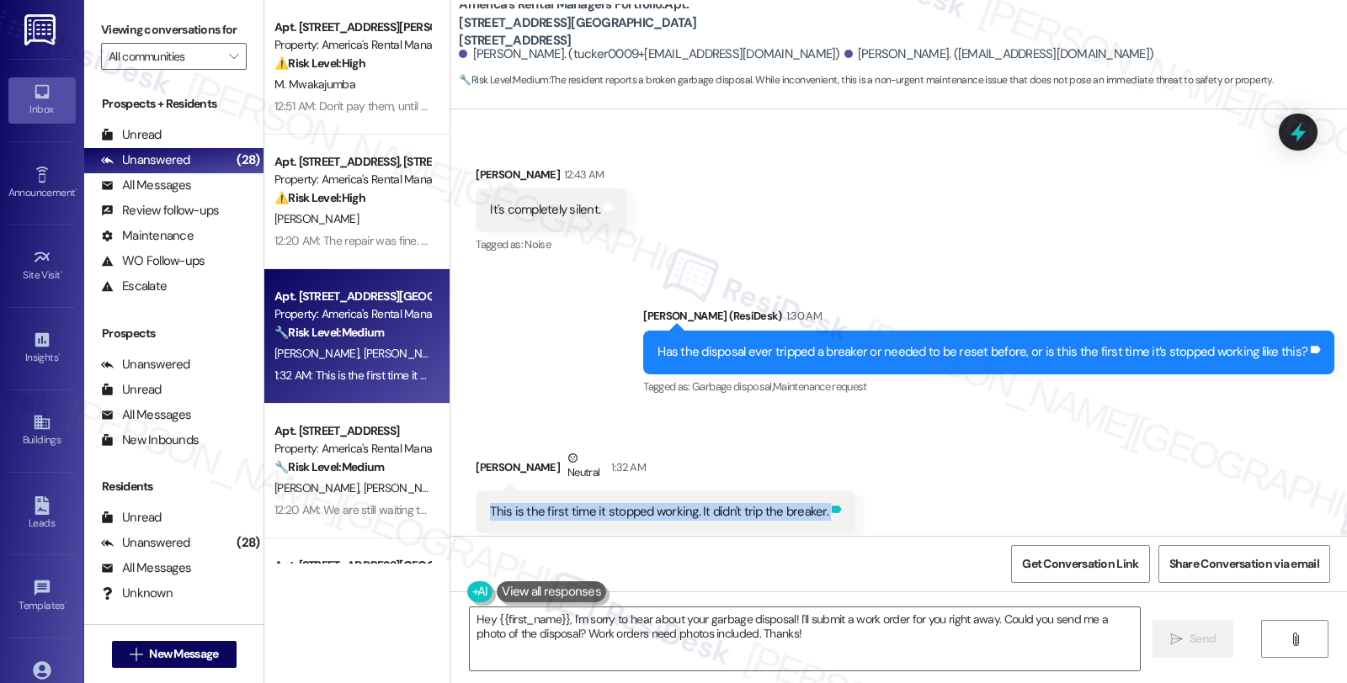
drag, startPoint x: 481, startPoint y: 477, endPoint x: 811, endPoint y: 478, distance: 330.8
click at [811, 491] on div "This is the first time it stopped working. It didn't trip the breaker. Tags and…" at bounding box center [666, 512] width 380 height 43
copy div "This is the first time it stopped working. It didn't trip the breaker. Tags and…"
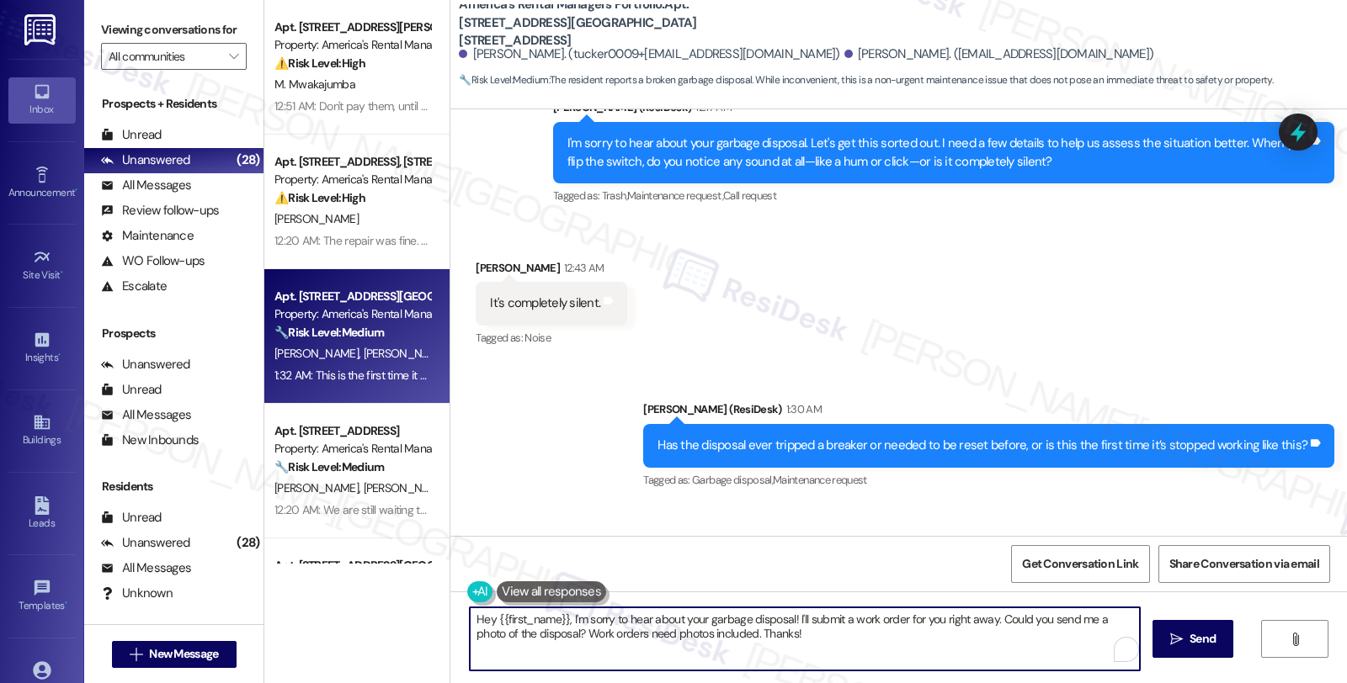
drag, startPoint x: 483, startPoint y: 578, endPoint x: 387, endPoint y: 575, distance: 96.0
click at [387, 575] on div "Apt. 1604 King James Dr., 1604 King James Dr. Property: America's Rental Manage…" at bounding box center [805, 341] width 1082 height 683
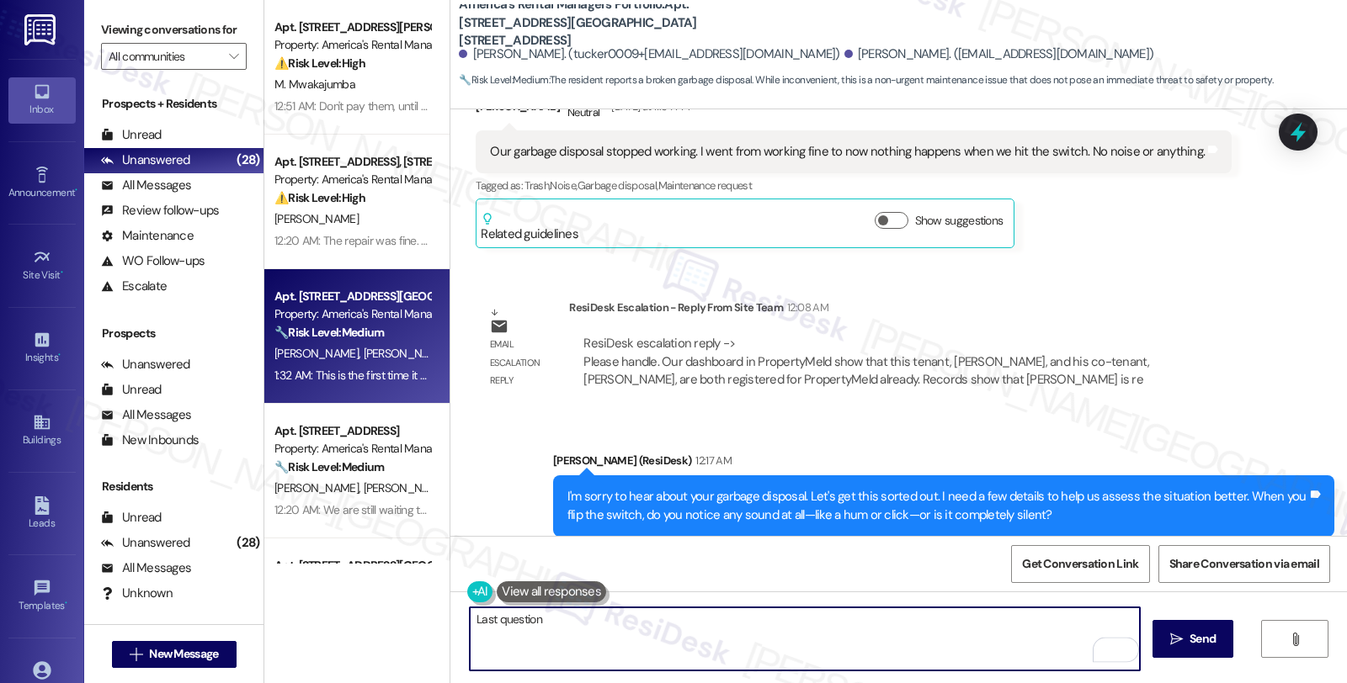
scroll to position [3439, 0]
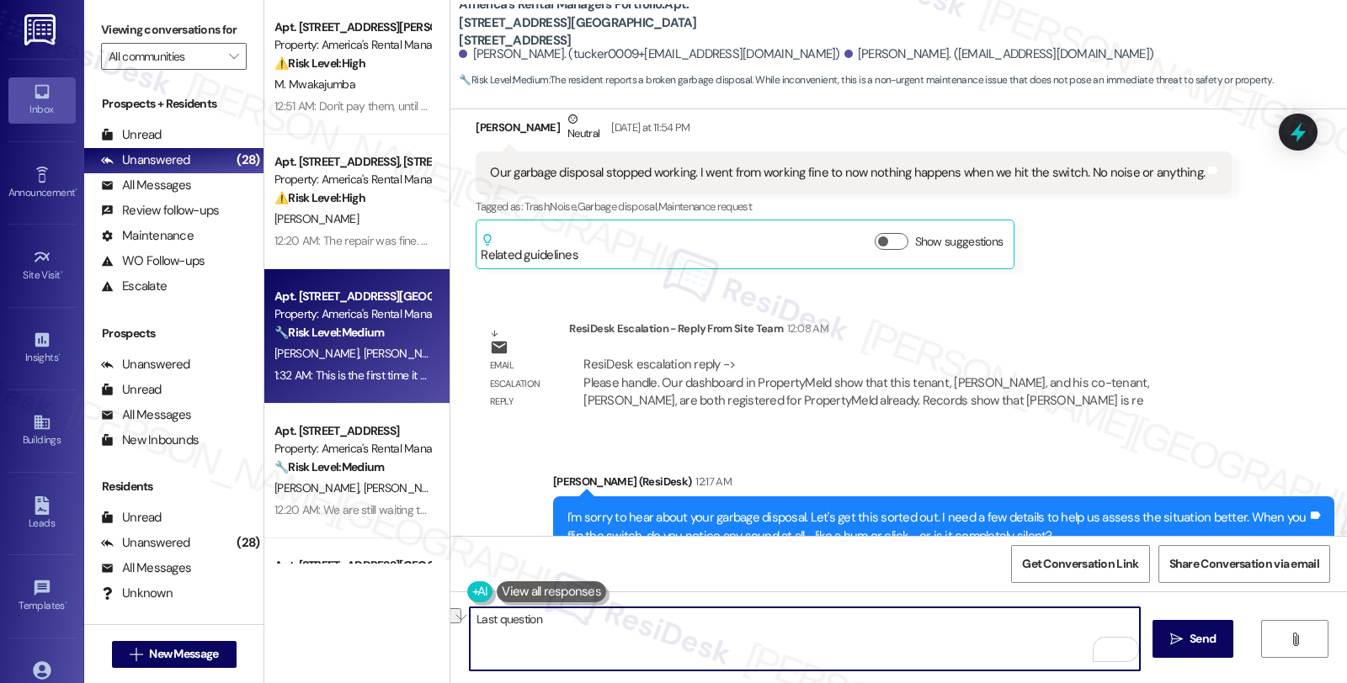
drag, startPoint x: 581, startPoint y: 623, endPoint x: 393, endPoint y: 623, distance: 187.7
click at [393, 623] on div "Apt. 1604 King James Dr., 1604 King James Dr. Property: America's Rental Manage…" at bounding box center [805, 341] width 1082 height 683
click at [566, 618] on textarea "Thank you for the informatio" at bounding box center [805, 639] width 670 height 63
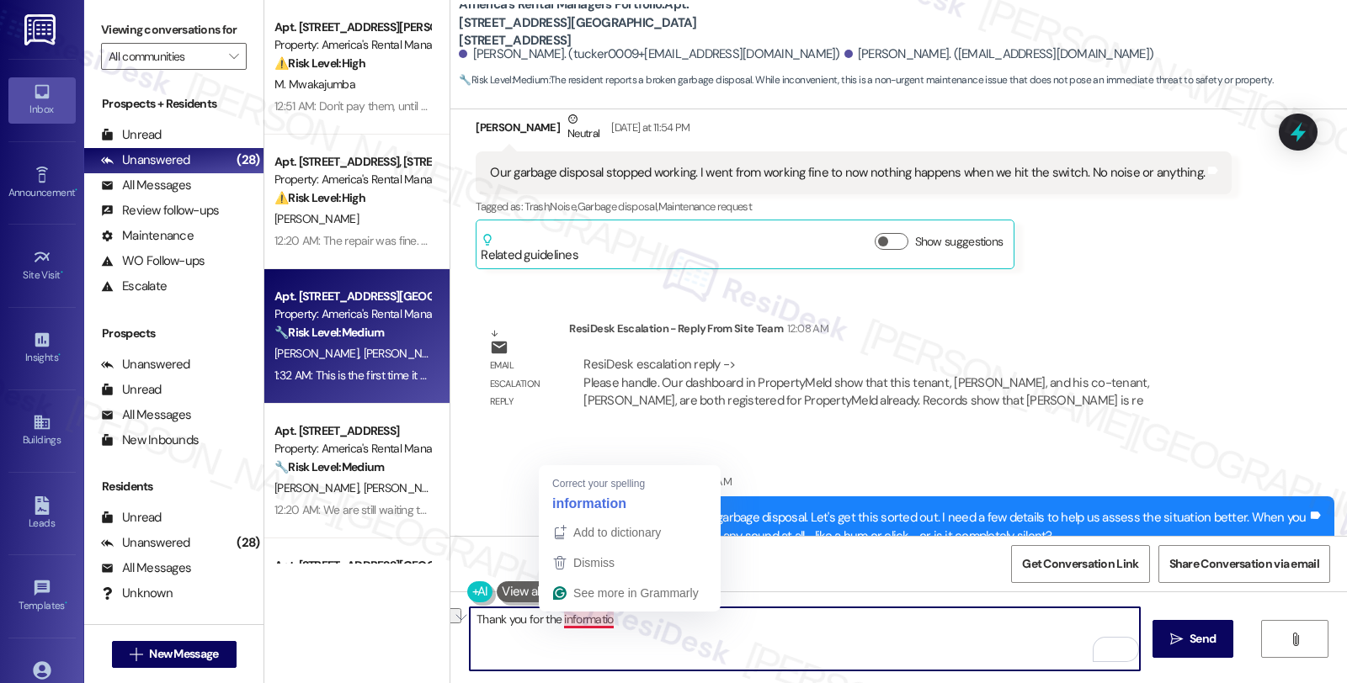
click at [566, 618] on textarea "Thank you for the informatio" at bounding box center [805, 639] width 670 height 63
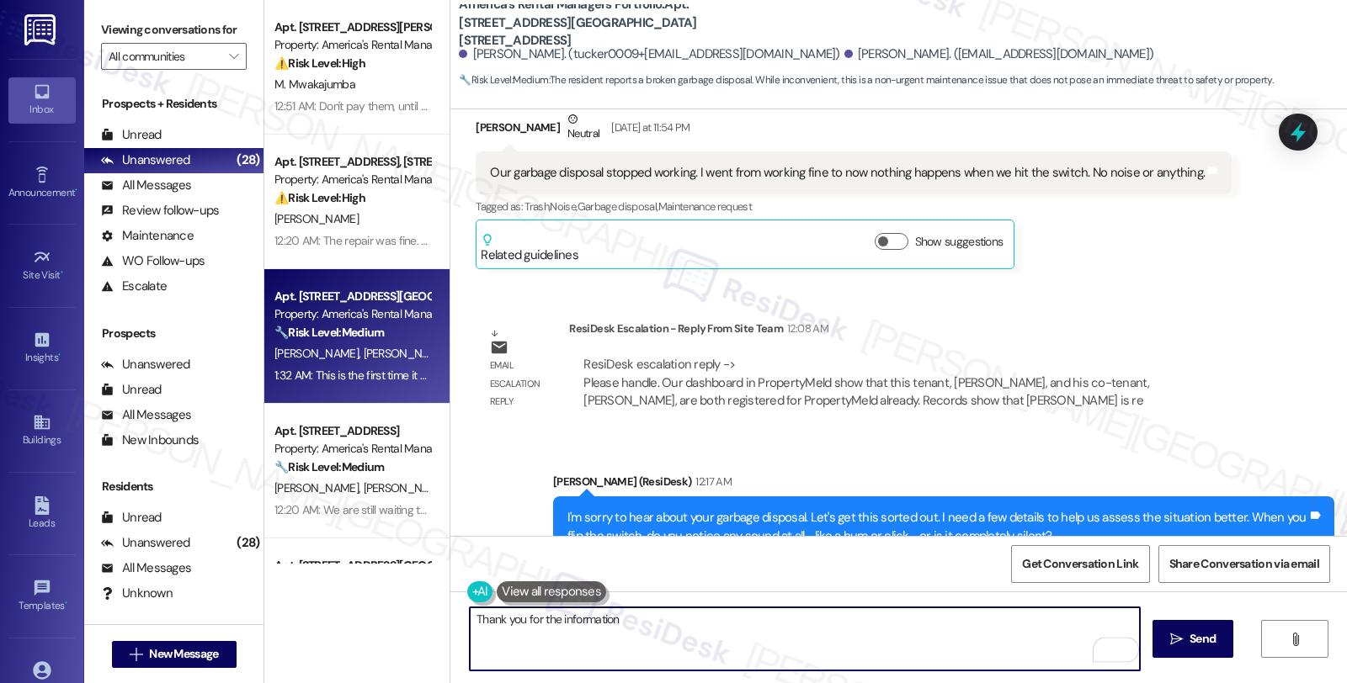
click at [653, 625] on textarea "Thank you for the information" at bounding box center [805, 639] width 670 height 63
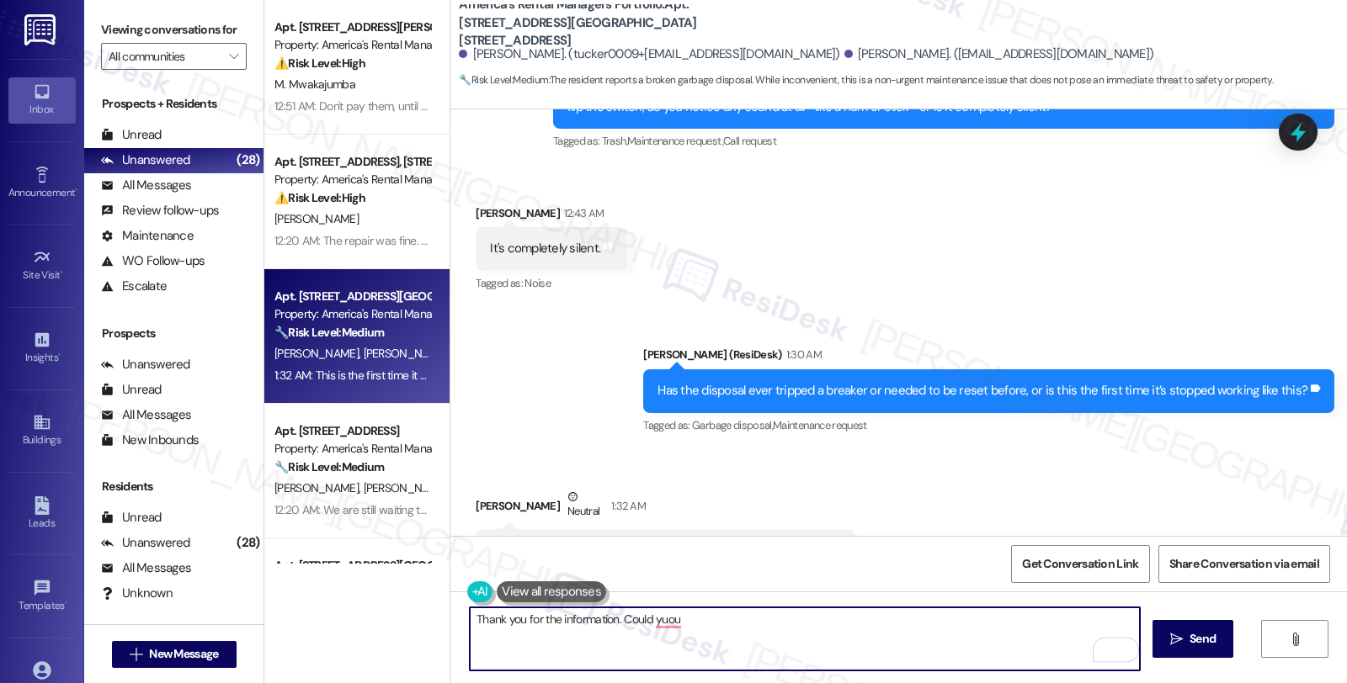
scroll to position [3907, 0]
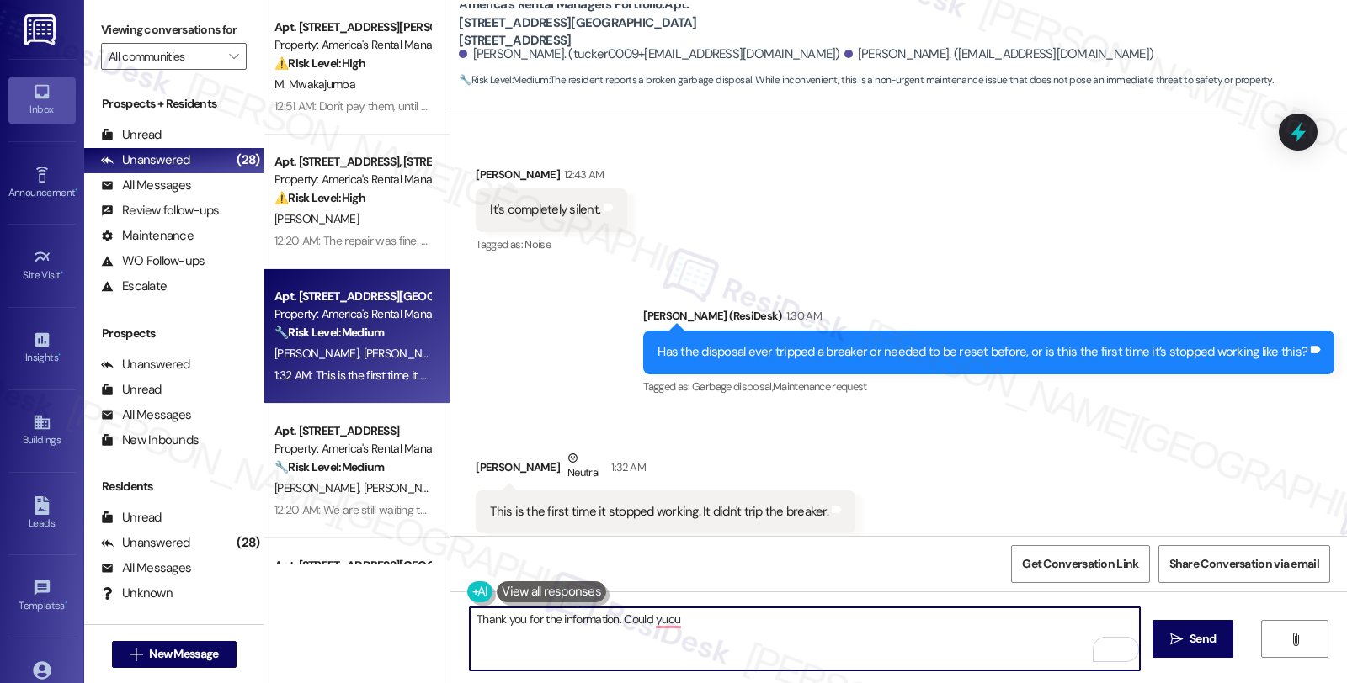
drag, startPoint x: 610, startPoint y: 617, endPoint x: 330, endPoint y: 617, distance: 280.3
click at [330, 617] on div "Apt. 1604 King James Dr., 1604 King James Dr. Property: America's Rental Manage…" at bounding box center [805, 341] width 1082 height 683
click at [758, 615] on textarea "I see. Let me put in a work order to have it checked. Could yuou" at bounding box center [805, 639] width 670 height 63
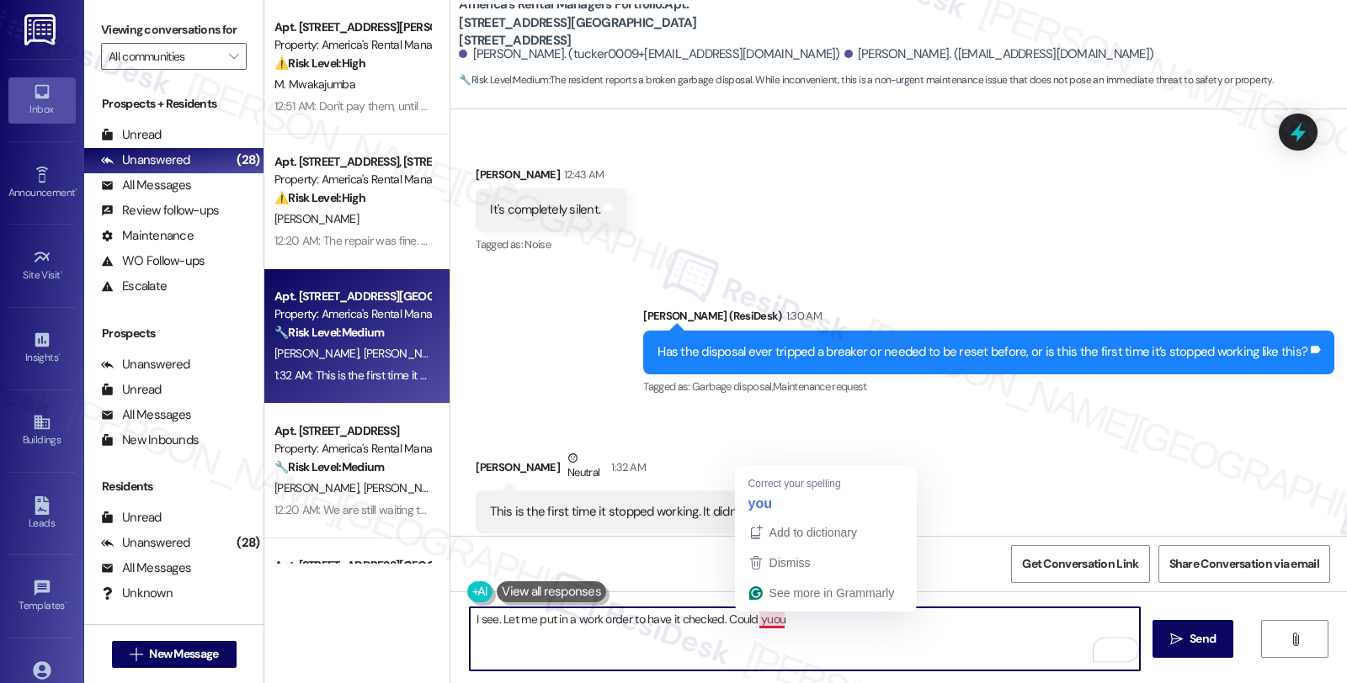
click at [758, 615] on textarea "I see. Let me put in a work order to have it checked. Could yuou" at bounding box center [805, 639] width 670 height 63
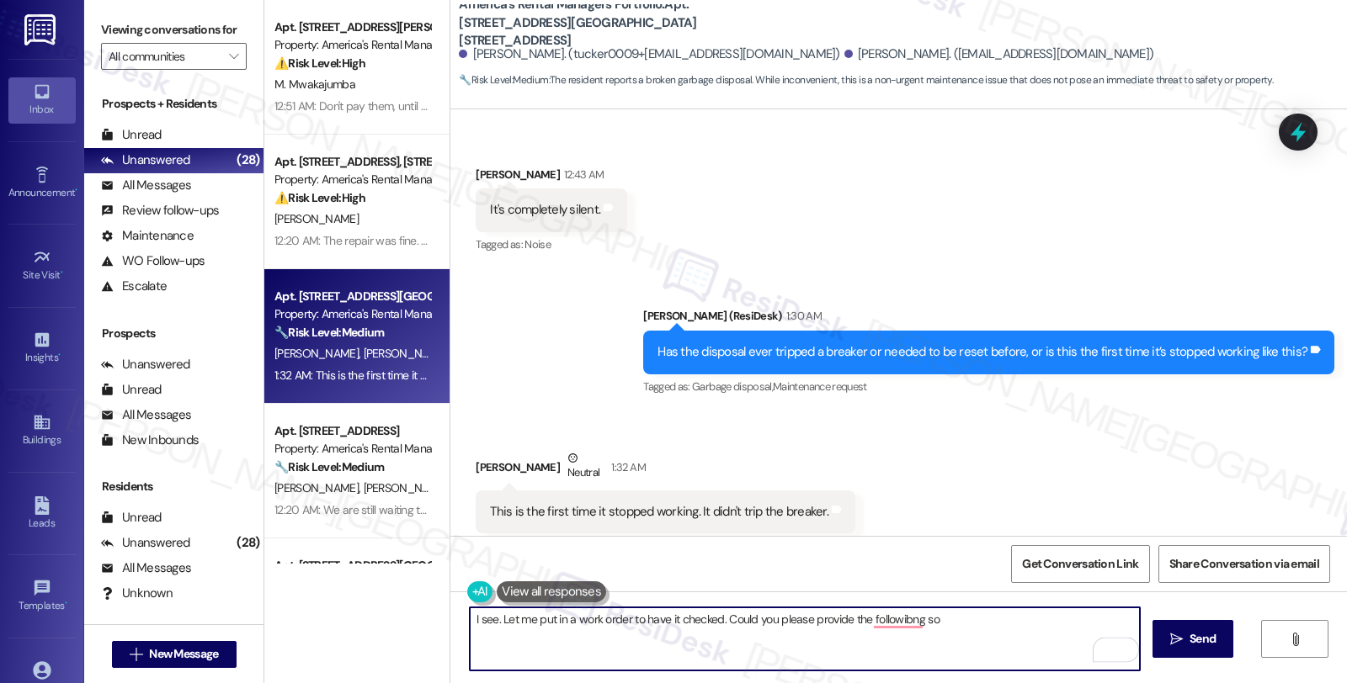
click at [894, 623] on textarea "I see. Let me put in a work order to have it checked. Could you please provide …" at bounding box center [805, 639] width 670 height 63
click at [930, 619] on textarea "I see. Let me put in a work order to have it checked. Could you please provide …" at bounding box center [805, 639] width 670 height 63
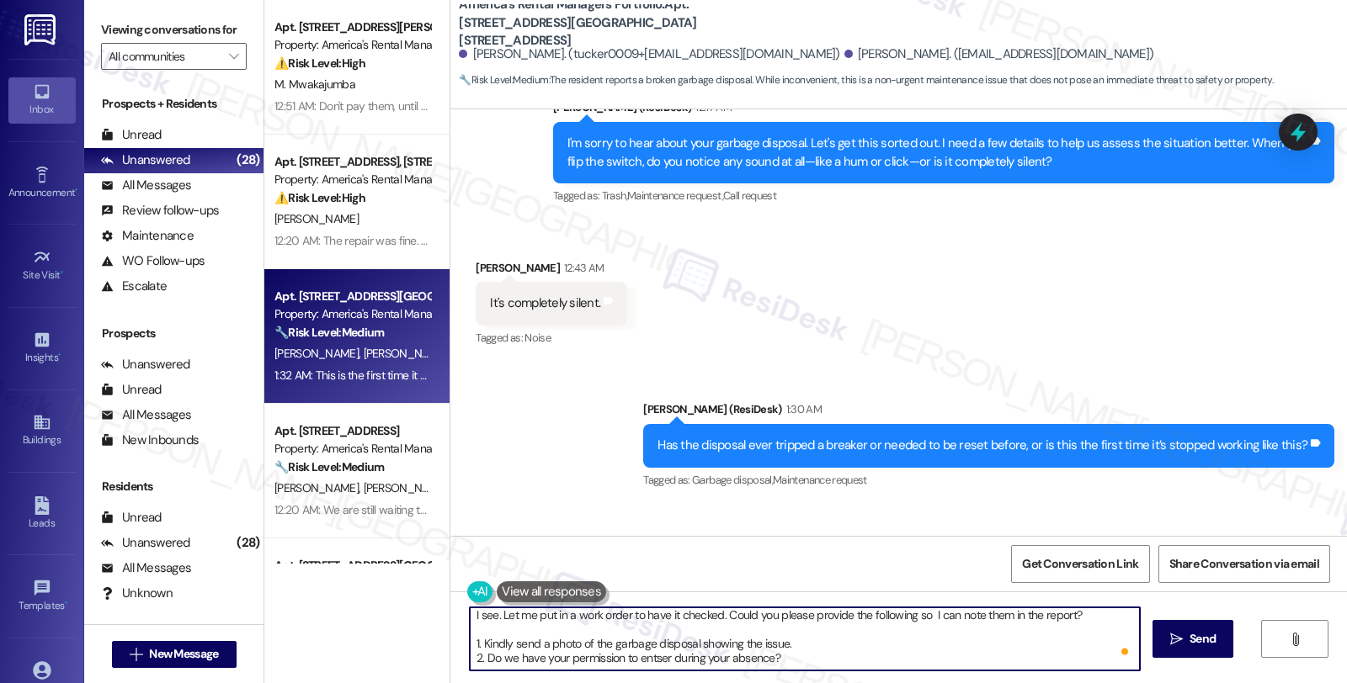
scroll to position [13, 0]
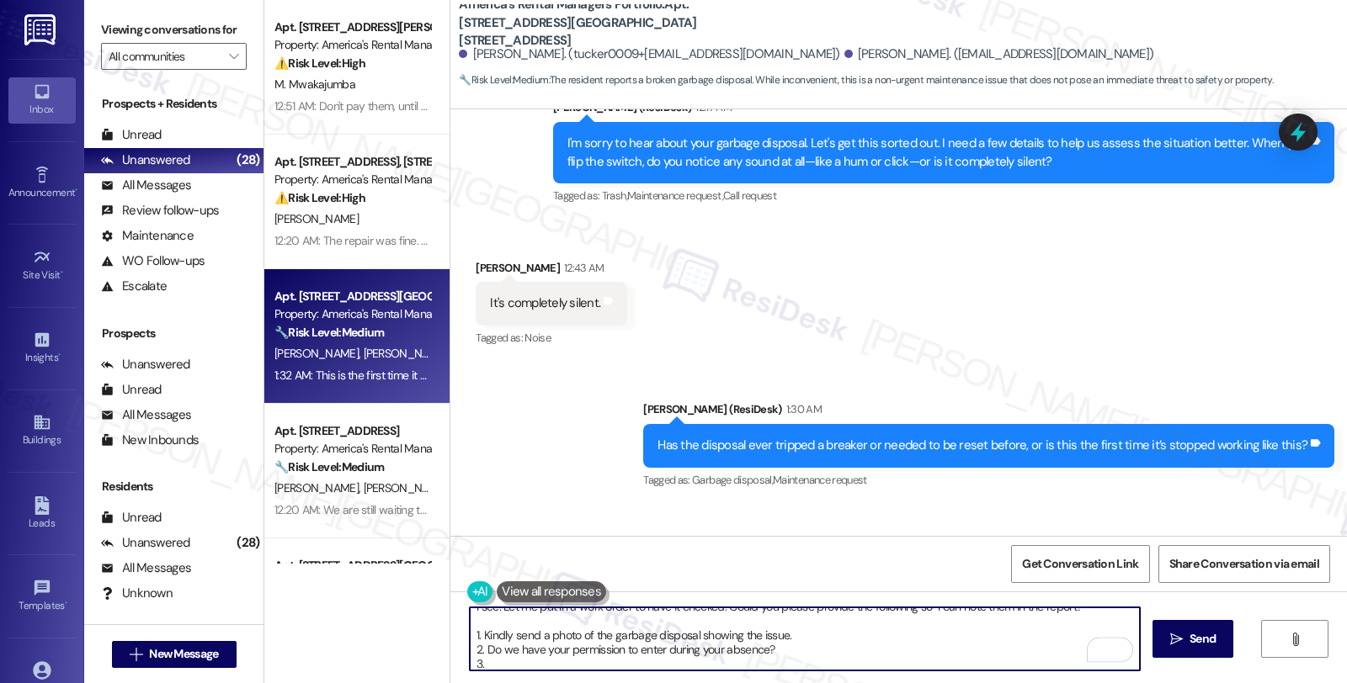
click at [529, 666] on textarea "I see. Let me put in a work order to have it checked. Could you please provide …" at bounding box center [805, 639] width 670 height 63
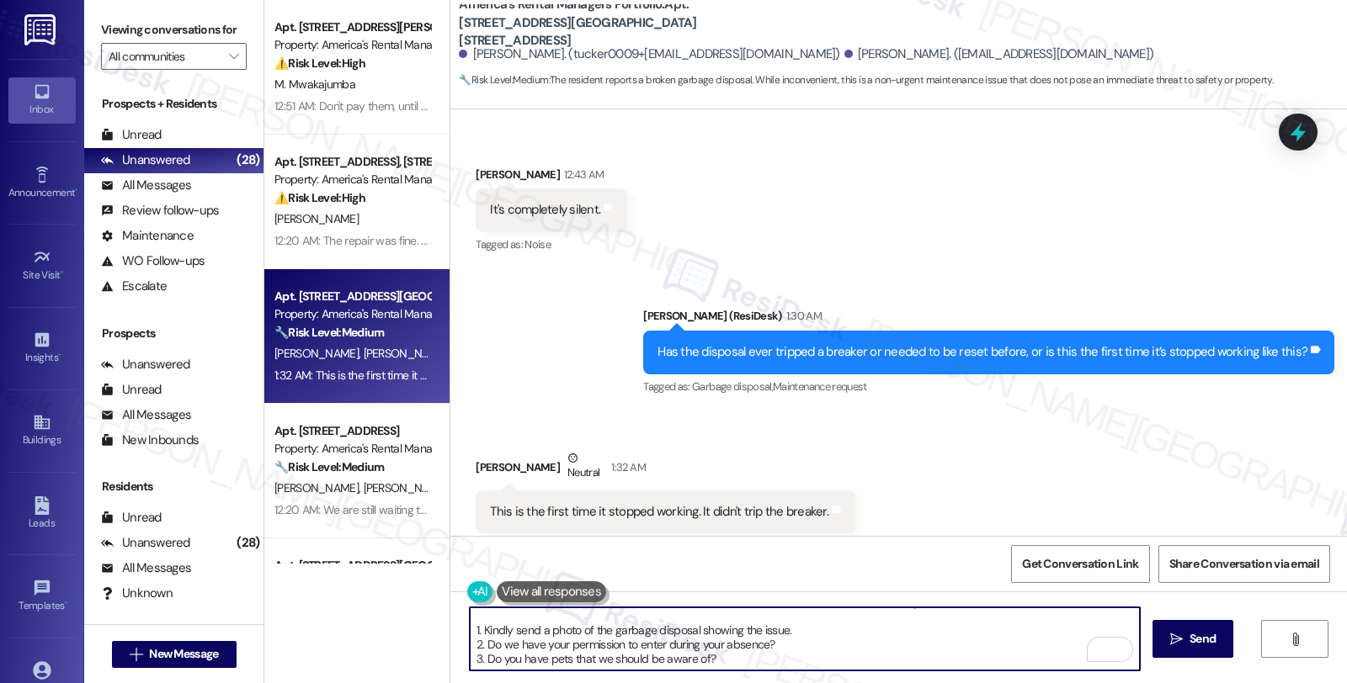
scroll to position [0, 0]
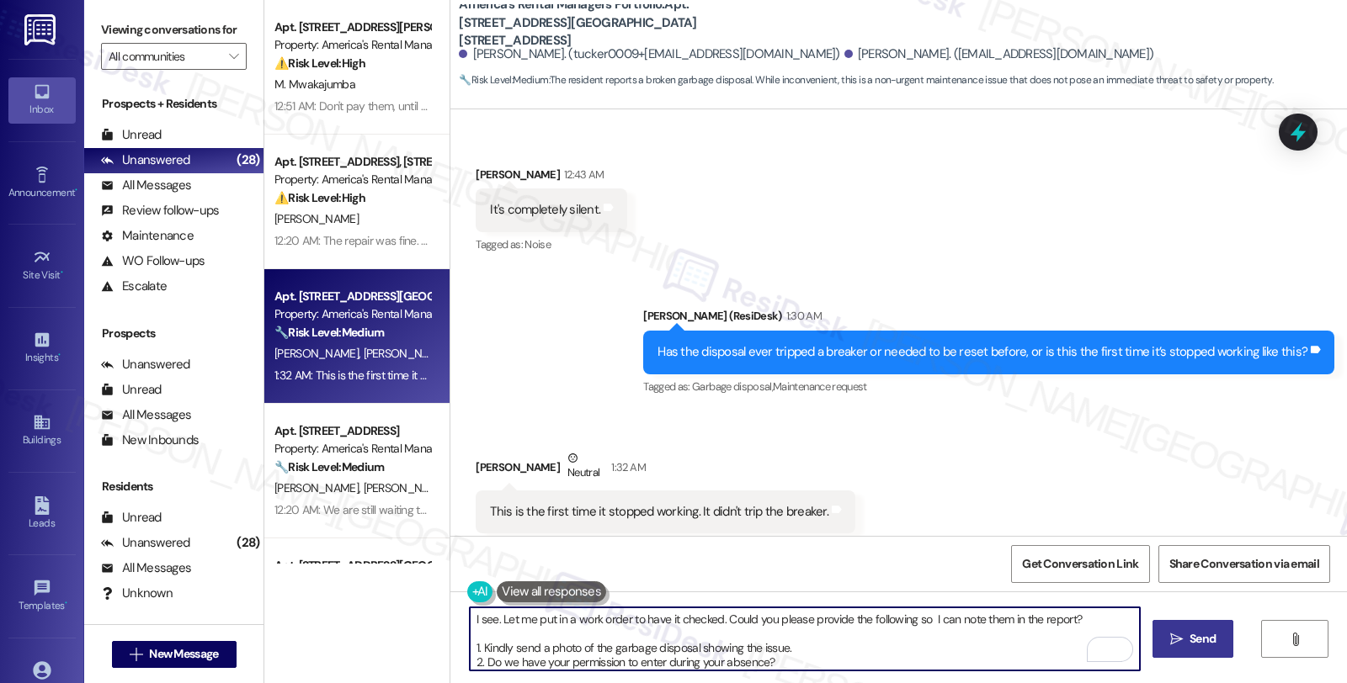
type textarea "I see. Let me put in a work order to have it checked. Could you please provide …"
click at [1171, 643] on icon "" at bounding box center [1176, 639] width 13 height 13
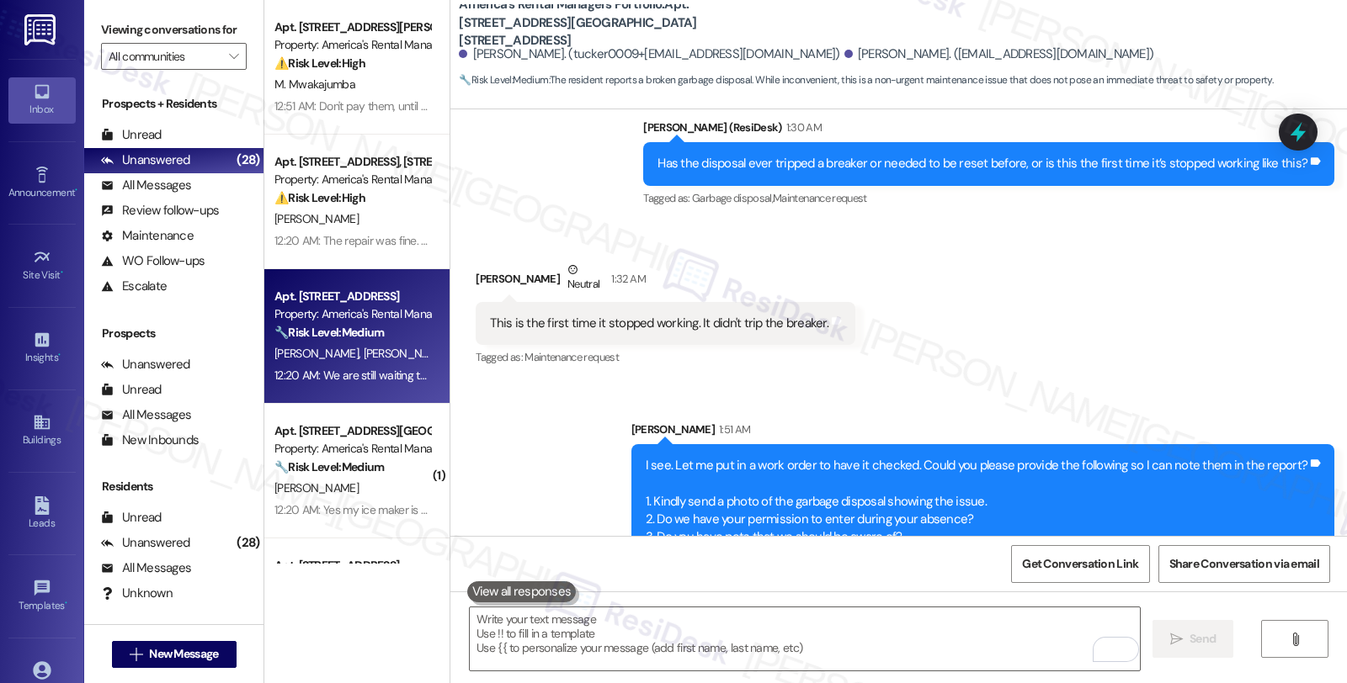
click at [364, 349] on span "C. Hendren" at bounding box center [406, 353] width 84 height 15
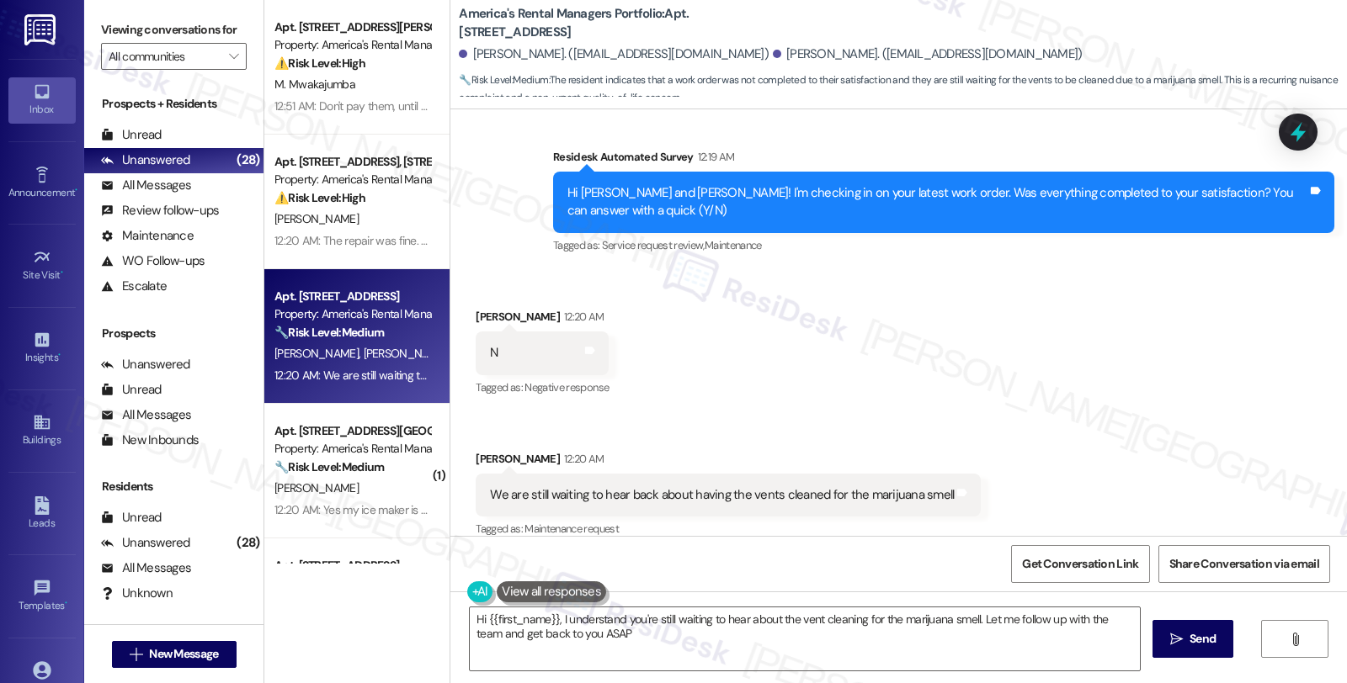
type textarea "Hi {{first_name}}, I understand you're still waiting to hear about the vent cle…"
drag, startPoint x: 792, startPoint y: 173, endPoint x: 891, endPoint y: 173, distance: 98.5
click at [891, 184] on div "Hi Codie and Cynthia! I'm checking in on your latest work order. Was everything…" at bounding box center [937, 202] width 740 height 36
drag, startPoint x: 516, startPoint y: 333, endPoint x: 471, endPoint y: 333, distance: 44.6
click at [476, 333] on div "N Tags and notes" at bounding box center [542, 353] width 133 height 43
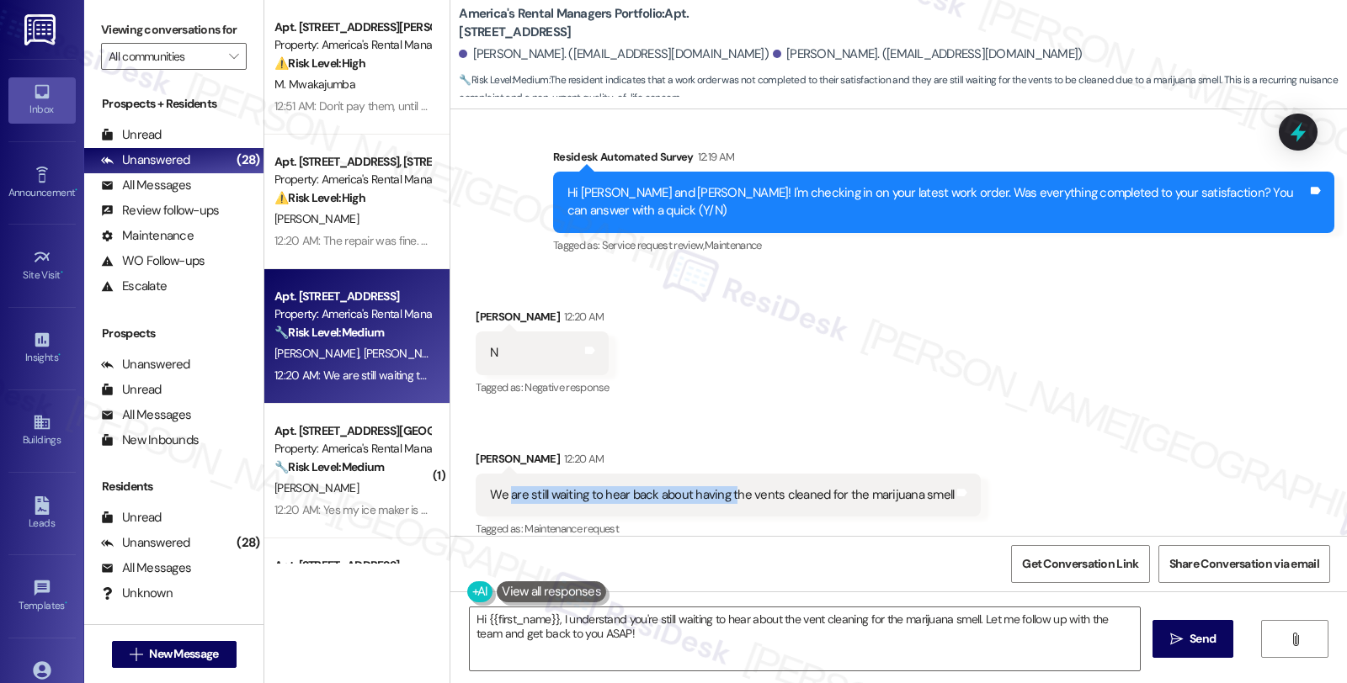
drag, startPoint x: 501, startPoint y: 481, endPoint x: 719, endPoint y: 481, distance: 218.0
click at [719, 487] on div "We are still waiting to hear back about having the vents cleaned for the mariju…" at bounding box center [722, 496] width 464 height 18
click at [1179, 306] on div "Received via SMS Codie Hendren 12:20 AM N Tags and notes Tagged as: Negative re…" at bounding box center [898, 412] width 896 height 285
drag, startPoint x: 465, startPoint y: 298, endPoint x: 534, endPoint y: 298, distance: 69.0
click at [534, 308] on div "Codie Hendren 12:20 AM" at bounding box center [542, 320] width 133 height 24
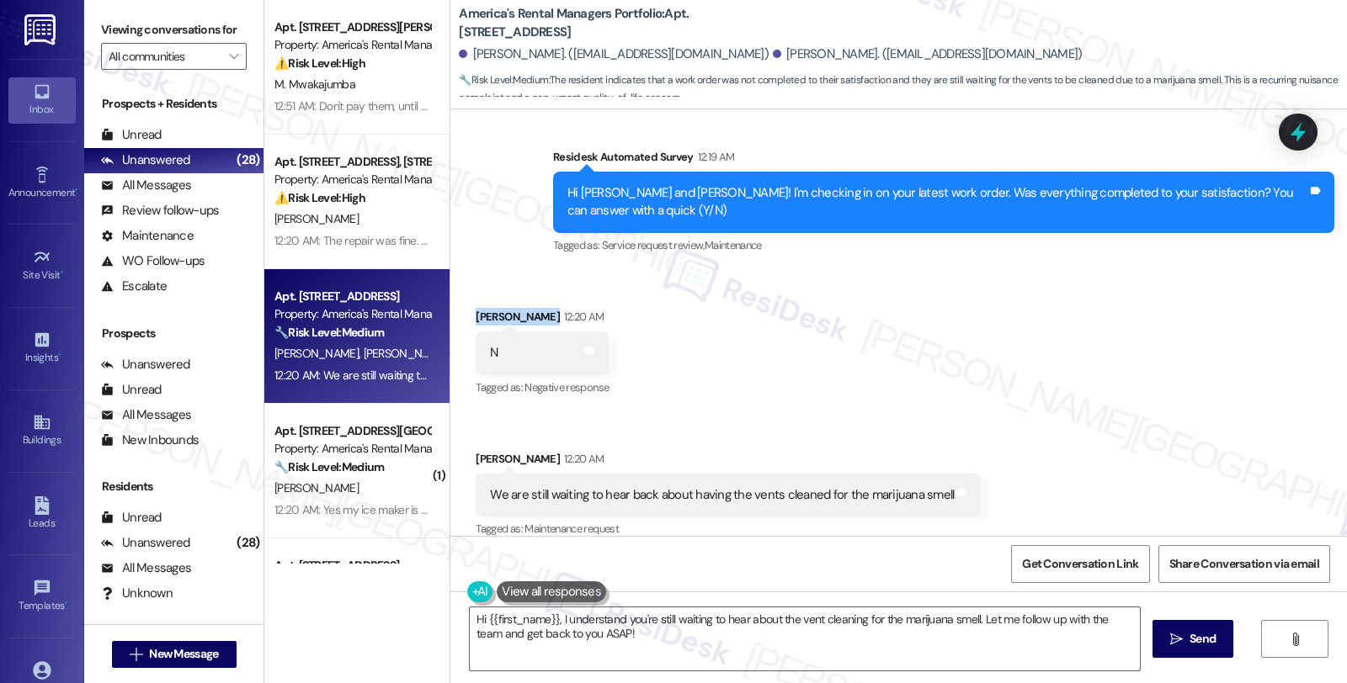
copy div "Codie Hendren"
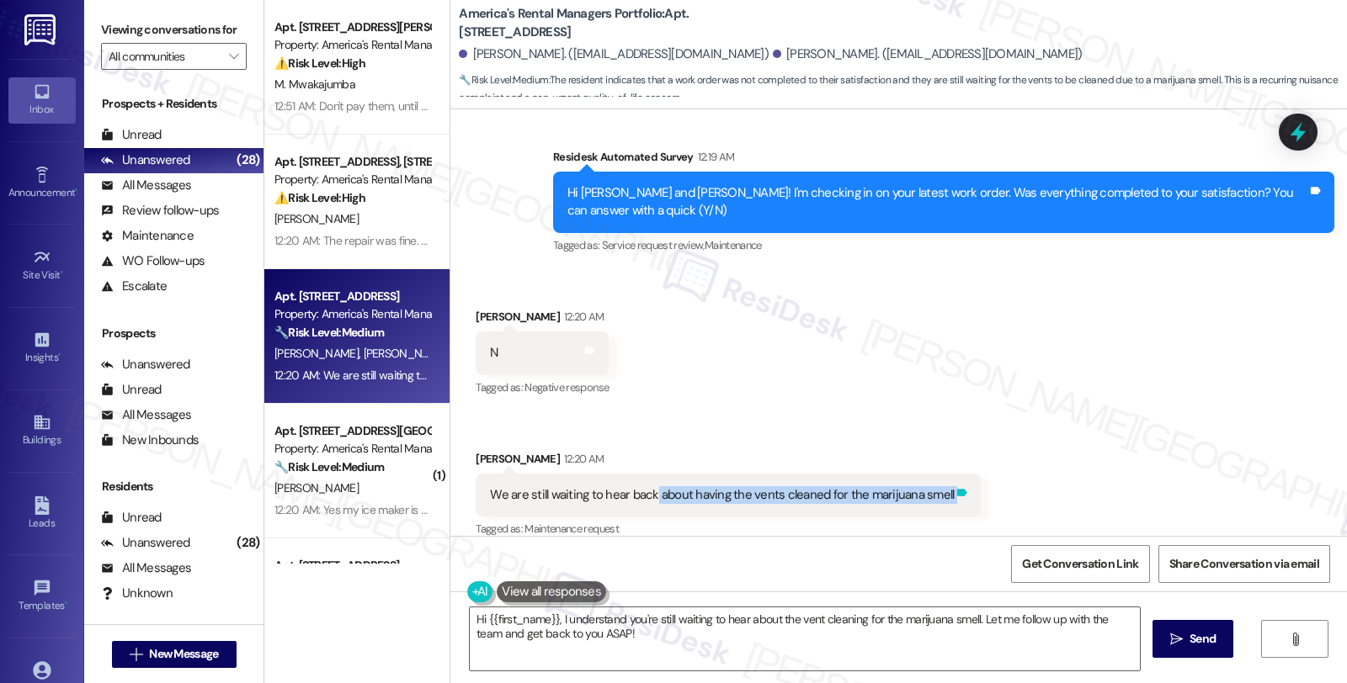
drag, startPoint x: 641, startPoint y: 476, endPoint x: 944, endPoint y: 476, distance: 303.0
click at [944, 476] on div "We are still waiting to hear back about having the vents cleaned for the mariju…" at bounding box center [728, 495] width 505 height 43
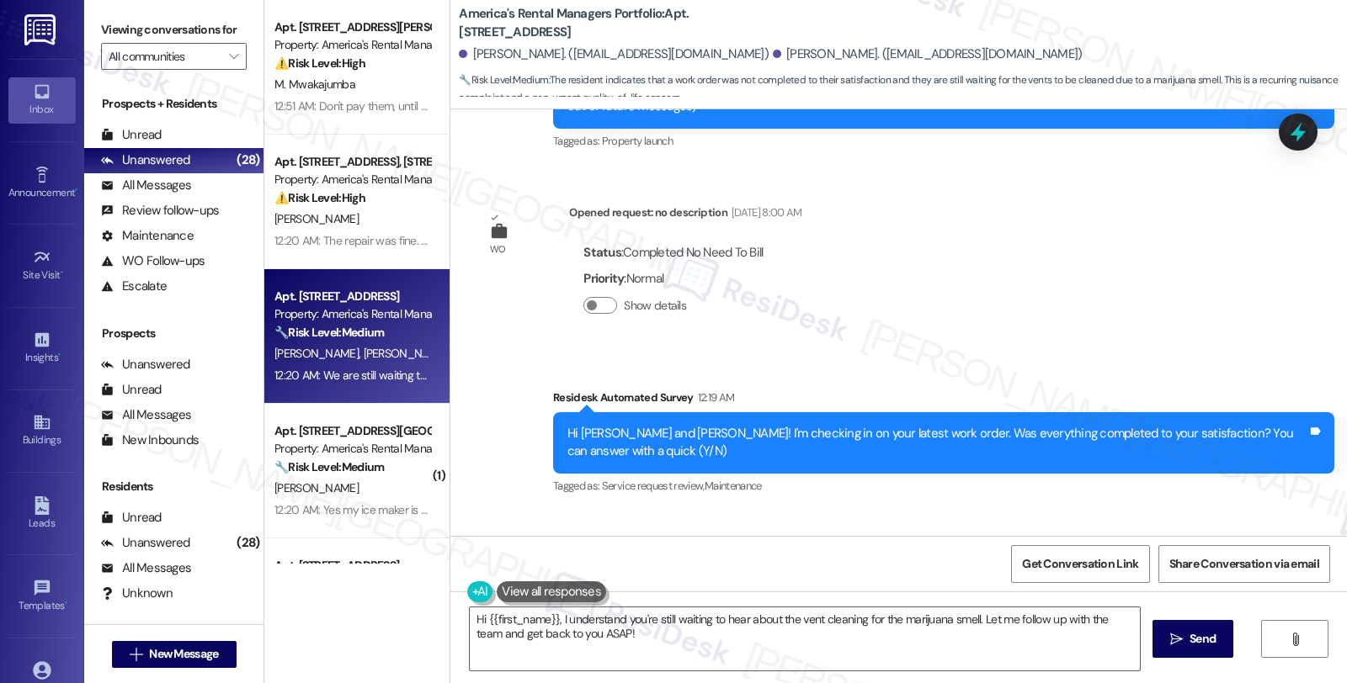
scroll to position [493, 0]
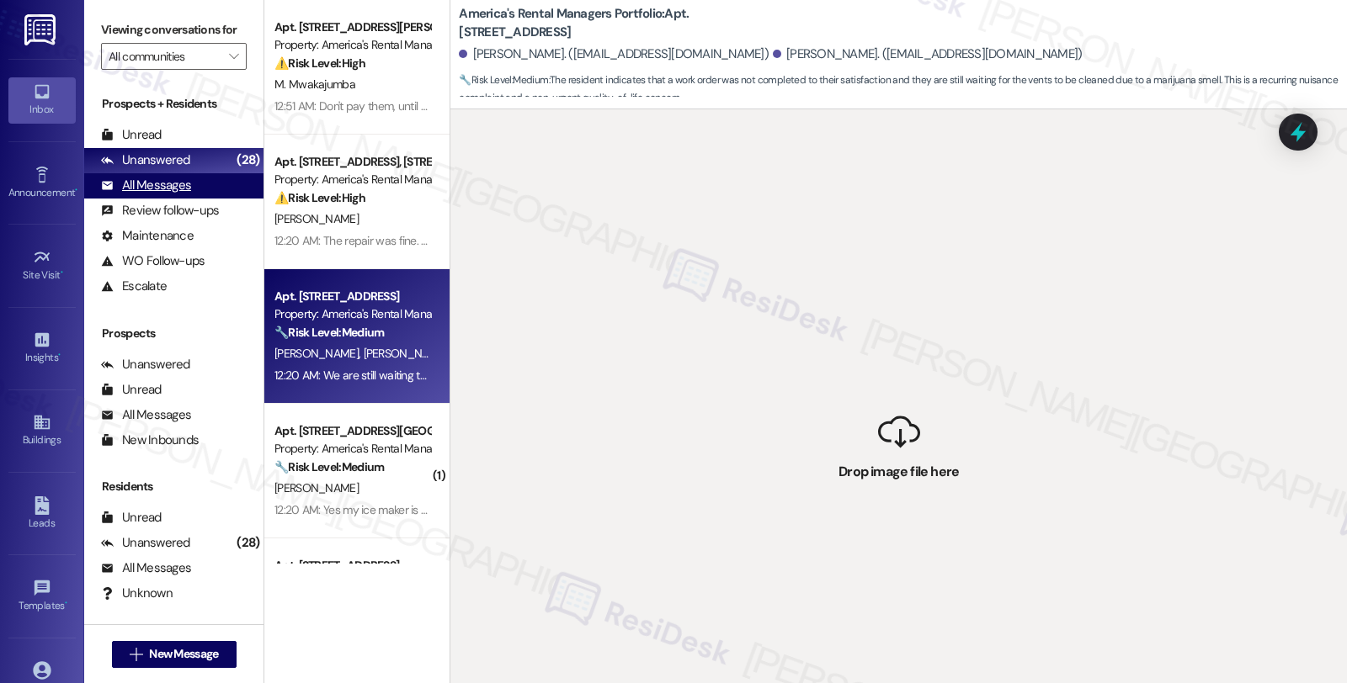
click at [192, 199] on div "All Messages (undefined)" at bounding box center [173, 185] width 179 height 25
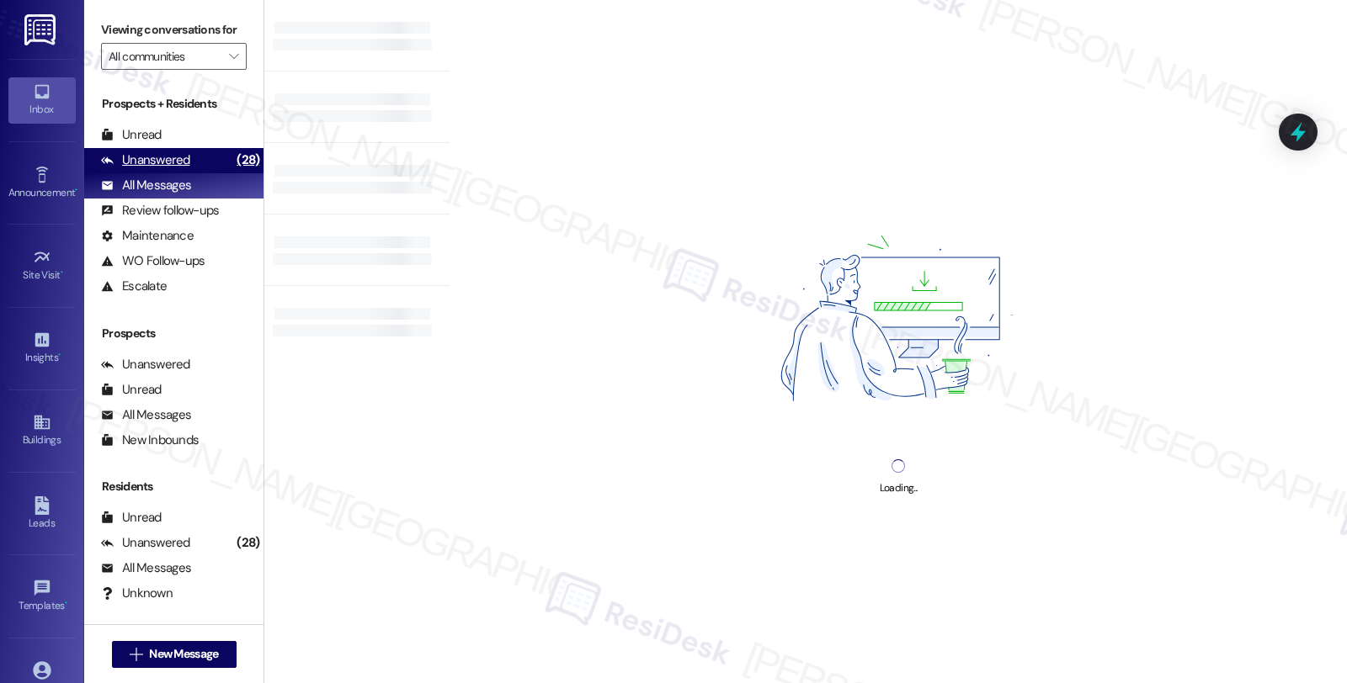
click at [187, 173] on div "Unanswered (28)" at bounding box center [173, 160] width 179 height 25
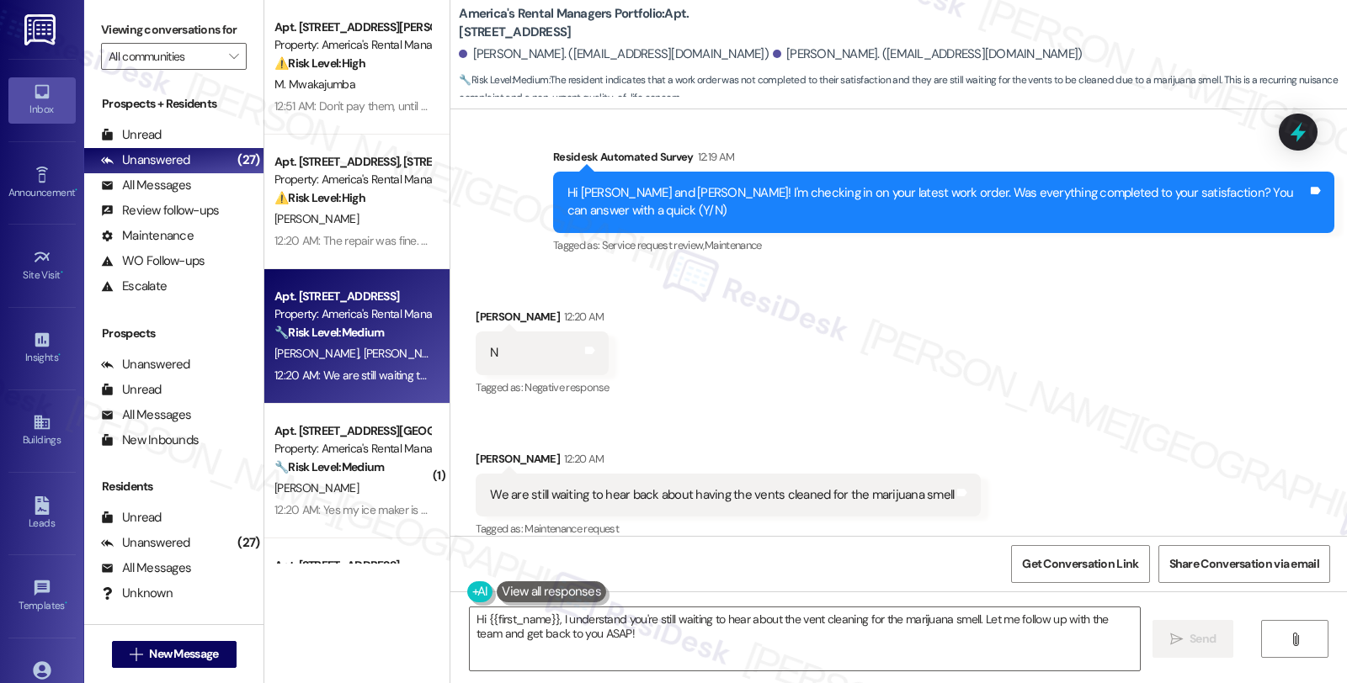
click at [482, 308] on div "Codie Hendren 12:20 AM" at bounding box center [542, 320] width 133 height 24
click at [476, 450] on div "Cynthia Hendren 12:20 AM" at bounding box center [728, 462] width 505 height 24
click at [476, 308] on div "Codie Hendren 12:20 AM" at bounding box center [542, 320] width 133 height 24
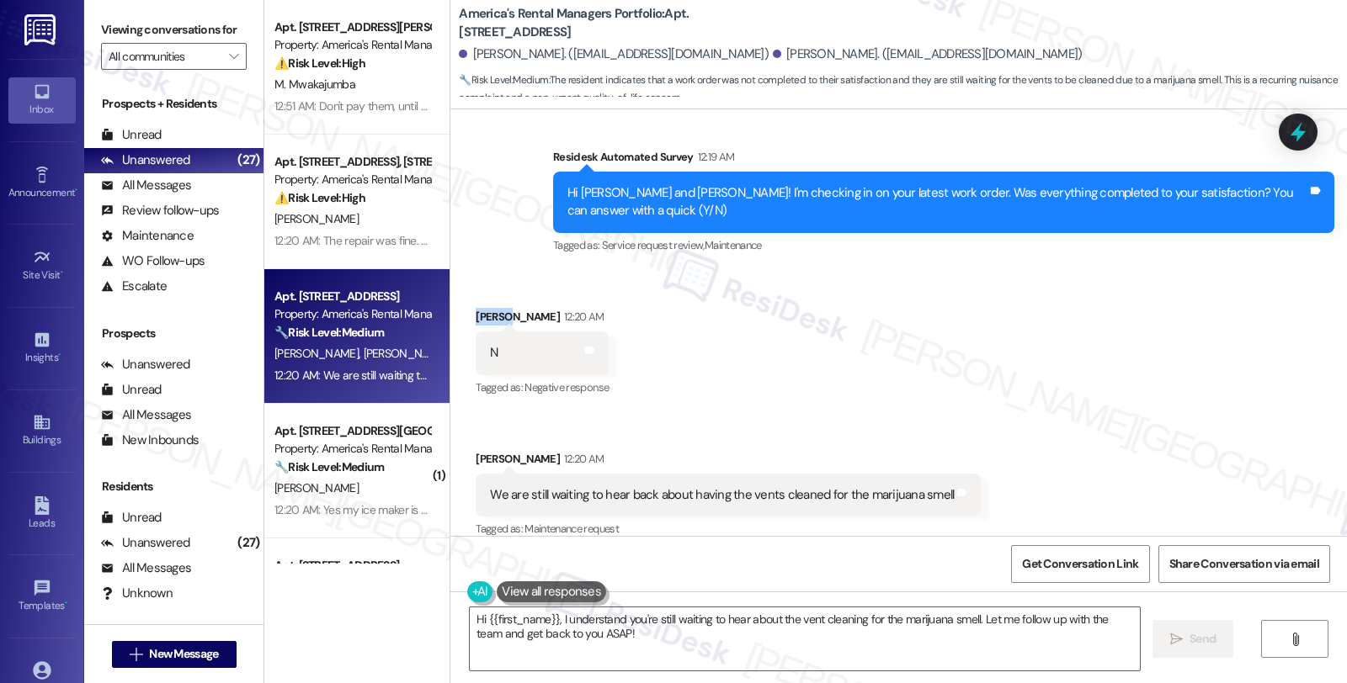
click at [476, 57] on div "Codie Hendren. (c_hendren@yahoo.com)" at bounding box center [614, 54] width 310 height 18
click at [773, 57] on div "Cynthia Hendren. (cgtamayo67@yahoo.com)" at bounding box center [928, 54] width 310 height 18
click at [552, 618] on textarea "Hi {{first_name}}, I understand you're still waiting to hear about the vent cle…" at bounding box center [805, 639] width 670 height 63
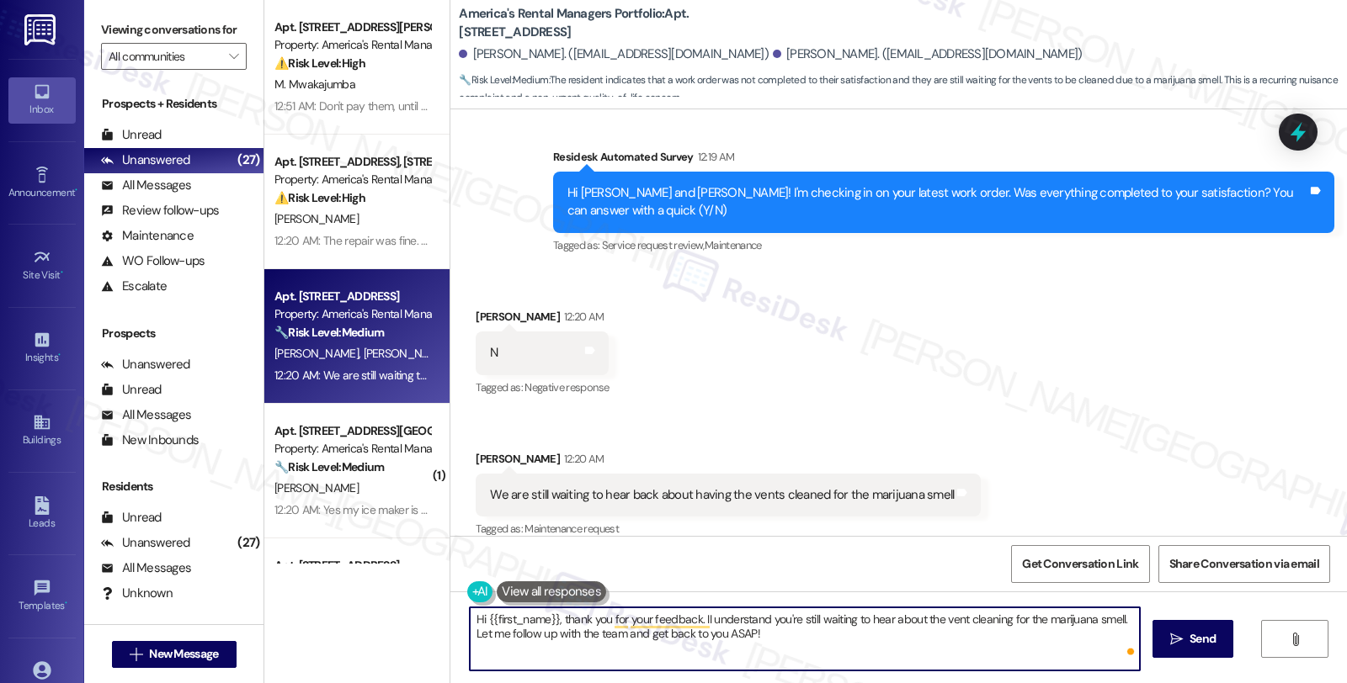
type textarea "Hi {{first_name}}, thank you for your feedback. I'I understand you're still wai…"
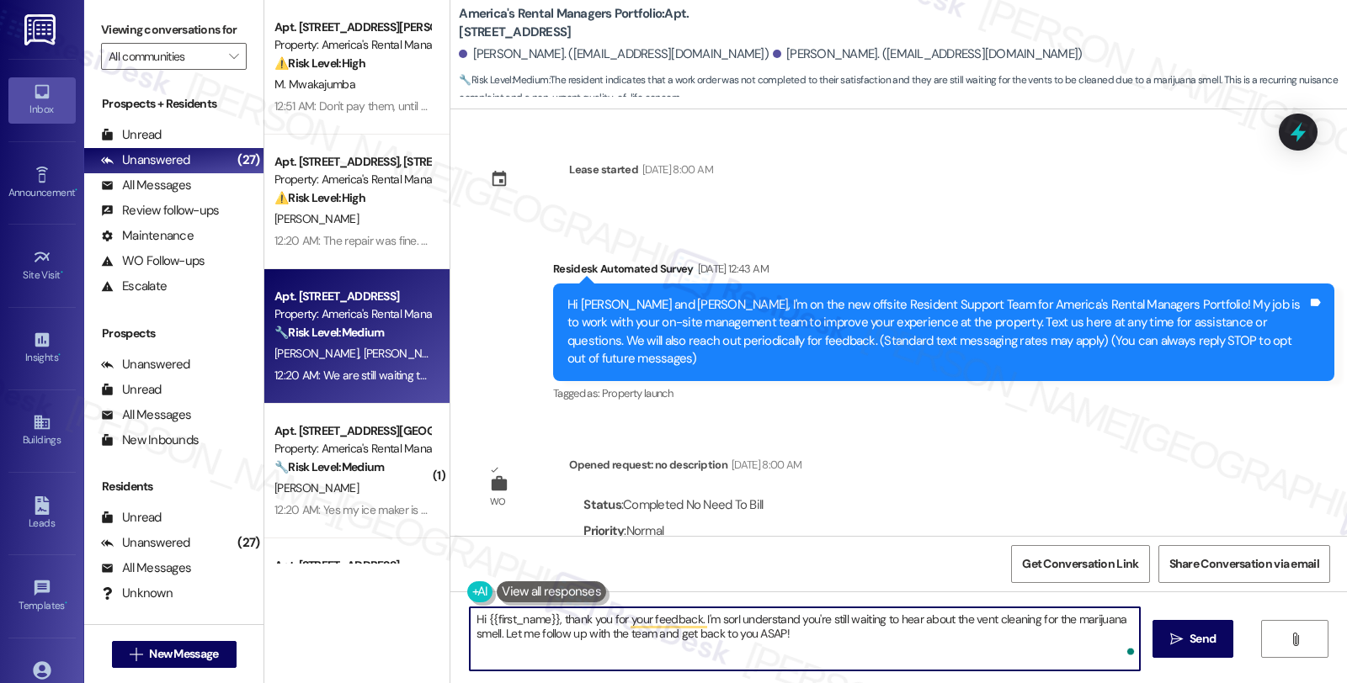
scroll to position [493, 0]
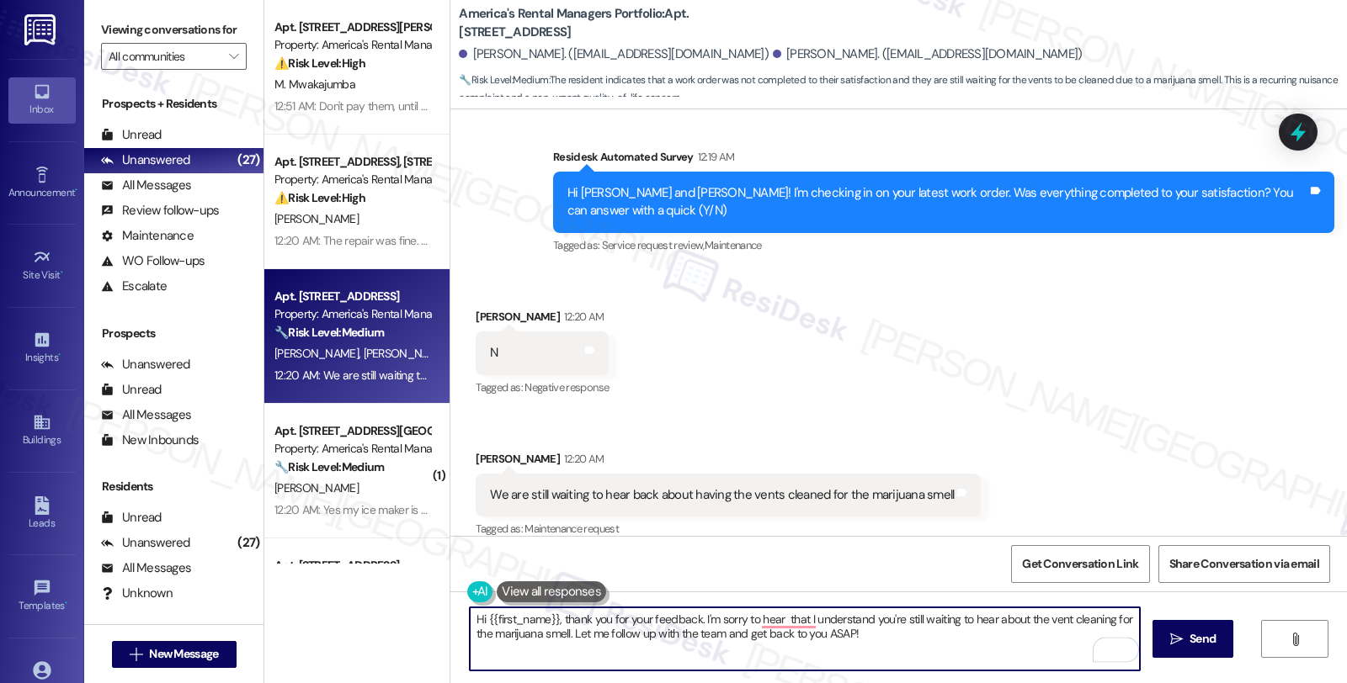
click at [695, 619] on textarea "Hi {{first_name}}, thank you for your feedback. I'm sorry to hear that I unders…" at bounding box center [805, 639] width 670 height 63
click at [713, 637] on textarea "Hi {{first_name}}, thank you for your feedback. I understand you're still waiti…" at bounding box center [805, 639] width 670 height 63
paste textarea "#53280-1"
click at [806, 634] on textarea "Hi {{first_name}}, thank you for your feedback. I understand you're still waiti…" at bounding box center [805, 639] width 670 height 63
paste textarea "#53153-1"
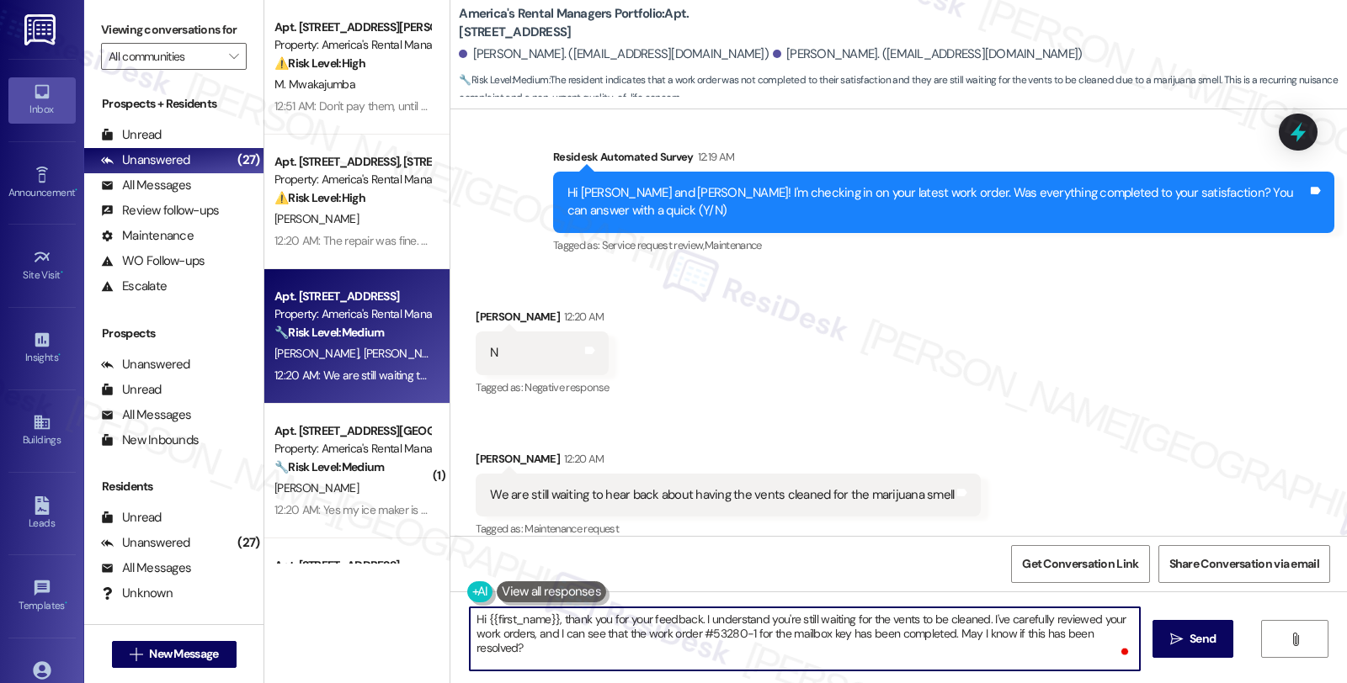
click at [964, 659] on textarea "Hi {{first_name}}, thank you for your feedback. I understand you're still waiti…" at bounding box center [805, 639] width 670 height 63
drag, startPoint x: 989, startPoint y: 662, endPoint x: 1025, endPoint y: 662, distance: 36.2
click at [990, 662] on textarea "Hi {{first_name}}, thank you for your feedback. I understand you're still waiti…" at bounding box center [805, 639] width 670 height 63
click at [962, 663] on textarea "Hi {{first_name}}, thank you for your feedback. I understand you're still waiti…" at bounding box center [805, 639] width 670 height 63
click at [1008, 660] on textarea "Hi {{first_name}}, thank you for your feedback. I understand you're still waiti…" at bounding box center [805, 639] width 670 height 63
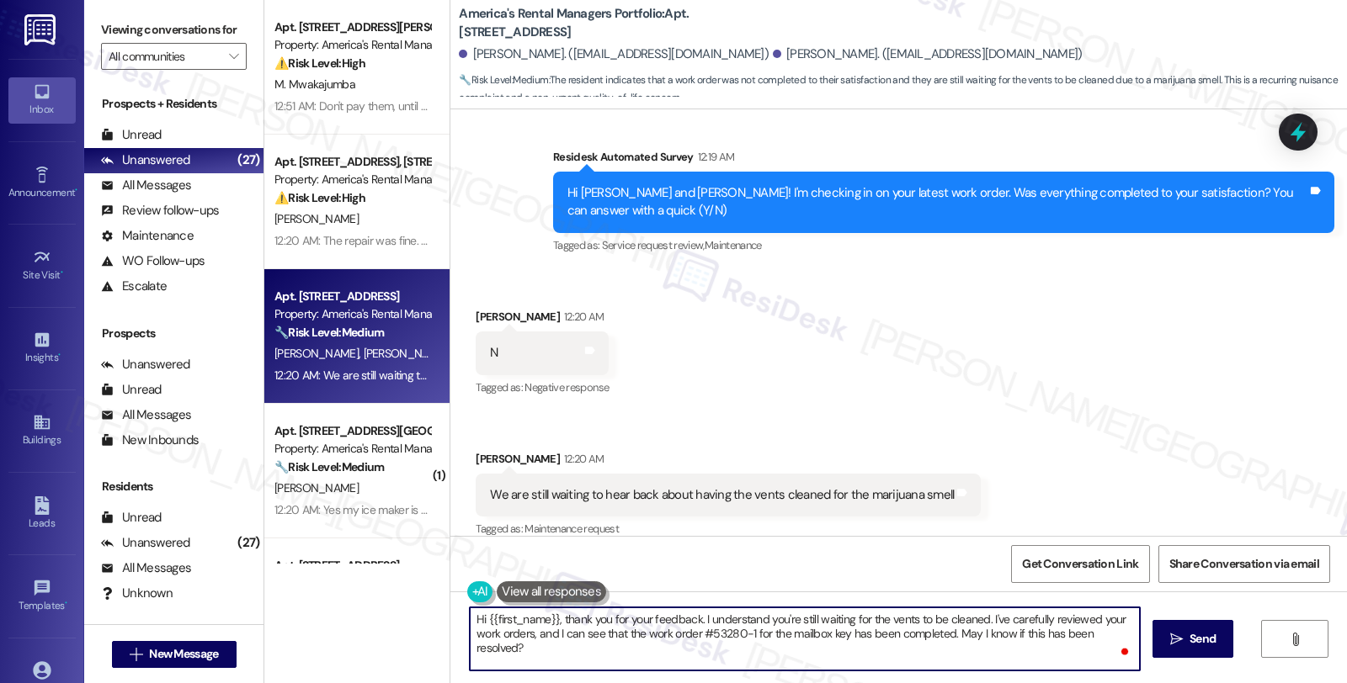
scroll to position [18, 0]
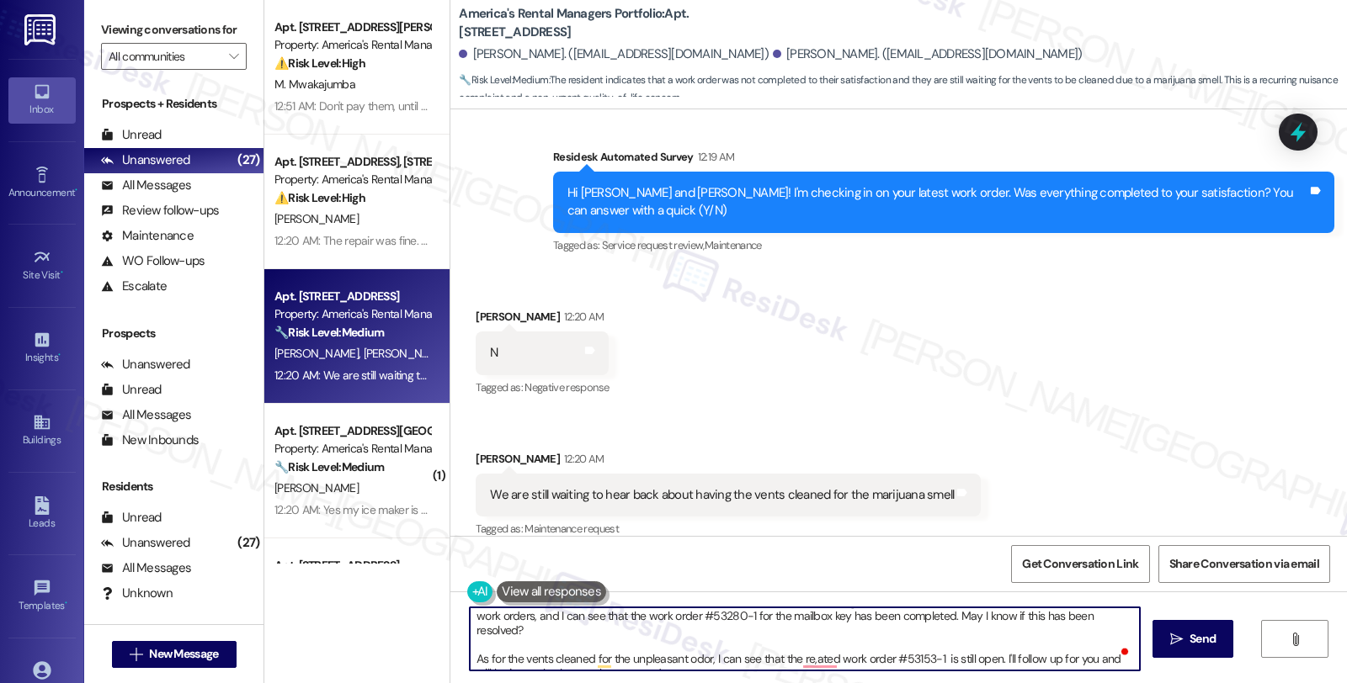
click at [705, 636] on textarea "Hi {{first_name}}, thank you for your feedback. I understand you're still waiti…" at bounding box center [805, 639] width 670 height 63
click at [707, 644] on textarea "Hi {{first_name}}, thank you for your feedback. I understand you're still waiti…" at bounding box center [805, 639] width 670 height 63
click at [742, 644] on textarea "Hi {{first_name}}, thank you for your feedback. I understand you're still waiti…" at bounding box center [805, 639] width 670 height 63
click at [868, 642] on textarea "Hi {{first_name}}, thank you for your feedback. I understand you're still waiti…" at bounding box center [805, 639] width 670 height 63
click at [610, 654] on textarea "Hi {{first_name}}, thank you for your feedback. I understand you're still waiti…" at bounding box center [805, 639] width 670 height 63
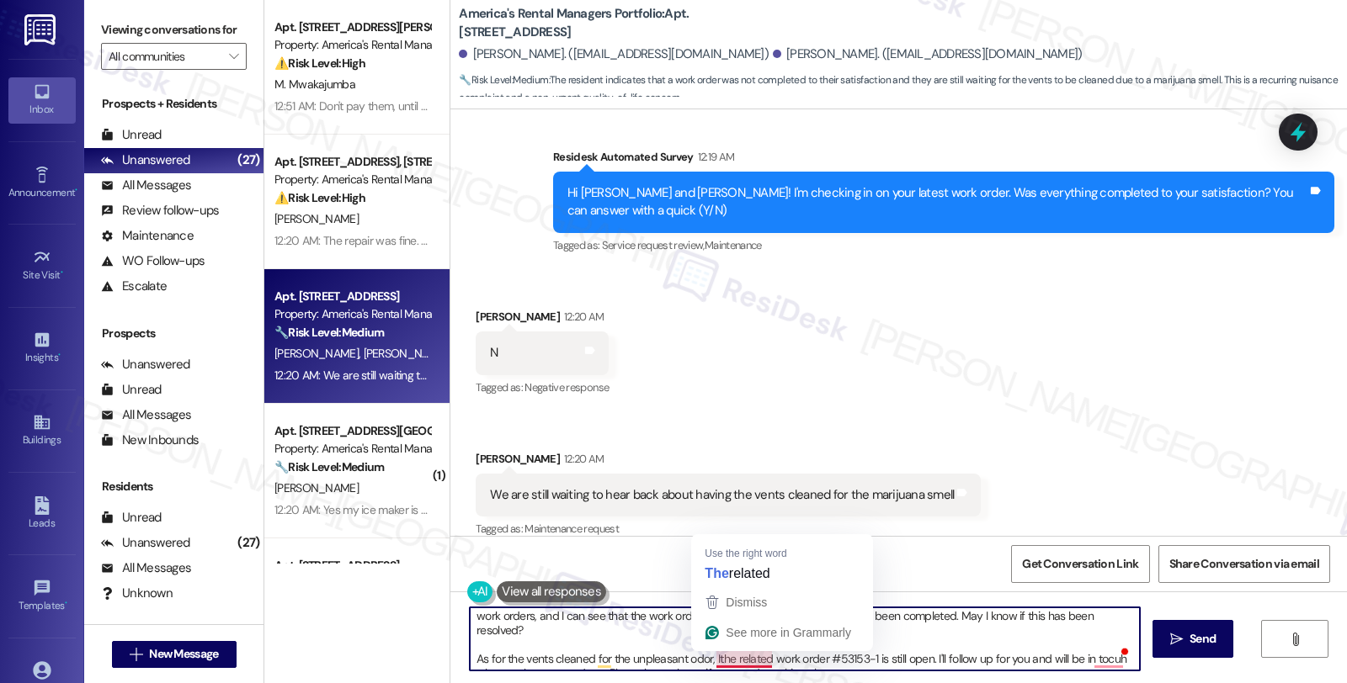
click at [729, 651] on div "Dismiss See more in Grammarly" at bounding box center [782, 620] width 182 height 64
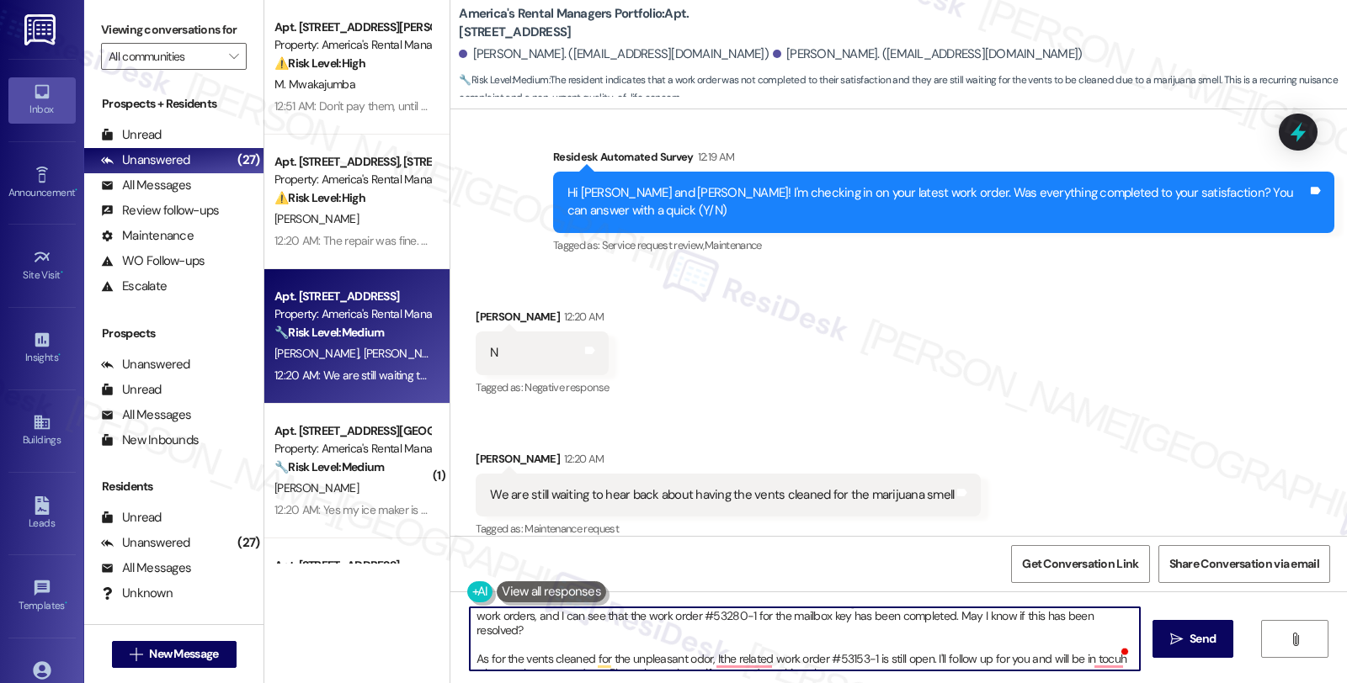
click at [850, 655] on textarea "Hi {{first_name}}, thank you for your feedback. I understand you're still waiti…" at bounding box center [805, 639] width 670 height 63
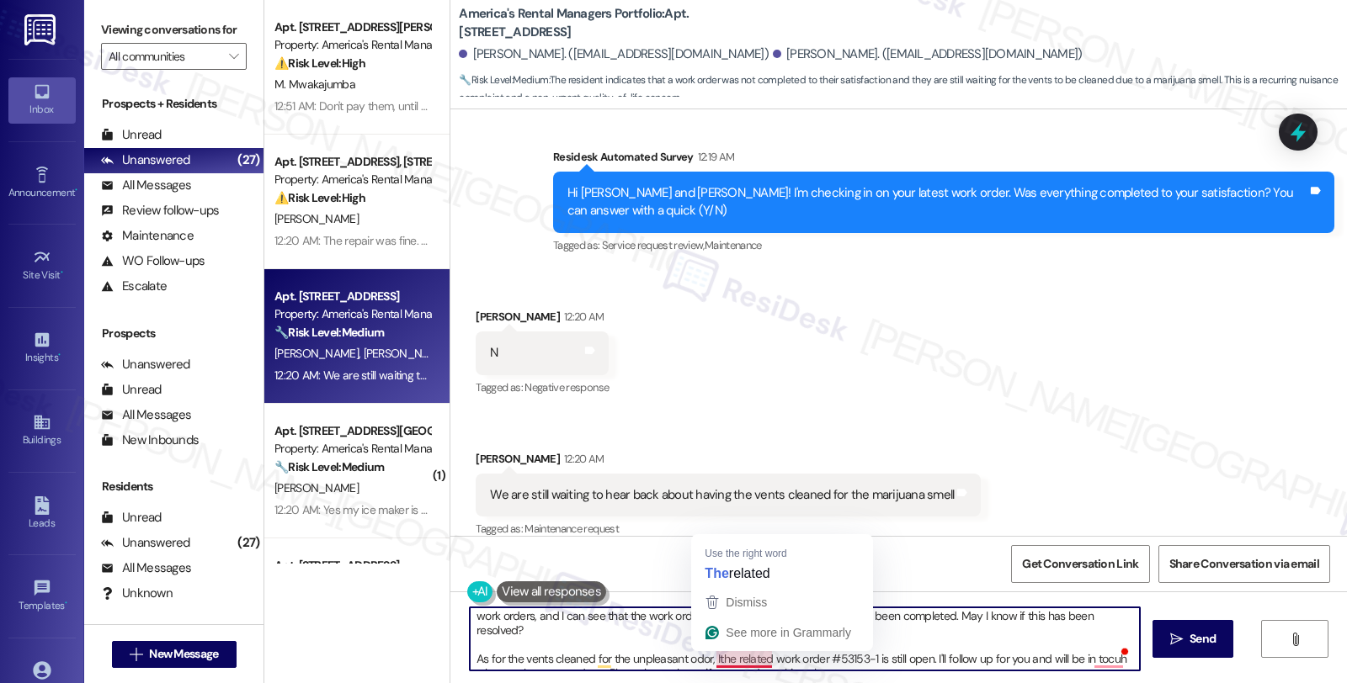
click at [896, 659] on textarea "Hi {{first_name}}, thank you for your feedback. I understand you're still waiti…" at bounding box center [805, 639] width 670 height 63
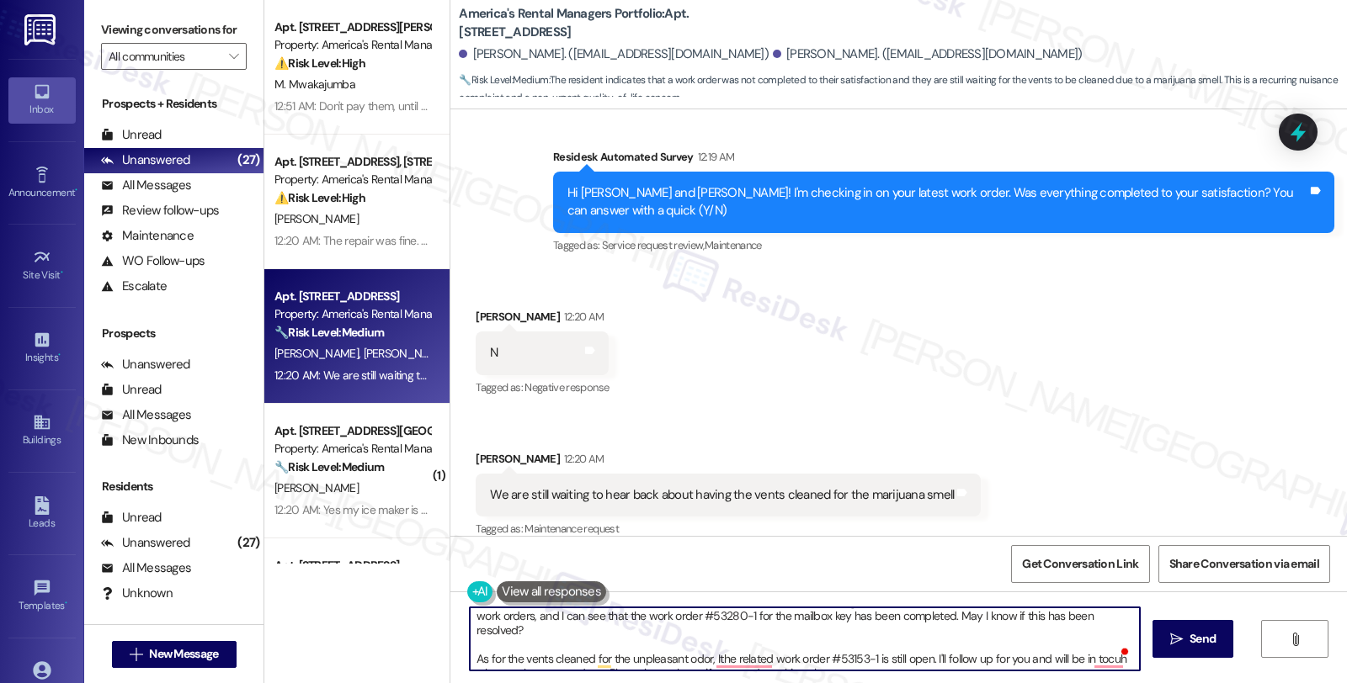
click at [630, 662] on textarea "Hi {{first_name}}, thank you for your feedback. I understand you're still waiti…" at bounding box center [805, 639] width 670 height 63
click at [869, 651] on textarea "Hi {{first_name}}, thank you for your feedback. I understand you're still waiti…" at bounding box center [805, 639] width 670 height 63
click at [1023, 645] on textarea "Hi {{first_name}}, thank you for your feedback. I understand you're still waiti…" at bounding box center [805, 639] width 670 height 63
type textarea "Hi {{first_name}}, thank you for your feedback. I understand you're still waiti…"
click at [1176, 644] on icon "" at bounding box center [1176, 639] width 13 height 13
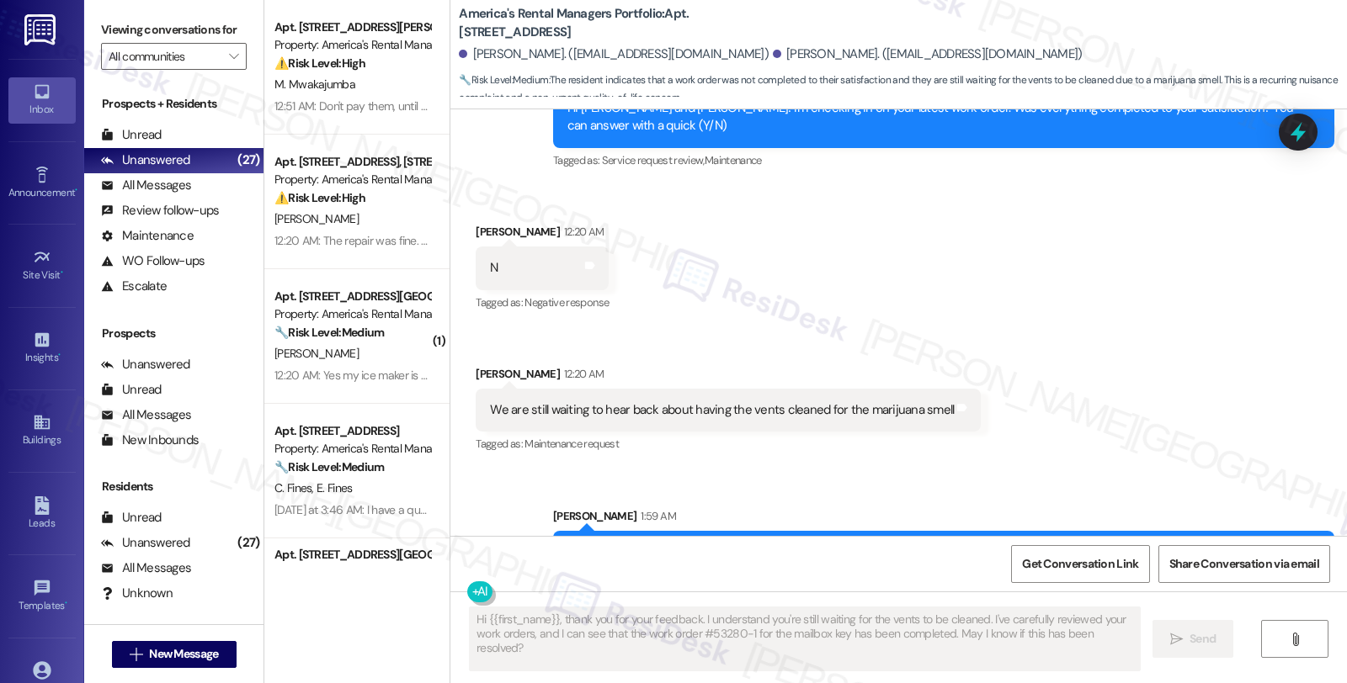
scroll to position [683, 0]
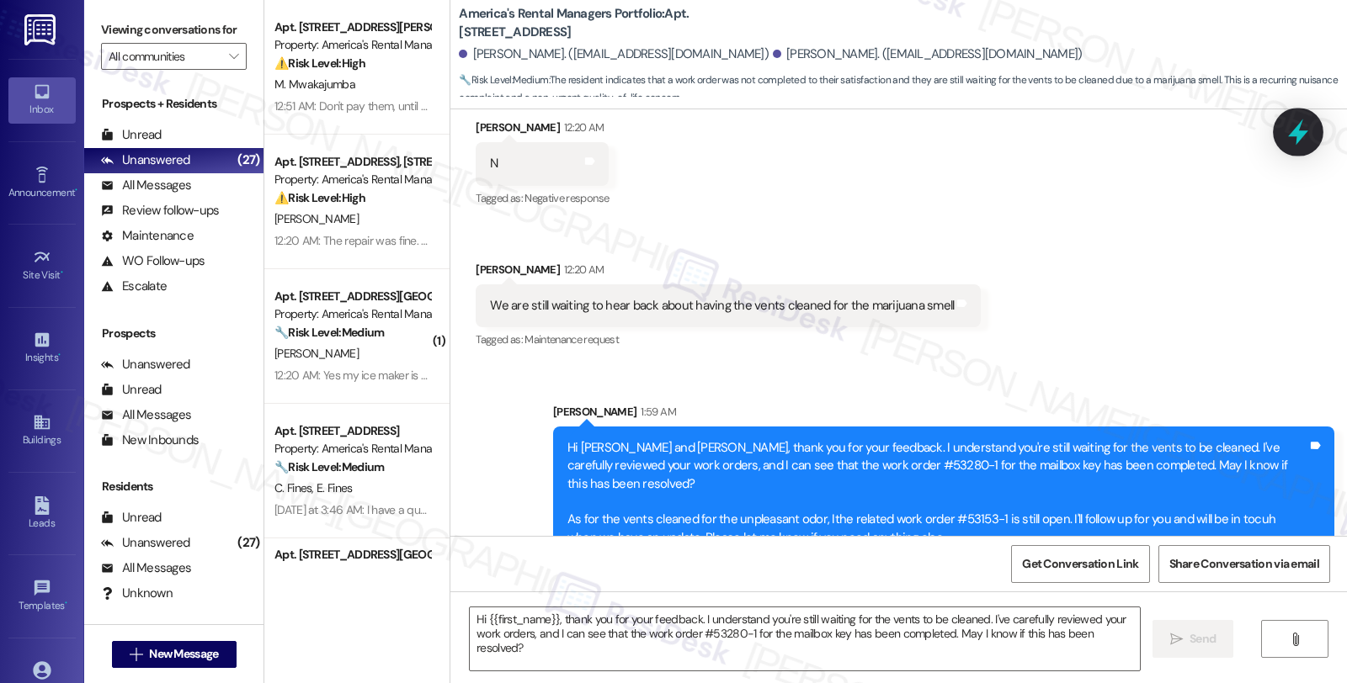
click at [1281, 131] on div at bounding box center [1298, 132] width 51 height 48
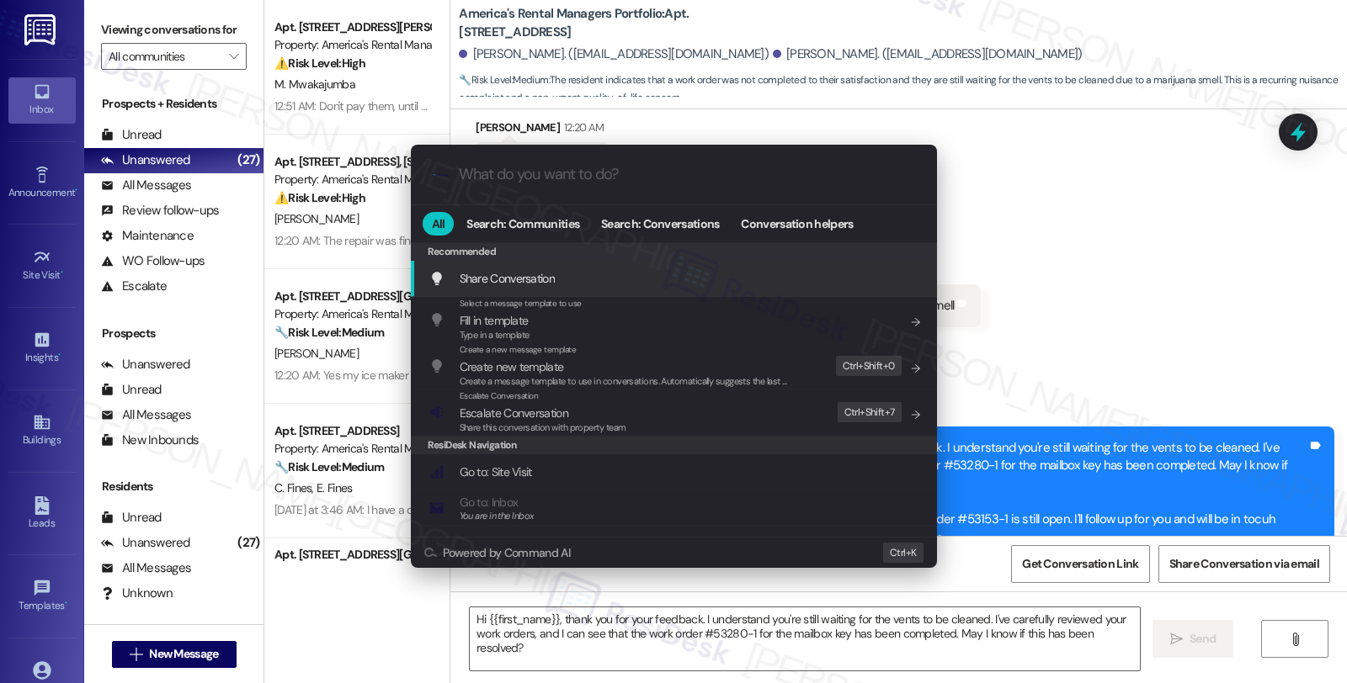
click at [1113, 271] on div ".cls-1{fill:#0a055f;}.cls-2{fill:#0cc4c4;} resideskLogoBlueOrange All Search: C…" at bounding box center [673, 341] width 1347 height 683
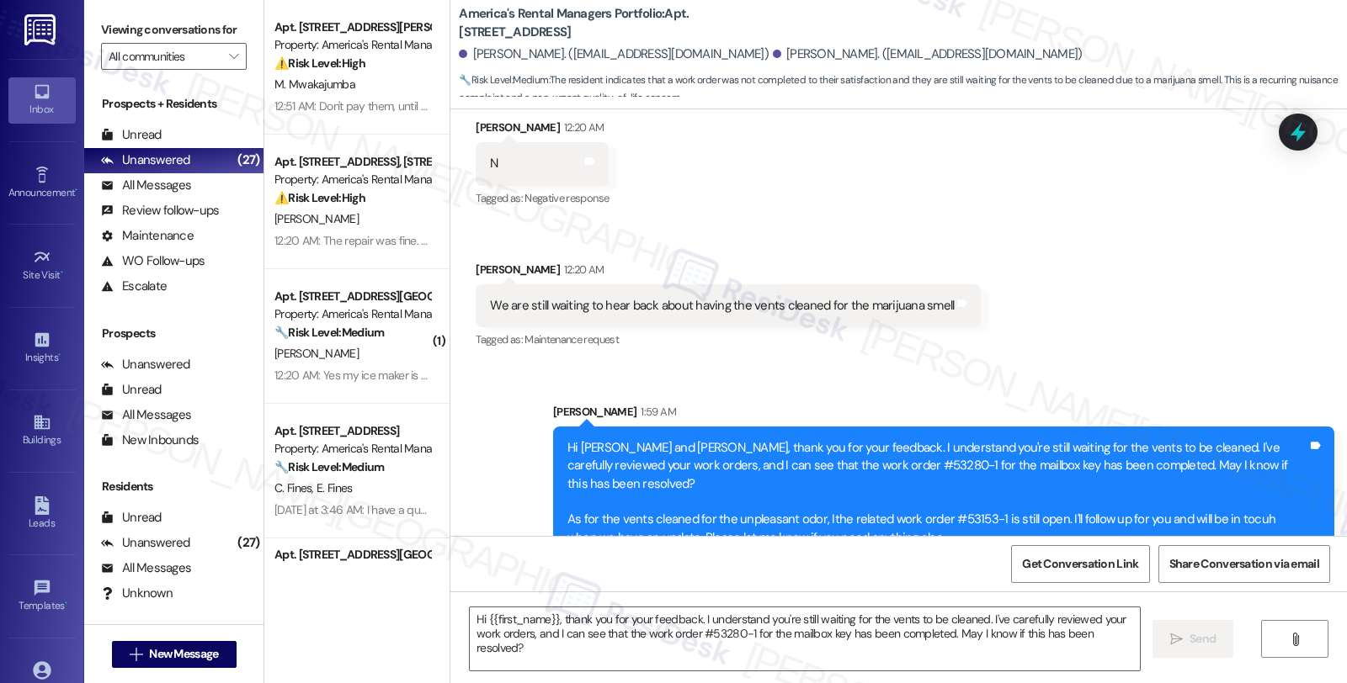
click at [960, 287] on div "Received via SMS Cynthia Hendren 12:20 AM We are still waiting to hear back abo…" at bounding box center [728, 306] width 530 height 117
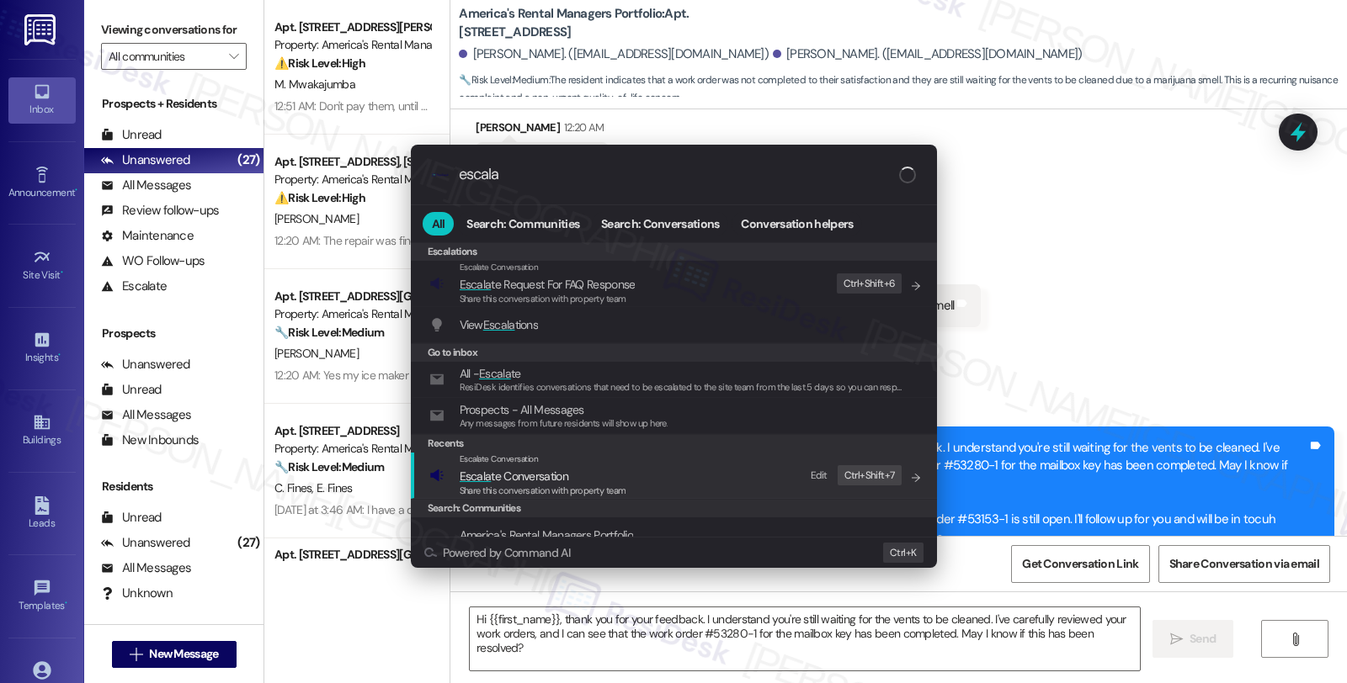
type input "escala"
click at [553, 481] on span "Escala te Conversation" at bounding box center [514, 476] width 109 height 15
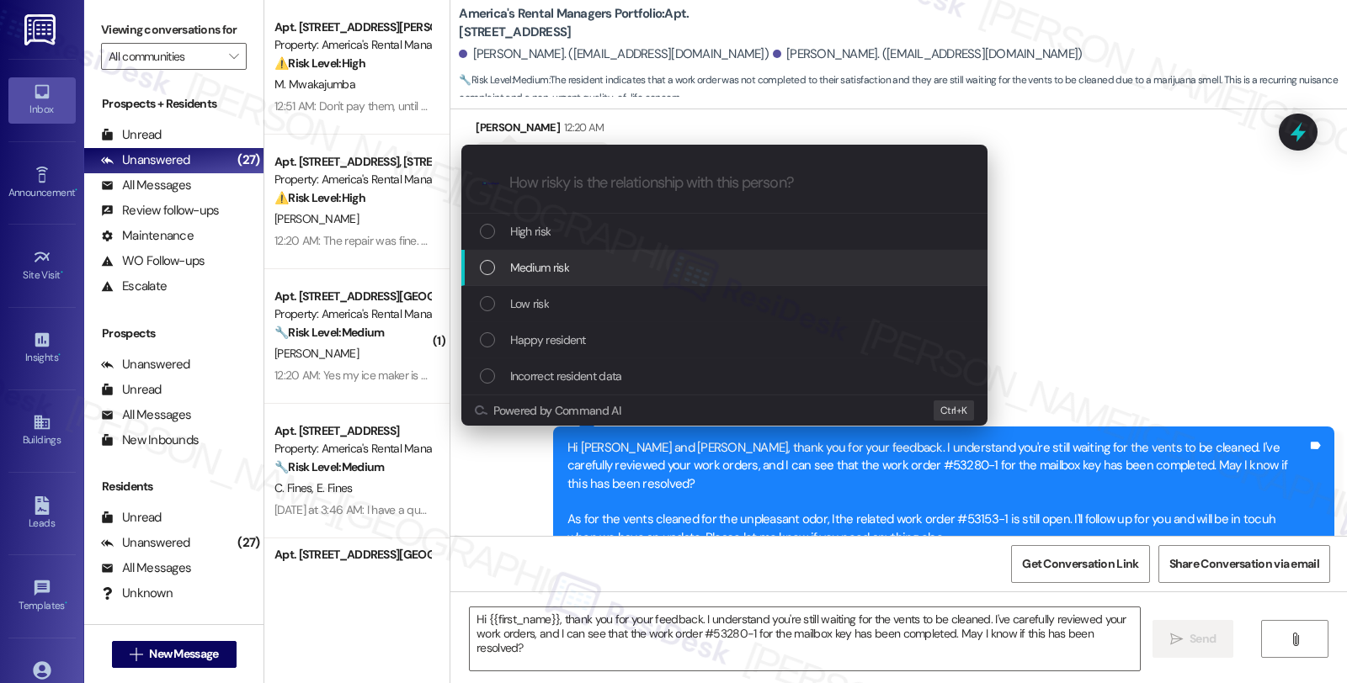
click at [566, 264] on span "Medium risk" at bounding box center [539, 267] width 59 height 19
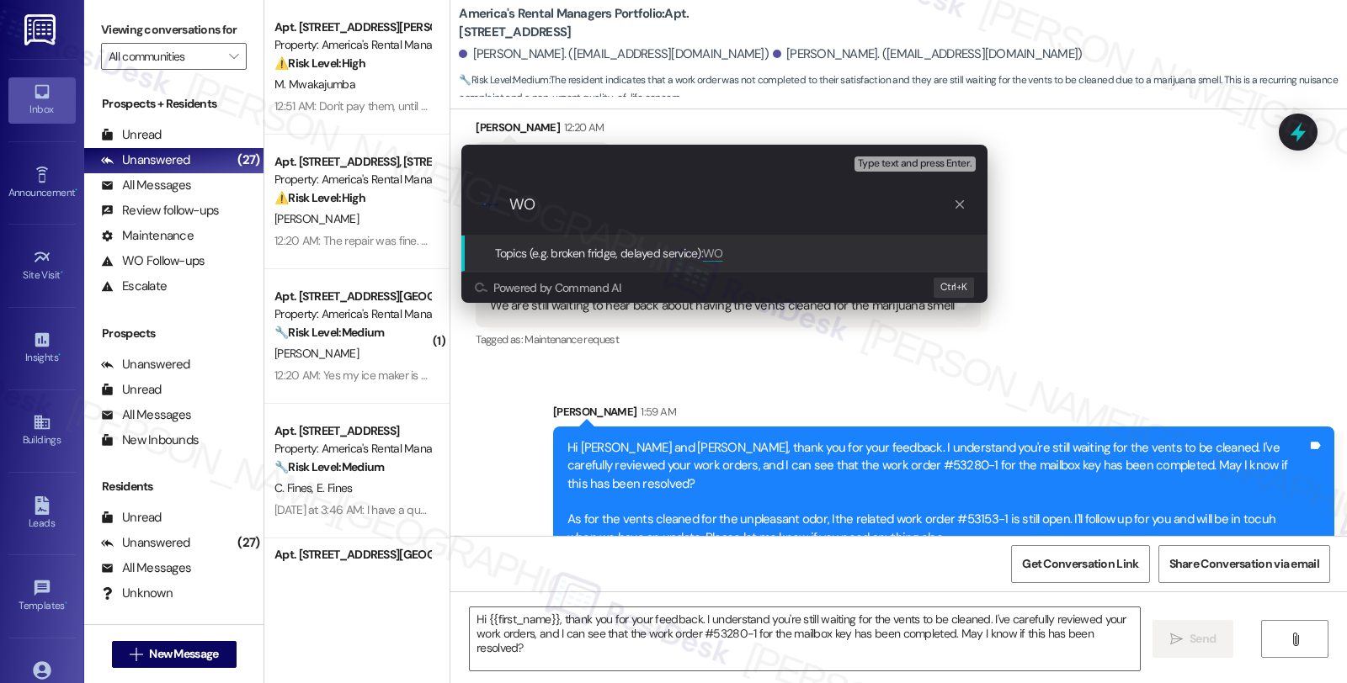
type input "W"
paste input "#53153-1"
type input "Follow up WO #53153-1 (vents due to unpleasant odor)"
click at [722, 213] on input "Follow up WO #53153-1 (vents due to unpleasant odor)" at bounding box center [731, 205] width 444 height 18
click at [724, 213] on input "Follow up WO #53153-1 (vents due to unpleasant odor)" at bounding box center [731, 205] width 444 height 18
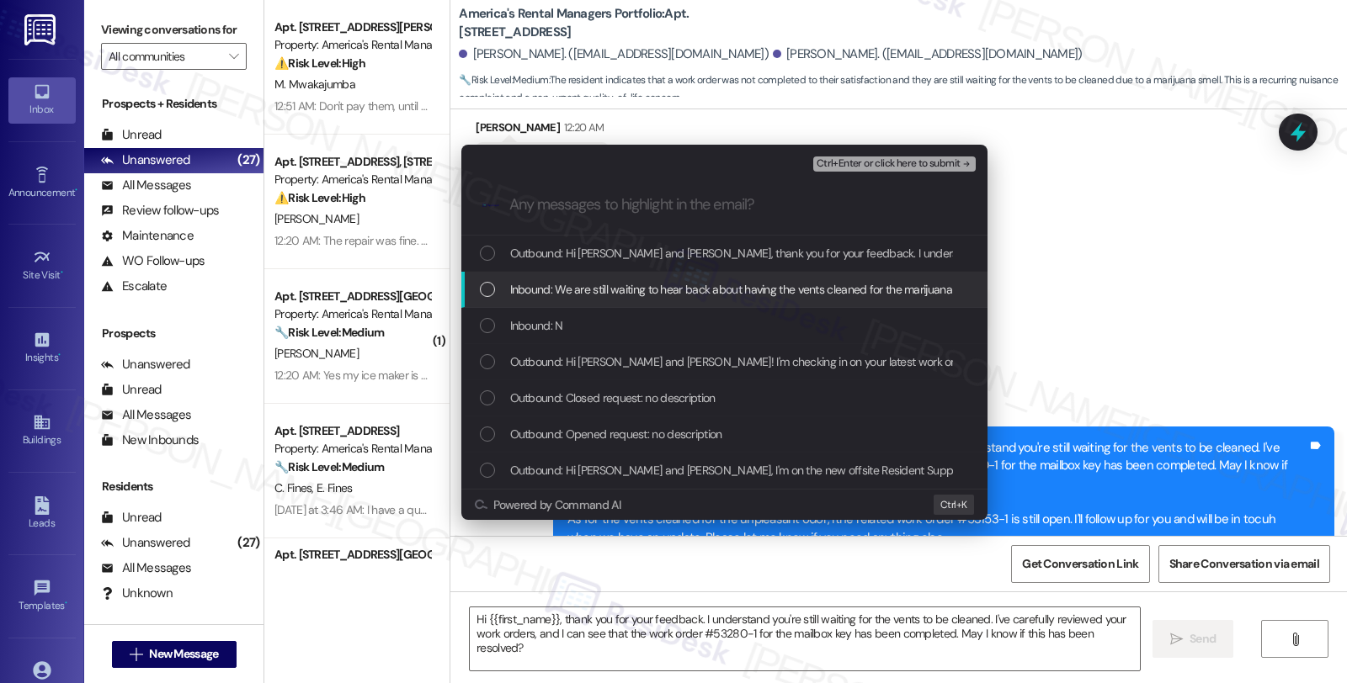
click at [525, 287] on span "Inbound: We are still waiting to hear back about having the vents cleaned for t…" at bounding box center [745, 289] width 470 height 19
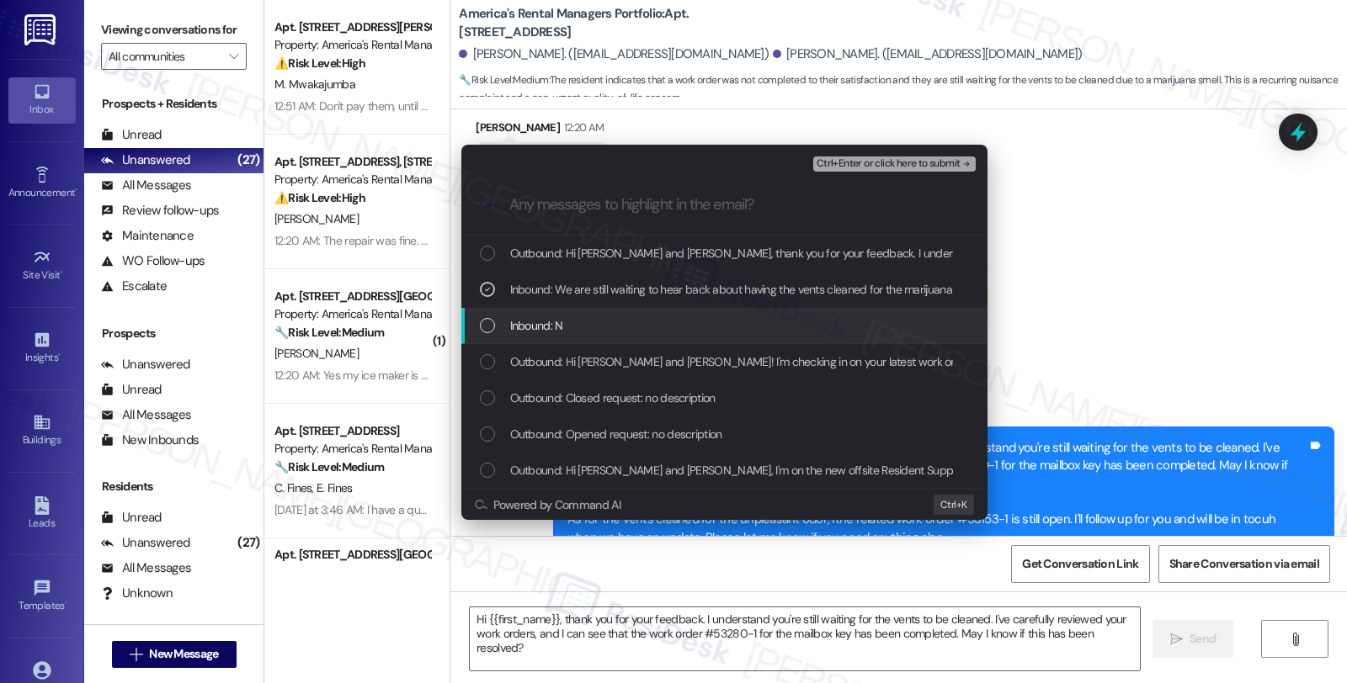
click at [531, 315] on div "Inbound: N" at bounding box center [724, 326] width 526 height 36
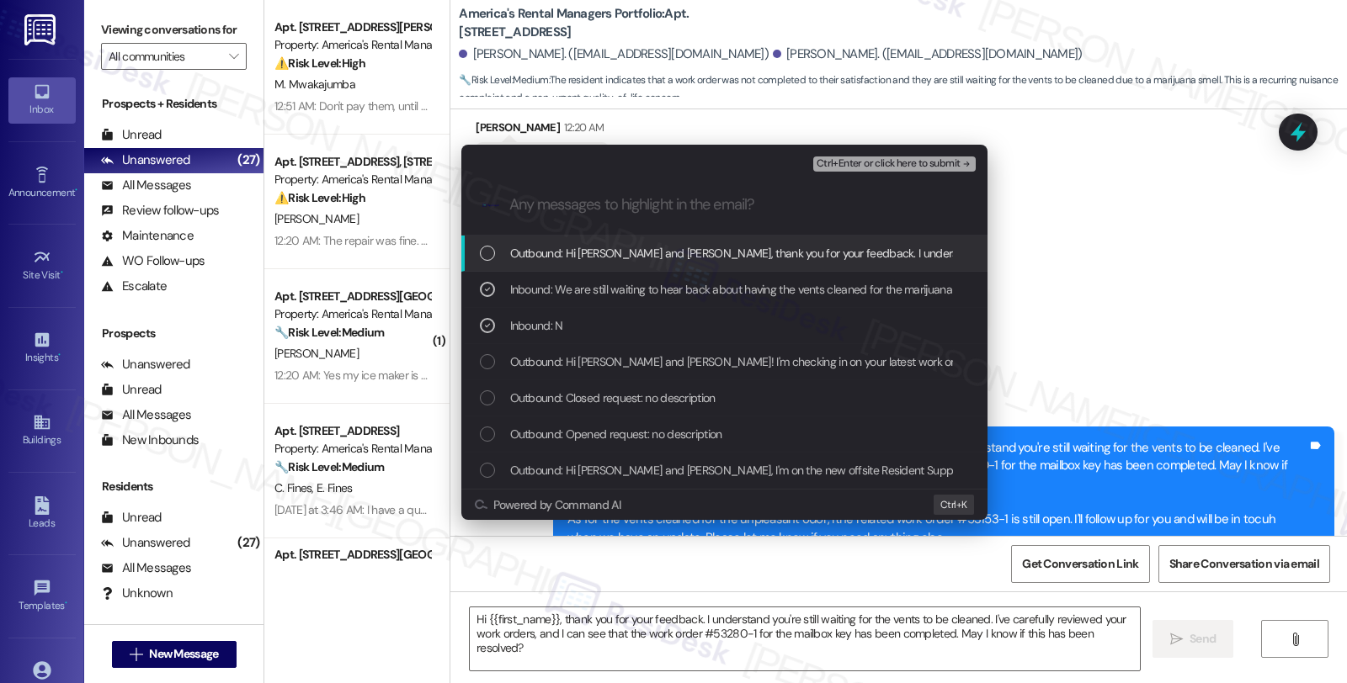
click at [855, 162] on span "Ctrl+Enter or click here to submit" at bounding box center [888, 164] width 144 height 12
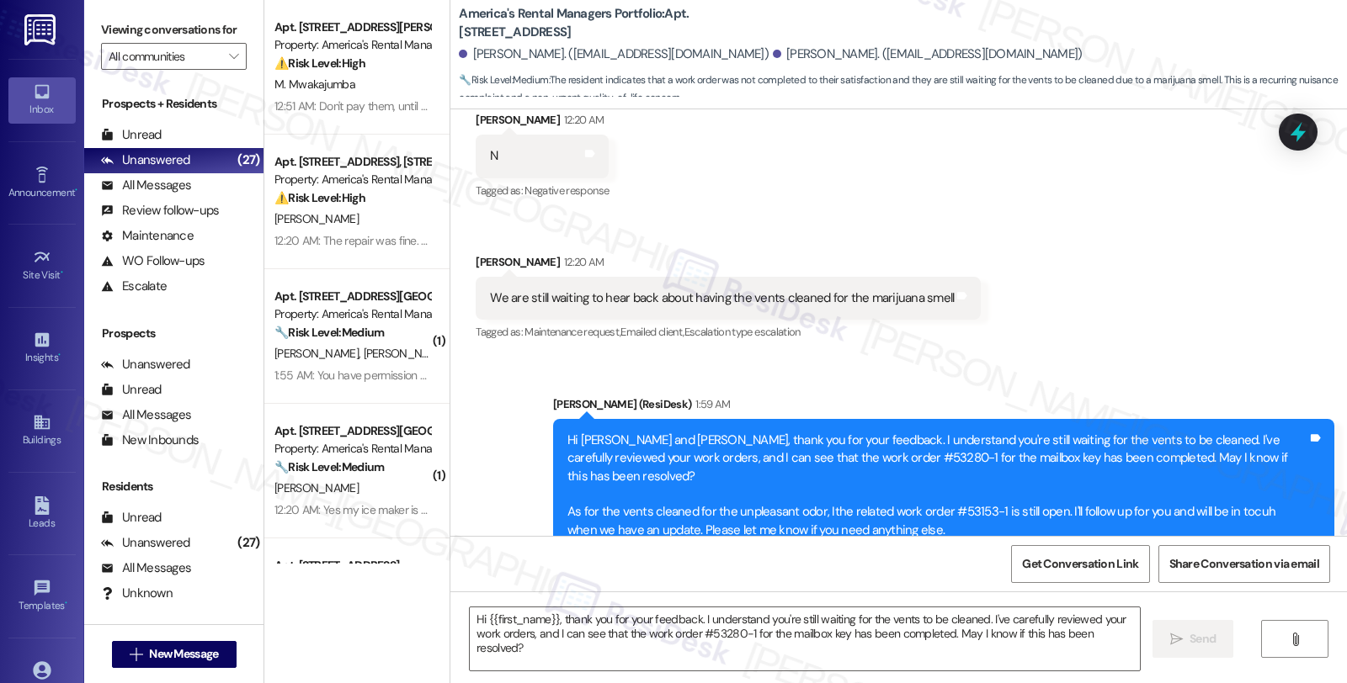
scroll to position [708, 0]
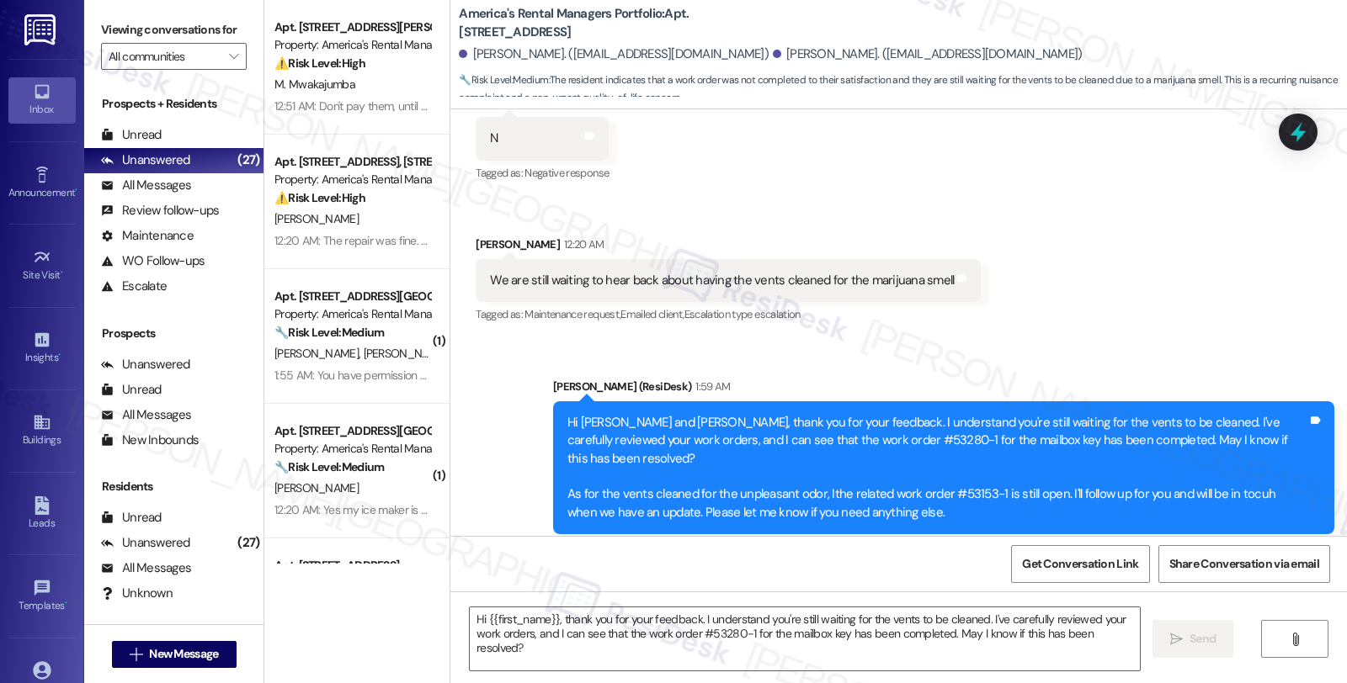
click at [1034, 272] on div "Received via SMS Codie Hendren 12:20 AM N Tags and notes Tagged as: Negative re…" at bounding box center [898, 198] width 896 height 285
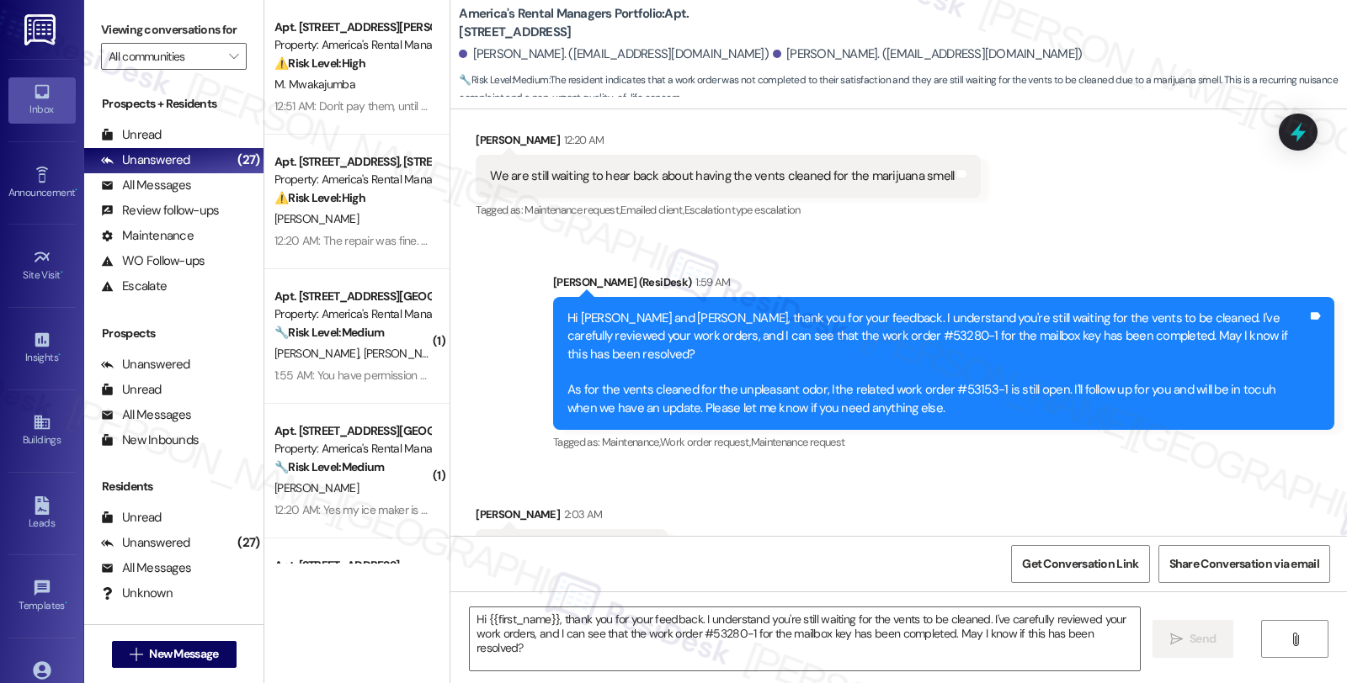
scroll to position [825, 0]
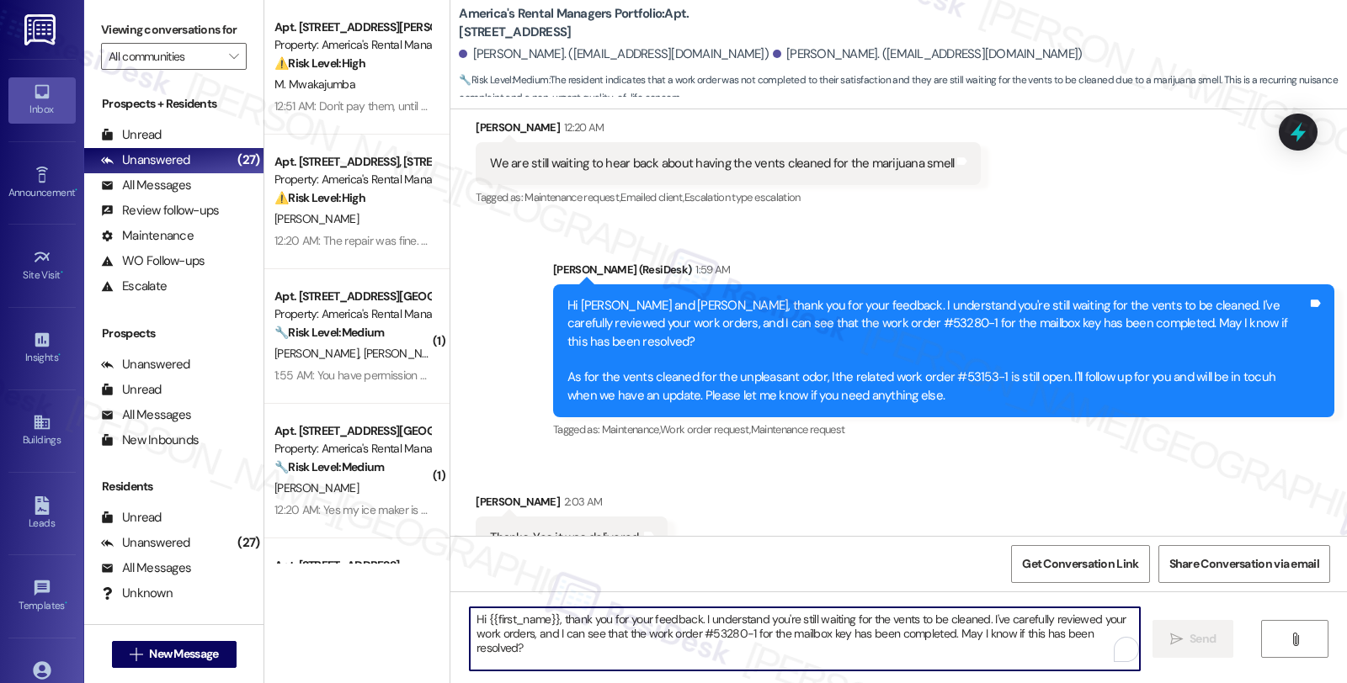
click at [646, 636] on textarea "Hi {{first_name}}, thank you for your feedback. I understand you're still waiti…" at bounding box center [805, 639] width 670 height 63
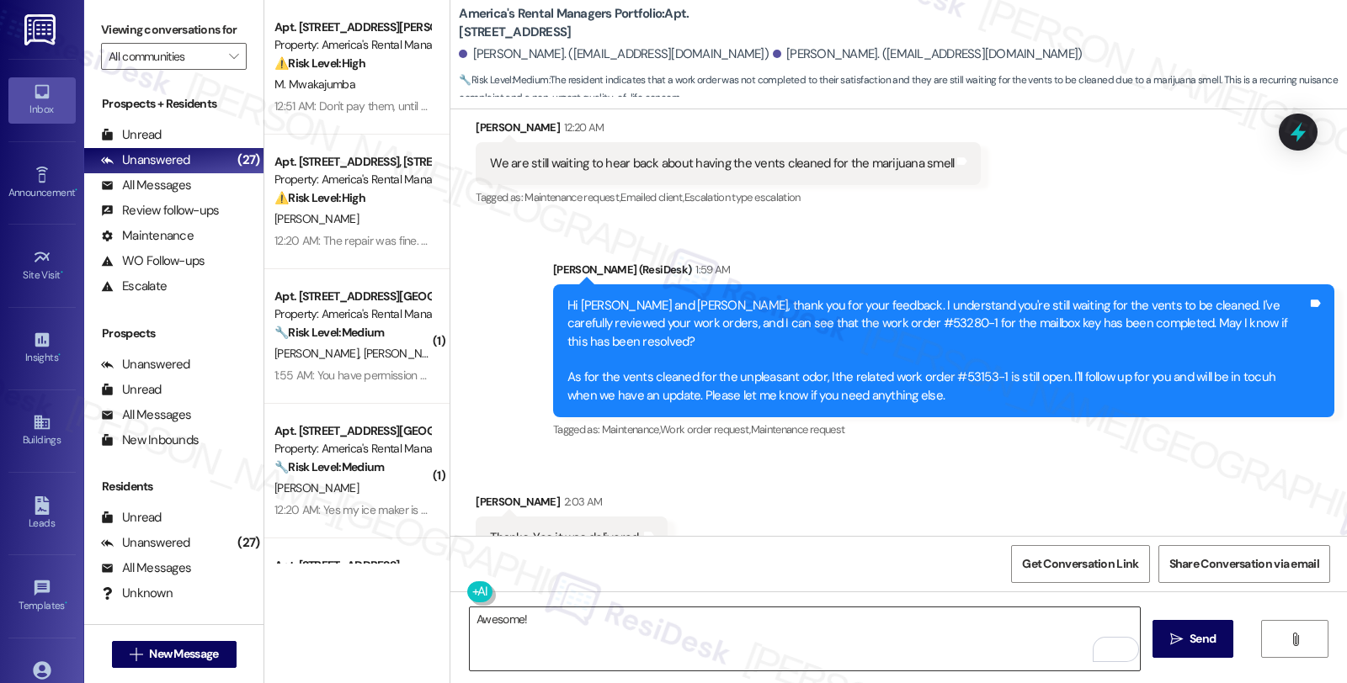
click at [592, 627] on textarea "Awesome!" at bounding box center [805, 639] width 670 height 63
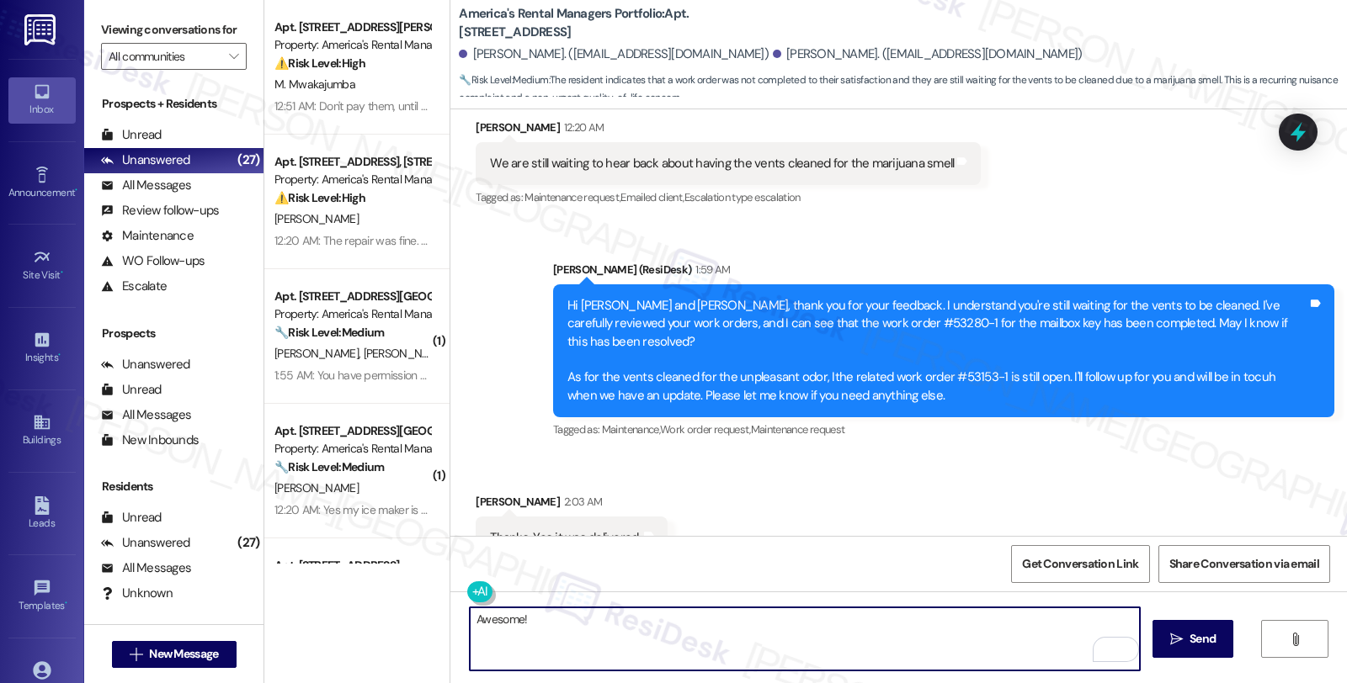
paste textarea "Should you have other concerns, please feel free to reach out. Have a great day!"
click at [946, 620] on textarea "Awesome! Should you have other concerns, please feel free to reach out. Have a …" at bounding box center [805, 639] width 670 height 63
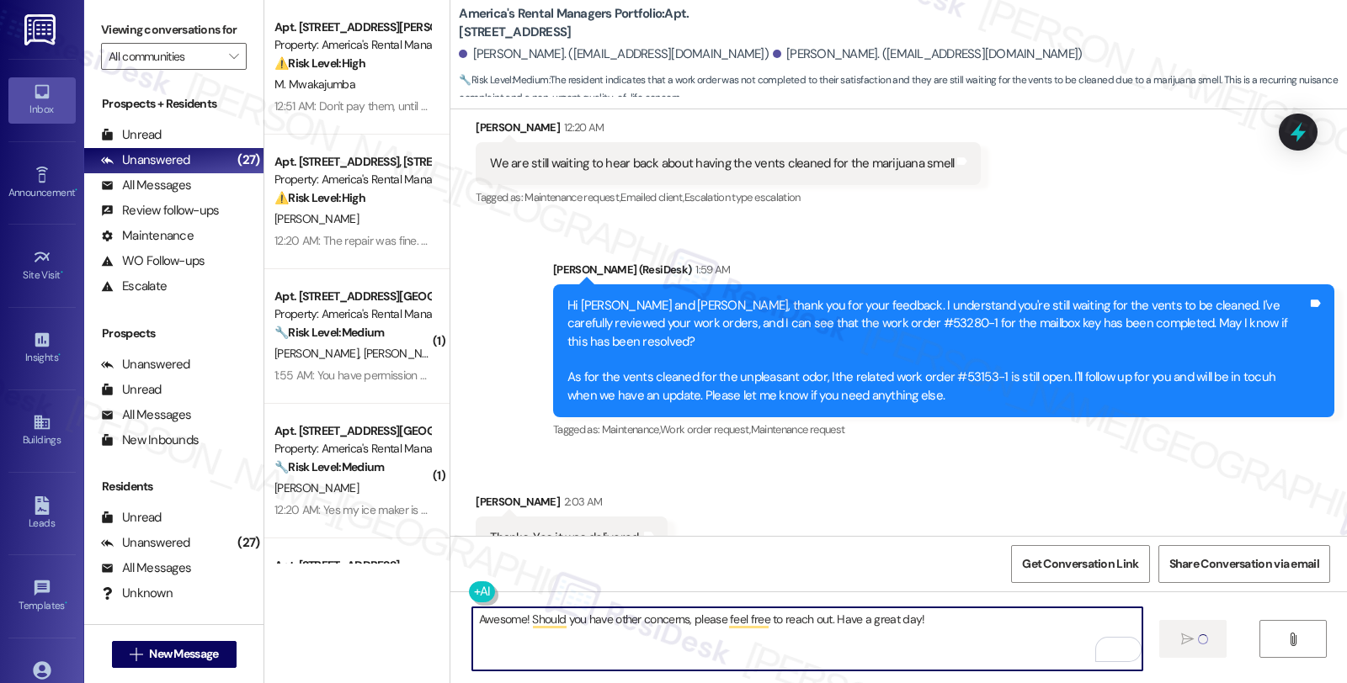
type textarea "Awesome! Should you have other concerns, please feel free to reach out. Have a …"
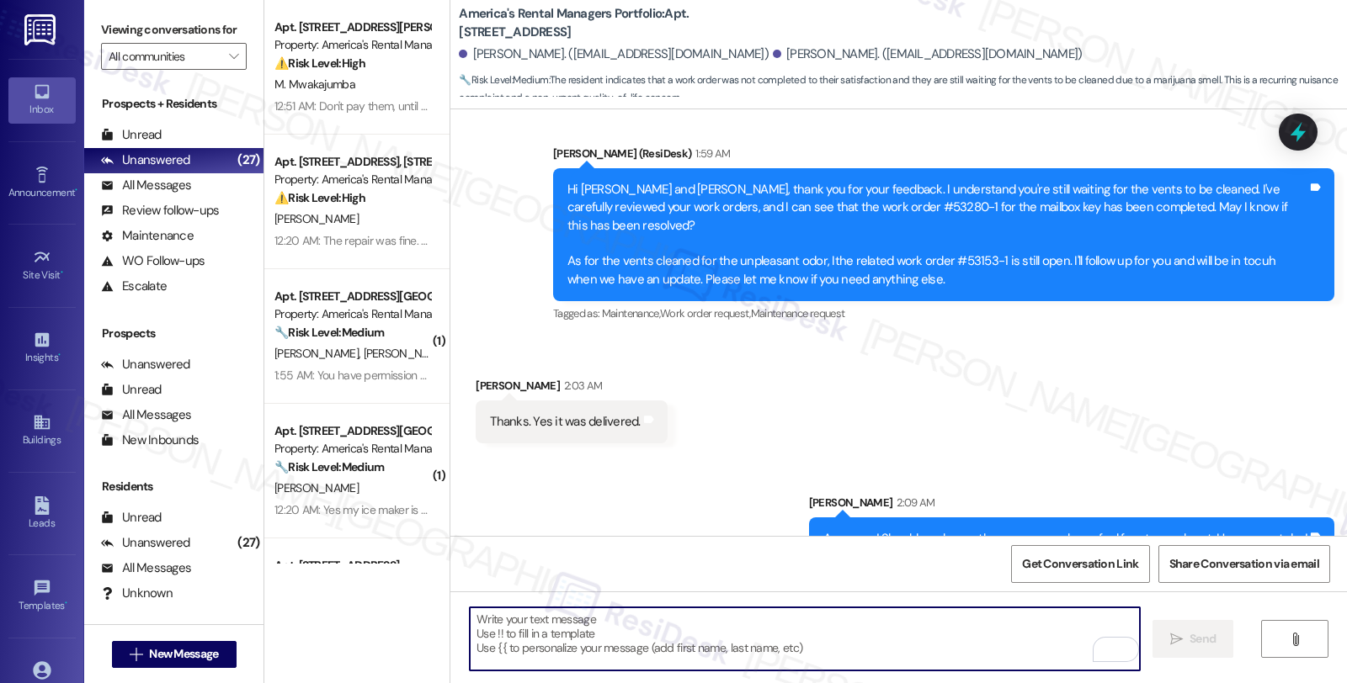
scroll to position [943, 0]
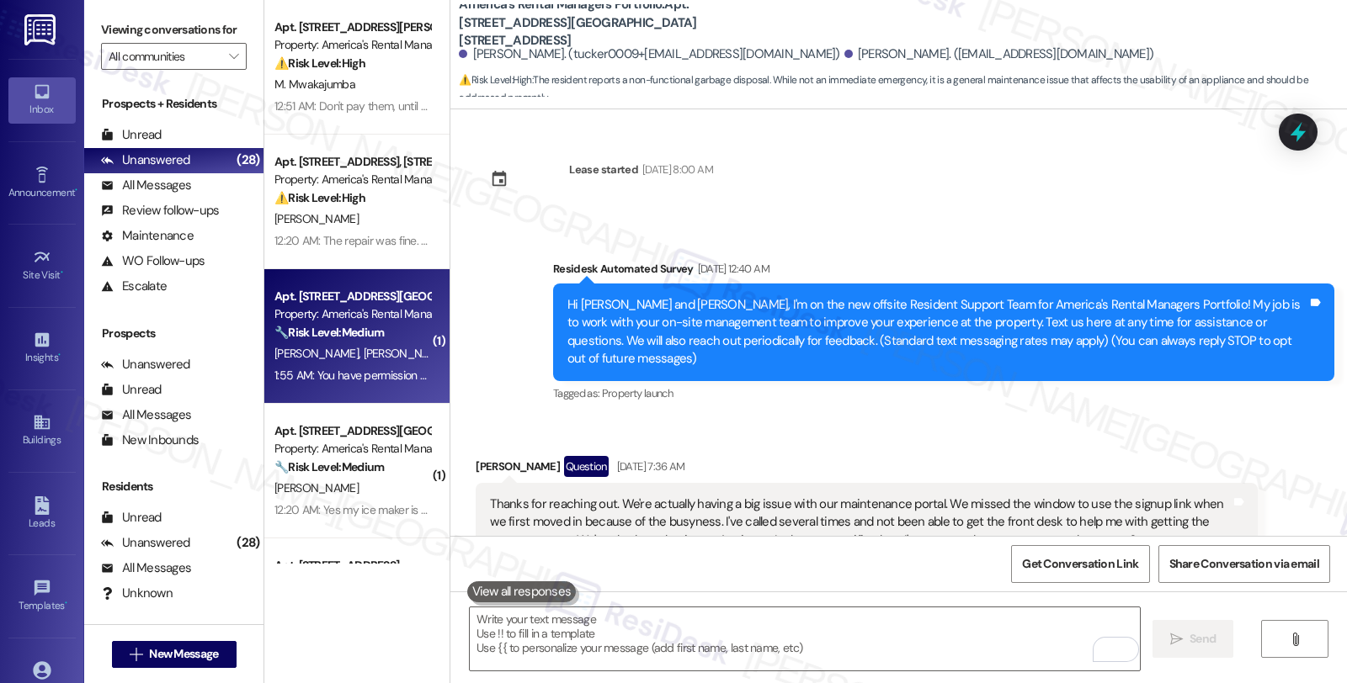
scroll to position [4164, 0]
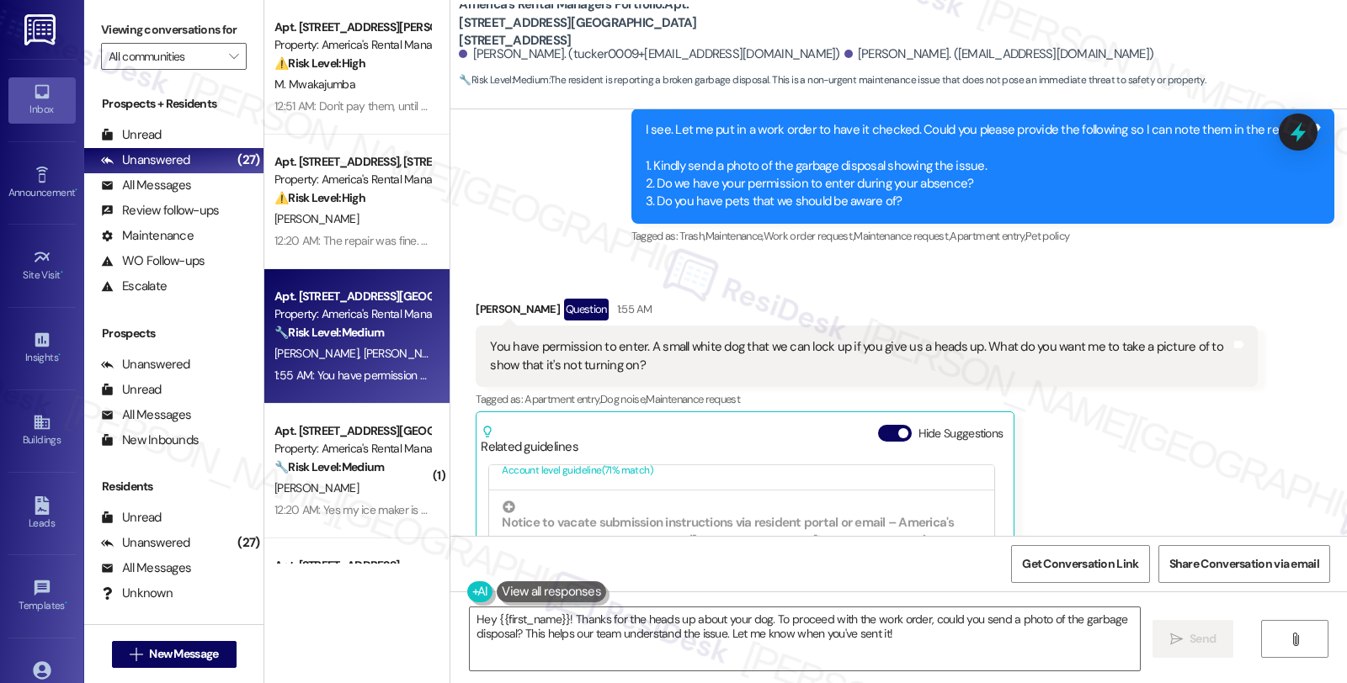
scroll to position [4421, 0]
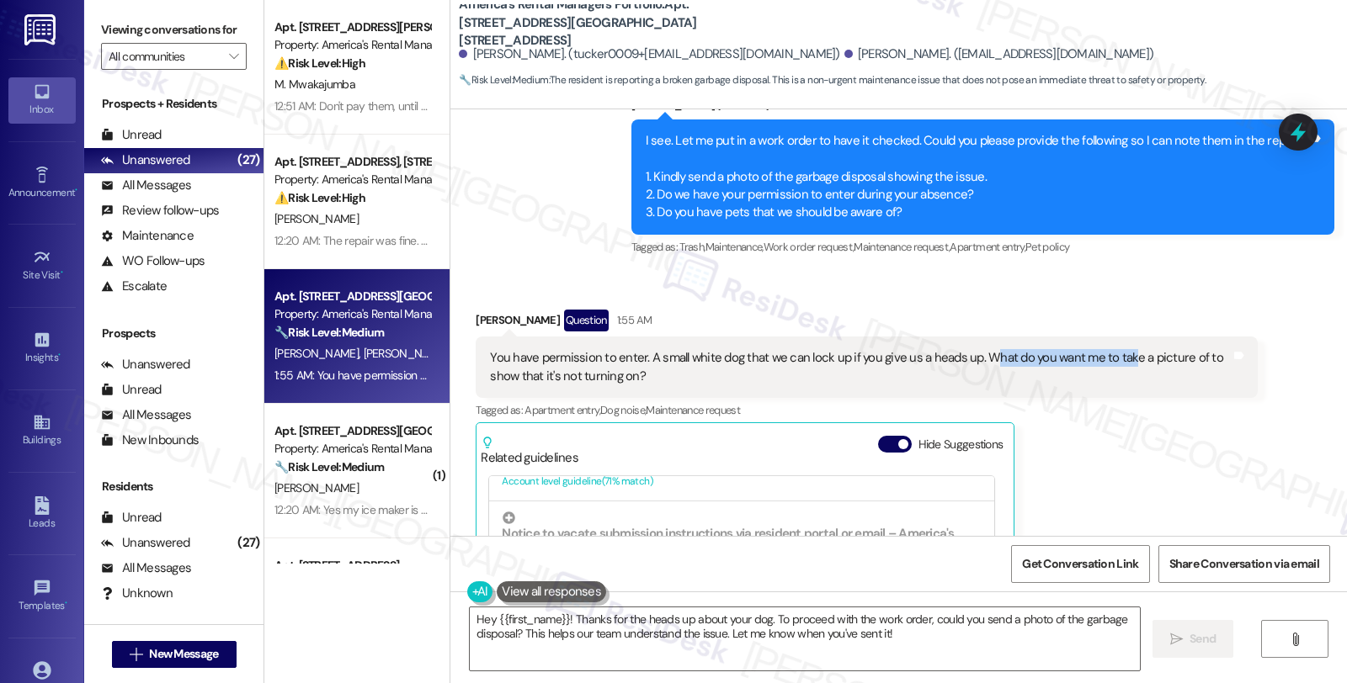
drag, startPoint x: 977, startPoint y: 321, endPoint x: 1112, endPoint y: 324, distance: 134.7
click at [1112, 349] on div "You have permission to enter. A small white dog that we can lock up if you give…" at bounding box center [860, 367] width 740 height 36
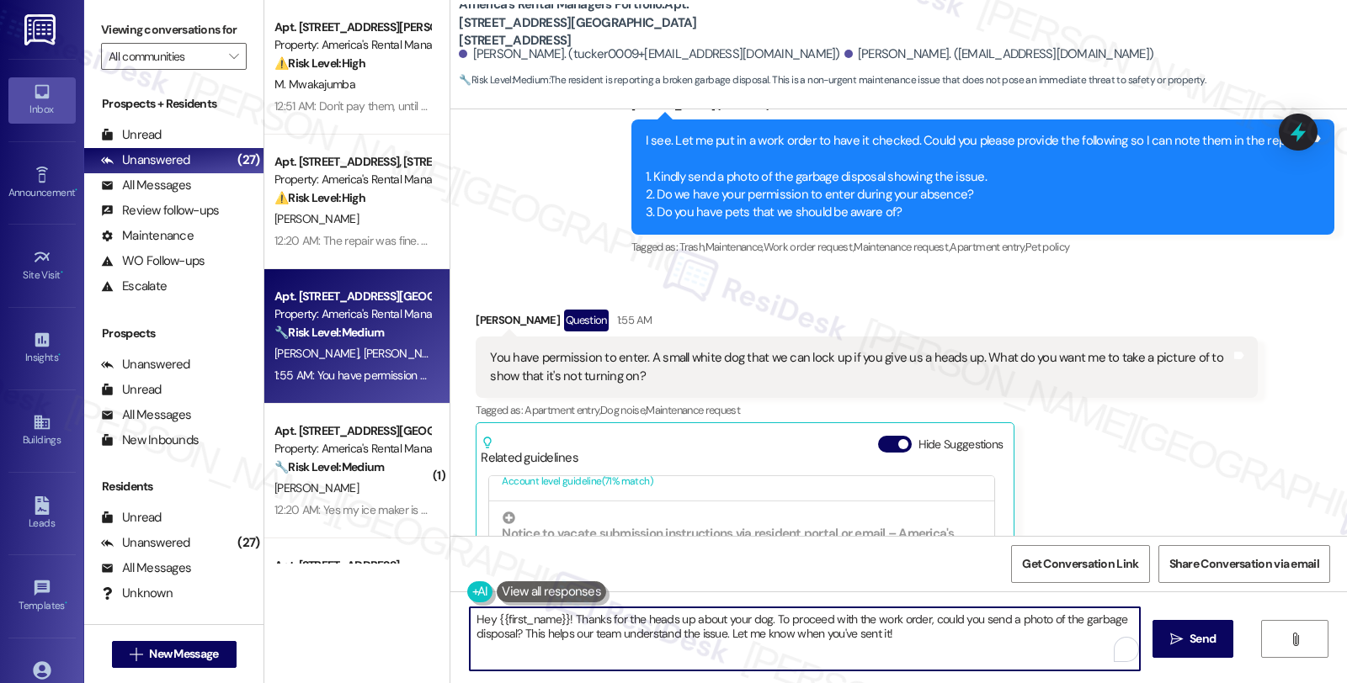
drag, startPoint x: 483, startPoint y: 609, endPoint x: 450, endPoint y: 606, distance: 32.9
click at [450, 606] on div "Hey {{first_name}}! Thanks for the heads up about your dog. To proceed with the…" at bounding box center [898, 655] width 896 height 126
type textarea "Yes, please share a photo of the disposal when you try to turn it on."
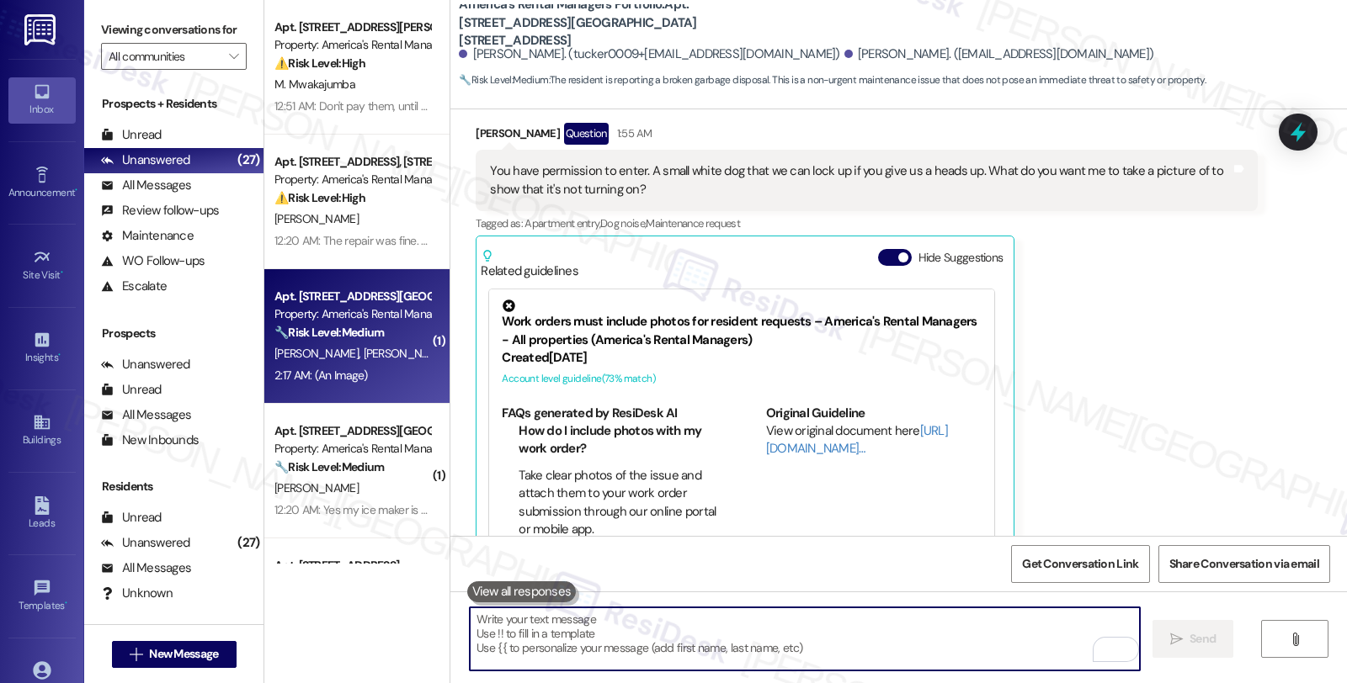
scroll to position [5069, 0]
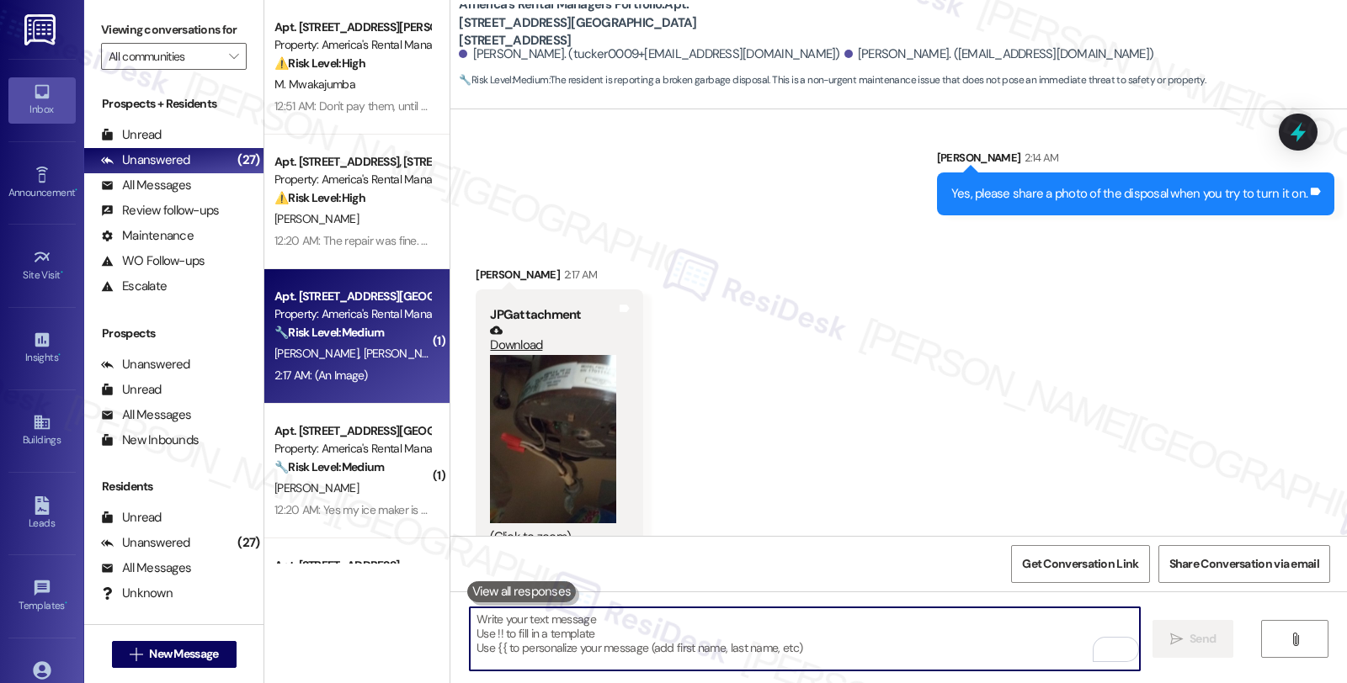
click at [564, 413] on button "Zoom image" at bounding box center [553, 439] width 126 height 168
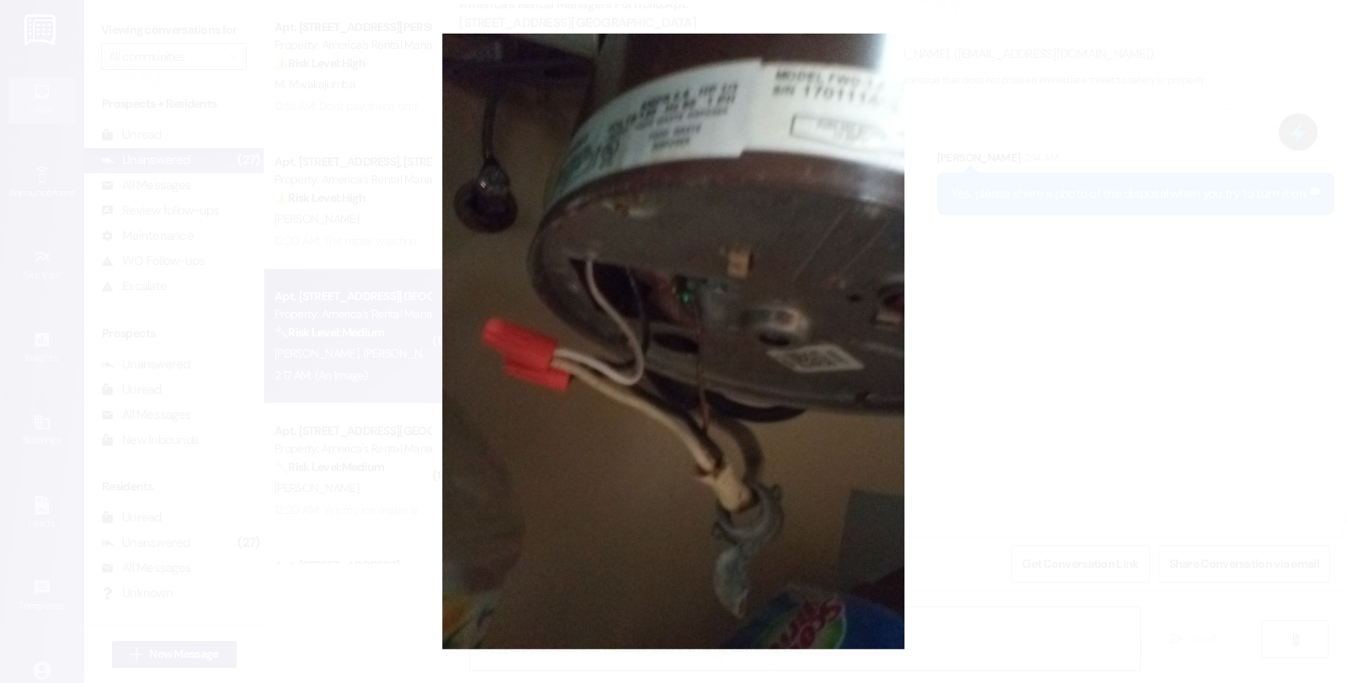
click at [1120, 367] on button "Unzoom image" at bounding box center [673, 341] width 1347 height 683
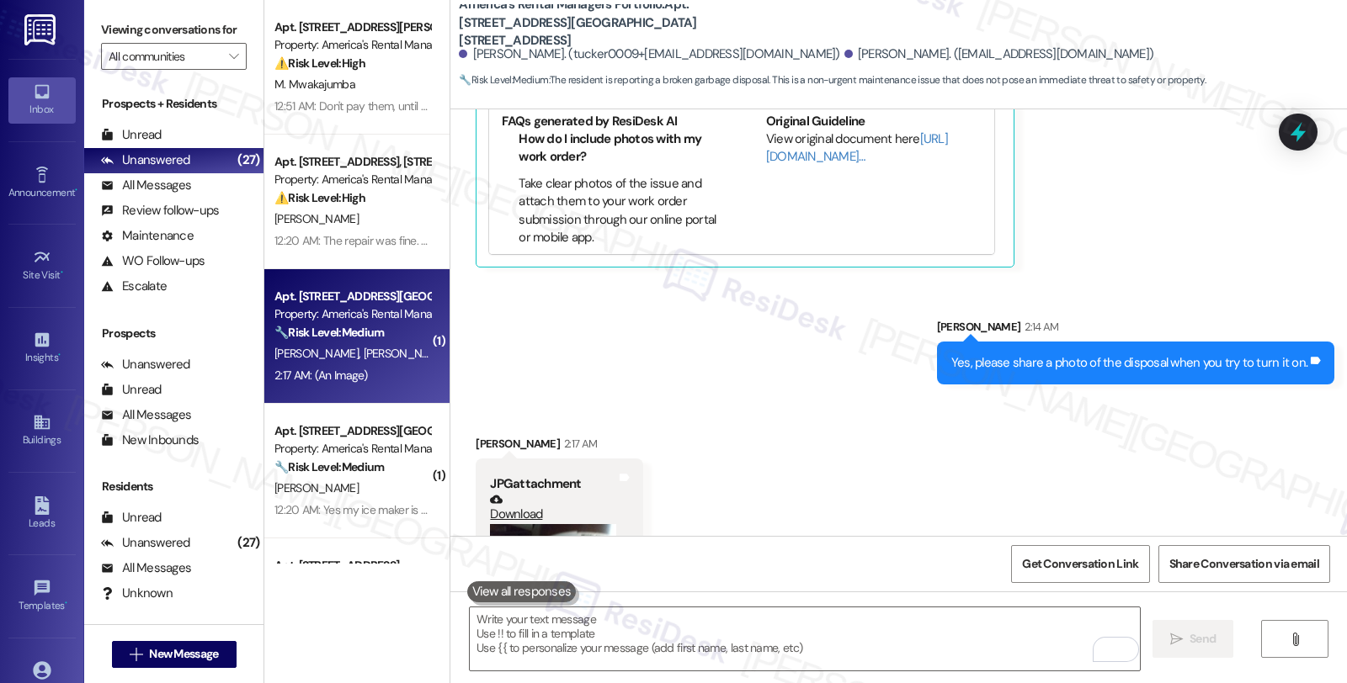
scroll to position [4882, 0]
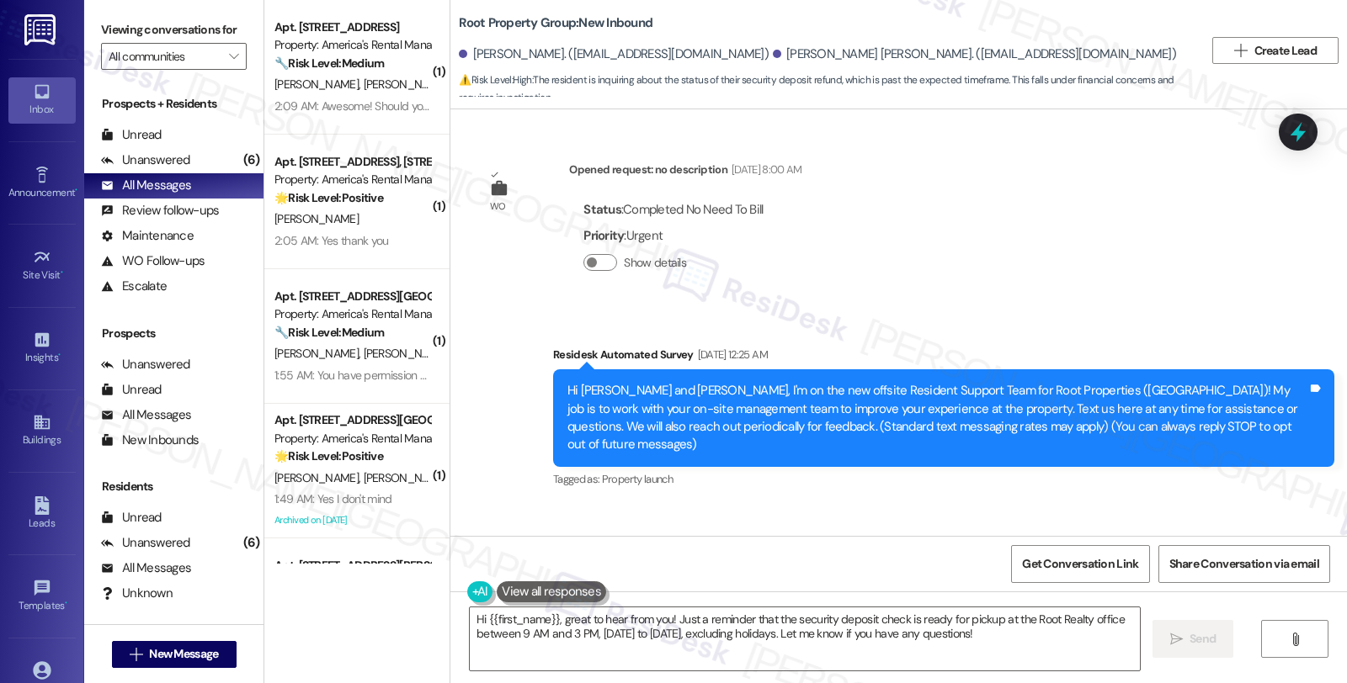
scroll to position [3680, 0]
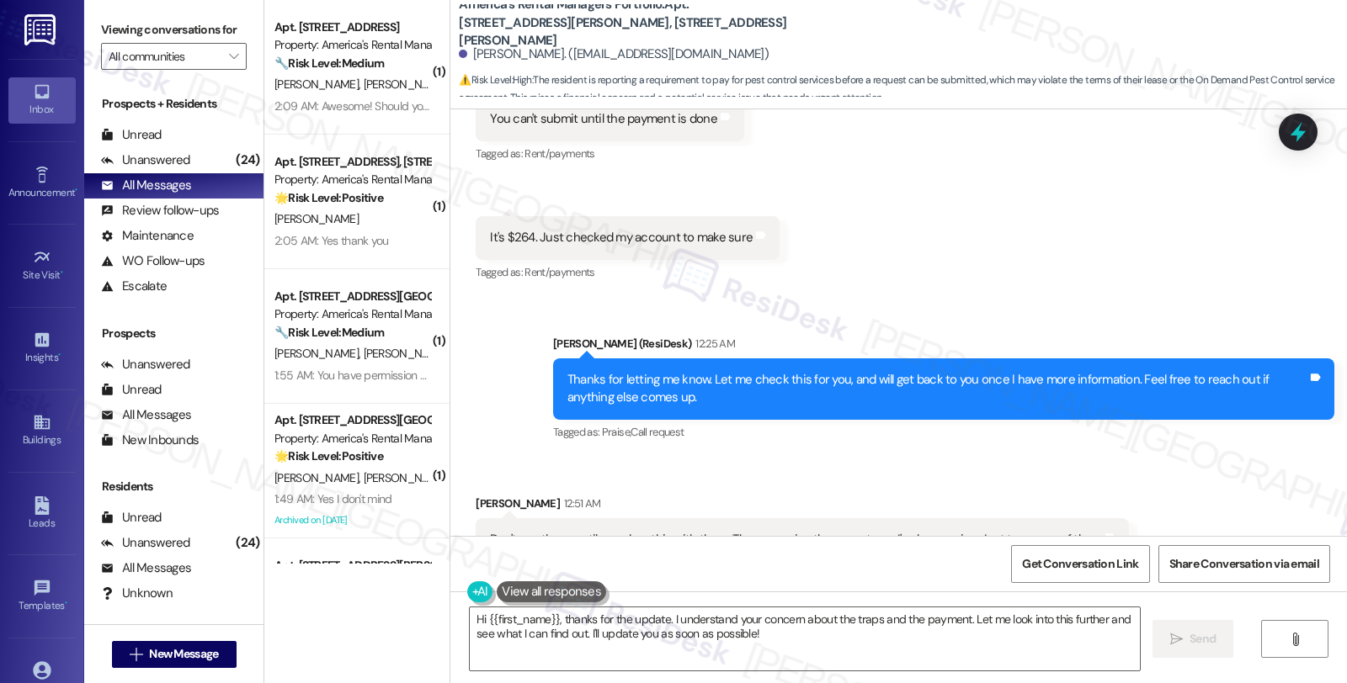
scroll to position [14668, 0]
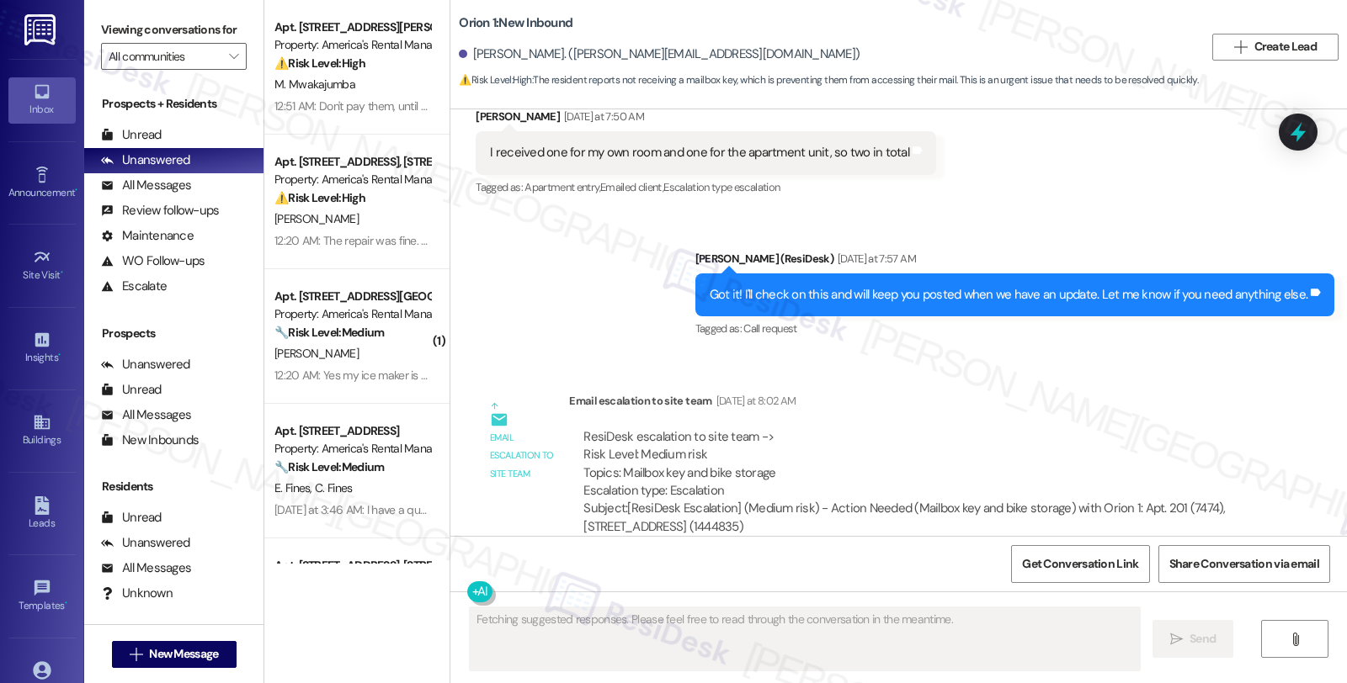
scroll to position [2178, 0]
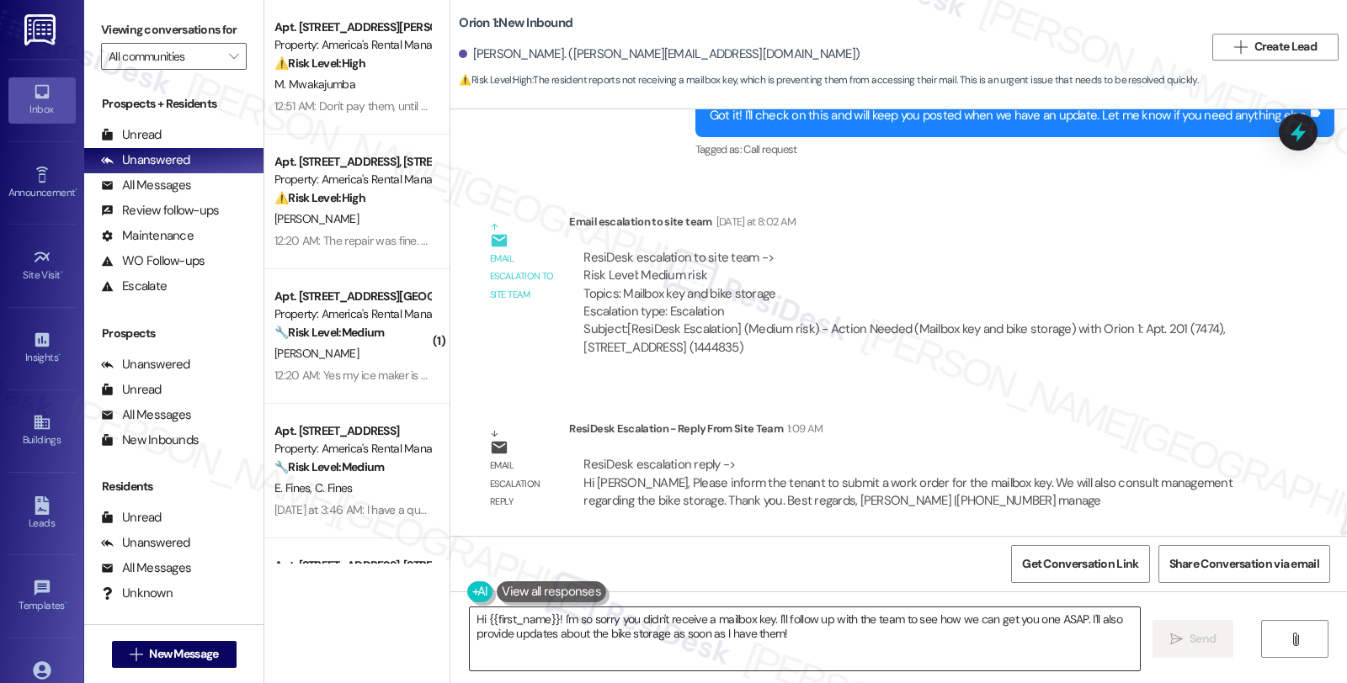
click at [545, 612] on textarea "Hi {{first_name}}! I'm so sorry you didn't receive a mailbox key. I'll follow u…" at bounding box center [805, 639] width 670 height 63
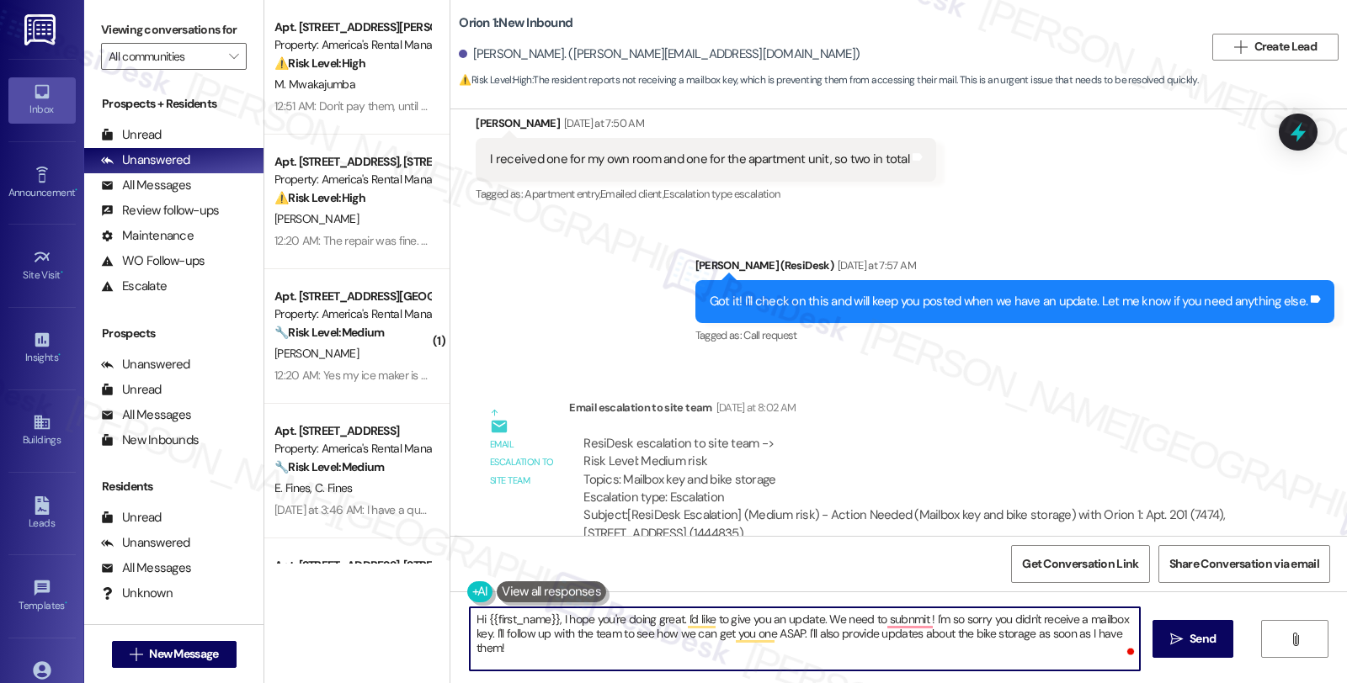
scroll to position [1992, 0]
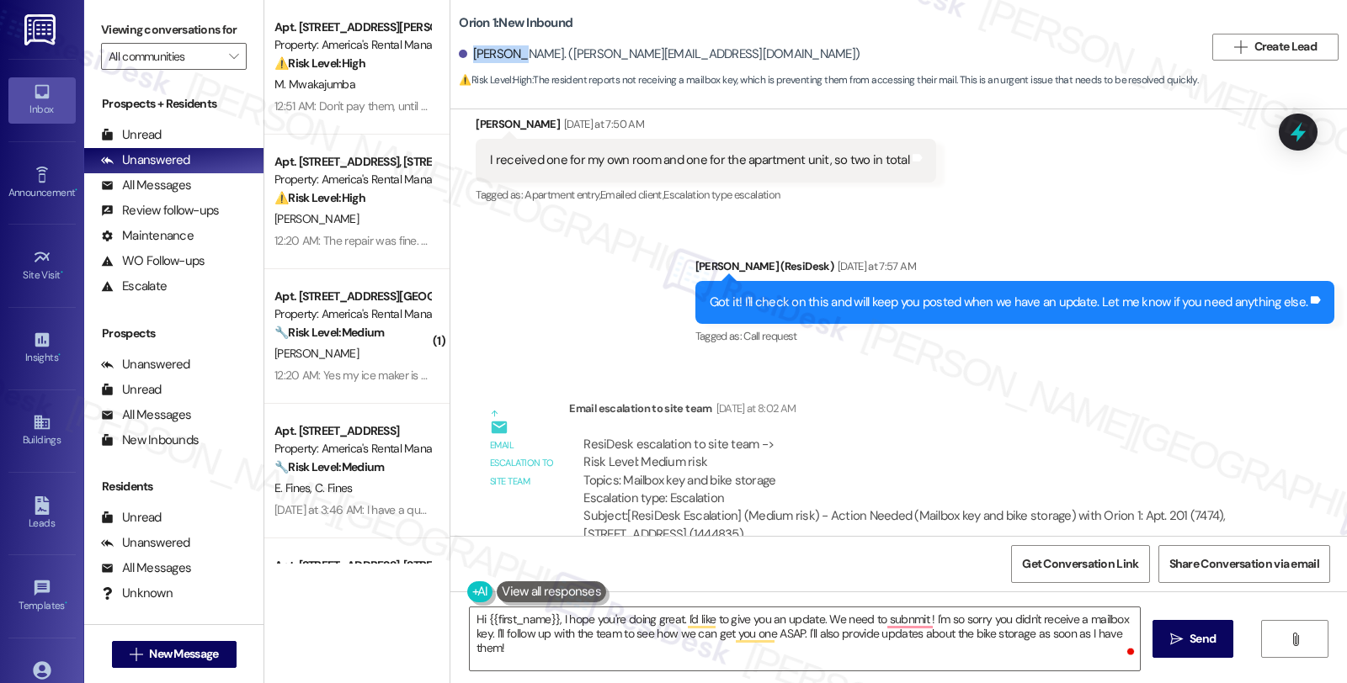
drag, startPoint x: 460, startPoint y: 56, endPoint x: 511, endPoint y: 53, distance: 51.4
click at [511, 53] on div "Joy Wang. (joy.wng05@gmail.com)" at bounding box center [659, 54] width 401 height 18
copy div "Joy Wang"
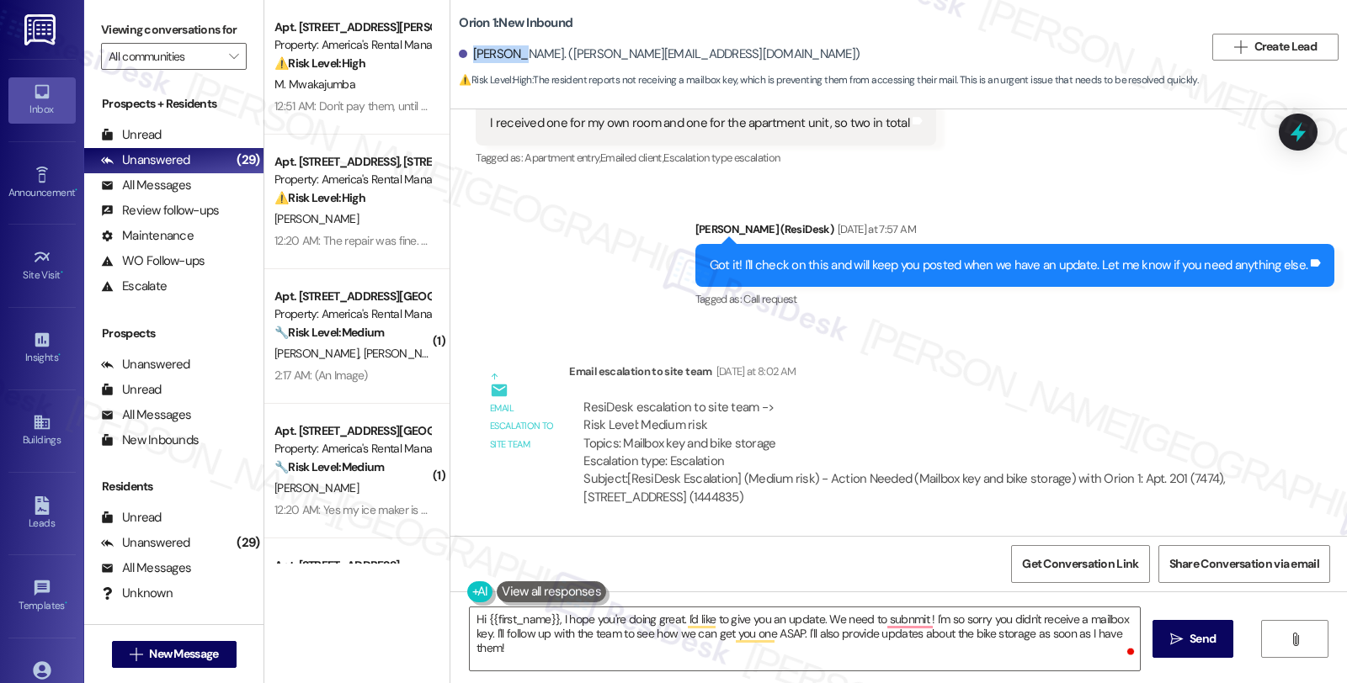
scroll to position [2178, 0]
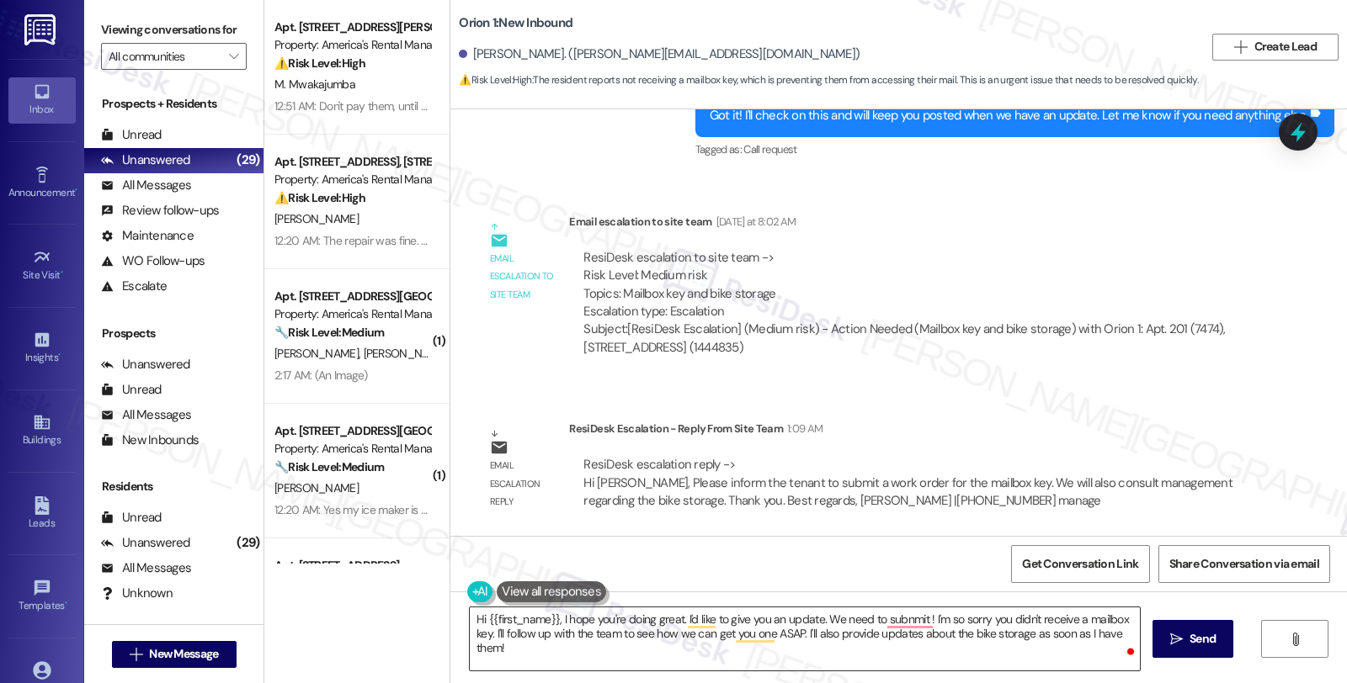
click at [815, 617] on textarea "Hi {{first_name}}, I hope you're doing great. I'd like to give you an update. W…" at bounding box center [805, 639] width 670 height 63
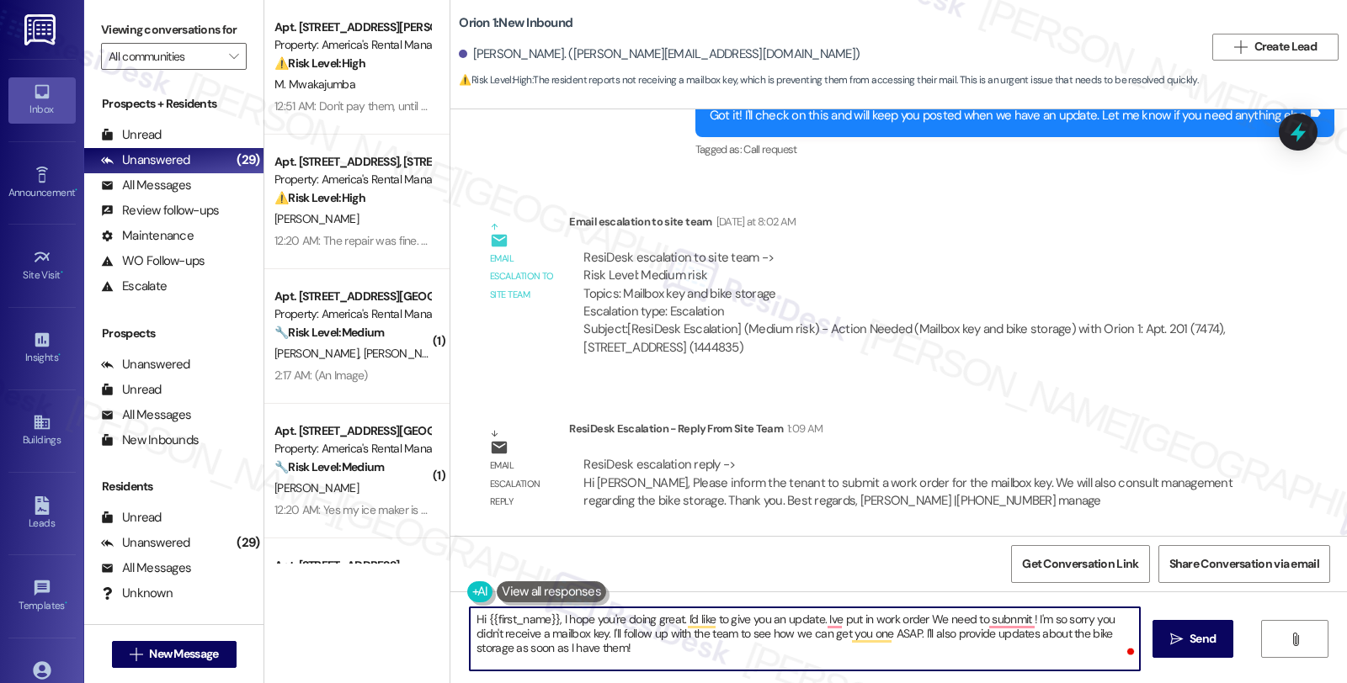
paste textarea "#26436-1"
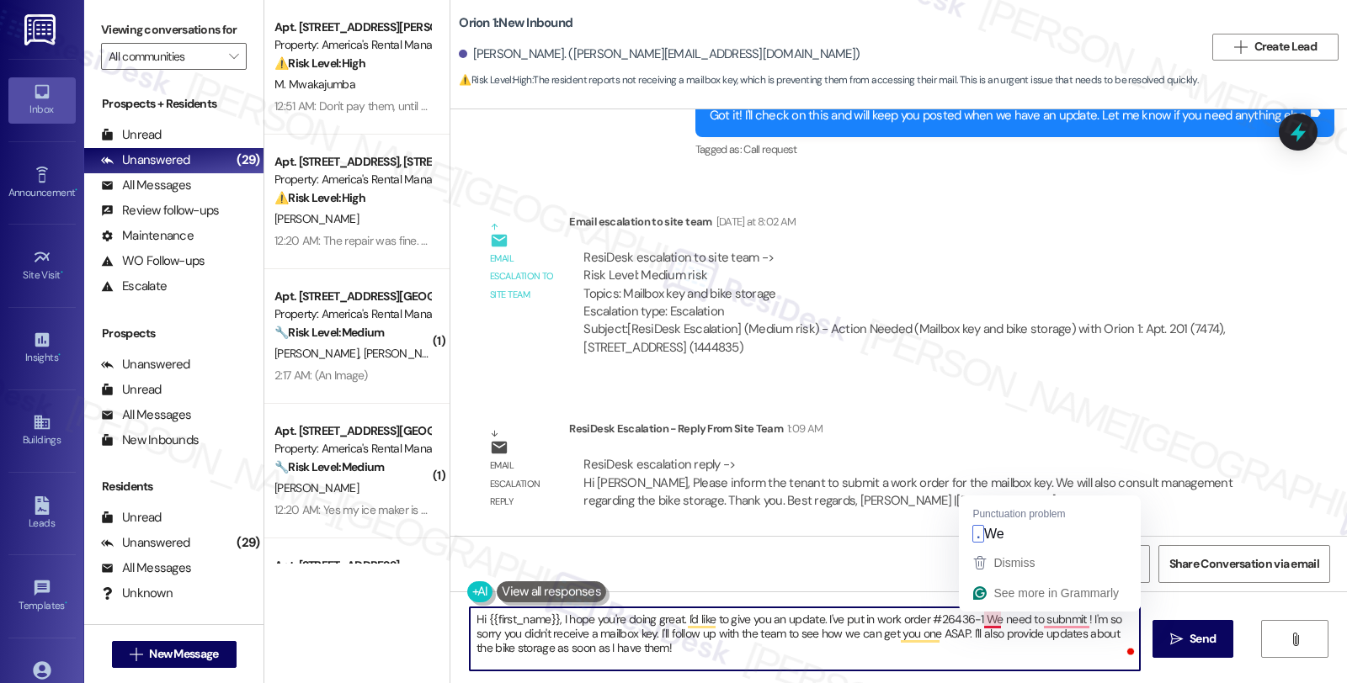
click at [974, 620] on textarea "Hi {{first_name}}, I hope you're doing great. I'd like to give you an update. I…" at bounding box center [805, 639] width 670 height 63
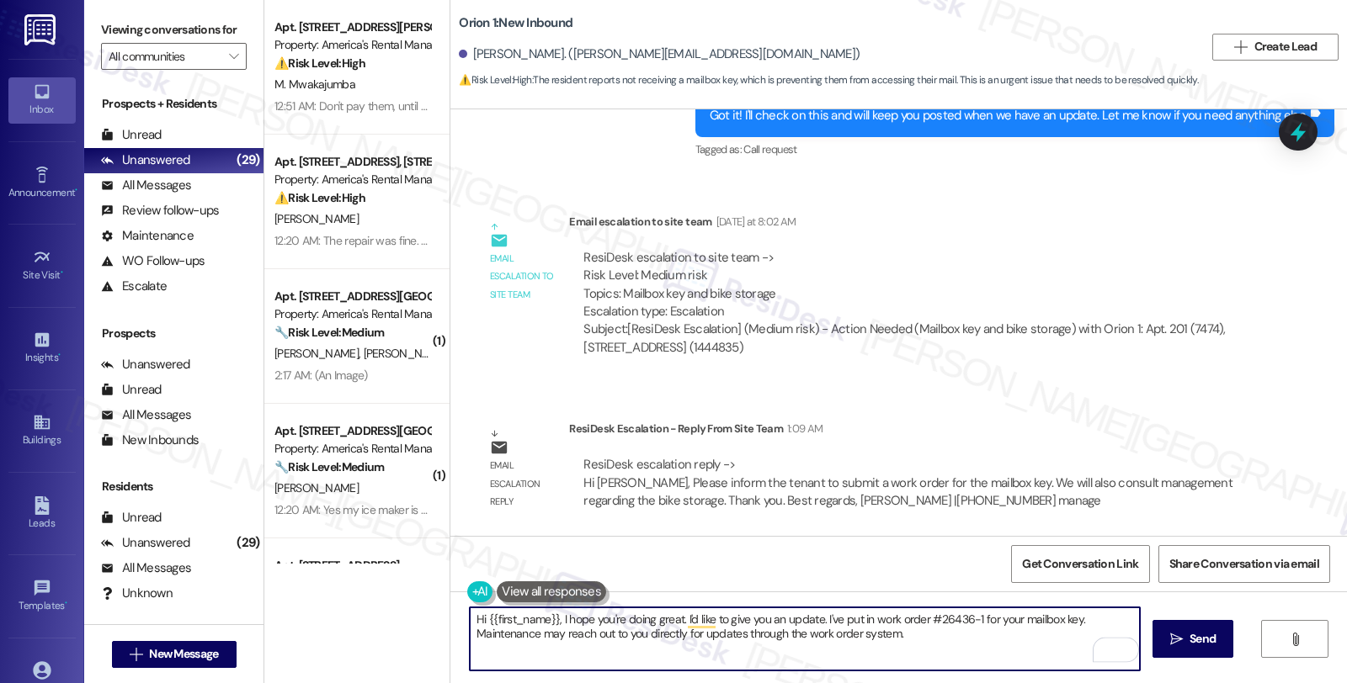
click at [912, 636] on textarea "Hi {{first_name}}, I hope you're doing great. I'd like to give you an update. I…" at bounding box center [805, 639] width 670 height 63
click at [608, 659] on textarea "Hi {{first_name}}, I hope you're doing great. I'd like to give you an update. I…" at bounding box center [805, 639] width 670 height 63
paste textarea "We will also consult management regarding the bike storage."
click at [576, 658] on textarea "Hi {{first_name}}, I hope you're doing great. I'd like to give you an update. I…" at bounding box center [805, 639] width 670 height 63
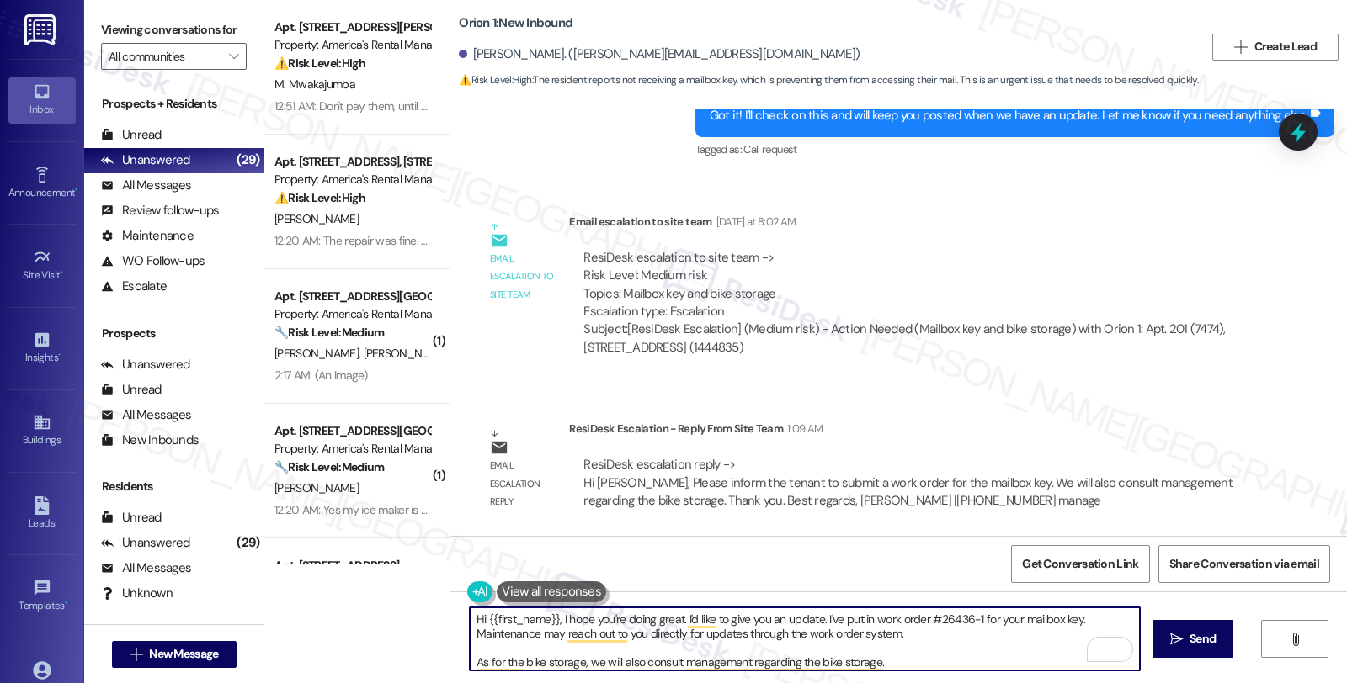
click at [624, 662] on textarea "Hi {{first_name}}, I hope you're doing great. I'd like to give you an update. I…" at bounding box center [805, 639] width 670 height 63
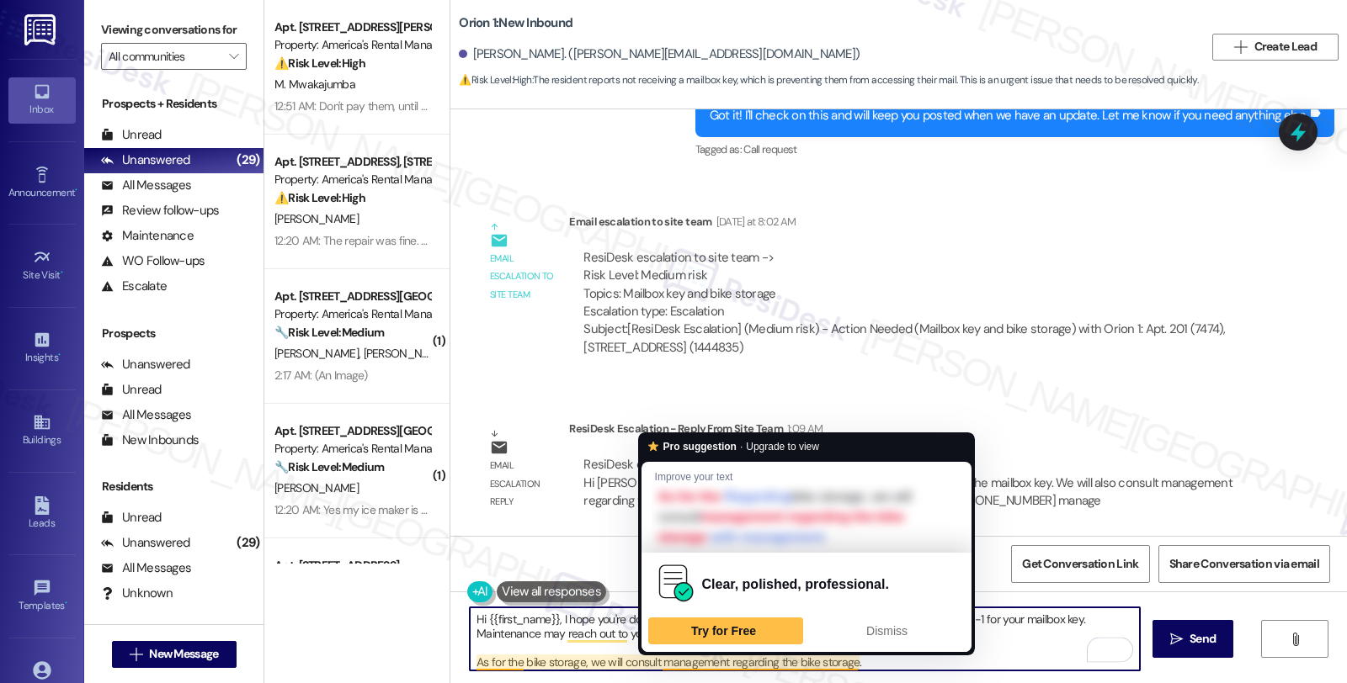
click at [651, 667] on textarea "Hi {{first_name}}, I hope you're doing great. I'd like to give you an update. I…" at bounding box center [805, 639] width 670 height 63
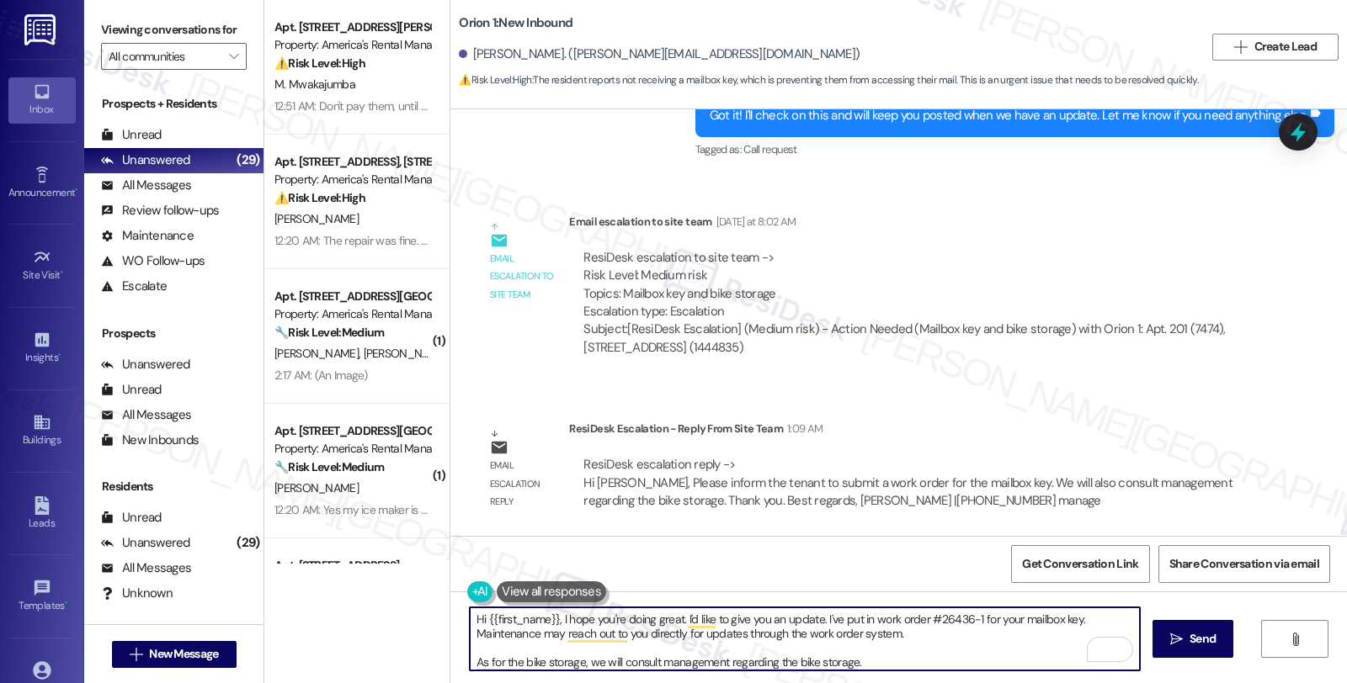
click at [935, 634] on textarea "Hi {{first_name}}, I hope you're doing great. I'd like to give you an update. I…" at bounding box center [805, 639] width 670 height 63
drag, startPoint x: 831, startPoint y: 654, endPoint x: 944, endPoint y: 653, distance: 113.6
click at [944, 653] on textarea "Hi {{first_name}}, I hope you're doing great. I'd like to give you an update. I…" at bounding box center [805, 639] width 670 height 63
click at [868, 662] on textarea "Hi {{first_name}}, I hope you're doing great. I'd like to give you an update. I…" at bounding box center [805, 639] width 670 height 63
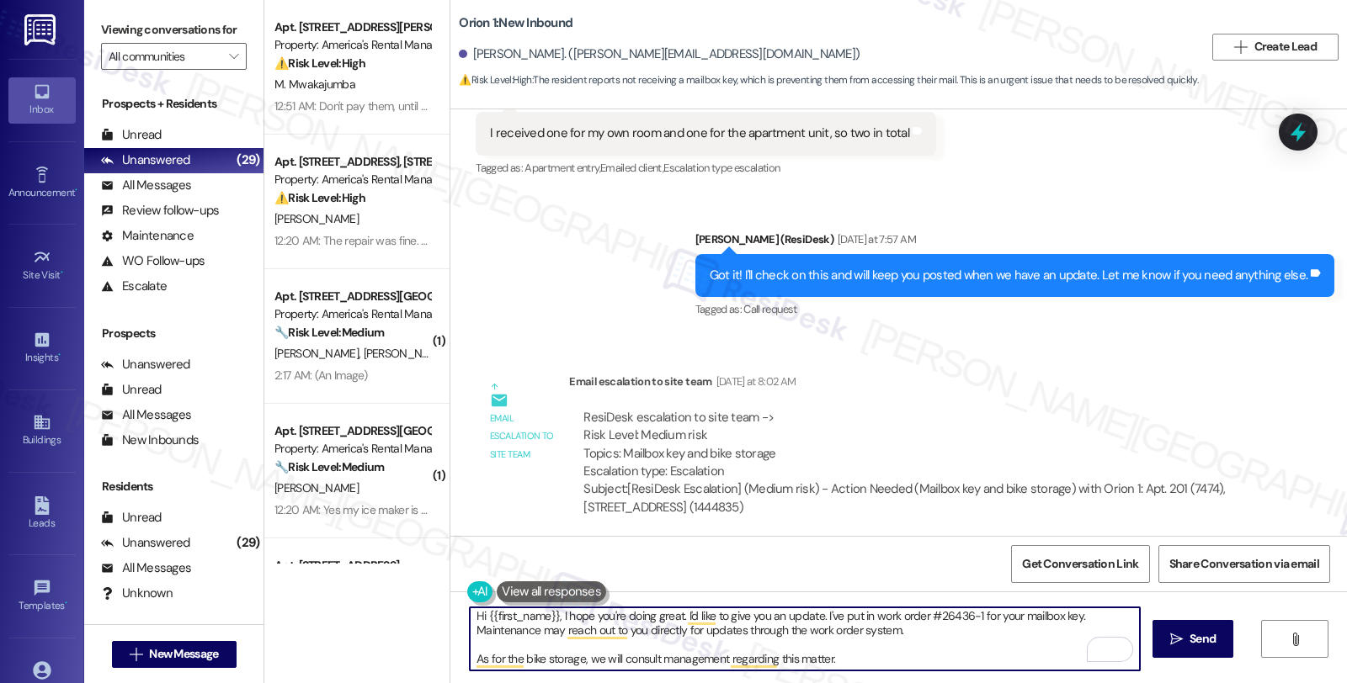
scroll to position [1992, 0]
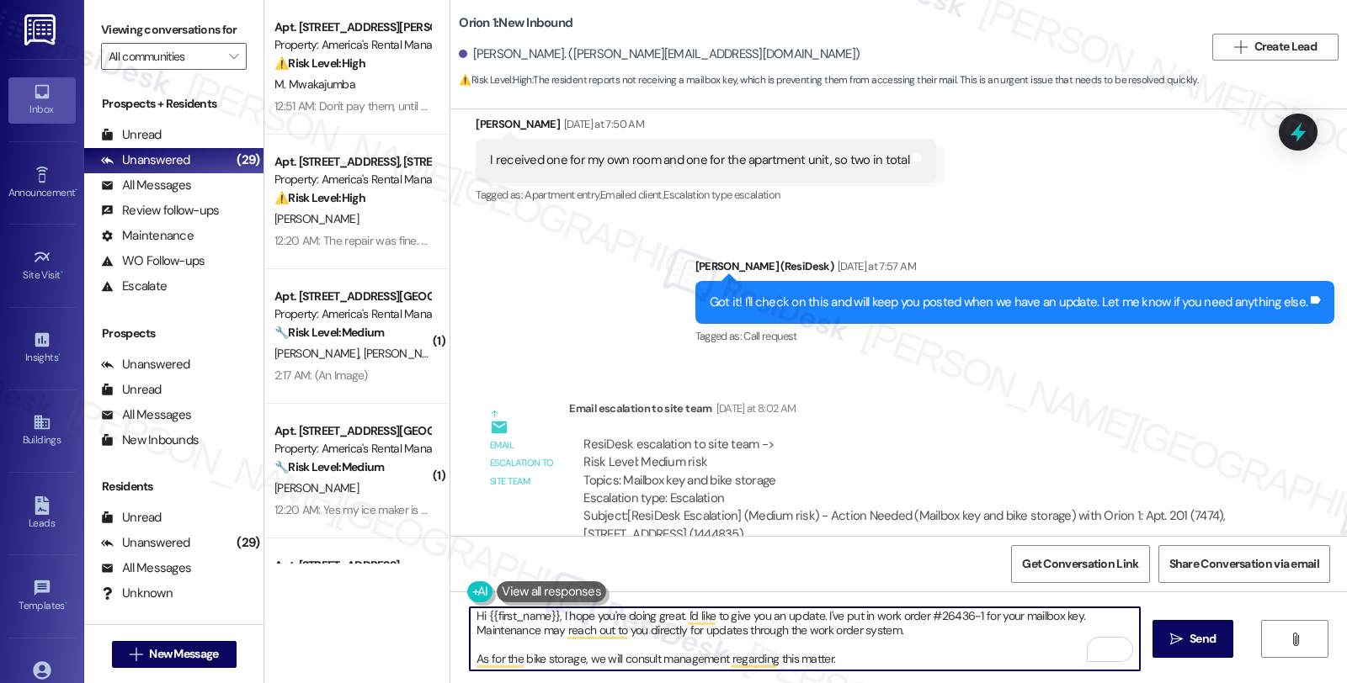
type textarea "Hi {{first_name}}, I hope you're doing great. I'd like to give you an update. I…"
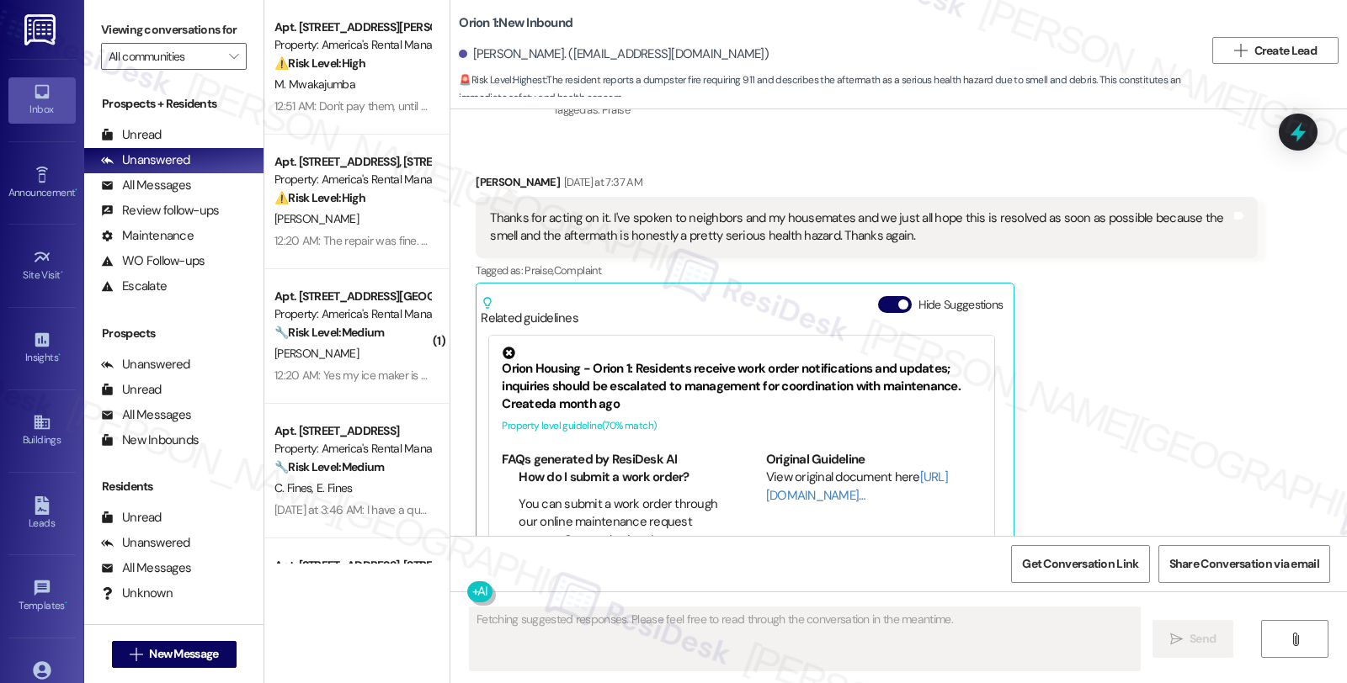
scroll to position [2662, 0]
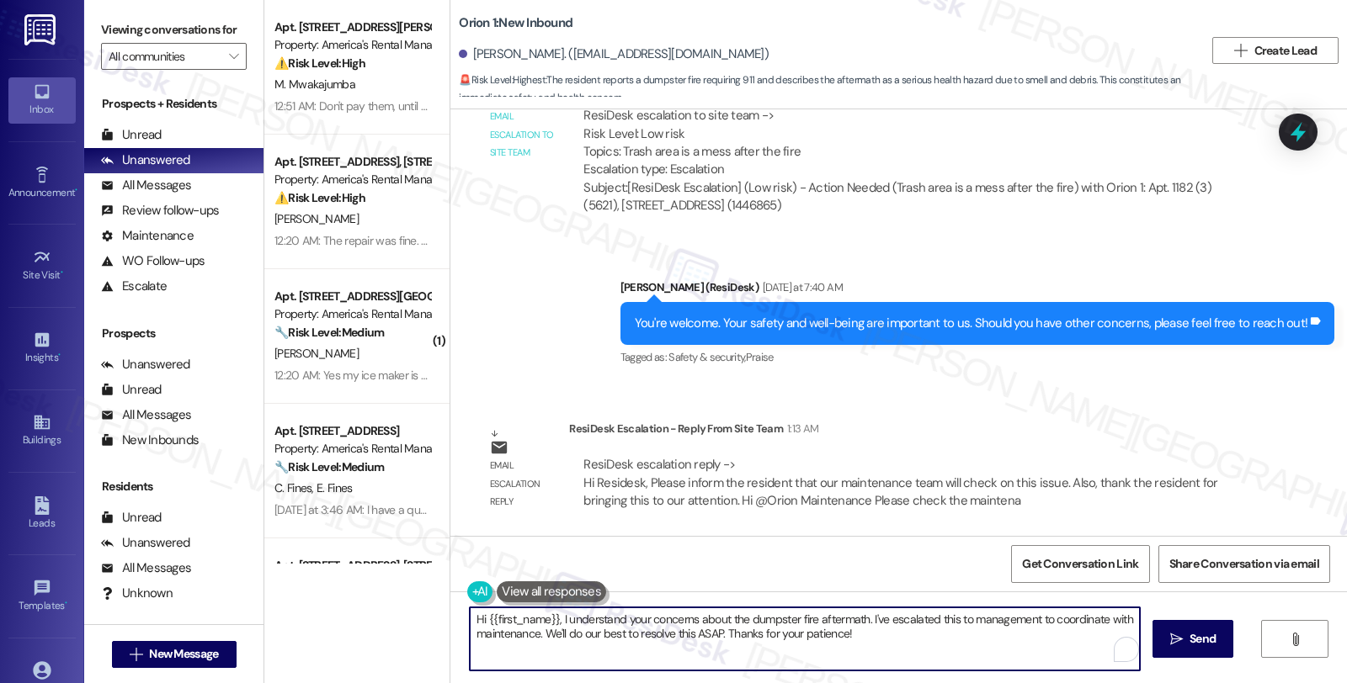
drag, startPoint x: 551, startPoint y: 618, endPoint x: 927, endPoint y: 635, distance: 375.8
click at [927, 635] on textarea "Hi {{first_name}}, I understand your concerns about the dumpster fire aftermath…" at bounding box center [805, 639] width 670 height 63
drag, startPoint x: 705, startPoint y: 618, endPoint x: 819, endPoint y: 618, distance: 113.6
click at [819, 618] on textarea "Hi {{first_name}}, just checking in to give you an update." at bounding box center [805, 639] width 670 height 63
paste textarea "Please inform the resident that our maintenance team will check on this issue. …"
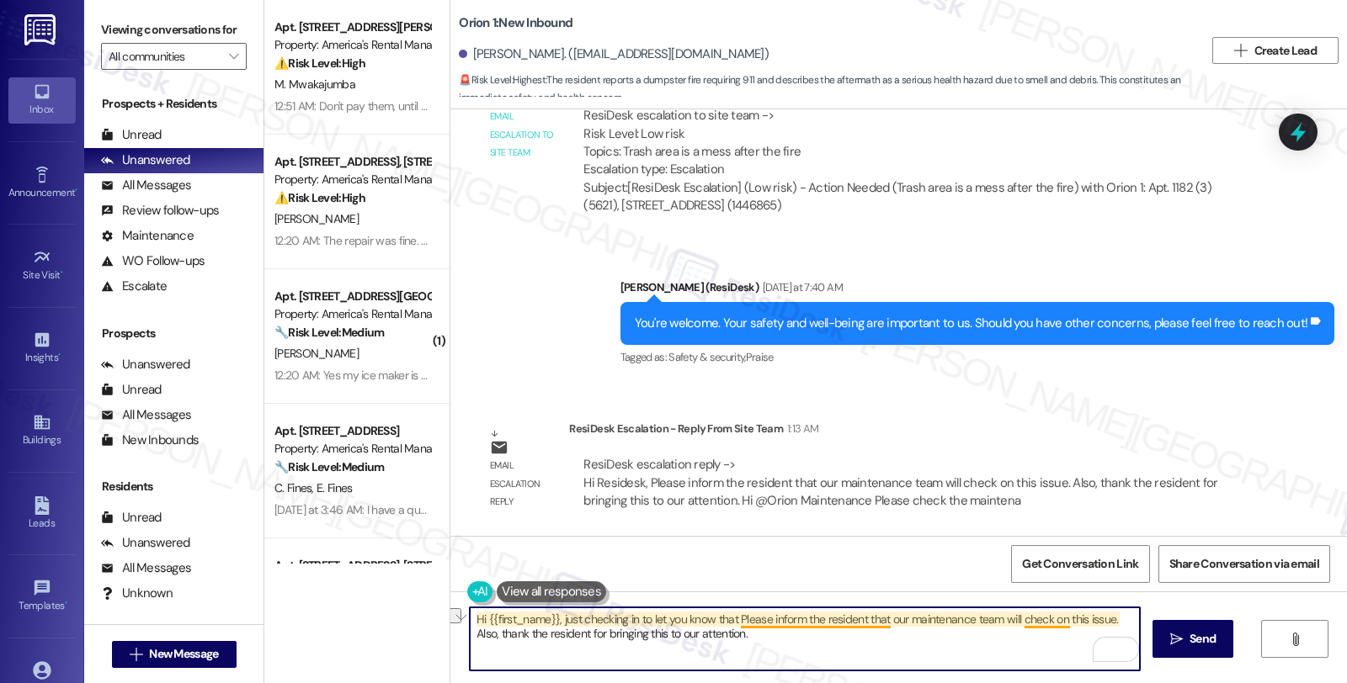
drag, startPoint x: 730, startPoint y: 620, endPoint x: 879, endPoint y: 623, distance: 149.0
click at [879, 623] on textarea "Hi {{first_name}}, just checking in to let you know that Please inform the resi…" at bounding box center [805, 639] width 670 height 63
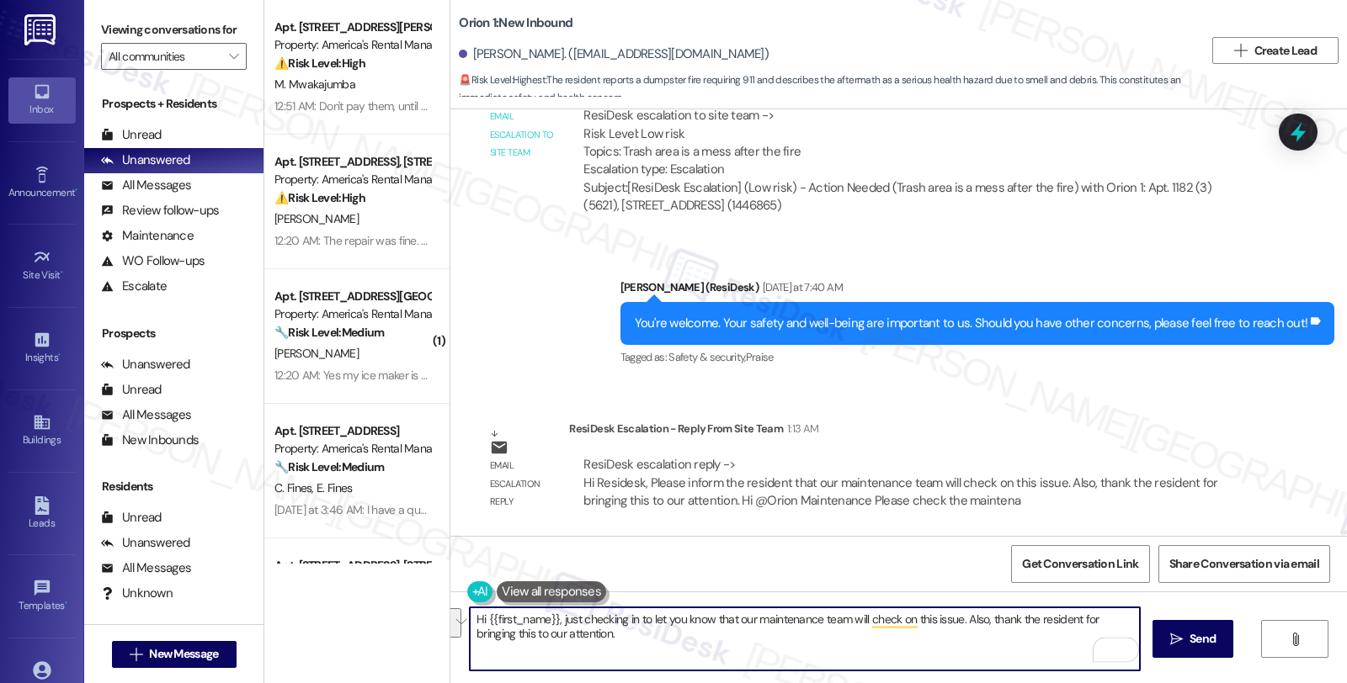
drag, startPoint x: 960, startPoint y: 617, endPoint x: 972, endPoint y: 641, distance: 27.1
click at [972, 641] on textarea "Hi {{first_name}}, just checking in to let you know that our maintenance team w…" at bounding box center [805, 639] width 670 height 63
type textarea "Hi {{first_name}}, just checking in to let you know that our maintenance team w…"
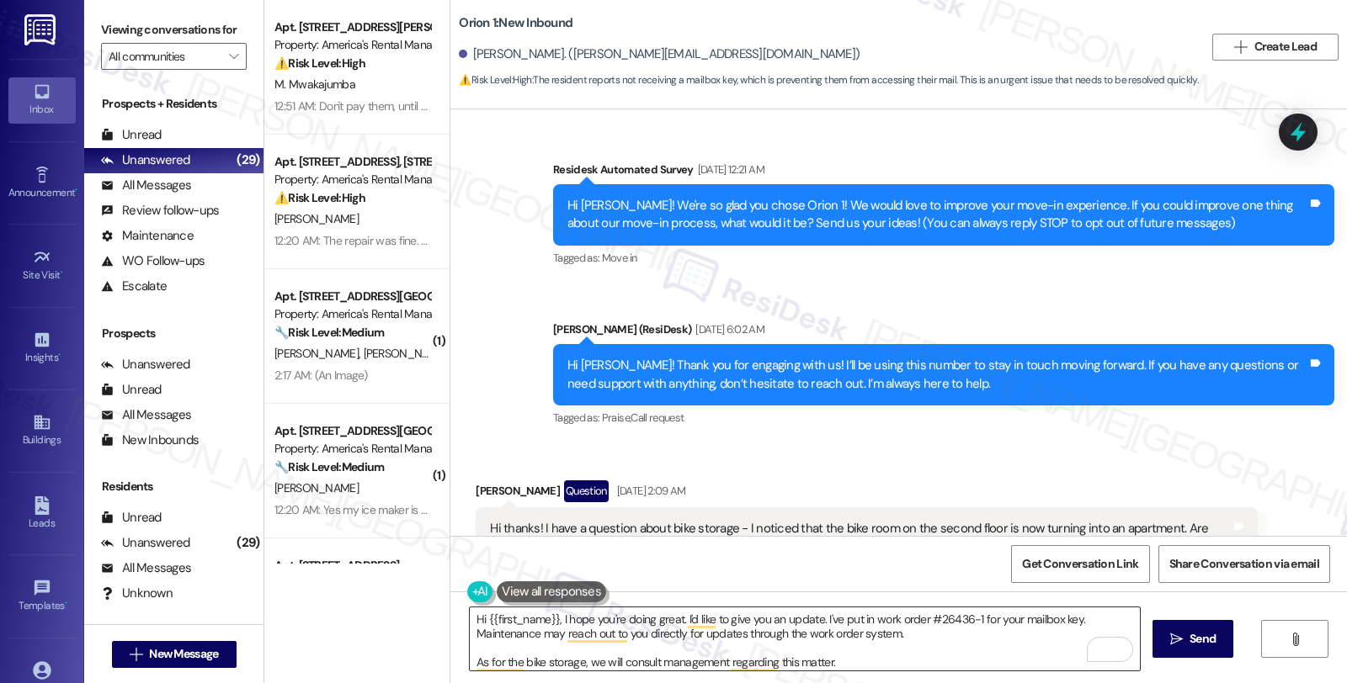
click at [721, 655] on textarea "Hi {{first_name}}, I hope you're doing great. I'd like to give you an update. I…" at bounding box center [805, 639] width 670 height 63
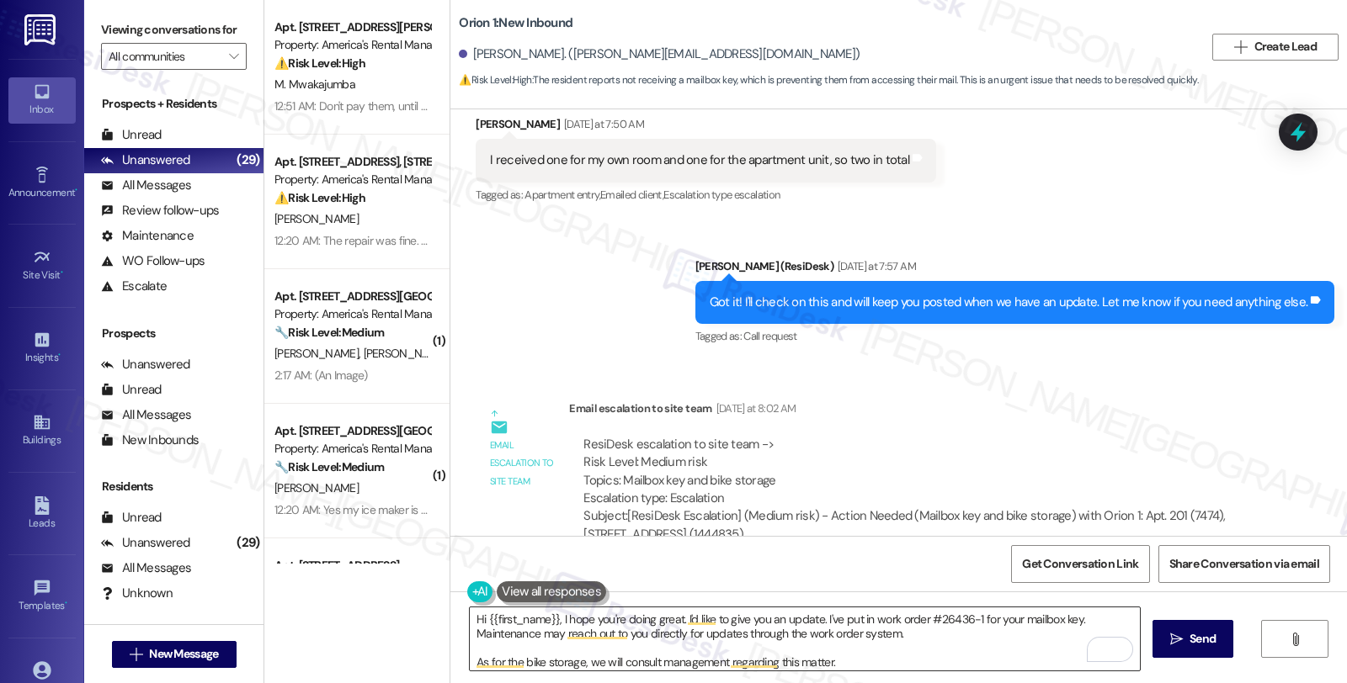
scroll to position [3, 0]
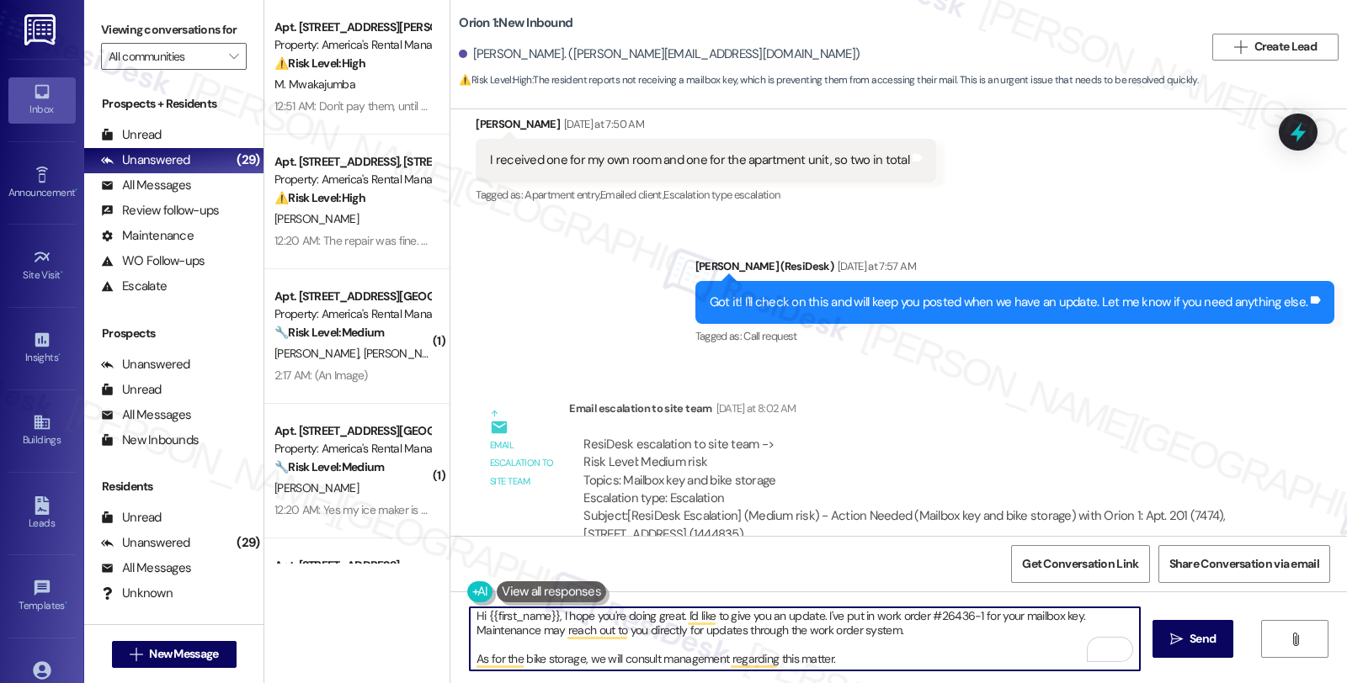
click at [882, 661] on textarea "Hi {{first_name}}, I hope you're doing great. I'd like to give you an update. I…" at bounding box center [805, 639] width 670 height 63
paste textarea "Should you have other concerns, please feel free to reach out. Have a great day!"
type textarea "Hi {{first_name}}, I hope you're doing great. I'd like to give you an update. I…"
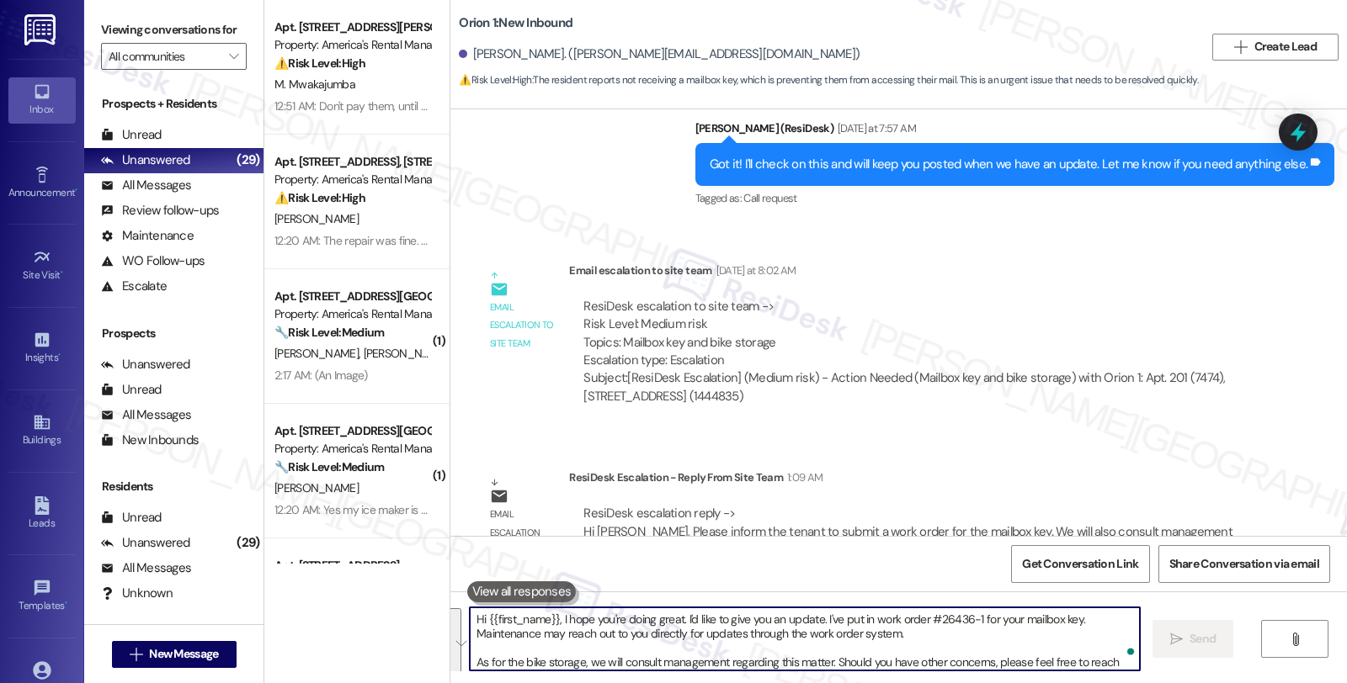
scroll to position [2178, 0]
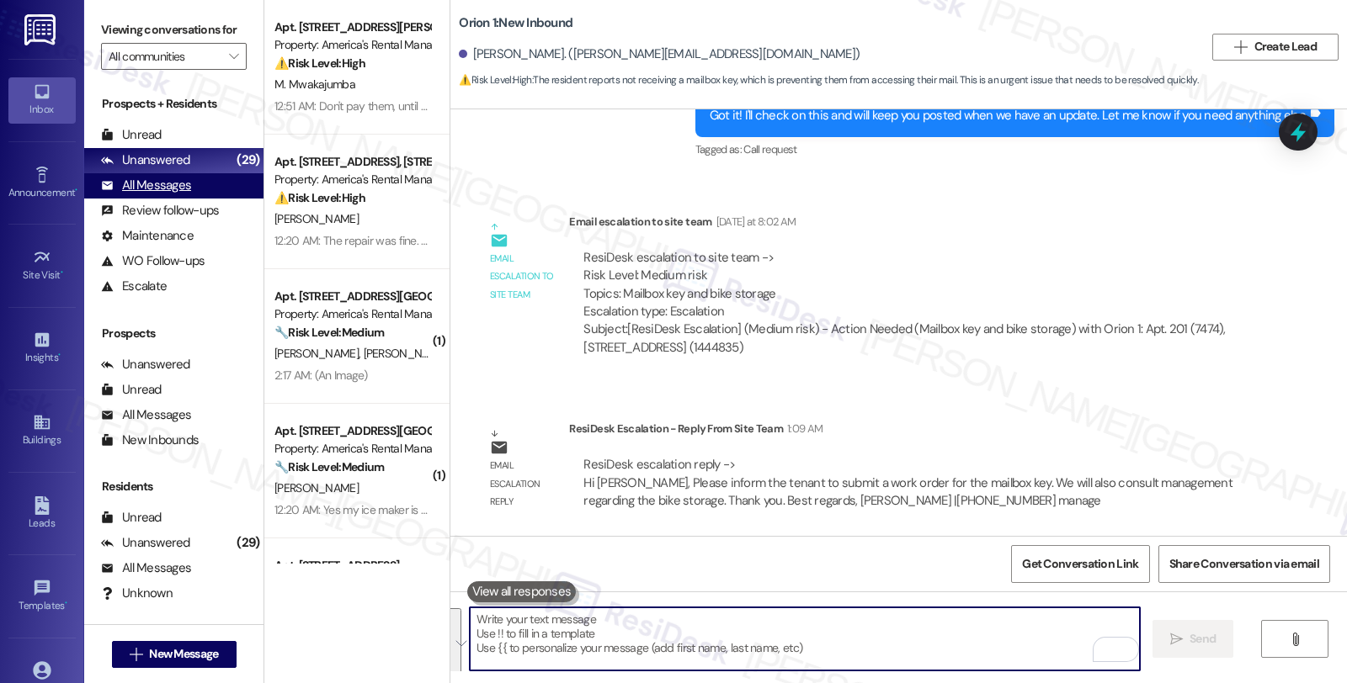
click at [182, 194] on div "All Messages" at bounding box center [146, 186] width 90 height 18
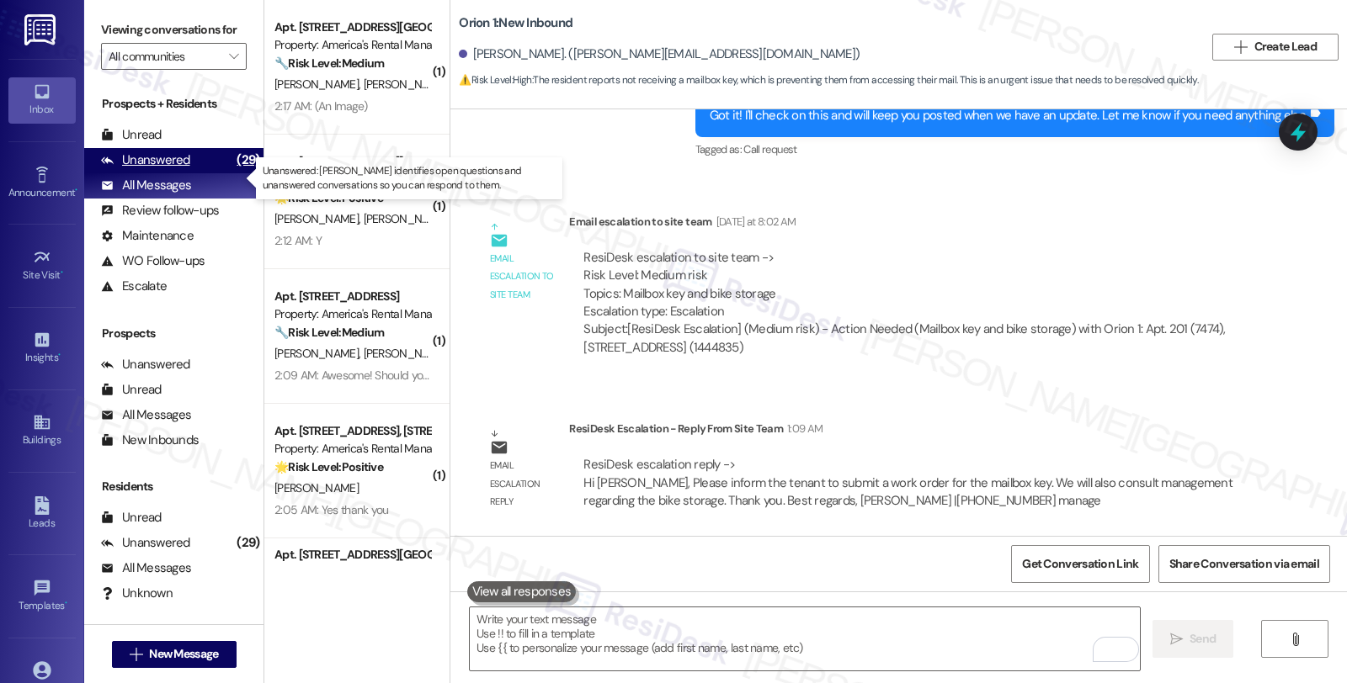
click at [178, 169] on div "Unanswered" at bounding box center [145, 161] width 89 height 18
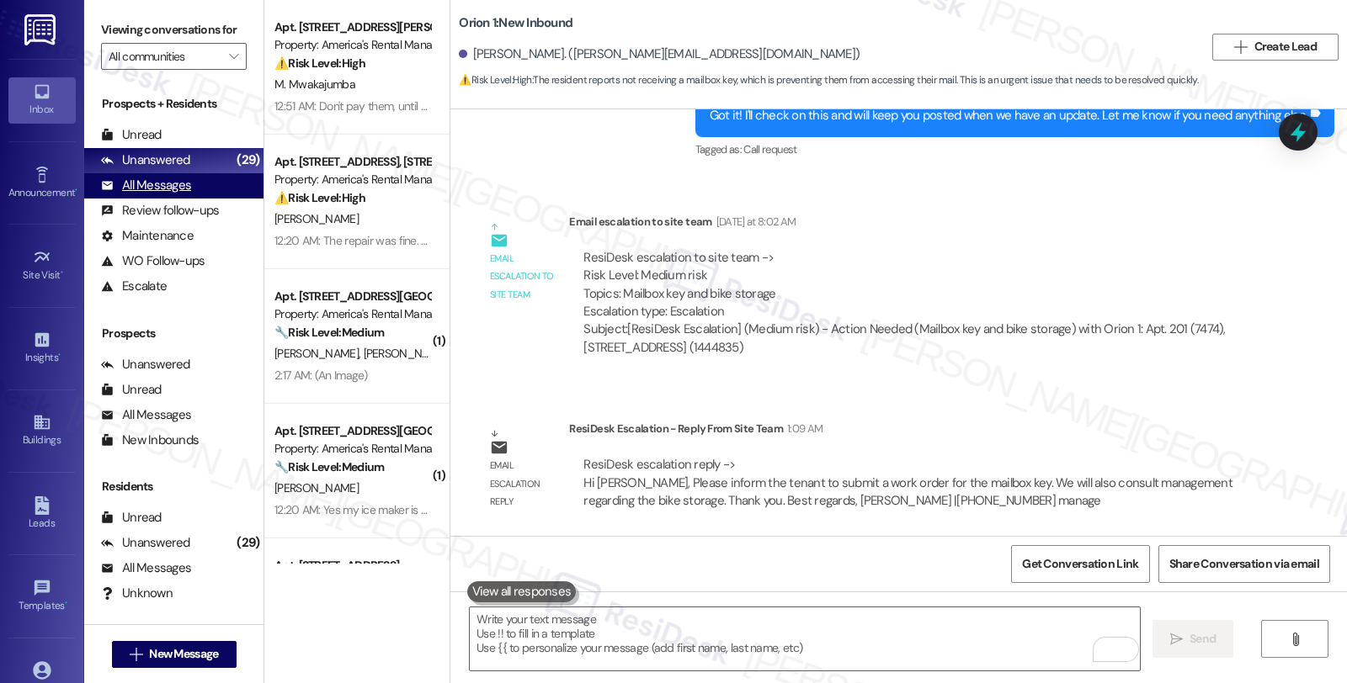
click at [145, 194] on div "All Messages" at bounding box center [146, 186] width 90 height 18
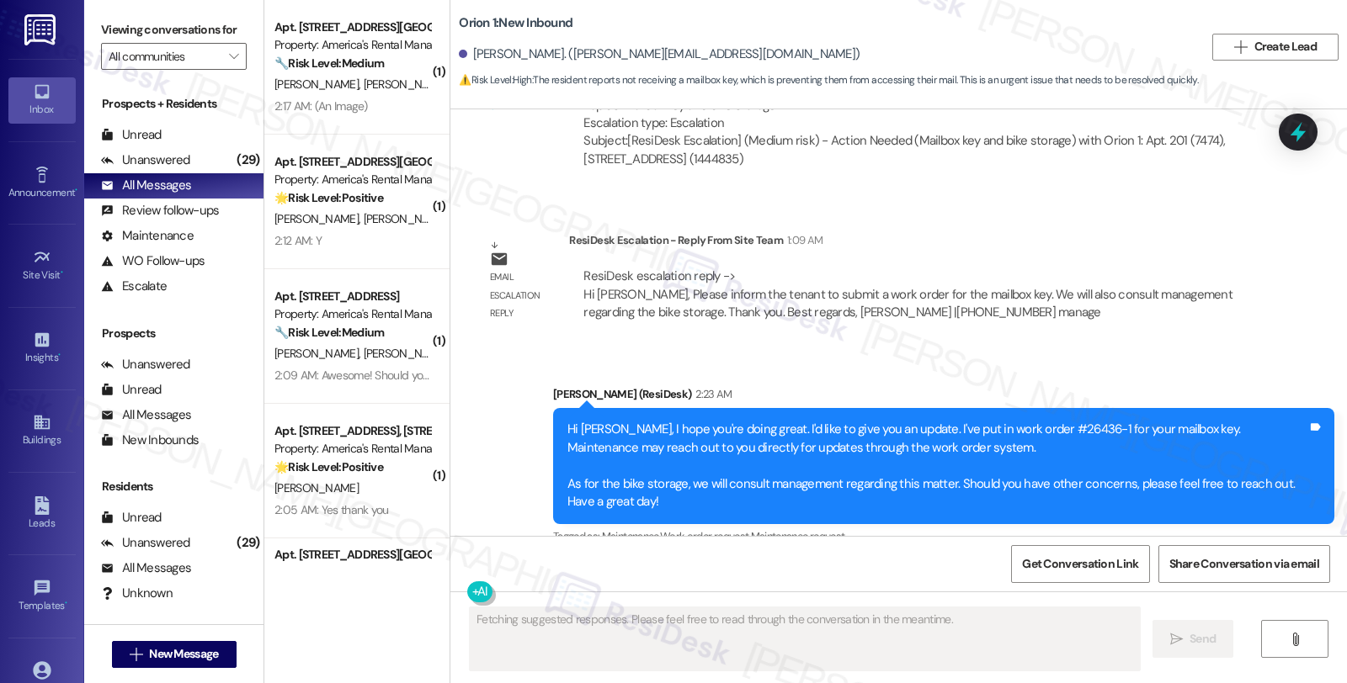
scroll to position [2393, 0]
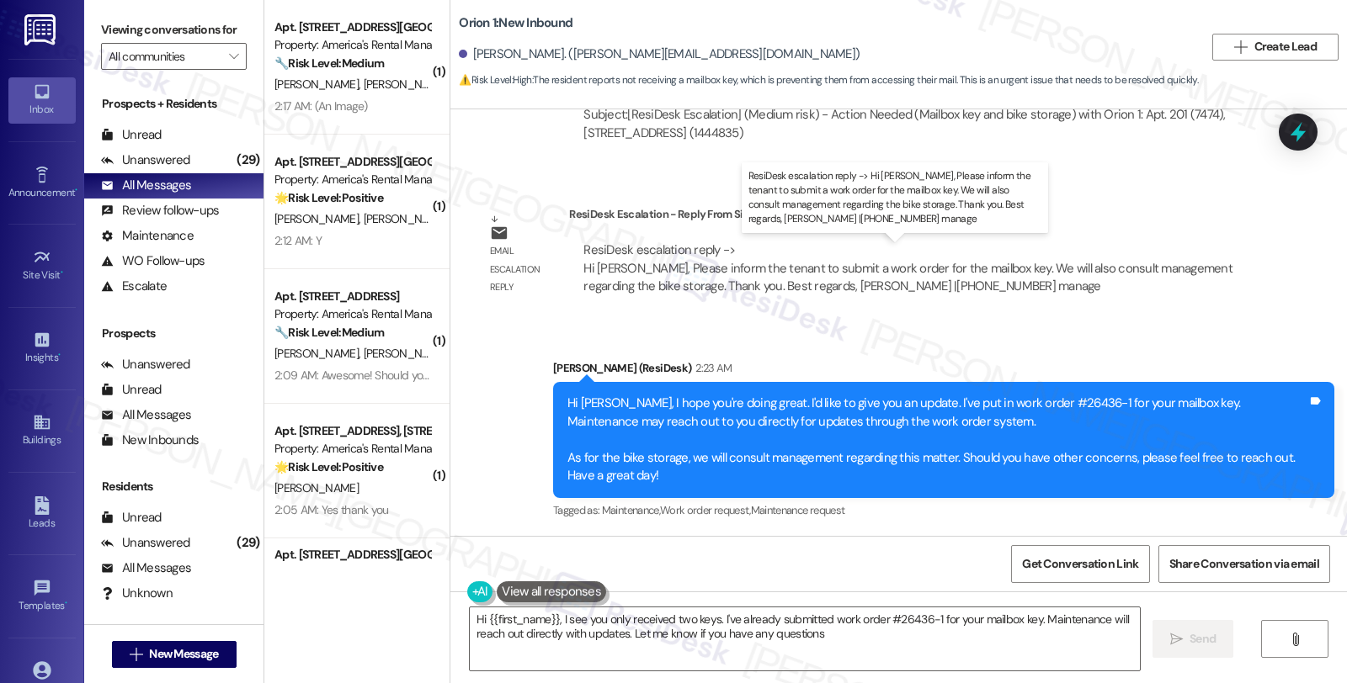
type textarea "Hi {{first_name}}, I see you only received two keys. I've already submitted wor…"
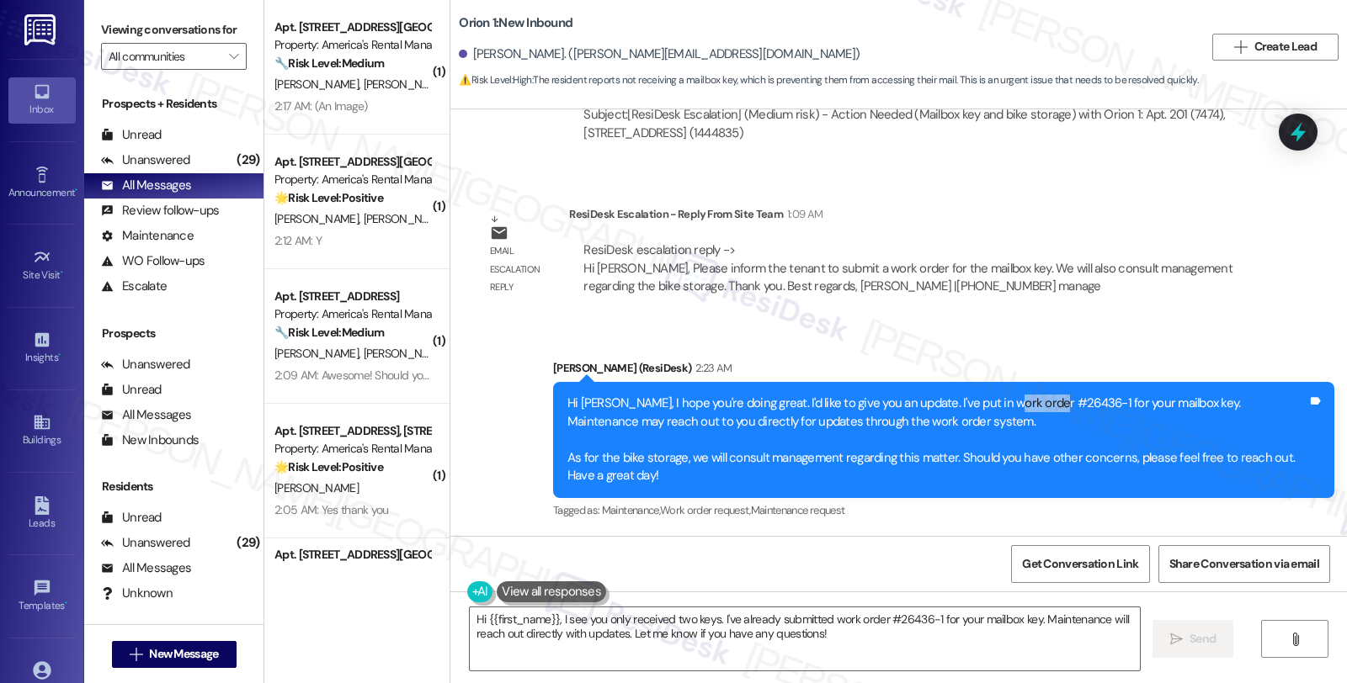
drag, startPoint x: 1000, startPoint y: 402, endPoint x: 1038, endPoint y: 402, distance: 37.9
click at [1038, 402] on div "Hi [PERSON_NAME], I hope you're doing great. I'd like to give you an update. I'…" at bounding box center [937, 440] width 740 height 90
copy div "#26436-1"
click at [956, 418] on div "Hi [PERSON_NAME], I hope you're doing great. I'd like to give you an update. I'…" at bounding box center [937, 440] width 740 height 90
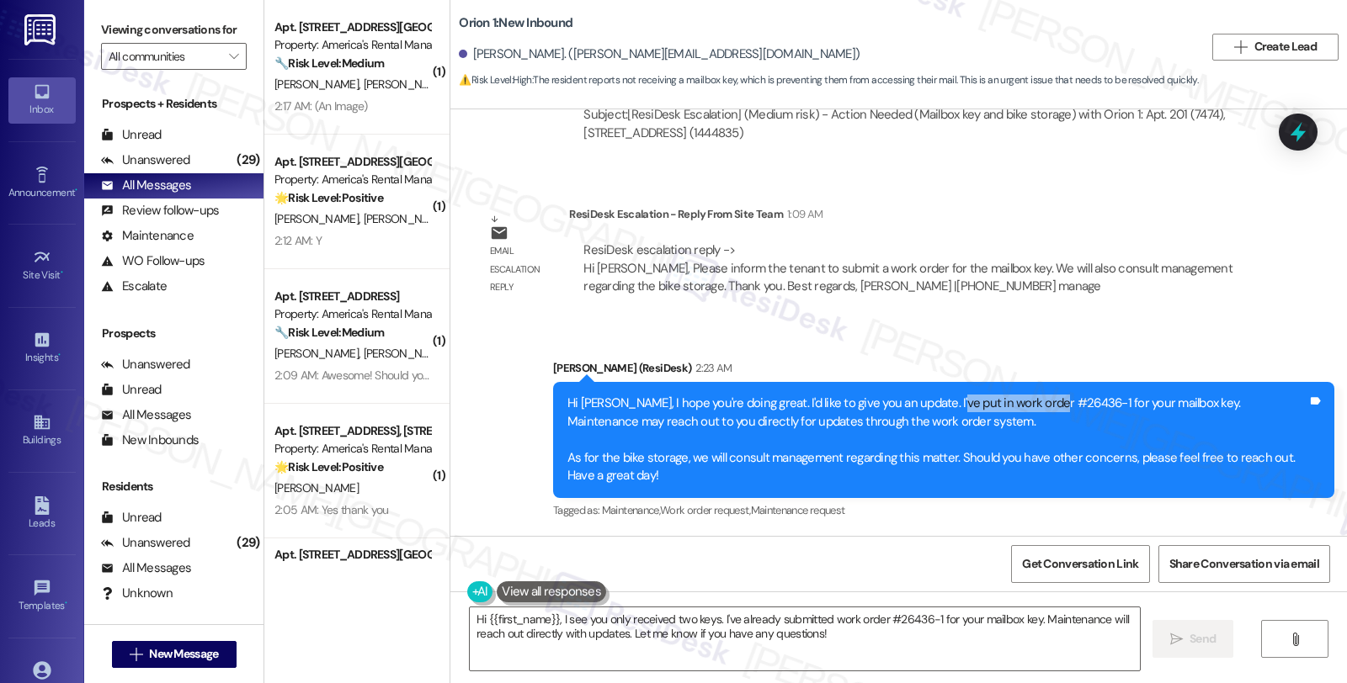
drag, startPoint x: 926, startPoint y: 399, endPoint x: 1039, endPoint y: 401, distance: 112.8
click at [1039, 401] on div "Hi [PERSON_NAME], I hope you're doing great. I'd like to give you an update. I'…" at bounding box center [937, 440] width 740 height 90
click at [961, 419] on div "Hi [PERSON_NAME], I hope you're doing great. I'd like to give you an update. I'…" at bounding box center [937, 440] width 740 height 90
drag, startPoint x: 983, startPoint y: 401, endPoint x: 1041, endPoint y: 401, distance: 58.1
click at [1041, 401] on div "Hi [PERSON_NAME], I hope you're doing great. I'd like to give you an update. I'…" at bounding box center [937, 440] width 740 height 90
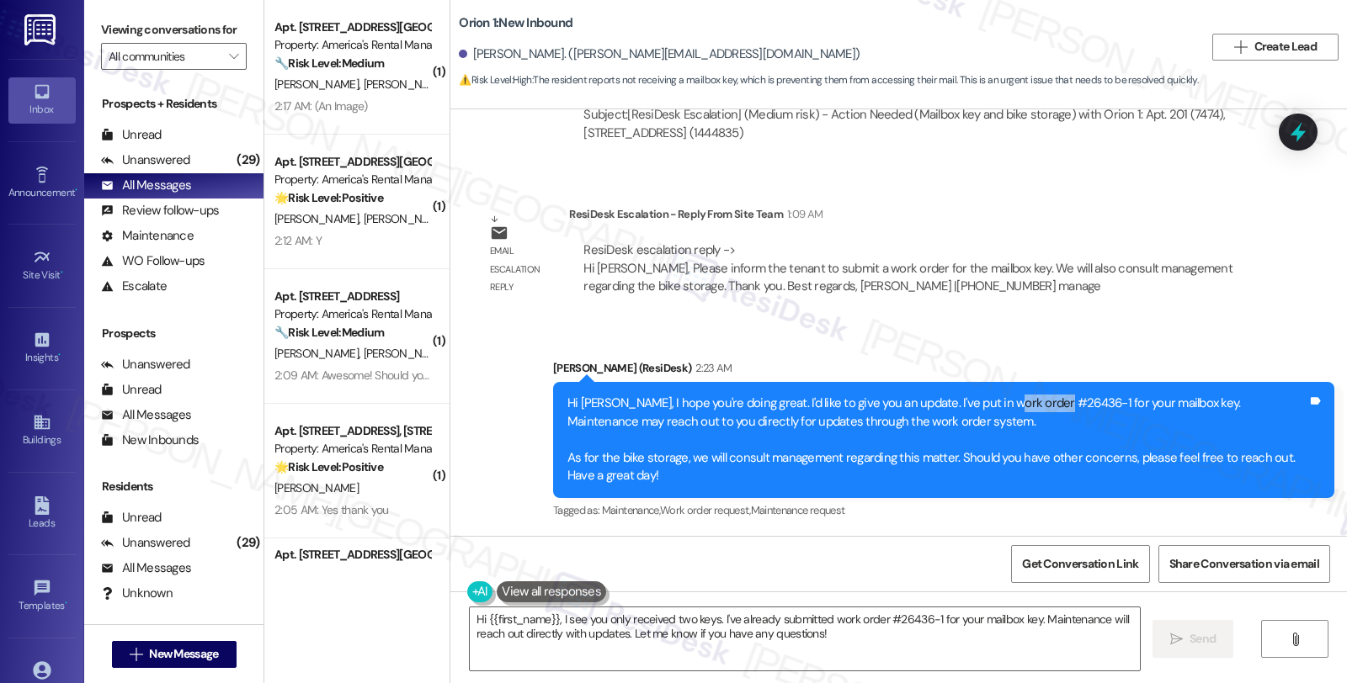
copy div "#26436-1"
click at [1306, 136] on icon at bounding box center [1298, 132] width 29 height 29
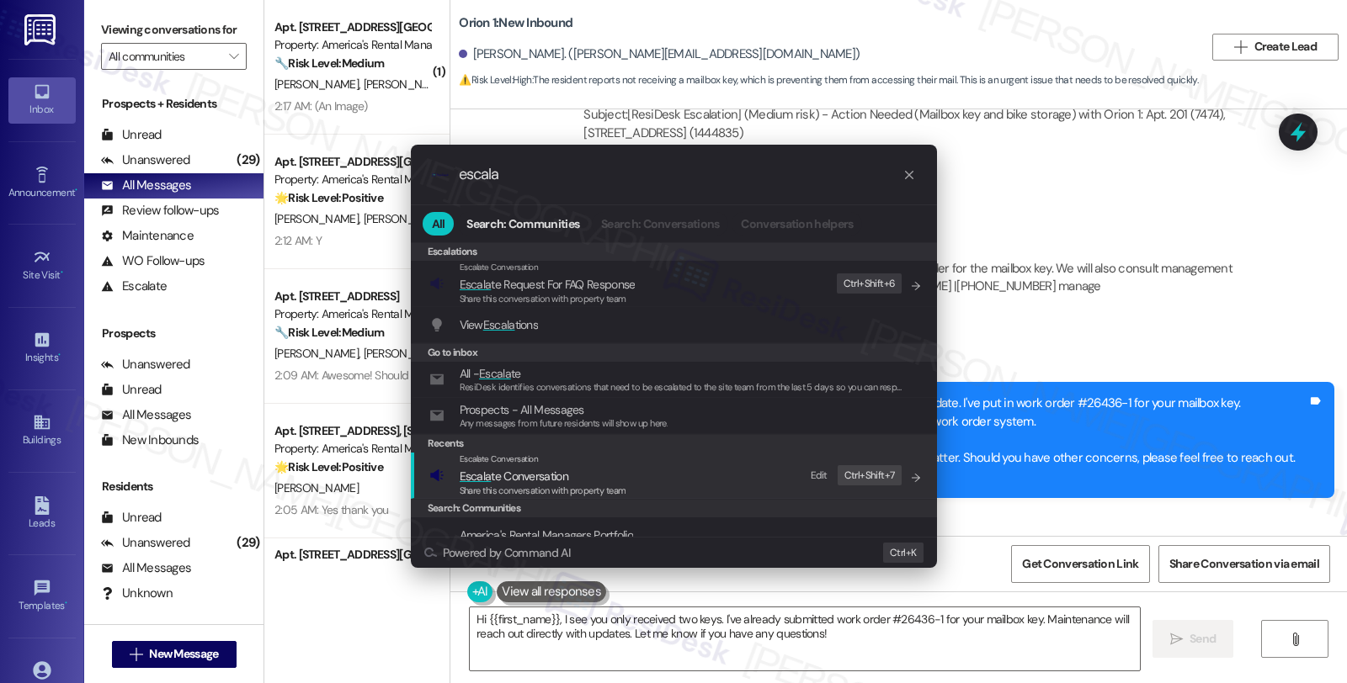
type input "escala"
click at [650, 480] on div "Escalate Conversation Escala te Conversation Share this conversation with prope…" at bounding box center [675, 475] width 492 height 45
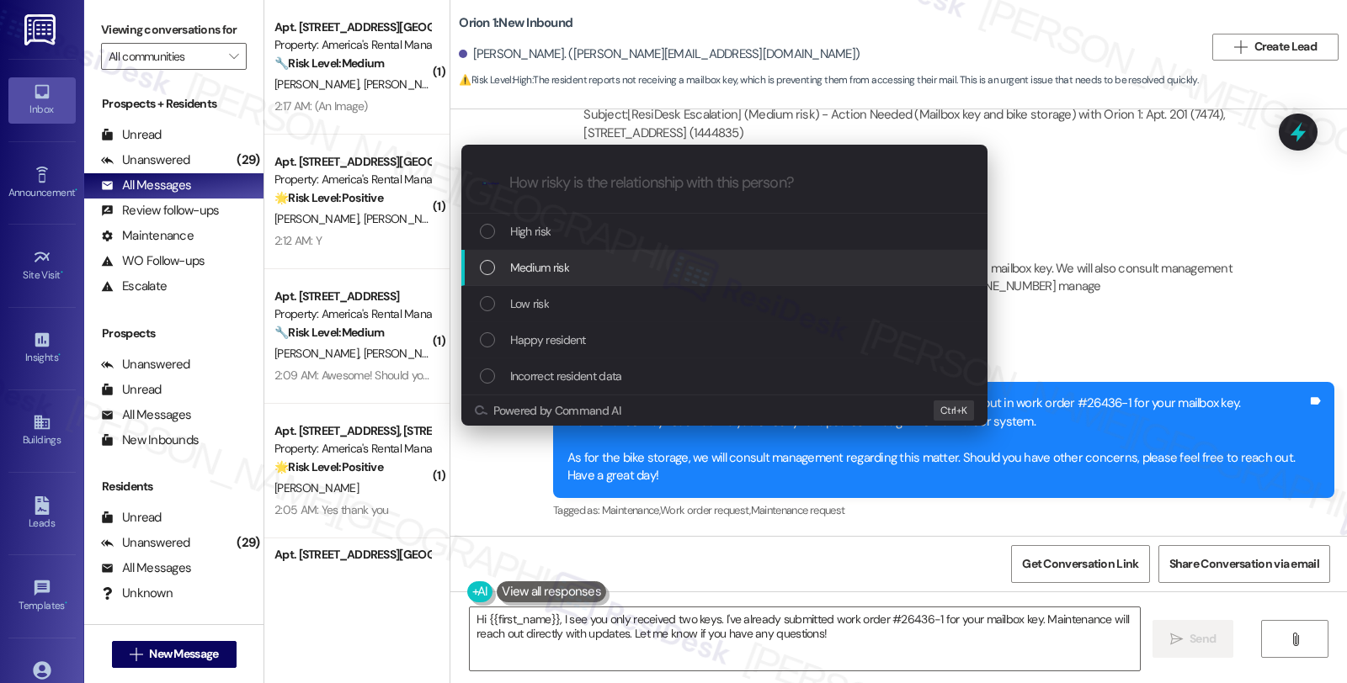
click at [582, 271] on div "Medium risk" at bounding box center [726, 267] width 492 height 19
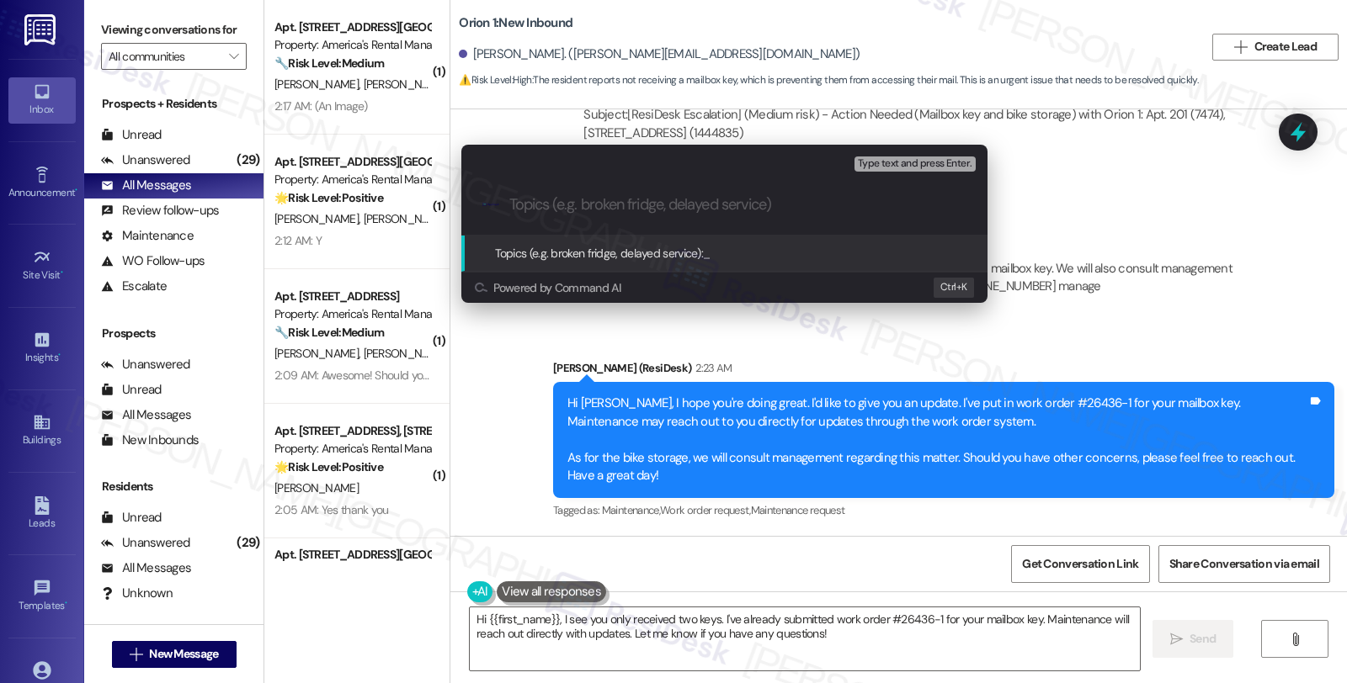
paste input "#26436-1"
click at [511, 208] on input "#26436-1 (mailbox key)" at bounding box center [731, 205] width 444 height 18
paste input "Work Order Filed by ResiDesk - WO #"
type input "Work Order Filed by ResiDesk - WO ##26436-1 (mailbox key)"
click at [835, 202] on input "Work Order Filed by ResiDesk - WO ##26436-1 (mailbox key)" at bounding box center [731, 205] width 444 height 18
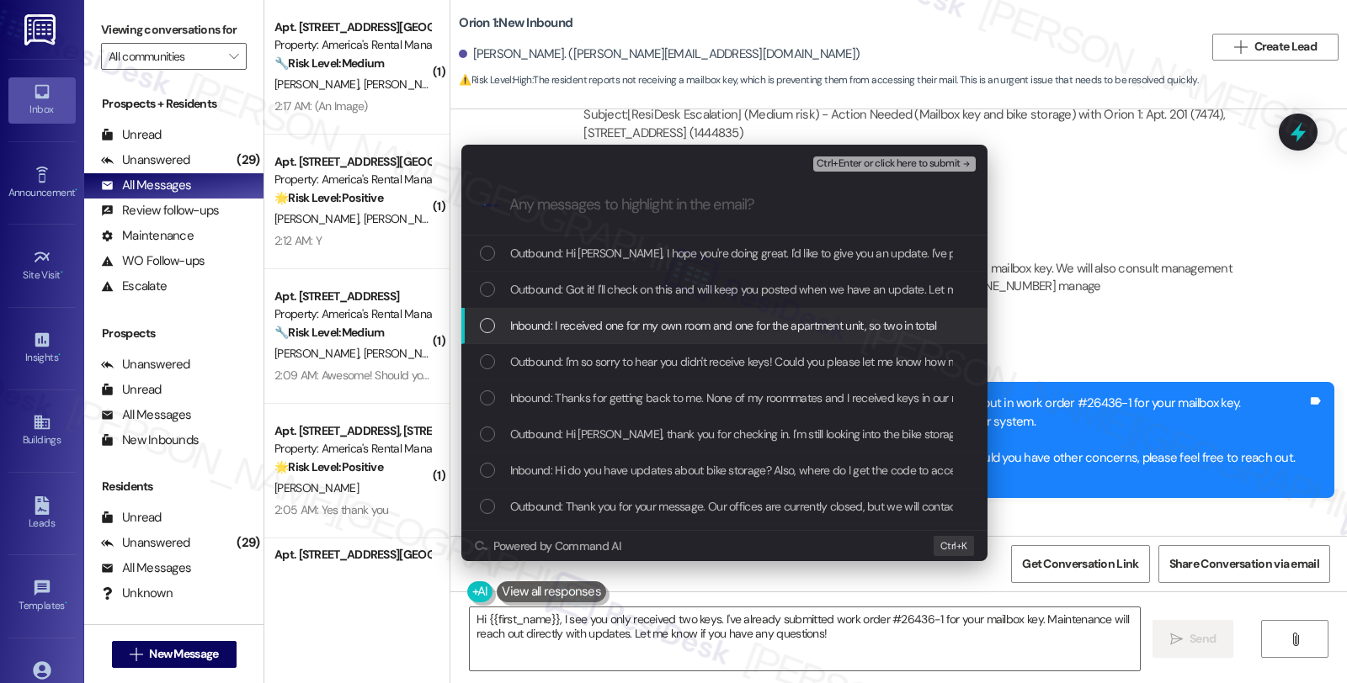
click at [714, 320] on span "Inbound: I received one for my own room and one for the apartment unit, so two …" at bounding box center [723, 325] width 427 height 19
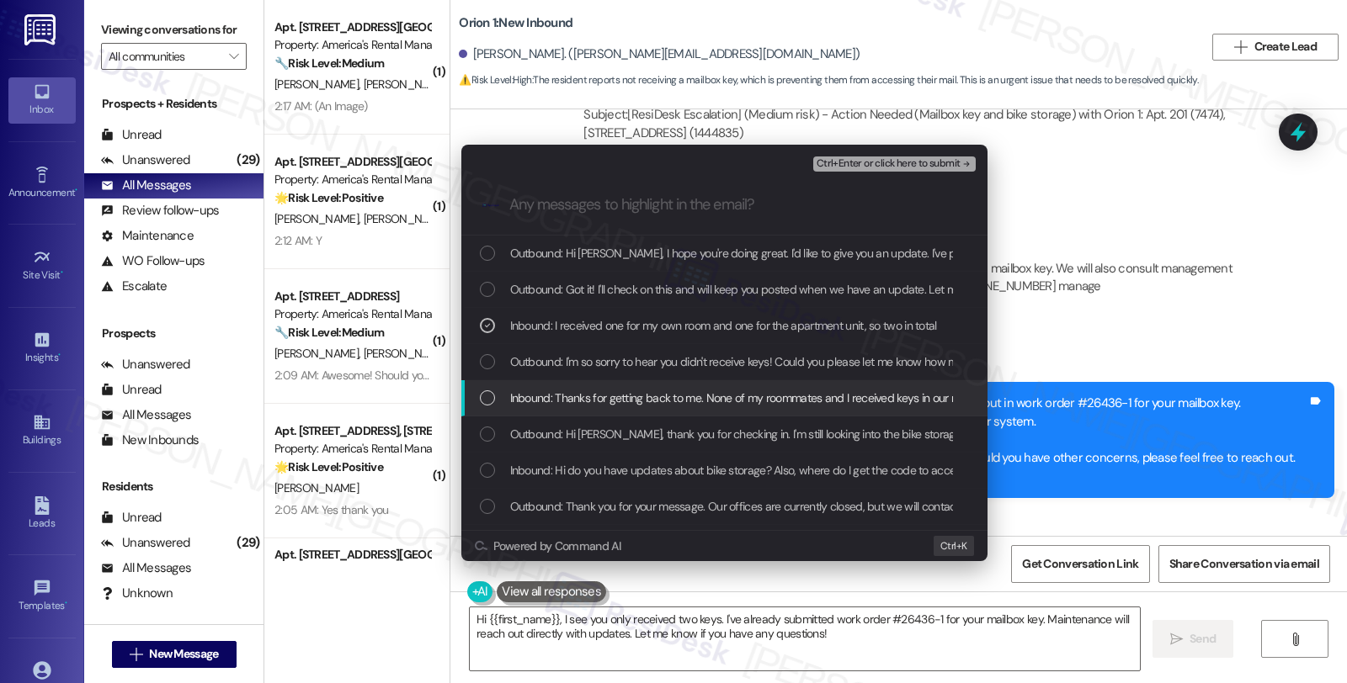
click at [787, 400] on span "Inbound: Thanks for getting back to me. None of my roommates and I received key…" at bounding box center [1063, 398] width 1107 height 19
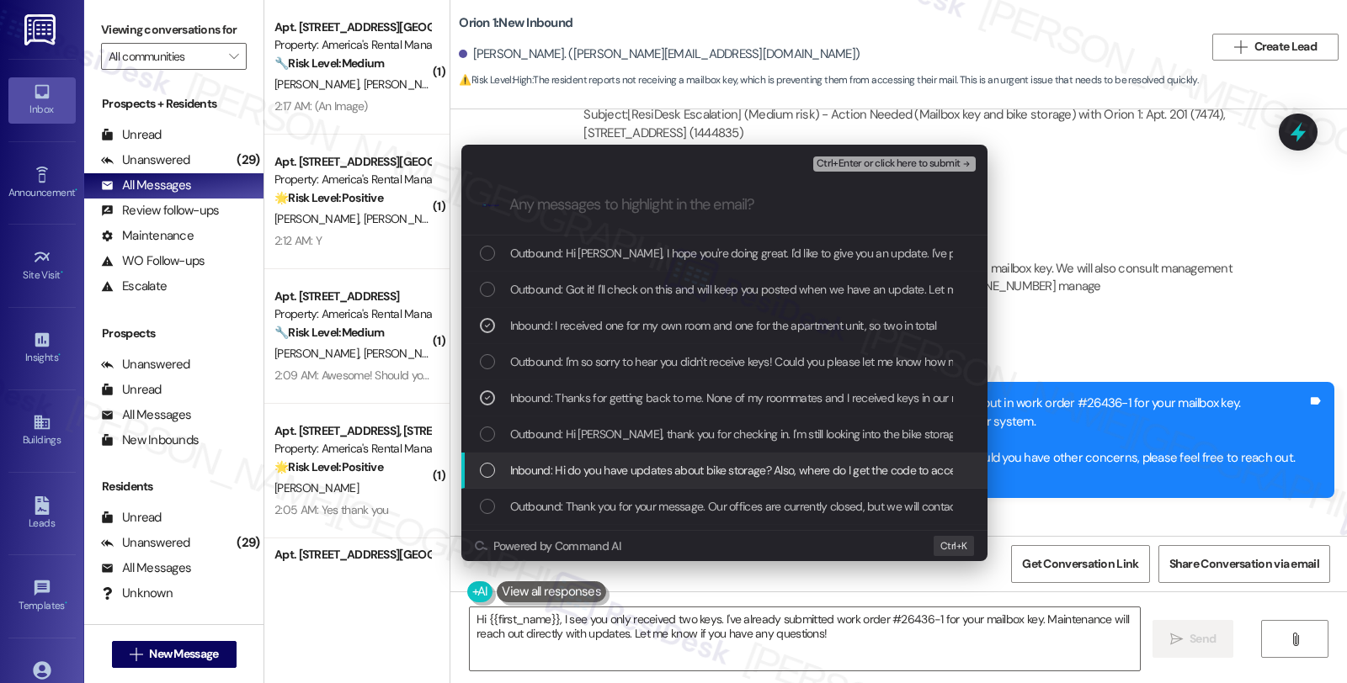
click at [786, 478] on span "Inbound: Hi do you have updates about bike storage? Also, where do I get the co…" at bounding box center [822, 470] width 624 height 19
click at [785, 471] on span "Inbound: Hi do you have updates about bike storage? Also, where do I get the co…" at bounding box center [822, 470] width 624 height 19
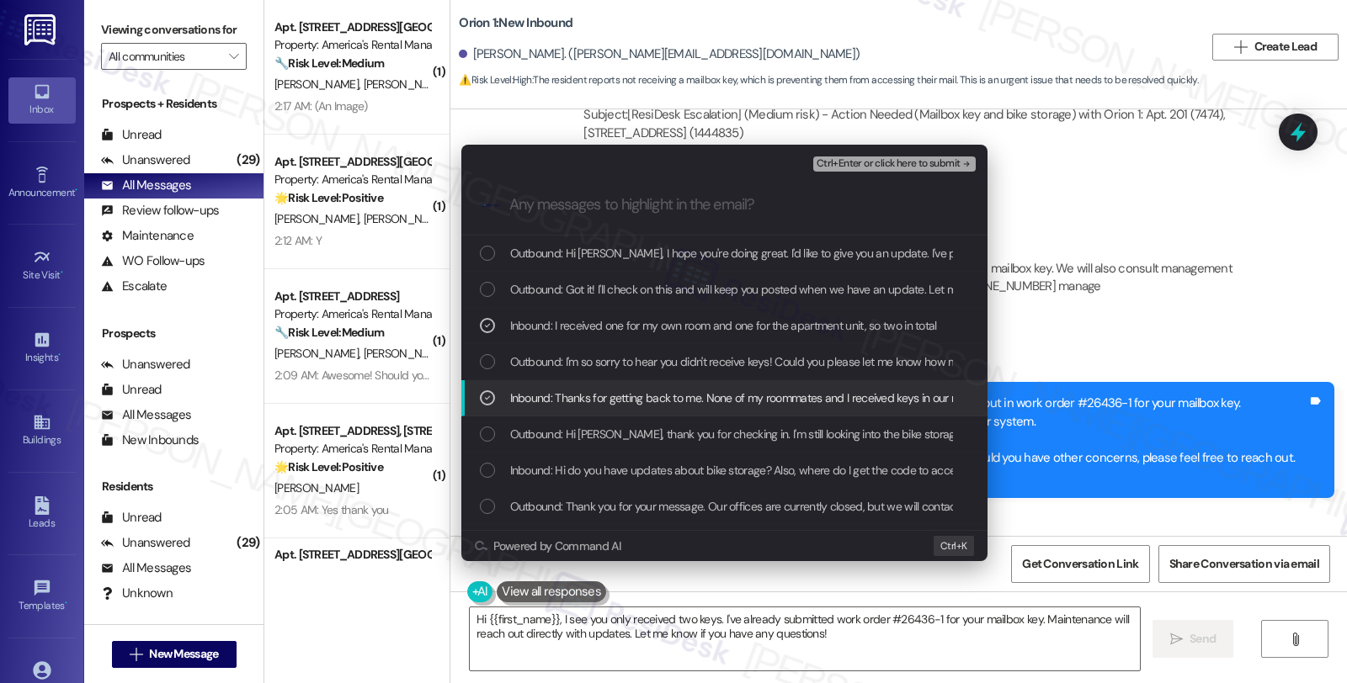
click at [758, 401] on span "Inbound: Thanks for getting back to me. None of my roommates and I received key…" at bounding box center [1063, 398] width 1107 height 19
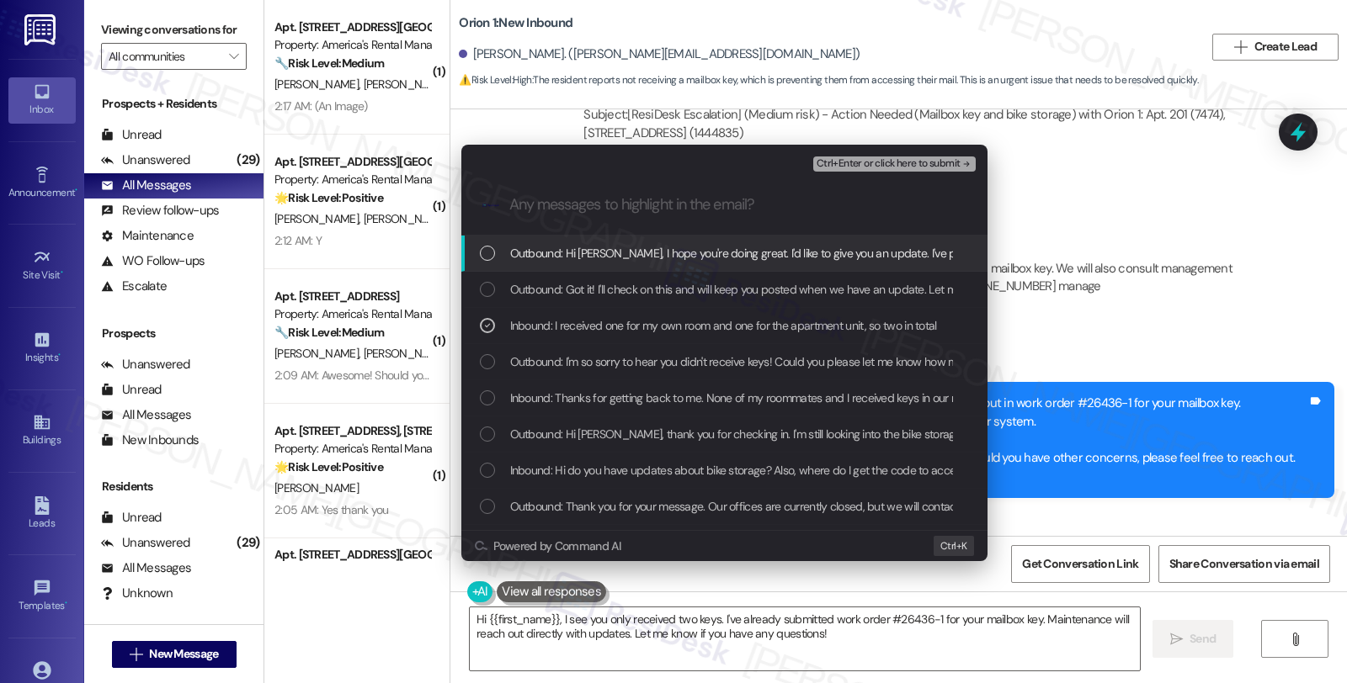
click at [867, 154] on div "Ctrl+Enter or click here to submit" at bounding box center [896, 164] width 166 height 22
click at [869, 158] on span "Ctrl+Enter or click here to submit" at bounding box center [888, 164] width 144 height 12
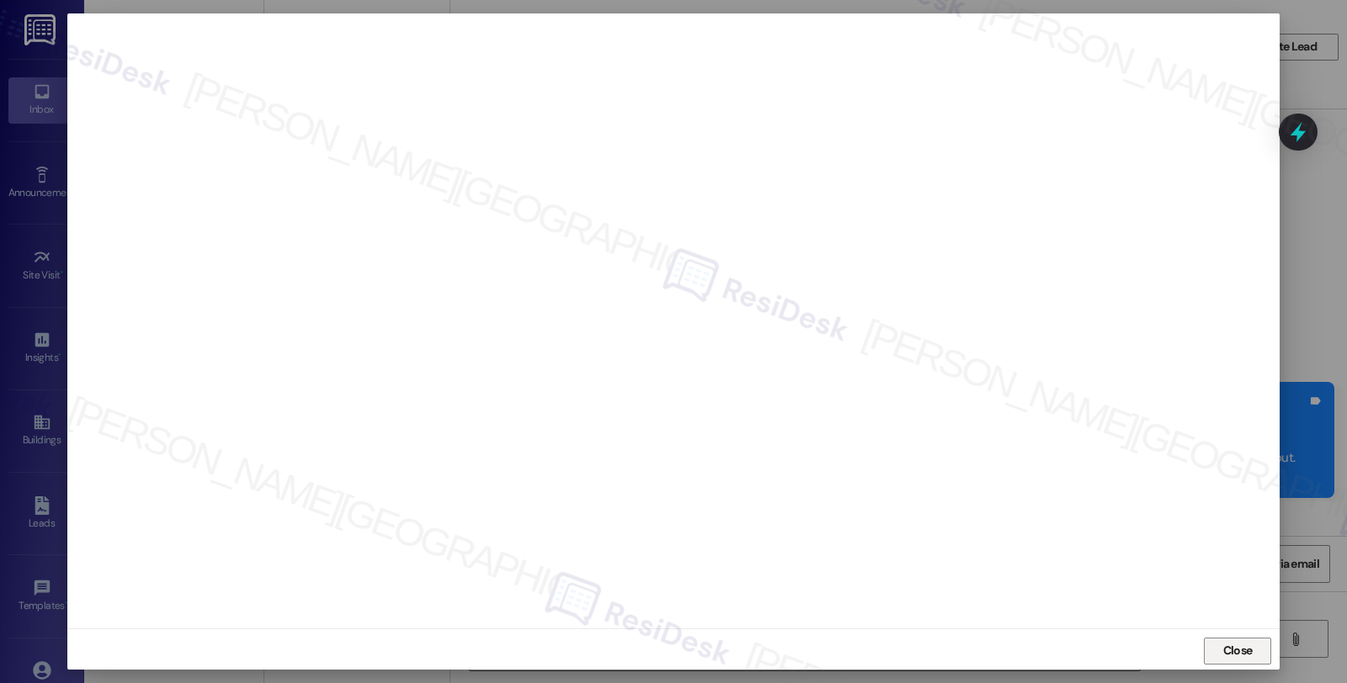
click at [1220, 641] on span "Close" at bounding box center [1238, 651] width 36 height 25
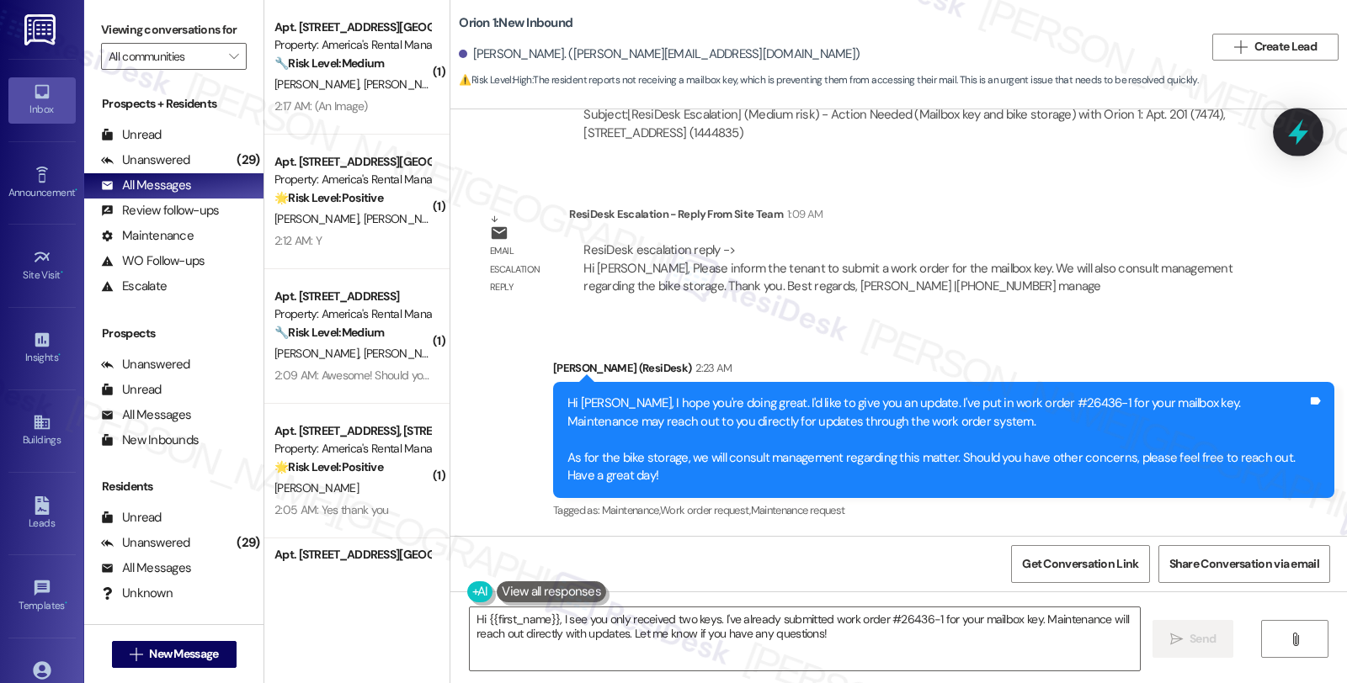
click at [1307, 125] on icon at bounding box center [1298, 132] width 29 height 29
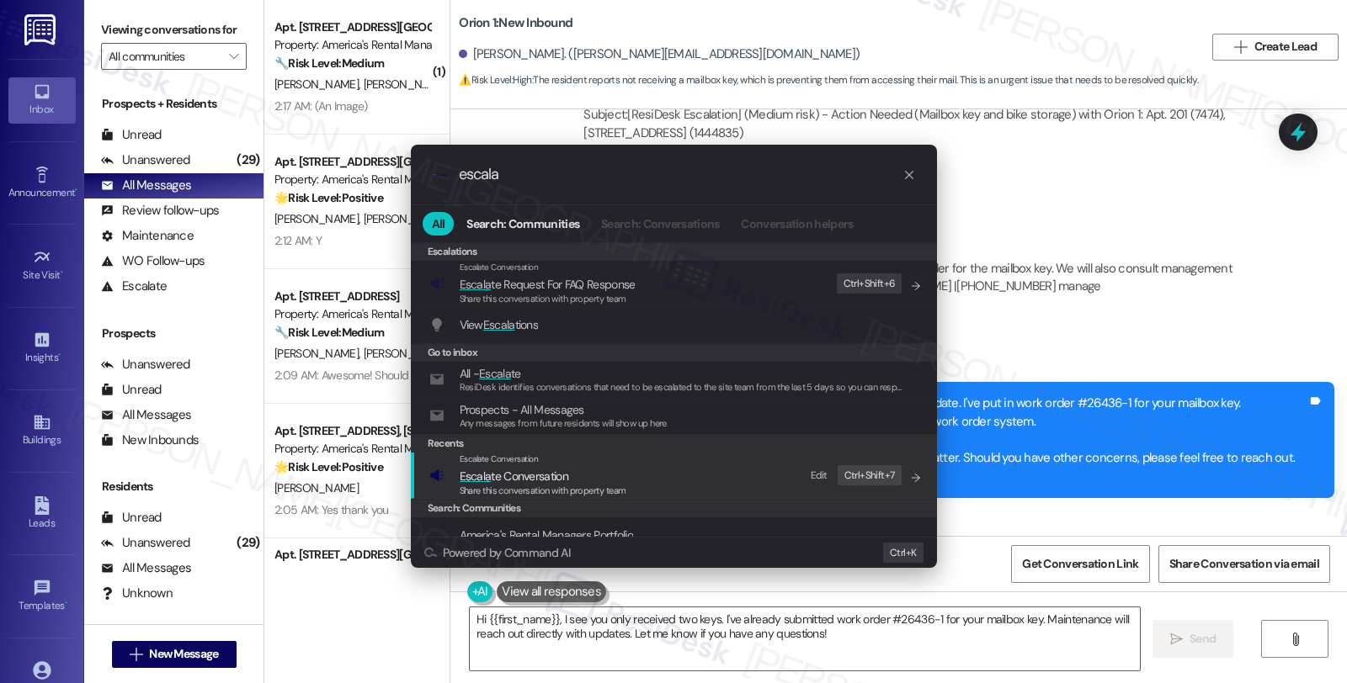
type input "escala"
click at [585, 470] on span "Escala te Conversation" at bounding box center [543, 476] width 167 height 19
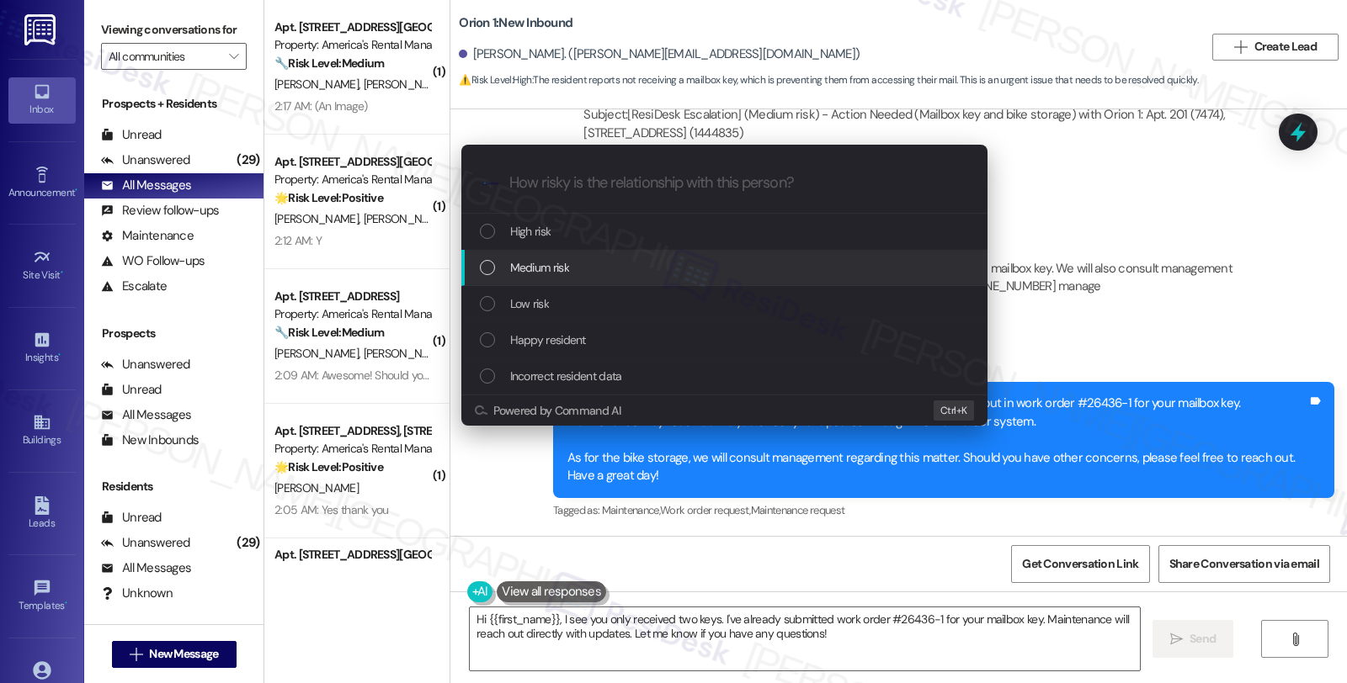
click at [590, 258] on div "Medium risk" at bounding box center [726, 267] width 492 height 19
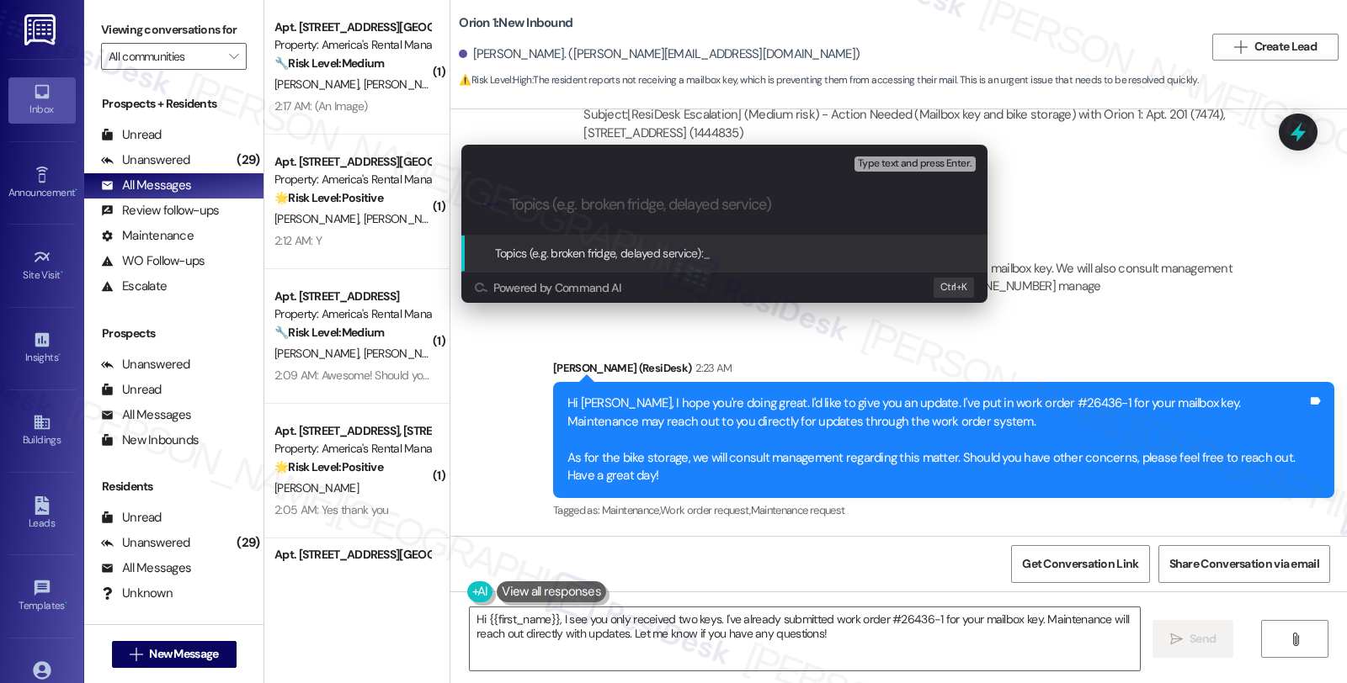
paste input "Work Order Filed by ResiDesk - WO ##26436-1 (mailbox key)"
type input "Work Order Filed by ResiDesk - WO ##26436-1 (mailbox key)"
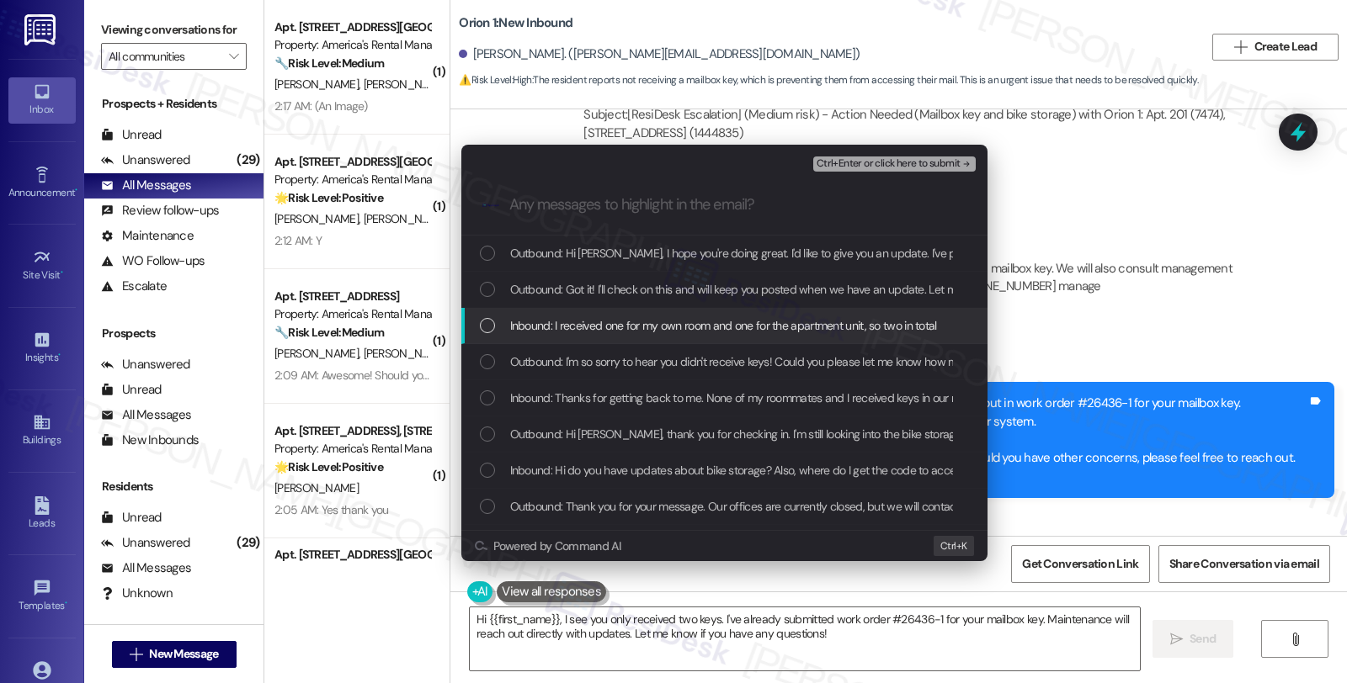
click at [621, 334] on span "Inbound: I received one for my own room and one for the apartment unit, so two …" at bounding box center [723, 325] width 427 height 19
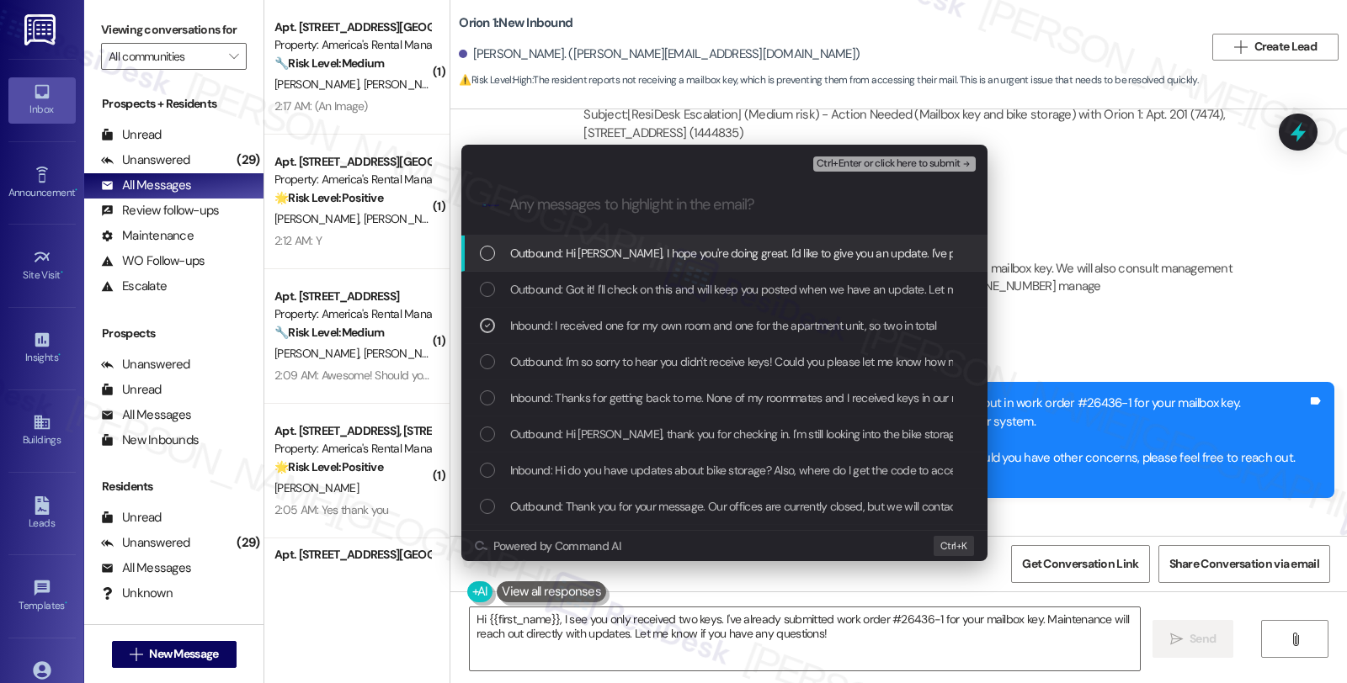
click at [877, 173] on div "Ctrl+Enter or click here to submit" at bounding box center [896, 164] width 166 height 22
click at [877, 167] on span "Ctrl+Enter or click here to submit" at bounding box center [888, 164] width 144 height 12
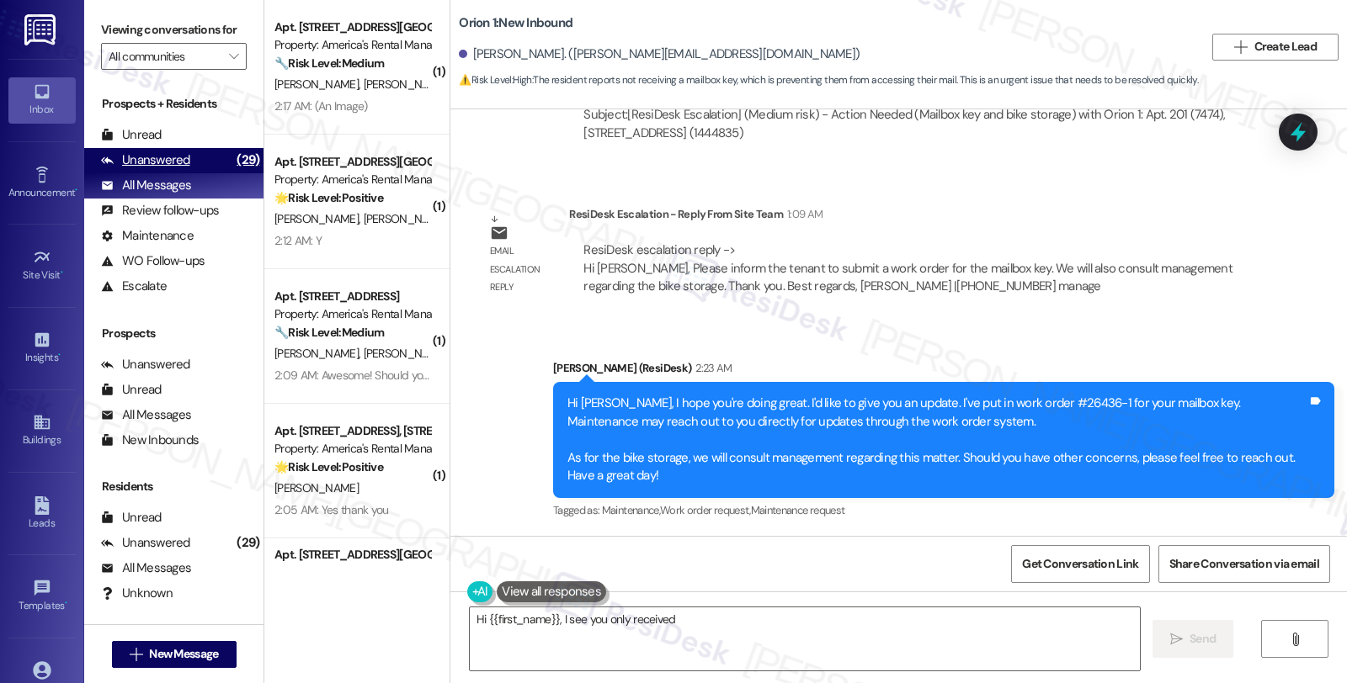
click at [190, 173] on div "Unanswered (29)" at bounding box center [173, 160] width 179 height 25
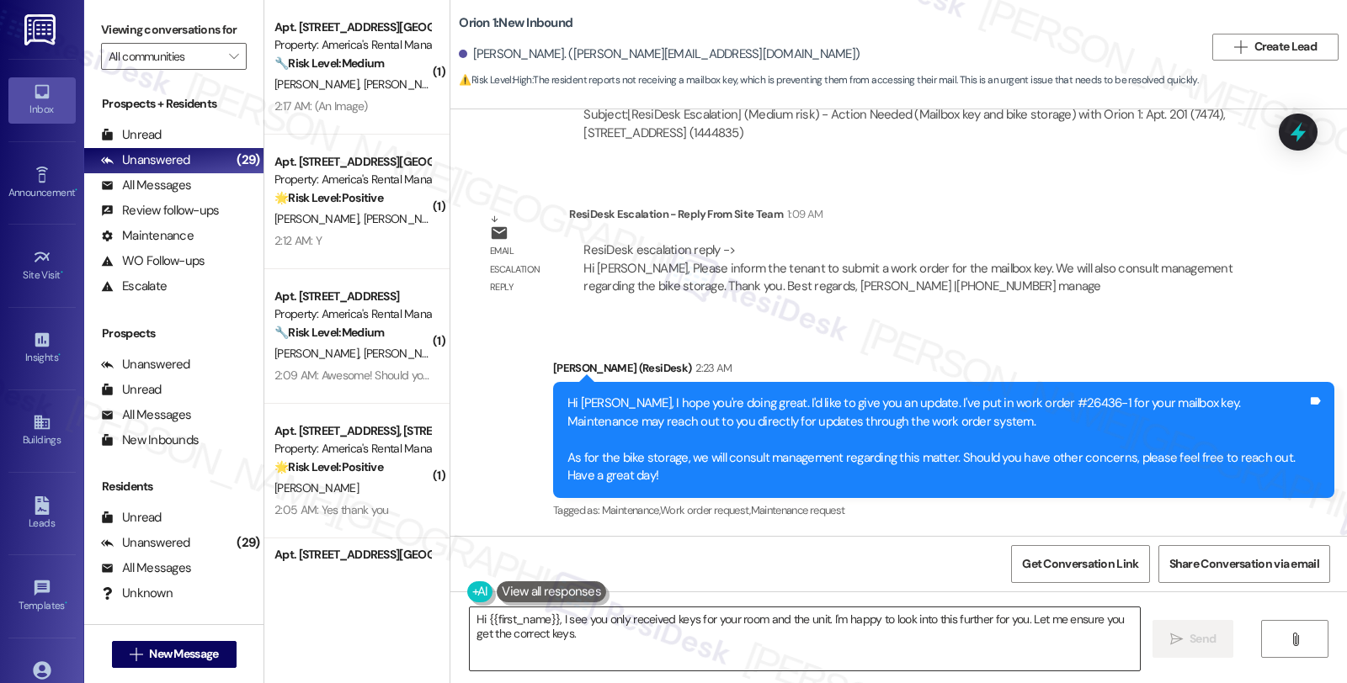
type textarea "Hi {{first_name}}, I see you only received keys for your room and the unit. I'm…"
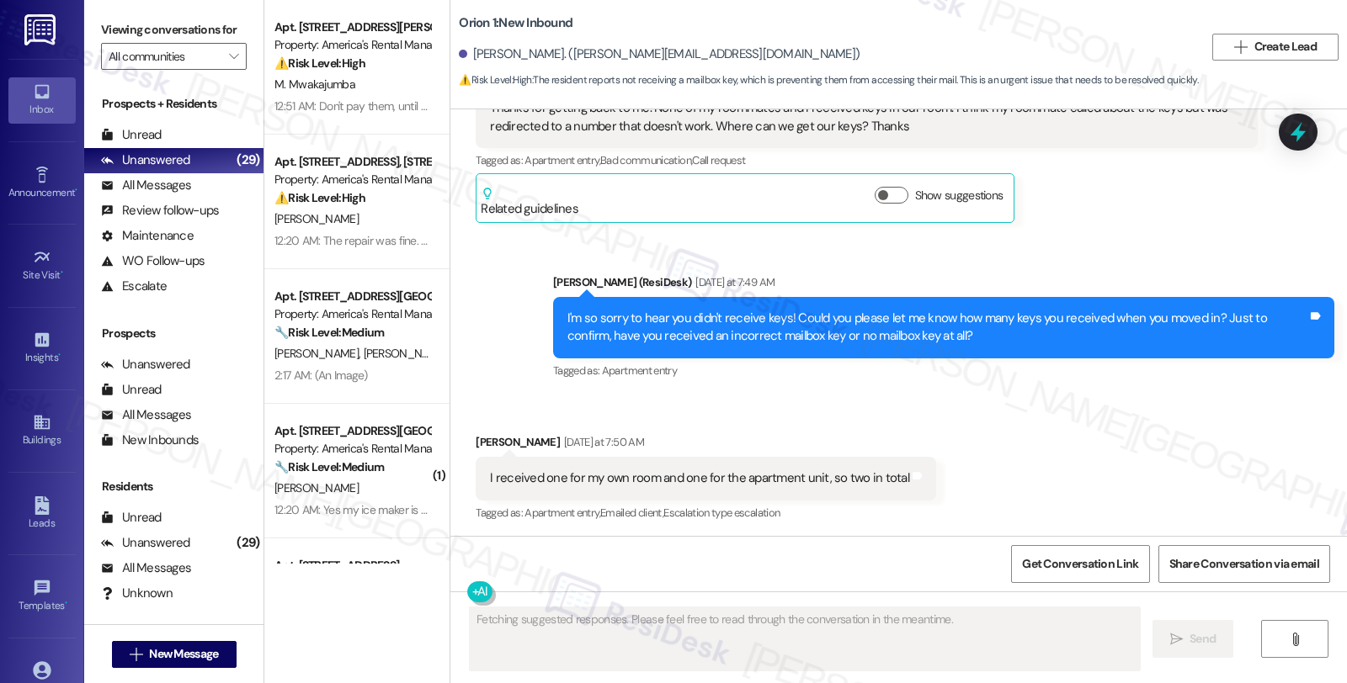
scroll to position [1675, 0]
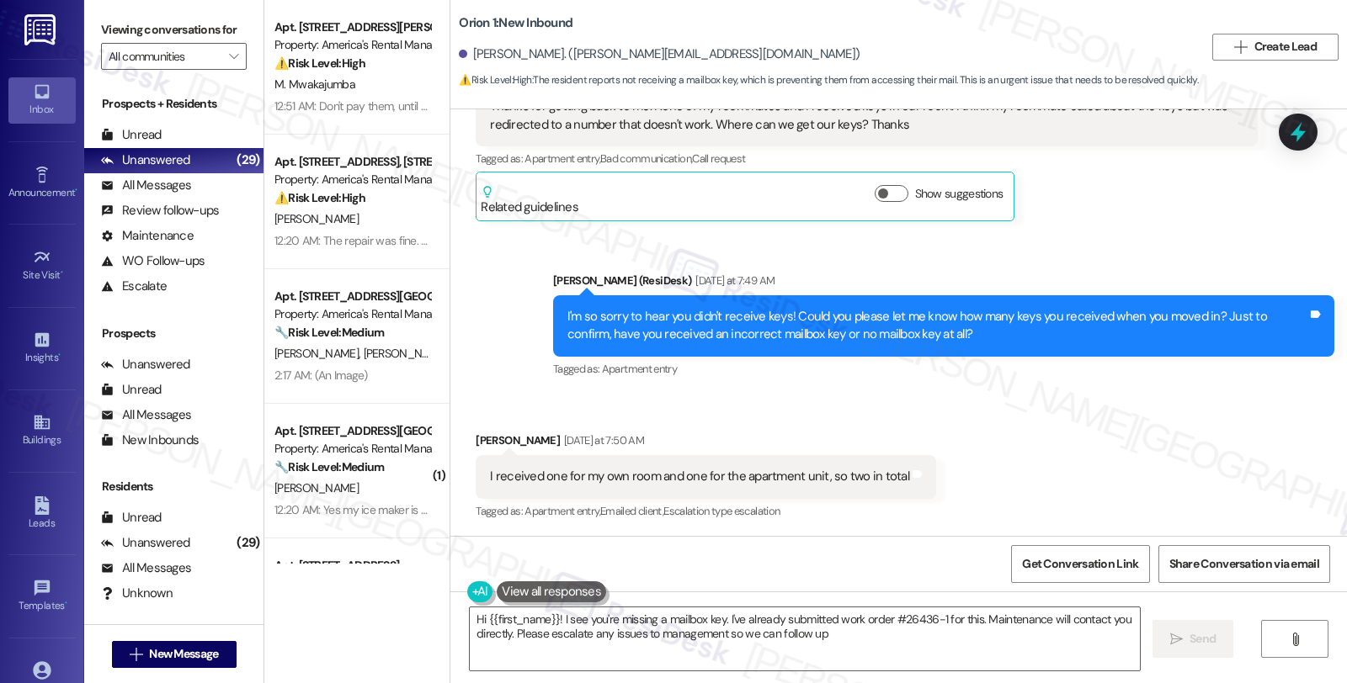
type textarea "Hi {{first_name}}! I see you're missing a mailbox key. I've already submitted w…"
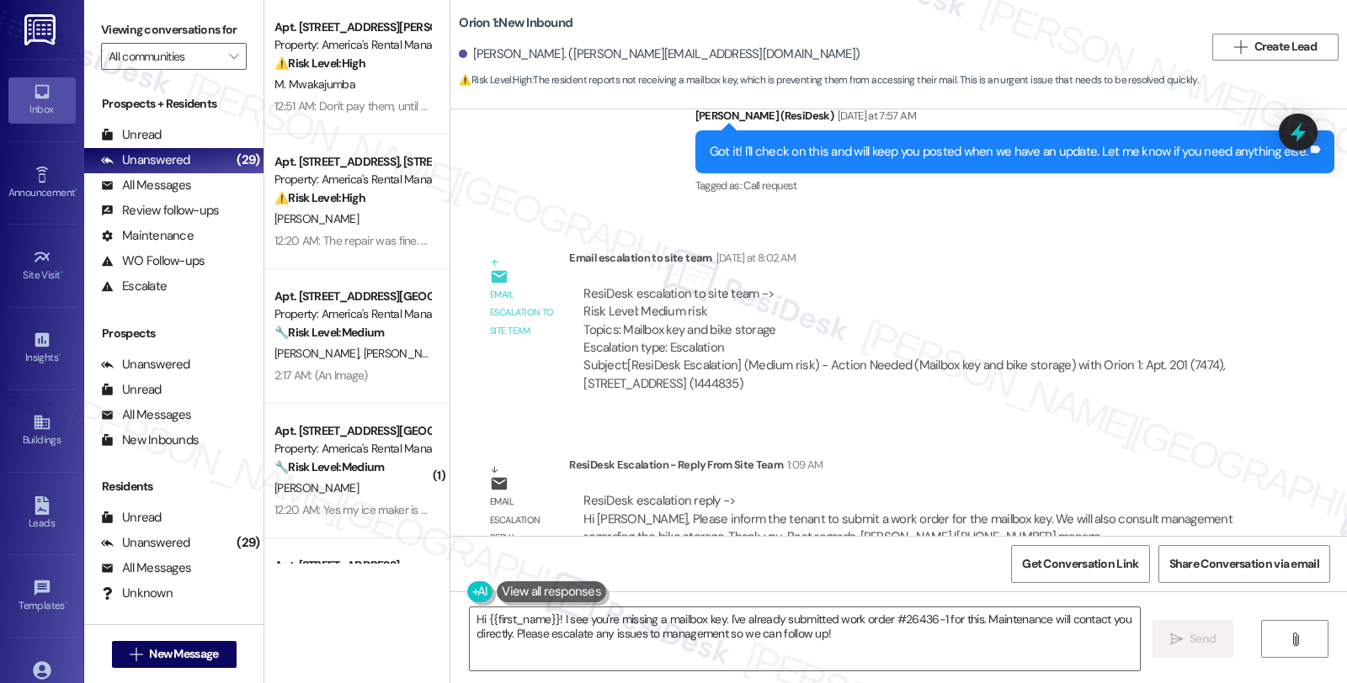
scroll to position [2599, 0]
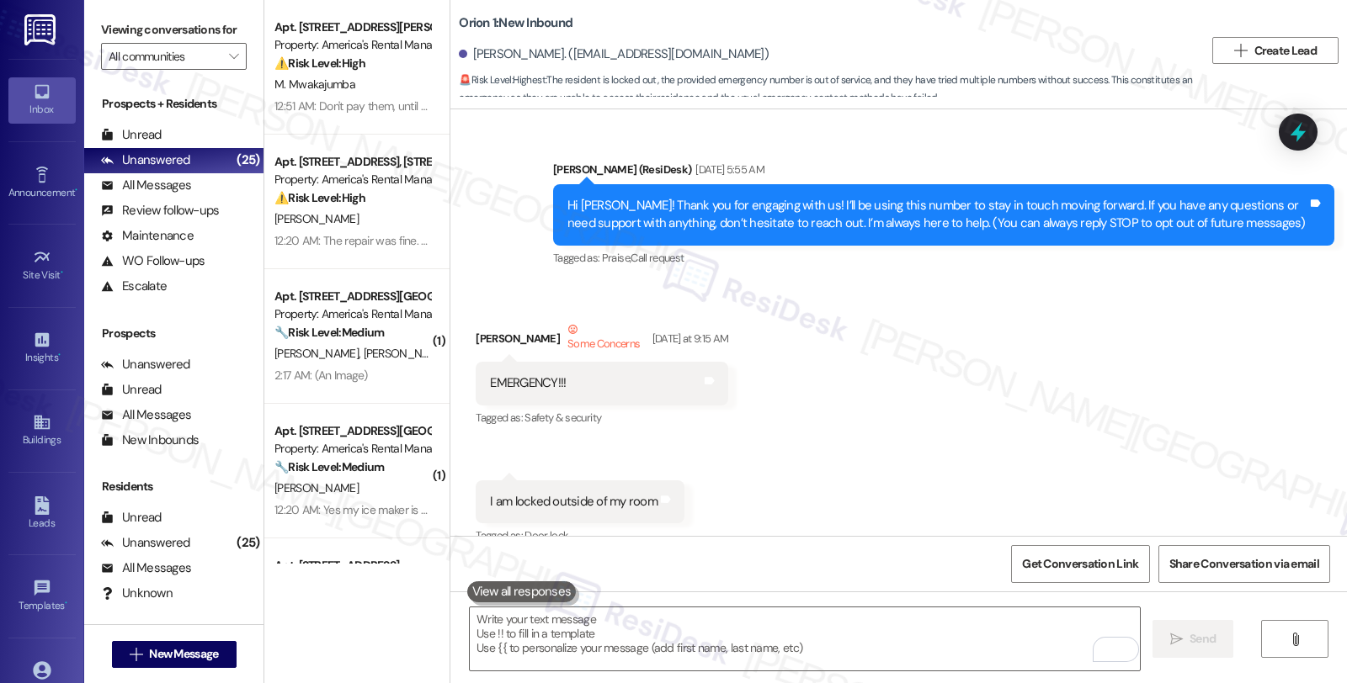
scroll to position [564, 0]
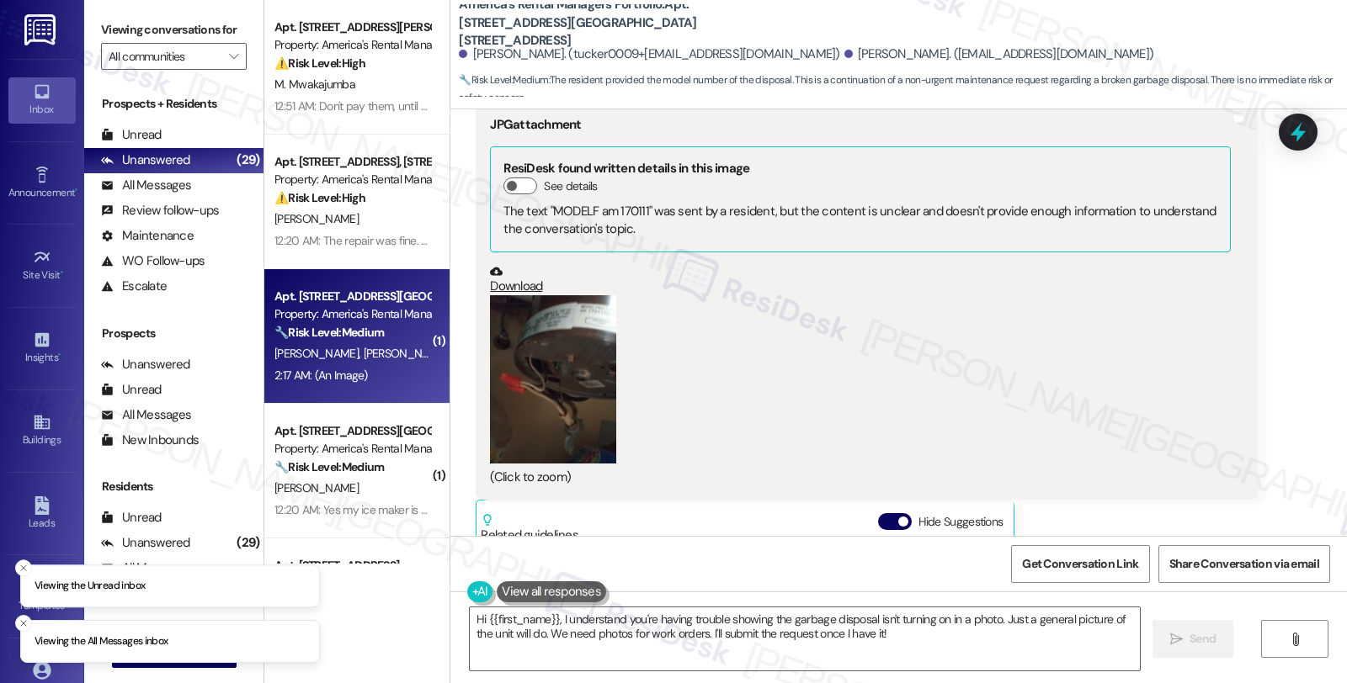
scroll to position [4994, 0]
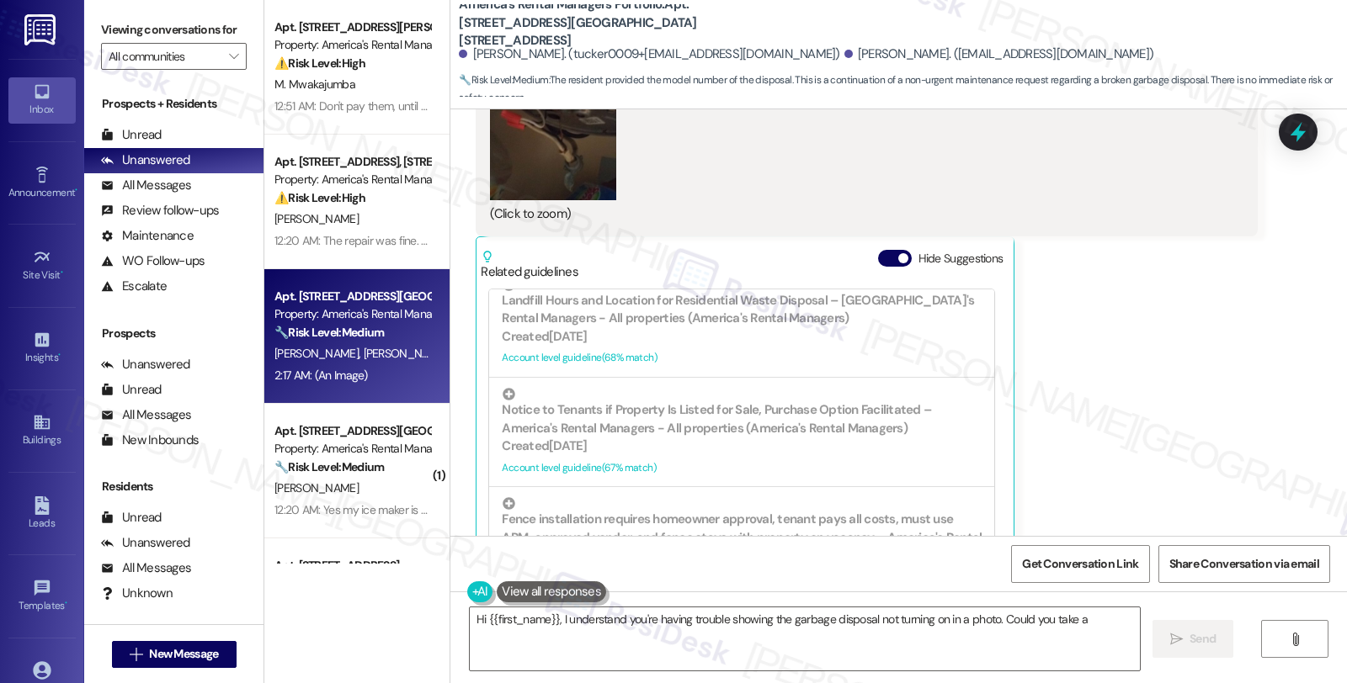
scroll to position [1019, 0]
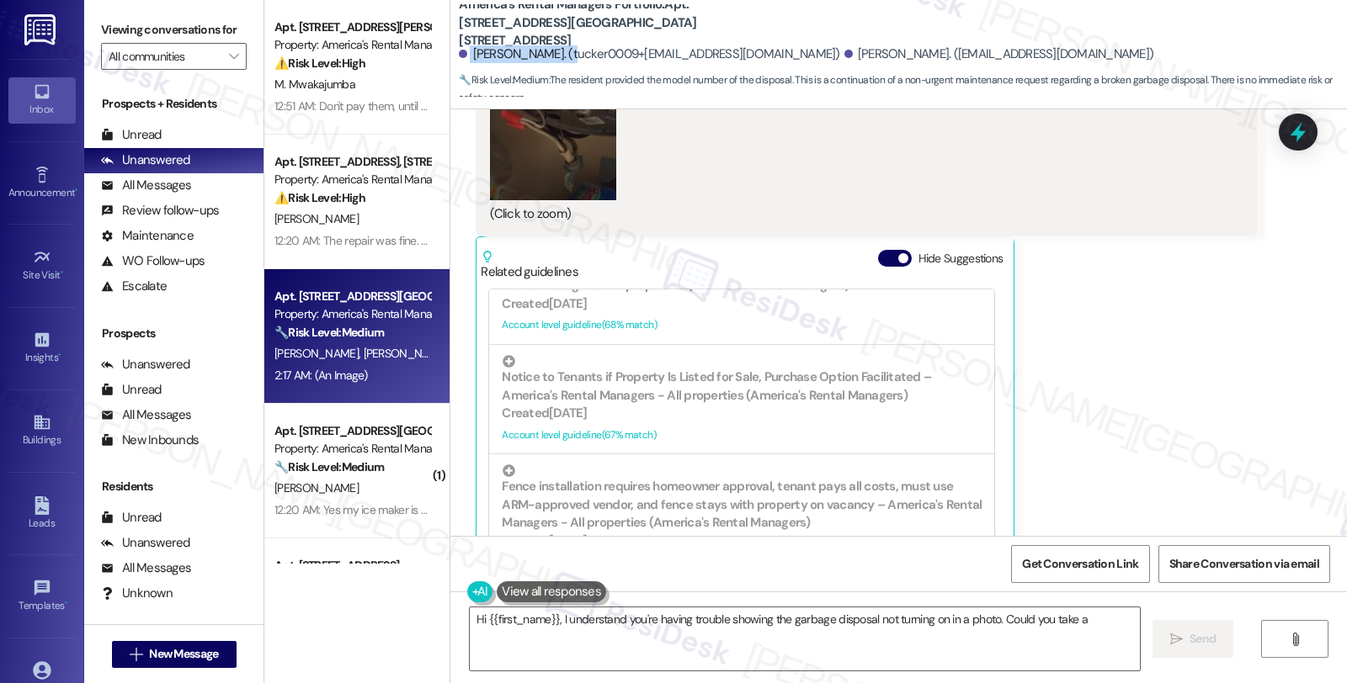
drag, startPoint x: 459, startPoint y: 52, endPoint x: 560, endPoint y: 51, distance: 101.0
click at [560, 51] on div "[PERSON_NAME]. (tucker0009+[EMAIL_ADDRESS][DOMAIN_NAME])" at bounding box center [649, 54] width 380 height 18
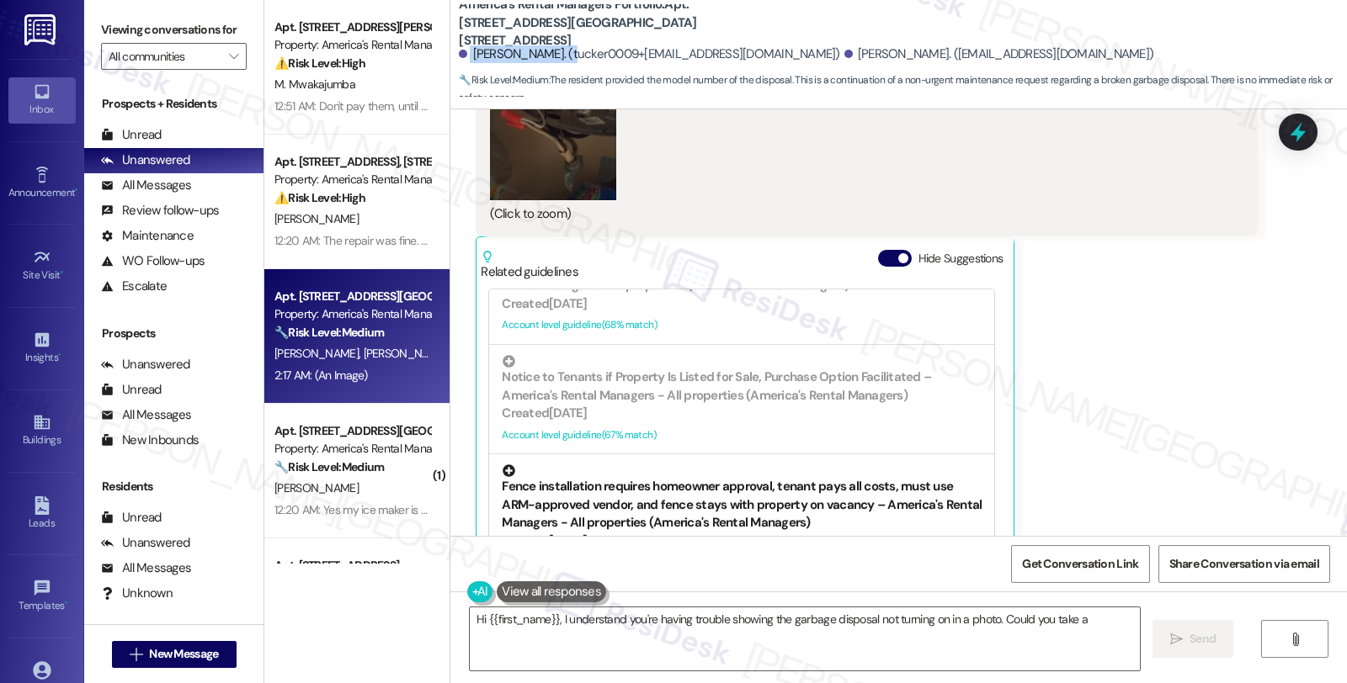
copy div "[PERSON_NAME]"
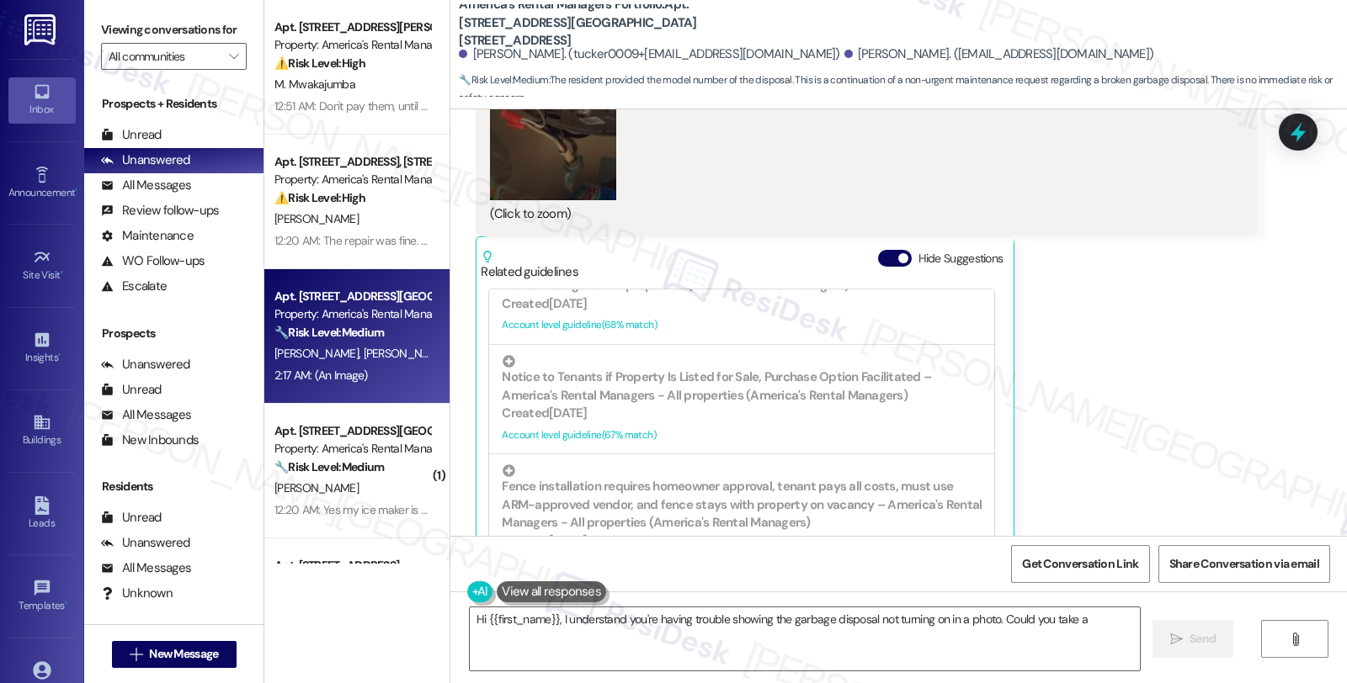
click at [687, 5] on b "America's Rental Managers Portfolio: Apt. [STREET_ADDRESS][GEOGRAPHIC_DATA][STR…" at bounding box center [627, 23] width 337 height 54
click at [686, 5] on b "America's Rental Managers Portfolio: Apt. [STREET_ADDRESS][GEOGRAPHIC_DATA][STR…" at bounding box center [627, 23] width 337 height 54
copy b "2215"
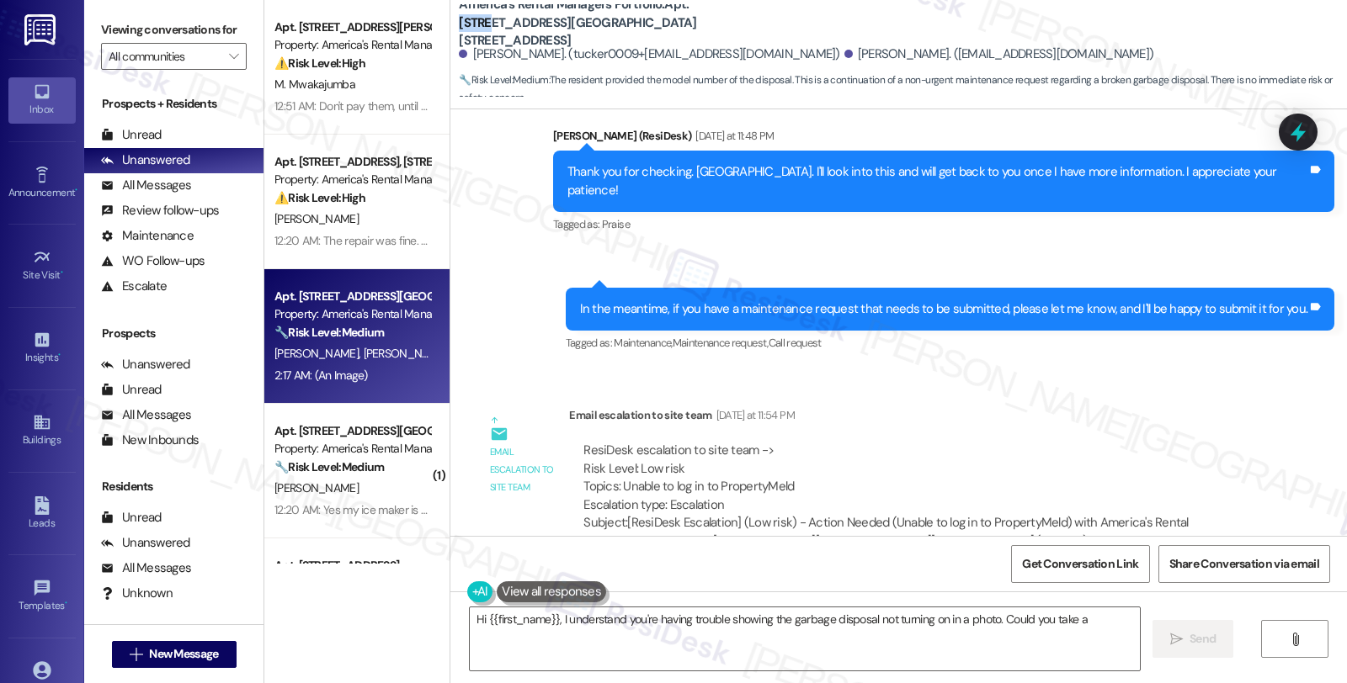
scroll to position [3217, 0]
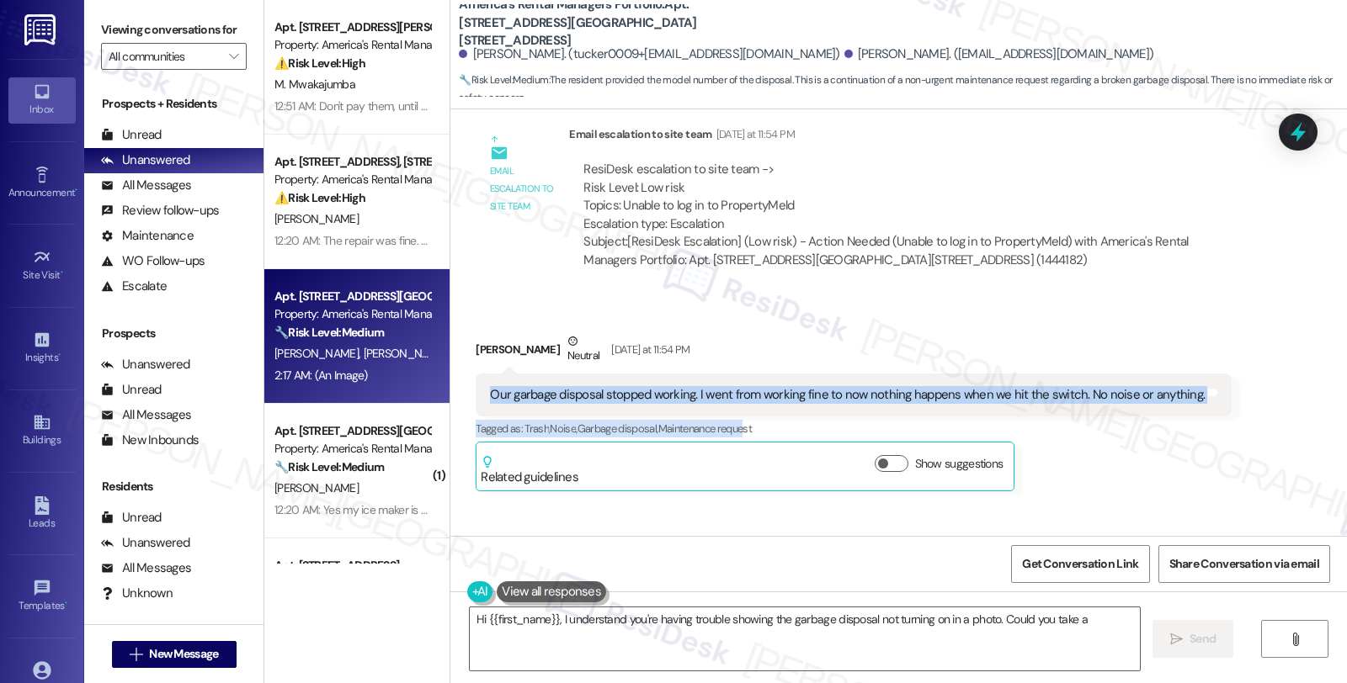
drag, startPoint x: 473, startPoint y: 360, endPoint x: 743, endPoint y: 404, distance: 273.7
click at [743, 404] on div "[PERSON_NAME] Neutral [DATE] at 11:54 PM Our garbage disposal stopped working. …" at bounding box center [854, 411] width 756 height 159
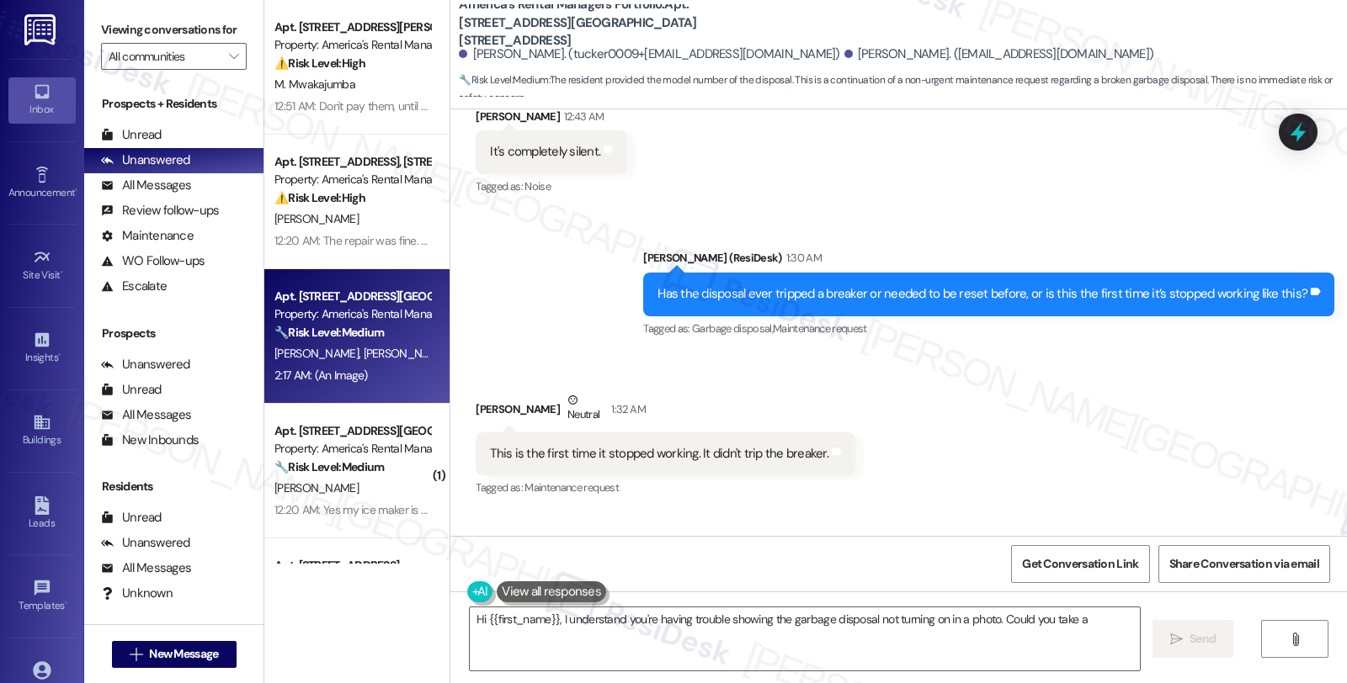
scroll to position [4059, 0]
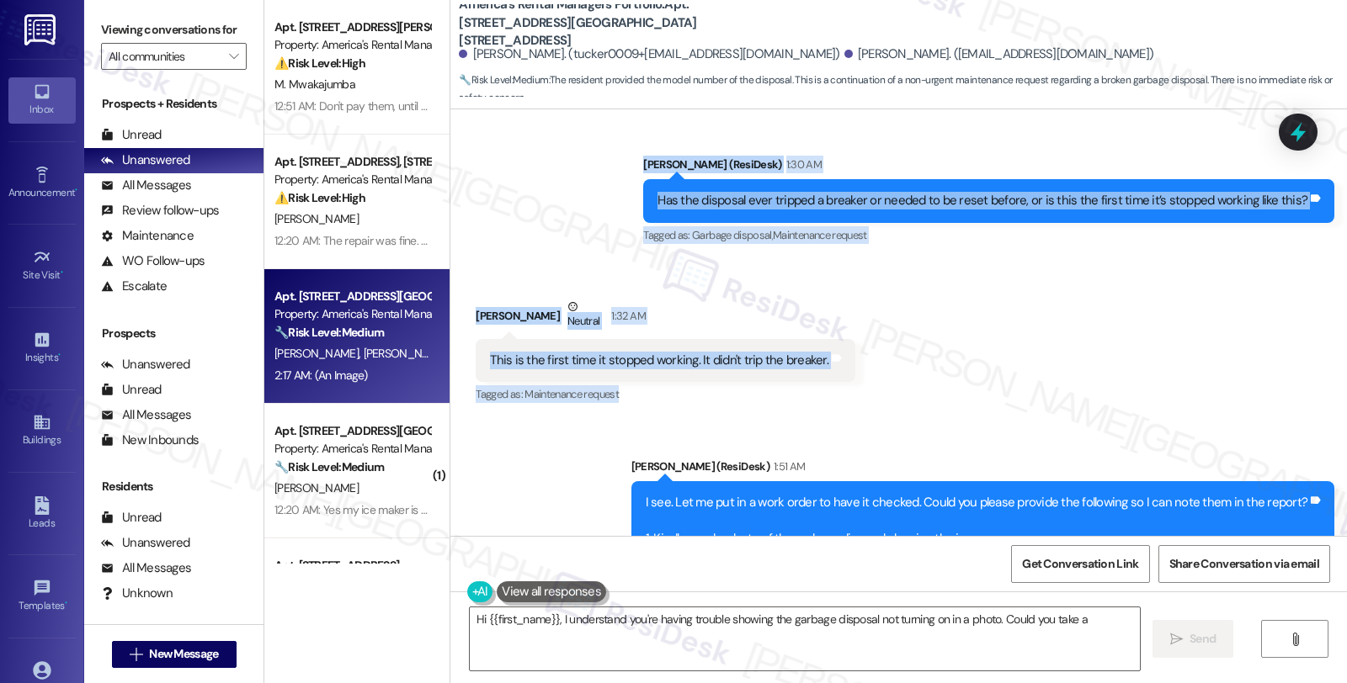
click at [835, 366] on div "Received via SMS [PERSON_NAME] Neutral 1:32 AM This is the first time it stoppe…" at bounding box center [665, 352] width 405 height 135
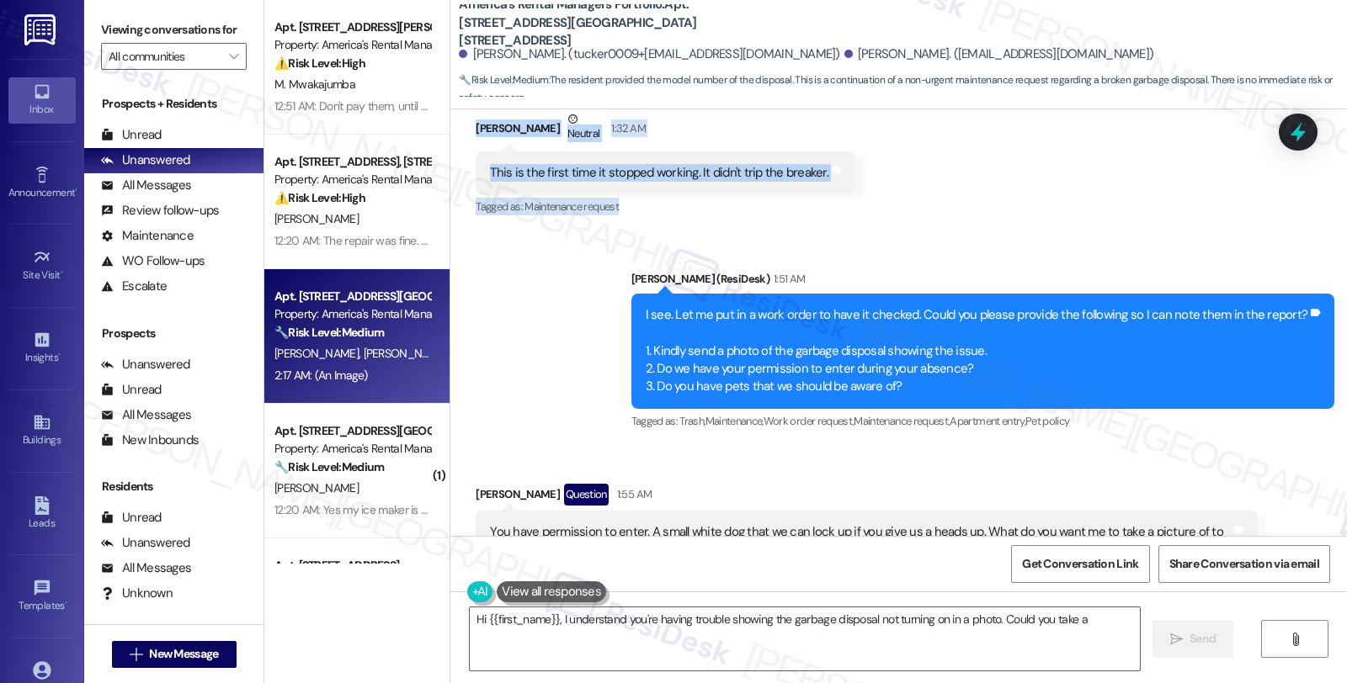
scroll to position [4526, 0]
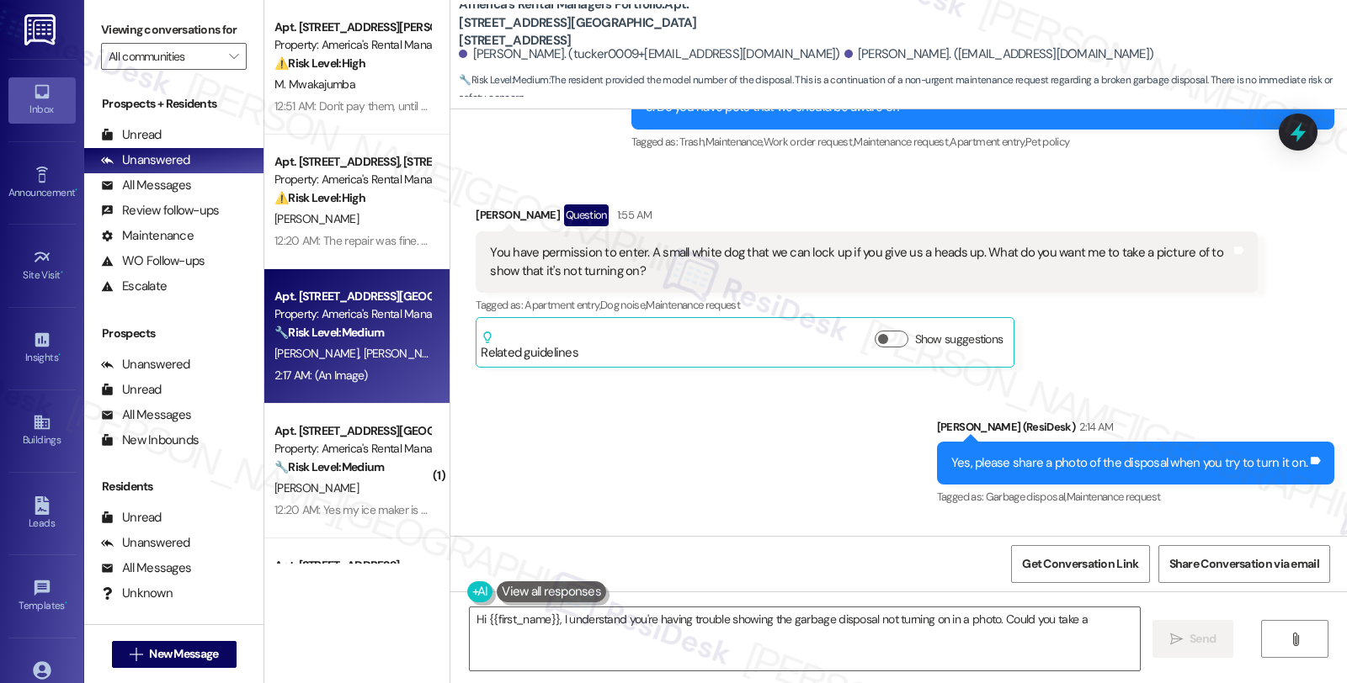
copy div "Our garbage disposal stopped working. I went from working fine to now nothing h…"
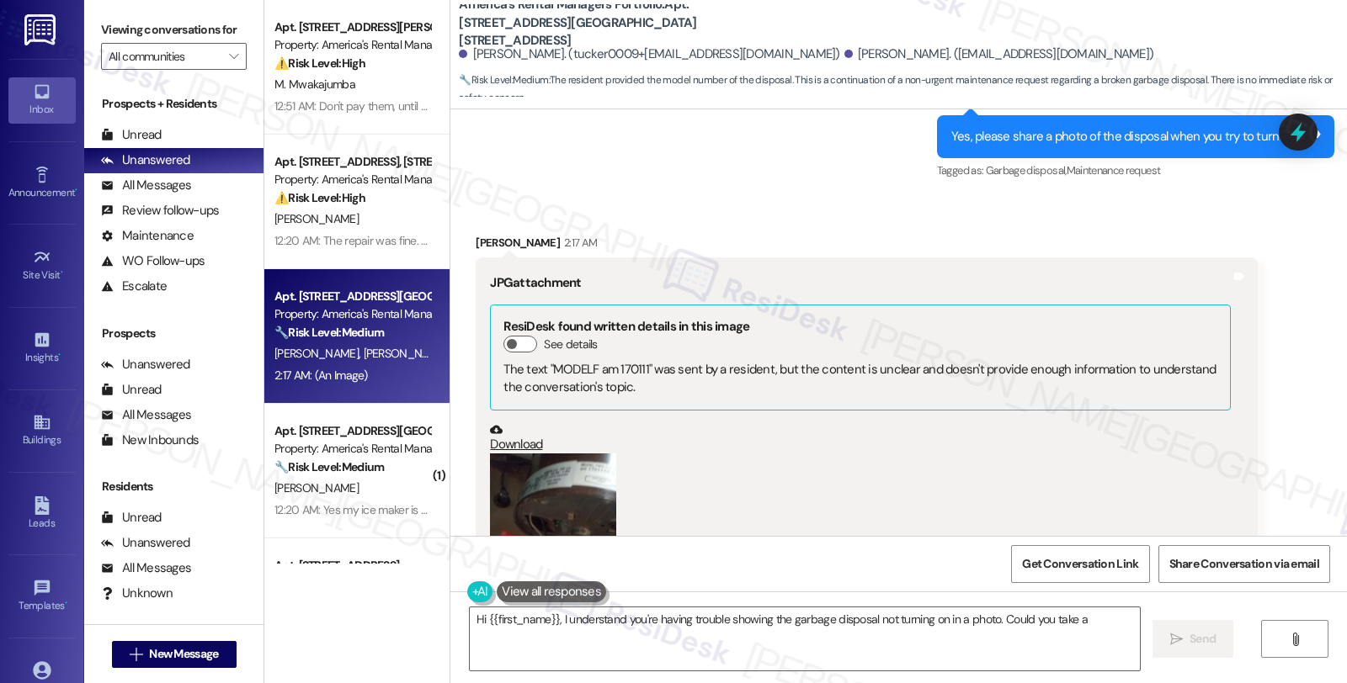
scroll to position [4994, 0]
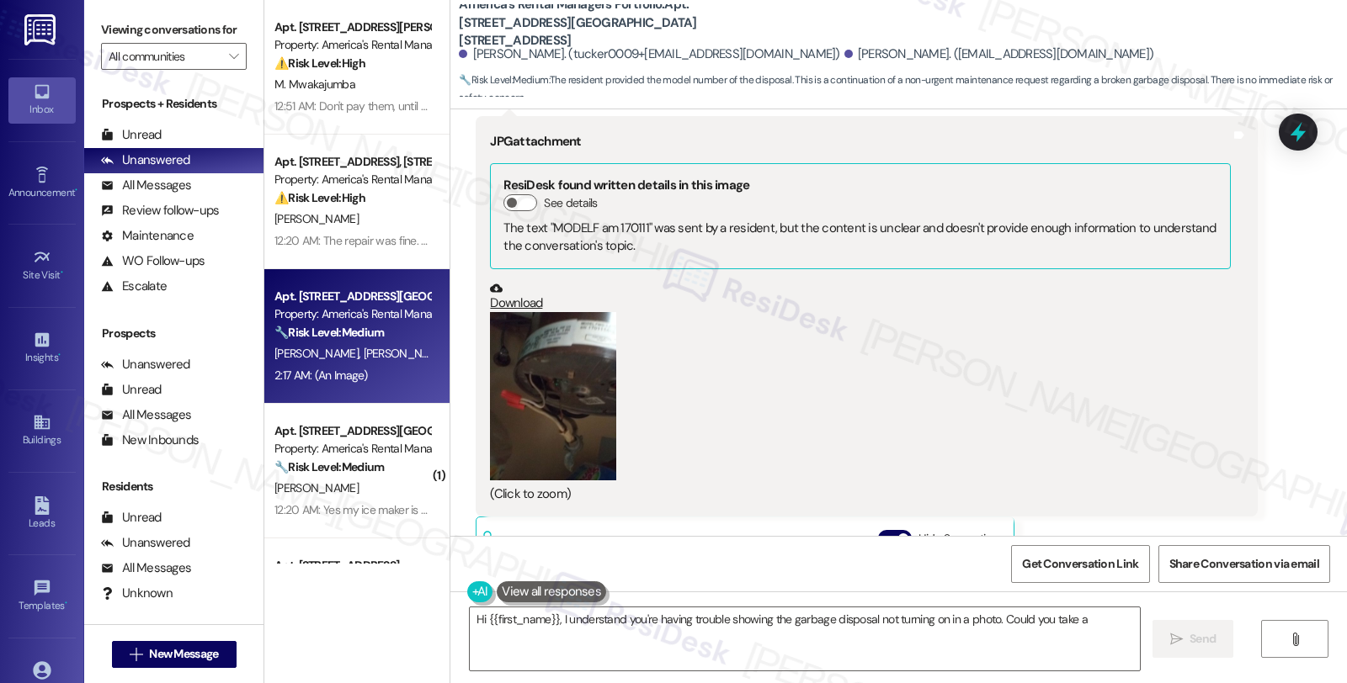
click at [518, 345] on button "Zoom image" at bounding box center [553, 396] width 126 height 168
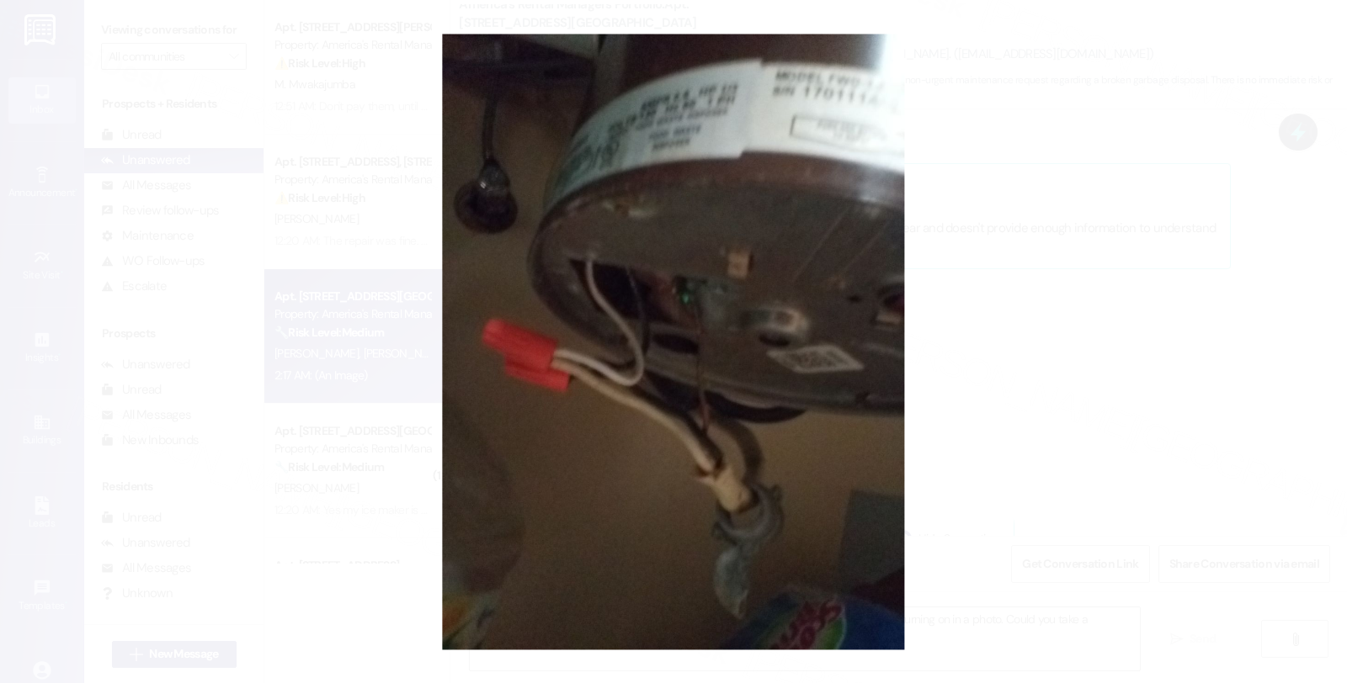
click at [1090, 370] on button "Unzoom image" at bounding box center [673, 341] width 1347 height 683
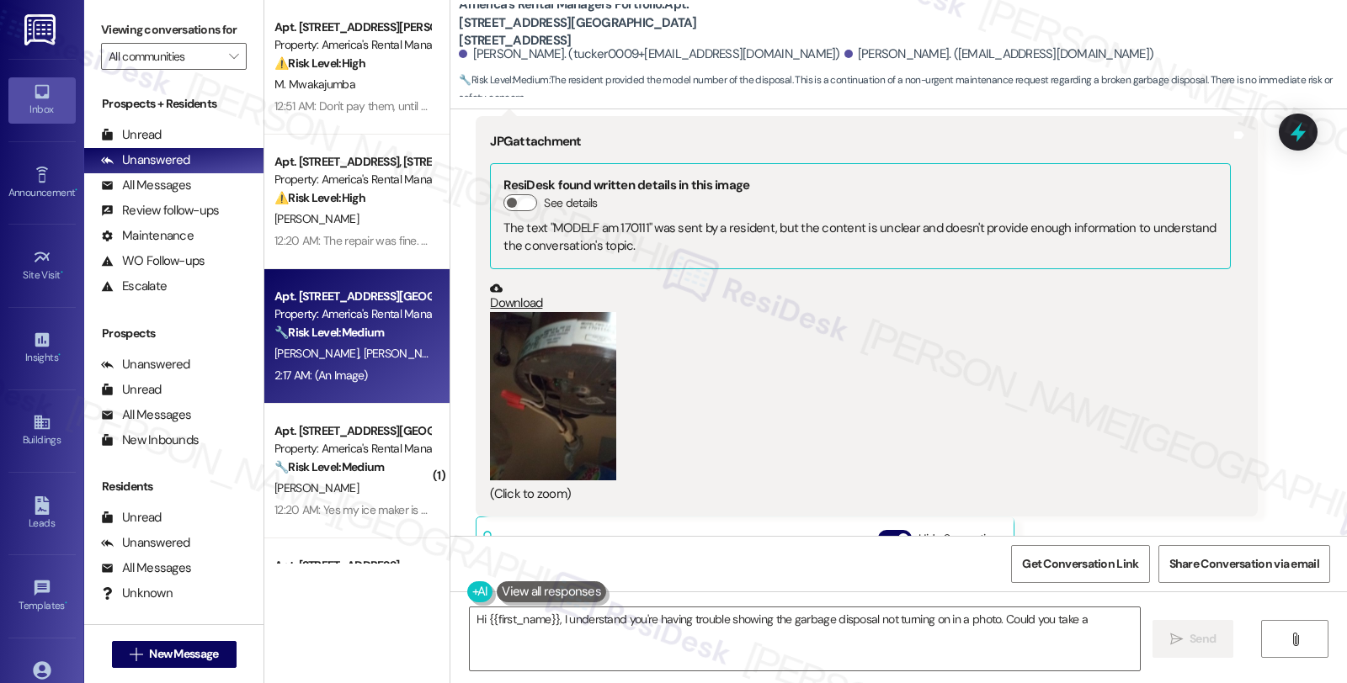
click at [513, 282] on link "Download" at bounding box center [860, 296] width 740 height 29
drag, startPoint x: 460, startPoint y: 56, endPoint x: 558, endPoint y: 53, distance: 98.5
click at [558, 53] on div "[PERSON_NAME]. (tucker0009+[EMAIL_ADDRESS][DOMAIN_NAME])" at bounding box center [649, 54] width 380 height 18
copy div "[PERSON_NAME]"
click at [470, 619] on textarea "Hi {{first_name}}, I understand you're having trouble showing the garbage dispo…" at bounding box center [805, 639] width 670 height 63
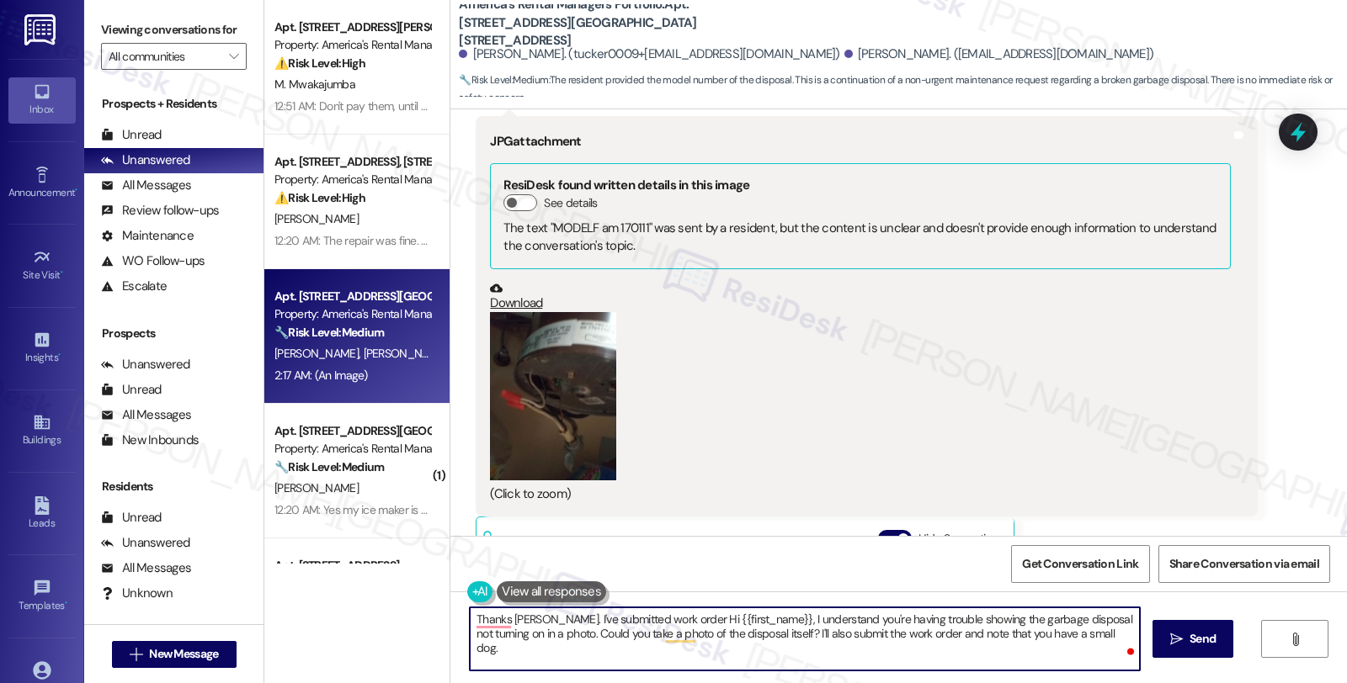
paste textarea "#53359-1"
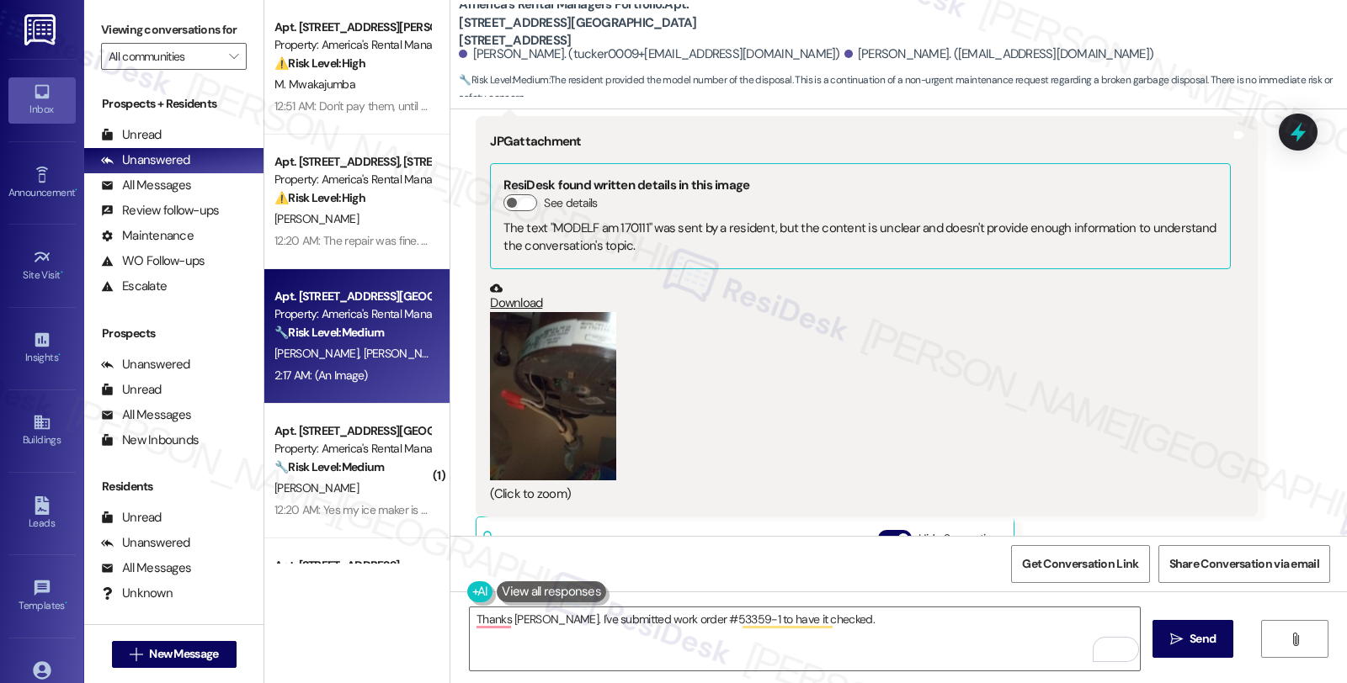
click at [1104, 371] on div "(Click to zoom)" at bounding box center [860, 408] width 740 height 192
click at [854, 631] on textarea "Thanks [PERSON_NAME]. I've submitted work order #53359-1 to have it checked." at bounding box center [805, 639] width 670 height 63
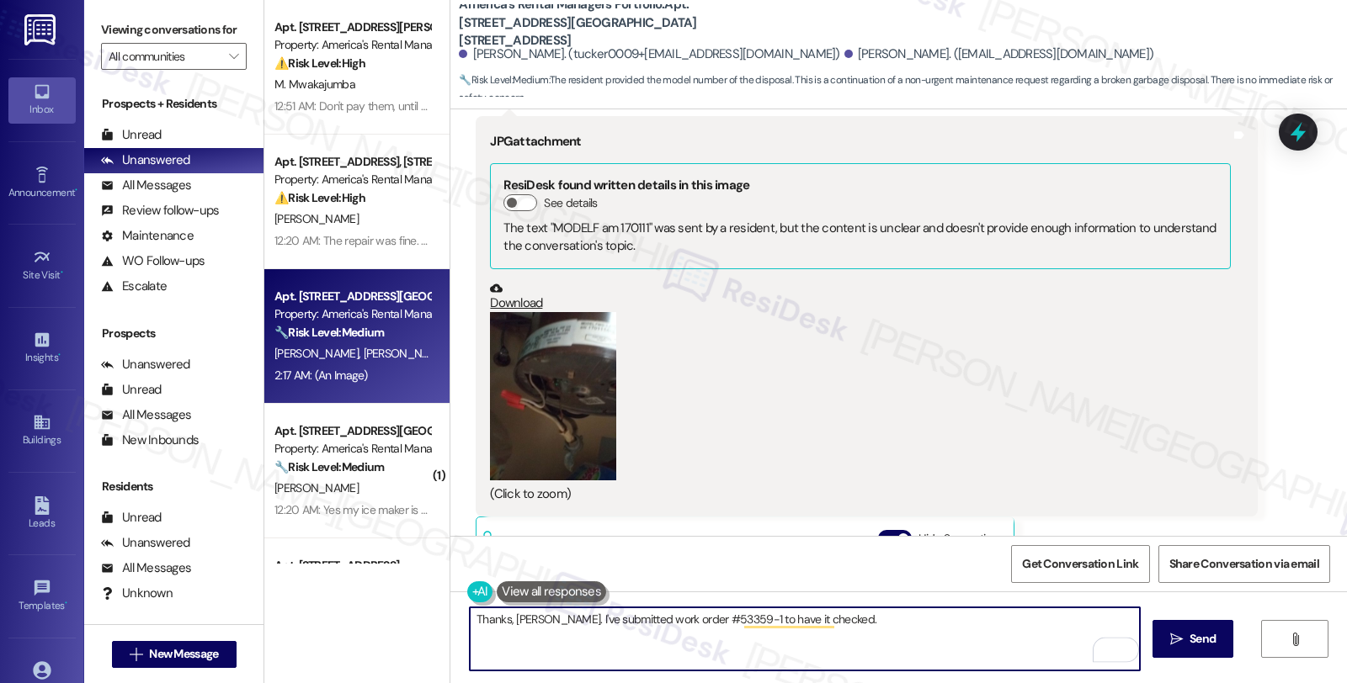
click at [880, 613] on textarea "Thanks, [PERSON_NAME]. I've submitted work order #53359-1 to have it checked." at bounding box center [805, 639] width 670 height 63
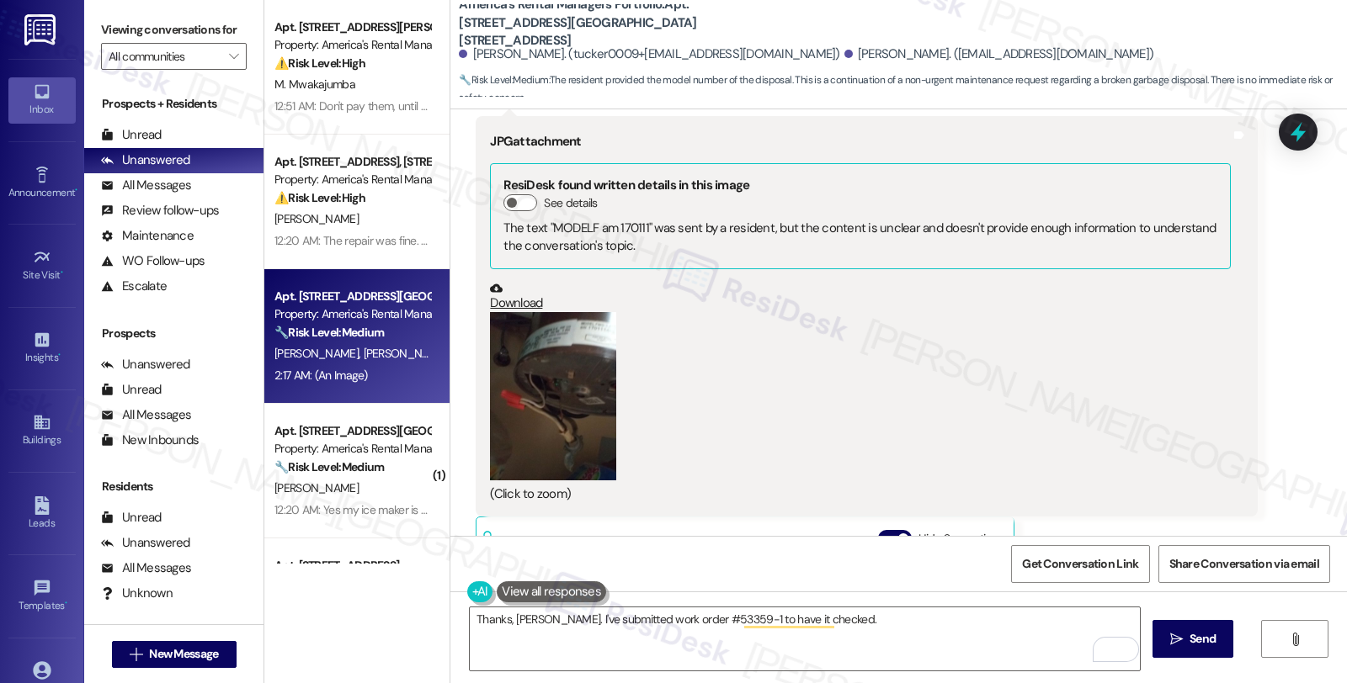
click at [1093, 511] on div "[PERSON_NAME] 2:17 AM JPG attachment ResiDesk found written details in this ima…" at bounding box center [866, 466] width 781 height 747
click at [840, 629] on textarea "Thanks, [PERSON_NAME]. I've submitted work order #53359-1 to have it checked." at bounding box center [805, 639] width 670 height 63
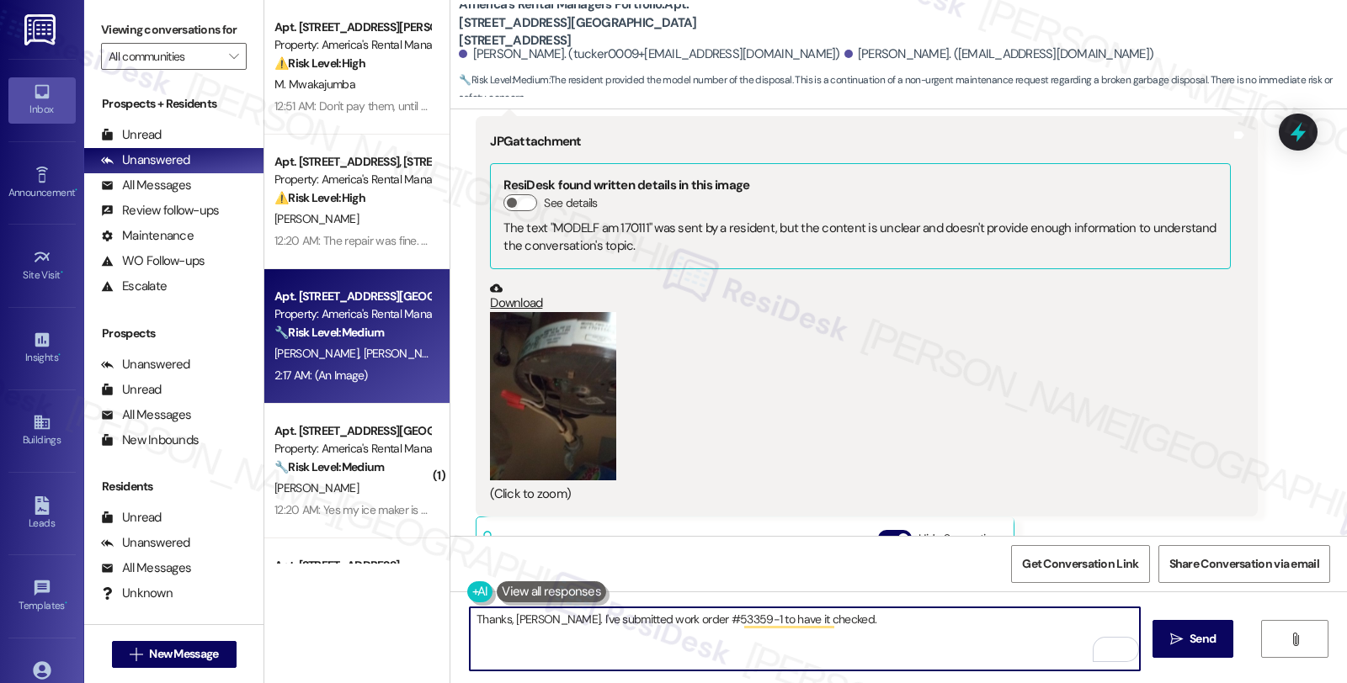
click at [843, 623] on textarea "Thanks, [PERSON_NAME]. I've submitted work order #53359-1 to have it checked." at bounding box center [805, 639] width 670 height 63
paste textarea "Our dashboard in PropertyMeld show that this tenant, [PERSON_NAME], and his co-…"
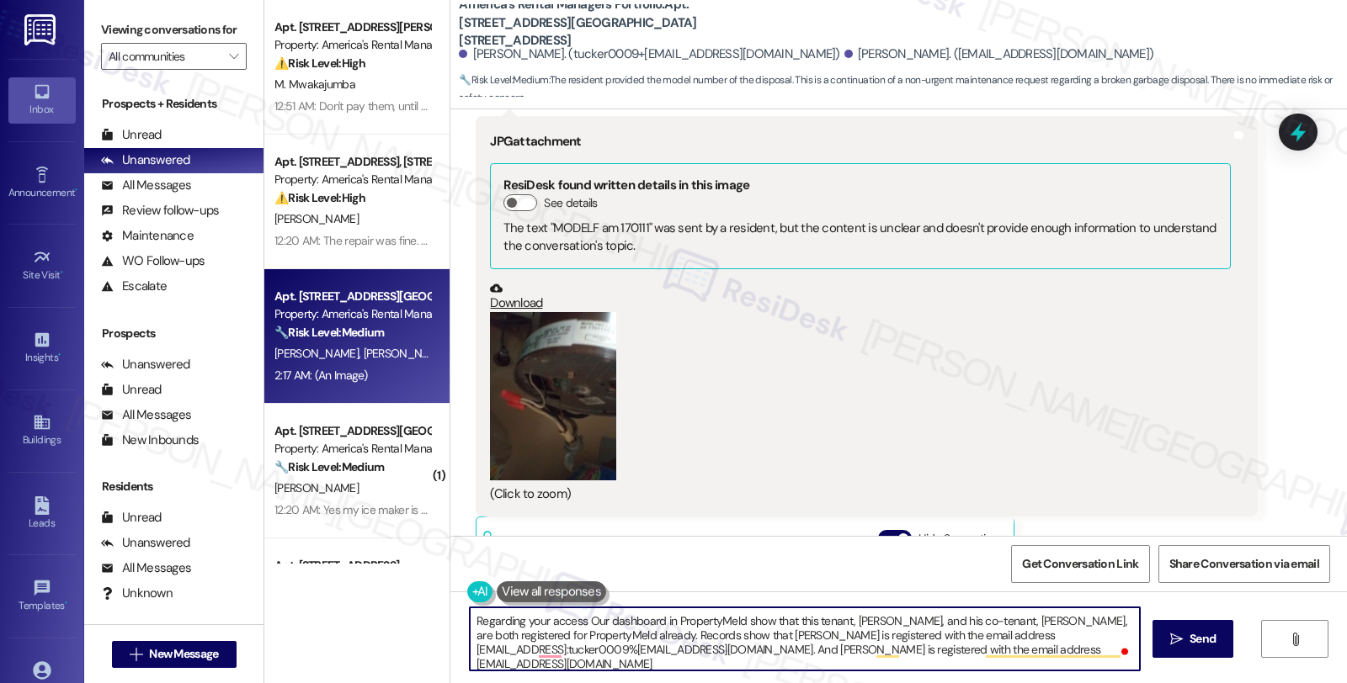
scroll to position [0, 0]
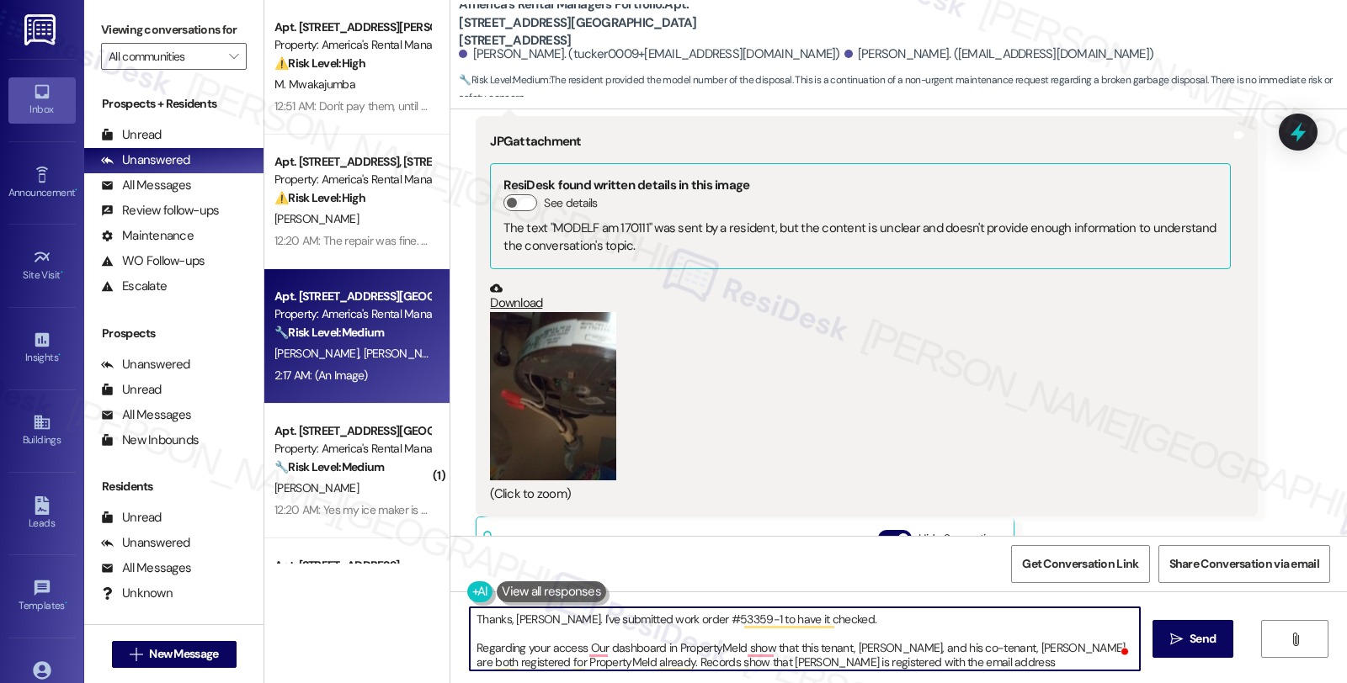
click at [577, 646] on textarea "Thanks, Benjimen. I've submitted work order #53359-1 to have it checked. Regard…" at bounding box center [805, 639] width 670 height 63
click at [800, 637] on textarea "Thanks, Benjimen. I've submitted work order #53359-1 to have it checked. Regard…" at bounding box center [805, 639] width 670 height 63
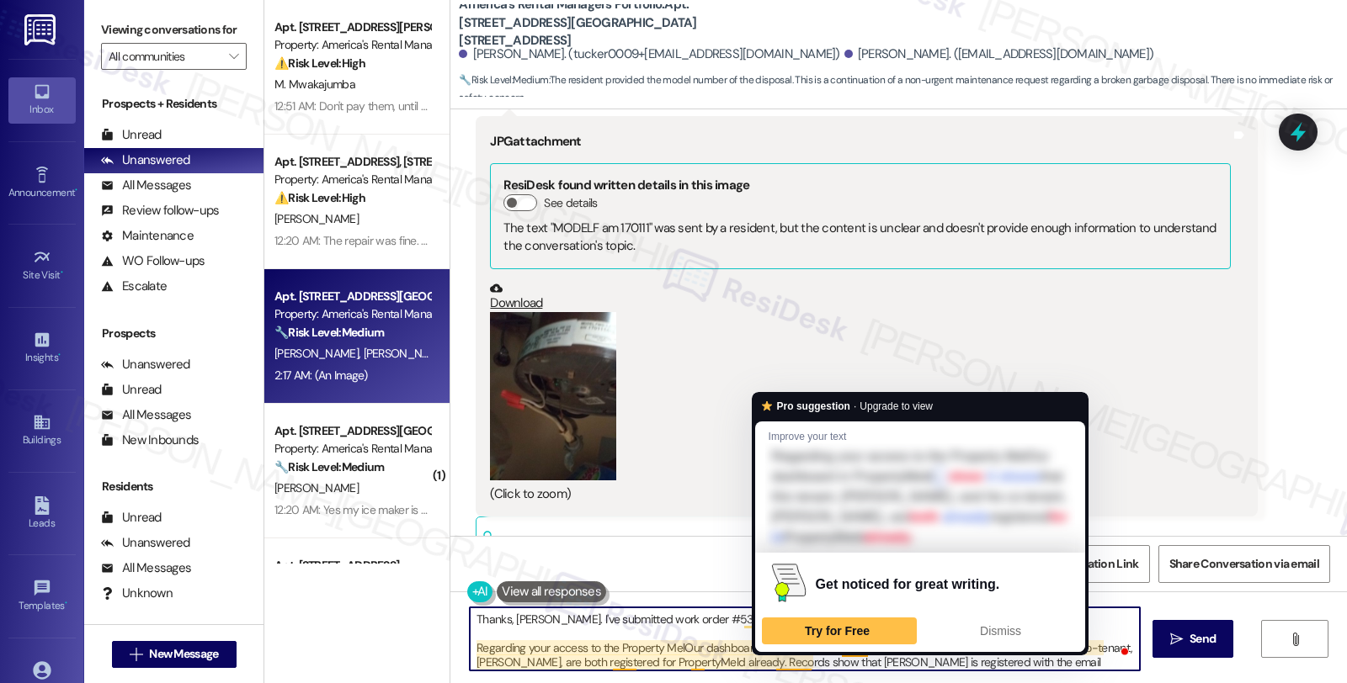
click at [796, 649] on div "Get noticed for great writing. Try for Free Dismiss" at bounding box center [920, 602] width 330 height 99
click at [734, 646] on textarea "Thanks, Benjimen. I've submitted work order #53359-1 to have it checked. Regard…" at bounding box center [805, 639] width 670 height 63
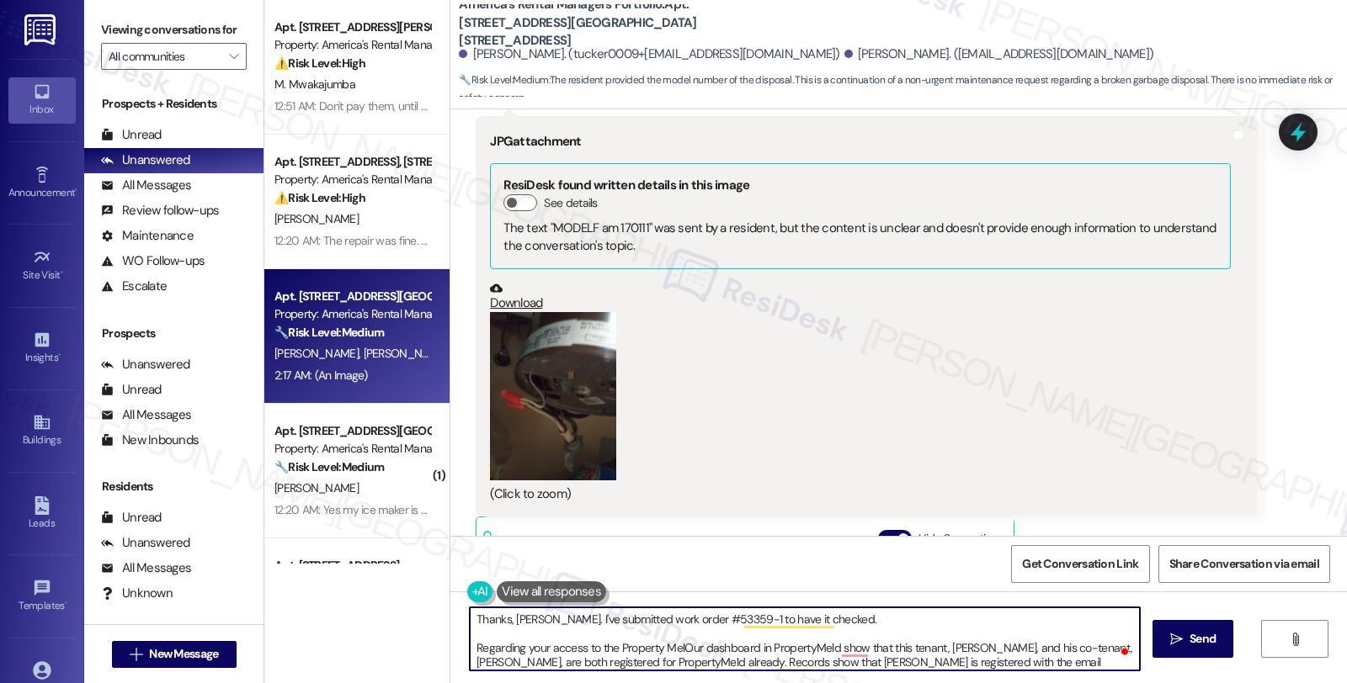
click at [803, 646] on textarea "Thanks, Benjimen. I've submitted work order #53359-1 to have it checked. Regard…" at bounding box center [805, 639] width 670 height 63
click at [627, 649] on textarea "Thanks, Benjimen. I've submitted work order #53359-1 to have it checked. Regard…" at bounding box center [805, 639] width 670 height 63
paste textarea "Meld"
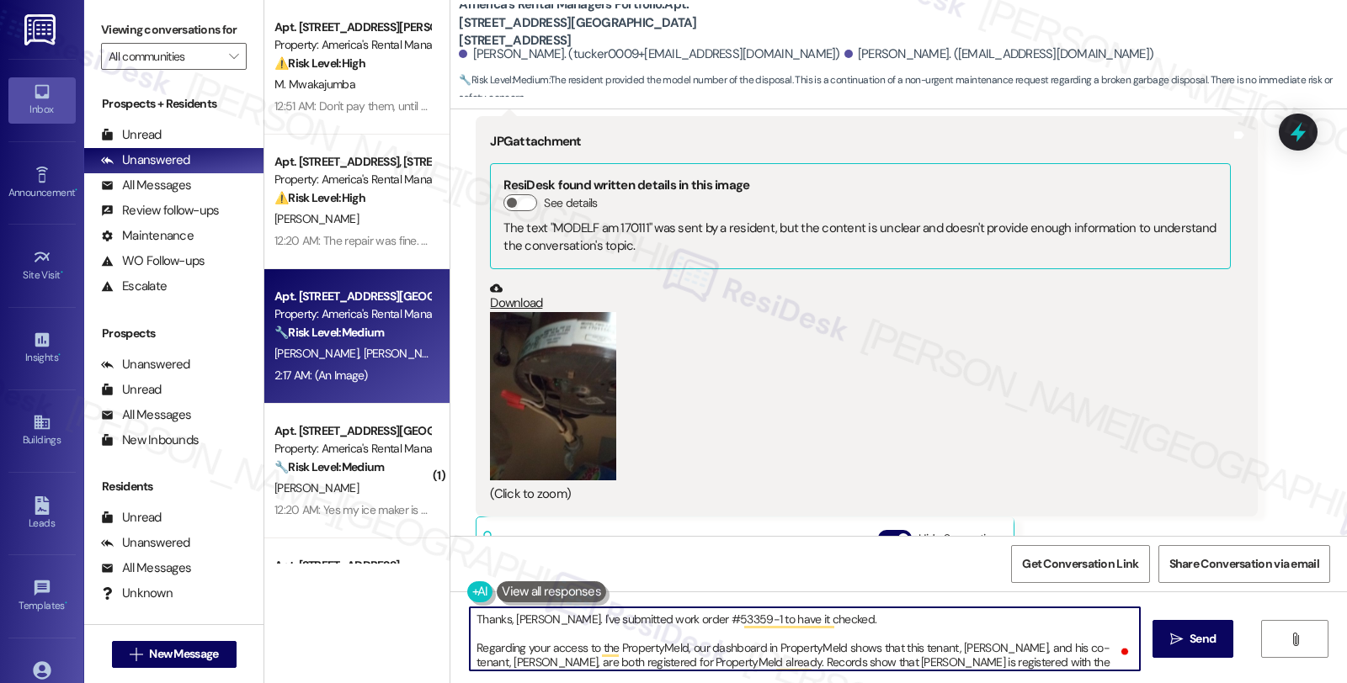
click at [795, 642] on textarea "Thanks, Benjimen. I've submitted work order #53359-1 to have it checked. Regard…" at bounding box center [805, 639] width 670 height 63
click at [758, 645] on textarea "Thanks, Benjimen. I've submitted work order #53359-1 to have it checked. Regard…" at bounding box center [805, 639] width 670 height 63
click at [815, 648] on textarea "Thanks, Benjimen. I've submitted work order #53359-1 to have it checked. Regard…" at bounding box center [805, 639] width 670 height 63
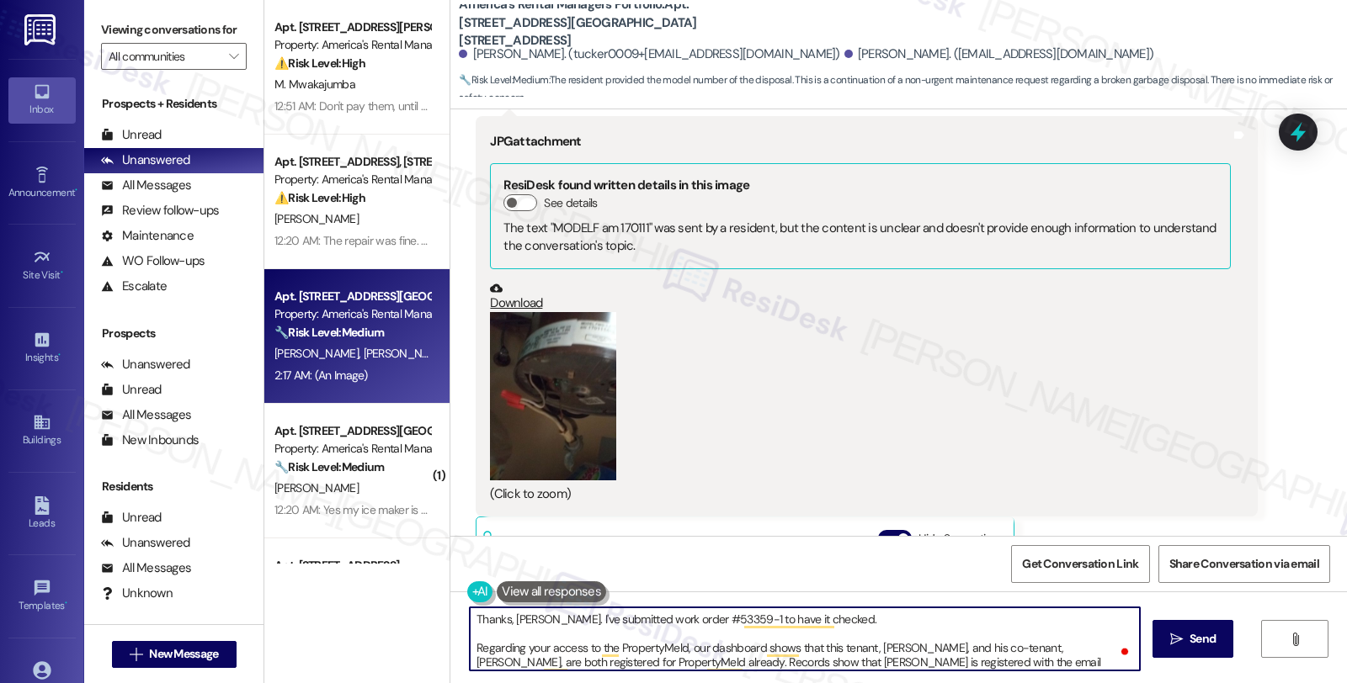
click at [815, 648] on textarea "Thanks, Benjimen. I've submitted work order #53359-1 to have it checked. Regard…" at bounding box center [805, 639] width 670 height 63
click at [910, 643] on textarea "Thanks, Benjimen. I've submitted work order #53359-1 to have it checked. Regard…" at bounding box center [805, 639] width 670 height 63
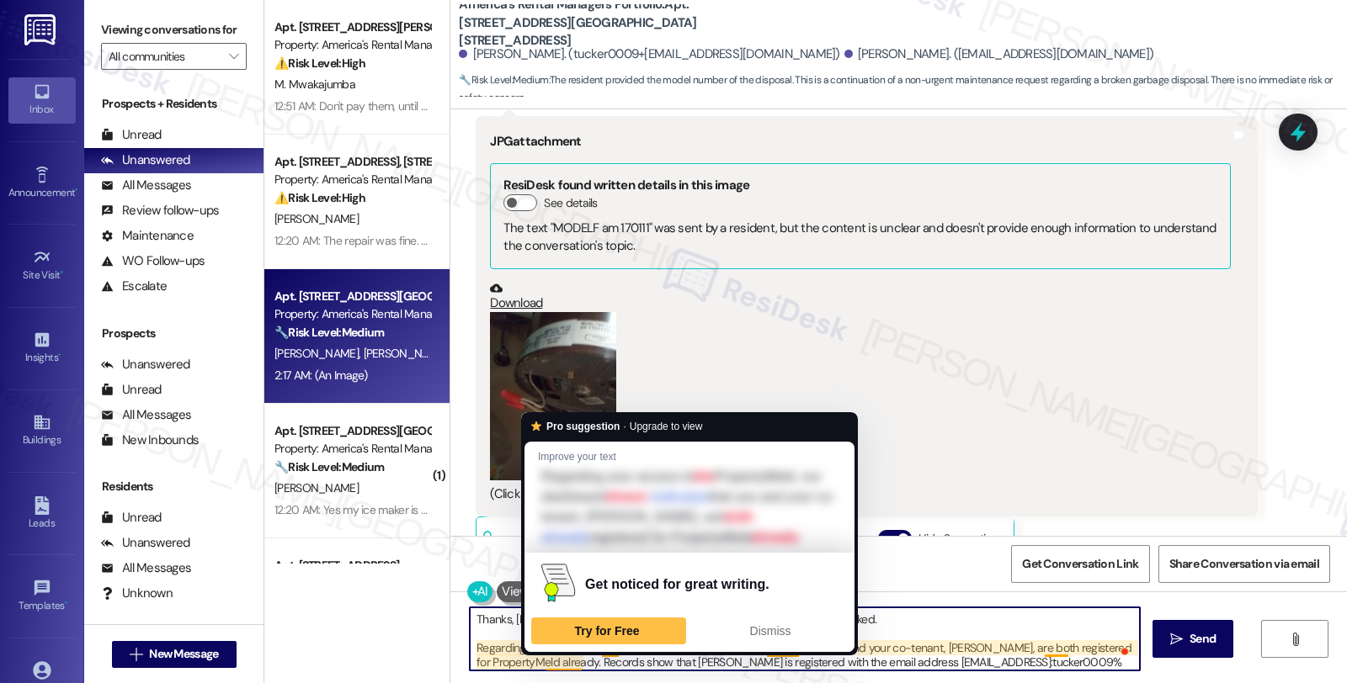
click at [549, 661] on textarea "Thanks, Benjimen. I've submitted work order #53359-1 to have it checked. Regard…" at bounding box center [805, 639] width 670 height 63
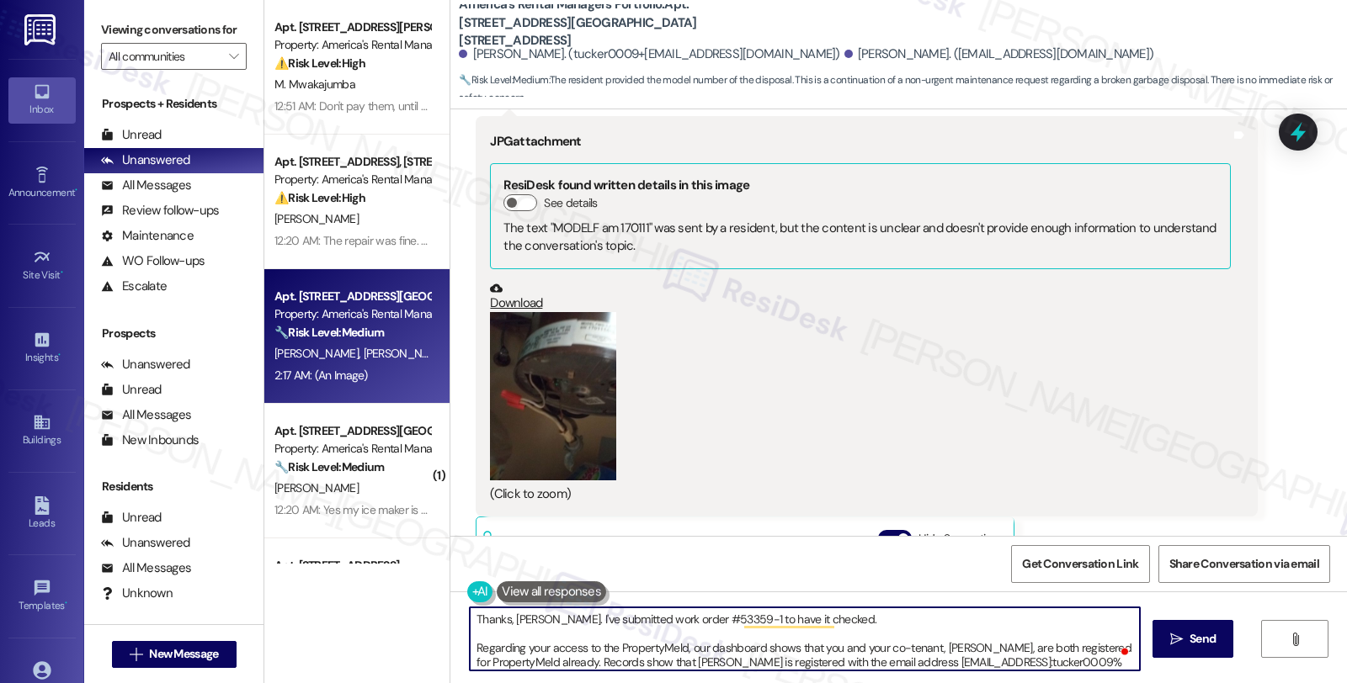
click at [893, 657] on textarea "Thanks, Benjimen. I've submitted work order #53359-1 to have it checked. Regard…" at bounding box center [805, 639] width 670 height 63
click at [686, 665] on textarea "Thanks, Benjimen. I've submitted work order #53359-1 to have it checked. Regard…" at bounding box center [805, 639] width 670 height 63
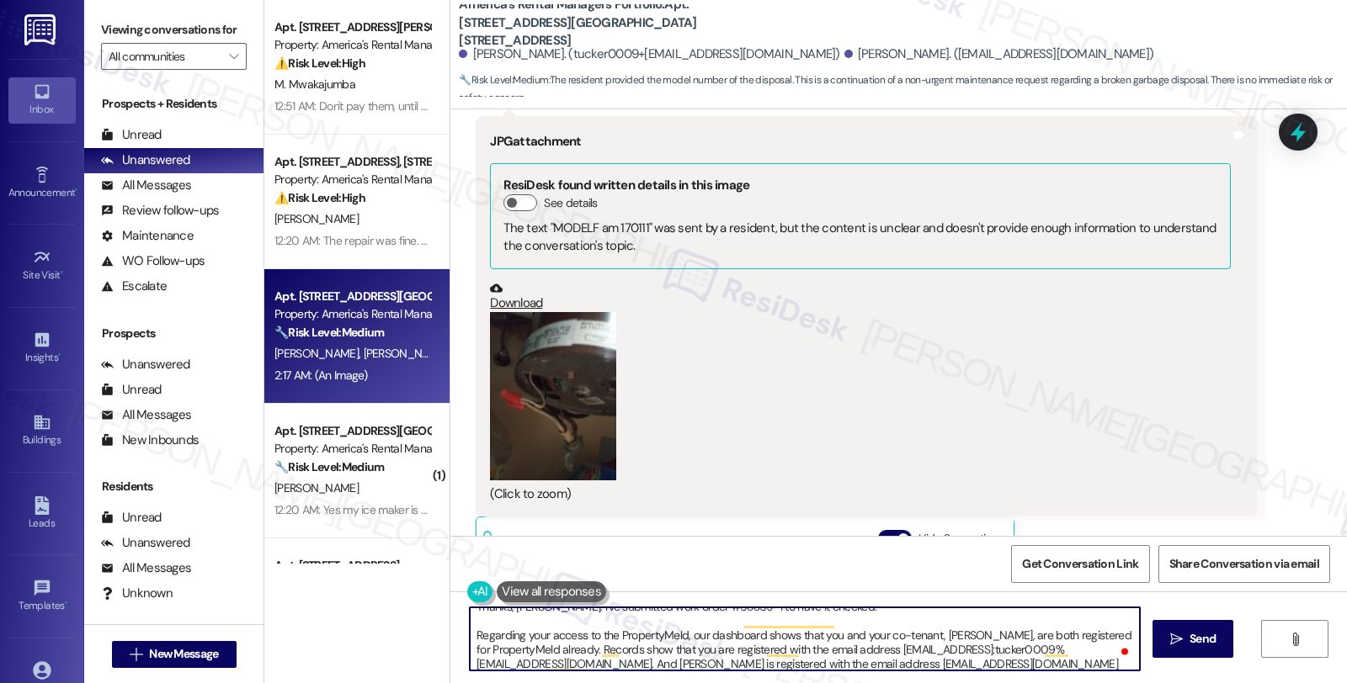
scroll to position [13, 0]
click at [651, 662] on textarea "Thanks, Benjimen. I've submitted work order #53359-1 to have it checked. Regard…" at bounding box center [805, 639] width 670 height 63
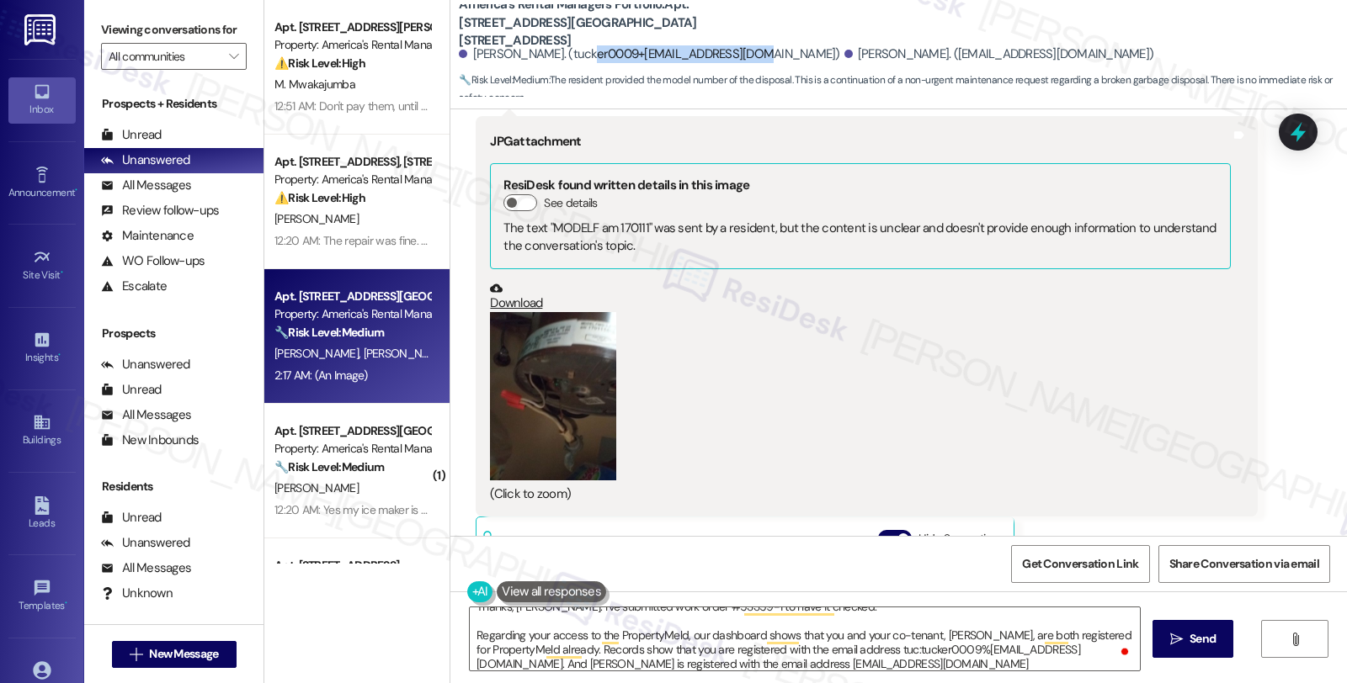
drag, startPoint x: 567, startPoint y: 51, endPoint x: 737, endPoint y: 51, distance: 169.2
click at [737, 51] on div "[PERSON_NAME]. (tucker0009+[EMAIL_ADDRESS][DOMAIN_NAME])" at bounding box center [649, 54] width 380 height 18
copy div "tucker0009+fndgs@proton.me"
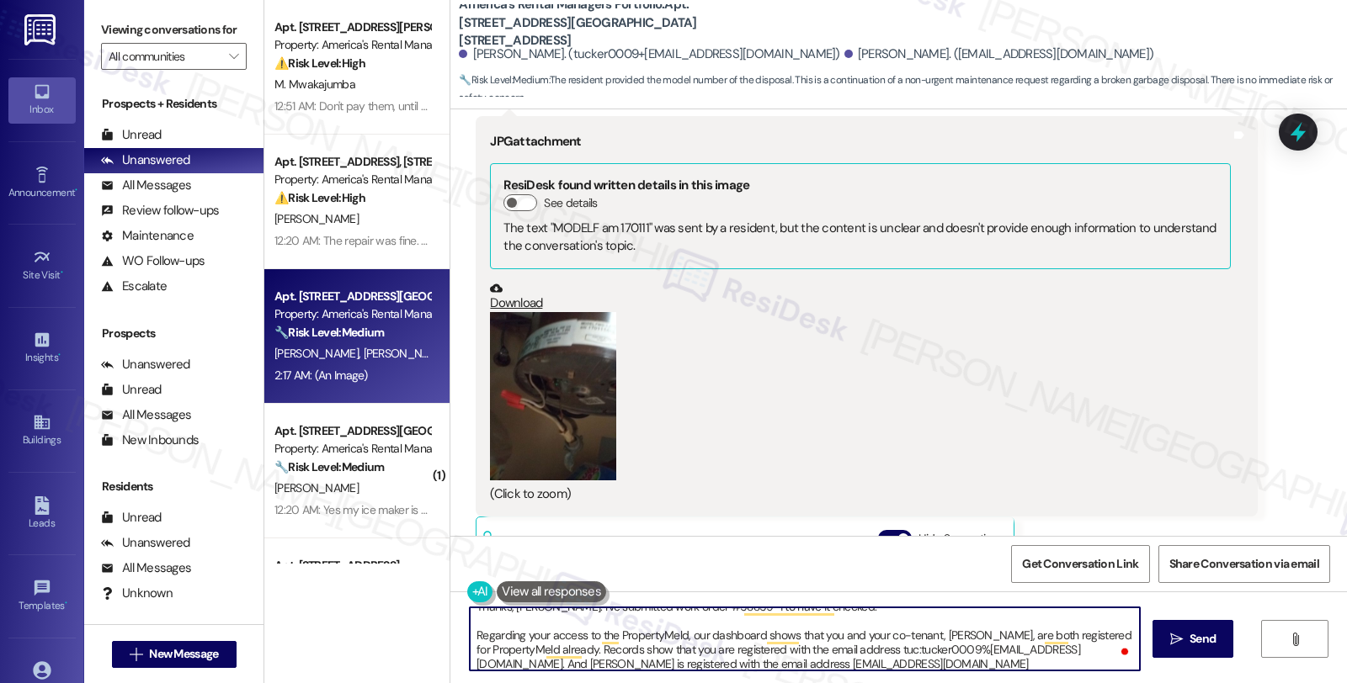
drag, startPoint x: 871, startPoint y: 648, endPoint x: 1061, endPoint y: 648, distance: 189.4
click at [1061, 648] on textarea "Thanks, Benjimen. I've submitted work order #53359-1 to have it checked. Regard…" at bounding box center [805, 639] width 670 height 63
paste textarea "ker0009+"
click at [806, 667] on textarea "Thanks, Benjimen. I've submitted work order #53359-1 to have it checked. Regard…" at bounding box center [805, 639] width 670 height 63
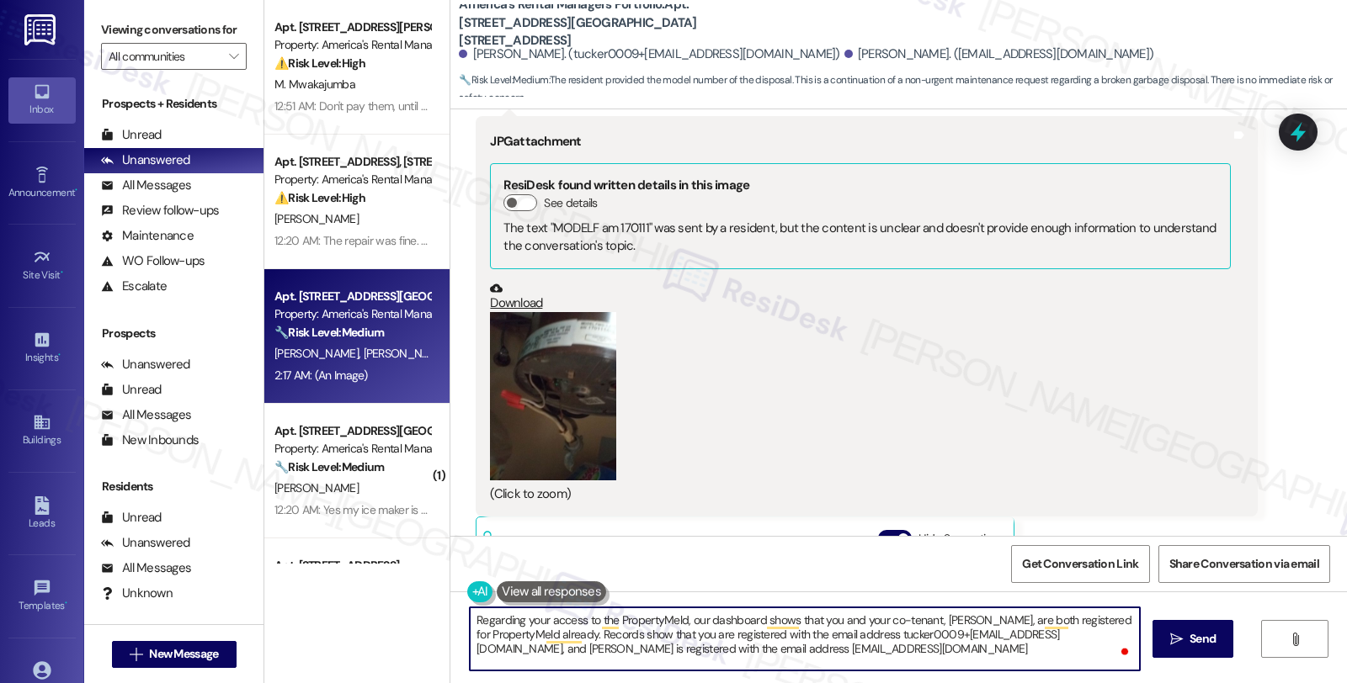
scroll to position [42, 0]
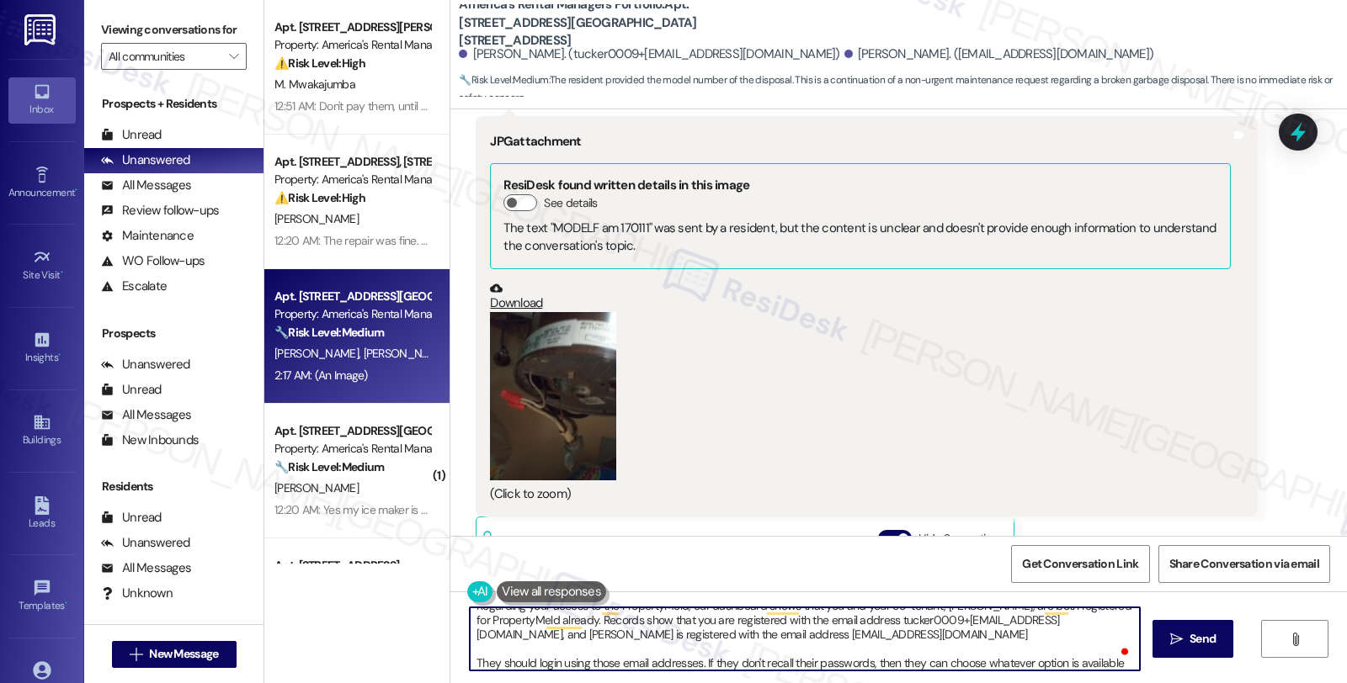
click at [470, 665] on textarea "Thanks, Benjimen. I've submitted work order #53359-1 to have it checked. Regard…" at bounding box center [805, 639] width 670 height 63
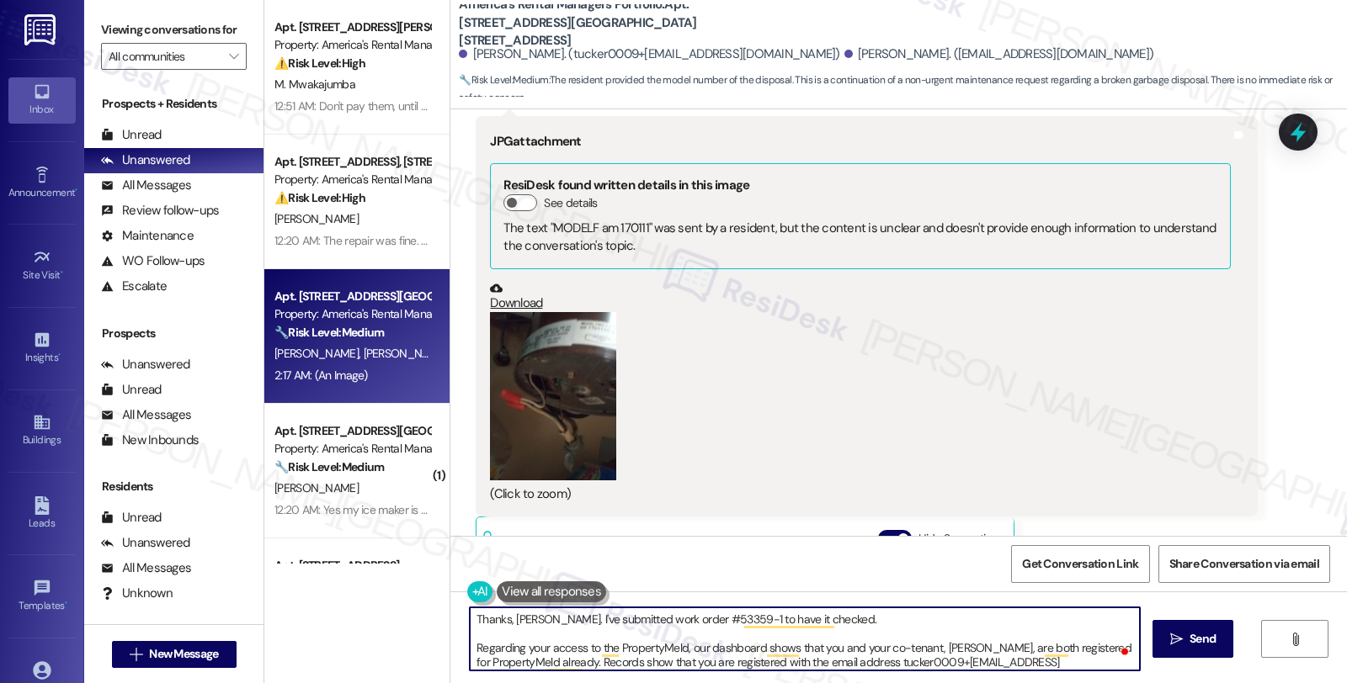
click at [576, 659] on textarea "Thanks, Benjimen. I've submitted work order #53359-1 to have it checked. Regard…" at bounding box center [805, 639] width 670 height 63
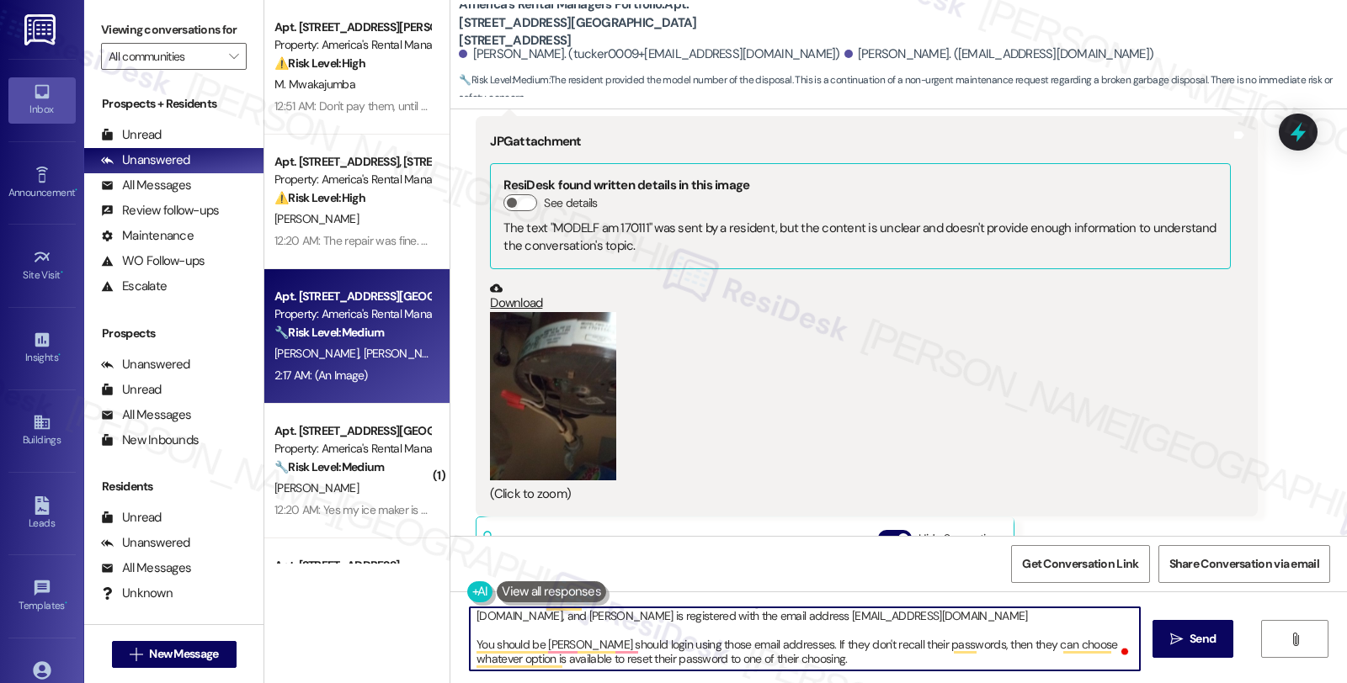
scroll to position [46, 0]
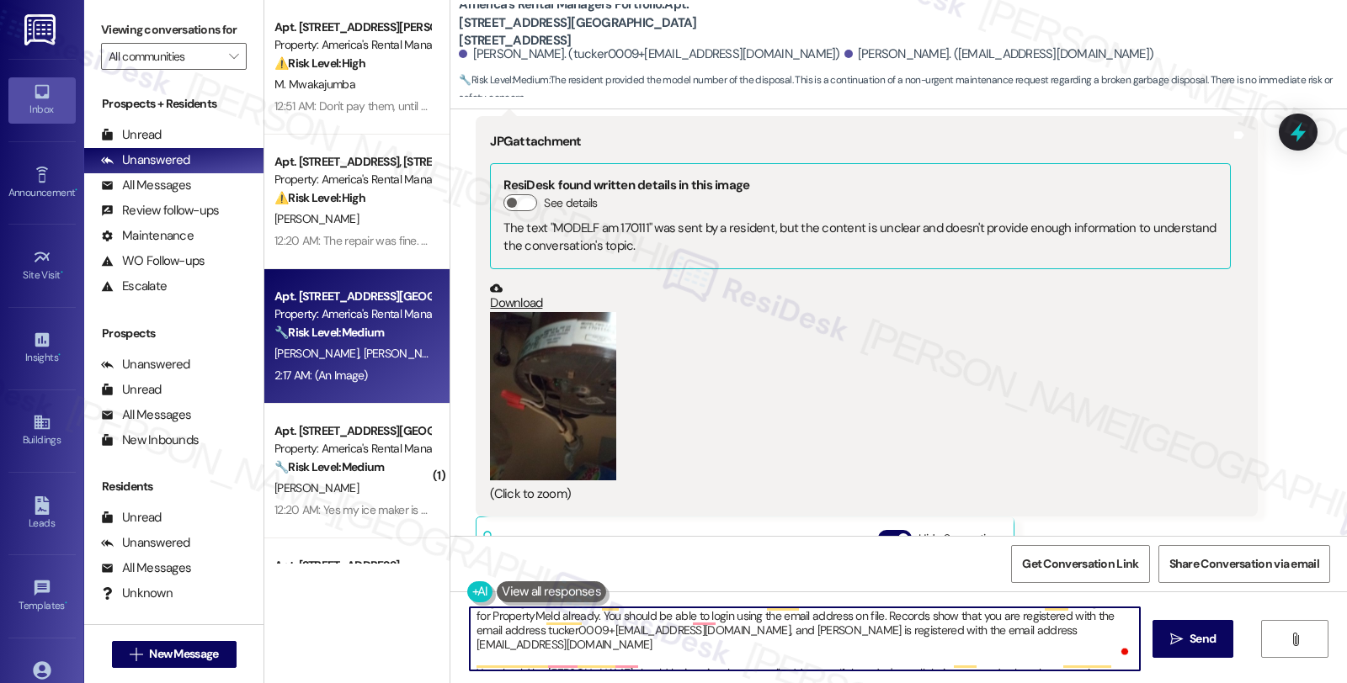
click at [1048, 629] on textarea "Thanks, Benjimen. I've submitted work order #53359-1 to have it checked. Regard…" at bounding box center [805, 639] width 670 height 63
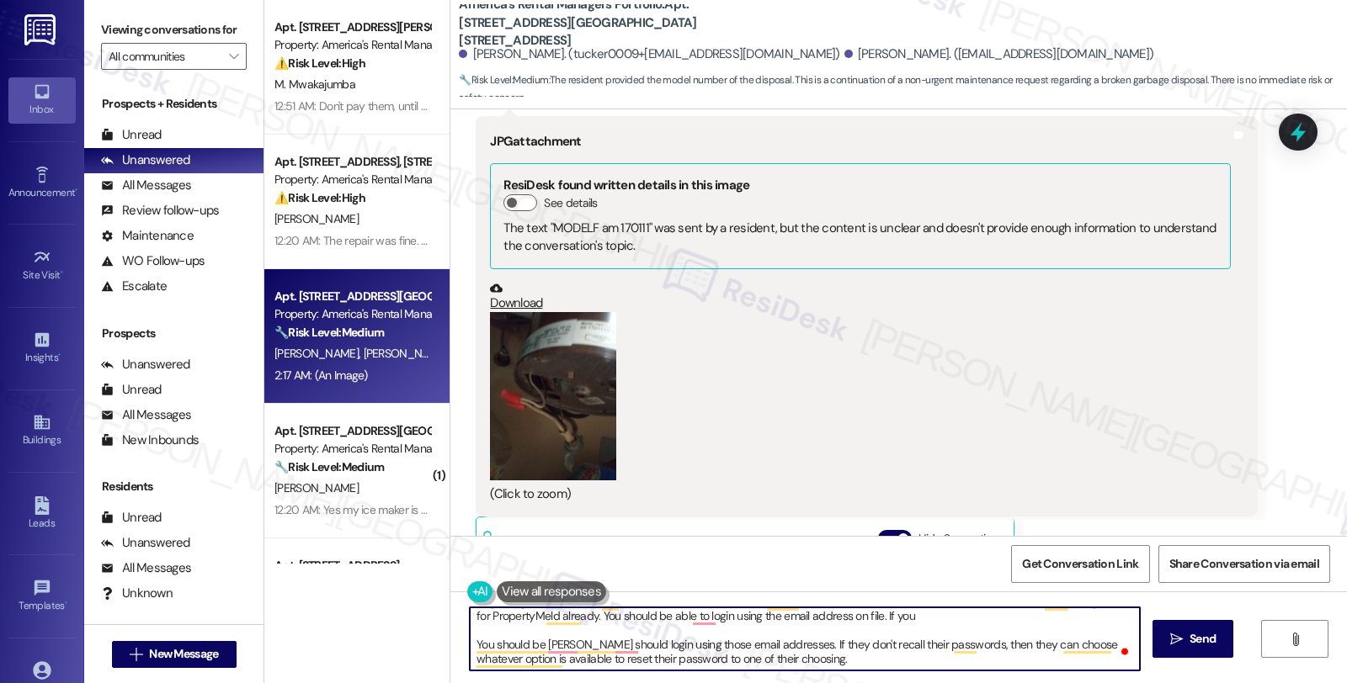
click at [800, 642] on textarea "Thanks, Benjimen. I've submitted work order #53359-1 to have it checked. Regard…" at bounding box center [805, 639] width 670 height 63
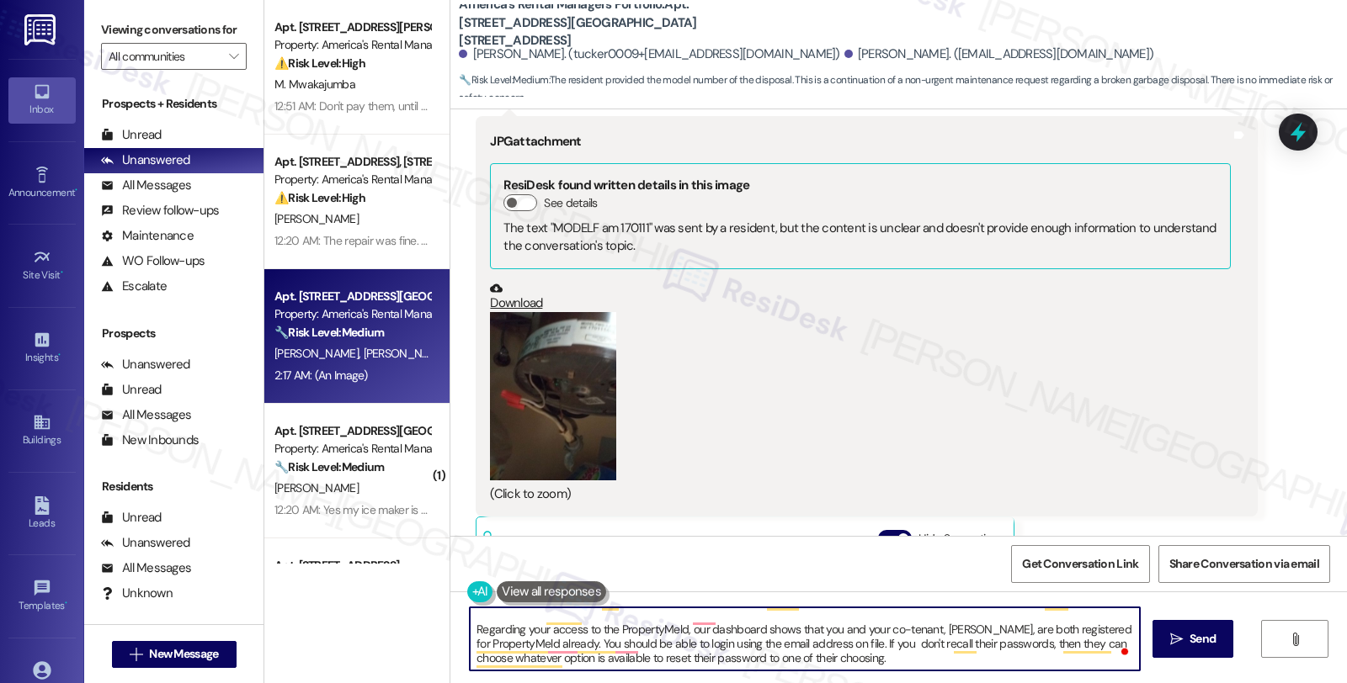
scroll to position [18, 0]
click at [955, 646] on textarea "Thanks, Benjimen. I've submitted work order #53359-1 to have it checked. Regard…" at bounding box center [805, 639] width 670 height 63
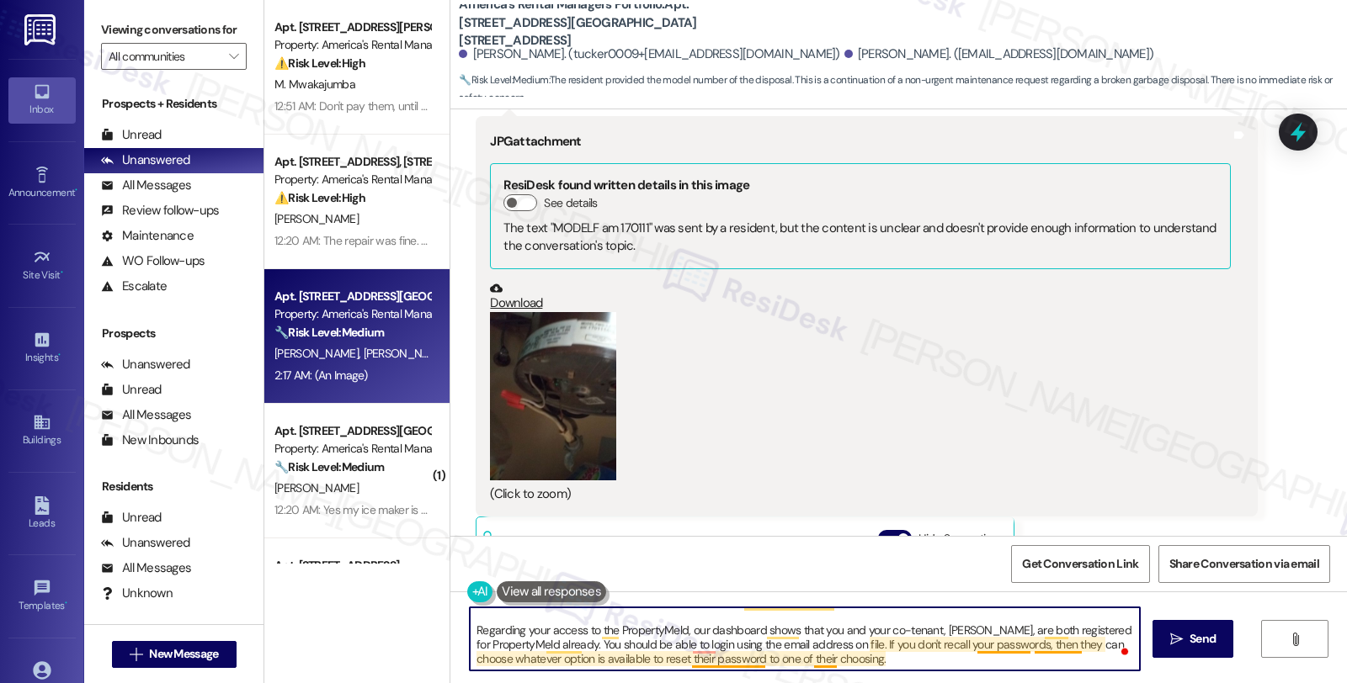
click at [1034, 649] on textarea "Thanks, Benjimen. I've submitted work order #53359-1 to have it checked. Regard…" at bounding box center [805, 639] width 670 height 63
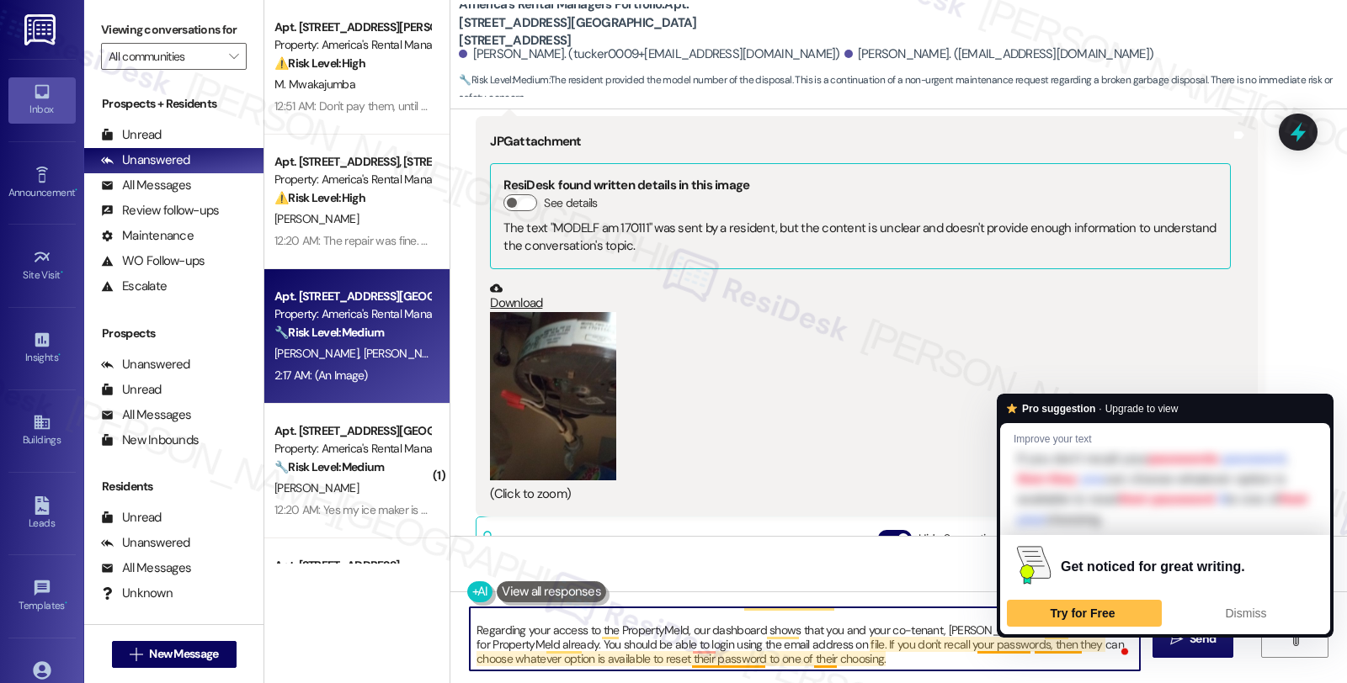
click at [1034, 649] on textarea "Thanks, Benjimen. I've submitted work order #53359-1 to have it checked. Regard…" at bounding box center [805, 639] width 670 height 63
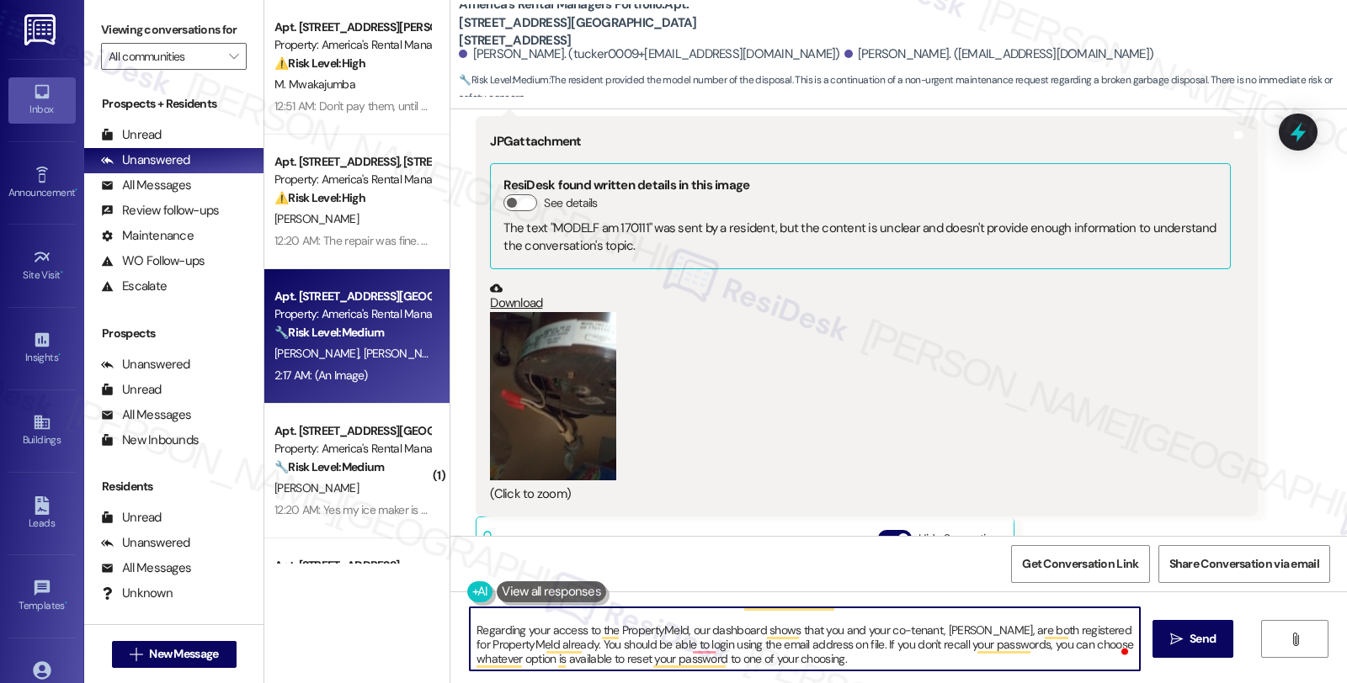
click at [863, 661] on textarea "Thanks, Benjimen. I've submitted work order #53359-1 to have it checked. Regard…" at bounding box center [805, 639] width 670 height 63
drag, startPoint x: 859, startPoint y: 660, endPoint x: 408, endPoint y: 630, distance: 451.3
click at [408, 630] on div "Apt. 1604 King James Dr., 1604 King James Dr. Property: America's Rental Manage…" at bounding box center [805, 341] width 1082 height 683
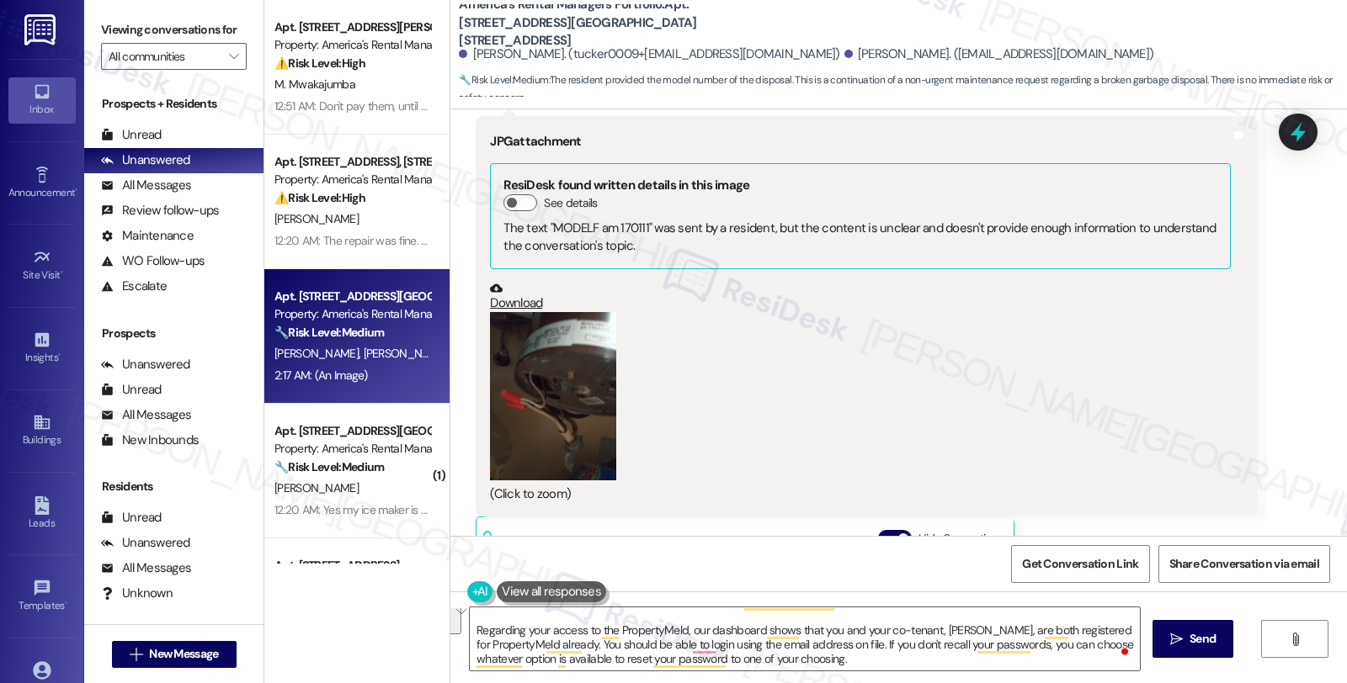
click at [885, 343] on div "(Click to zoom)" at bounding box center [860, 408] width 740 height 192
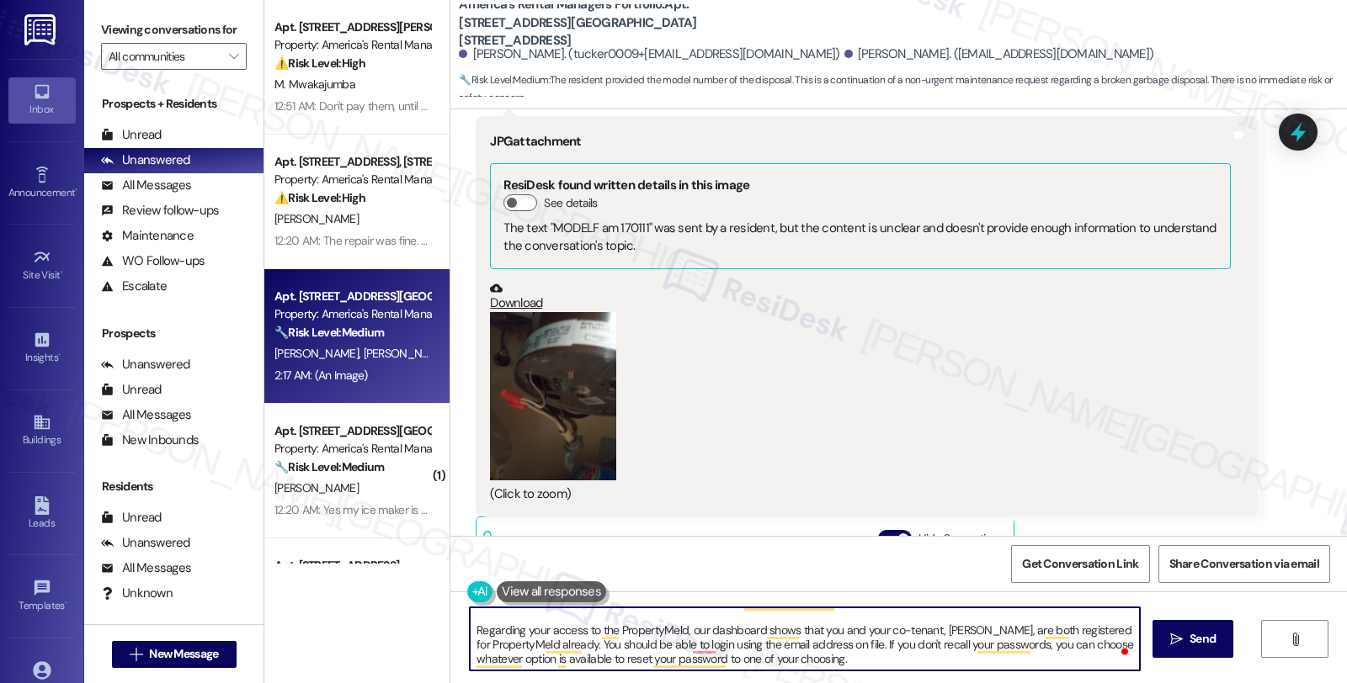
scroll to position [0, 0]
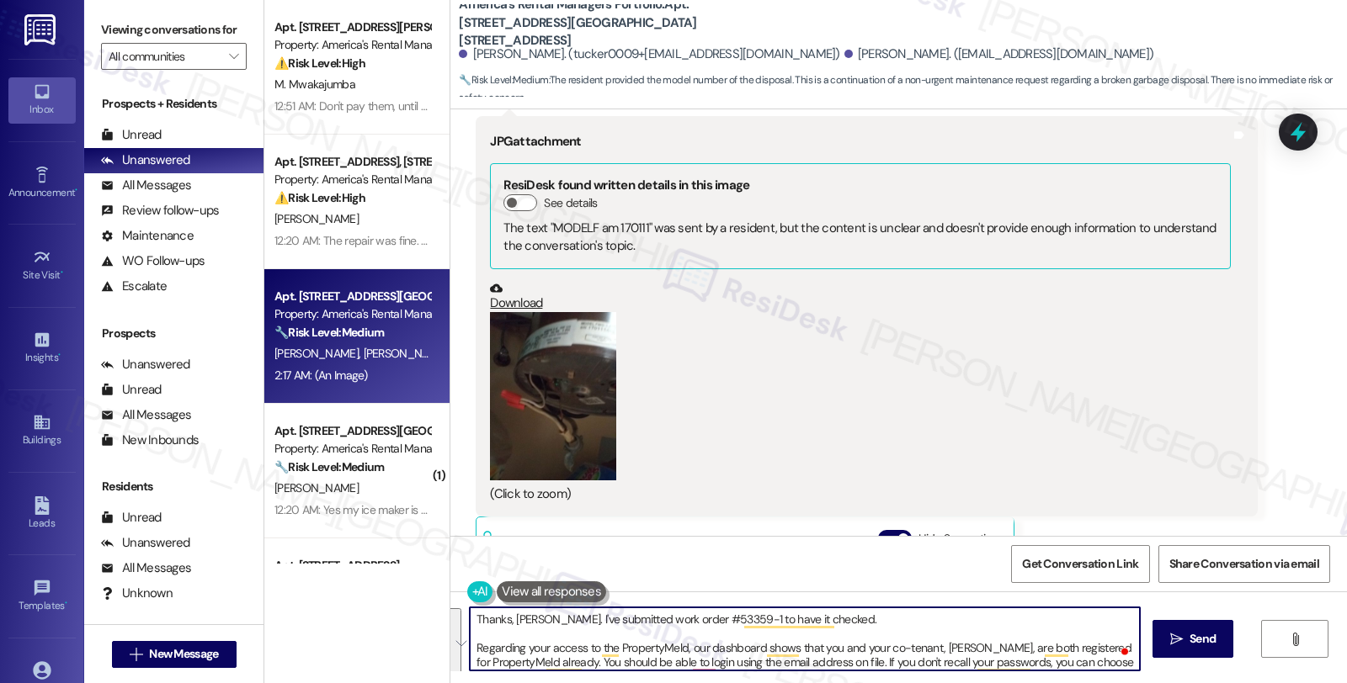
drag, startPoint x: 902, startPoint y: 665, endPoint x: 412, endPoint y: 582, distance: 496.8
click at [412, 582] on div "Apt. 1604 King James Dr., 1604 King James Dr. Property: America's Rental Manage…" at bounding box center [805, 341] width 1082 height 683
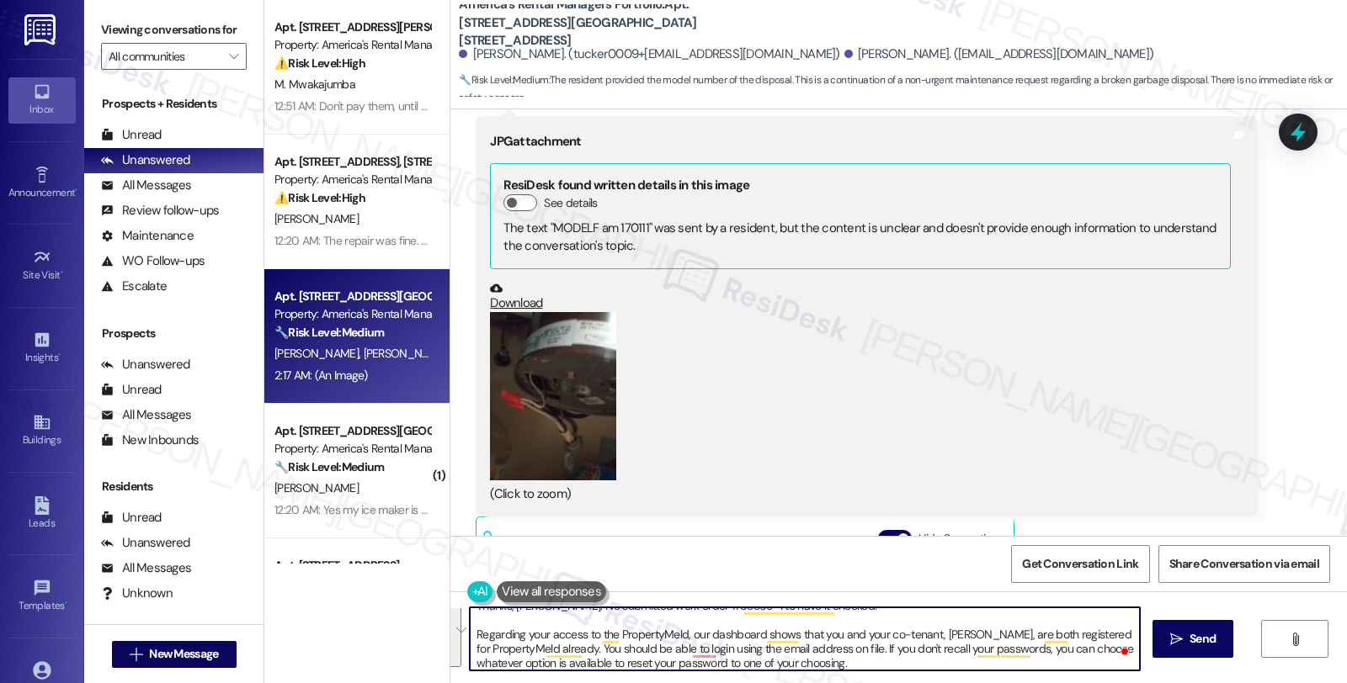
scroll to position [18, 0]
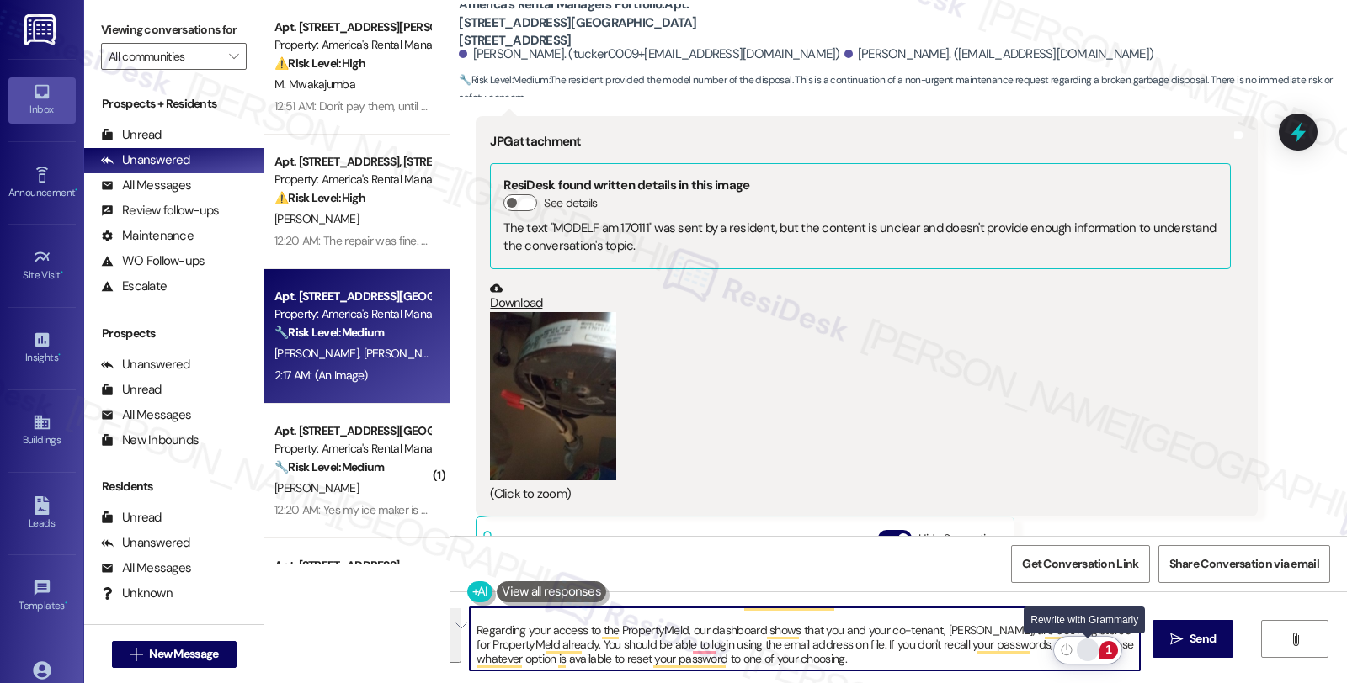
click at [1086, 645] on div "Rewrite with Grammarly" at bounding box center [1087, 650] width 19 height 19
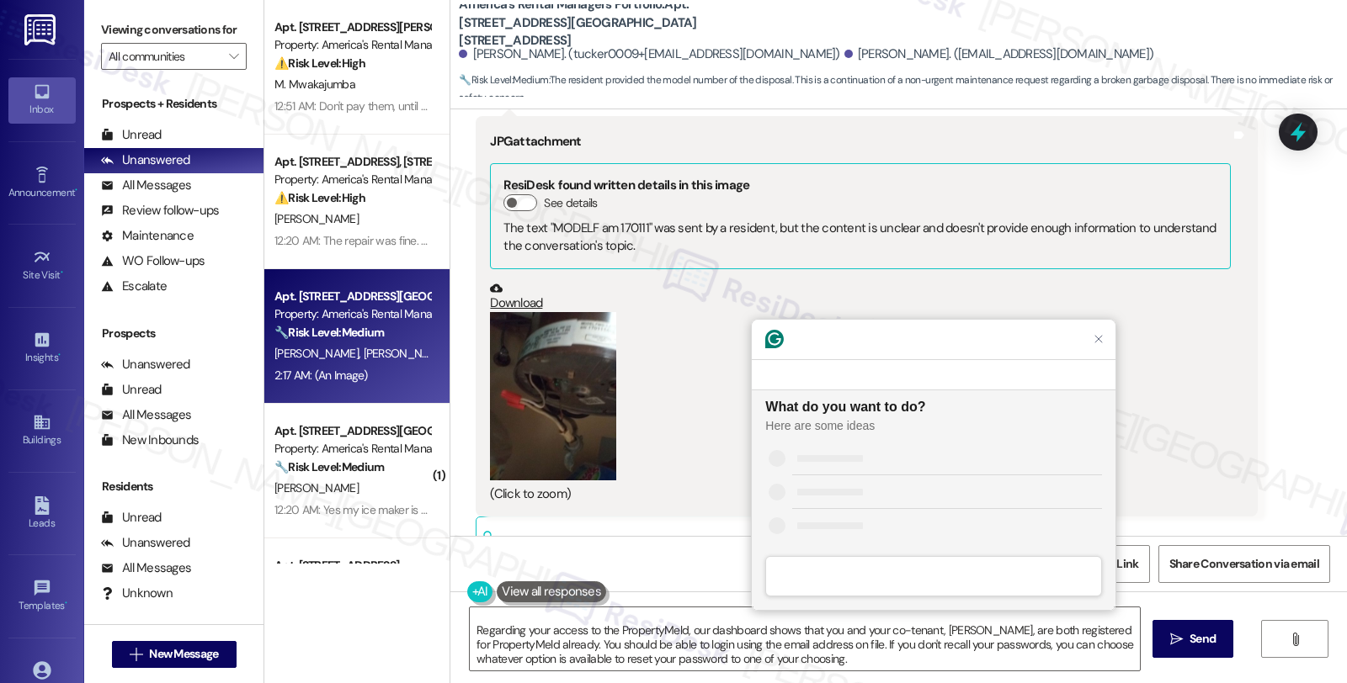
scroll to position [0, 0]
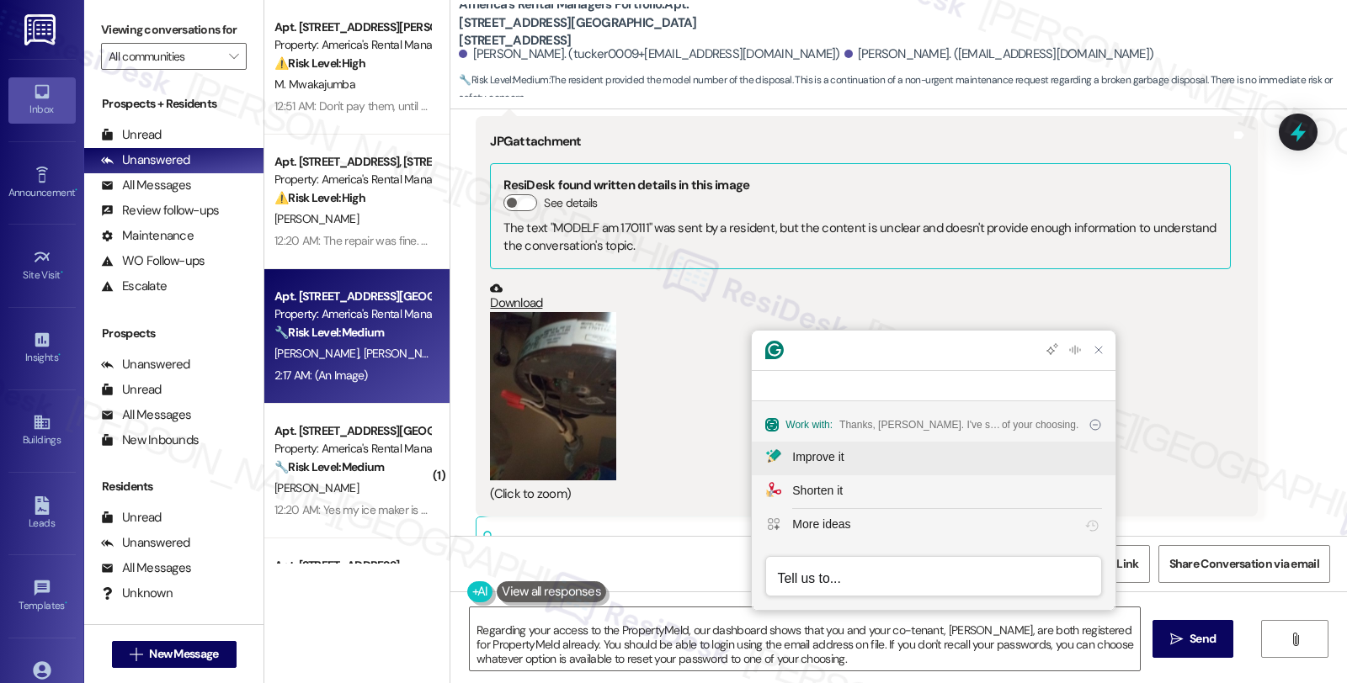
click at [887, 456] on div "Improve it" at bounding box center [947, 458] width 310 height 18
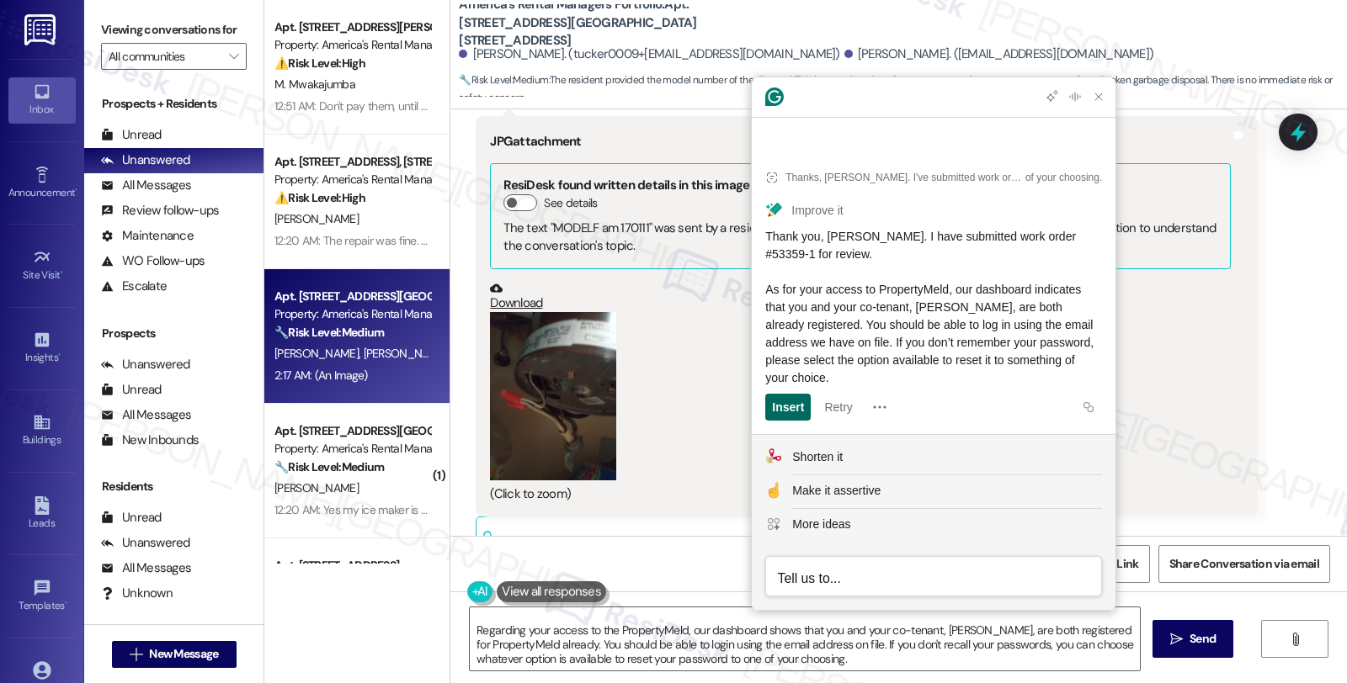
click at [800, 411] on div "Insert" at bounding box center [788, 407] width 32 height 27
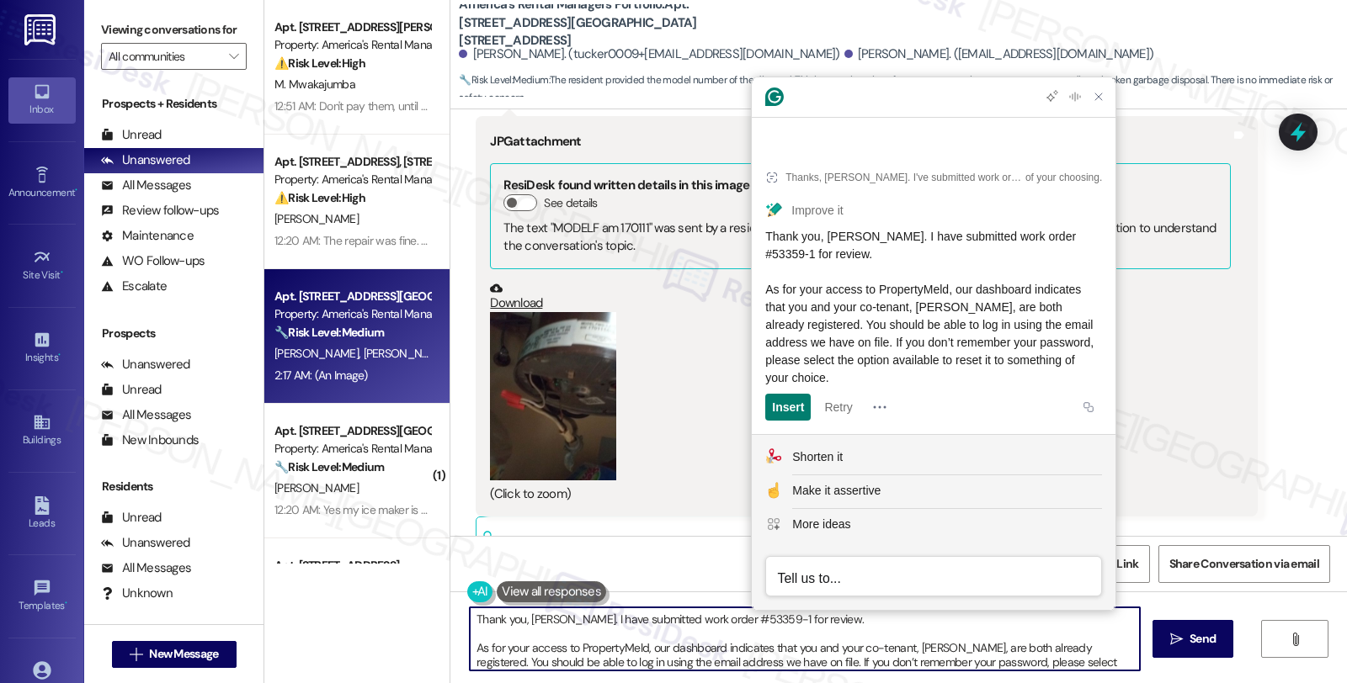
scroll to position [13, 0]
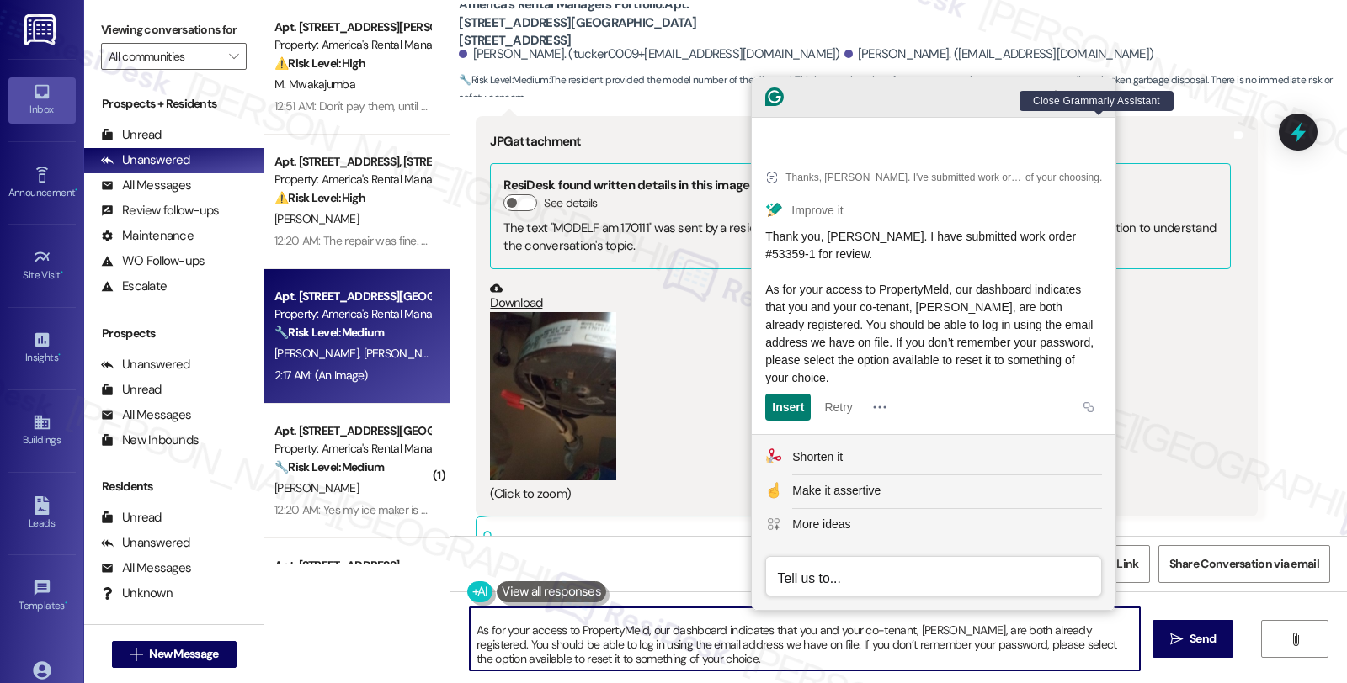
click at [1099, 104] on icon "Close Grammarly Assistant" at bounding box center [1098, 96] width 13 height 13
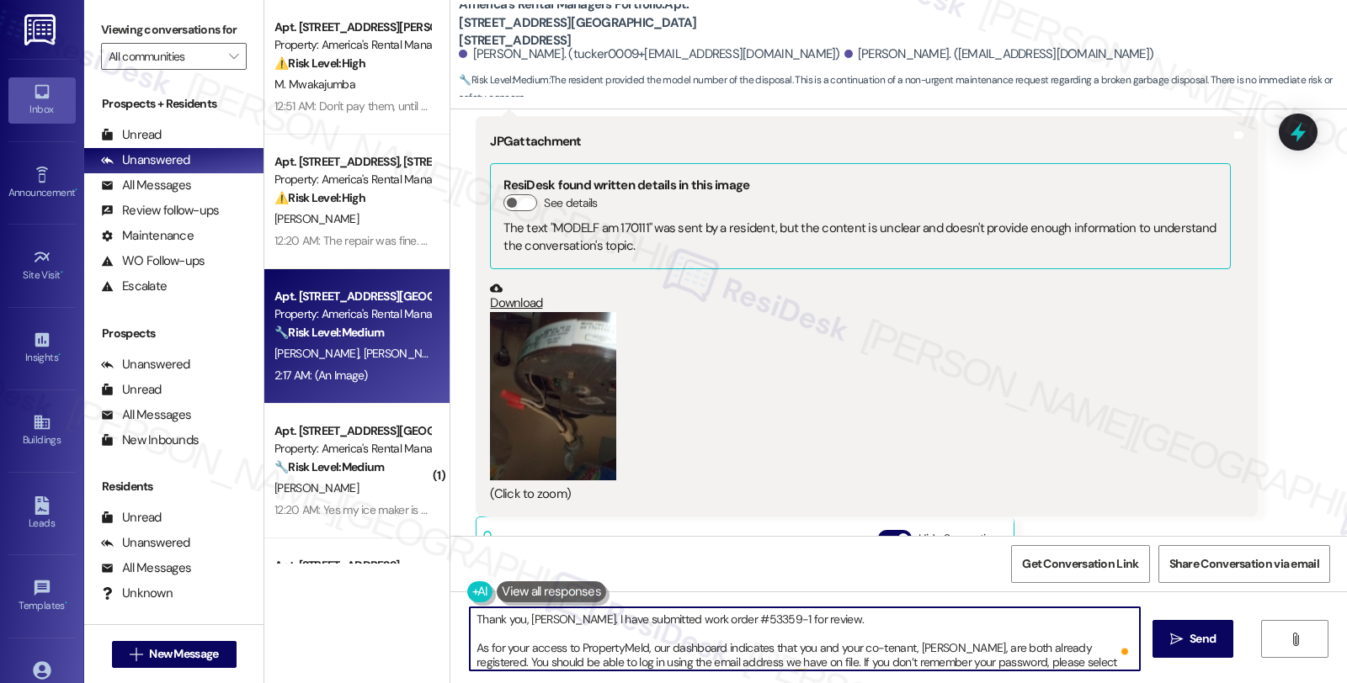
click at [786, 620] on textarea "Thank you, Benjimen. I have submitted work order #53359-1 for review. As for yo…" at bounding box center [805, 639] width 670 height 63
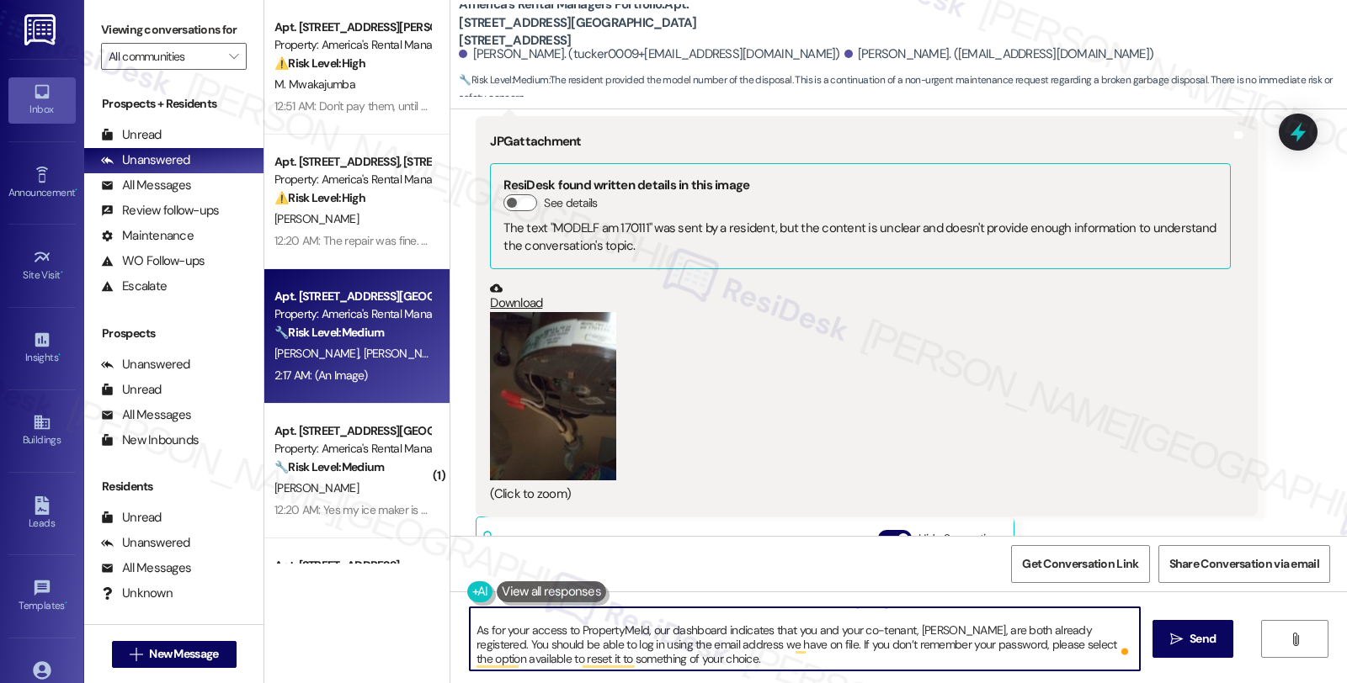
click at [703, 666] on textarea "Thank you, Benjimen. I have submitted work order #53359-1 for your garbage disp…" at bounding box center [805, 639] width 670 height 63
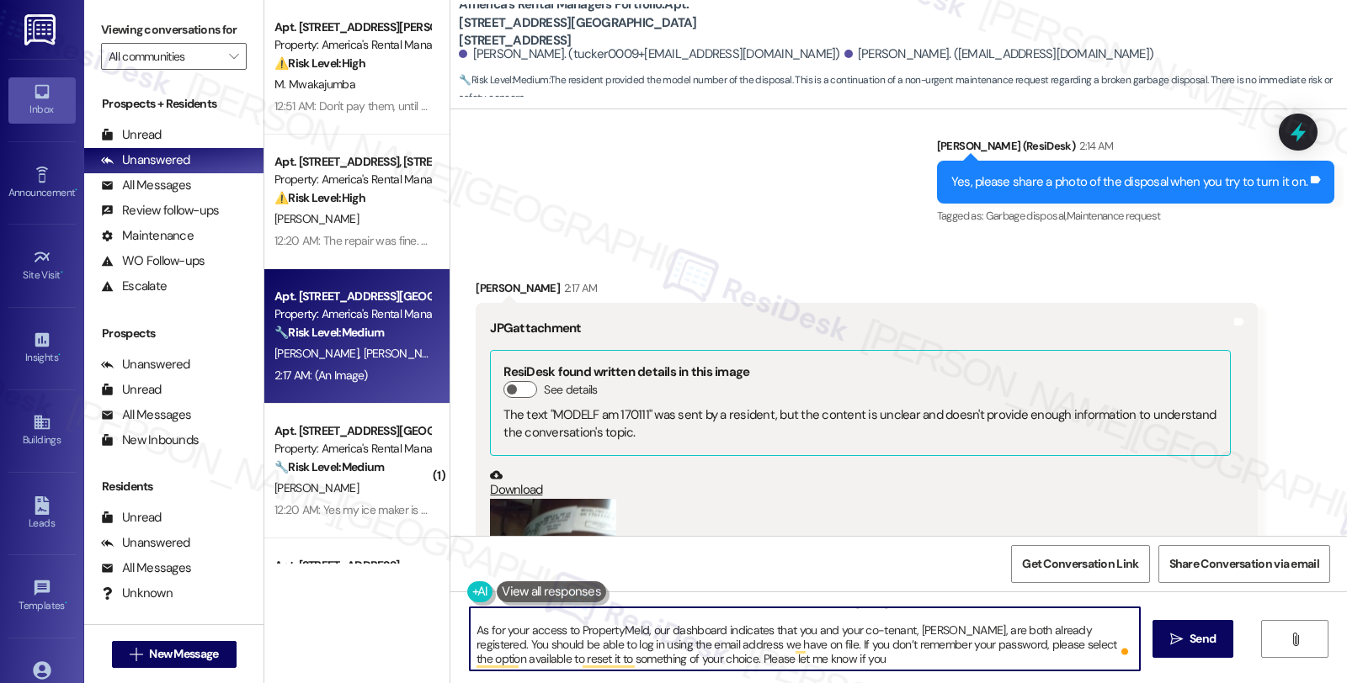
type textarea "Thank you, [PERSON_NAME]. I have submitted work order #53359-1 for your garbage…"
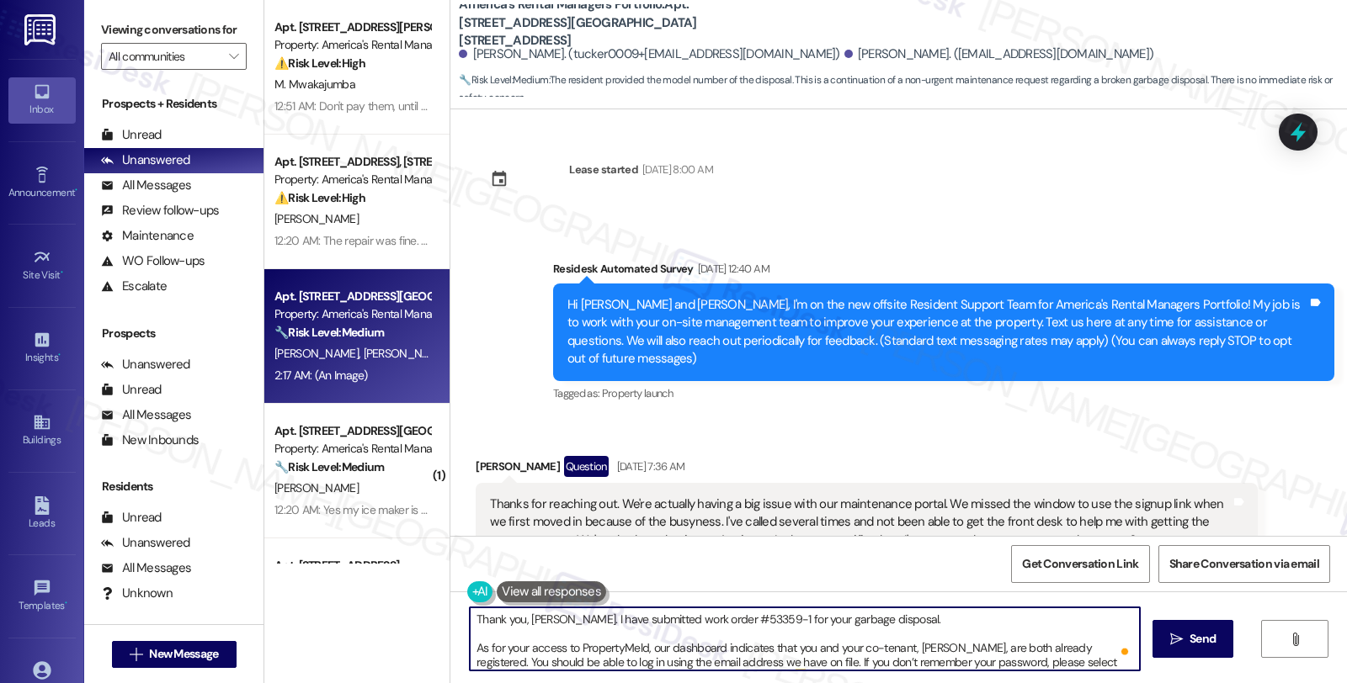
scroll to position [18, 0]
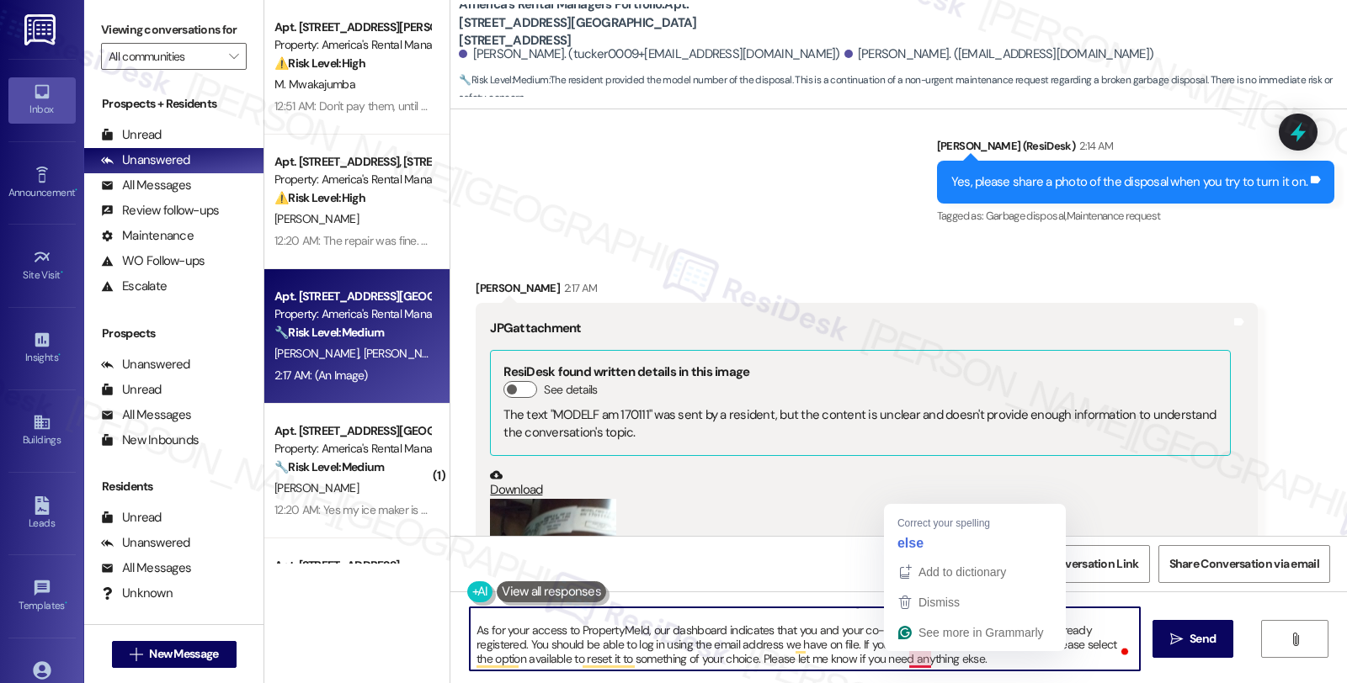
type textarea "Thank you, [PERSON_NAME]. I have submitted work order #53359-1 for your garbage…"
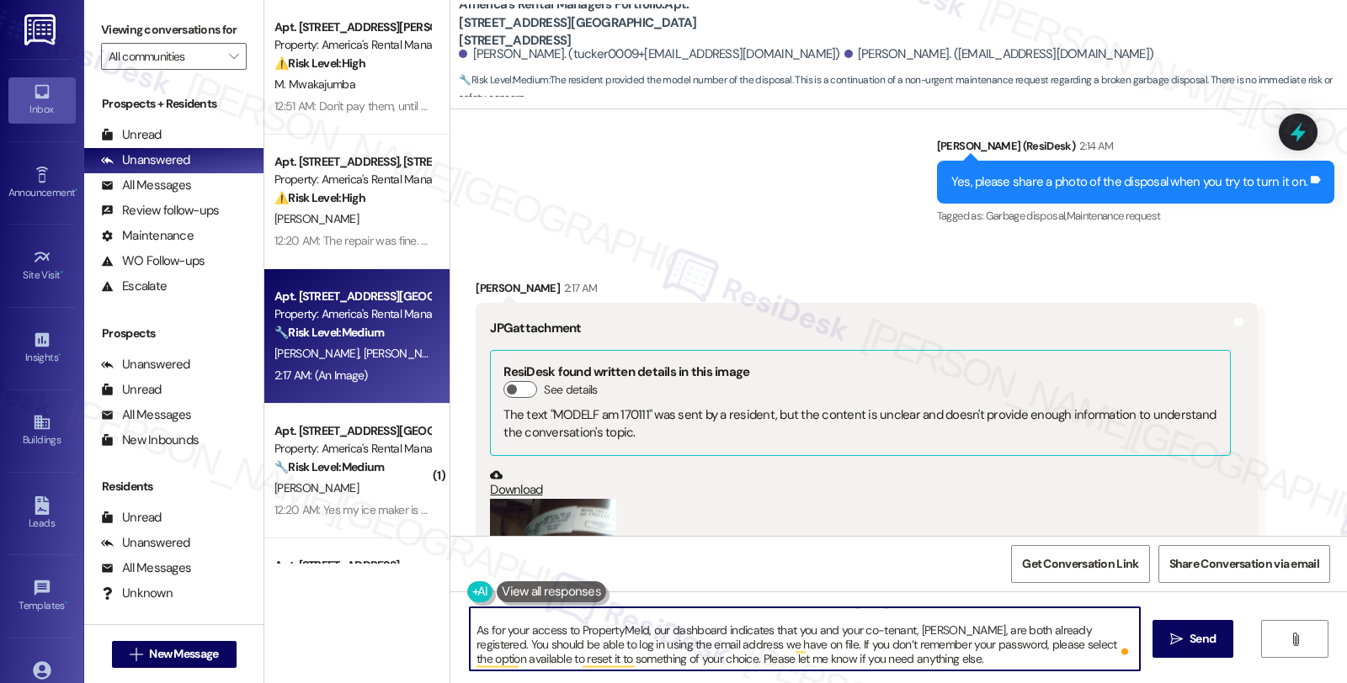
click at [939, 655] on textarea "Thank you, [PERSON_NAME]. I have submitted work order #53359-1 for your garbage…" at bounding box center [805, 639] width 670 height 63
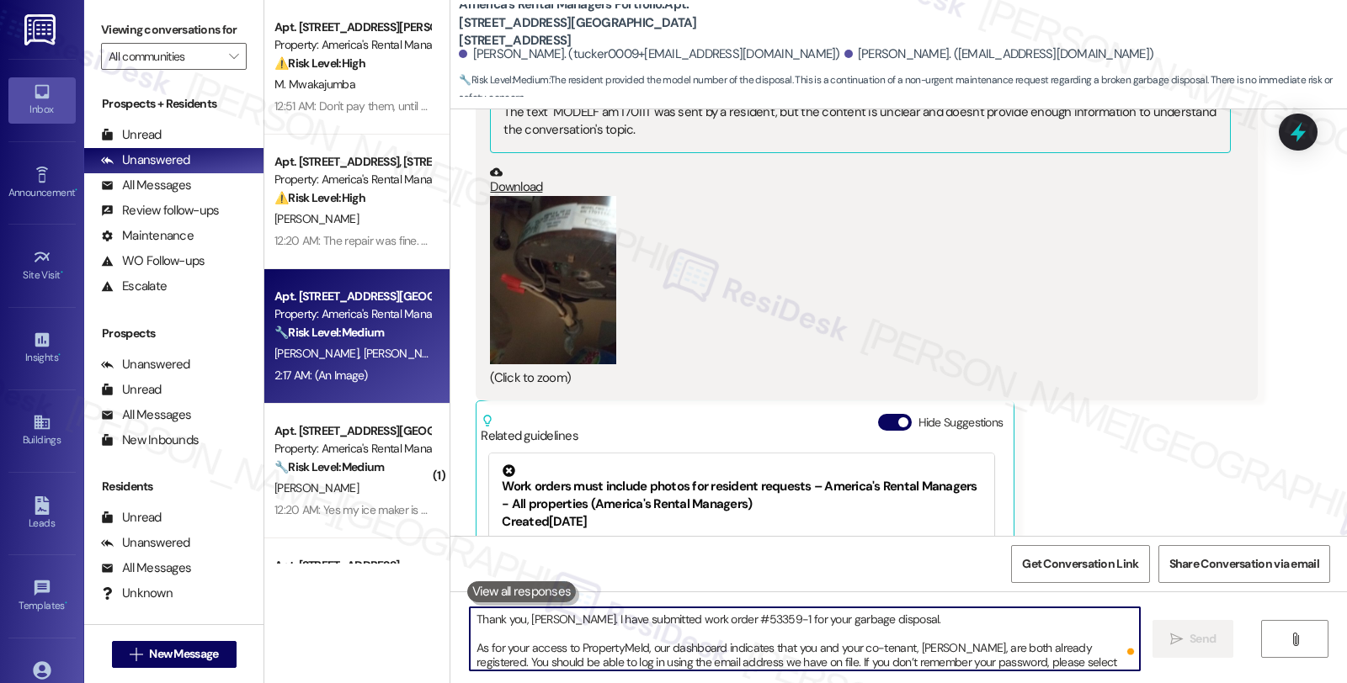
click at [870, 663] on textarea "Thank you, [PERSON_NAME]. I have submitted work order #53359-1 for your garbage…" at bounding box center [805, 639] width 670 height 63
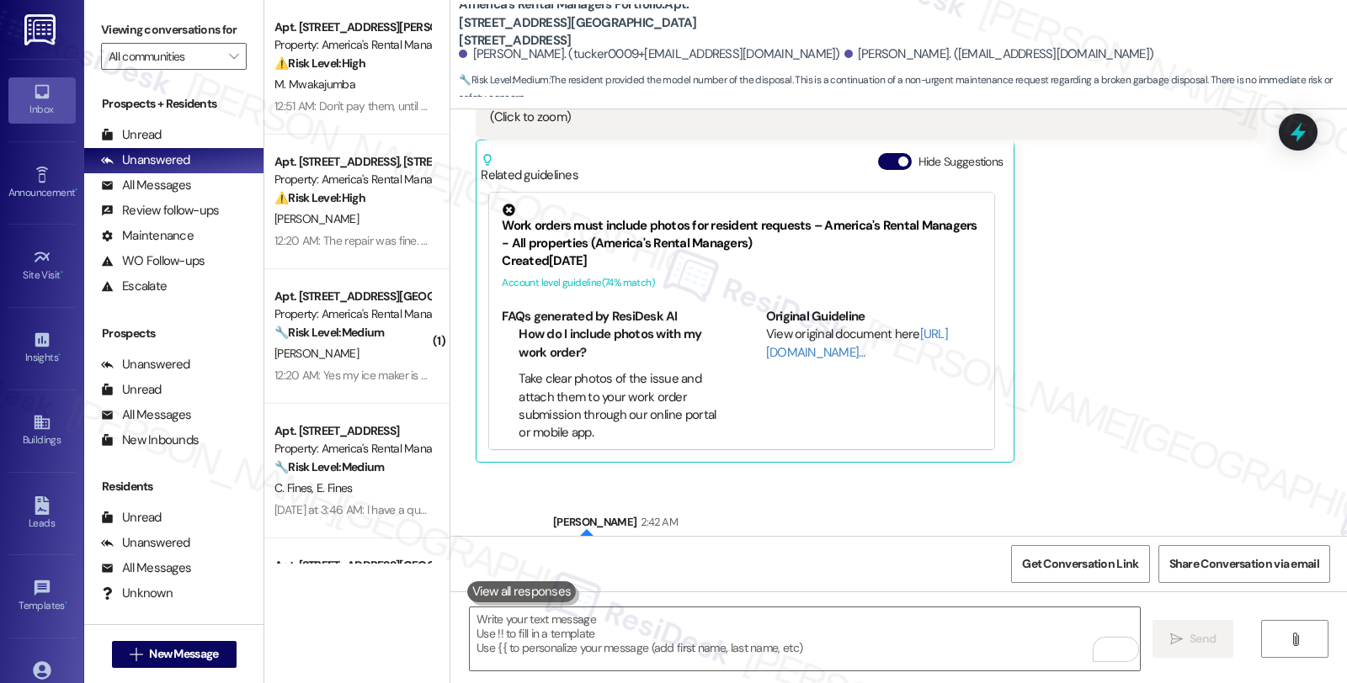
scroll to position [5404, 0]
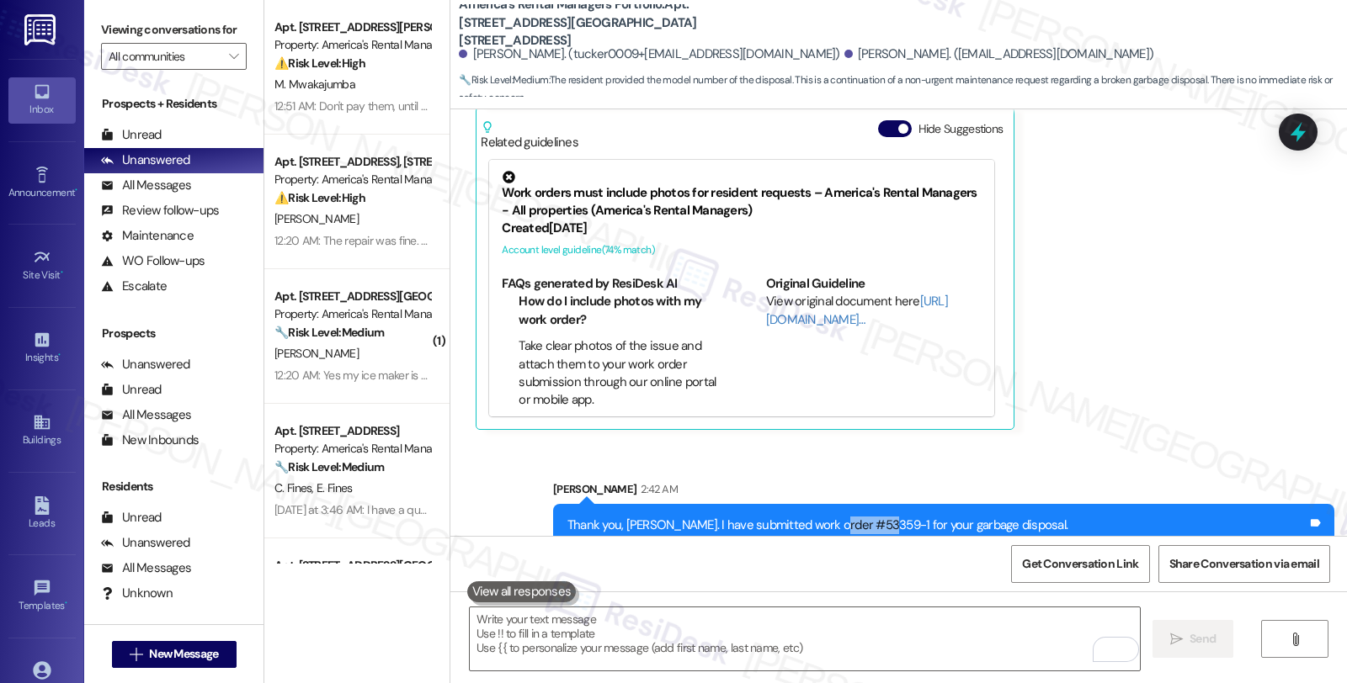
drag, startPoint x: 821, startPoint y: 523, endPoint x: 871, endPoint y: 489, distance: 60.7
click at [871, 517] on div "Thank you, [PERSON_NAME]. I have submitted work order #53359-1 for your garbage…" at bounding box center [937, 562] width 740 height 90
copy div "#53359-1"
click at [1295, 136] on icon at bounding box center [1298, 133] width 20 height 26
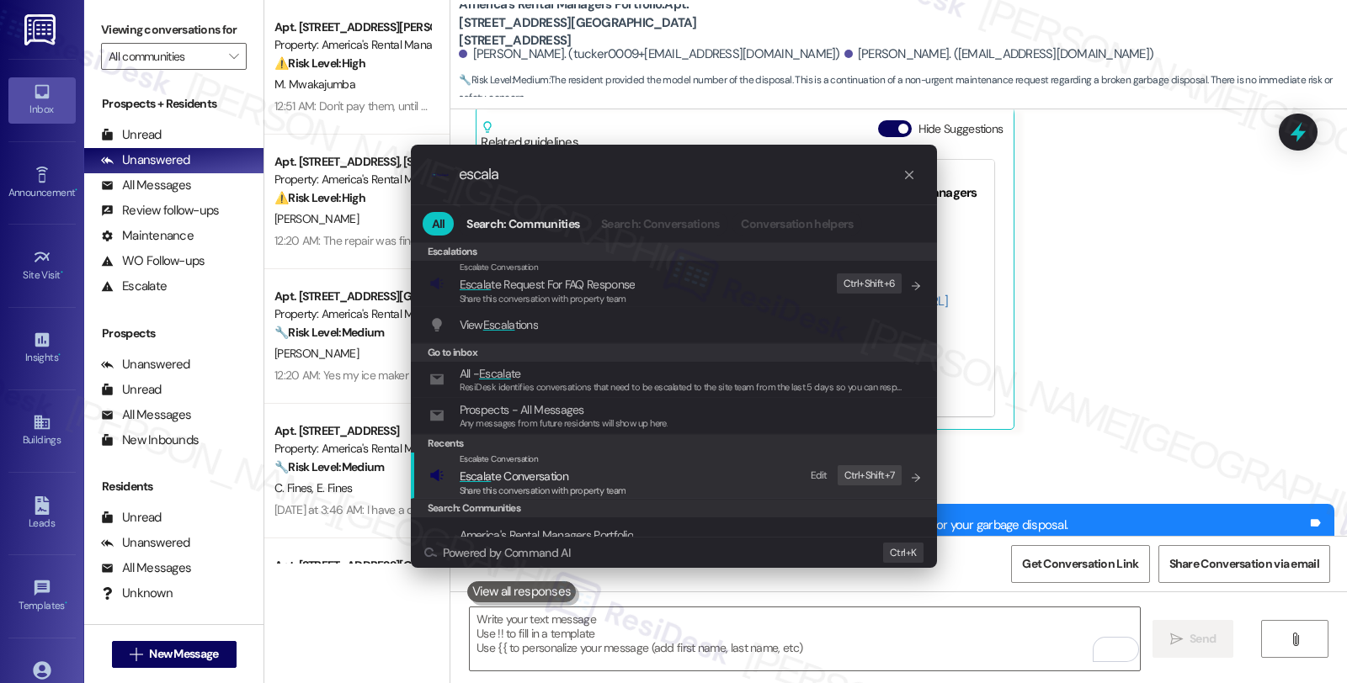
type input "escala"
click at [509, 474] on span "Escala te Conversation" at bounding box center [514, 476] width 109 height 15
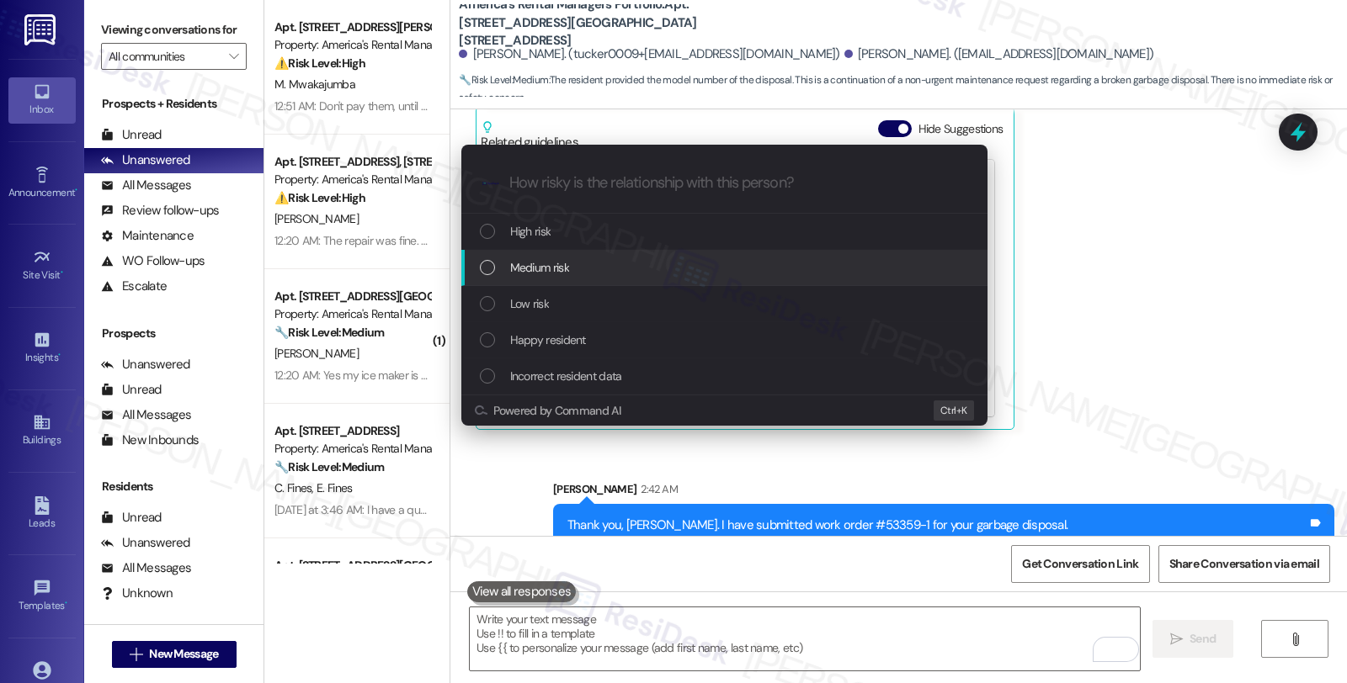
click at [560, 268] on span "Medium risk" at bounding box center [539, 267] width 59 height 19
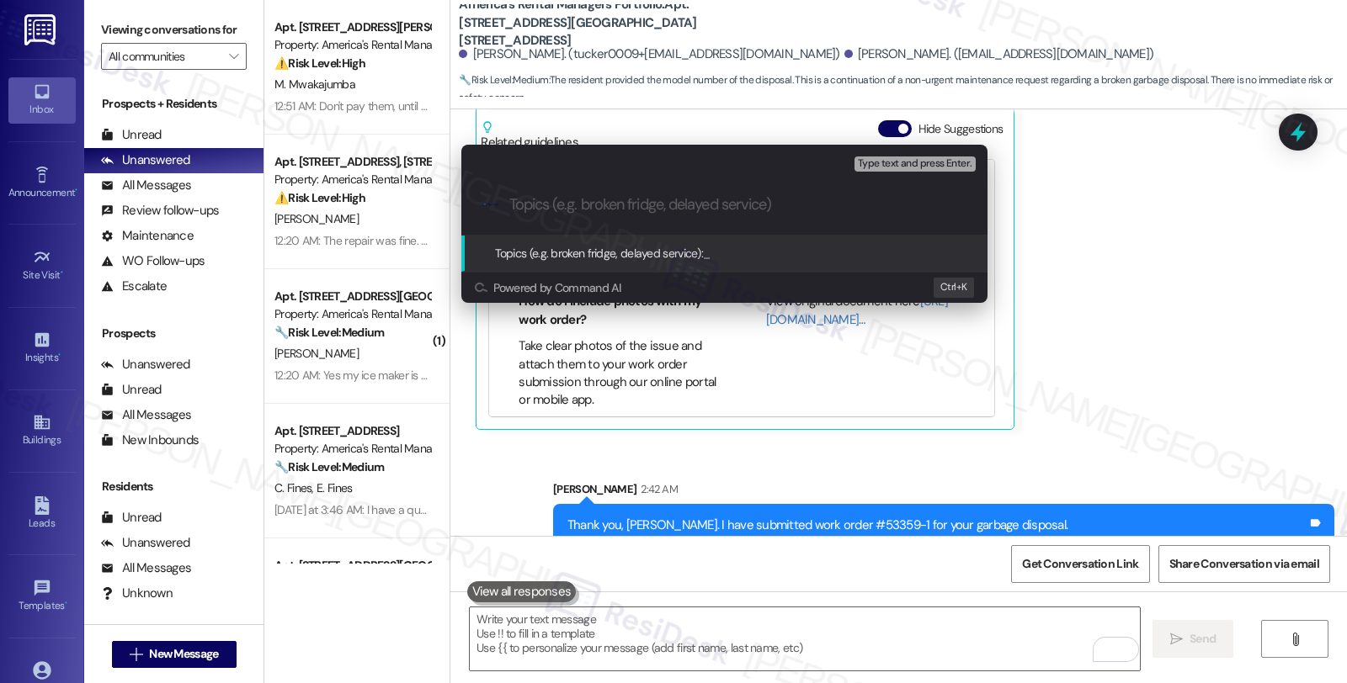
paste input "#53359-1"
click at [512, 204] on input "#53359-1 (garbage disposal)" at bounding box center [731, 205] width 444 height 18
paste input "Work Order Filed by ResiDesk - WO #"
type input "Work Order Filed by ResiDesk - WO ##53359-1 (garbage disposal)"
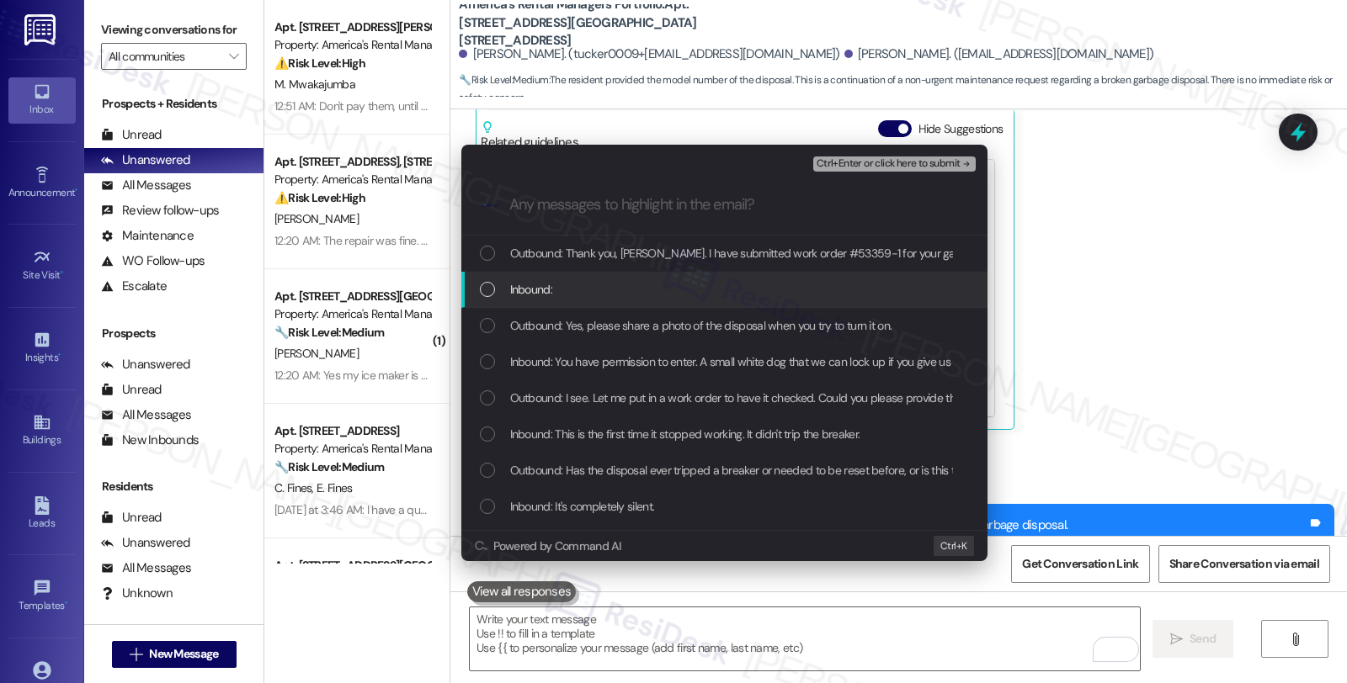
click at [561, 288] on div "Inbound:" at bounding box center [726, 289] width 492 height 19
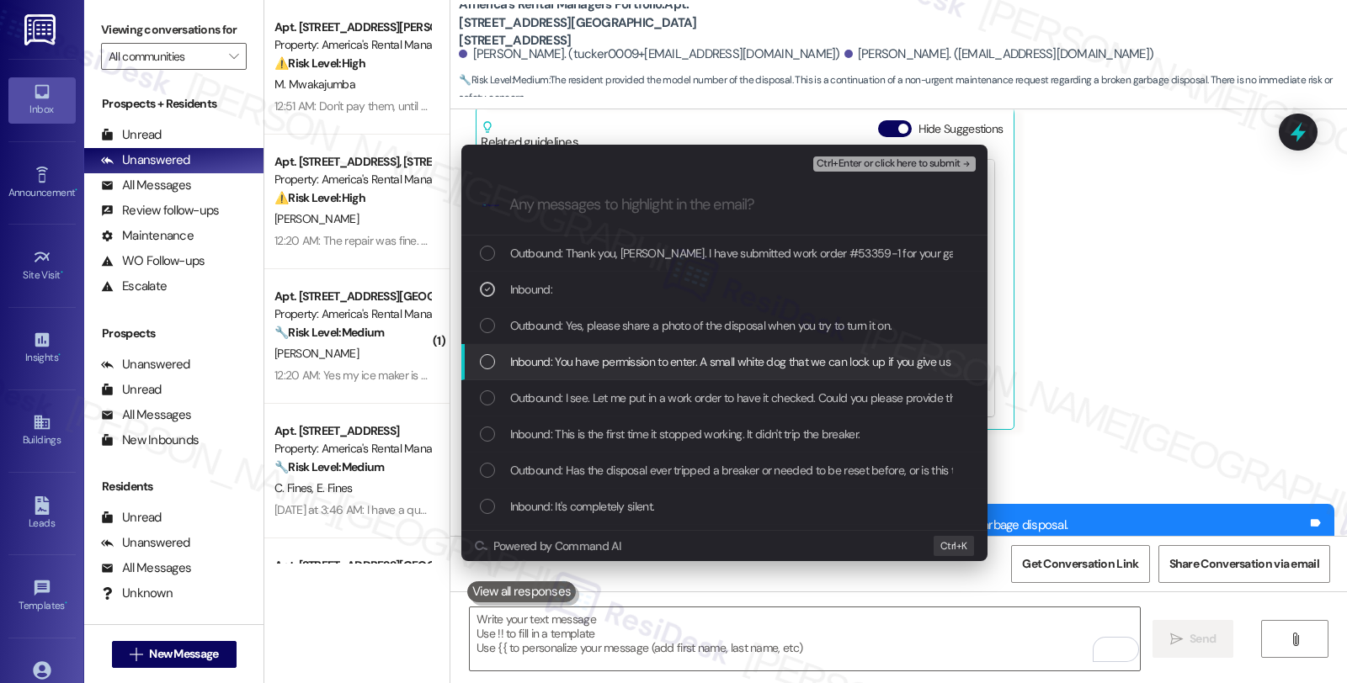
click at [551, 359] on span "Inbound: You have permission to enter. A small white dog that we can lock up if…" at bounding box center [940, 362] width 861 height 19
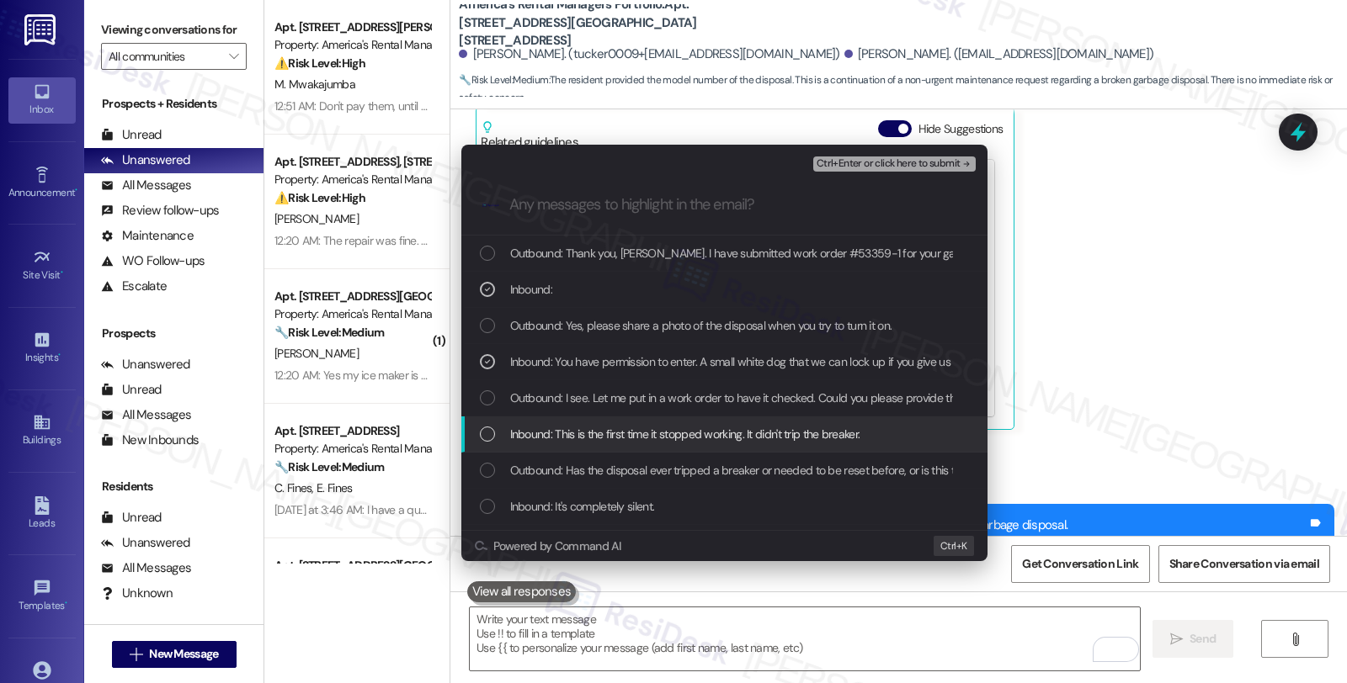
click at [556, 427] on span "Inbound: This is the first time it stopped working. It didn't trip the breaker." at bounding box center [685, 434] width 350 height 19
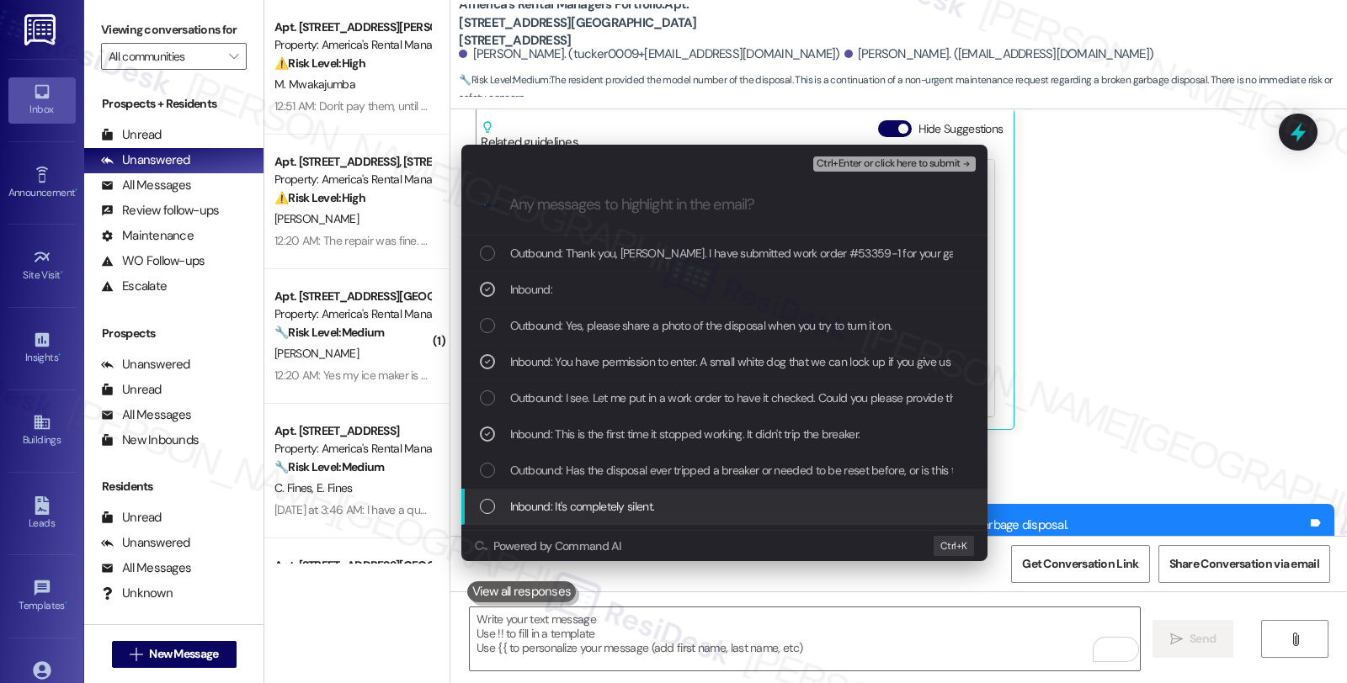
click at [557, 495] on div "Inbound: It's completely silent." at bounding box center [724, 507] width 526 height 36
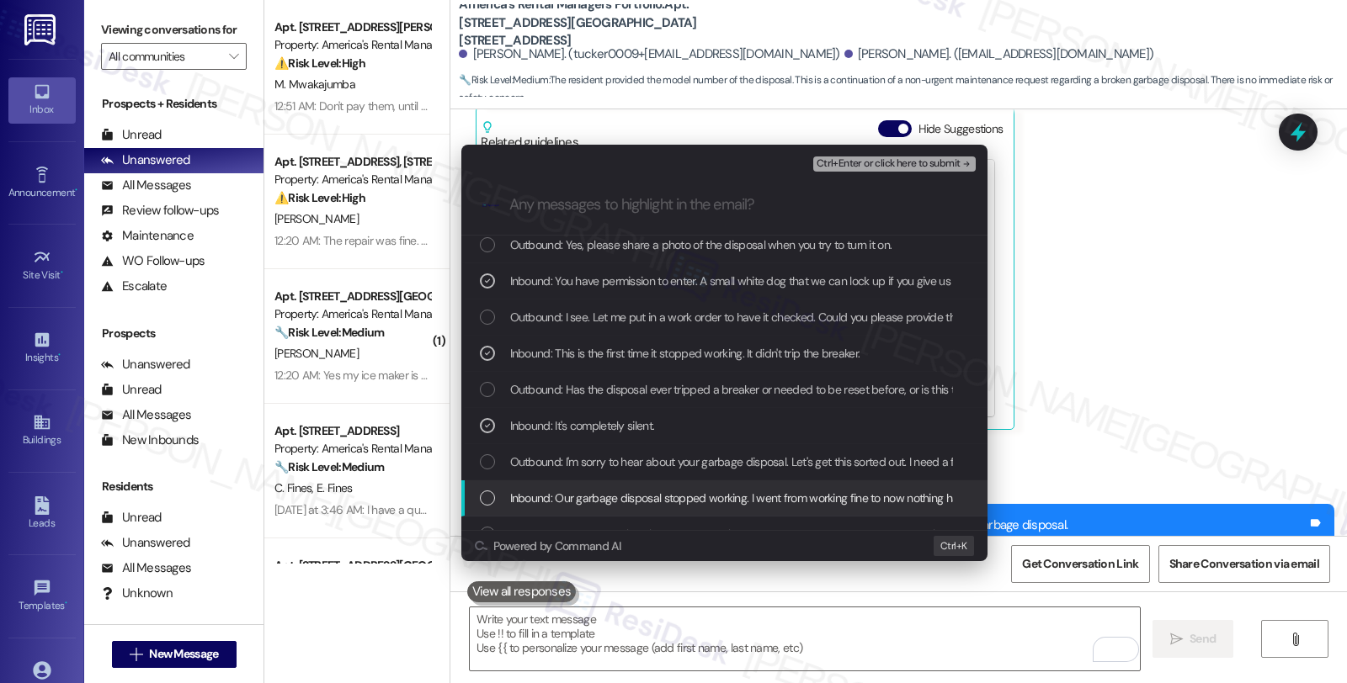
scroll to position [93, 0]
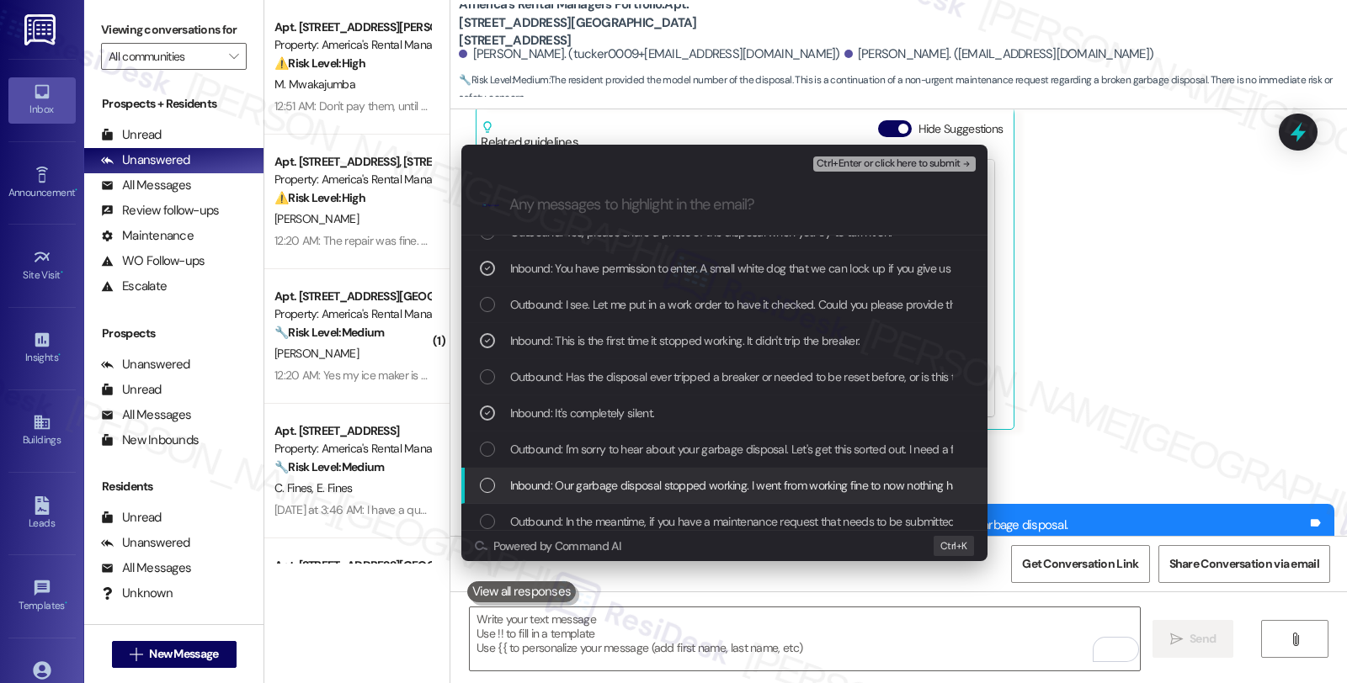
click at [658, 481] on span "Inbound: Our garbage disposal stopped working. I went from working fine to now …" at bounding box center [861, 485] width 702 height 19
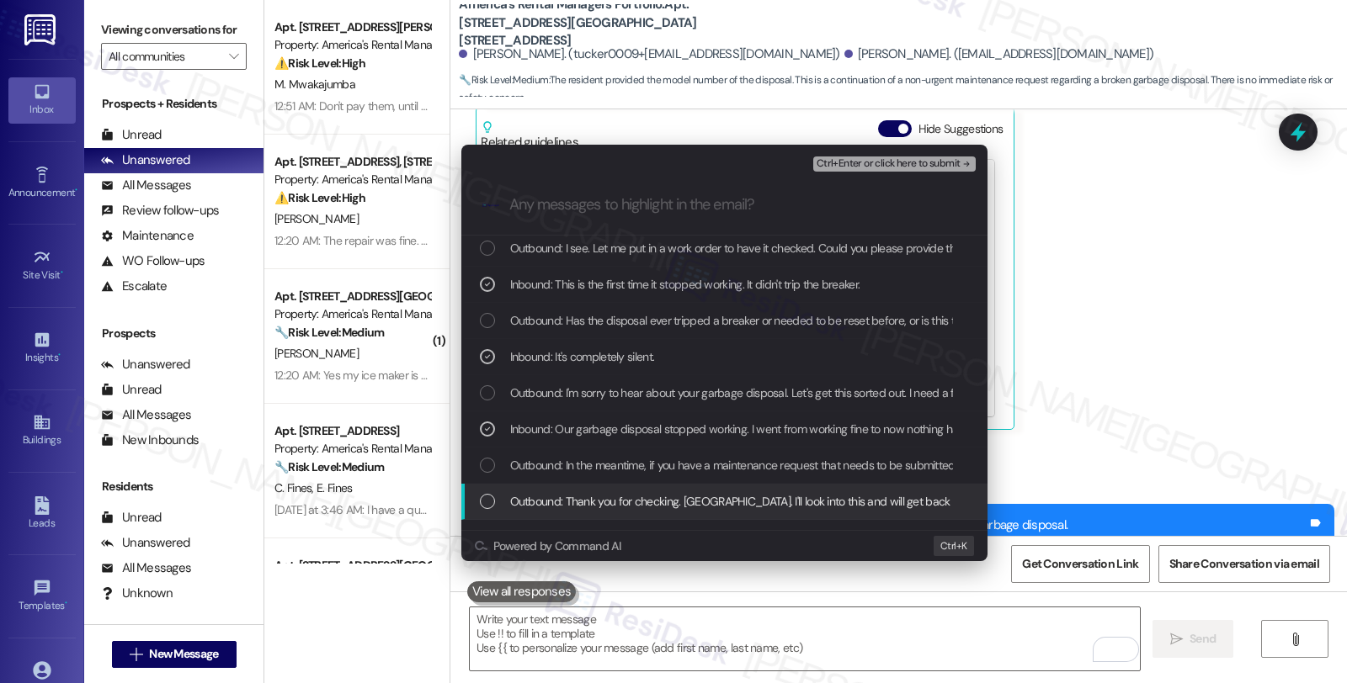
scroll to position [187, 0]
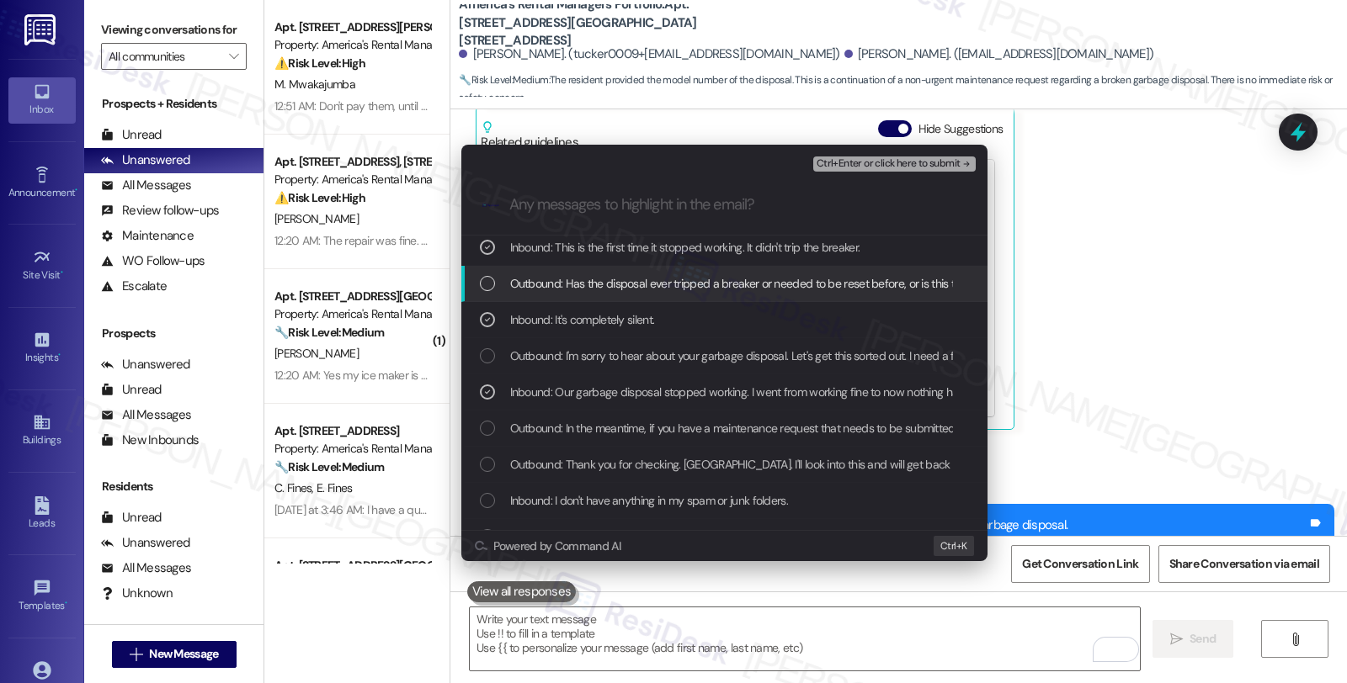
click at [864, 166] on span "Ctrl+Enter or click here to submit" at bounding box center [888, 164] width 144 height 12
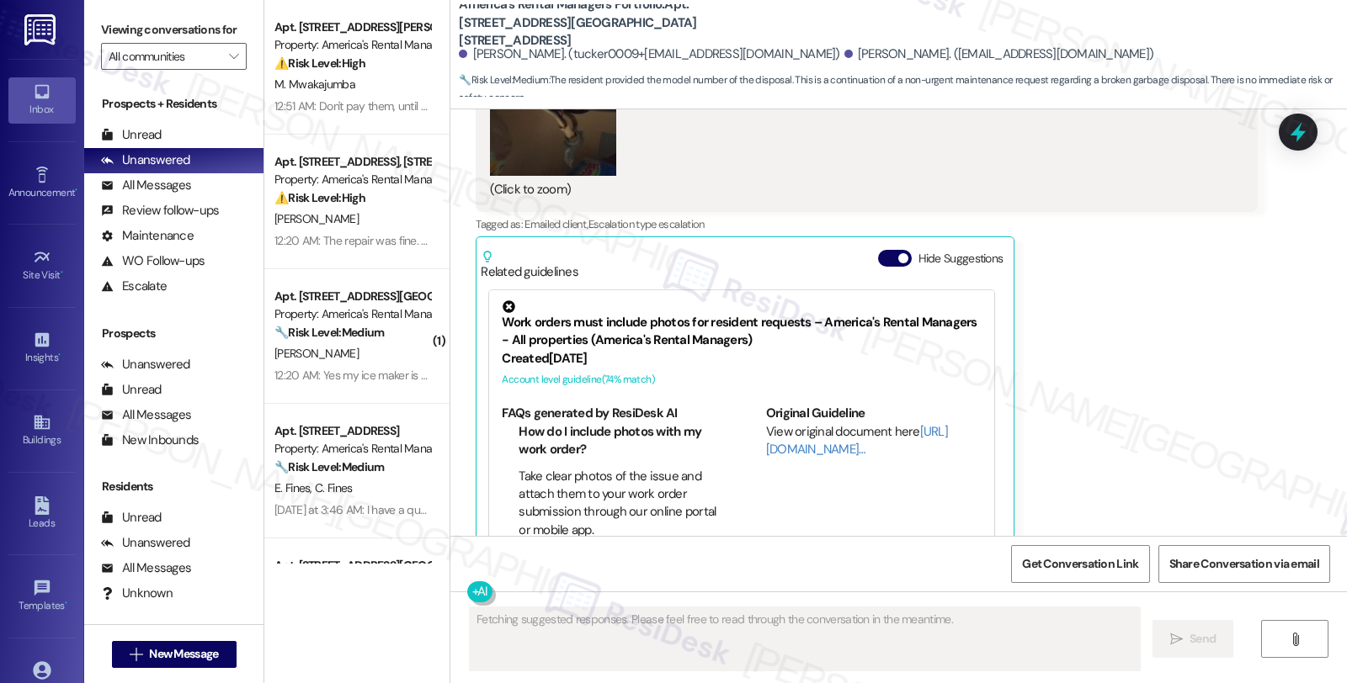
scroll to position [5514, 0]
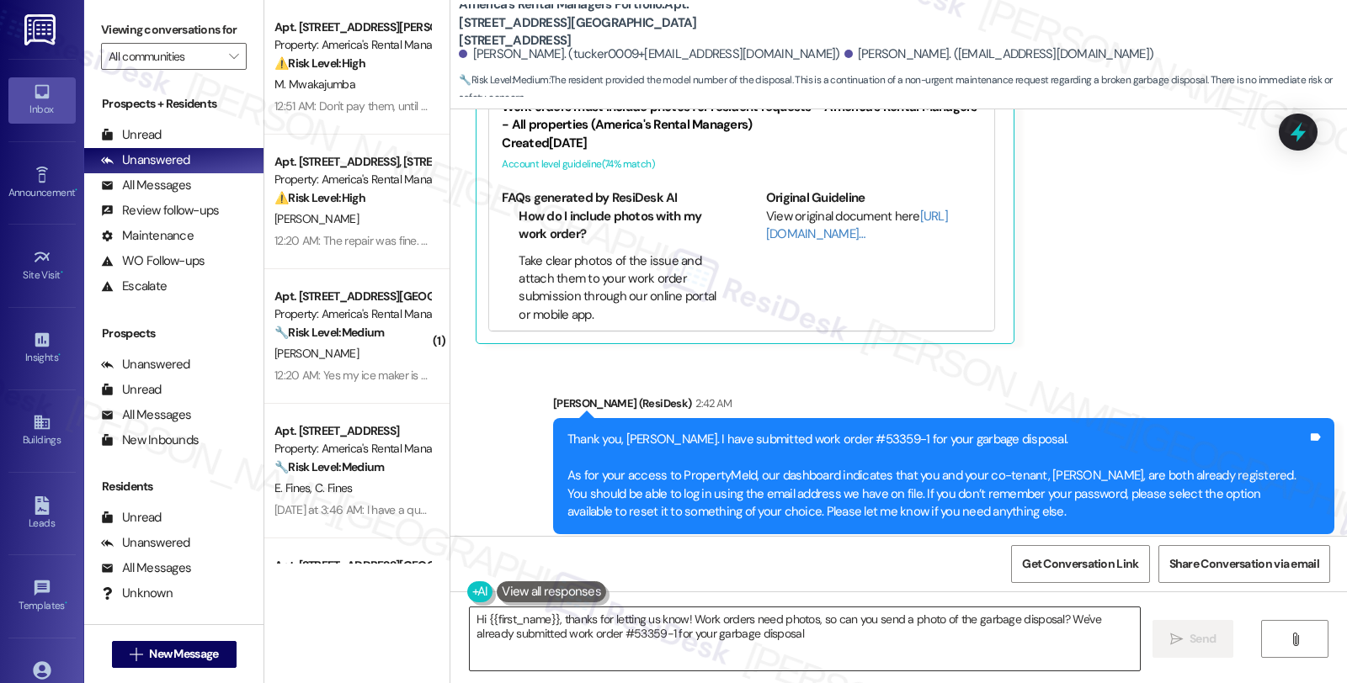
type textarea "Hi {{first_name}}, thanks for letting us know! Work orders need photos, so can …"
click at [773, 662] on textarea "Hi {{first_name}}, thanks for letting us know! Work orders need photos, so can …" at bounding box center [805, 639] width 670 height 63
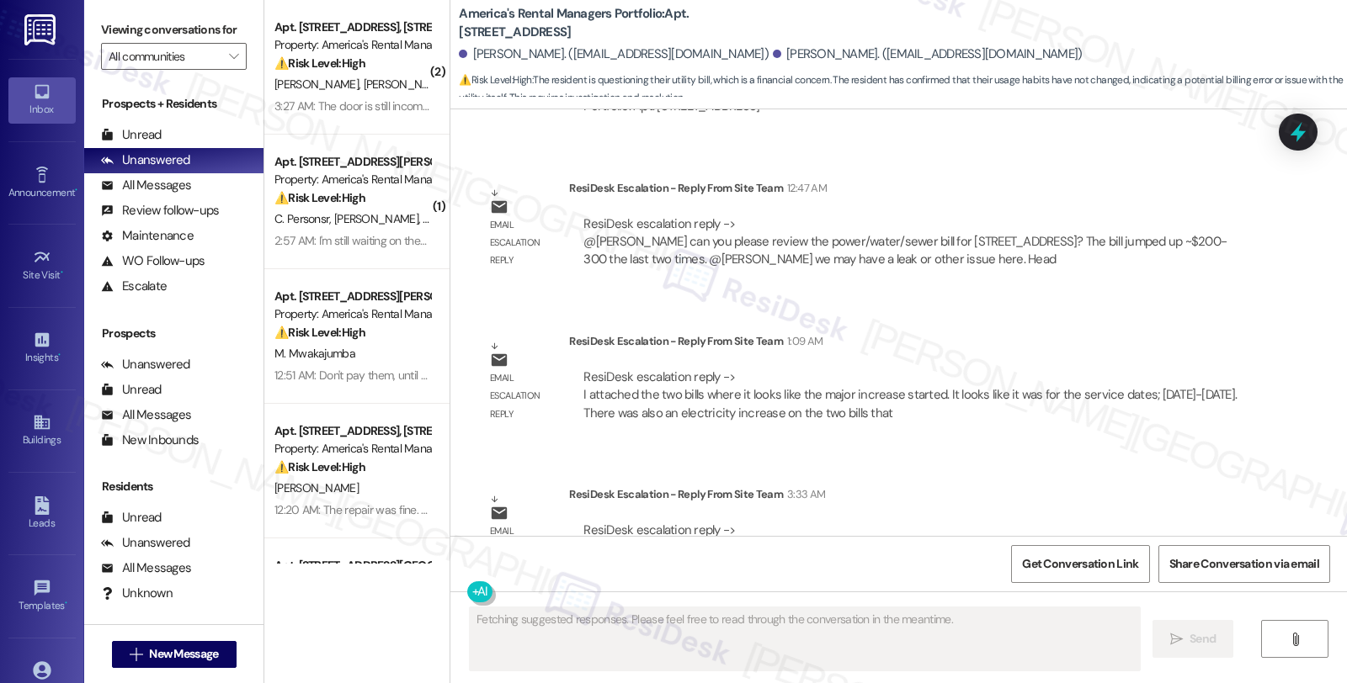
scroll to position [2119, 0]
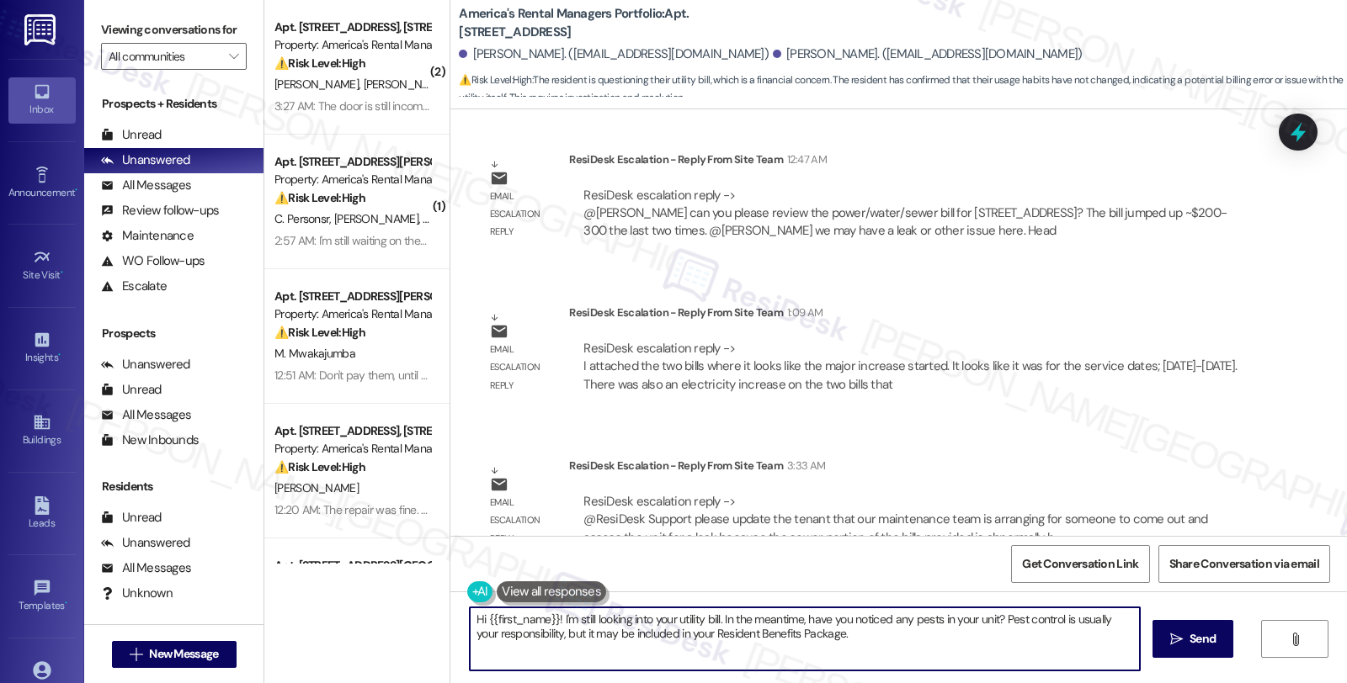
drag, startPoint x: 726, startPoint y: 630, endPoint x: 414, endPoint y: 599, distance: 313.7
click at [414, 599] on div "( 2 ) Apt. [STREET_ADDRESS], [STREET_ADDRESS] Property: America's Rental Manage…" at bounding box center [805, 341] width 1082 height 683
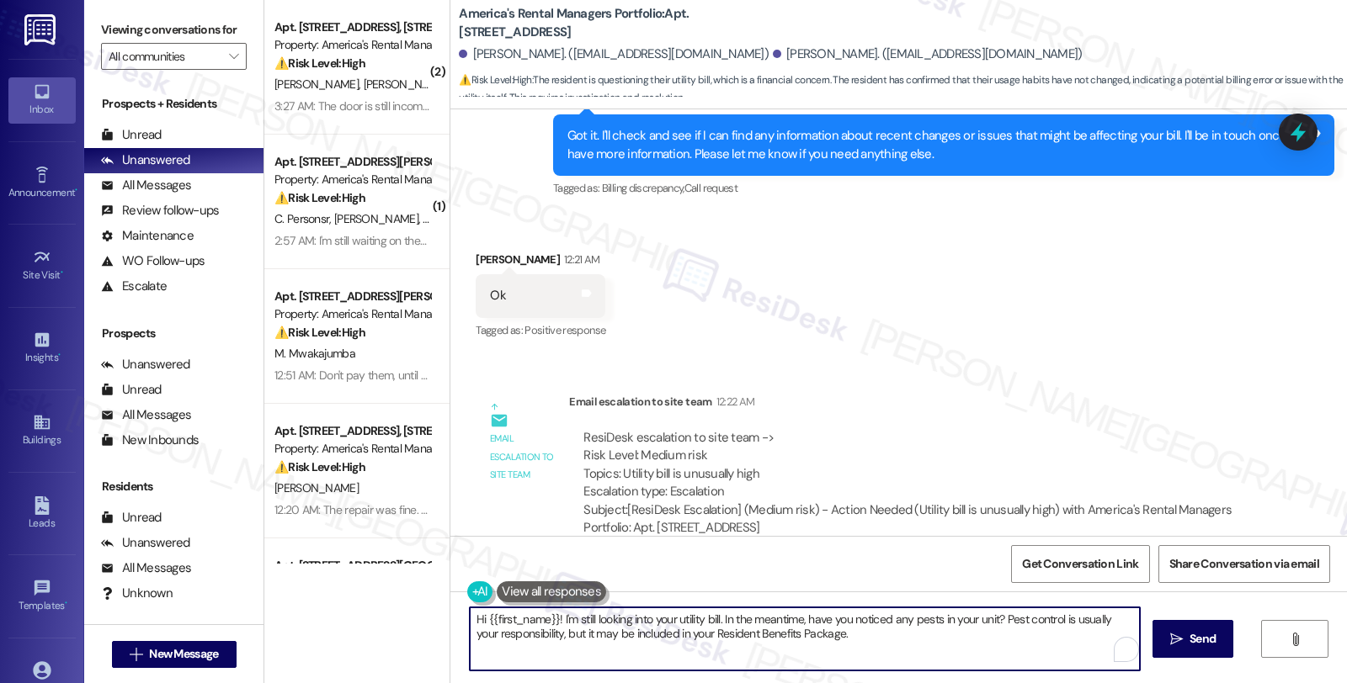
scroll to position [1652, 0]
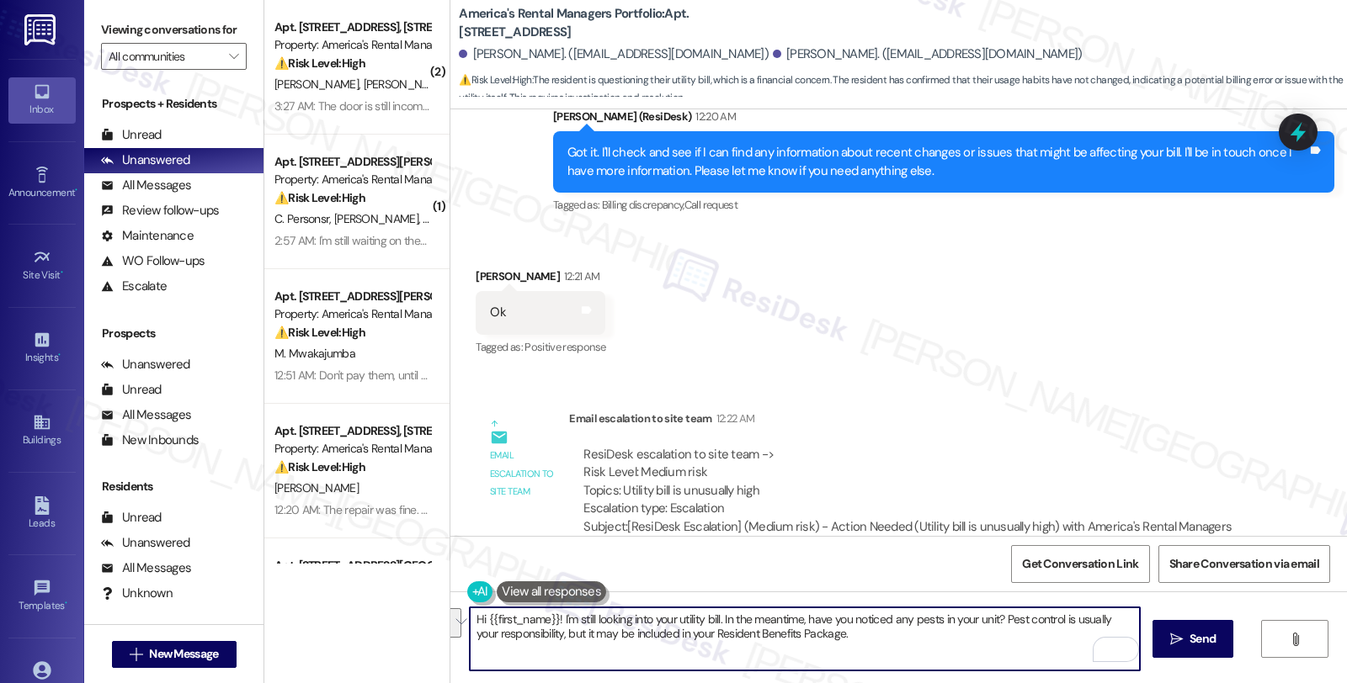
click at [634, 643] on textarea "Hi {{first_name}}! I'm still looking into your utility bill. In the meantime, h…" at bounding box center [805, 639] width 670 height 63
drag, startPoint x: 550, startPoint y: 620, endPoint x: 889, endPoint y: 648, distance: 340.3
click at [889, 648] on textarea "Hi {{first_name}}! I'm still looking into your utility bill. In the meantime, h…" at bounding box center [805, 639] width 670 height 63
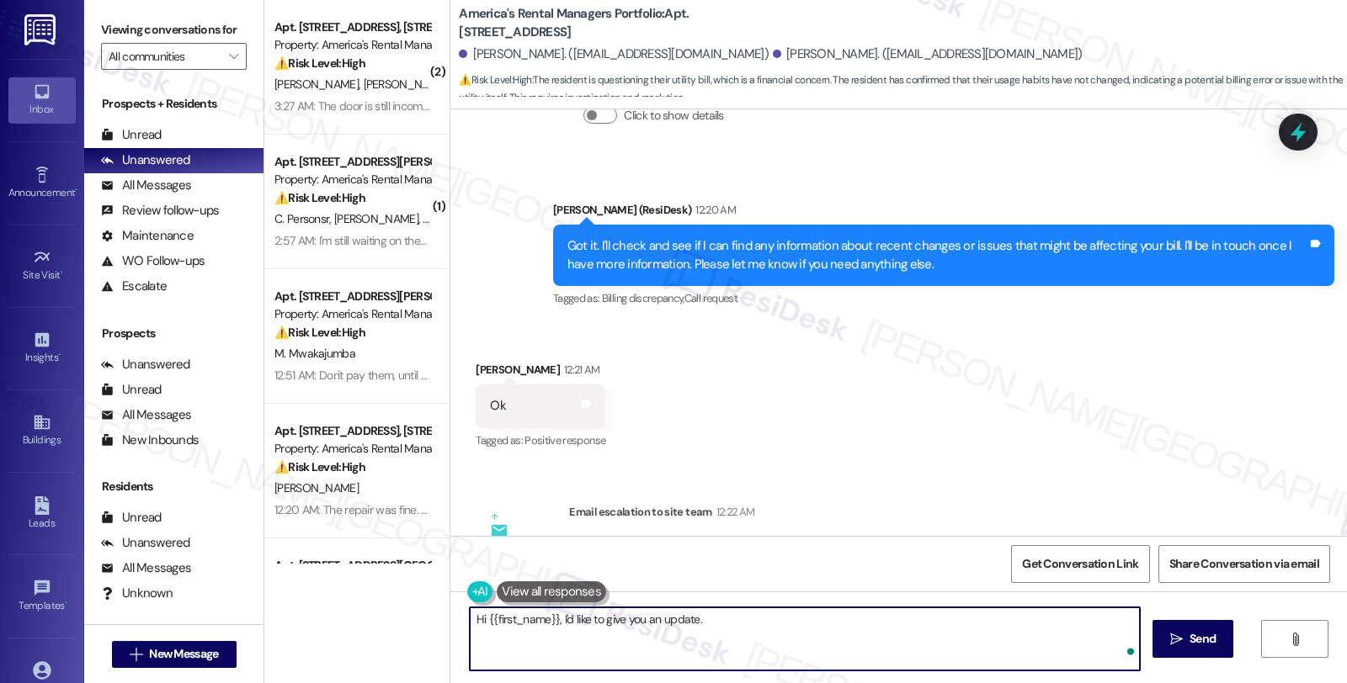
paste textarea "please update the tenant that our maintenance team is arranging for someone to …"
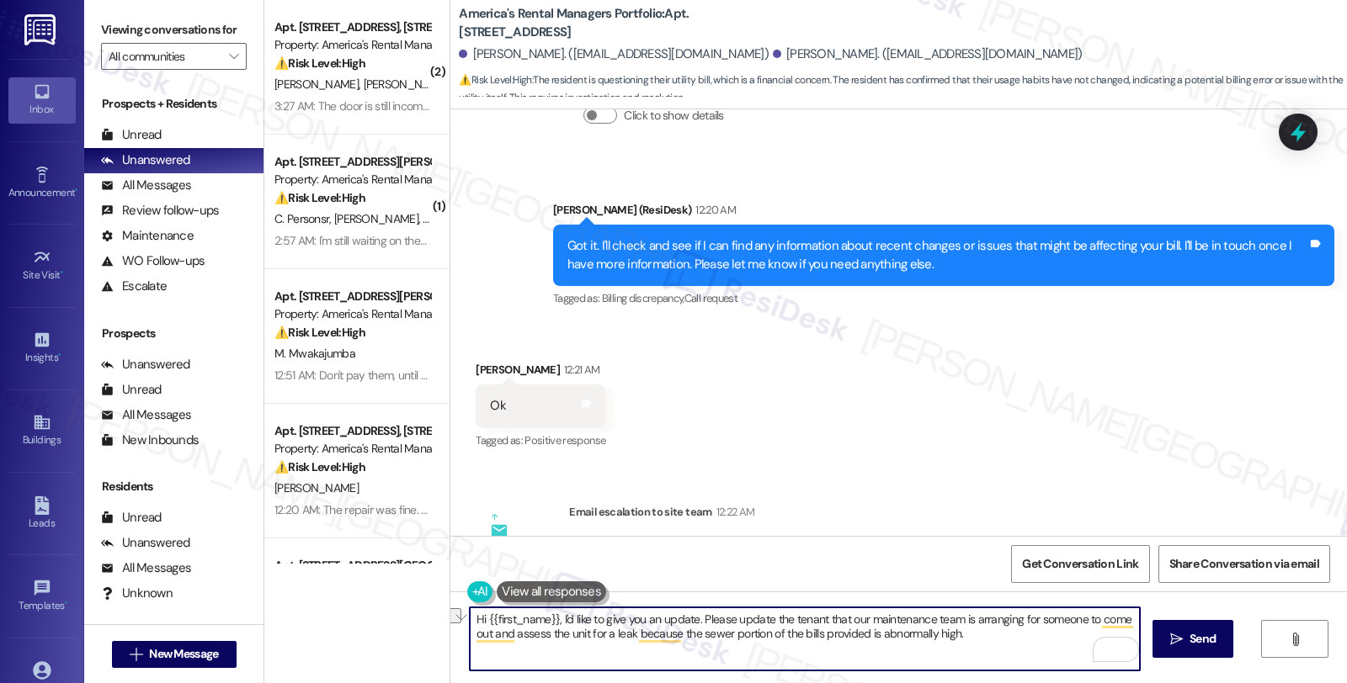
drag, startPoint x: 721, startPoint y: 620, endPoint x: 818, endPoint y: 620, distance: 96.8
click at [818, 620] on textarea "Hi {{first_name}}, I'd like to give you an update. Please update the tenant tha…" at bounding box center [805, 639] width 670 height 63
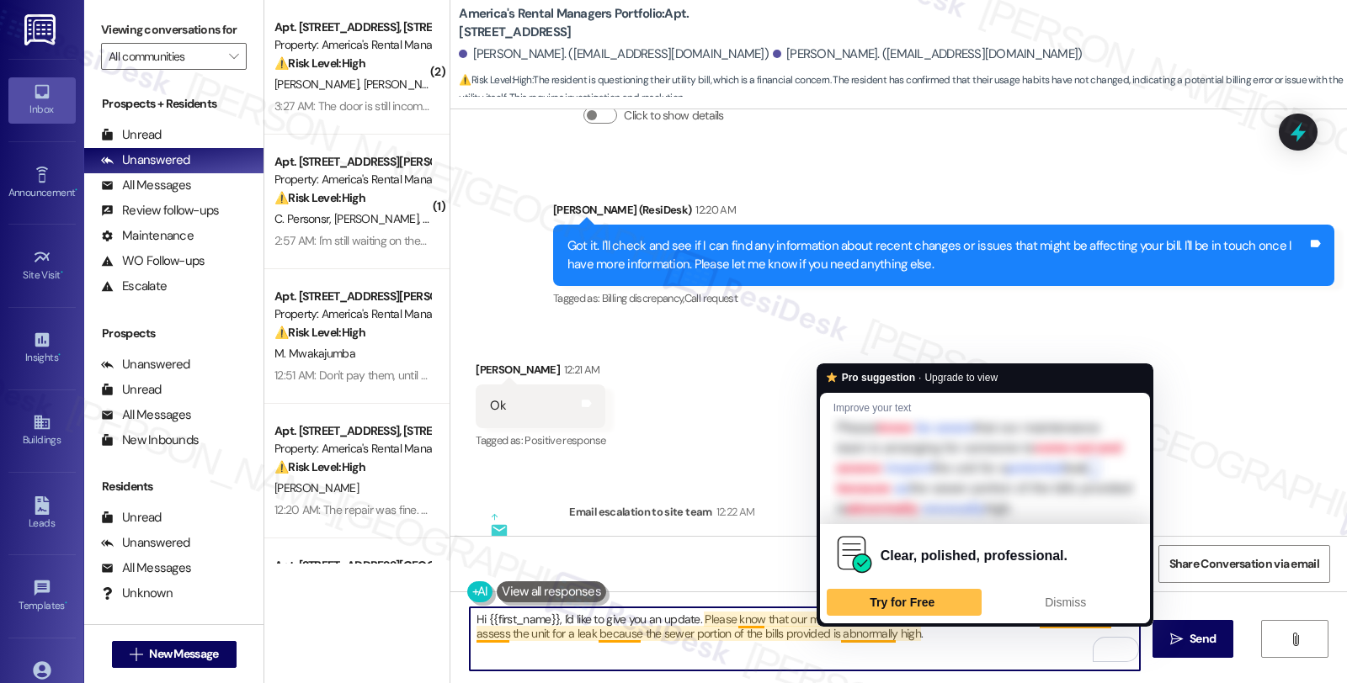
click at [936, 634] on textarea "Hi {{first_name}}, I'd like to give you an update. Please know that our mainten…" at bounding box center [805, 639] width 670 height 63
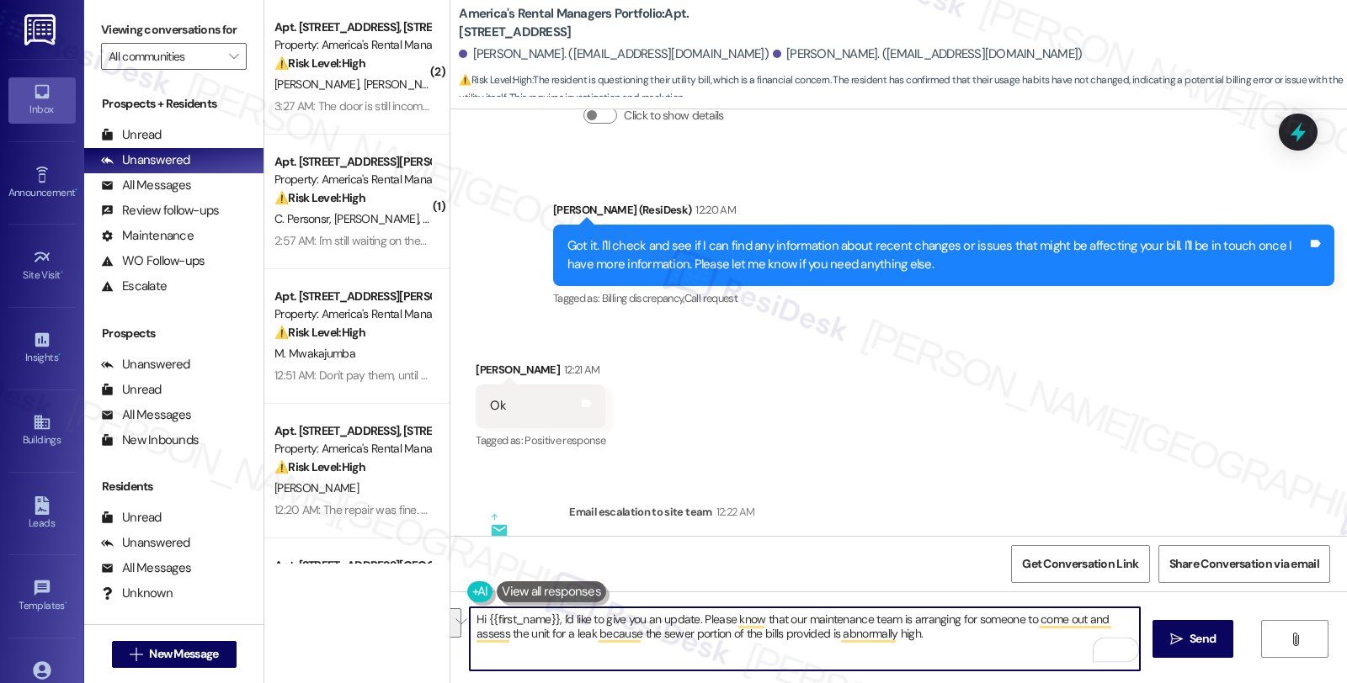
drag, startPoint x: 936, startPoint y: 641, endPoint x: 410, endPoint y: 573, distance: 530.4
click at [410, 573] on div "( 2 ) Apt. [STREET_ADDRESS], [STREET_ADDRESS] Property: America's Rental Manage…" at bounding box center [805, 341] width 1082 height 683
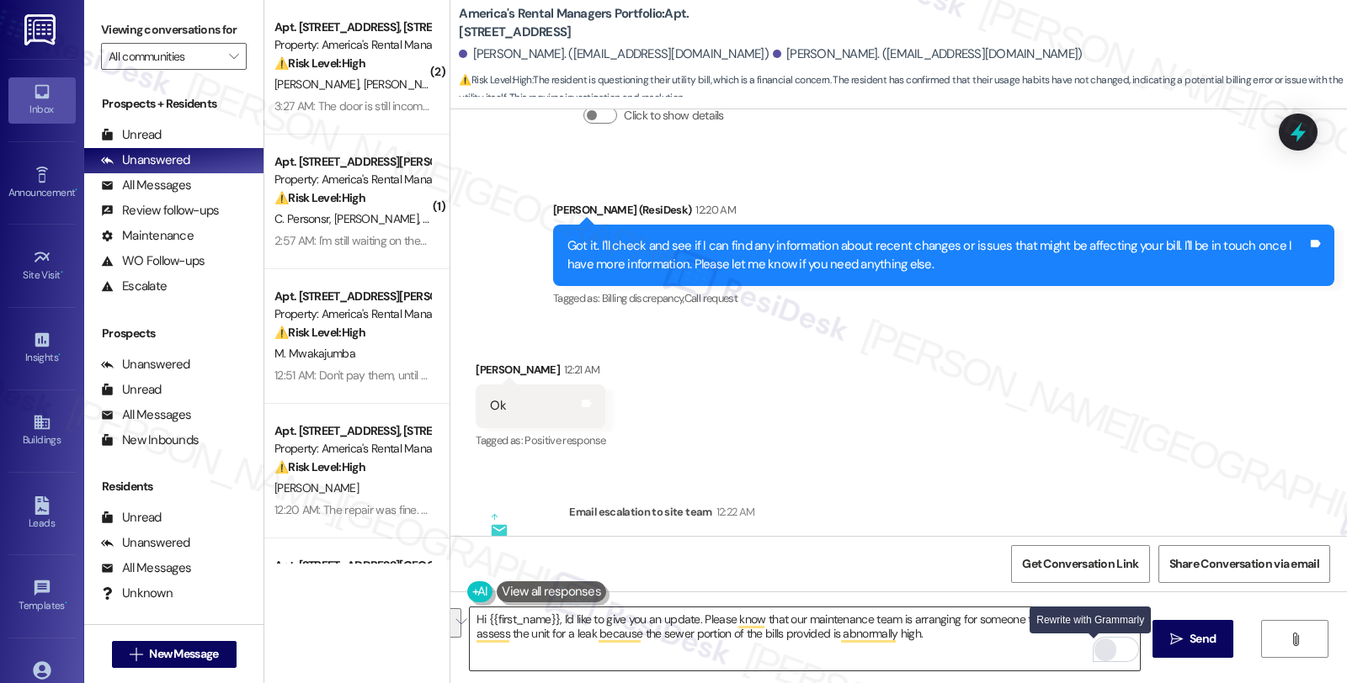
click at [1098, 646] on div "Rewrite with Grammarly" at bounding box center [1105, 650] width 19 height 19
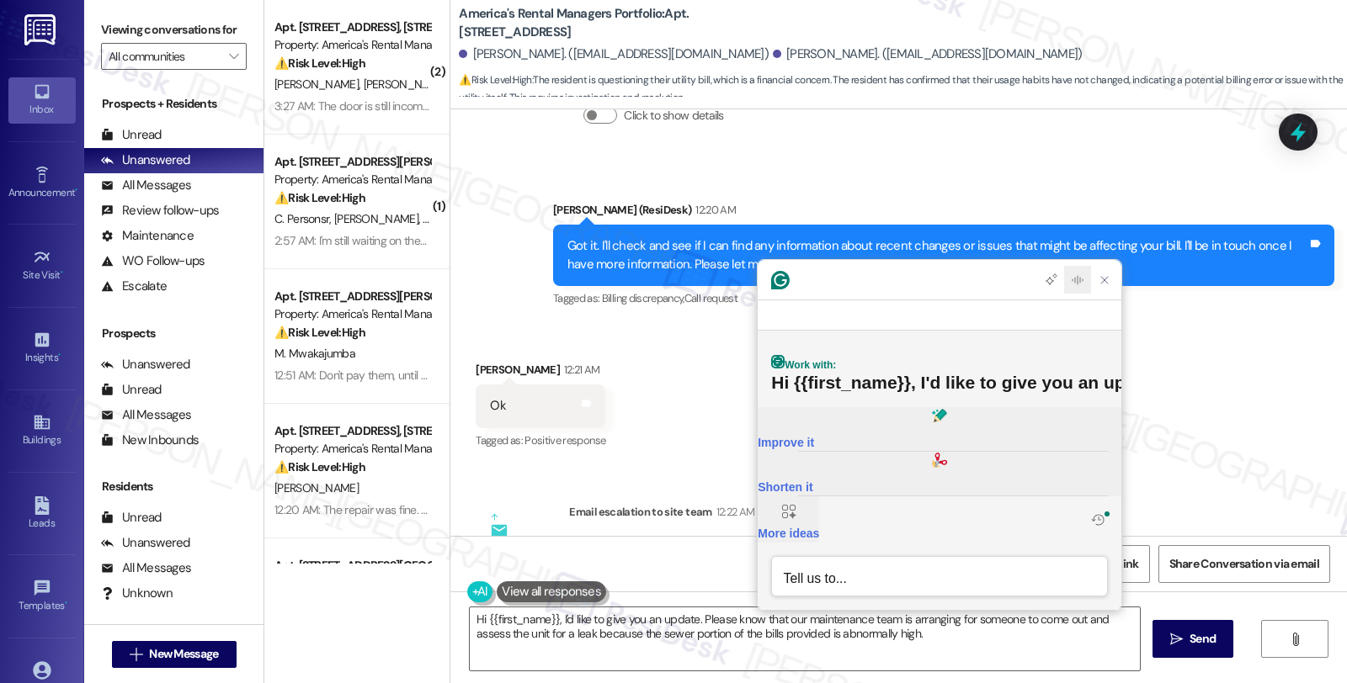
scroll to position [0, 0]
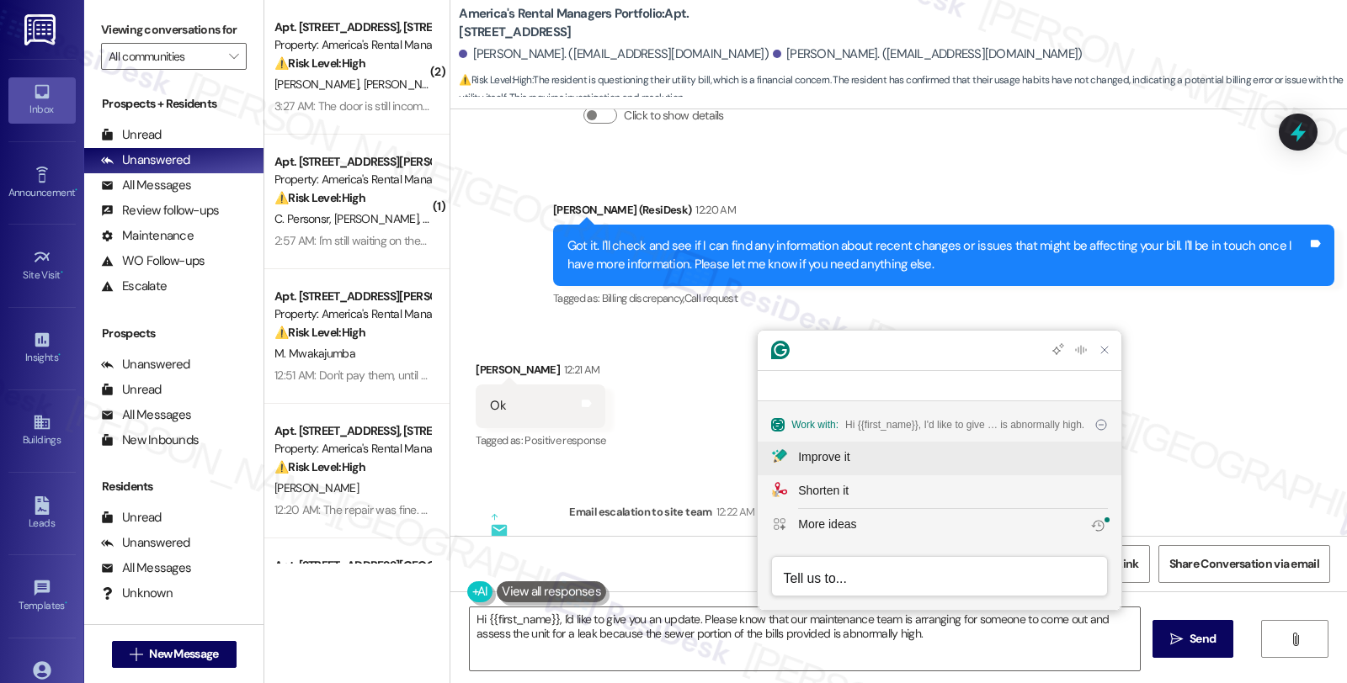
click at [871, 463] on div "Improve it" at bounding box center [953, 458] width 310 height 18
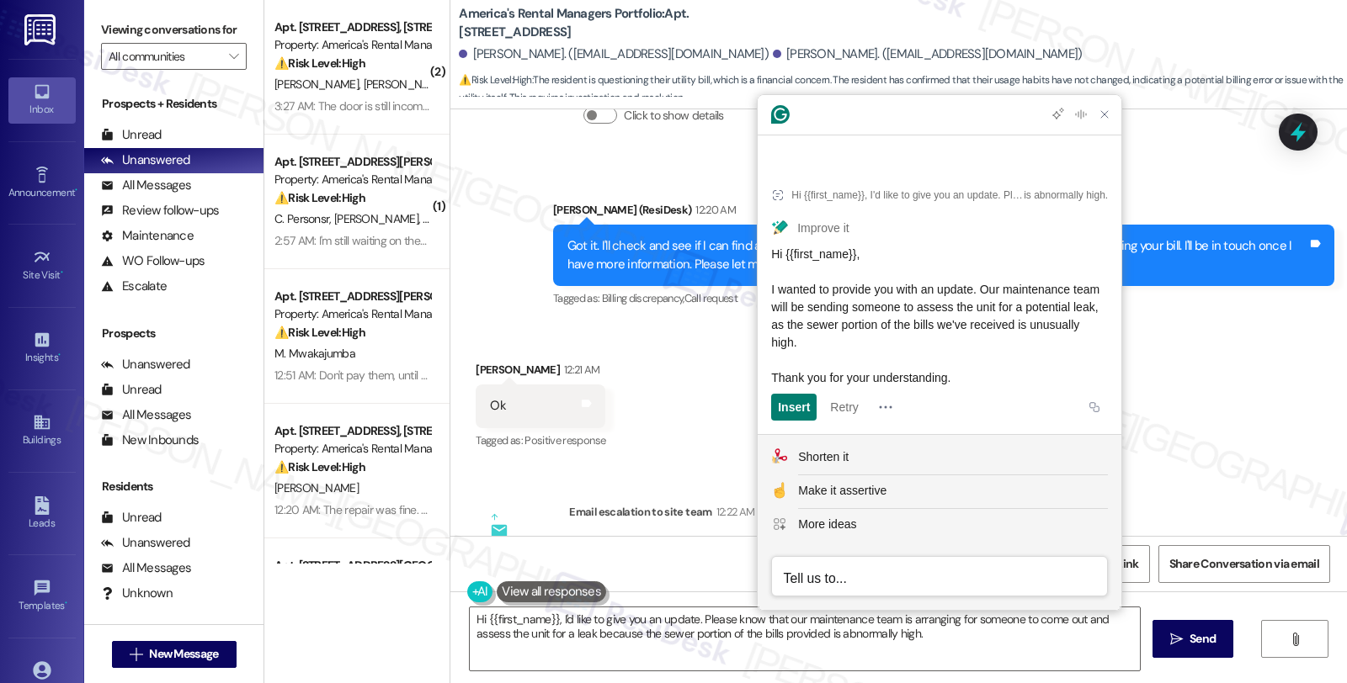
drag, startPoint x: 772, startPoint y: 287, endPoint x: 975, endPoint y: 375, distance: 221.3
click at [975, 375] on div "Hi {{first_name}}, I wanted to provide you with an update. Our maintenance team…" at bounding box center [939, 316] width 337 height 141
click at [657, 636] on textarea "Hi {{first_name}}, I'd like to give you an update. Please know that our mainten…" at bounding box center [805, 639] width 670 height 63
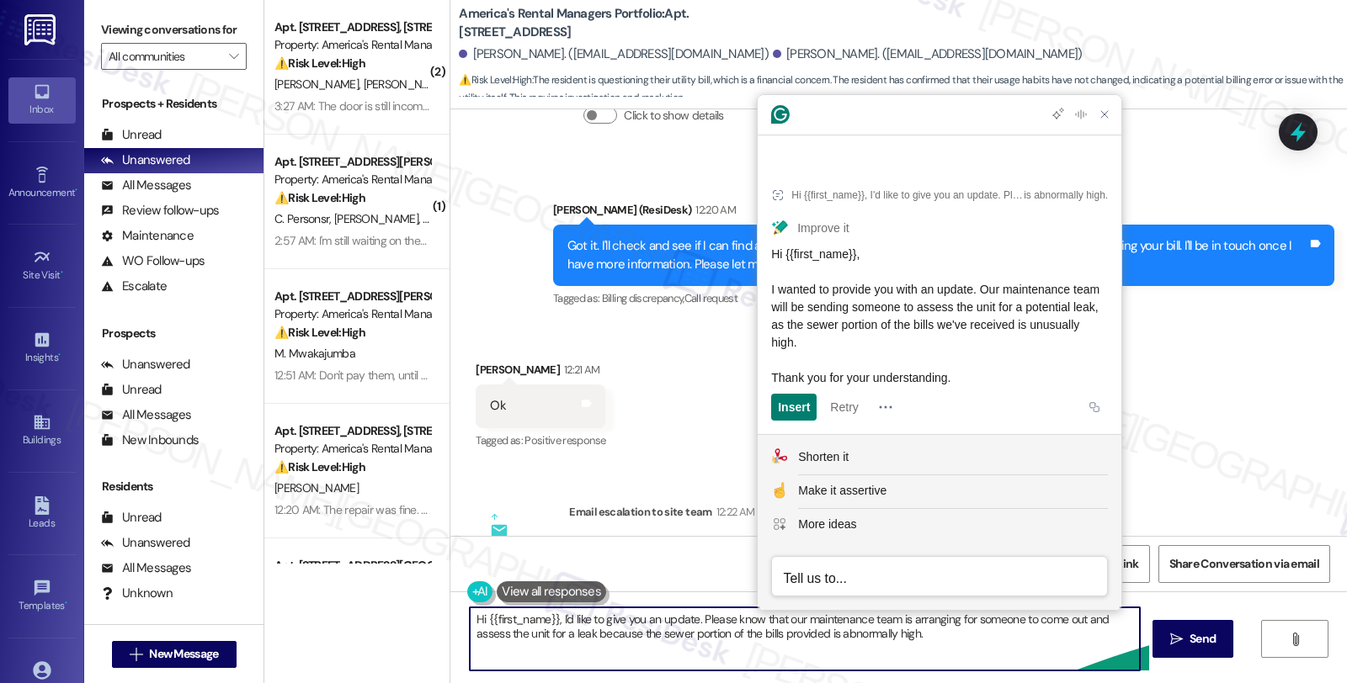
drag, startPoint x: 550, startPoint y: 624, endPoint x: 1050, endPoint y: 649, distance: 500.6
click at [1050, 649] on textarea "Hi {{first_name}}, I'd like to give you an update. Please know that our mainten…" at bounding box center [805, 639] width 670 height 63
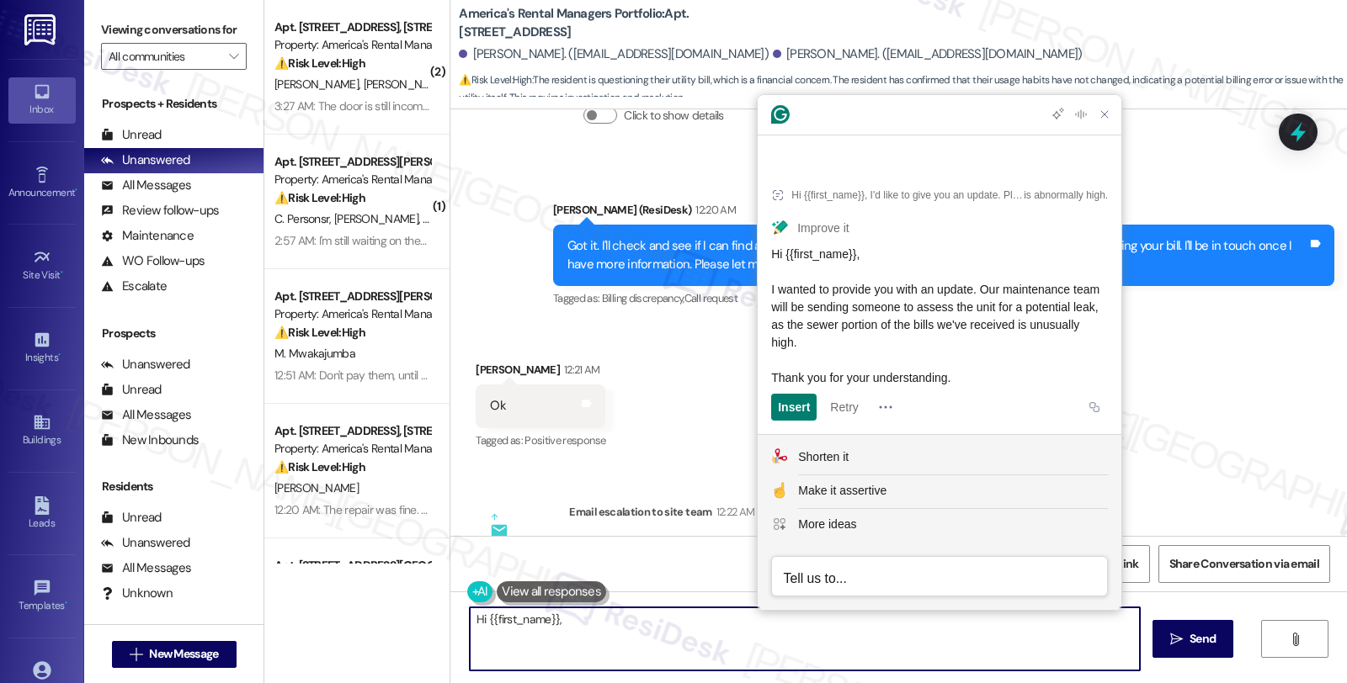
paste textarea "I wanted to provide you with an update. Our maintenance team will be sending so…"
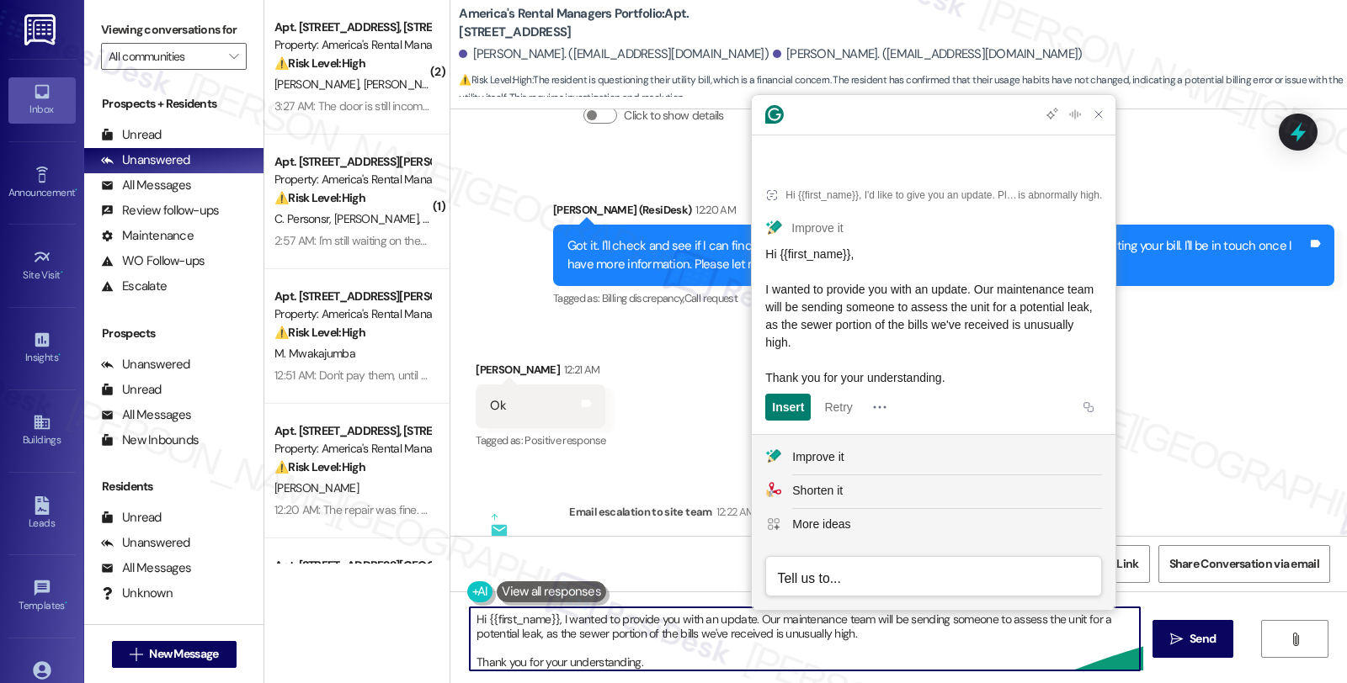
click at [922, 633] on textarea "Hi {{first_name}}, I wanted to provide you with an update. Our maintenance team…" at bounding box center [805, 639] width 670 height 63
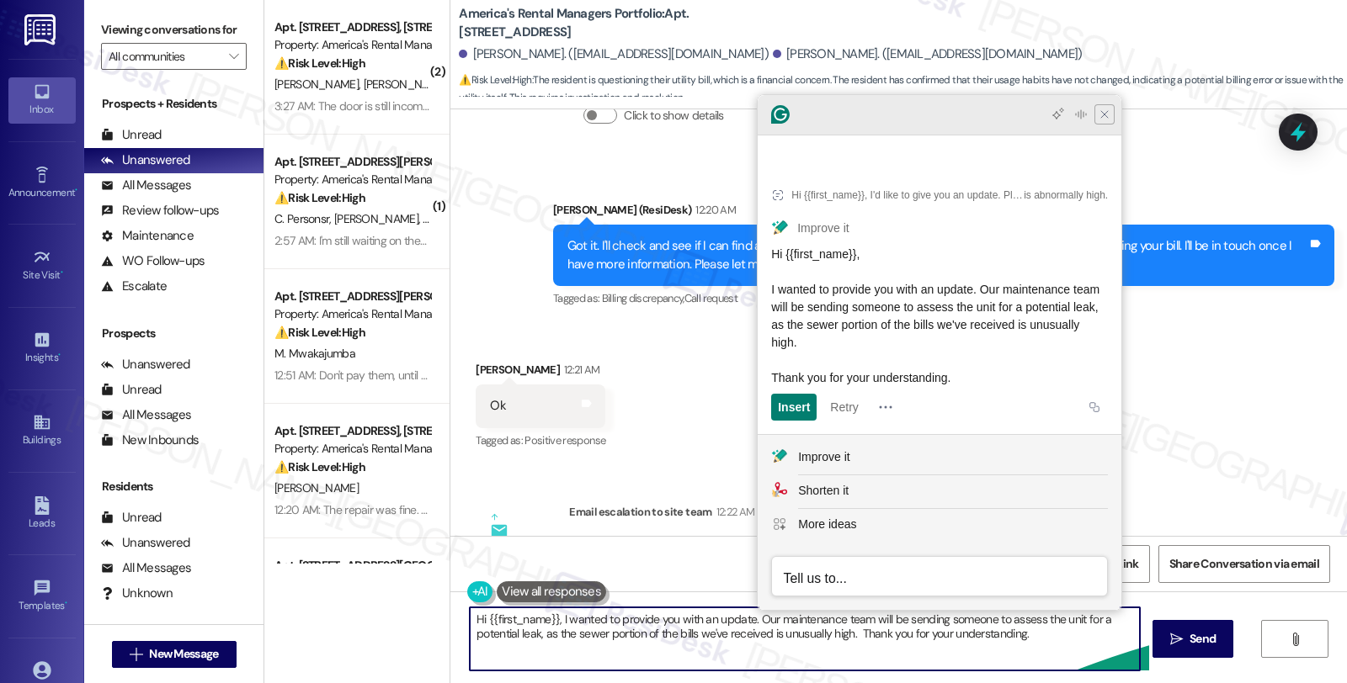
type textarea "Hi {{first_name}}, I wanted to provide you with an update. Our maintenance team…"
click at [1099, 121] on icon "Close Grammarly Assistant" at bounding box center [1104, 114] width 13 height 13
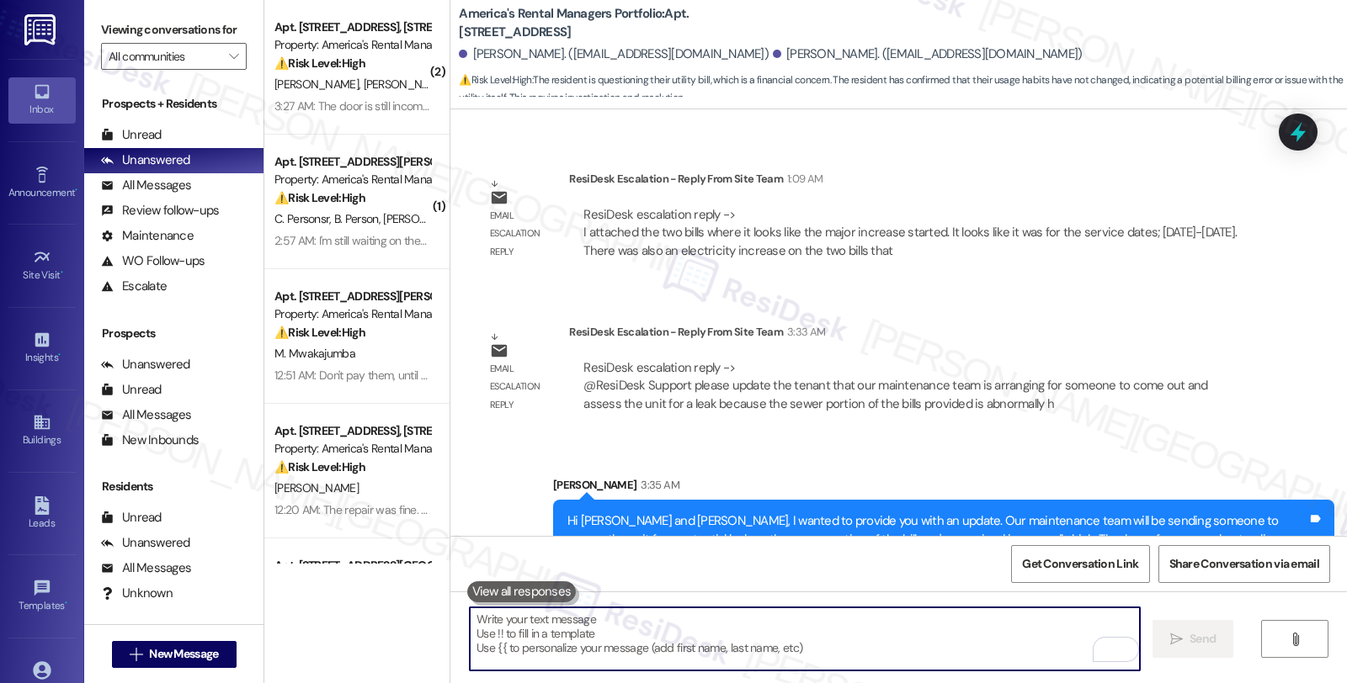
scroll to position [2254, 0]
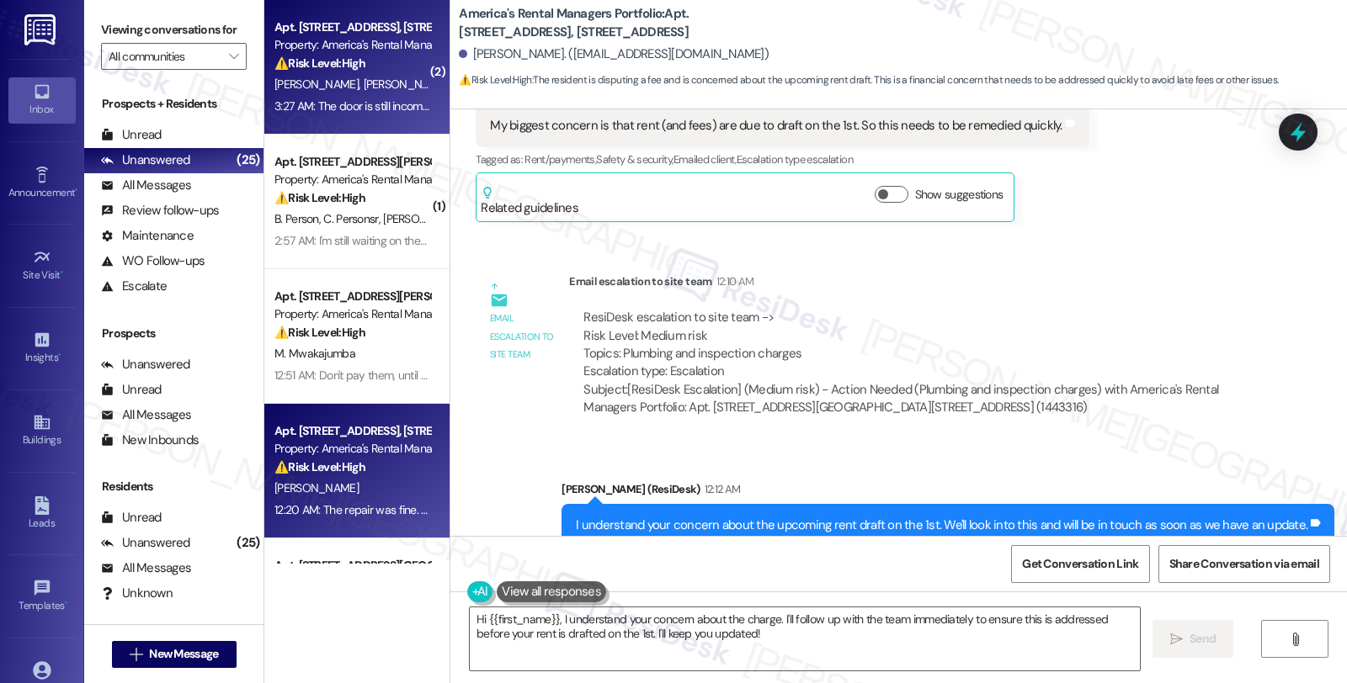
scroll to position [4080, 0]
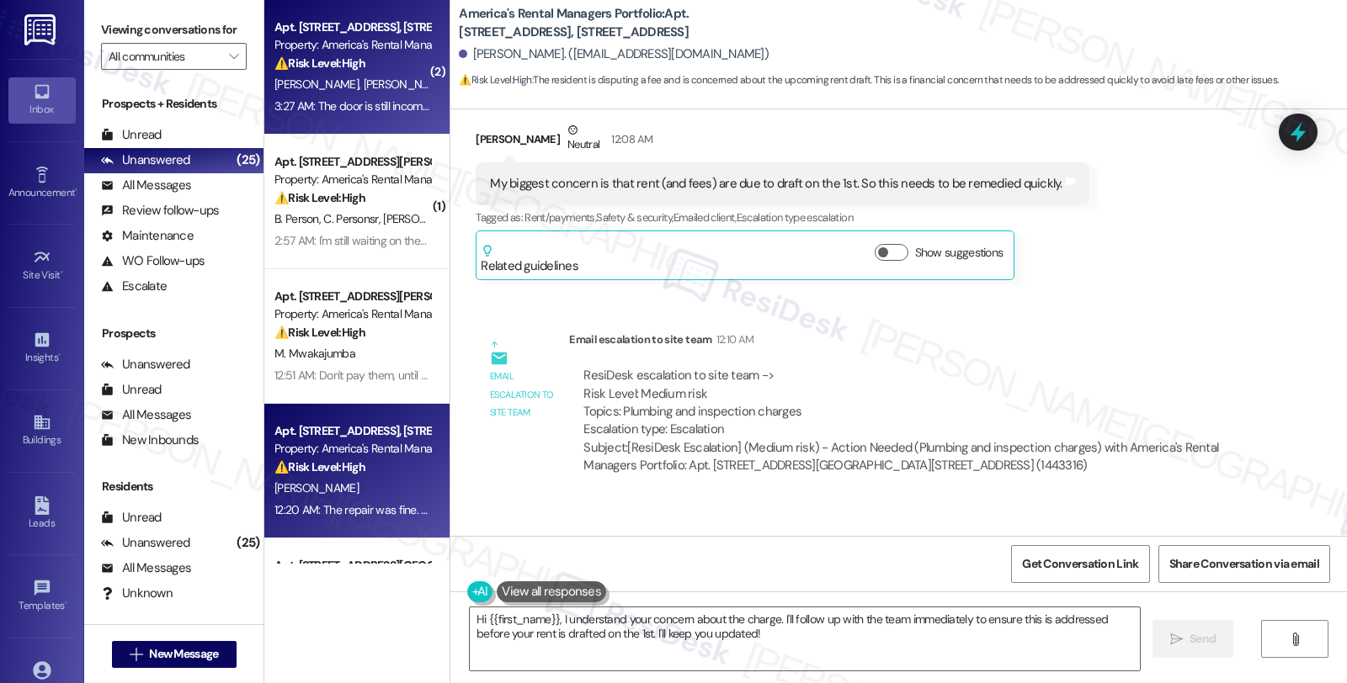
click at [392, 76] on div "[PERSON_NAME] [PERSON_NAME]" at bounding box center [352, 84] width 159 height 21
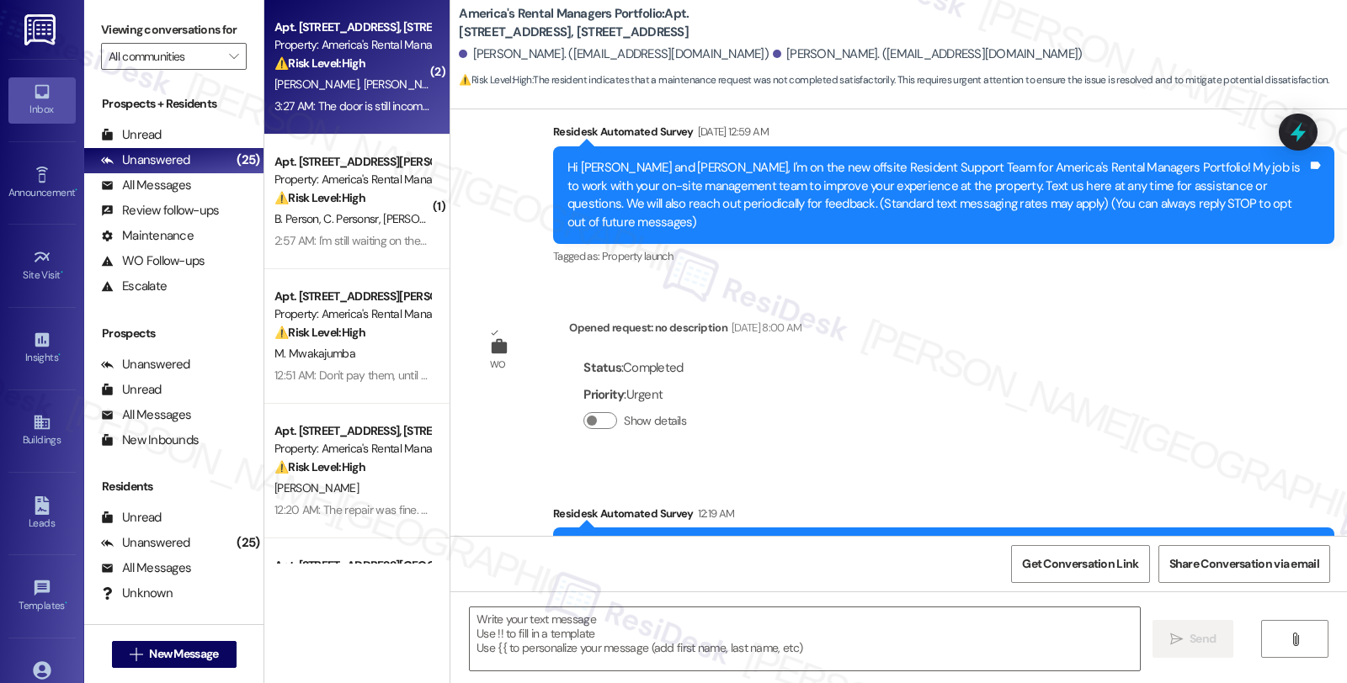
type textarea "Fetching suggested responses. Please feel free to read through the conversation…"
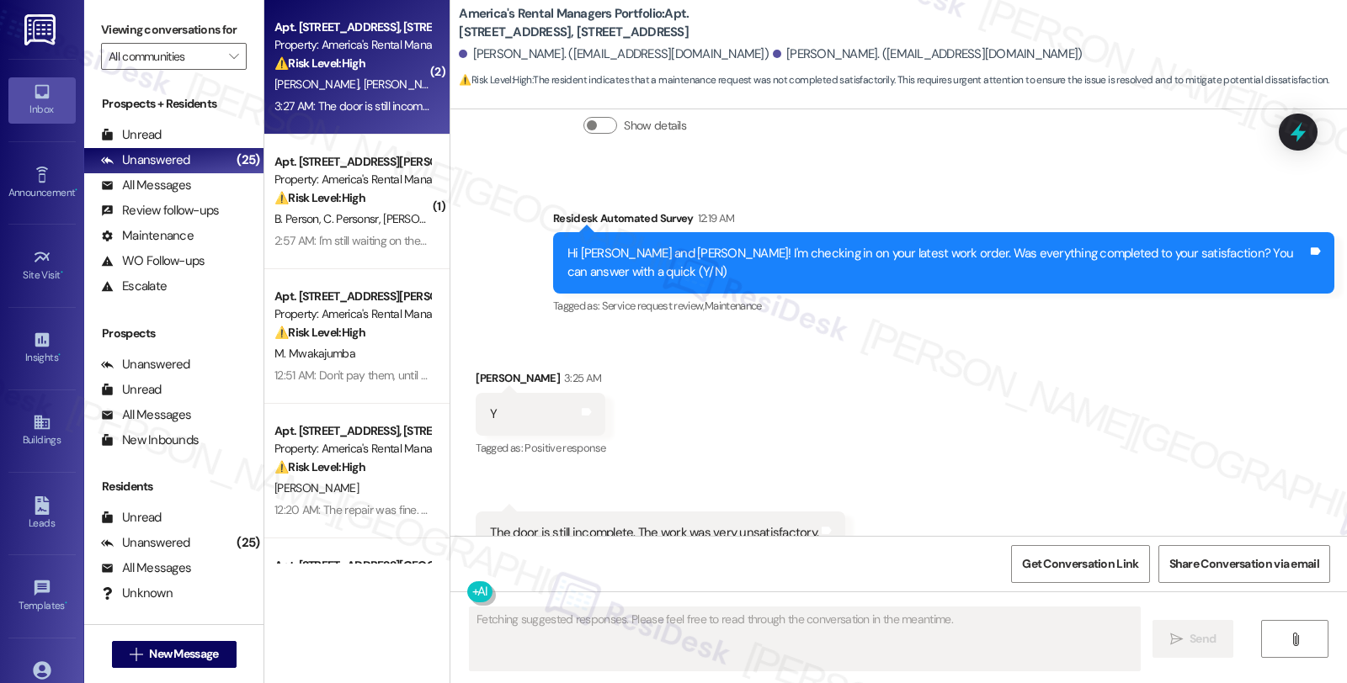
scroll to position [503, 0]
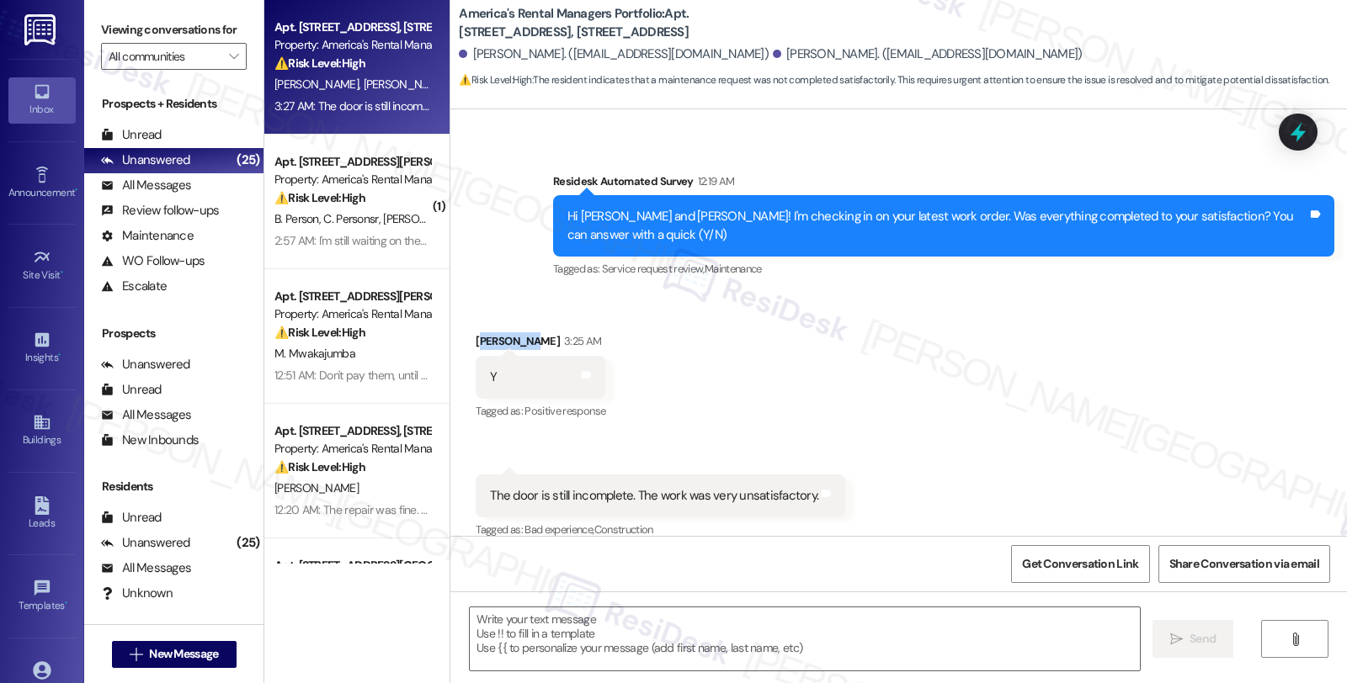
drag, startPoint x: 466, startPoint y: 320, endPoint x: 508, endPoint y: 322, distance: 42.2
click at [508, 332] on div "[PERSON_NAME] 3:25 AM" at bounding box center [541, 344] width 130 height 24
click at [463, 322] on div "Received via SMS [PERSON_NAME] 3:25 AM Y Tags and notes Tagged as: Positive res…" at bounding box center [540, 378] width 155 height 117
drag, startPoint x: 461, startPoint y: 321, endPoint x: 519, endPoint y: 321, distance: 57.2
click at [519, 321] on div "Received via SMS [PERSON_NAME] 3:25 AM Y Tags and notes Tagged as: Positive res…" at bounding box center [540, 378] width 155 height 117
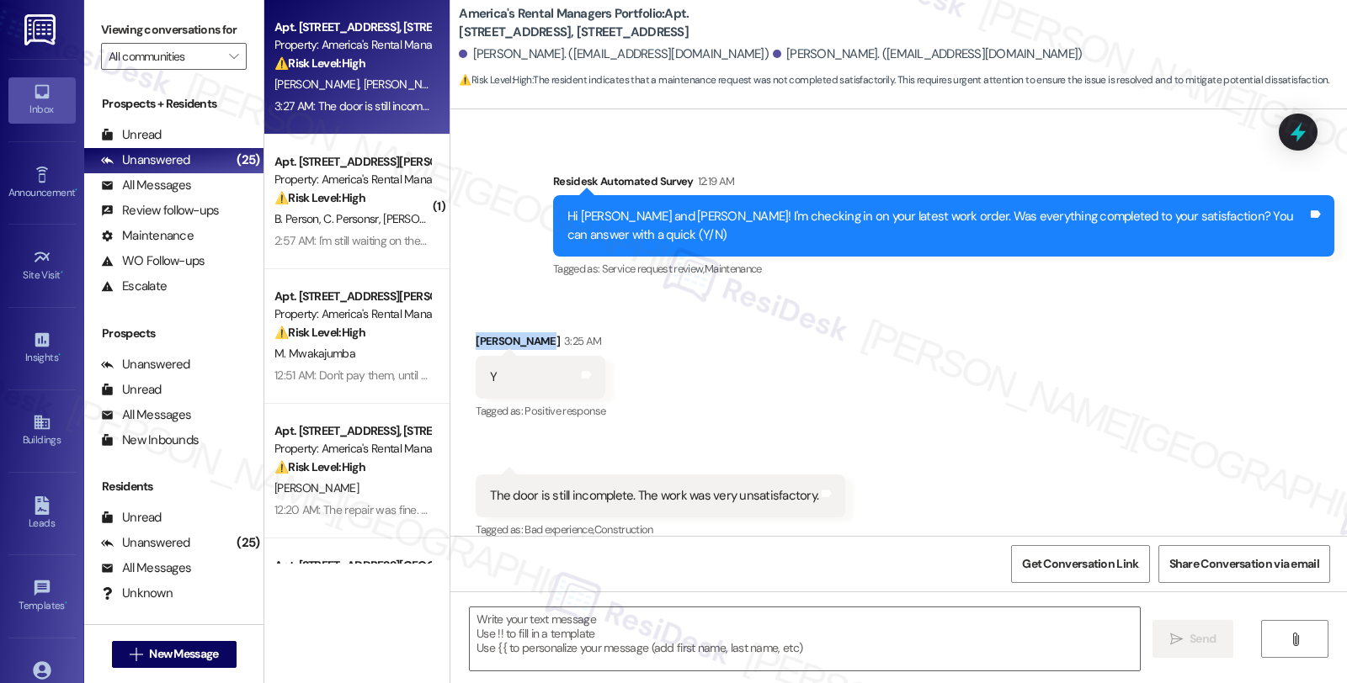
copy div "[PERSON_NAME]"
click at [478, 332] on div "[PERSON_NAME] 3:25 AM" at bounding box center [541, 344] width 130 height 24
click at [571, 635] on textarea at bounding box center [805, 639] width 670 height 63
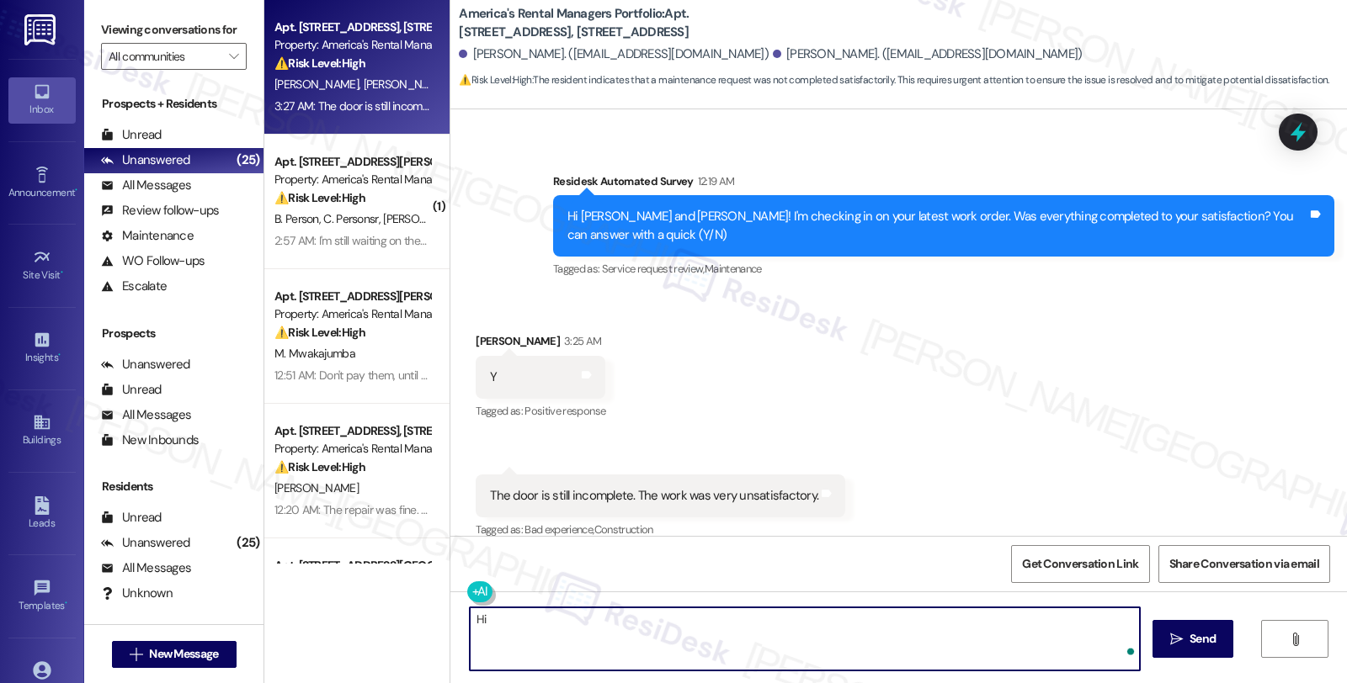
paste textarea "Tanfii"
click at [912, 619] on textarea "Hi [PERSON_NAME], thank you for reaching out. I'm sorry to hear that the work o…" at bounding box center [805, 639] width 670 height 63
drag, startPoint x: 602, startPoint y: 640, endPoint x: 418, endPoint y: 609, distance: 186.0
click at [418, 609] on div "Apt. [STREET_ADDRESS], [STREET_ADDRESS] Property: America's Rental Managers Por…" at bounding box center [805, 341] width 1082 height 683
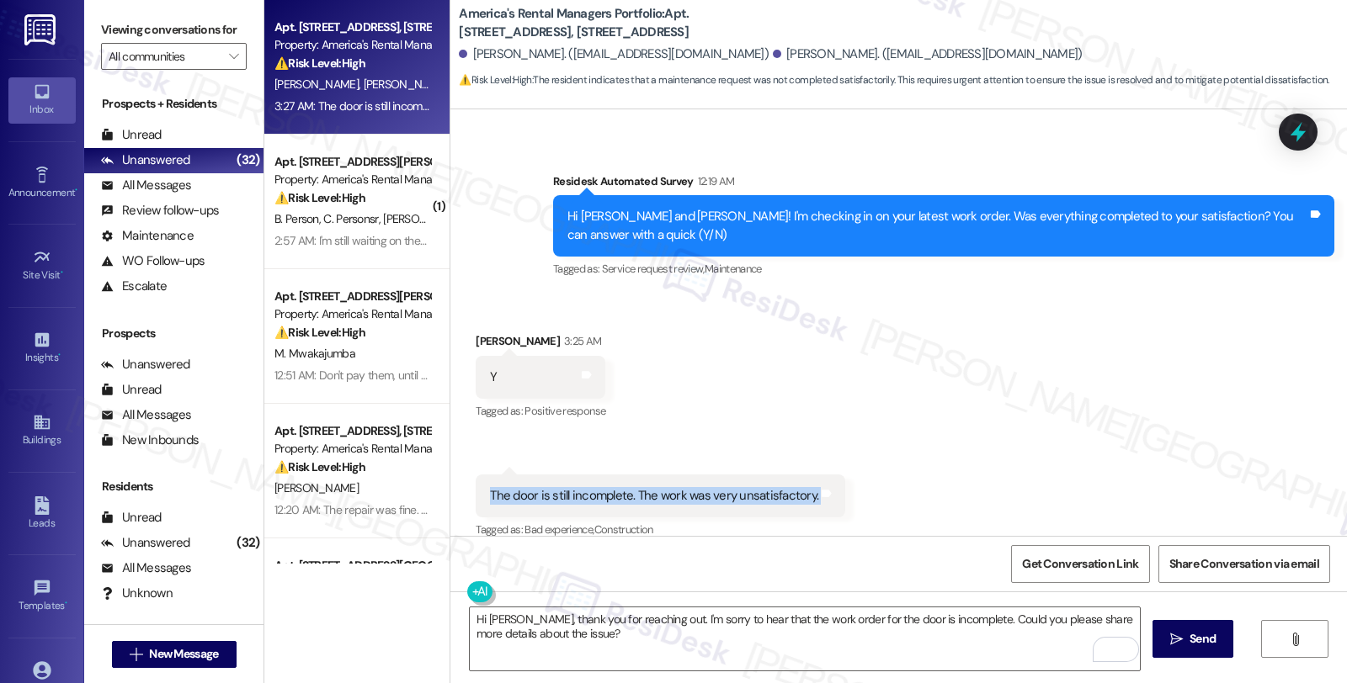
drag, startPoint x: 476, startPoint y: 478, endPoint x: 827, endPoint y: 480, distance: 350.2
click at [827, 480] on div "Received via SMS 3:27 AM [PERSON_NAME] Neutral 3:27 AM The door is still incomp…" at bounding box center [660, 508] width 395 height 93
copy div "The door is still incomplete. The work was very unsatisfactory. Tags and notes"
drag, startPoint x: 643, startPoint y: 650, endPoint x: 632, endPoint y: 630, distance: 23.0
click at [643, 650] on textarea "Hi [PERSON_NAME], thank you for reaching out. I'm sorry to hear that the work o…" at bounding box center [805, 639] width 670 height 63
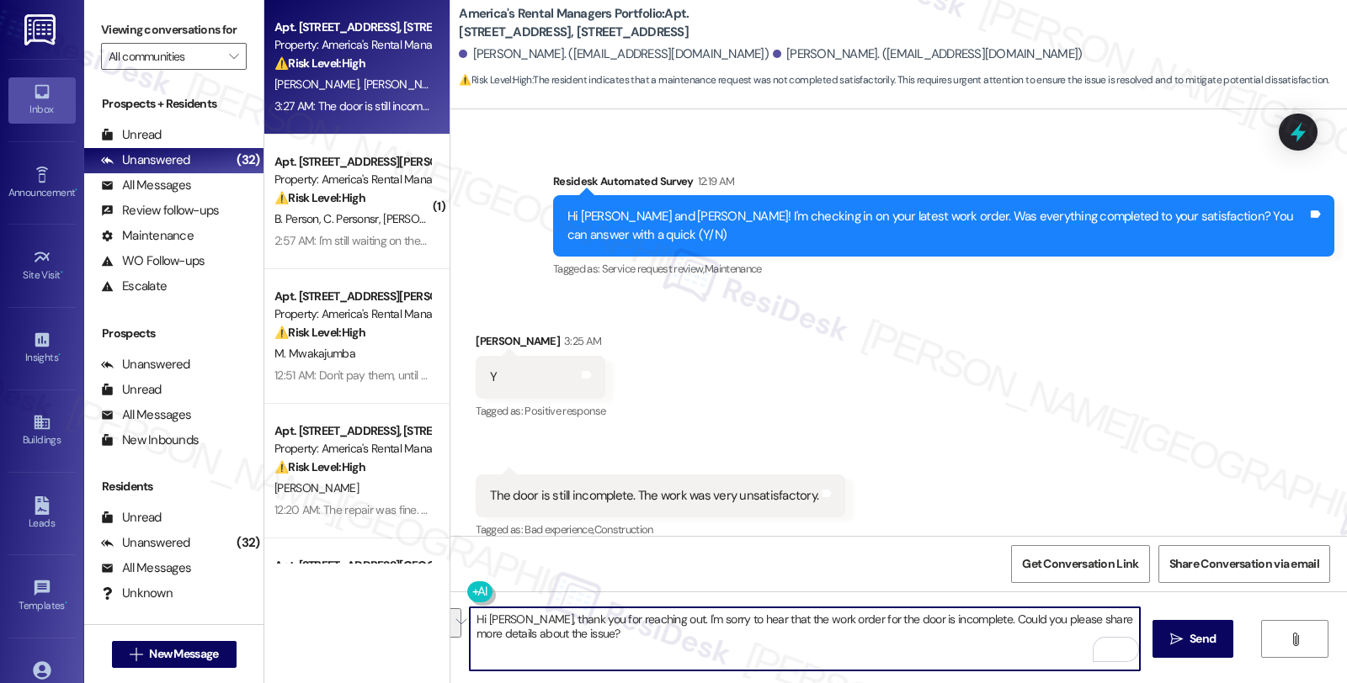
paste textarea "’m sorry to hear that the door repair was left incomplete and that the work did…"
drag, startPoint x: 800, startPoint y: 629, endPoint x: 1033, endPoint y: 629, distance: 232.3
click at [1033, 629] on textarea "Hi [PERSON_NAME], thank you for reaching out. I’m sorry to hear that the door r…" at bounding box center [805, 639] width 670 height 63
click at [794, 634] on textarea "Hi [PERSON_NAME], thank you for reaching out. I’m sorry to hear that the door r…" at bounding box center [805, 639] width 670 height 63
click at [880, 629] on textarea "Hi [PERSON_NAME], thank you for reaching out. I’m sorry to hear that the door r…" at bounding box center [805, 639] width 670 height 63
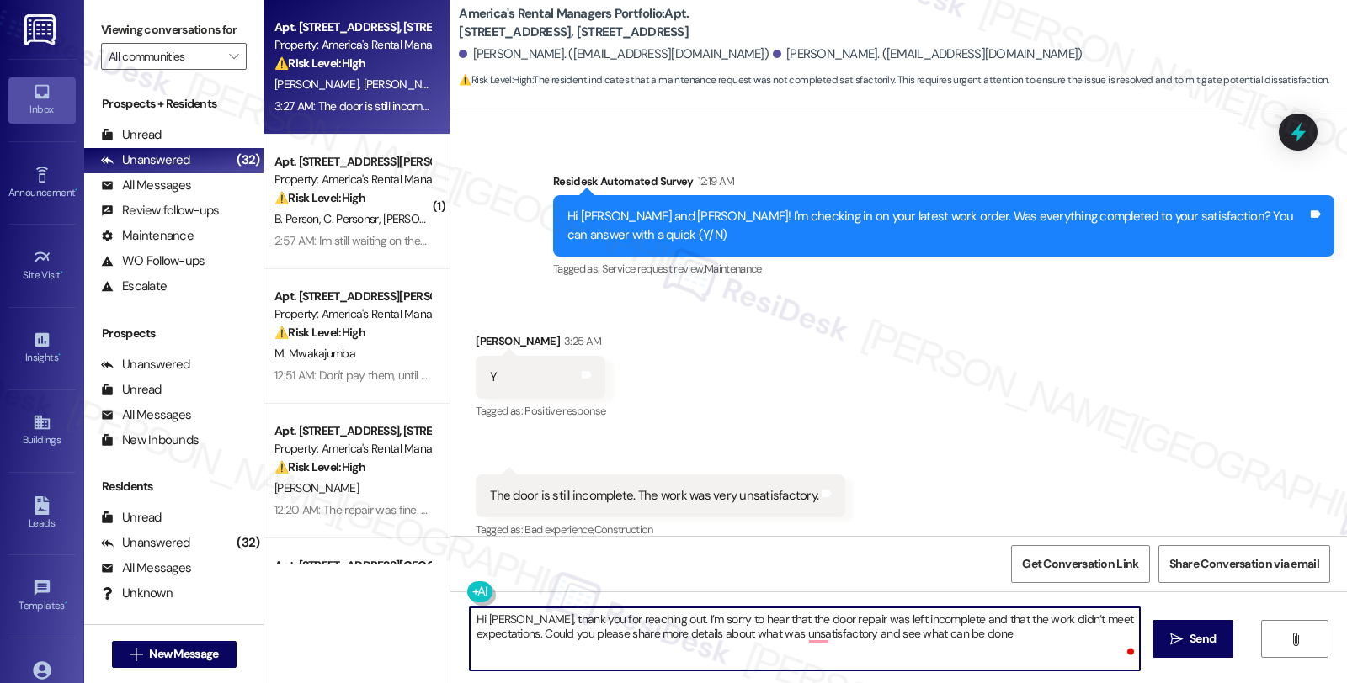
type textarea "Hi [PERSON_NAME], thank you for reaching out. I’m sorry to hear that the door r…"
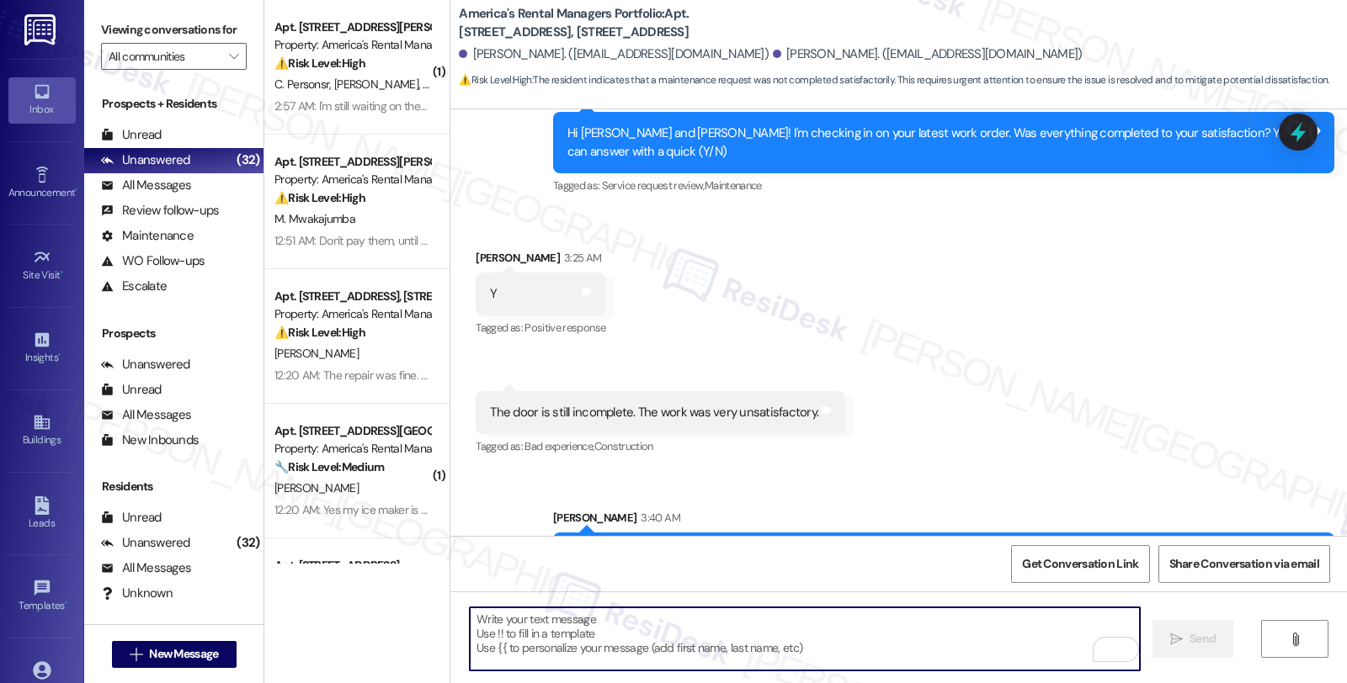
scroll to position [638, 0]
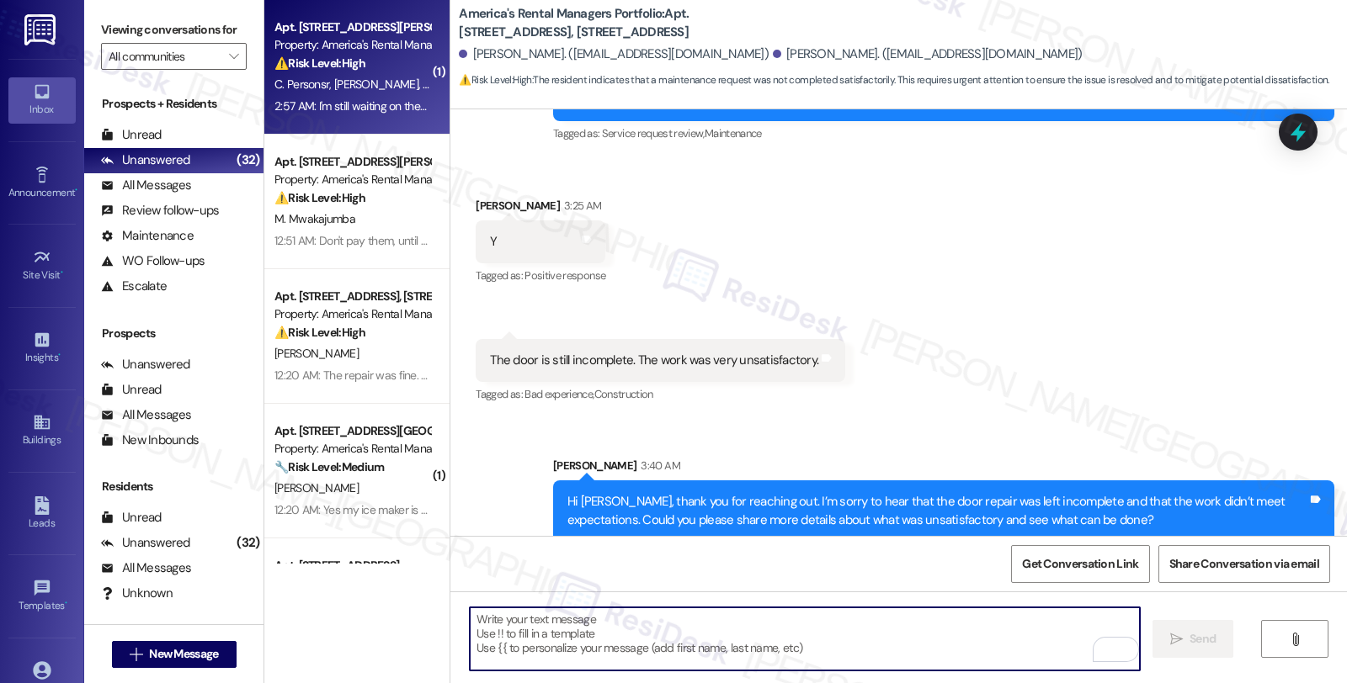
click at [394, 72] on div "Apt. [STREET_ADDRESS][PERSON_NAME], [STREET_ADDRESS][PERSON_NAME] Property: Ame…" at bounding box center [352, 45] width 159 height 57
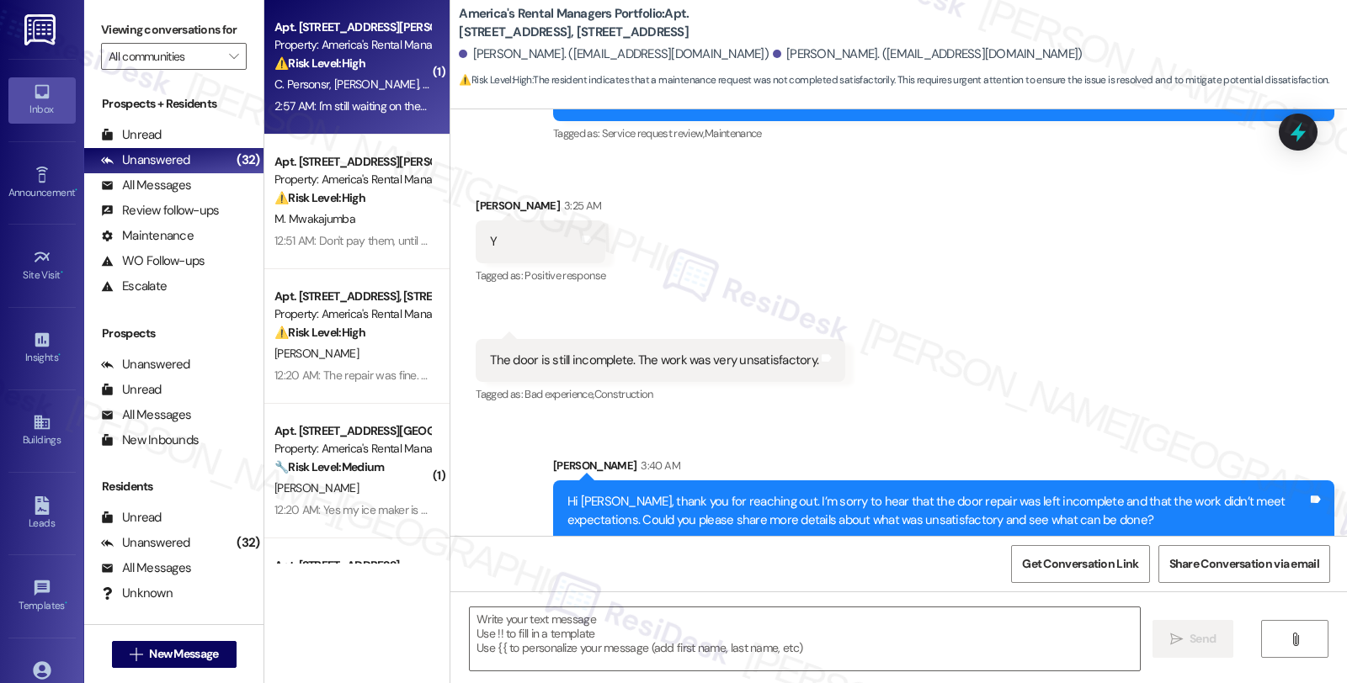
type textarea "Fetching suggested responses. Please feel free to read through the conversation…"
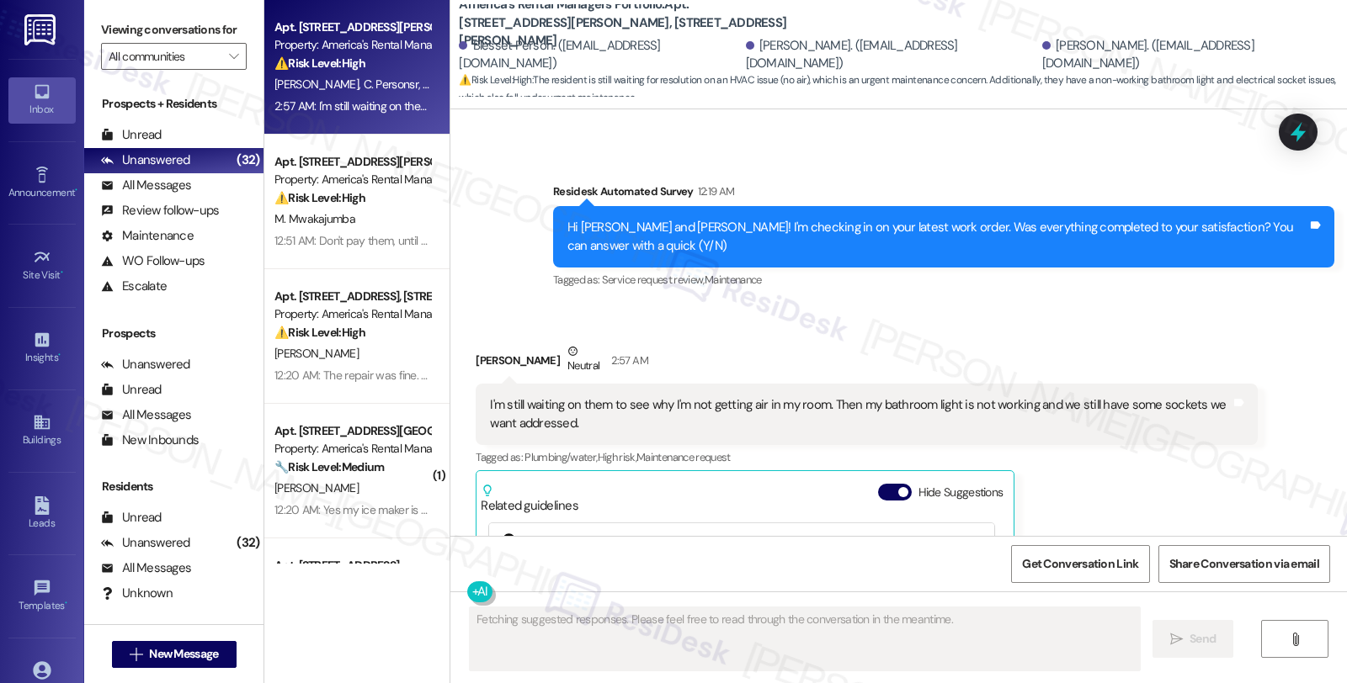
scroll to position [4112, 0]
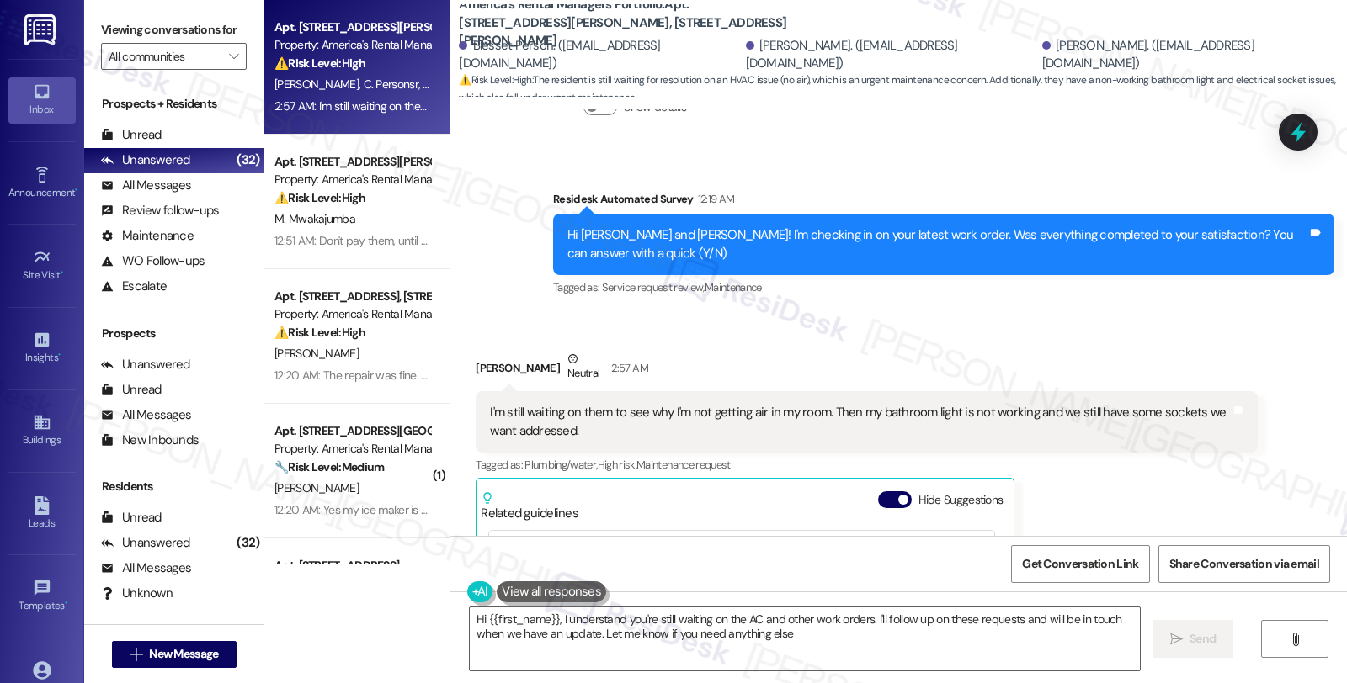
type textarea "Hi {{first_name}}, I understand you're still waiting on the AC and other work o…"
drag, startPoint x: 461, startPoint y: 279, endPoint x: 517, endPoint y: 279, distance: 55.6
click at [517, 338] on div "Received via SMS [PERSON_NAME] Neutral 2:57 AM I'm still waiting on them to see…" at bounding box center [866, 576] width 806 height 476
copy div "[PERSON_NAME]"
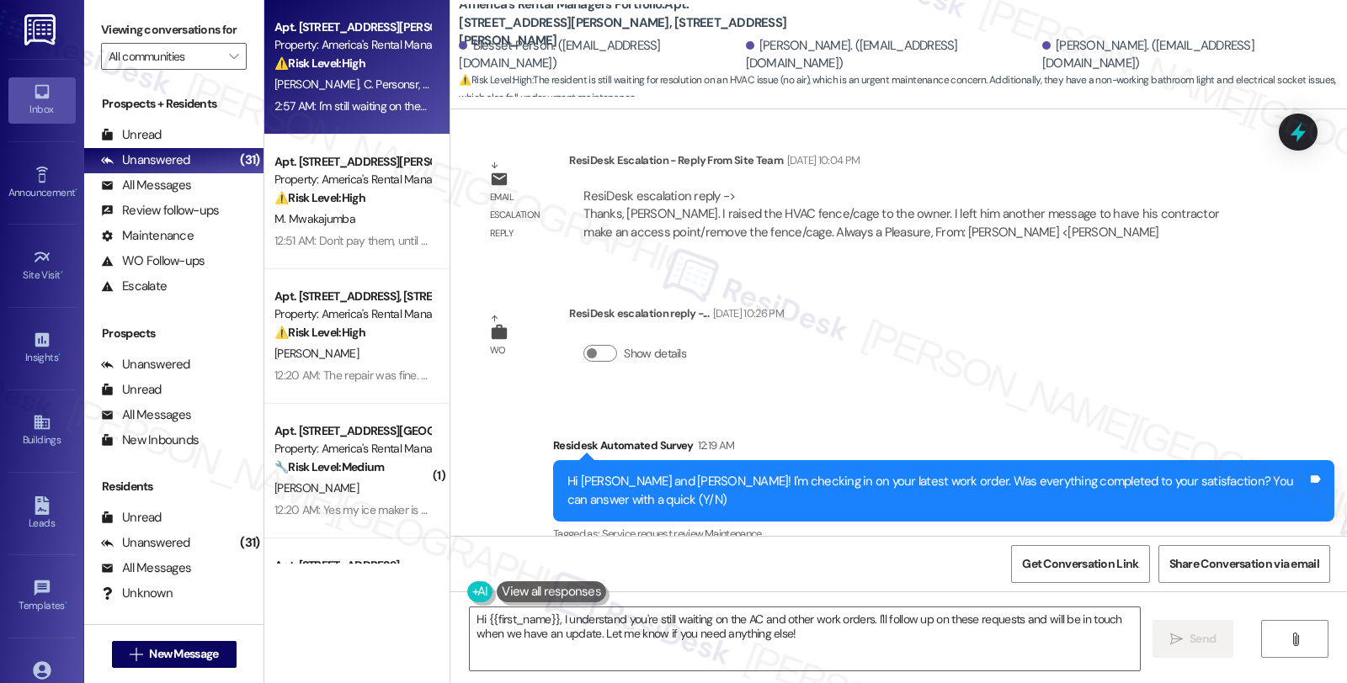
scroll to position [3925, 0]
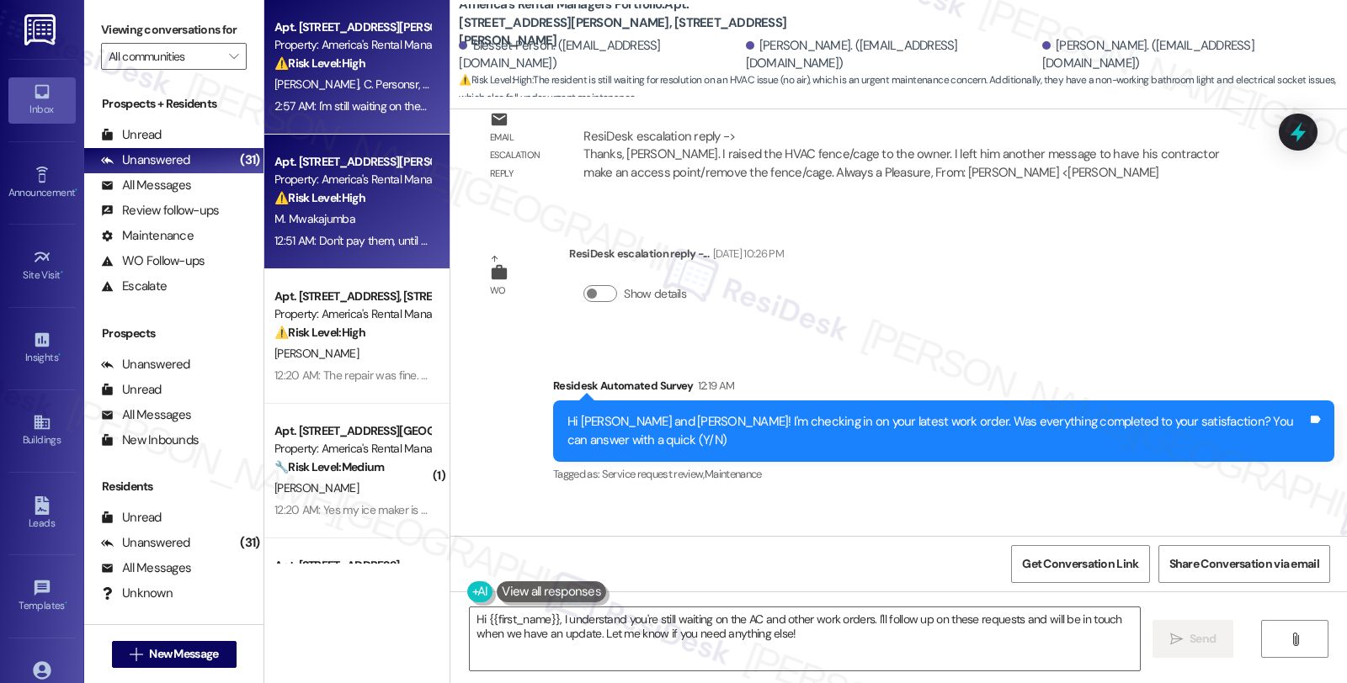
click at [390, 171] on div "Property: America's Rental Managers Portfolio" at bounding box center [352, 180] width 156 height 18
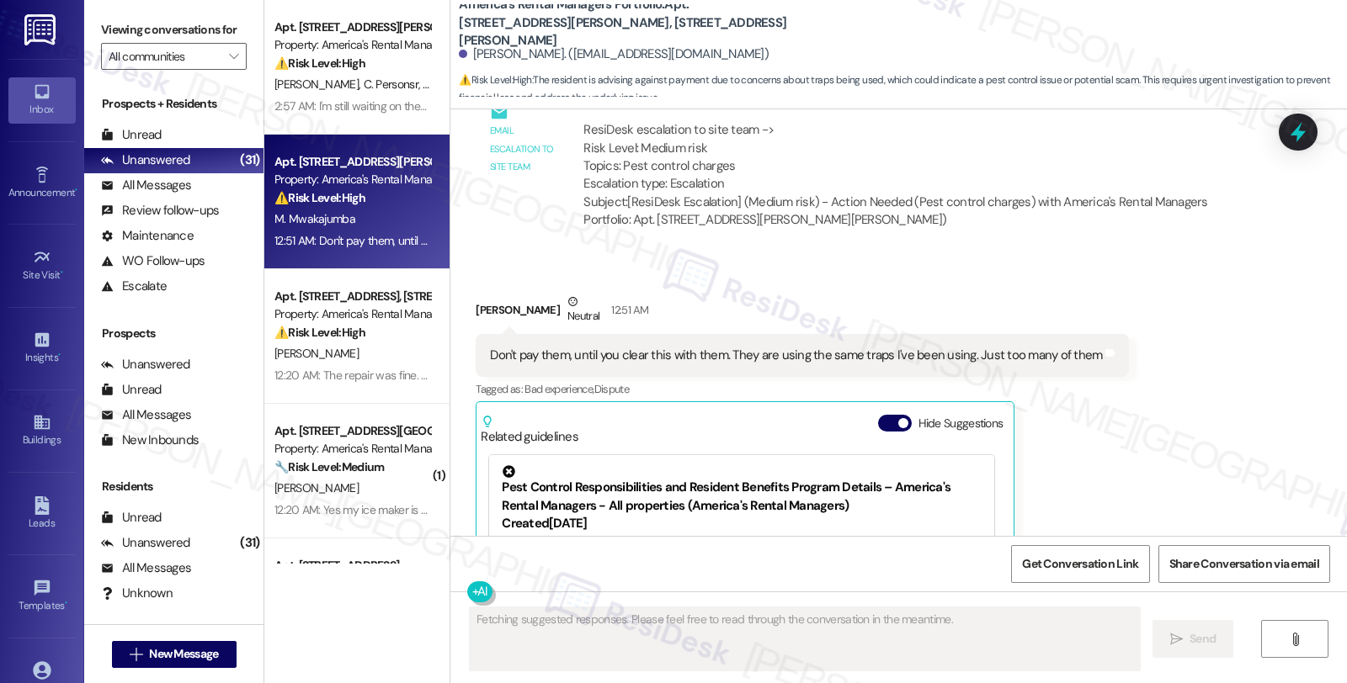
scroll to position [15054, 0]
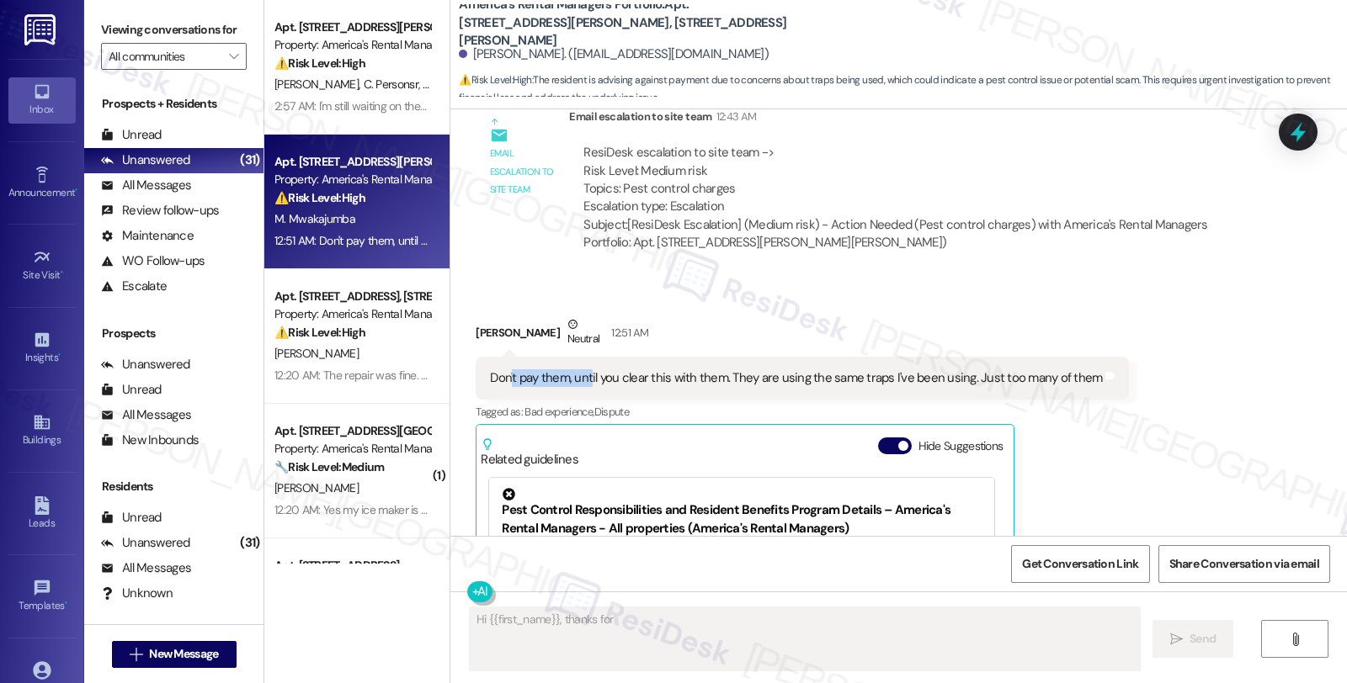
drag, startPoint x: 502, startPoint y: 340, endPoint x: 578, endPoint y: 338, distance: 76.6
click at [578, 370] on div "Don't pay them, until you clear this with them. They are using the same traps I…" at bounding box center [796, 379] width 612 height 18
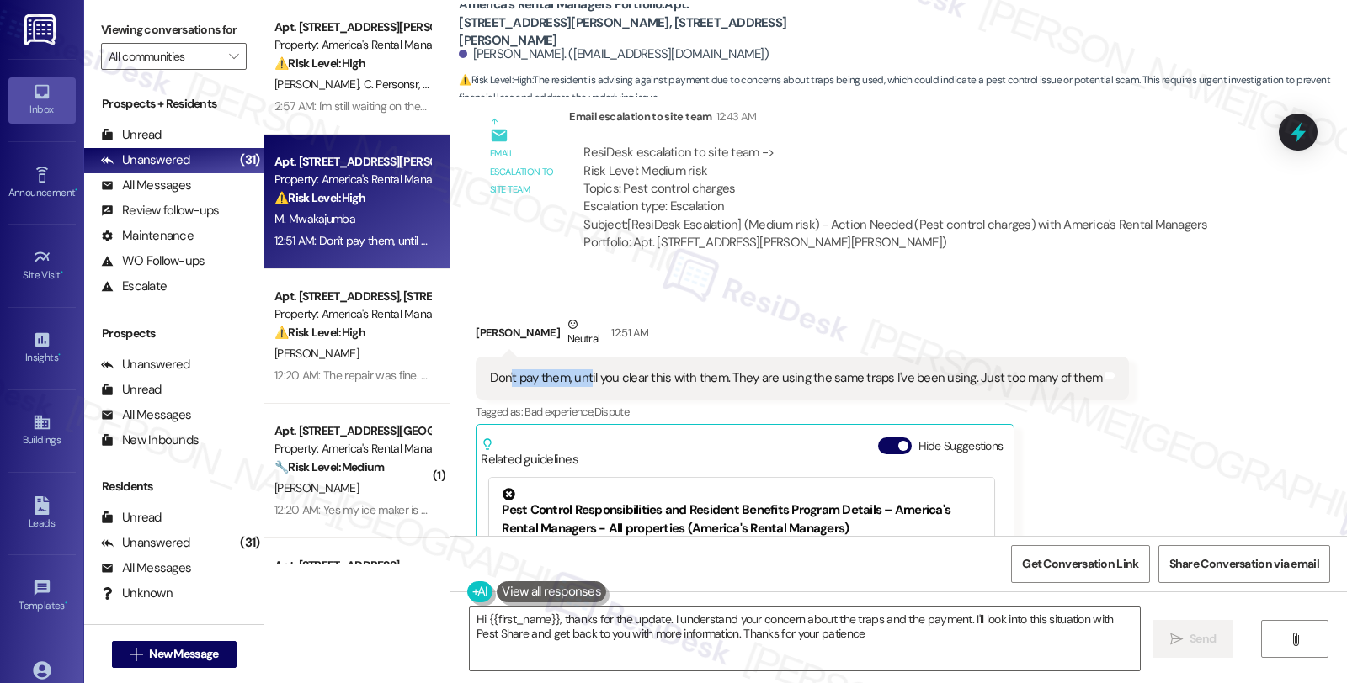
type textarea "Hi {{first_name}}, thanks for the update. I understand your concern about the t…"
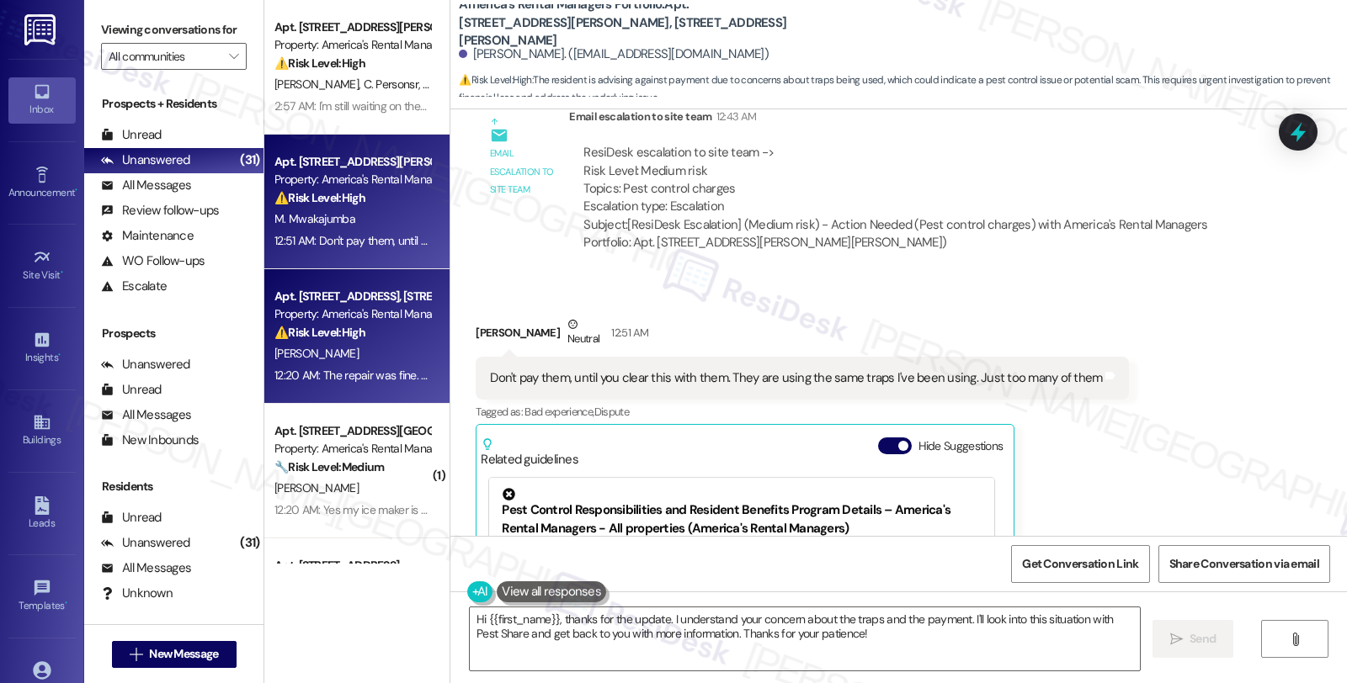
click at [345, 350] on div "[PERSON_NAME]" at bounding box center [352, 353] width 159 height 21
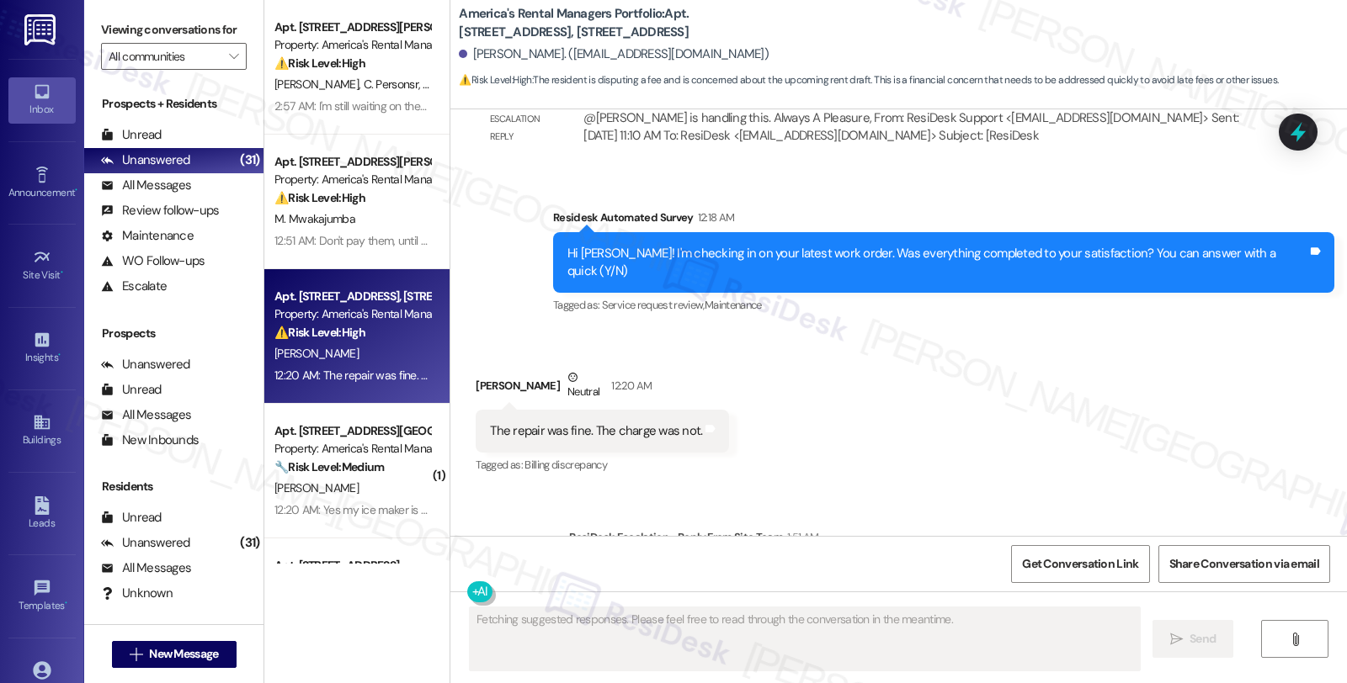
scroll to position [4794, 0]
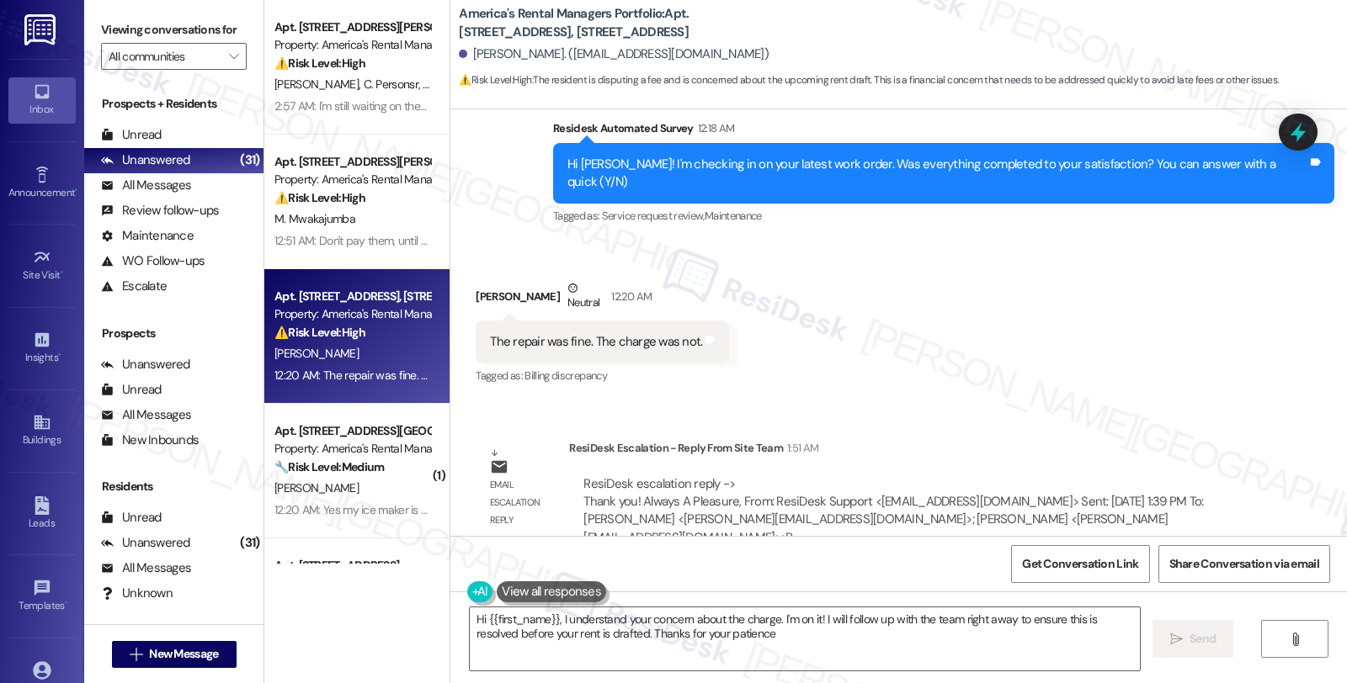
type textarea "Hi {{first_name}}, I understand your concern about the charge. I'm on it! I wil…"
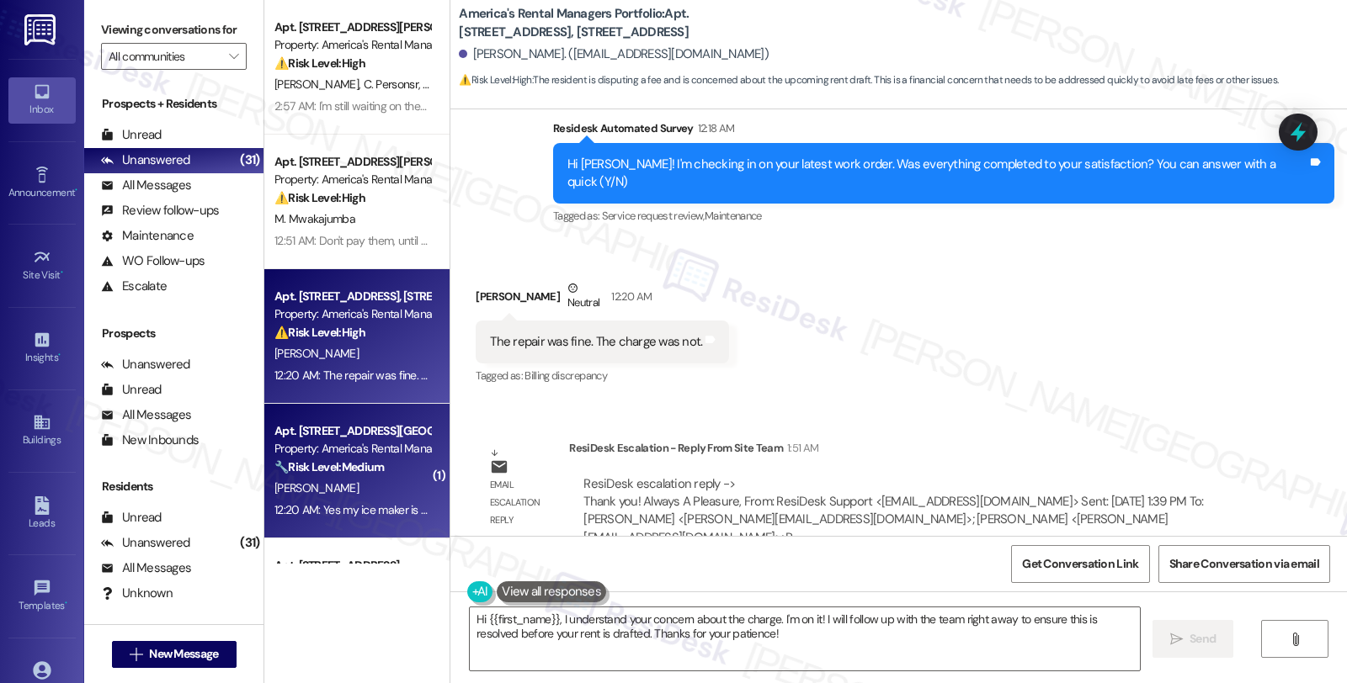
click at [375, 478] on div "D. Johnston" at bounding box center [352, 488] width 159 height 21
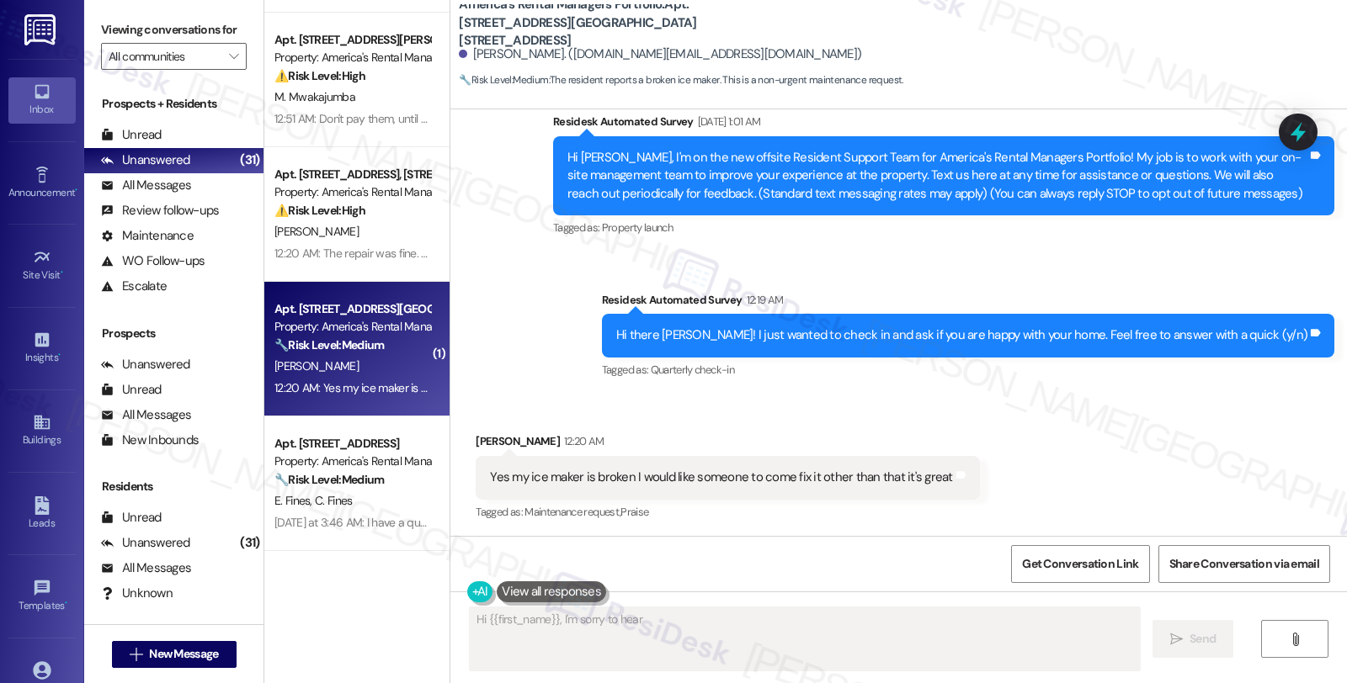
scroll to position [280, 0]
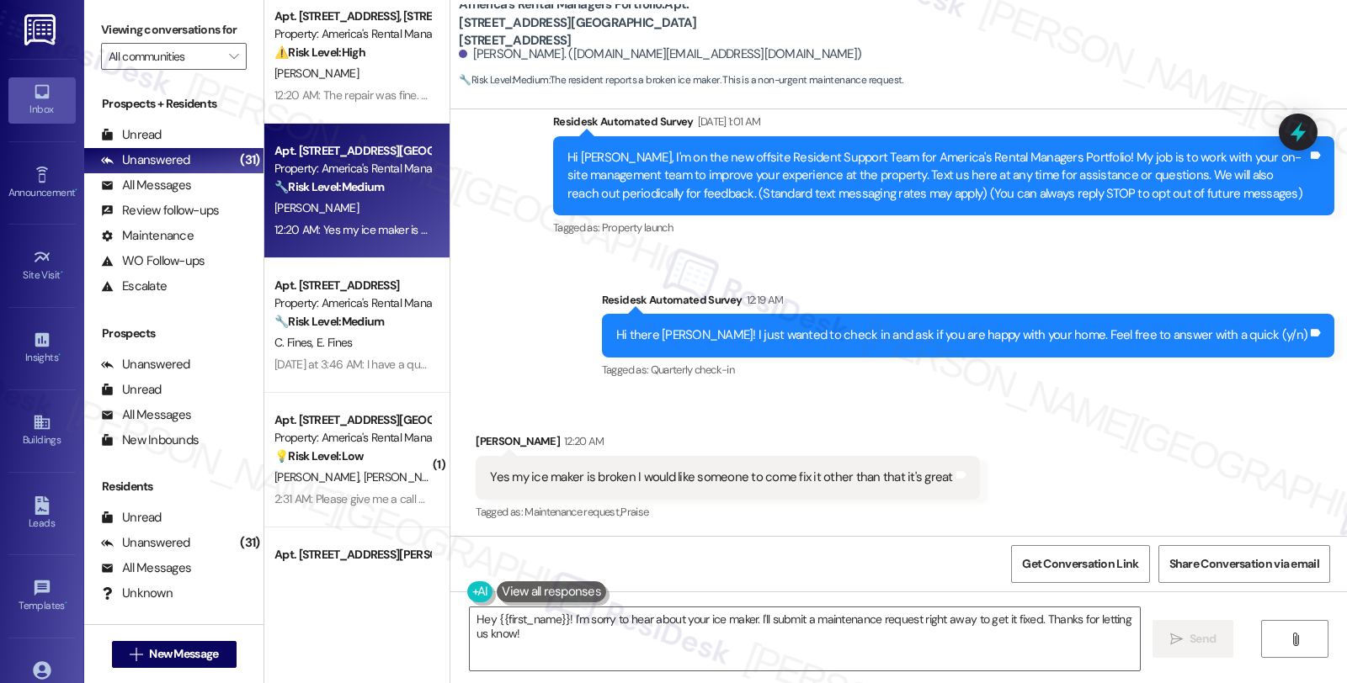
drag, startPoint x: 465, startPoint y: 438, endPoint x: 536, endPoint y: 436, distance: 71.6
click at [536, 436] on div "David Johnston 12:20 AM" at bounding box center [727, 445] width 503 height 24
copy div "David Johnston"
click at [560, 621] on textarea "Hey {{first_name}}! I'm sorry to hear about your ice maker. I'll submit a maint…" at bounding box center [805, 639] width 670 height 63
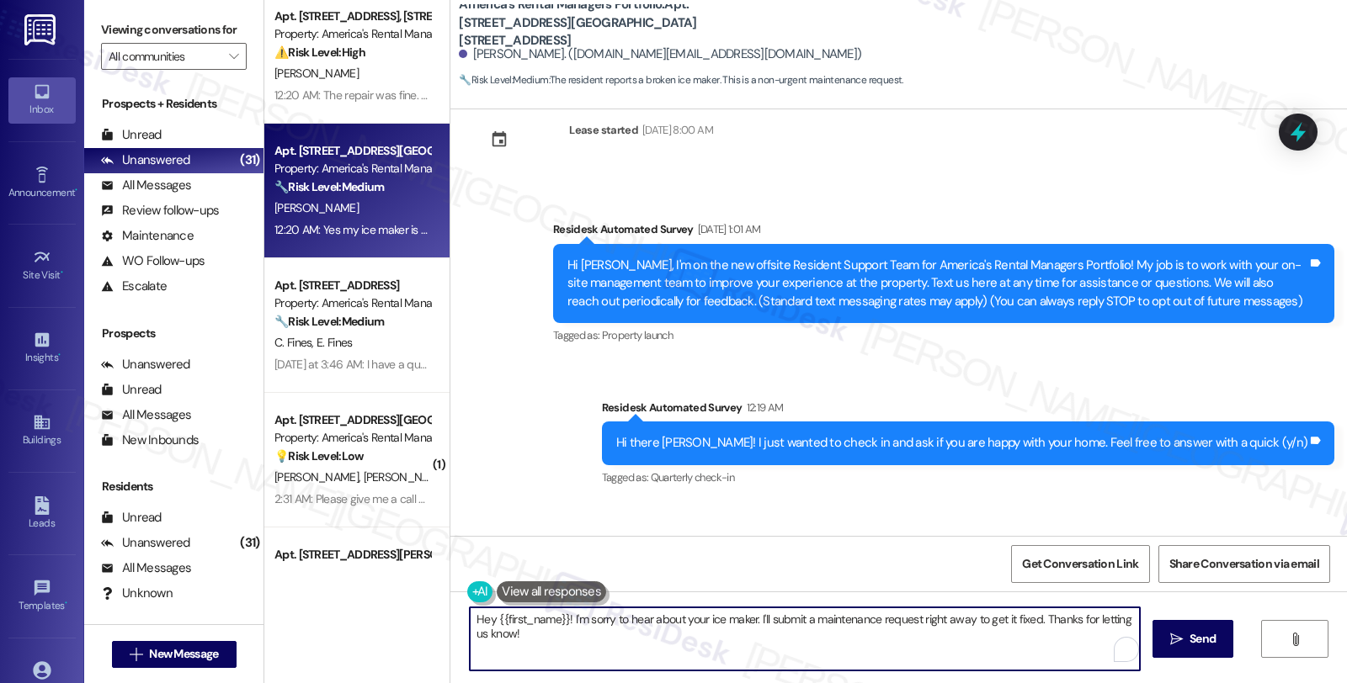
scroll to position [0, 0]
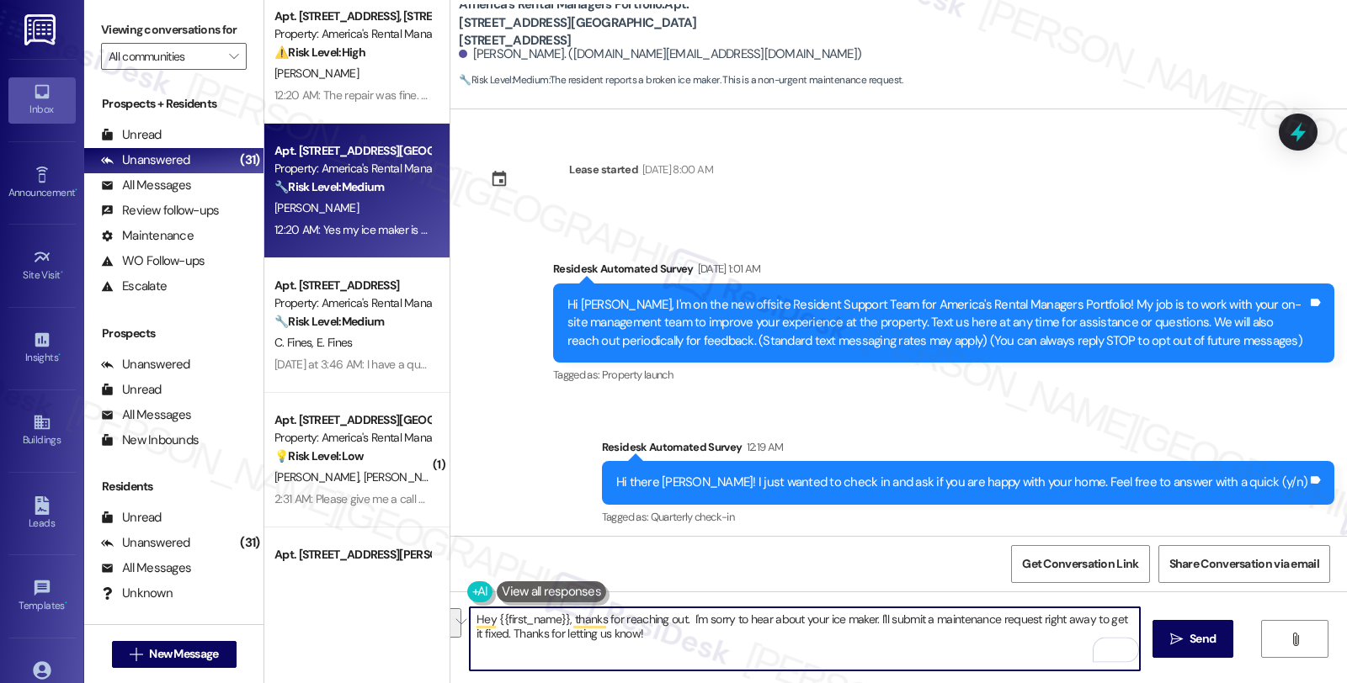
drag, startPoint x: 871, startPoint y: 619, endPoint x: 881, endPoint y: 641, distance: 24.9
click at [881, 641] on textarea "Hey {{first_name}}, thanks for reaching out. I'm sorry to hear about your ice m…" at bounding box center [805, 639] width 670 height 63
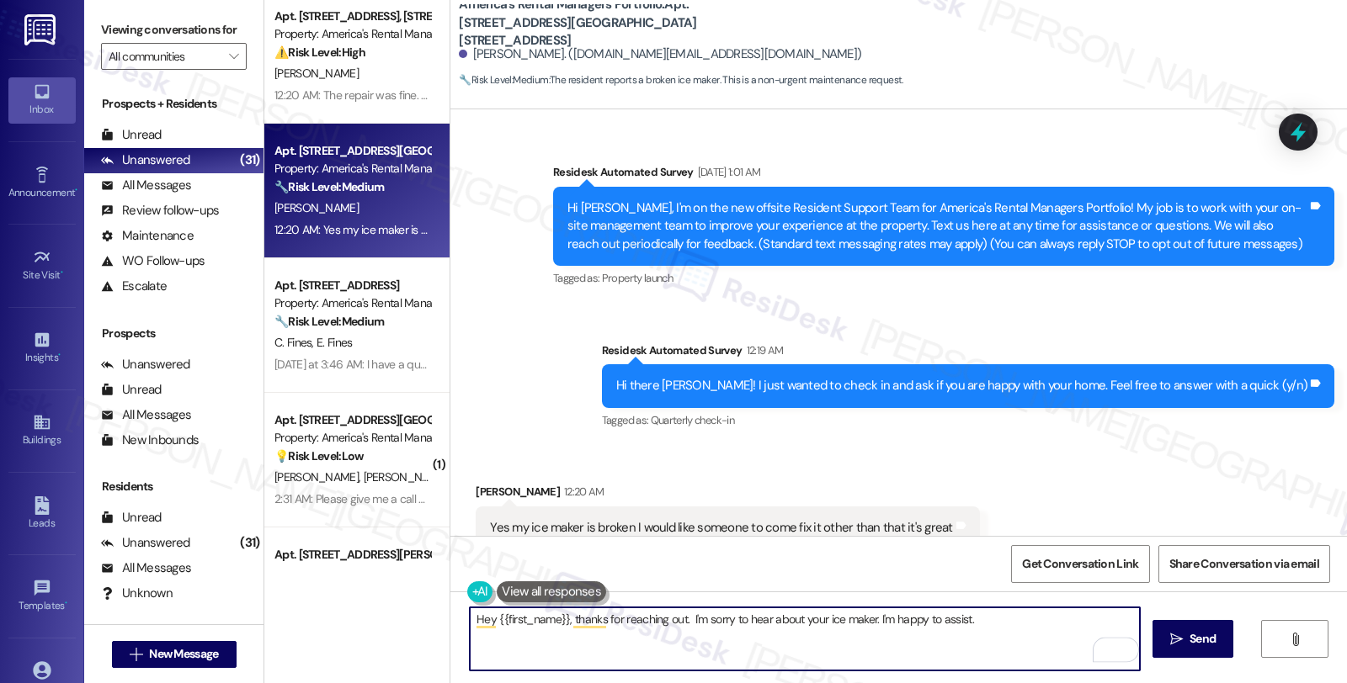
scroll to position [148, 0]
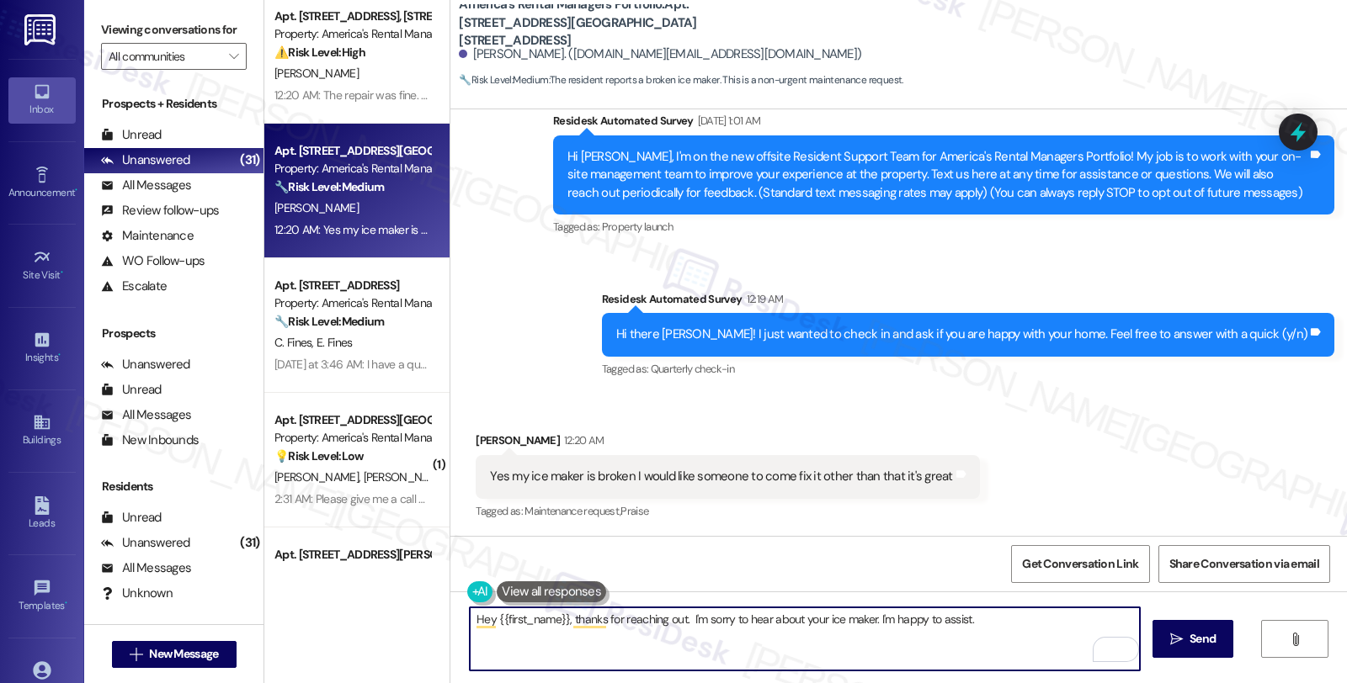
click at [732, 663] on textarea "Hey {{first_name}}, thanks for reaching out. I'm sorry to hear about your ice m…" at bounding box center [805, 639] width 670 height 63
click at [1027, 633] on textarea "Hey {{first_name}}, thanks for reaching out. I'm sorry to hear about your ice m…" at bounding box center [805, 639] width 670 height 63
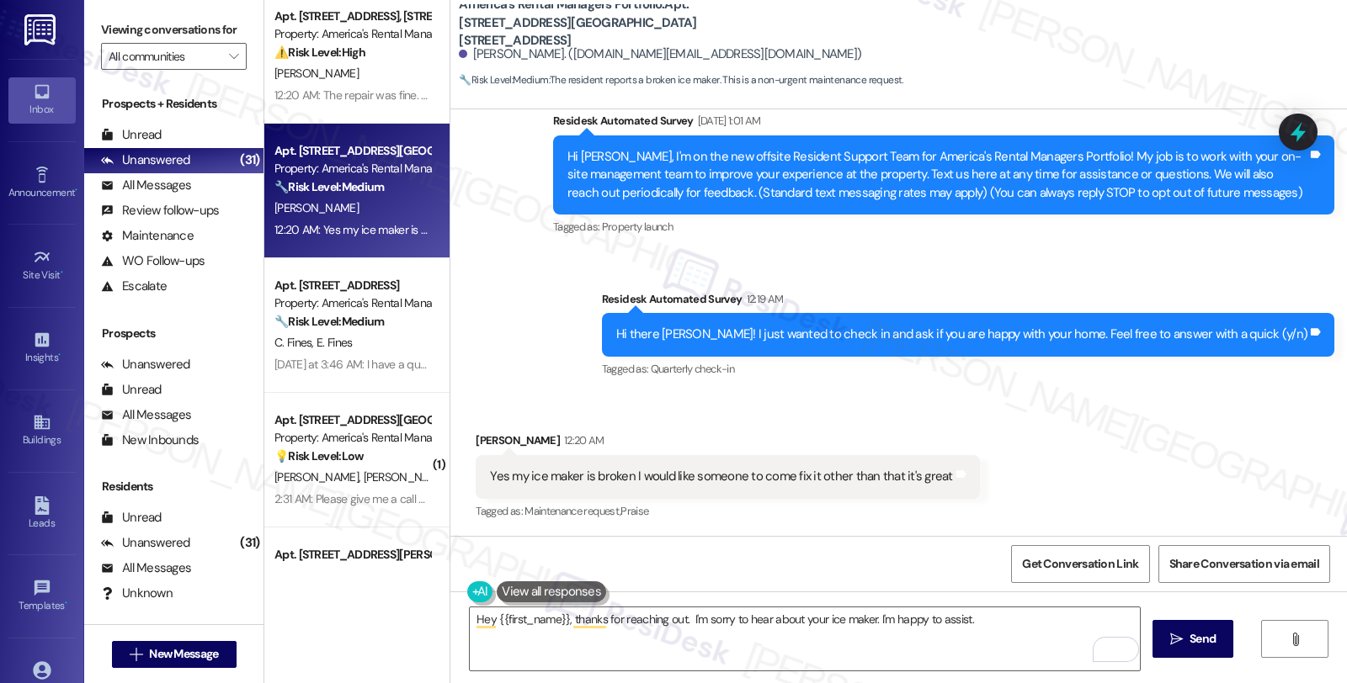
drag, startPoint x: 1070, startPoint y: 411, endPoint x: 1062, endPoint y: 404, distance: 10.1
click at [1070, 411] on div "Received via SMS David Johnston 12:20 AM Yes my ice maker is broken I would lik…" at bounding box center [898, 465] width 896 height 142
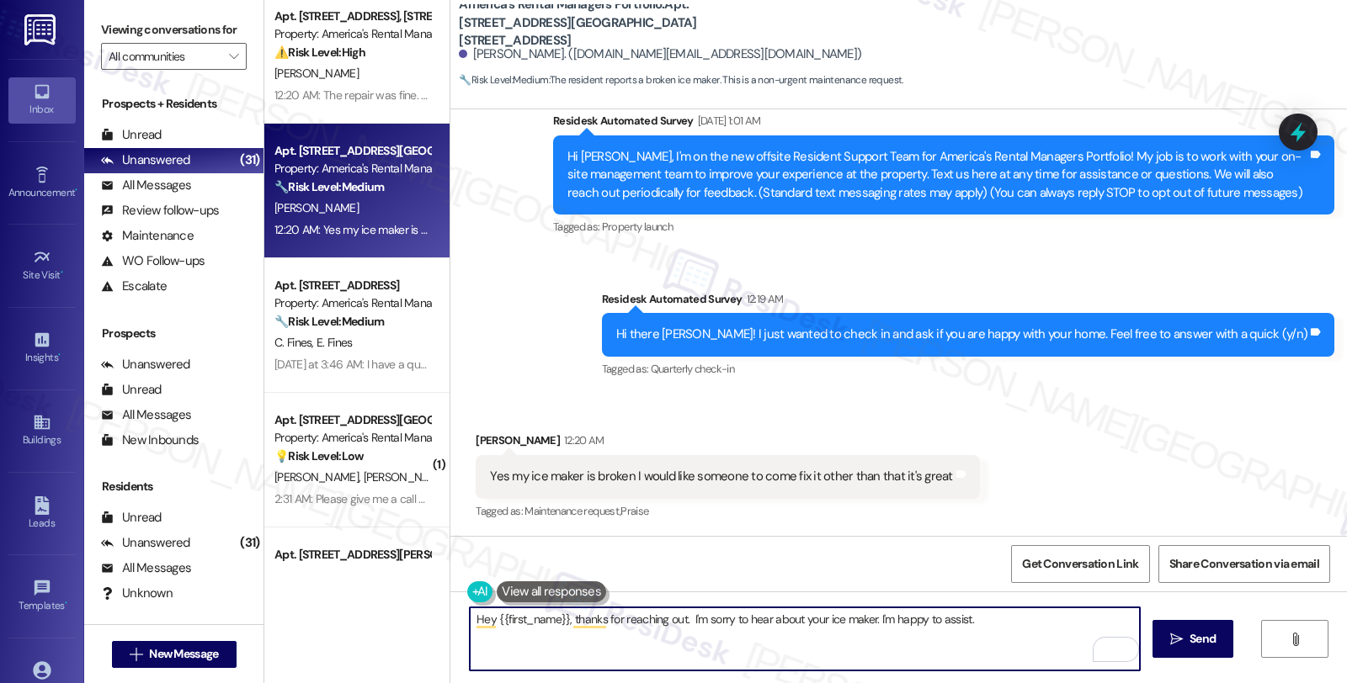
click at [1018, 620] on textarea "Hey {{first_name}}, thanks for reaching out. I'm sorry to hear about your ice m…" at bounding box center [805, 639] width 670 height 63
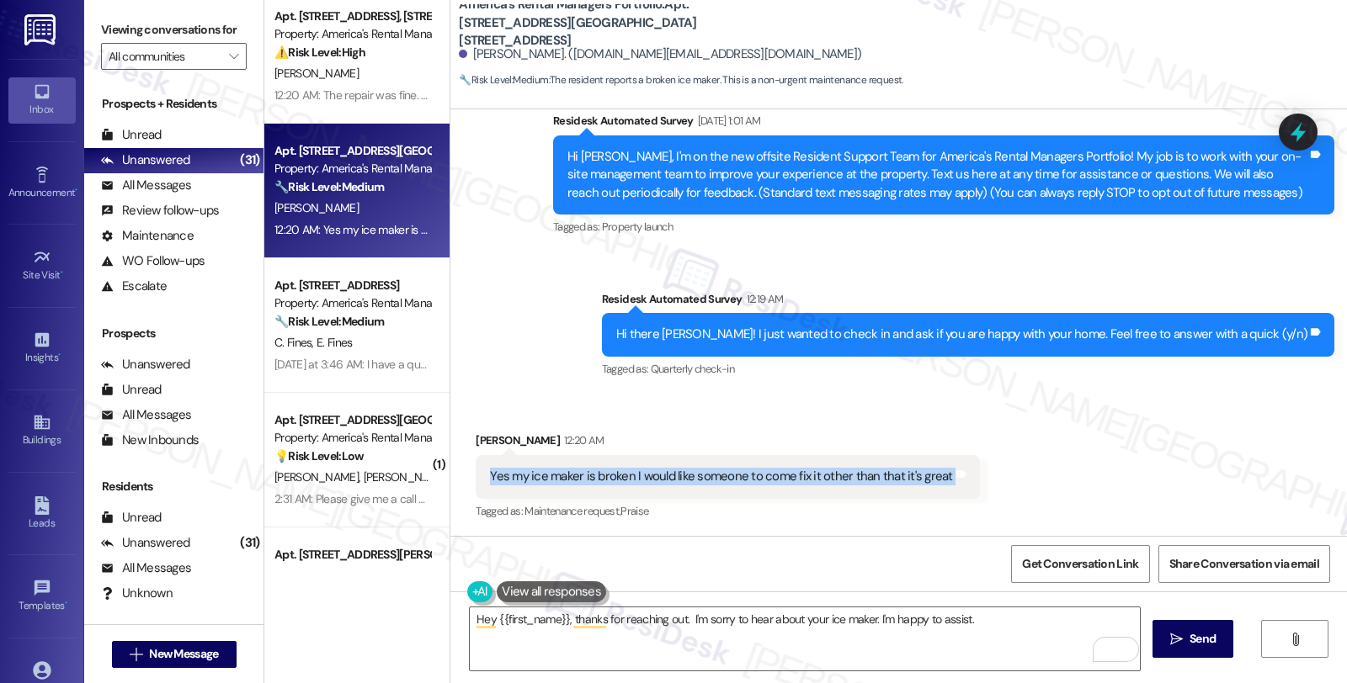
drag, startPoint x: 477, startPoint y: 476, endPoint x: 944, endPoint y: 476, distance: 467.2
click at [944, 476] on div "Yes my ice maker is broken I would like someone to come fix it other than that …" at bounding box center [727, 476] width 503 height 43
copy div "Yes my ice maker is broken I would like someone to come fix it other than that …"
click at [1013, 630] on textarea "Hey {{first_name}}, thanks for reaching out. I'm sorry to hear about your ice m…" at bounding box center [805, 639] width 670 height 63
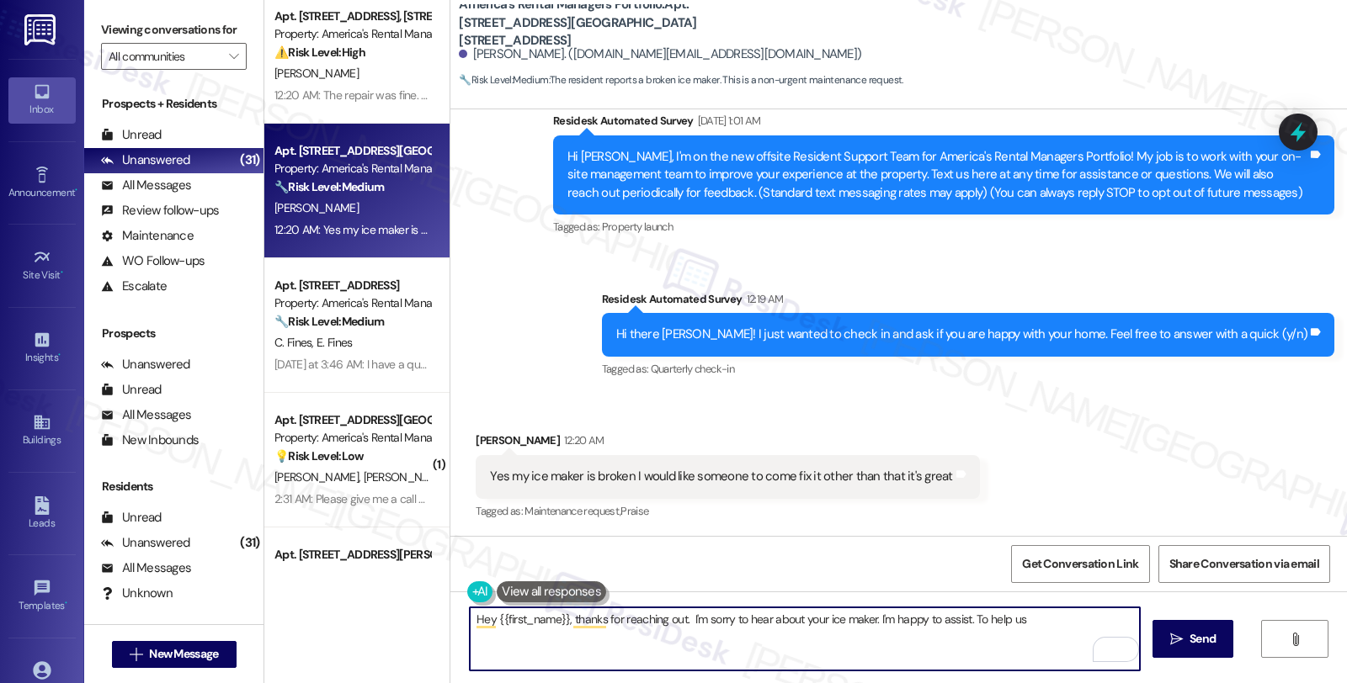
click at [969, 620] on textarea "Hey {{first_name}}, thanks for reaching out. I'm sorry to hear about your ice m…" at bounding box center [805, 639] width 670 height 63
paste textarea "Is the ice maker not producing ice at all, or is it producing too little or mis…"
click at [961, 618] on textarea "Hey {{first_name}}, thanks for reaching out. I'm sorry to hear about your ice m…" at bounding box center [805, 639] width 670 height 63
click at [1016, 643] on textarea "Hey {{first_name}}, thanks for reaching out. I'm sorry to hear about your ice m…" at bounding box center [805, 639] width 670 height 63
type textarea "Hey {{first_name}}, thanks for reaching out. I'm sorry to hear about your ice m…"
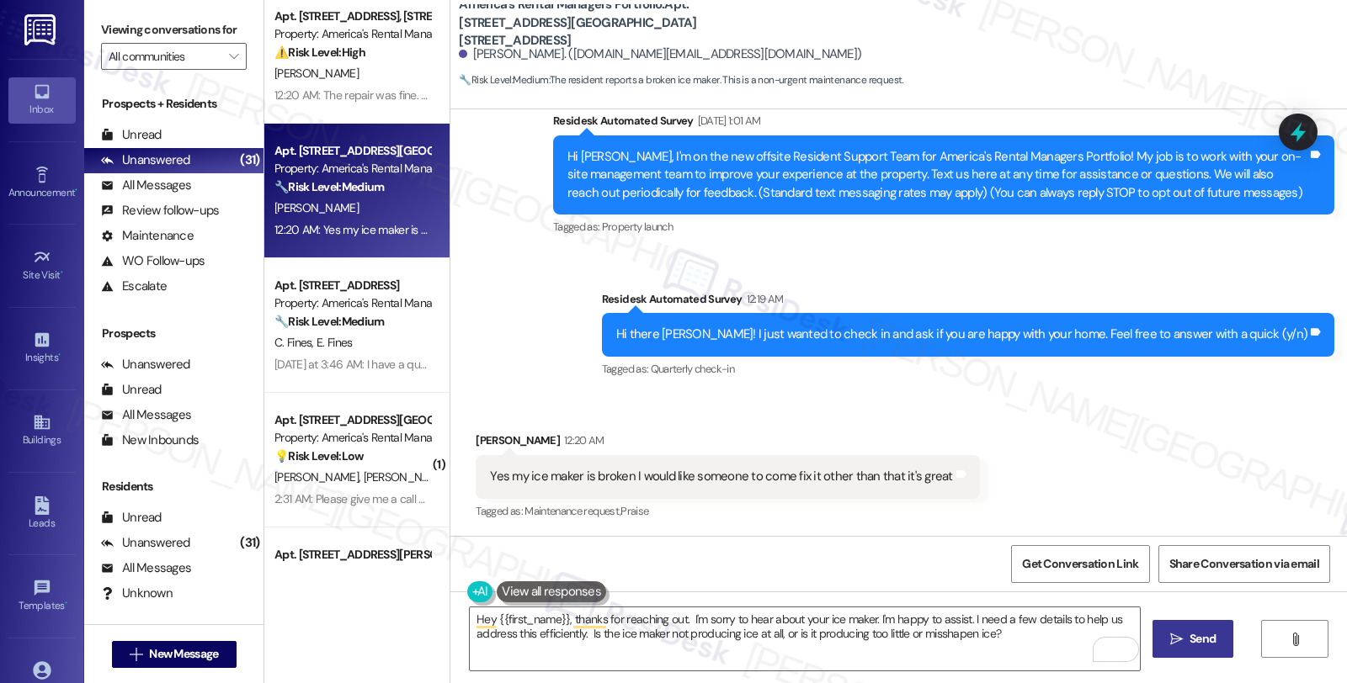
click at [1175, 638] on icon "" at bounding box center [1176, 639] width 13 height 13
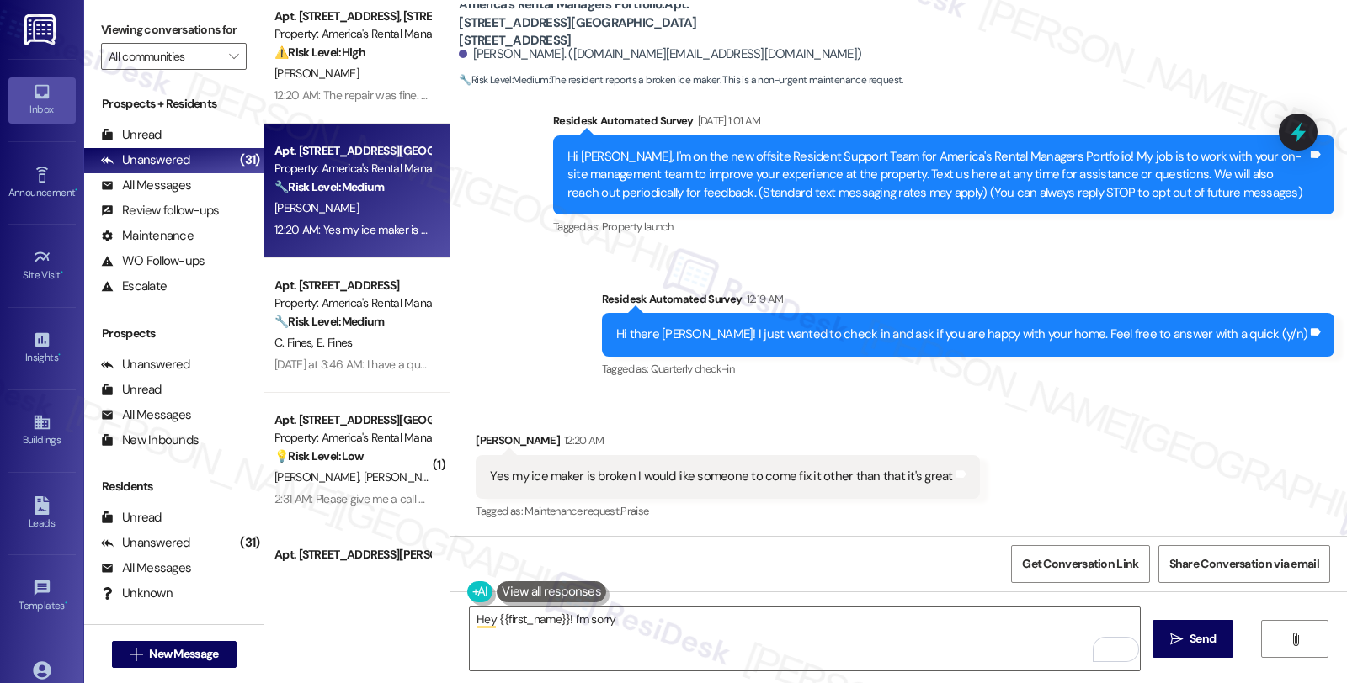
scroll to position [147, 0]
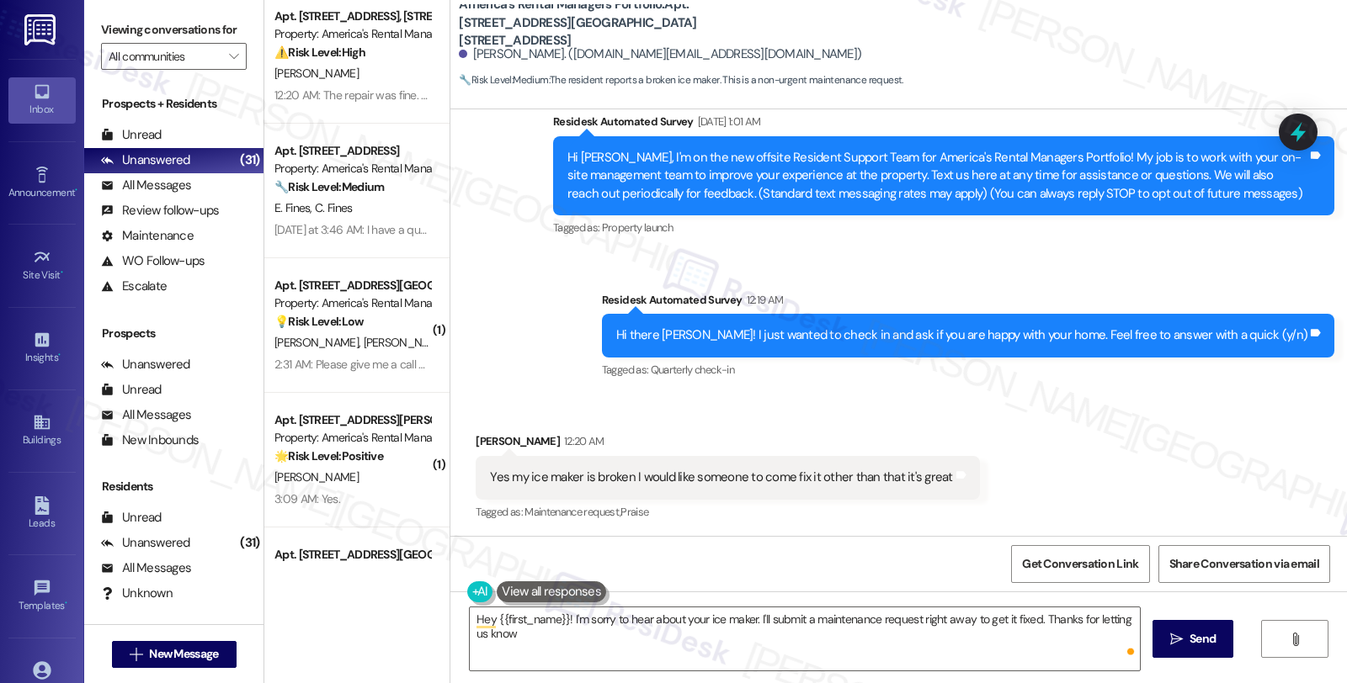
type textarea "Hey {{first_name}}! I'm sorry to hear about your ice maker. I'll submit a maint…"
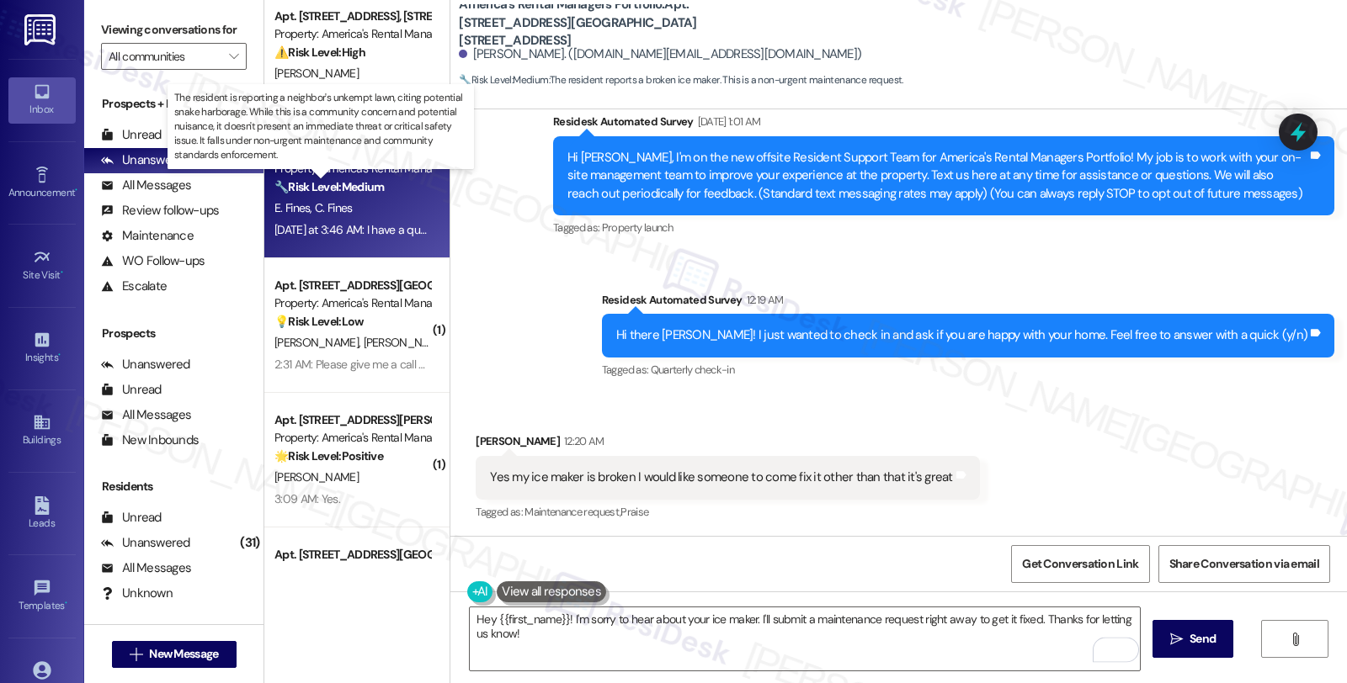
click at [373, 191] on strong "🔧 Risk Level: Medium" at bounding box center [328, 186] width 109 height 15
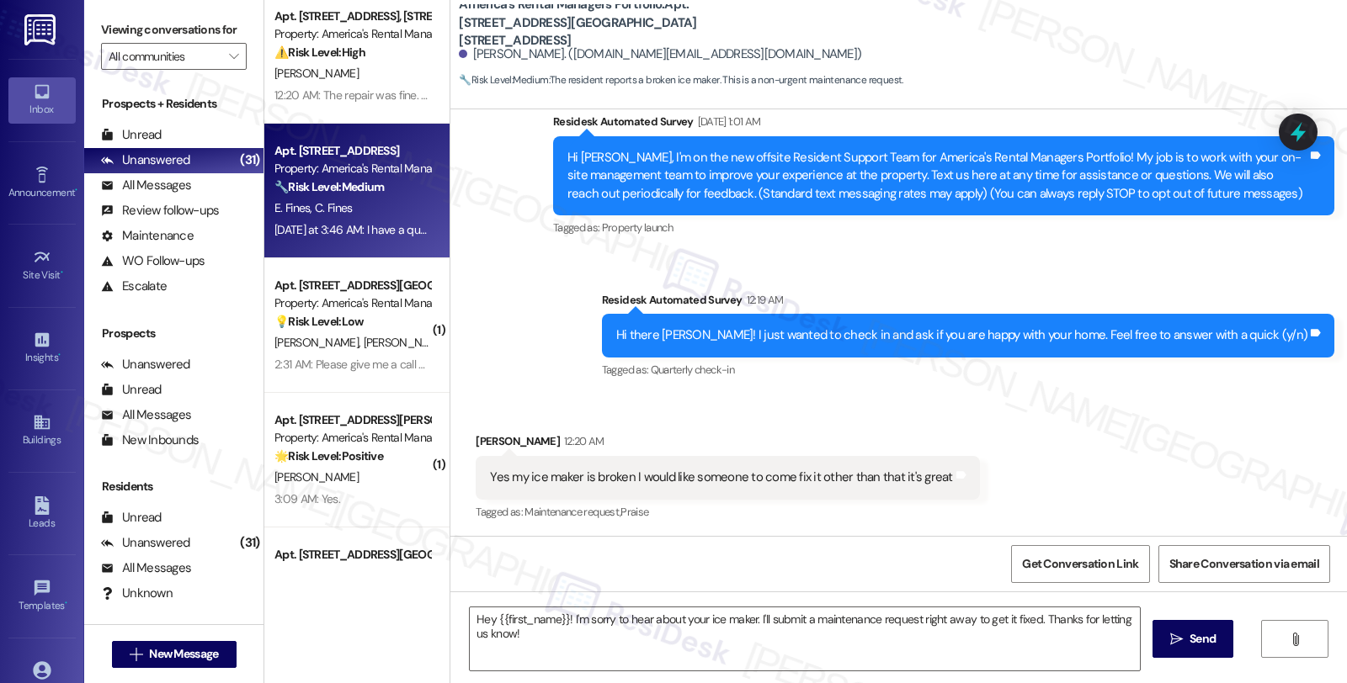
type textarea "Fetching suggested responses. Please feel free to read through the conversation…"
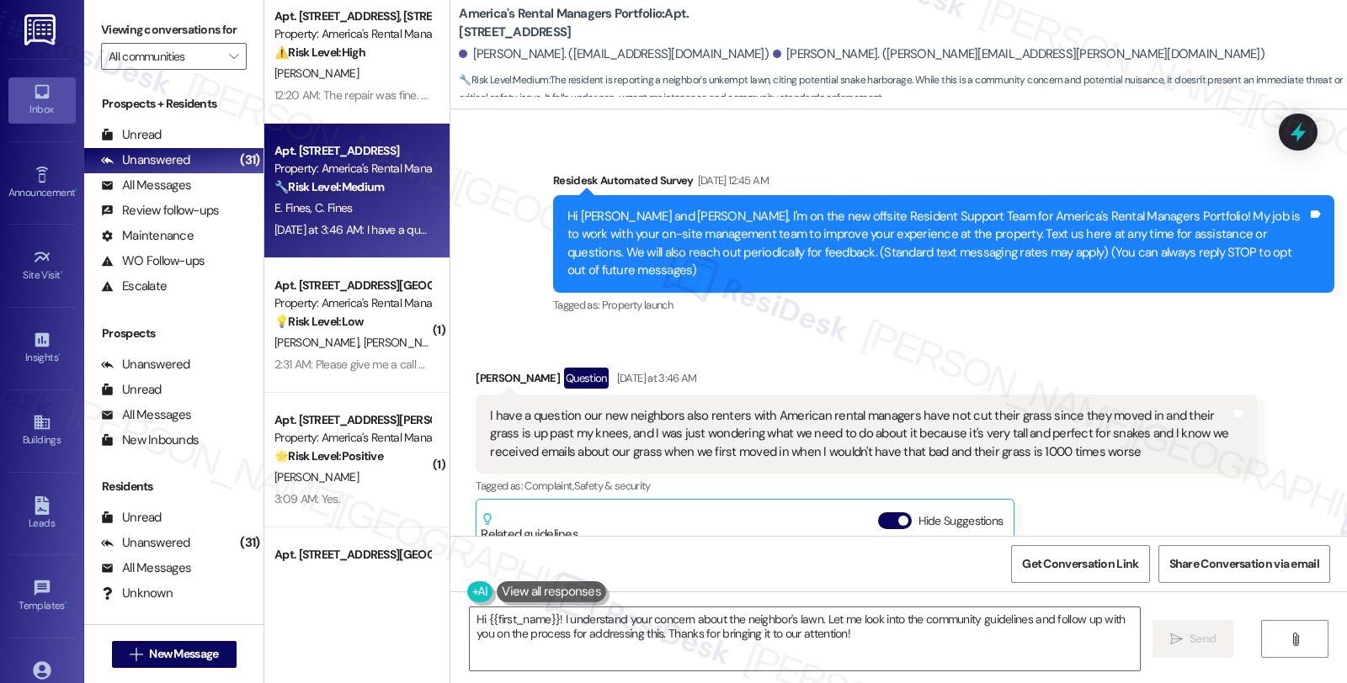
scroll to position [0, 0]
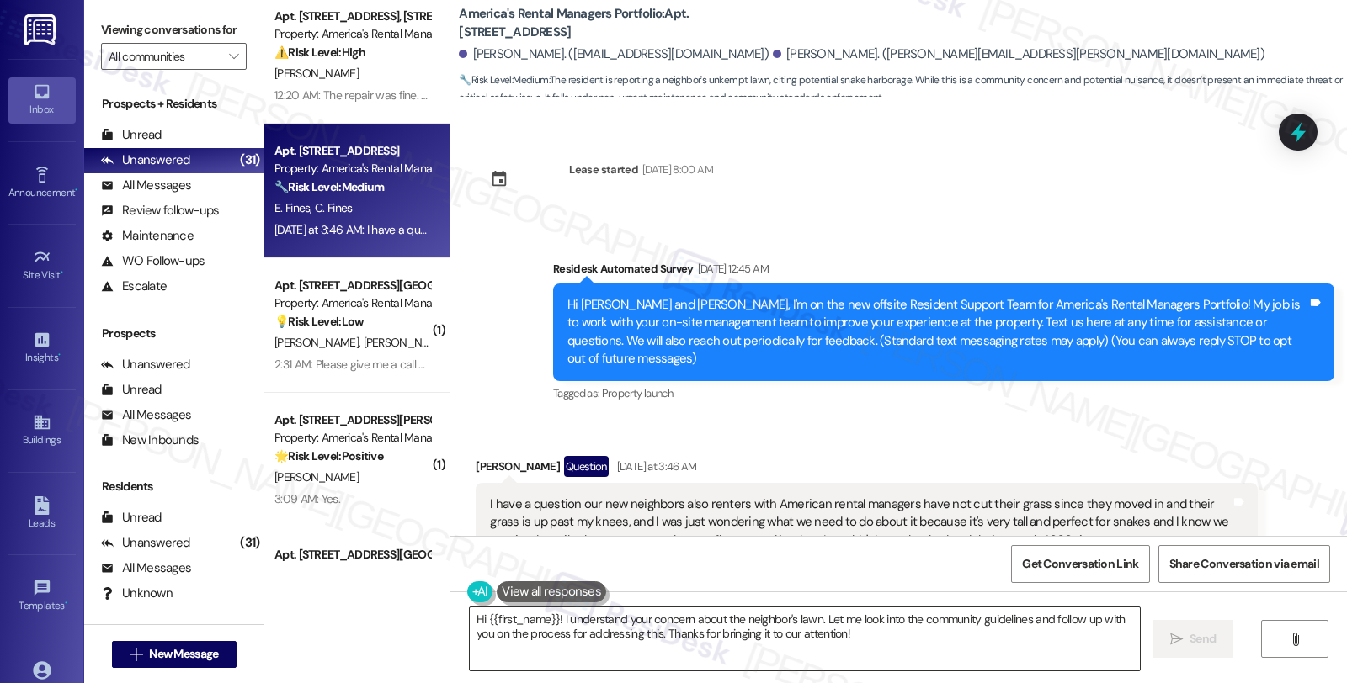
click at [550, 618] on textarea "Hi {{first_name}}! I understand your concern about the neighbor's lawn. Let me …" at bounding box center [805, 639] width 670 height 63
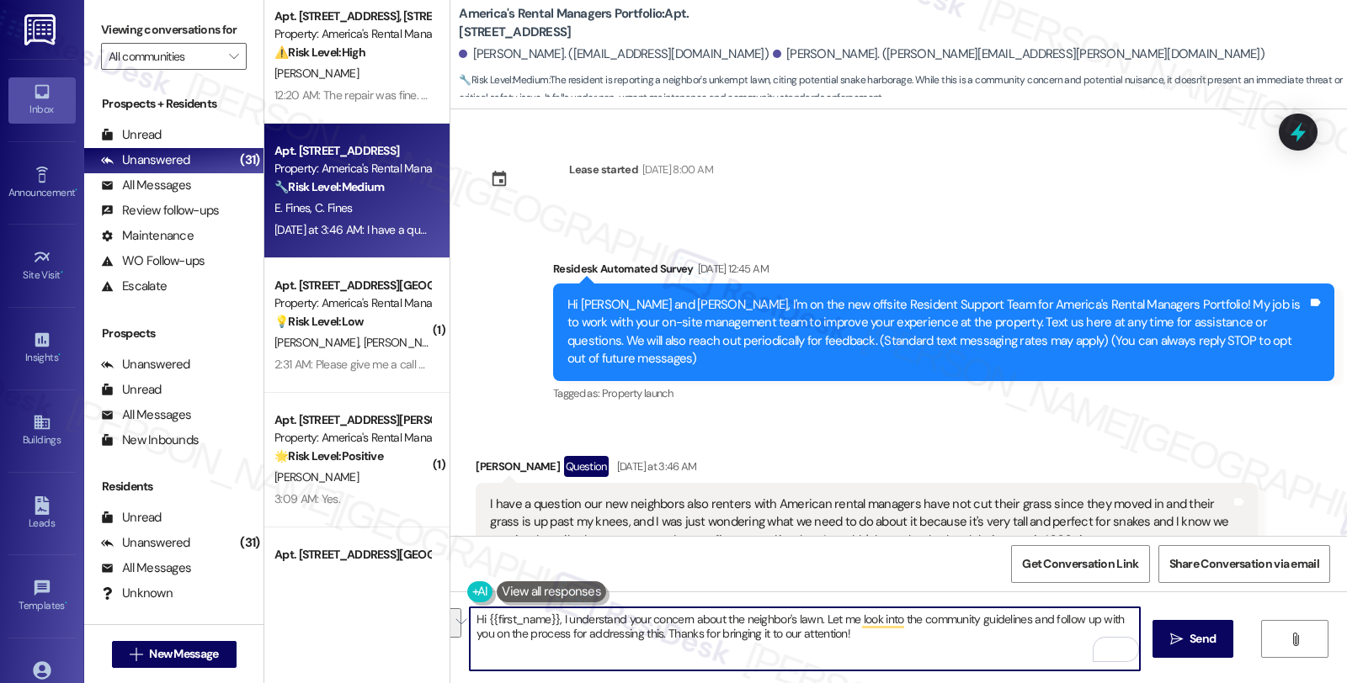
drag, startPoint x: 814, startPoint y: 614, endPoint x: 853, endPoint y: 630, distance: 41.6
click at [853, 630] on textarea "Hi {{first_name}}, I understand your concern about the neighbor's lawn. Let me …" at bounding box center [805, 639] width 670 height 63
click at [818, 617] on textarea "Hi {{first_name}}, I understand your concern about the neighbor's lawn. Let me …" at bounding box center [805, 639] width 670 height 63
click at [815, 618] on textarea "Hi {{first_name}}, I understand your concern about the neighbor's lawn. Let me …" at bounding box center [805, 639] width 670 height 63
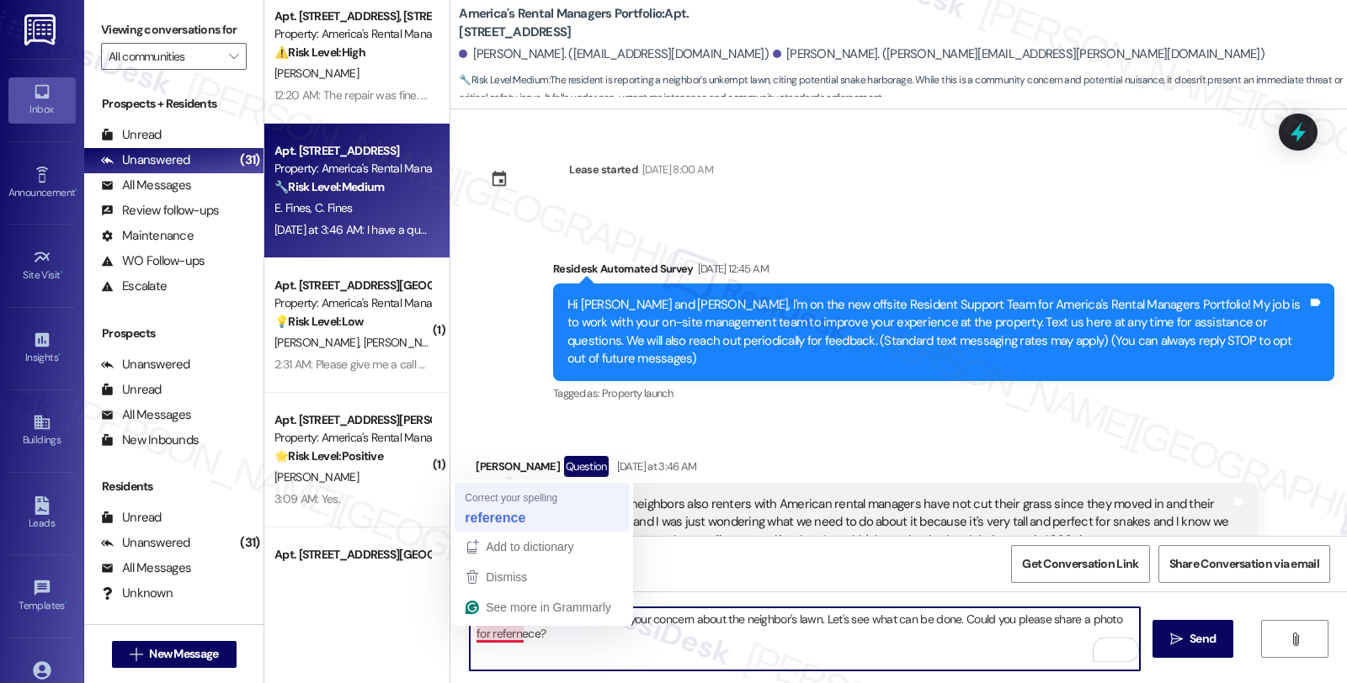
type textarea "Hi {{first_name}}, I understand your concern about the neighbor's lawn. Let's s…"
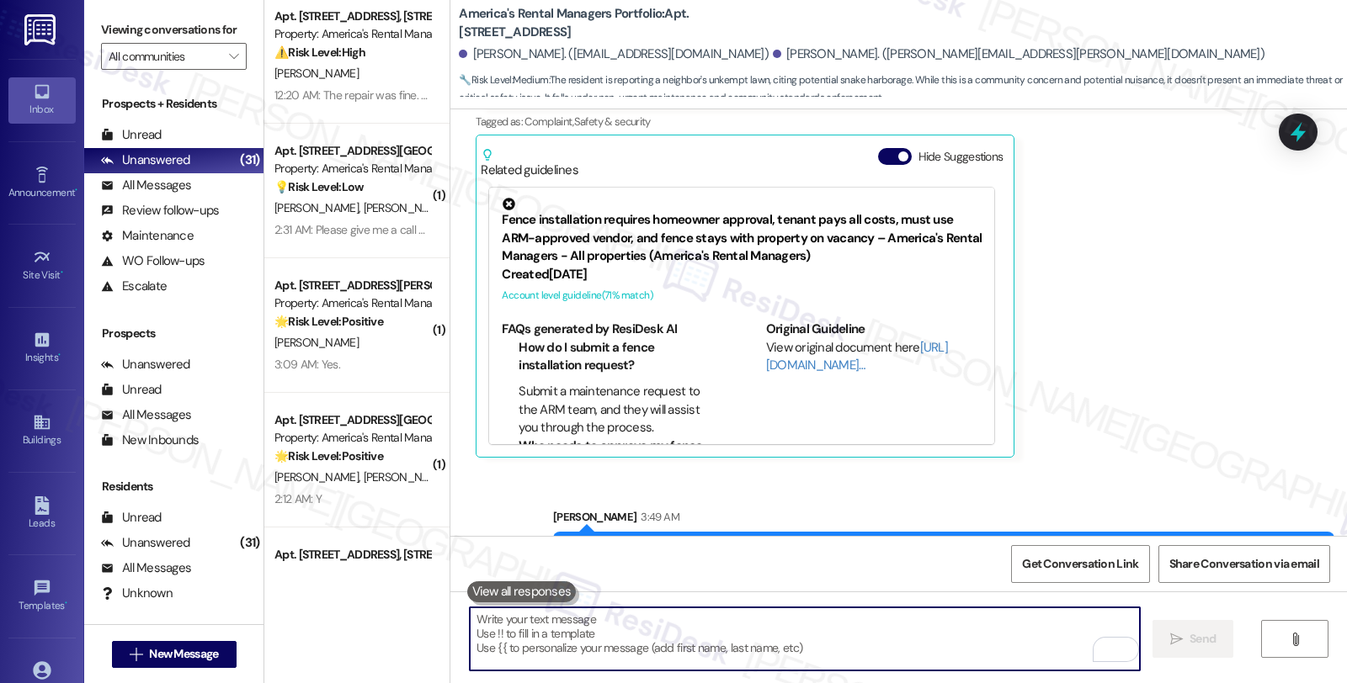
scroll to position [505, 0]
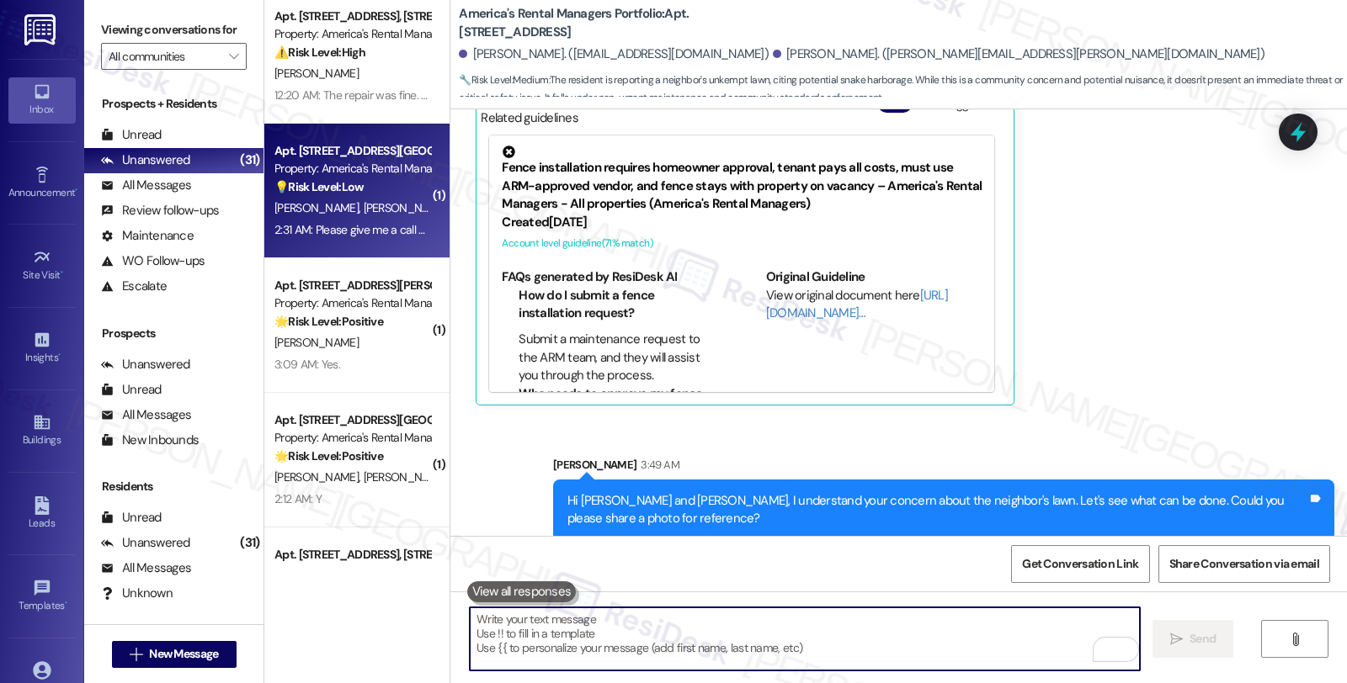
click at [373, 164] on div "Property: America's Rental Managers Portfolio" at bounding box center [352, 169] width 156 height 18
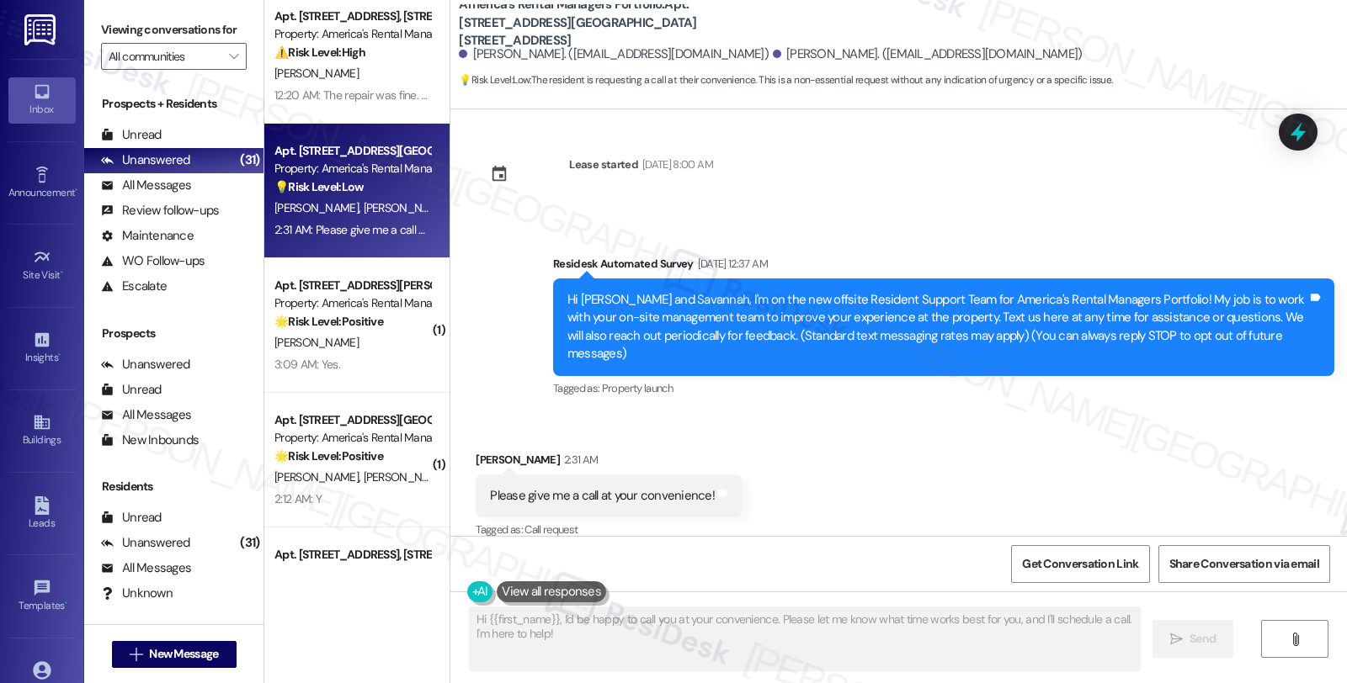
scroll to position [6, 0]
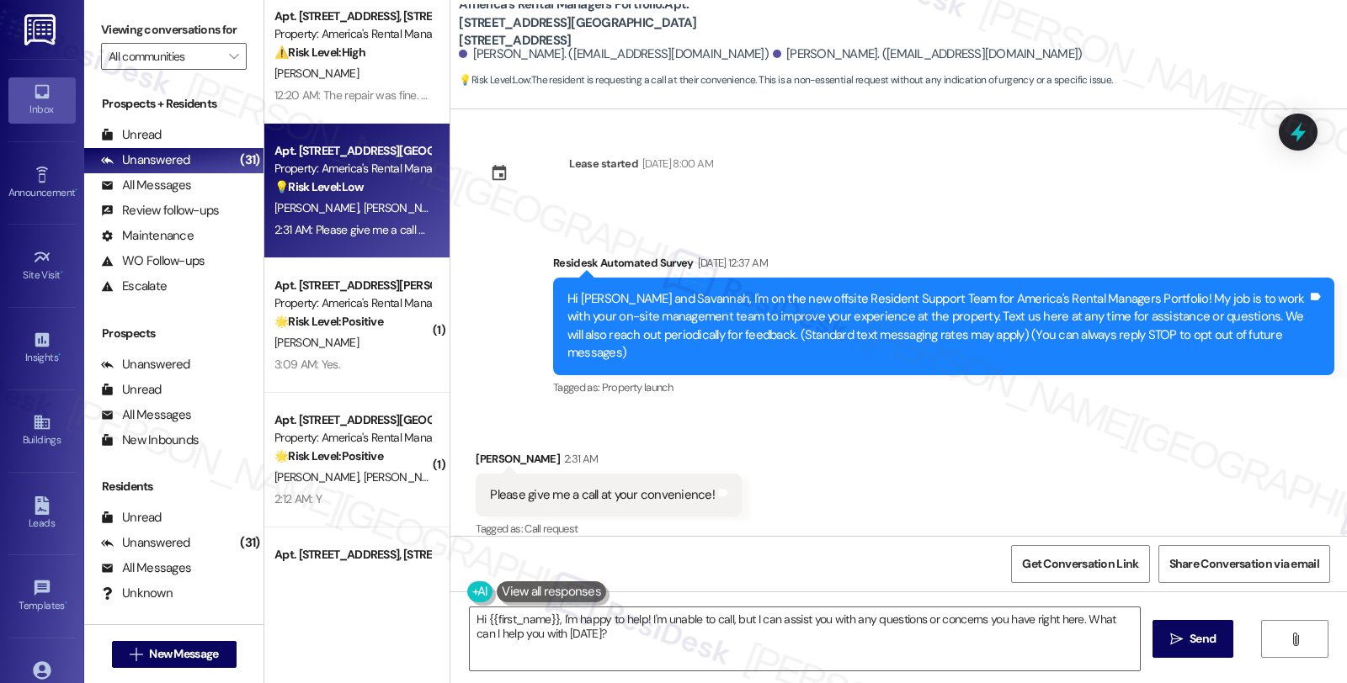
click at [483, 450] on div "Savannah Daniels 2:31 AM" at bounding box center [609, 462] width 266 height 24
copy div "Savannah"
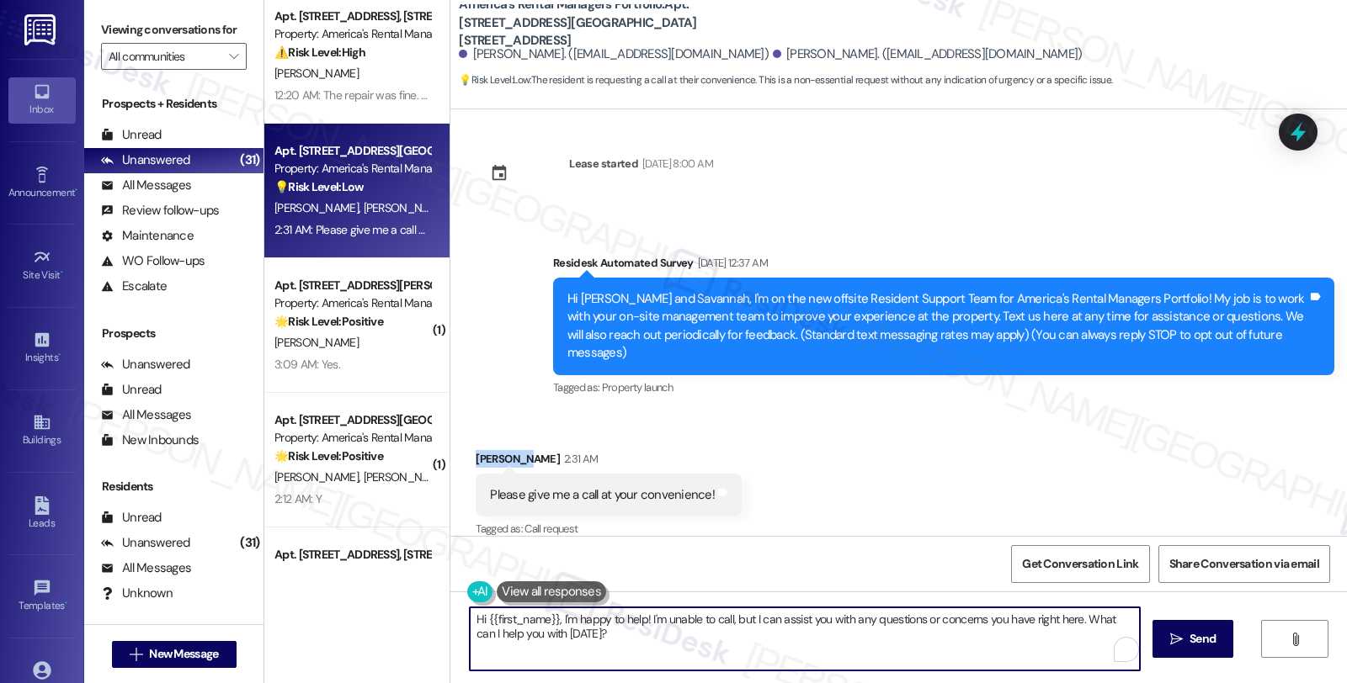
click at [480, 619] on textarea "Hi {{first_name}}, I'm happy to help! I'm unable to call, but I can assist you …" at bounding box center [805, 639] width 670 height 63
paste textarea "Savannah"
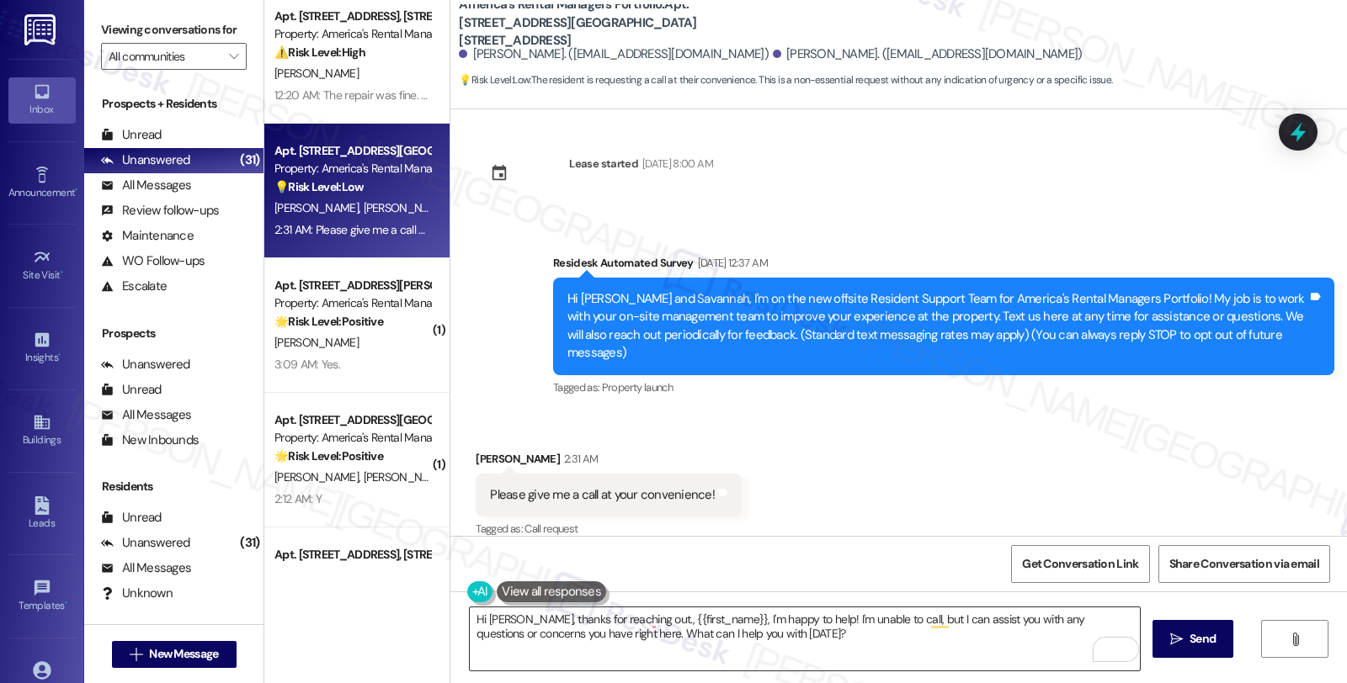
click at [612, 648] on textarea "Hi Savannah, thanks for reaching out., {{first_name}}, I'm happy to help! I'm u…" at bounding box center [805, 639] width 670 height 63
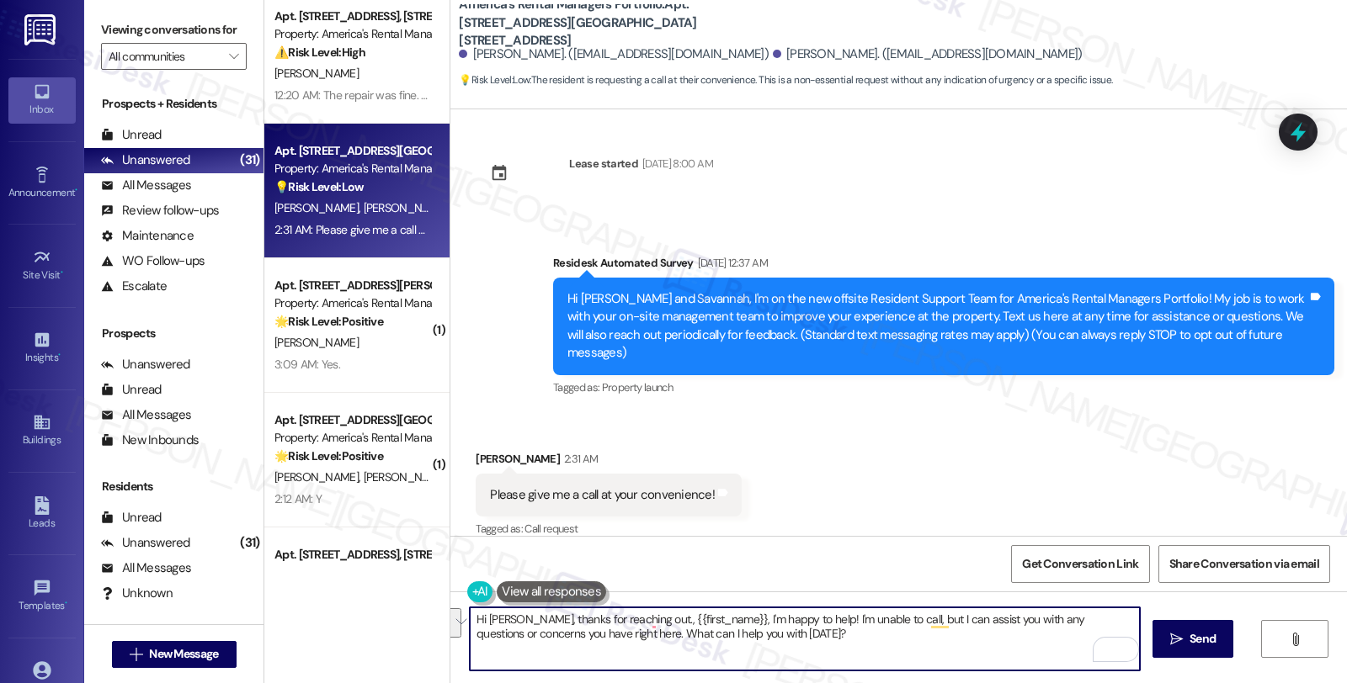
drag, startPoint x: 640, startPoint y: 621, endPoint x: 943, endPoint y: 678, distance: 308.4
click at [943, 678] on div "Hi Savannah, thanks for reaching out., {{first_name}}, I'm happy to help! I'm u…" at bounding box center [898, 655] width 896 height 126
paste textarea "I would love to speak with you. However, I'm only communicating with tenants vi…"
drag, startPoint x: 960, startPoint y: 623, endPoint x: 1022, endPoint y: 625, distance: 62.3
click at [1022, 625] on textarea "Hi Savannah, thanks for reaching out. I would love to speak with you. However, …" at bounding box center [805, 639] width 670 height 63
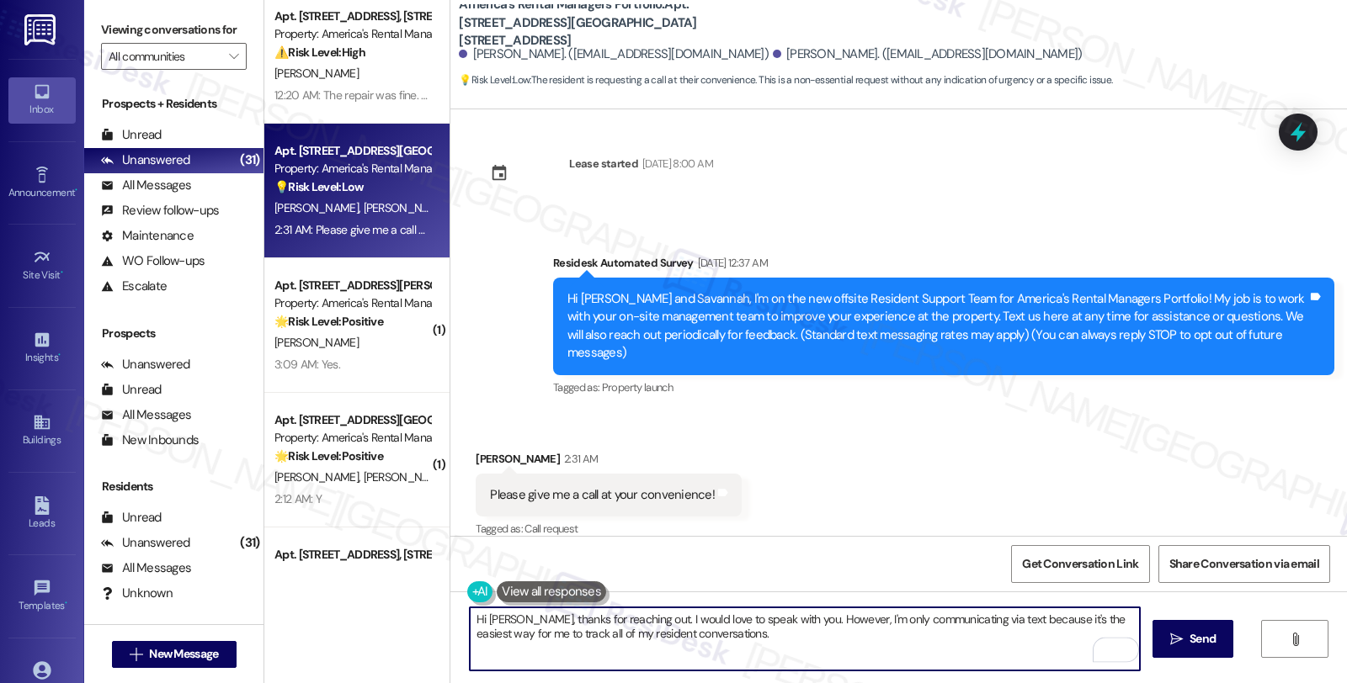
click at [734, 631] on textarea "Hi Savannah, thanks for reaching out. I would love to speak with you. However, …" at bounding box center [805, 639] width 670 height 63
click at [797, 654] on textarea "Hi Savannah, thanks for reaching out. I would love to speak with you. However, …" at bounding box center [805, 639] width 670 height 63
click at [717, 655] on textarea "Hi Savannah, thanks for reaching out. I would love to speak with you. However, …" at bounding box center [805, 639] width 670 height 63
paste textarea "you for reaching out! I’d be happy to connect with you. For consistency and to …"
type textarea "Hi Savannah, thank you for reaching out! I’d be happy to connect with you. For …"
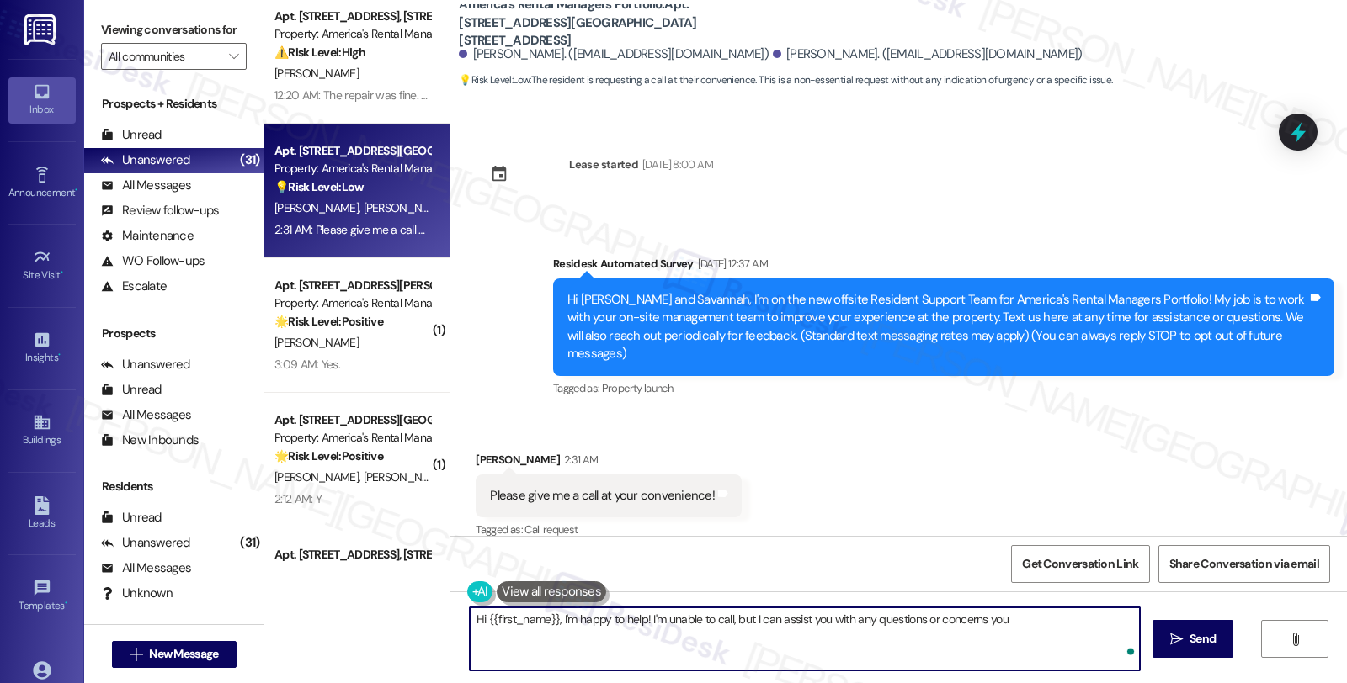
scroll to position [141, 0]
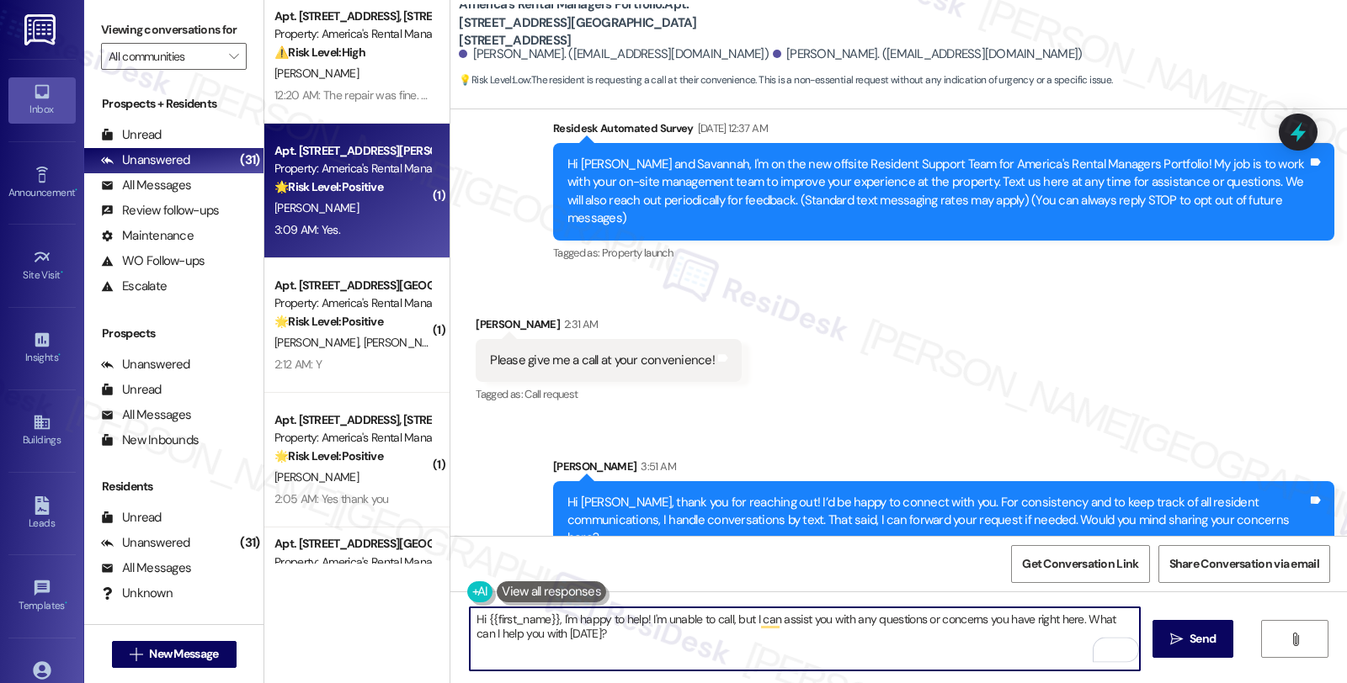
type textarea "Hi {{first_name}}, I'm happy to help! I'm unable to call, but I can assist you …"
click at [274, 166] on div "Property: America's Rental Managers Portfolio" at bounding box center [352, 169] width 156 height 18
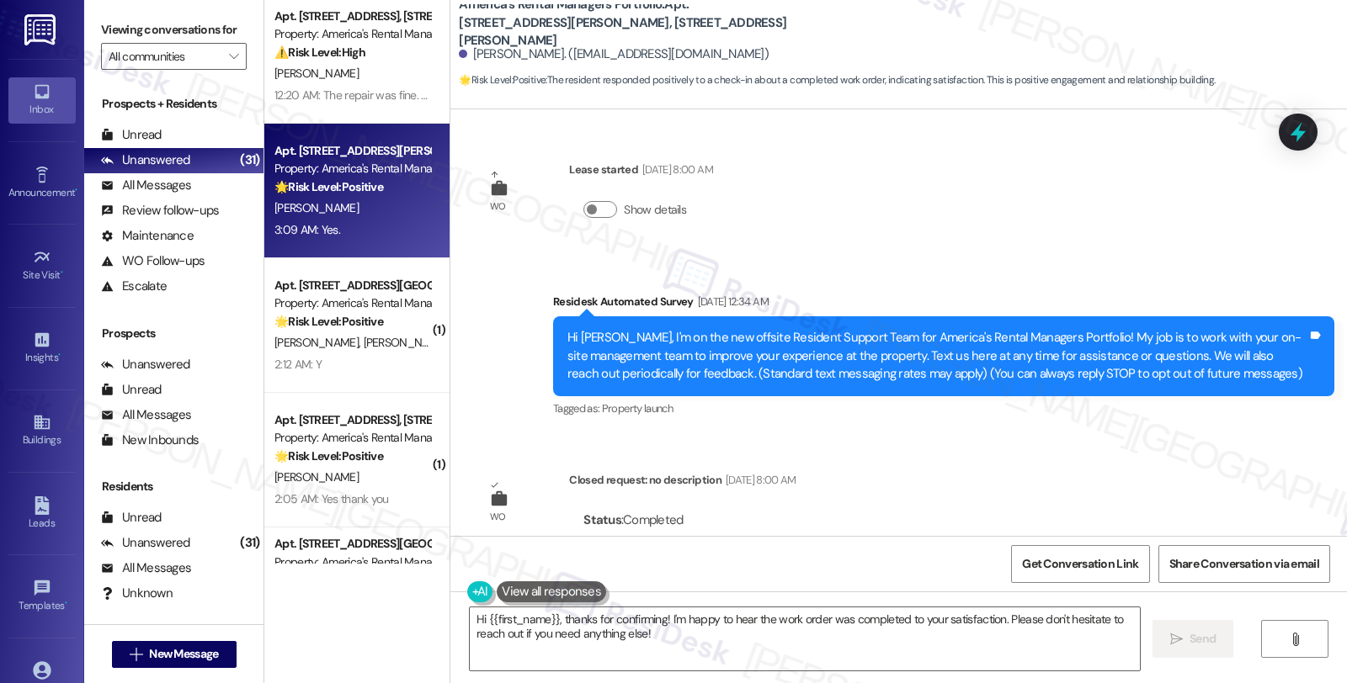
scroll to position [366, 0]
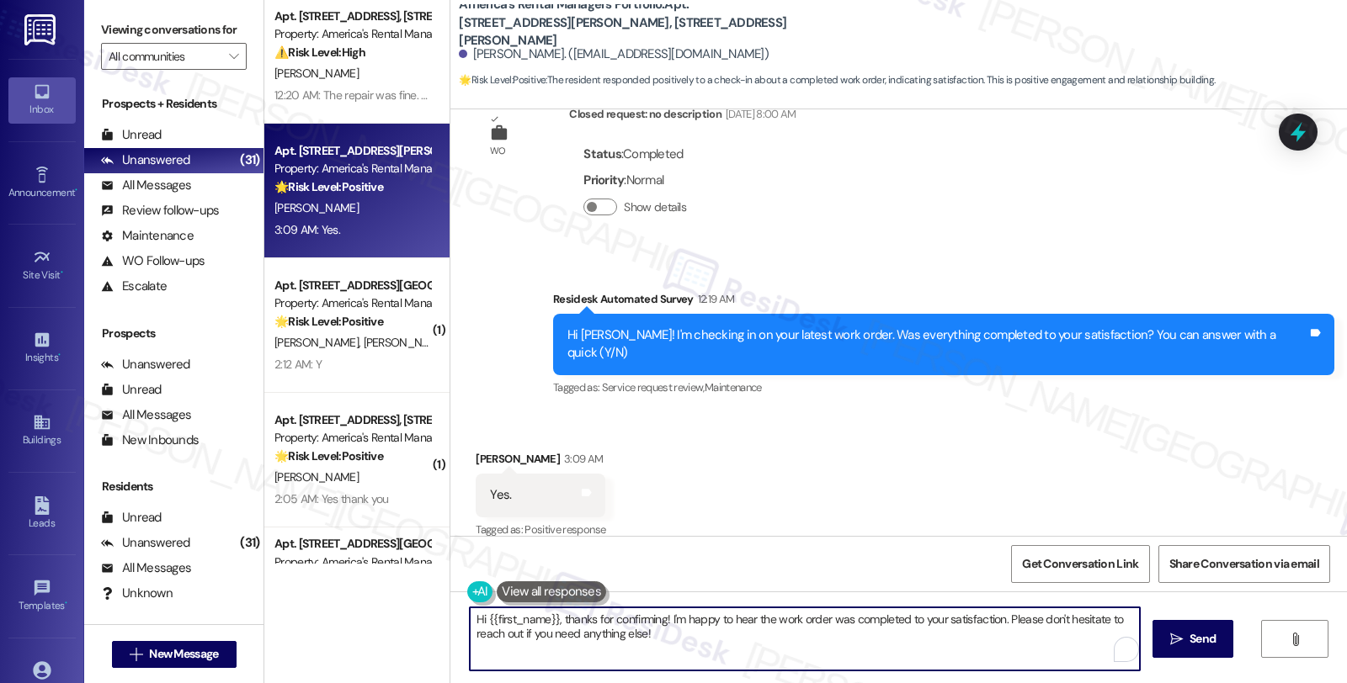
drag, startPoint x: 998, startPoint y: 619, endPoint x: 1030, endPoint y: 649, distance: 44.1
click at [1030, 649] on textarea "Hi {{first_name}}, thanks for confirming! I'm happy to hear the work order was …" at bounding box center [805, 639] width 670 height 63
paste textarea "We strive to make your experience here as smooth as possible, and your positive…"
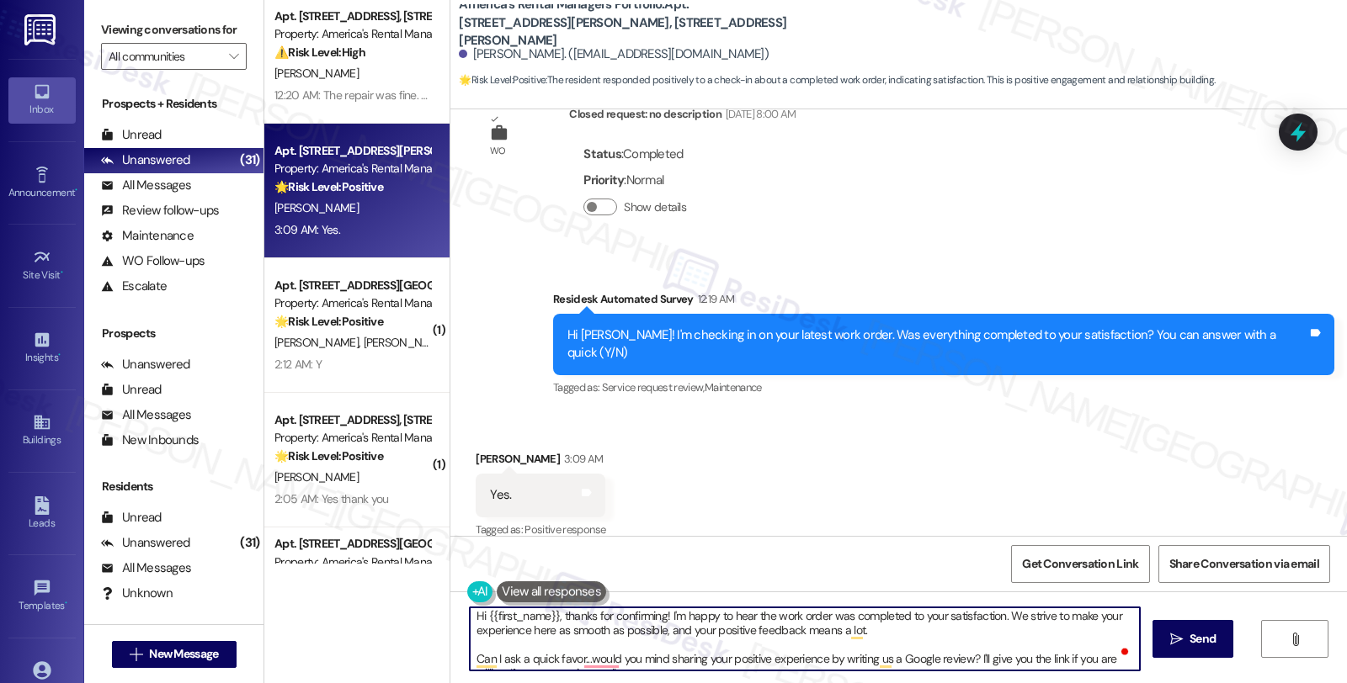
scroll to position [0, 0]
type textarea "Hi {{first_name}}, thanks for confirming! I'm happy to hear the work order was …"
click at [1206, 633] on span "Send" at bounding box center [1202, 639] width 26 height 18
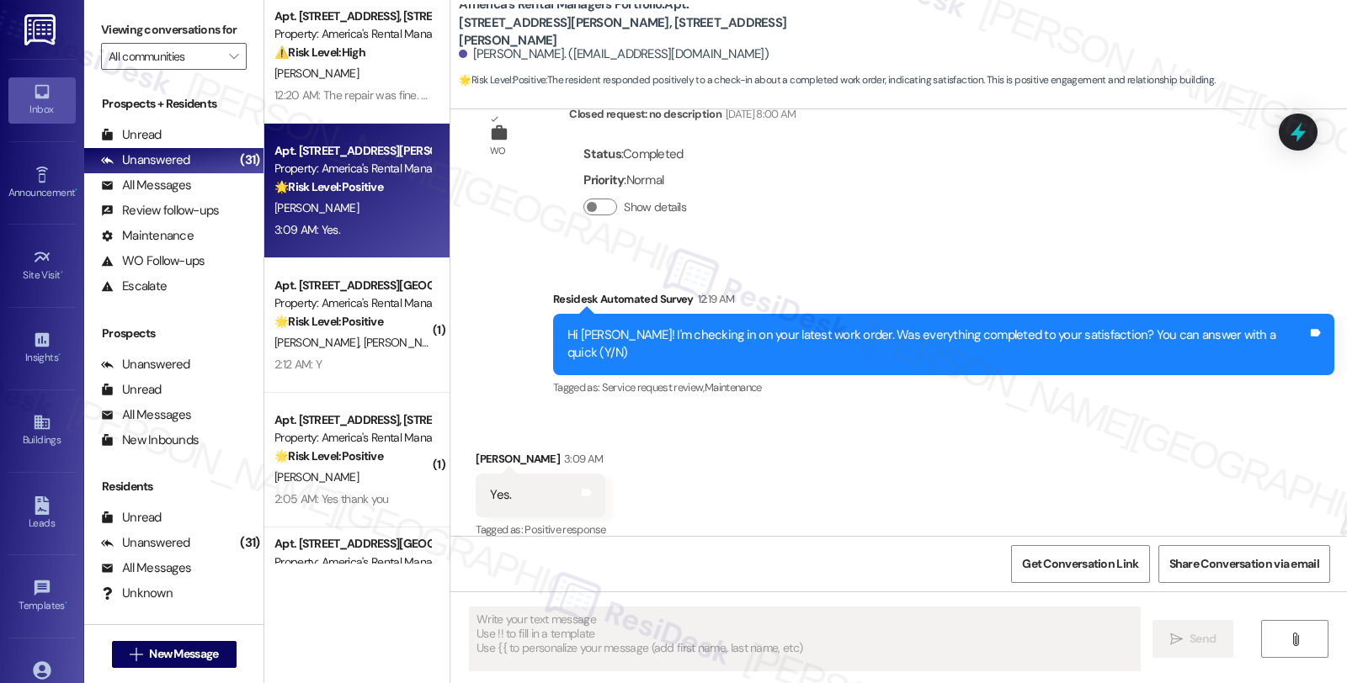
scroll to position [556, 0]
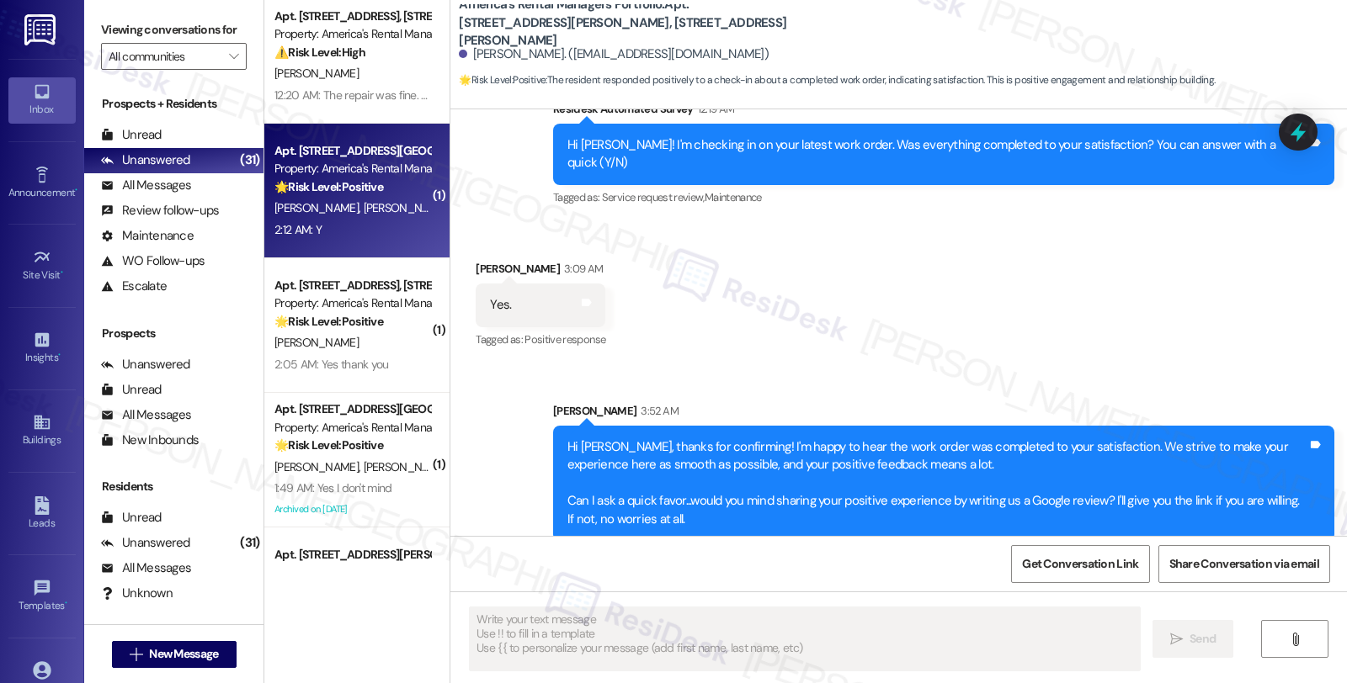
click at [332, 173] on div "Property: America's Rental Managers Portfolio" at bounding box center [352, 169] width 156 height 18
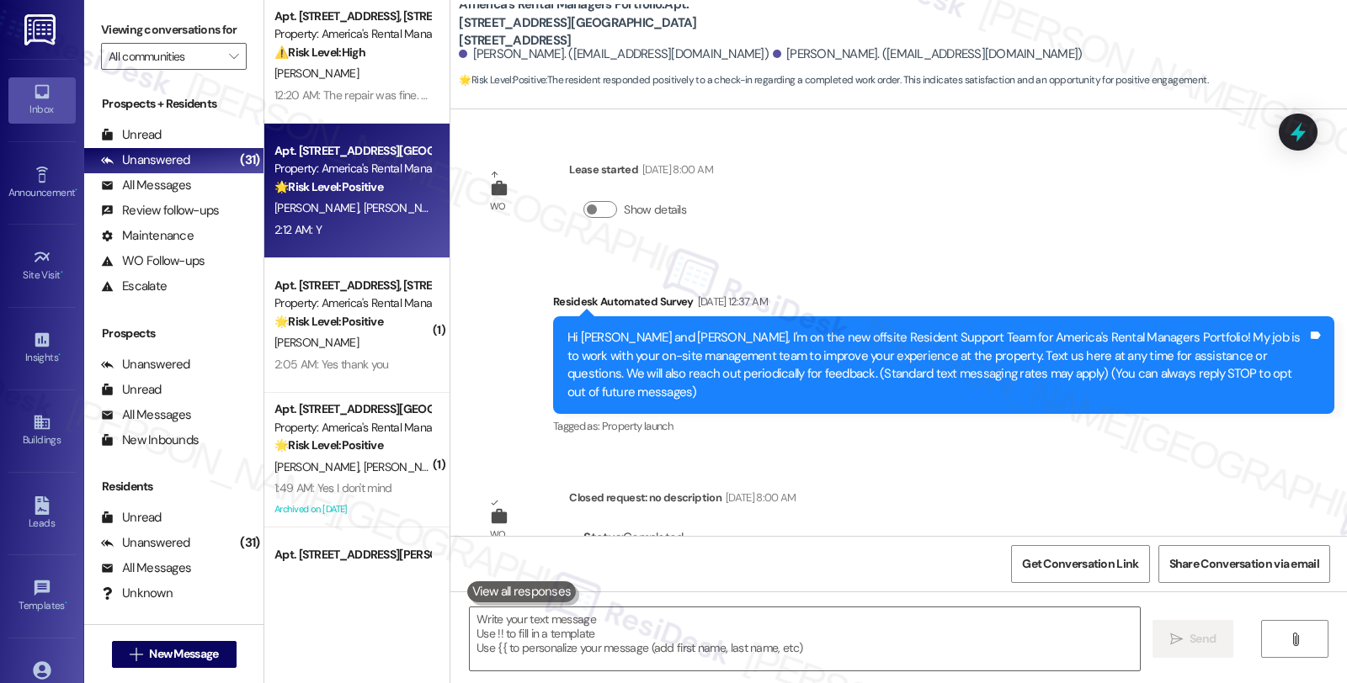
scroll to position [366, 0]
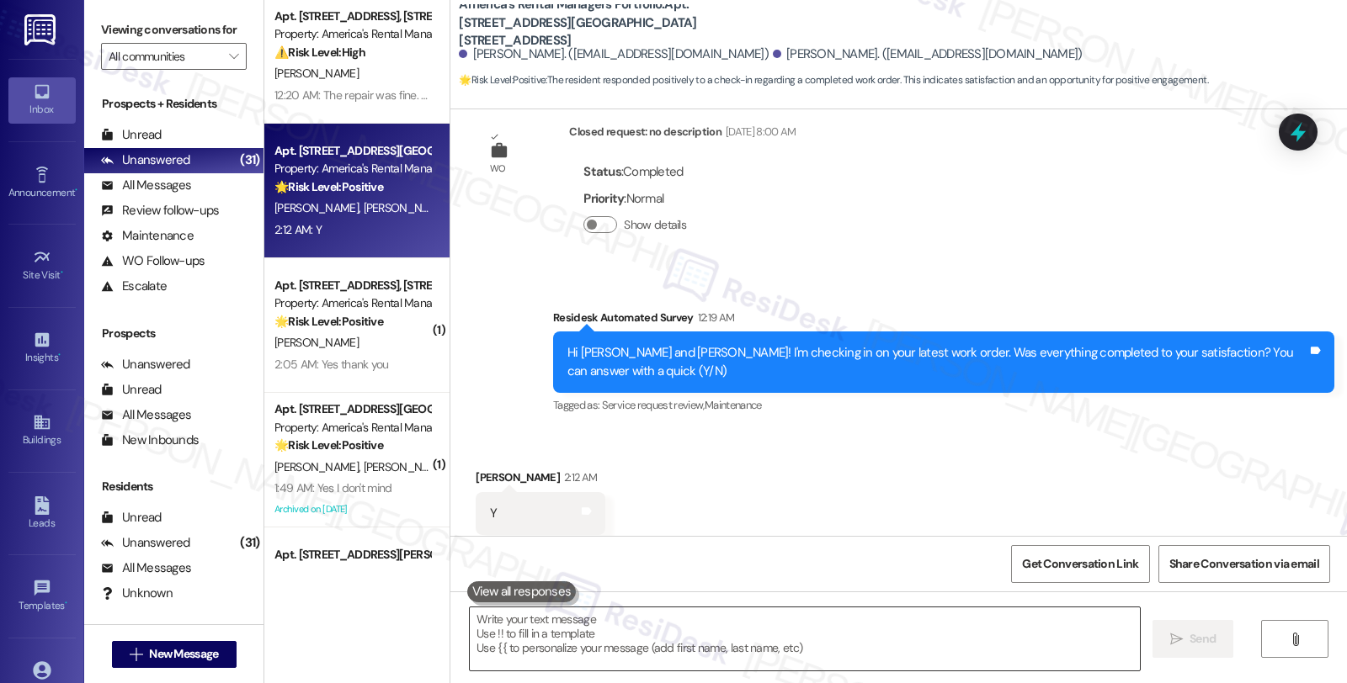
click at [646, 636] on textarea at bounding box center [805, 639] width 670 height 63
click at [778, 623] on textarea "To enrich screen reader interactions, please activate Accessibility in Grammarl…" at bounding box center [805, 639] width 670 height 63
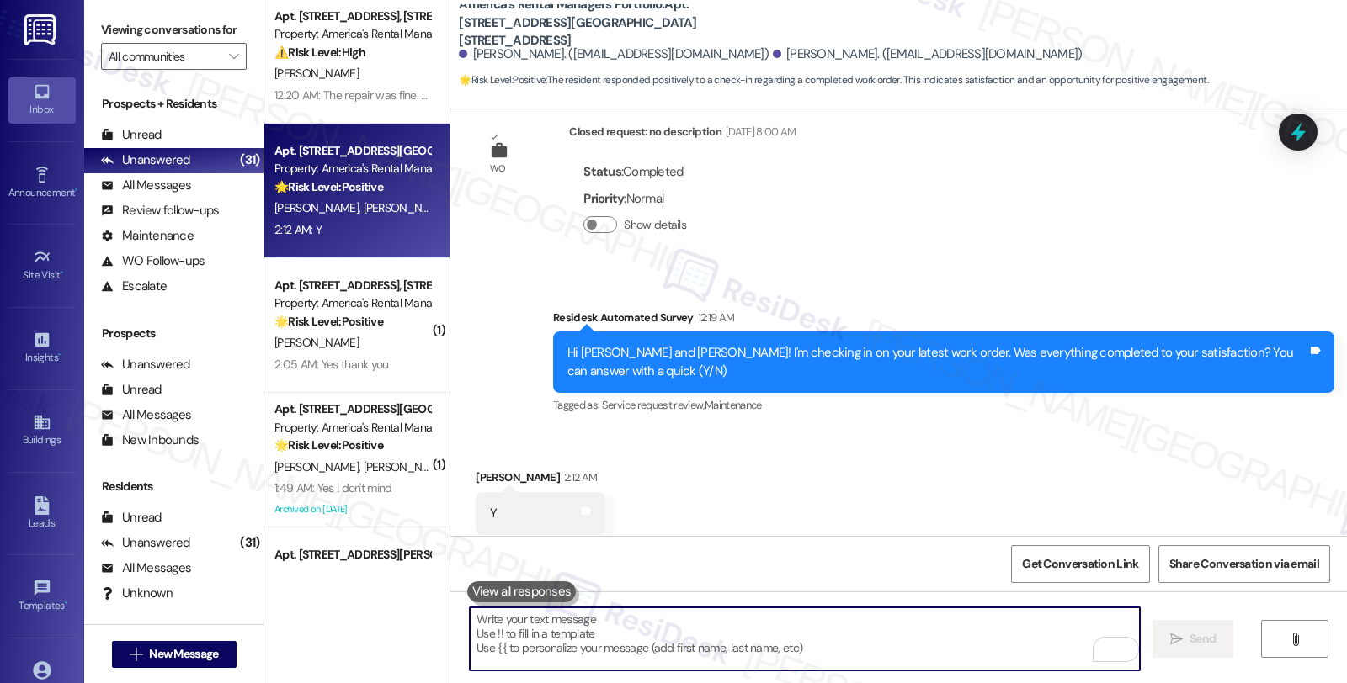
paste textarea "Hi, it’s great to hear from you and I’m glad your latest work order has been co…"
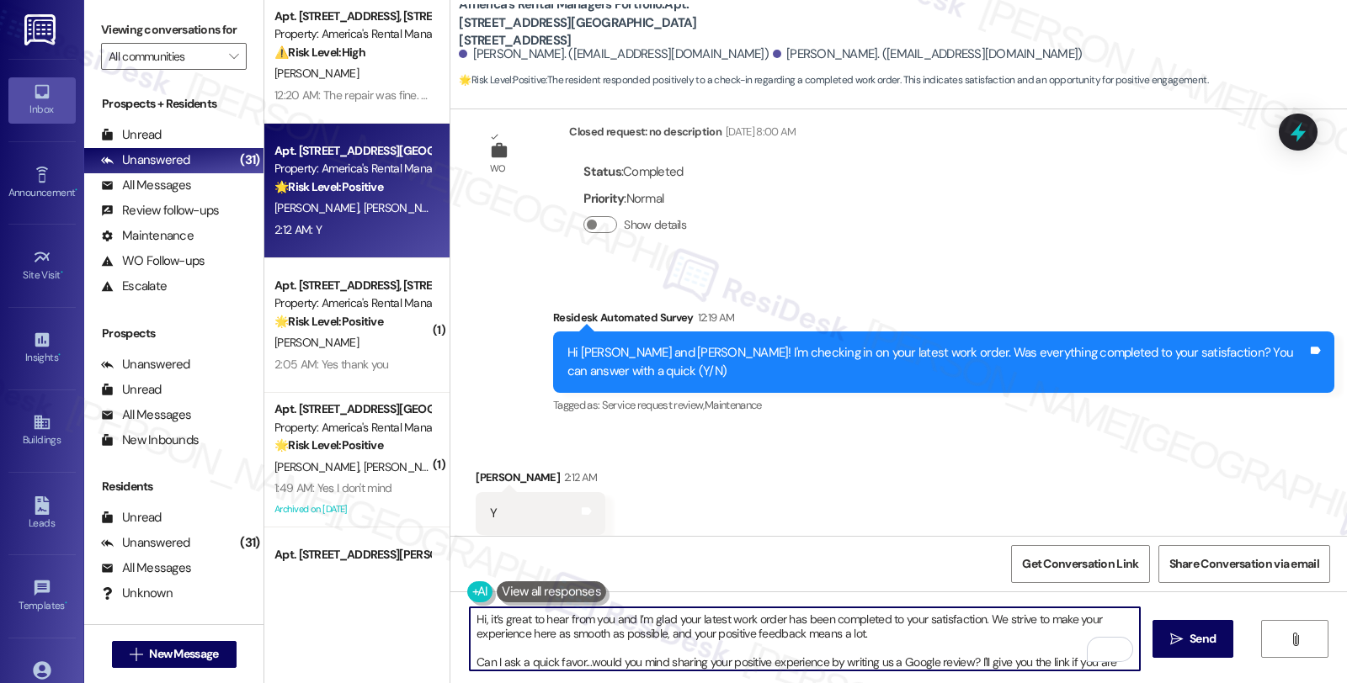
scroll to position [28, 0]
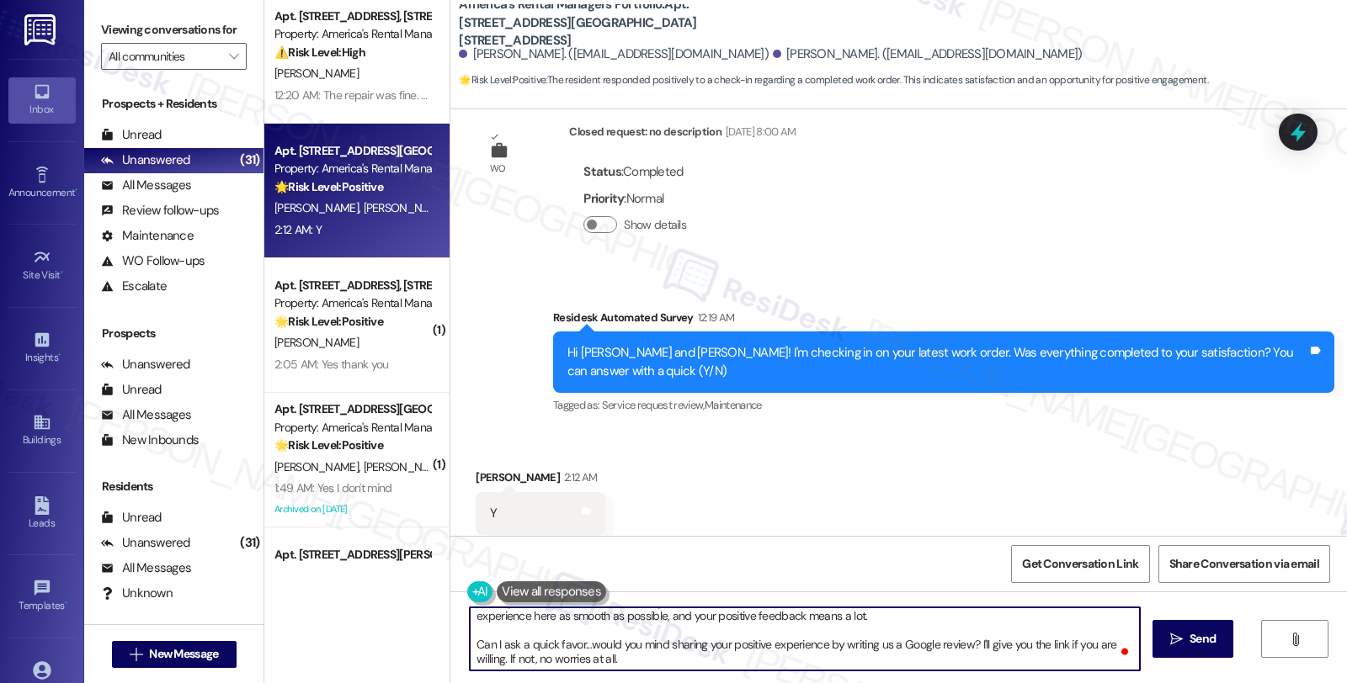
click at [476, 469] on div "Leslie Campbell 2:12 AM" at bounding box center [541, 481] width 130 height 24
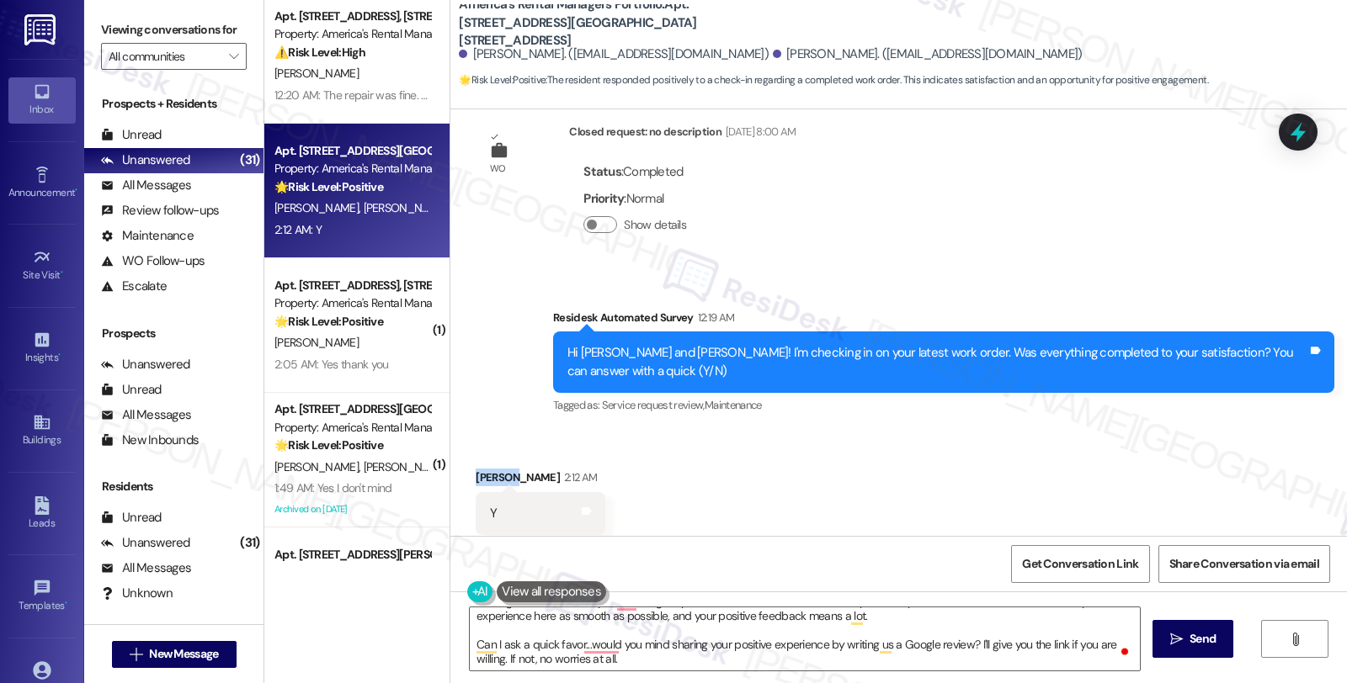
click at [476, 469] on div "Leslie Campbell 2:12 AM" at bounding box center [541, 481] width 130 height 24
copy div "Leslie"
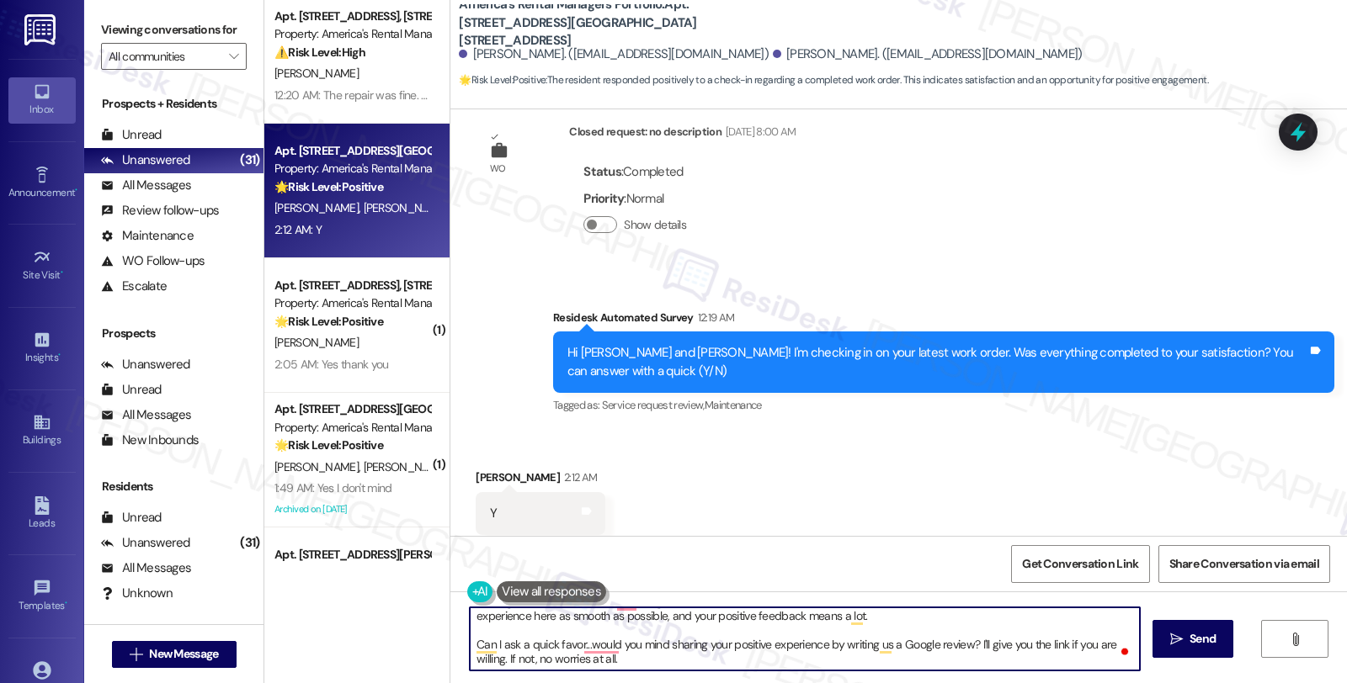
click at [512, 662] on textarea "Hi, it’s great to hear from you and I’m glad your latest work order has been co…" at bounding box center [805, 639] width 670 height 63
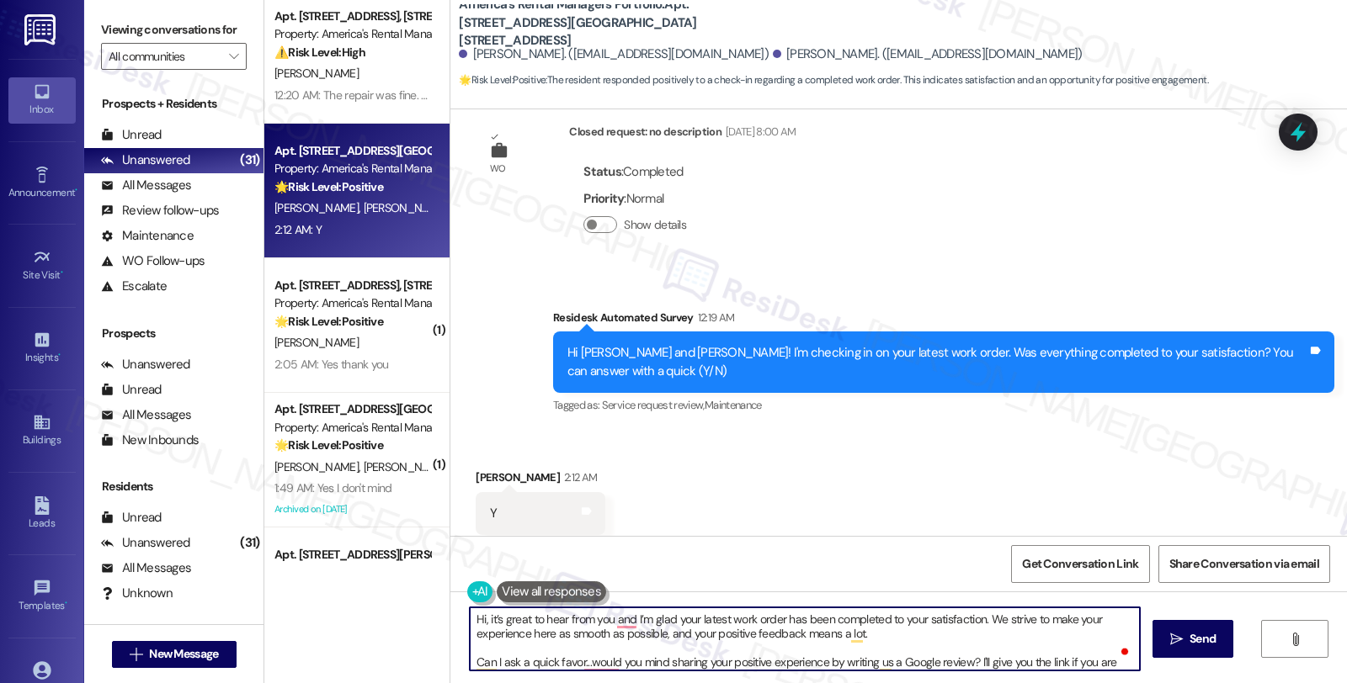
click at [473, 618] on textarea "Hi, it’s great to hear from you and I’m glad your latest work order has been co…" at bounding box center [805, 639] width 670 height 63
paste textarea "Leslie"
type textarea "Hi Leslie, it’s great to hear from you and I’m glad your latest work order has …"
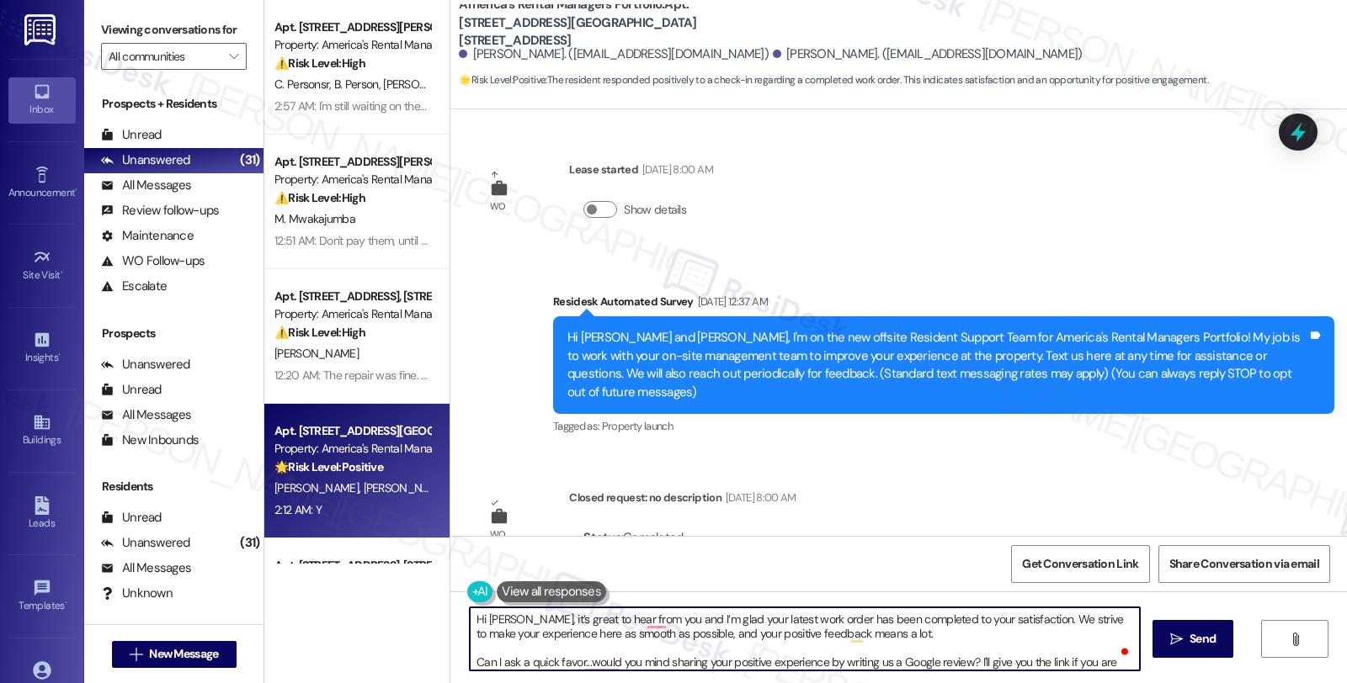
scroll to position [18, 0]
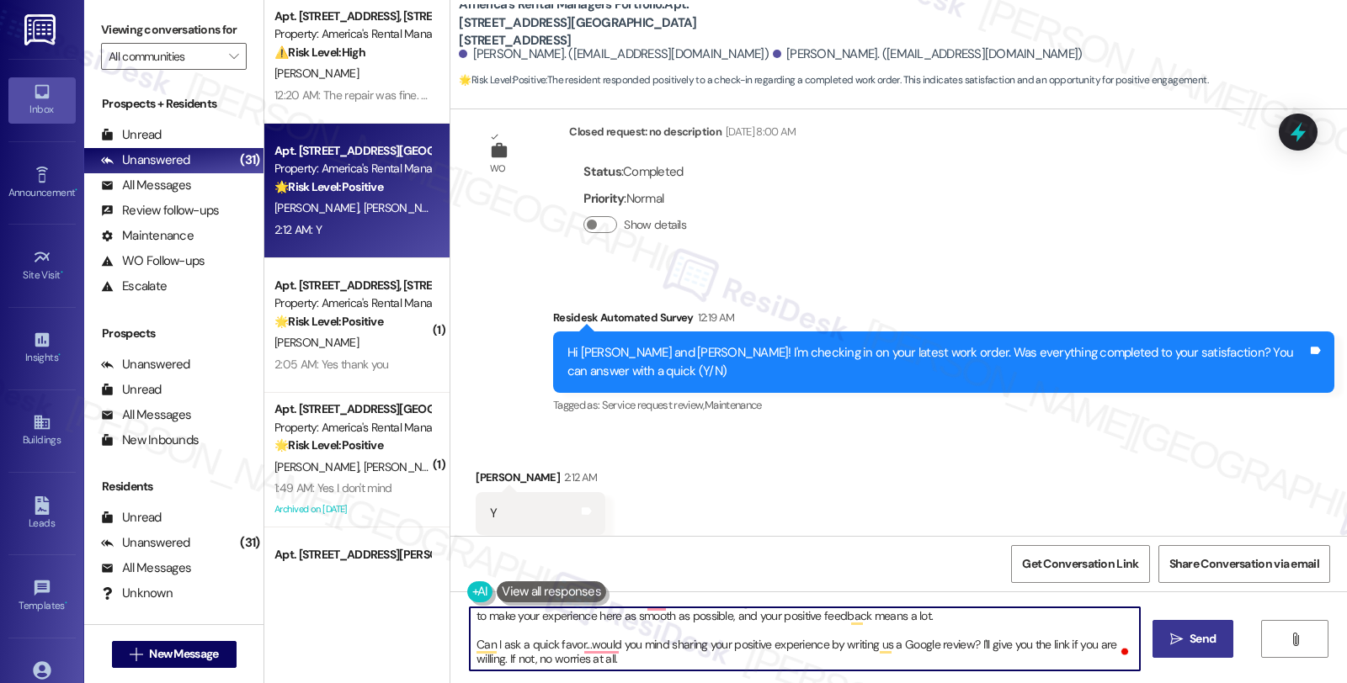
type textarea "Hi [PERSON_NAME], it’s great to hear from you and I’m glad your latest work ord…"
click at [1227, 651] on button " Send" at bounding box center [1193, 639] width 82 height 38
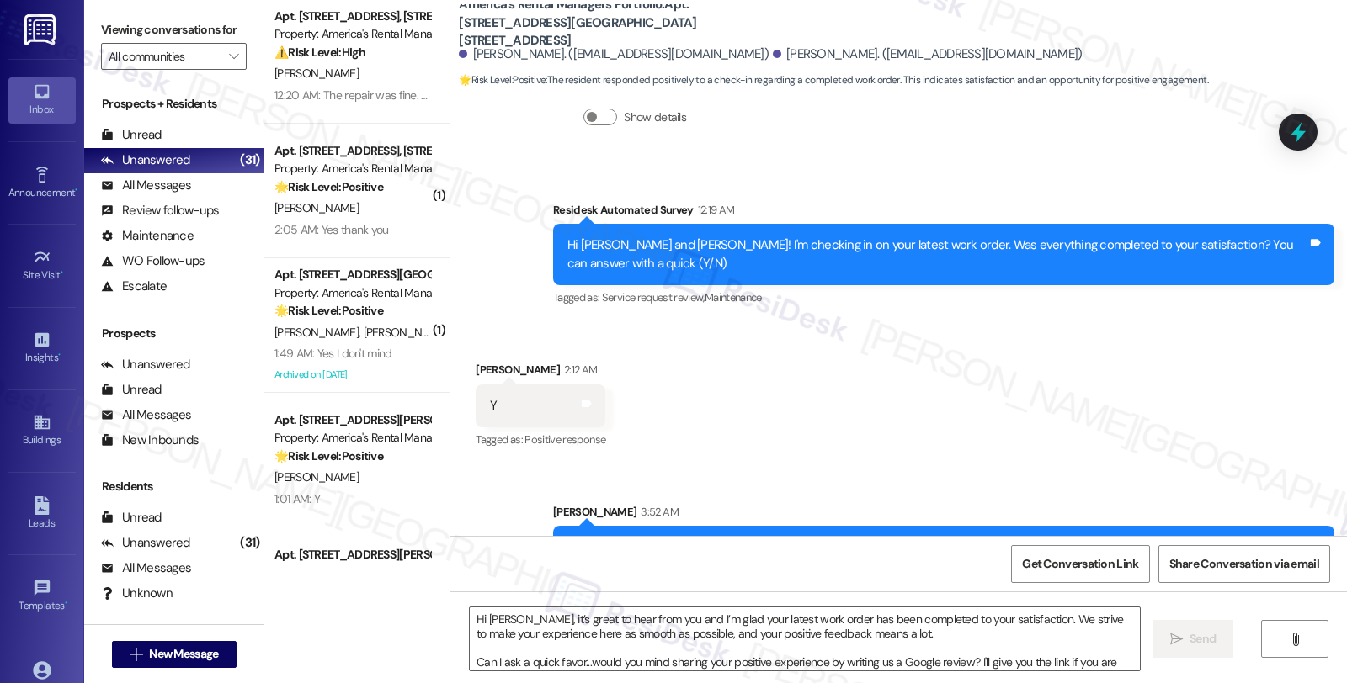
scroll to position [556, 0]
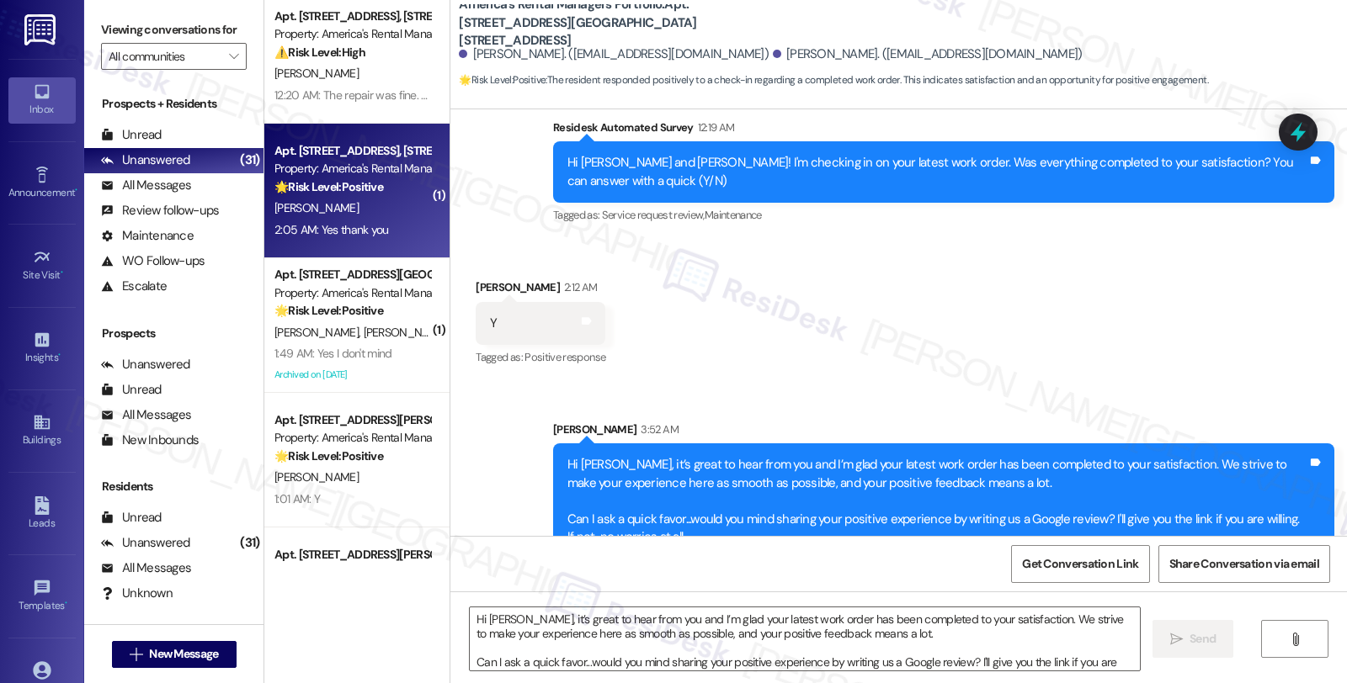
click at [355, 172] on div "Property: America's Rental Managers Portfolio" at bounding box center [352, 169] width 156 height 18
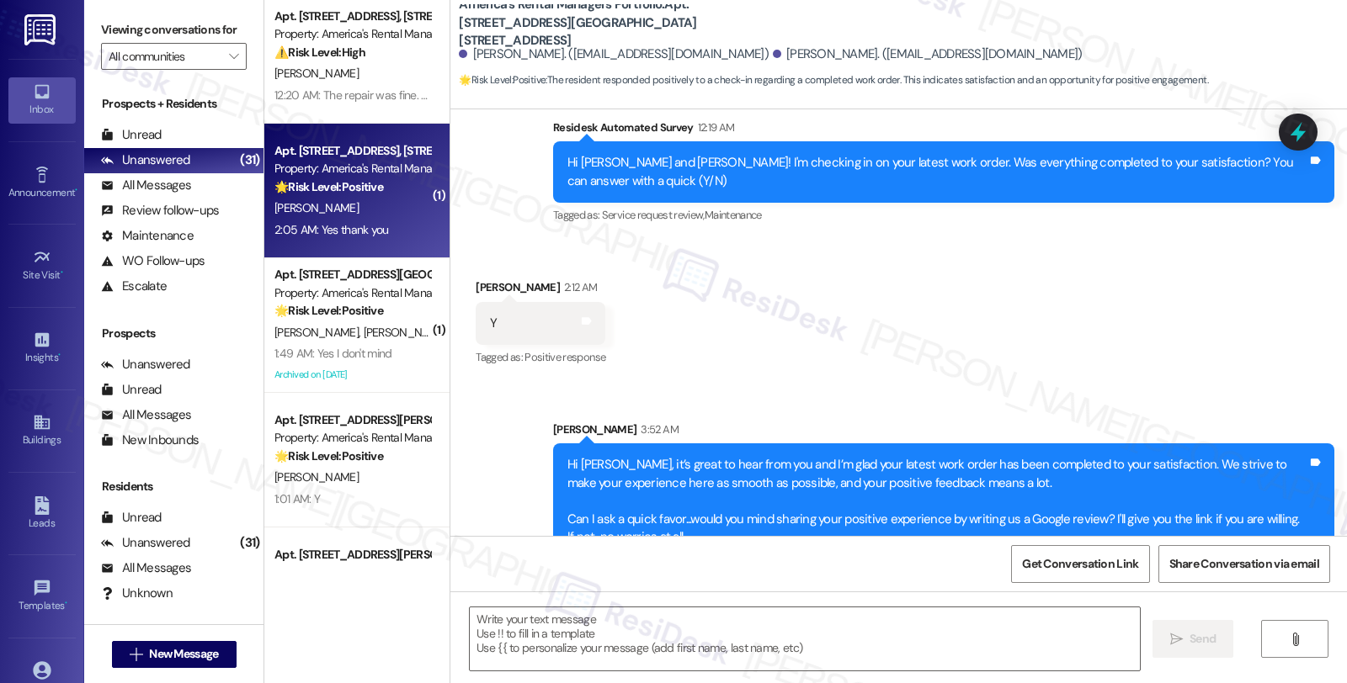
type textarea "Fetching suggested responses. Please feel free to read through the conversation…"
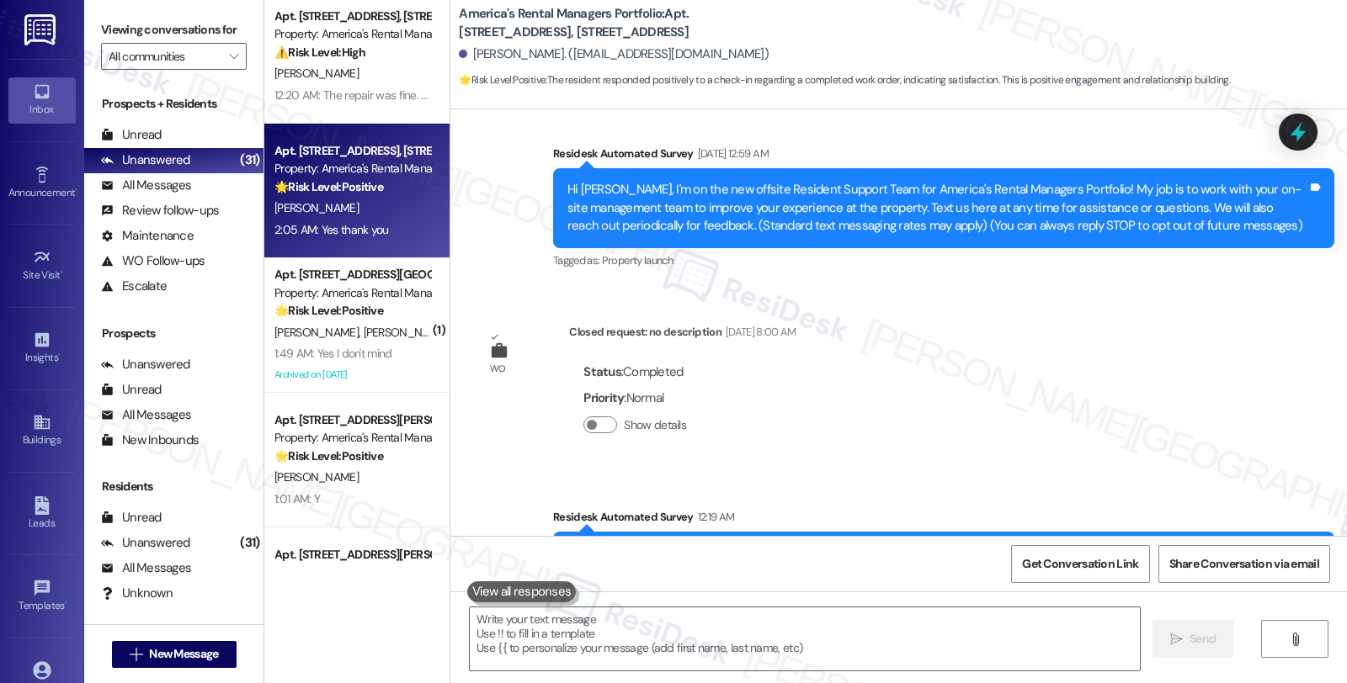
scroll to position [366, 0]
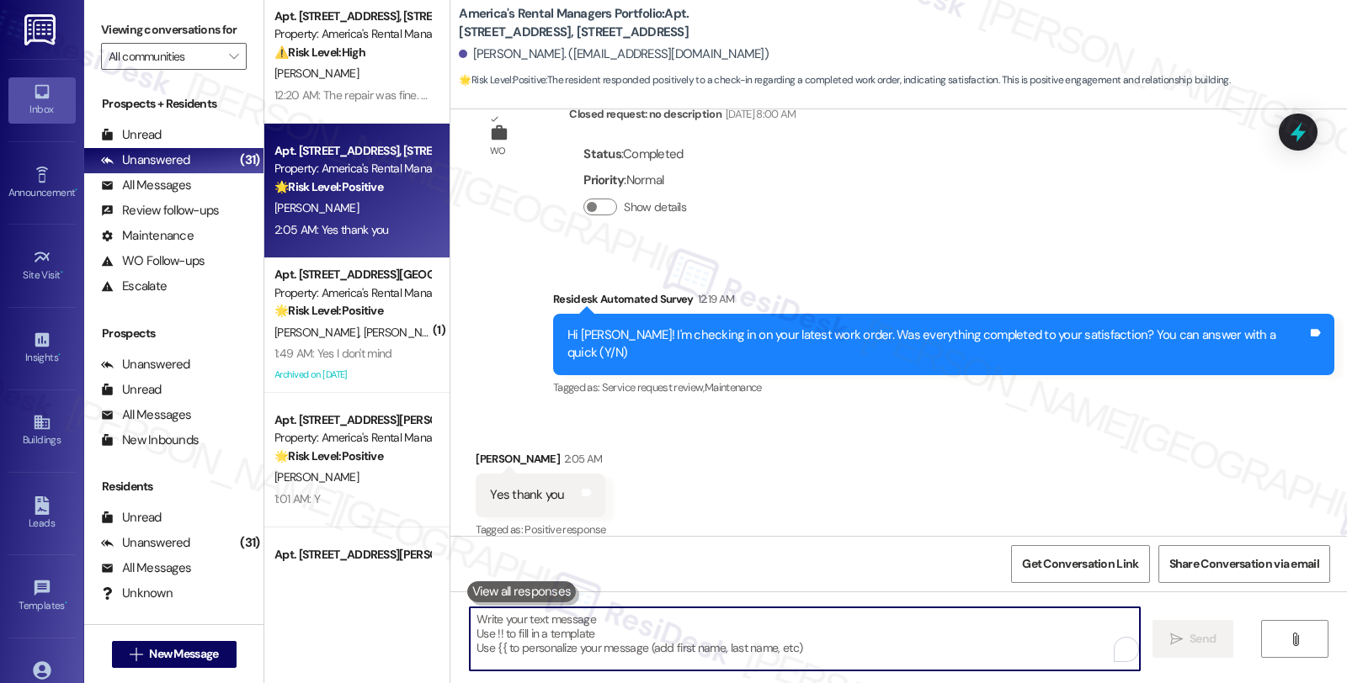
click at [737, 640] on textarea "To enrich screen reader interactions, please activate Accessibility in Grammarl…" at bounding box center [805, 639] width 670 height 63
paste textarea "[PERSON_NAME]"
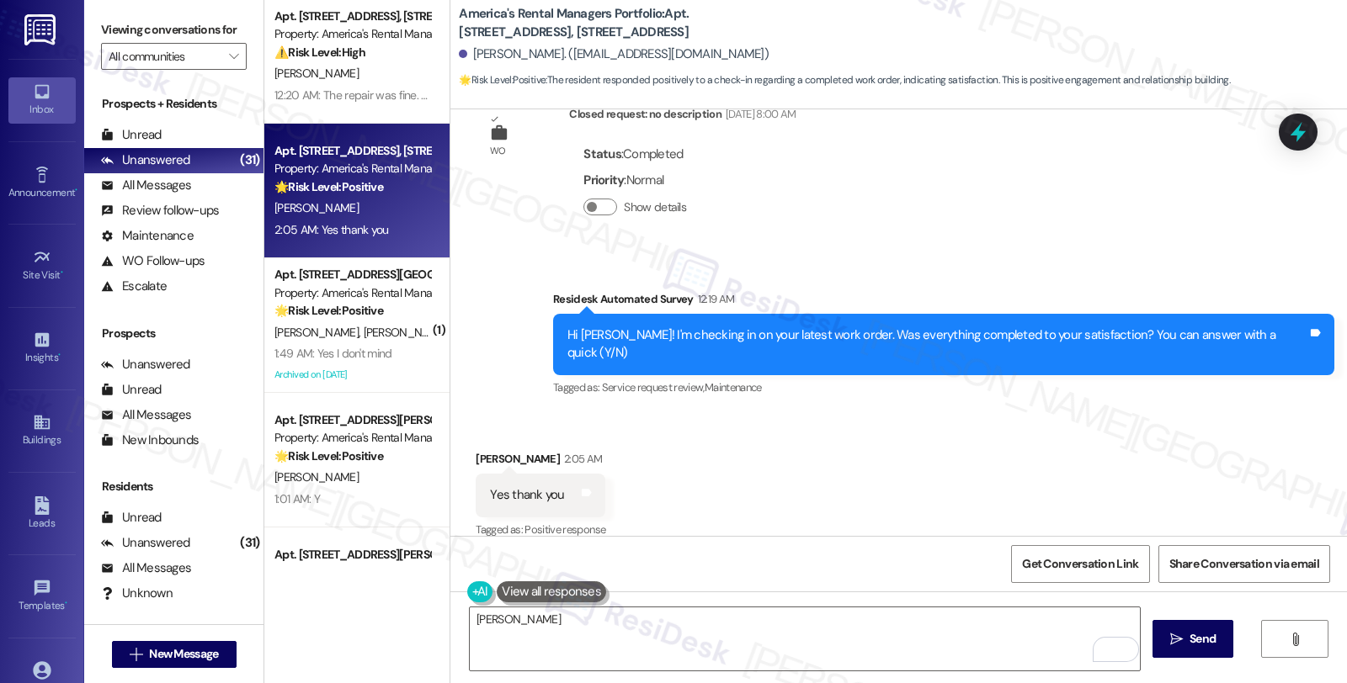
click at [839, 473] on div "Received via SMS [PERSON_NAME] 2:05 AM Yes thank you Tags and notes Tagged as: …" at bounding box center [898, 483] width 896 height 142
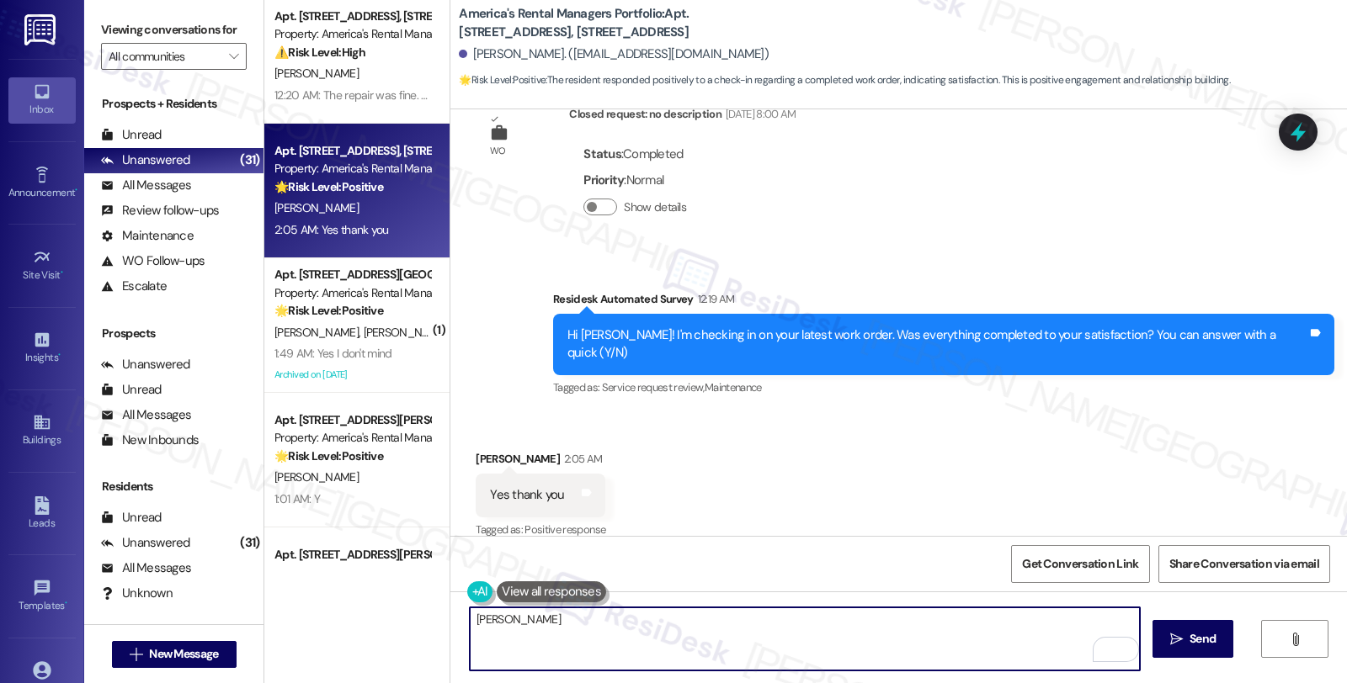
click at [547, 628] on textarea "[PERSON_NAME]" at bounding box center [805, 639] width 670 height 63
click at [476, 615] on textarea "[PERSON_NAME]" at bounding box center [805, 639] width 670 height 63
click at [470, 630] on textarea "[PERSON_NAME]" at bounding box center [805, 639] width 670 height 63
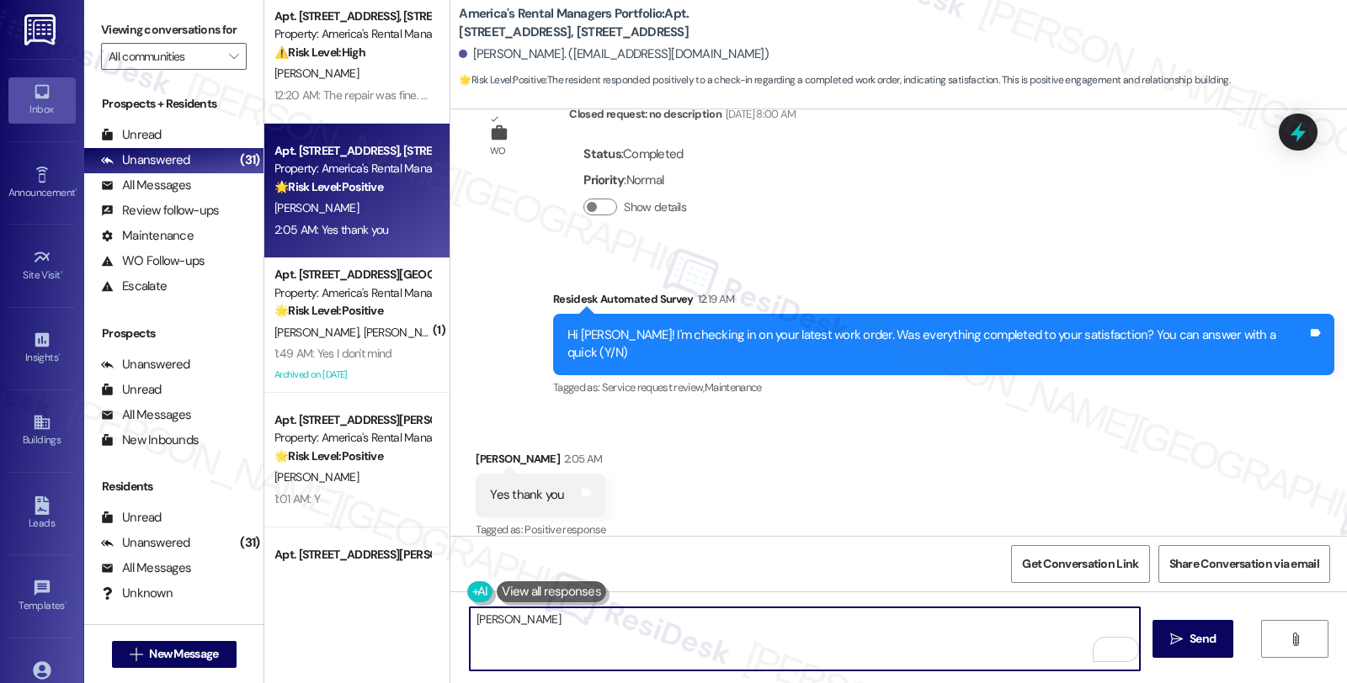
click at [470, 630] on textarea "[PERSON_NAME]" at bounding box center [805, 639] width 670 height 63
paste textarea "Hi, it’s great to hear from you and I’m glad your latest work order has been co…"
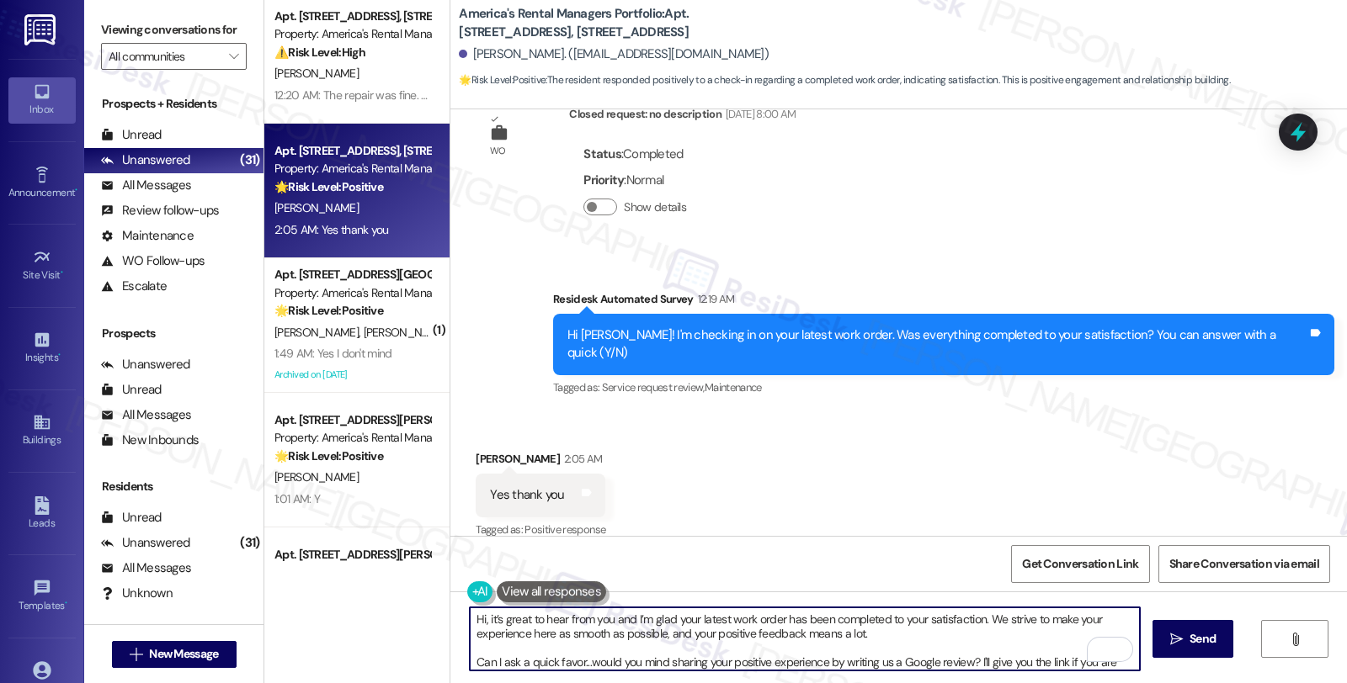
scroll to position [28, 0]
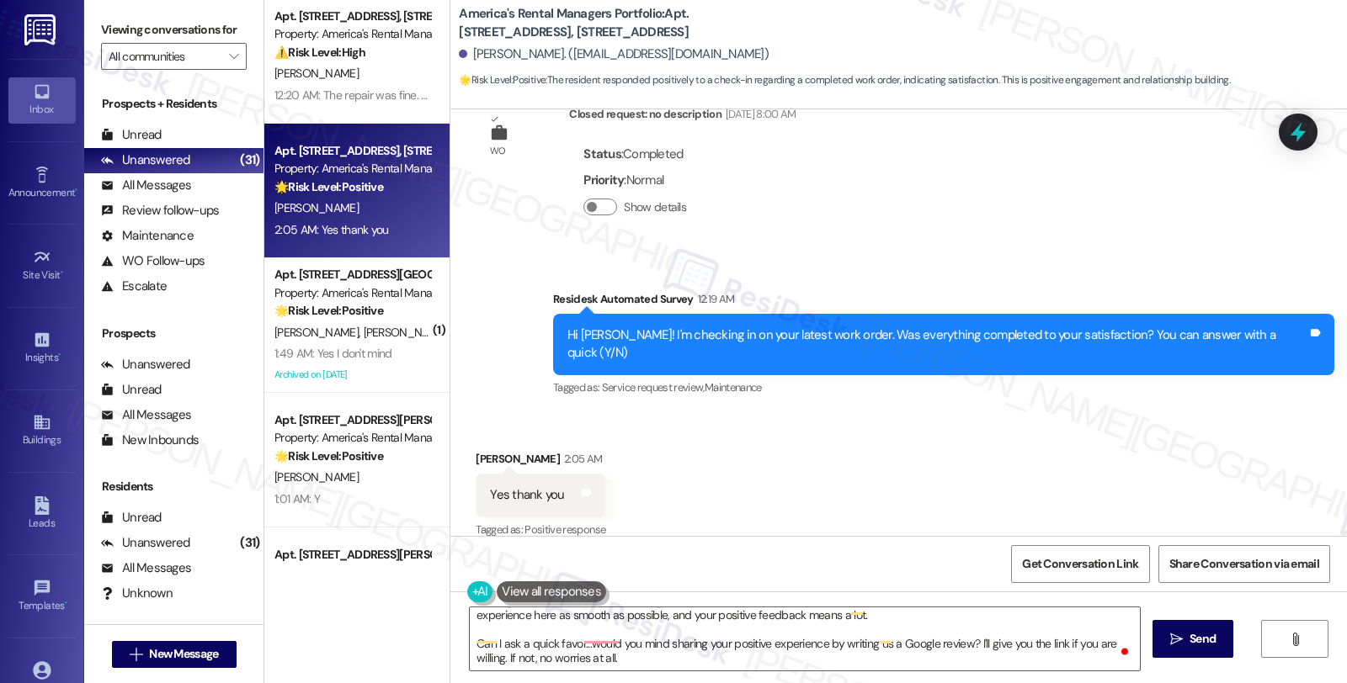
click at [490, 450] on div "[PERSON_NAME] 2:05 AM" at bounding box center [541, 462] width 130 height 24
copy div "[PERSON_NAME]"
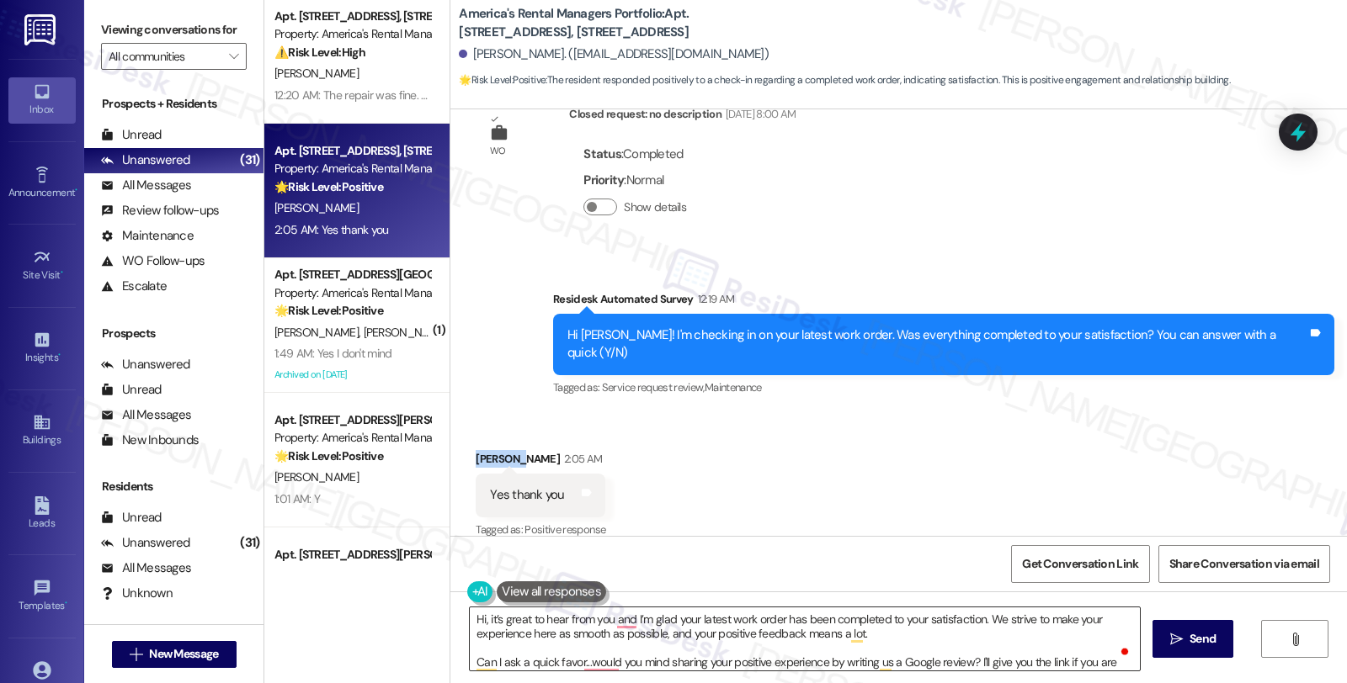
scroll to position [0, 0]
click at [475, 620] on textarea "Hi, it’s great to hear from you and I’m glad your latest work order has been co…" at bounding box center [805, 639] width 670 height 63
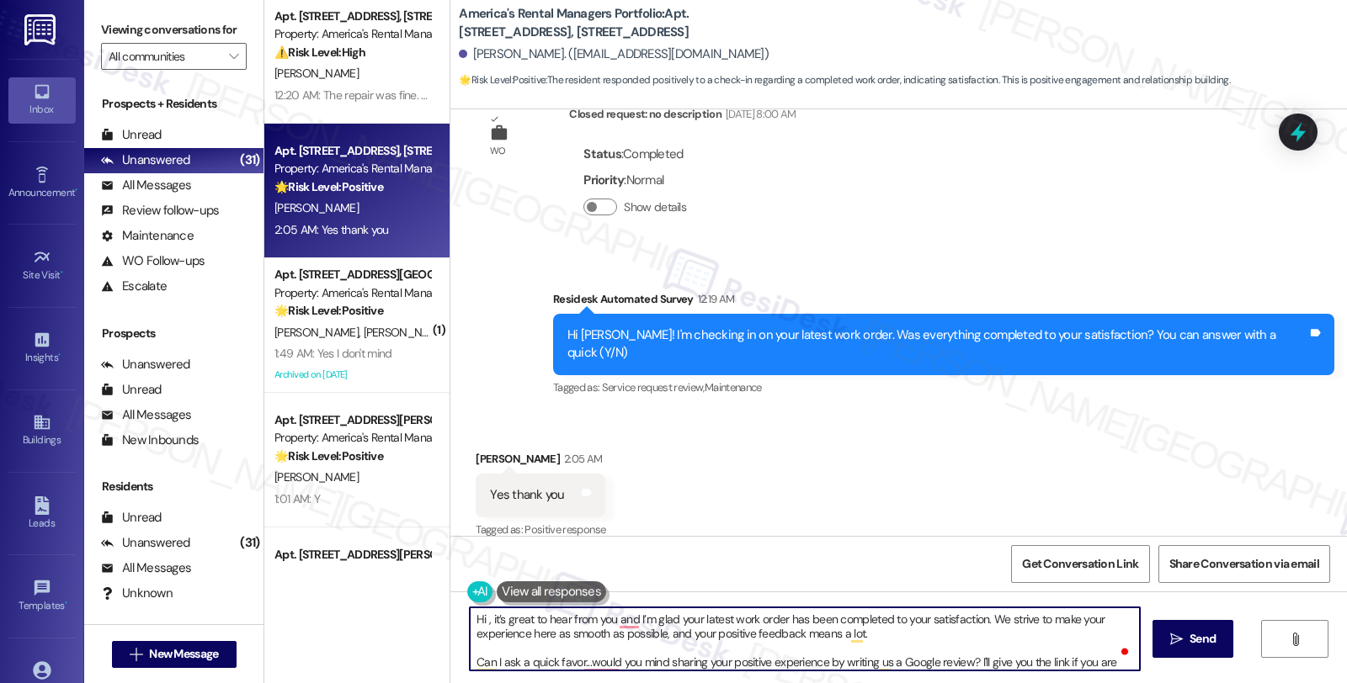
paste textarea "[PERSON_NAME]"
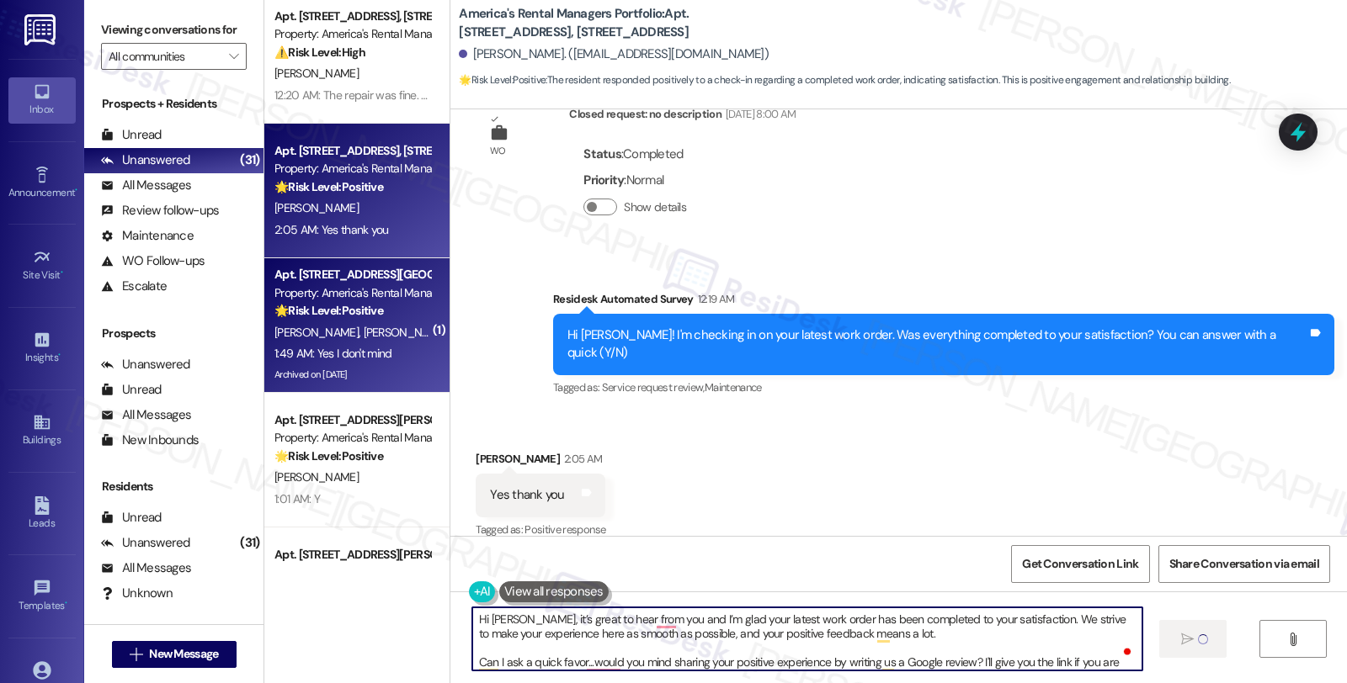
type textarea "Hi [PERSON_NAME], it’s great to hear from you and I’m glad your latest work ord…"
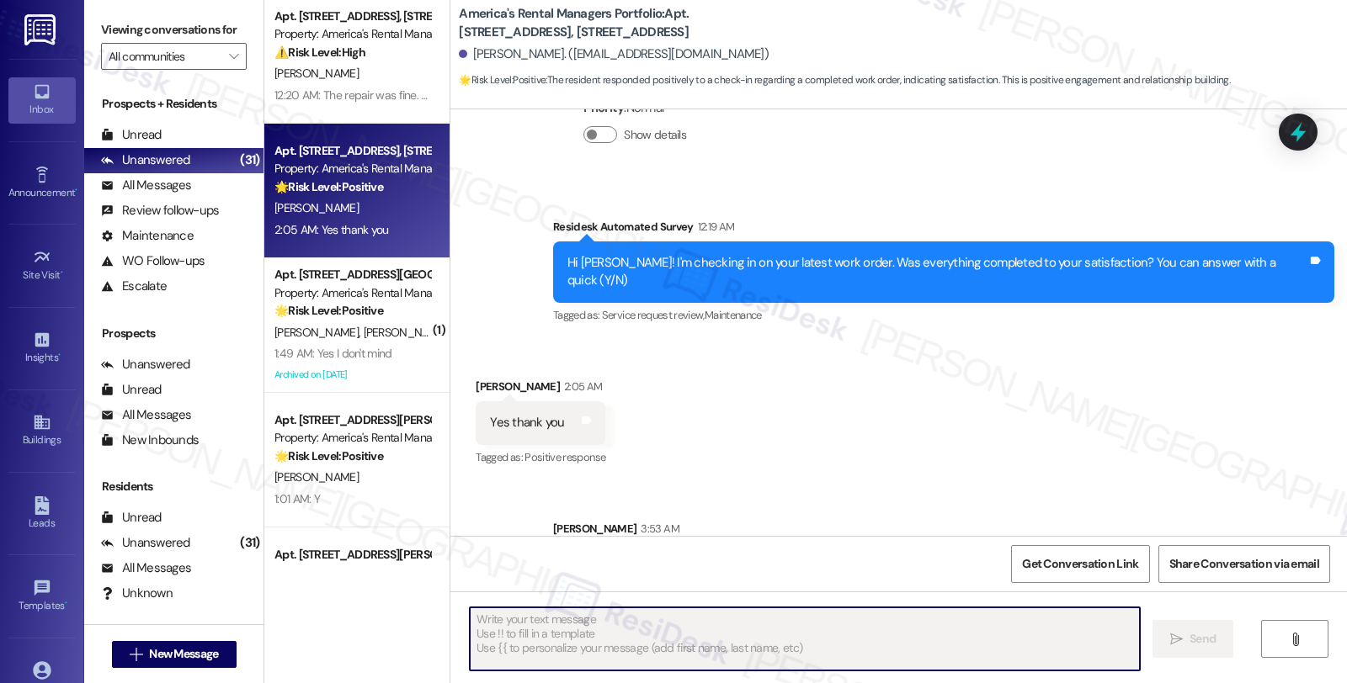
scroll to position [556, 0]
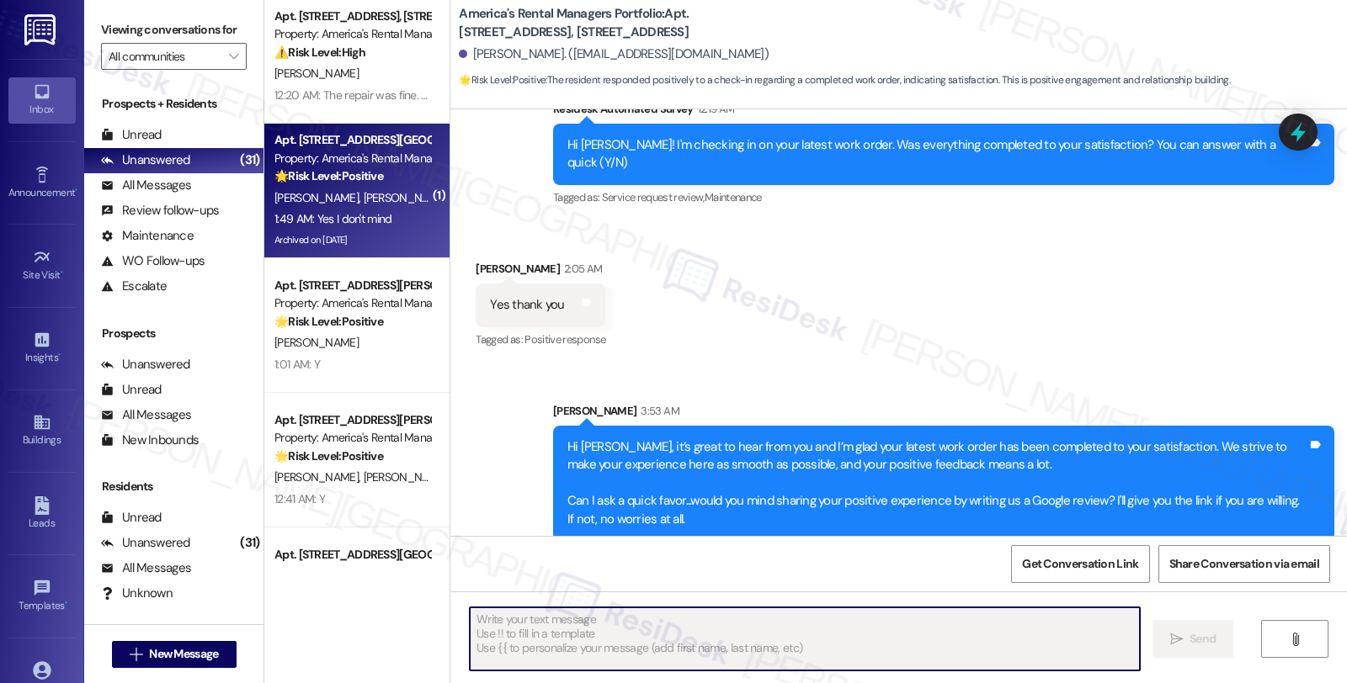
click at [338, 188] on div "[PERSON_NAME] [PERSON_NAME]" at bounding box center [352, 198] width 159 height 21
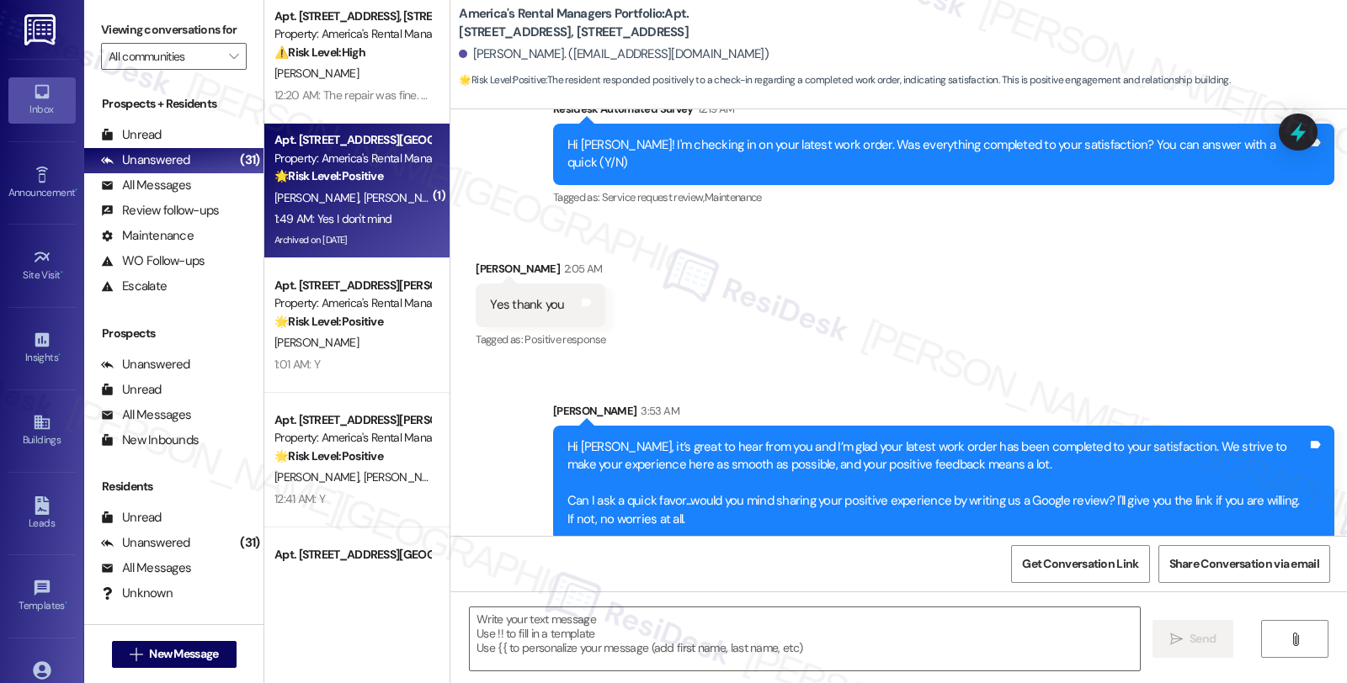
type textarea "Fetching suggested responses. Please feel free to read through the conversation…"
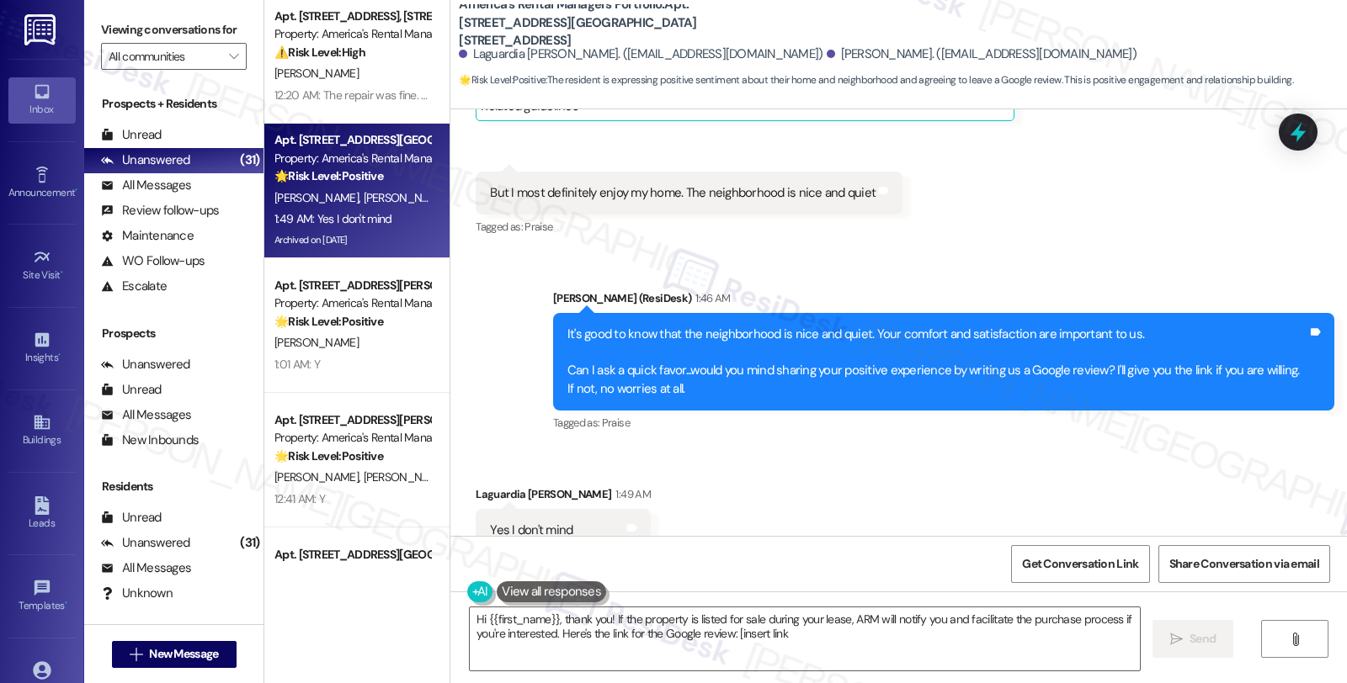
type textarea "Hi {{first_name}}, thank you! If the property is listed for sale during your le…"
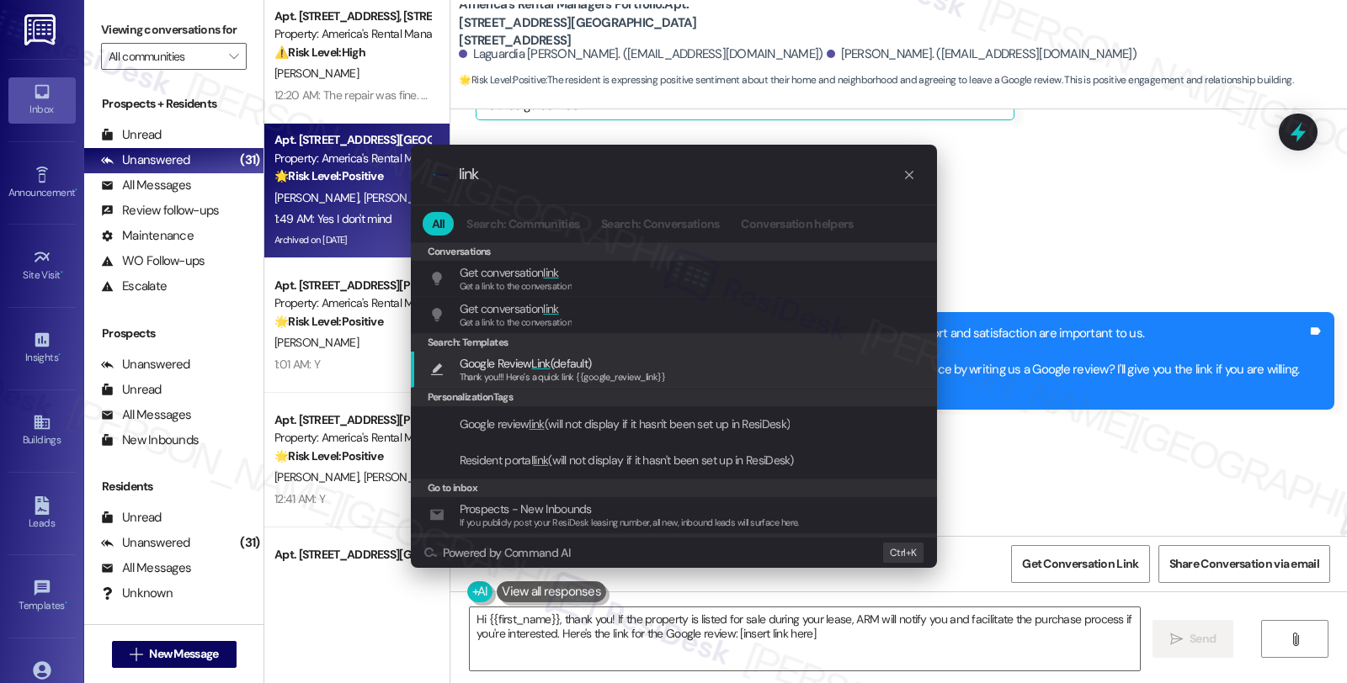
type input "link"
drag, startPoint x: 620, startPoint y: 366, endPoint x: 586, endPoint y: 423, distance: 65.7
click at [620, 366] on span "Google Review Link (default)" at bounding box center [563, 363] width 206 height 19
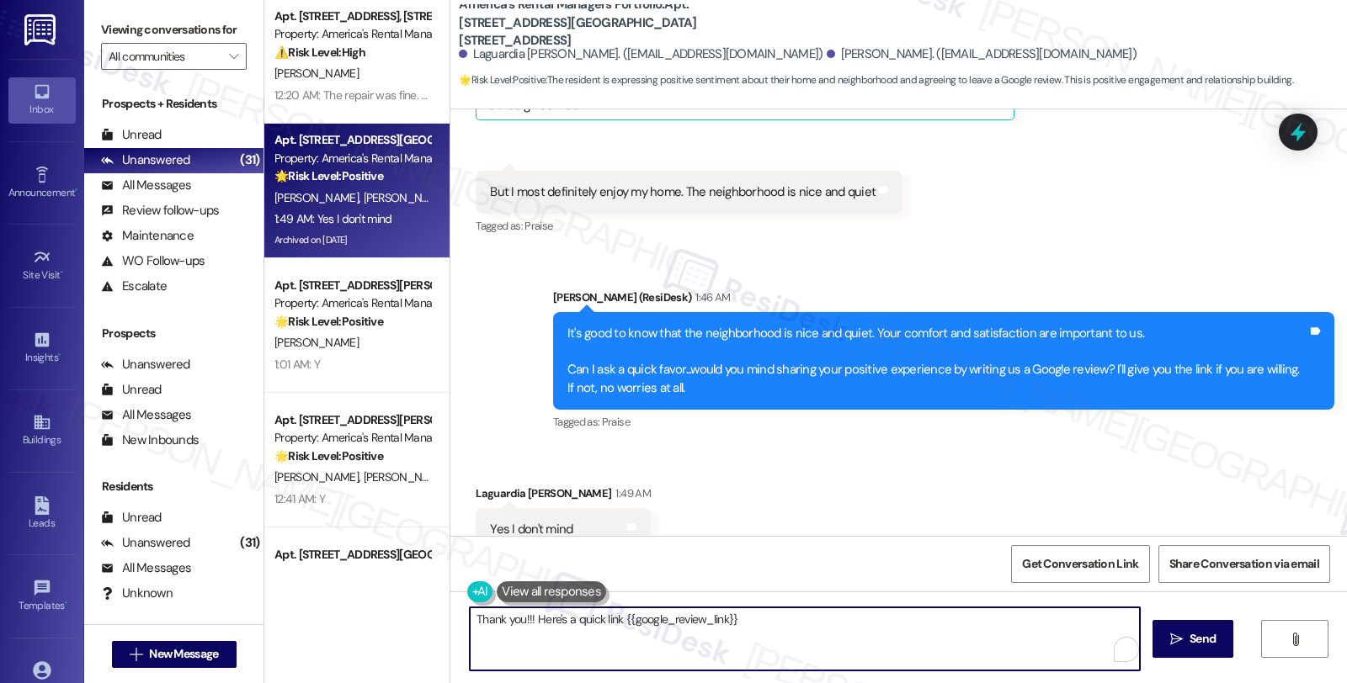
click at [470, 615] on textarea "Thank you!!! Here's a quick link {{google_review_link}}" at bounding box center [805, 639] width 670 height 63
click at [753, 625] on textarea "Awesome! Here's a quick link {{google_review_link}}" at bounding box center [805, 639] width 670 height 63
type textarea "Awesome! Here's a quick link {{google_review_link}}"
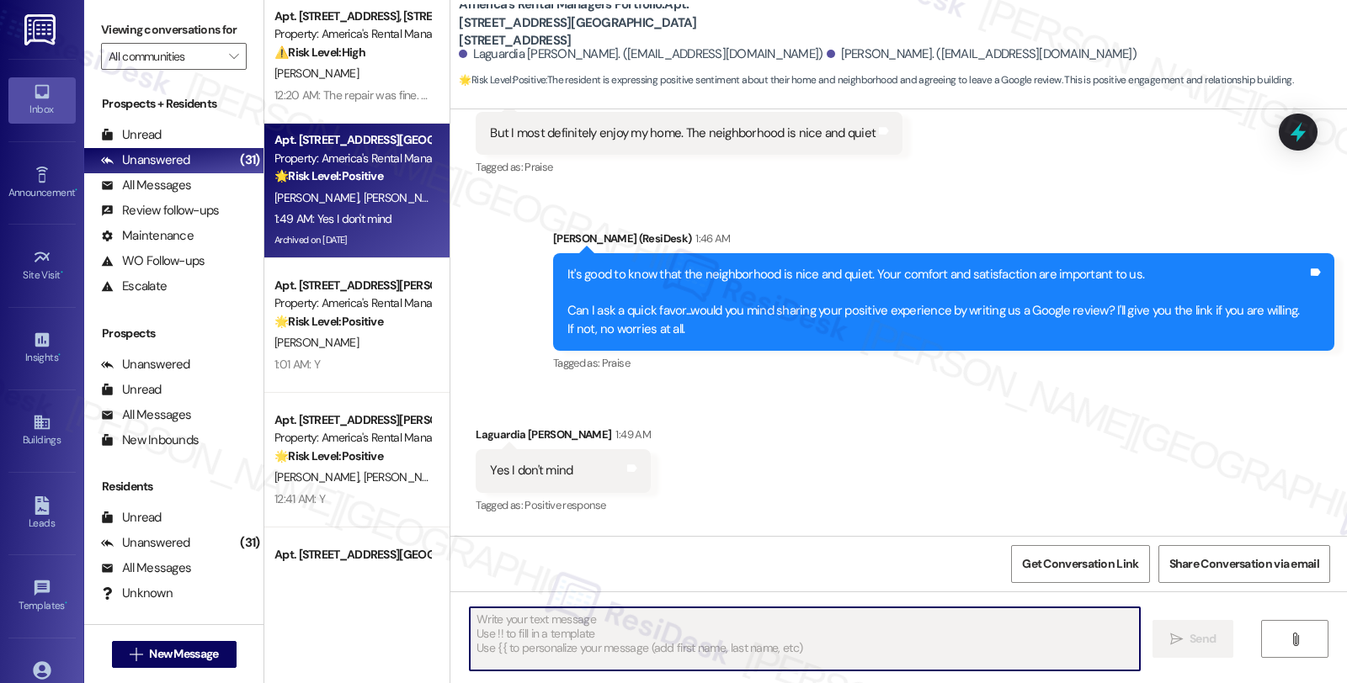
scroll to position [2054, 0]
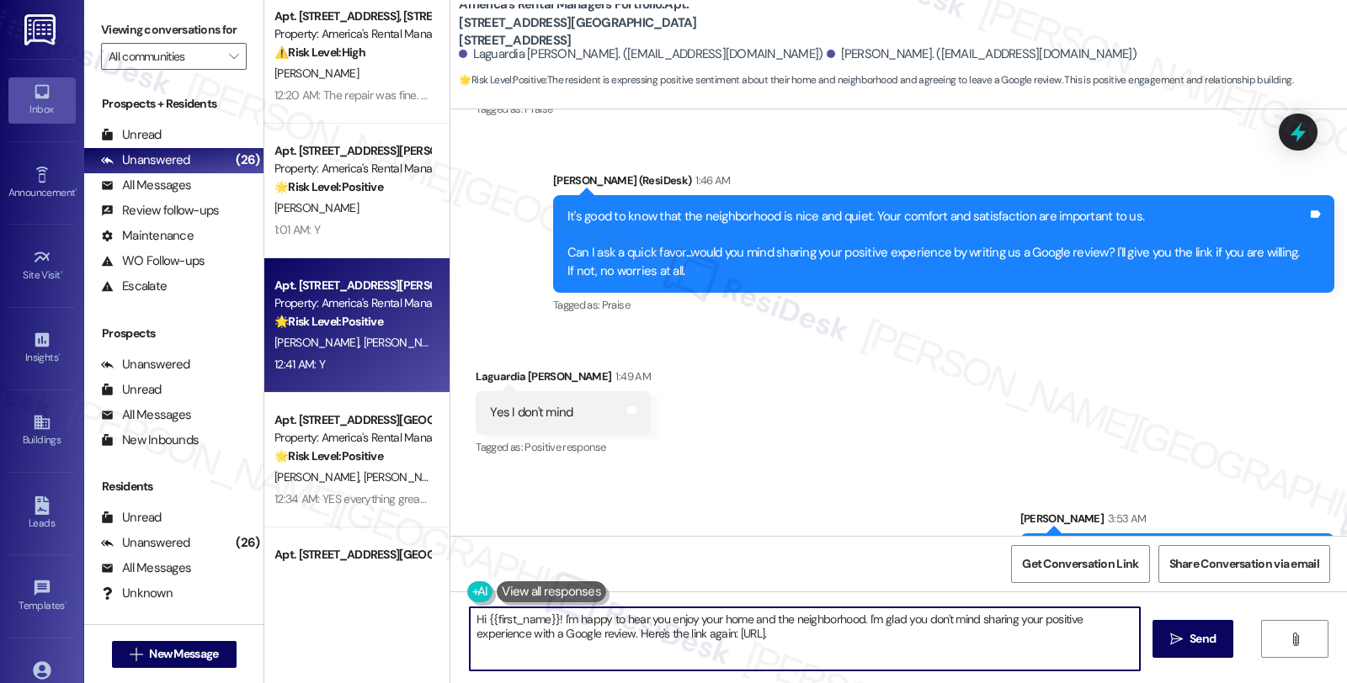
type textarea "Hi {{first_name}}! I'm happy to hear you enjoy your home and the neighborhood. …"
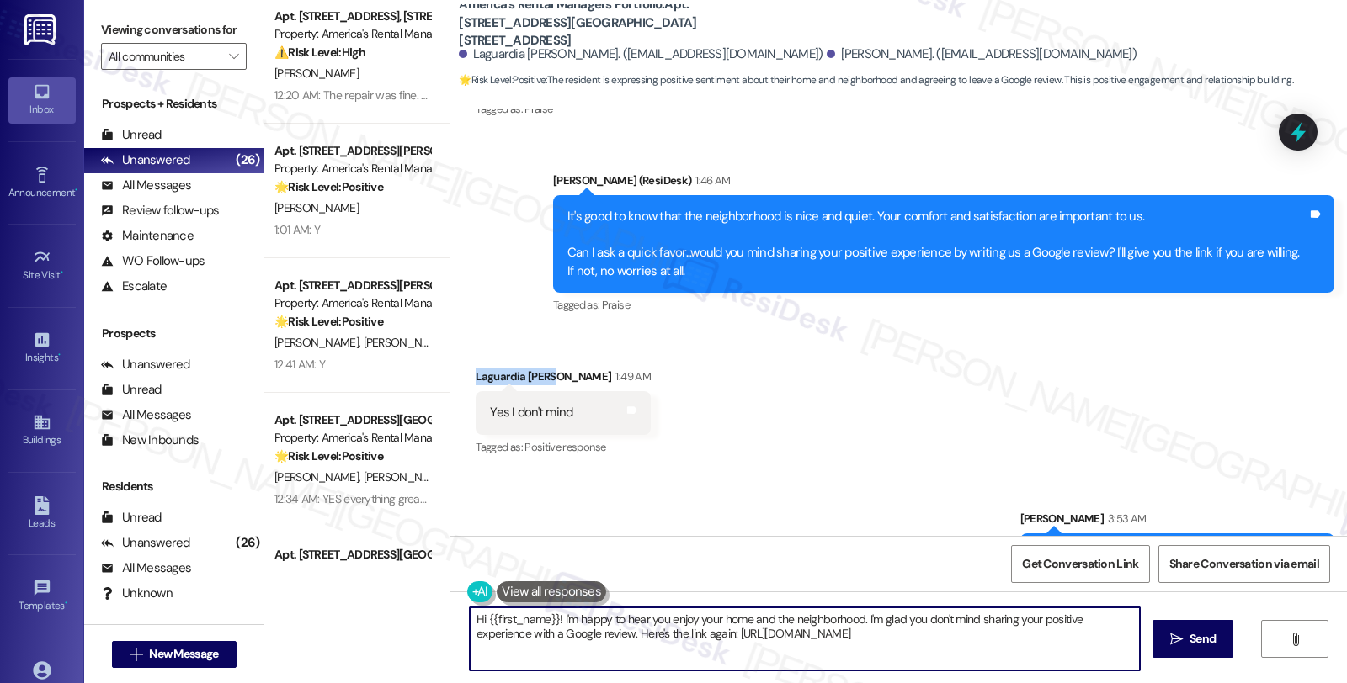
drag, startPoint x: 465, startPoint y: 327, endPoint x: 543, endPoint y: 327, distance: 77.4
click at [543, 368] on div "Laguardia Moore 1:49 AM" at bounding box center [563, 380] width 175 height 24
copy div "Laguardia Moore"
drag, startPoint x: 1088, startPoint y: 566, endPoint x: 1076, endPoint y: 567, distance: 12.7
click at [1088, 566] on span "Get Conversation Link" at bounding box center [1080, 565] width 116 height 18
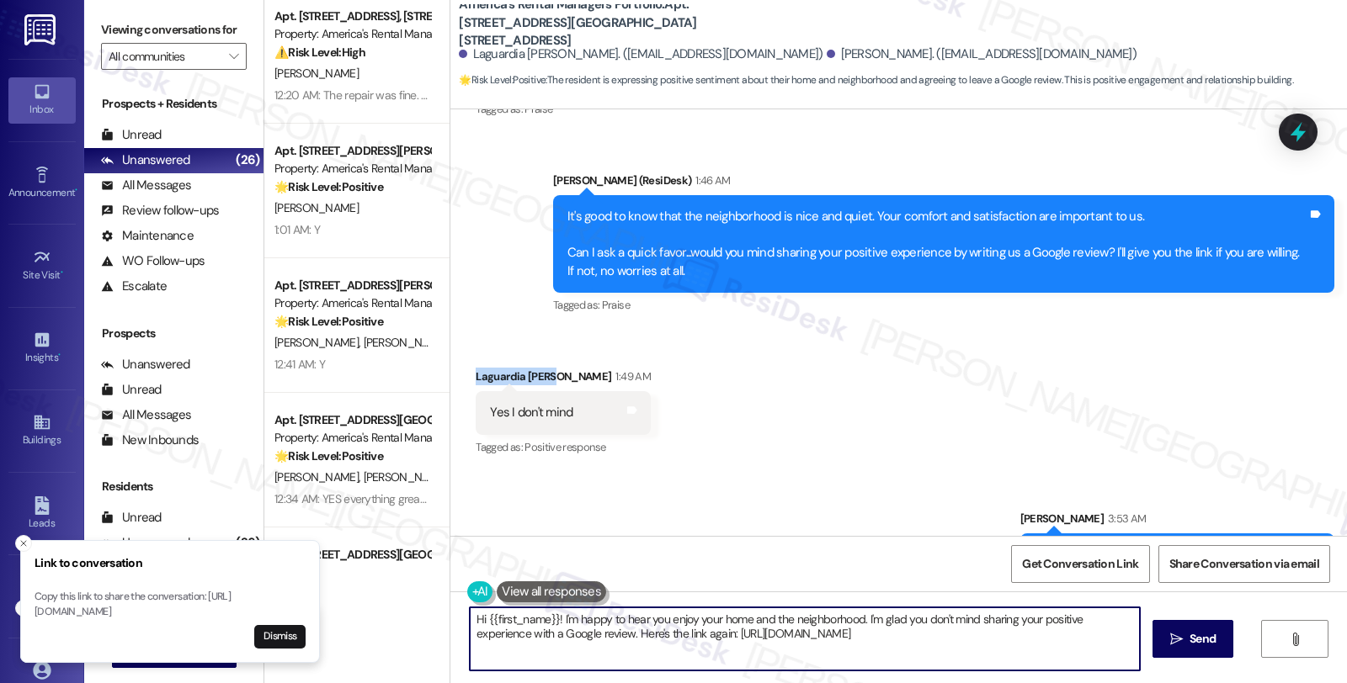
click at [742, 643] on textarea "Hi {{first_name}}! I'm happy to hear you enjoy your home and the neighborhood. …" at bounding box center [805, 639] width 670 height 63
paste textarea "You may leave your review at your convenience. I would also appreciate if you c…"
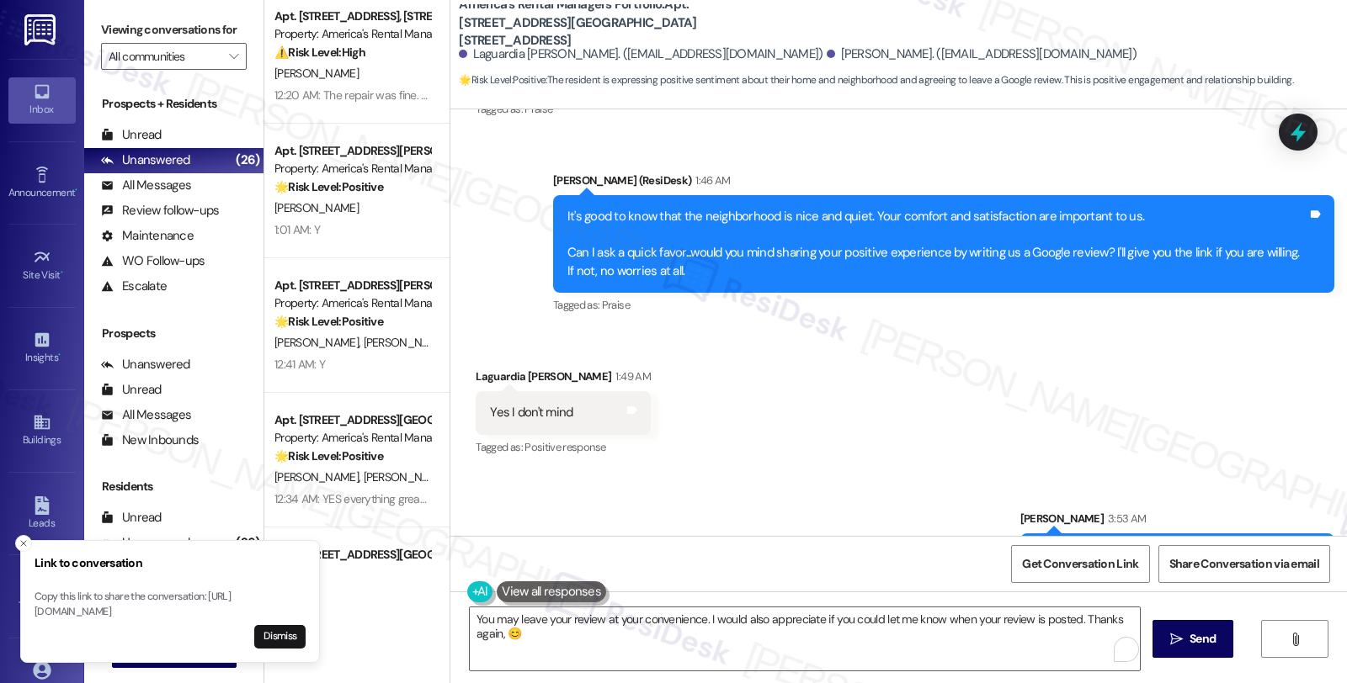
click at [486, 368] on div "Laguardia Moore 1:49 AM" at bounding box center [563, 380] width 175 height 24
copy div "Laguardia"
click at [493, 630] on textarea "You may leave your review at your convenience. I would also appreciate if you c…" at bounding box center [805, 639] width 670 height 63
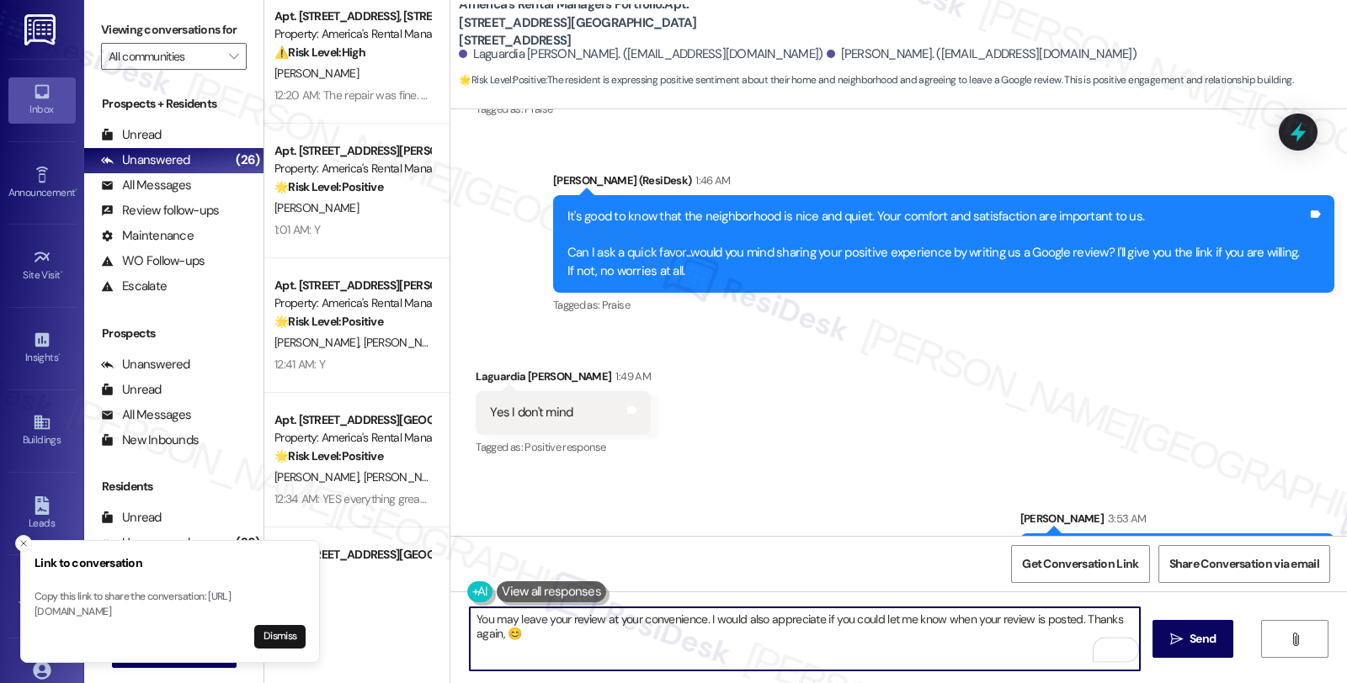
paste textarea "Laguardia"
type textarea "You may leave your review at your convenience. I would also appreciate if you c…"
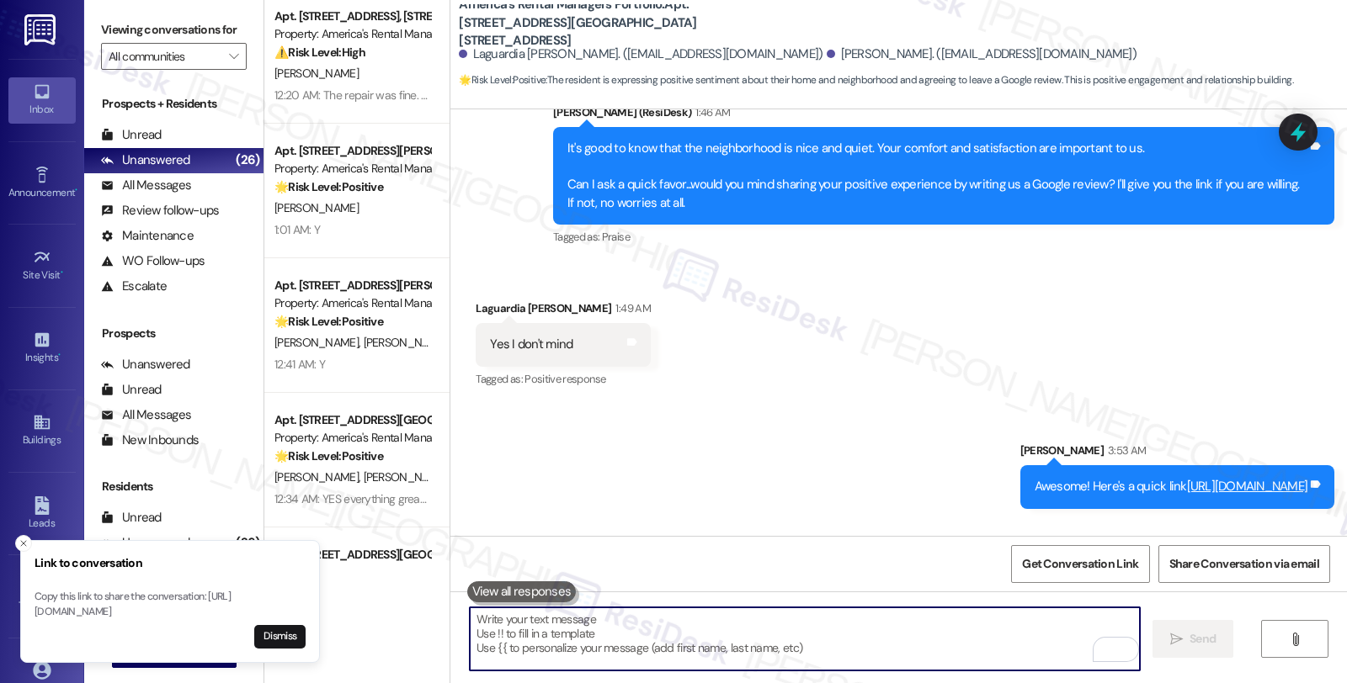
scroll to position [2189, 0]
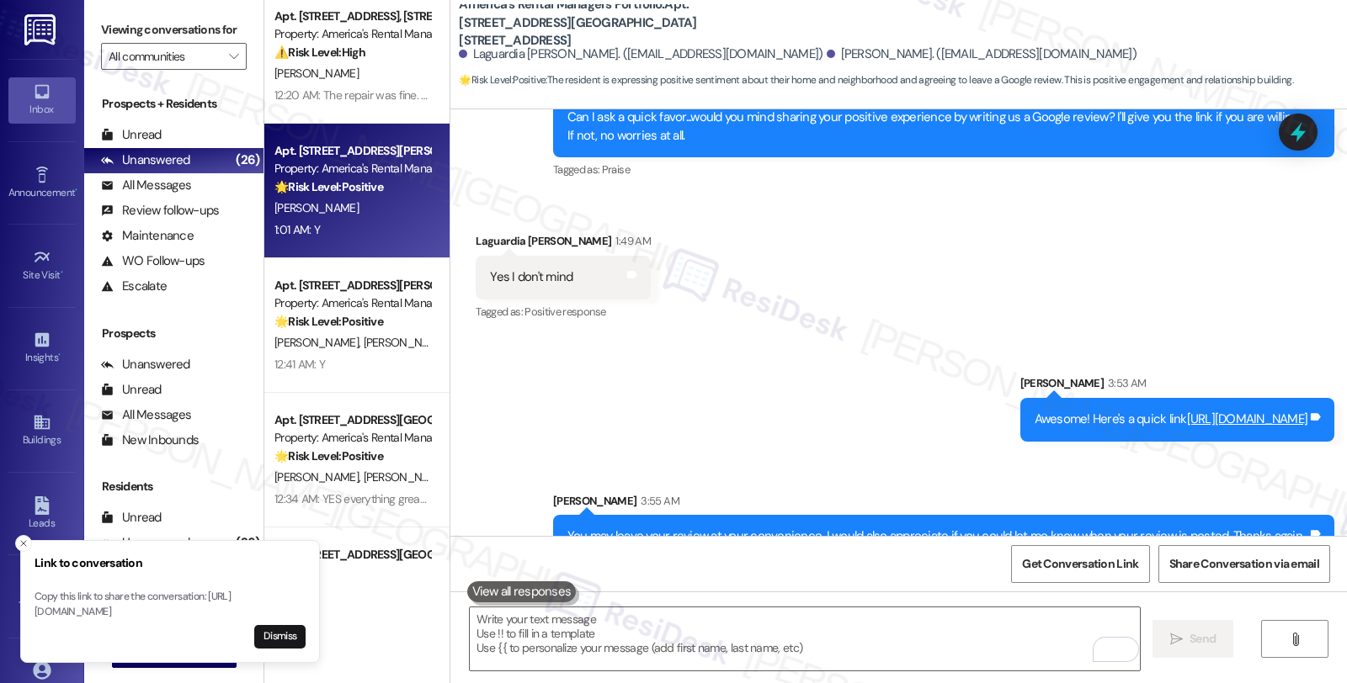
click at [393, 186] on div "🌟 Risk Level: Positive The message is a positive response to a check-in about r…" at bounding box center [352, 187] width 156 height 18
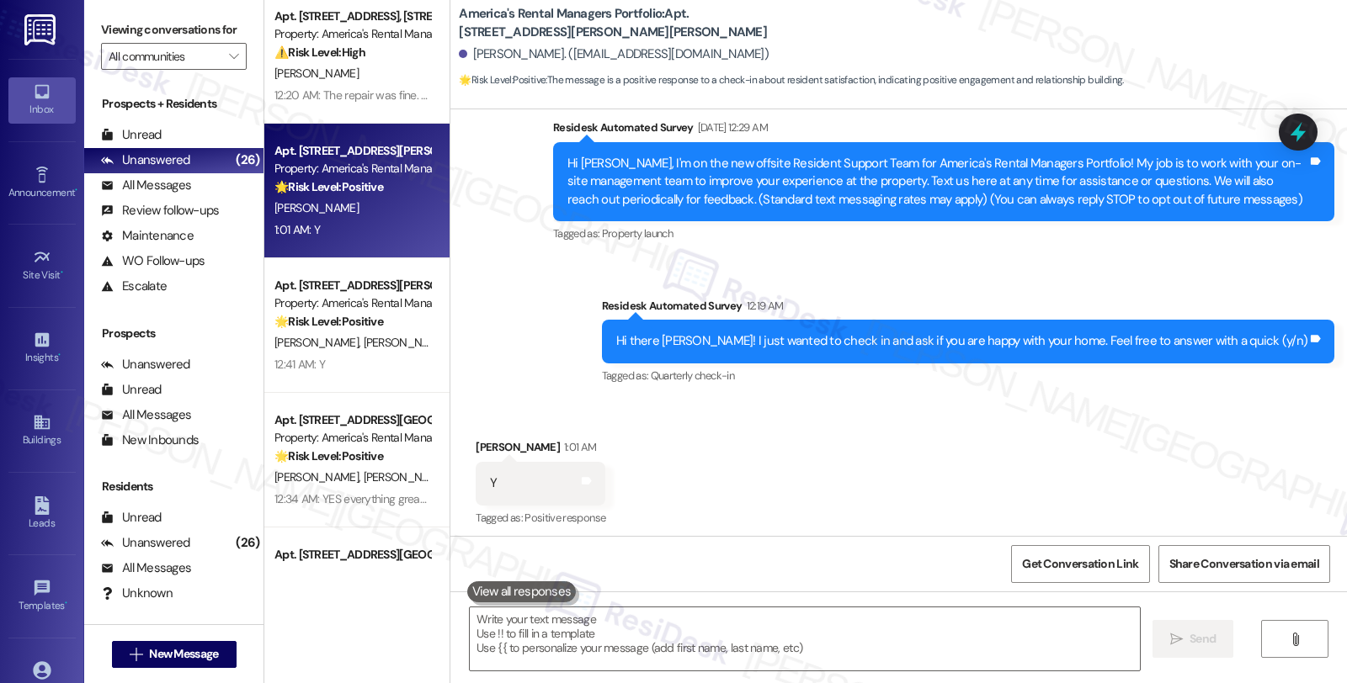
scroll to position [148, 0]
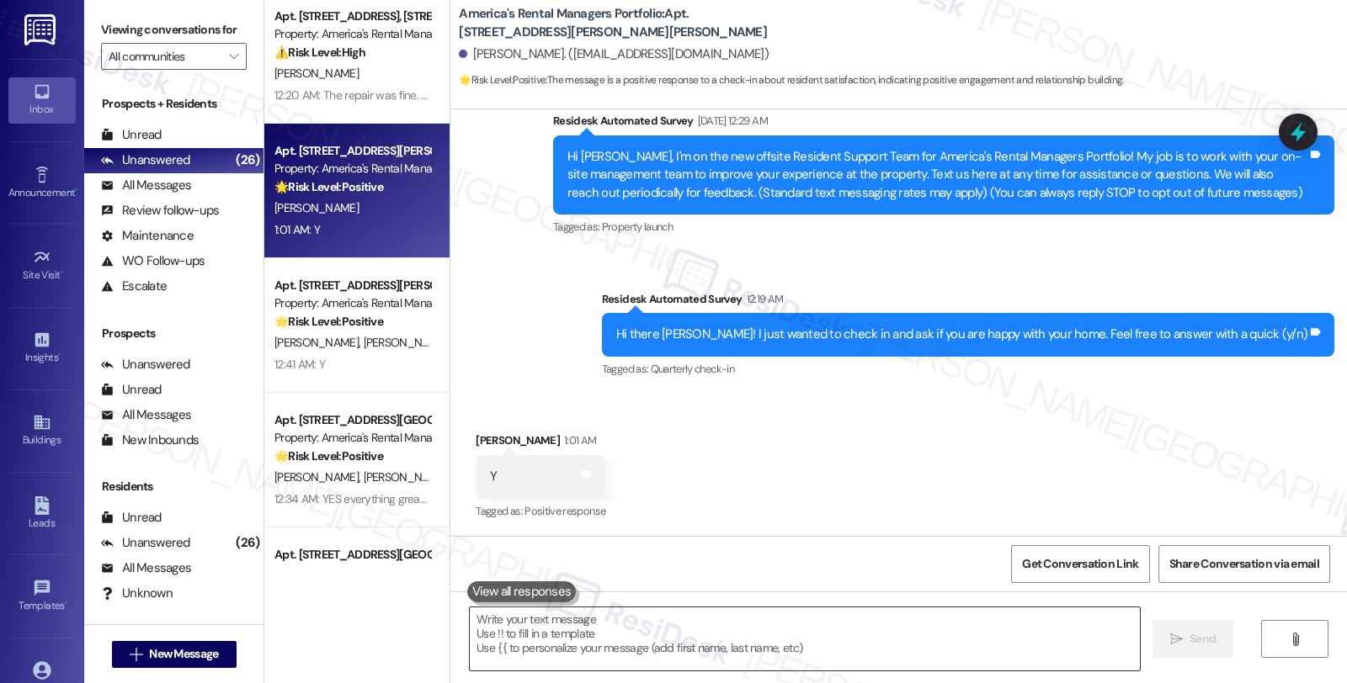
click at [695, 649] on textarea at bounding box center [805, 639] width 670 height 63
click at [728, 641] on textarea "To enrich screen reader interactions, please activate Accessibility in Grammarl…" at bounding box center [805, 639] width 670 height 63
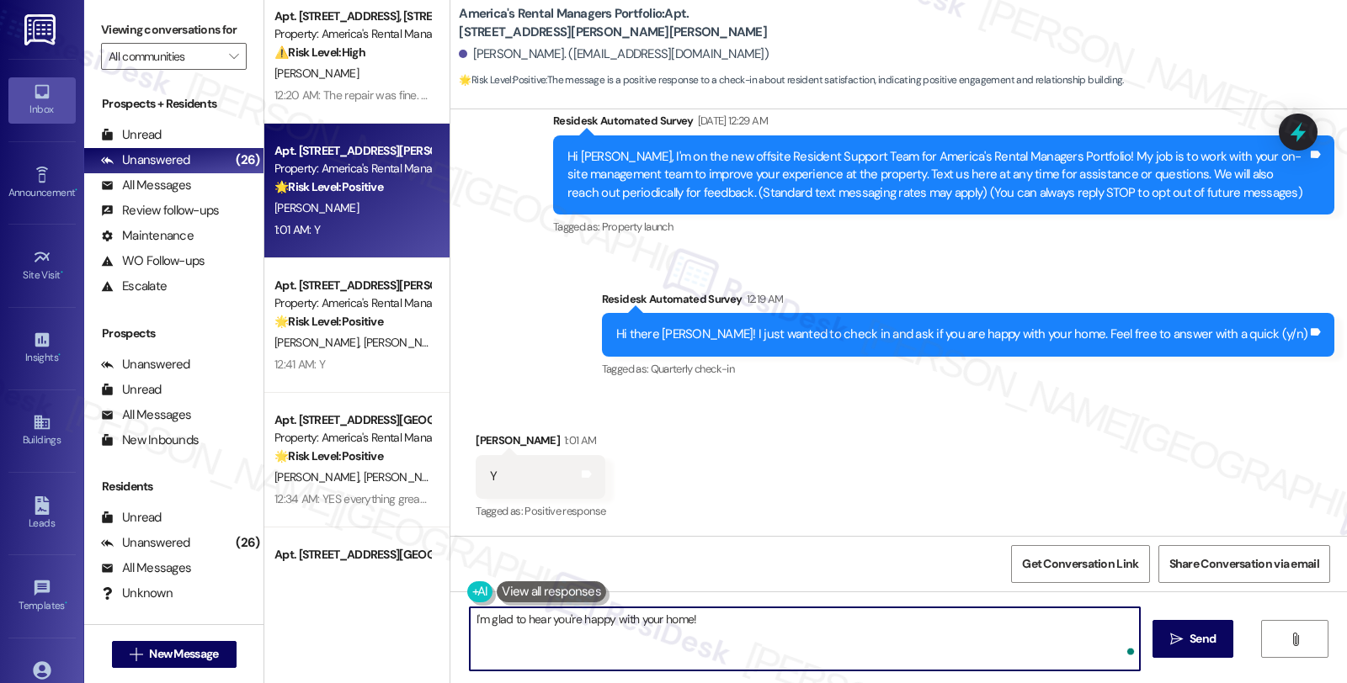
paste textarea "Your comfort and satisfaction are important to us. Can I ask a quick favor...wo…"
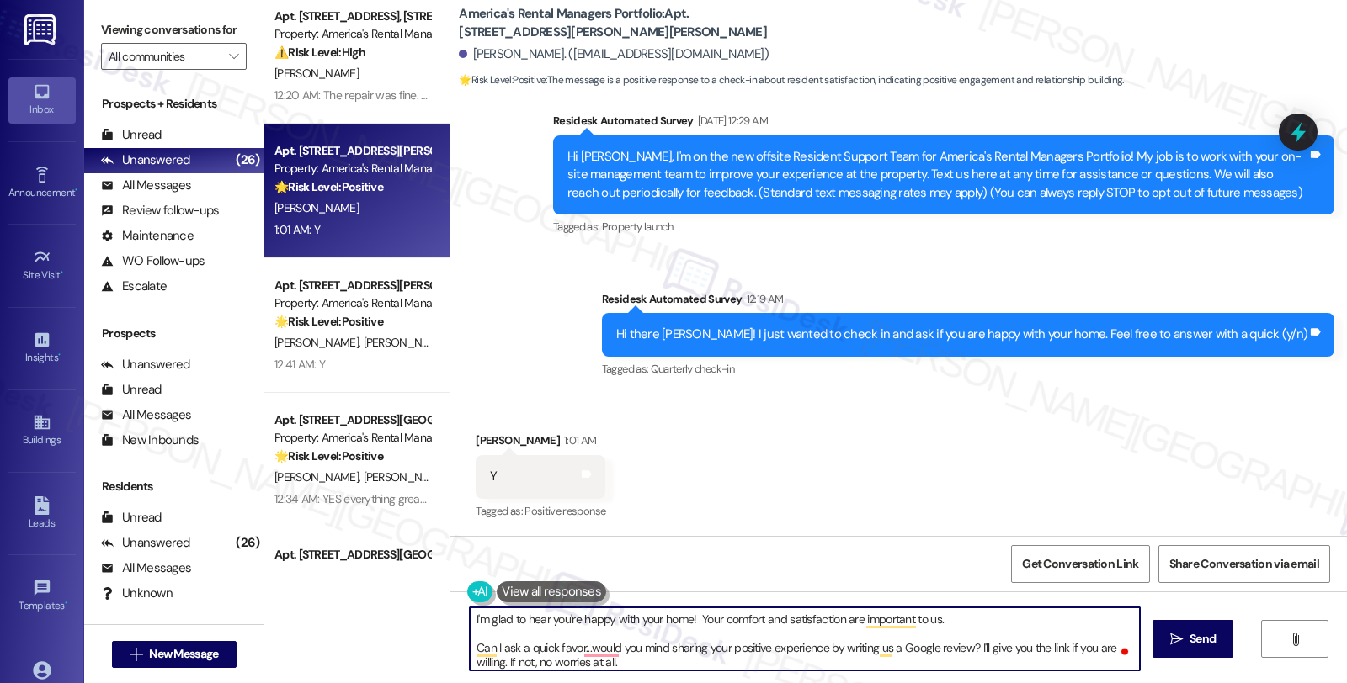
scroll to position [18, 0]
drag, startPoint x: 972, startPoint y: 621, endPoint x: 972, endPoint y: 683, distance: 61.4
click at [972, 683] on div "I'm glad to hear you're happy with your home! Your comfort and satisfaction are…" at bounding box center [898, 655] width 896 height 126
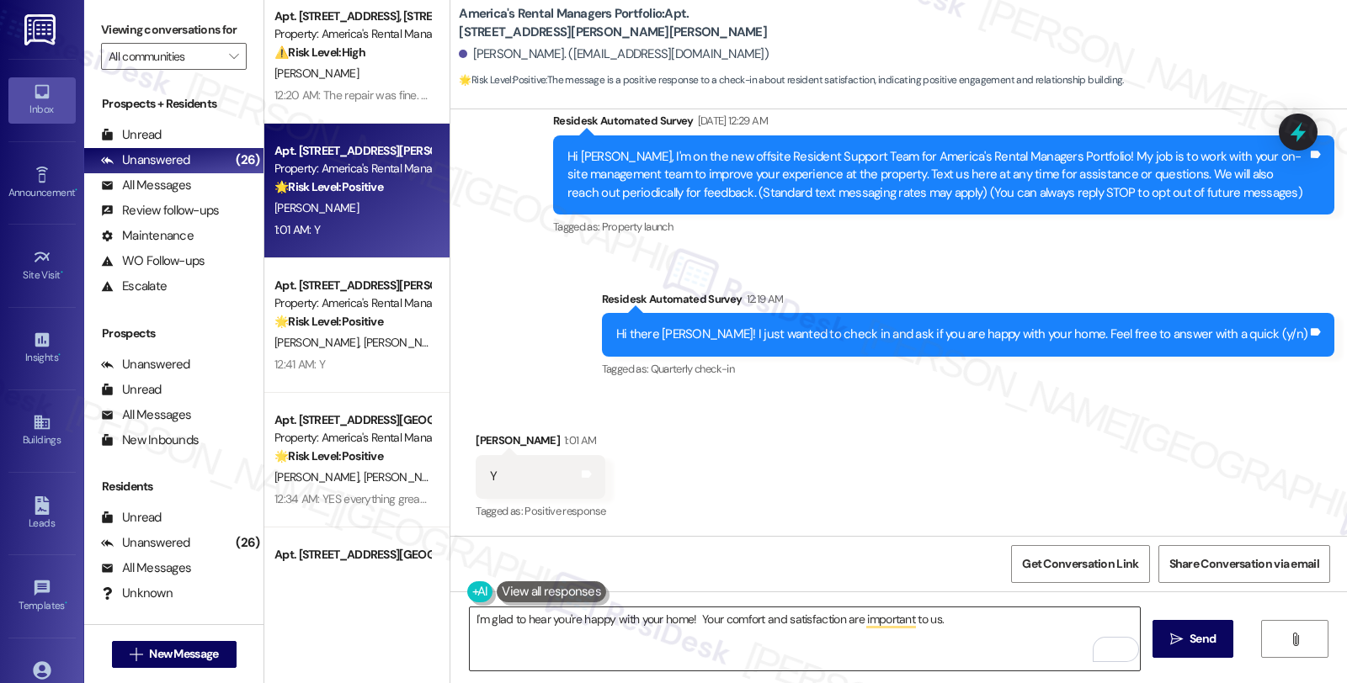
click at [1024, 617] on textarea "I'm glad to hear you're happy with your home! Your comfort and satisfaction are…" at bounding box center [805, 639] width 670 height 63
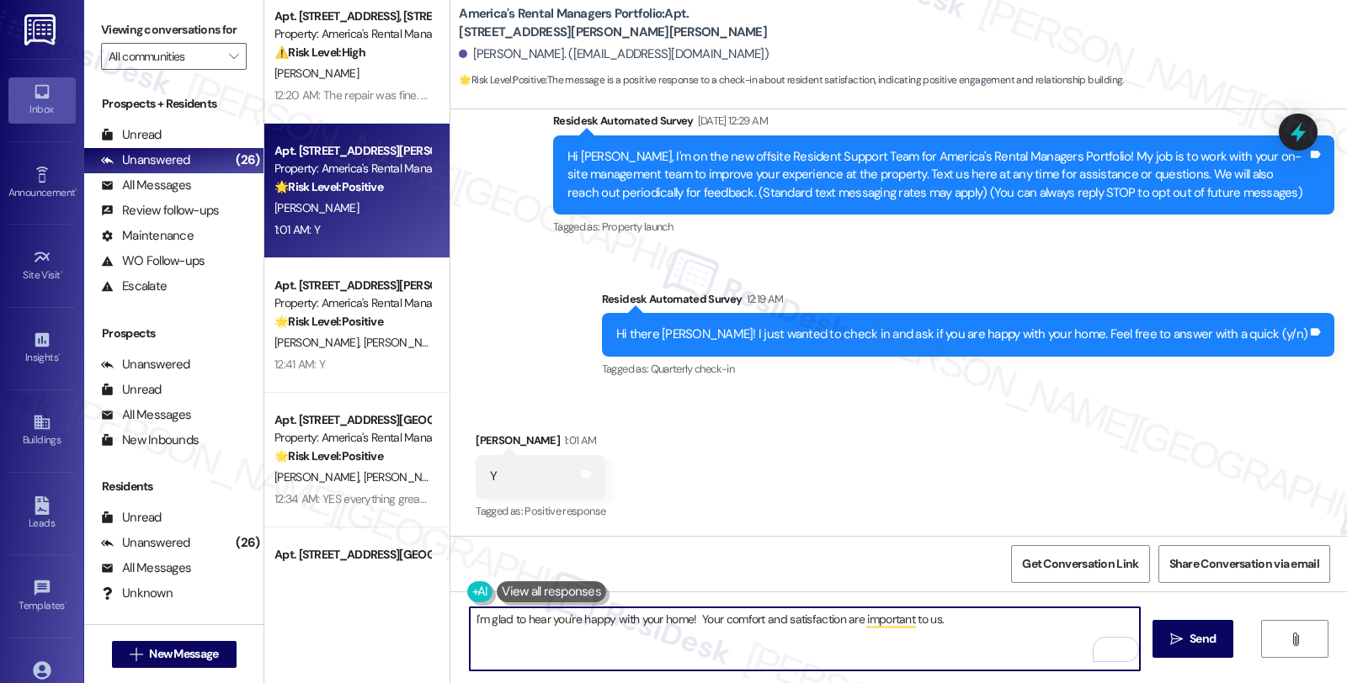
paste textarea "If I may ask...has the {{property}} lived up to your expectations so far?"
type textarea "I'm glad to hear you're happy with your home! Your comfort and satisfaction are…"
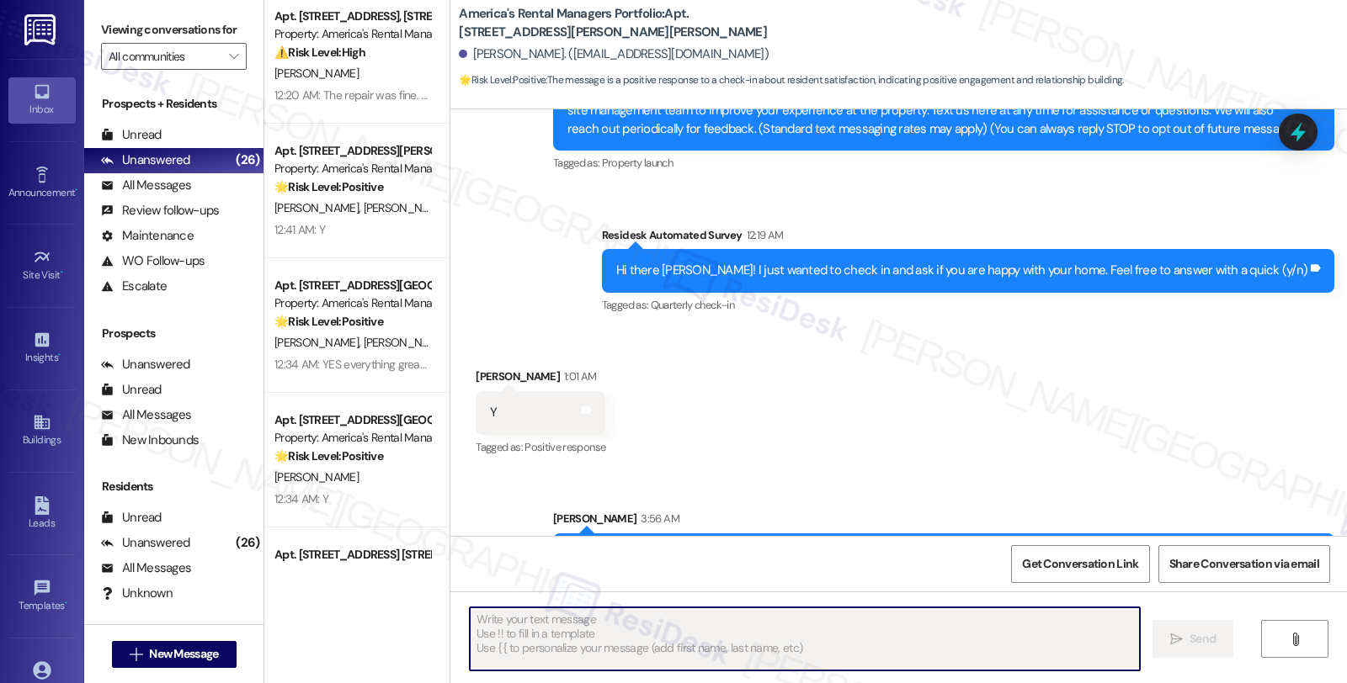
scroll to position [283, 0]
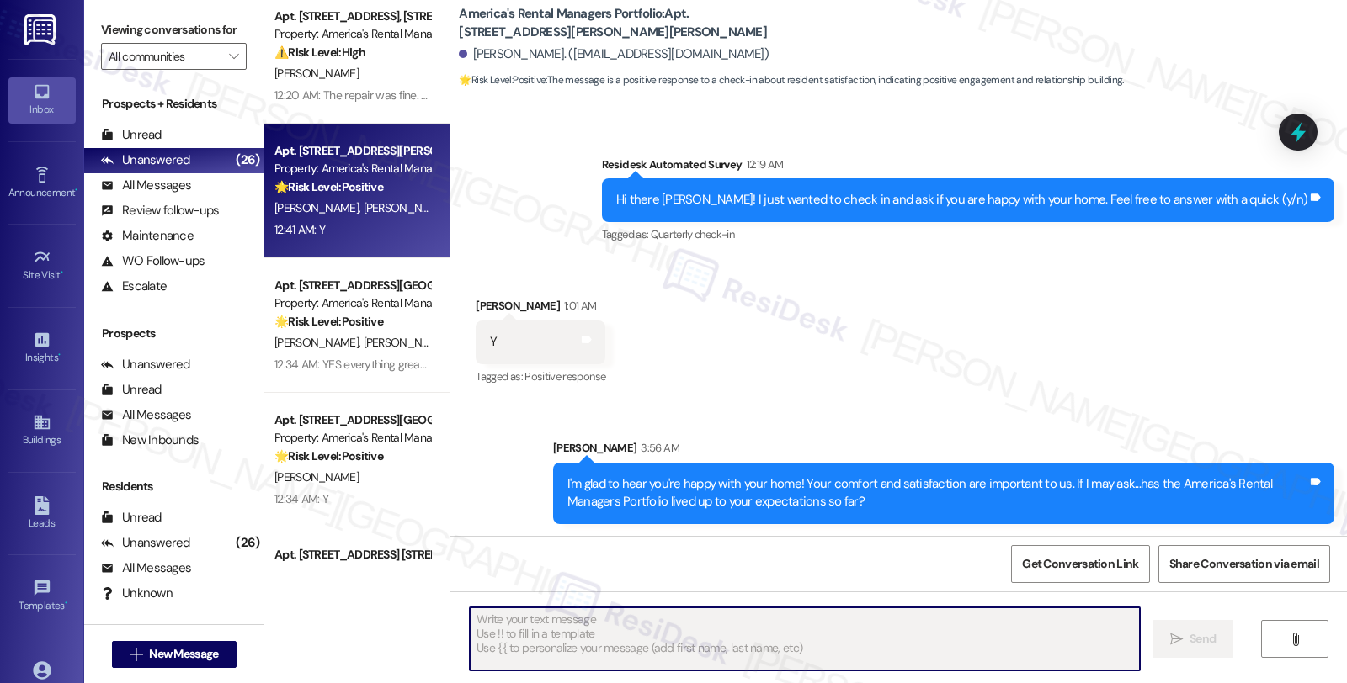
click at [322, 194] on div "🌟 Risk Level: Positive This is a positive engagement and relationship-building …" at bounding box center [352, 187] width 156 height 18
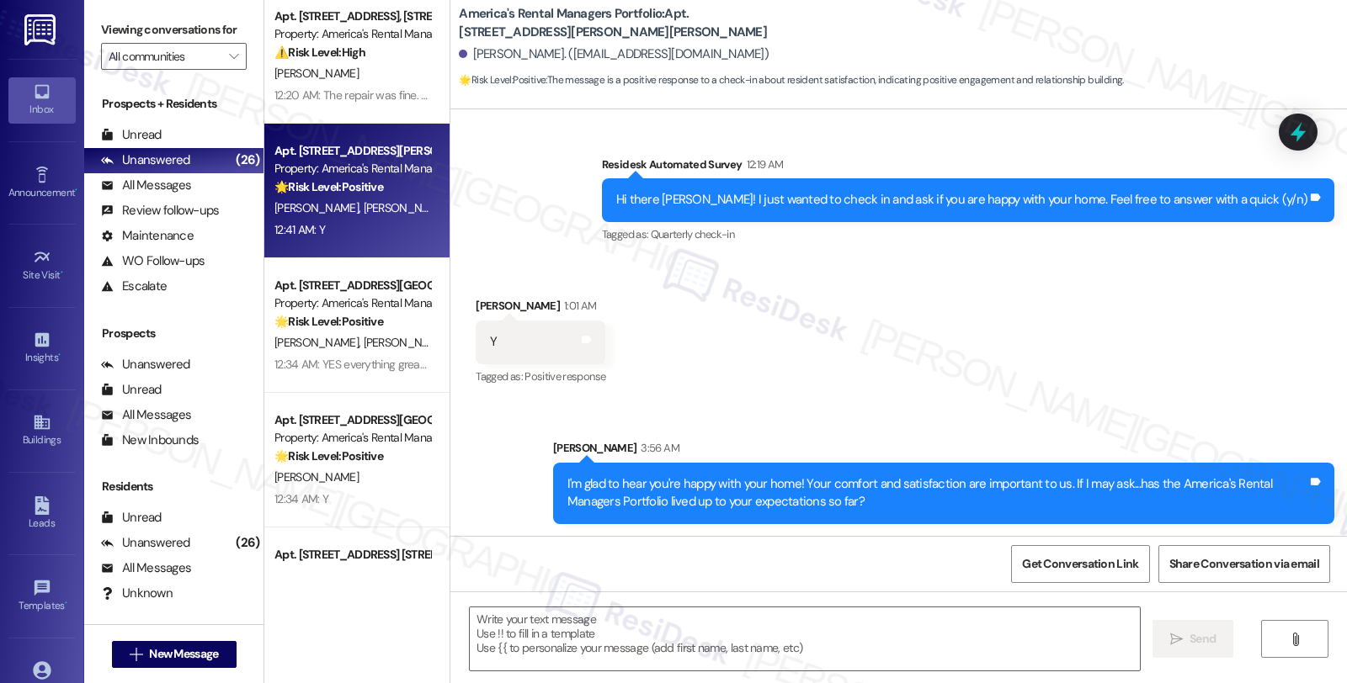
type textarea "Fetching suggested responses. Please feel free to read through the conversation…"
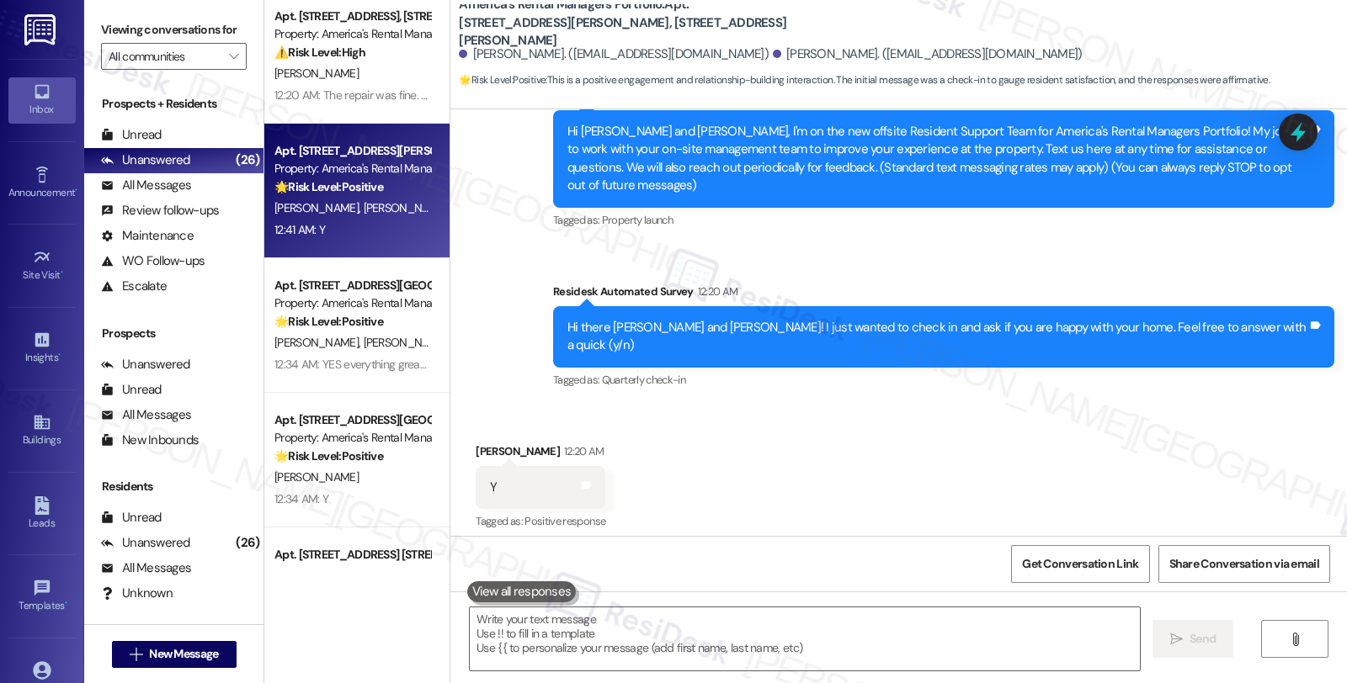
scroll to position [290, 0]
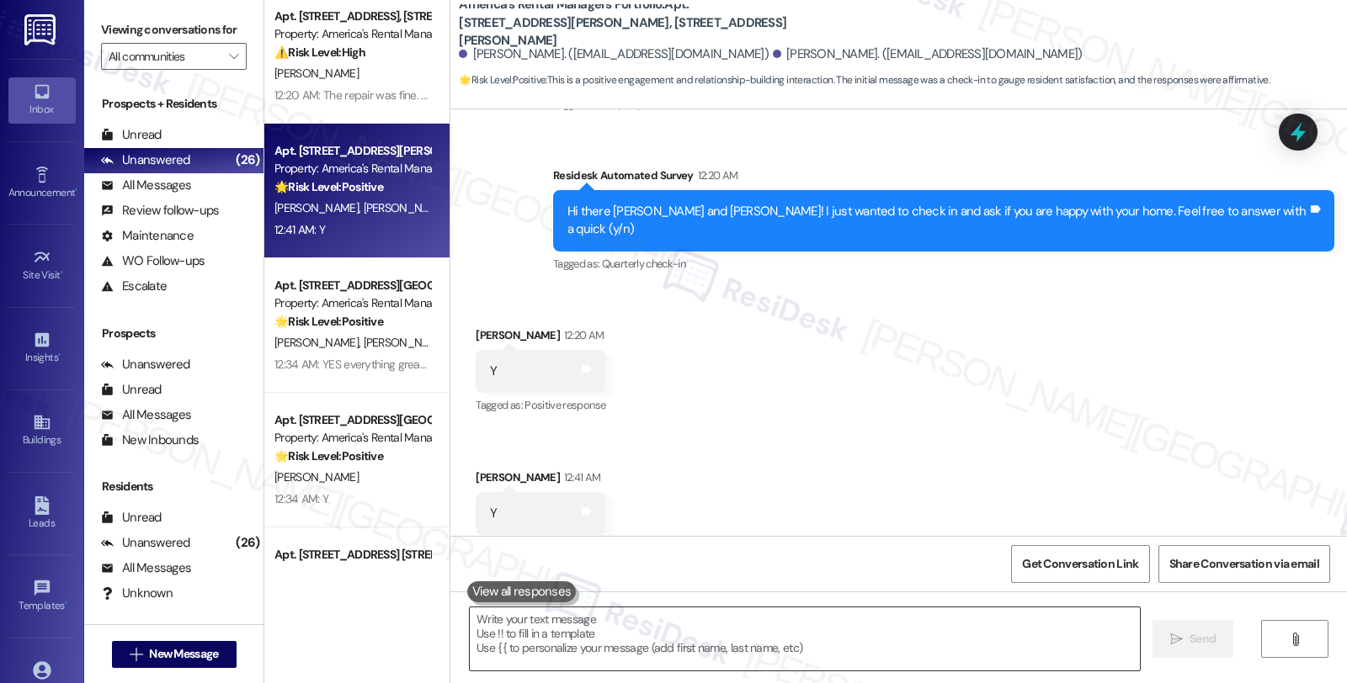
click at [721, 642] on textarea at bounding box center [805, 639] width 670 height 63
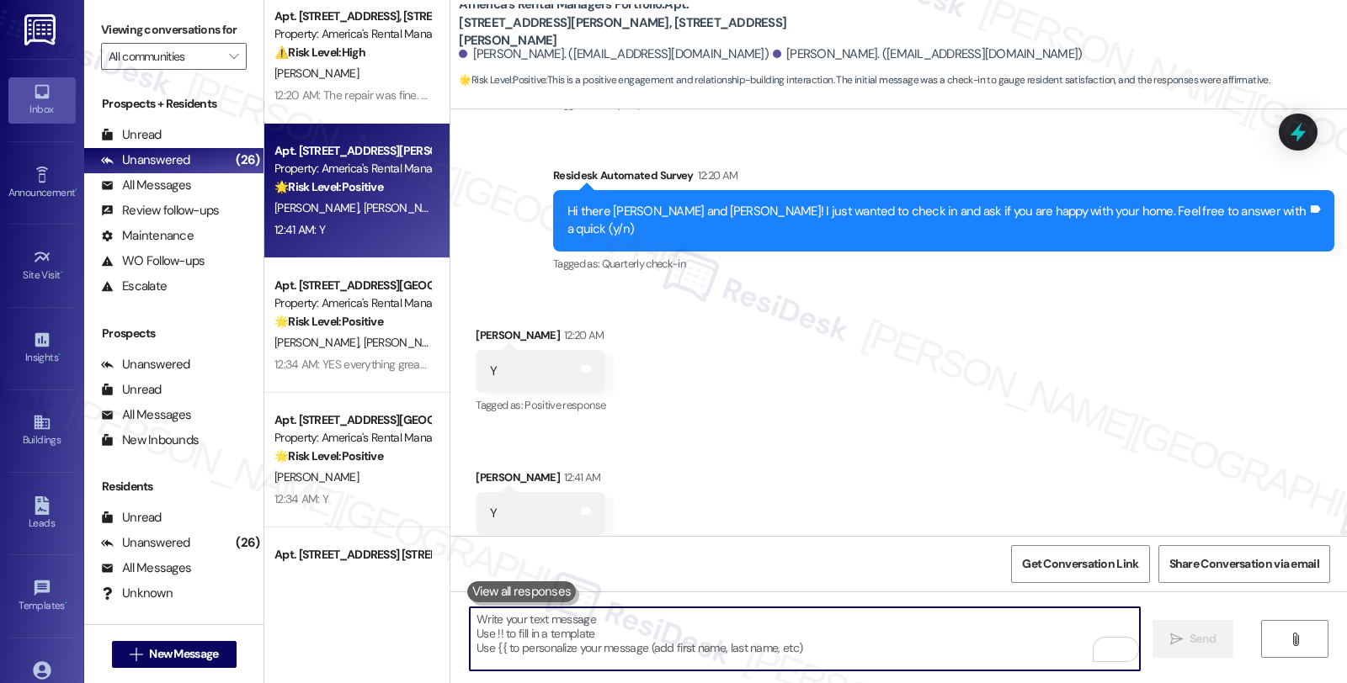
click at [662, 632] on textarea "To enrich screen reader interactions, please activate Accessibility in Grammarl…" at bounding box center [805, 639] width 670 height 63
paste textarea "I'm glad to hear you're happy with your home! Your comfort and satisfaction are…"
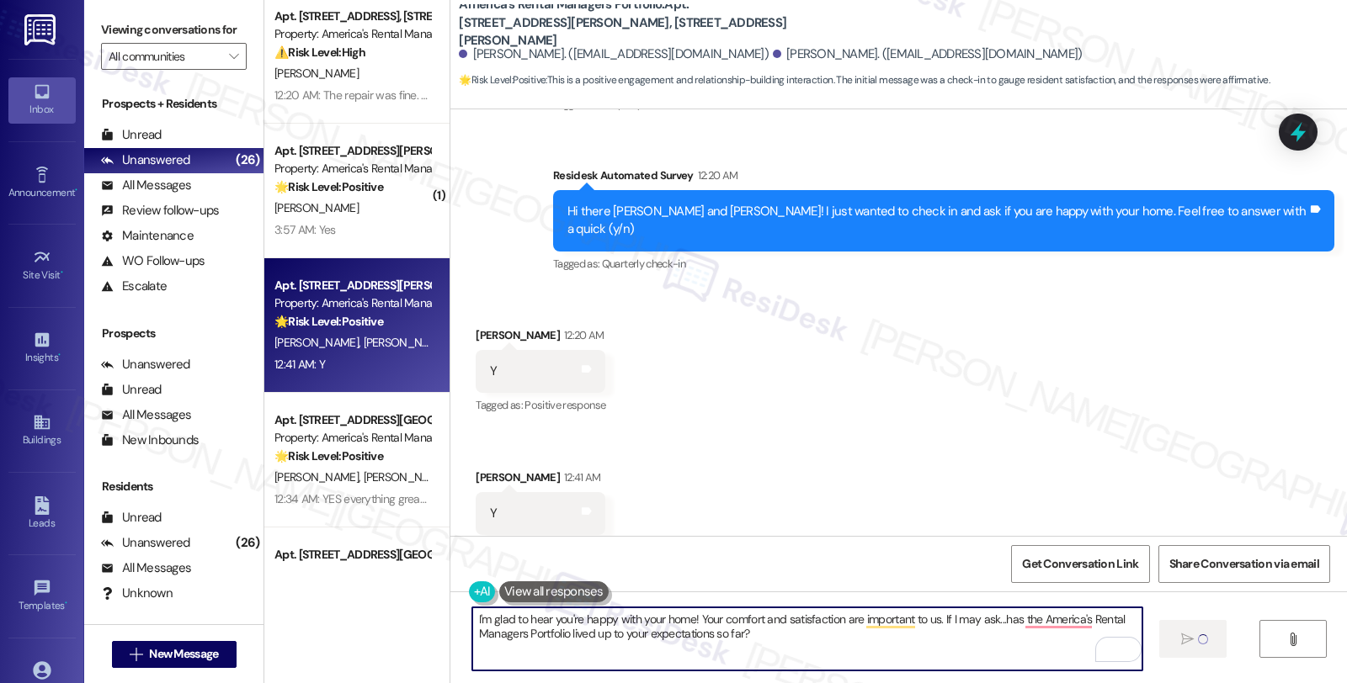
type textarea "I'm glad to hear you're happy with your home! Your comfort and satisfaction are…"
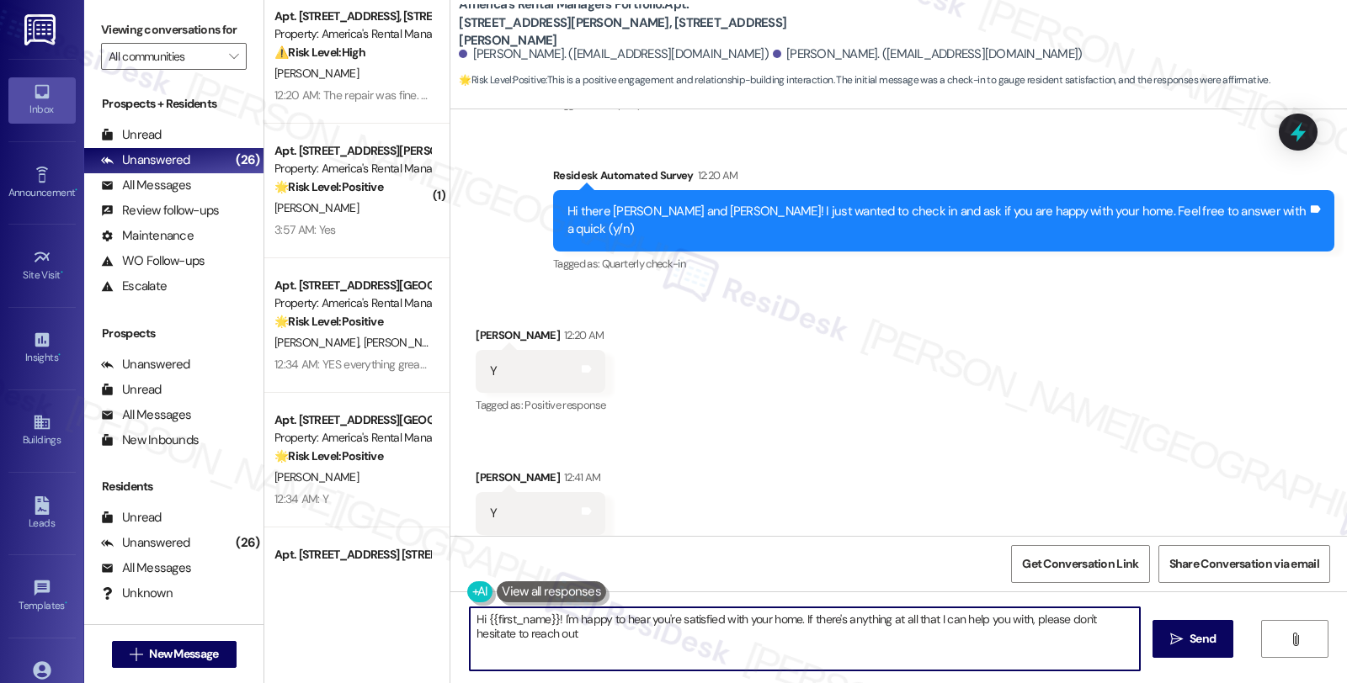
type textarea "Hi {{first_name}}! I'm happy to hear you're satisfied with your home. If there'…"
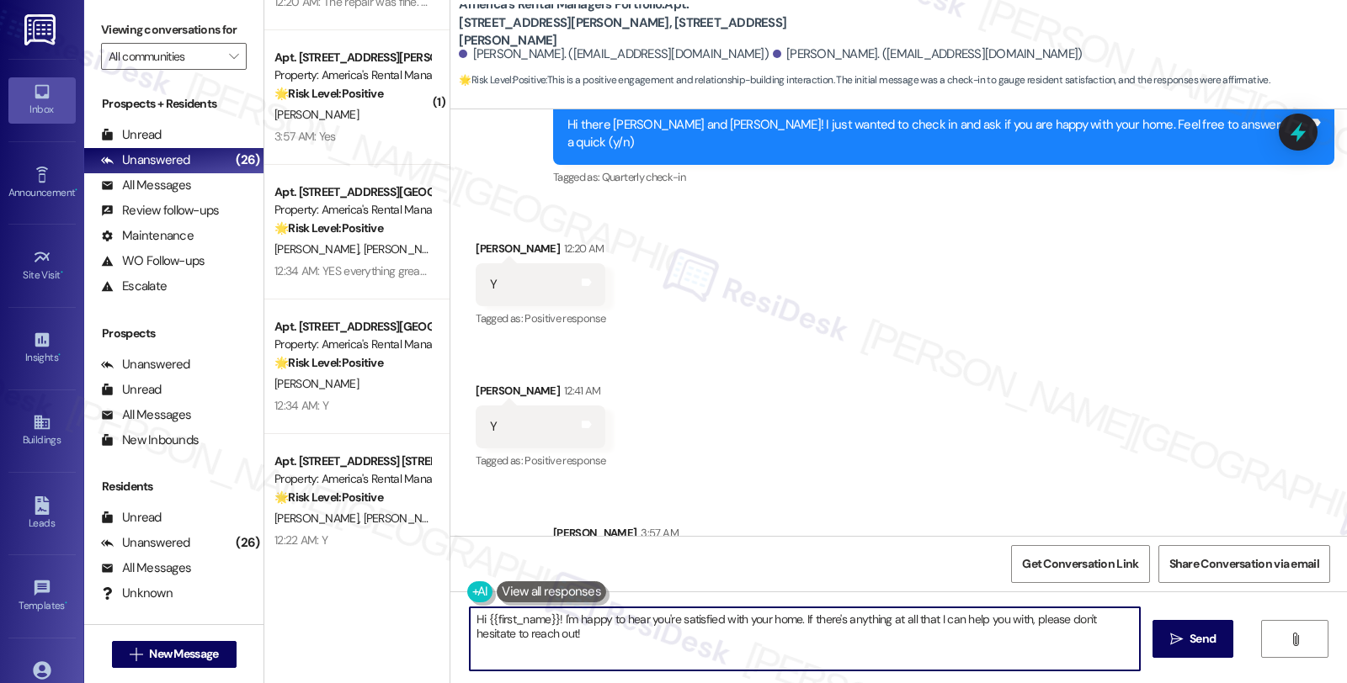
scroll to position [425, 0]
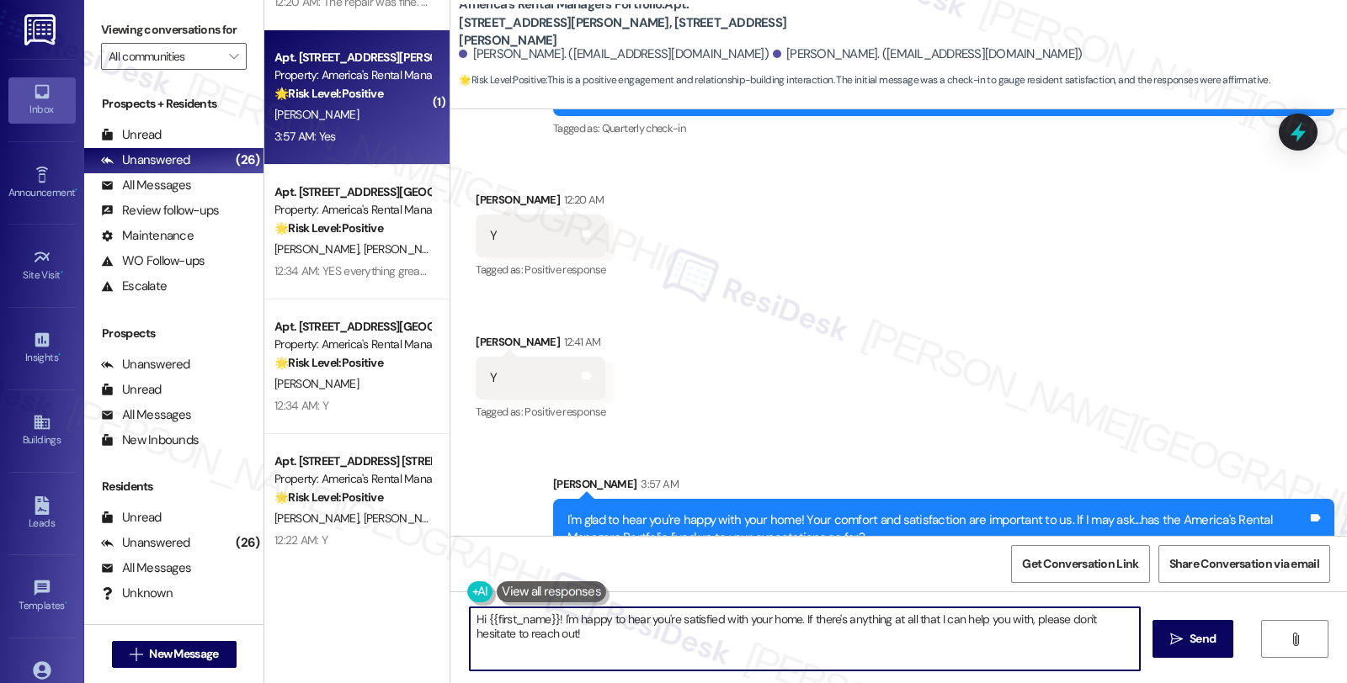
click at [354, 128] on div "3:57 AM: Yes 3:57 AM: Yes" at bounding box center [352, 136] width 159 height 21
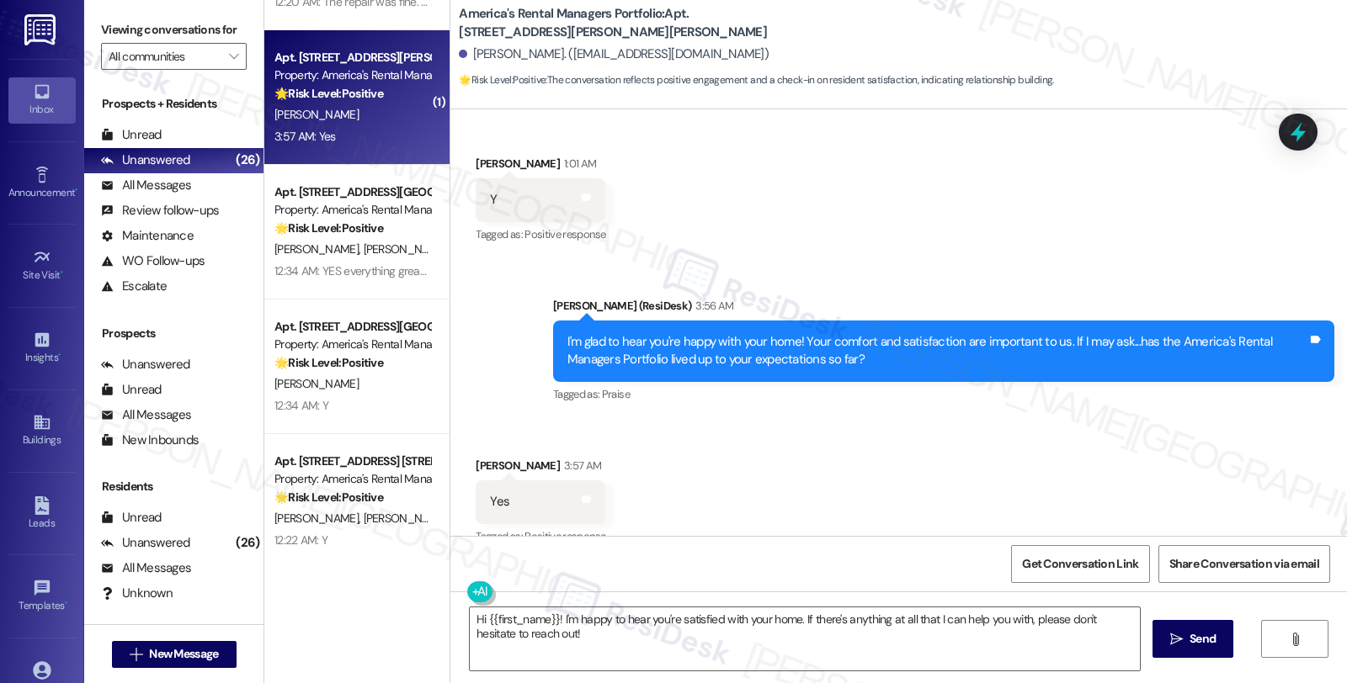
type textarea "Fetching suggested responses. Please feel free to read through the conversation…"
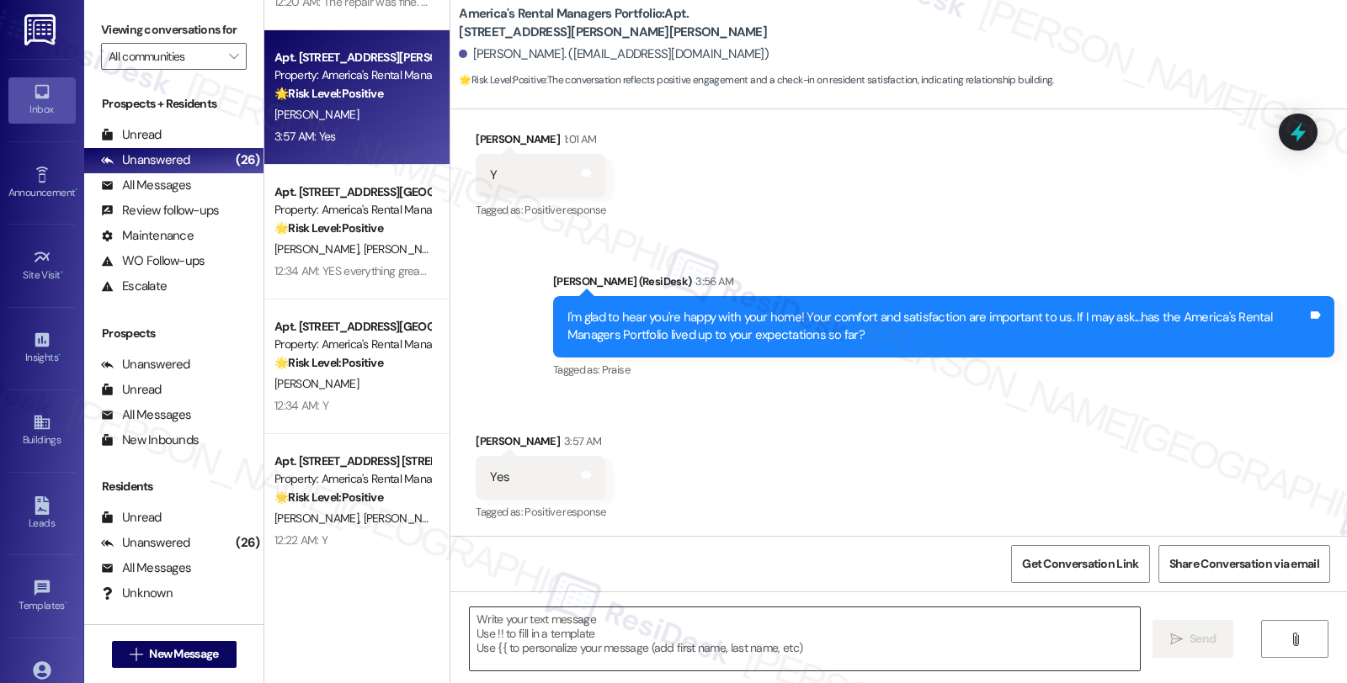
drag, startPoint x: 737, startPoint y: 638, endPoint x: 763, endPoint y: 633, distance: 27.4
click at [737, 638] on textarea at bounding box center [805, 639] width 670 height 63
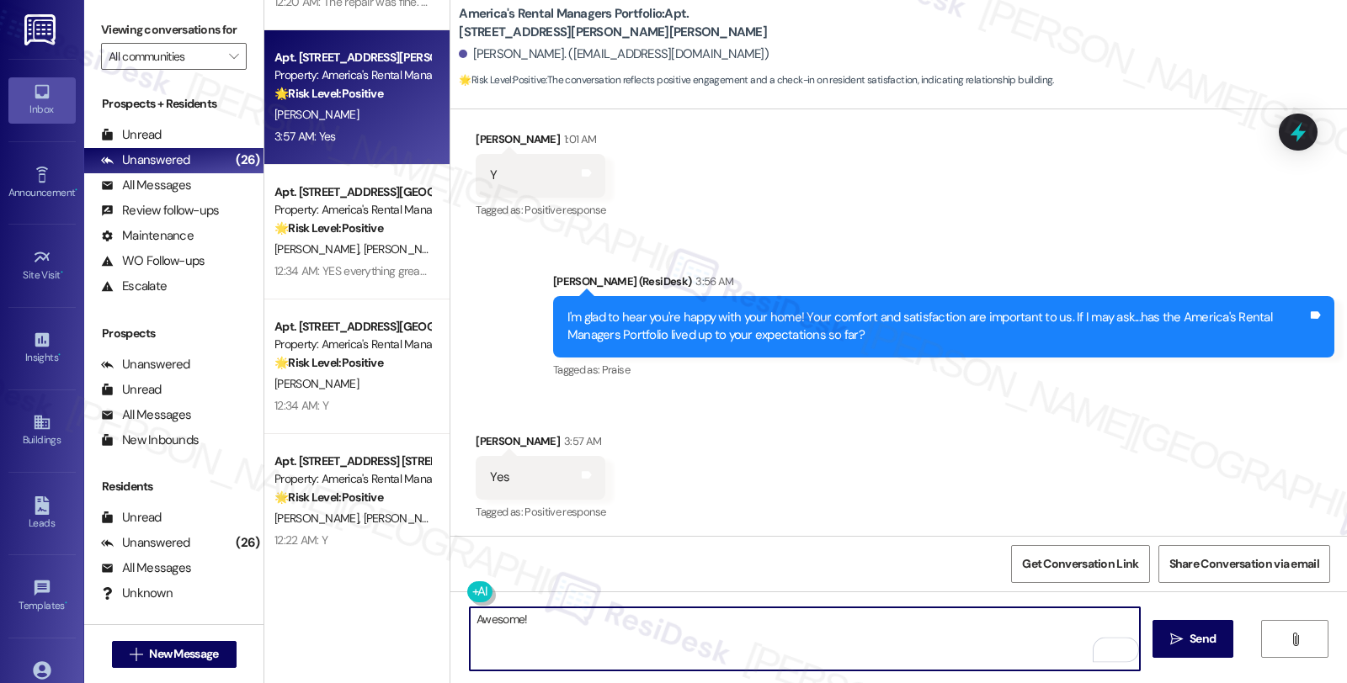
paste textarea "Can I ask a quick favor...would you mind sharing your positive experience by wr…"
type textarea "Awesome! Can I ask a quick favor...would you mind sharing your positive experie…"
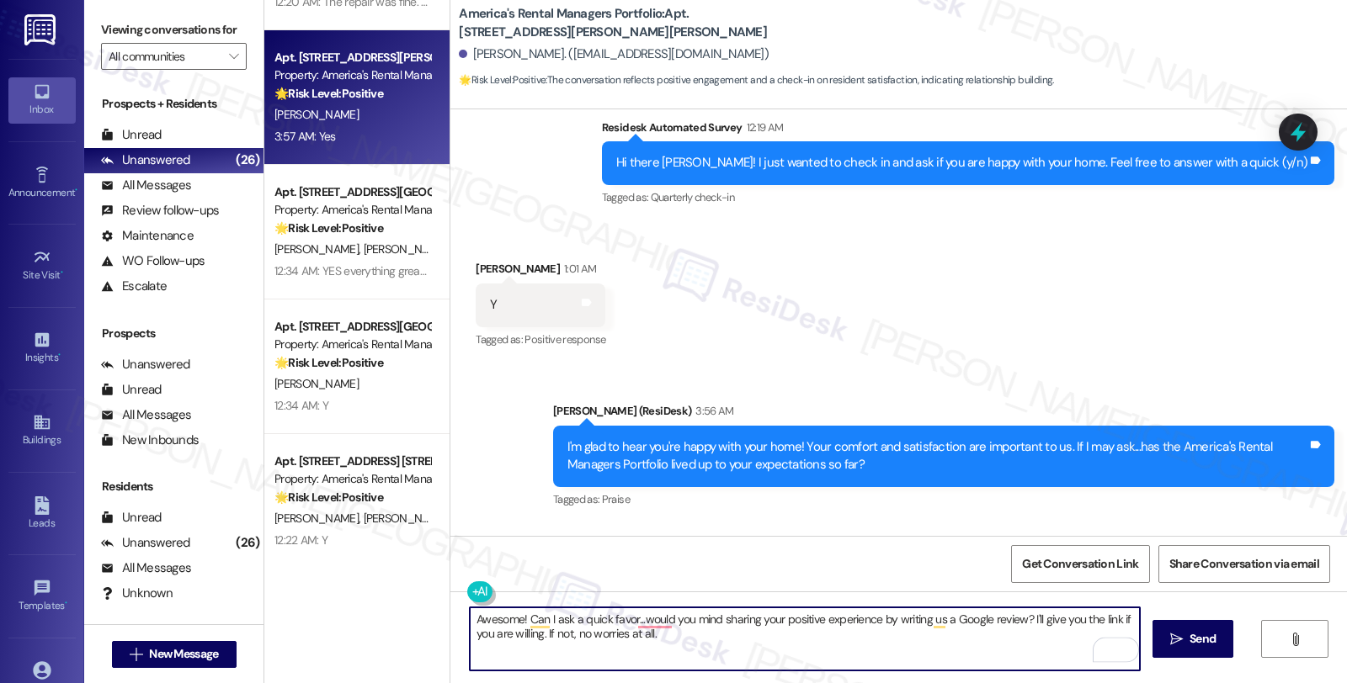
scroll to position [450, 0]
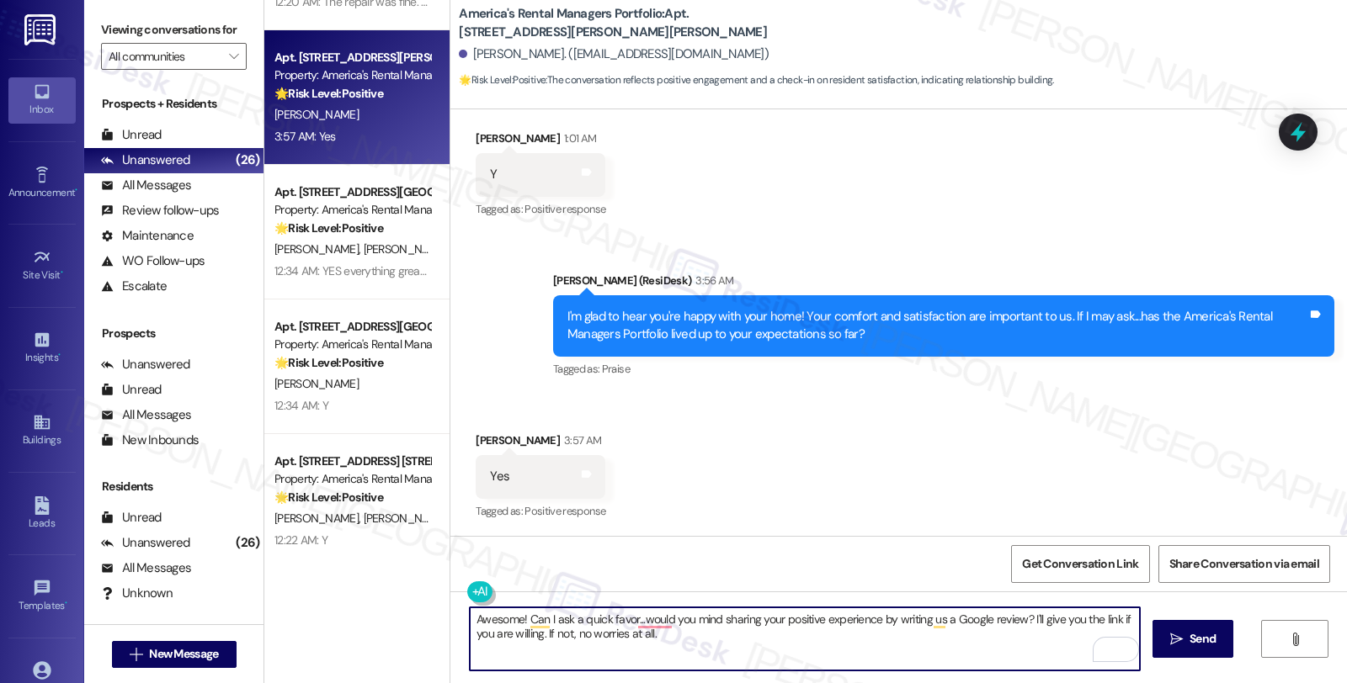
click at [734, 644] on textarea "Awesome! Can I ask a quick favor...would you mind sharing your positive experie…" at bounding box center [805, 639] width 670 height 63
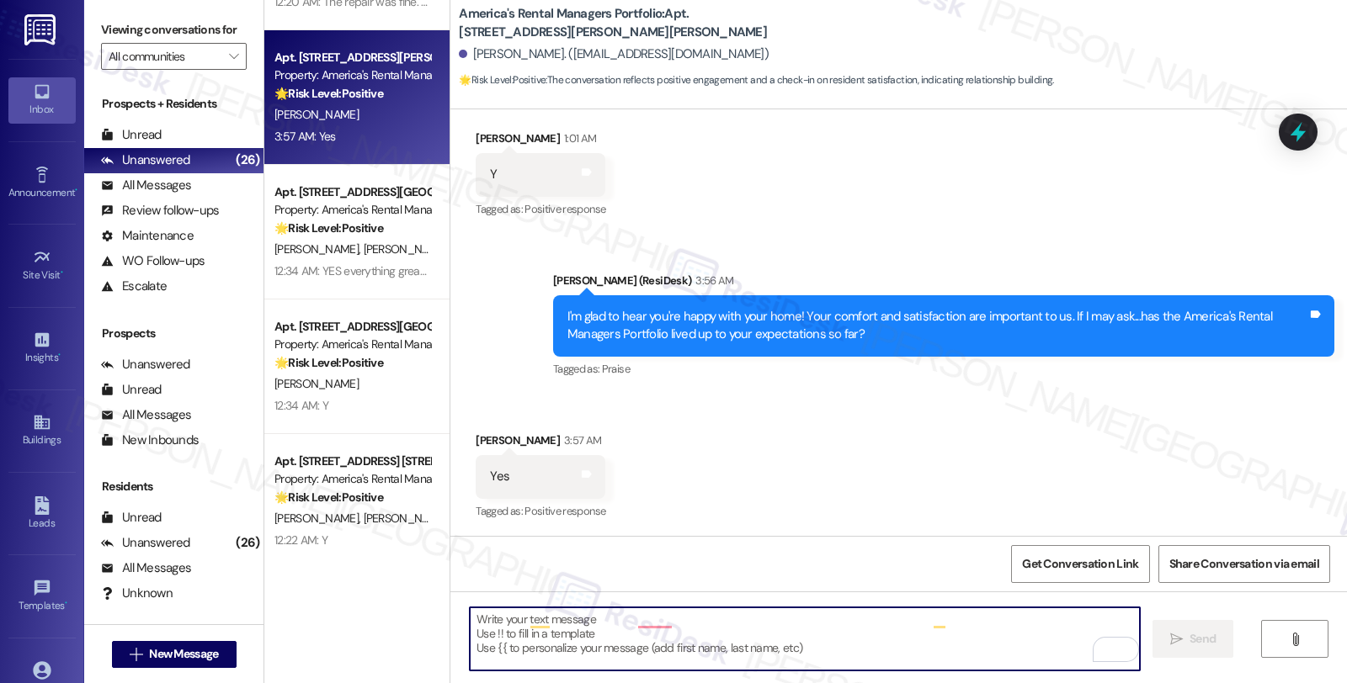
scroll to position [449, 0]
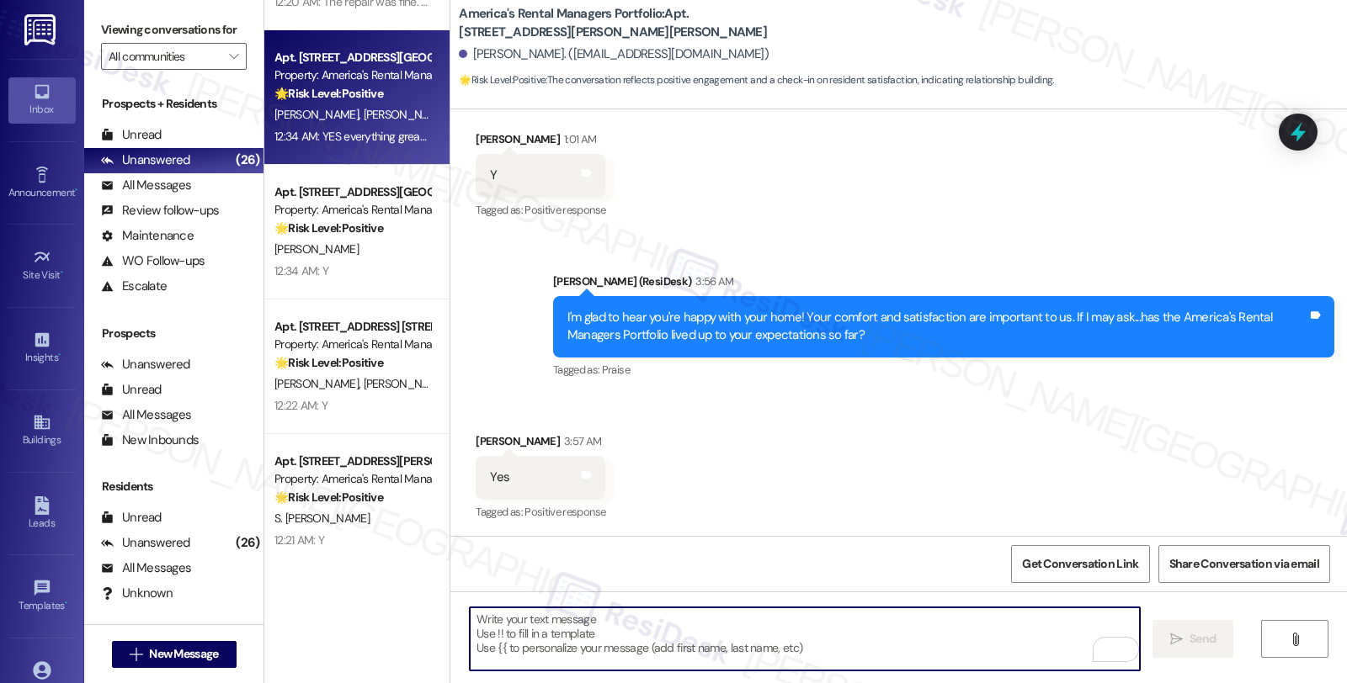
click at [383, 137] on div "12:34 AM: YES everything great thank you 12:34 AM: YES everything great thank y…" at bounding box center [373, 136] width 199 height 15
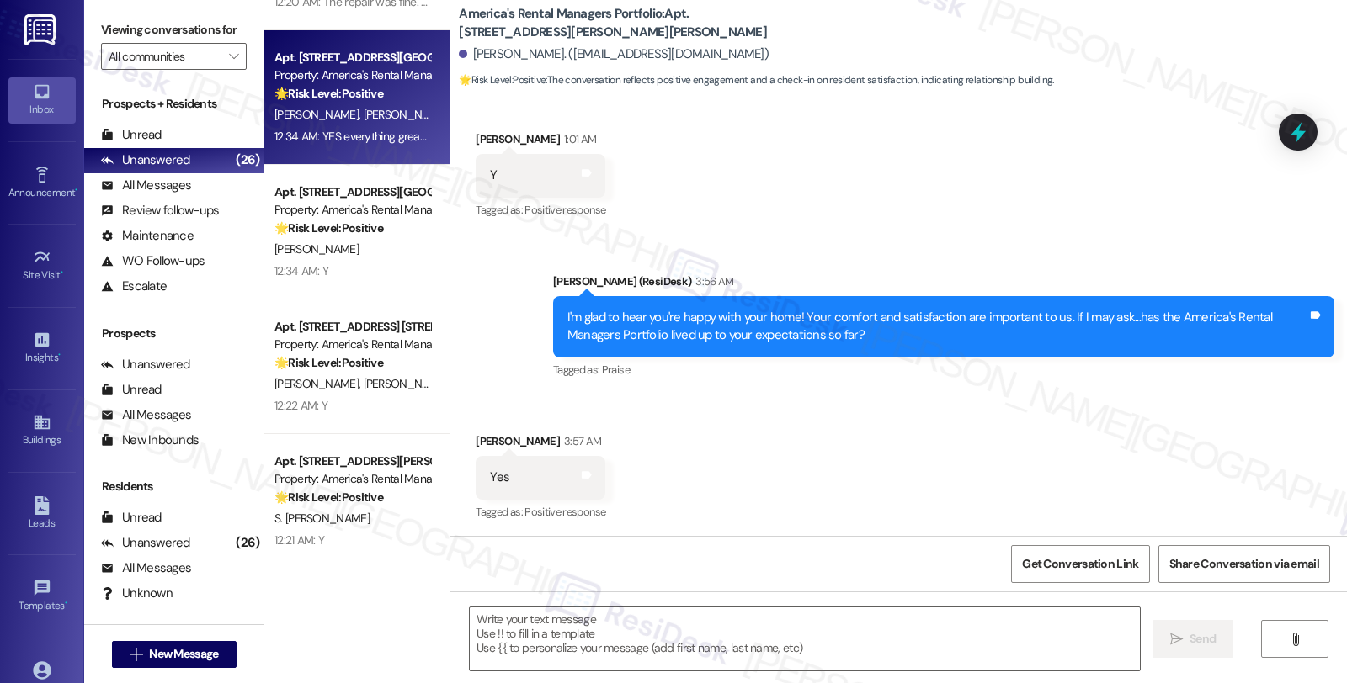
type textarea "Fetching suggested responses. Please feel free to read through the conversation…"
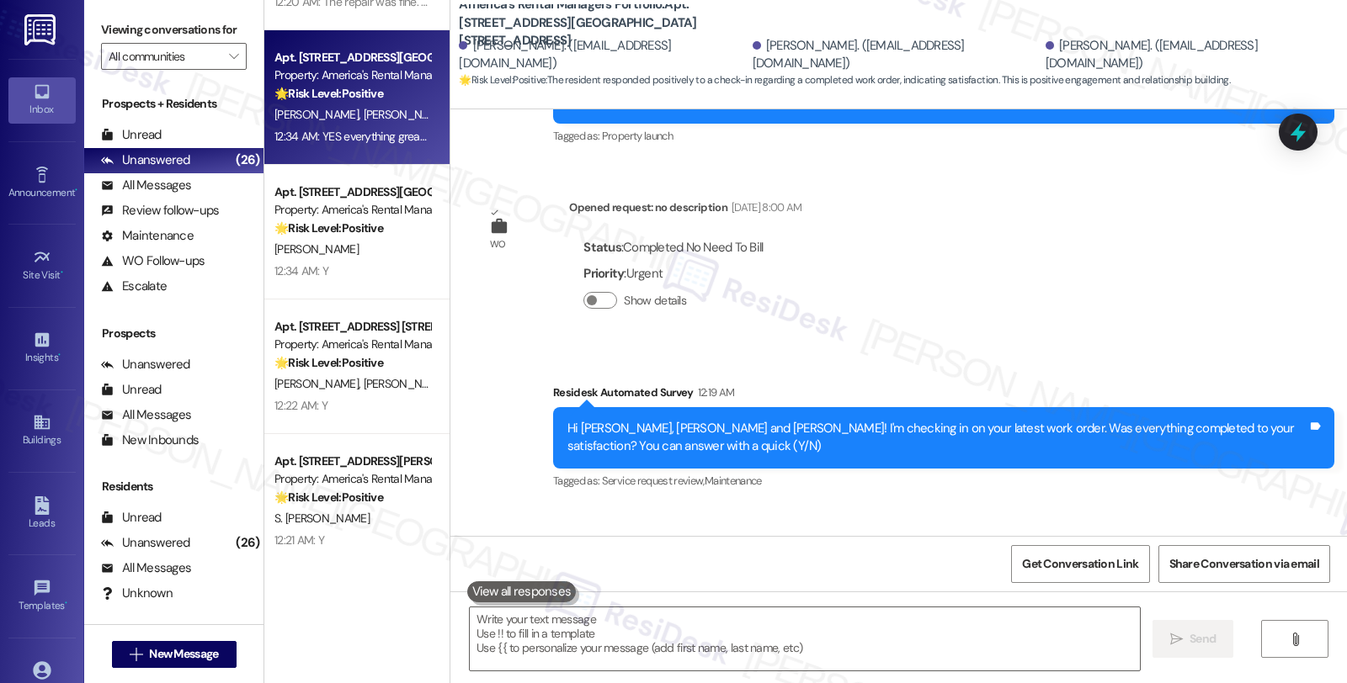
scroll to position [351, 0]
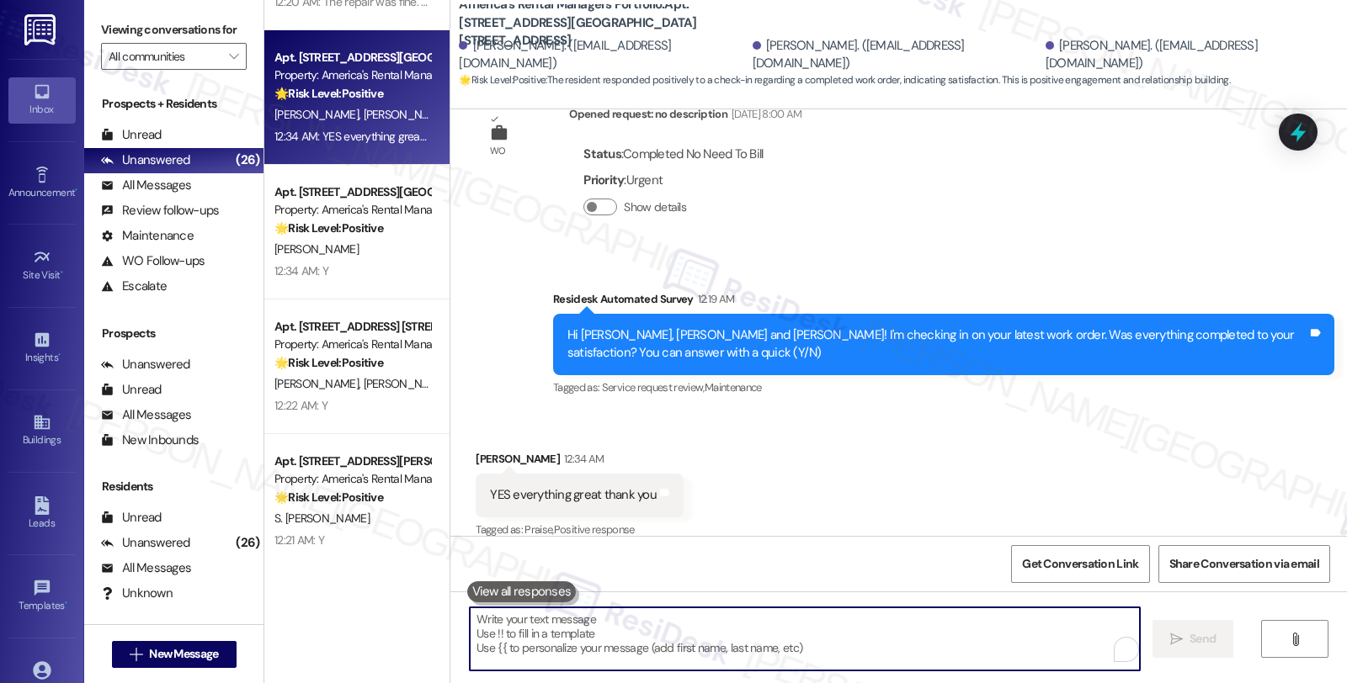
click at [697, 641] on textarea "To enrich screen reader interactions, please activate Accessibility in Grammarl…" at bounding box center [805, 639] width 670 height 63
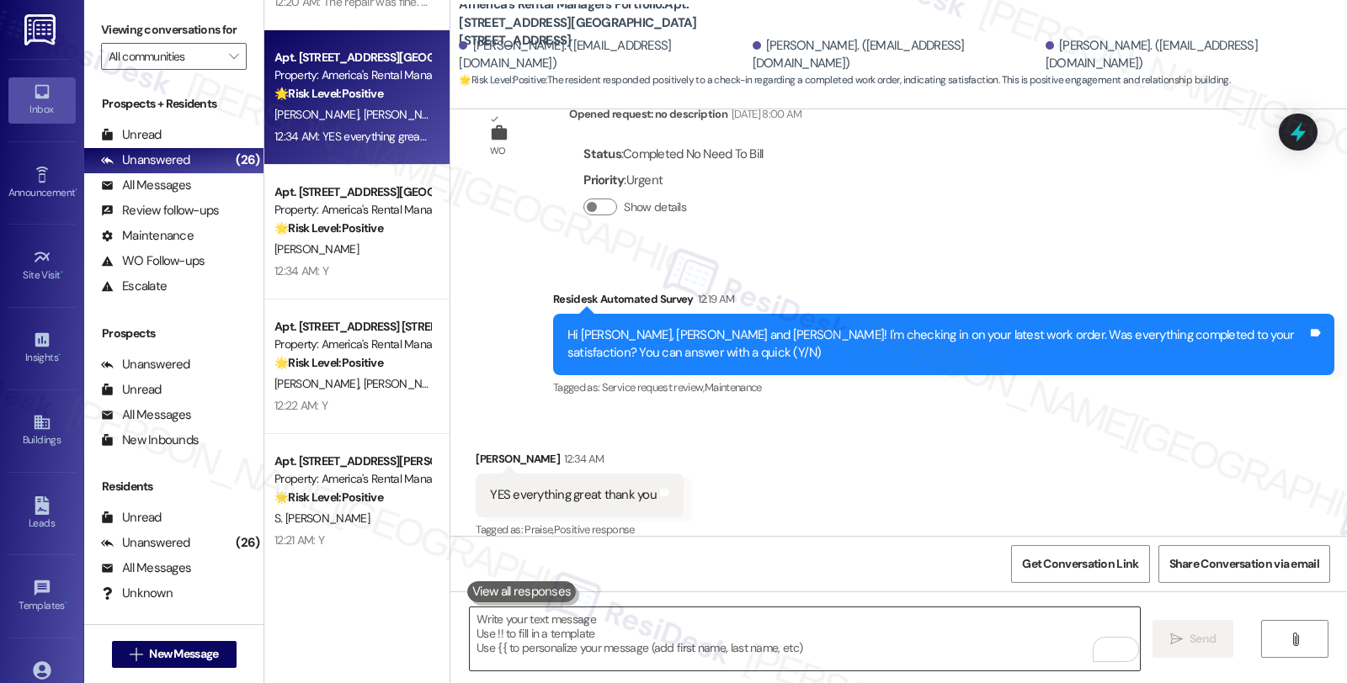
click at [718, 633] on textarea "To enrich screen reader interactions, please activate Accessibility in Grammarl…" at bounding box center [805, 639] width 670 height 63
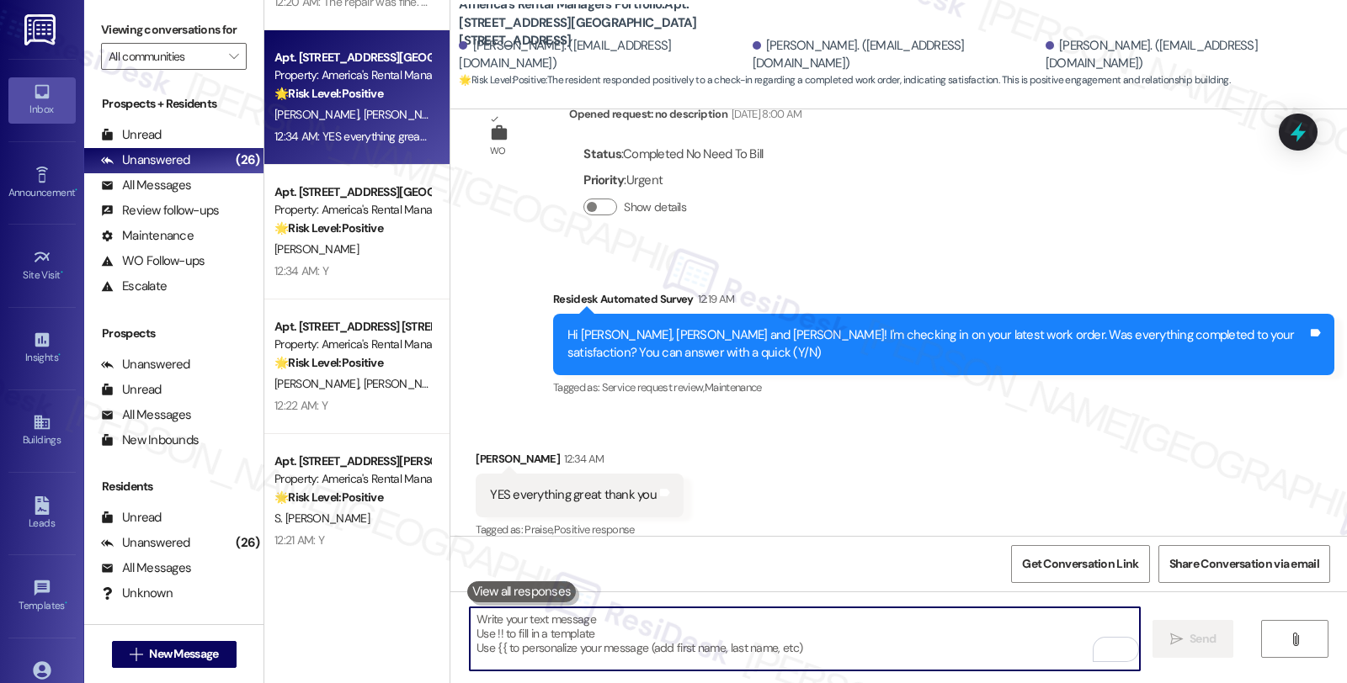
paste textarea "Hi, it’s great to hear from you and I’m glad your latest work order has been co…"
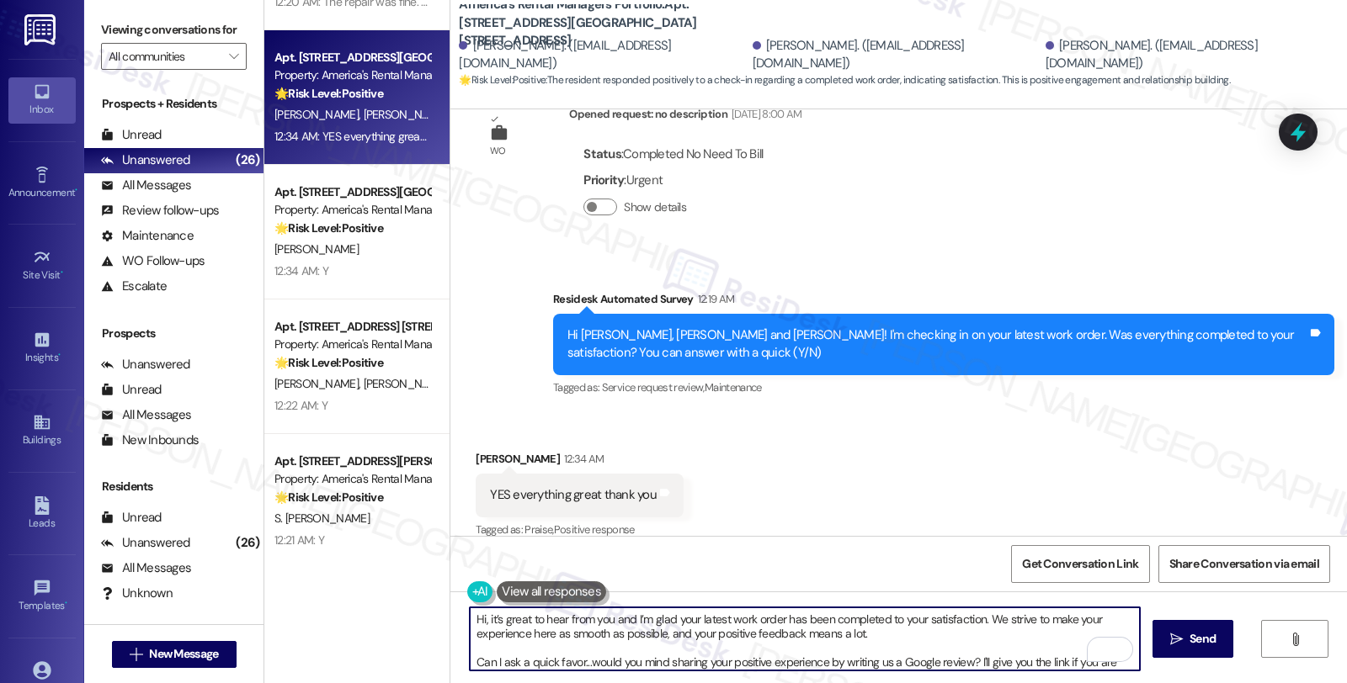
scroll to position [28, 0]
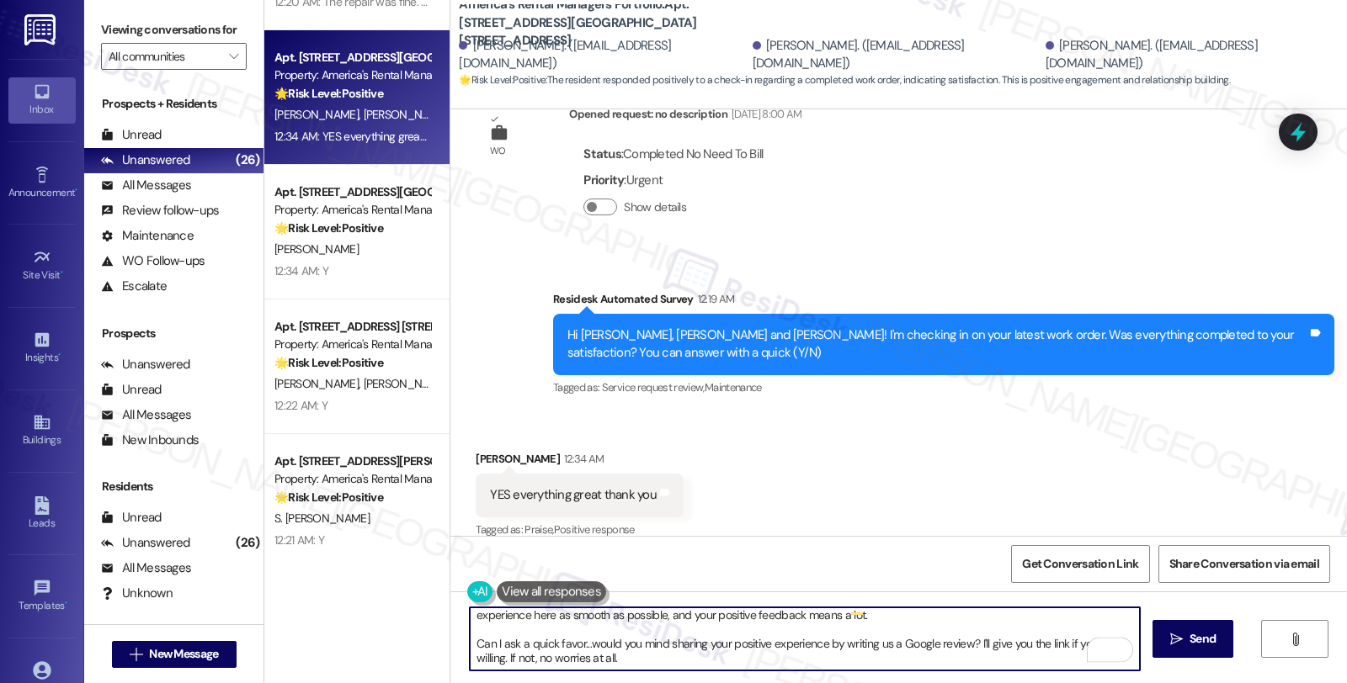
click at [478, 450] on div "Denise Jiles 12:34 AM" at bounding box center [580, 462] width 208 height 24
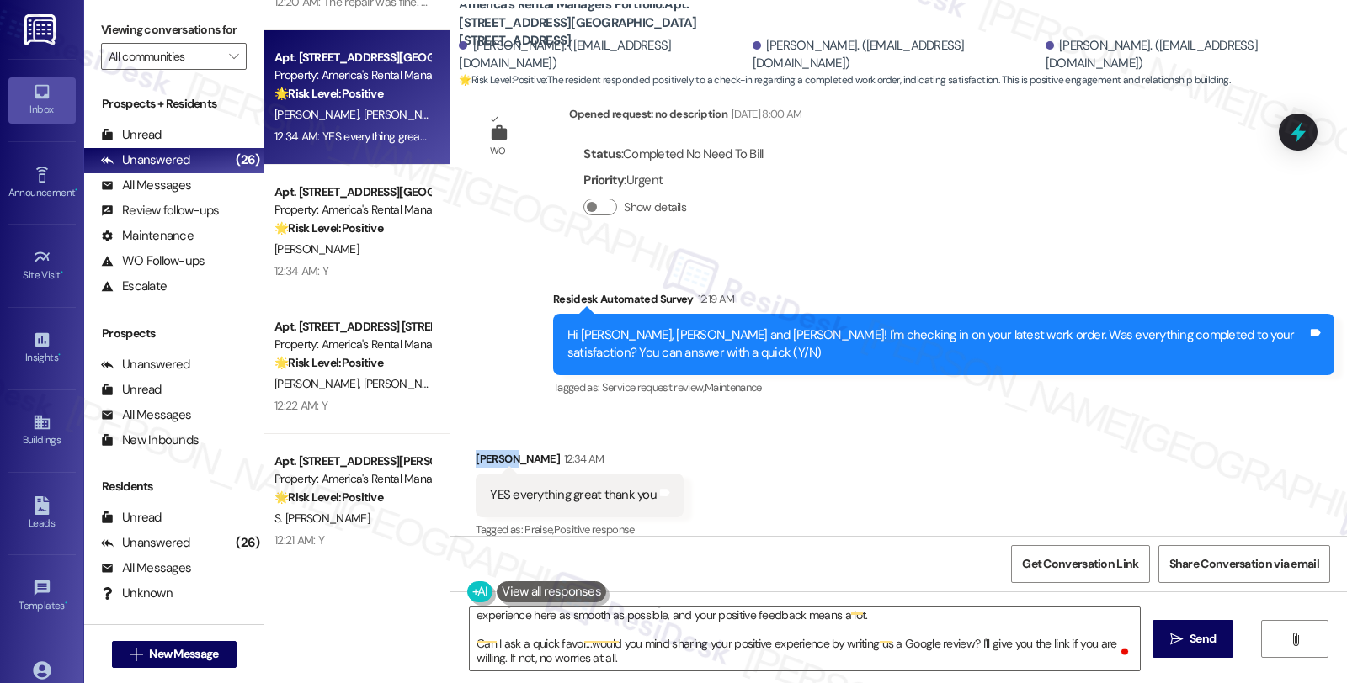
click at [478, 450] on div "Denise Jiles 12:34 AM" at bounding box center [580, 462] width 208 height 24
copy div "Denise"
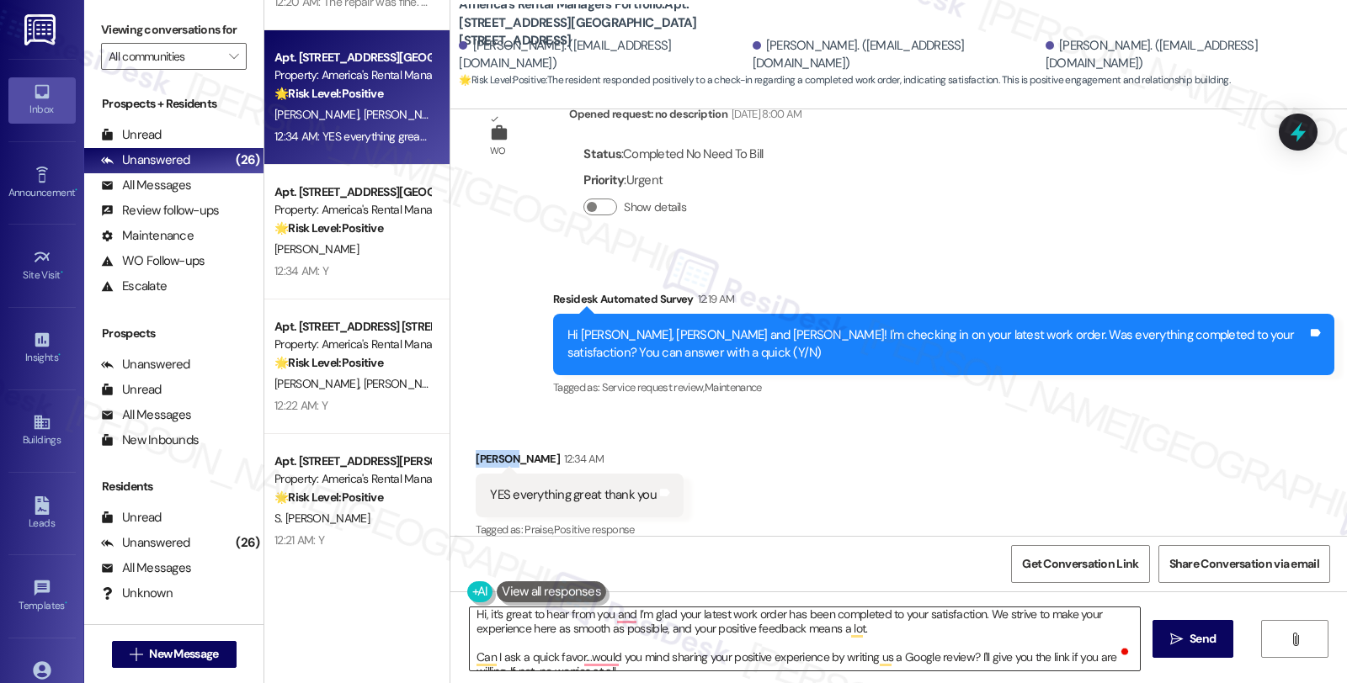
scroll to position [0, 0]
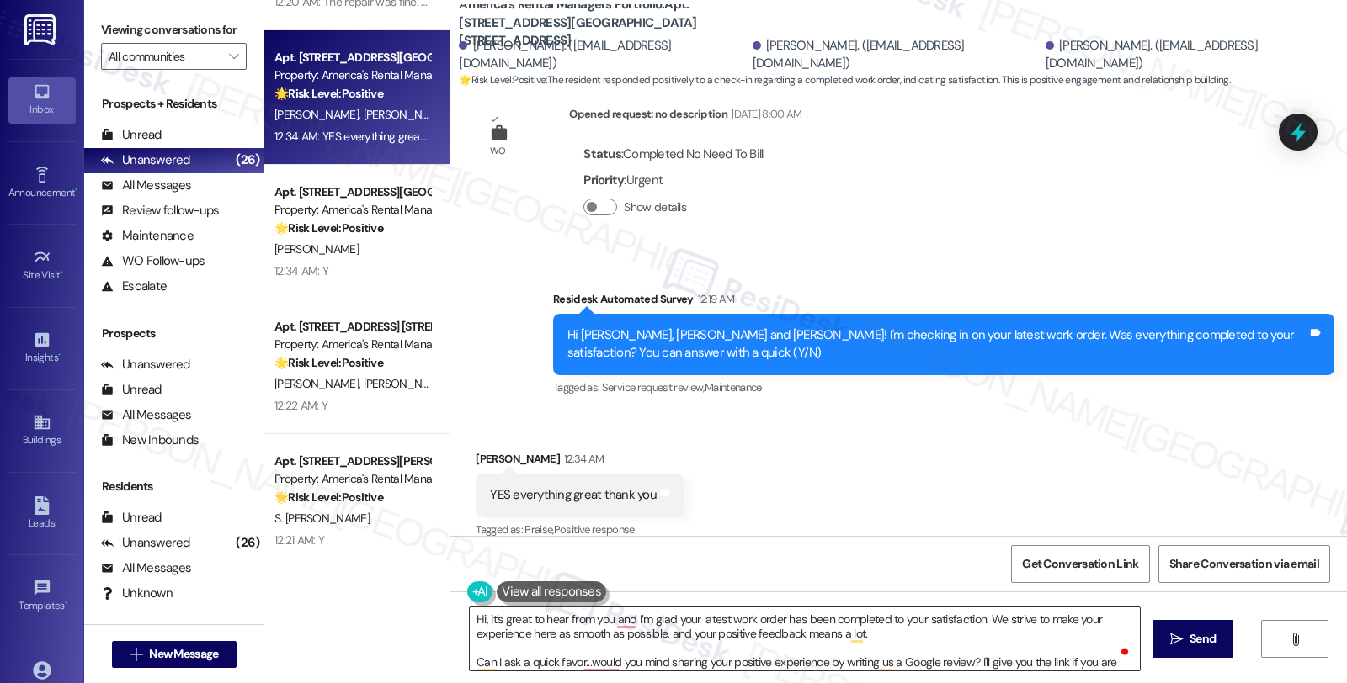
click at [475, 616] on textarea "Hi, it’s great to hear from you and I’m glad your latest work order has been co…" at bounding box center [805, 639] width 670 height 63
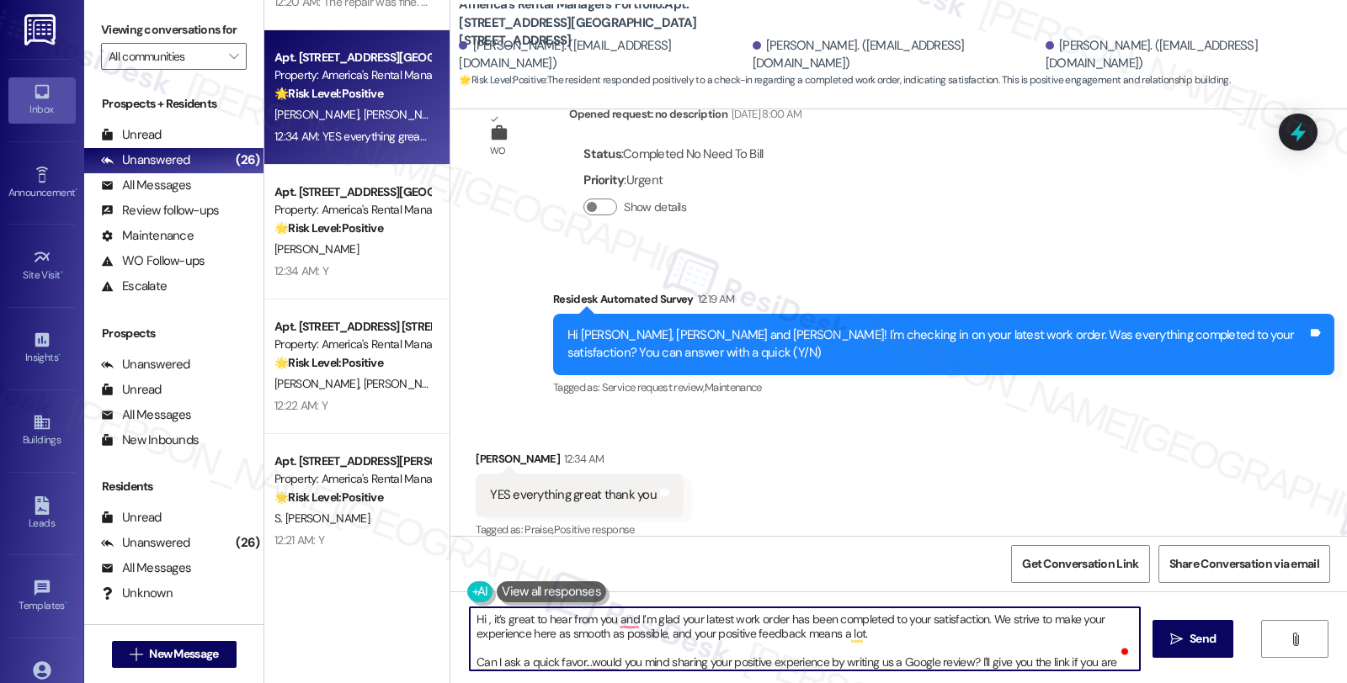
paste textarea "Denise"
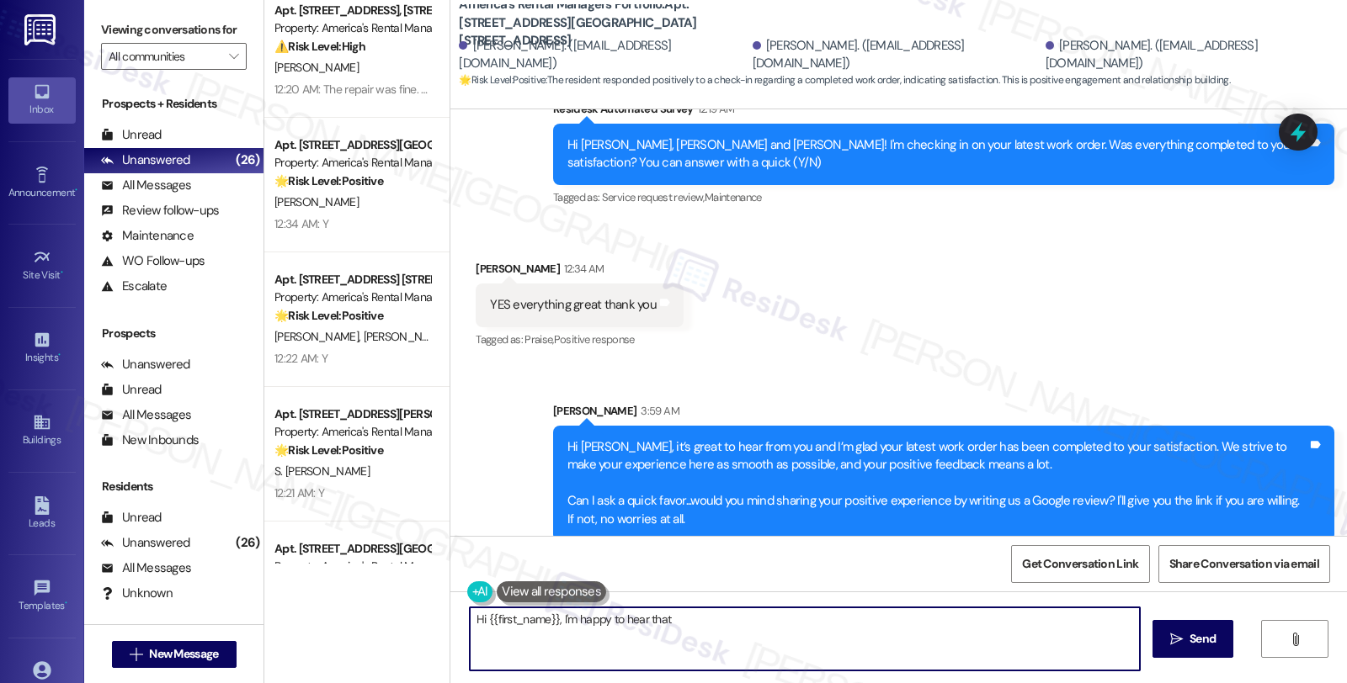
scroll to position [280, 0]
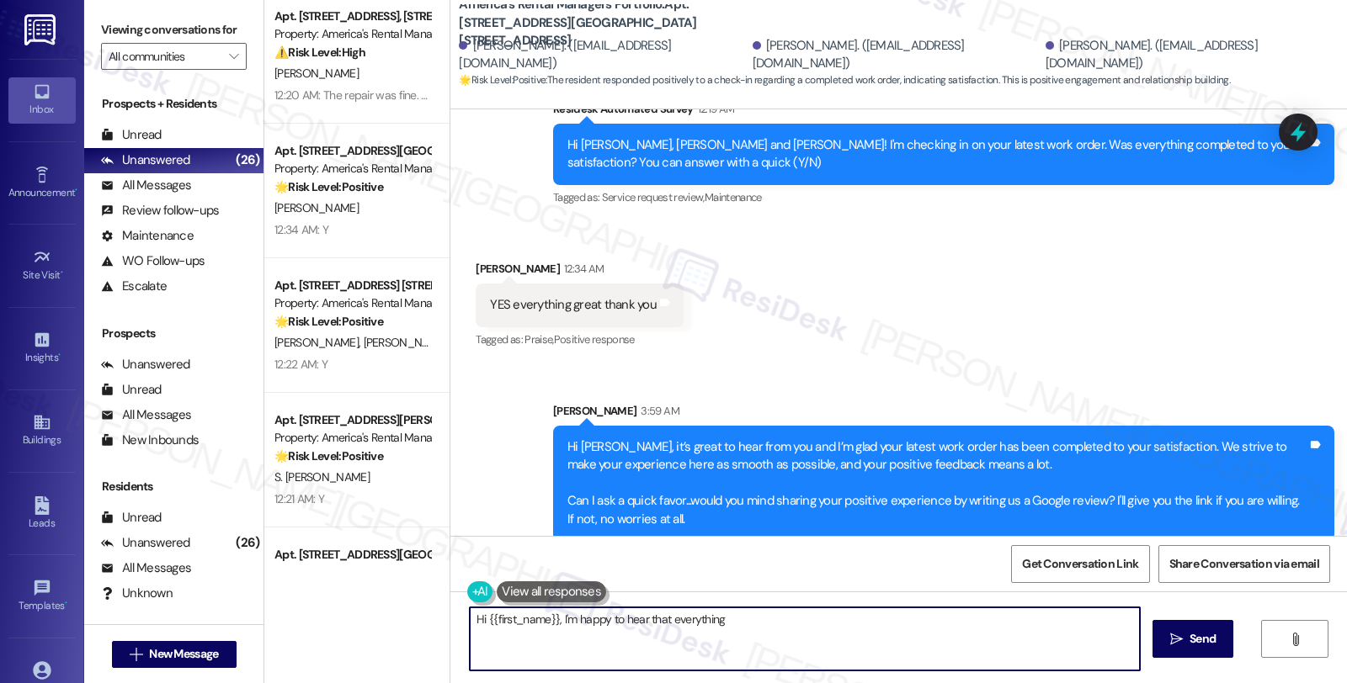
type textarea "Hi {{first_name}}, I'm happy to hear that everything was"
click at [380, 214] on div "C. Billingsley" at bounding box center [352, 208] width 159 height 21
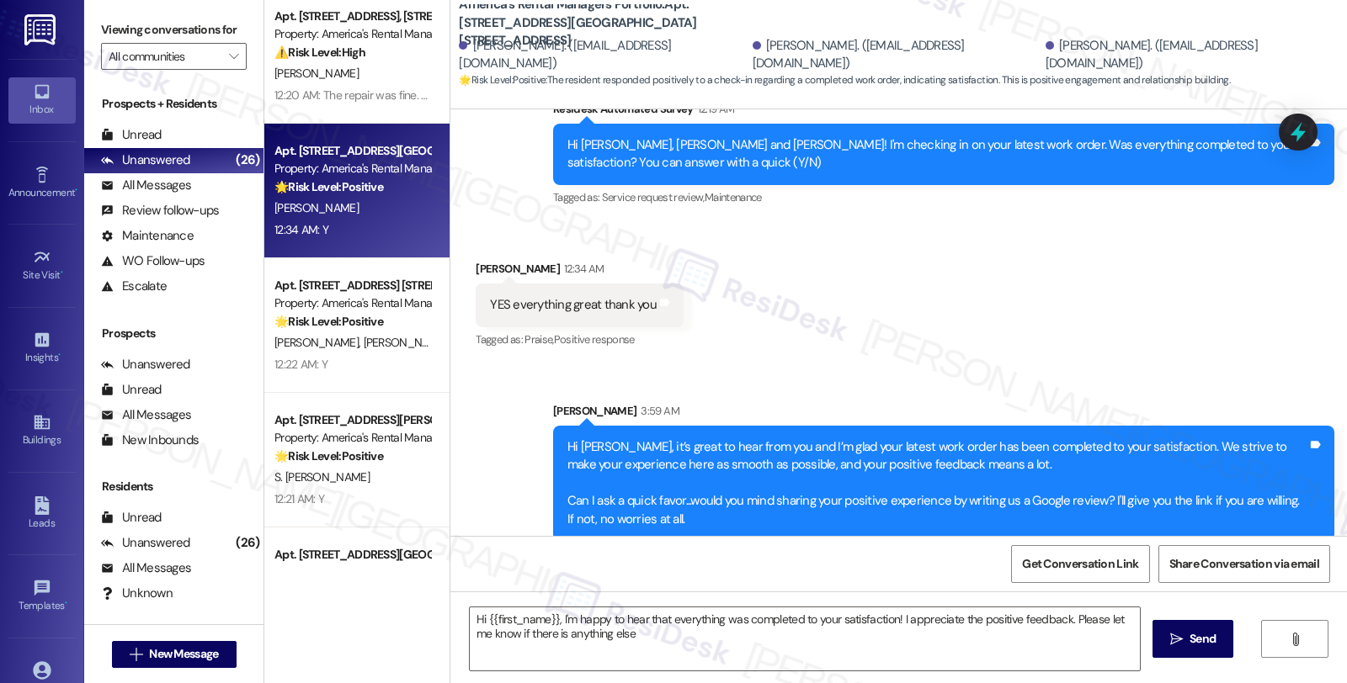
type textarea "Hi {{first_name}}, I'm happy to hear that everything was completed to your sati…"
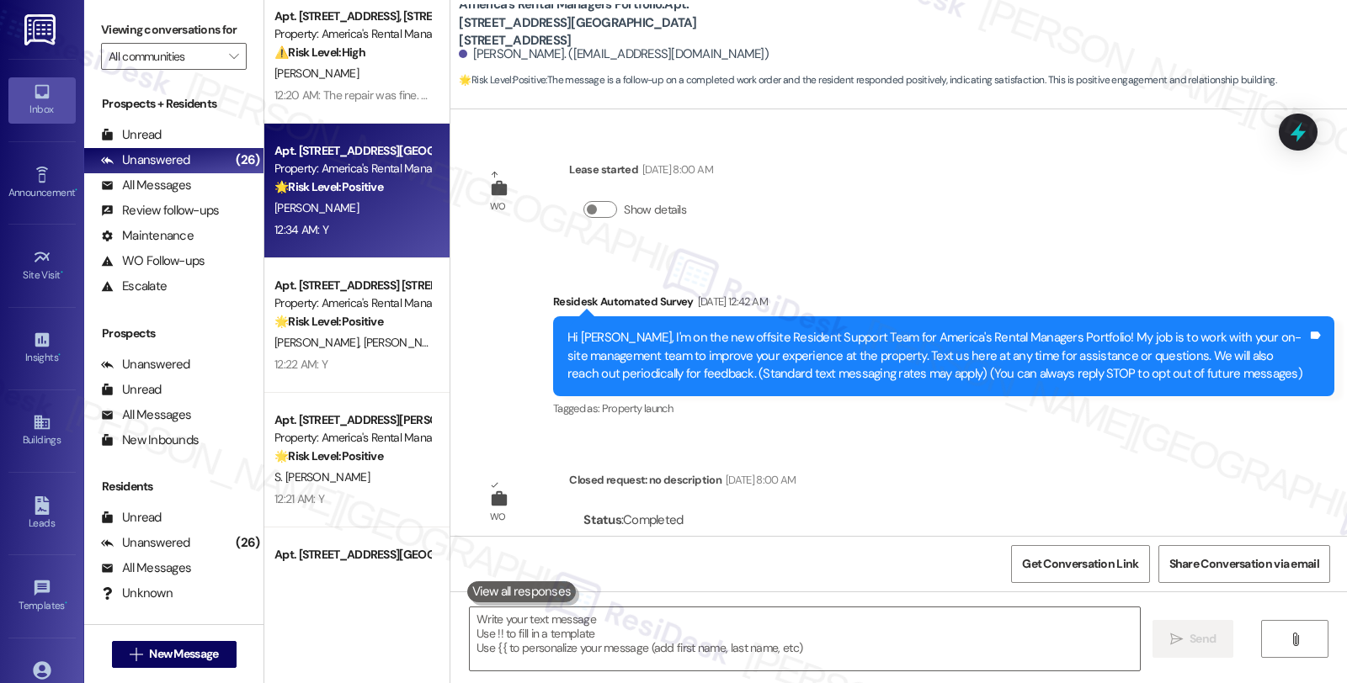
scroll to position [366, 0]
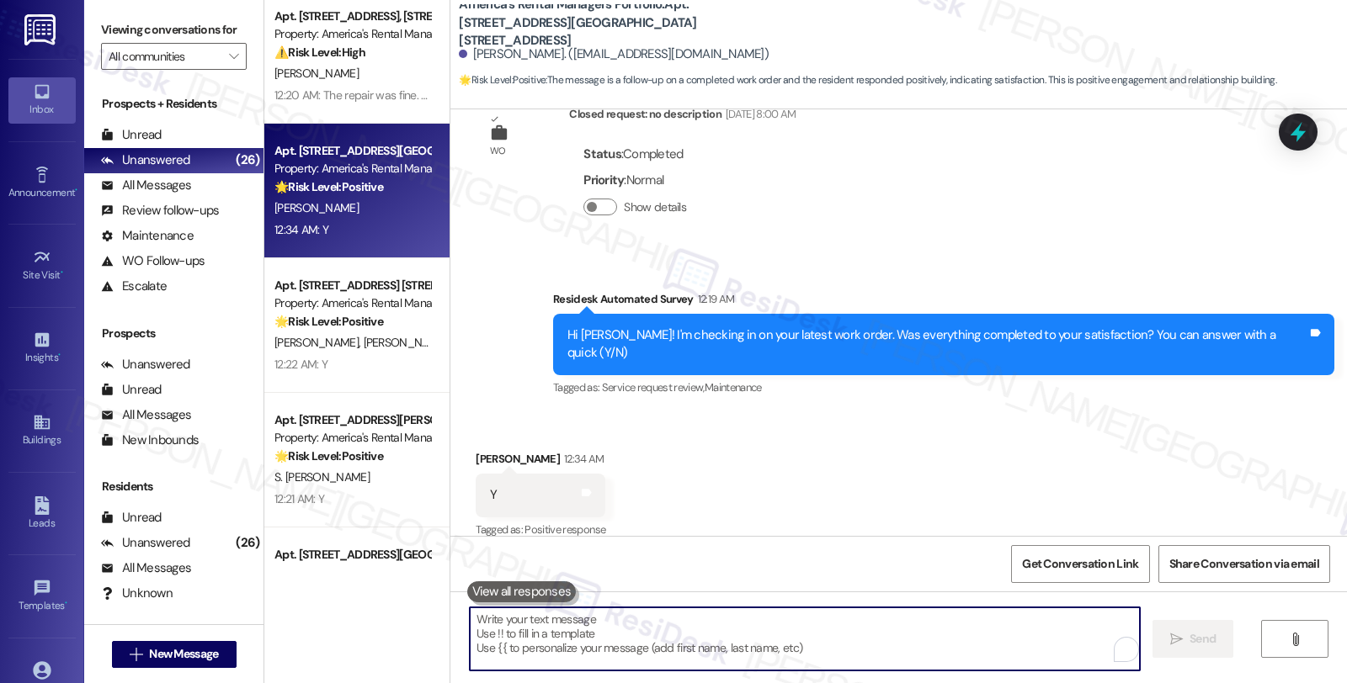
click at [680, 636] on textarea "To enrich screen reader interactions, please activate Accessibility in Grammarl…" at bounding box center [805, 639] width 670 height 63
paste textarea "Denise"
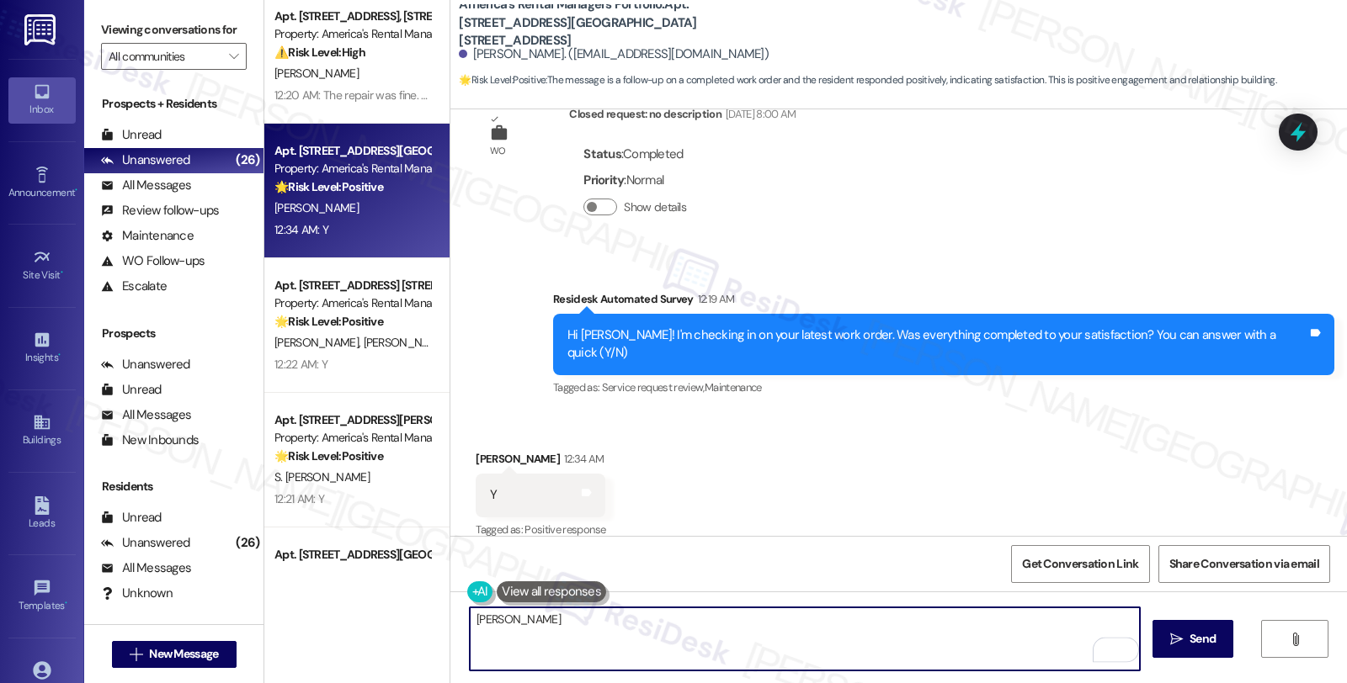
click at [769, 638] on textarea "Denise" at bounding box center [805, 639] width 670 height 63
drag, startPoint x: 719, startPoint y: 635, endPoint x: 433, endPoint y: 625, distance: 286.4
click at [433, 625] on div "Apt. 600 McAdory Ave, 600 McAdory Ave Property: America's Rental Managers Portf…" at bounding box center [805, 341] width 1082 height 683
paste textarea "Hi, it’s great to hear from you and I’m glad your latest work order has been co…"
type textarea "Hi, it’s great to hear from you and I’m glad your latest work order has been co…"
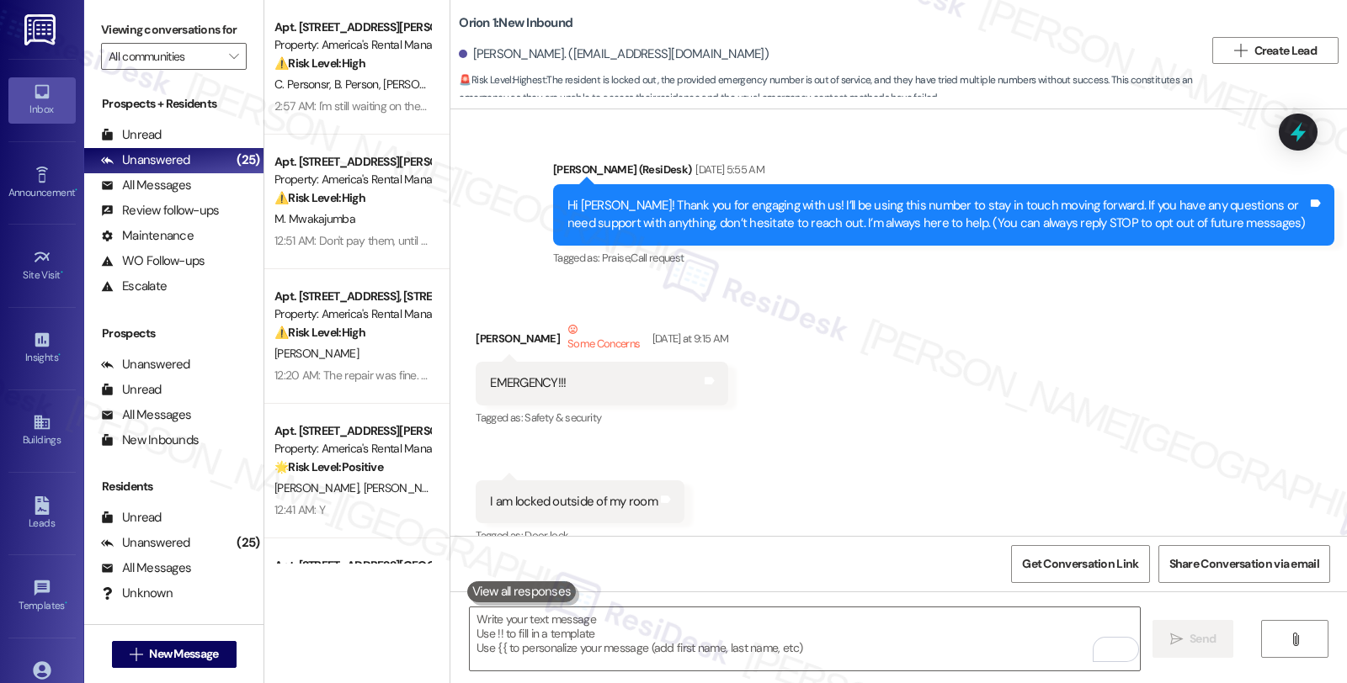
scroll to position [564, 0]
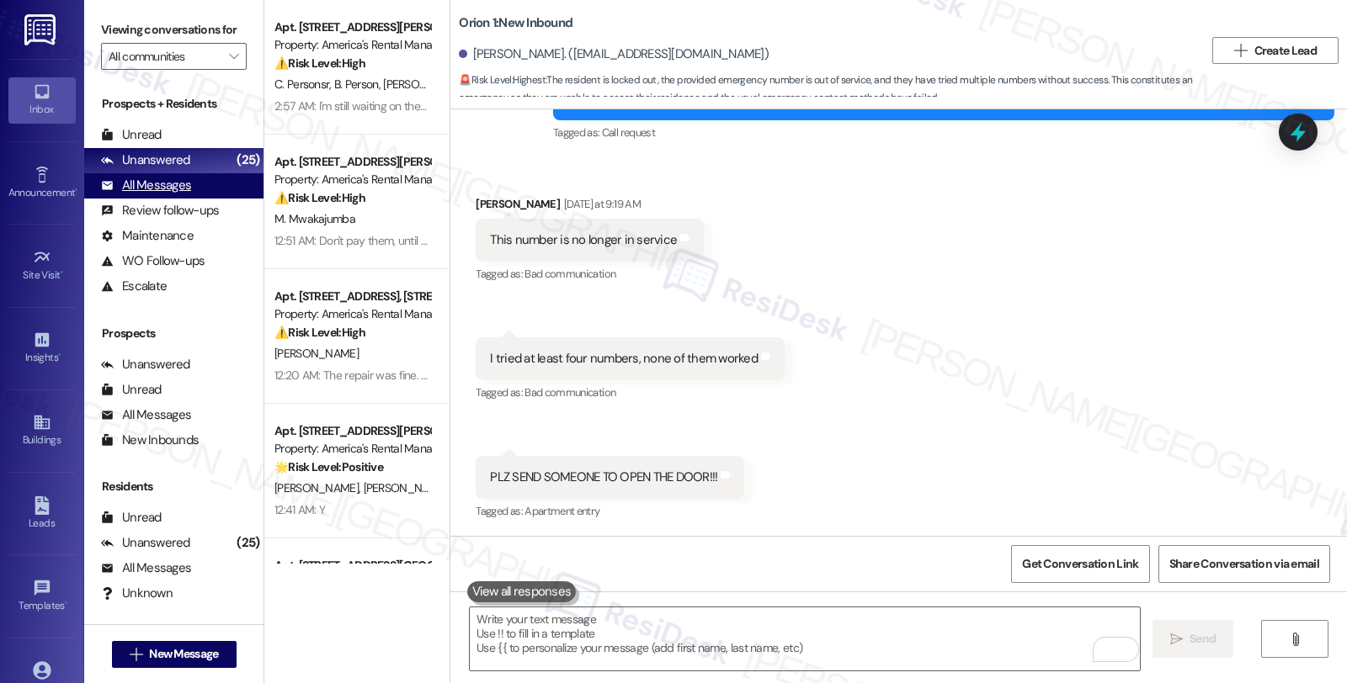
click at [177, 194] on div "All Messages" at bounding box center [146, 186] width 90 height 18
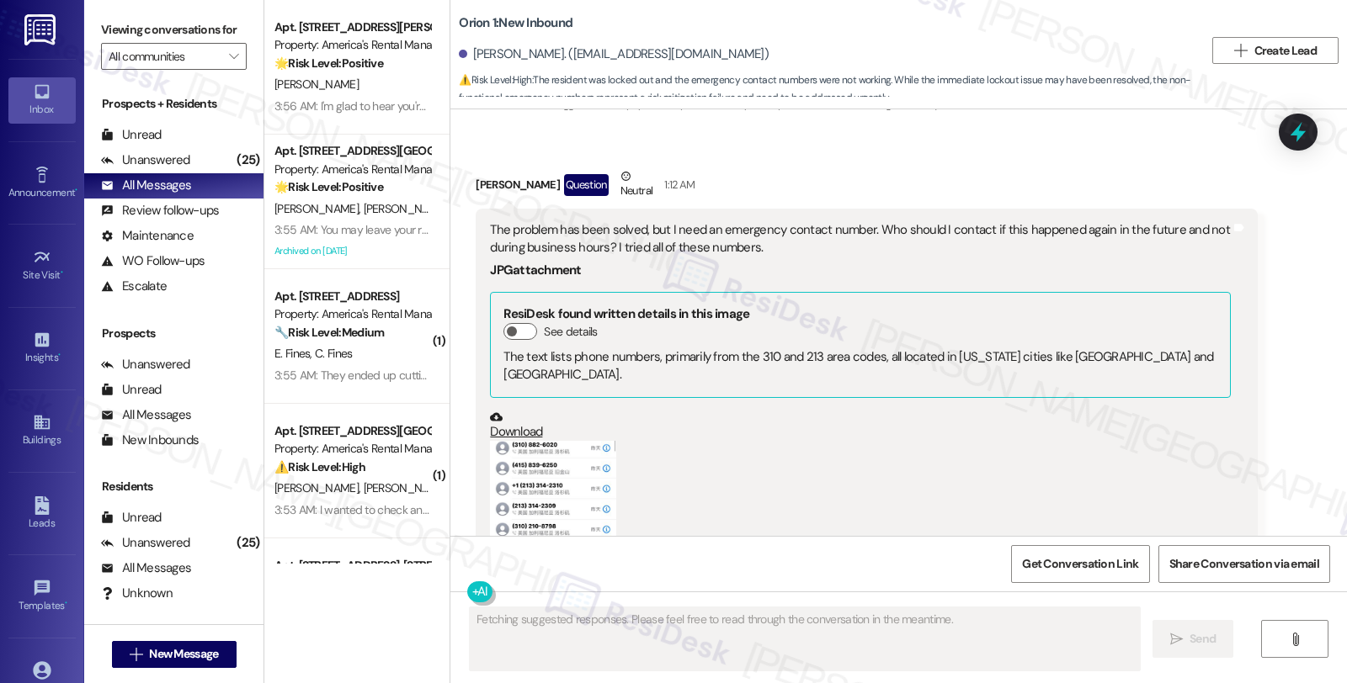
scroll to position [1125, 0]
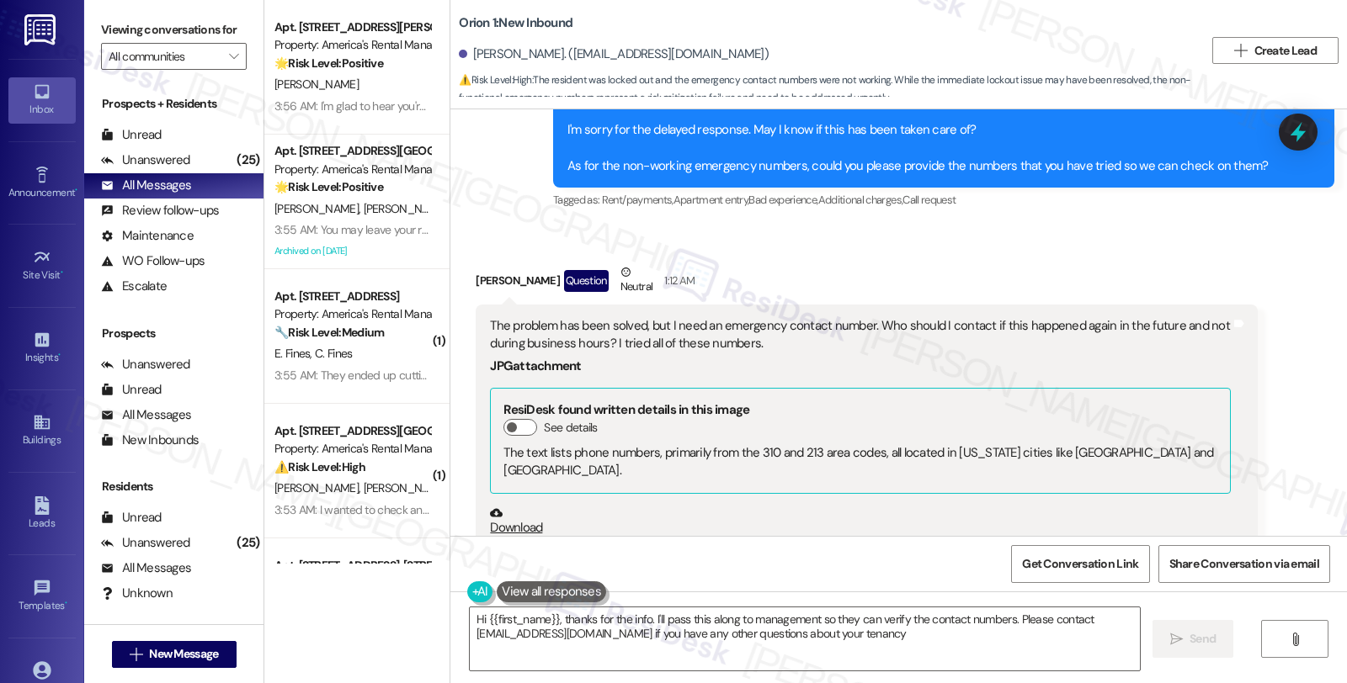
type textarea "Hi {{first_name}}, thanks for the info. I'll pass this along to management so t…"
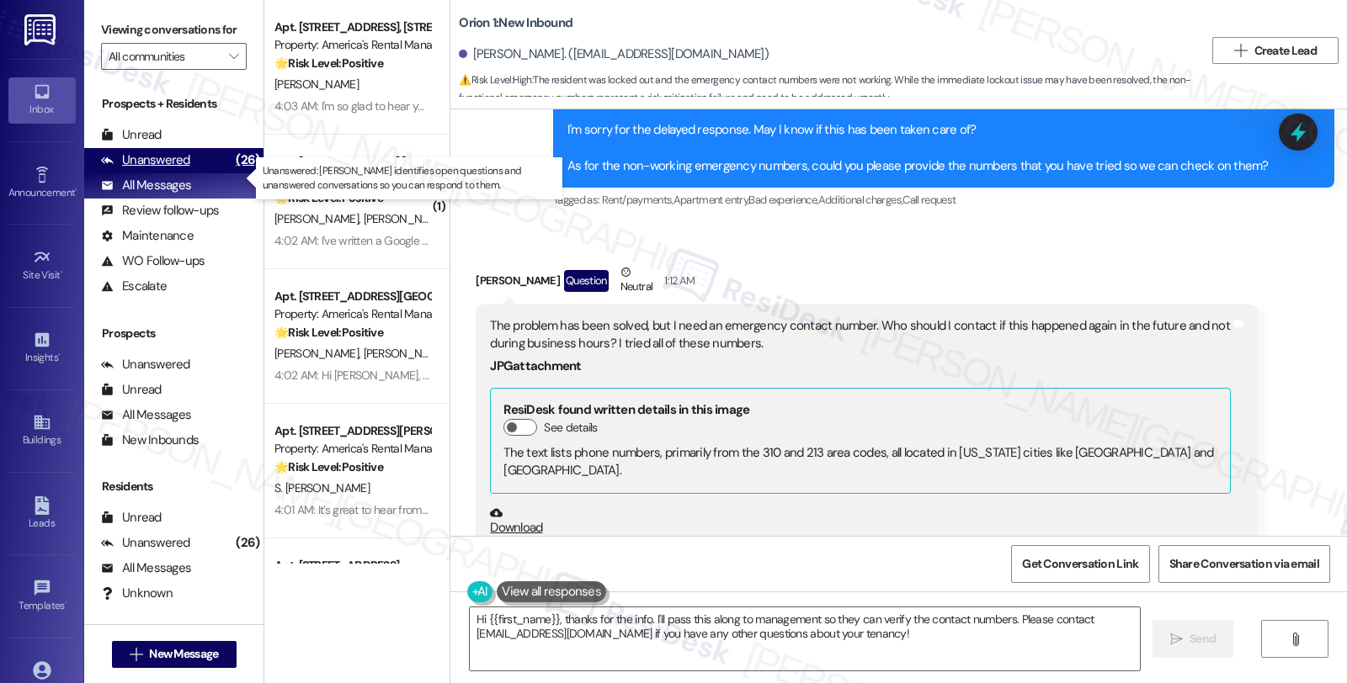
click at [198, 173] on div "Unanswered (26)" at bounding box center [173, 160] width 179 height 25
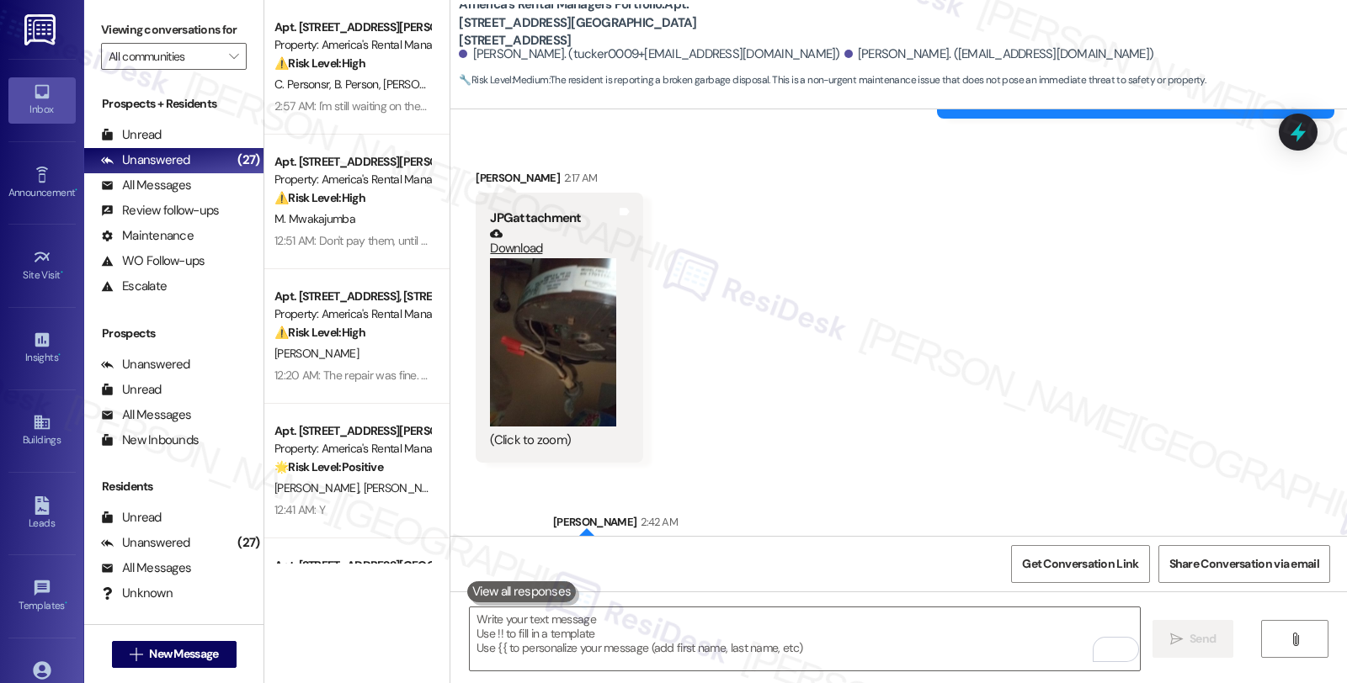
scroll to position [5257, 0]
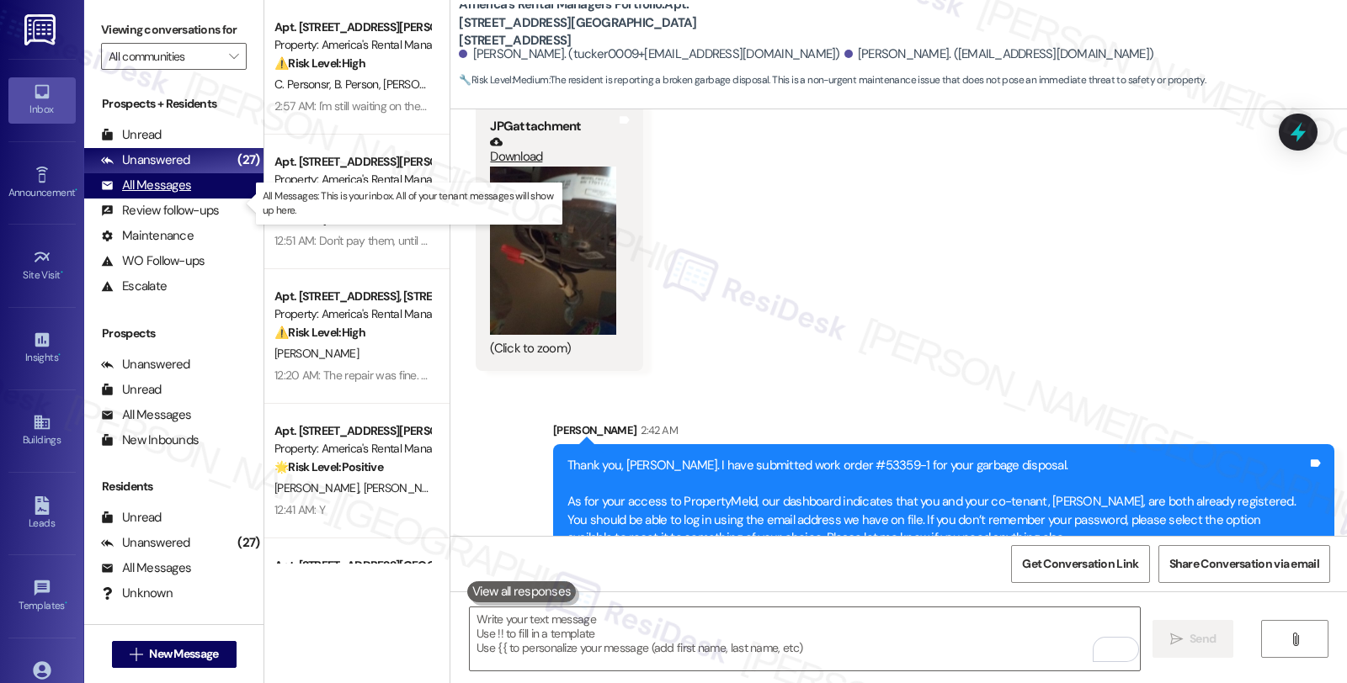
click at [183, 194] on div "All Messages" at bounding box center [146, 186] width 90 height 18
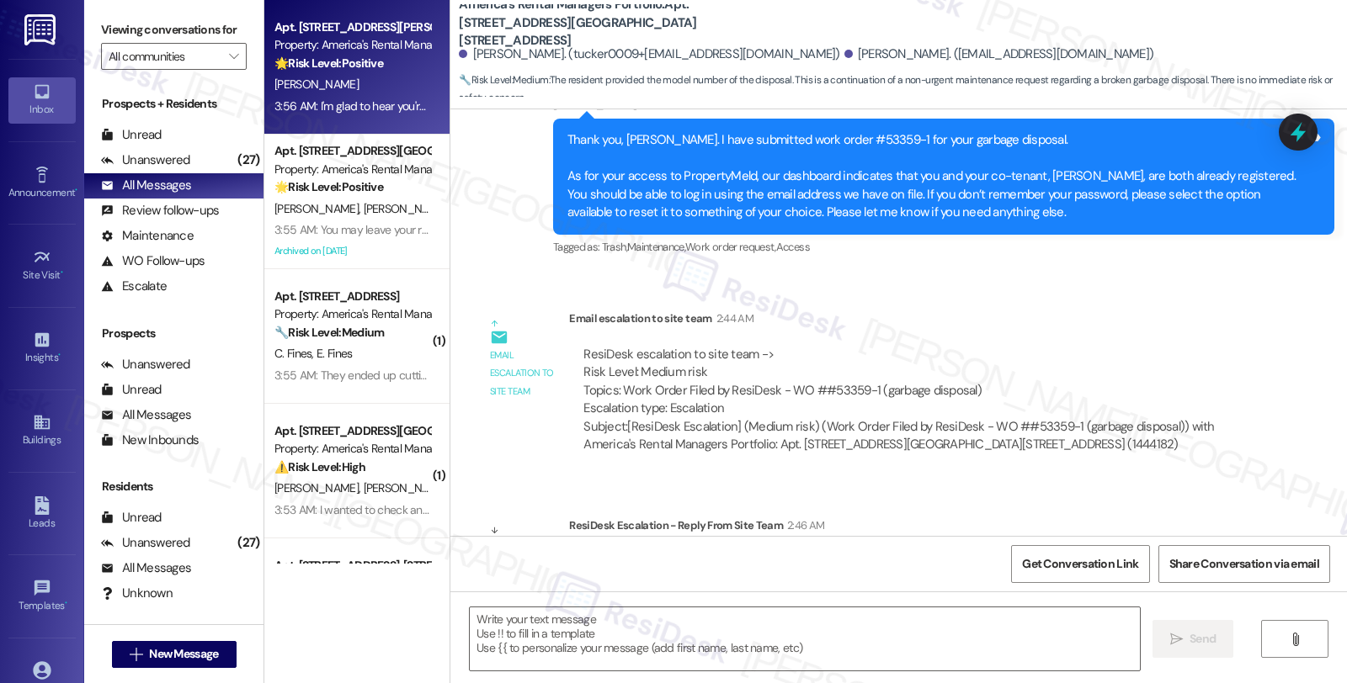
type textarea "Fetching suggested responses. Please feel free to read through the conversation…"
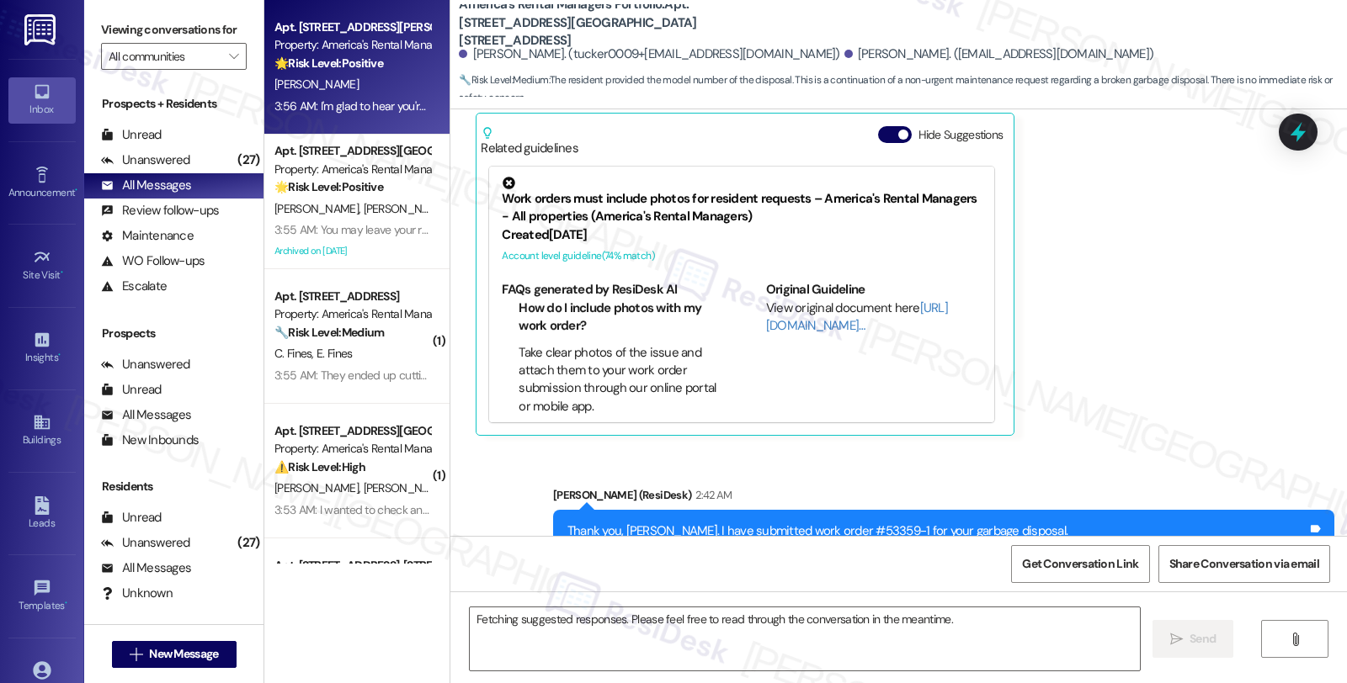
click at [382, 56] on div "🌟 Risk Level: Positive The message is a positive response to a check-in about r…" at bounding box center [352, 64] width 156 height 18
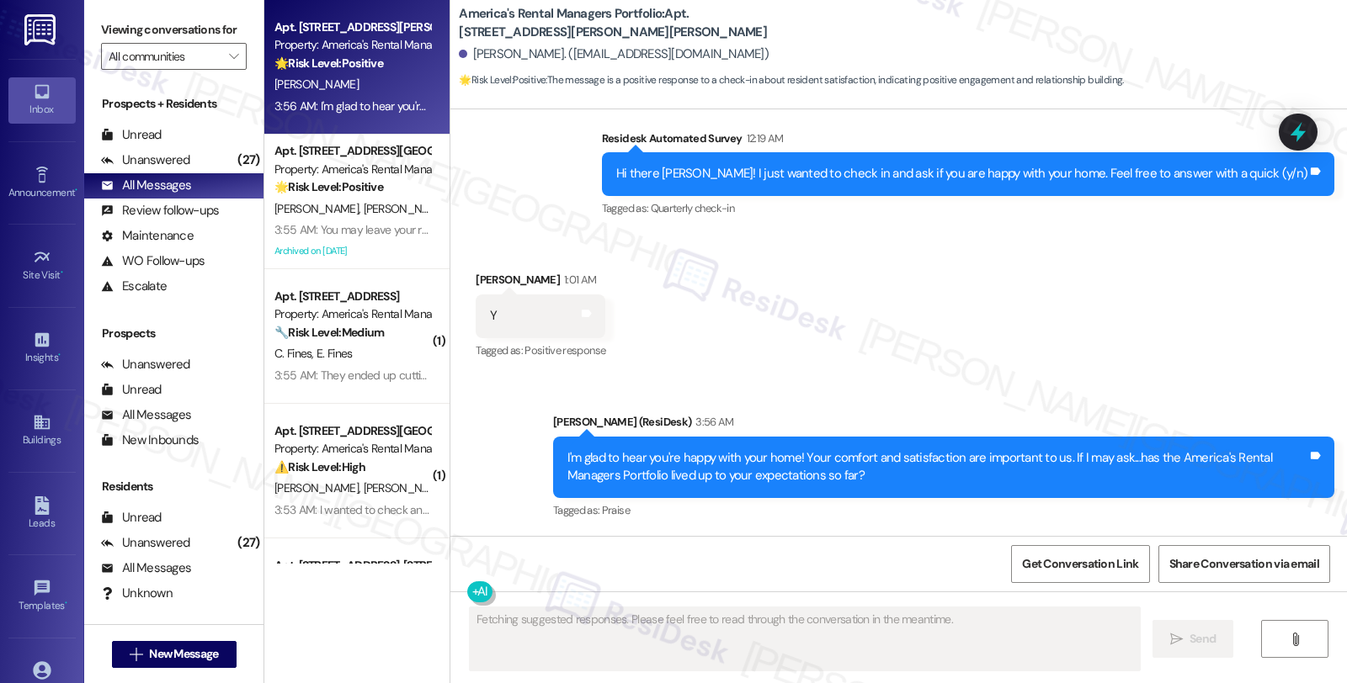
scroll to position [308, 0]
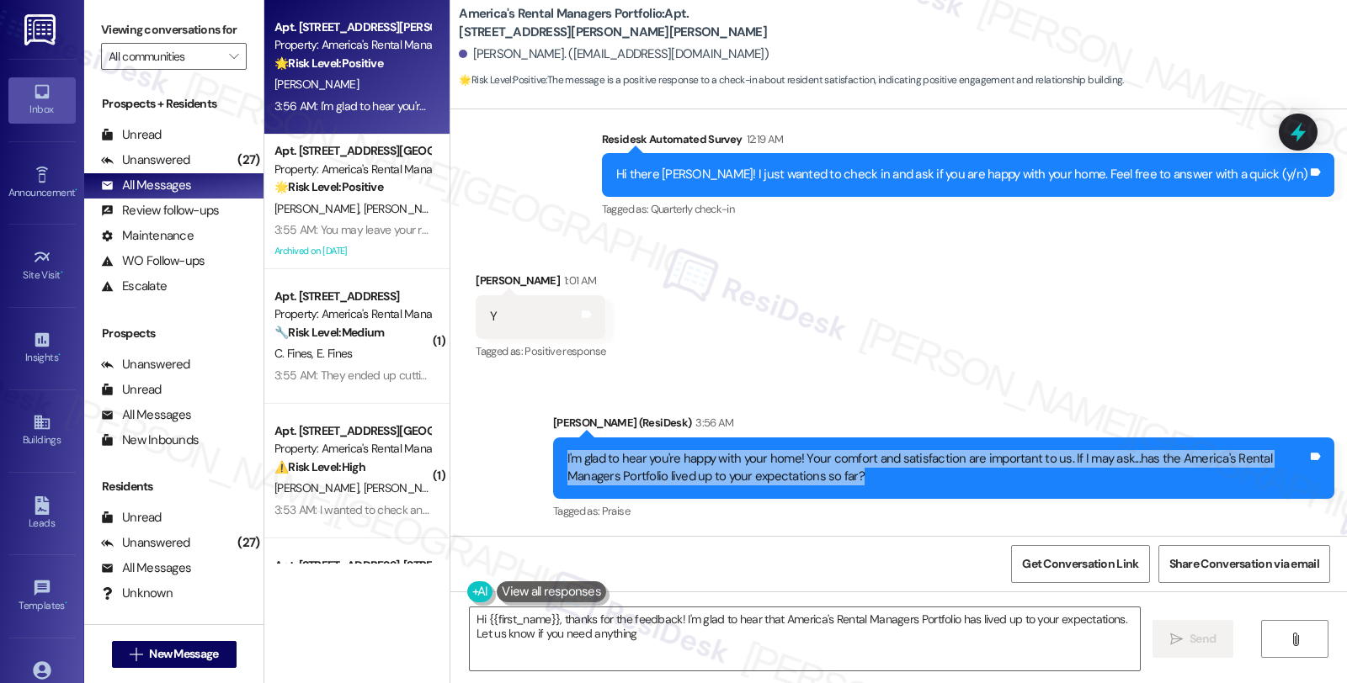
type textarea "Hi {{first_name}}, thanks for the feedback! I'm glad to hear that America's Ren…"
drag, startPoint x: 805, startPoint y: 476, endPoint x: 553, endPoint y: 460, distance: 252.2
click at [566, 460] on div "I'm glad to hear you're happy with your home! Your comfort and satisfaction are…" at bounding box center [937, 468] width 743 height 36
copy div "I'm glad to hear you're happy with your home! Your comfort and satisfaction are…"
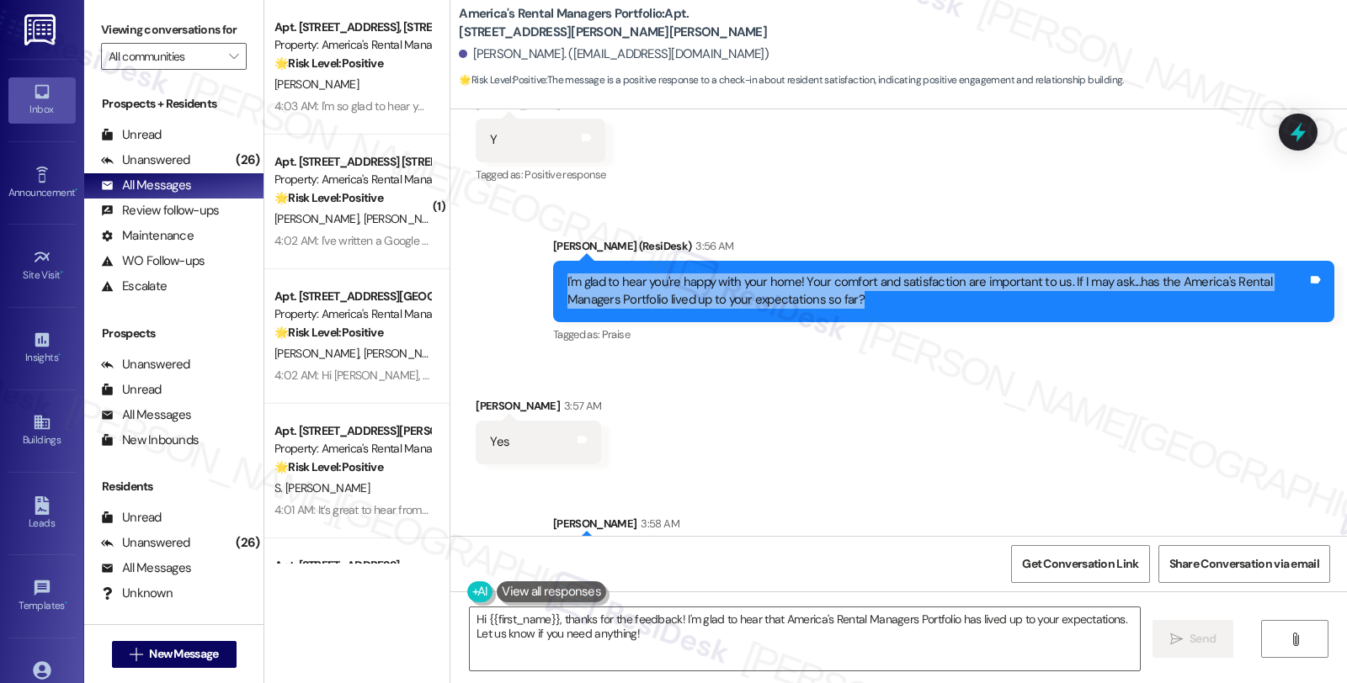
scroll to position [561, 0]
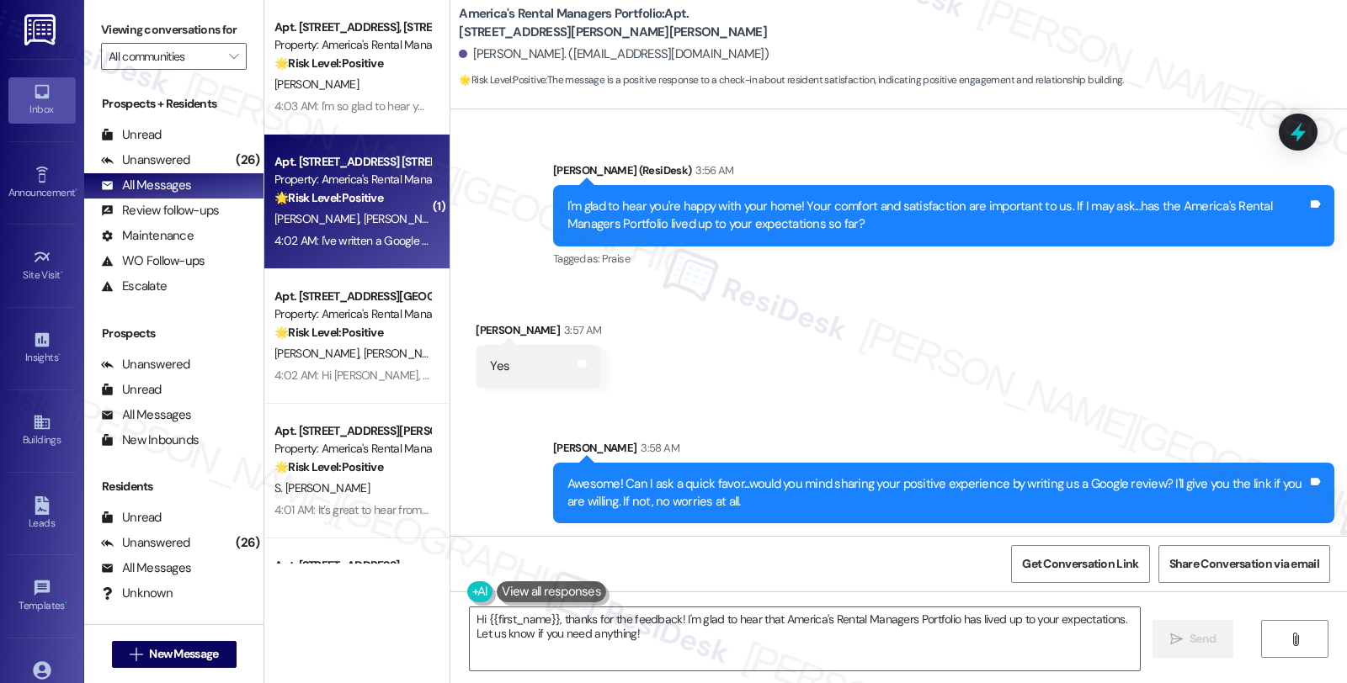
click at [362, 192] on strong "🌟 Risk Level: Positive" at bounding box center [328, 197] width 109 height 15
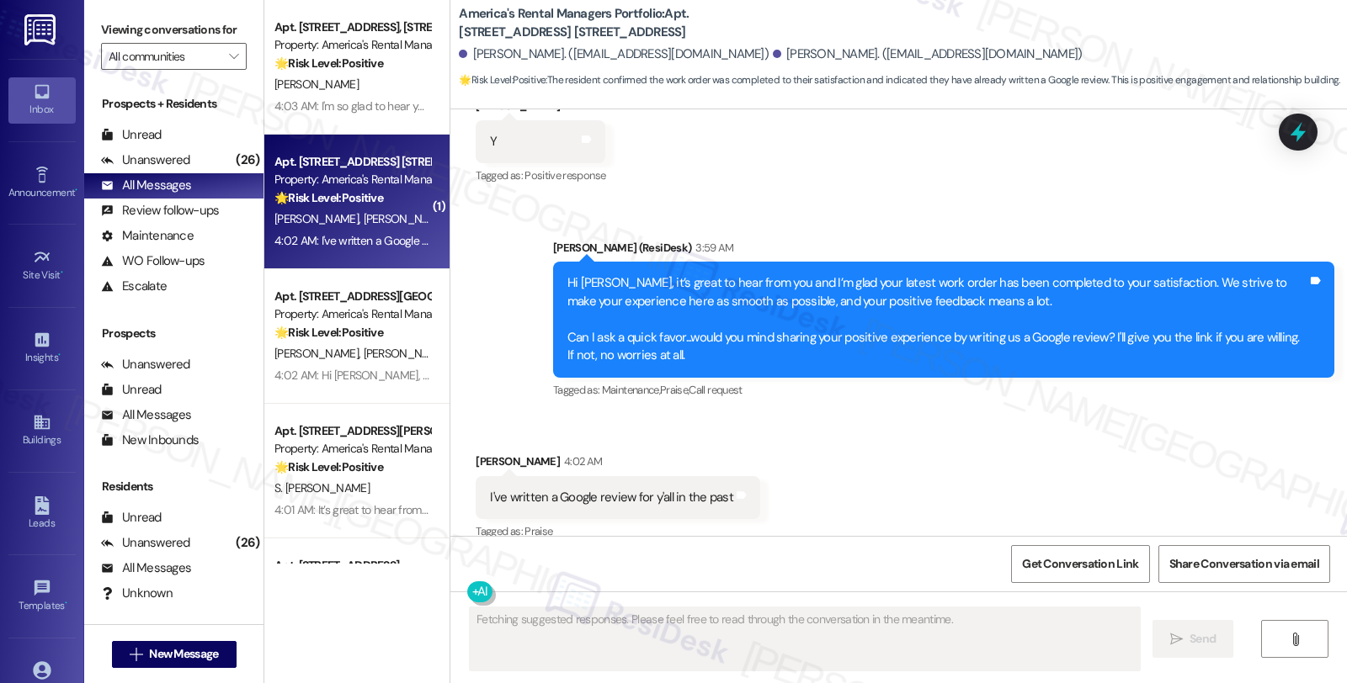
scroll to position [741, 0]
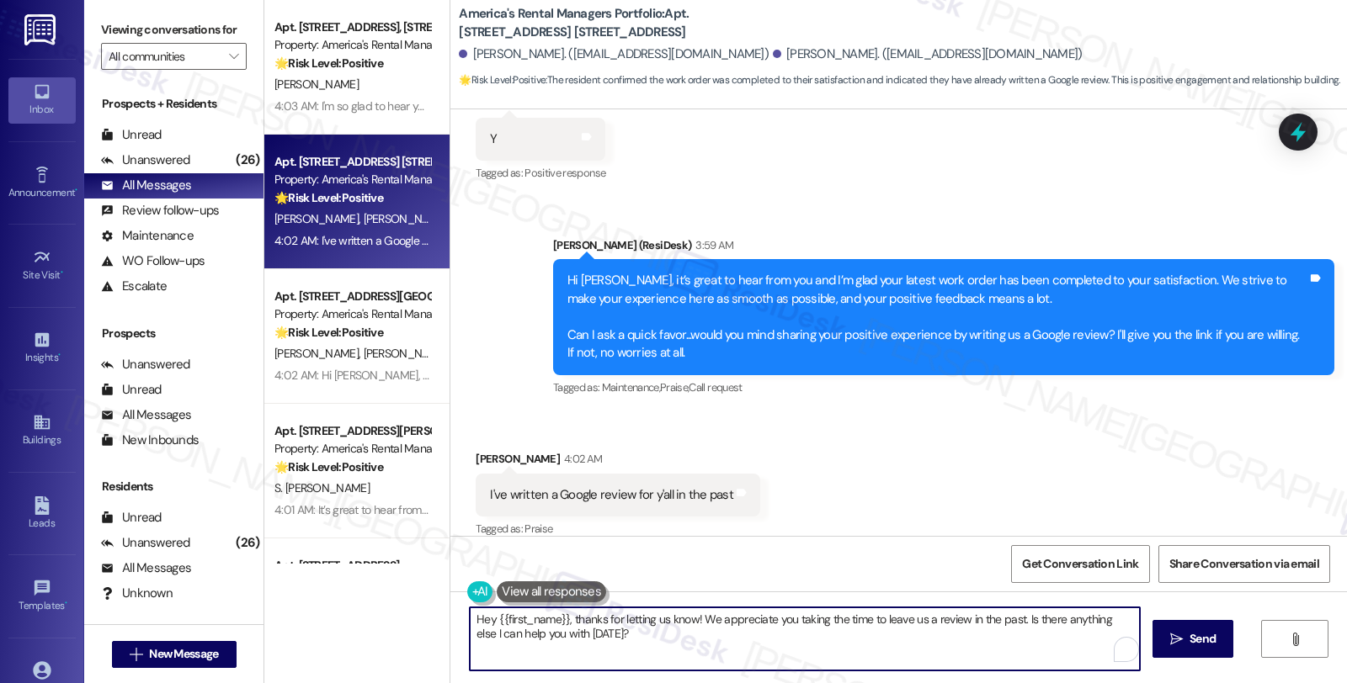
drag, startPoint x: 562, startPoint y: 618, endPoint x: 423, endPoint y: 618, distance: 139.7
click at [423, 618] on div "Apt. [STREET_ADDRESS][GEOGRAPHIC_DATA][STREET_ADDRESS] Property: America's Rent…" at bounding box center [805, 341] width 1082 height 683
drag, startPoint x: 685, startPoint y: 625, endPoint x: 879, endPoint y: 612, distance: 194.0
click at [685, 625] on textarea "Thanks for letting us know! We appreciate you taking the time to leave us a rev…" at bounding box center [805, 639] width 670 height 63
drag, startPoint x: 919, startPoint y: 616, endPoint x: 968, endPoint y: 642, distance: 55.4
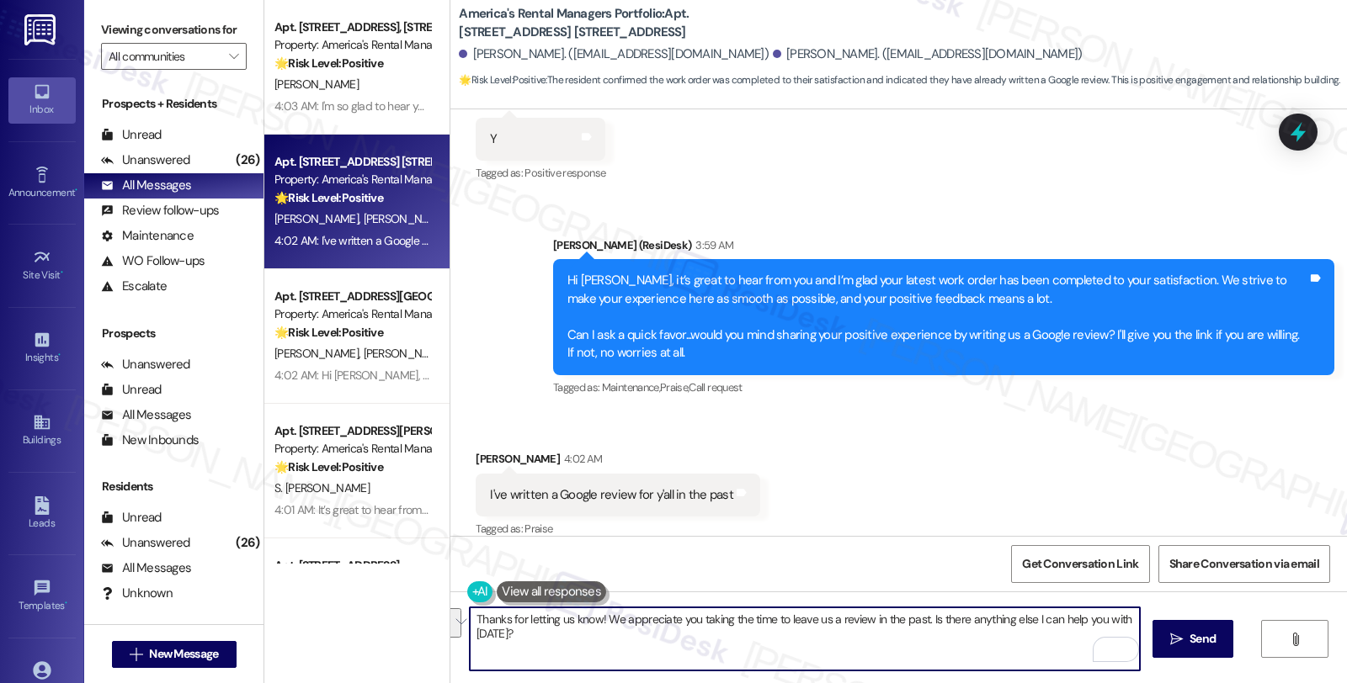
click at [968, 642] on textarea "Thanks for letting us know! We appreciate you taking the time to leave us a rev…" at bounding box center [805, 639] width 670 height 63
paste textarea "f you ever need anything in the future, please don't hesitate to reach out. Hav…"
type textarea "Thanks for letting us know! We appreciate you taking the time to leave us a rev…"
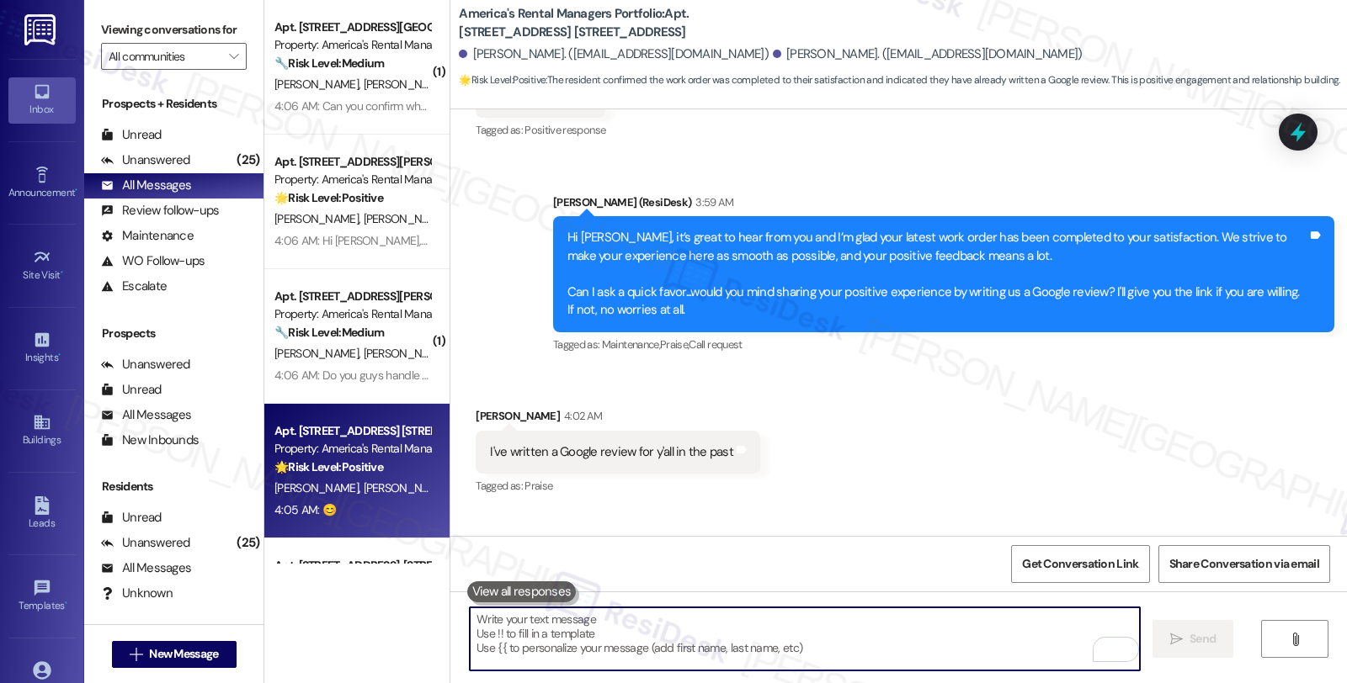
scroll to position [754, 0]
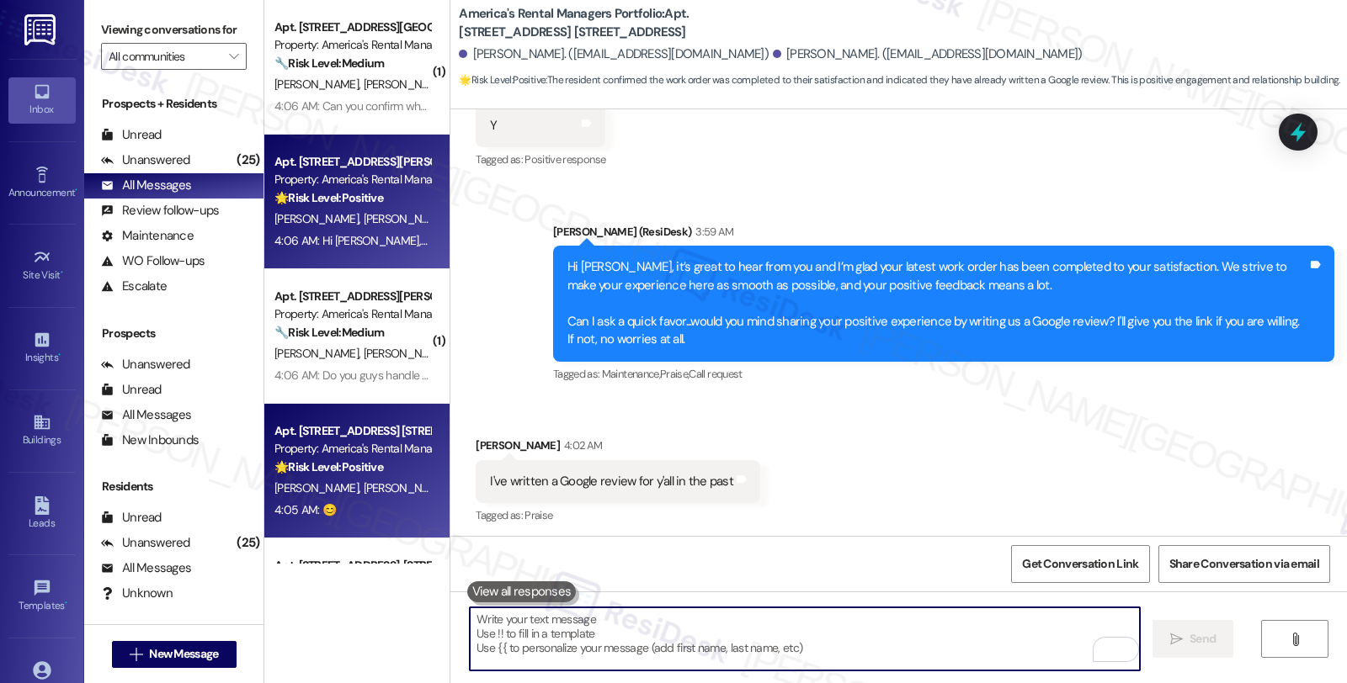
click at [396, 190] on div "🌟 Risk Level: Positive This is a positive engagement and relationship-building …" at bounding box center [352, 198] width 156 height 18
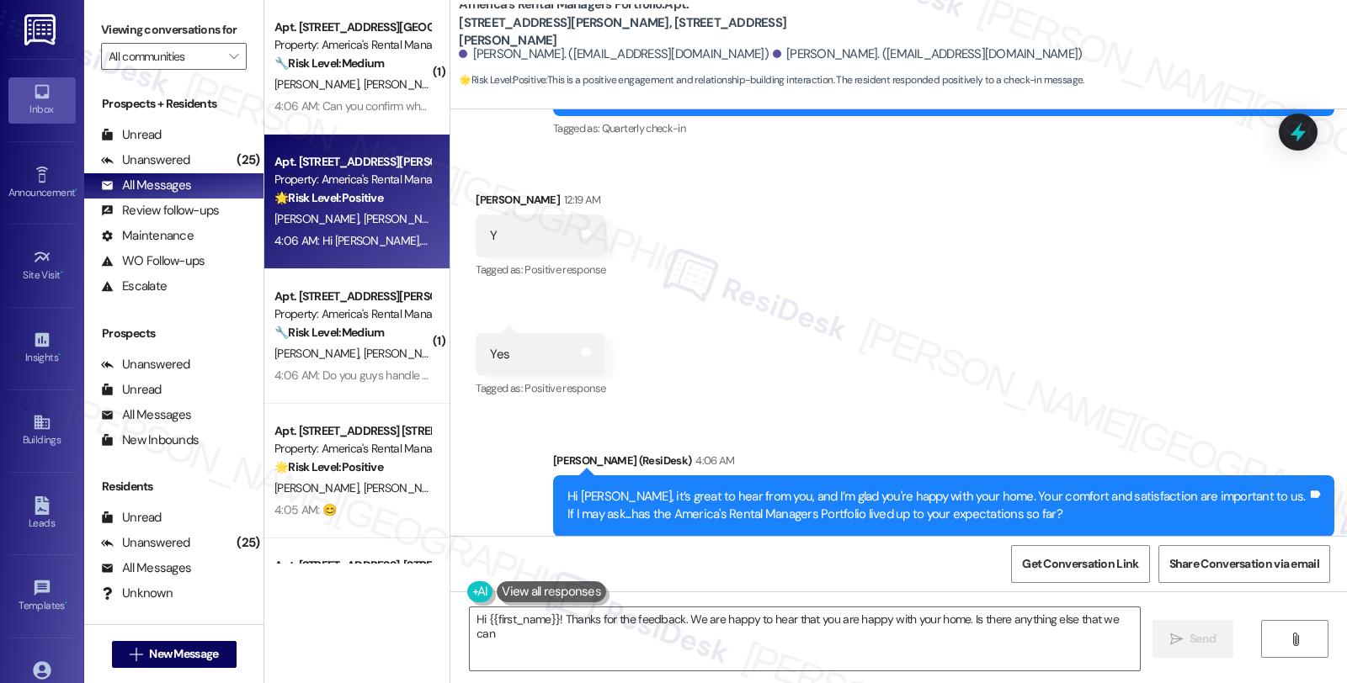
scroll to position [427, 0]
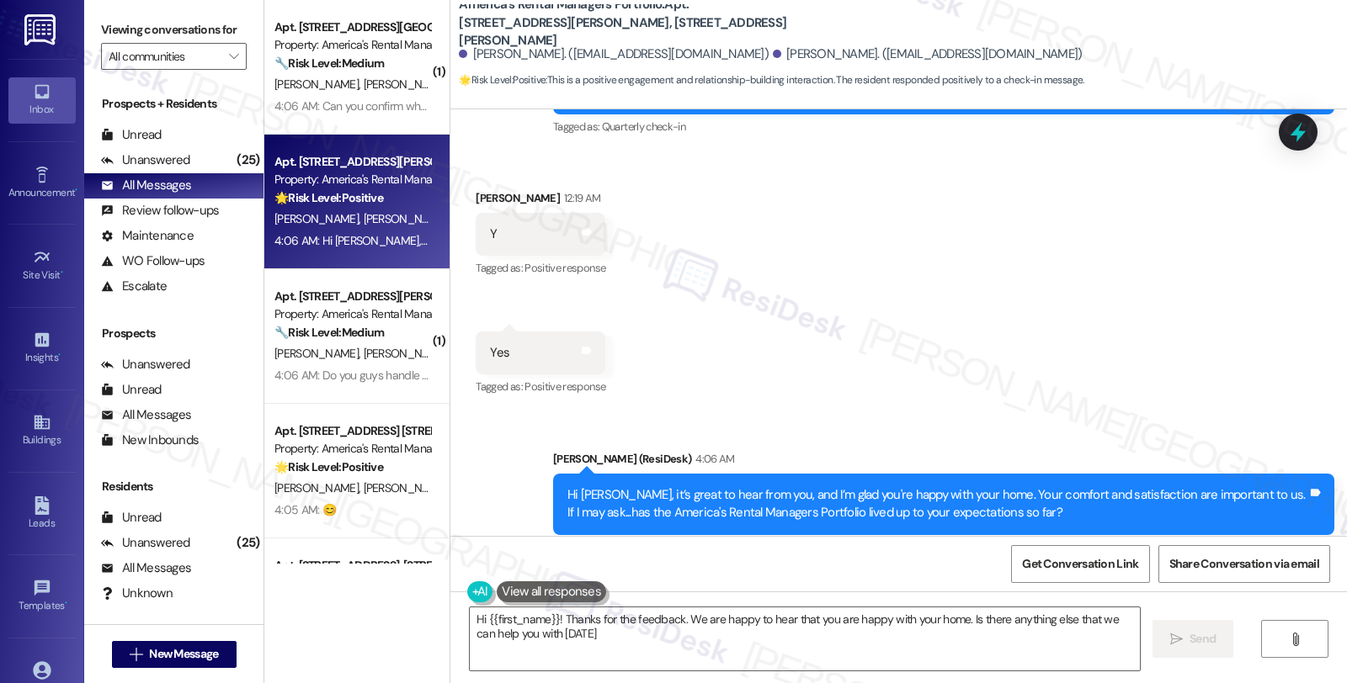
type textarea "Hi {{first_name}}! Thanks for the feedback. We are happy to hear that you are h…"
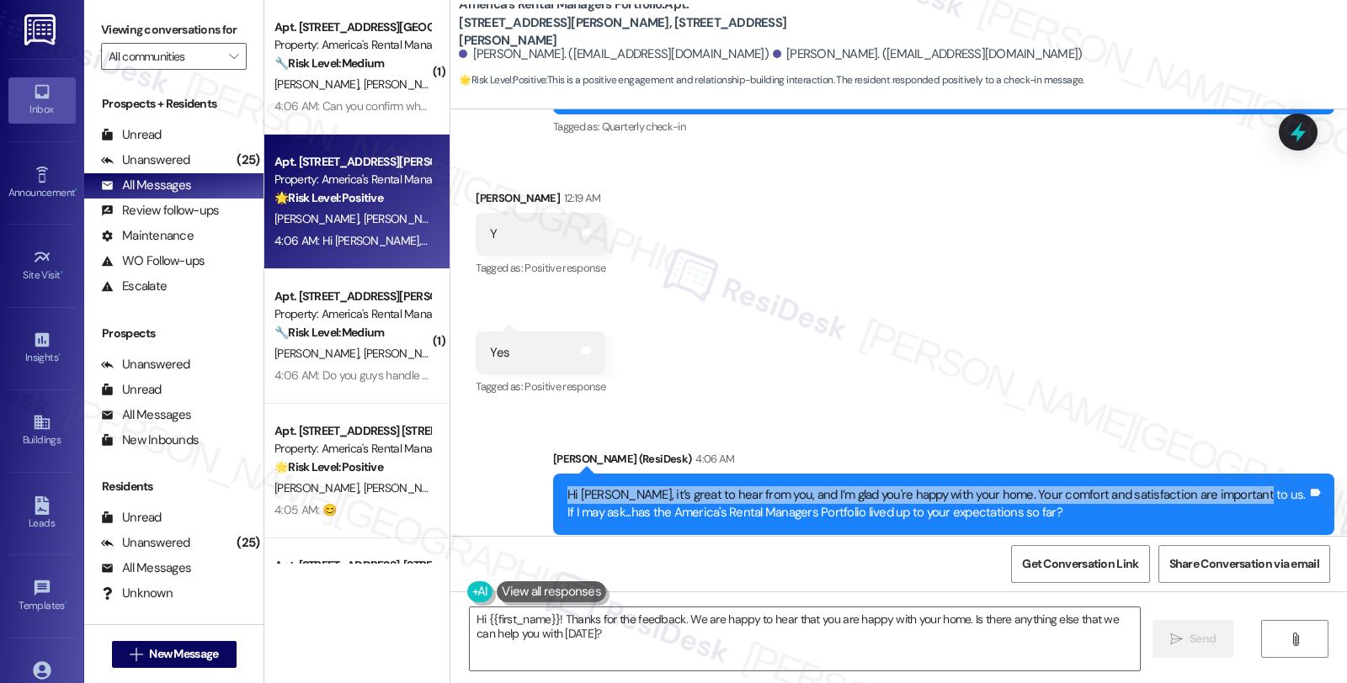
drag, startPoint x: 571, startPoint y: 455, endPoint x: 1223, endPoint y: 450, distance: 652.3
click at [1223, 487] on div "Hi Malia, it’s great to hear from you, and I’m glad you're happy with your home…" at bounding box center [937, 505] width 743 height 36
copy div "Hi Malia, it’s great to hear from you, and I’m glad you're happy with your home…"
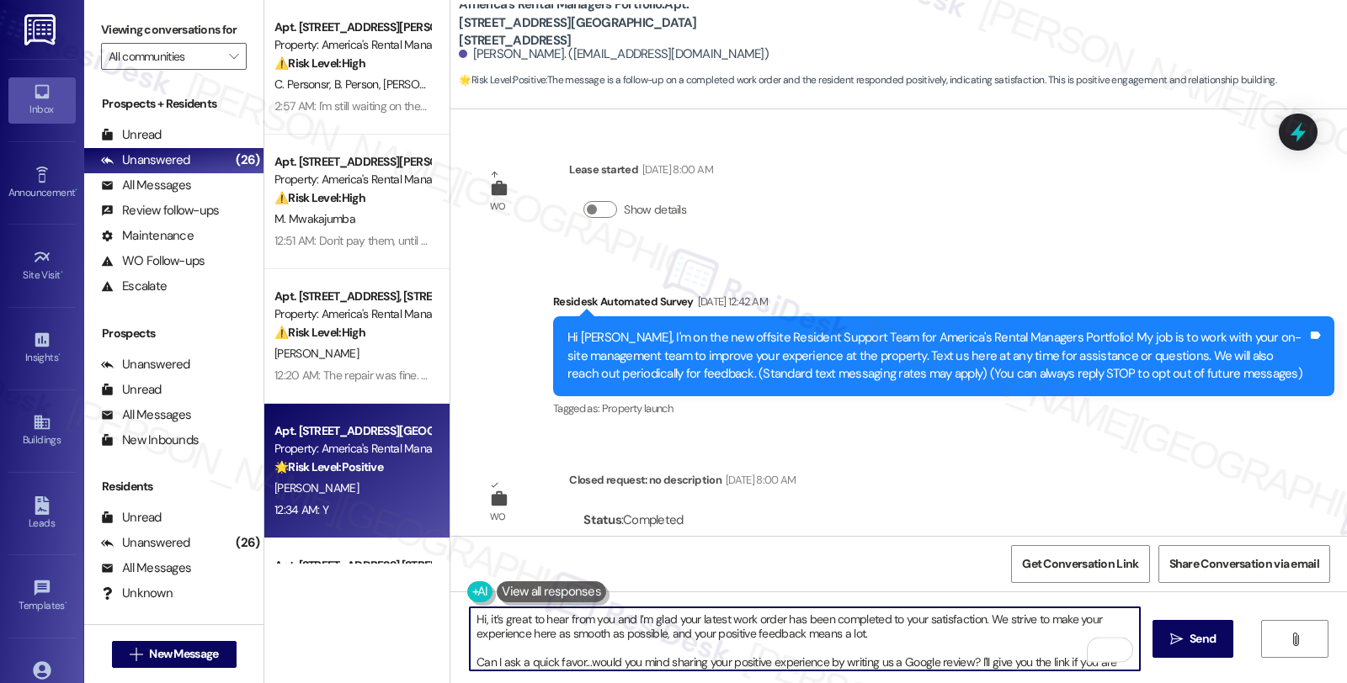
scroll to position [366, 0]
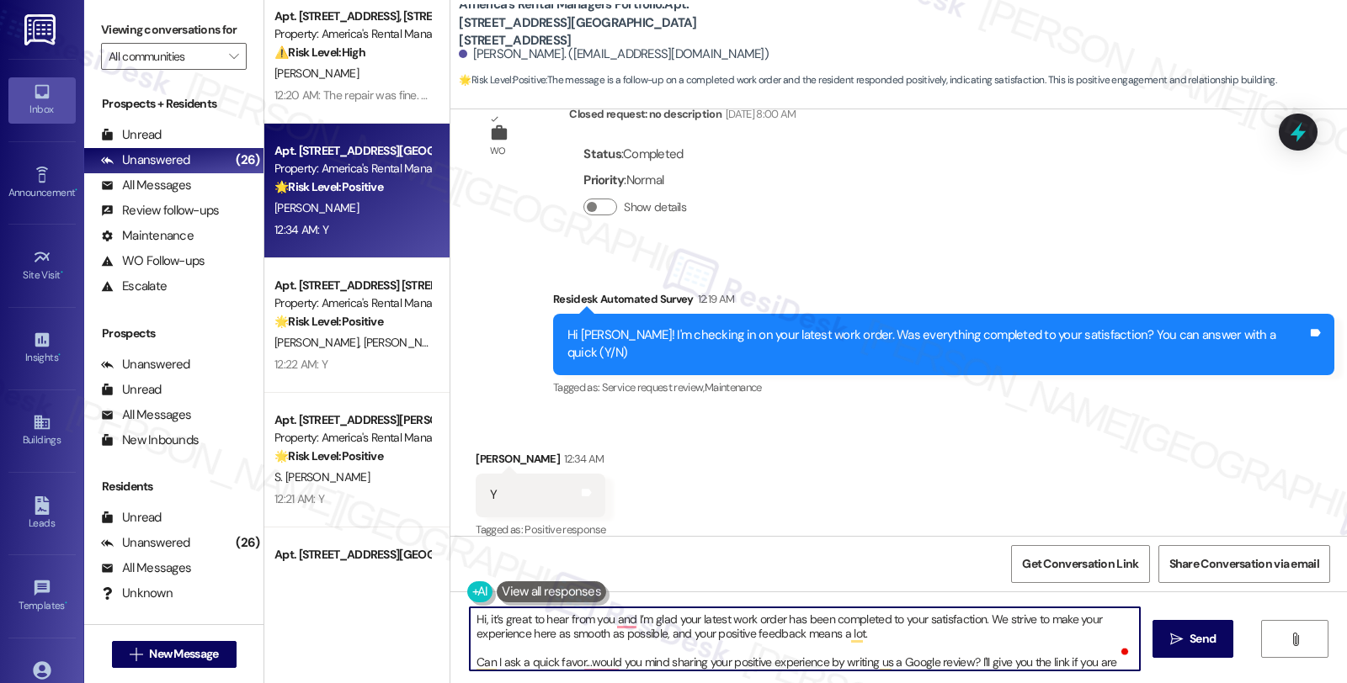
drag, startPoint x: 481, startPoint y: 625, endPoint x: 417, endPoint y: 613, distance: 65.2
click at [417, 614] on div "Apt. [STREET_ADDRESS][PERSON_NAME], [STREET_ADDRESS][PERSON_NAME] Property: Ame…" at bounding box center [805, 341] width 1082 height 683
type textarea "It’s great to hear from you and I’m glad your latest work order has been comple…"
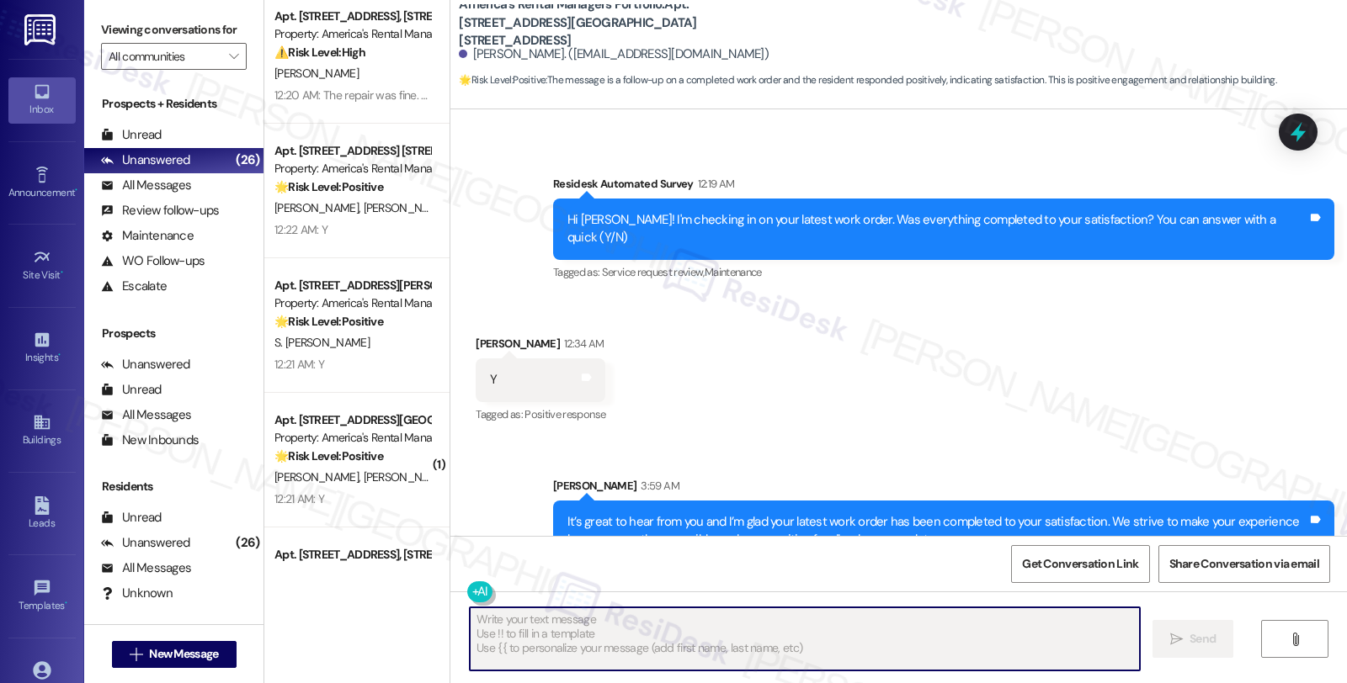
scroll to position [556, 0]
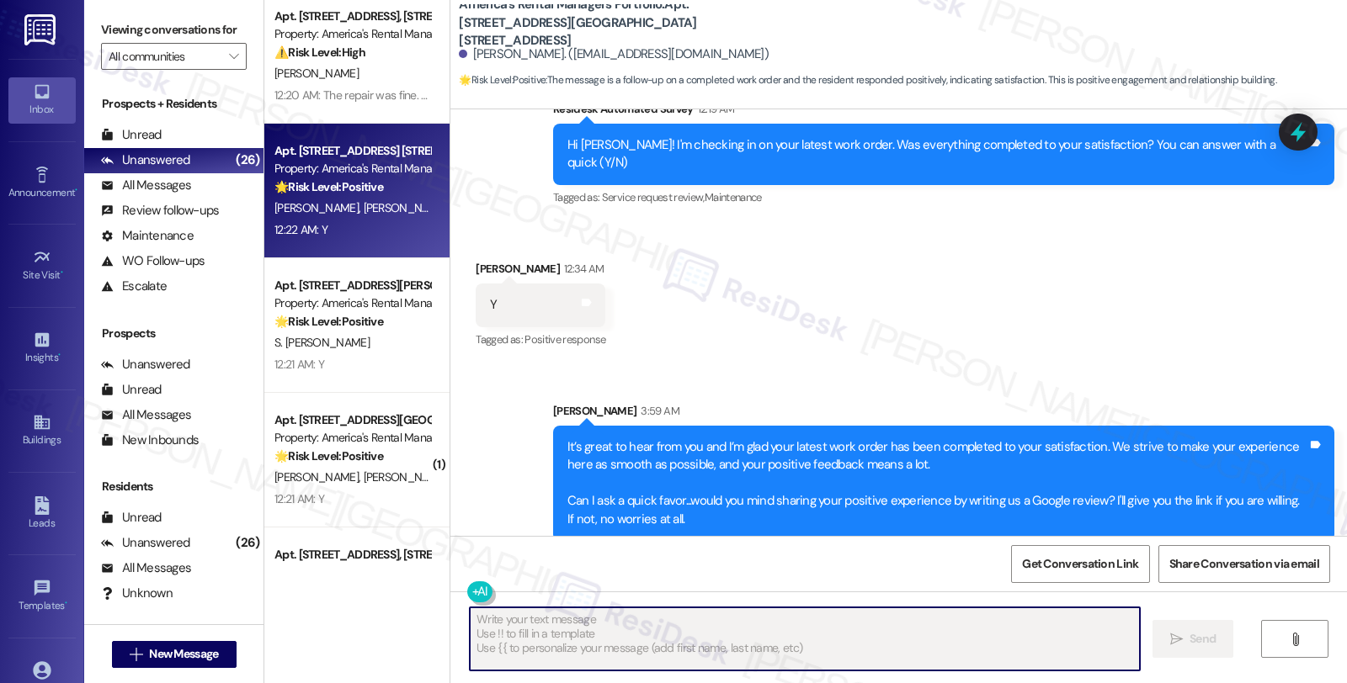
click at [364, 207] on span "[PERSON_NAME]" at bounding box center [406, 207] width 84 height 15
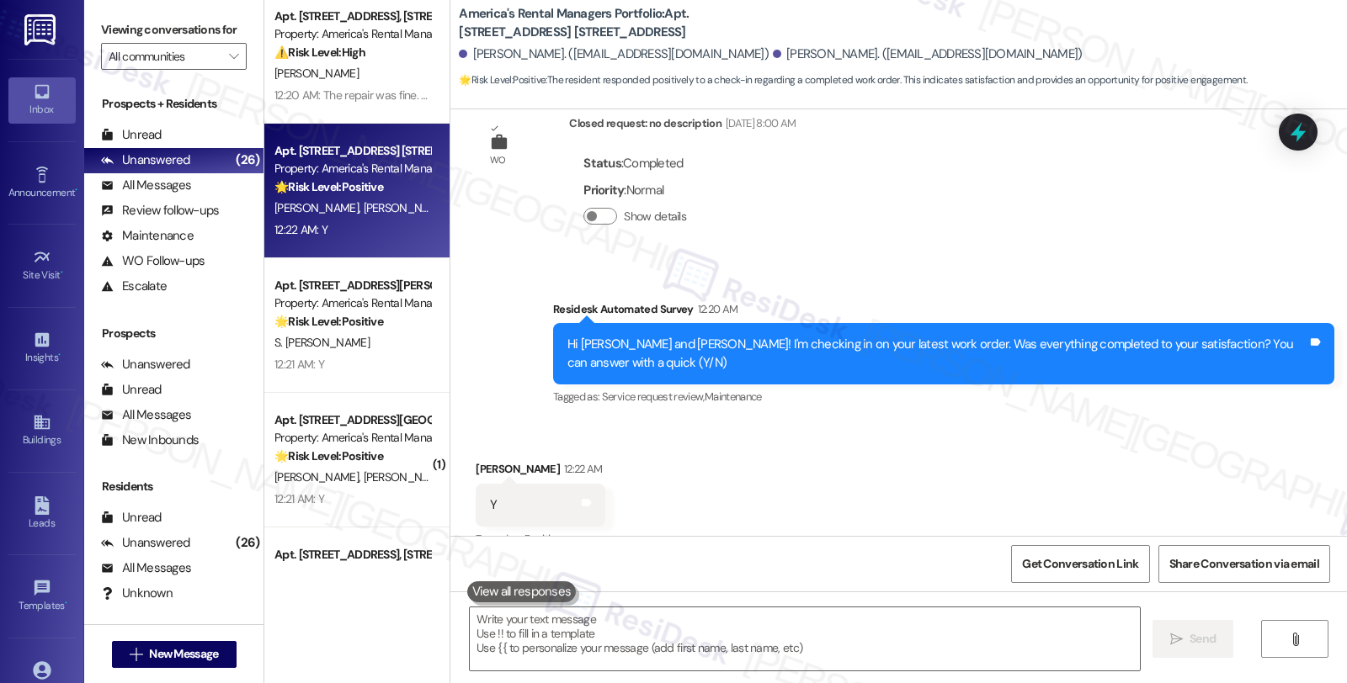
scroll to position [385, 0]
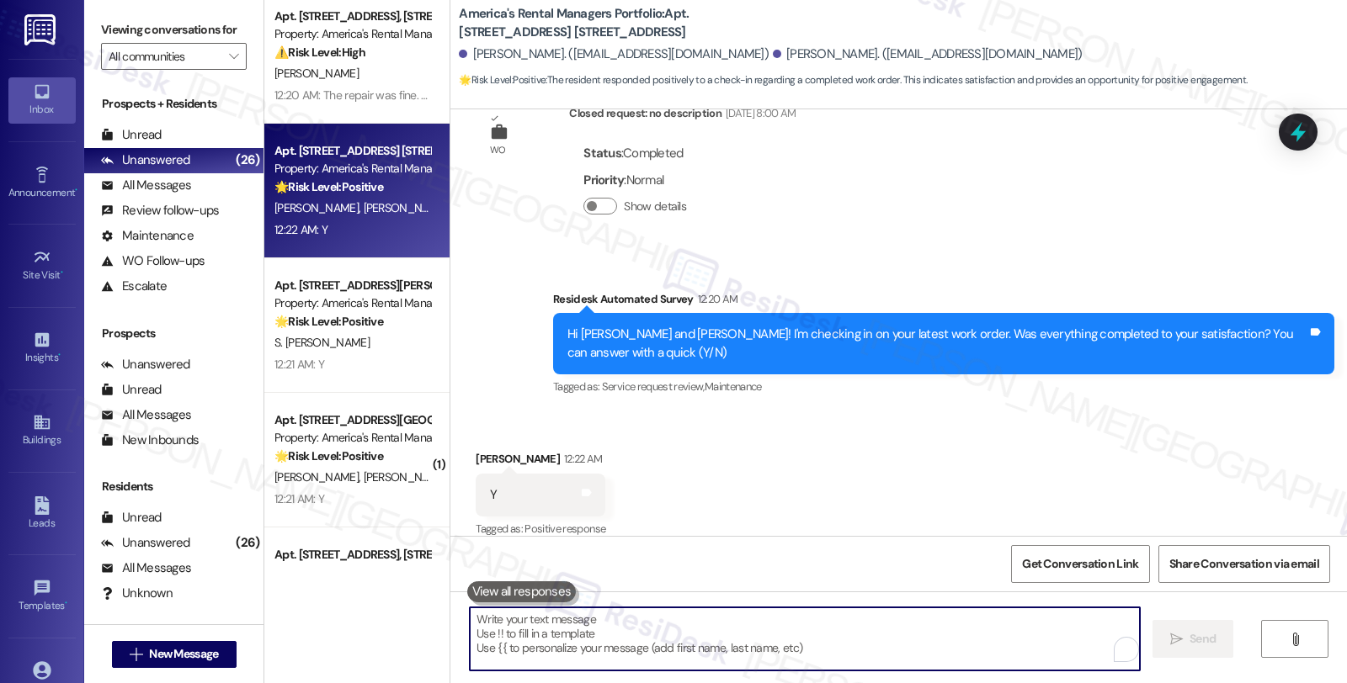
click at [648, 636] on textarea "To enrich screen reader interactions, please activate Accessibility in Grammarl…" at bounding box center [805, 639] width 670 height 63
paste textarea "Hi, it’s great to hear from you and I’m glad your latest work order has been co…"
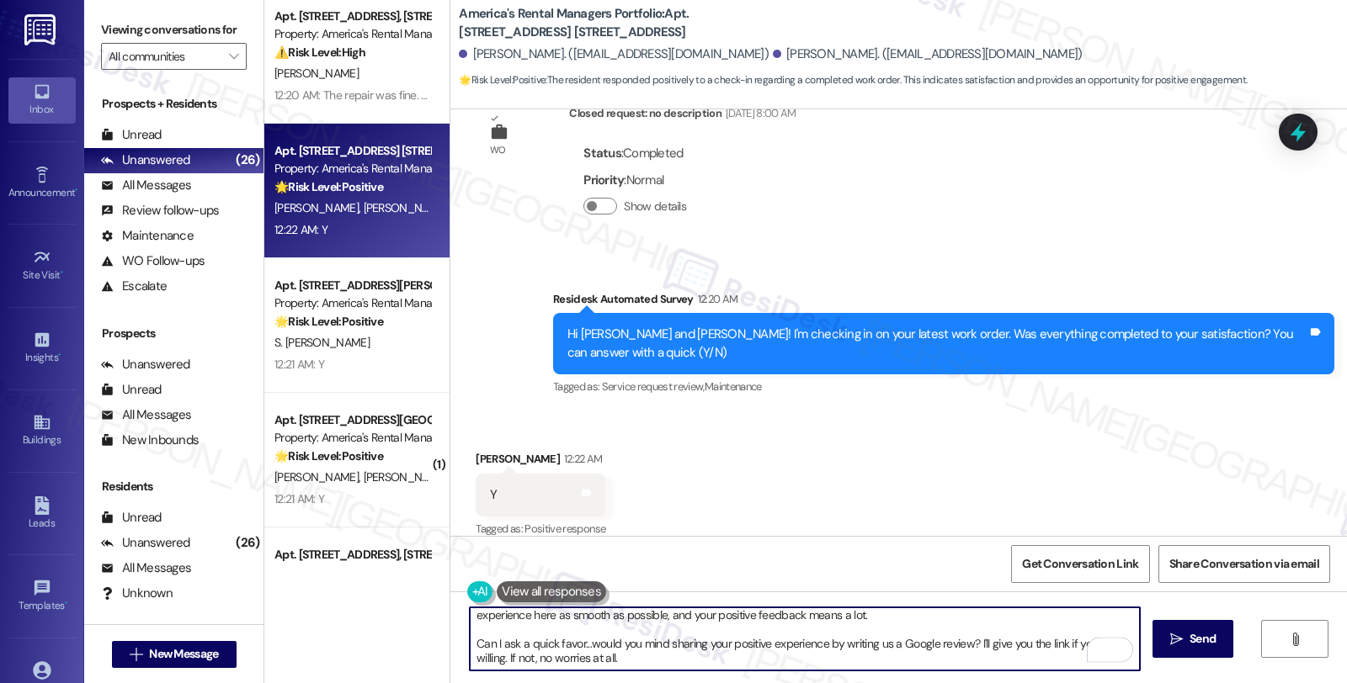
scroll to position [0, 0]
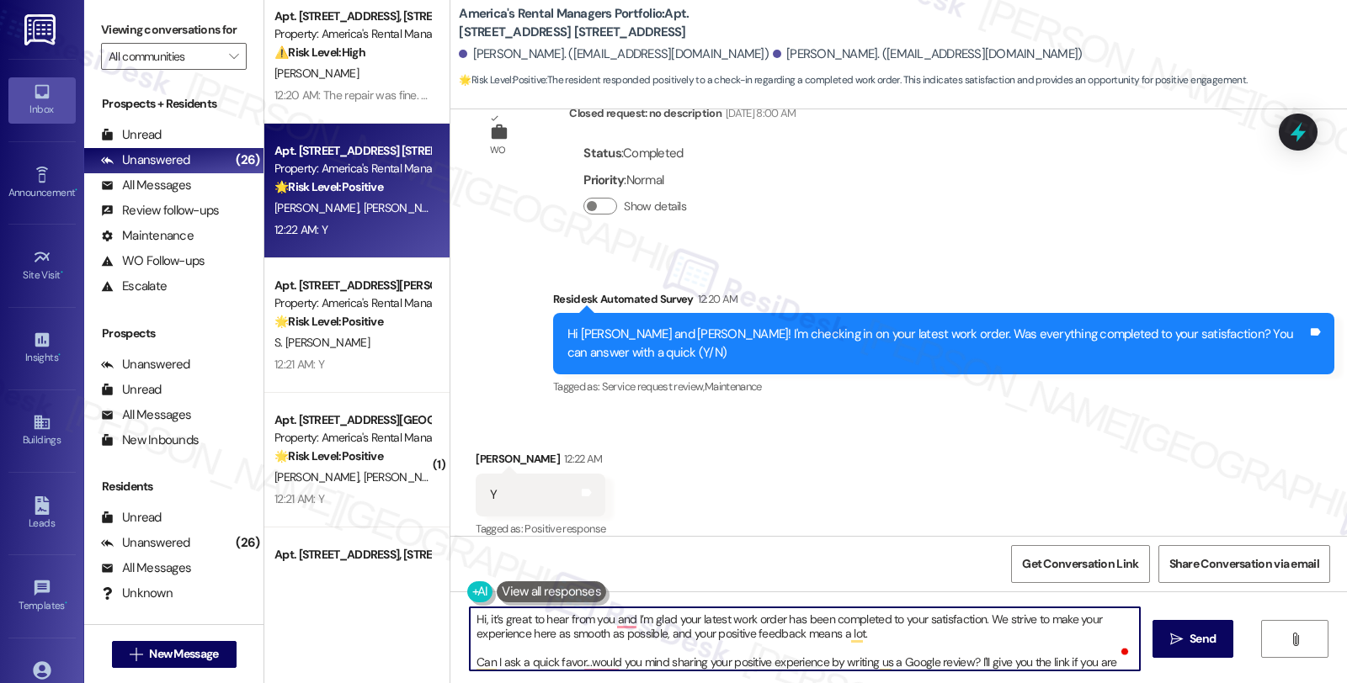
click at [473, 620] on textarea "Hi, it’s great to hear from you and I’m glad your latest work order has been co…" at bounding box center [805, 639] width 670 height 63
type textarea "Hi Alec, it’s great to hear from you and I’m glad your latest work order has be…"
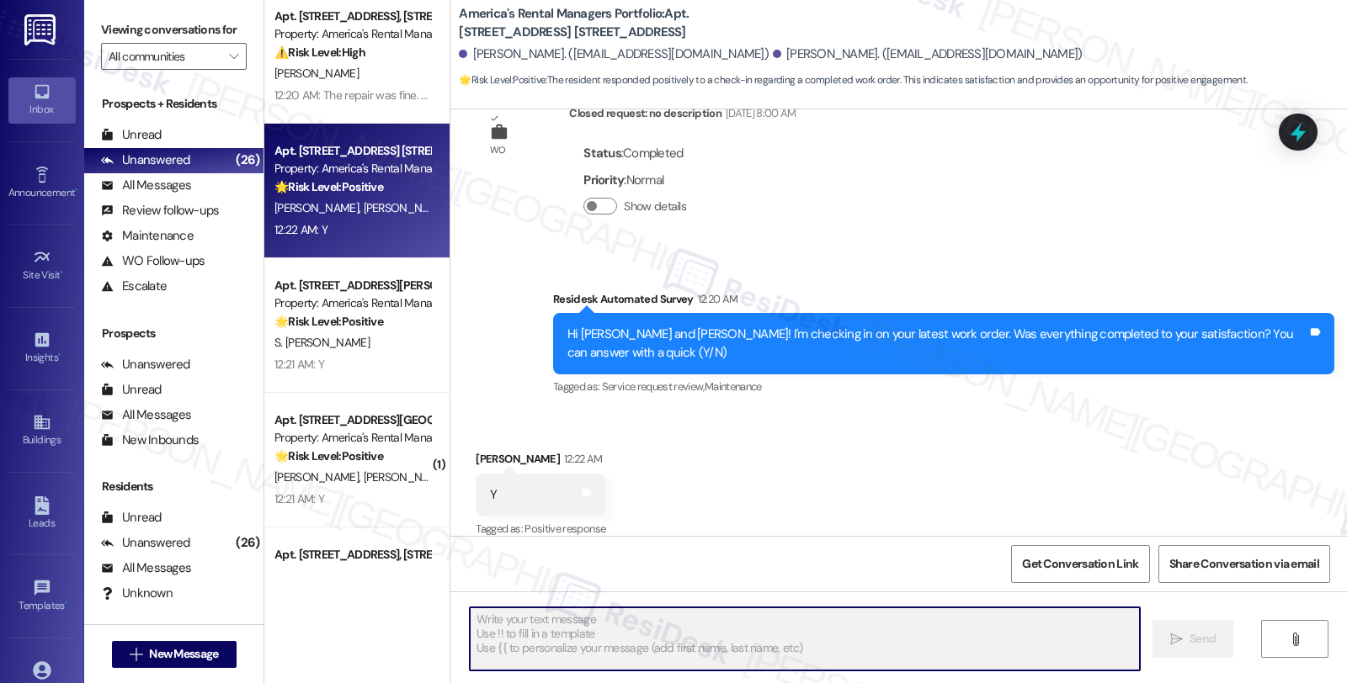
scroll to position [384, 0]
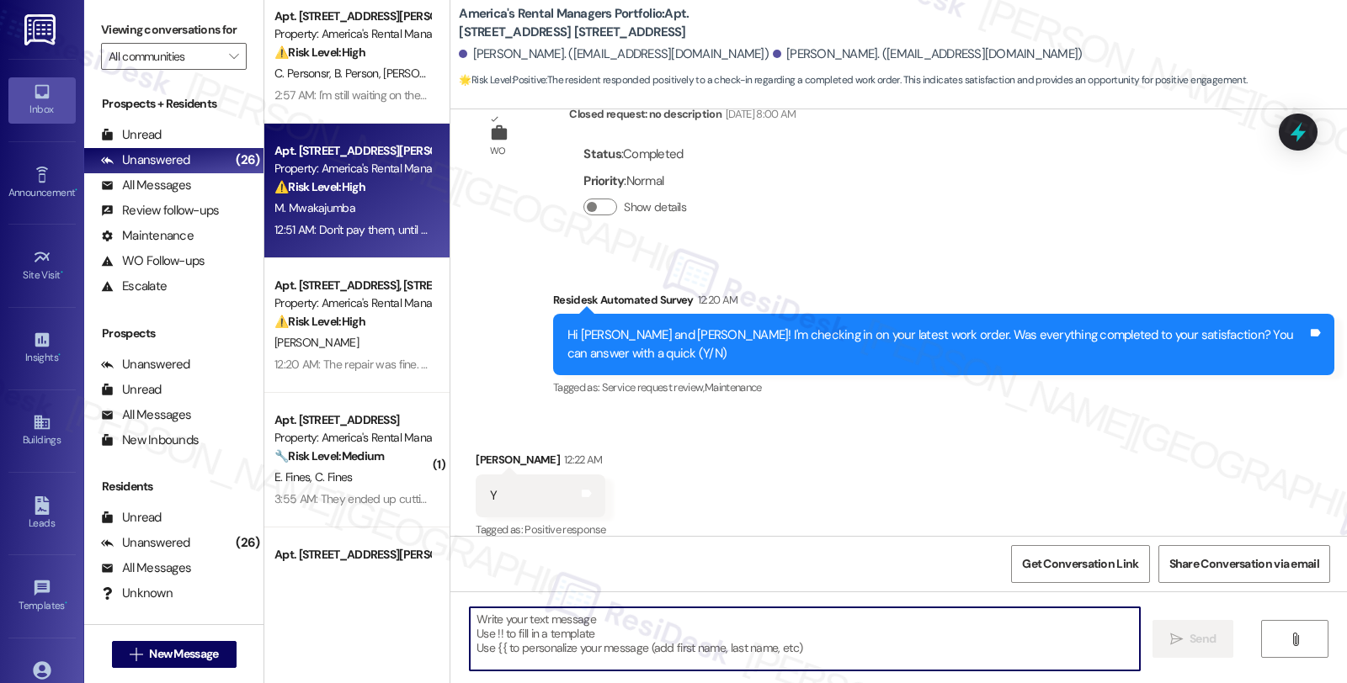
click at [375, 223] on div "12:51 AM: Don't pay them, until you clear this with them. They are using the sa…" at bounding box center [576, 229] width 604 height 15
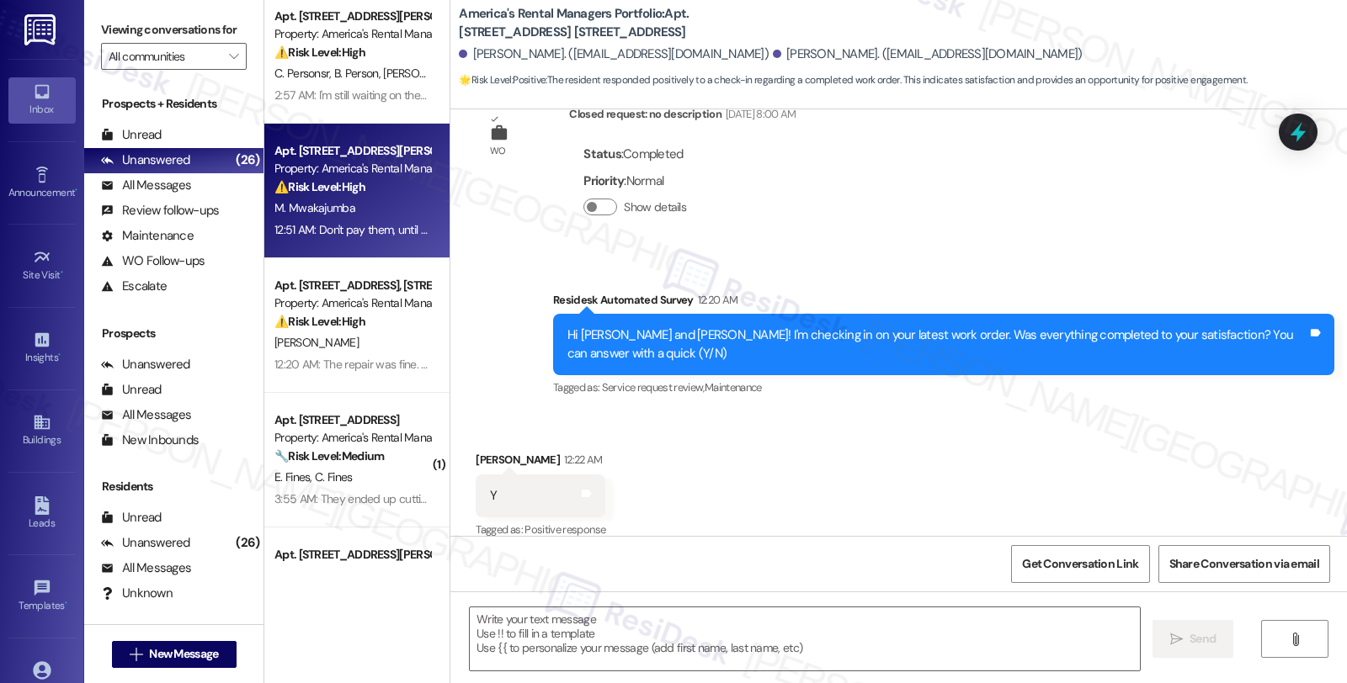
type textarea "Fetching suggested responses. Please feel free to read through the conversation…"
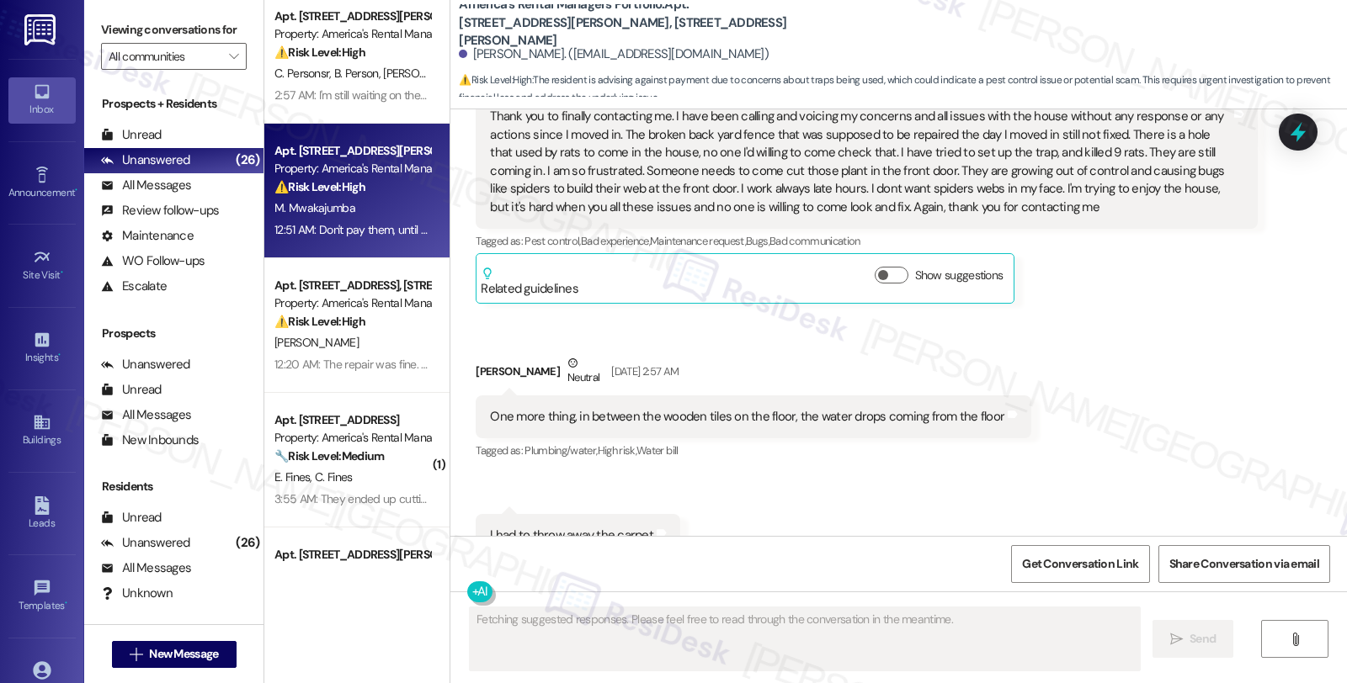
scroll to position [15241, 0]
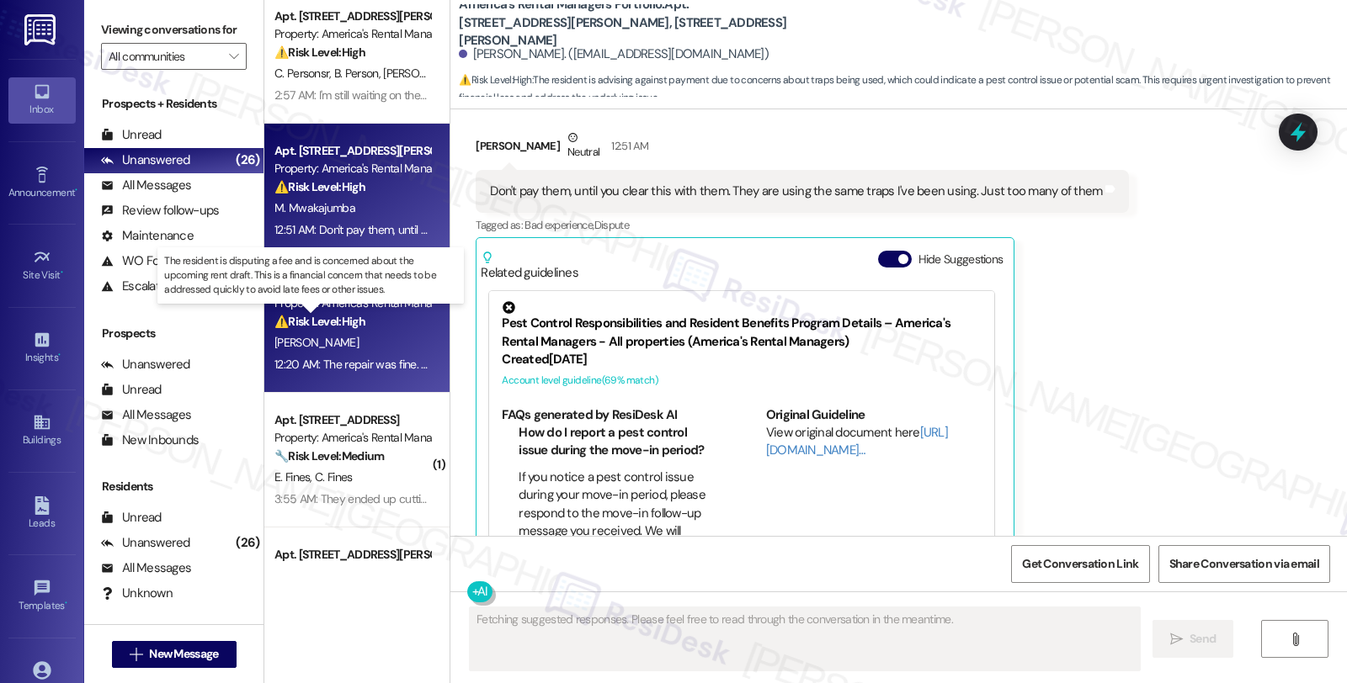
click at [318, 315] on strong "⚠️ Risk Level: High" at bounding box center [319, 321] width 91 height 15
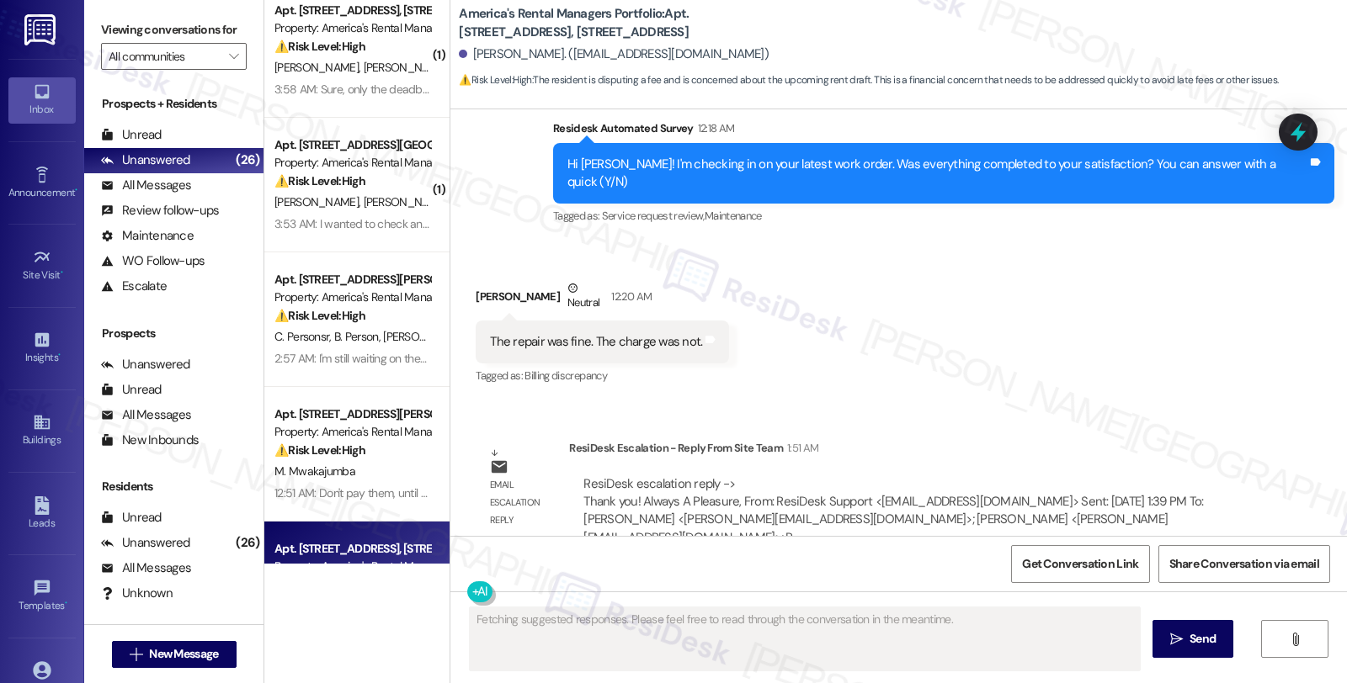
scroll to position [0, 0]
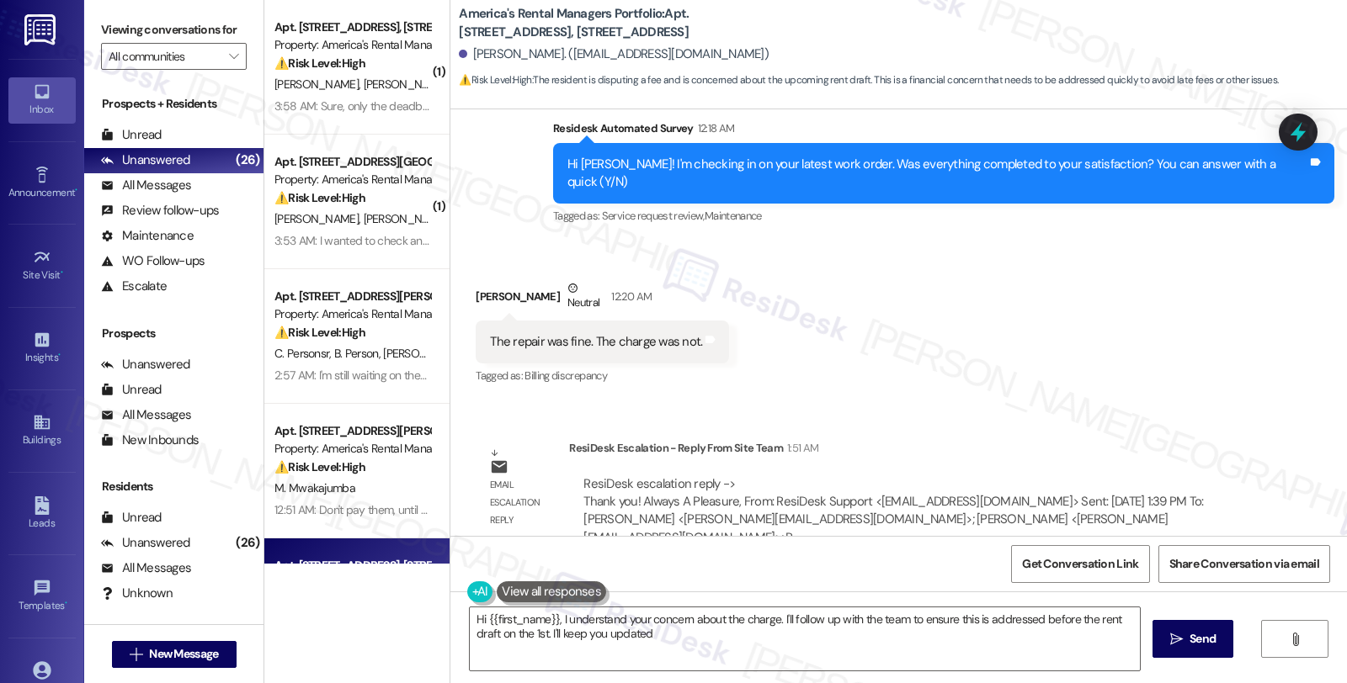
type textarea "Hi {{first_name}}, I understand your concern about the charge. I'll follow up w…"
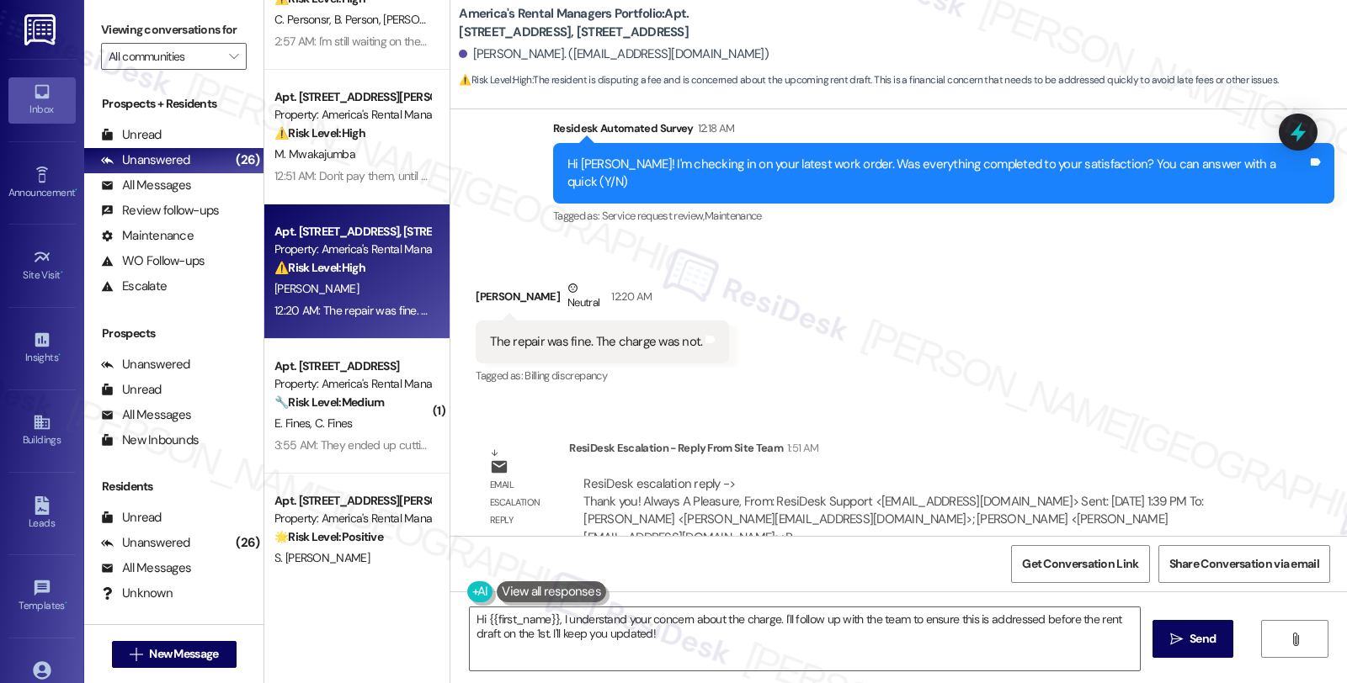
scroll to position [374, 0]
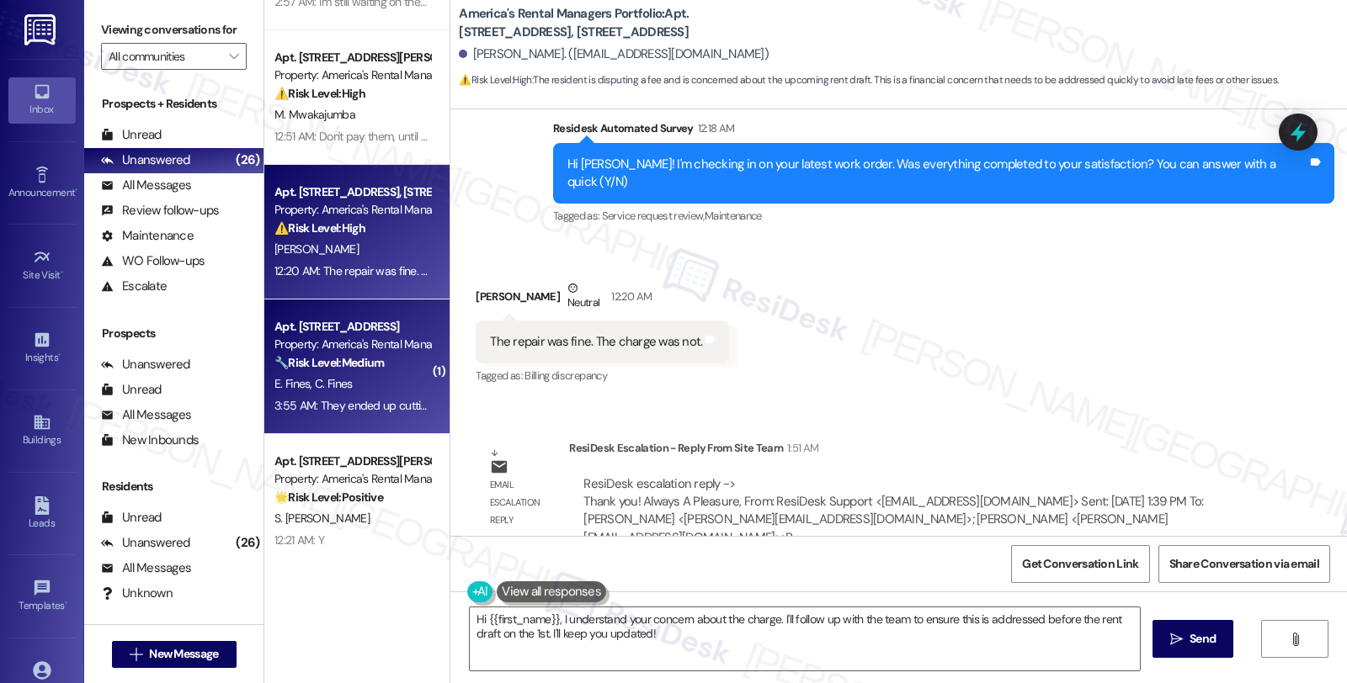
click at [380, 364] on div "🔧 Risk Level: Medium The resident initially reported a concern about a neighbor…" at bounding box center [352, 363] width 156 height 18
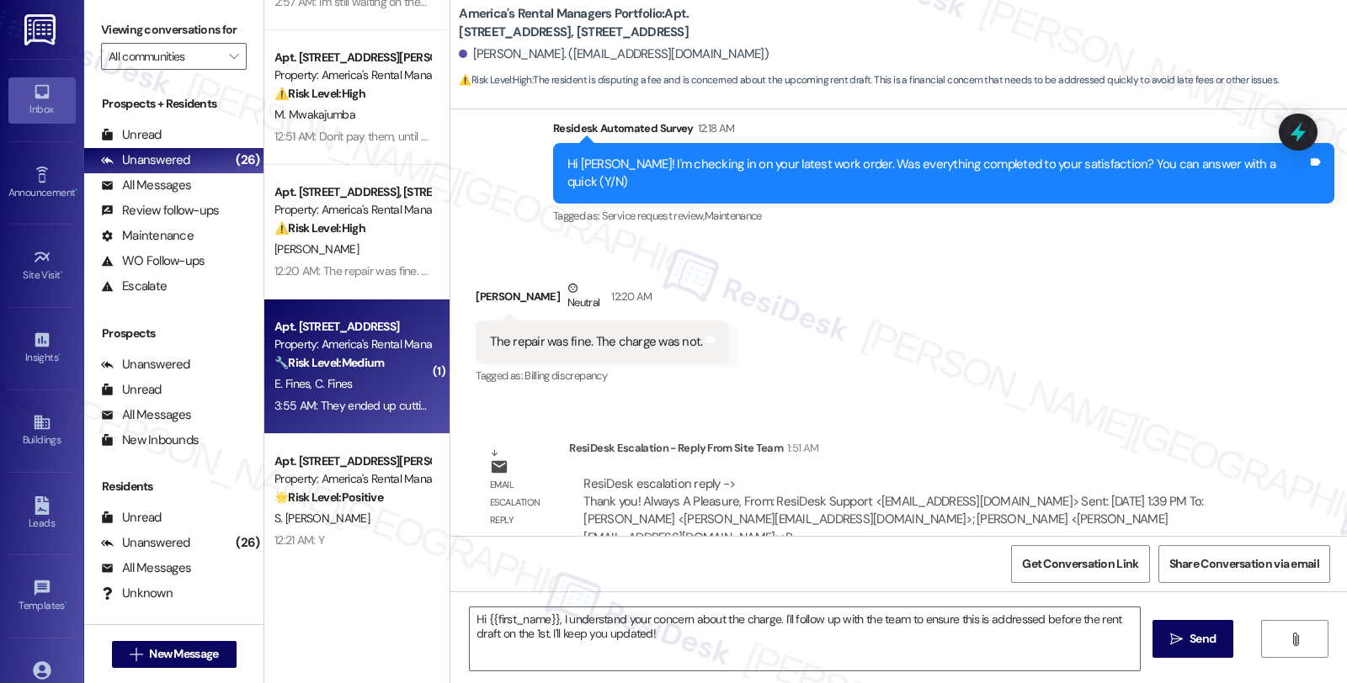
type textarea "Fetching suggested responses. Please feel free to read through the conversation…"
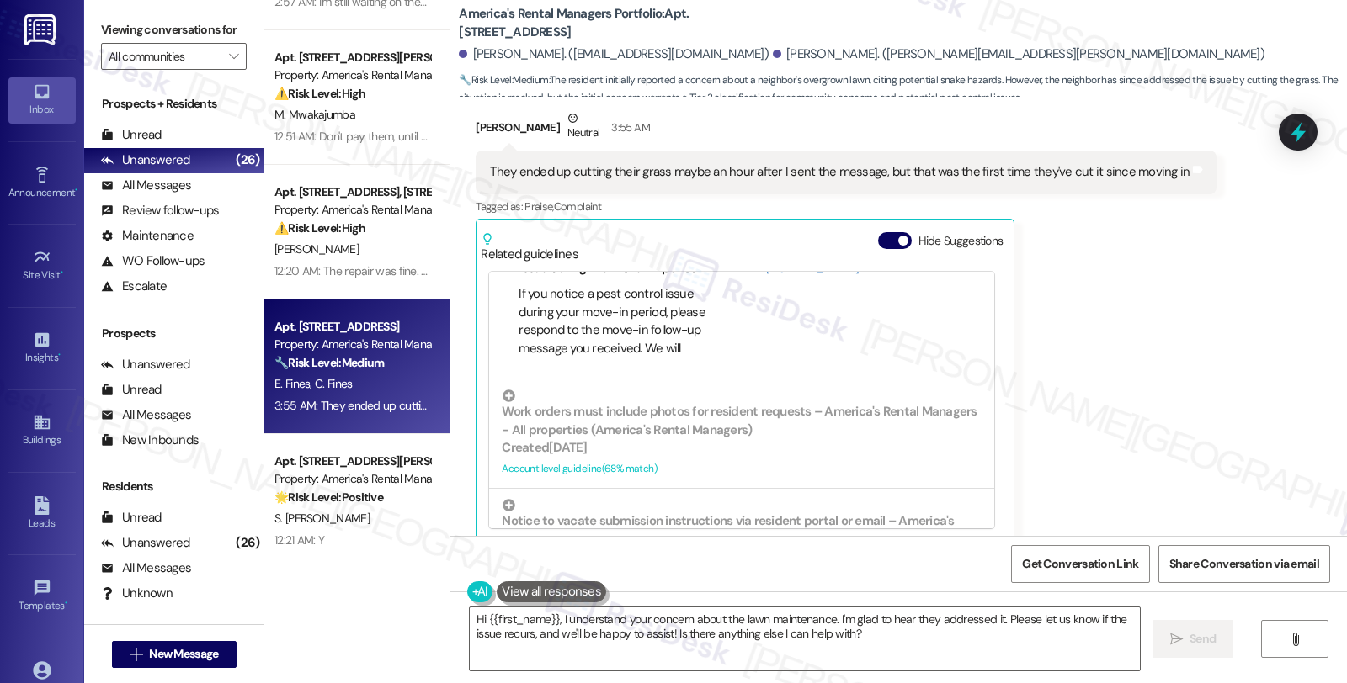
scroll to position [187, 0]
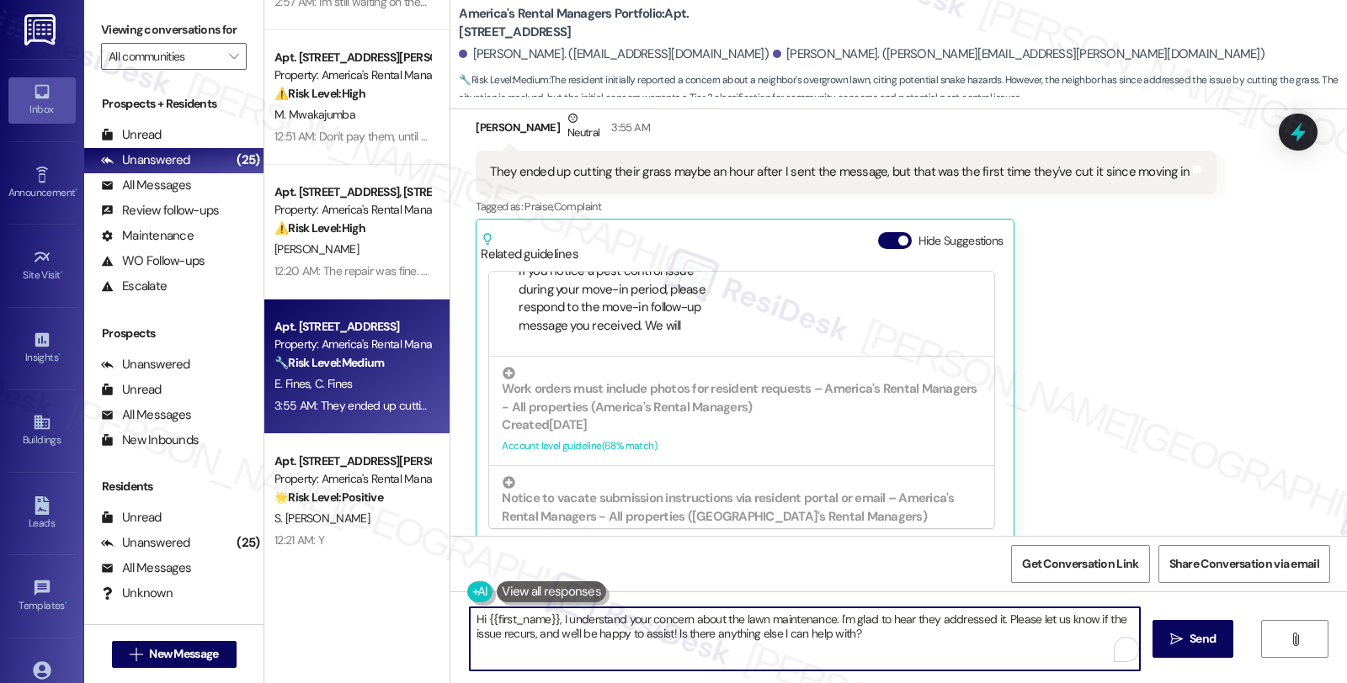
click at [470, 619] on textarea "Hi {{first_name}}, I understand your concern about the lawn maintenance. I'm gl…" at bounding box center [805, 639] width 670 height 63
click at [827, 621] on textarea "Hi {{first_name}}, I understand your concern about the lawn maintenance. I'm gl…" at bounding box center [805, 639] width 670 height 63
click at [725, 617] on textarea "I'm glad to hear they addressed it. Please let us know if the issue recurs, and…" at bounding box center [805, 639] width 670 height 63
drag, startPoint x: 732, startPoint y: 619, endPoint x: 780, endPoint y: 680, distance: 78.0
click at [780, 680] on div "I'm glad to hear they addressed it. Please let us know if the issue recurs, and…" at bounding box center [898, 655] width 896 height 126
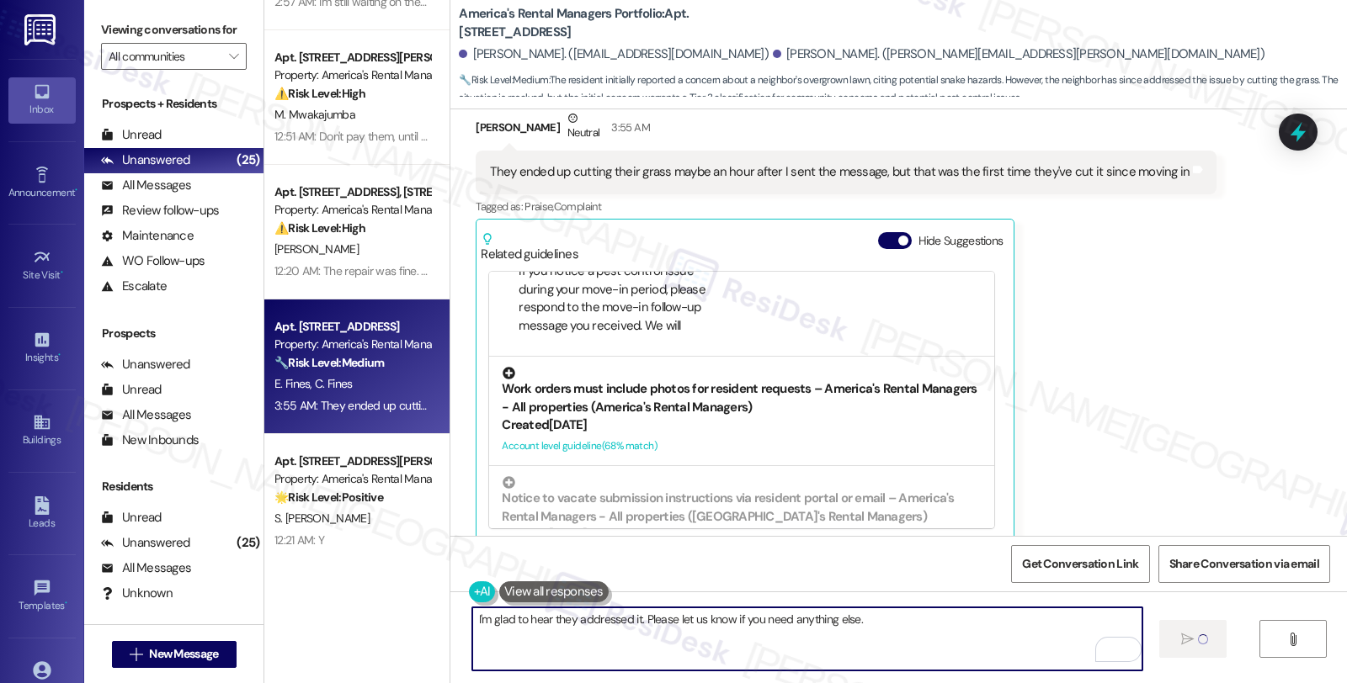
type textarea "I'm glad to hear they addressed it. Please let us know if you need anything els…"
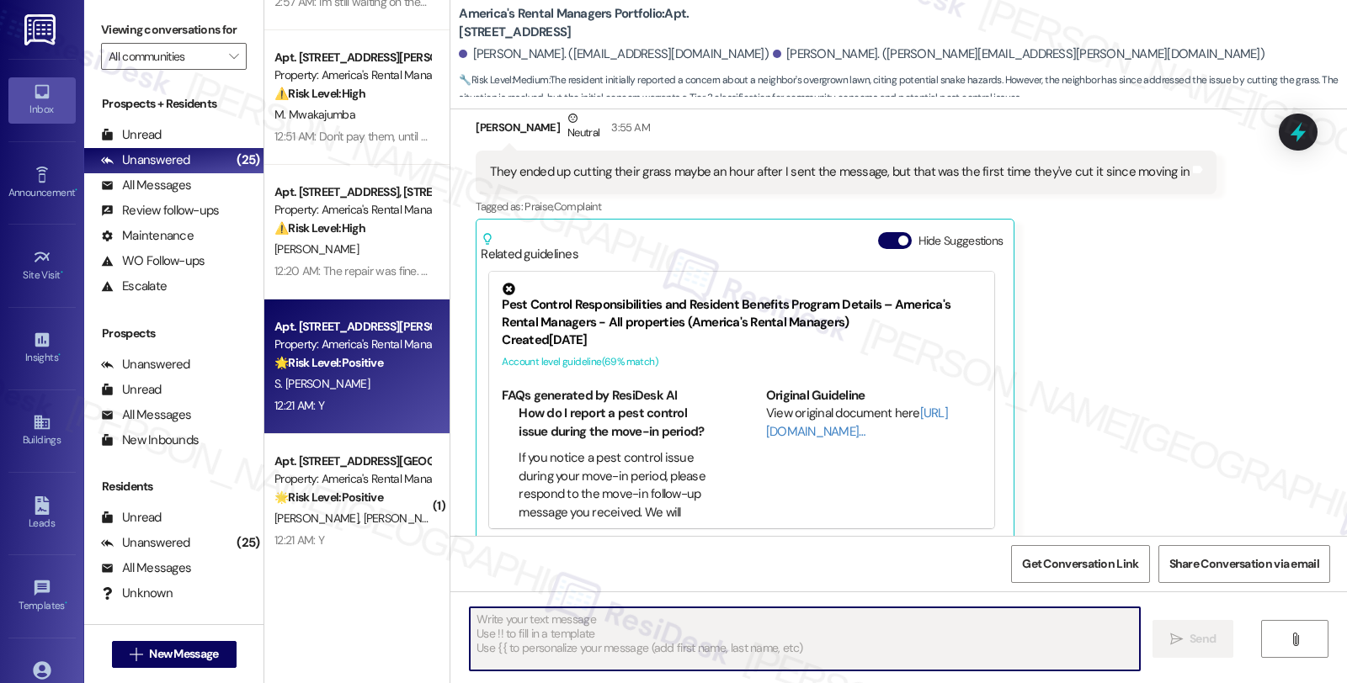
click at [359, 396] on div "12:21 AM: Y 12:21 AM: Y" at bounding box center [352, 406] width 159 height 21
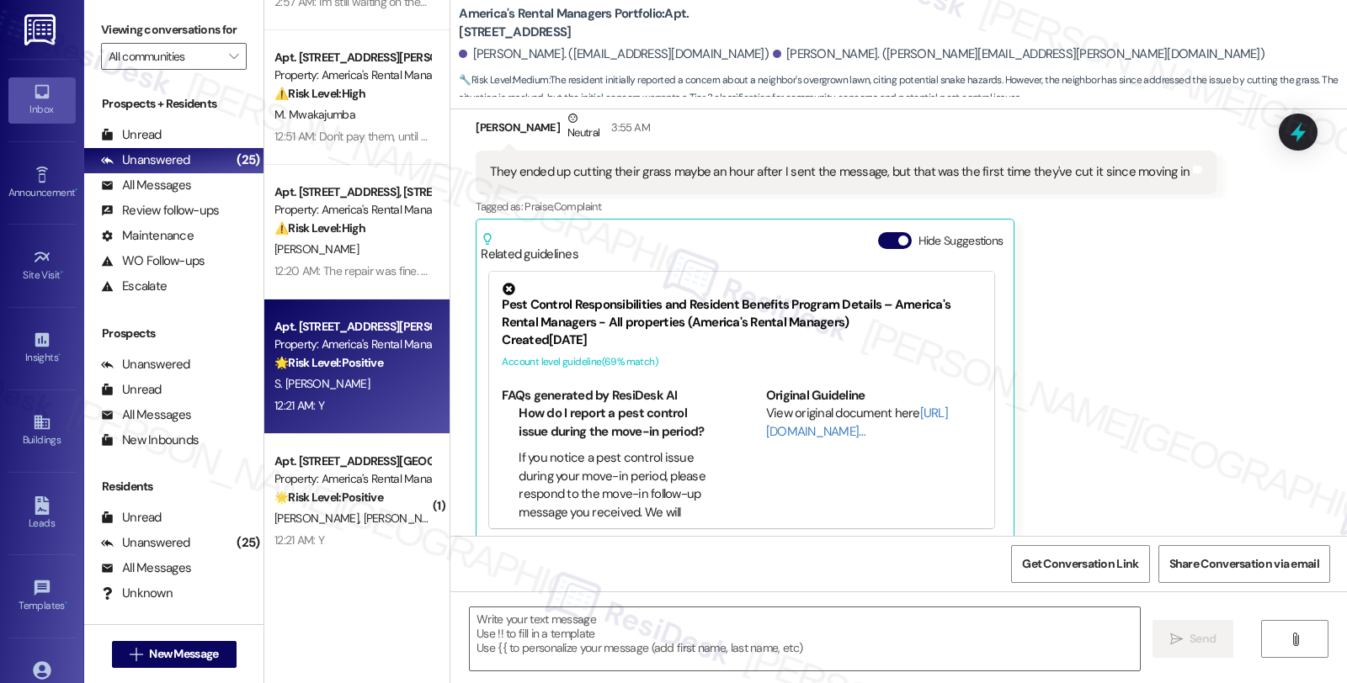
type textarea "Fetching suggested responses. Please feel free to read through the conversation…"
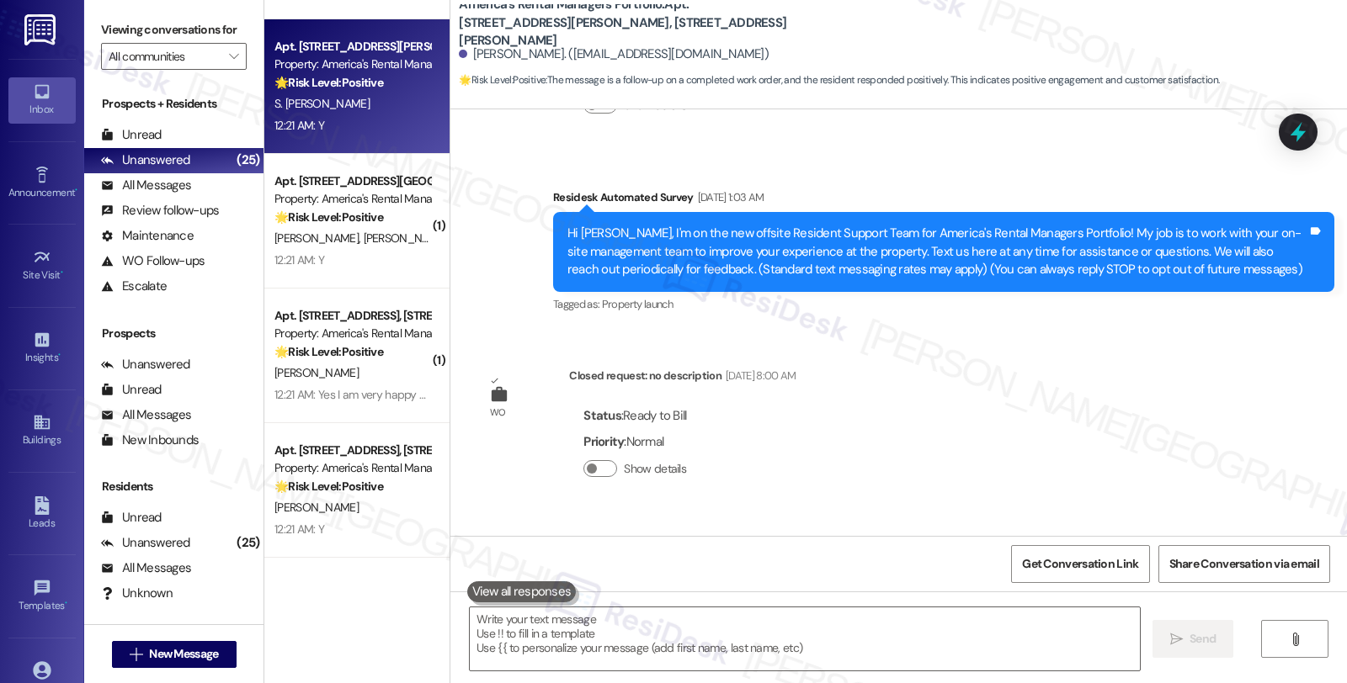
scroll to position [366, 0]
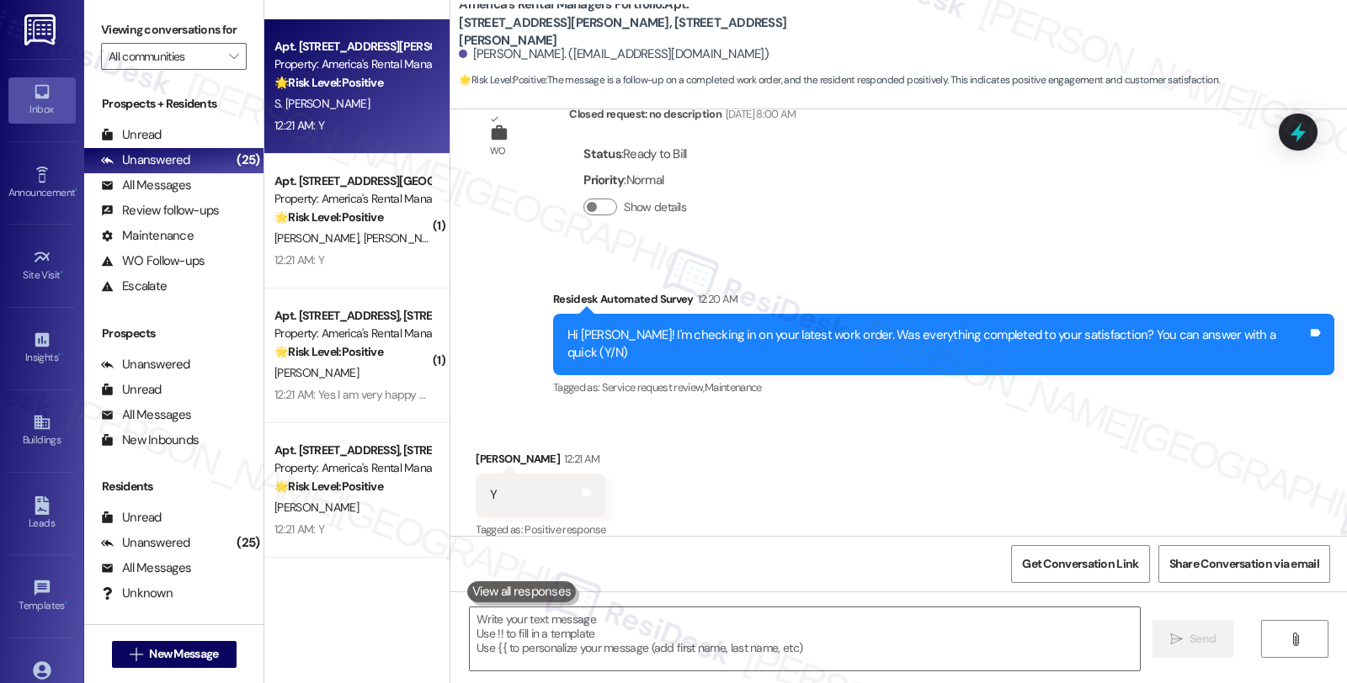
drag, startPoint x: 813, startPoint y: 459, endPoint x: 810, endPoint y: 471, distance: 13.1
click at [813, 459] on div "Received via SMS Stephanie David 12:21 AM Y Tags and notes Tagged as: Positive …" at bounding box center [898, 483] width 896 height 142
click at [600, 636] on textarea at bounding box center [805, 639] width 670 height 63
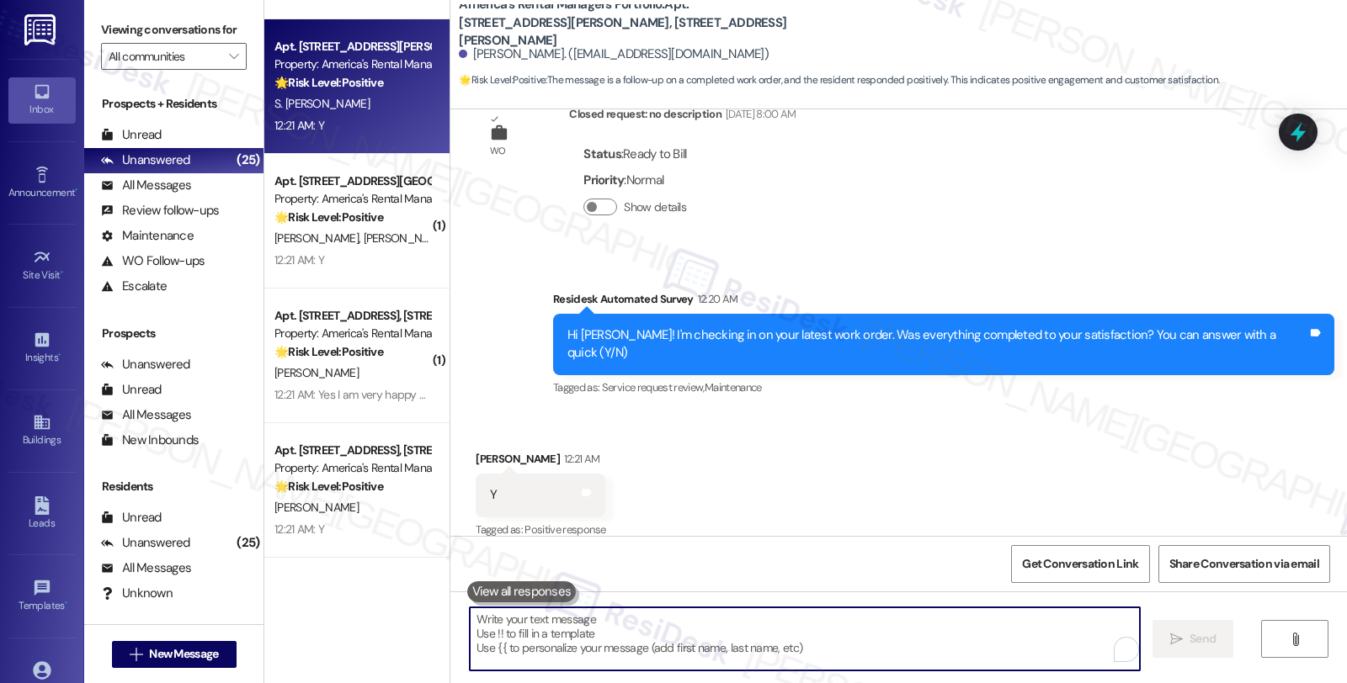
paste textarea "Hi, it’s great to hear from you and I’m glad your latest work order has been co…"
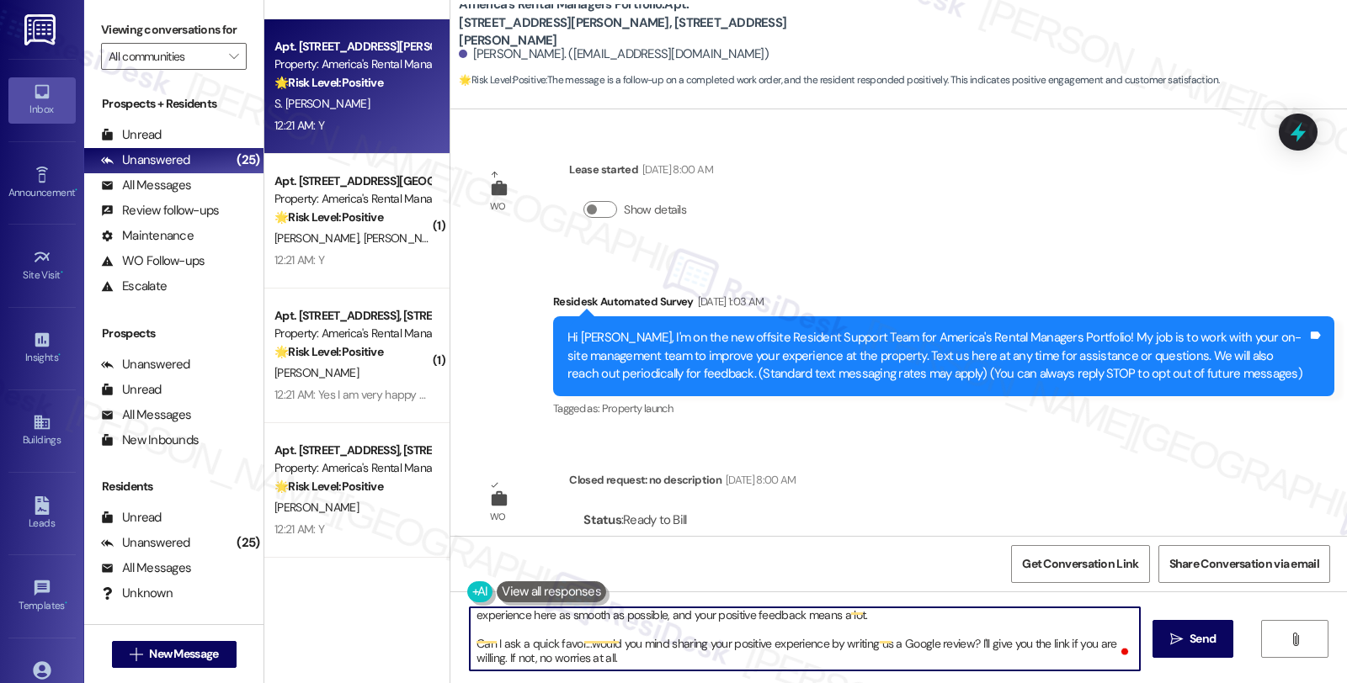
scroll to position [0, 0]
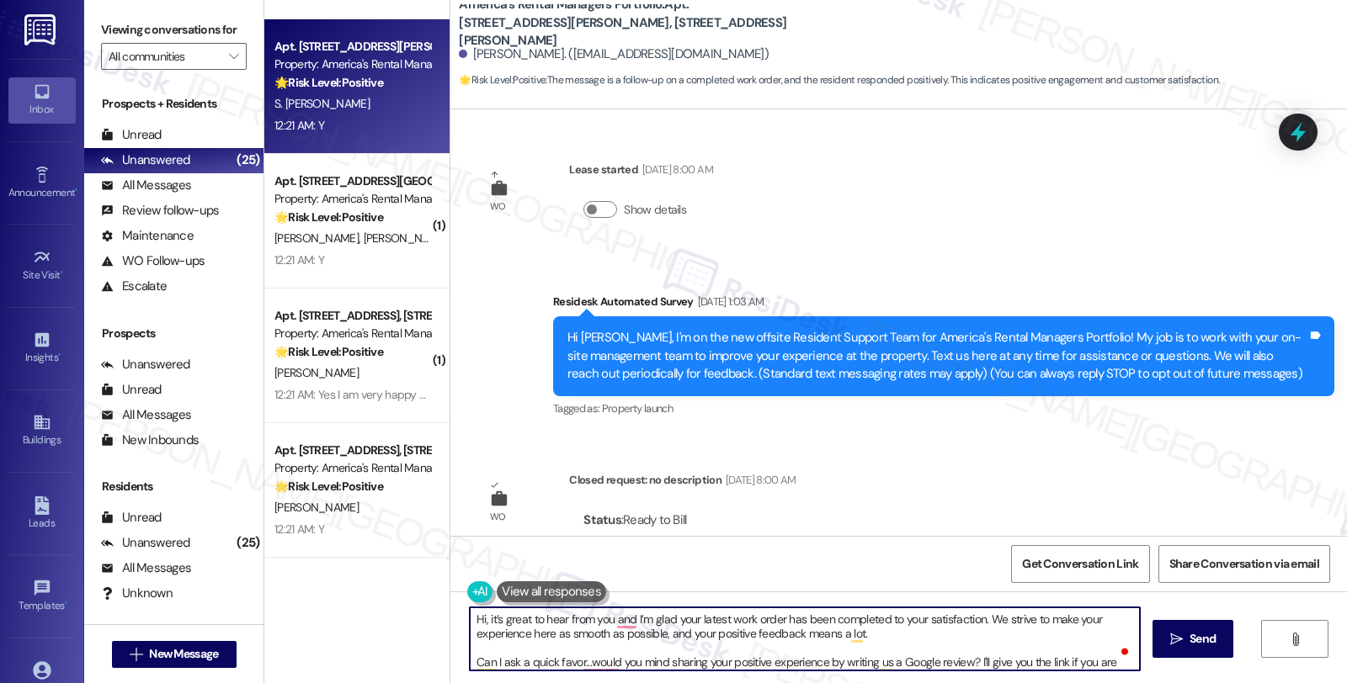
drag, startPoint x: 478, startPoint y: 620, endPoint x: 388, endPoint y: 620, distance: 90.1
click at [388, 620] on div "Apt. 600 McAdory Ave, 600 McAdory Ave Property: America's Rental Managers Portf…" at bounding box center [805, 341] width 1082 height 683
type textarea "Fetching suggested responses. Please feel free to read through the conversation…"
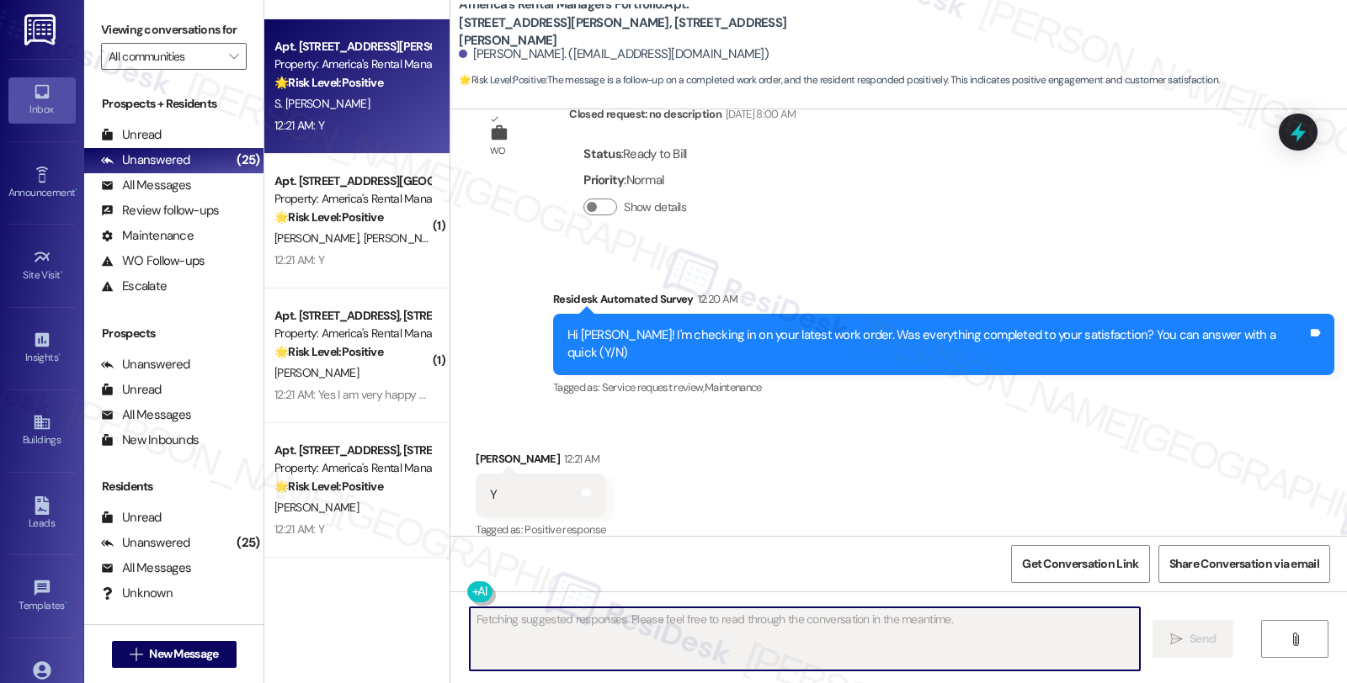
scroll to position [556, 0]
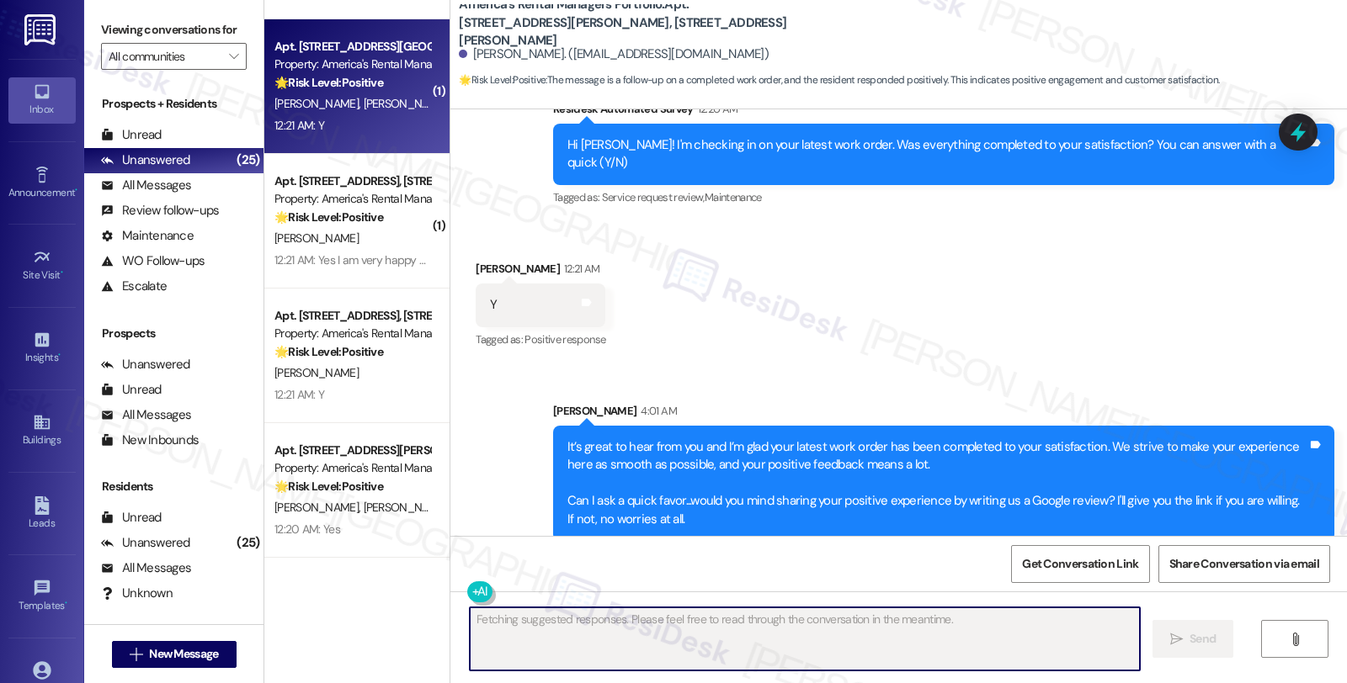
click at [396, 96] on div "M. Davis G. Davis" at bounding box center [352, 103] width 159 height 21
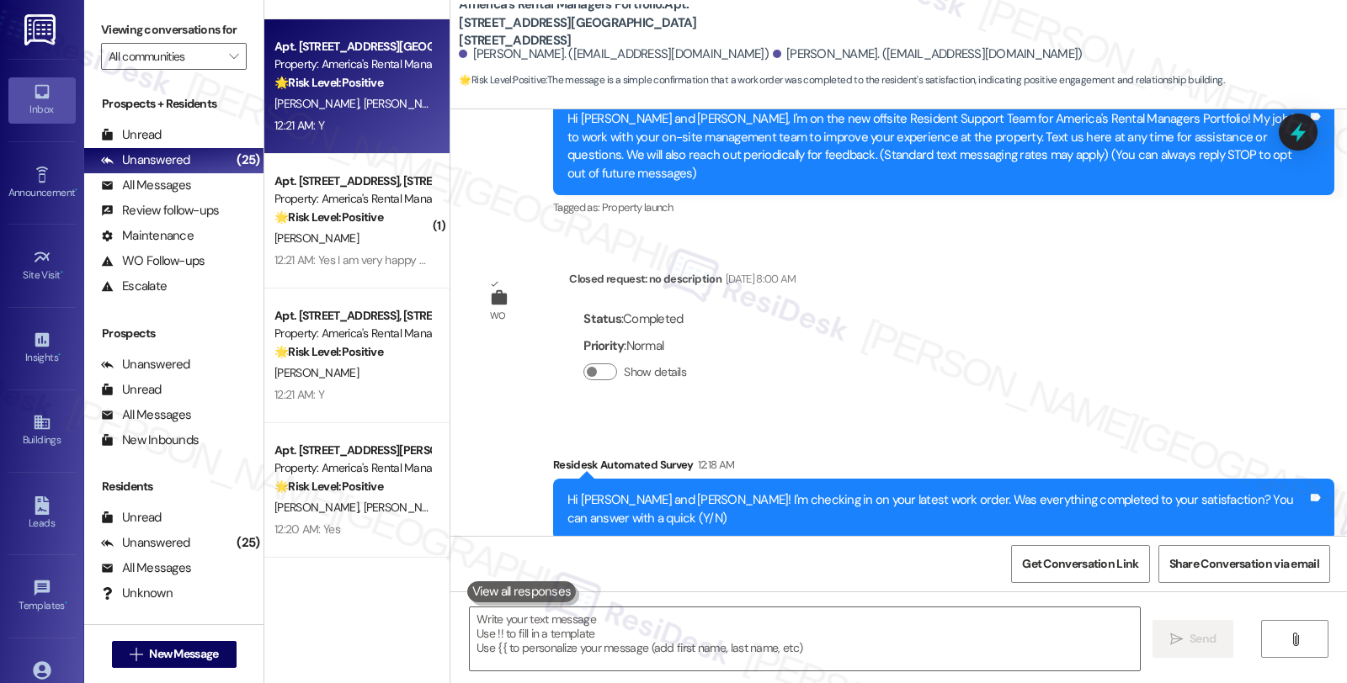
scroll to position [366, 0]
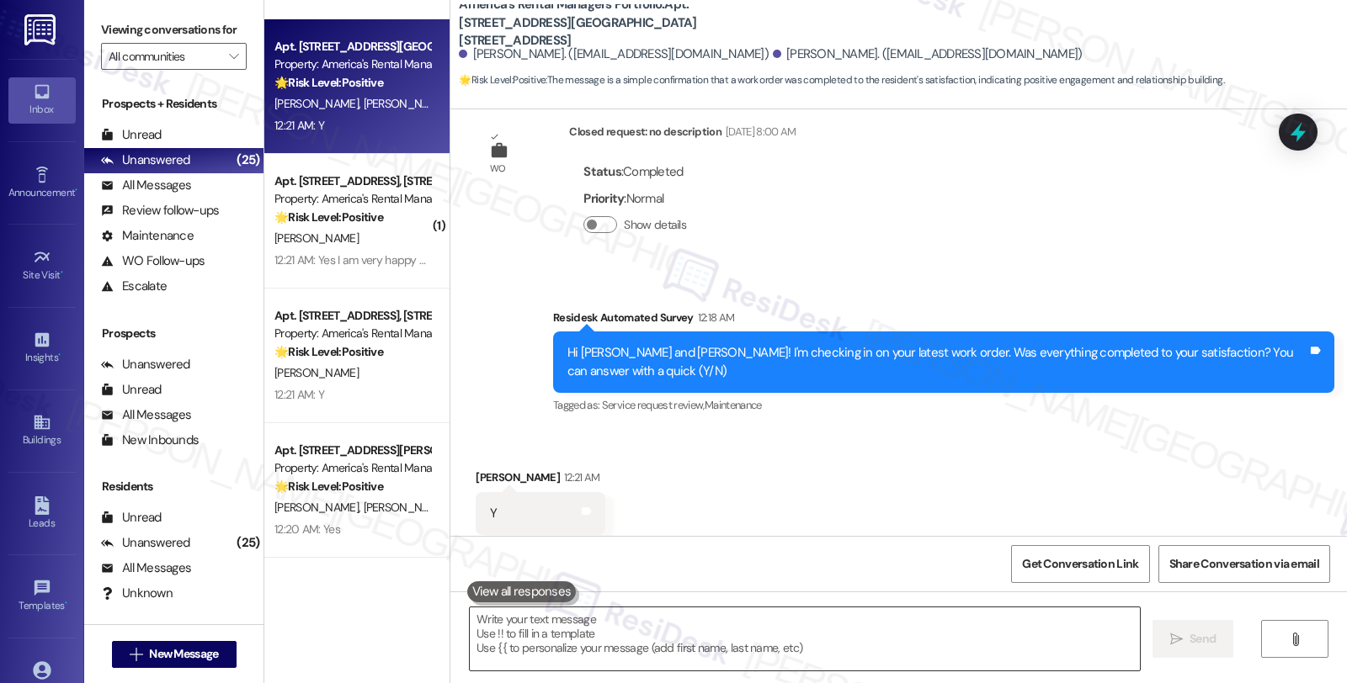
click at [649, 651] on textarea at bounding box center [805, 639] width 670 height 63
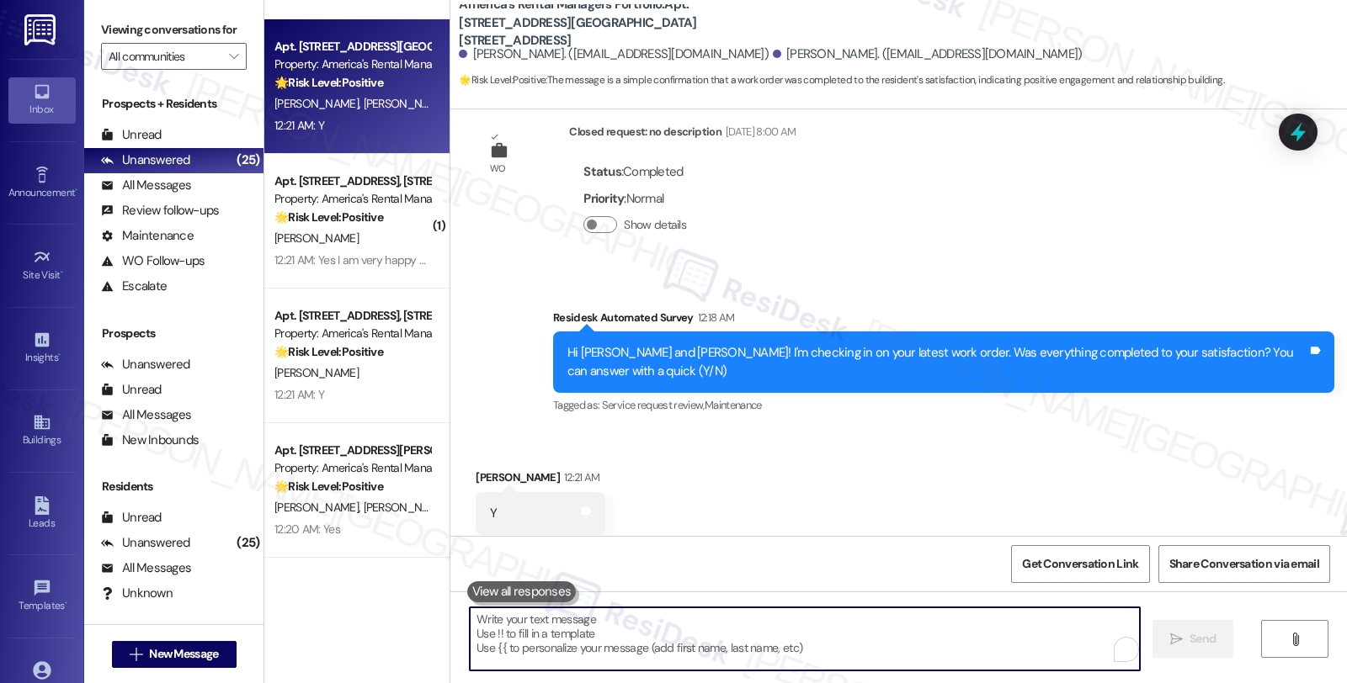
paste textarea "It’s great to hear from you and I’m glad your latest work order has been comple…"
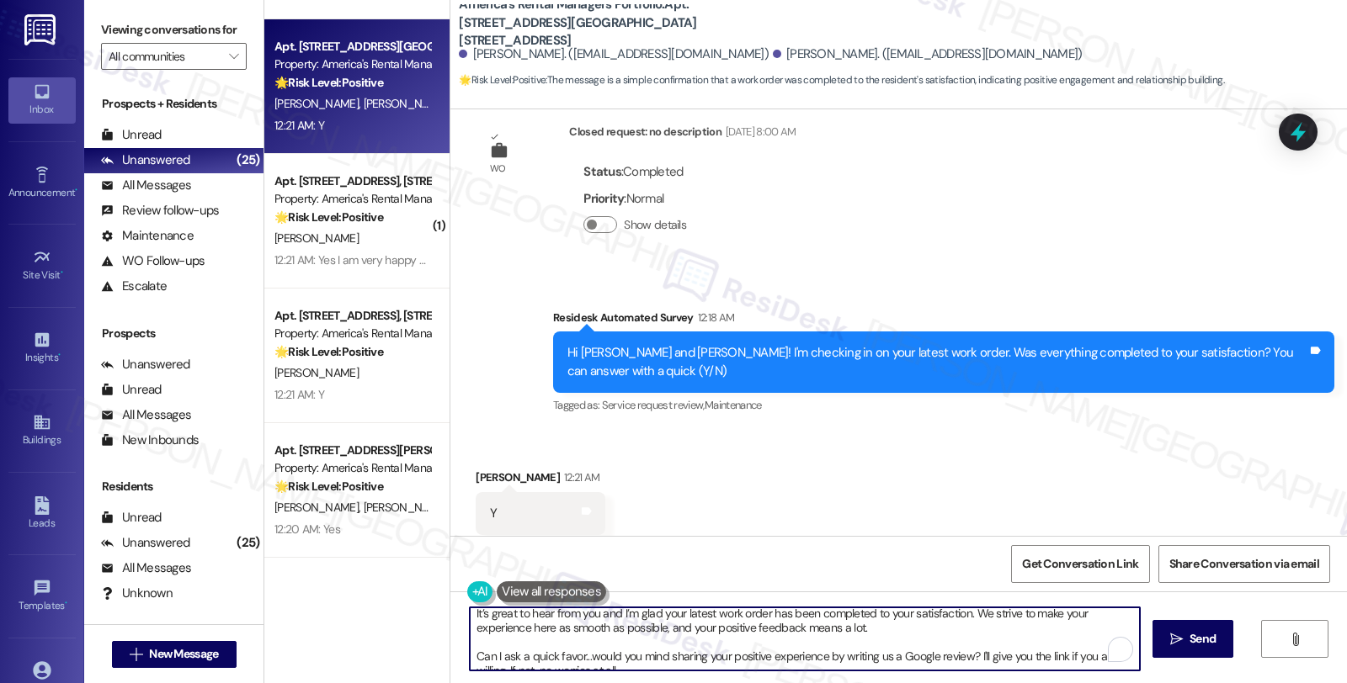
scroll to position [0, 0]
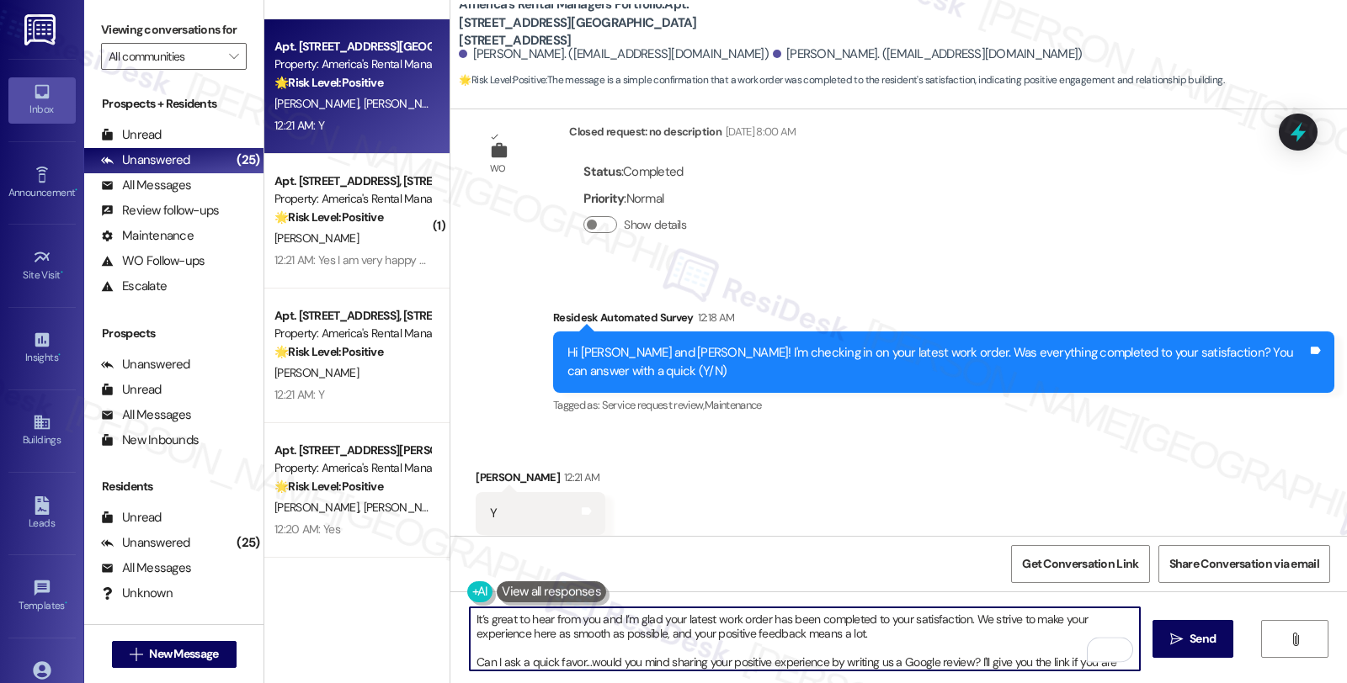
click at [470, 619] on textarea "It’s great to hear from you and I’m glad your latest work order has been comple…" at bounding box center [805, 639] width 670 height 63
type textarea "Fetching suggested responses. Please feel free to read through the conversation…"
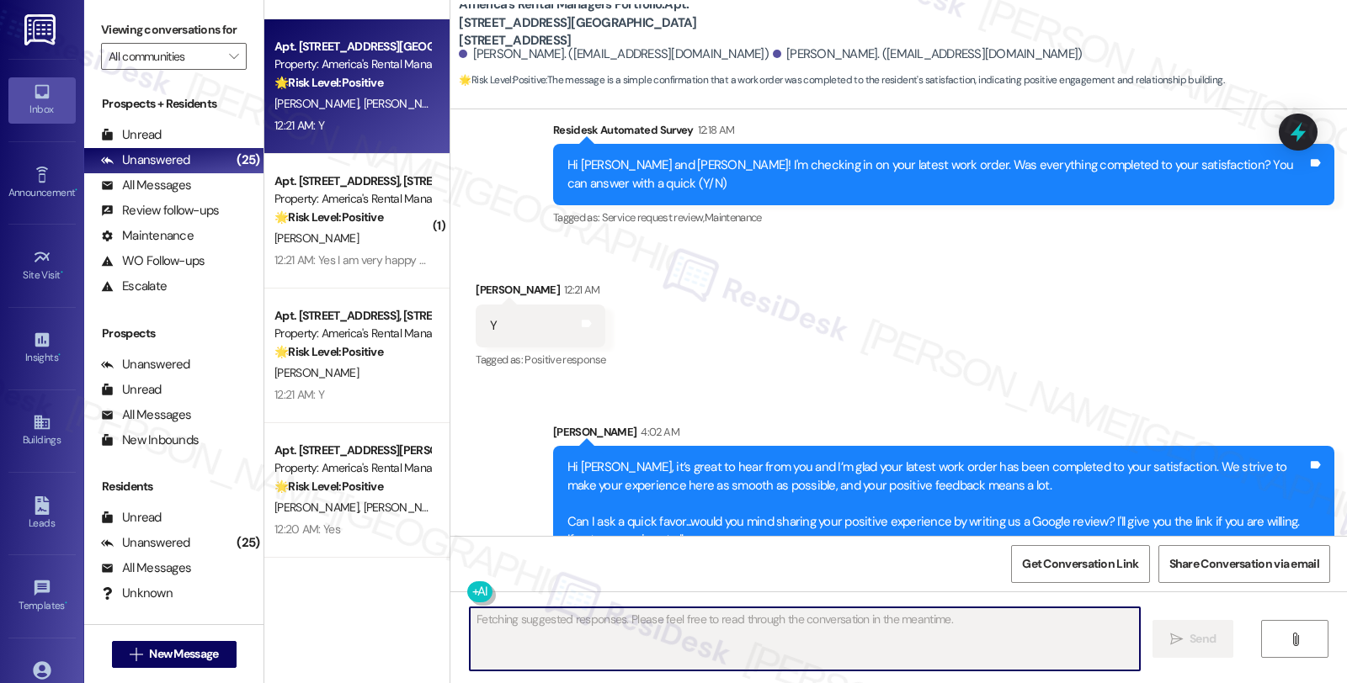
scroll to position [556, 0]
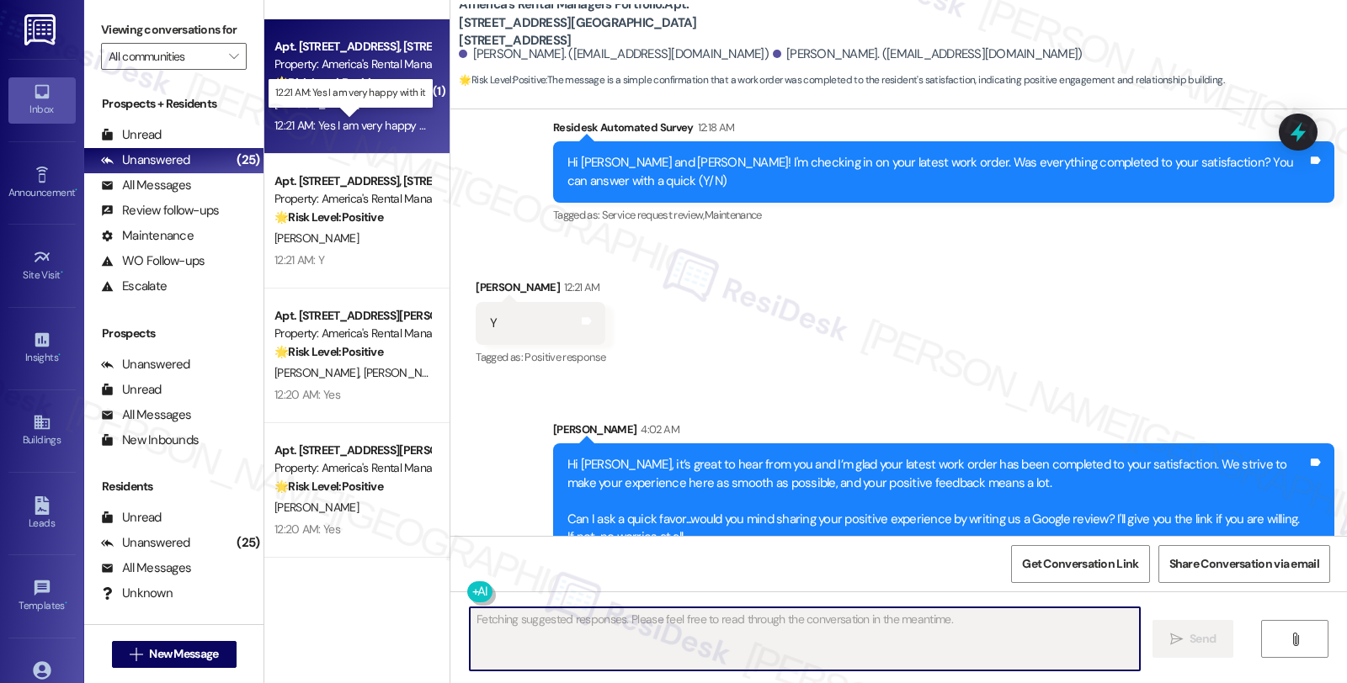
click at [375, 131] on div "12:21 AM: Yes I am very happy with it 12:21 AM: Yes I am very happy with it" at bounding box center [360, 125] width 173 height 15
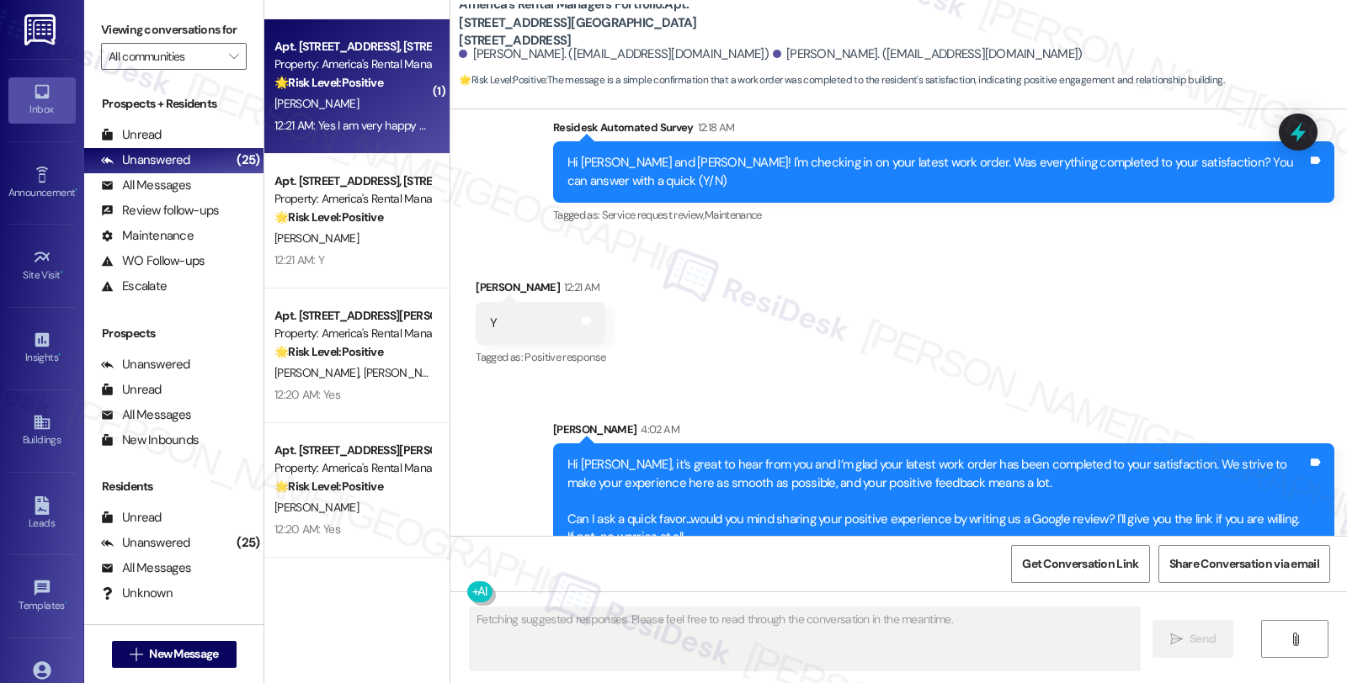
scroll to position [181, 0]
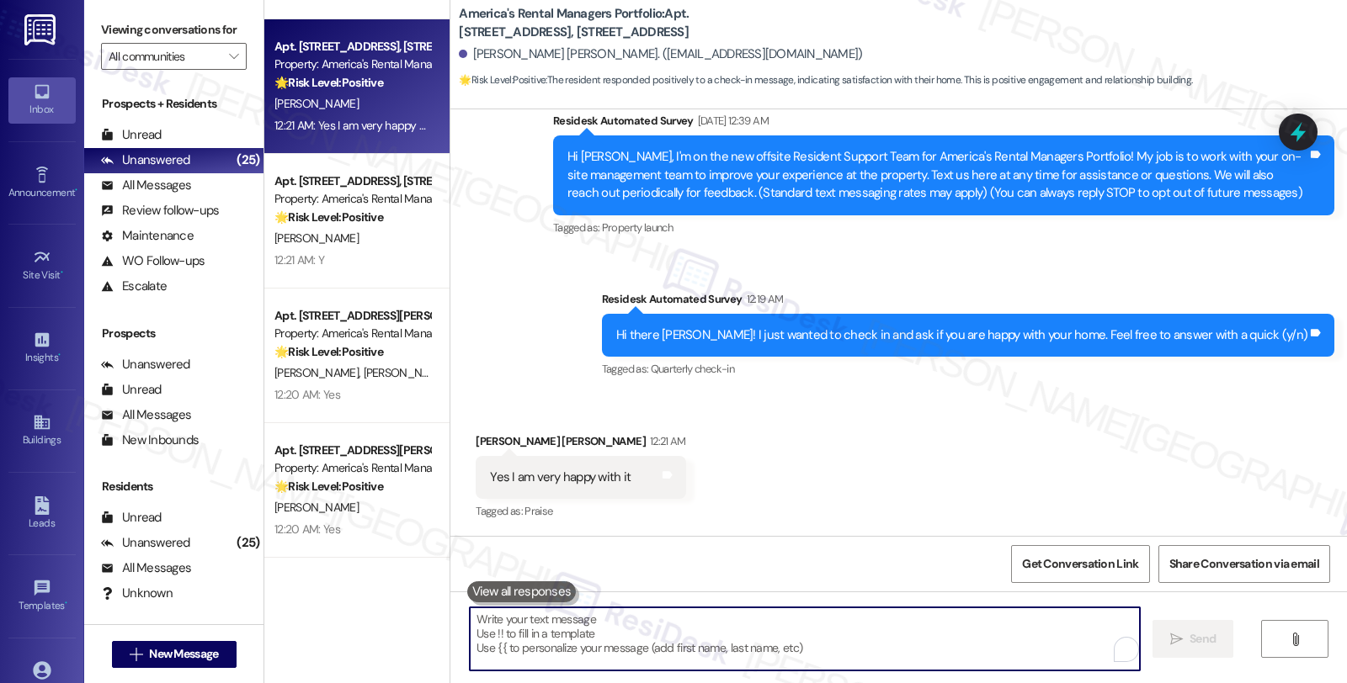
click at [720, 651] on textarea "To enrich screen reader interactions, please activate Accessibility in Grammarl…" at bounding box center [805, 639] width 670 height 63
paste textarea "It’s great to hear from you and I’m glad your latest work order has been comple…"
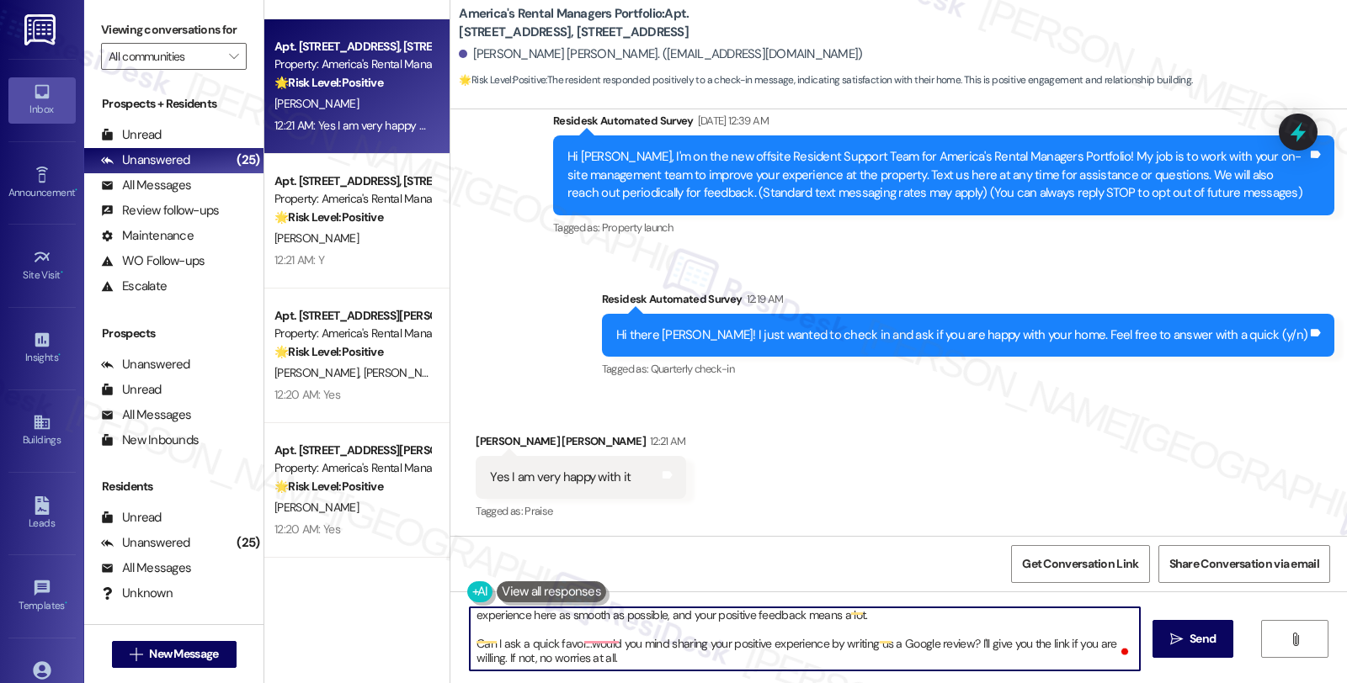
scroll to position [0, 0]
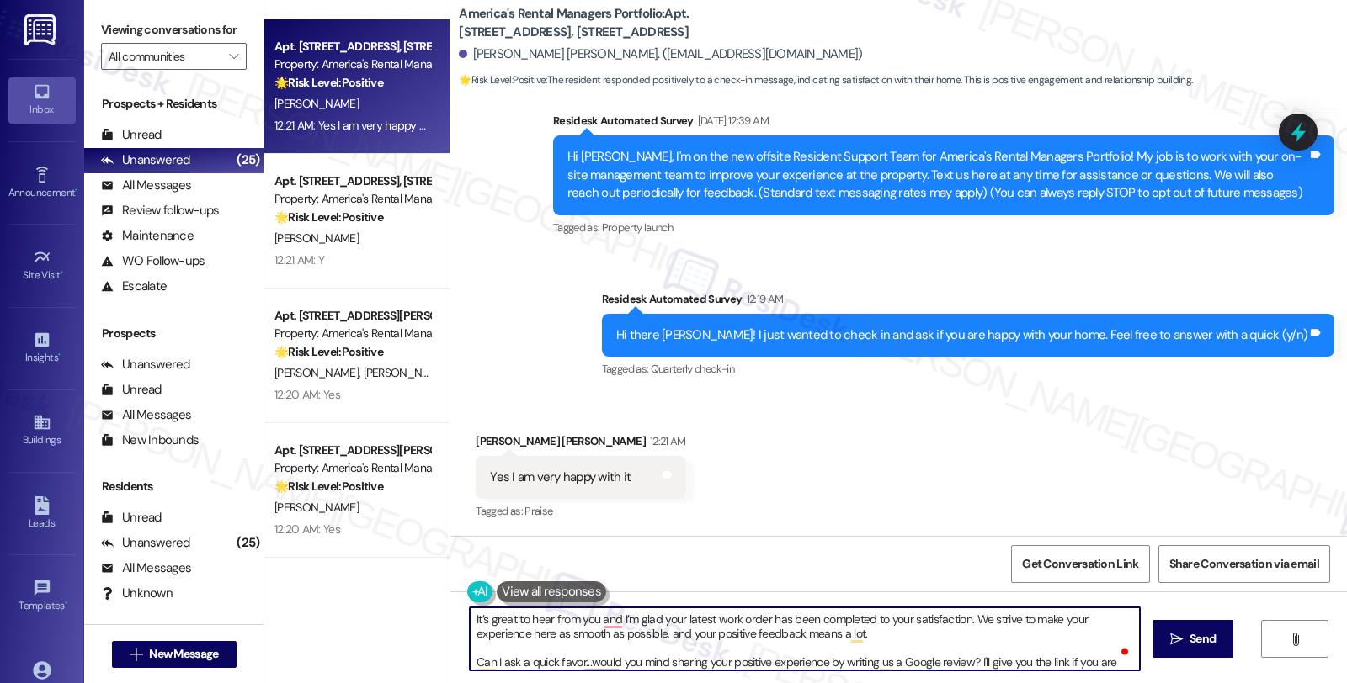
click at [470, 617] on textarea "It’s great to hear from you and I’m glad your latest work order has been comple…" at bounding box center [805, 639] width 670 height 63
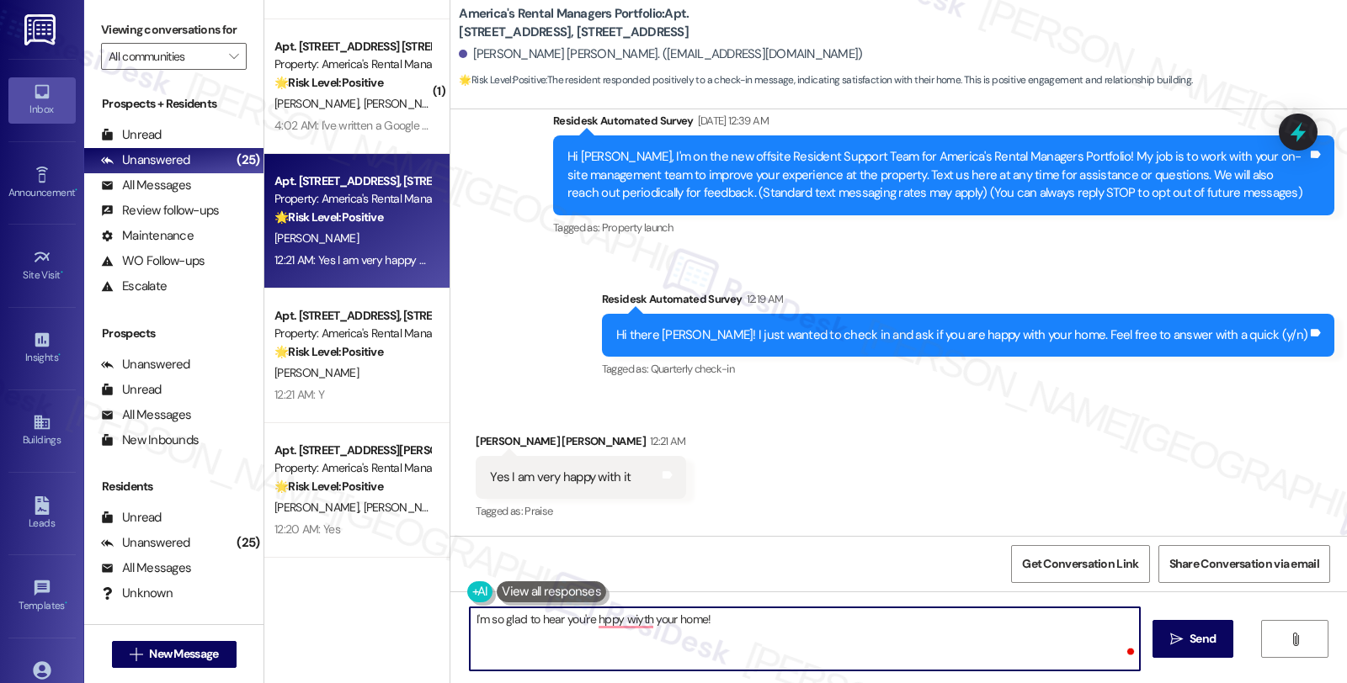
paste textarea "It’s great to hear from you and I’m glad your latest work order has been comple…"
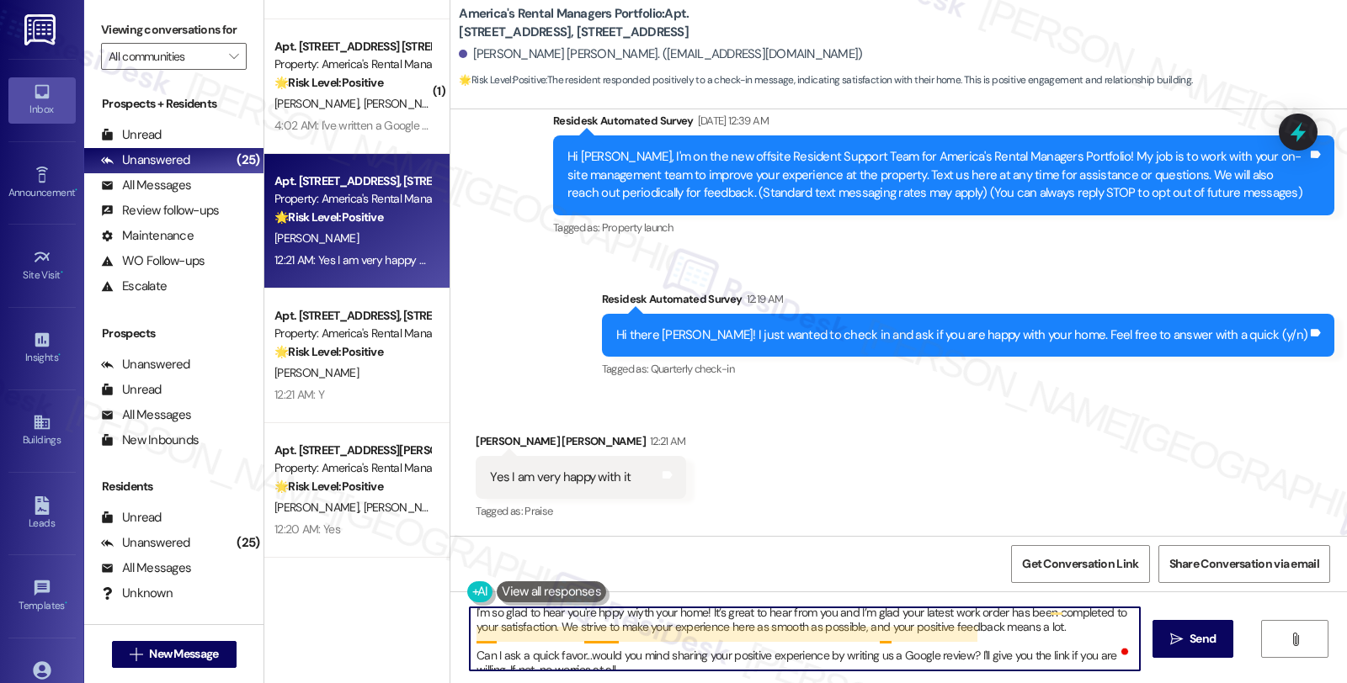
scroll to position [7, 0]
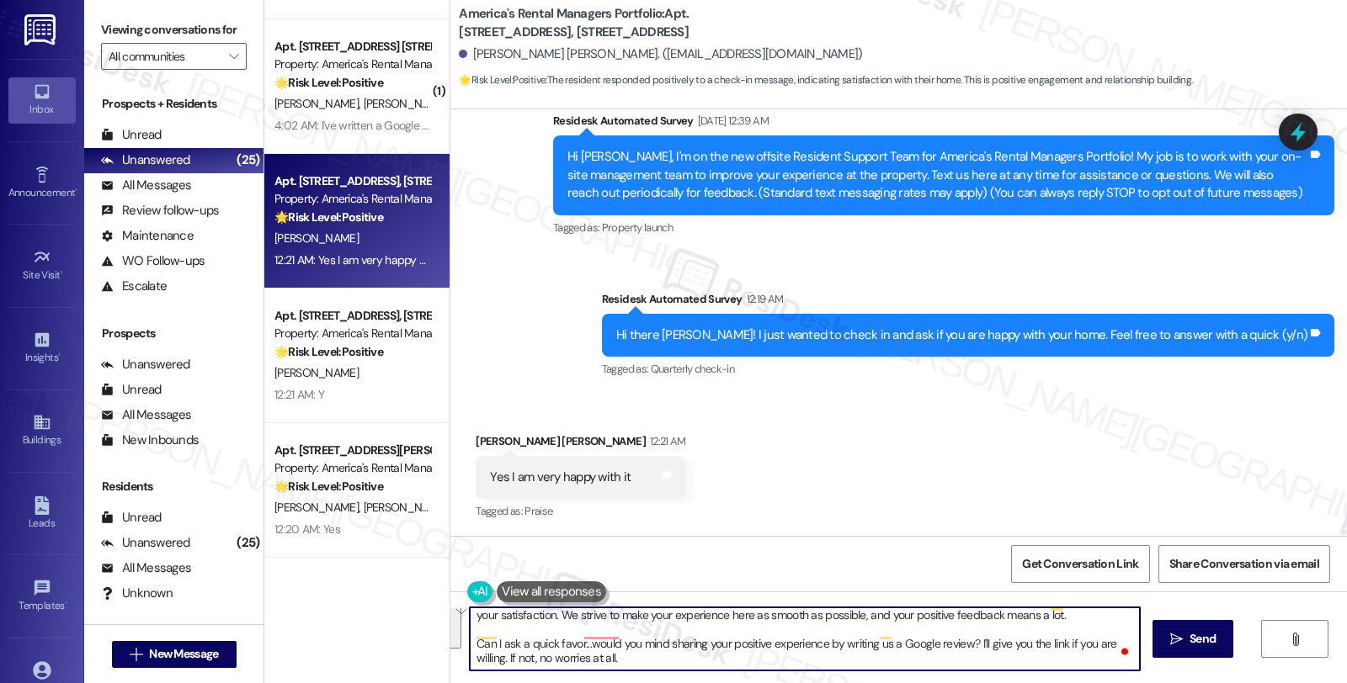
drag, startPoint x: 726, startPoint y: 667, endPoint x: 762, endPoint y: 717, distance: 61.5
click at [762, 683] on html "Inbox Go to Inbox Announcement • Send A Text Announcement Site Visit • Go to Si…" at bounding box center [673, 341] width 1347 height 683
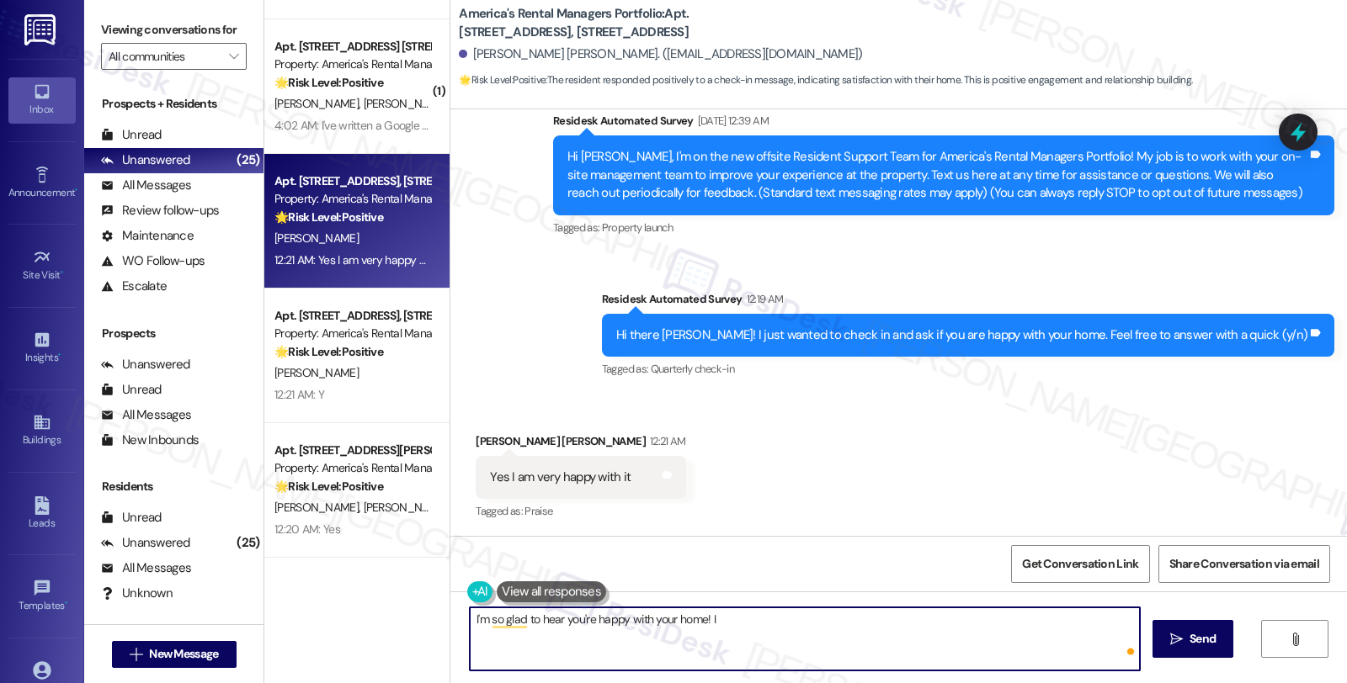
paste textarea "Your comfort and satisfaction are important to us. Can I ask a quick favor...wo…"
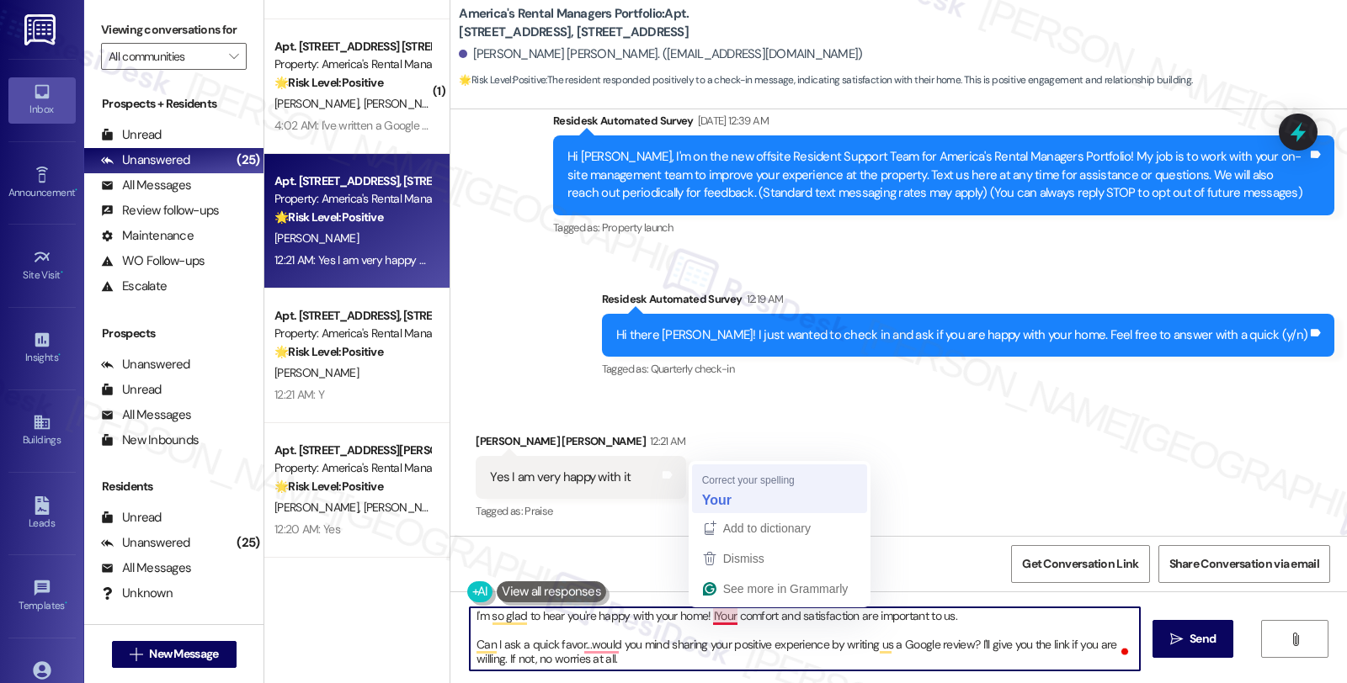
type textarea "I'm so glad to hear you're happy with your home! Your comfort and satisfaction …"
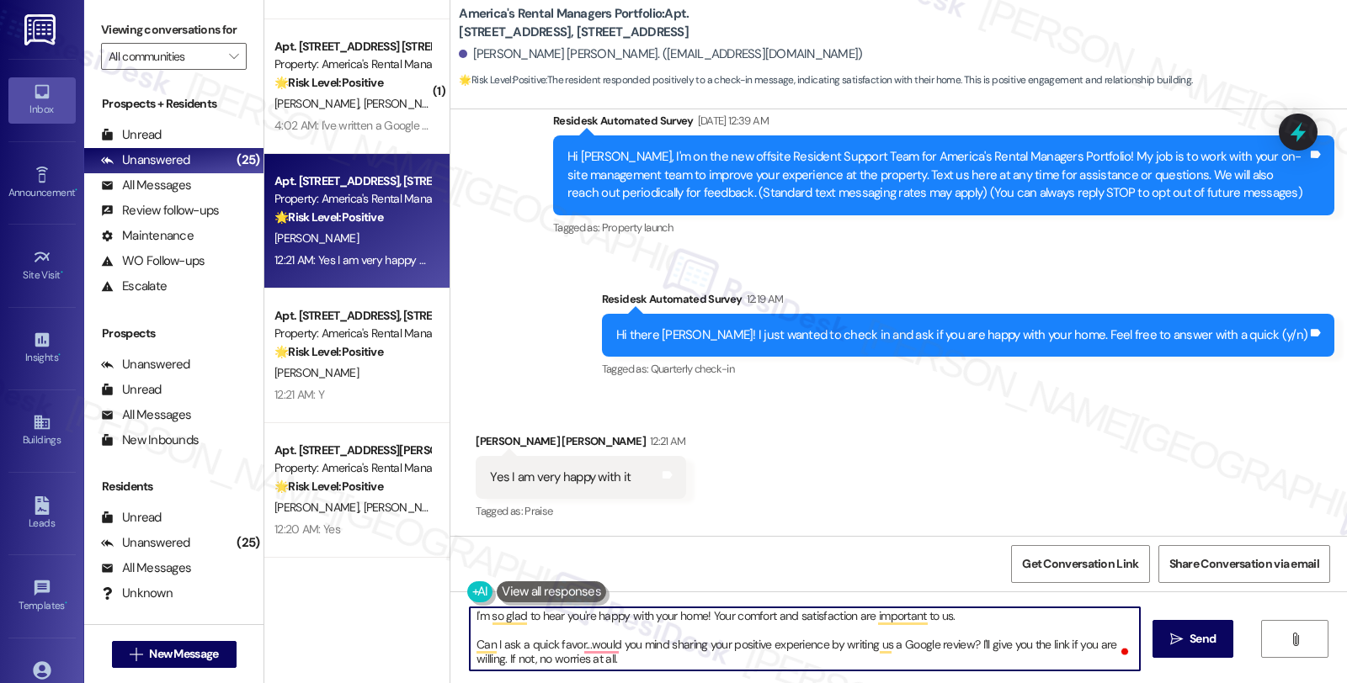
click at [658, 657] on textarea "I'm so glad to hear you're happy with your home! Your comfort and satisfaction …" at bounding box center [805, 639] width 670 height 63
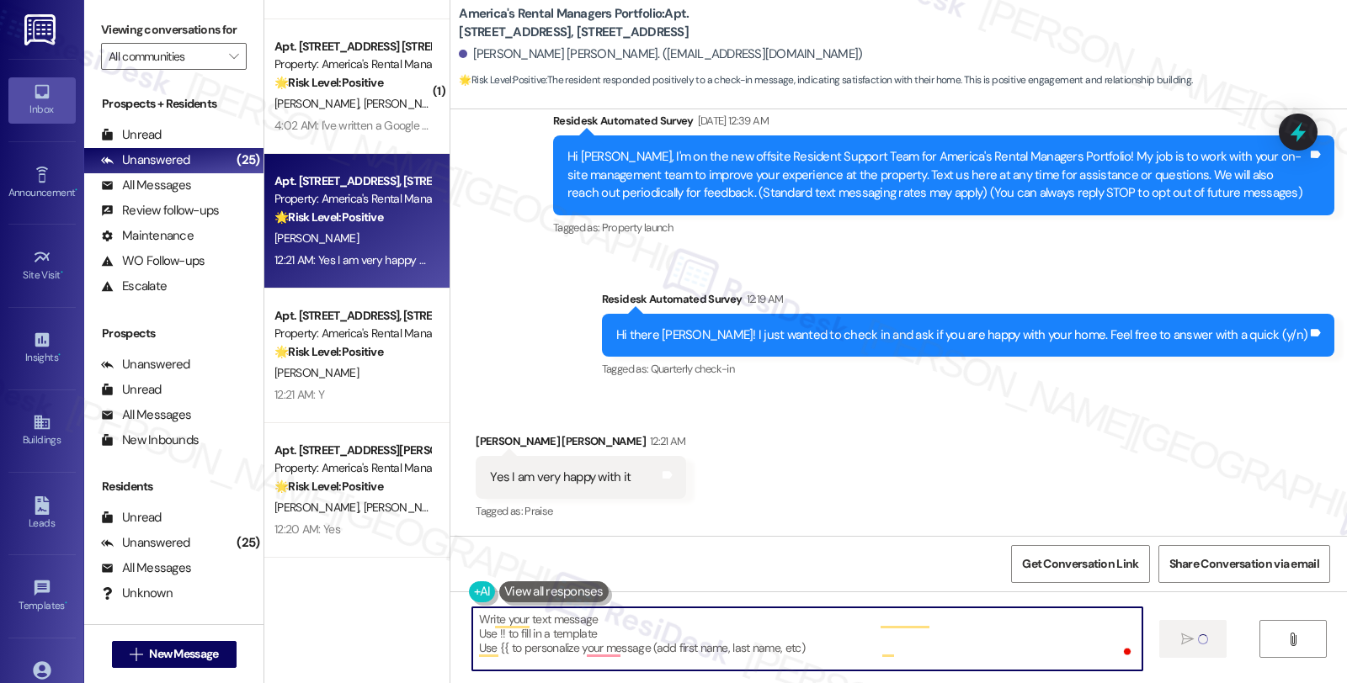
type textarea "Fetching suggested responses. Please feel free to read through the conversation…"
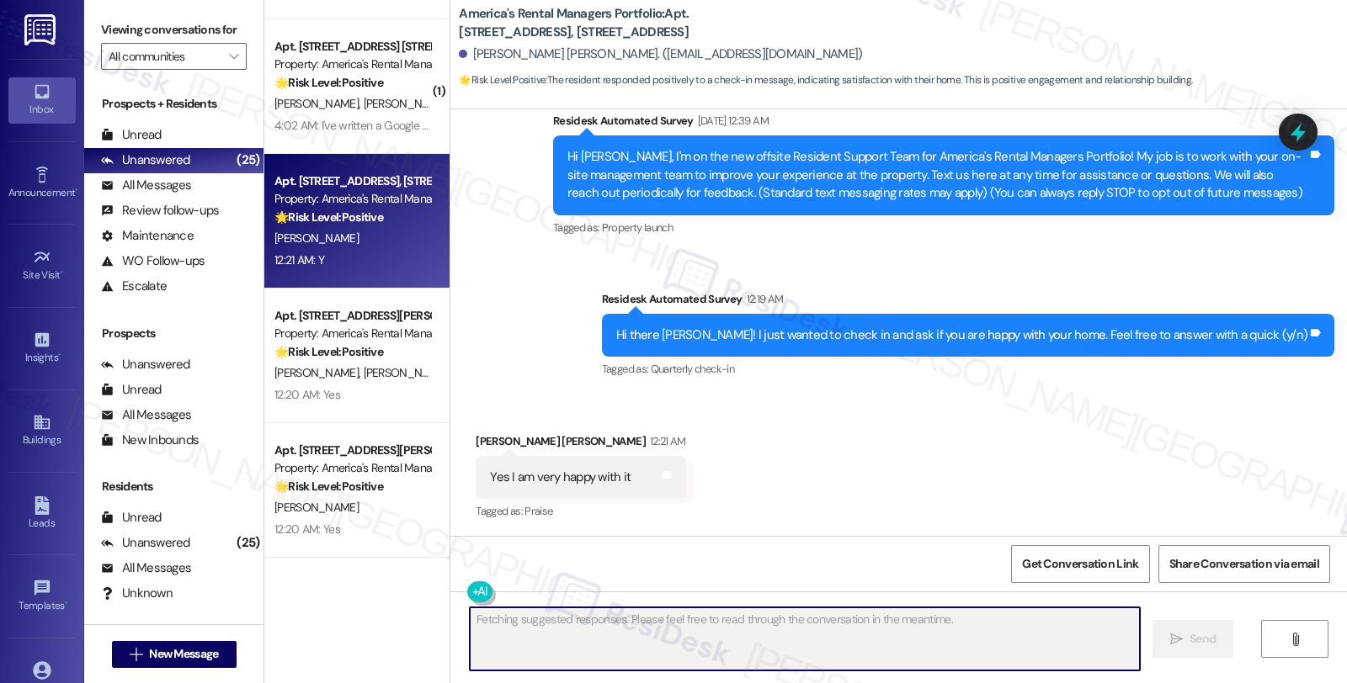
click at [372, 220] on strong "🌟 Risk Level: Positive" at bounding box center [328, 217] width 109 height 15
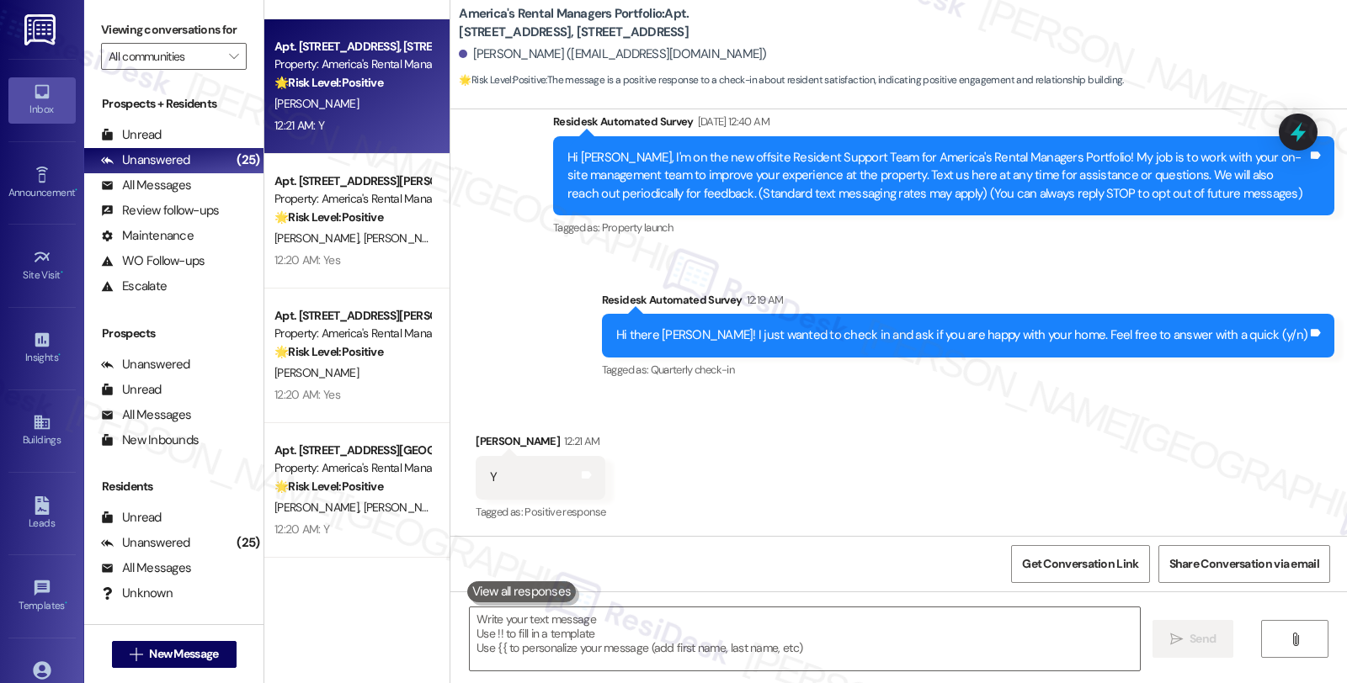
scroll to position [148, 0]
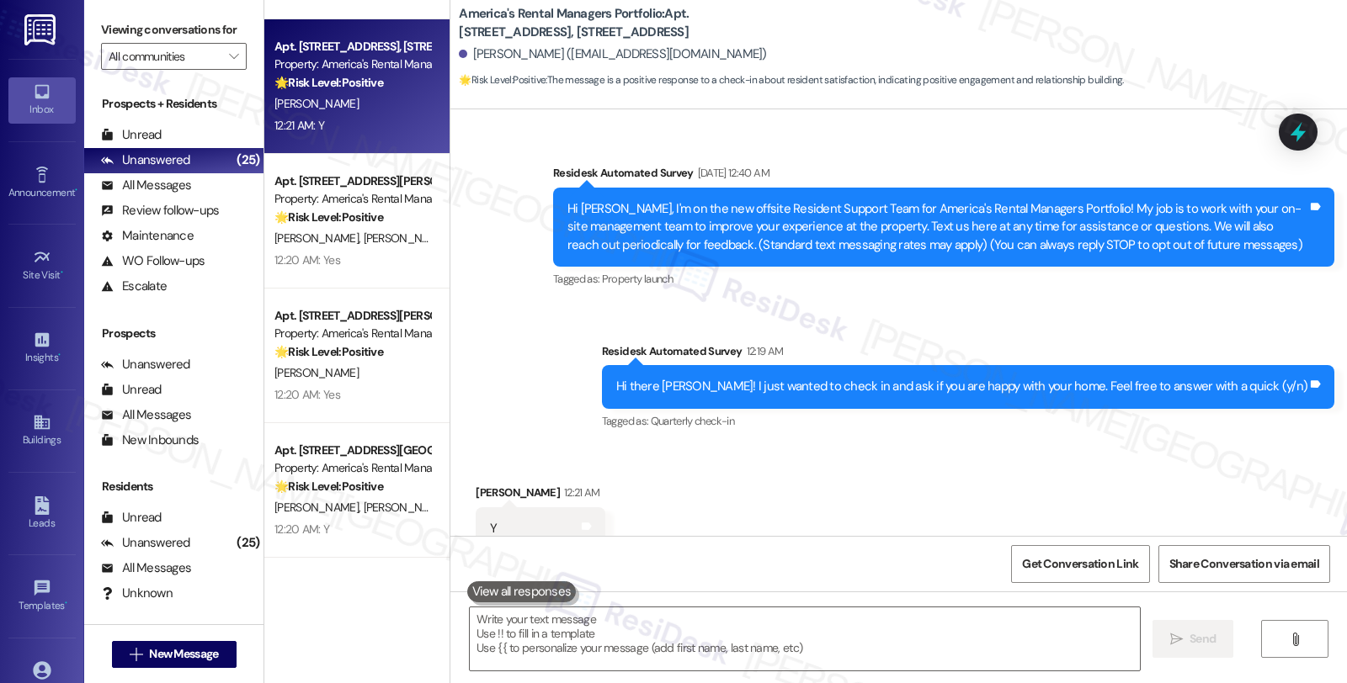
scroll to position [148, 0]
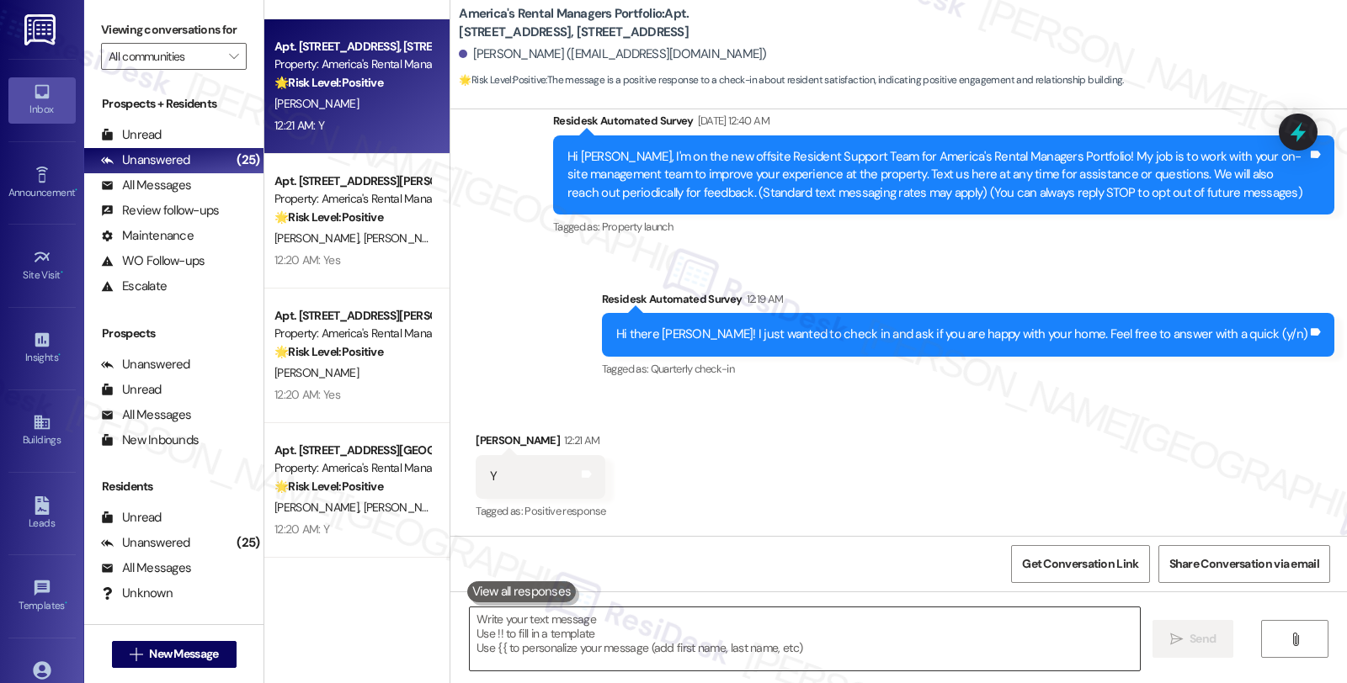
click at [646, 643] on textarea at bounding box center [805, 639] width 670 height 63
click at [937, 459] on div "Received via SMS [PERSON_NAME] 12:21 AM Y Tags and notes Tagged as: Positive re…" at bounding box center [898, 465] width 896 height 142
click at [507, 641] on textarea "To enrich screen reader interactions, please activate Accessibility in Grammarl…" at bounding box center [805, 639] width 670 height 63
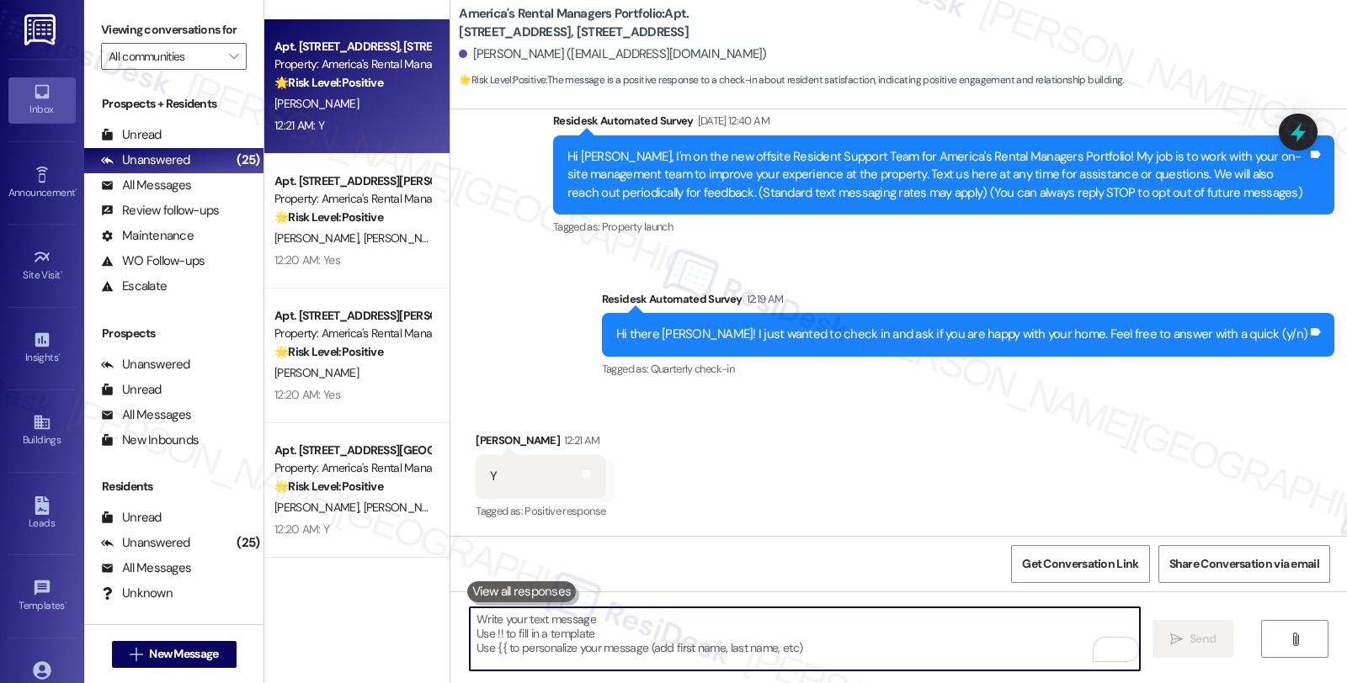
paste textarea "Your comfort and satisfaction are important to us. Can I ask a quick favor...wo…"
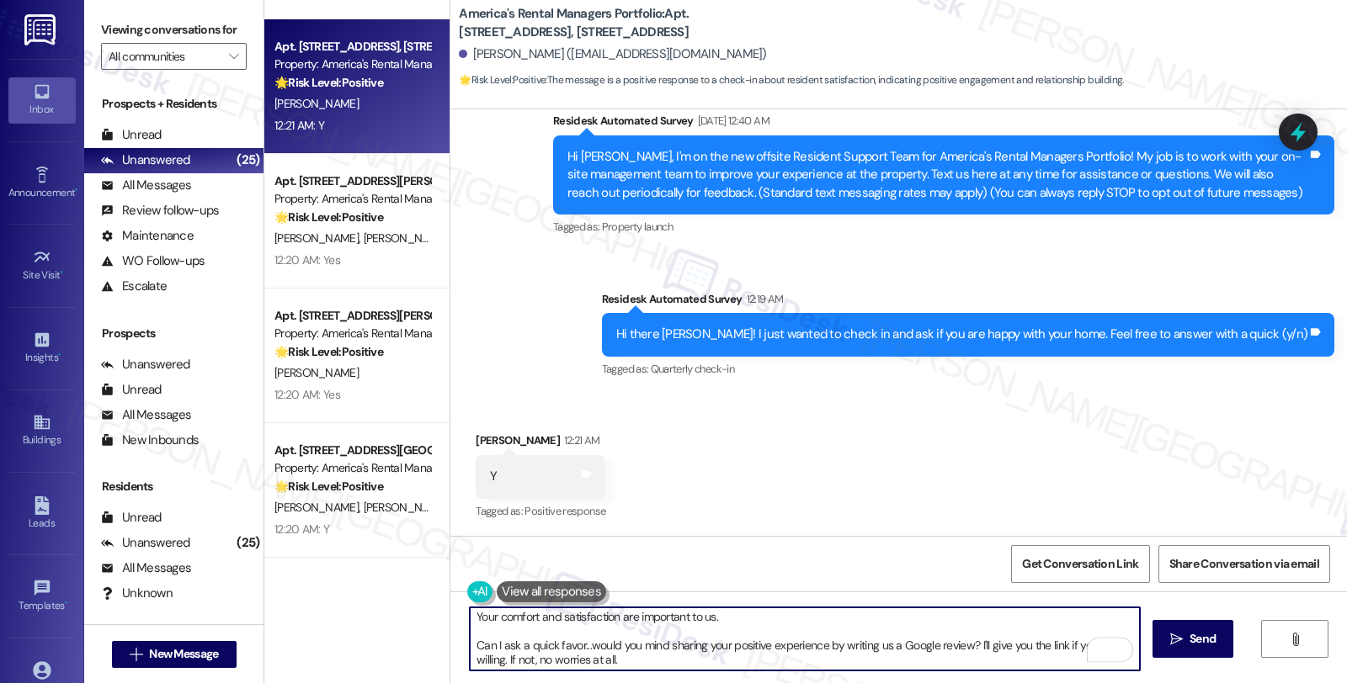
scroll to position [0, 0]
drag, startPoint x: 461, startPoint y: 619, endPoint x: 503, endPoint y: 619, distance: 42.1
click at [470, 619] on textarea "Your comfort and satisfaction are important to us. Can I ask a quick favor...wo…" at bounding box center [805, 639] width 670 height 63
drag, startPoint x: 460, startPoint y: 651, endPoint x: 726, endPoint y: 682, distance: 266.9
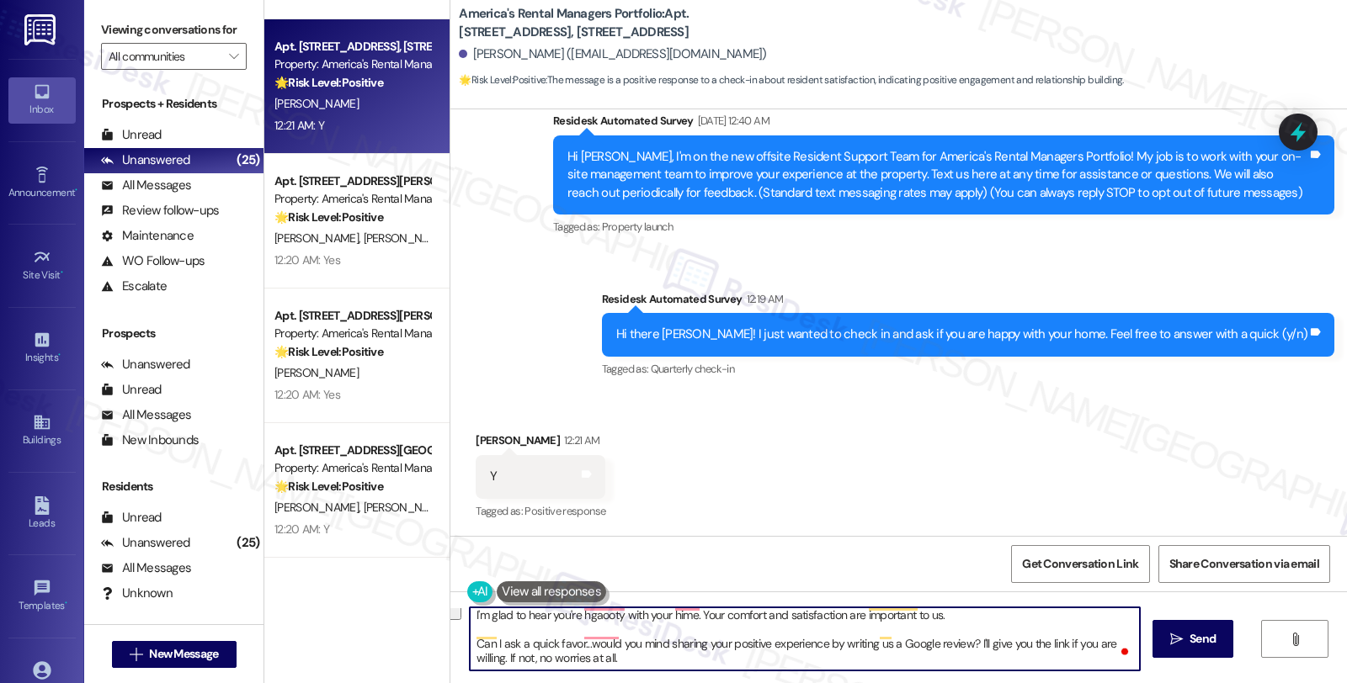
click at [726, 682] on div "I'm glad to hear you're hgaooty with your hime. Your comfort and satisfaction a…" at bounding box center [898, 655] width 896 height 126
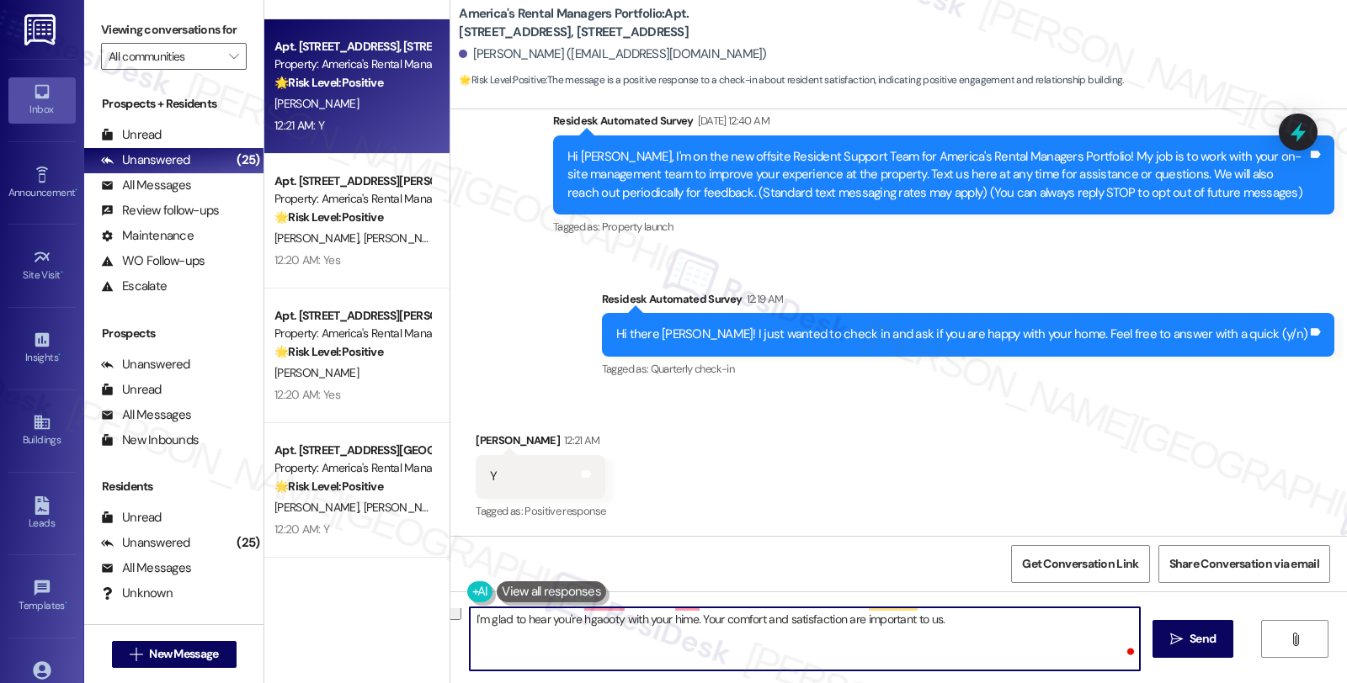
scroll to position [0, 0]
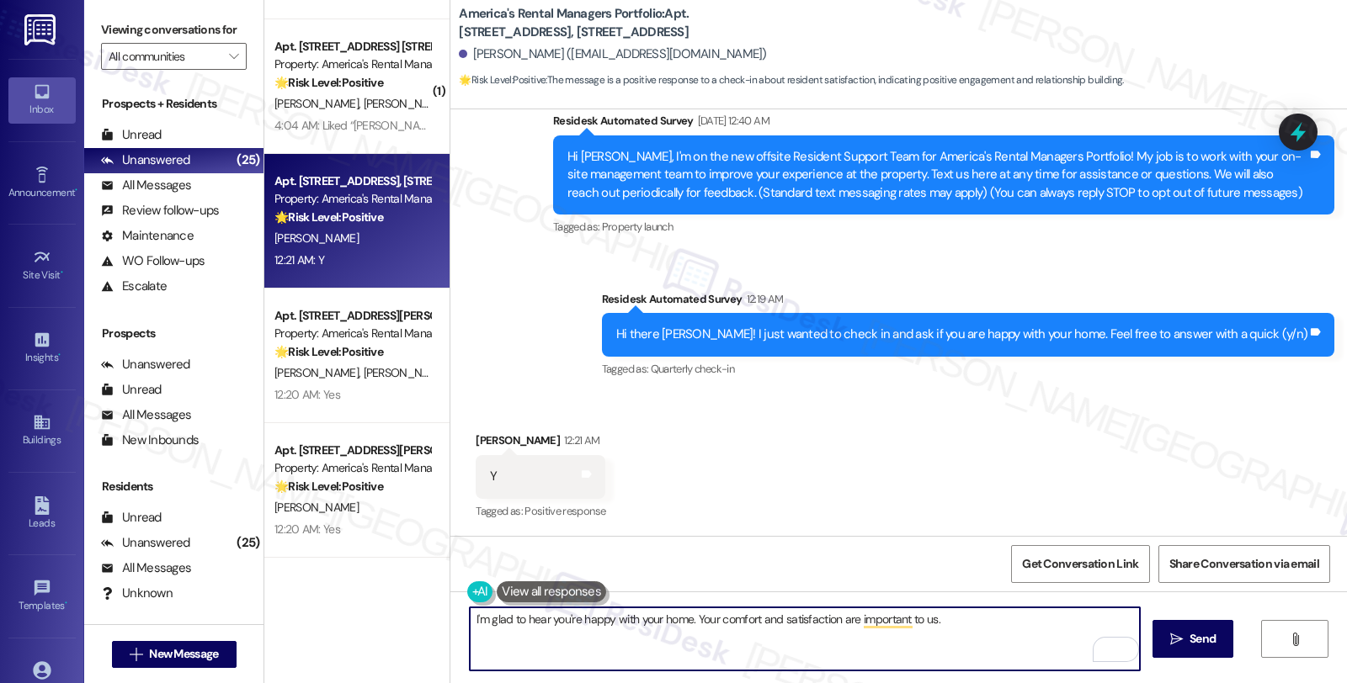
click at [956, 618] on textarea "I'm glad to hear you're happy with your home. Your comfort and satisfaction are…" at bounding box center [805, 639] width 670 height 63
paste textarea "If I may ask...has the {{property}} lived up to your expectations so far?"
type textarea "I'm glad to hear you're happy with your home. Your comfort and satisfaction are…"
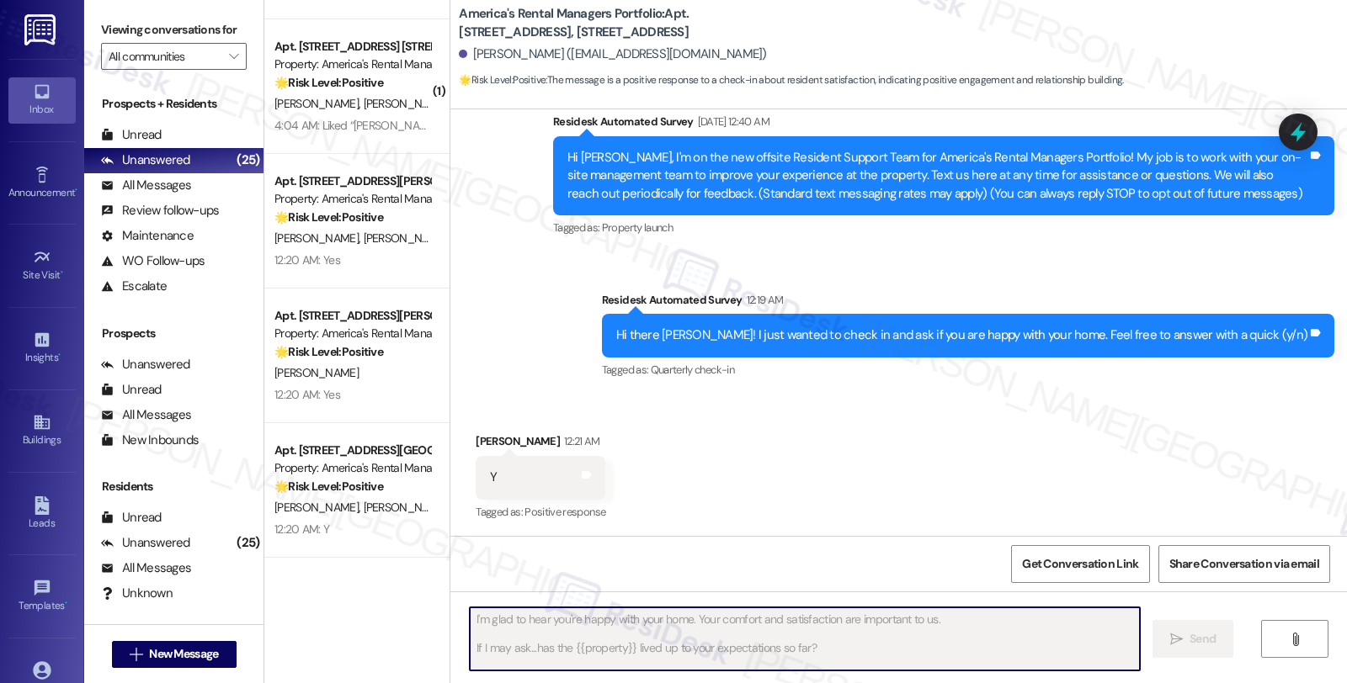
scroll to position [301, 0]
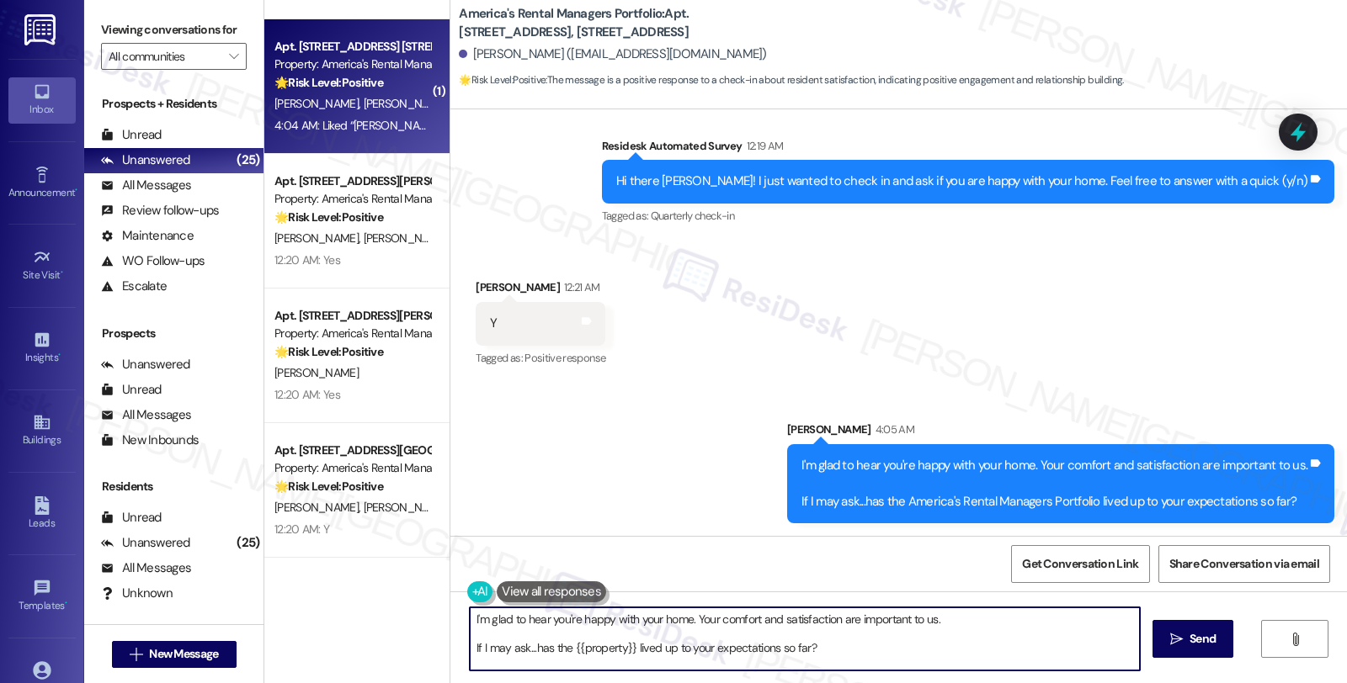
click at [399, 104] on div "[PERSON_NAME] [PERSON_NAME]" at bounding box center [352, 103] width 159 height 21
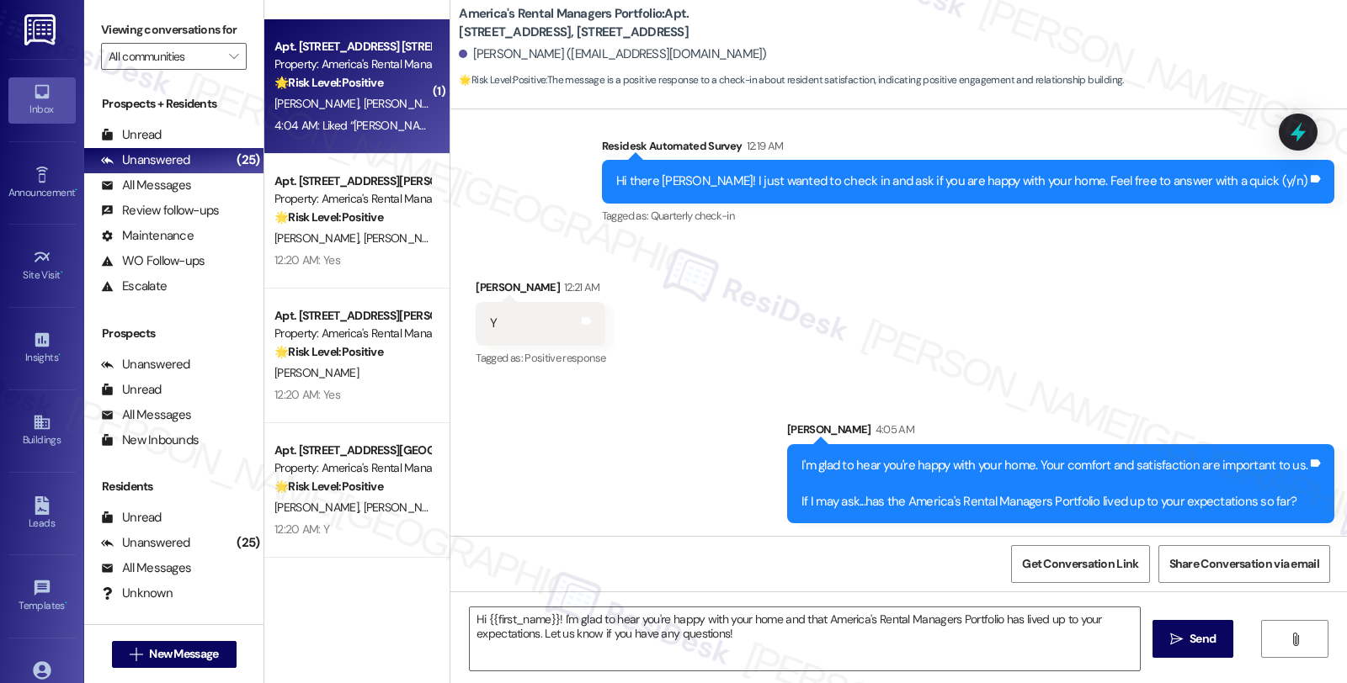
type textarea "Fetching suggested responses. Please feel free to read through the conversation…"
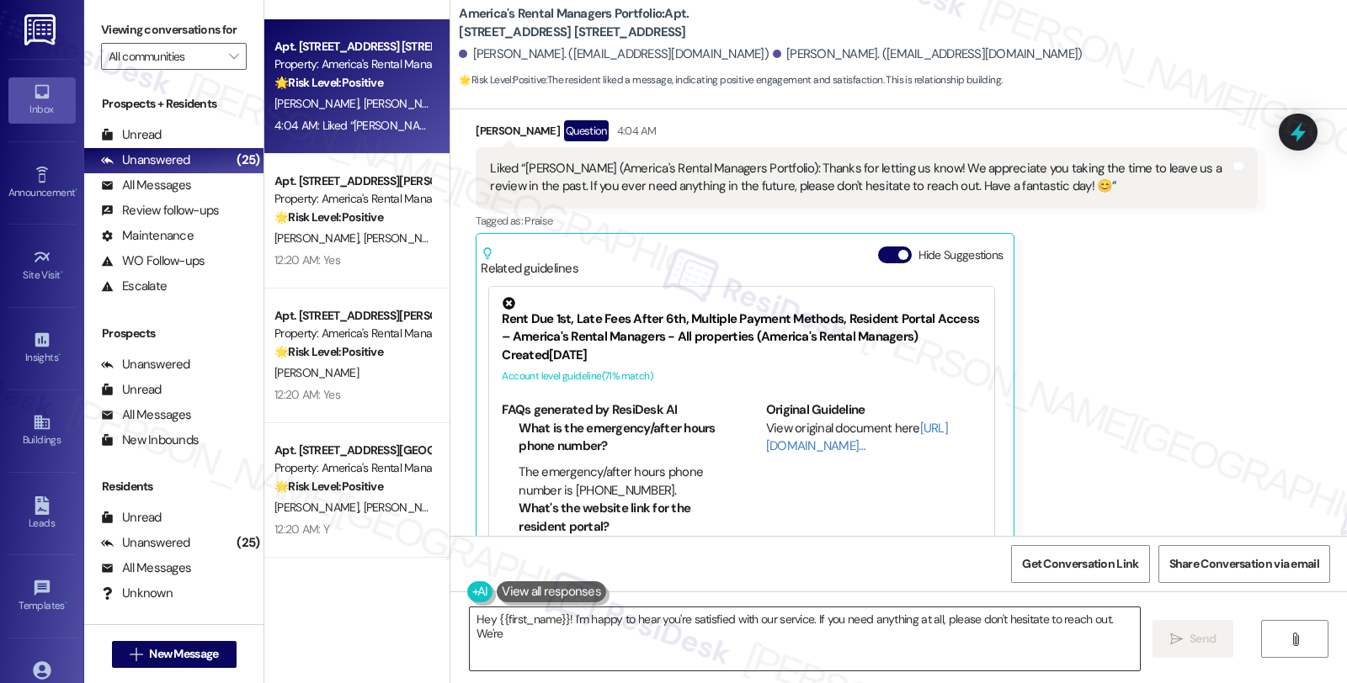
scroll to position [1387, 0]
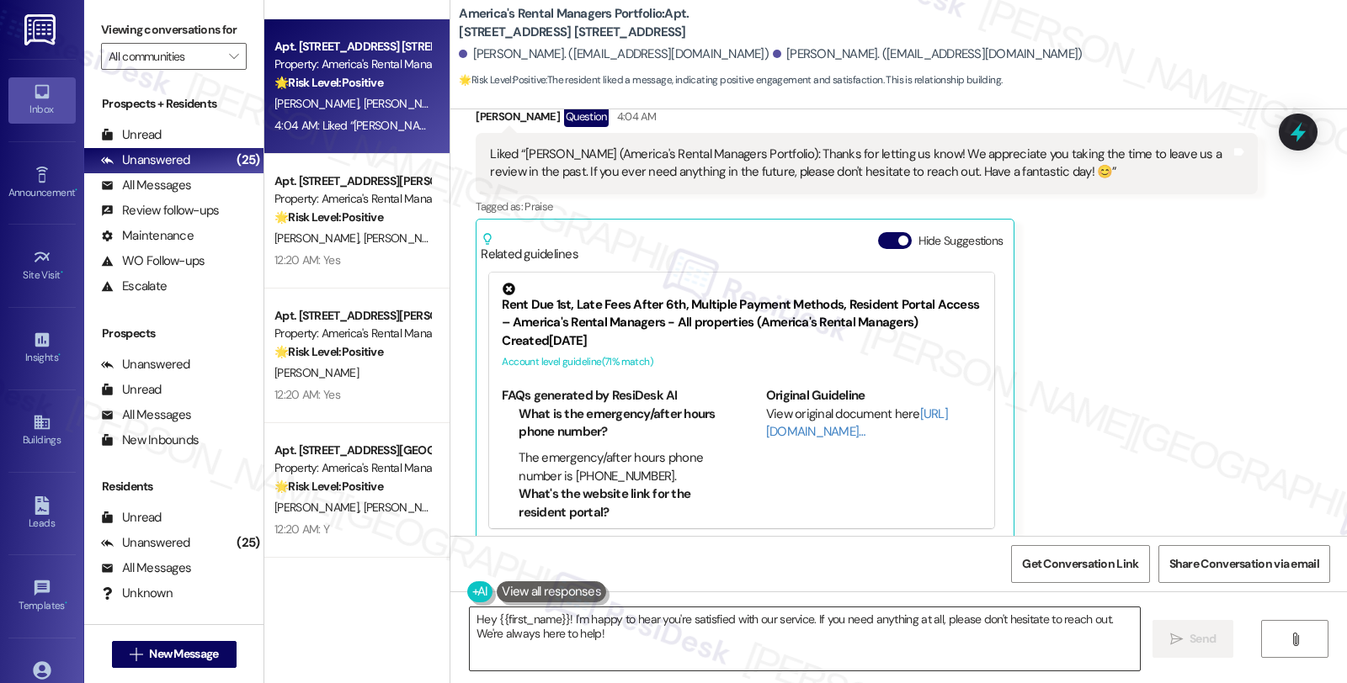
click at [655, 631] on textarea "Hey {{first_name}}! I'm happy to hear you're satisfied with our service. If you…" at bounding box center [805, 639] width 670 height 63
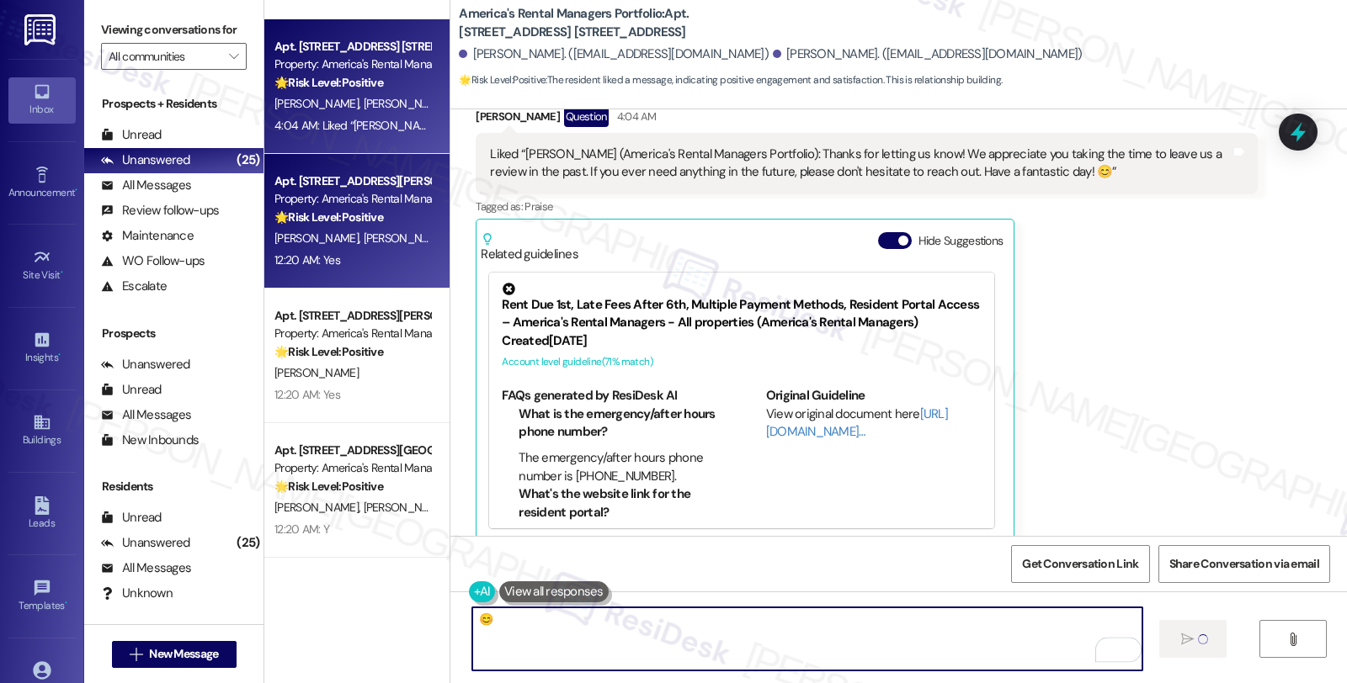
type textarea "😊"
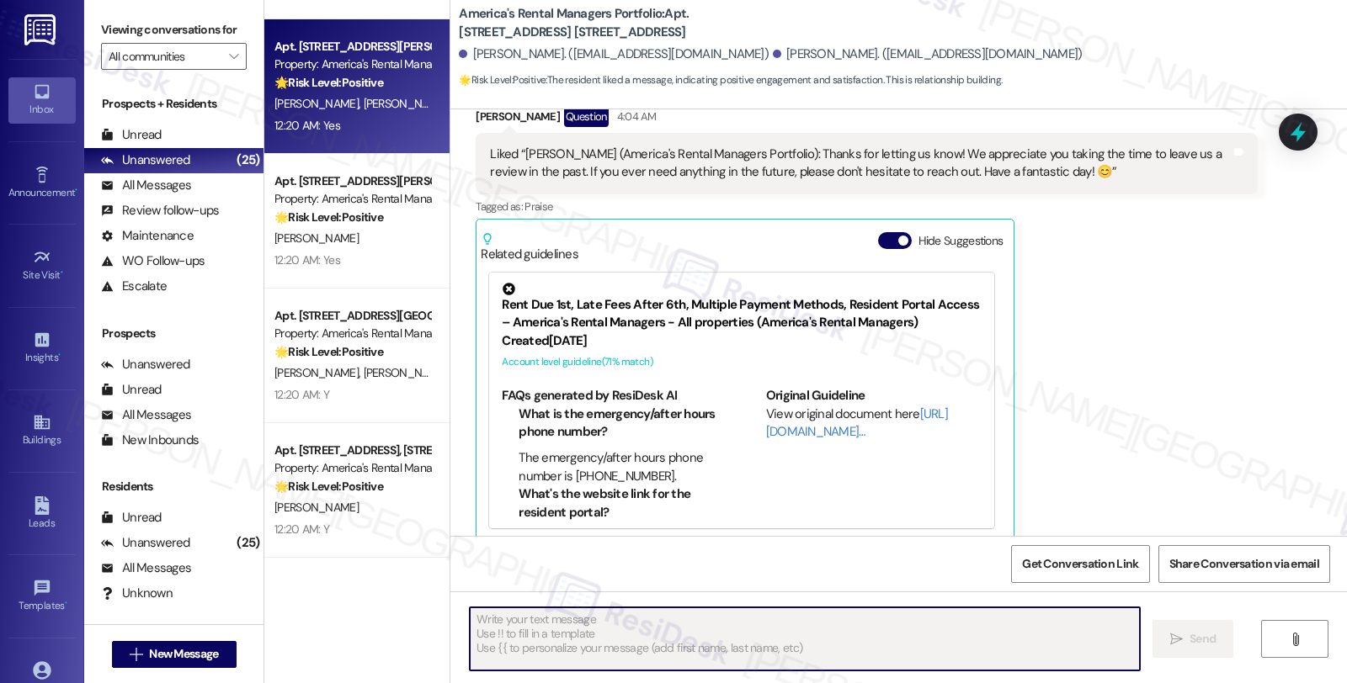
click at [359, 122] on div "12:20 AM: Yes 12:20 AM: Yes" at bounding box center [352, 125] width 159 height 21
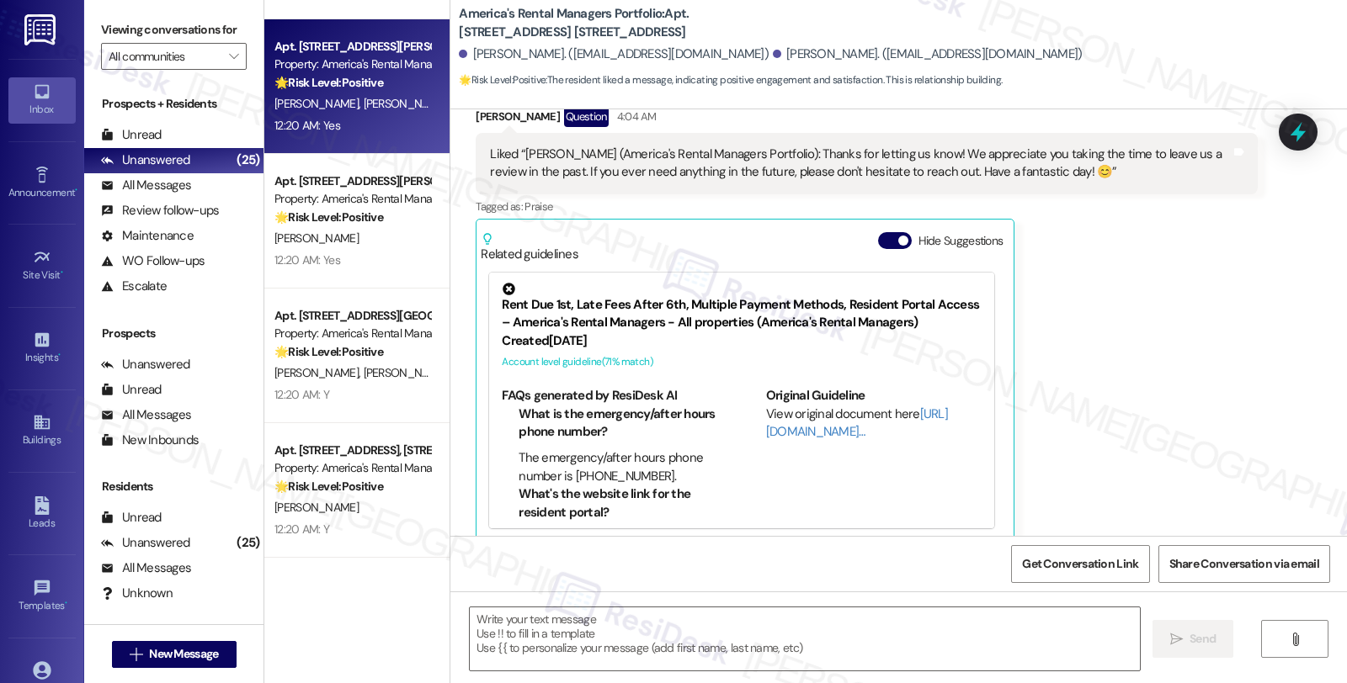
type textarea "Fetching suggested responses. Please feel free to read through the conversation…"
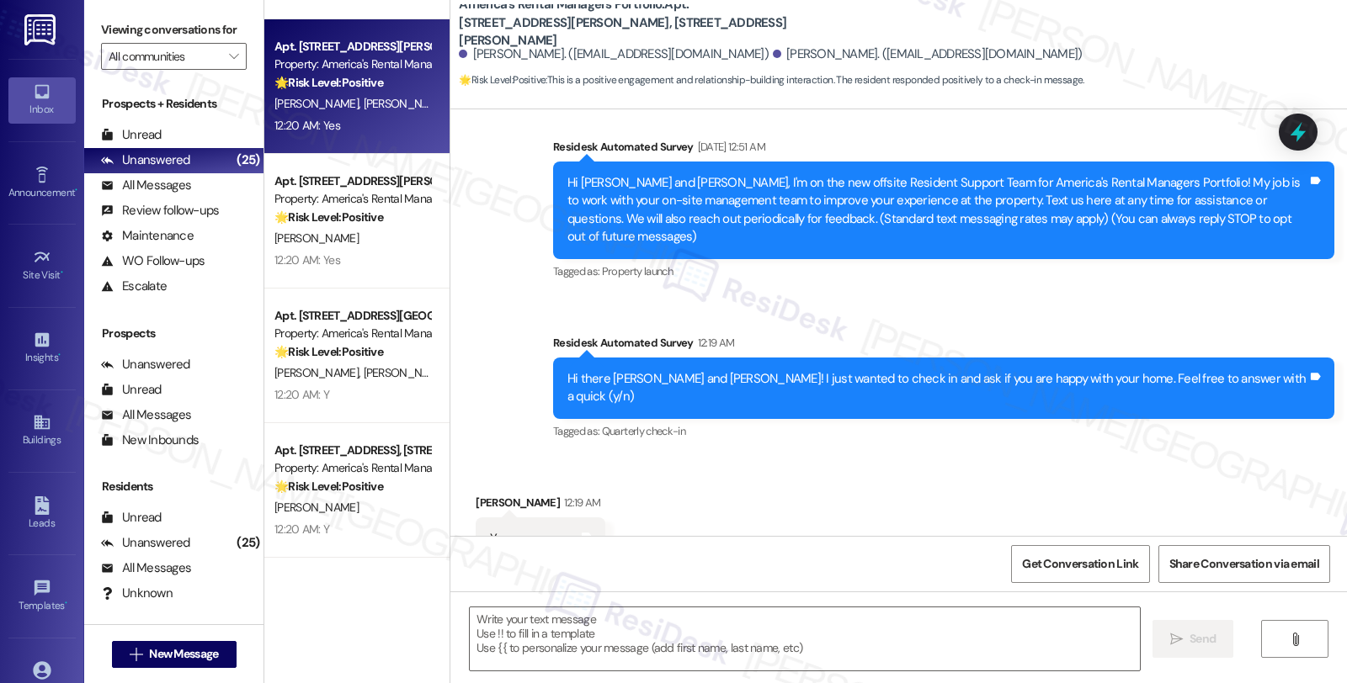
scroll to position [266, 0]
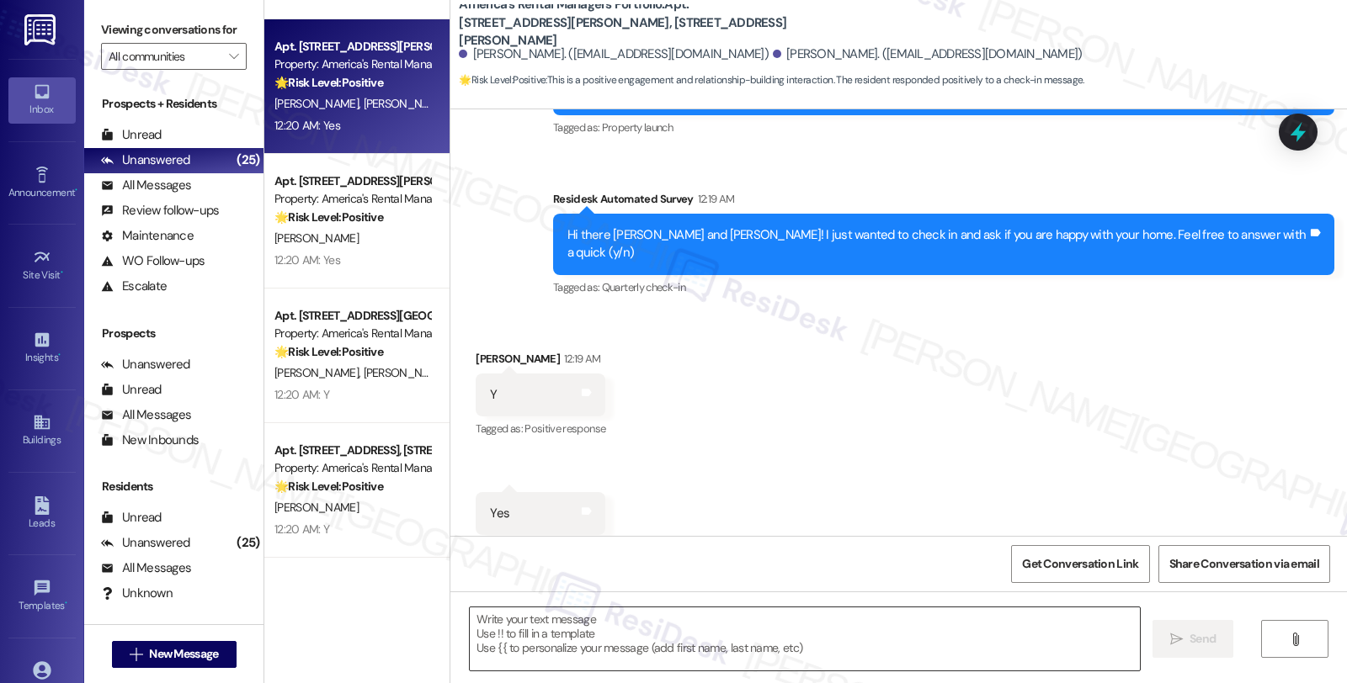
click at [668, 648] on textarea at bounding box center [805, 639] width 670 height 63
click at [806, 649] on textarea "To enrich screen reader interactions, please activate Accessibility in Grammarl…" at bounding box center [805, 639] width 670 height 63
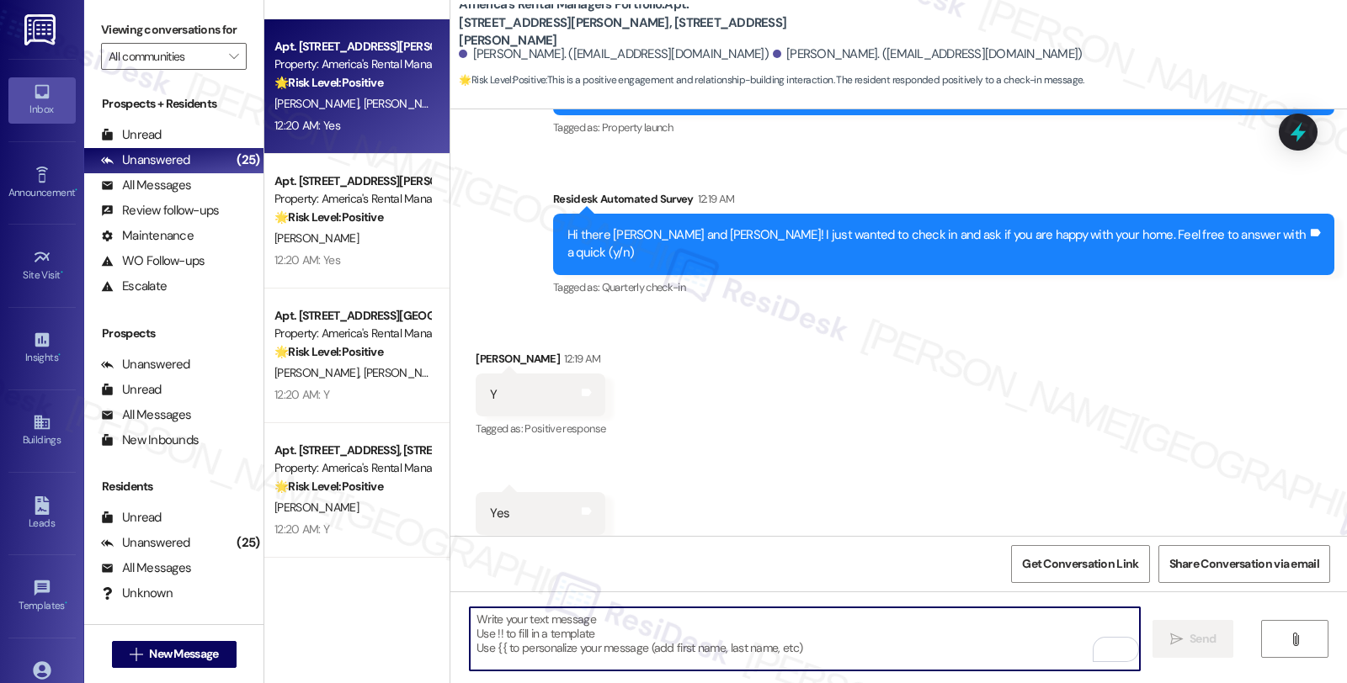
paste textarea "Hi, it’s great to hear from you and I’m glad your latest work order has been co…"
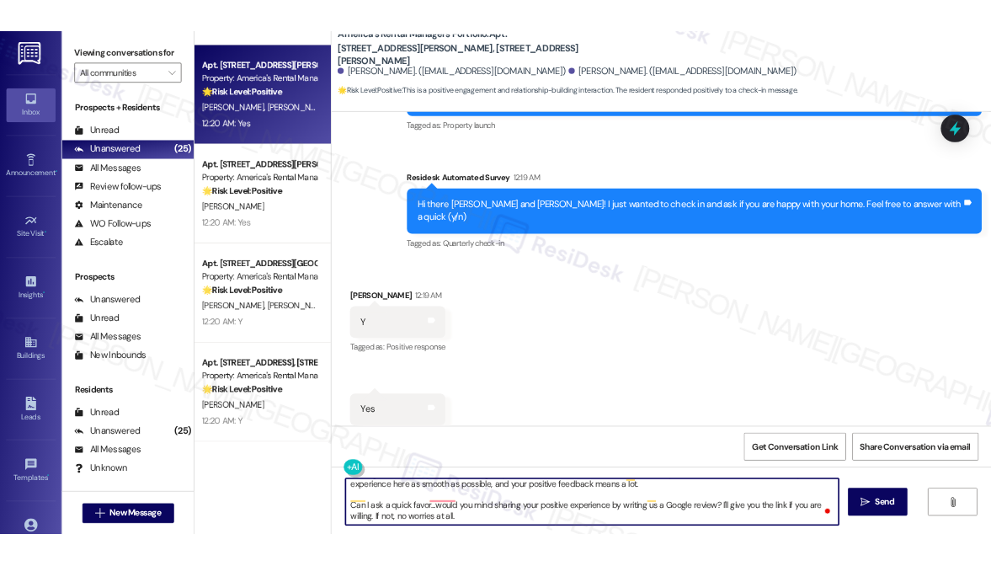
scroll to position [0, 0]
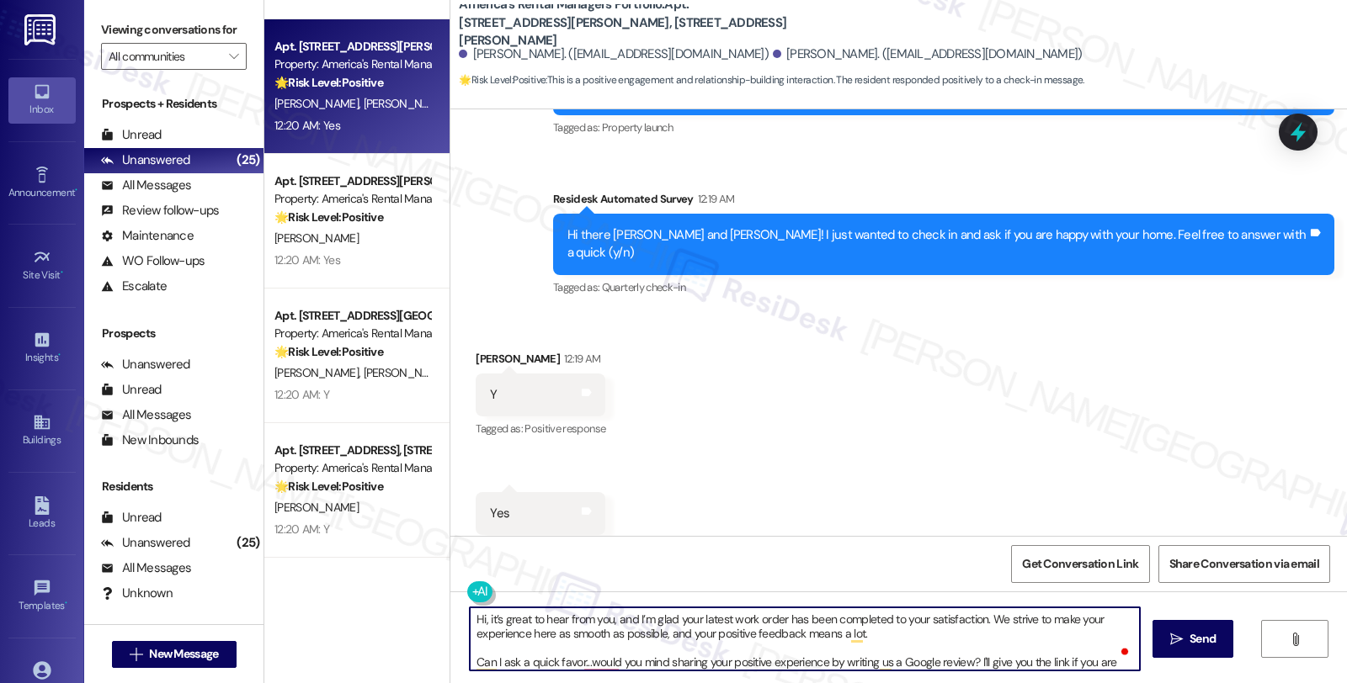
click at [476, 350] on div "[PERSON_NAME] 12:19 AM" at bounding box center [541, 362] width 130 height 24
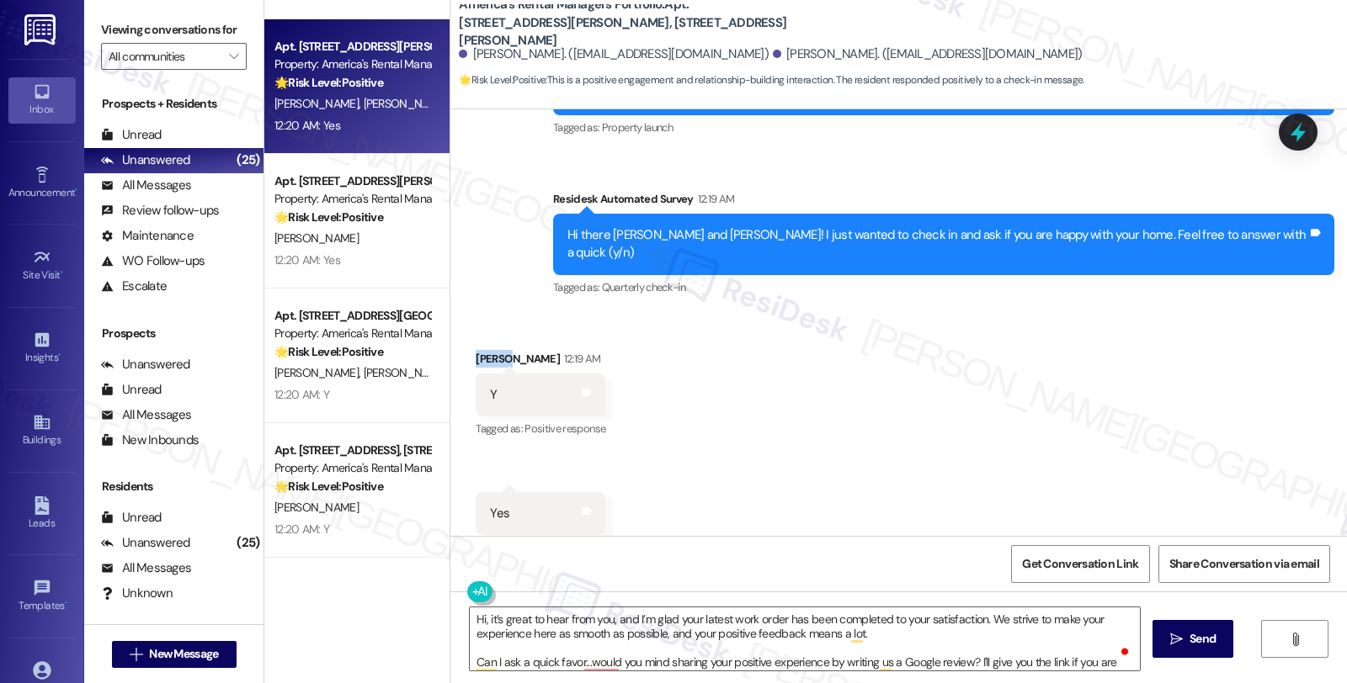
click at [476, 350] on div "[PERSON_NAME] 12:19 AM" at bounding box center [541, 362] width 130 height 24
copy div "Malia"
click at [473, 619] on textarea "Hi, it’s great to hear from you, and I’m glad your latest work order has been c…" at bounding box center [805, 639] width 670 height 63
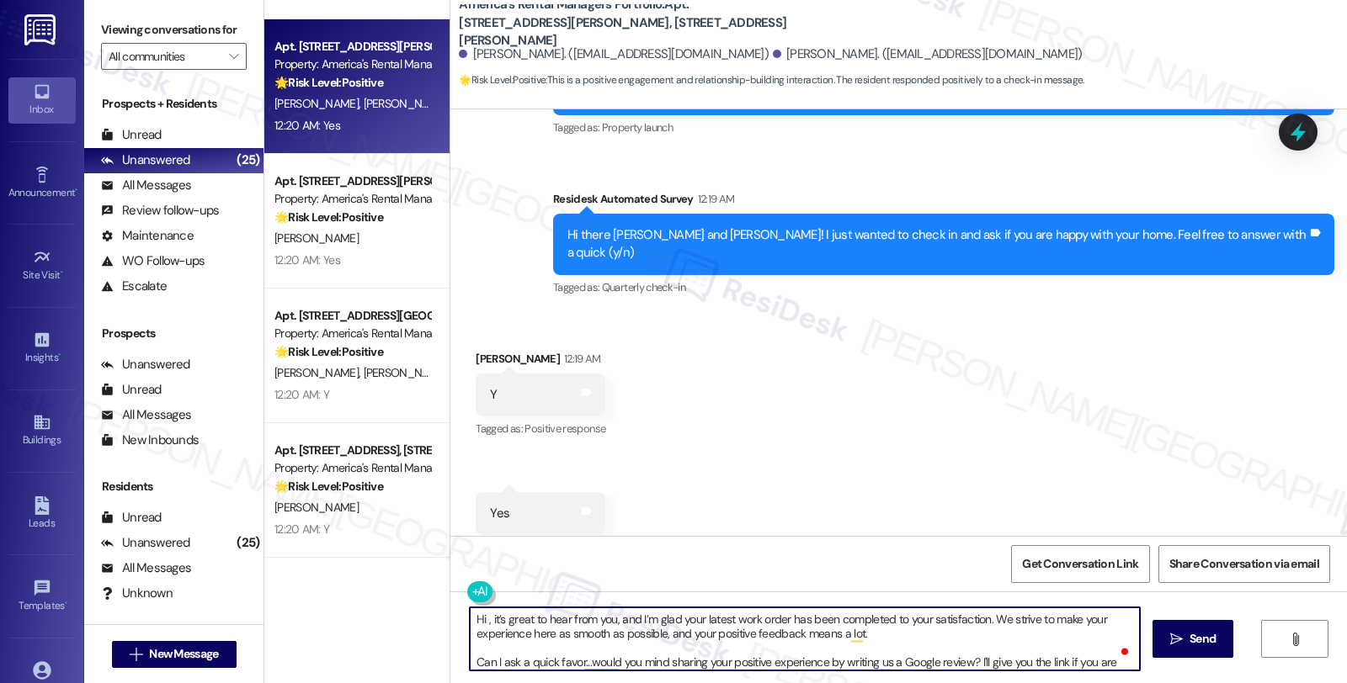
paste textarea "Malia"
drag, startPoint x: 713, startPoint y: 619, endPoint x: 887, endPoint y: 634, distance: 174.9
click at [888, 634] on textarea "Hi [PERSON_NAME], it’s great to hear from you, and I’m glad your latest work or…" at bounding box center [805, 639] width 670 height 63
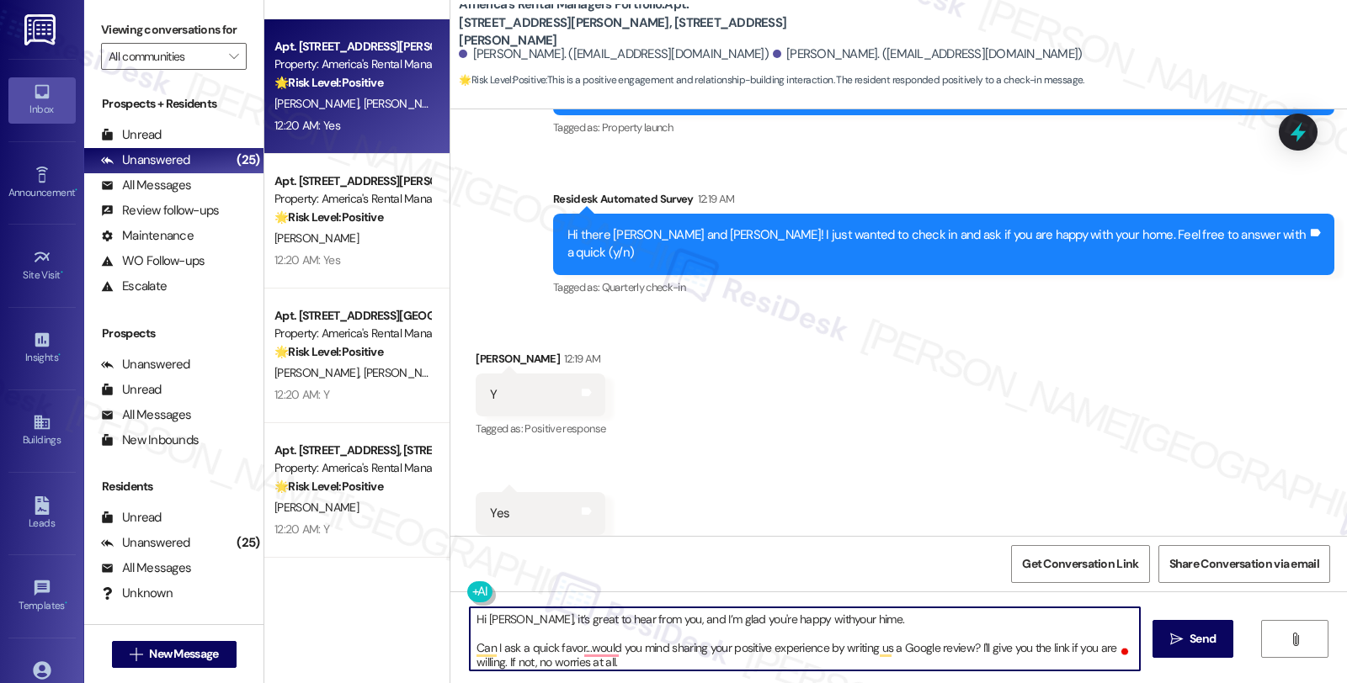
click at [785, 617] on textarea "Hi [PERSON_NAME], it’s great to hear from you, and I’m glad you're happy withyo…" at bounding box center [805, 639] width 670 height 63
click at [783, 619] on textarea "Hi [PERSON_NAME], it’s great to hear from you, and I’m glad you're happy withy …" at bounding box center [805, 639] width 670 height 63
drag, startPoint x: 785, startPoint y: 616, endPoint x: 854, endPoint y: 617, distance: 69.0
click at [854, 617] on textarea "Hi [PERSON_NAME], it’s great to hear from you, and I’m glad you're happy with u…" at bounding box center [805, 639] width 670 height 63
click at [882, 621] on textarea "Hi [PERSON_NAME], it’s great to hear from you, and I’m glad you're happy with y…" at bounding box center [805, 639] width 670 height 63
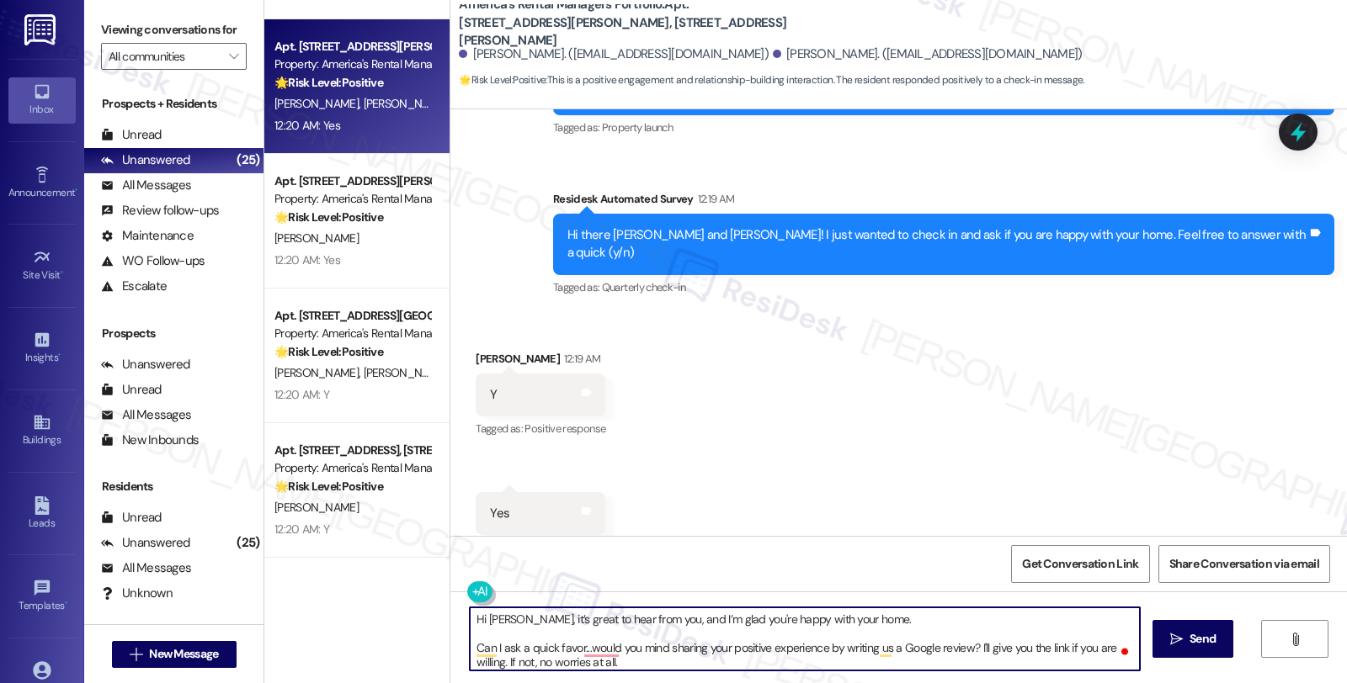
paste textarea "Your comfort and satisfaction are important to us."
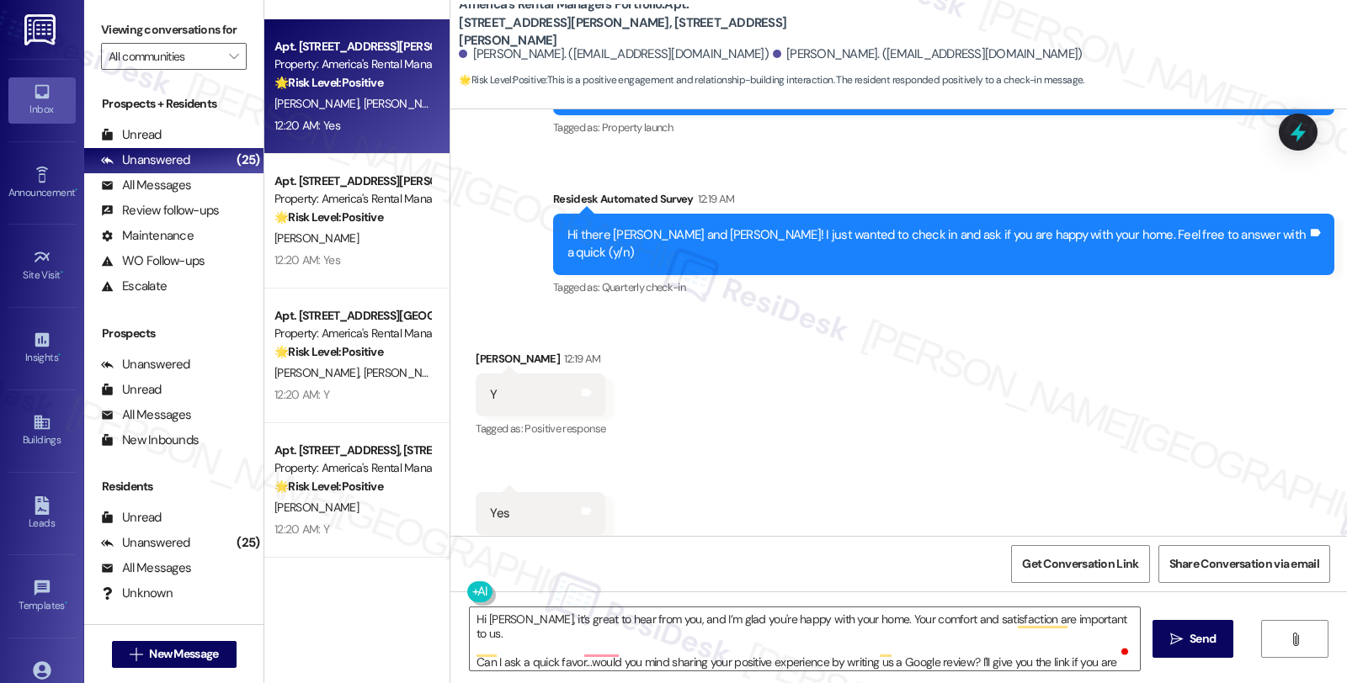
click at [838, 419] on div "Received via SMS [PERSON_NAME] 12:19 AM Y Tags and notes Tagged as: Positive re…" at bounding box center [898, 442] width 896 height 261
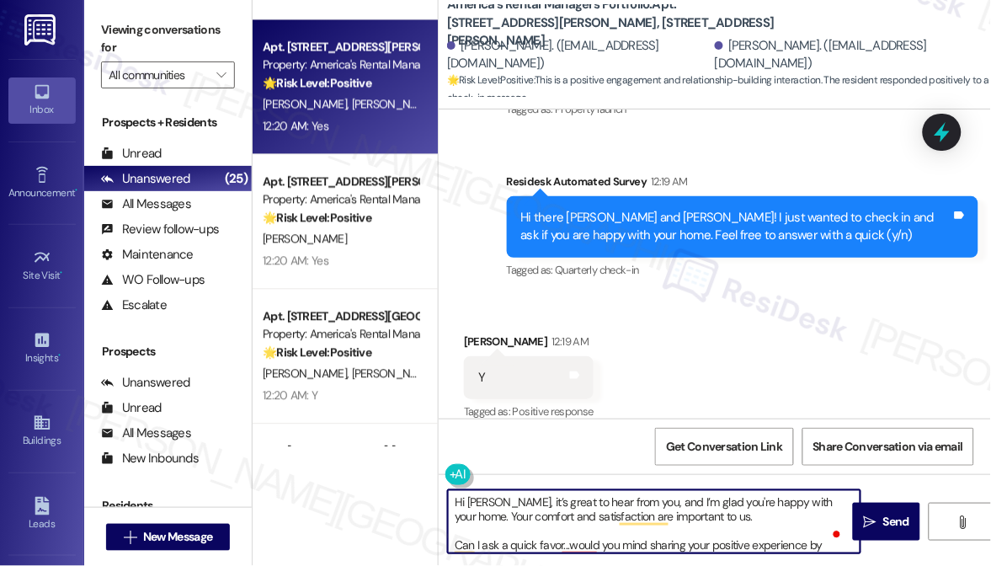
scroll to position [46, 0]
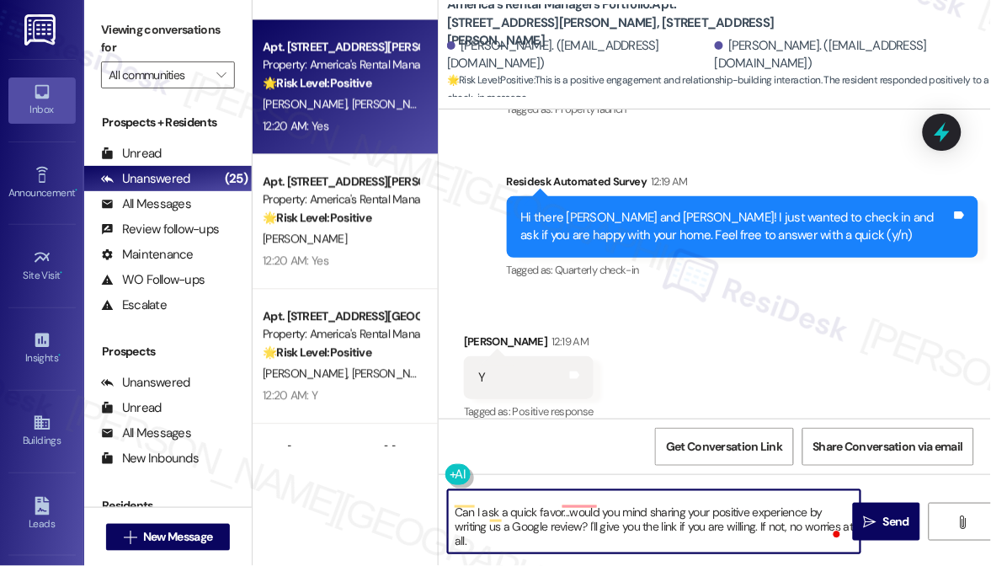
drag, startPoint x: 753, startPoint y: 529, endPoint x: 796, endPoint y: 565, distance: 56.8
click at [796, 565] on div "Hi [PERSON_NAME], it’s great to hear from you, and I’m glad you're happy with y…" at bounding box center [715, 537] width 552 height 126
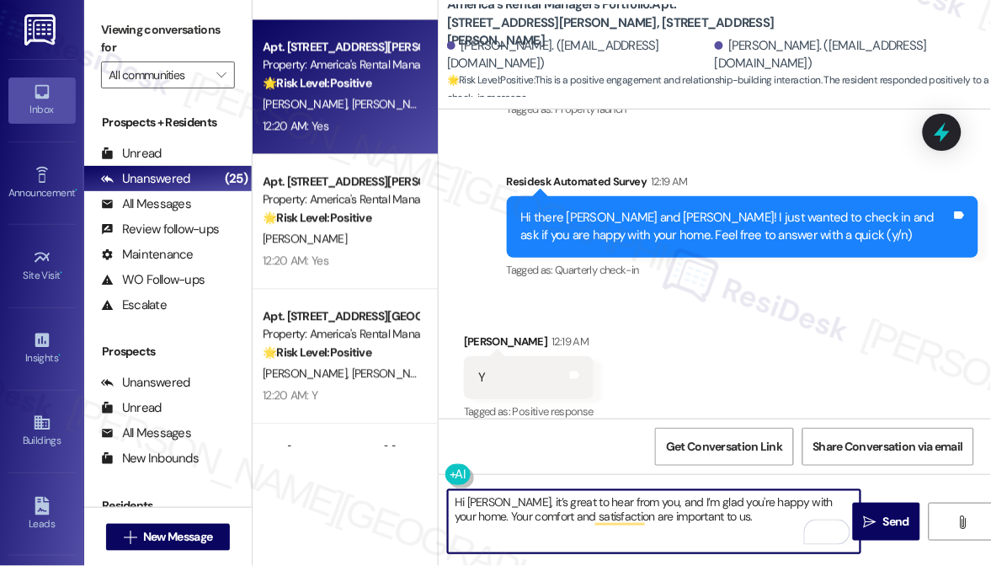
click at [718, 509] on textarea "Hi [PERSON_NAME], it’s great to hear from you, and I’m glad you're happy with y…" at bounding box center [654, 521] width 412 height 63
click at [716, 520] on textarea "Hi [PERSON_NAME], it’s great to hear from you, and I’m glad you're happy with y…" at bounding box center [654, 521] width 412 height 63
paste textarea "If I may ask...has the {{property}} lived up to your expectations so far?"
type textarea "Hi [PERSON_NAME], it’s great to hear from you, and I’m glad you're happy with y…"
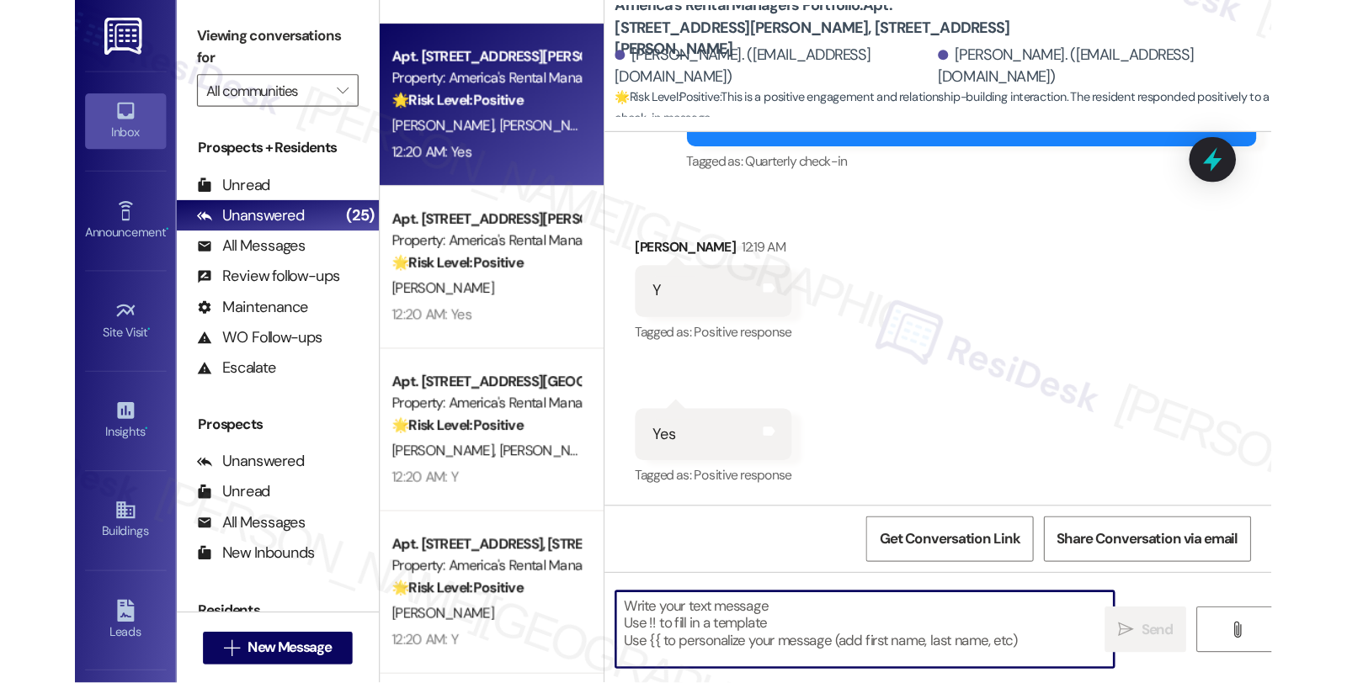
scroll to position [402, 0]
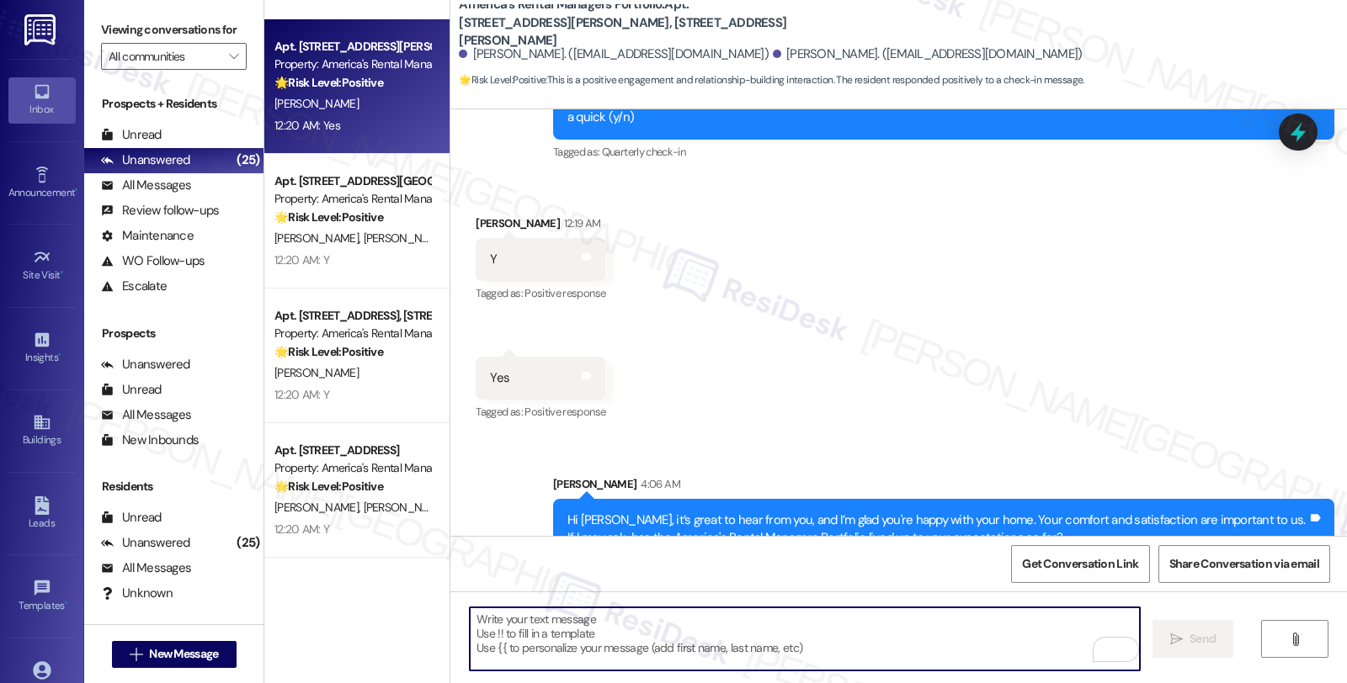
click at [392, 77] on div "🌟 Risk Level: Positive The resident responded positively to a check-in message,…" at bounding box center [352, 83] width 156 height 18
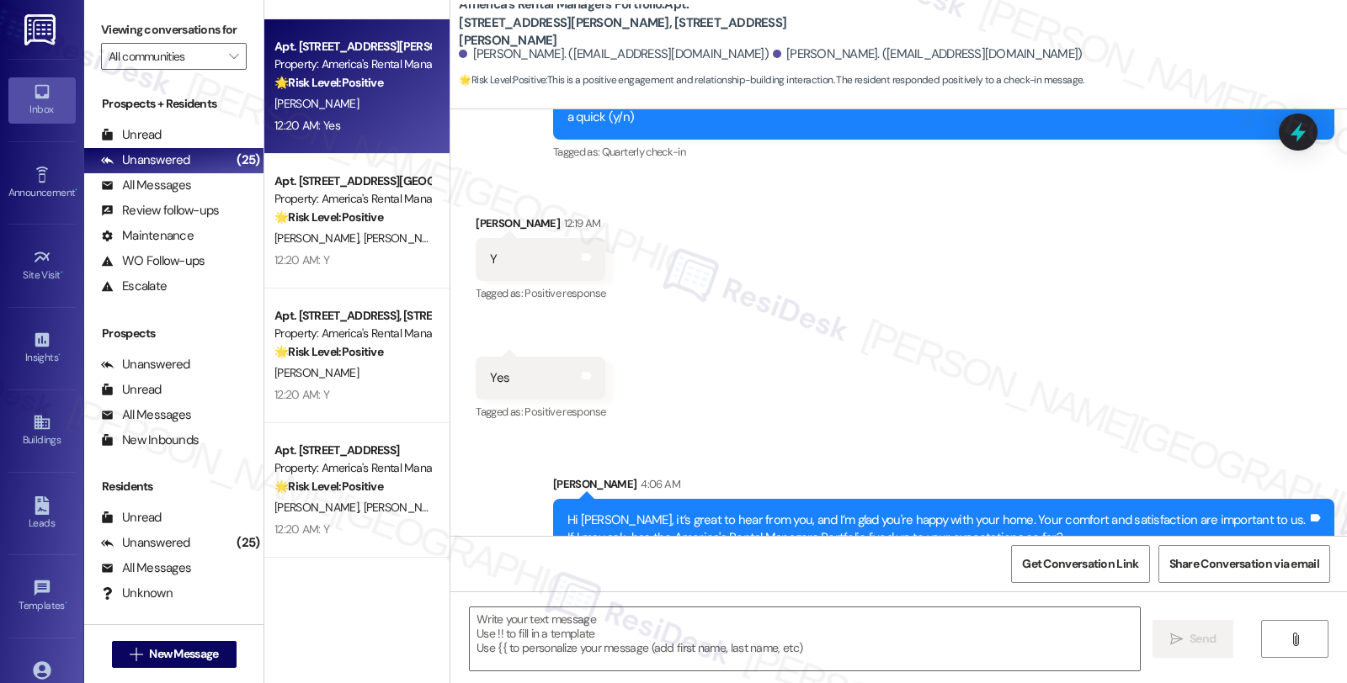
type textarea "Fetching suggested responses. Please feel free to read through the conversation…"
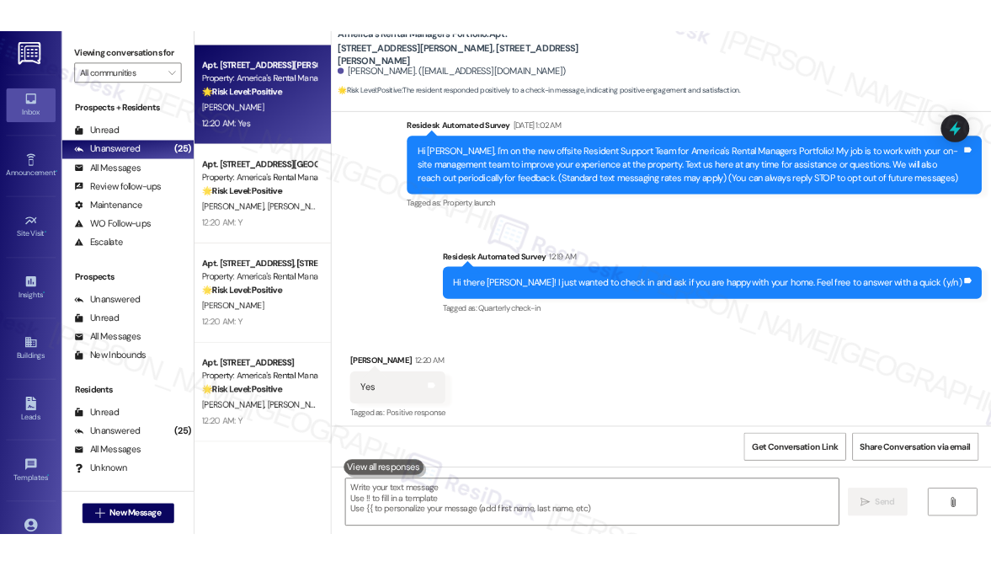
scroll to position [148, 0]
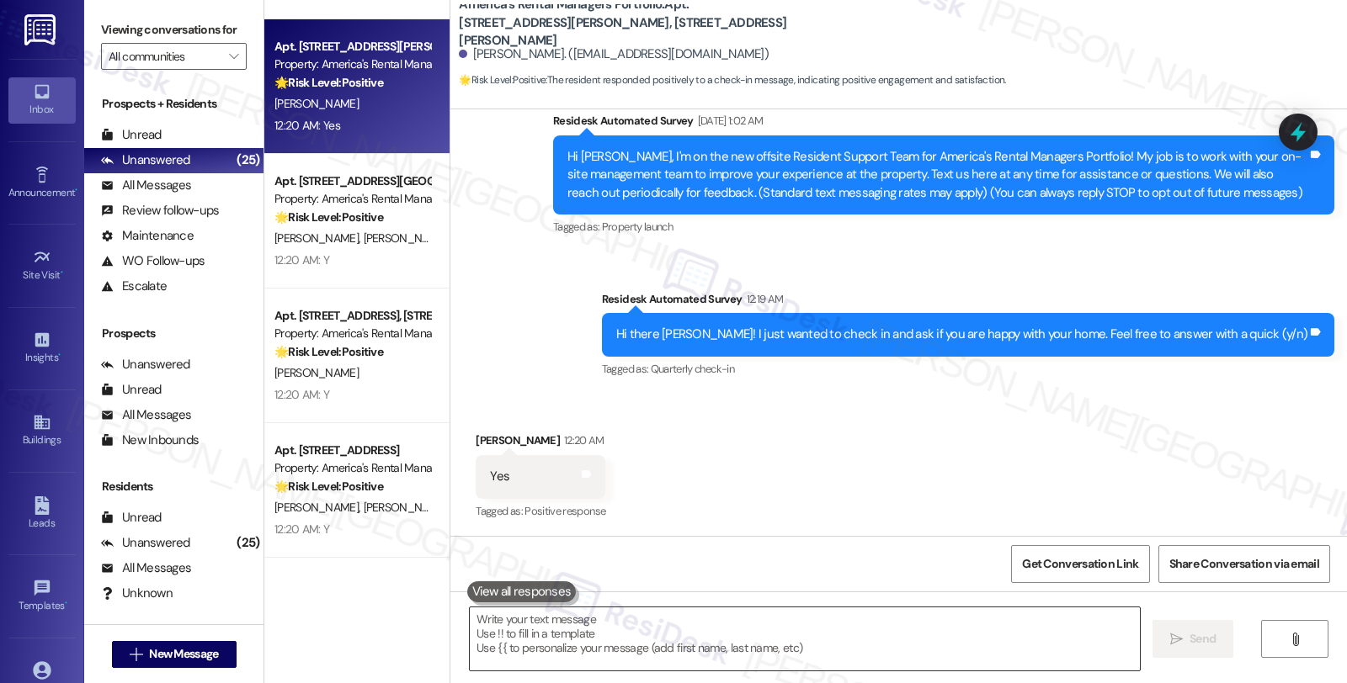
click at [667, 646] on textarea at bounding box center [805, 639] width 670 height 63
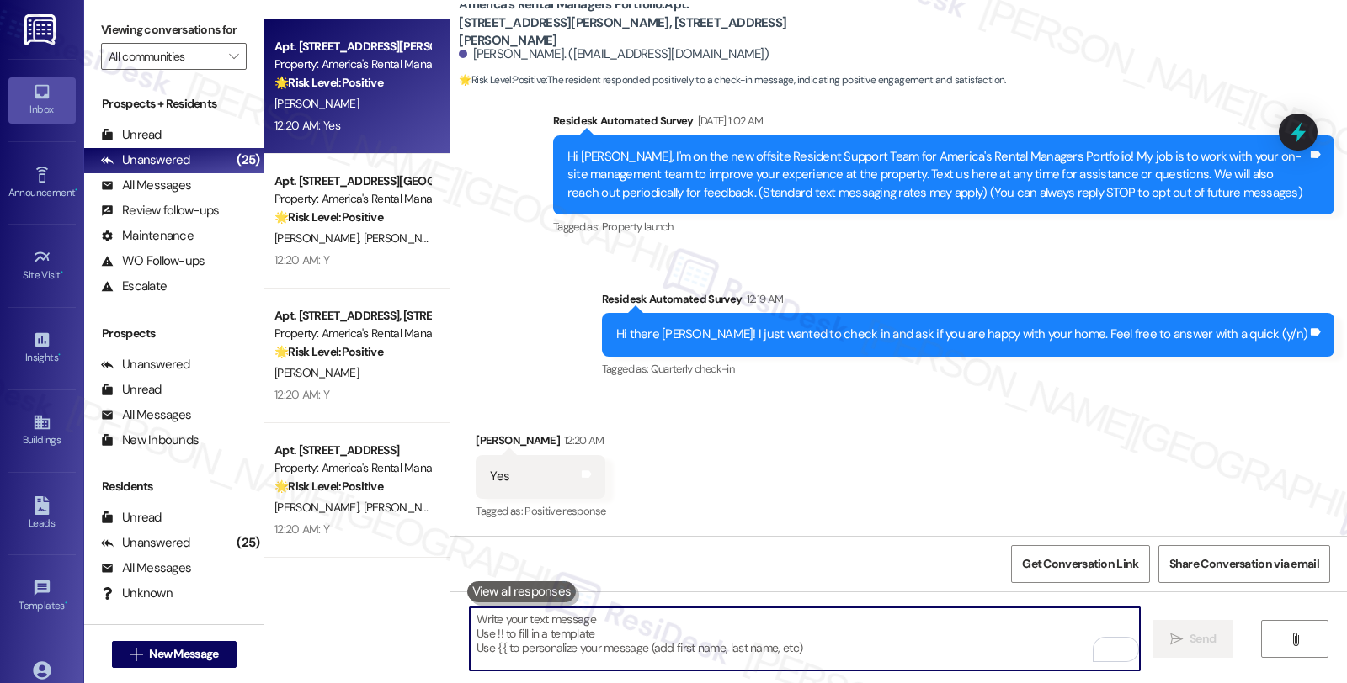
click at [644, 633] on textarea "To enrich screen reader interactions, please activate Accessibility in Grammarl…" at bounding box center [805, 639] width 670 height 63
paste textarea "Hi [PERSON_NAME], it’s great to hear from you, and I’m glad you're happy with y…"
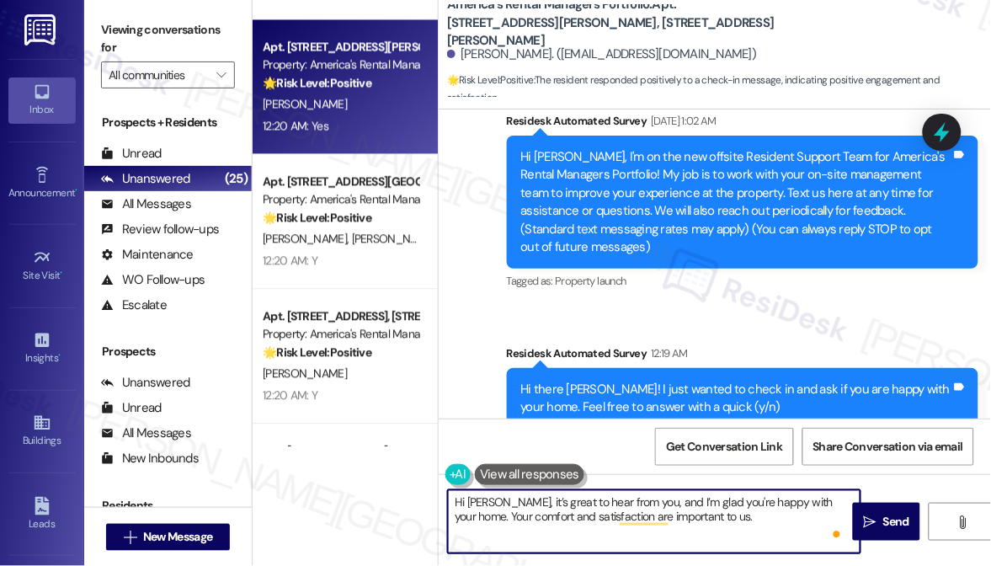
paste textarea "Can I ask a quick favor...would you mind sharing your positive experience by wr…"
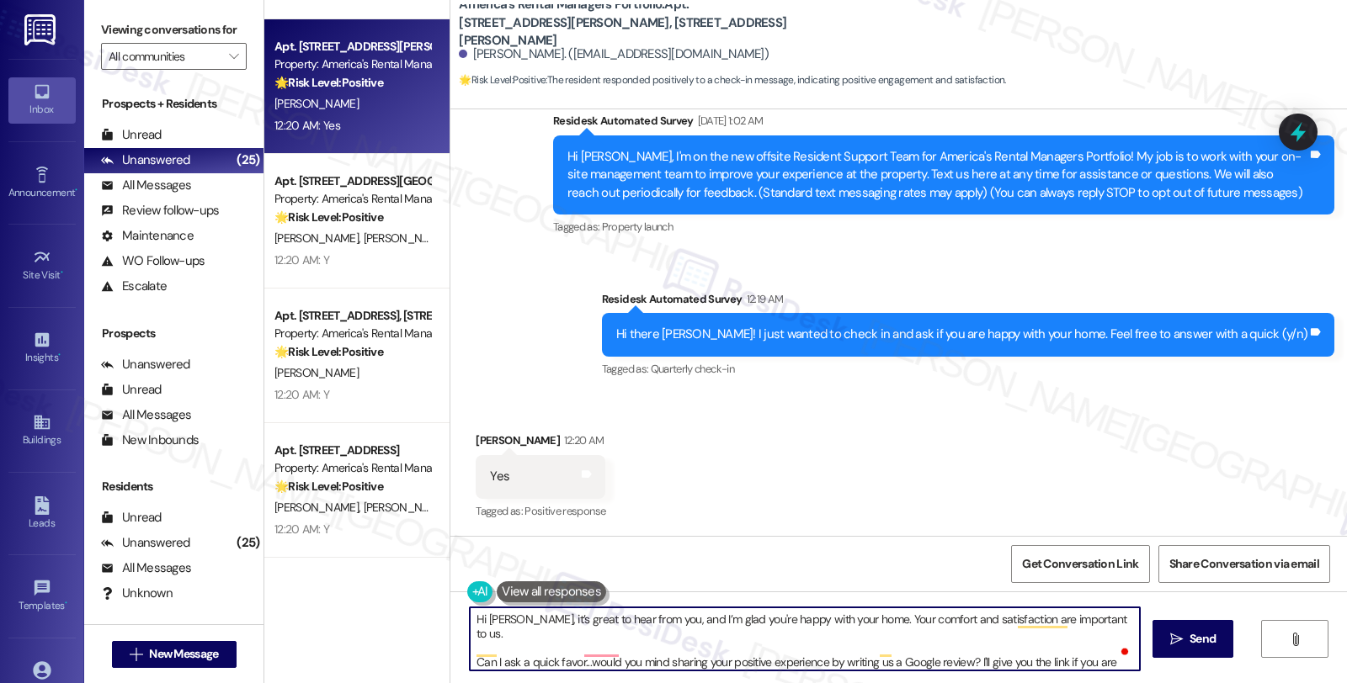
click at [483, 442] on div "[PERSON_NAME] 12:20 AM" at bounding box center [541, 444] width 130 height 24
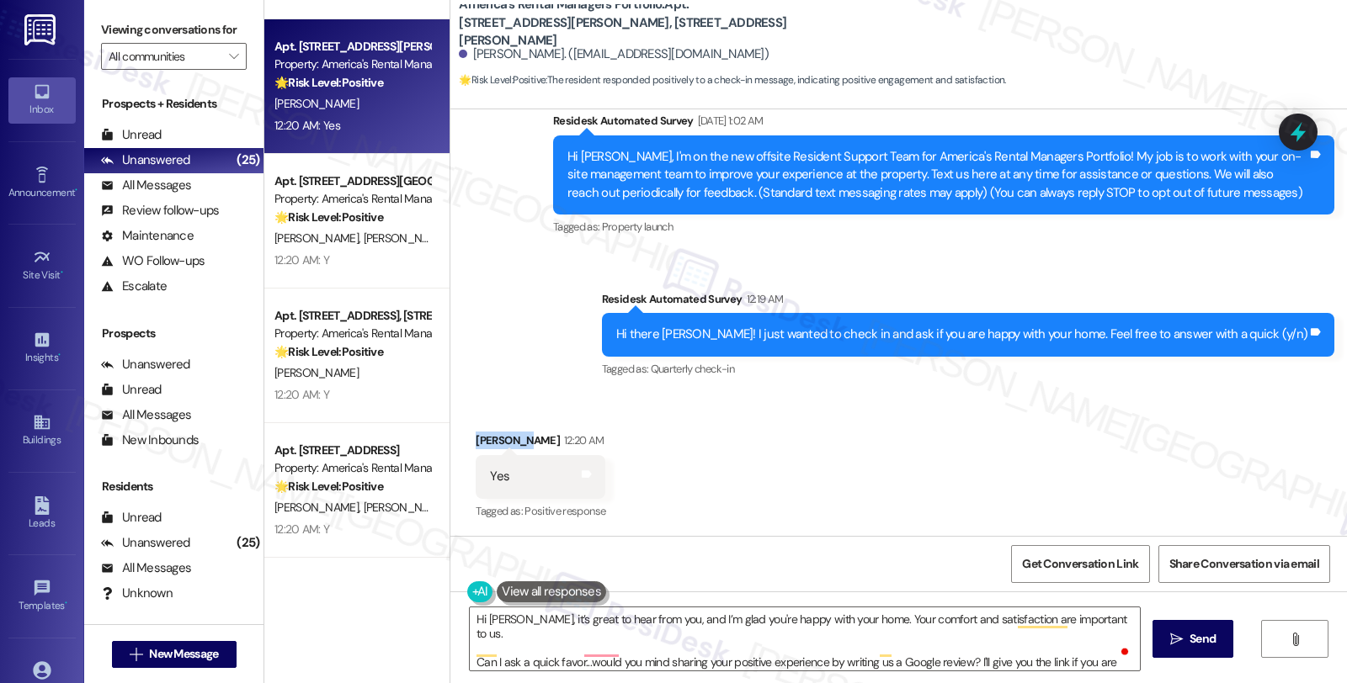
click at [483, 442] on div "[PERSON_NAME] 12:20 AM" at bounding box center [541, 444] width 130 height 24
copy div "[PERSON_NAME]"
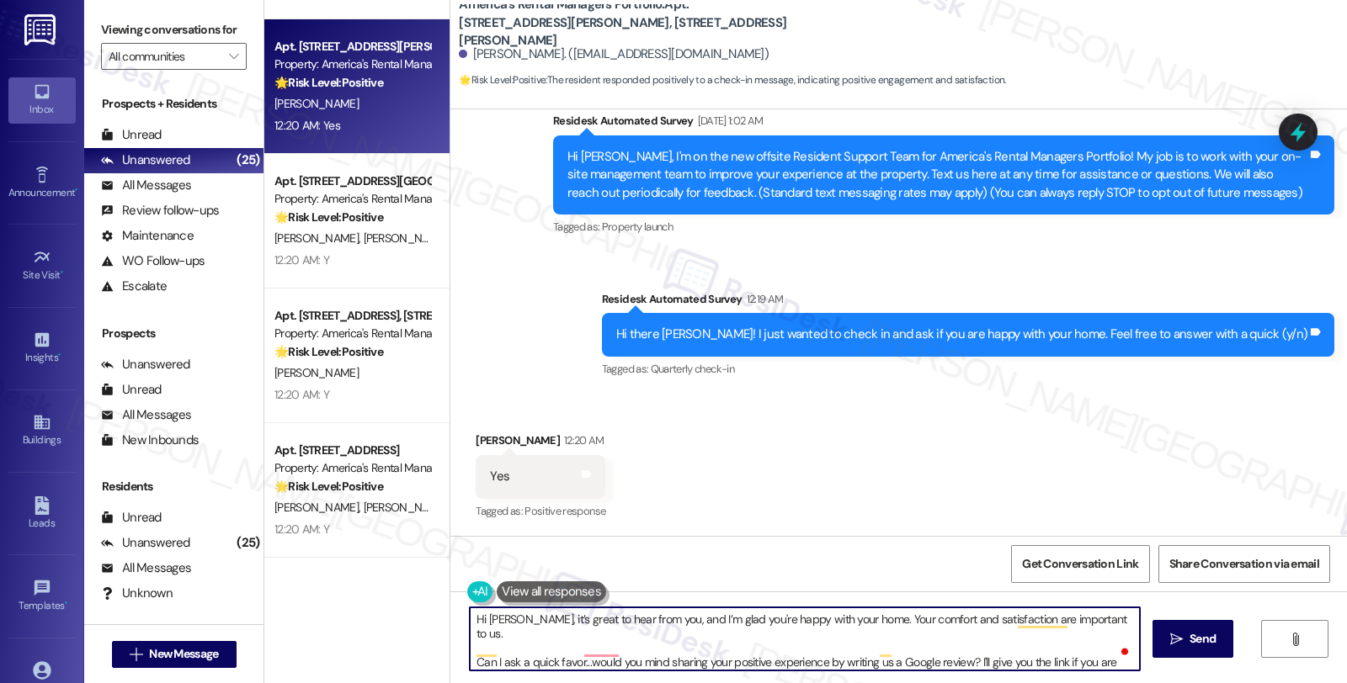
click at [490, 625] on textarea "Hi [PERSON_NAME], it’s great to hear from you, and I’m glad you're happy with y…" at bounding box center [805, 639] width 670 height 63
paste textarea "[PERSON_NAME]"
type textarea "Hi [PERSON_NAME], it’s great to hear from you, and I’m glad you're happy with y…"
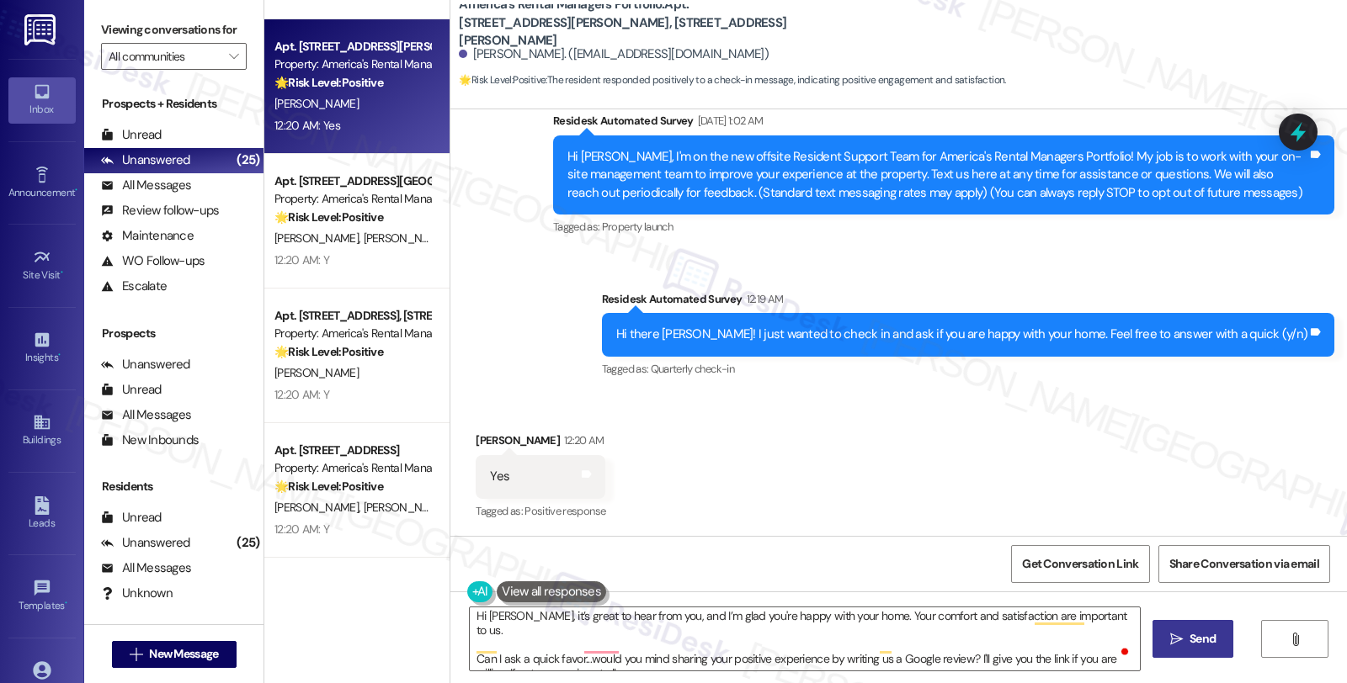
click at [1207, 638] on span "Send" at bounding box center [1202, 639] width 26 height 18
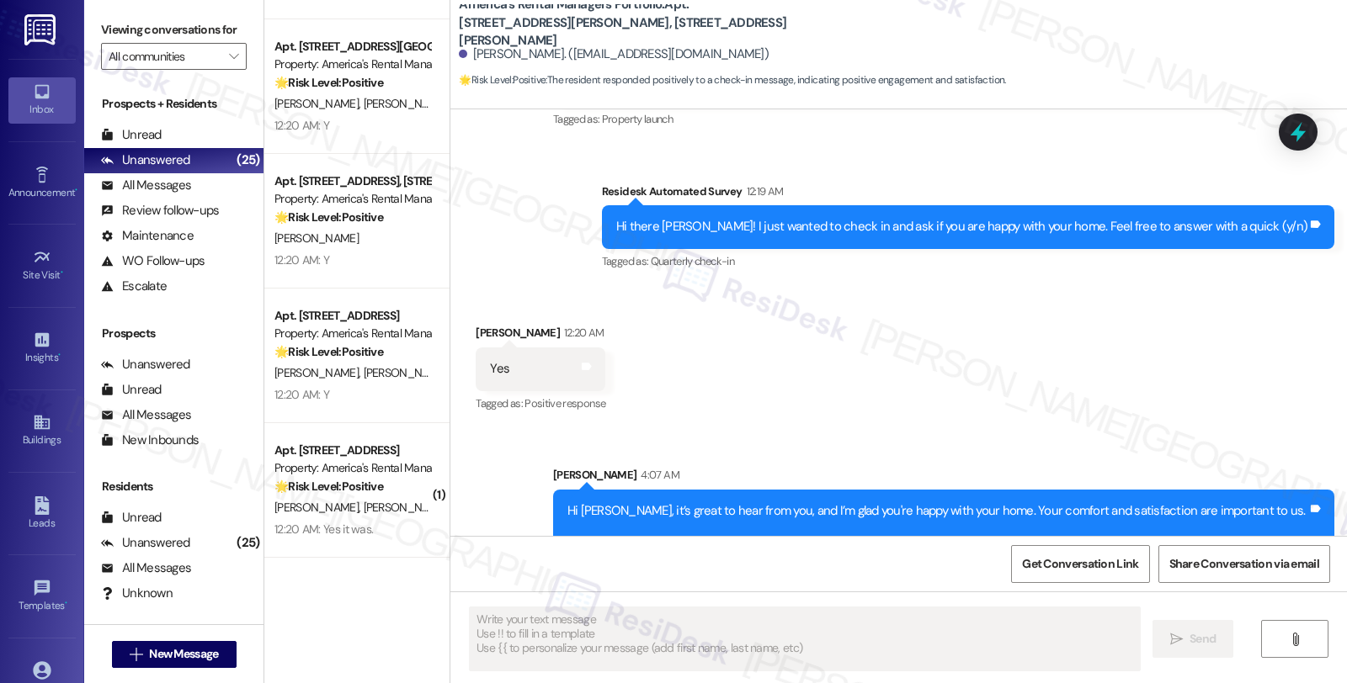
scroll to position [320, 0]
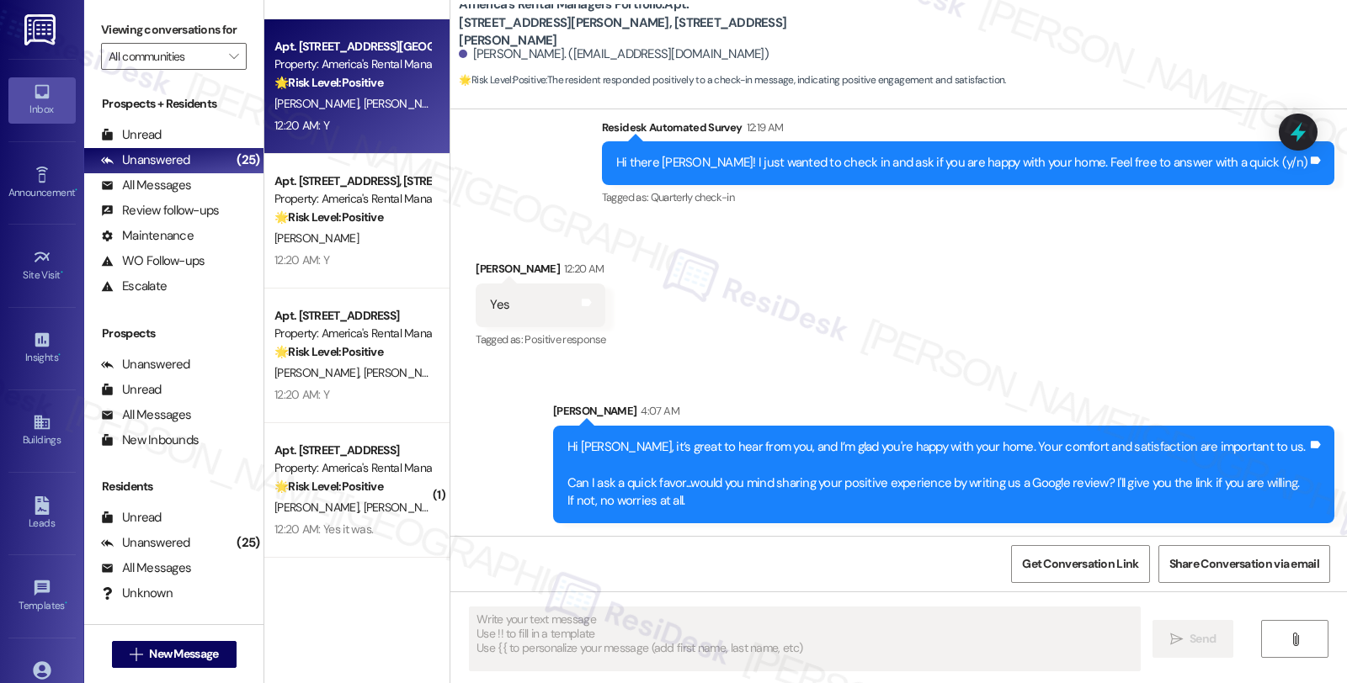
click at [364, 105] on span "[PERSON_NAME]" at bounding box center [406, 103] width 84 height 15
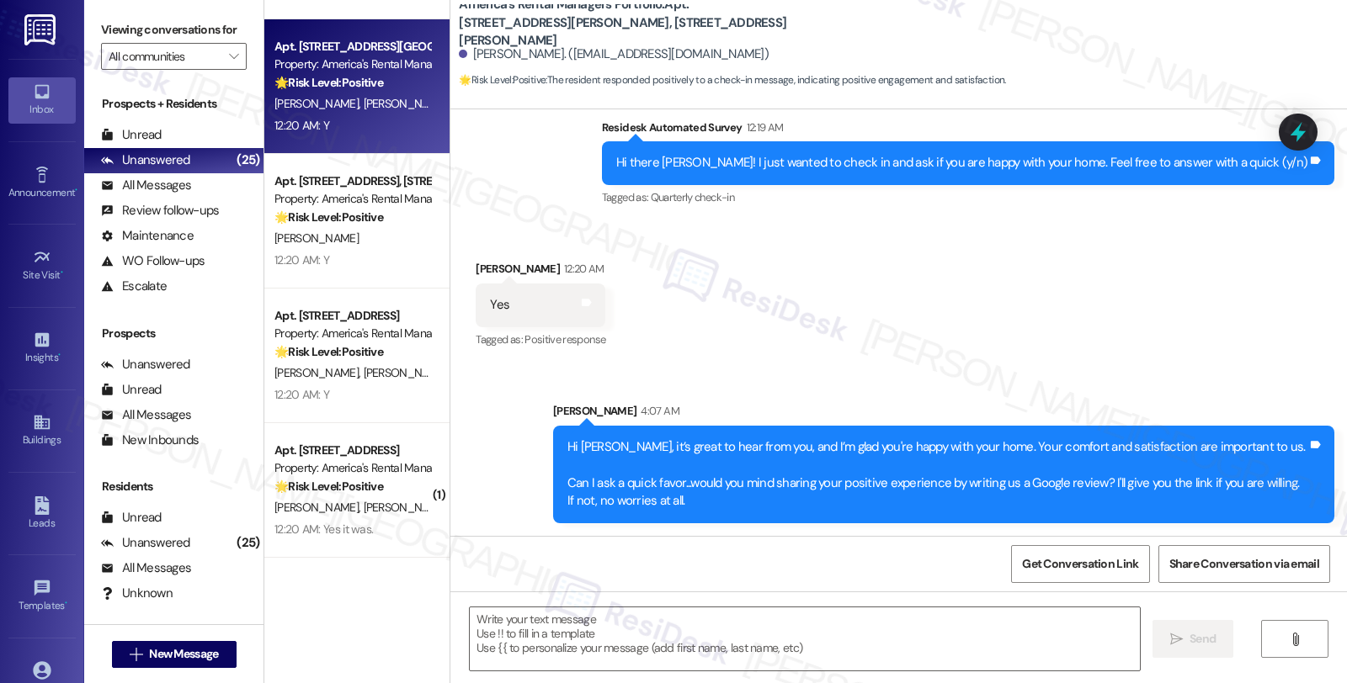
type textarea "Fetching suggested responses. Please feel free to read through the conversation…"
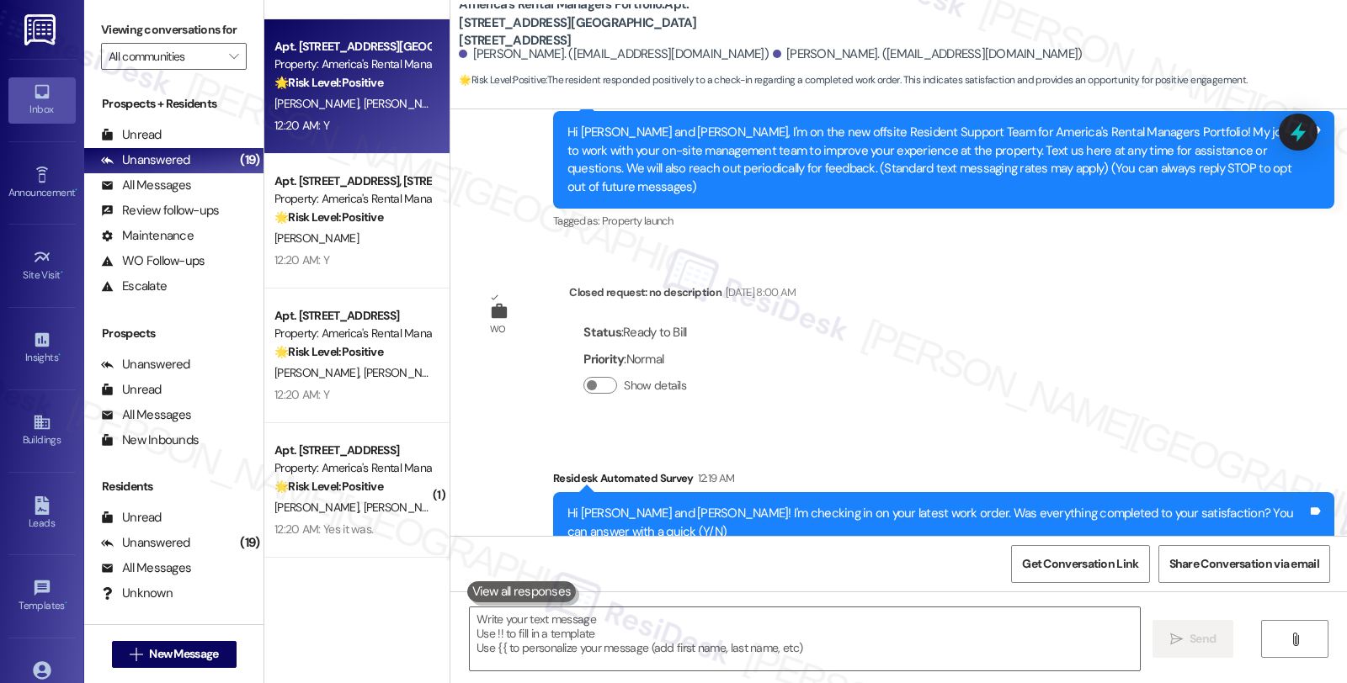
scroll to position [385, 0]
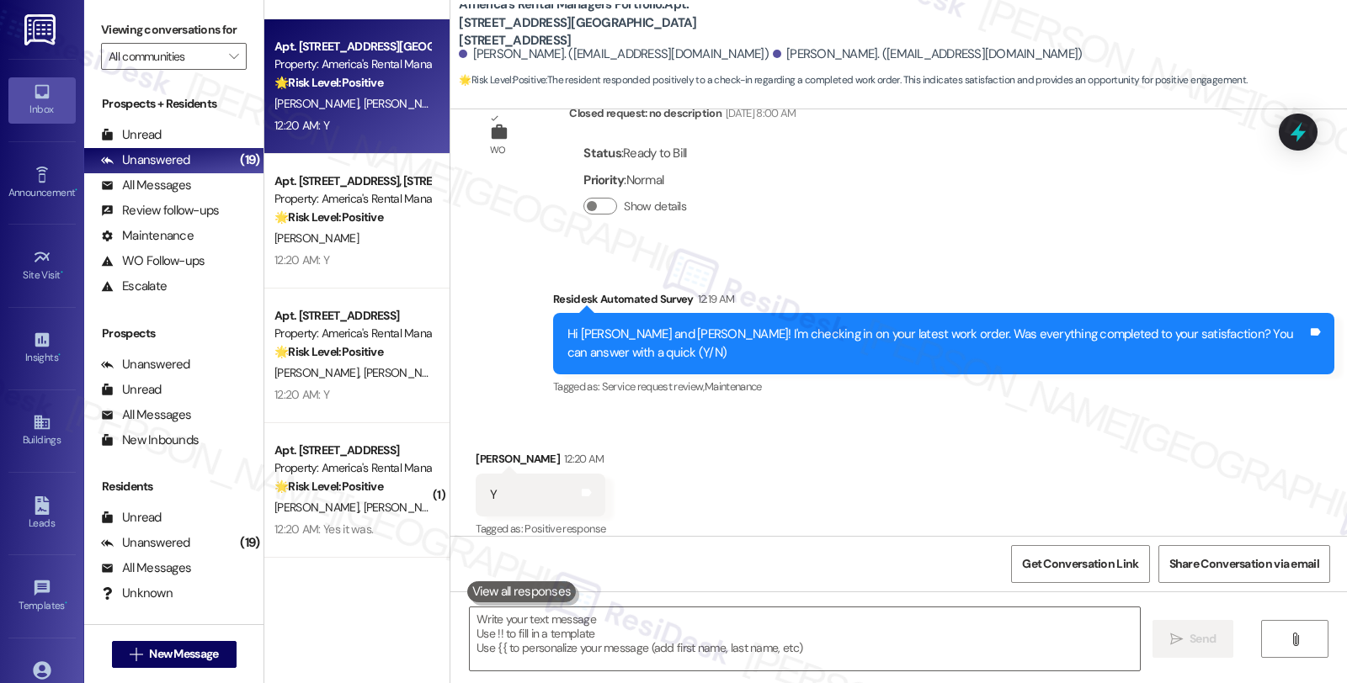
click at [695, 477] on div "Received via SMS [PERSON_NAME] 12:20 AM Y Tags and notes Tagged as: Positive re…" at bounding box center [898, 483] width 896 height 142
click at [558, 625] on textarea at bounding box center [805, 639] width 670 height 63
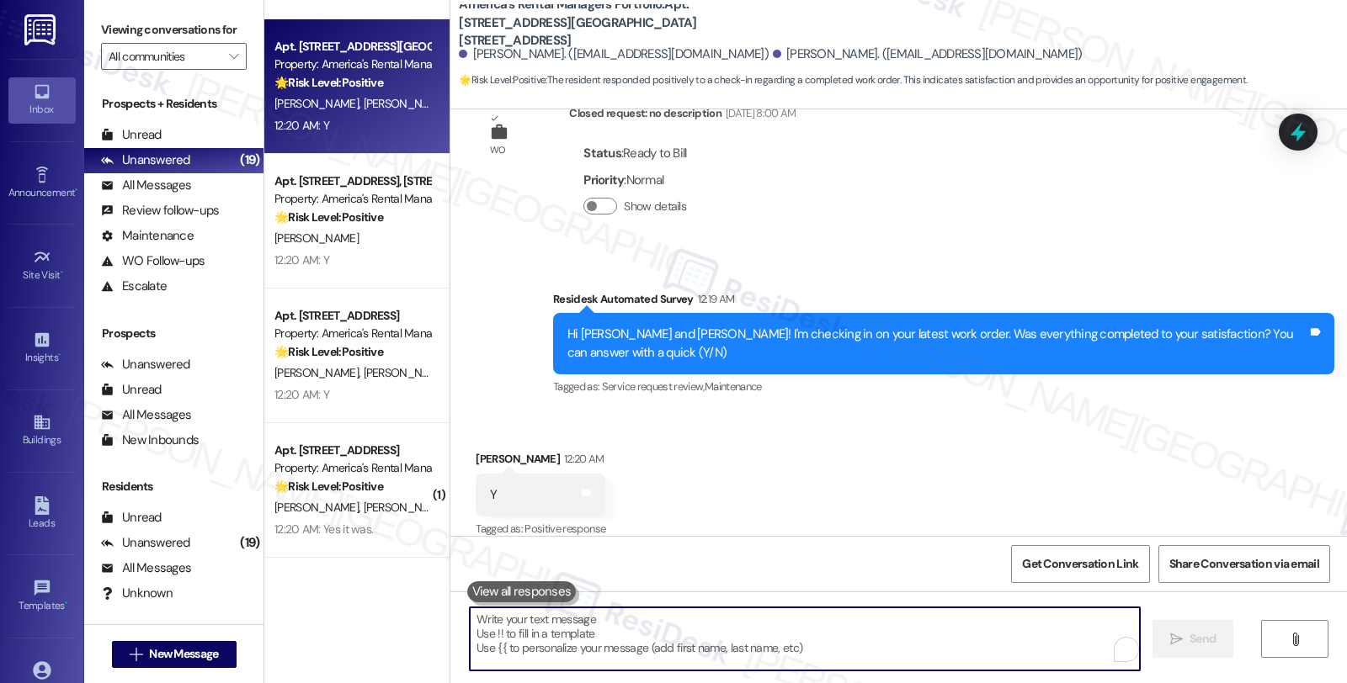
paste textarea "it’s great to hear from you and I’m glad your latest work order has been comple…"
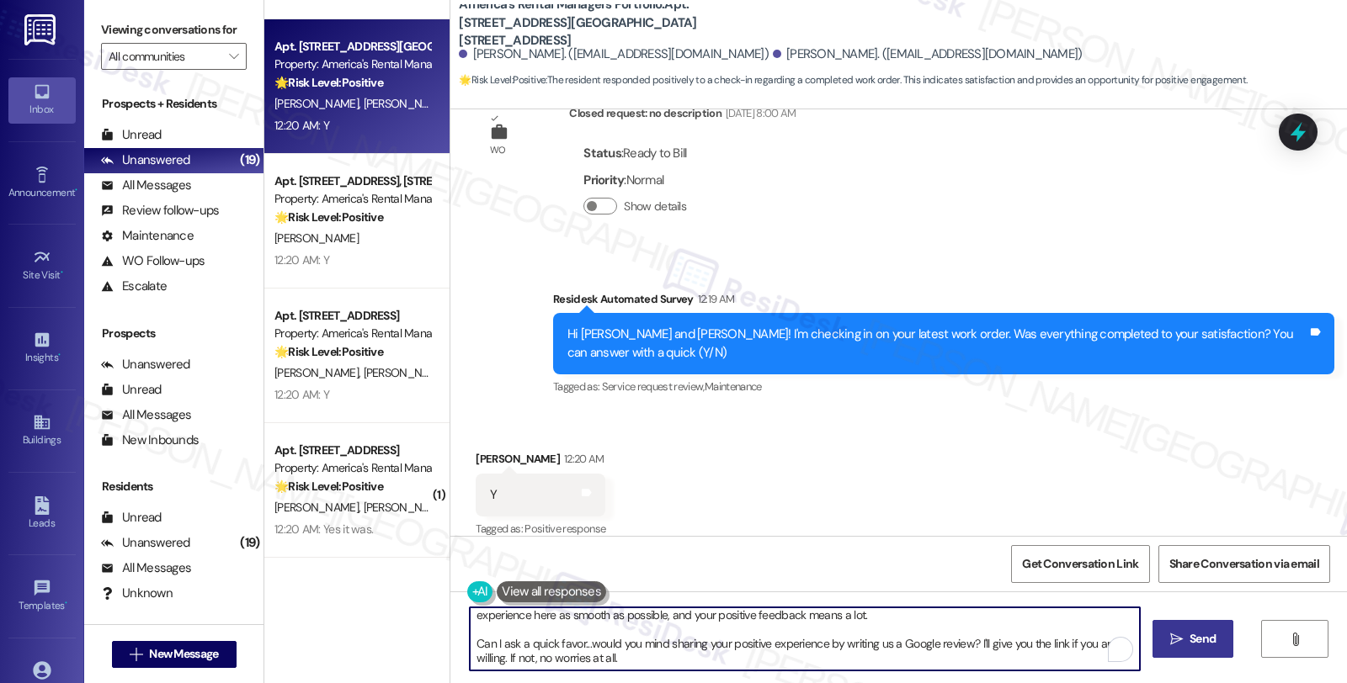
scroll to position [28, 0]
click at [476, 450] on div "[PERSON_NAME] 12:20 AM" at bounding box center [541, 462] width 130 height 24
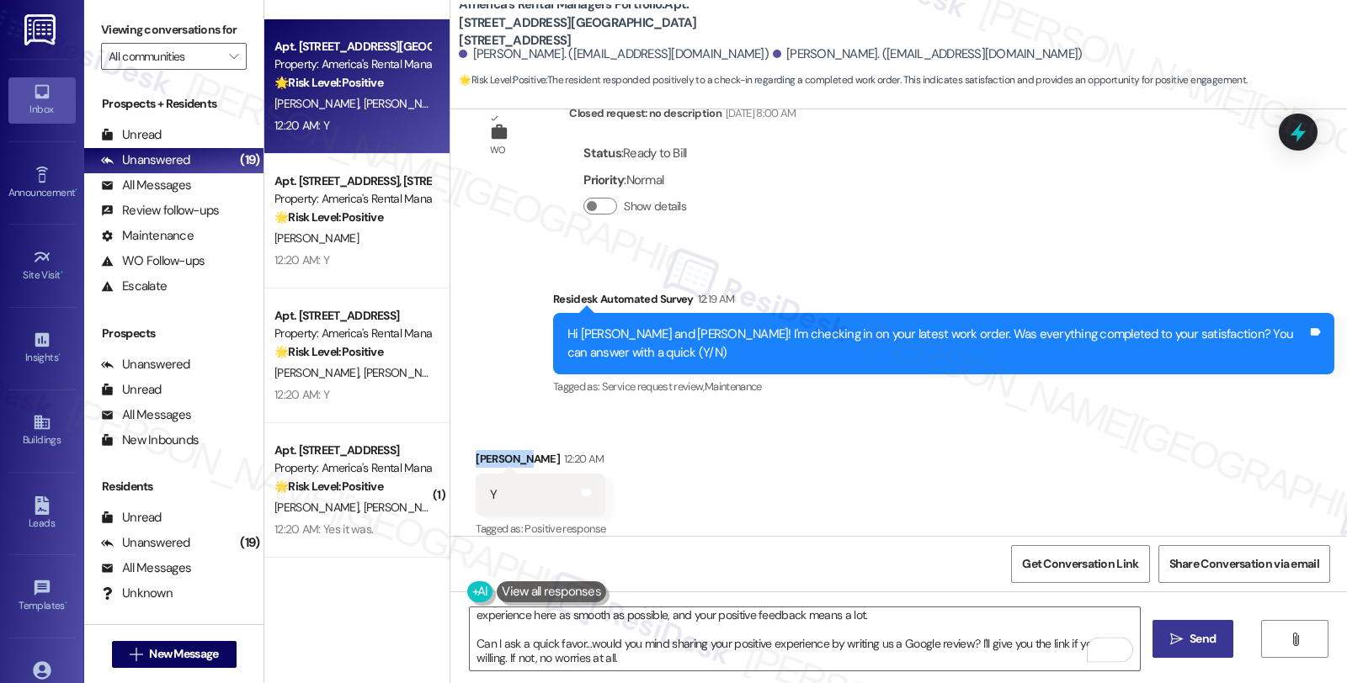
click at [476, 450] on div "[PERSON_NAME] 12:20 AM" at bounding box center [541, 462] width 130 height 24
copy div "[PERSON_NAME]"
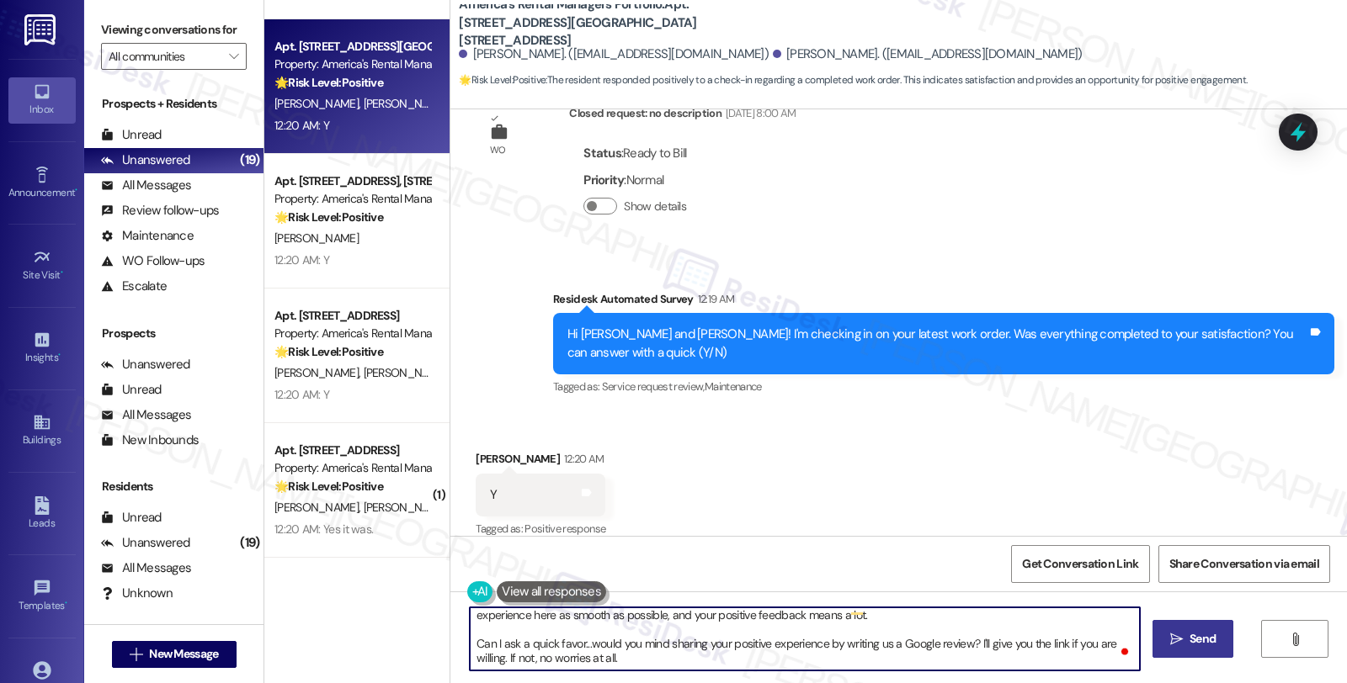
click at [492, 641] on textarea "it’s great to hear from you and I’m glad your latest work order has been comple…" at bounding box center [805, 639] width 670 height 63
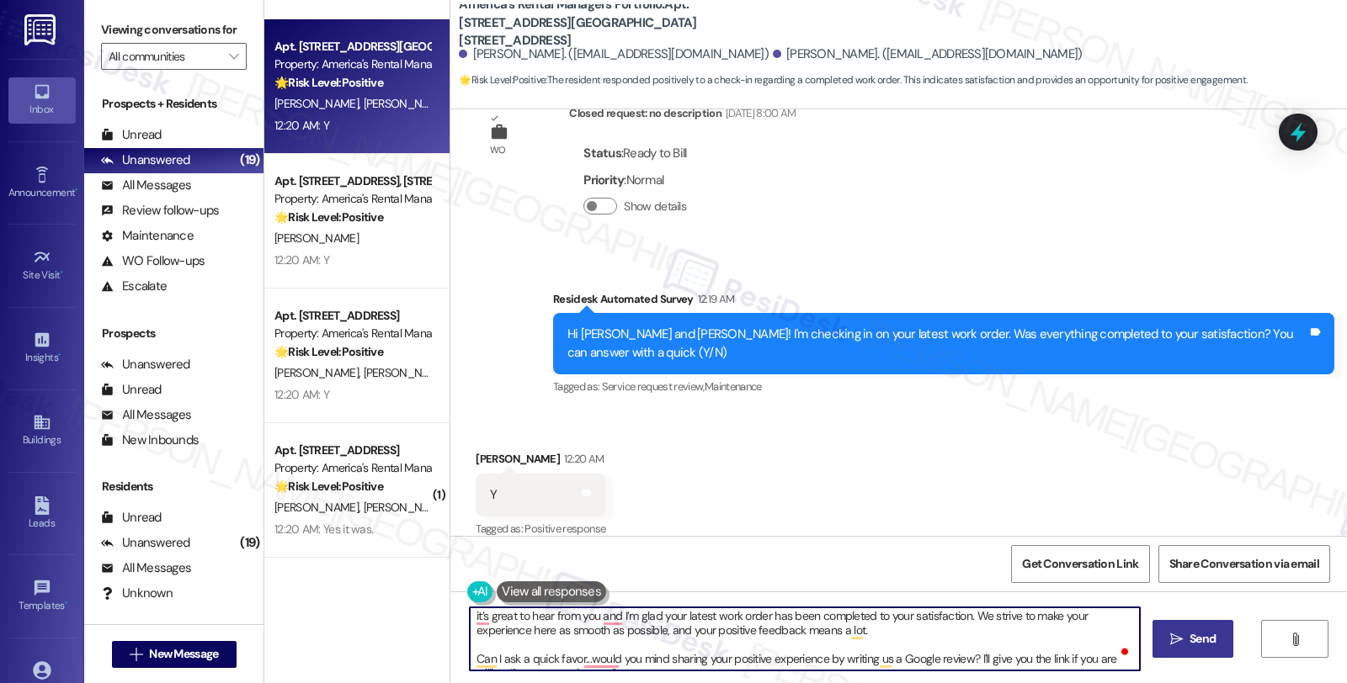
scroll to position [0, 0]
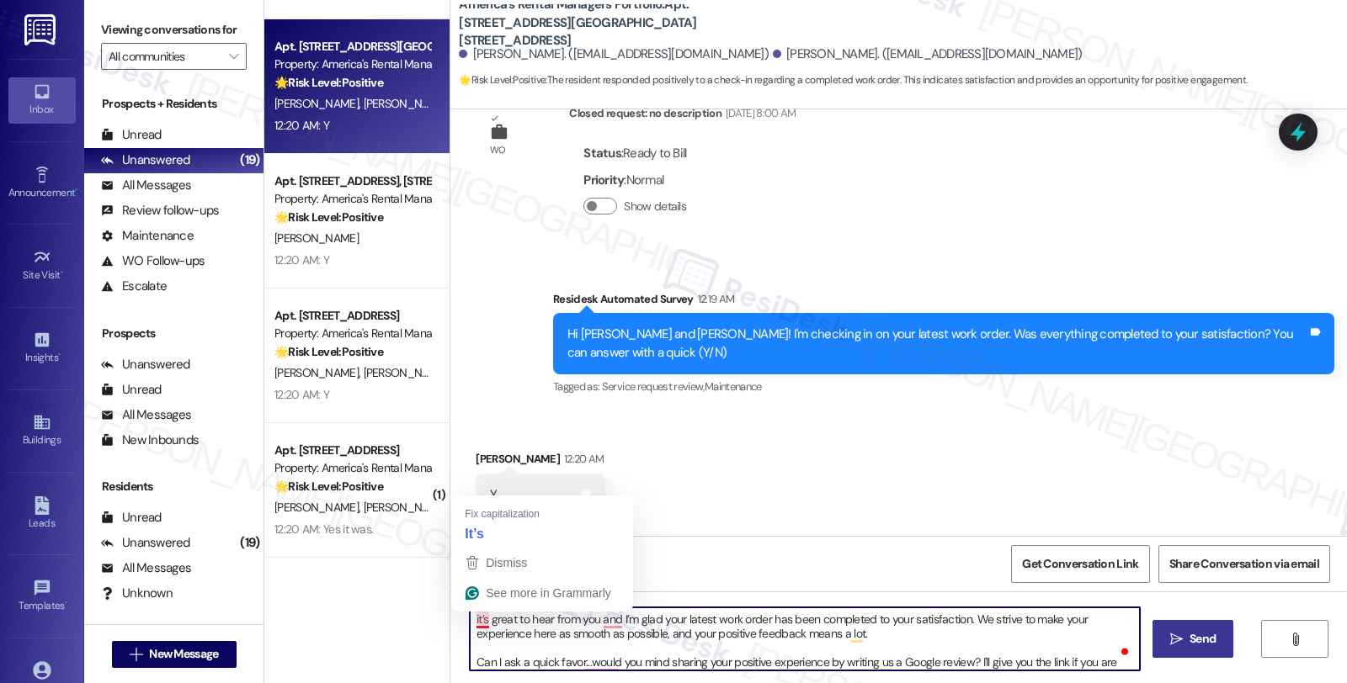
click at [470, 619] on textarea "it’s great to hear from you and I’m glad your latest work order has been comple…" at bounding box center [805, 639] width 670 height 63
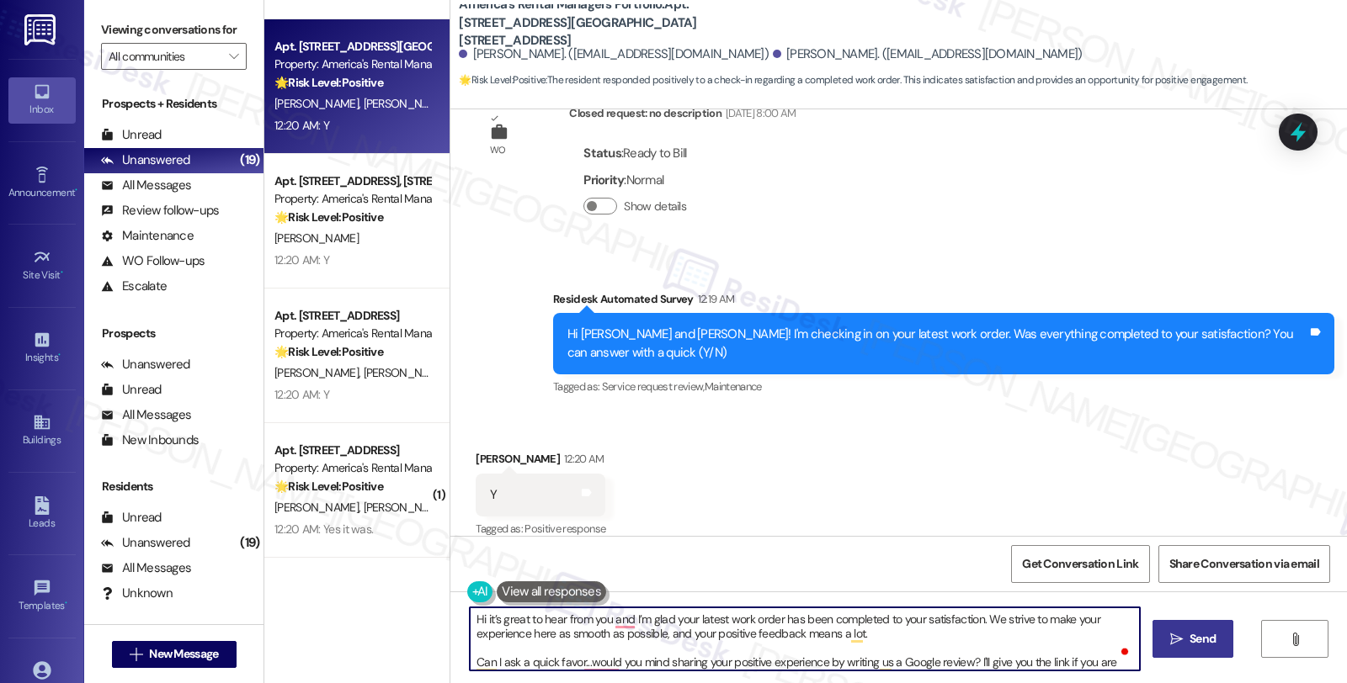
paste textarea "[PERSON_NAME]"
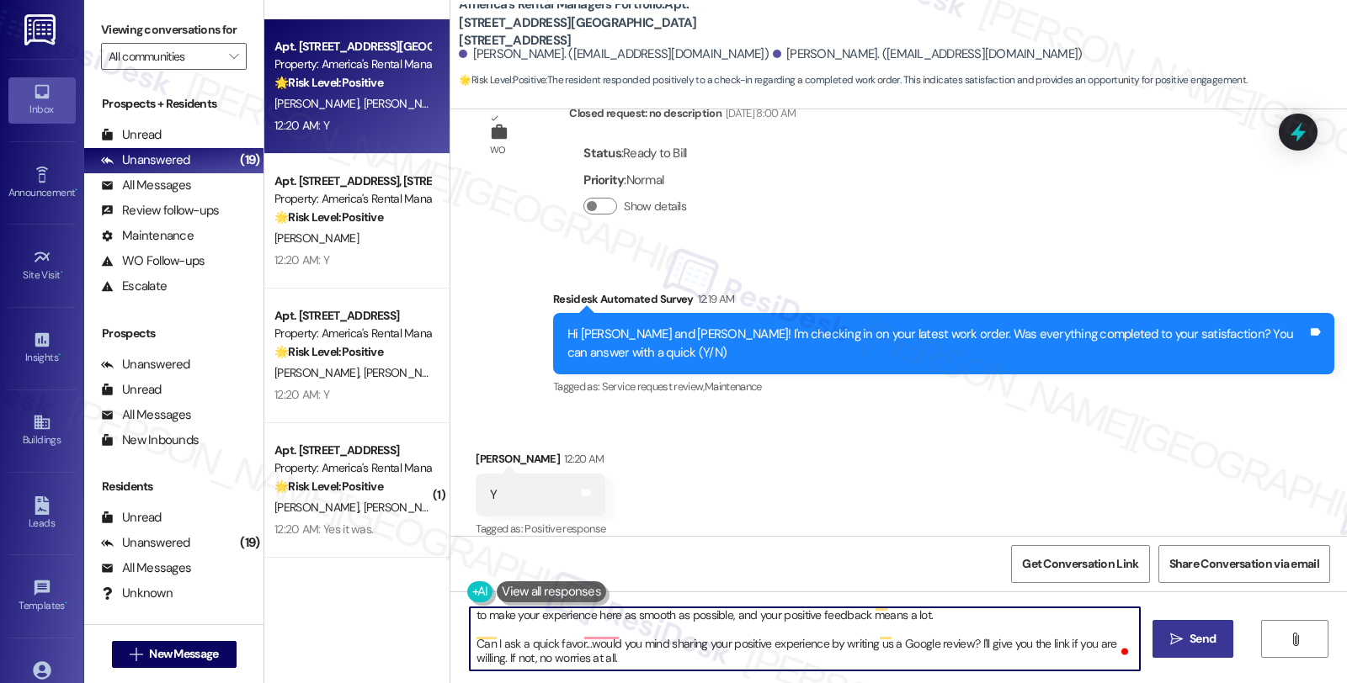
type textarea "Hi [PERSON_NAME], it’s great to hear from you and I’m glad your latest work ord…"
click at [1218, 636] on button " Send" at bounding box center [1193, 639] width 82 height 38
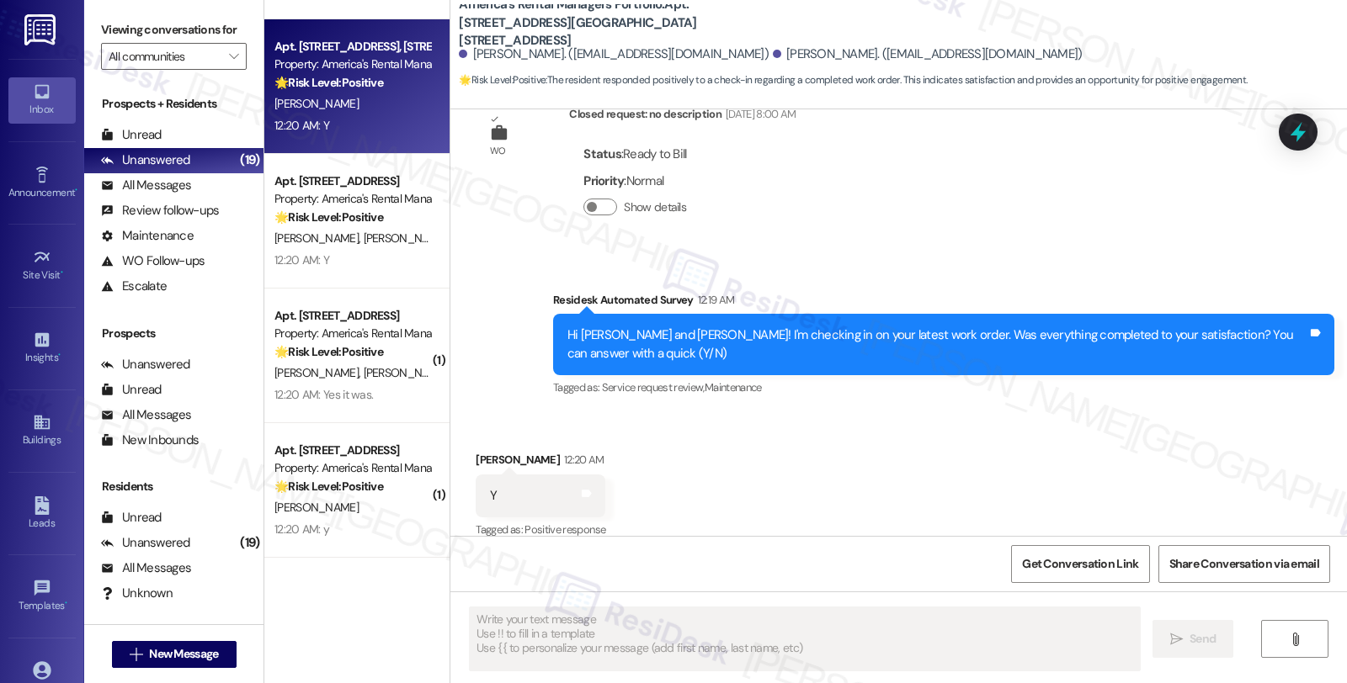
click at [374, 107] on div "[PERSON_NAME]" at bounding box center [352, 103] width 159 height 21
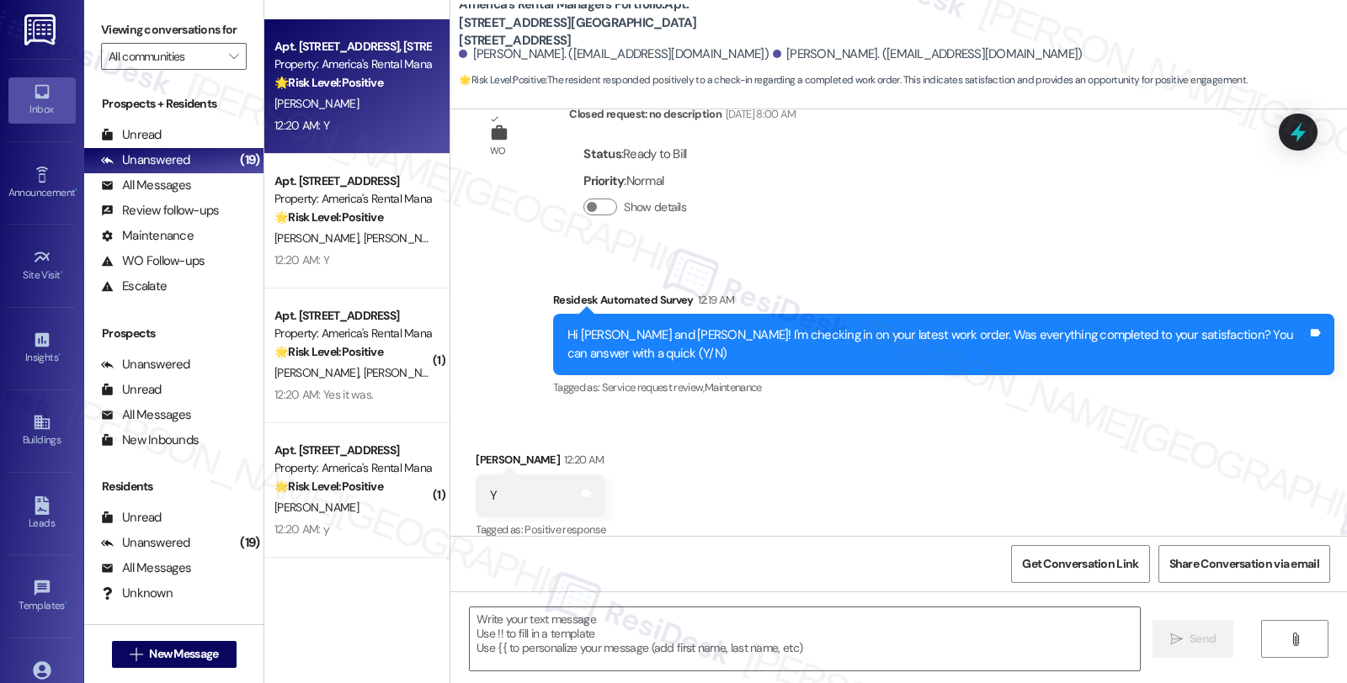
type textarea "Fetching suggested responses. Please feel free to read through the conversation…"
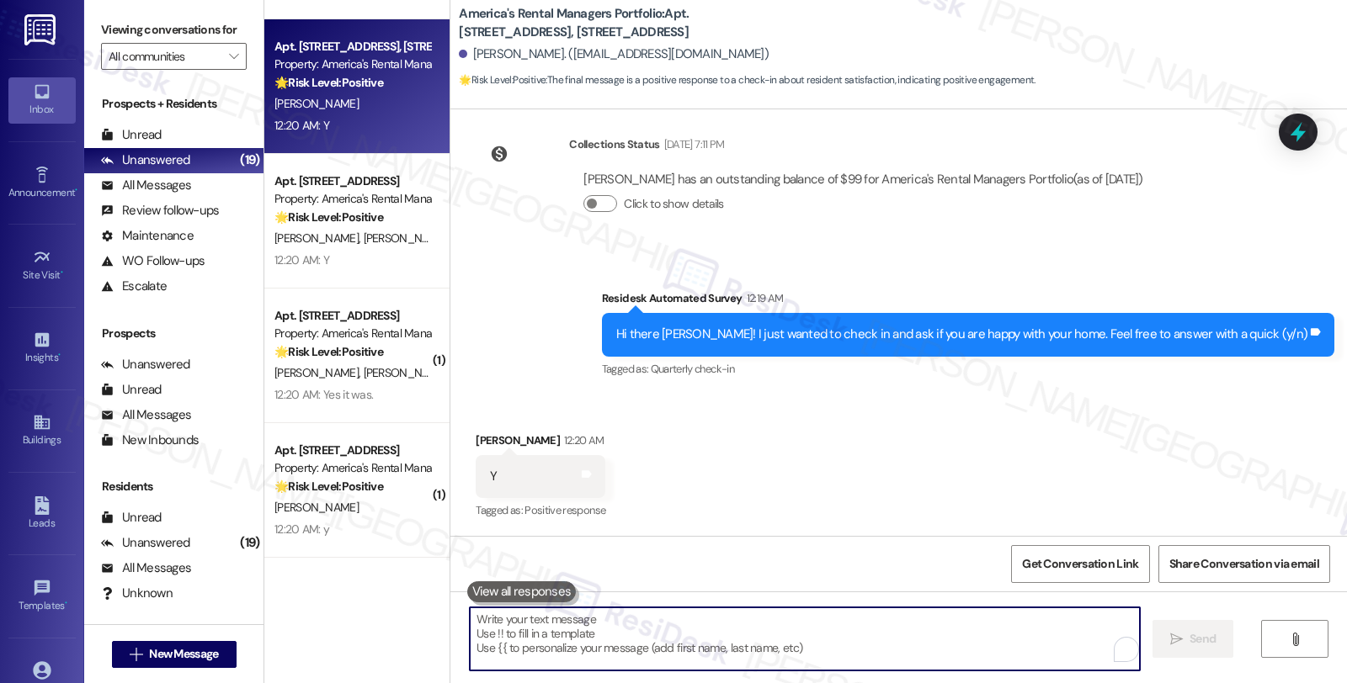
click at [710, 645] on textarea "To enrich screen reader interactions, please activate Accessibility in Grammarl…" at bounding box center [805, 639] width 670 height 63
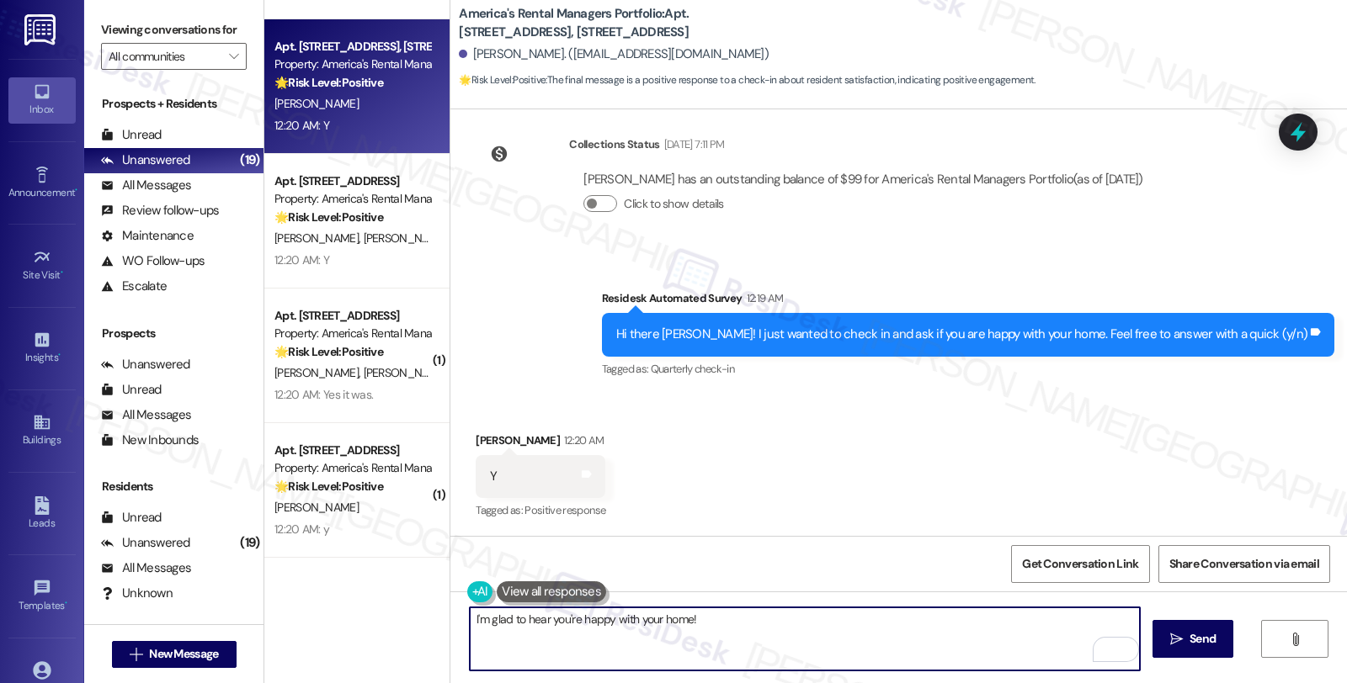
click at [806, 620] on textarea "I'm glad to hear you're happy with your home!" at bounding box center [805, 639] width 670 height 63
paste textarea "Your comfort and satisfaction are important to us. Can I ask a quick favor...wo…"
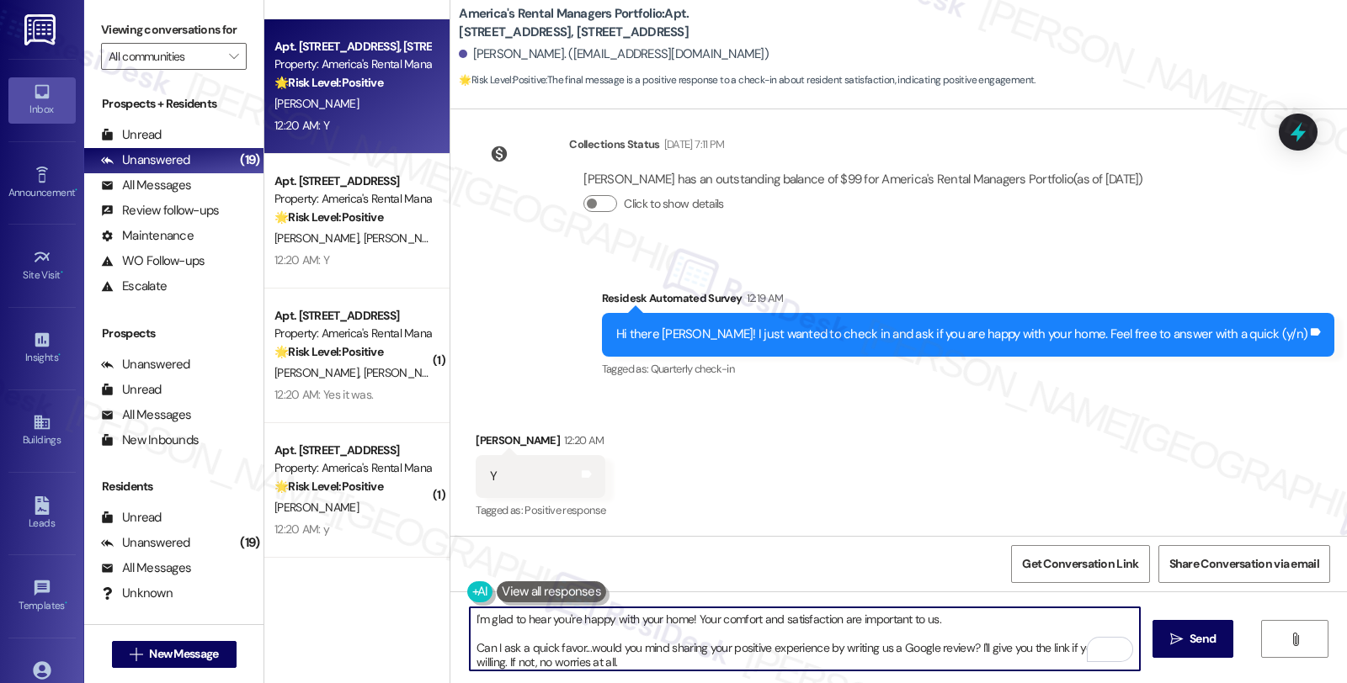
scroll to position [13, 0]
type textarea "I'm glad to hear you're happy with your home! Your comfort and satisfaction are…"
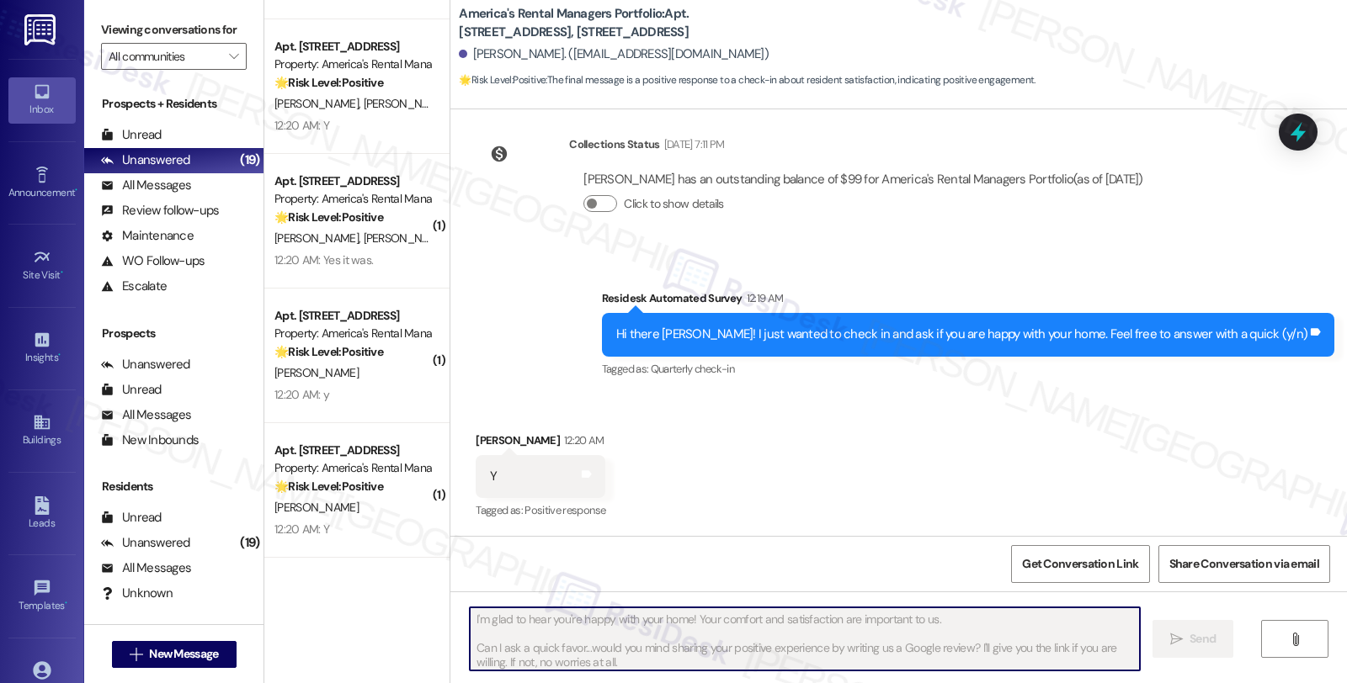
scroll to position [474, 0]
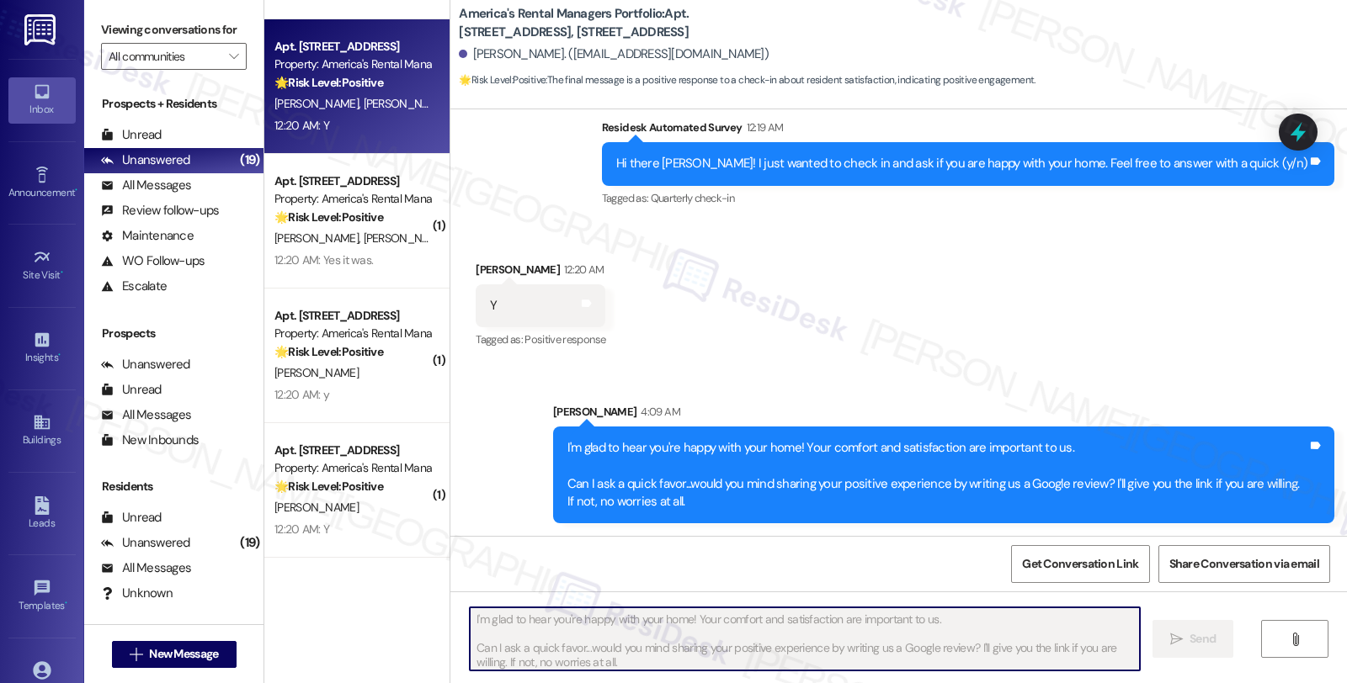
click at [364, 107] on span "C. Talbot" at bounding box center [406, 103] width 84 height 15
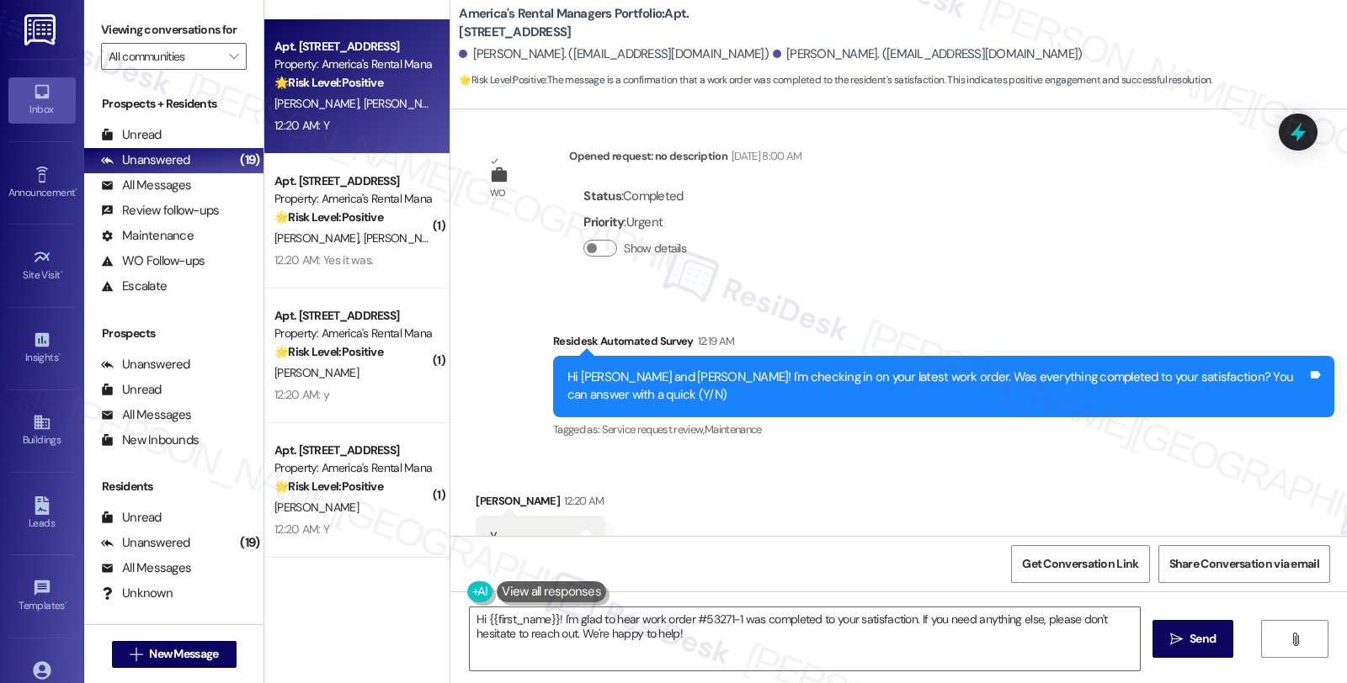
scroll to position [2723, 0]
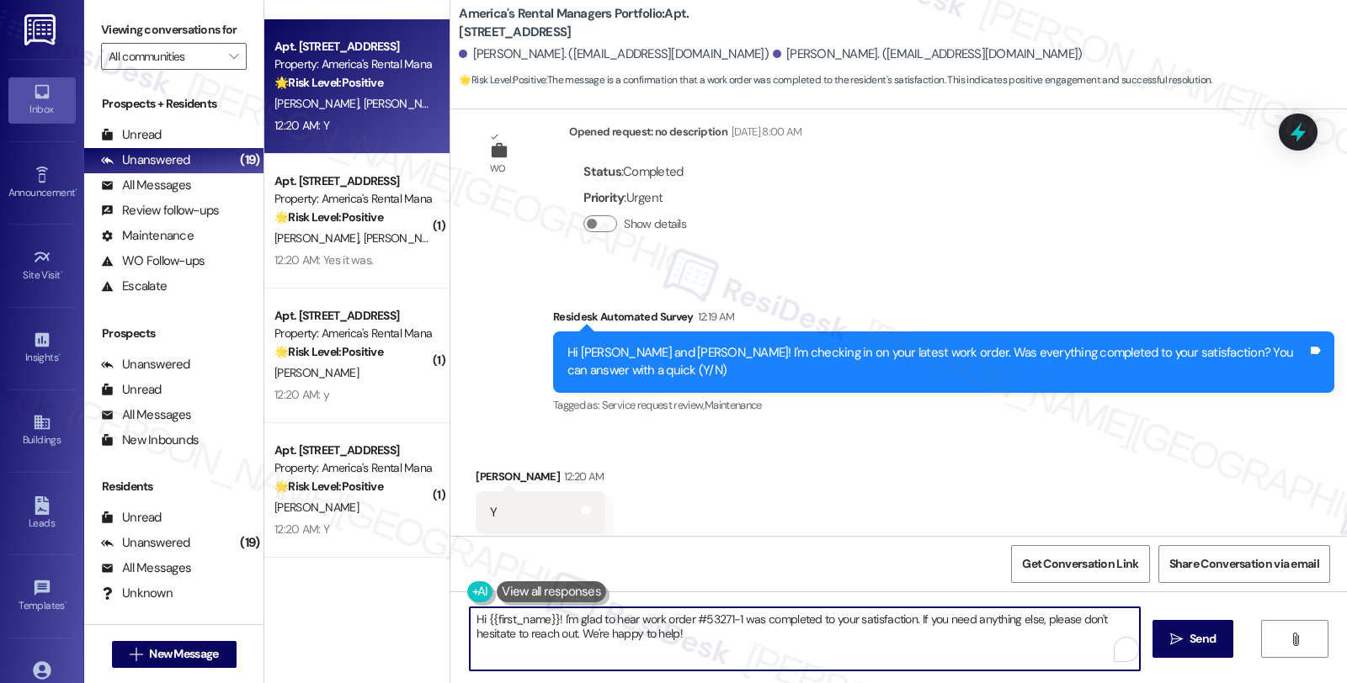
drag, startPoint x: 550, startPoint y: 617, endPoint x: 408, endPoint y: 617, distance: 142.3
click at [408, 617] on div "Apt. 600 McAdory Ave, 600 McAdory Ave Property: America's Rental Managers Portf…" at bounding box center [805, 341] width 1082 height 683
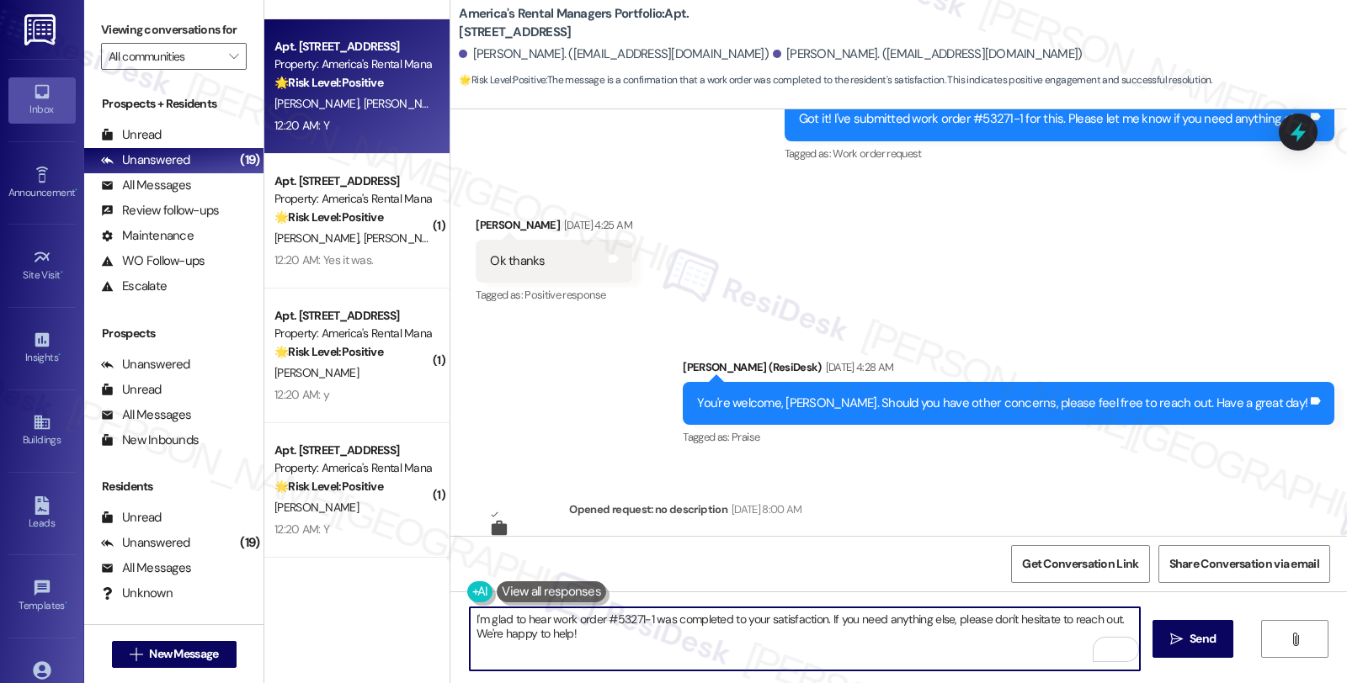
scroll to position [2349, 0]
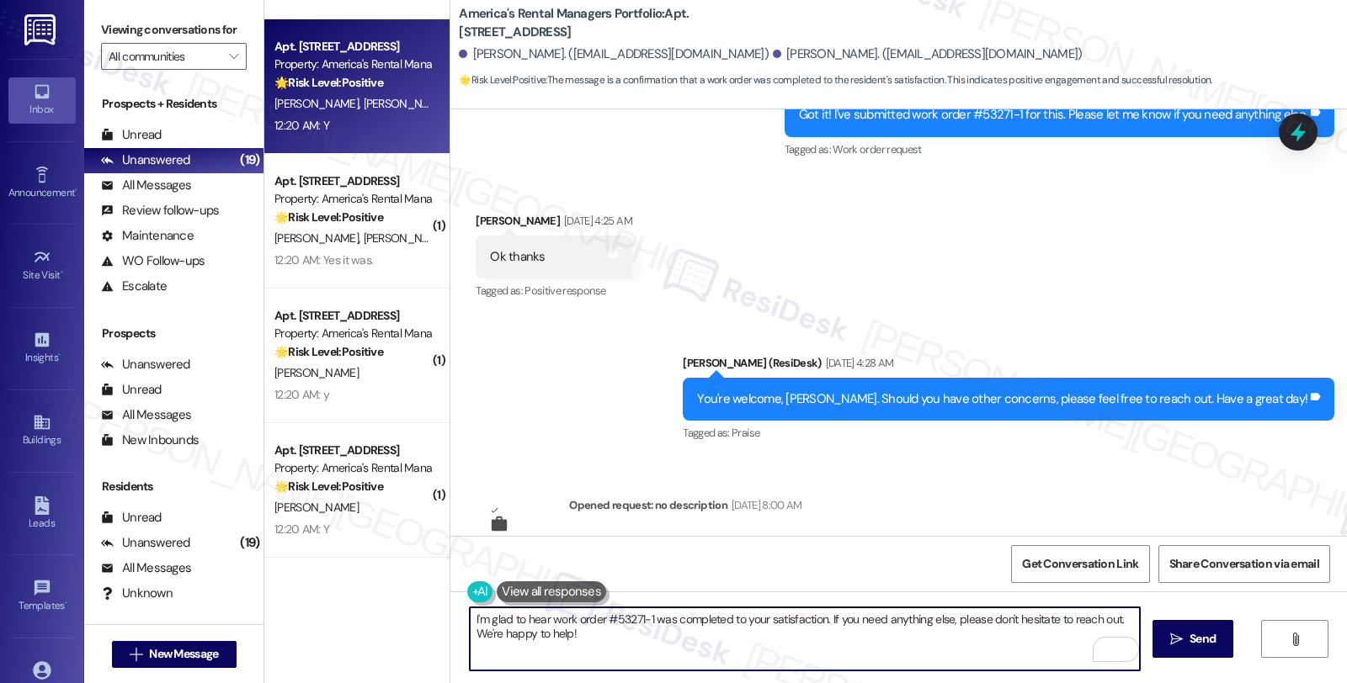
drag, startPoint x: 609, startPoint y: 616, endPoint x: 641, endPoint y: 616, distance: 31.1
click at [641, 616] on textarea "I'm glad to hear work order #53271-1 was completed to your satisfaction. If you…" at bounding box center [805, 639] width 670 height 63
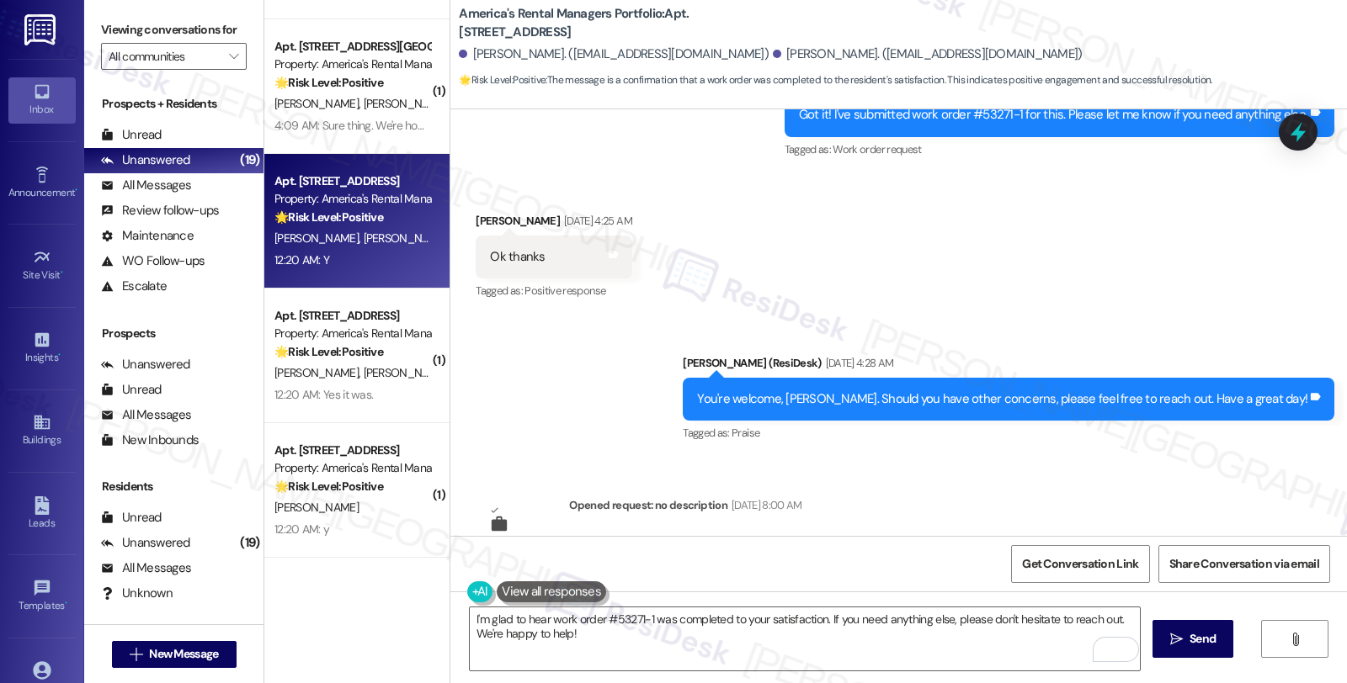
click at [863, 447] on div "Lease started Jan 08, 2025 at 8:00 AM Survey, sent via SMS Residesk Automated S…" at bounding box center [898, 322] width 896 height 427
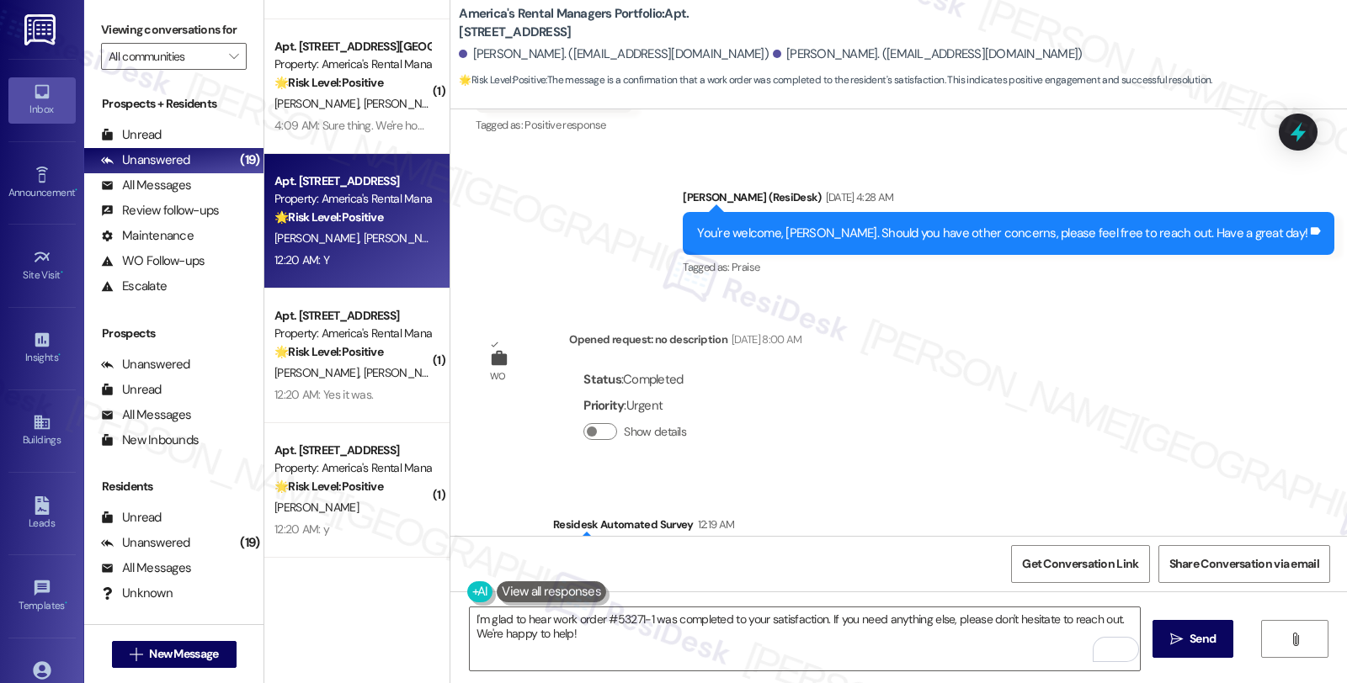
scroll to position [2723, 0]
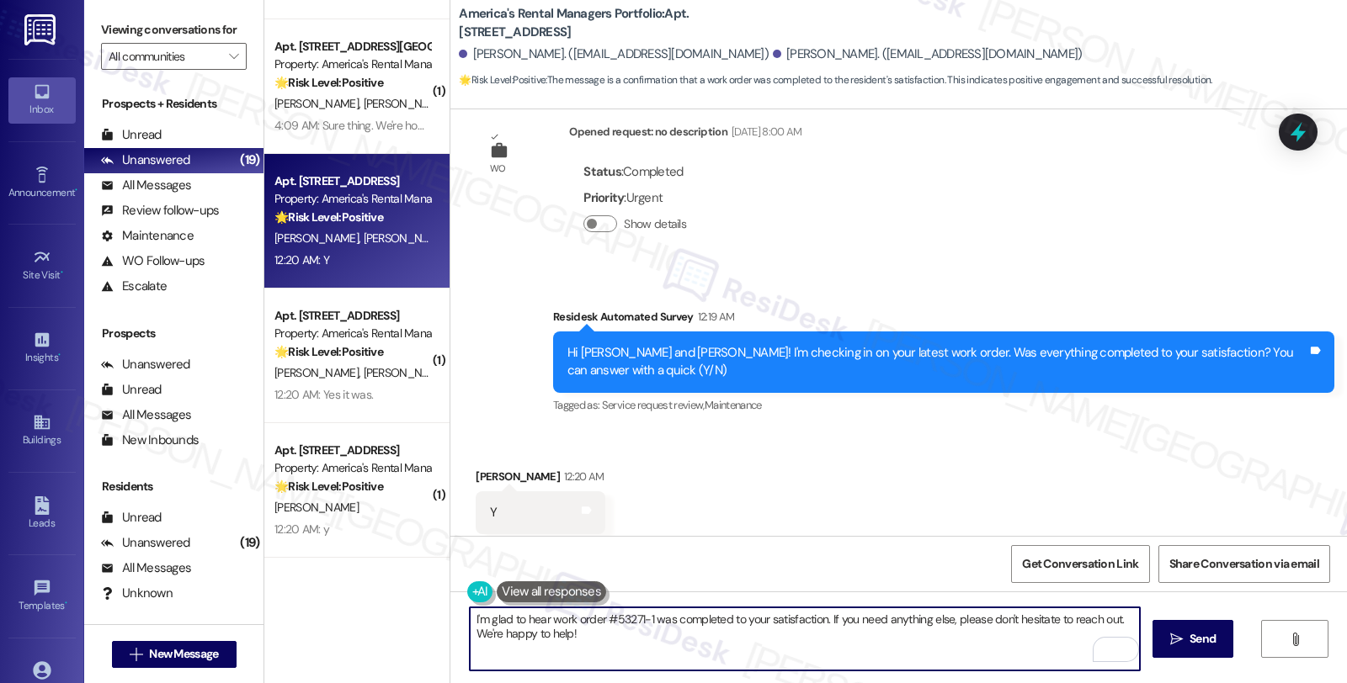
drag, startPoint x: 822, startPoint y: 618, endPoint x: 872, endPoint y: 652, distance: 60.5
click at [872, 652] on textarea "I'm glad to hear work order #53271-1 was completed to your satisfaction. If you…" at bounding box center [805, 639] width 670 height 63
paste textarea "We strive to make your experience here as smooth as possible, and your positive…"
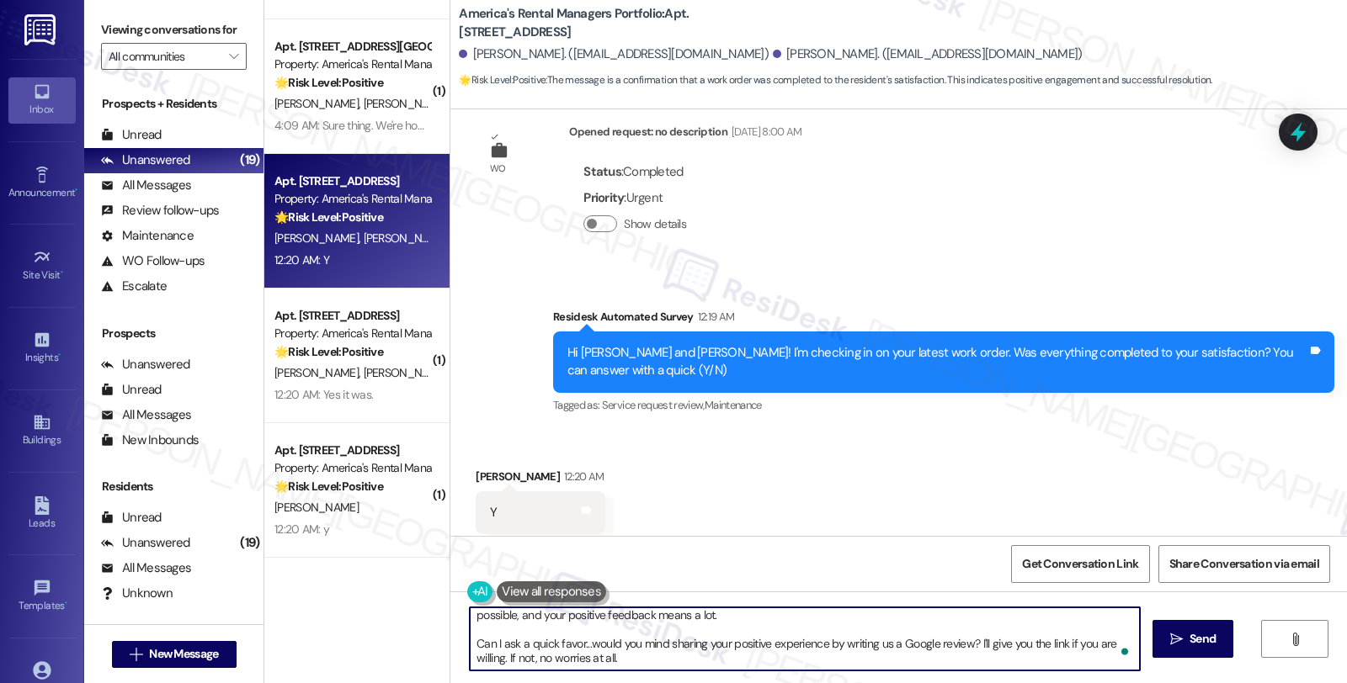
scroll to position [28, 0]
type textarea "I'm glad to hear work order #53271-1 was completed to your satisfaction. We str…"
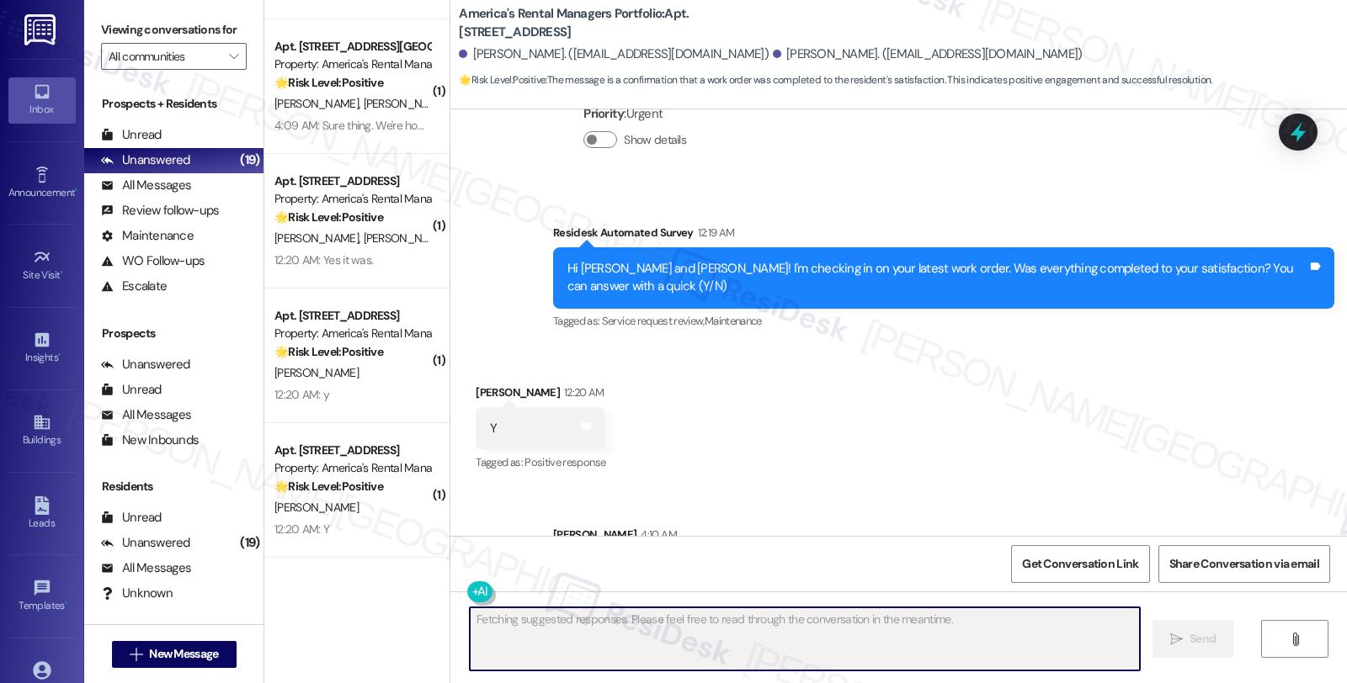
scroll to position [2912, 0]
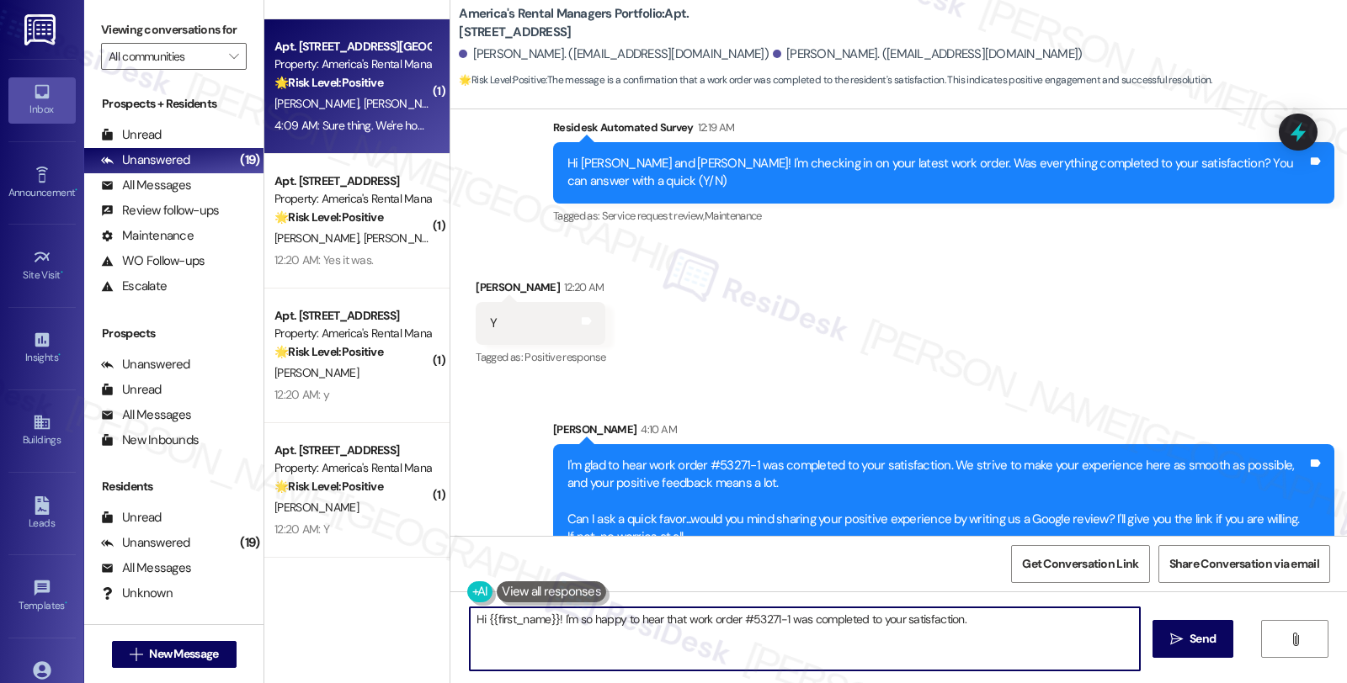
type textarea "Hi {{first_name}}! I'm so happy to hear that work order #53271-1 was completed …"
click at [396, 93] on div "B. Burchell J. Burchell" at bounding box center [352, 103] width 159 height 21
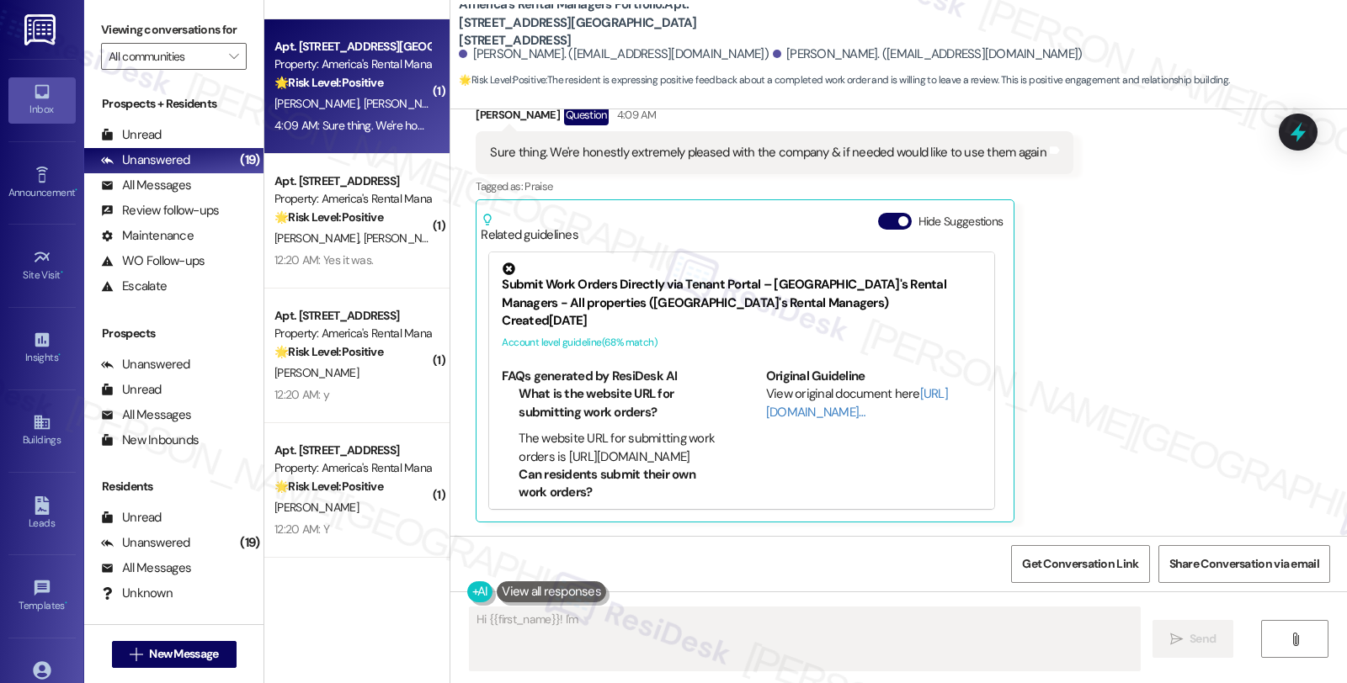
scroll to position [1067, 0]
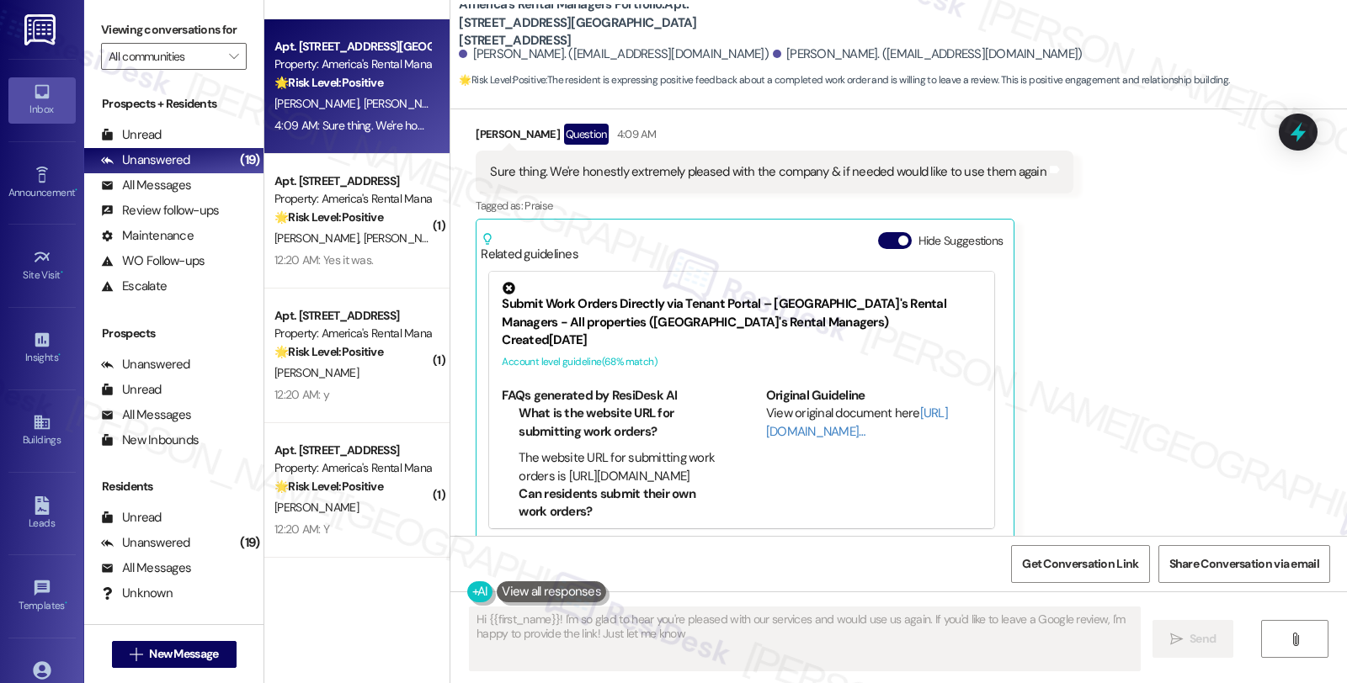
type textarea "Hi {{first_name}}! I'm so glad to hear you're pleased with our services and wou…"
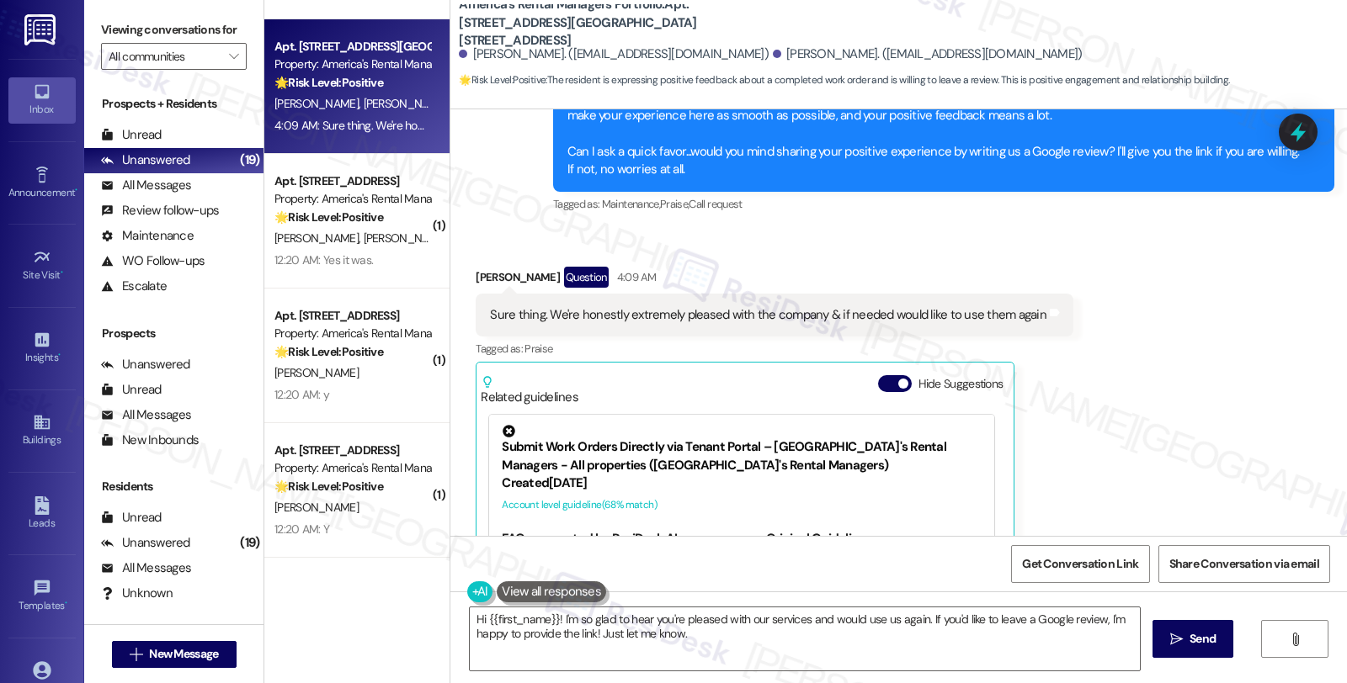
scroll to position [880, 0]
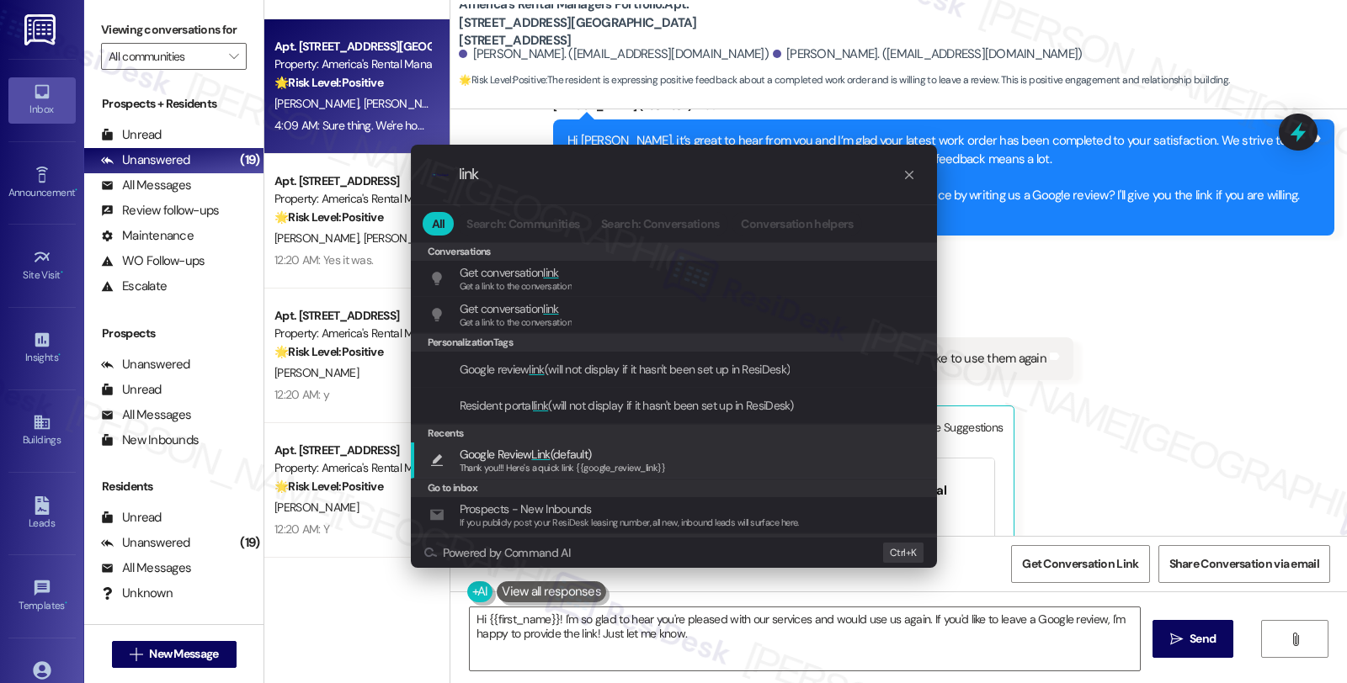
type input "link"
click at [603, 465] on span "Thank you!!! Here's a quick link {{google_review_link}}" at bounding box center [563, 468] width 206 height 12
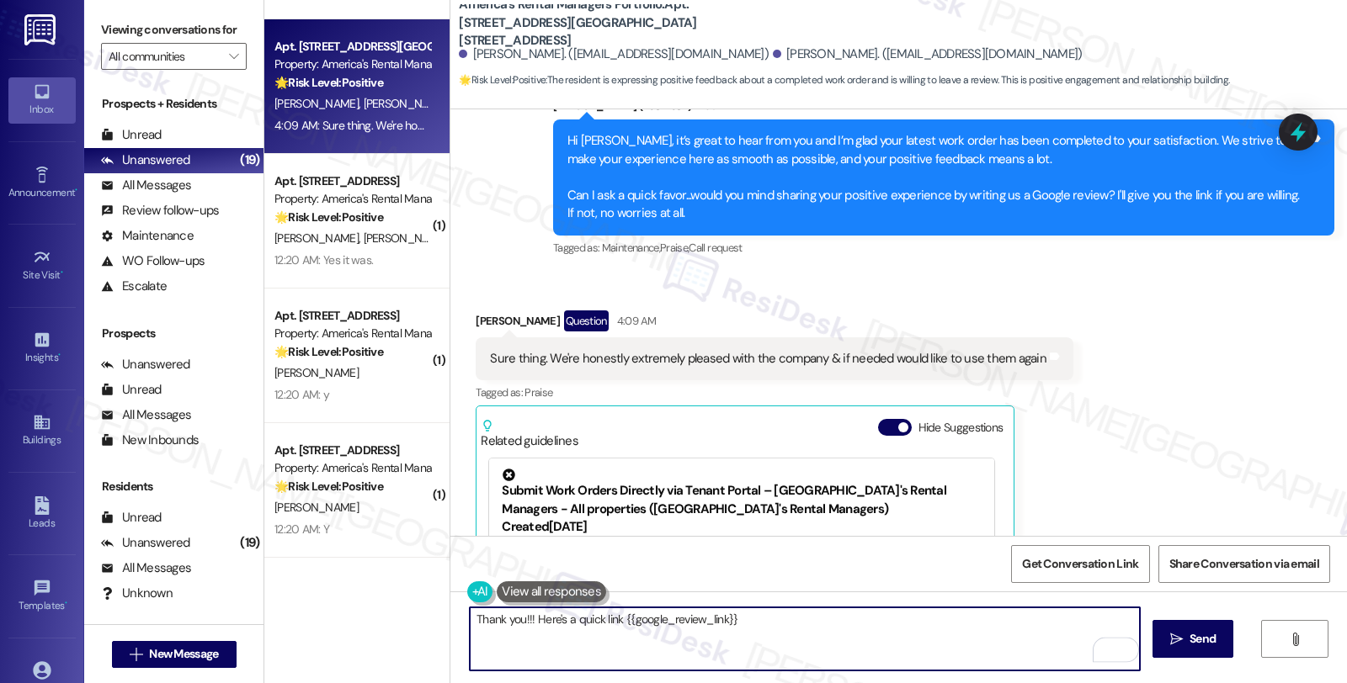
click at [470, 617] on textarea "Thank you!!! Here's a quick link {{google_review_link}}" at bounding box center [805, 639] width 670 height 63
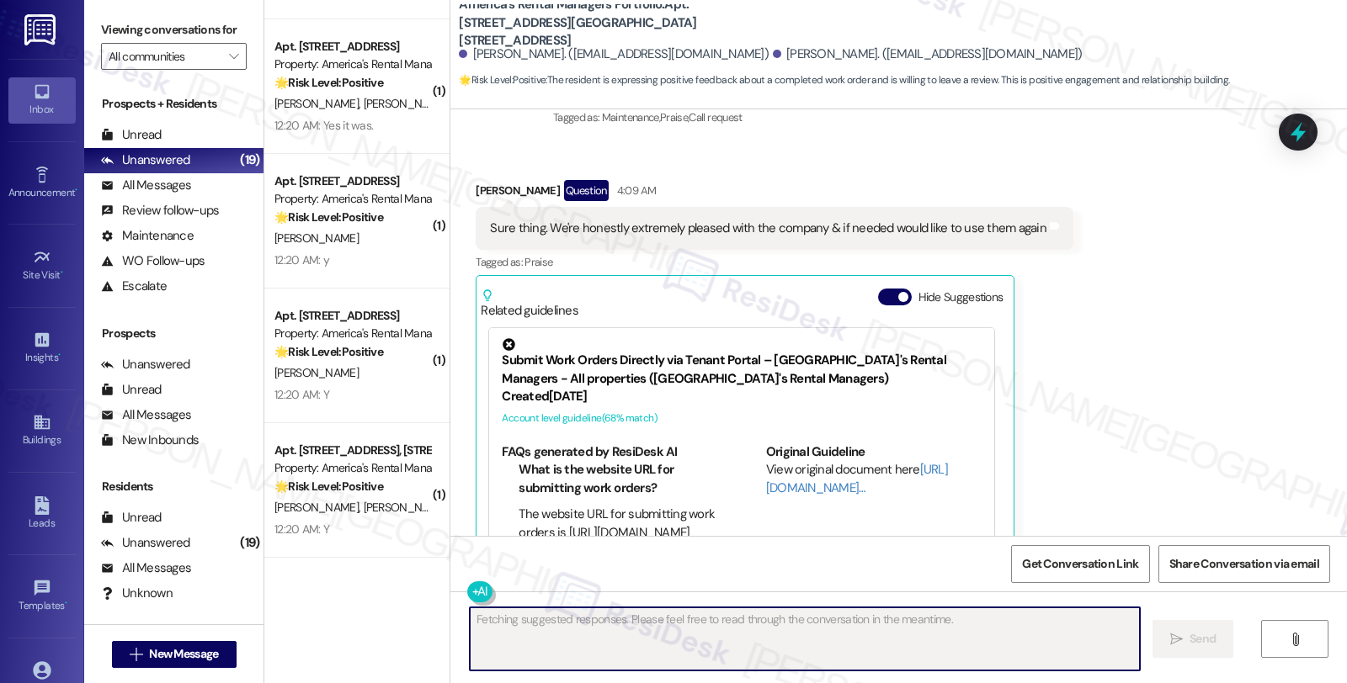
scroll to position [974, 0]
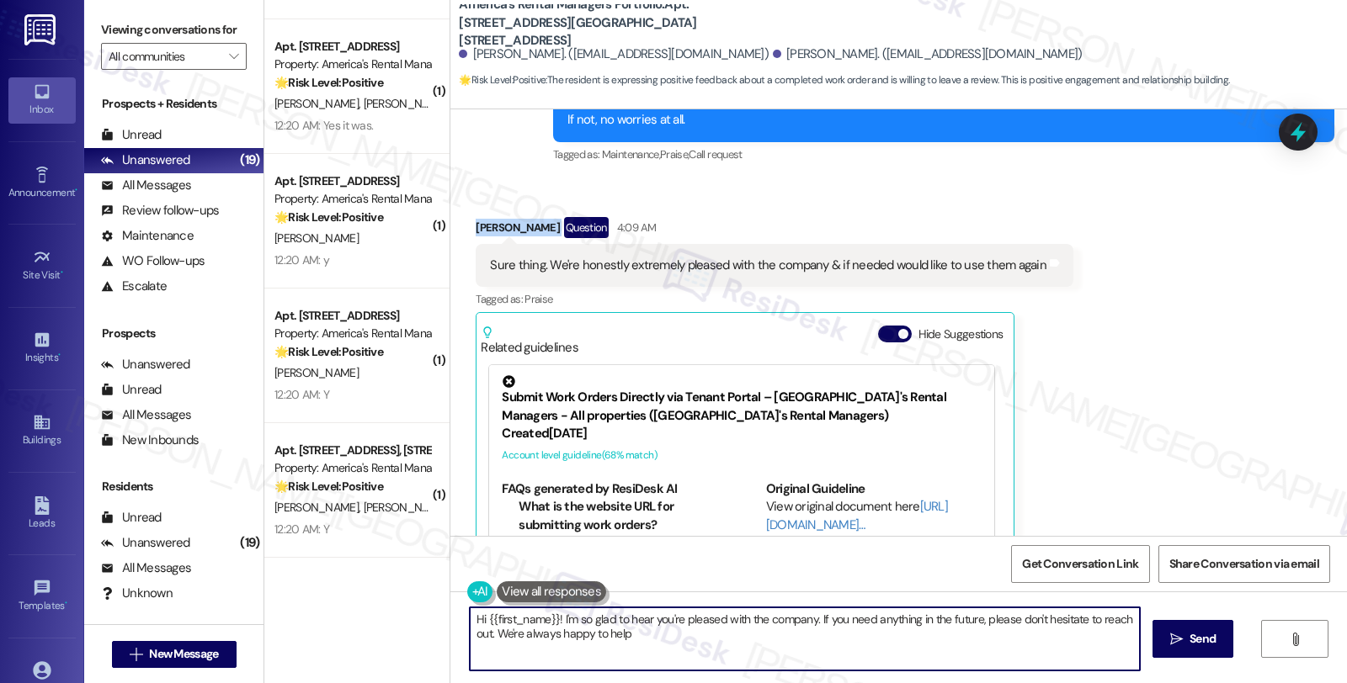
type textarea "Hi {{first_name}}! I'm so glad to hear you're pleased with the company. If you …"
drag, startPoint x: 461, startPoint y: 207, endPoint x: 545, endPoint y: 217, distance: 84.8
click at [545, 217] on div "Received via SMS Brittany Burchell Question 4:09 AM Sure thing. We're honestly …" at bounding box center [774, 427] width 623 height 444
copy div "Brittany Burchell"
click at [1066, 571] on span "Get Conversation Link" at bounding box center [1080, 565] width 116 height 18
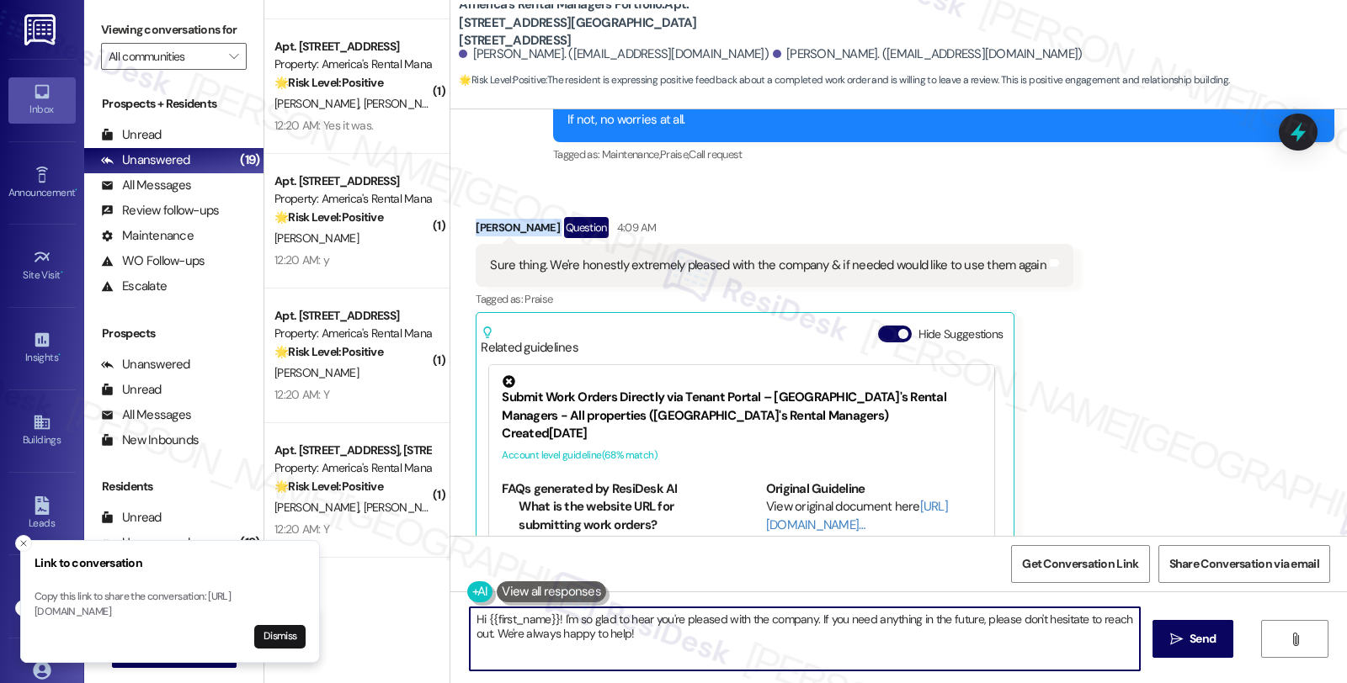
click at [651, 643] on textarea "Hi {{first_name}}! I'm so glad to hear you're pleased with the company. If you …" at bounding box center [805, 639] width 670 height 63
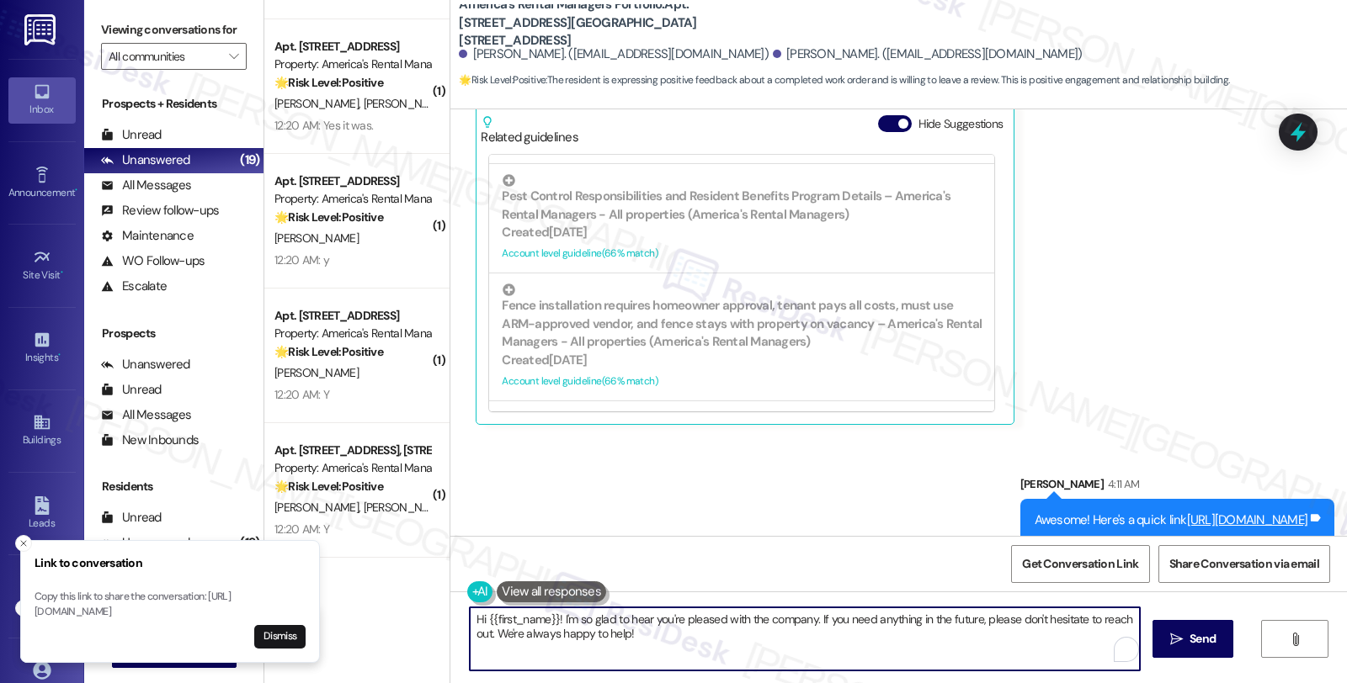
scroll to position [470, 0]
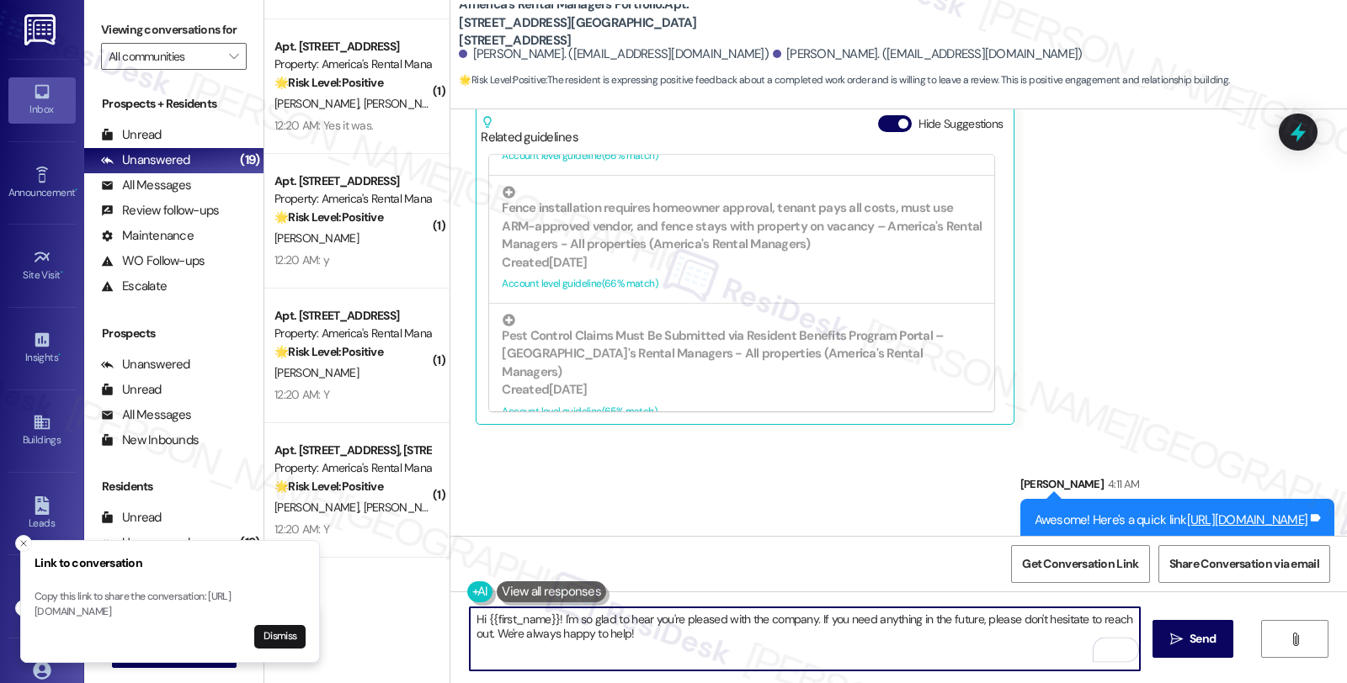
click at [633, 629] on textarea "Hi {{first_name}}! I'm so glad to hear you're pleased with the company. If you …" at bounding box center [805, 639] width 670 height 63
paste textarea "You may leave your review at your convenience. I would also appreciate if you c…"
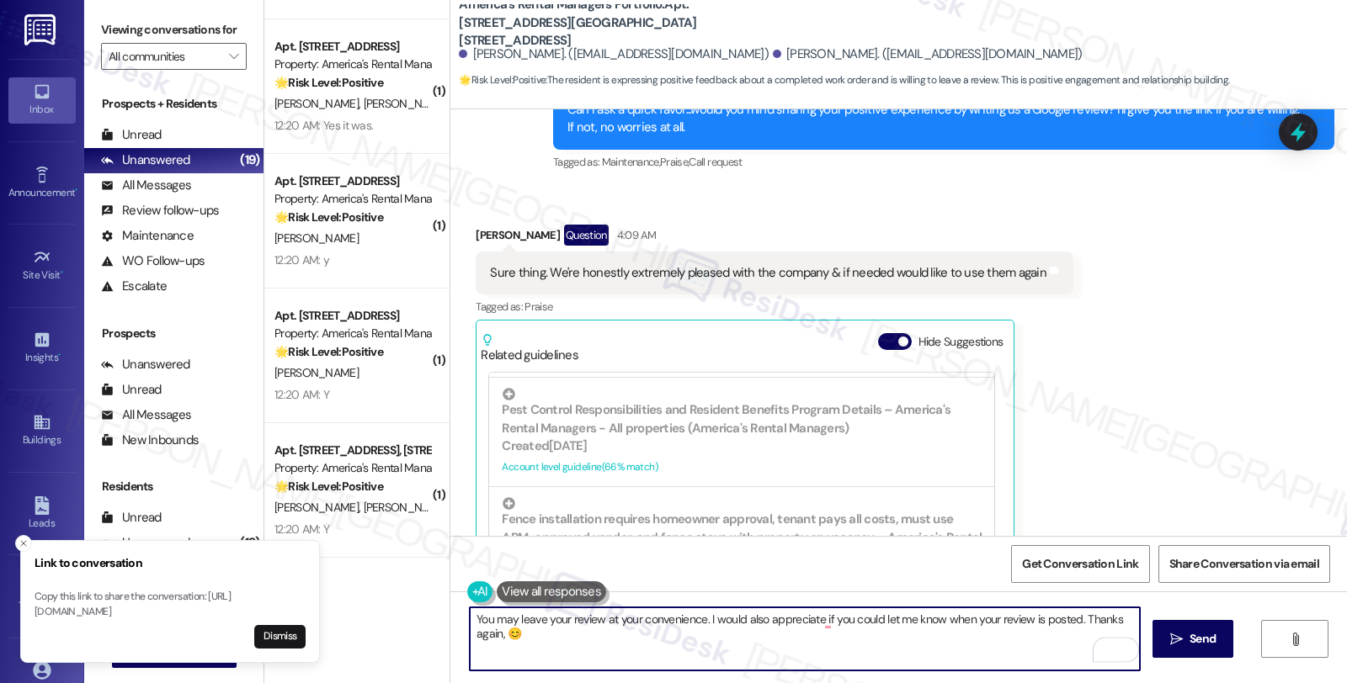
scroll to position [904, 0]
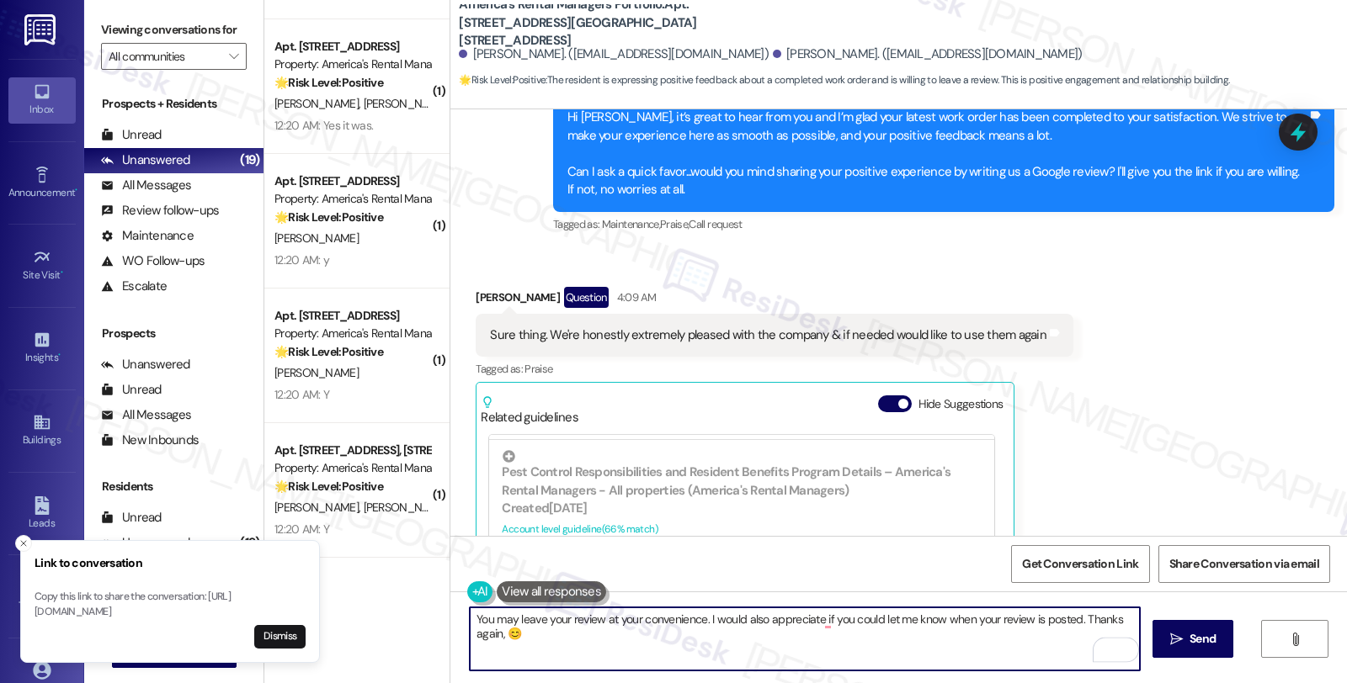
click at [476, 287] on div "Brittany Burchell Question 4:09 AM" at bounding box center [775, 300] width 598 height 27
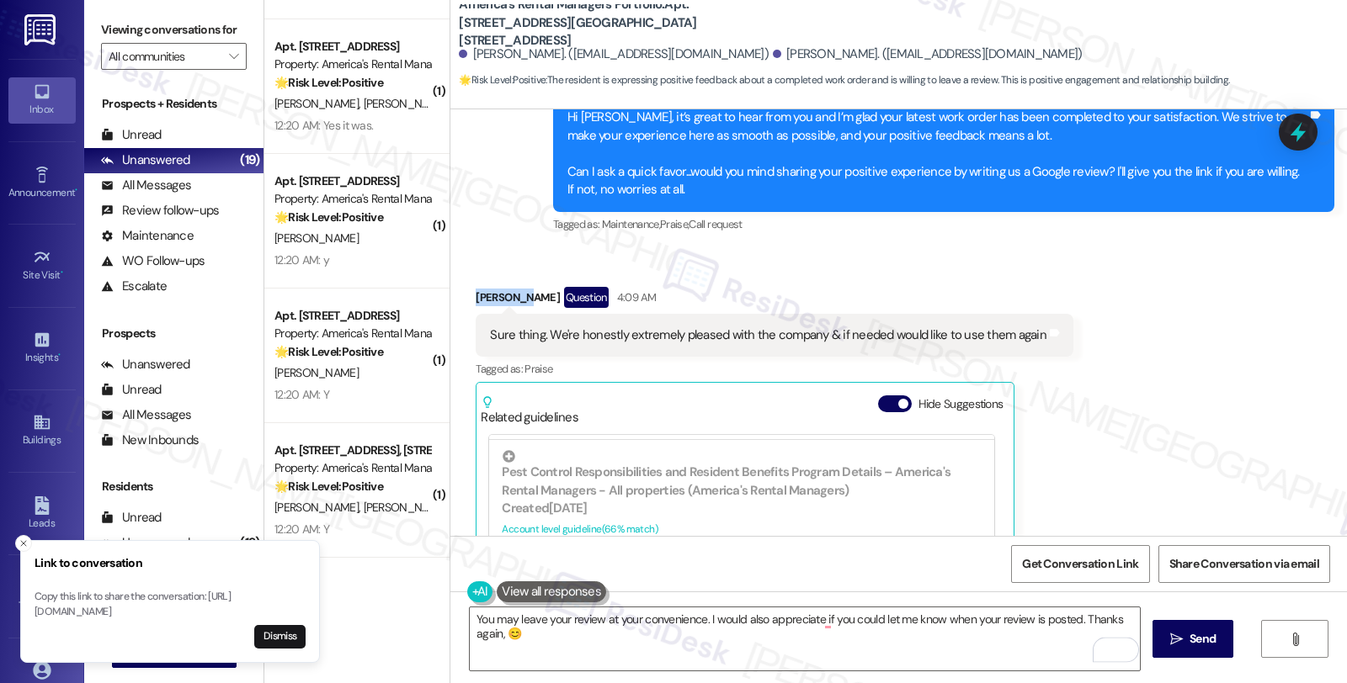
click at [476, 287] on div "Brittany Burchell Question 4:09 AM" at bounding box center [775, 300] width 598 height 27
copy div "Brittany"
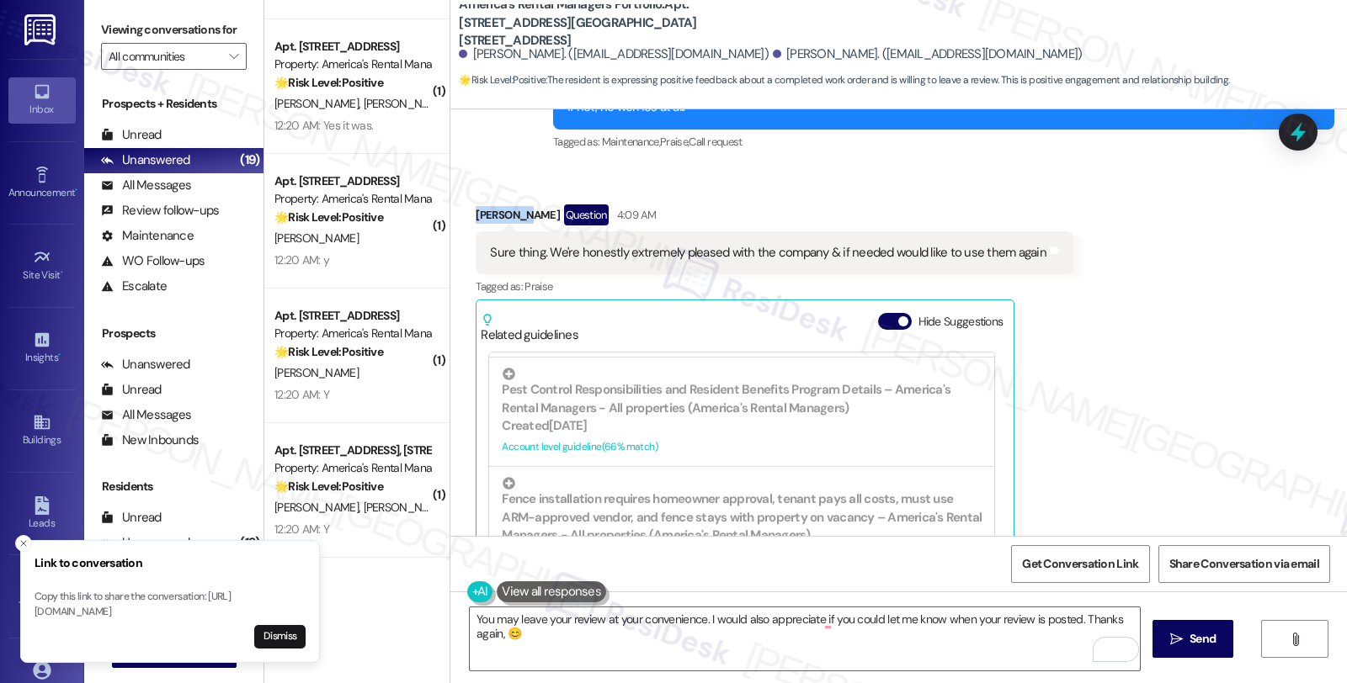
scroll to position [1184, 0]
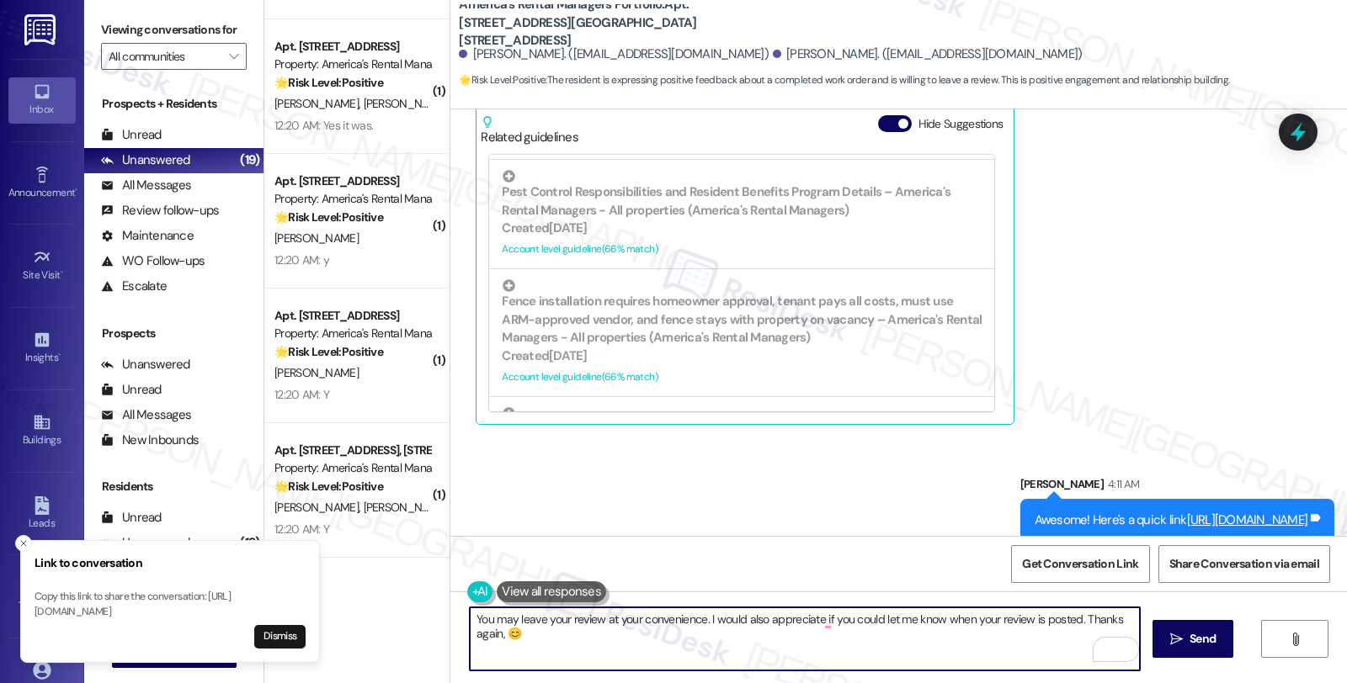
click at [478, 631] on textarea "You may leave your review at your convenience. I would also appreciate if you c…" at bounding box center [805, 639] width 670 height 63
paste textarea "Brittany"
type textarea "You may leave your review at your convenience. I would also appreciate if you c…"
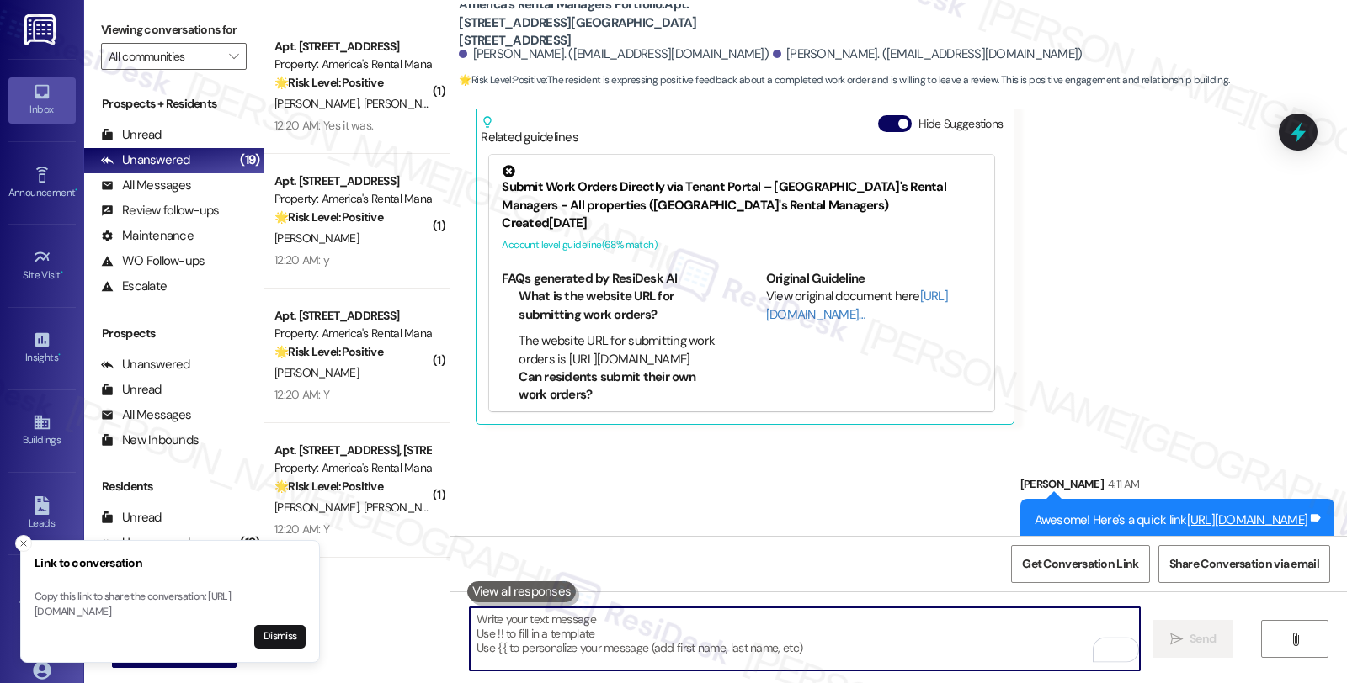
scroll to position [1067, 0]
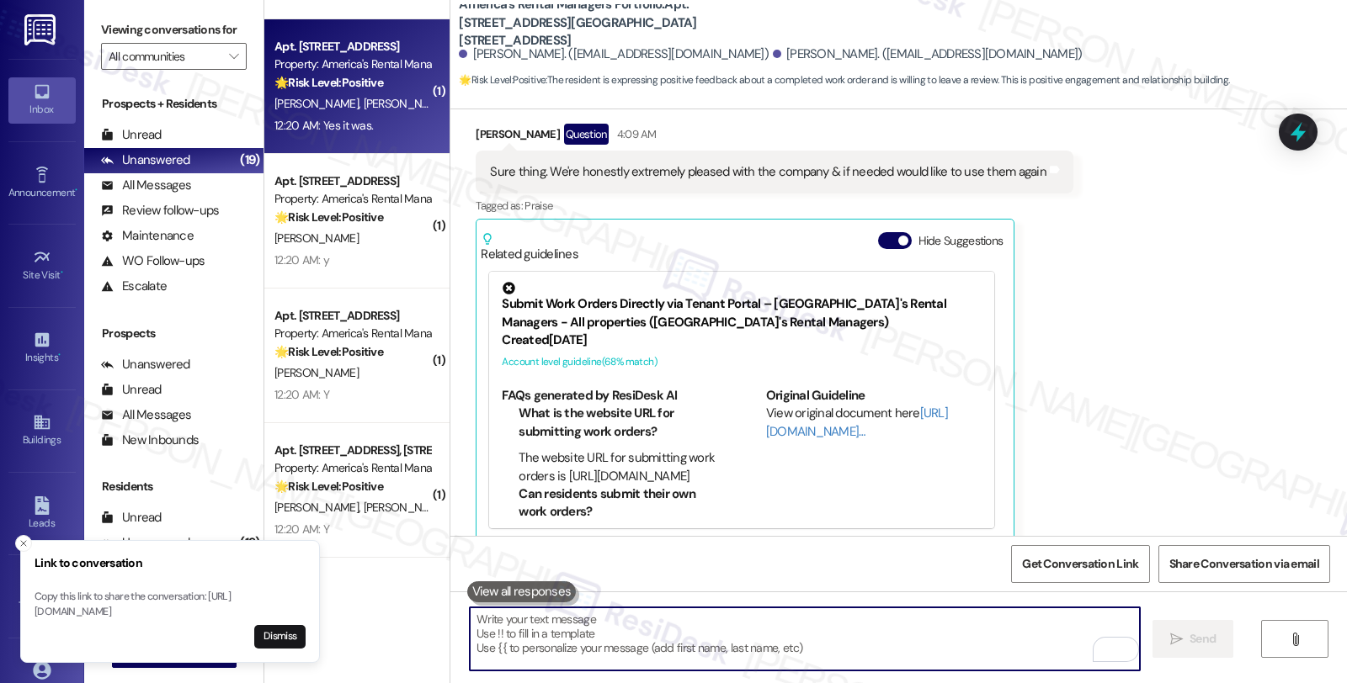
click at [390, 109] on div "T. Clay W. Clay" at bounding box center [352, 103] width 159 height 21
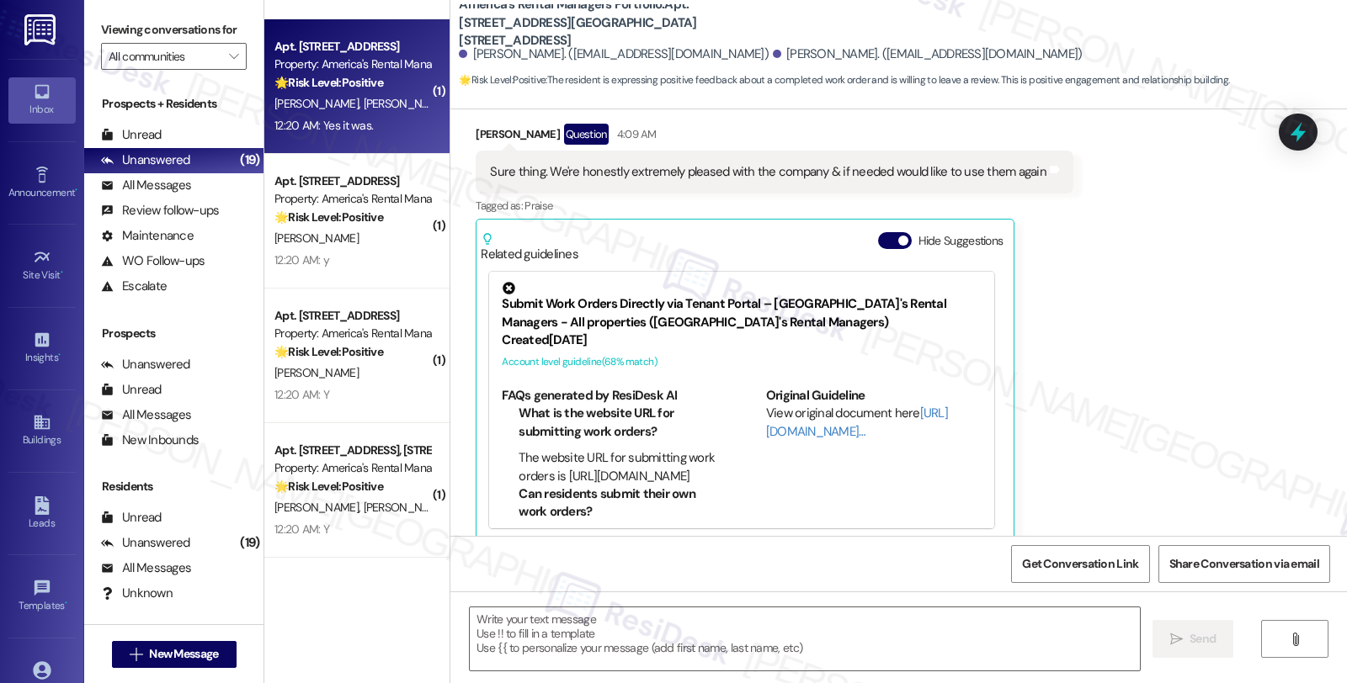
type textarea "Fetching suggested responses. Please feel free to read through the conversation…"
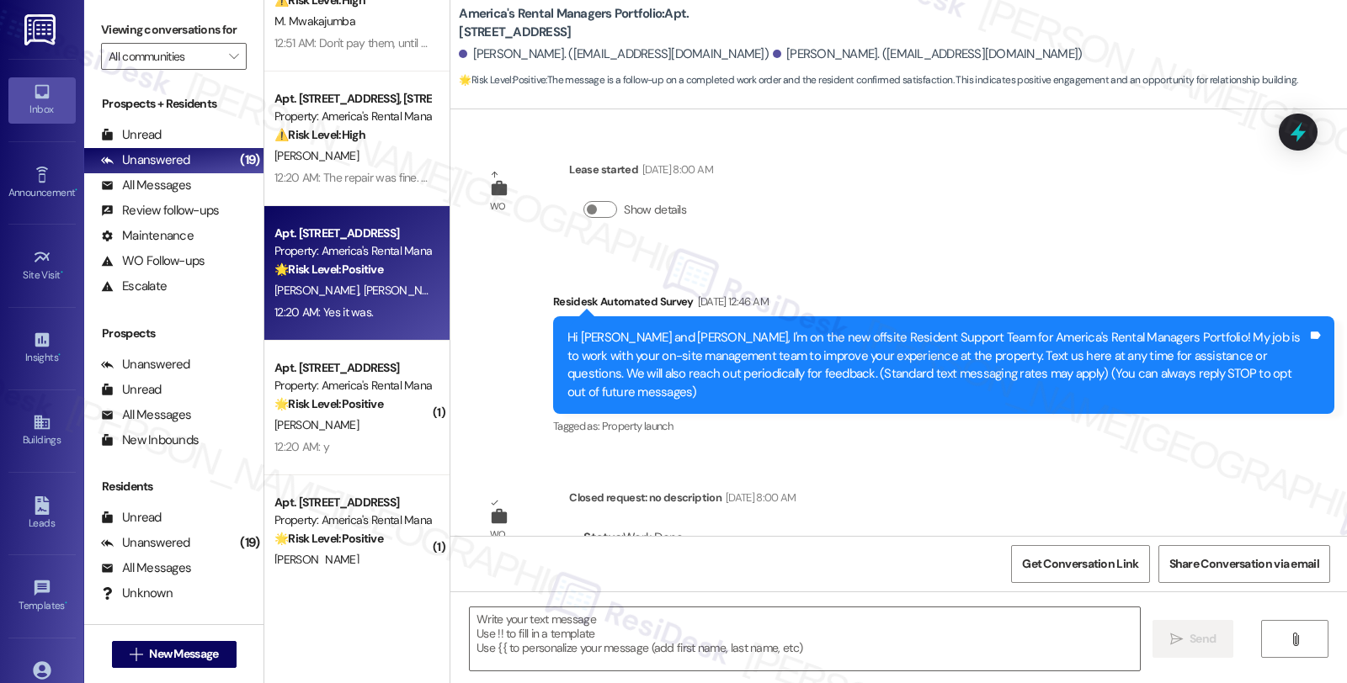
scroll to position [385, 0]
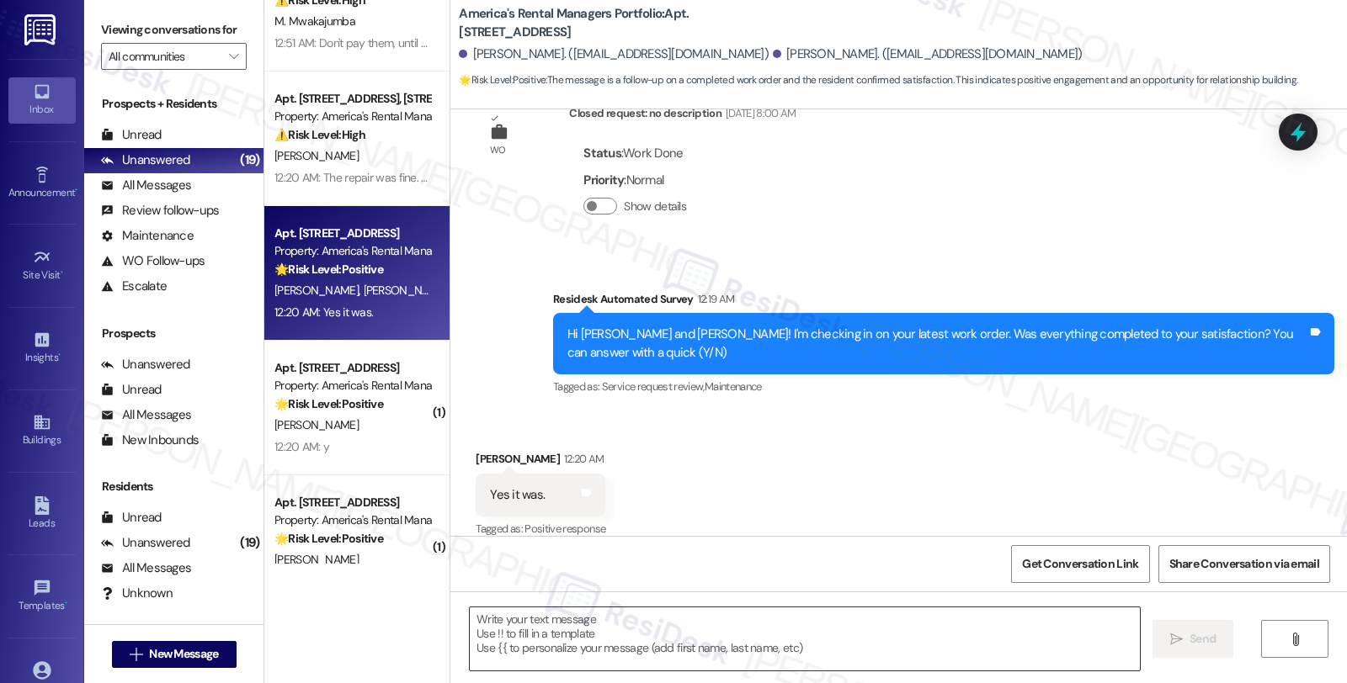
click at [779, 654] on textarea at bounding box center [805, 639] width 670 height 63
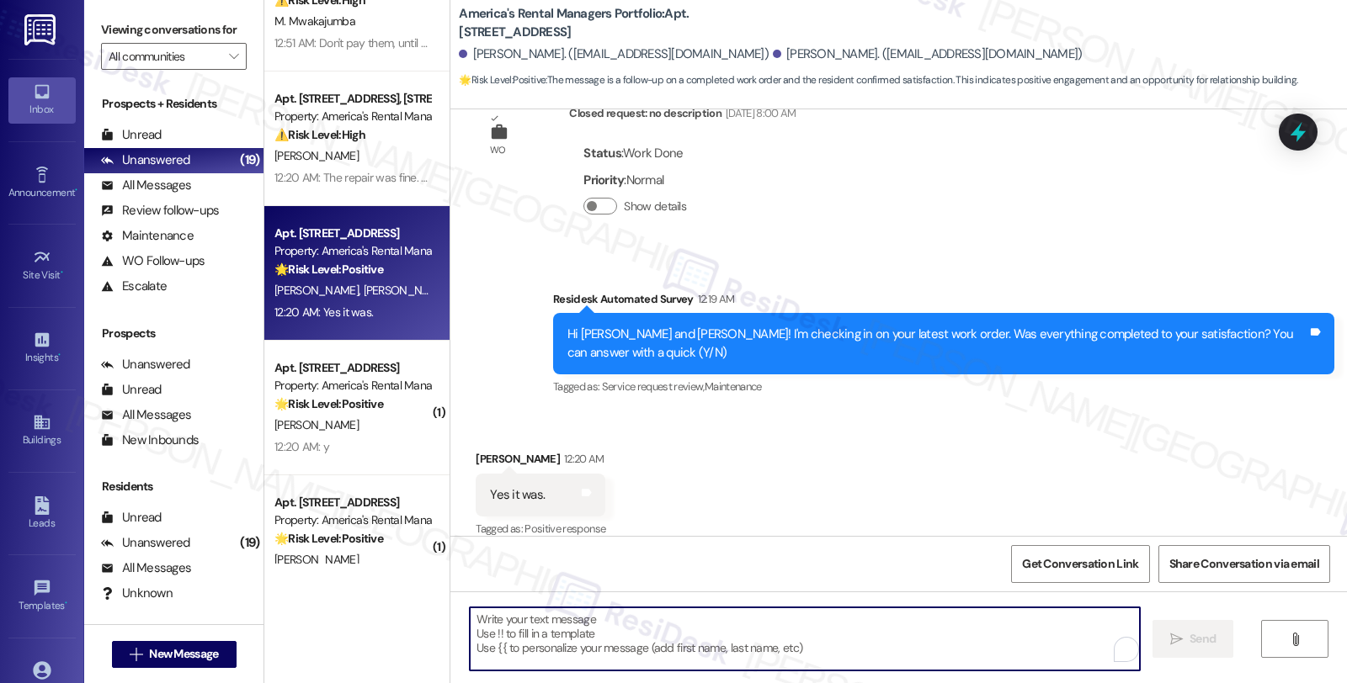
paste textarea "Hi, it’s great to hear from you and I’m glad your latest work order has been co…"
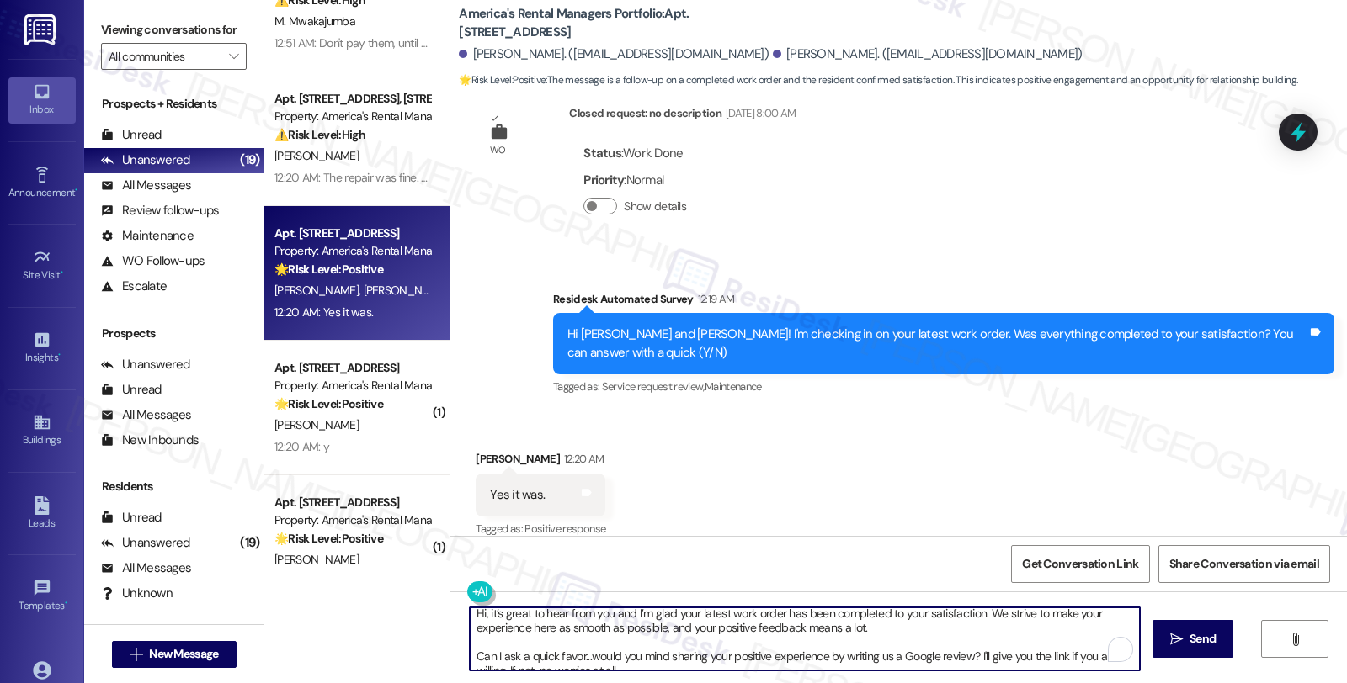
scroll to position [0, 0]
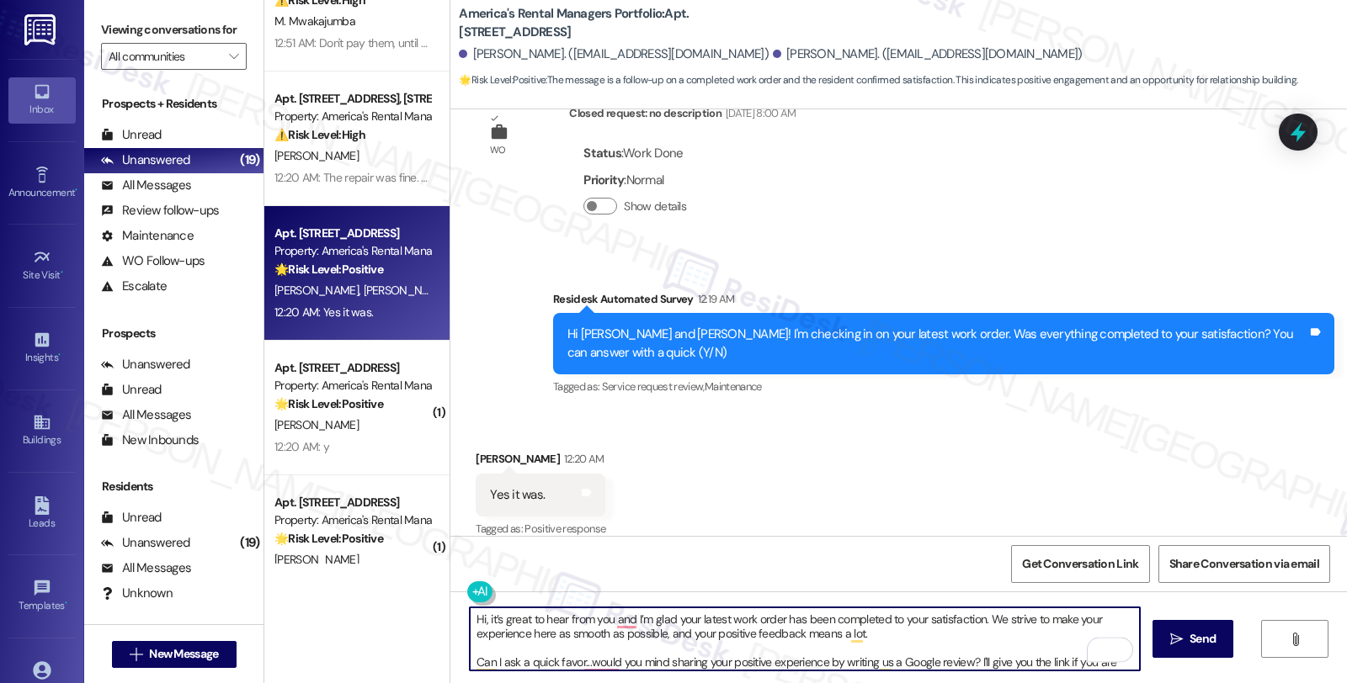
click at [476, 618] on textarea "Hi, it’s great to hear from you and I’m glad your latest work order has been co…" at bounding box center [805, 639] width 670 height 63
type textarea "Hi William, it’s great to hear from you and I’m glad your latest work order has…"
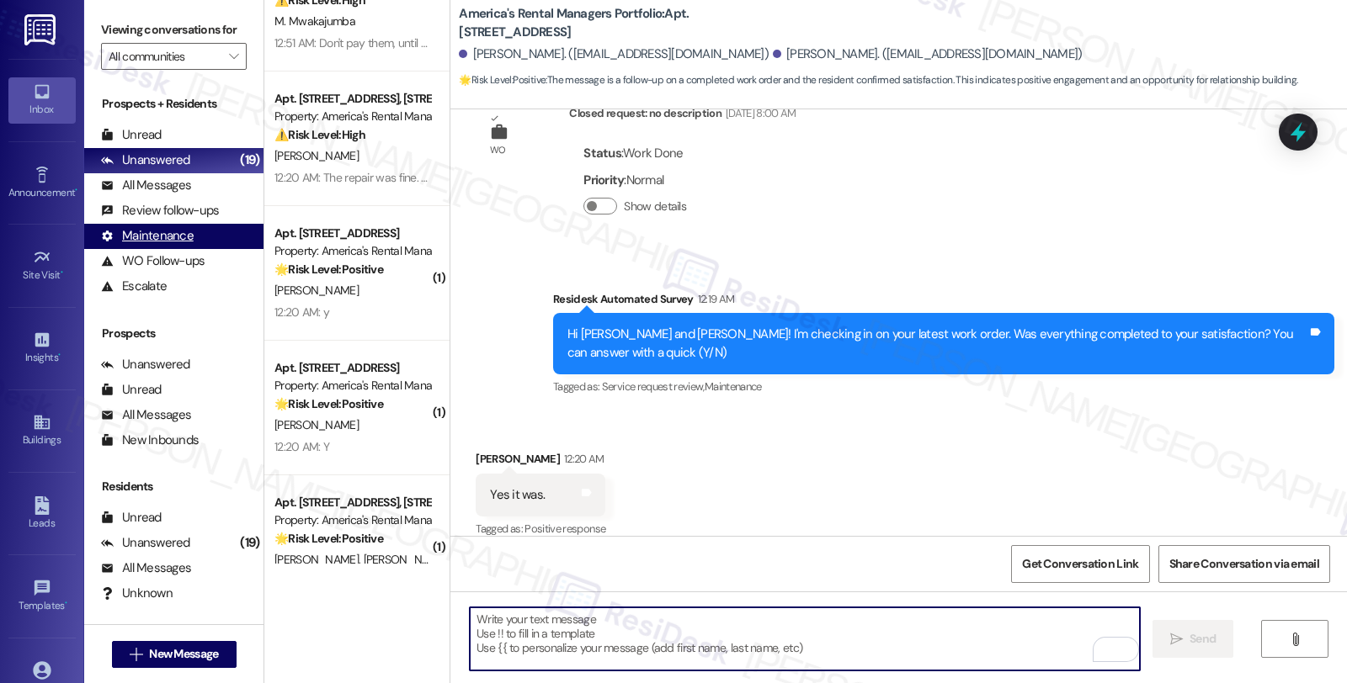
scroll to position [574, 0]
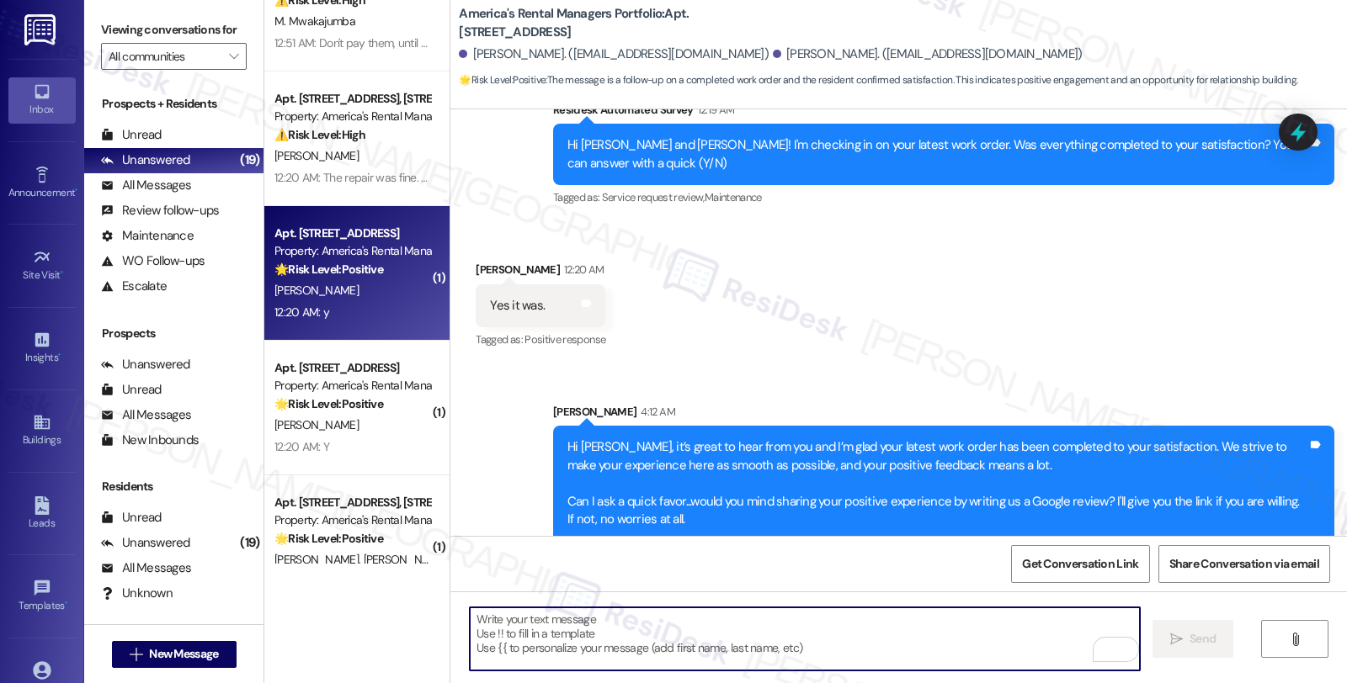
click at [377, 270] on div "🌟 Risk Level: Positive The message is a positive response to a check-in about r…" at bounding box center [352, 270] width 156 height 18
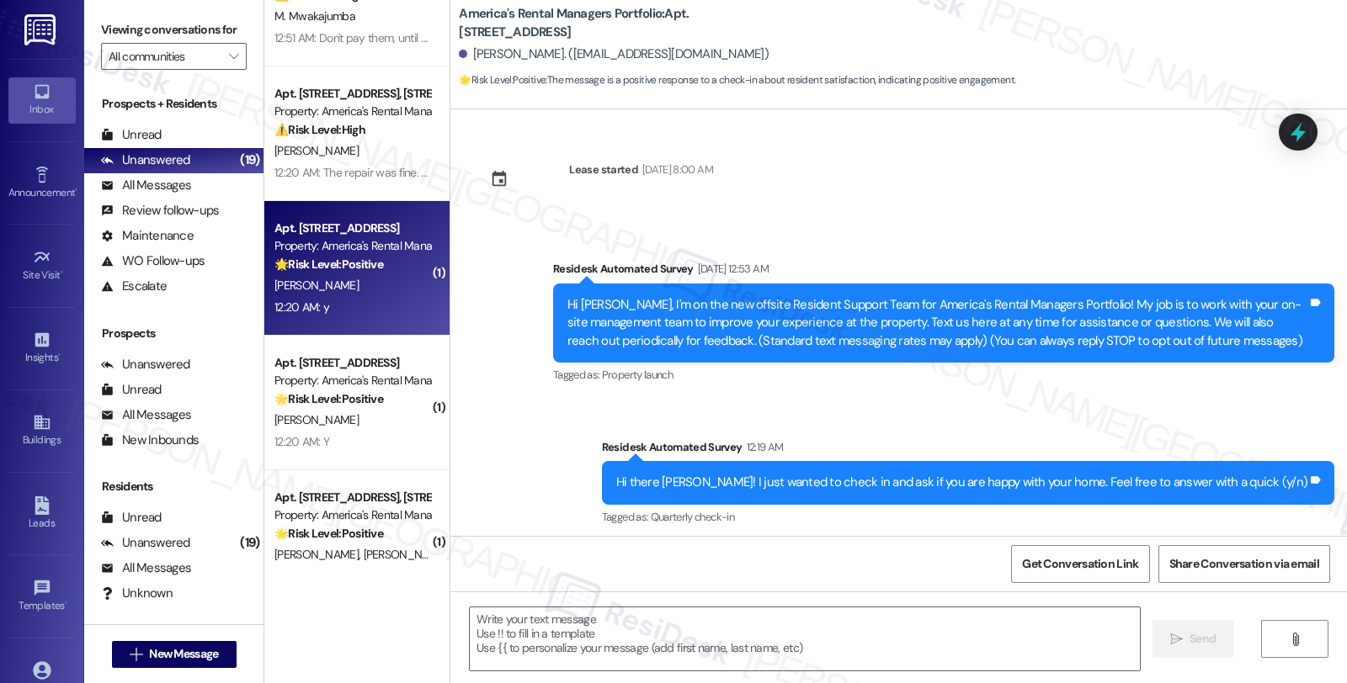
scroll to position [147, 0]
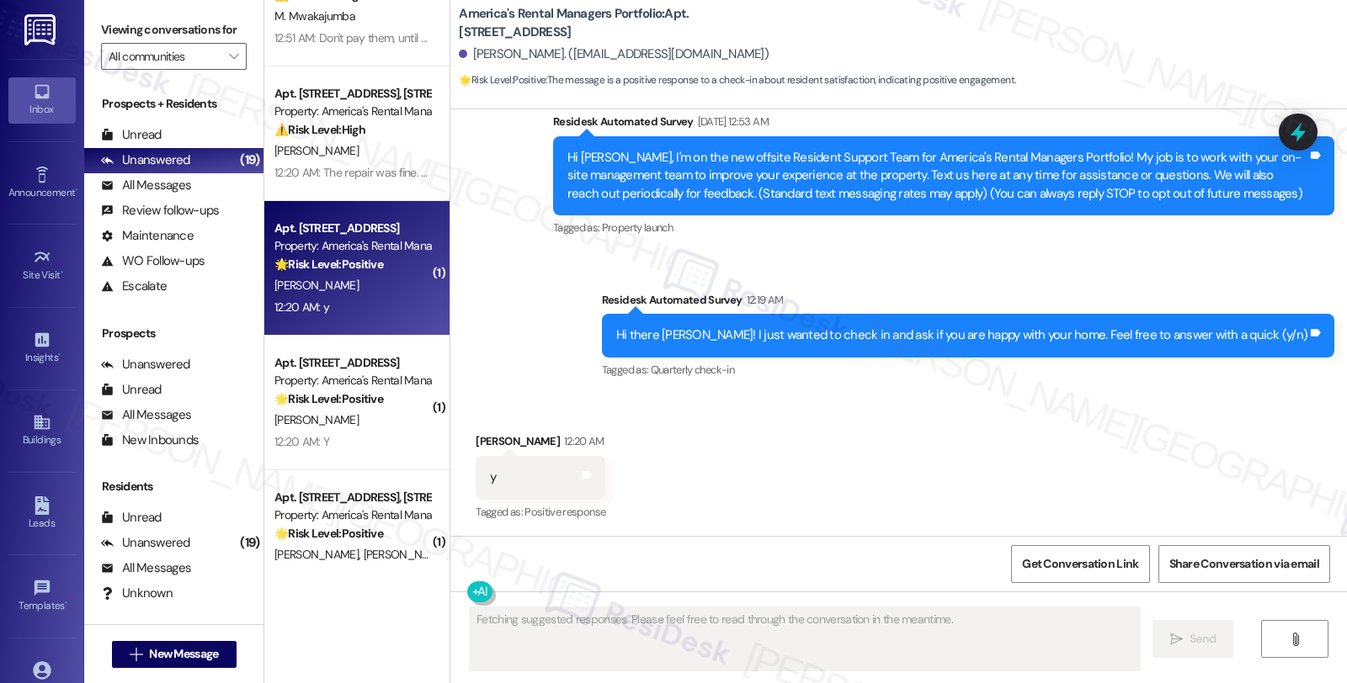
type textarea "Fetching suggested responses. Please feel free to read through the conversation…"
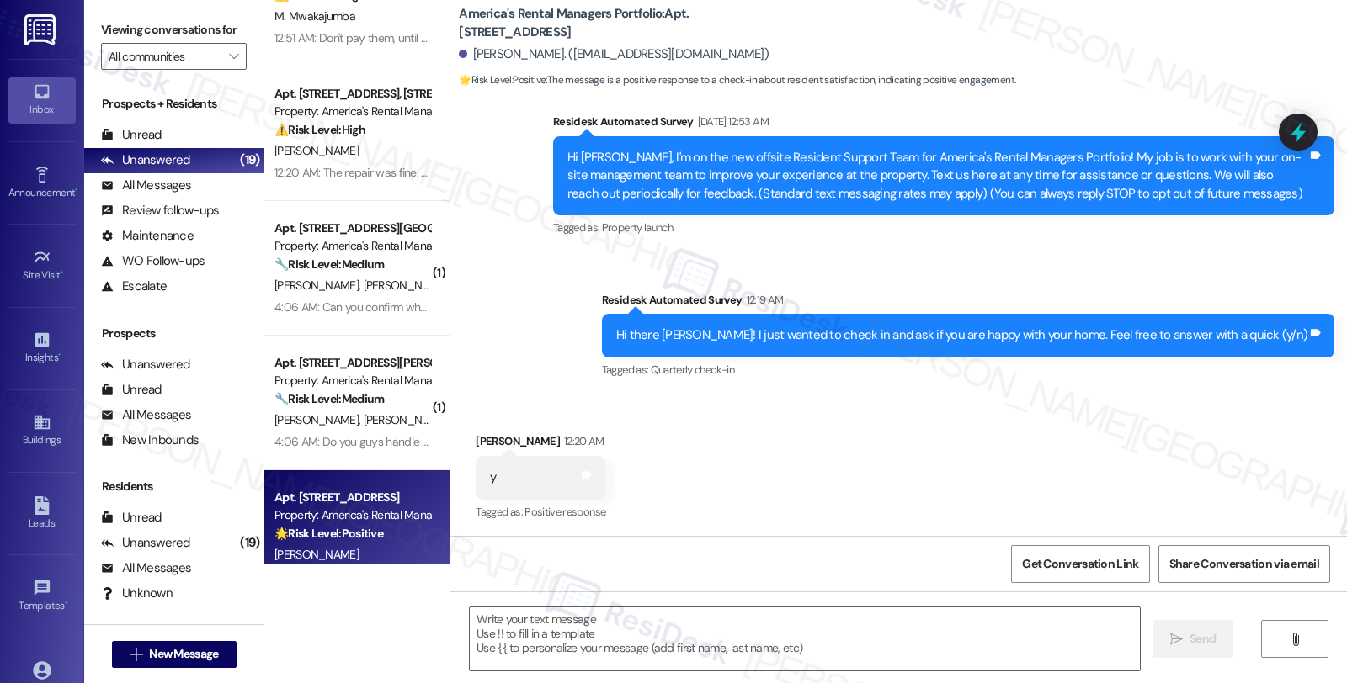
scroll to position [148, 0]
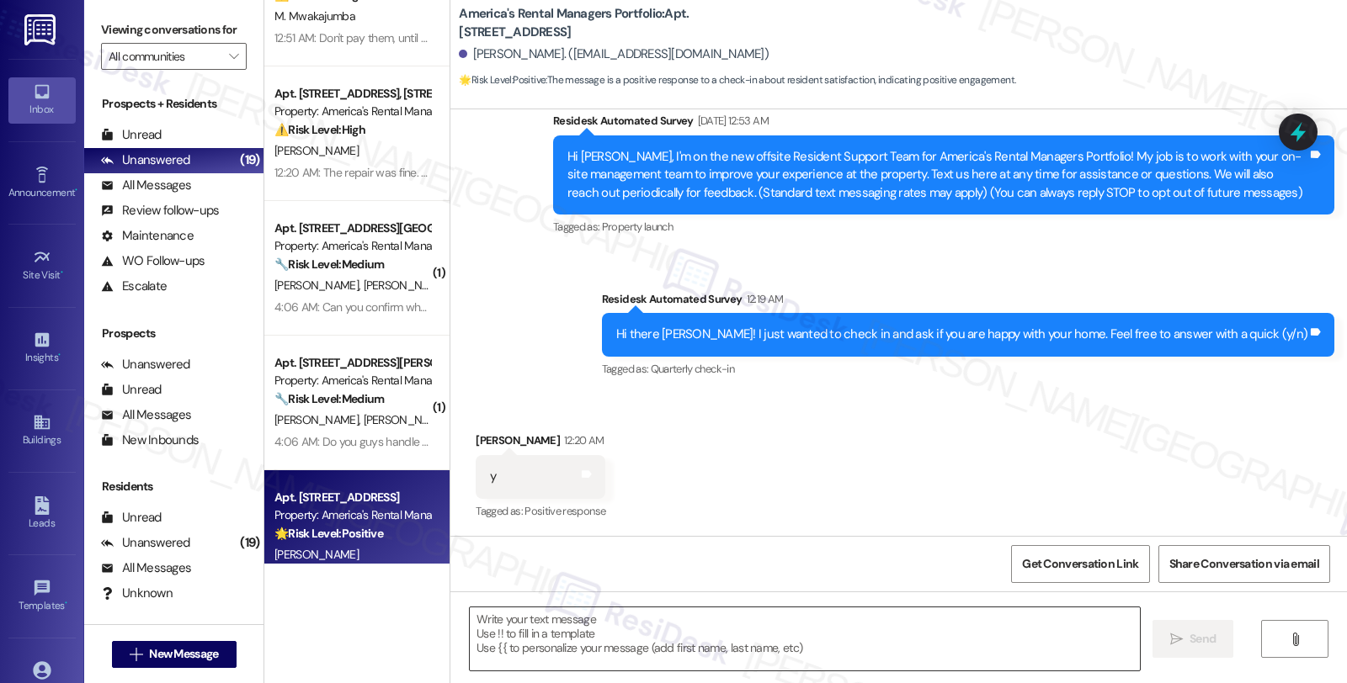
click at [505, 646] on textarea at bounding box center [805, 639] width 670 height 63
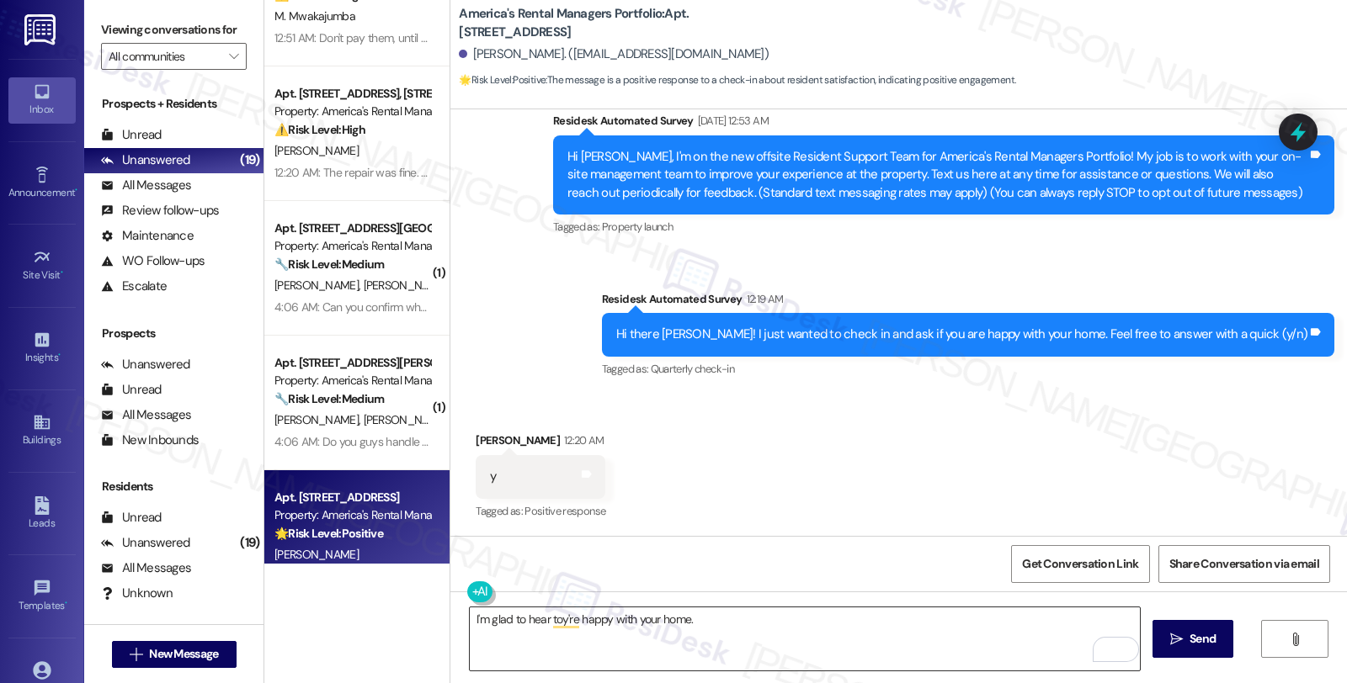
click at [771, 628] on textarea "I'm glad to hear toy're happy with your home." at bounding box center [805, 639] width 670 height 63
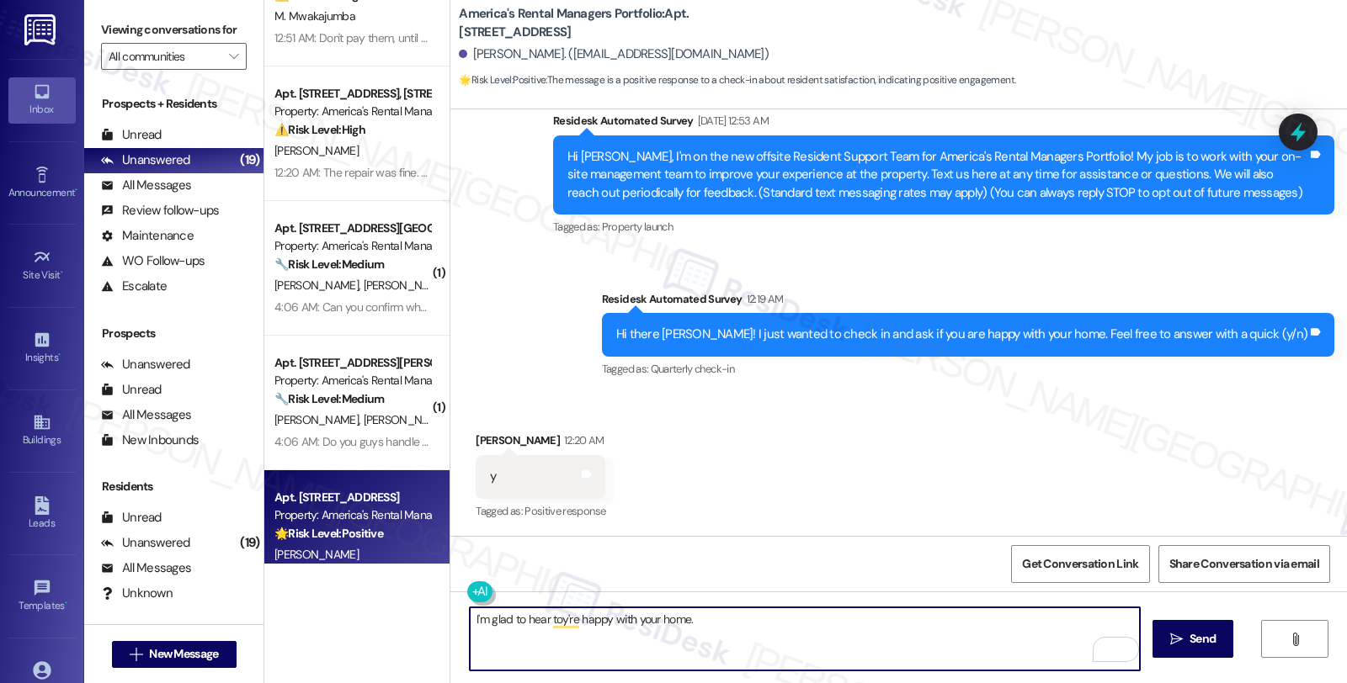
paste textarea "Hi, it’s great to hear from you and I’m glad your latest work order has been co…"
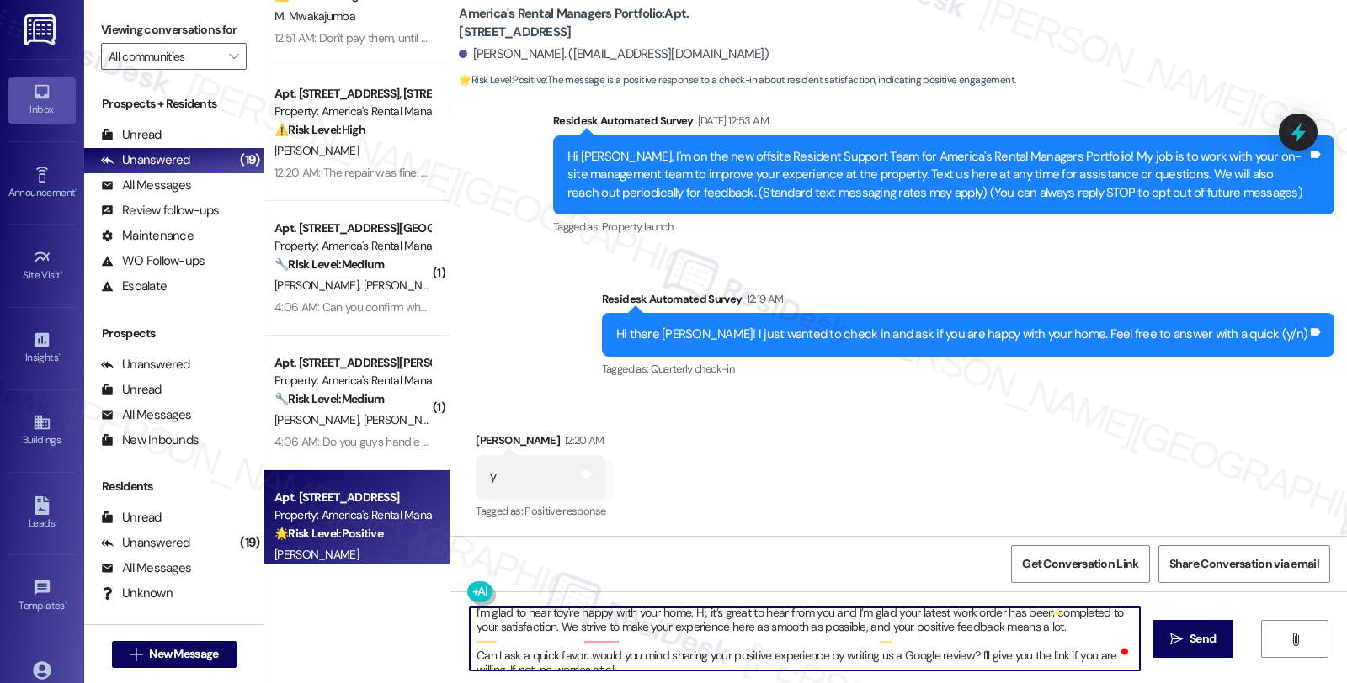
scroll to position [0, 0]
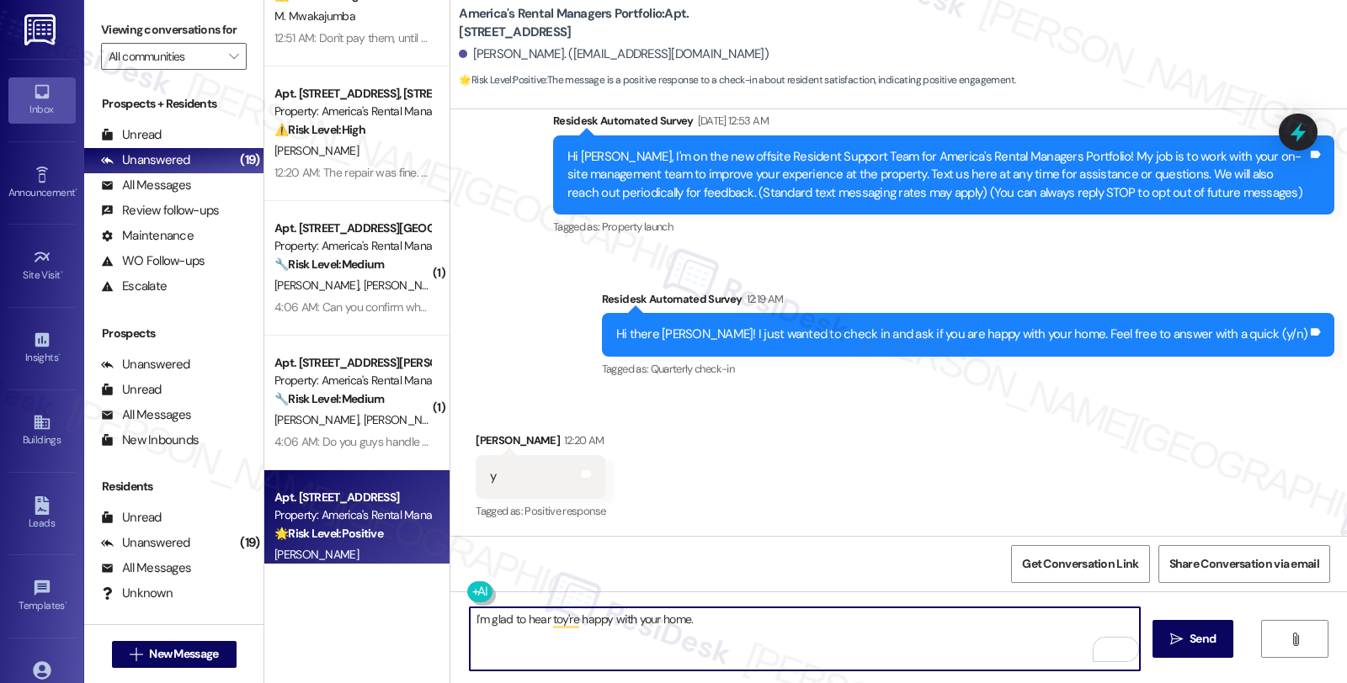
paste textarea "Hi, it’s great to hear from you and I’m glad your latest work order has been co…"
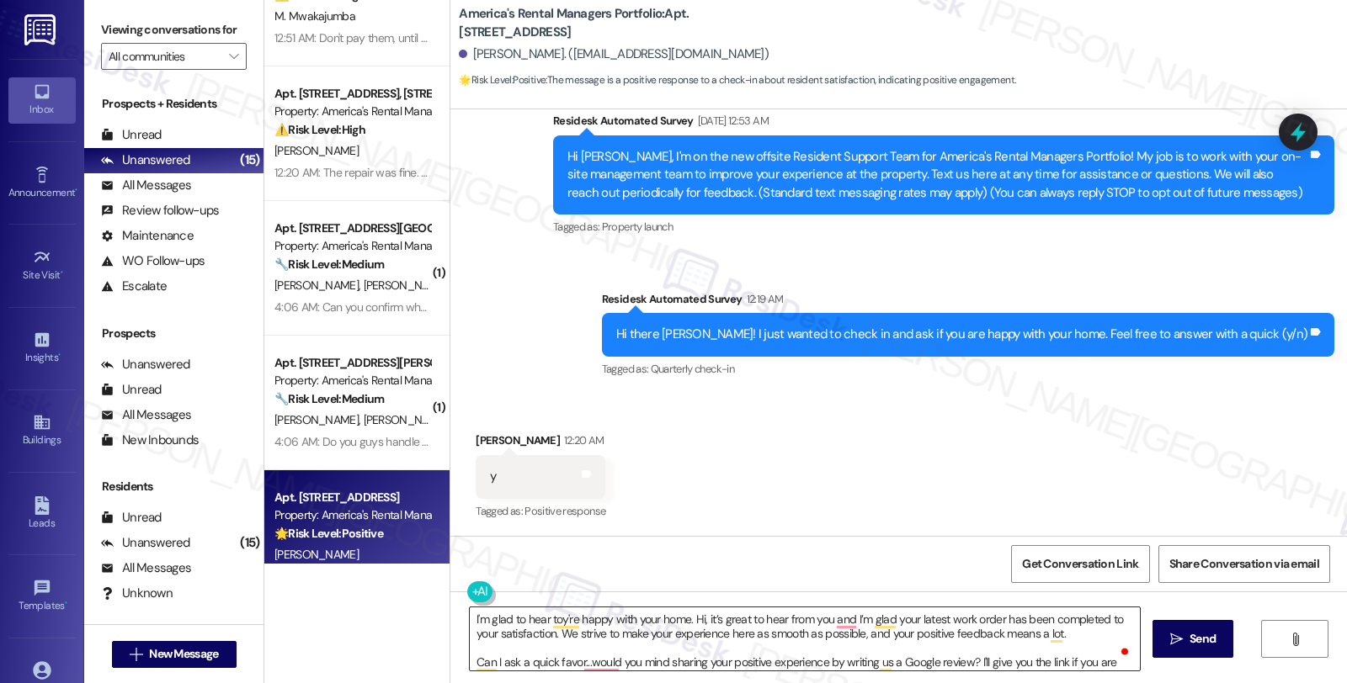
click at [797, 645] on textarea "I'm glad to hear toy're happy with your home. Hi, it’s great to hear from you a…" at bounding box center [805, 639] width 670 height 63
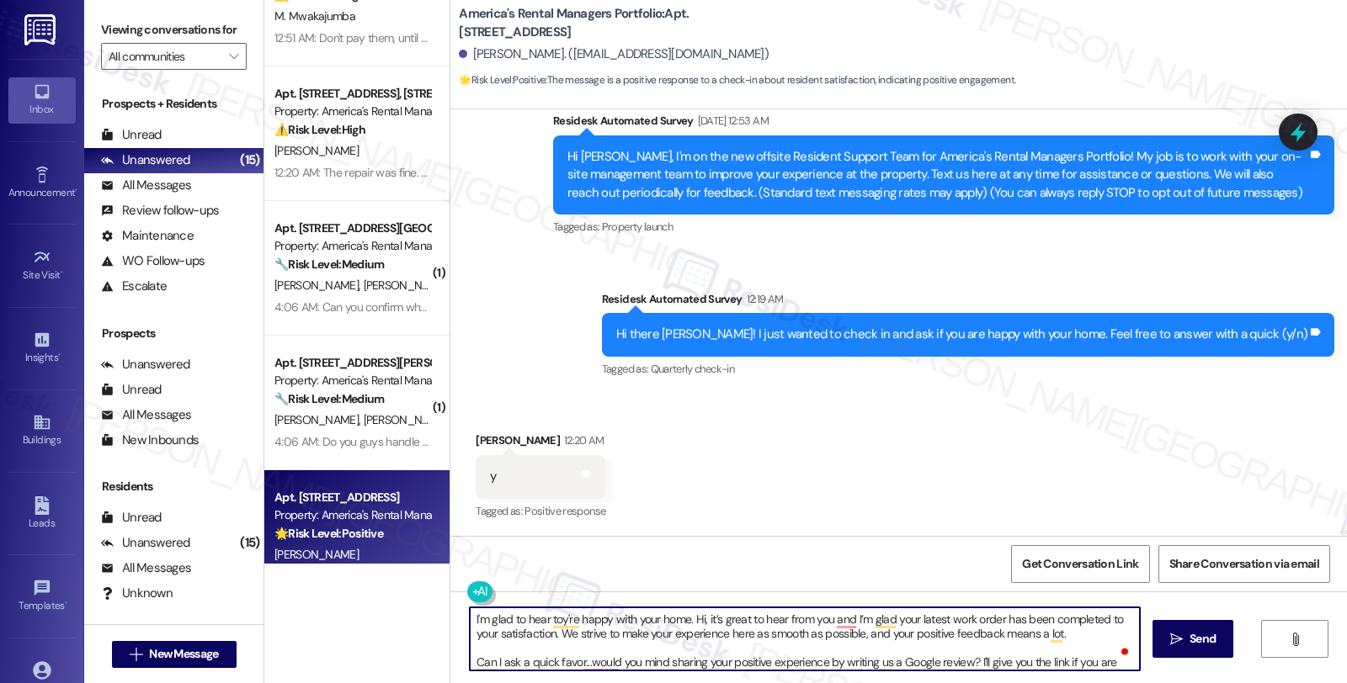
scroll to position [32, 0]
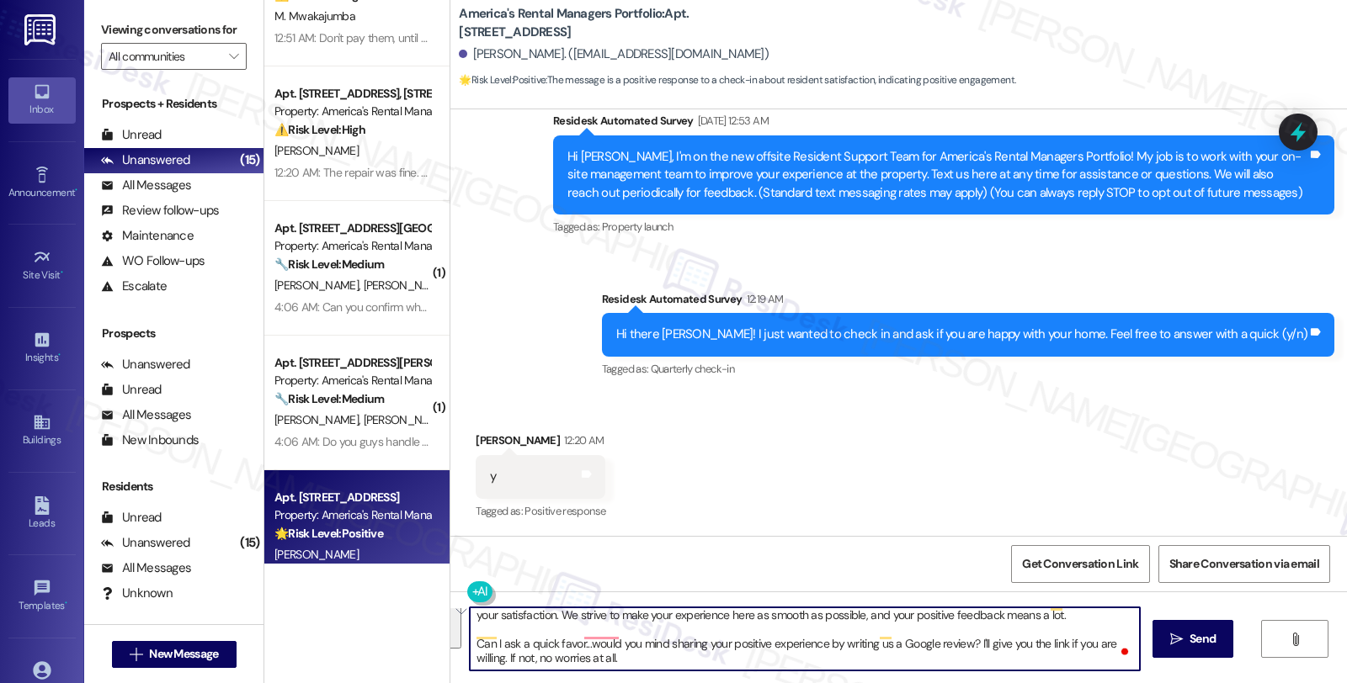
drag, startPoint x: 701, startPoint y: 625, endPoint x: 827, endPoint y: 703, distance: 147.4
click at [827, 683] on html "Inbox Go to Inbox Announcement • Send A Text Announcement Site Visit • Go to Si…" at bounding box center [673, 341] width 1347 height 683
paste textarea "Your comfort and satisfaction are important to us"
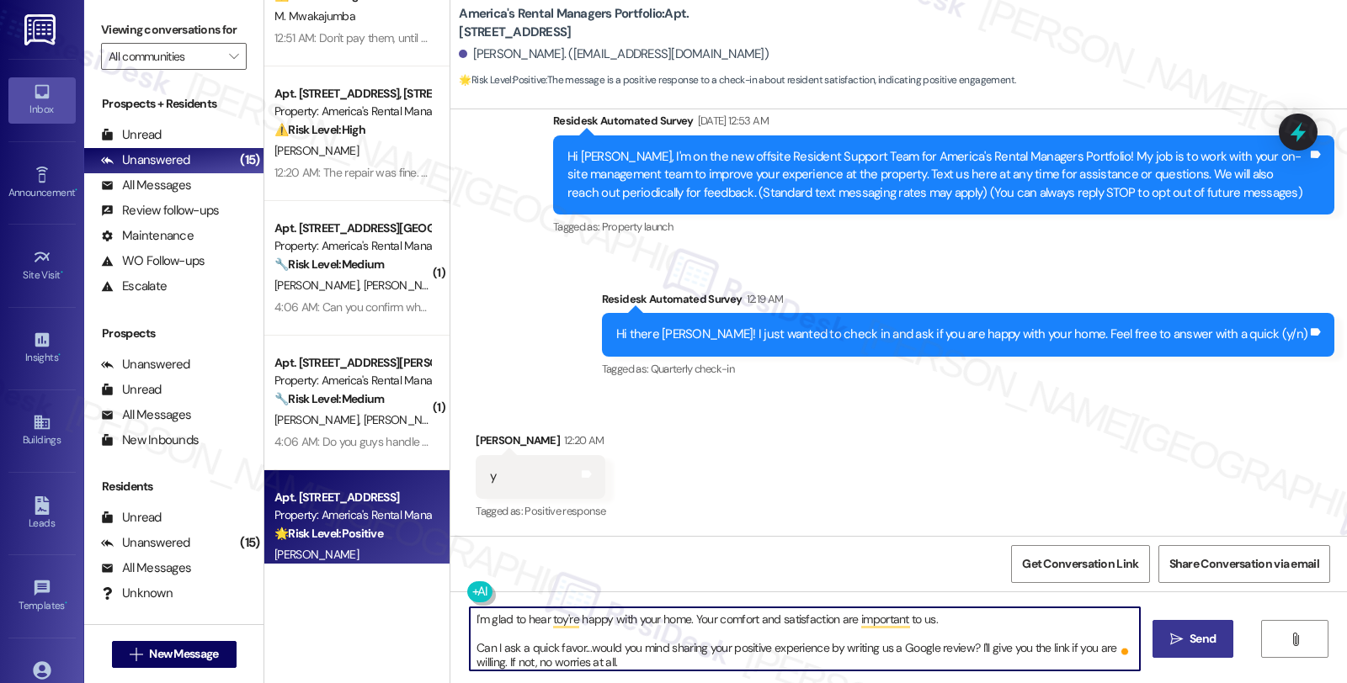
type textarea "I'm glad to hear toy're happy with your home. Your comfort and satisfaction are…"
click at [1186, 630] on span "Send" at bounding box center [1202, 639] width 33 height 18
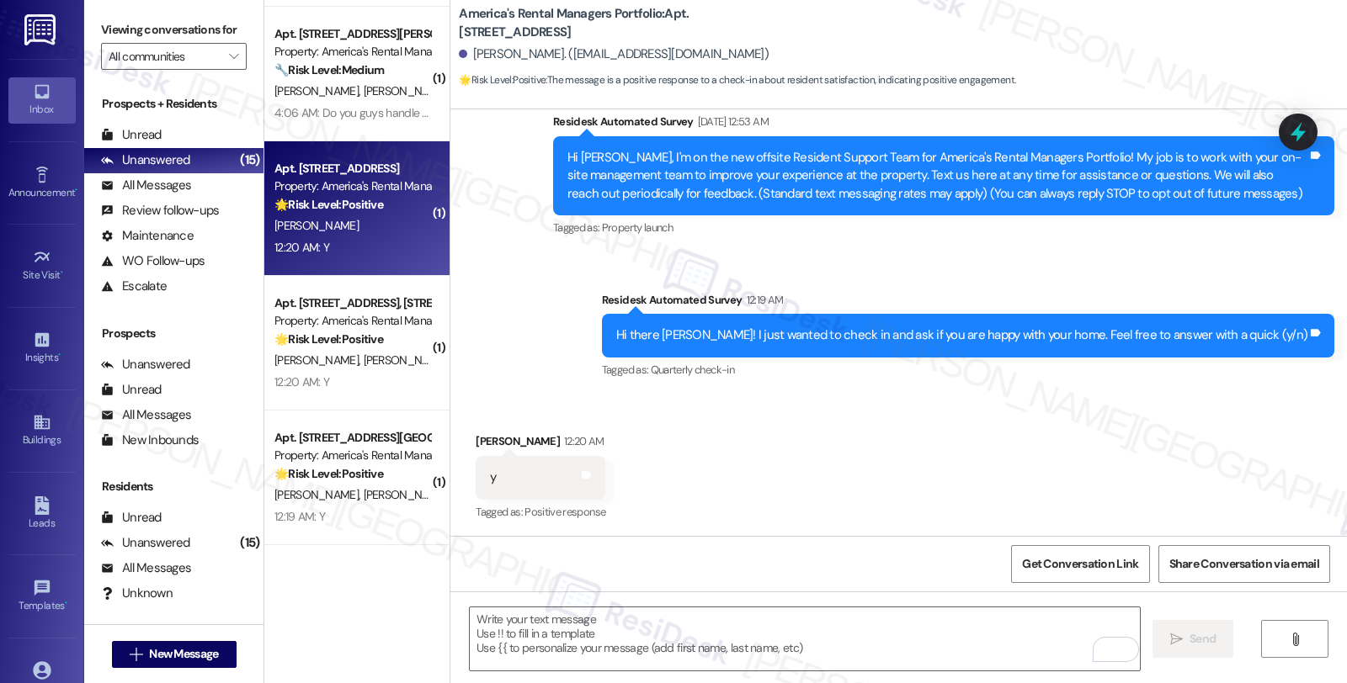
click at [393, 242] on div "12:20 AM: Y 12:20 AM: Y" at bounding box center [352, 247] width 159 height 21
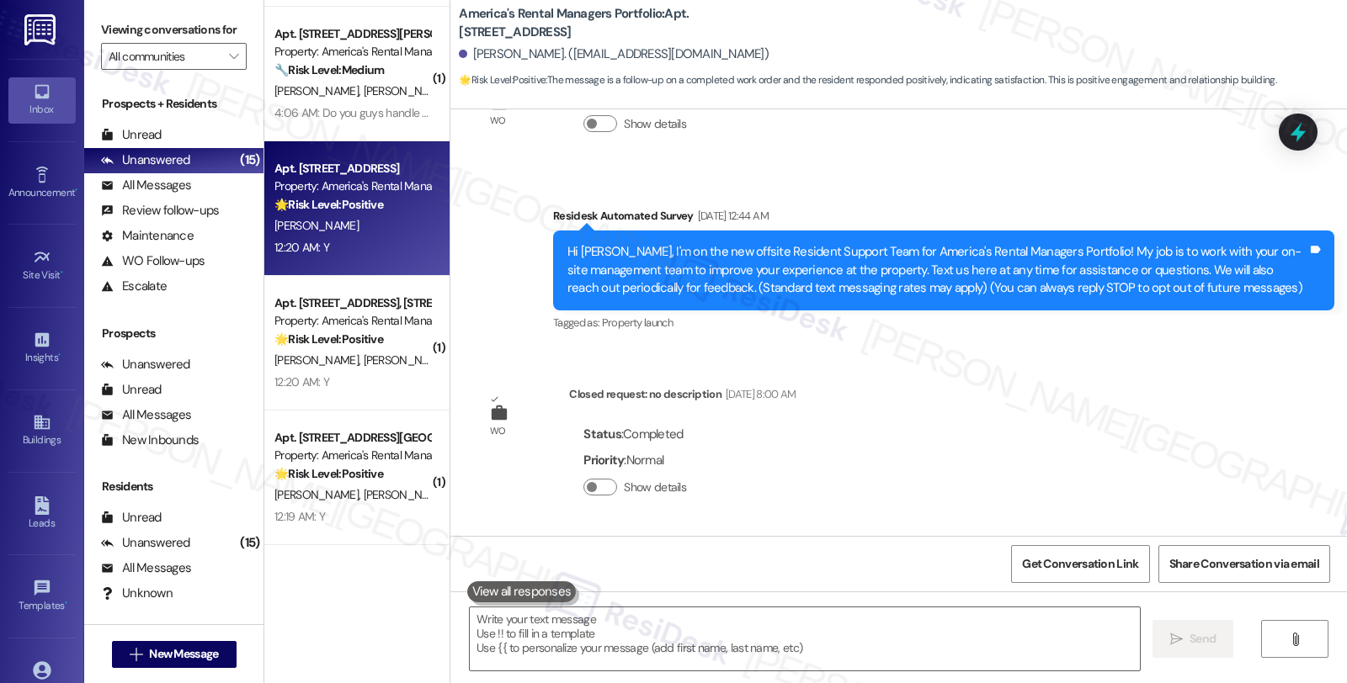
drag, startPoint x: 867, startPoint y: 448, endPoint x: 864, endPoint y: 459, distance: 11.2
click at [867, 448] on div "WO Lease started Jun 07, 2024 at 8:00 AM Show details Survey, sent via SMS Resi…" at bounding box center [898, 322] width 896 height 427
click at [612, 626] on textarea at bounding box center [805, 639] width 670 height 63
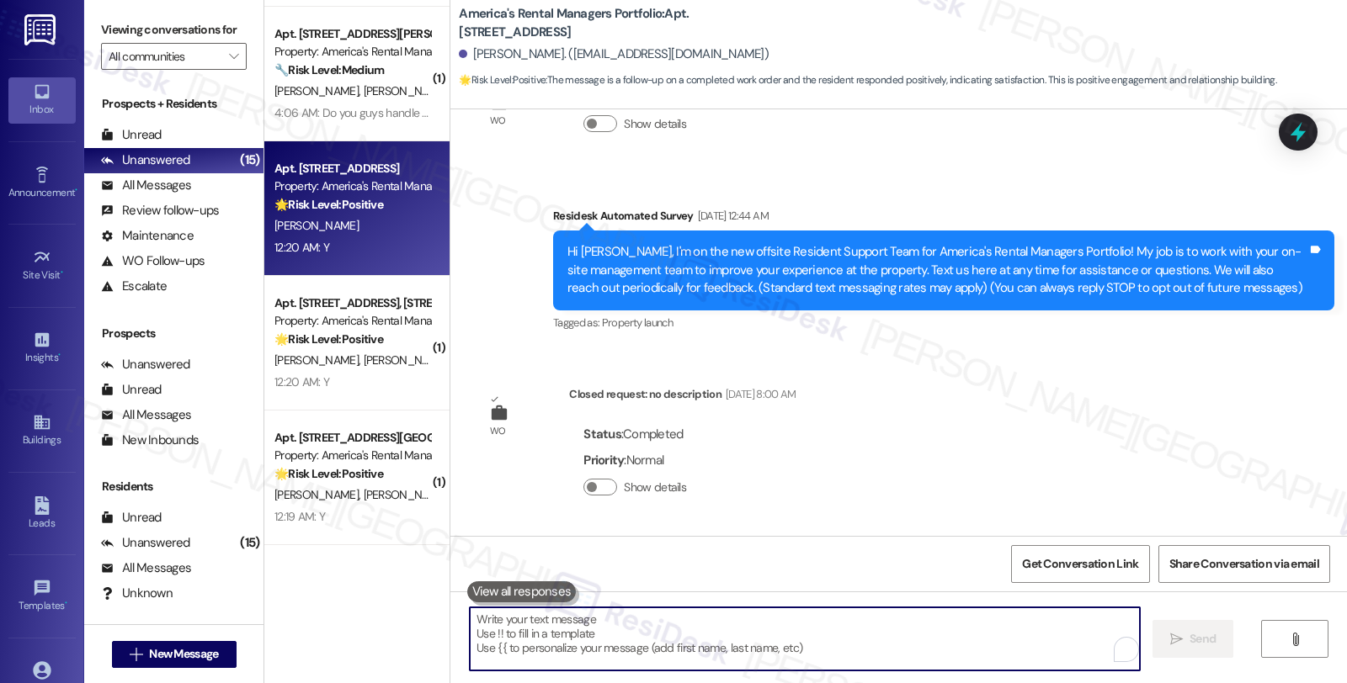
paste textarea "Hi, it’s great to hear from you and I’m glad your latest work order has been co…"
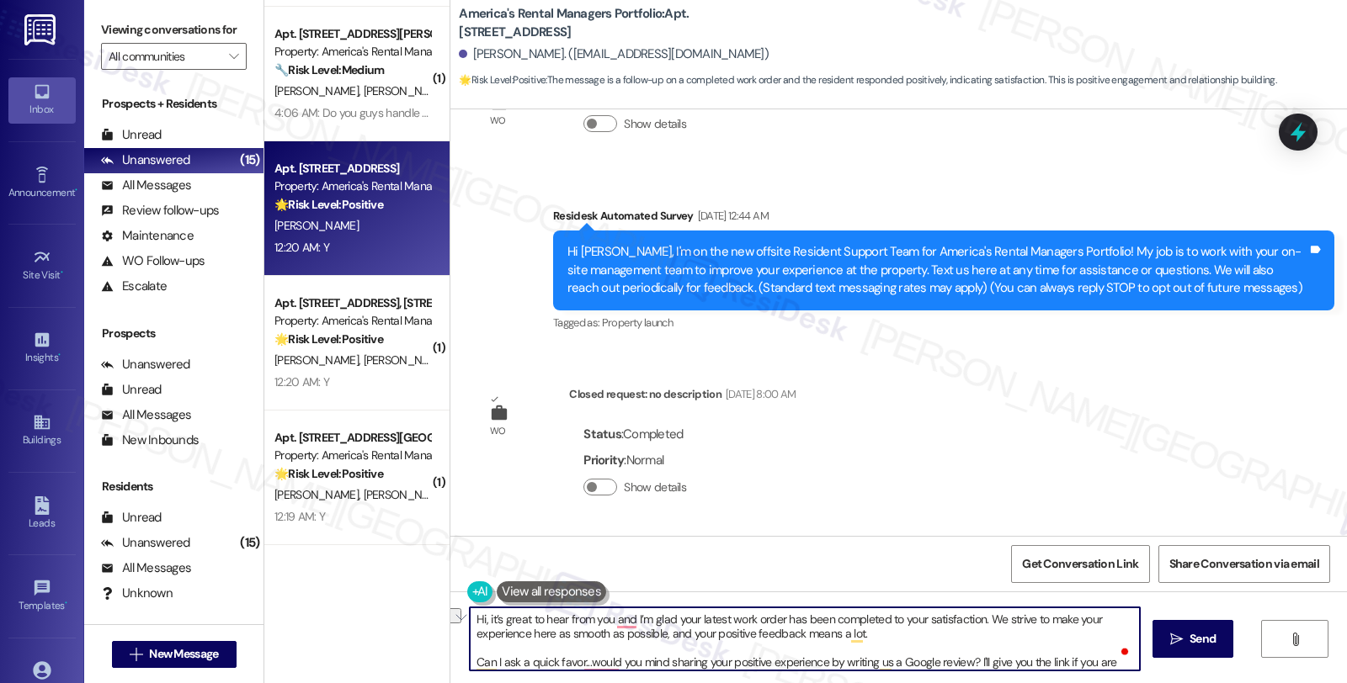
drag, startPoint x: 481, startPoint y: 620, endPoint x: 426, endPoint y: 609, distance: 56.6
click at [426, 609] on div "Apt. 1604 King James Dr., 1604 King James Dr. Property: America's Rental Manage…" at bounding box center [805, 341] width 1082 height 683
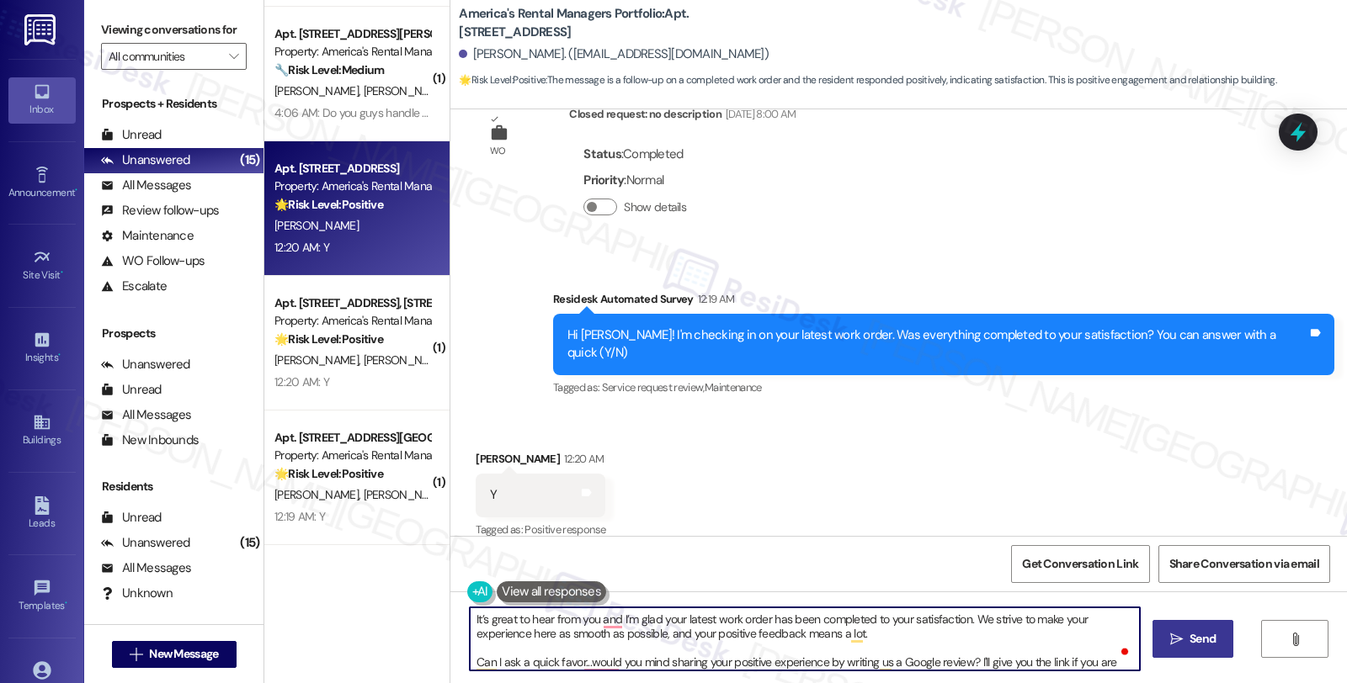
type textarea "It’s great to hear from you and I’m glad your latest work order has been comple…"
click at [1171, 627] on button " Send" at bounding box center [1193, 639] width 82 height 38
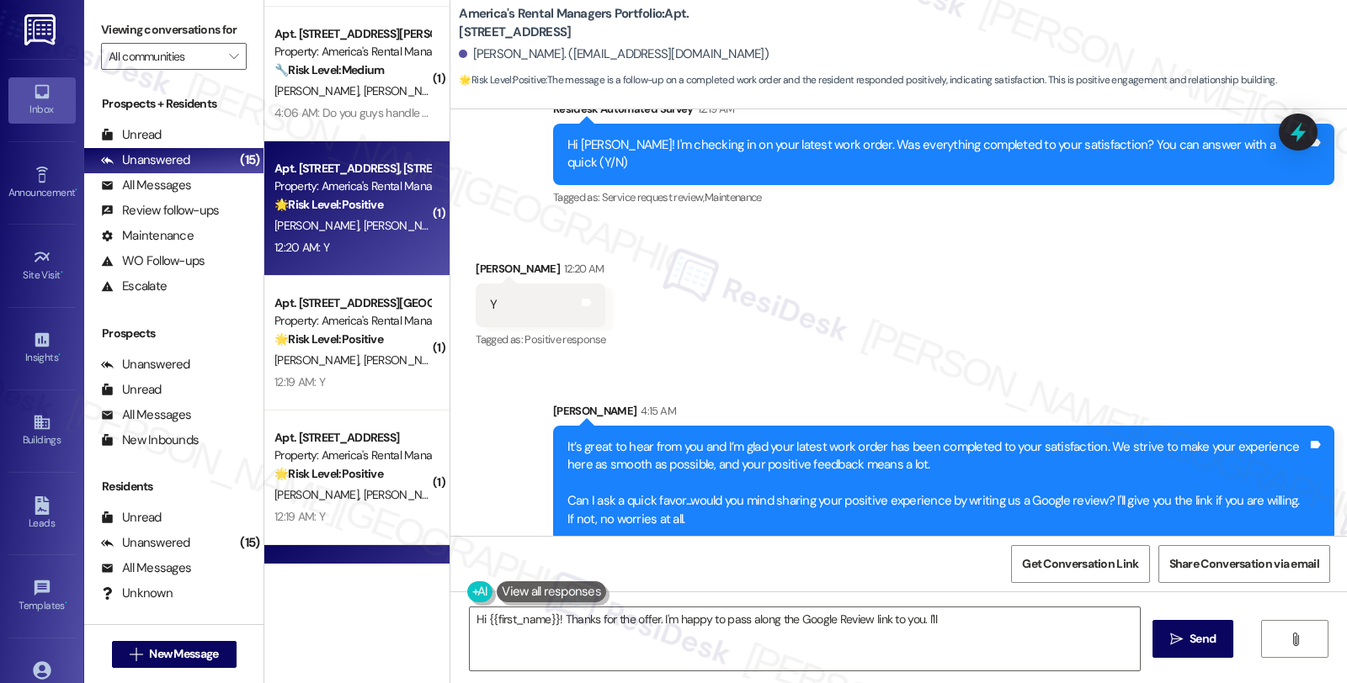
type textarea "Hi {{first_name}}! Thanks for the offer. I'm happy to pass along the Google Rev…"
click at [300, 236] on div "C. Simpson J. Simpson" at bounding box center [352, 225] width 159 height 21
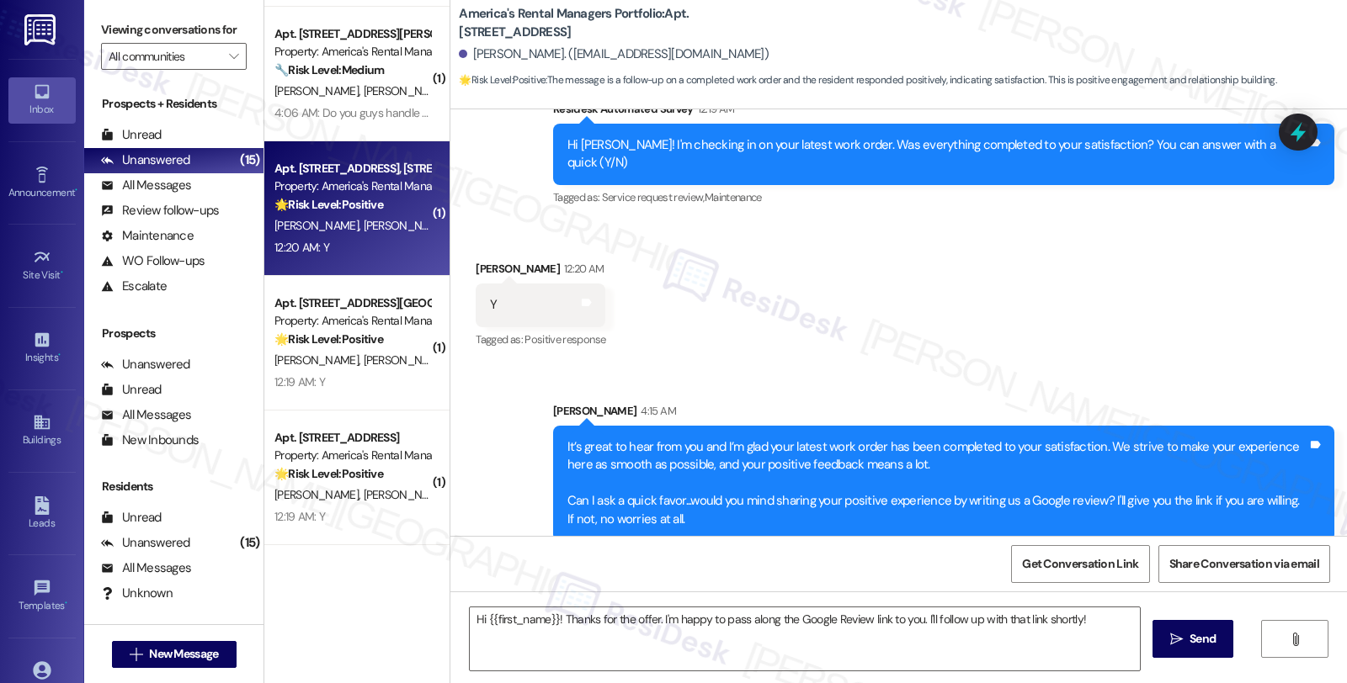
type textarea "Fetching suggested responses. Please feel free to read through the conversation…"
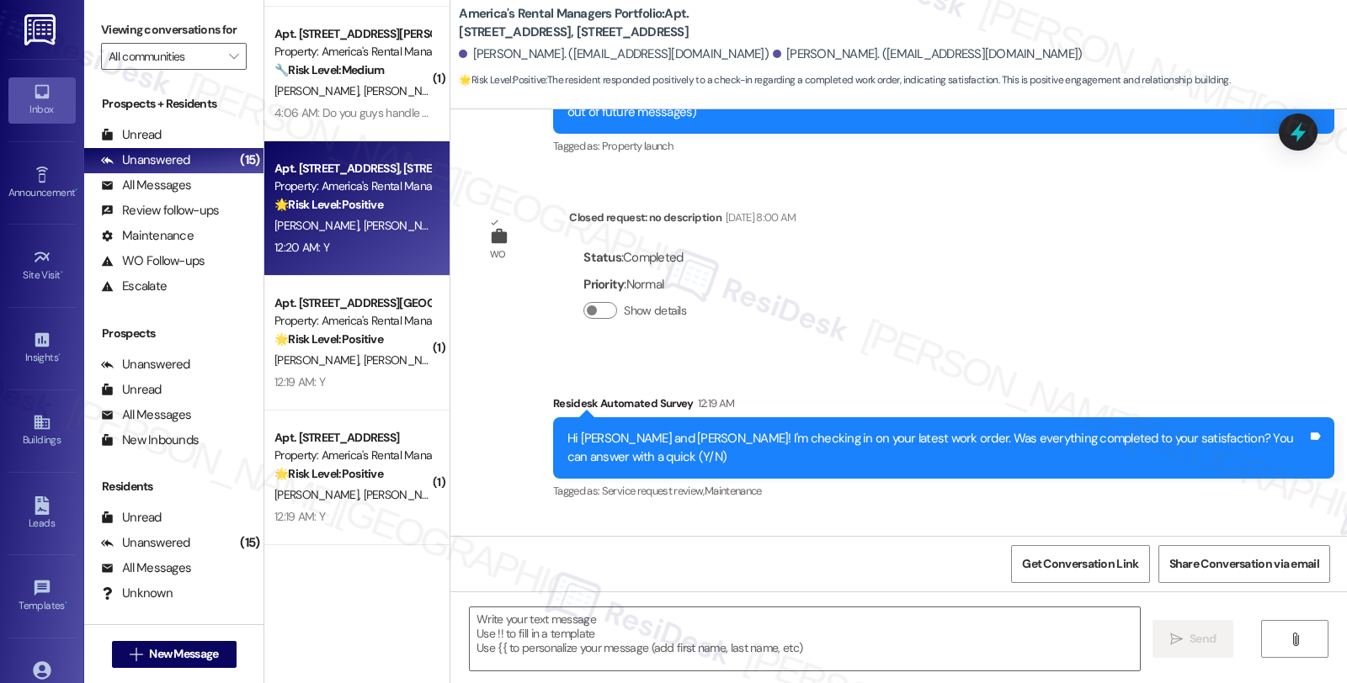
scroll to position [385, 0]
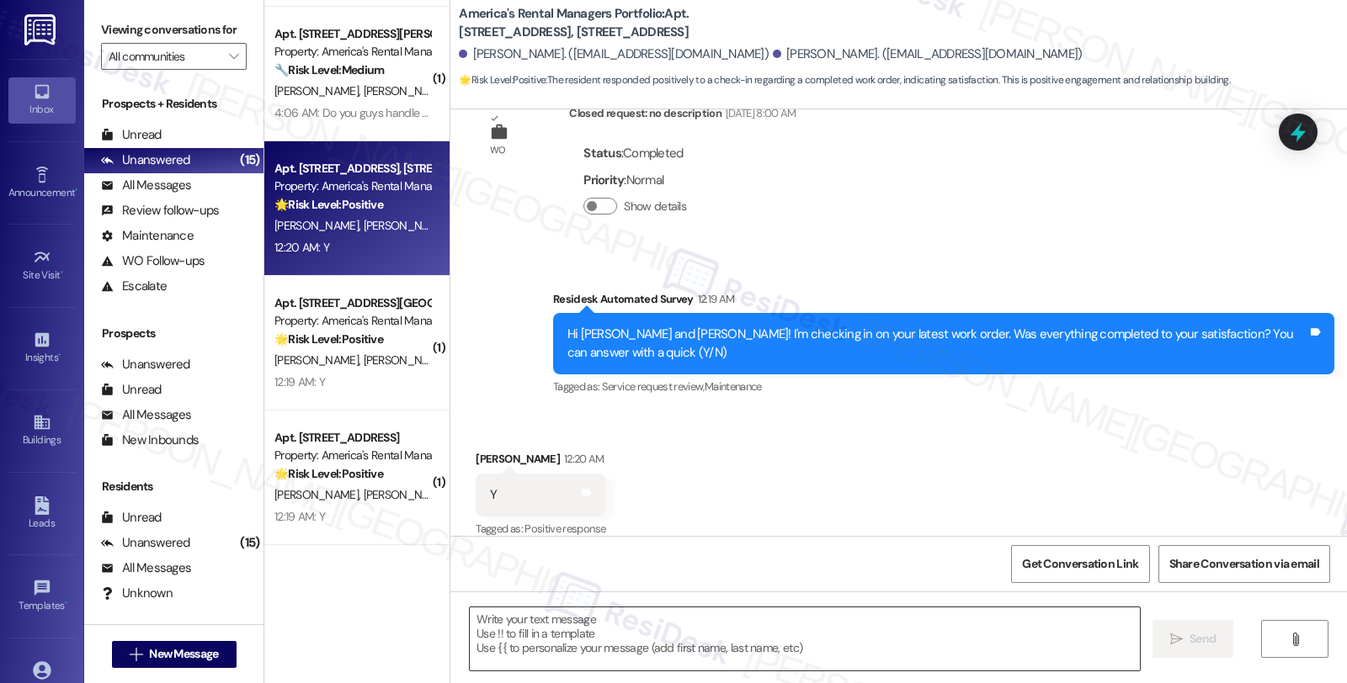
click at [531, 637] on textarea at bounding box center [805, 639] width 670 height 63
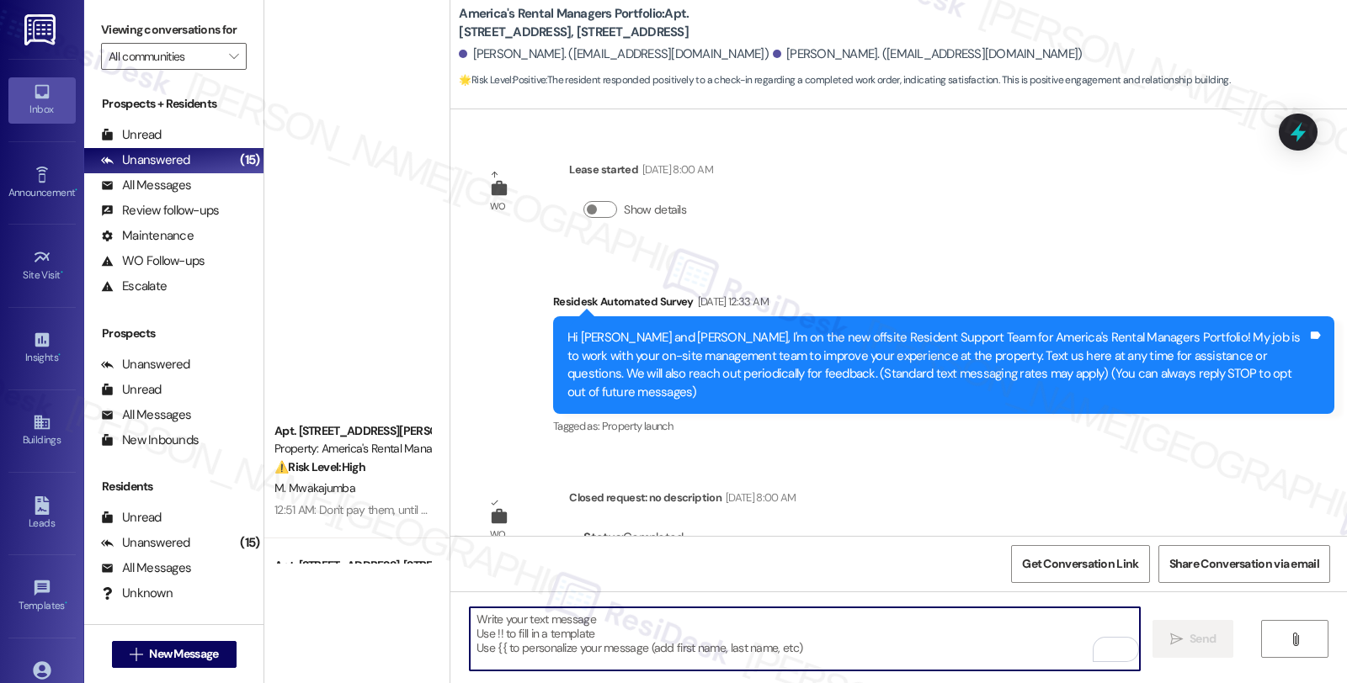
scroll to position [385, 0]
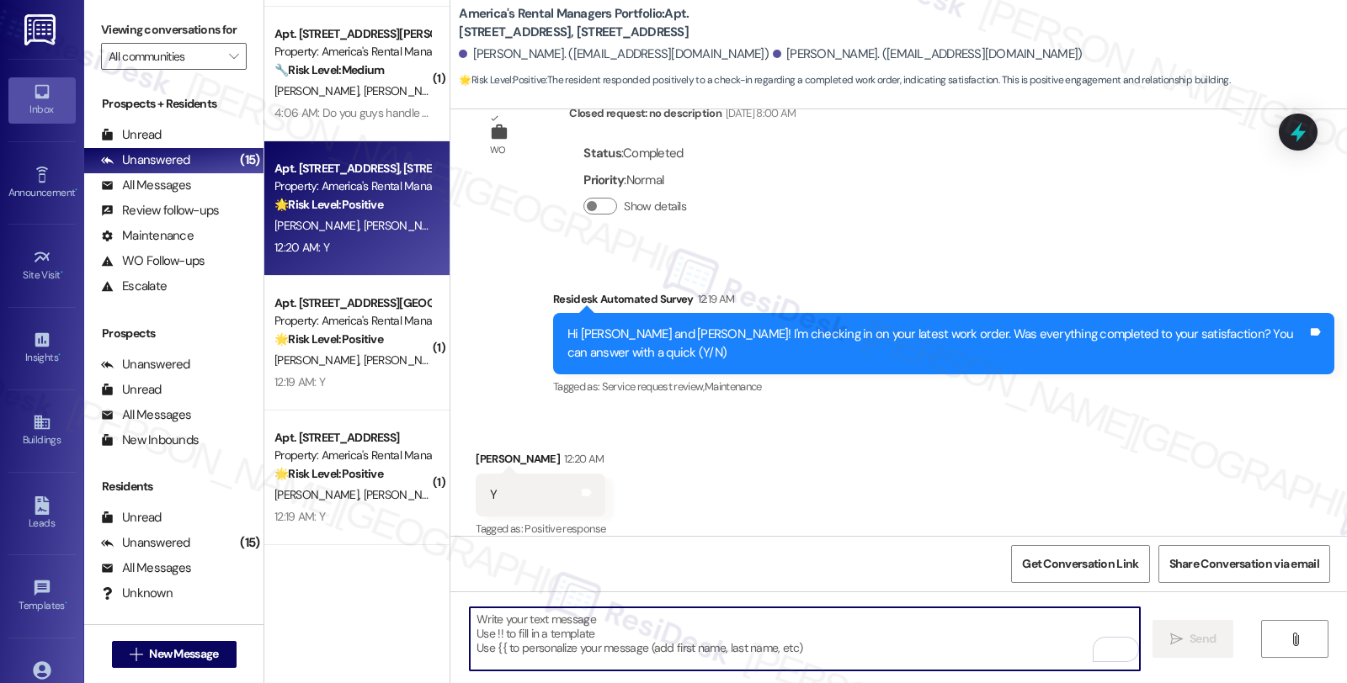
click at [536, 626] on textarea "To enrich screen reader interactions, please activate Accessibility in Grammarl…" at bounding box center [805, 639] width 670 height 63
click at [780, 646] on textarea "To enrich screen reader interactions, please activate Accessibility in Grammarl…" at bounding box center [805, 639] width 670 height 63
paste textarea "Hi, it’s great to hear from you and I’m glad your latest work order has been co…"
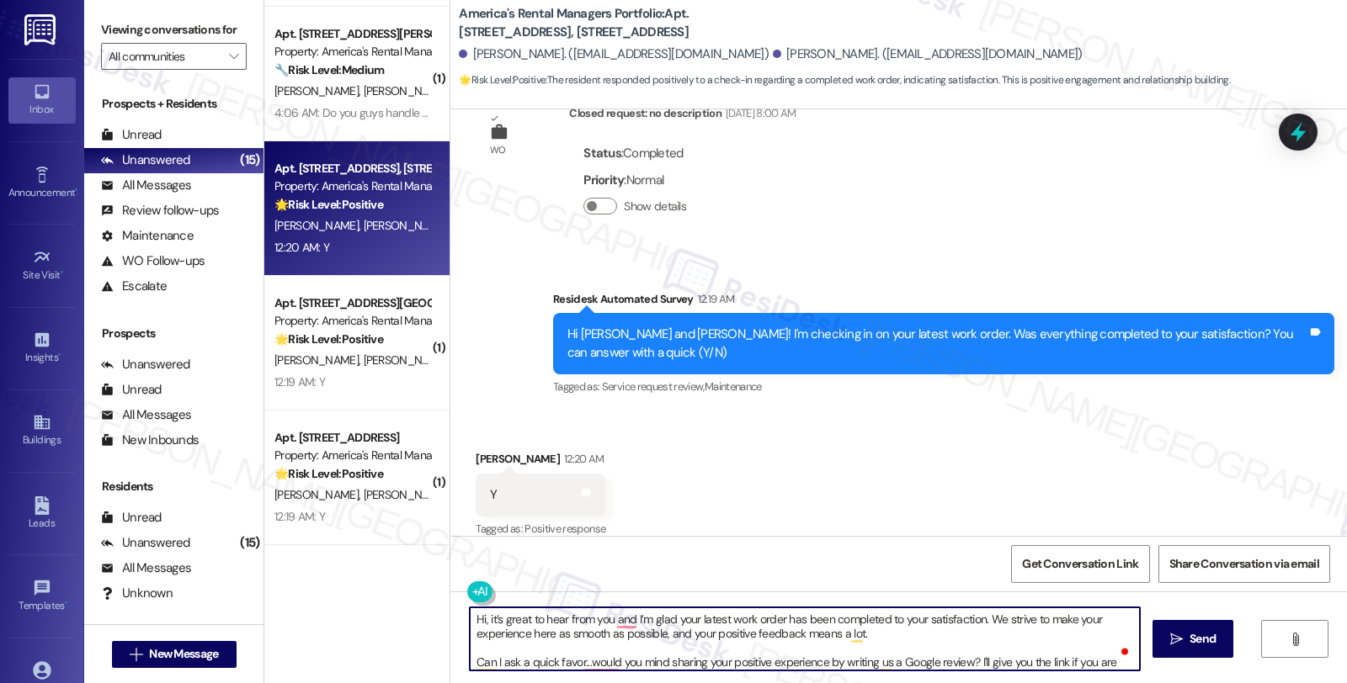
click at [474, 620] on textarea "Hi, it’s great to hear from you and I’m glad your latest work order has been co…" at bounding box center [805, 639] width 670 height 63
type textarea "Hi Jenna, it’s great to hear from you and I’m glad your latest work order has b…"
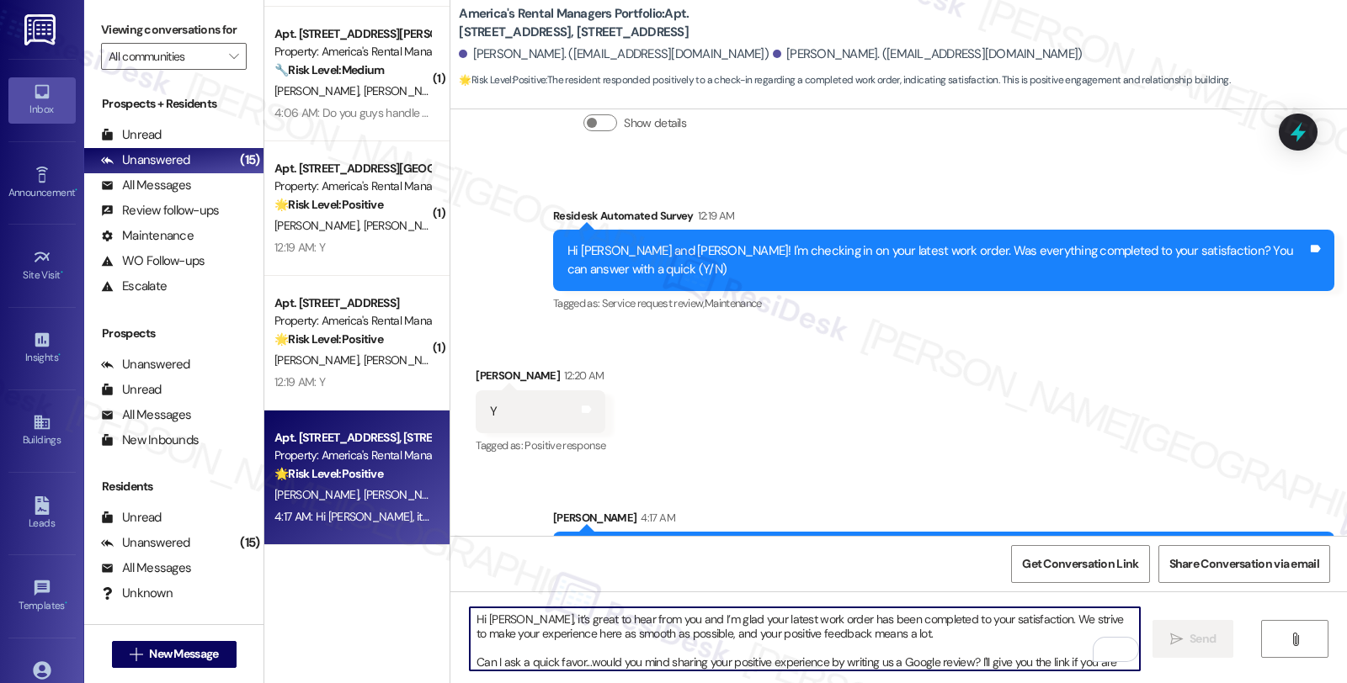
scroll to position [574, 0]
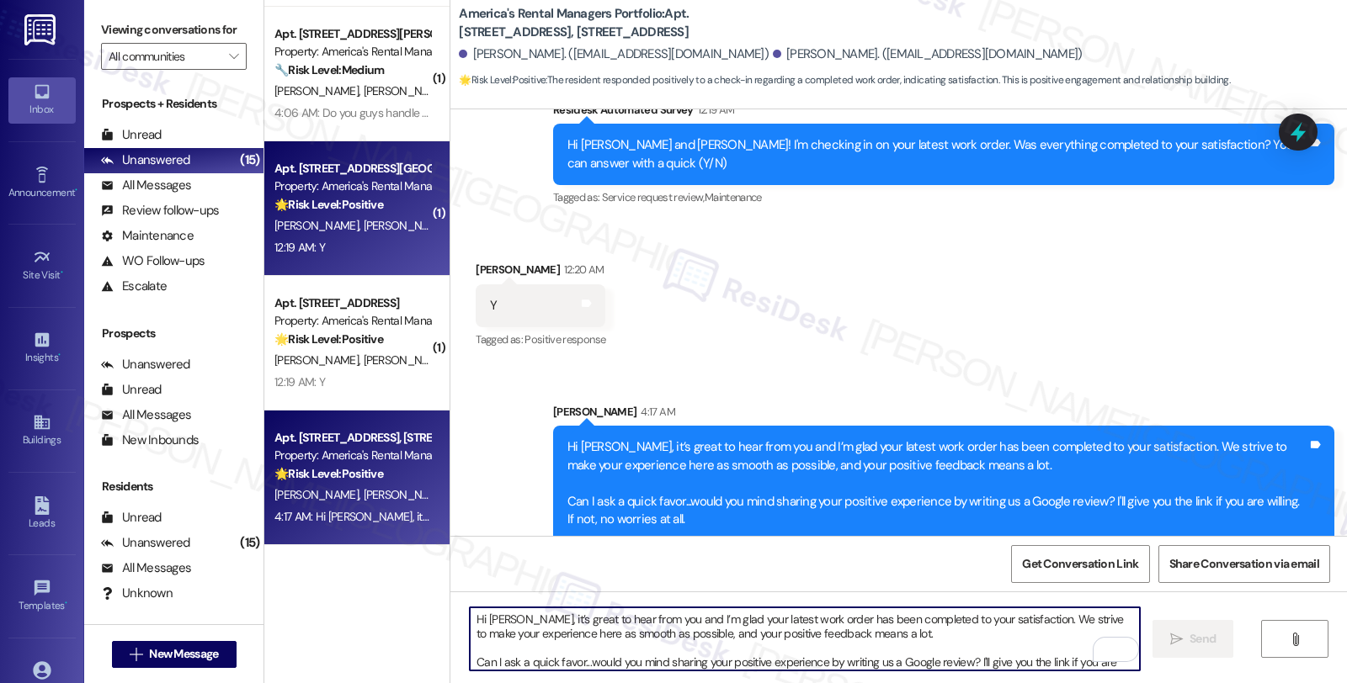
click at [352, 216] on div "M. Spratling T. Spratling" at bounding box center [352, 225] width 159 height 21
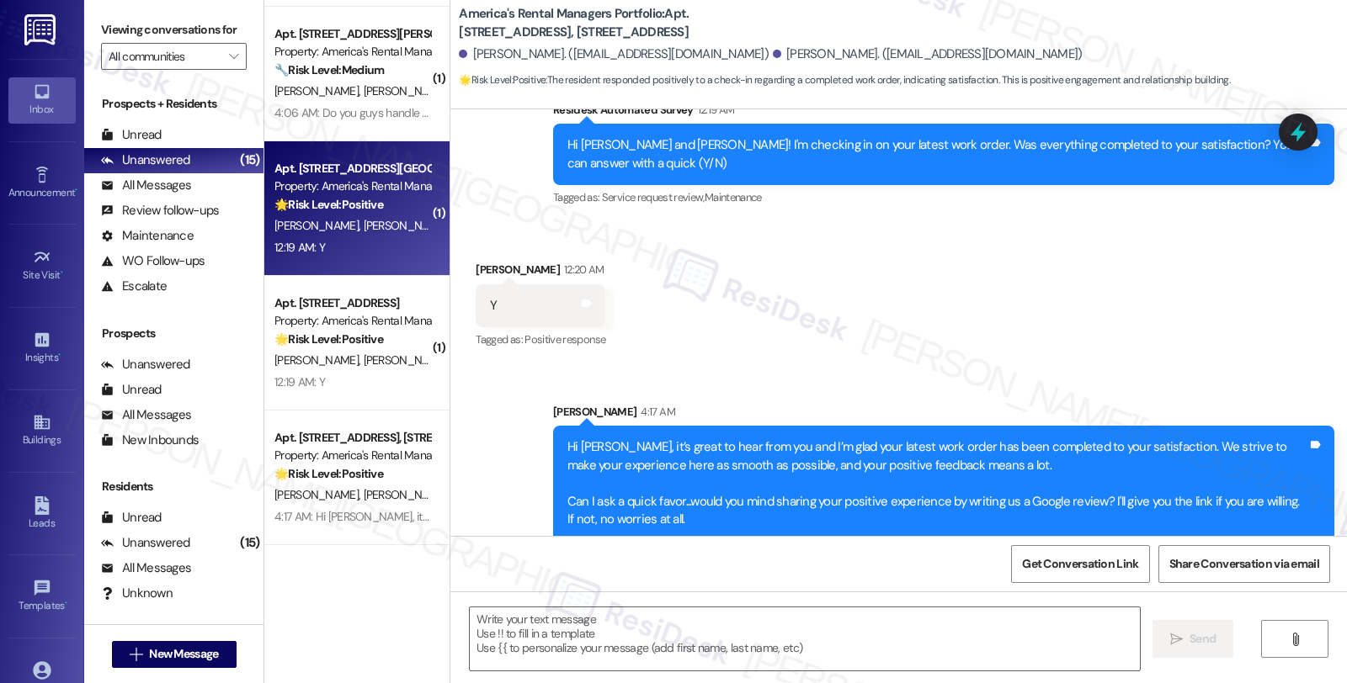
type textarea "Fetching suggested responses. Please feel free to read through the conversation…"
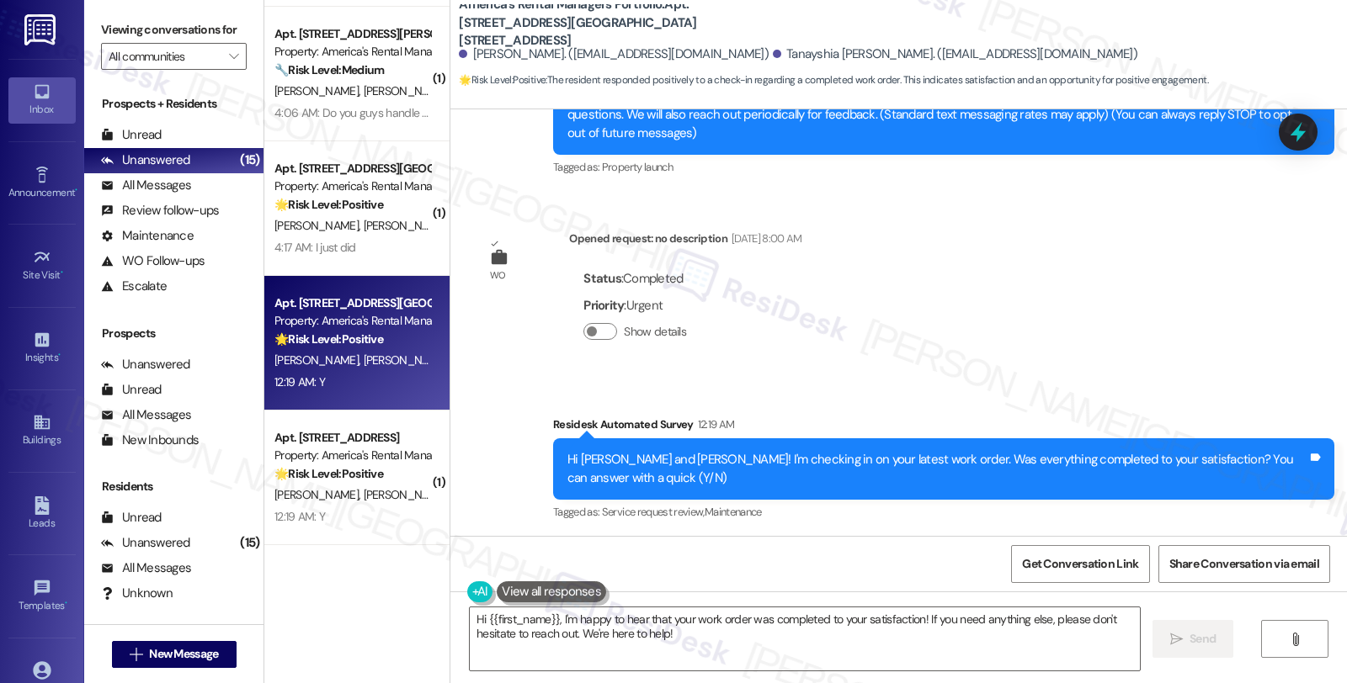
scroll to position [385, 0]
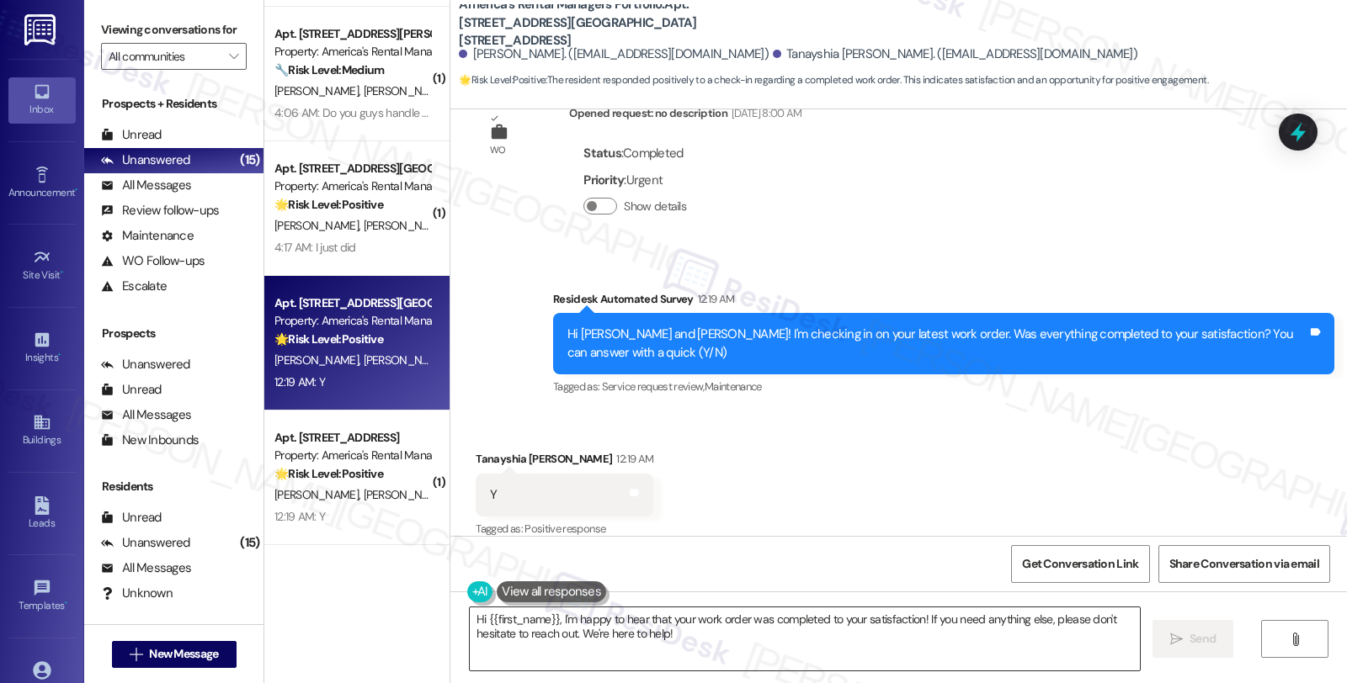
click at [673, 637] on textarea "Hi {{first_name}}, I'm happy to hear that your work order was completed to your…" at bounding box center [805, 639] width 670 height 63
click at [482, 450] on div "Tanayshia Spratling 12:19 AM" at bounding box center [565, 462] width 178 height 24
copy div "Tanayshia"
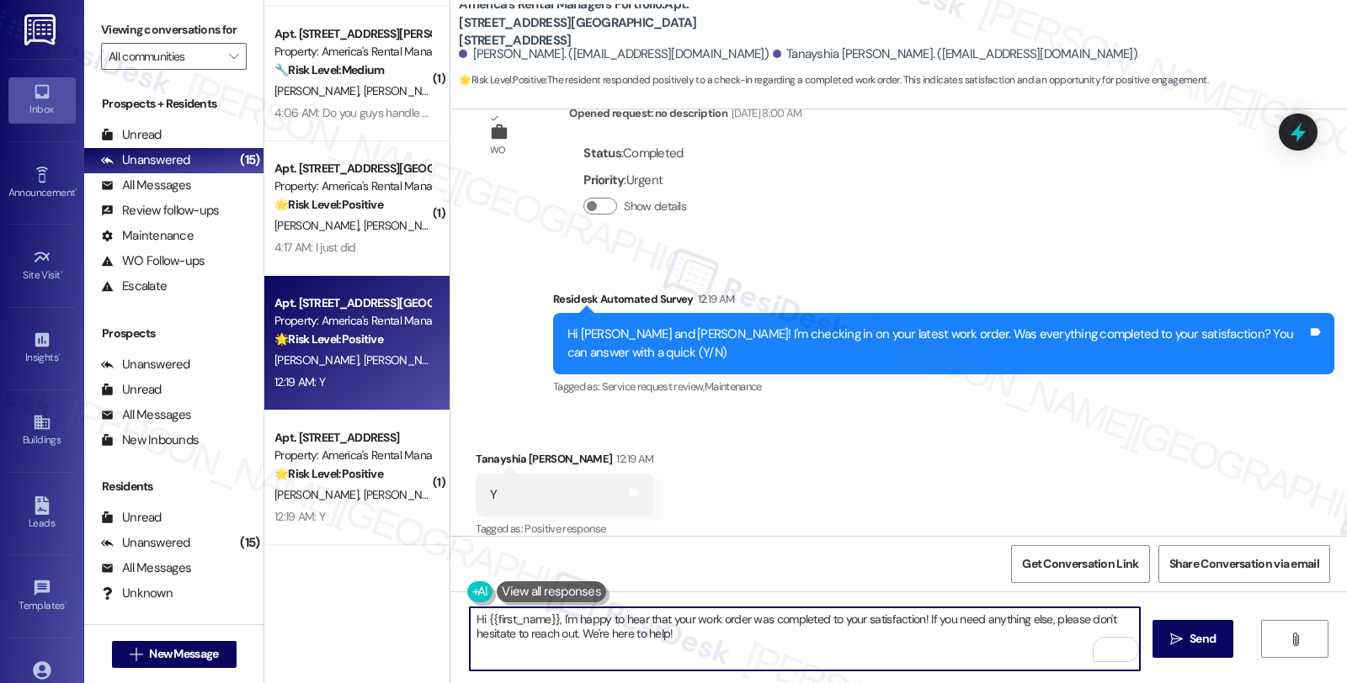
drag, startPoint x: 477, startPoint y: 617, endPoint x: 544, endPoint y: 614, distance: 66.5
click at [544, 614] on textarea "Hi {{first_name}}, I'm happy to hear that your work order was completed to your…" at bounding box center [805, 639] width 670 height 63
paste textarea "Tanayshia"
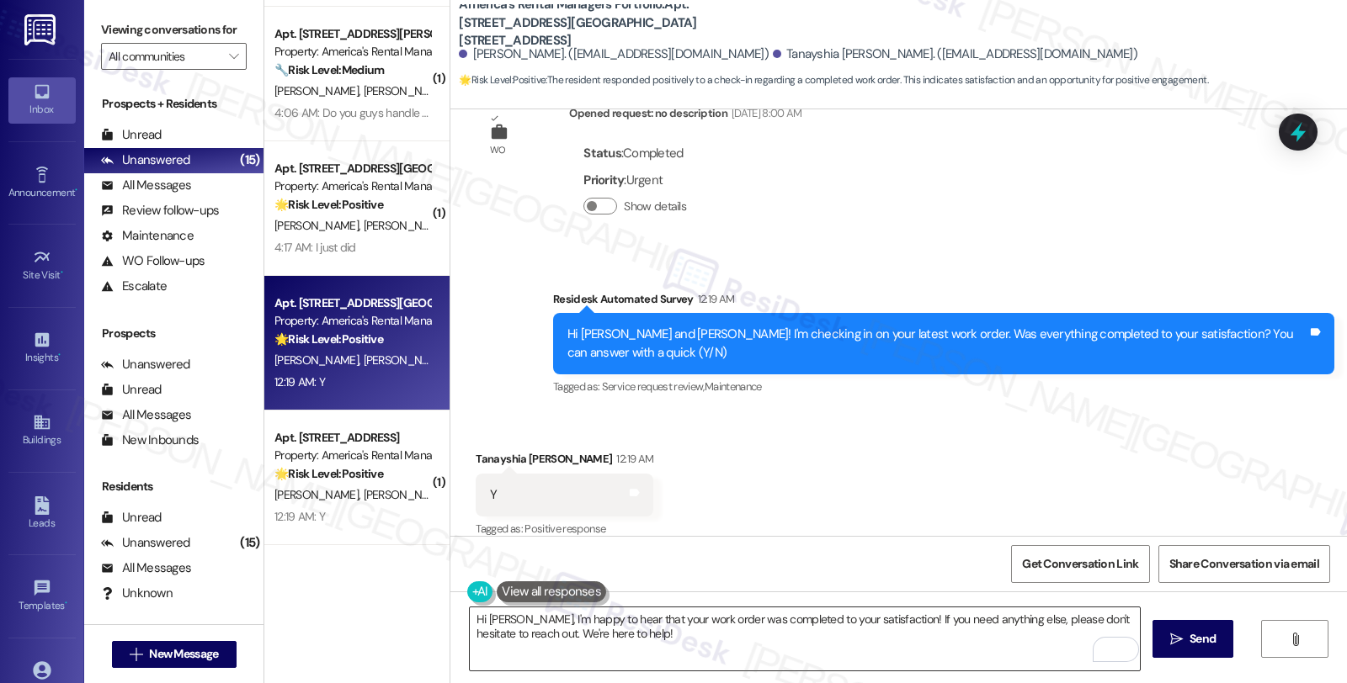
drag, startPoint x: 811, startPoint y: 652, endPoint x: 871, endPoint y: 645, distance: 60.2
click at [811, 652] on textarea "Hi Tanayshia, I'm happy to hear that your work order was completed to your sati…" at bounding box center [805, 639] width 670 height 63
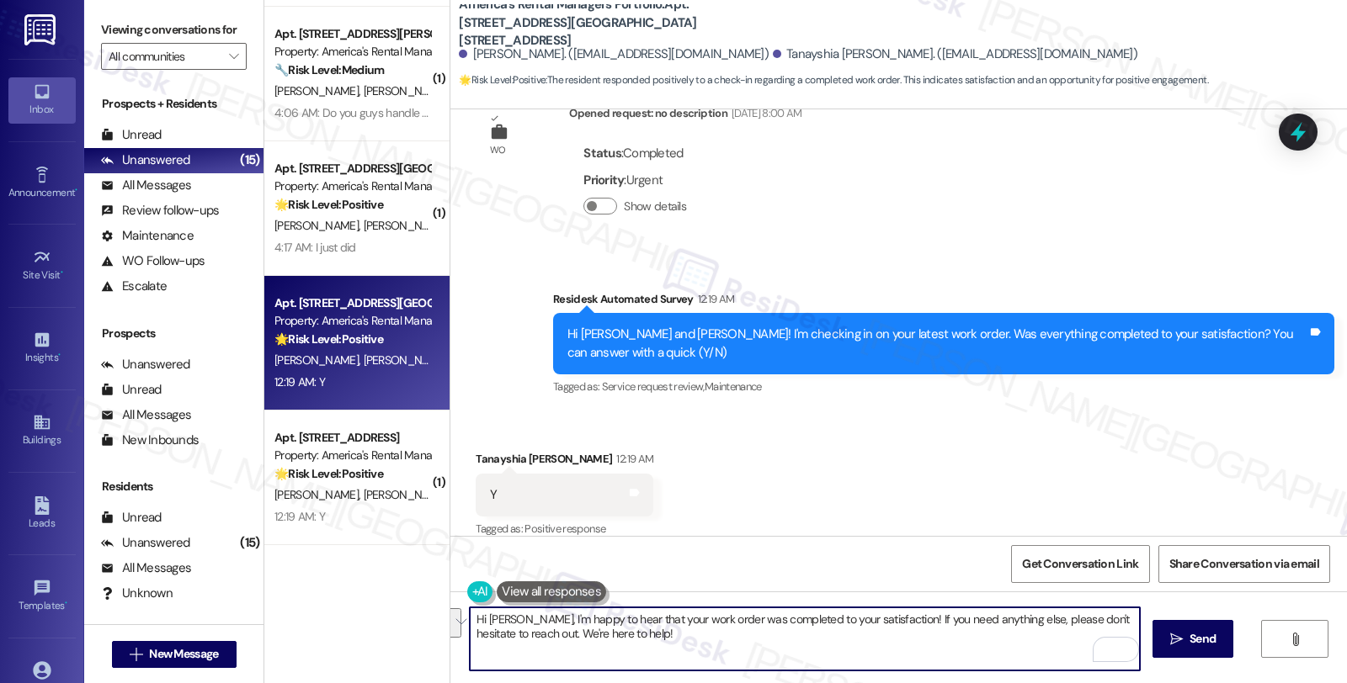
drag, startPoint x: 894, startPoint y: 616, endPoint x: 939, endPoint y: 662, distance: 64.3
click at [939, 662] on textarea "Hi Tanayshia, I'm happy to hear that your work order was completed to your sati…" at bounding box center [805, 639] width 670 height 63
paste textarea "We strive to make your experience here as smooth as possible, and your positive…"
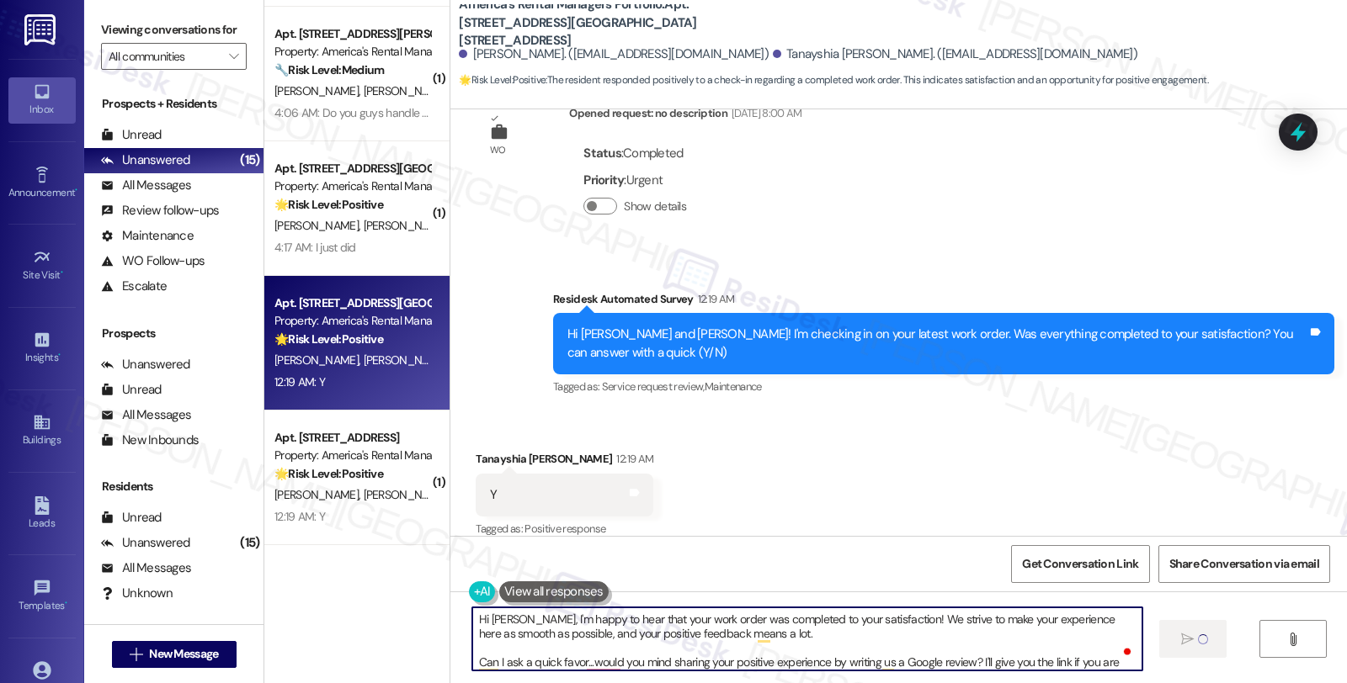
type textarea "Hi Tanayshia, I'm happy to hear that your work order was completed to your sati…"
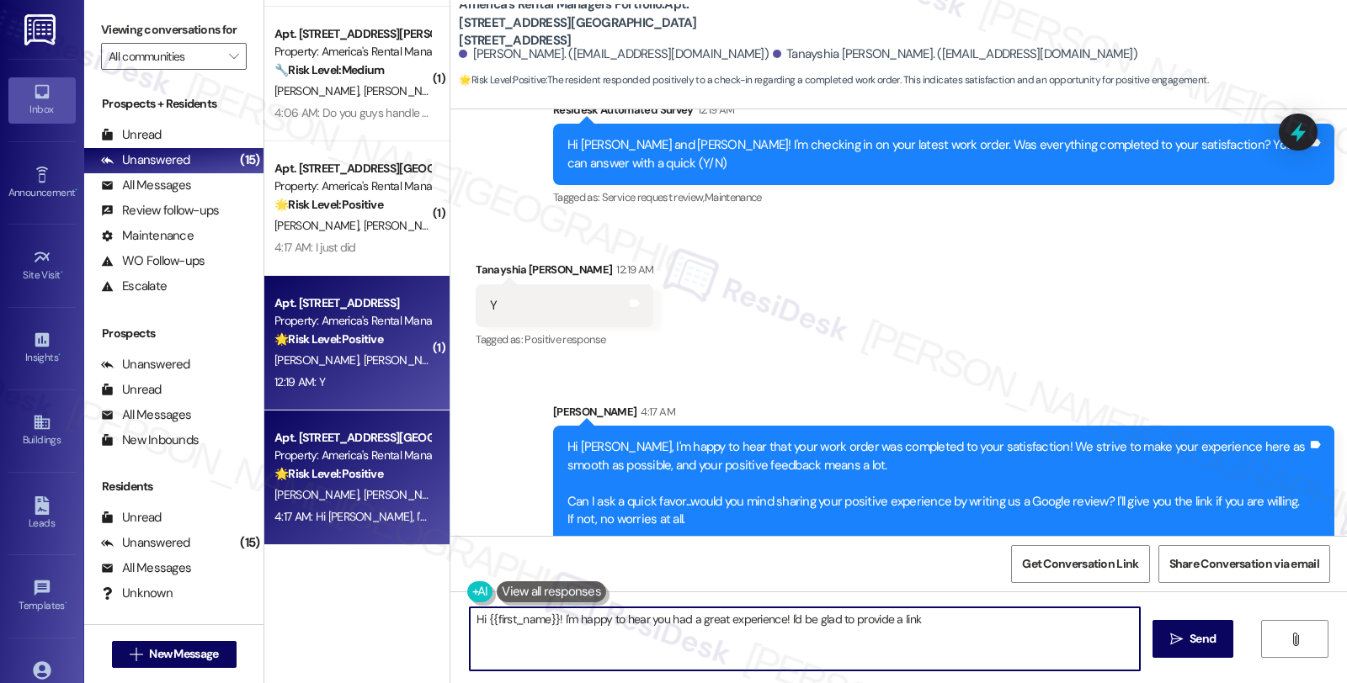
type textarea "Hi {{first_name}}! I'm happy to hear you had a great experience! I'd be glad to…"
click at [355, 342] on strong "🌟 Risk Level: Positive" at bounding box center [328, 339] width 109 height 15
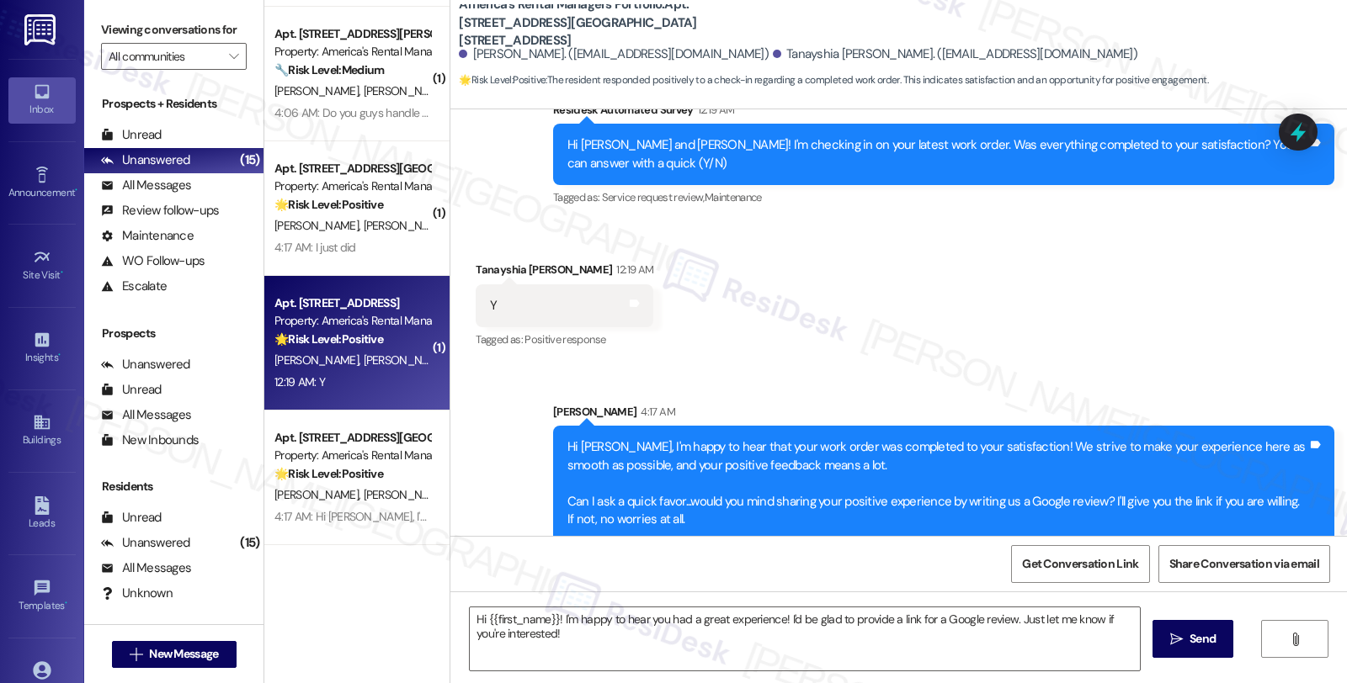
type textarea "Fetching suggested responses. Please feel free to read through the conversation…"
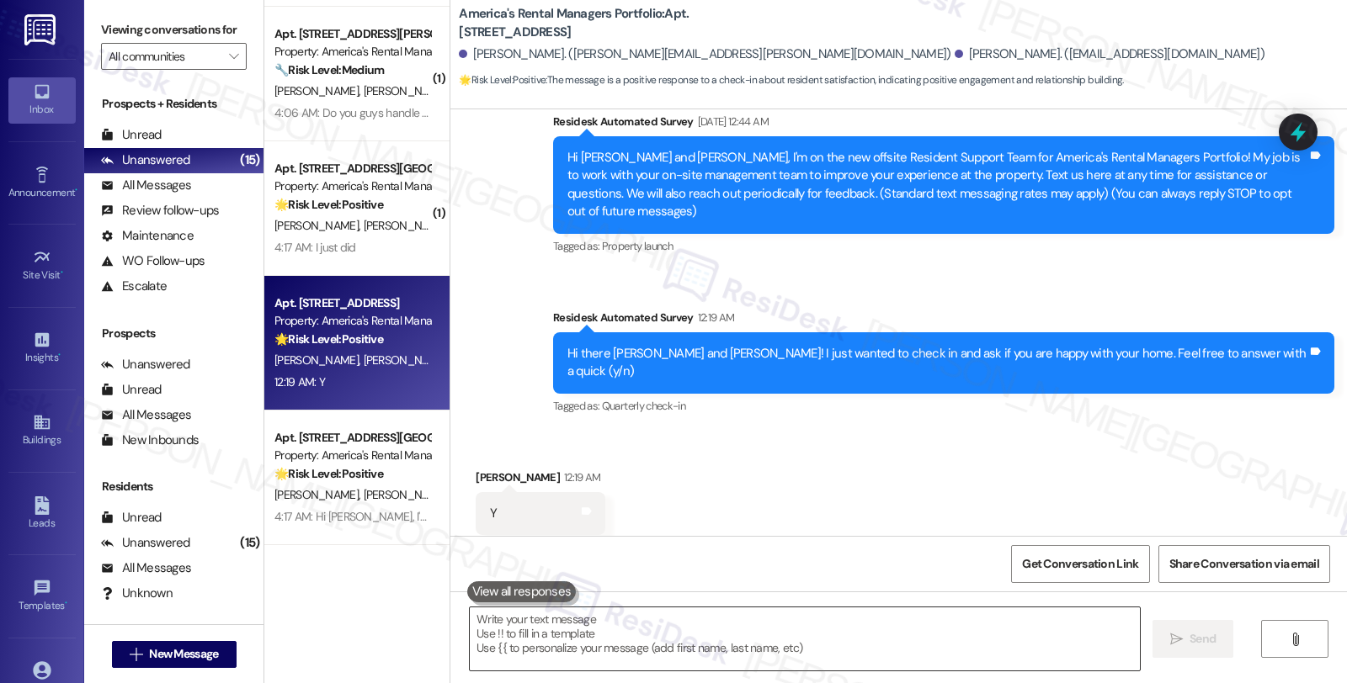
click at [727, 641] on textarea at bounding box center [805, 639] width 670 height 63
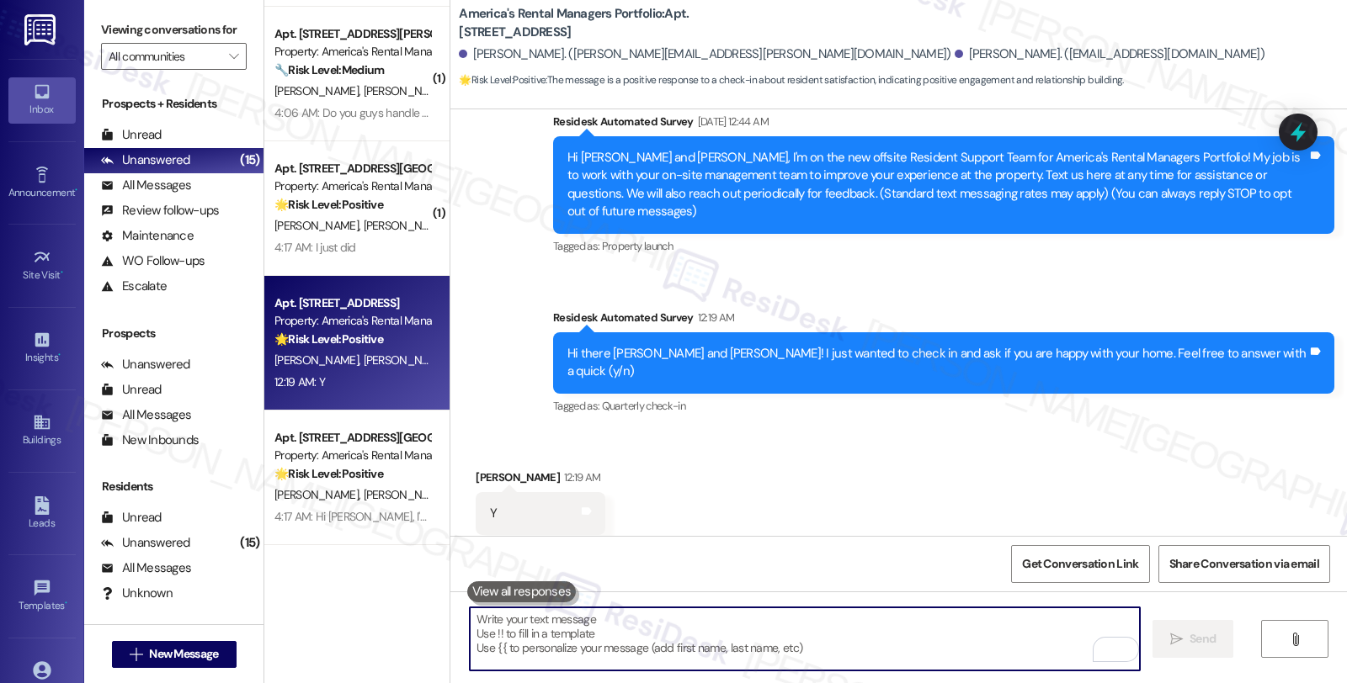
click at [483, 469] on div "Nadia Lawless 12:19 AM" at bounding box center [541, 481] width 130 height 24
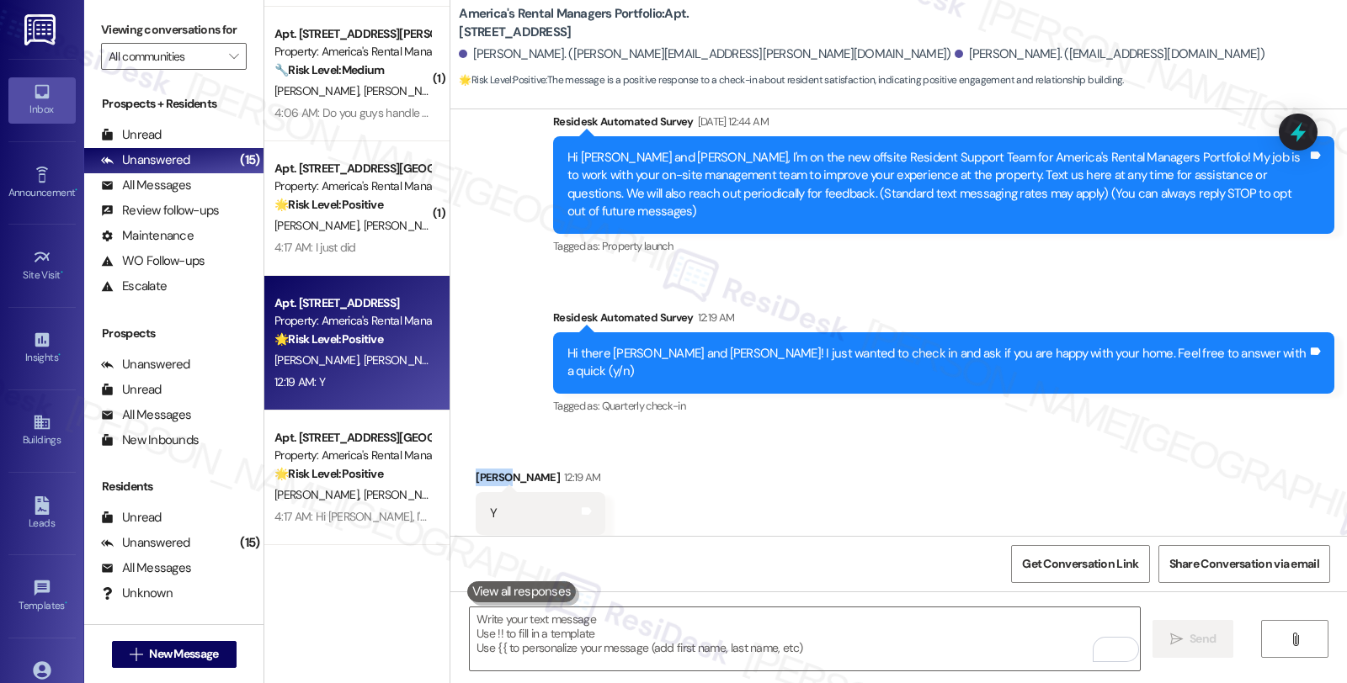
click at [483, 469] on div "Nadia Lawless 12:19 AM" at bounding box center [541, 481] width 130 height 24
copy div "Nadia"
click at [524, 630] on textarea "To enrich screen reader interactions, please activate Accessibility in Grammarl…" at bounding box center [805, 639] width 670 height 63
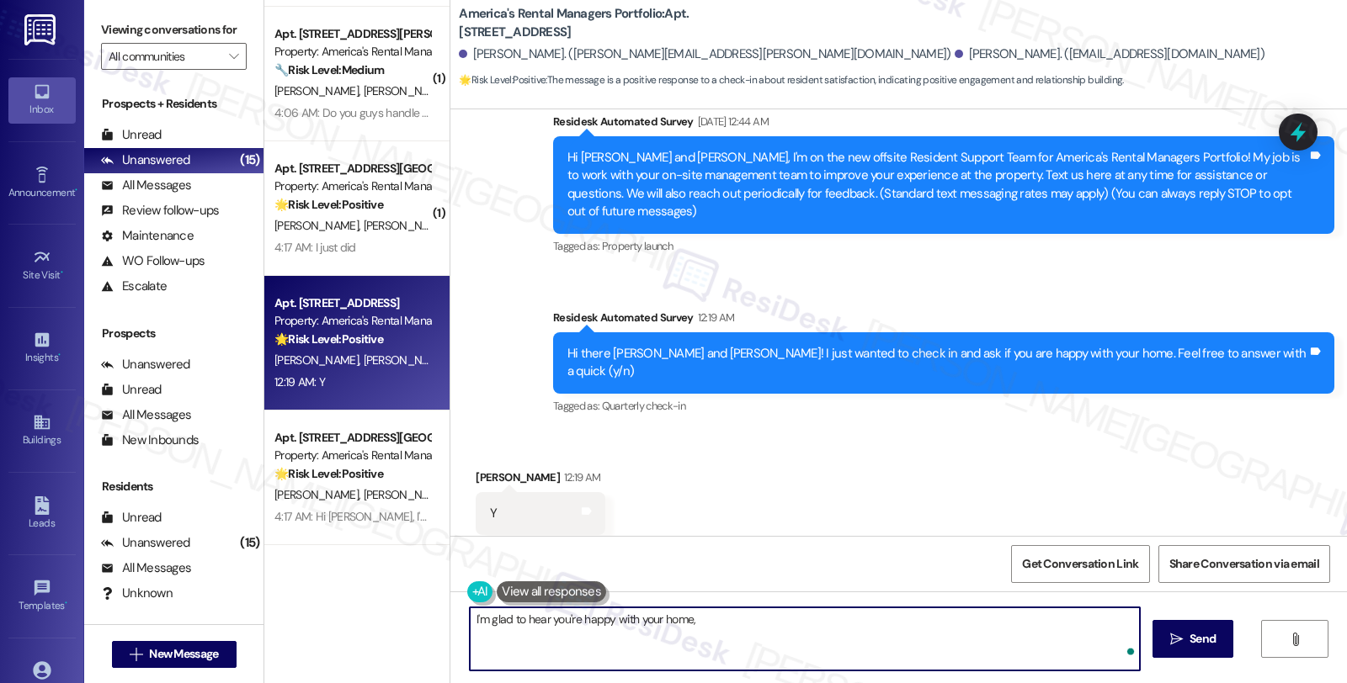
paste textarea "Nadia"
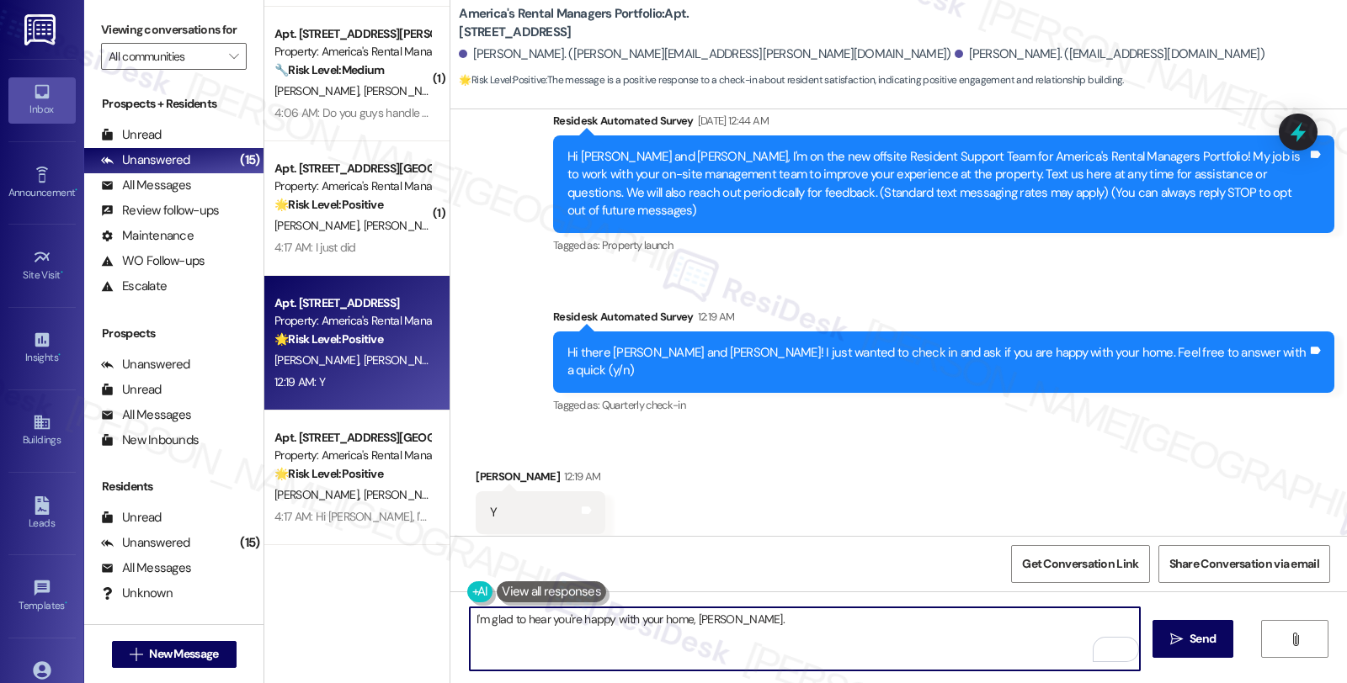
click at [806, 630] on textarea "I'm glad to hear you're happy with your home, Nadia." at bounding box center [805, 639] width 670 height 63
paste textarea "Nadia"
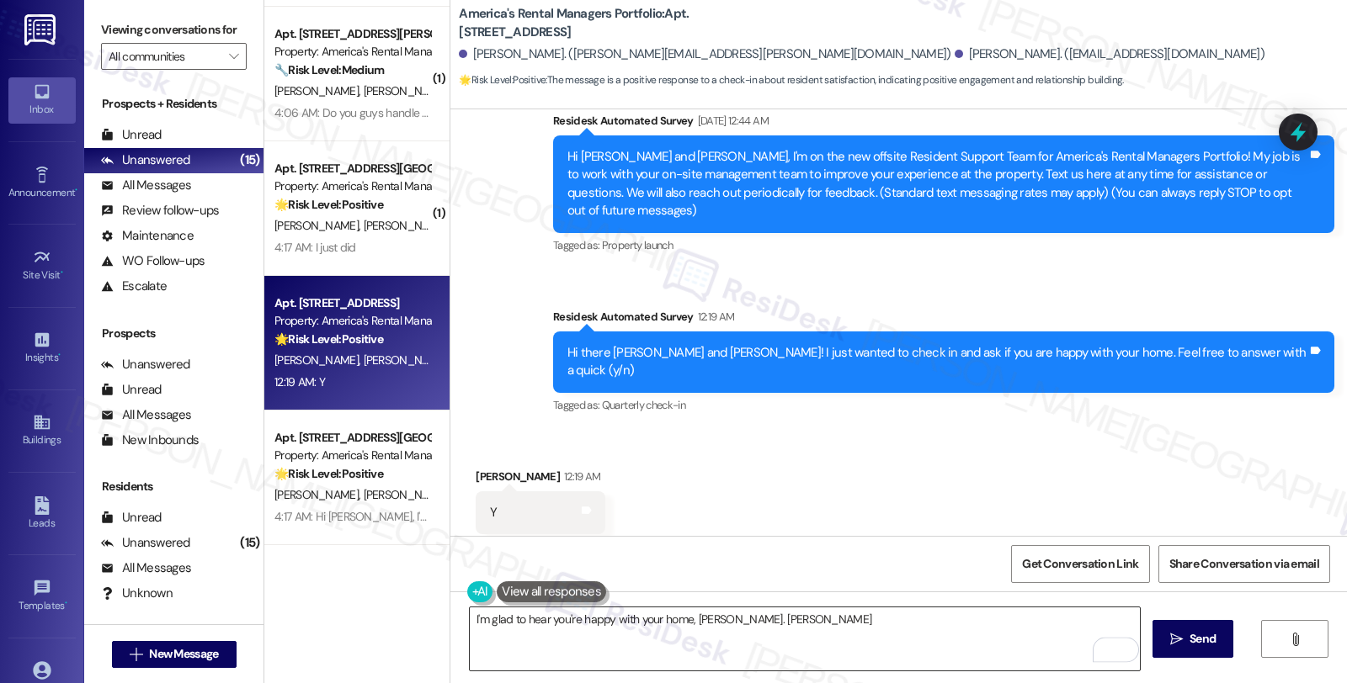
click at [730, 620] on textarea "I'm glad to hear you're happy with your home, Nadia. Nadia" at bounding box center [805, 639] width 670 height 63
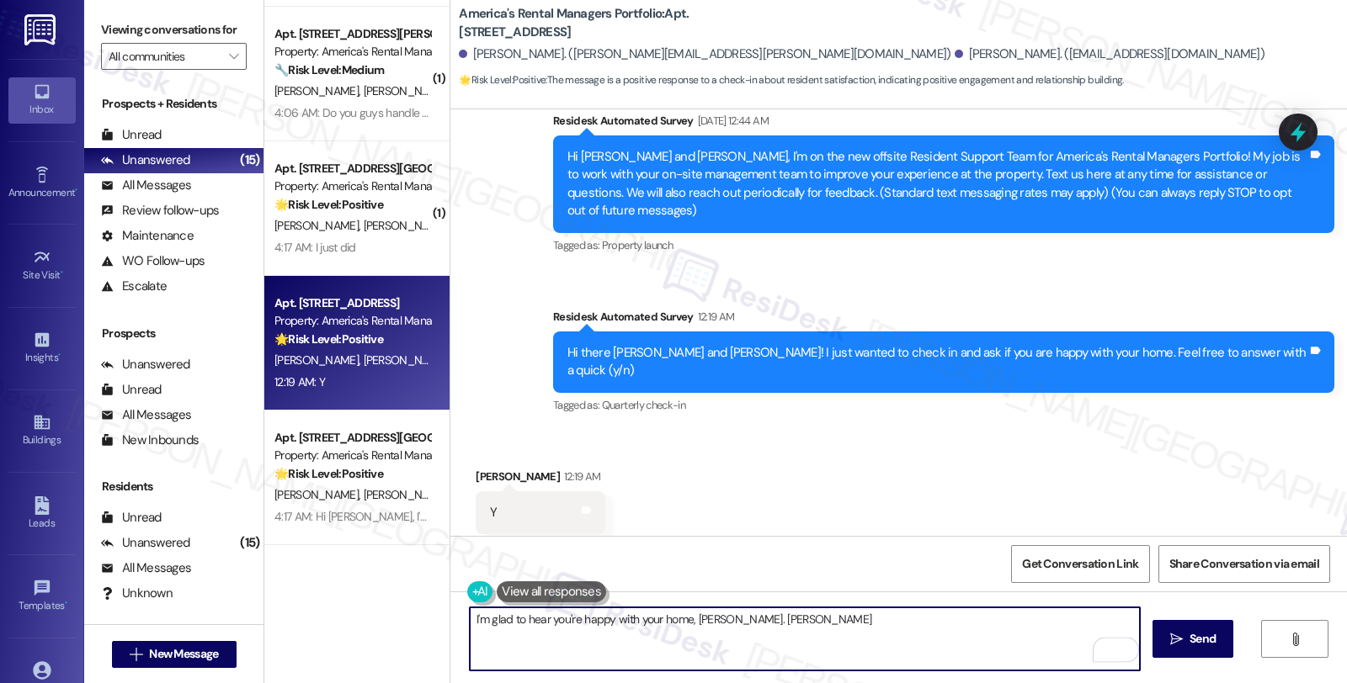
click at [730, 620] on textarea "I'm glad to hear you're happy with your home, Nadia. Nadia" at bounding box center [805, 639] width 670 height 63
paste textarea "Your comfort and satisfaction are important to us. Can I ask a quick favor...wo…"
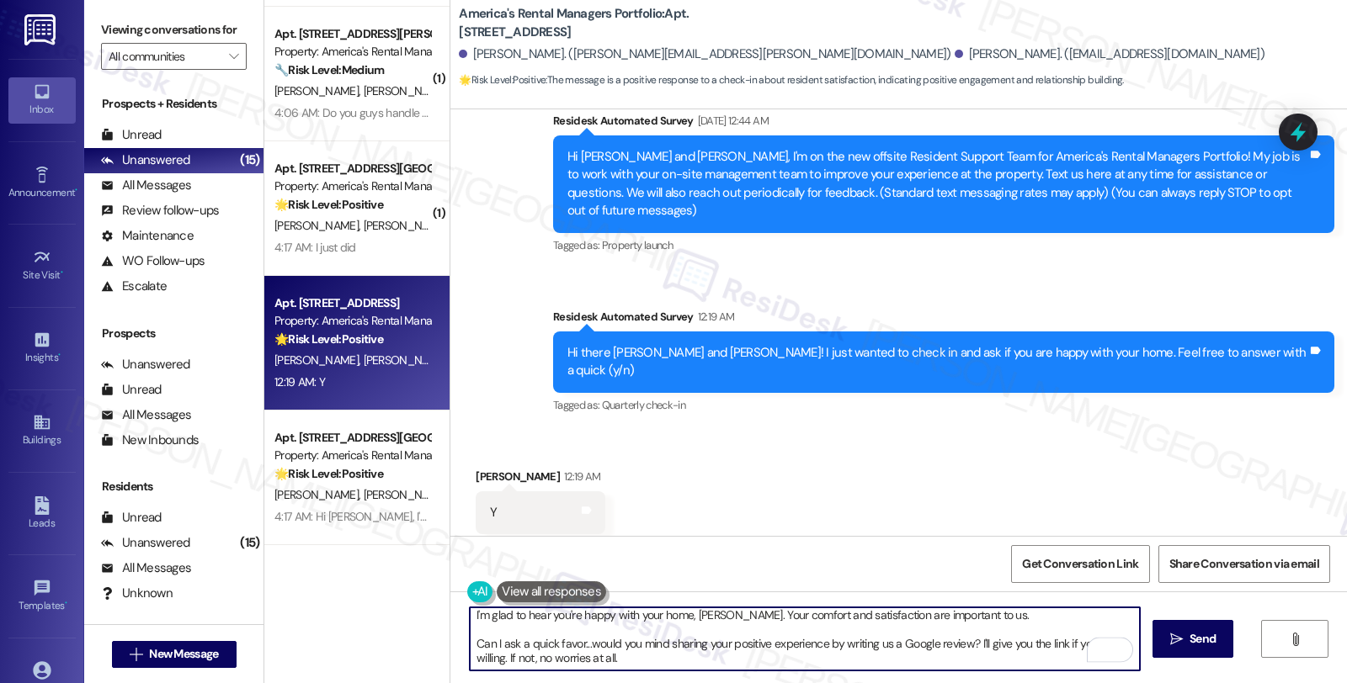
type textarea "I'm glad to hear you're happy with your home, Nadia. Your comfort and satisfact…"
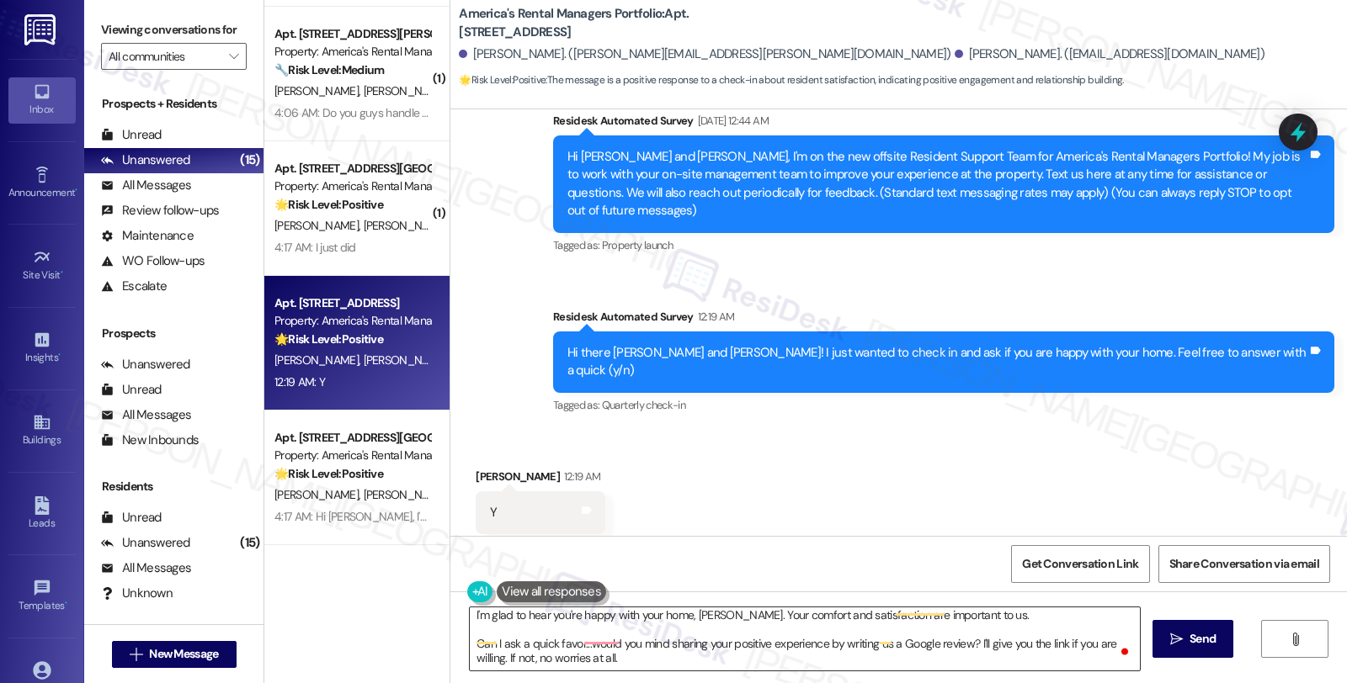
drag, startPoint x: 867, startPoint y: 629, endPoint x: 845, endPoint y: 633, distance: 22.3
click at [867, 629] on textarea "I'm glad to hear you're happy with your home, Nadia. Your comfort and satisfact…" at bounding box center [805, 639] width 670 height 63
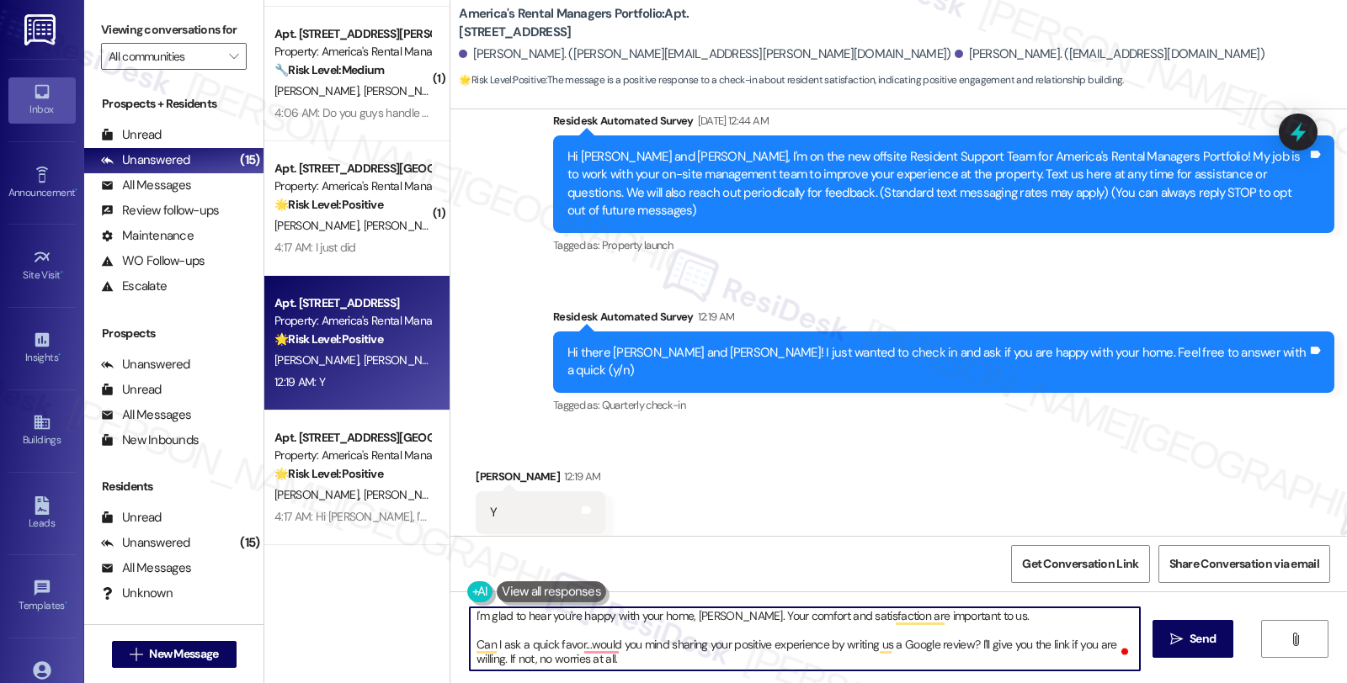
scroll to position [0, 0]
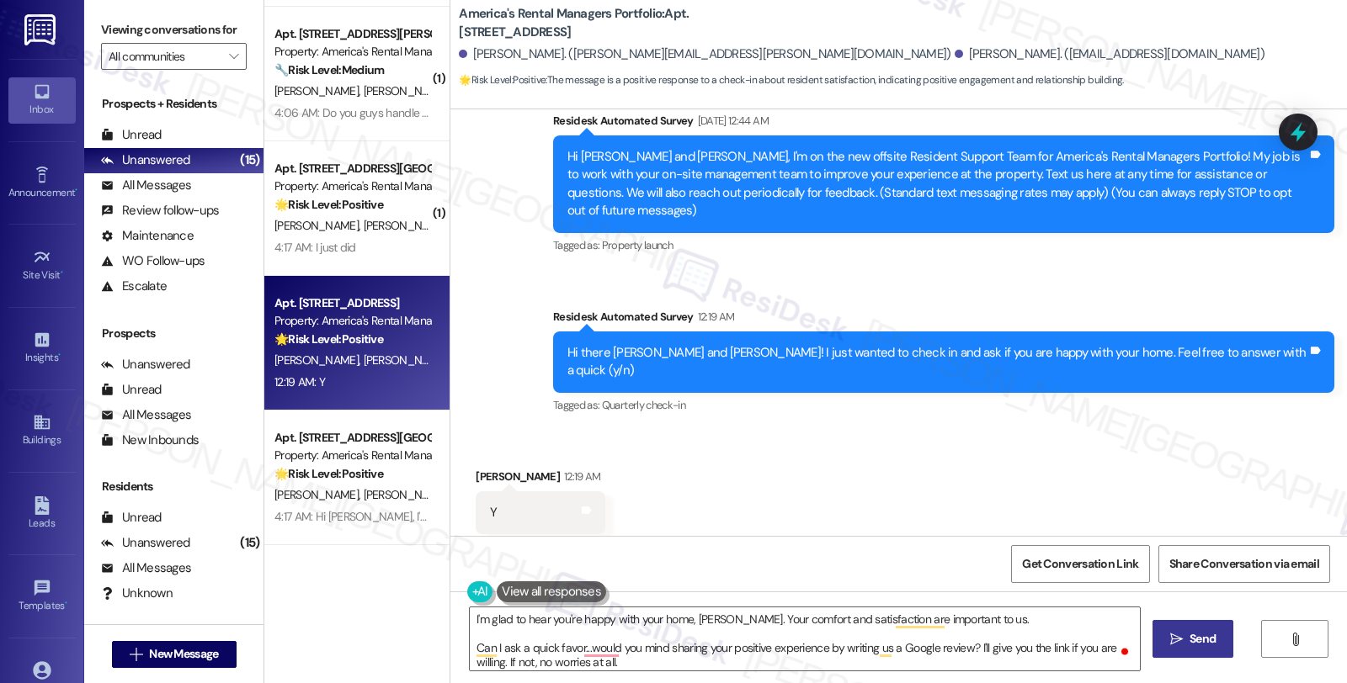
click at [1217, 646] on span "Send" at bounding box center [1202, 639] width 33 height 18
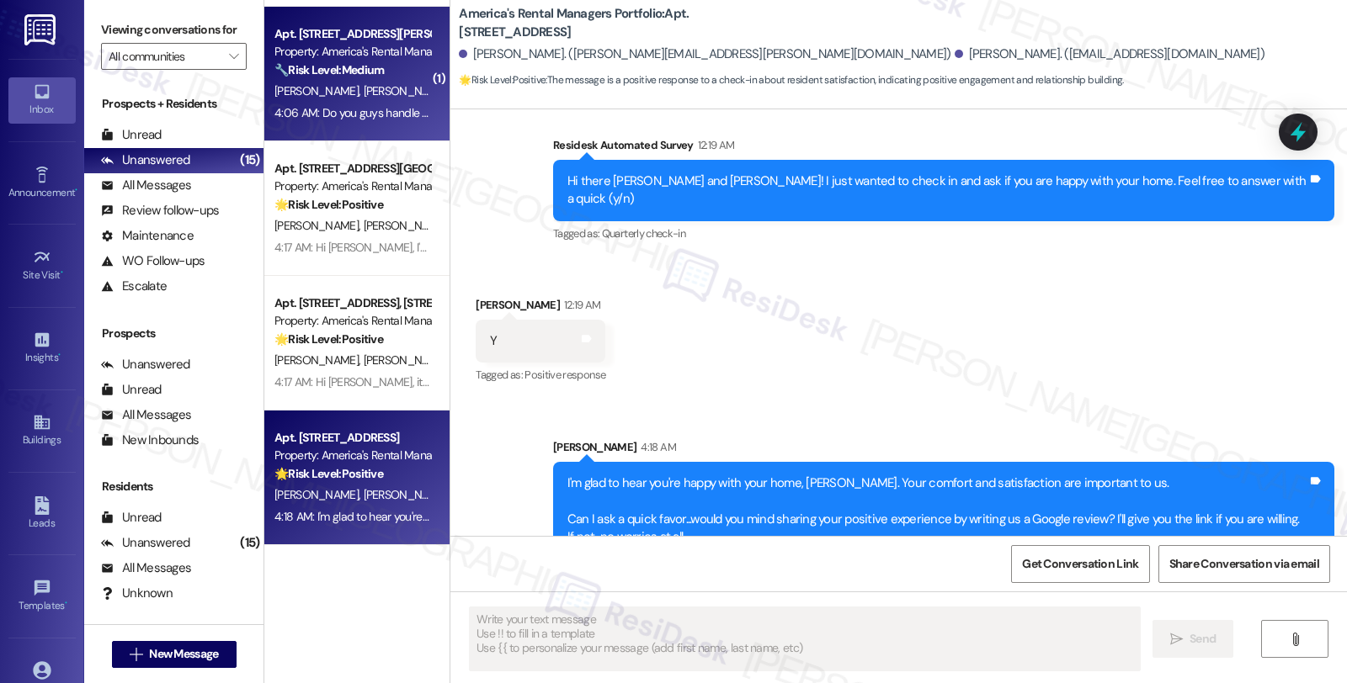
click at [376, 74] on strong "🔧 Risk Level: Medium" at bounding box center [328, 69] width 109 height 15
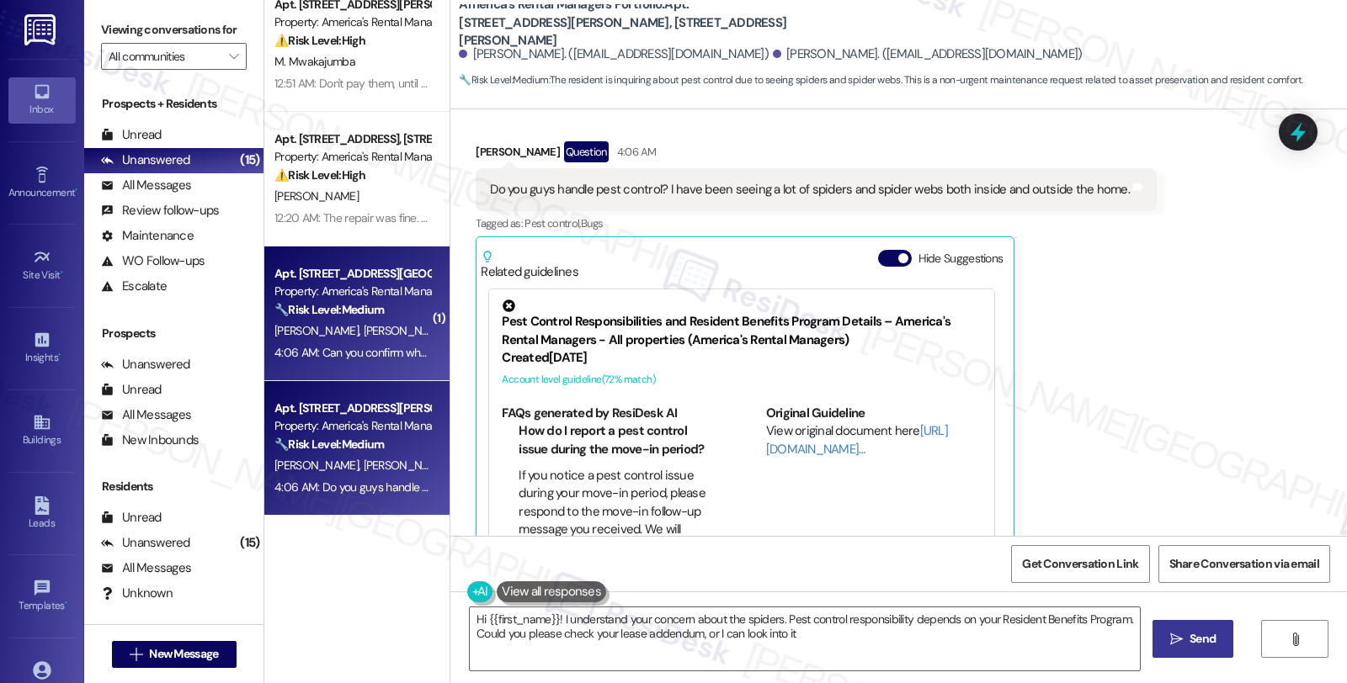
scroll to position [146, 0]
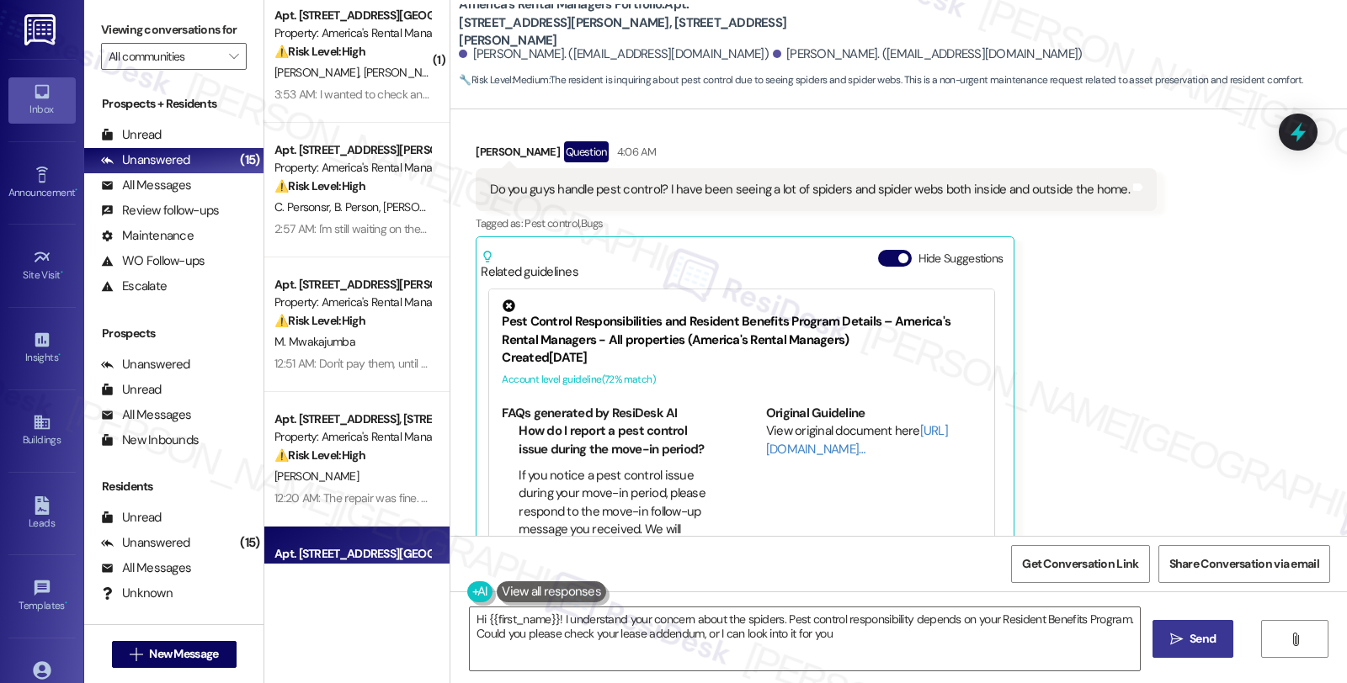
type textarea "Hi {{first_name}}! I understand your concern about the spiders. Pest control re…"
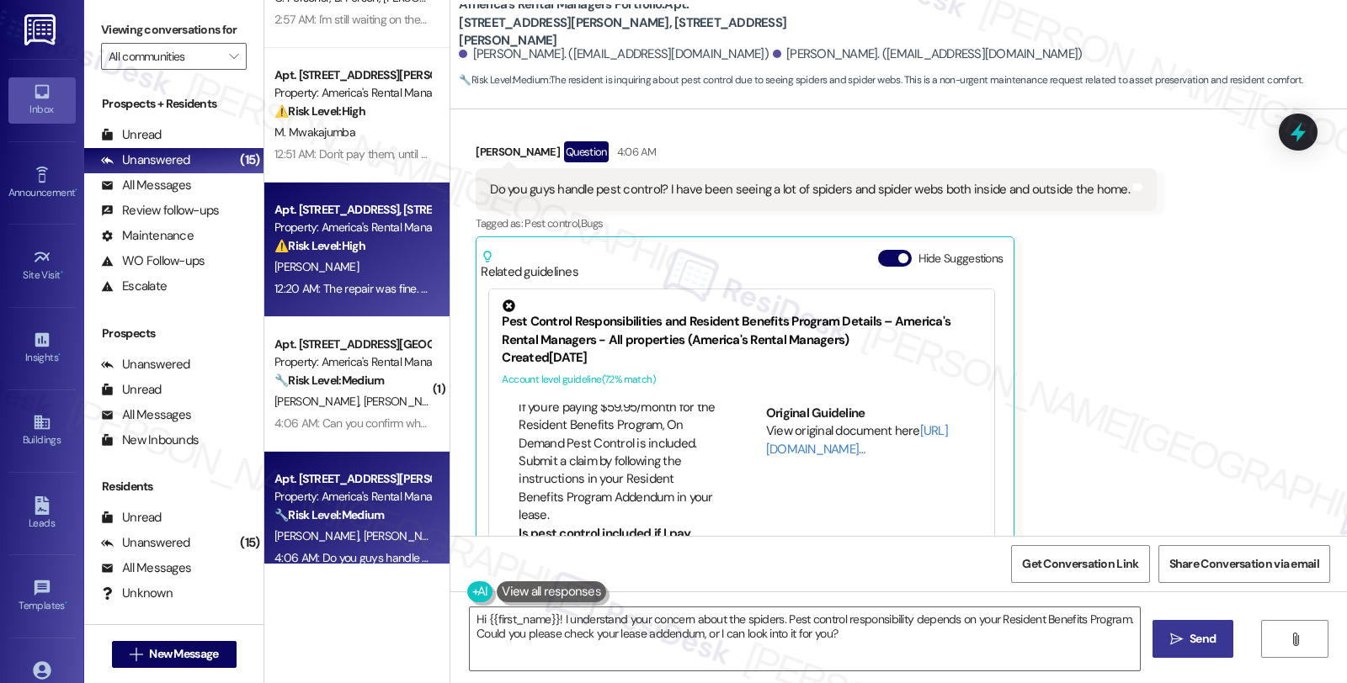
scroll to position [169, 0]
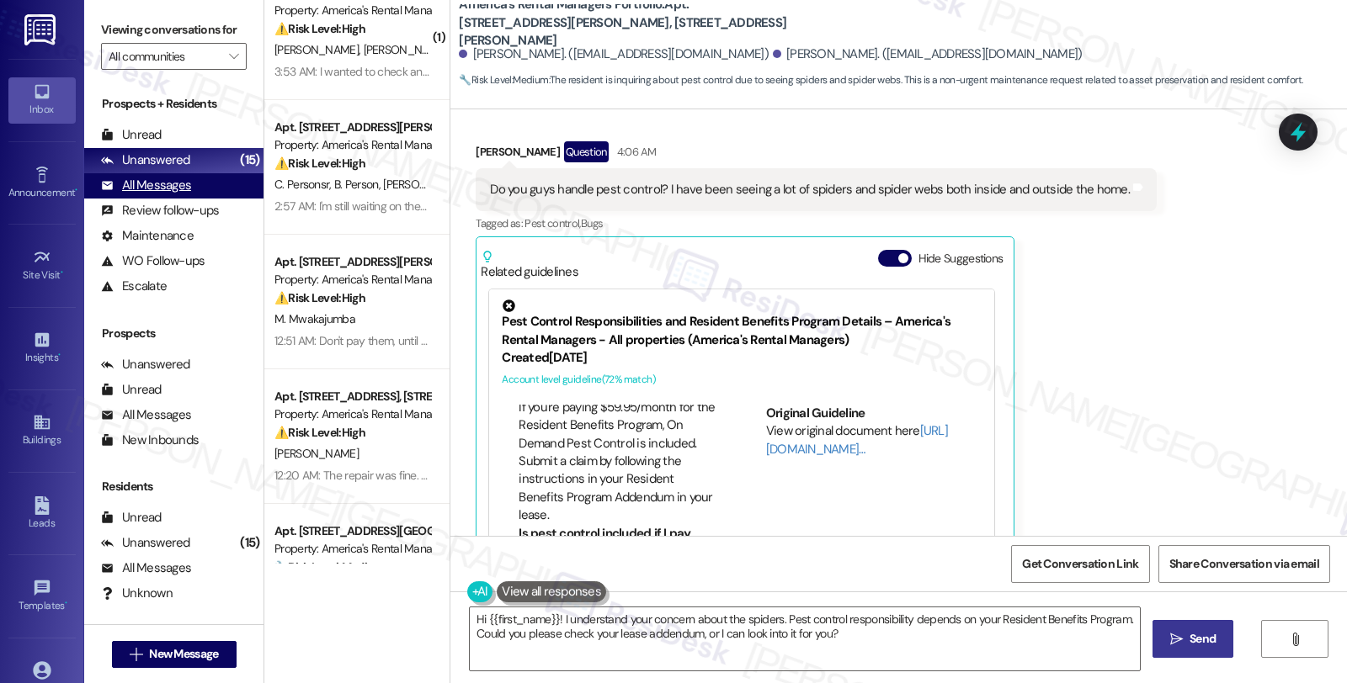
click at [183, 194] on div "All Messages" at bounding box center [146, 186] width 90 height 18
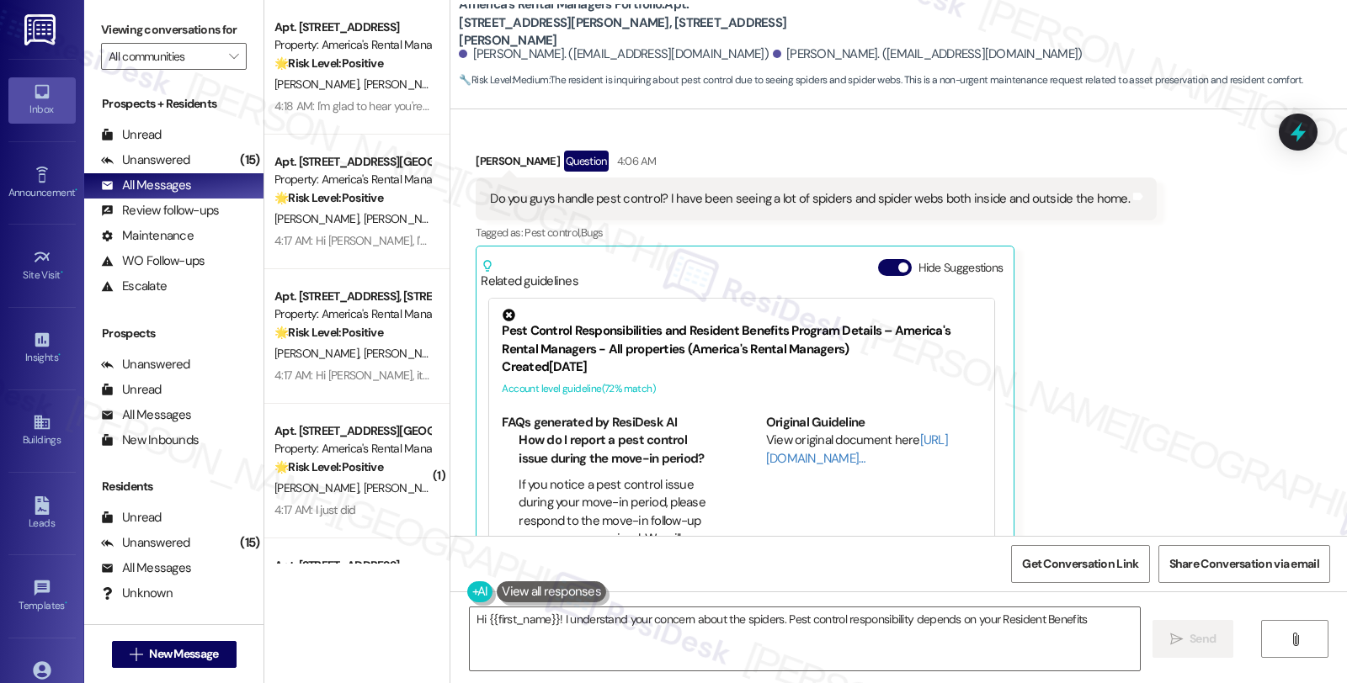
scroll to position [919, 0]
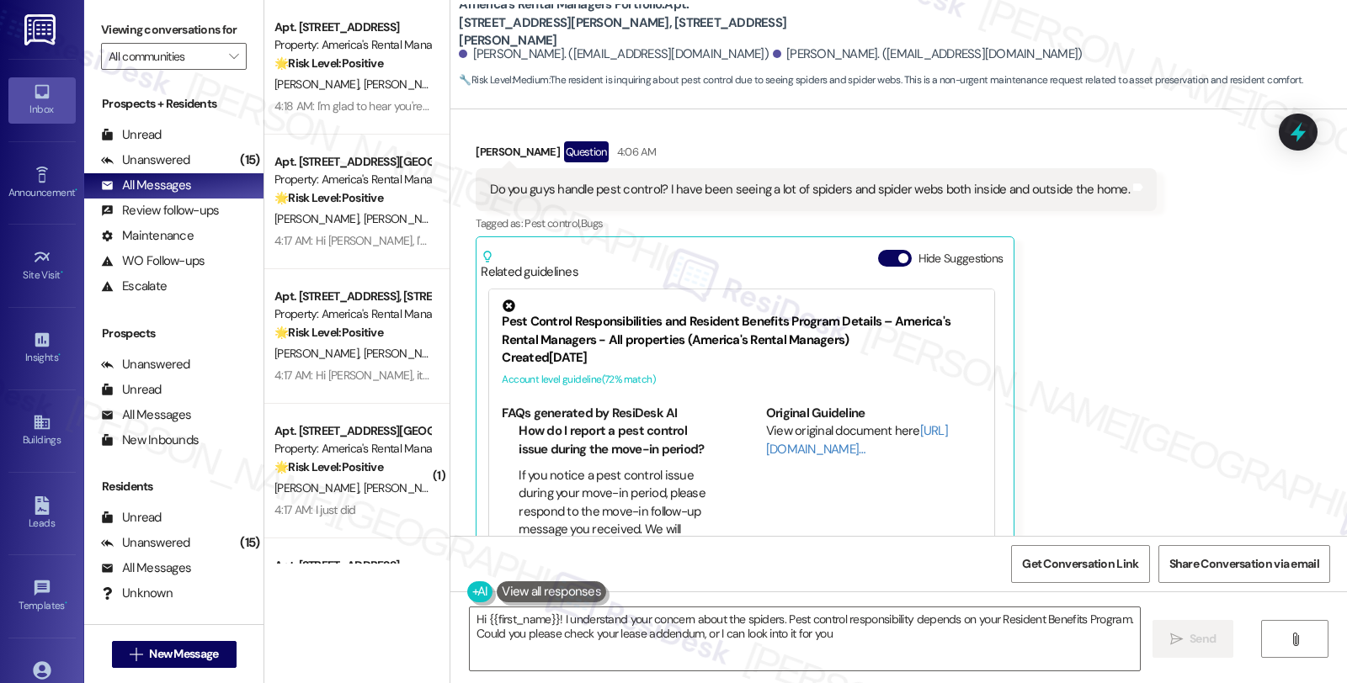
type textarea "Hi {{first_name}}! I understand your concern about the spiders. Pest control re…"
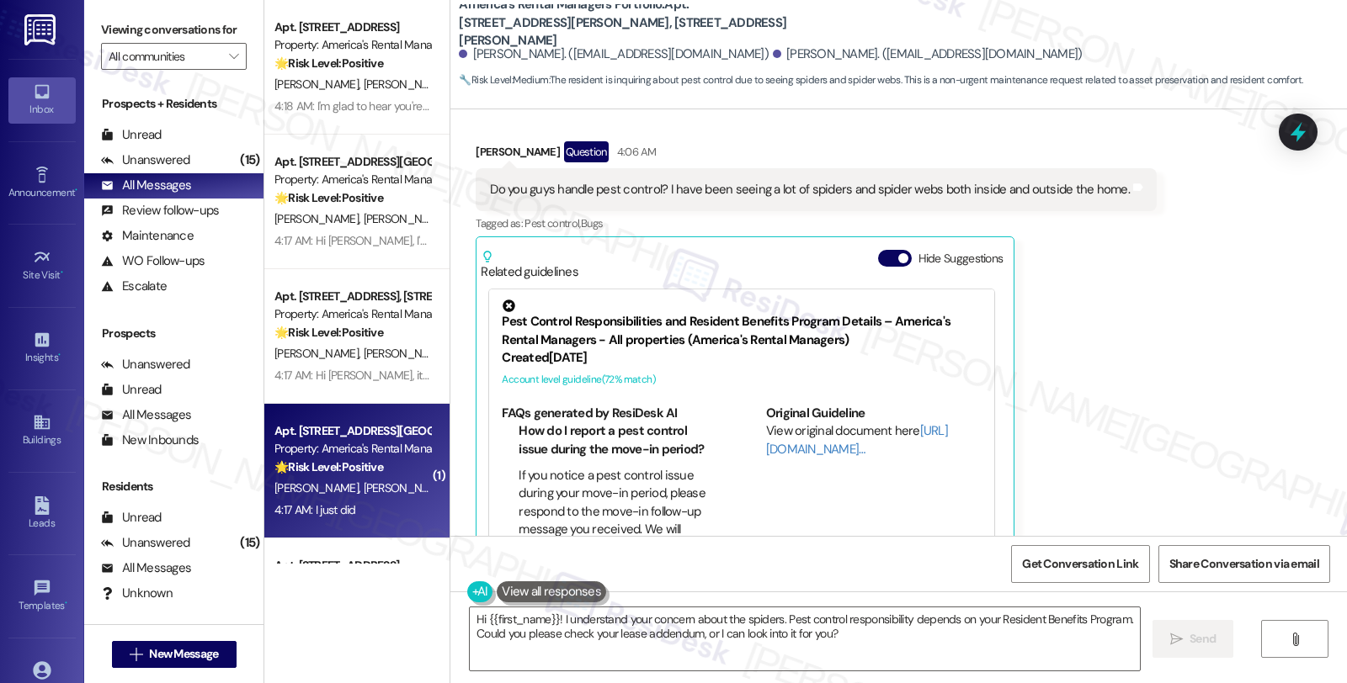
click at [387, 443] on div "Property: America's Rental Managers Portfolio" at bounding box center [352, 449] width 156 height 18
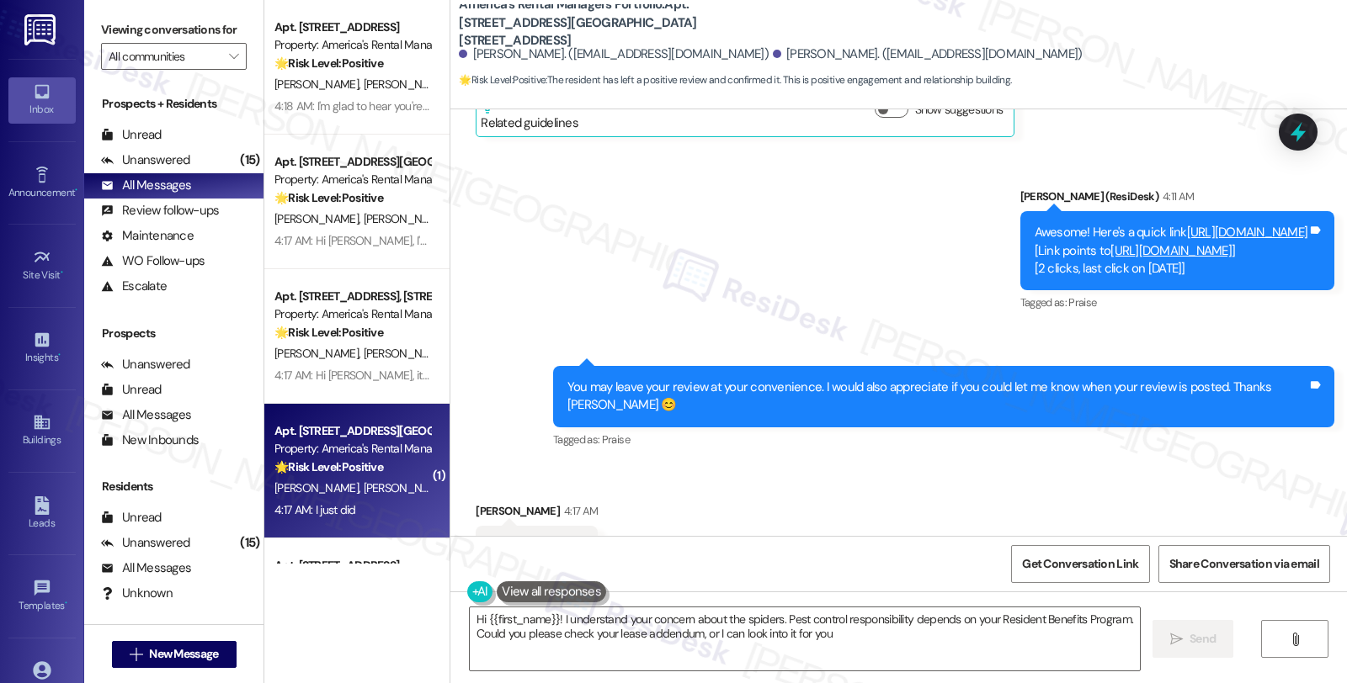
type textarea "Hi {{first_name}}! I understand your concern about the spiders. Pest control re…"
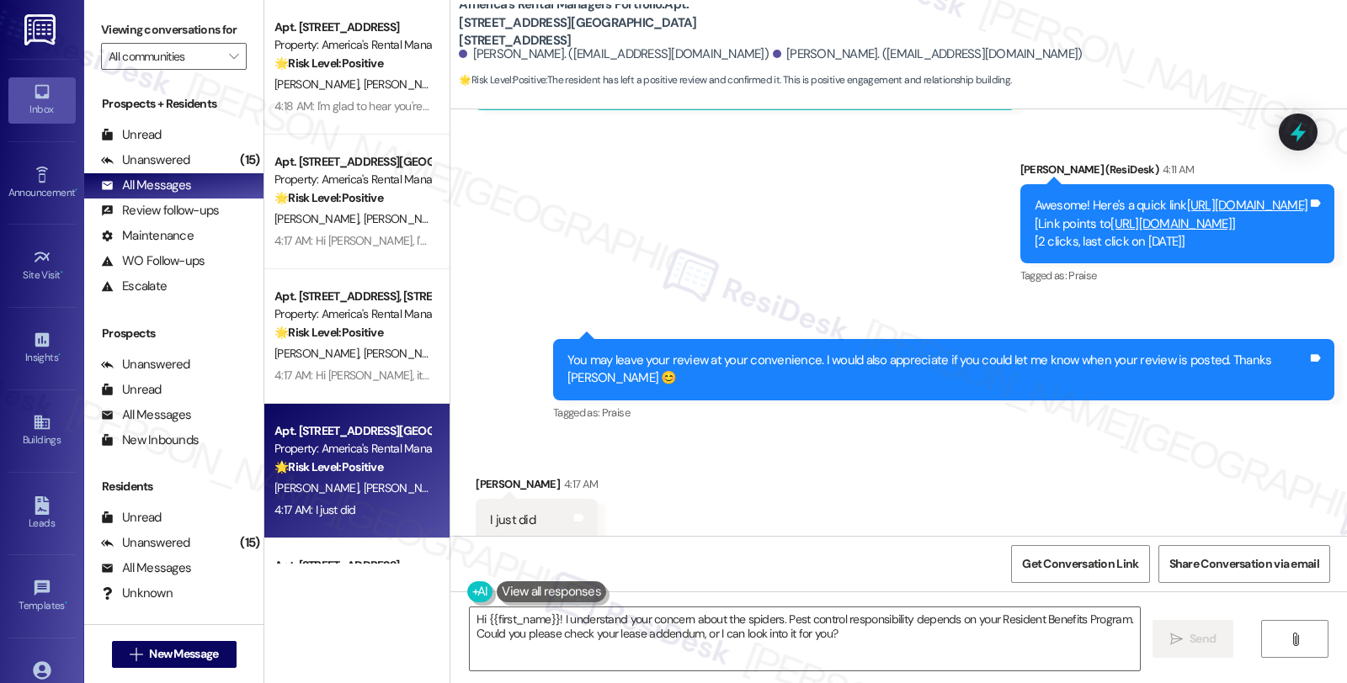
click at [1110, 215] on link "https://search.google.com/local/writereview?placeid=ChIJ1YzYv60jiYgRVOKnH-py6zk" at bounding box center [1170, 223] width 121 height 17
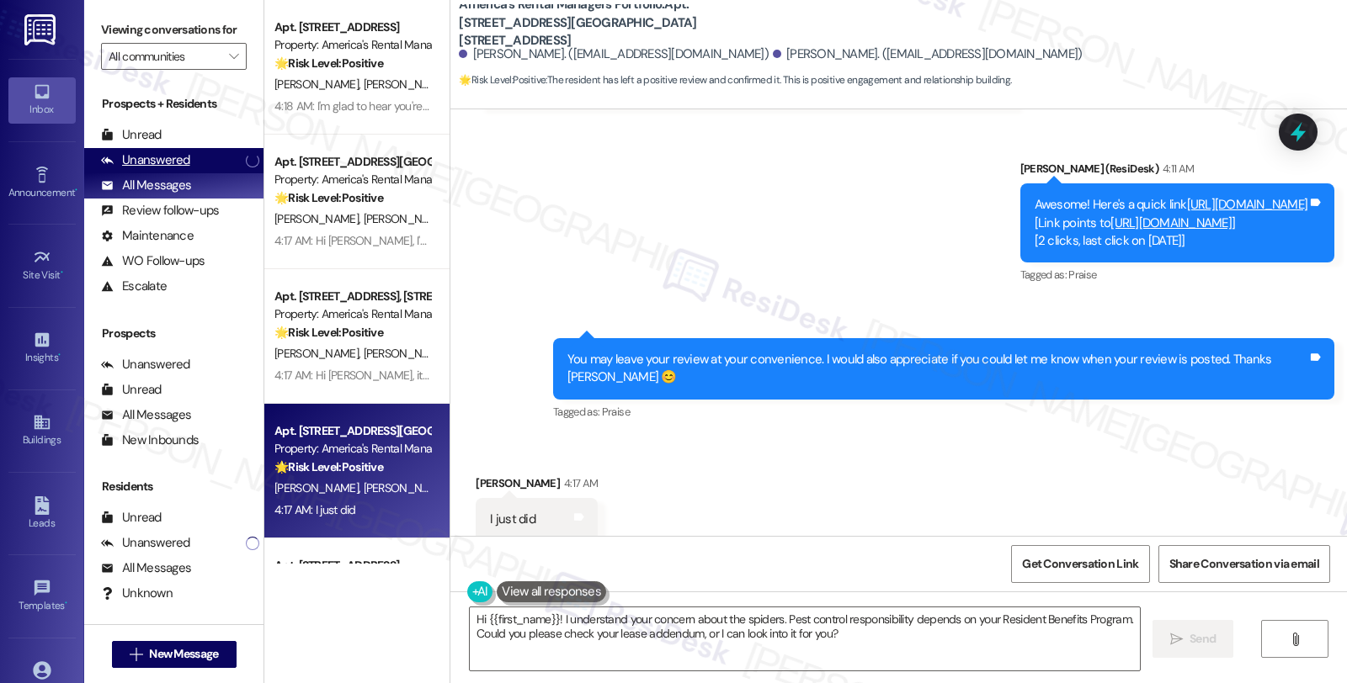
click at [175, 169] on div "Unanswered" at bounding box center [145, 161] width 89 height 18
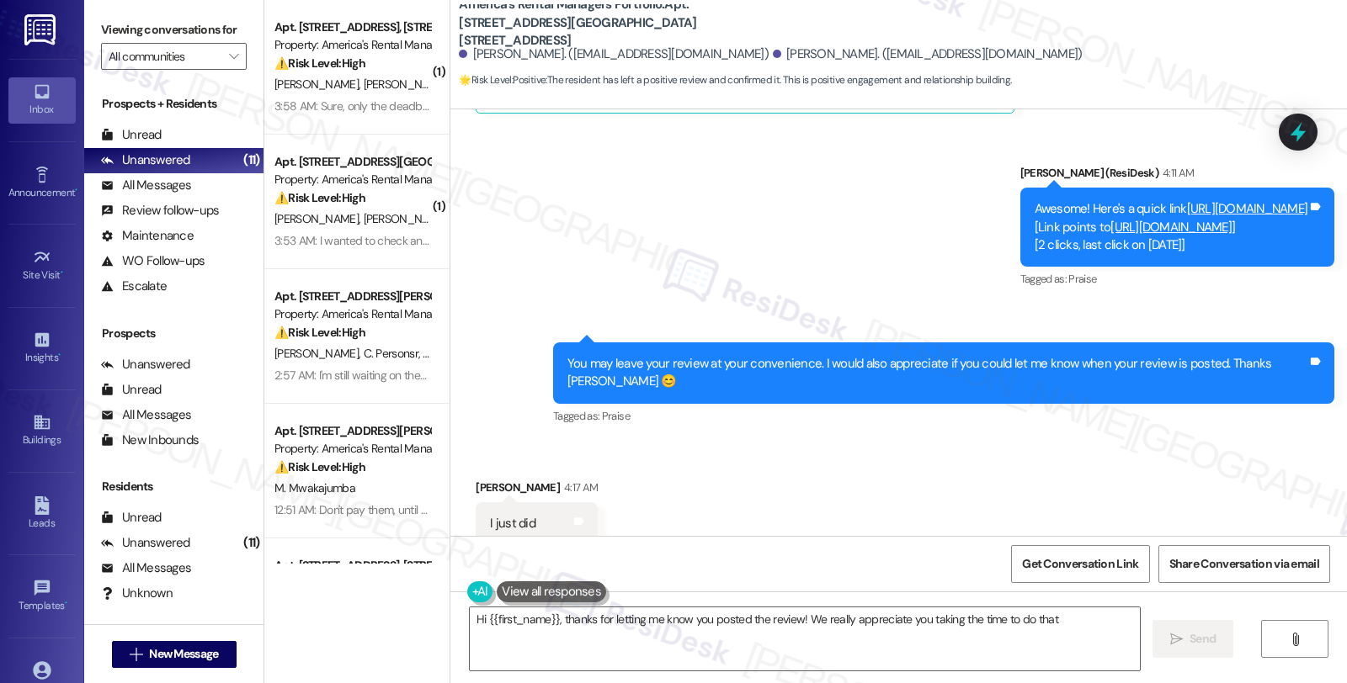
scroll to position [1226, 0]
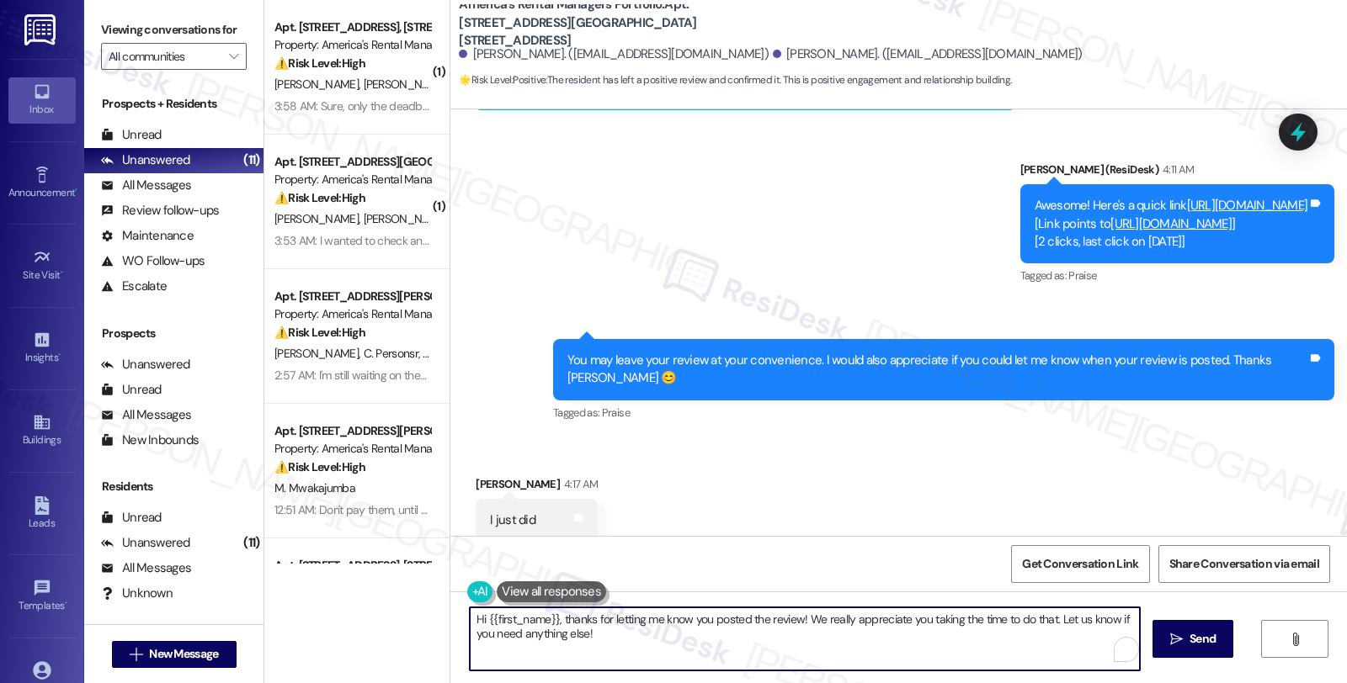
drag, startPoint x: 550, startPoint y: 618, endPoint x: 452, endPoint y: 611, distance: 97.9
click at [460, 611] on div "Hi {{first_name}}, thanks for letting me know you posted the review! We really …" at bounding box center [796, 639] width 672 height 65
type textarea "Perfect, thanks for letting me know you posted the review! We really appreciate…"
click at [582, 645] on textarea "Perfect, thanks for letting me know you posted the review! We really appreciate…" at bounding box center [805, 639] width 670 height 63
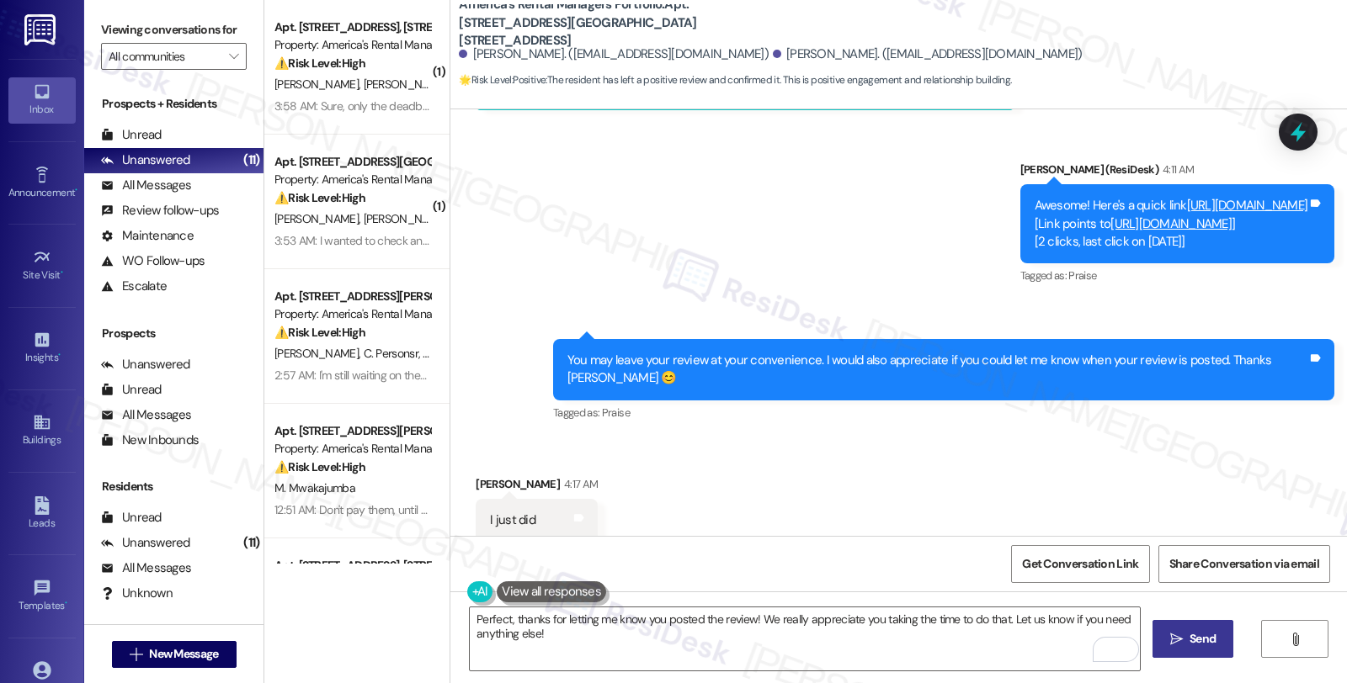
click at [1170, 641] on icon "" at bounding box center [1176, 639] width 13 height 13
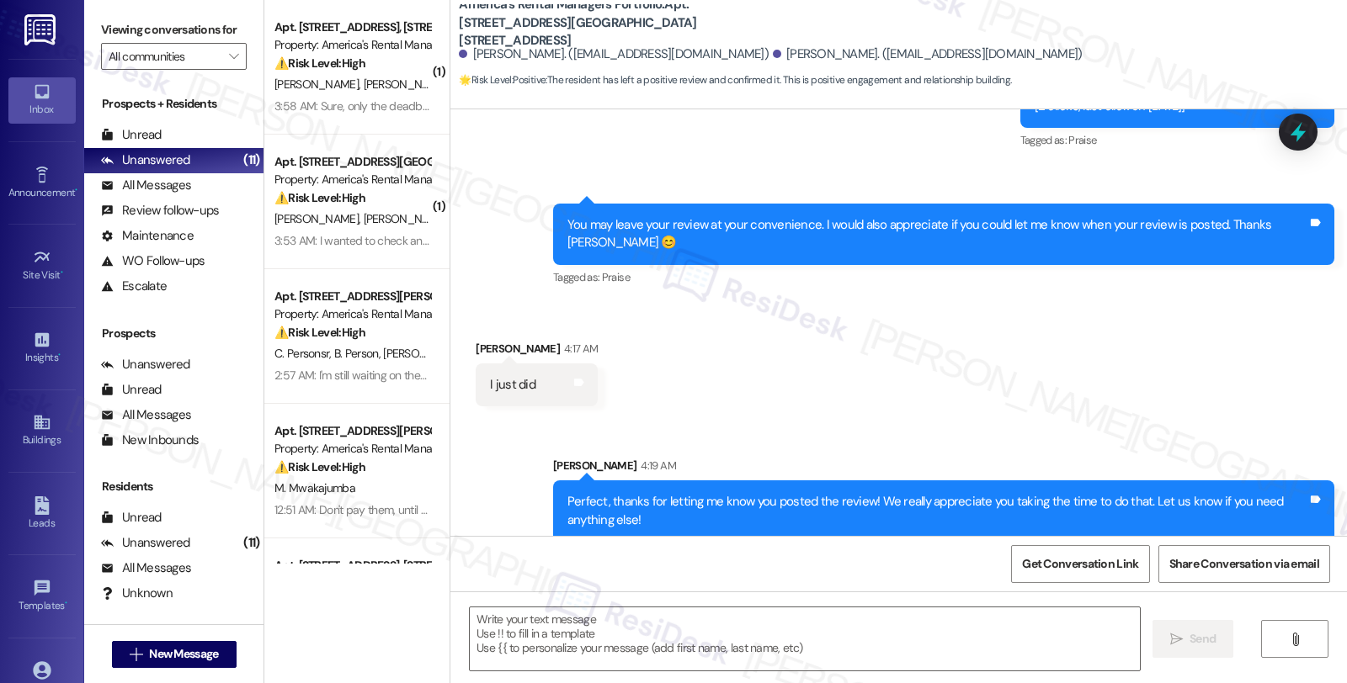
scroll to position [1268, 0]
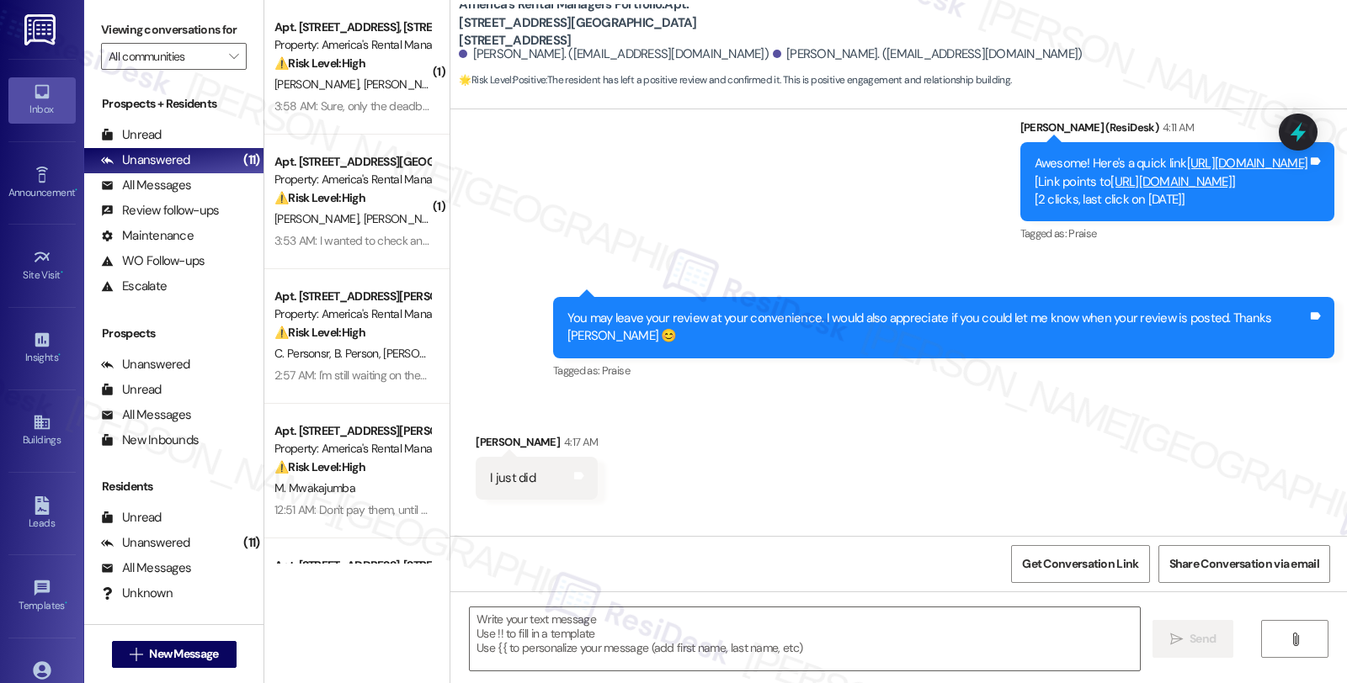
click at [1187, 155] on link "https://www.theresidesk.com/links/review-i3UuJW73q" at bounding box center [1247, 163] width 121 height 17
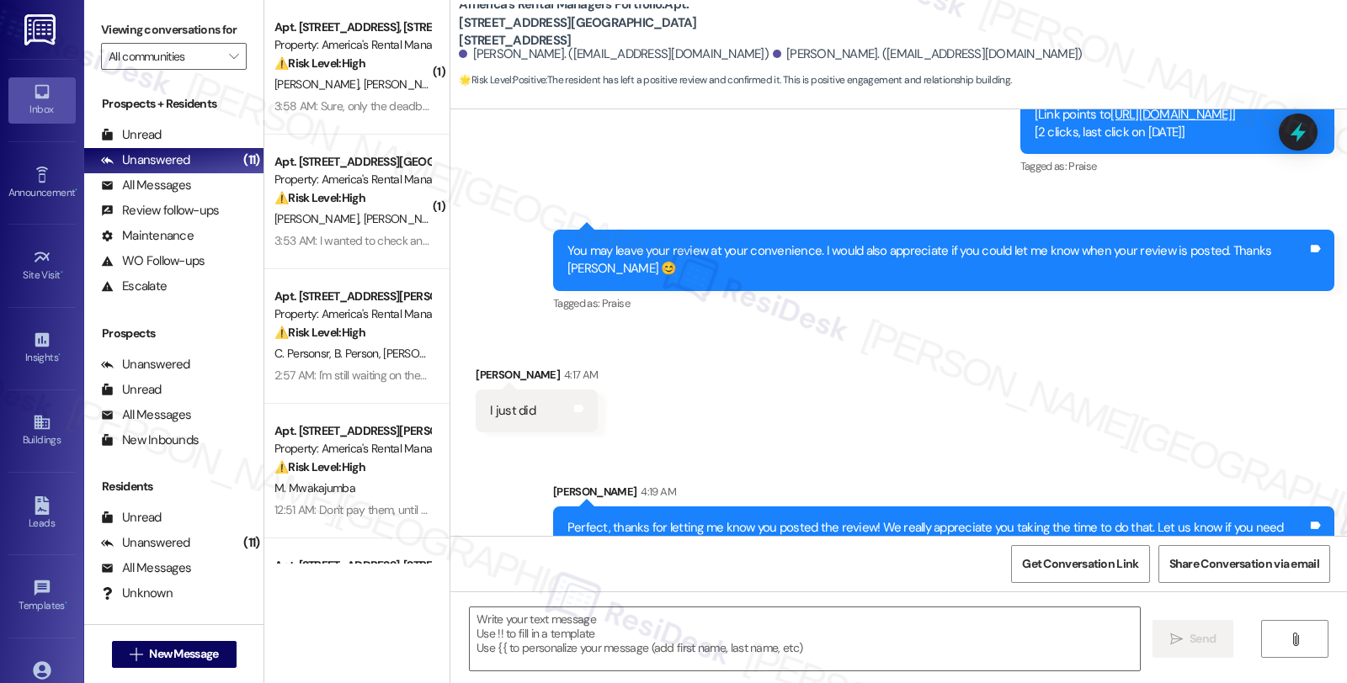
scroll to position [1361, 0]
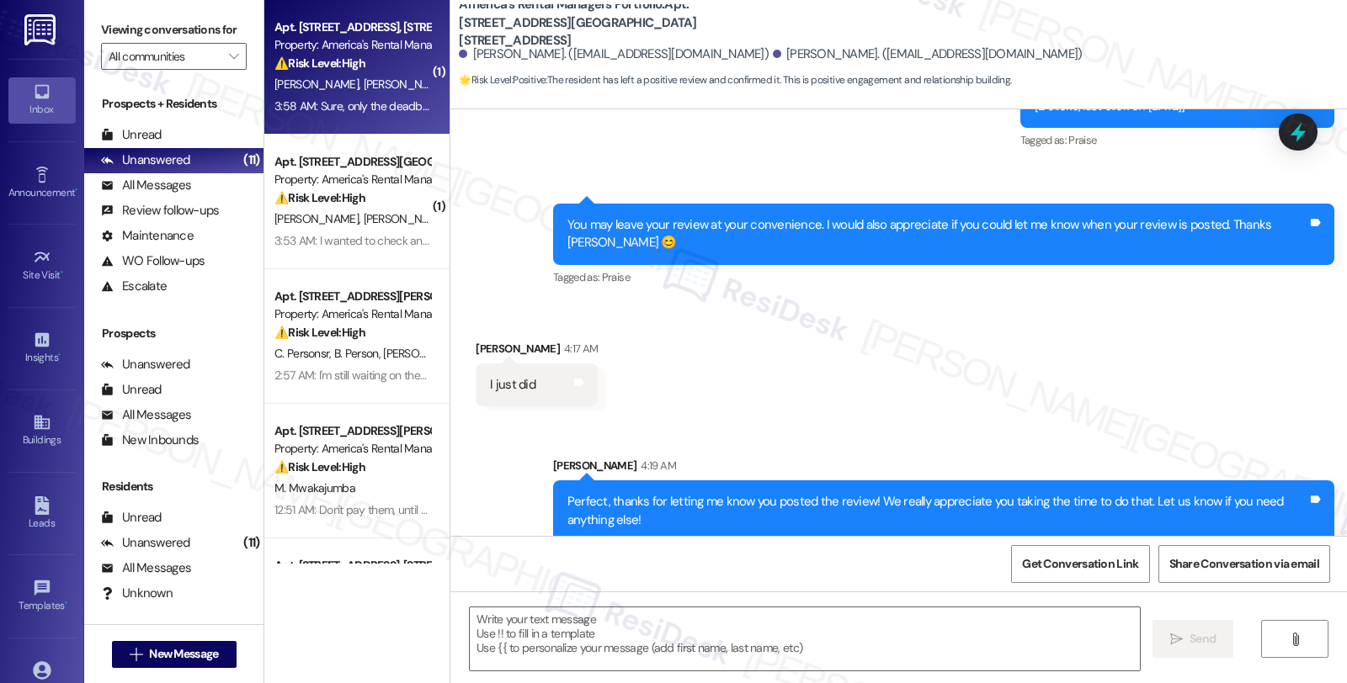
click at [402, 51] on div "Property: America's Rental Managers Portfolio" at bounding box center [352, 45] width 156 height 18
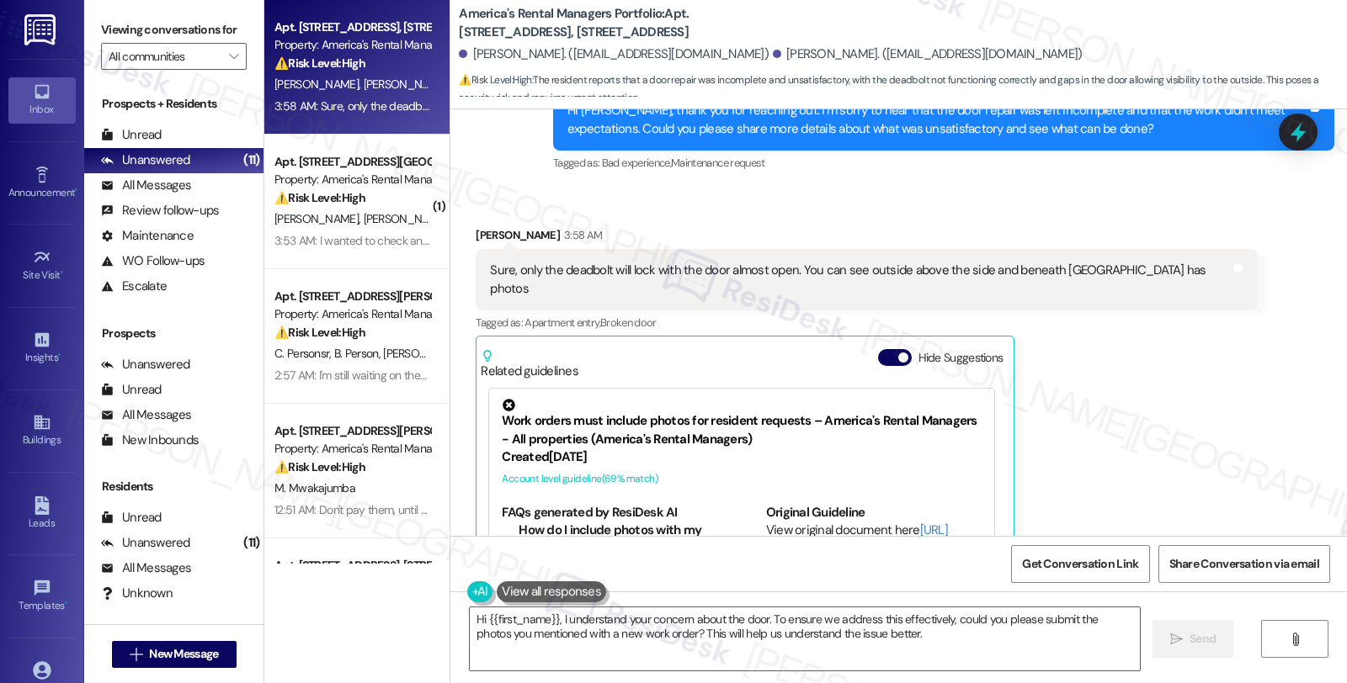
scroll to position [1129, 0]
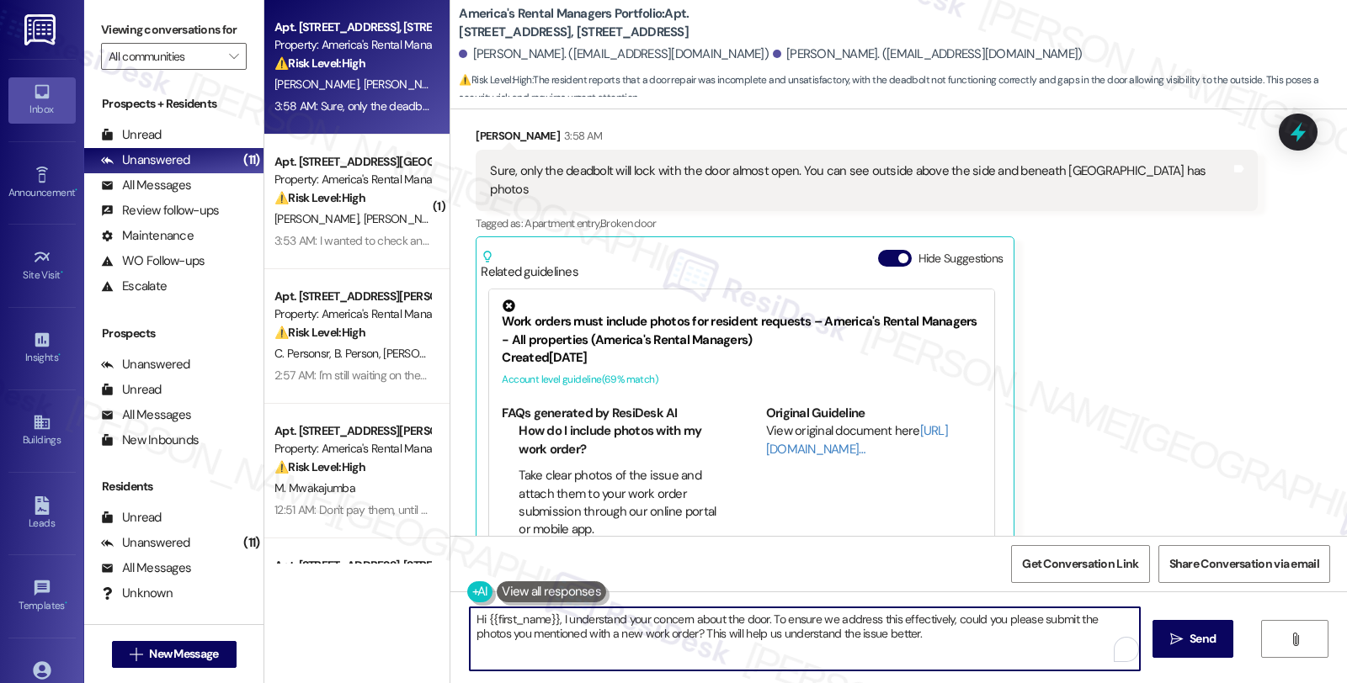
drag, startPoint x: 604, startPoint y: 577, endPoint x: 371, endPoint y: 575, distance: 232.3
click at [371, 575] on div "Apt. 112 Hollow Court, 112 Hollow Court Property: America's Rental Managers Por…" at bounding box center [805, 341] width 1082 height 683
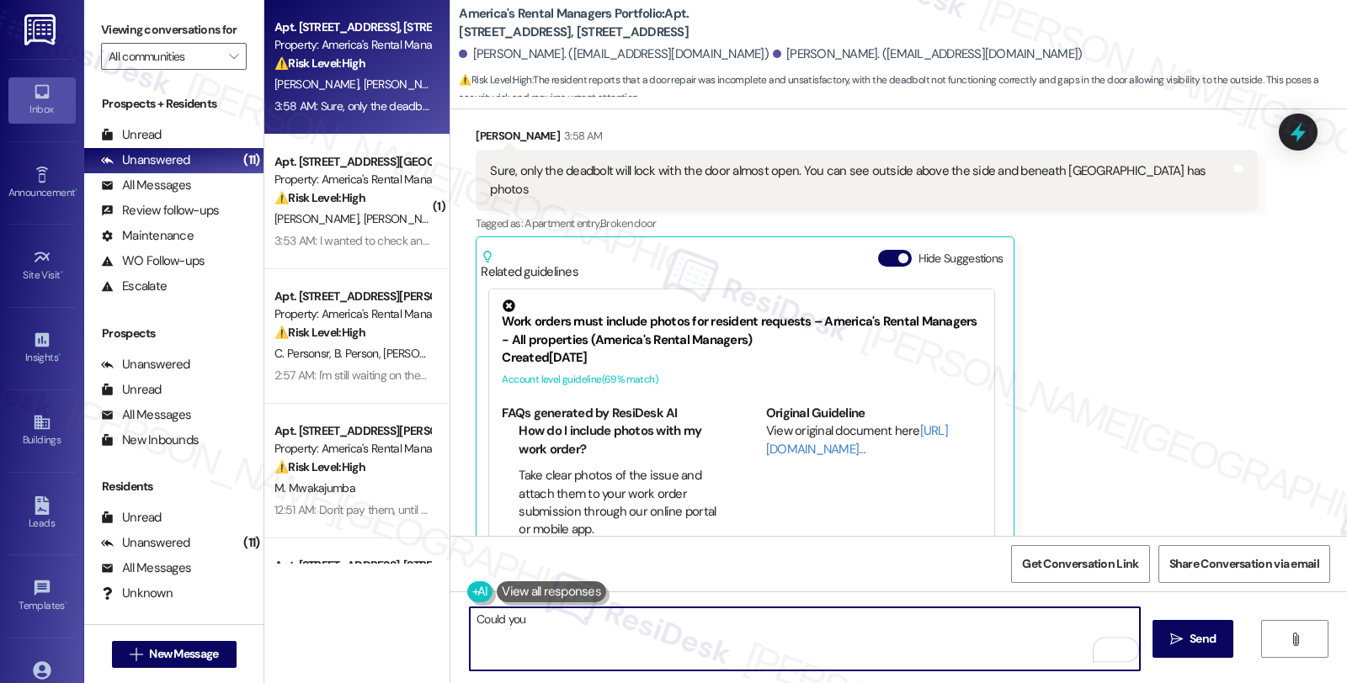
click at [470, 621] on textarea "Could you" at bounding box center [805, 639] width 670 height 63
click at [569, 620] on textarea "I see. Could you" at bounding box center [805, 639] width 670 height 63
type textarea "I see. Could you please share the photos here?"
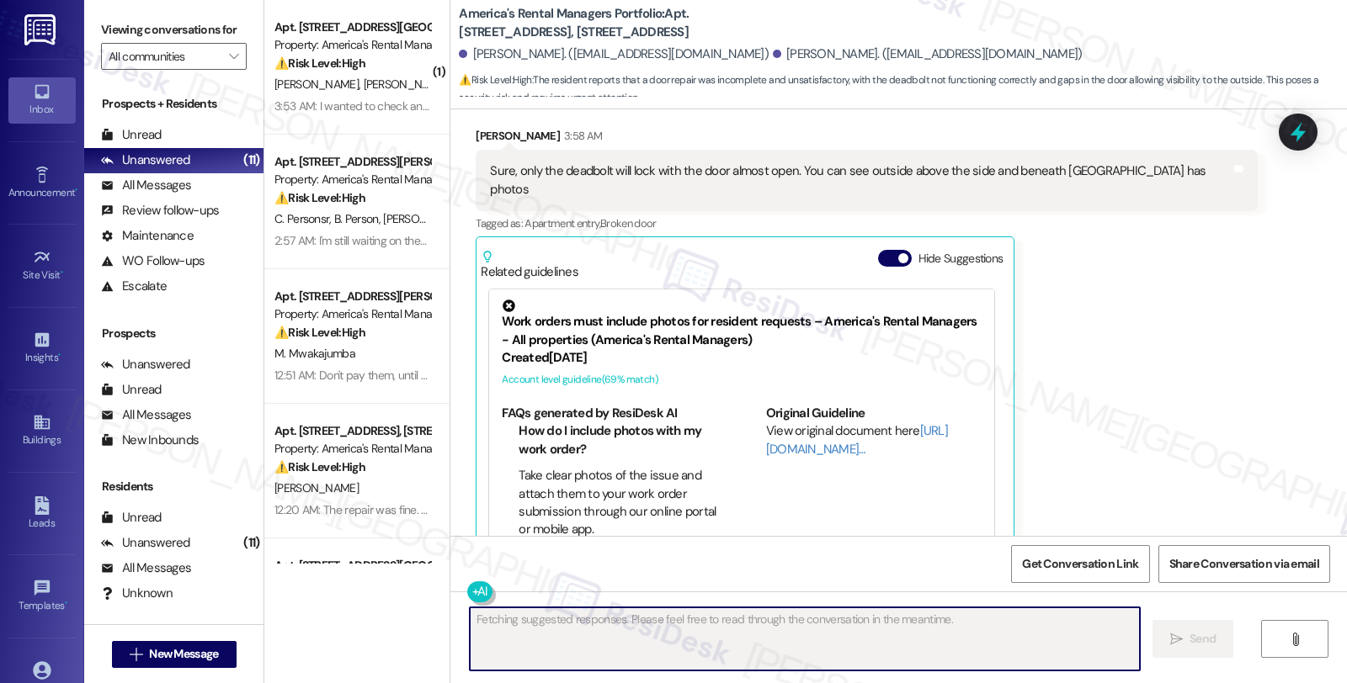
scroll to position [1247, 0]
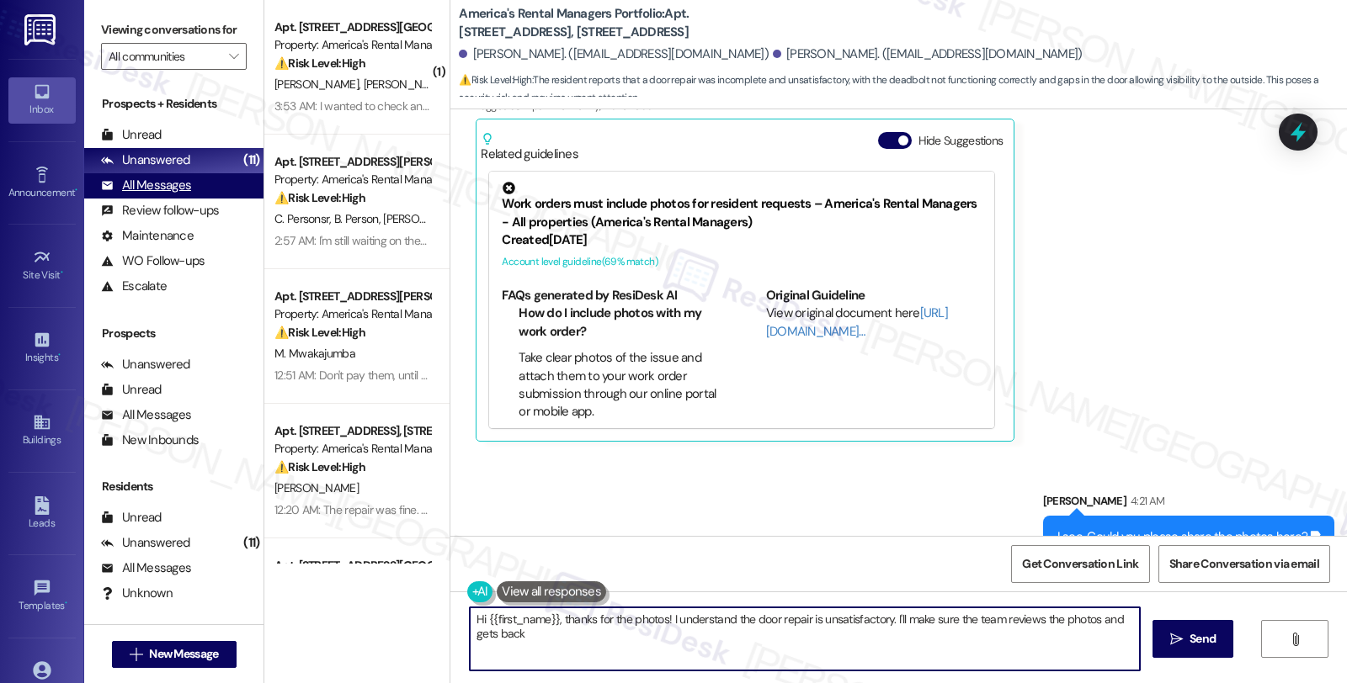
click at [177, 194] on div "All Messages" at bounding box center [146, 186] width 90 height 18
type textarea "Hi {{first_name}}, thanks for the photos! I understand the door repair is unsat…"
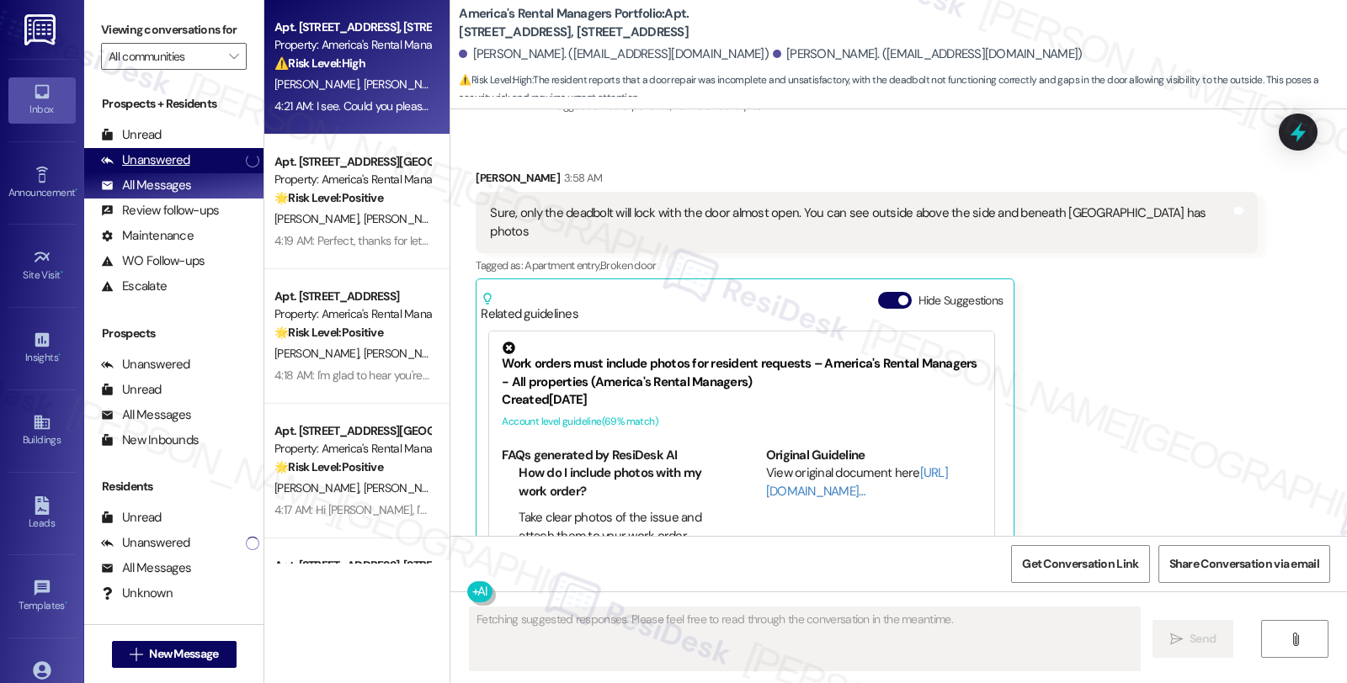
scroll to position [1129, 0]
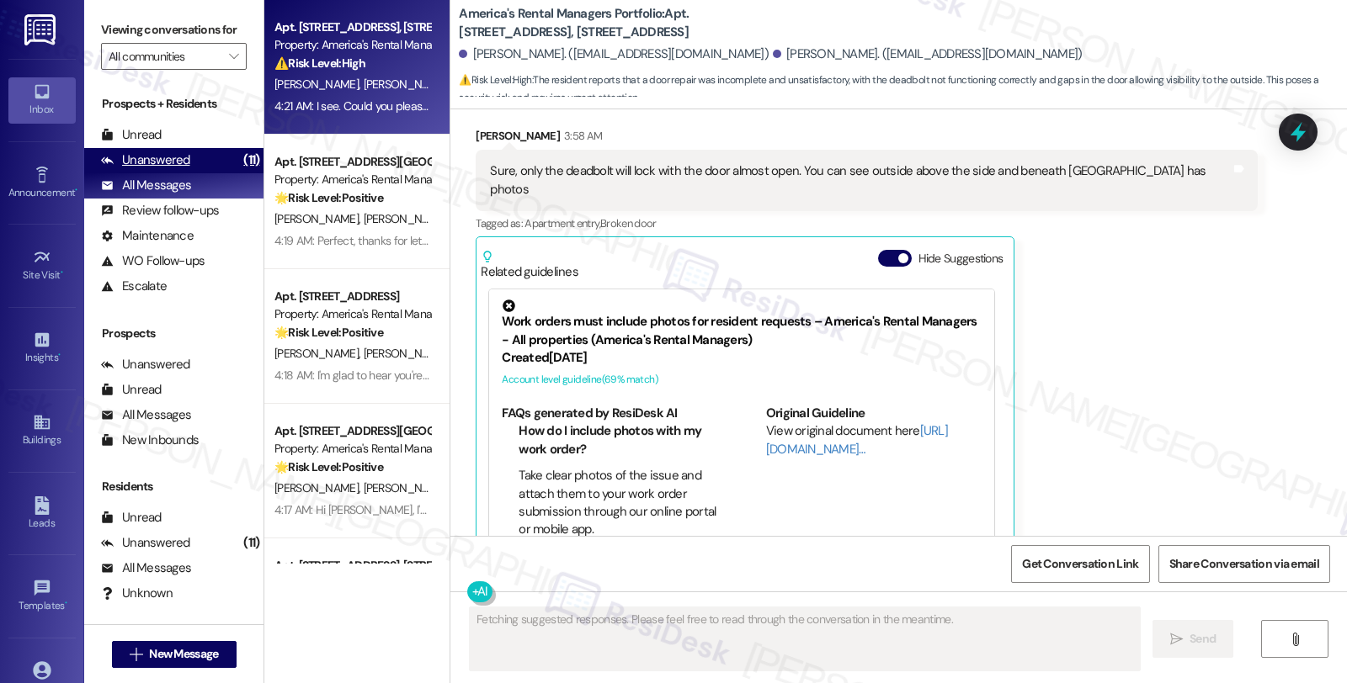
click at [171, 169] on div "Unanswered" at bounding box center [145, 161] width 89 height 18
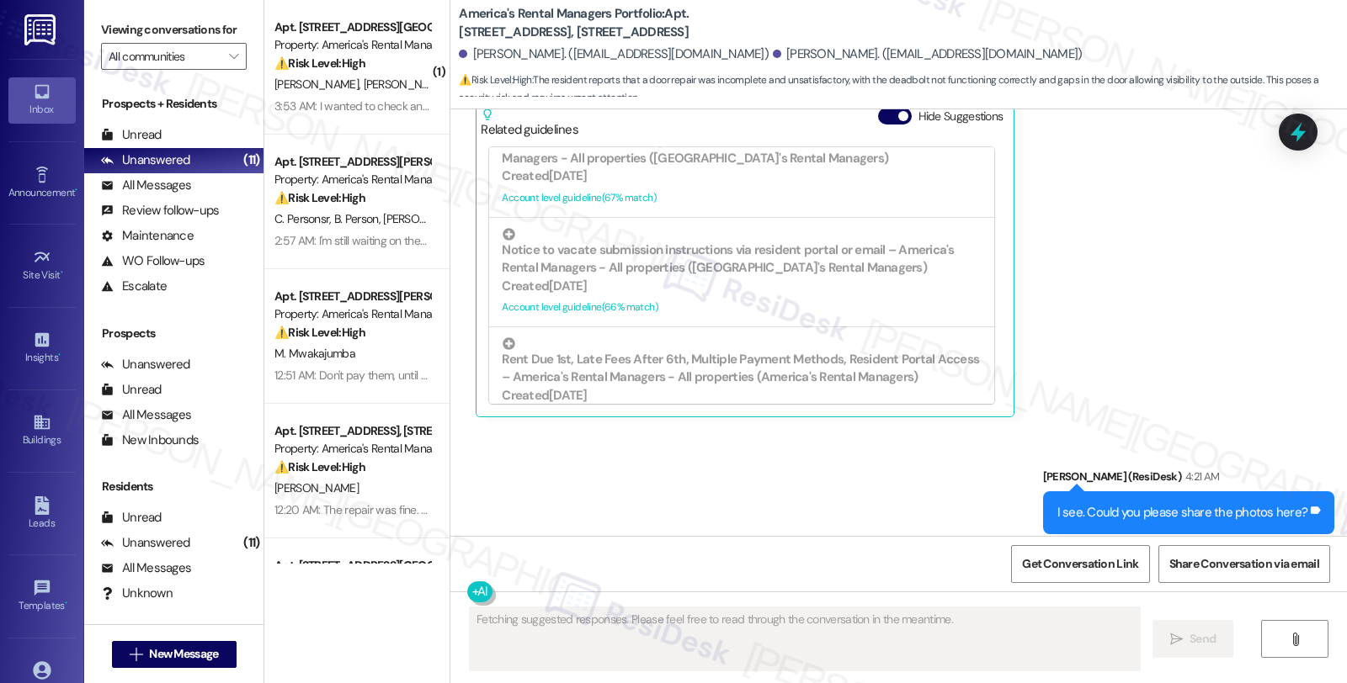
scroll to position [654, 0]
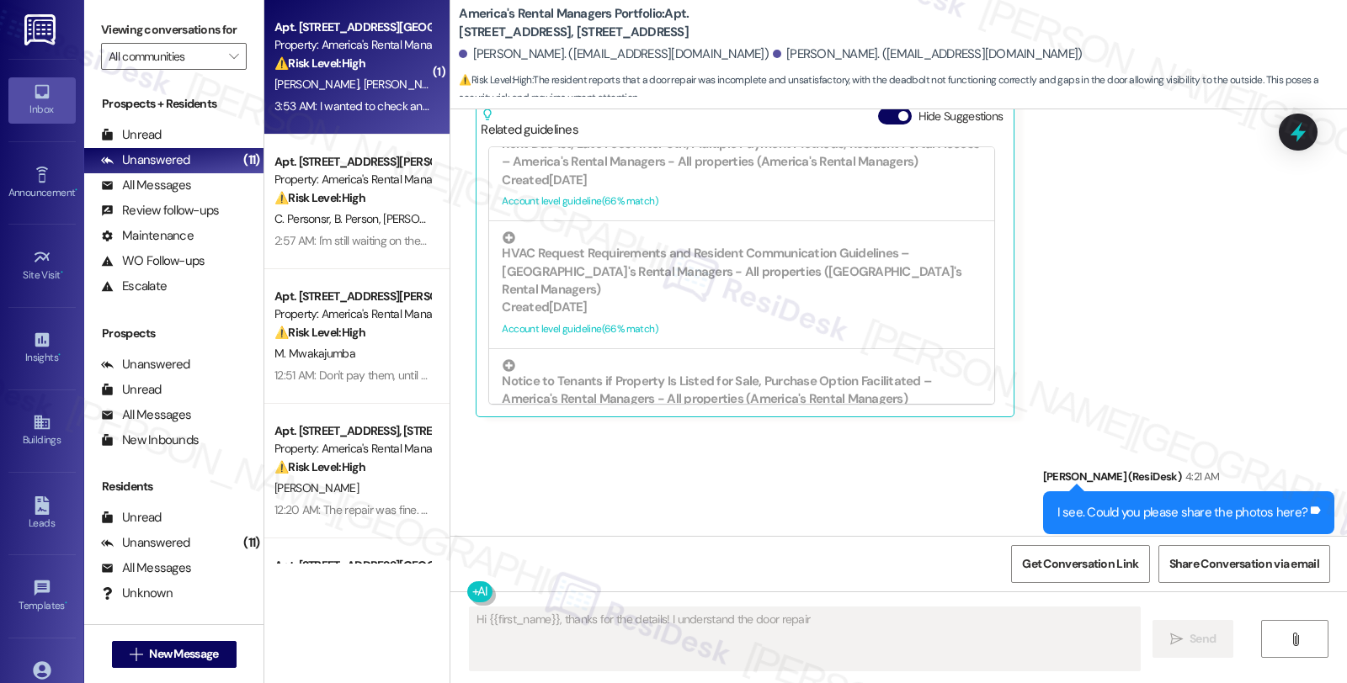
type textarea "Hi {{first_name}}, thanks for the details! I understand the door repair is"
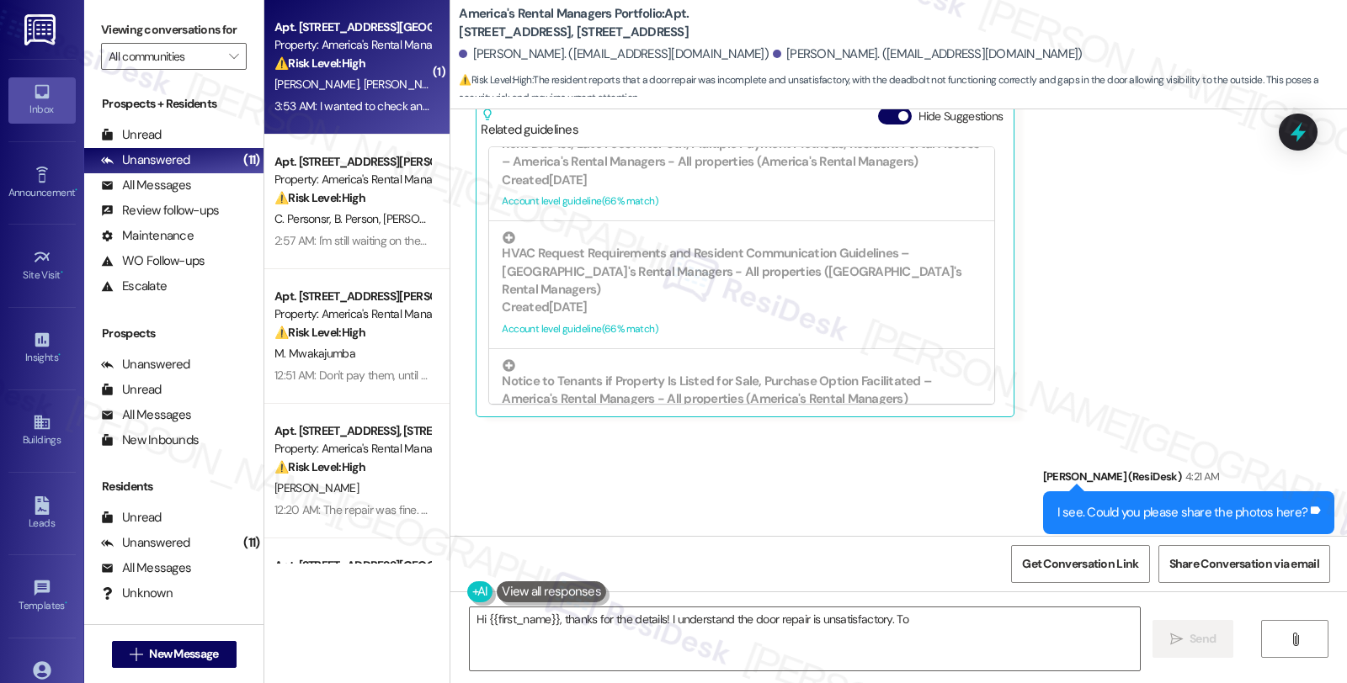
click at [390, 64] on div "⚠️ Risk Level: High The resident is concerned about the validity of their lease…" at bounding box center [352, 64] width 156 height 18
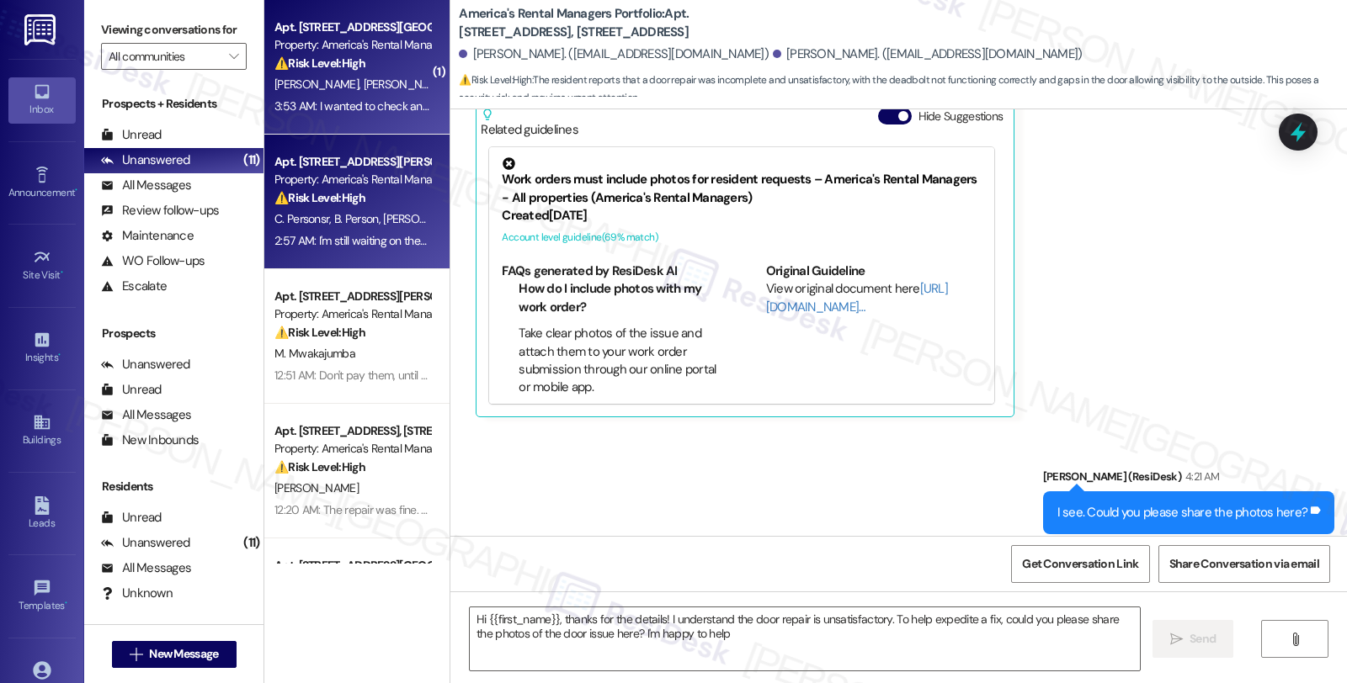
type textarea "Hi {{first_name}}, thanks for the details! I understand the door repair is unsa…"
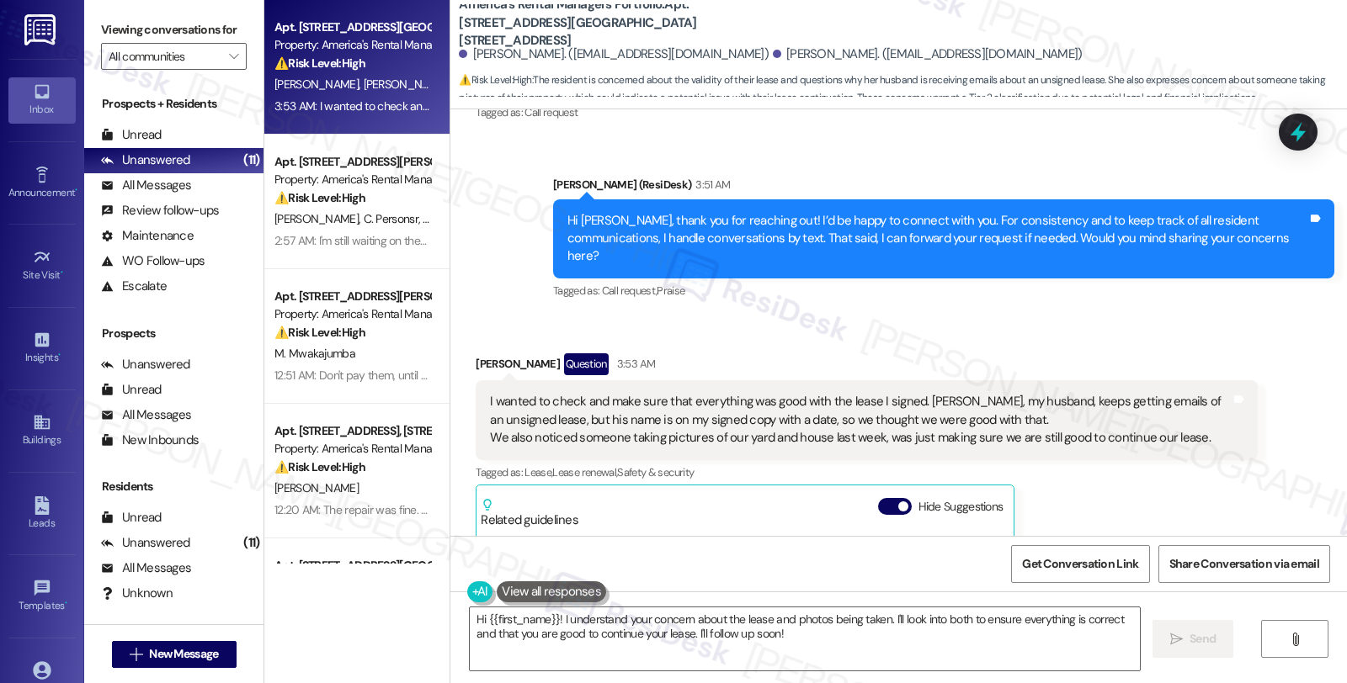
scroll to position [391, 0]
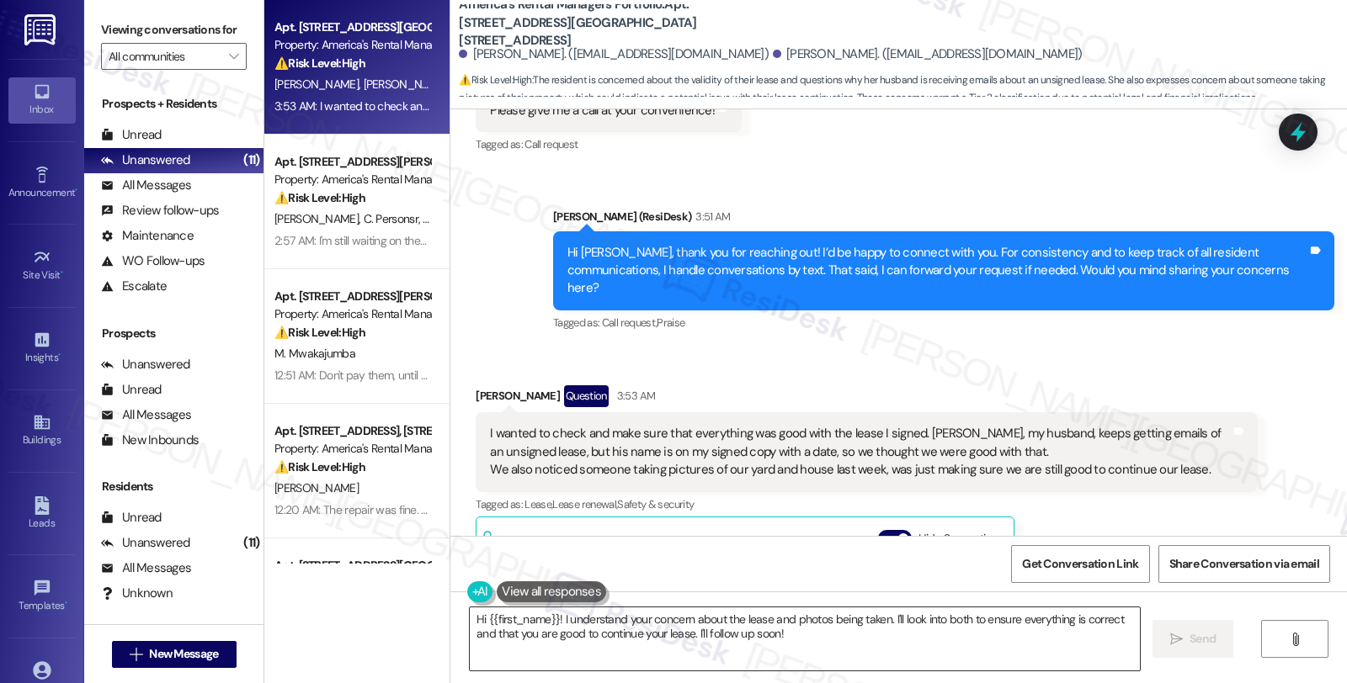
click at [470, 615] on textarea "Hi {{first_name}}! I understand your concern about the lease and photos being t…" at bounding box center [805, 639] width 670 height 63
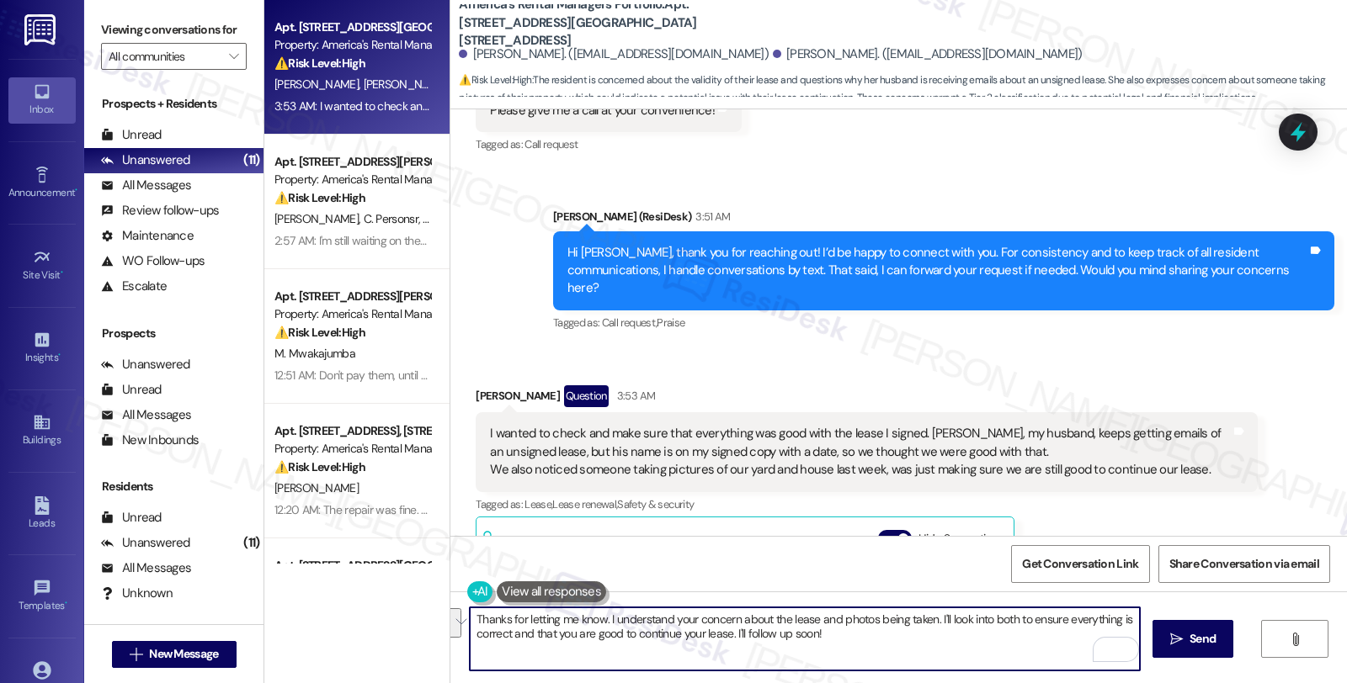
drag, startPoint x: 930, startPoint y: 618, endPoint x: 944, endPoint y: 638, distance: 24.3
click at [944, 638] on textarea "Thanks for letting me know. I understand your concern about the lease and photo…" at bounding box center [805, 639] width 670 height 63
click at [845, 643] on textarea "Thanks for letting me know. I understand your concern about the lease and photo…" at bounding box center [805, 639] width 670 height 63
click at [701, 628] on textarea "Thanks for letting me know. I understand your concern about the lease and photo…" at bounding box center [805, 639] width 670 height 63
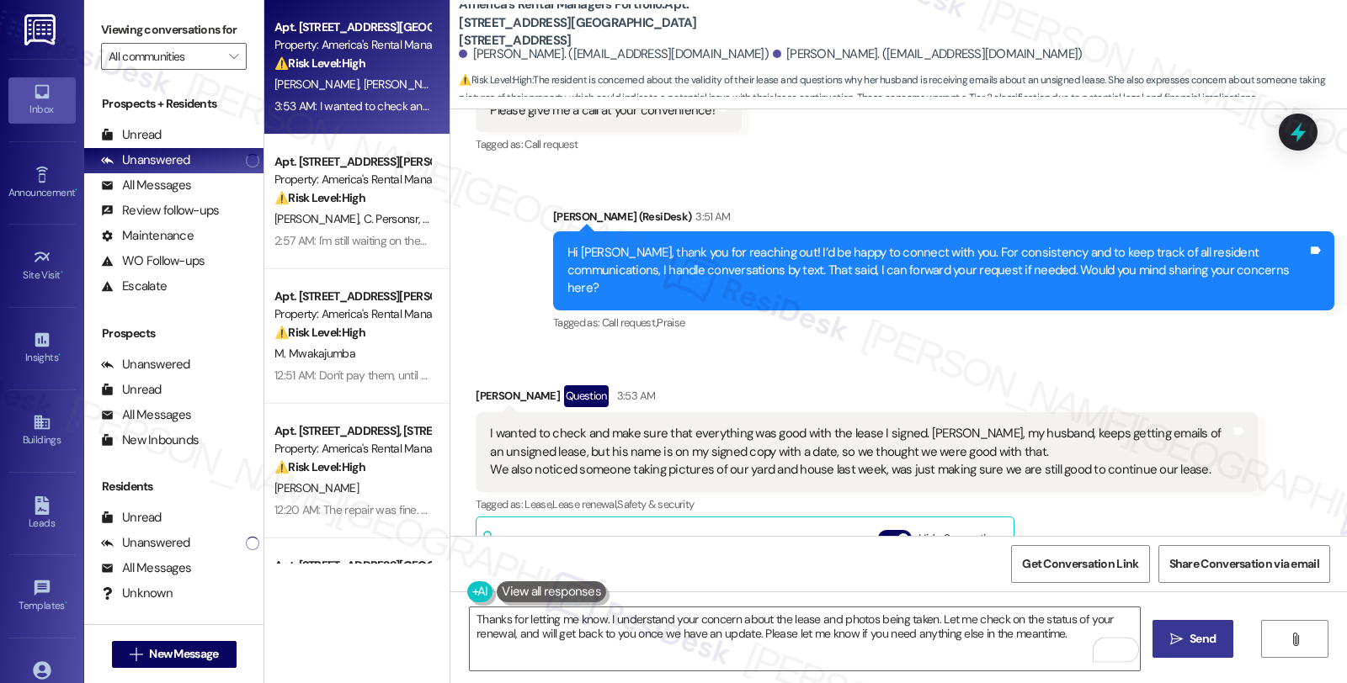
click at [1209, 644] on span "Send" at bounding box center [1202, 639] width 26 height 18
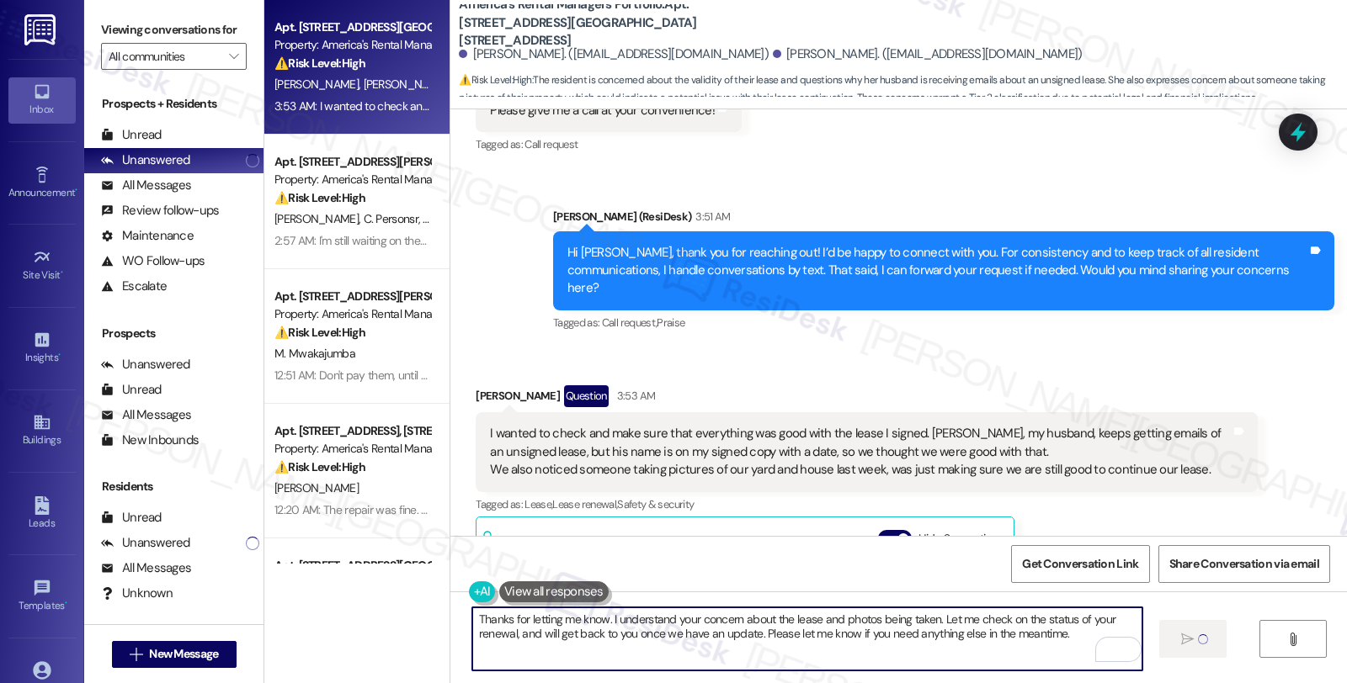
click at [728, 625] on textarea "Thanks for letting me know. I understand your concern about the lease and photo…" at bounding box center [807, 639] width 670 height 63
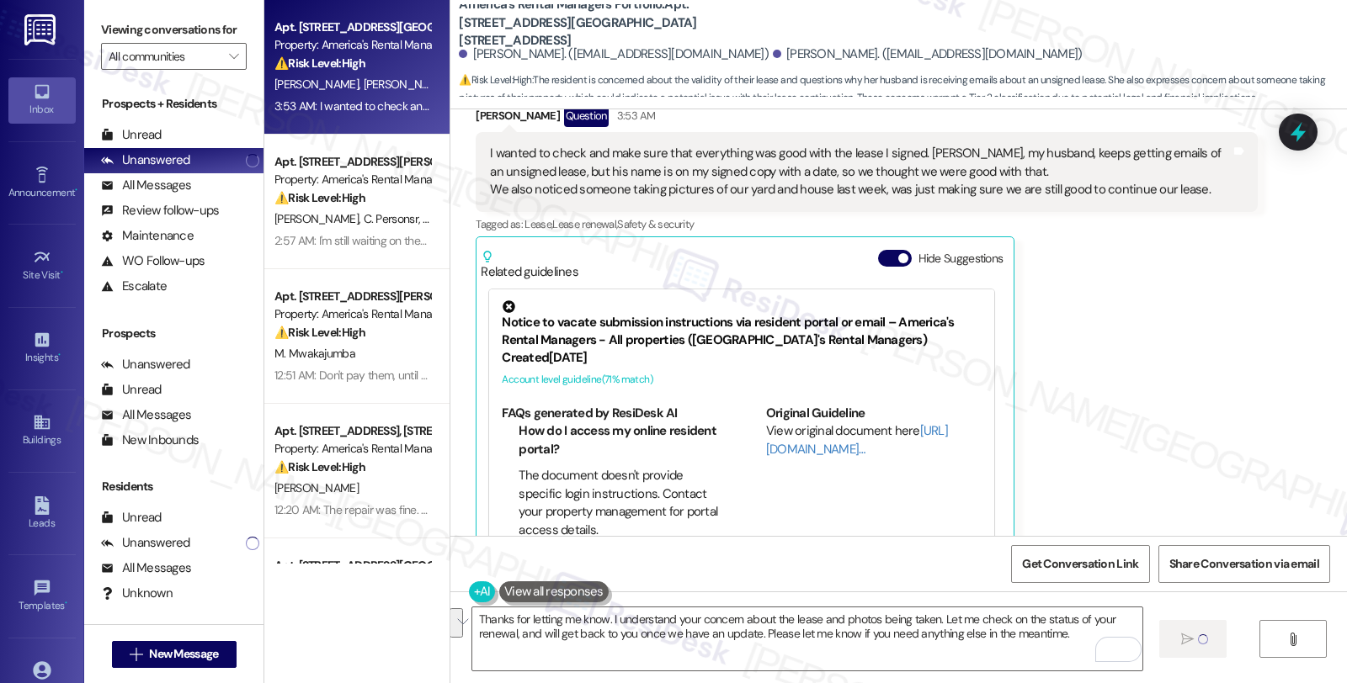
click at [1129, 408] on div "Savannah Daniels Question 3:53 AM I wanted to check and make sure that everythi…" at bounding box center [866, 332] width 781 height 455
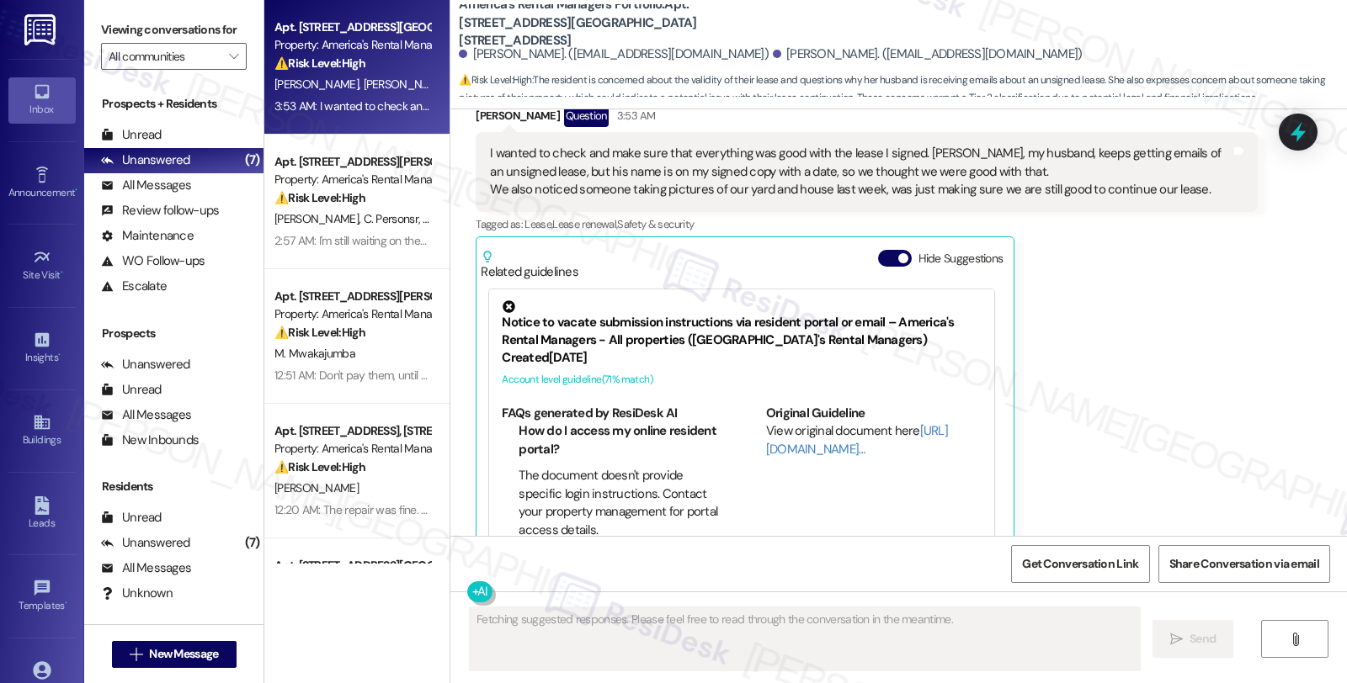
click at [1160, 334] on div "Savannah Daniels Question 3:53 AM I wanted to check and make sure that everythi…" at bounding box center [866, 332] width 781 height 455
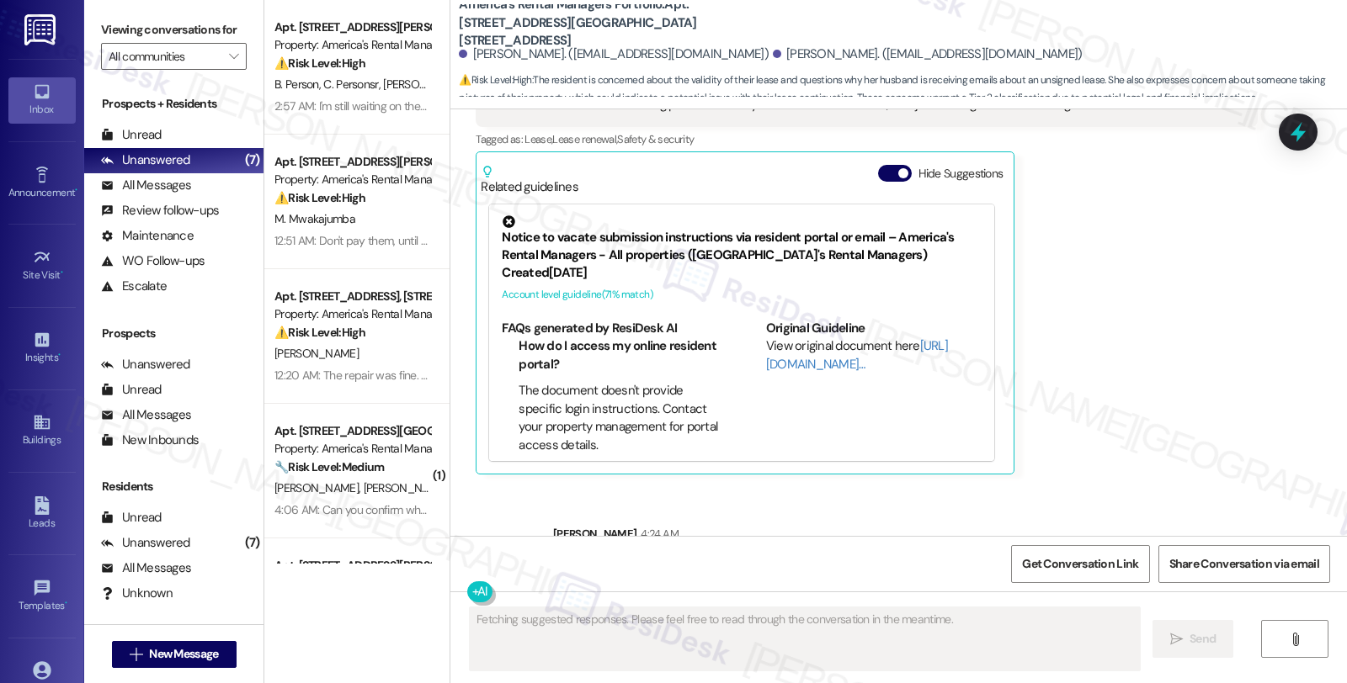
scroll to position [806, 0]
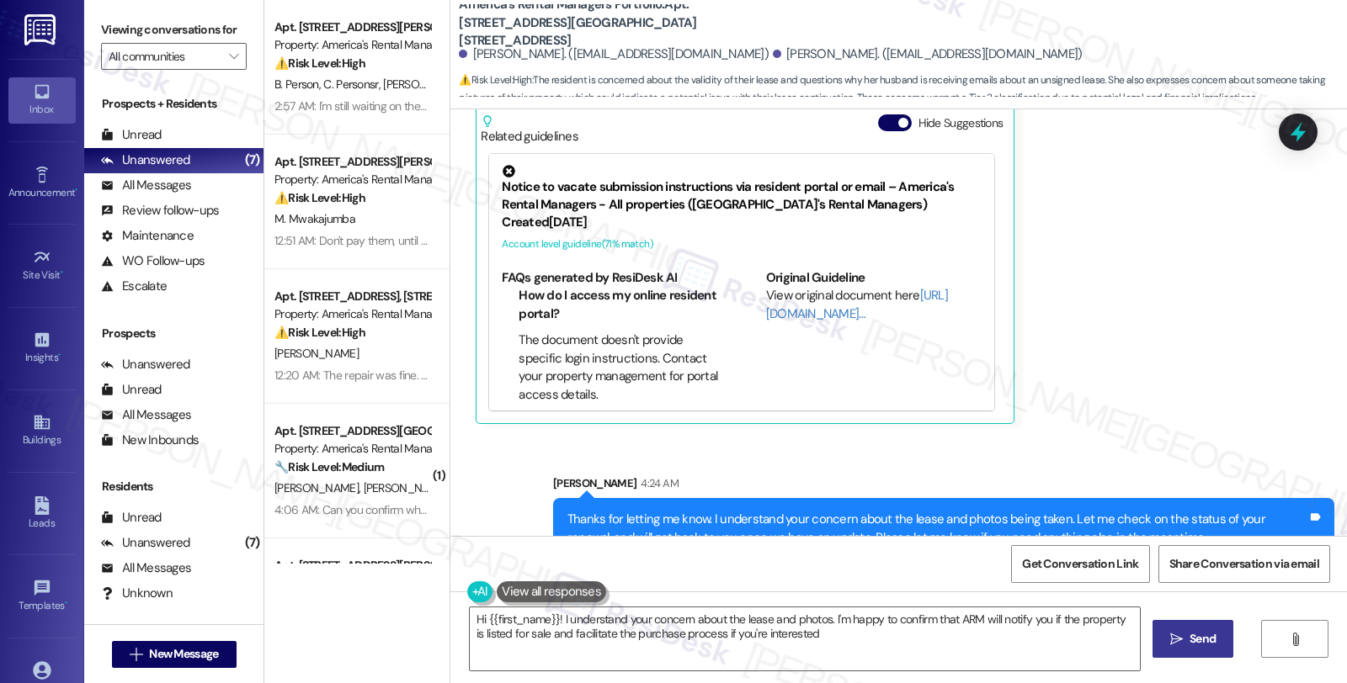
type textarea "Hi {{first_name}}! I understand your concern about the lease and photos. I'm ha…"
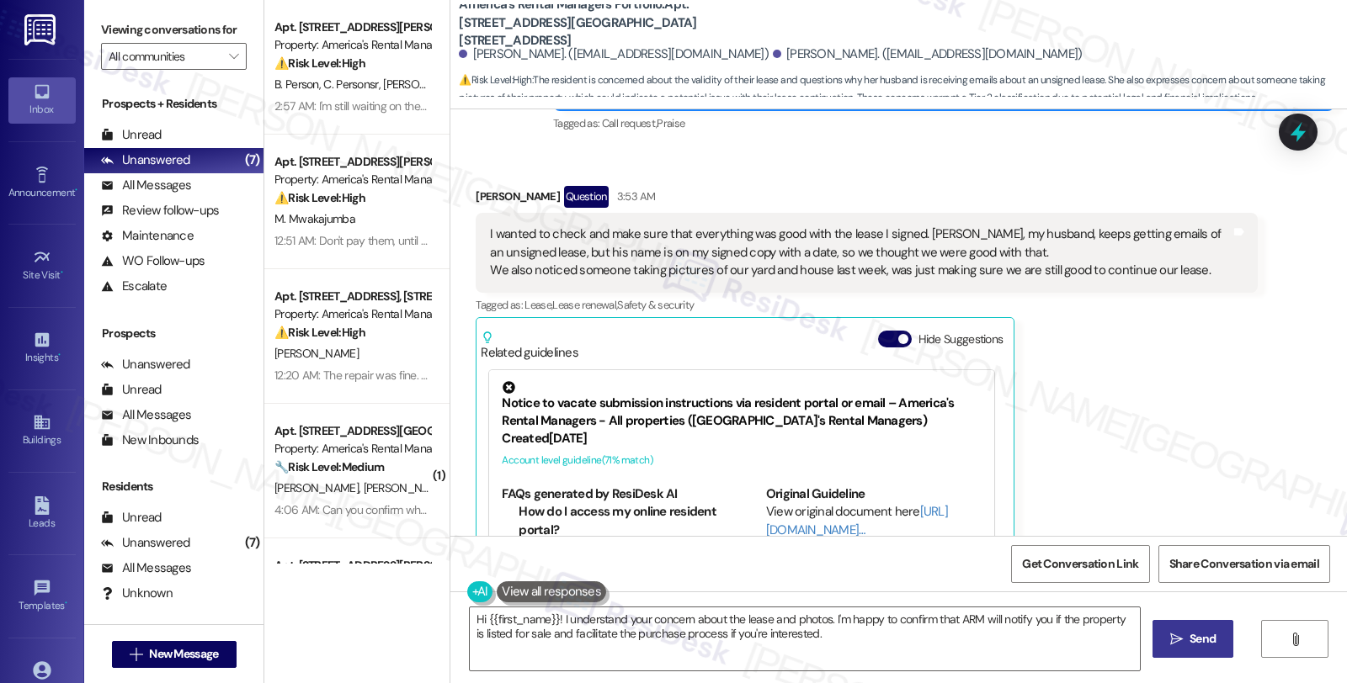
scroll to position [747, 0]
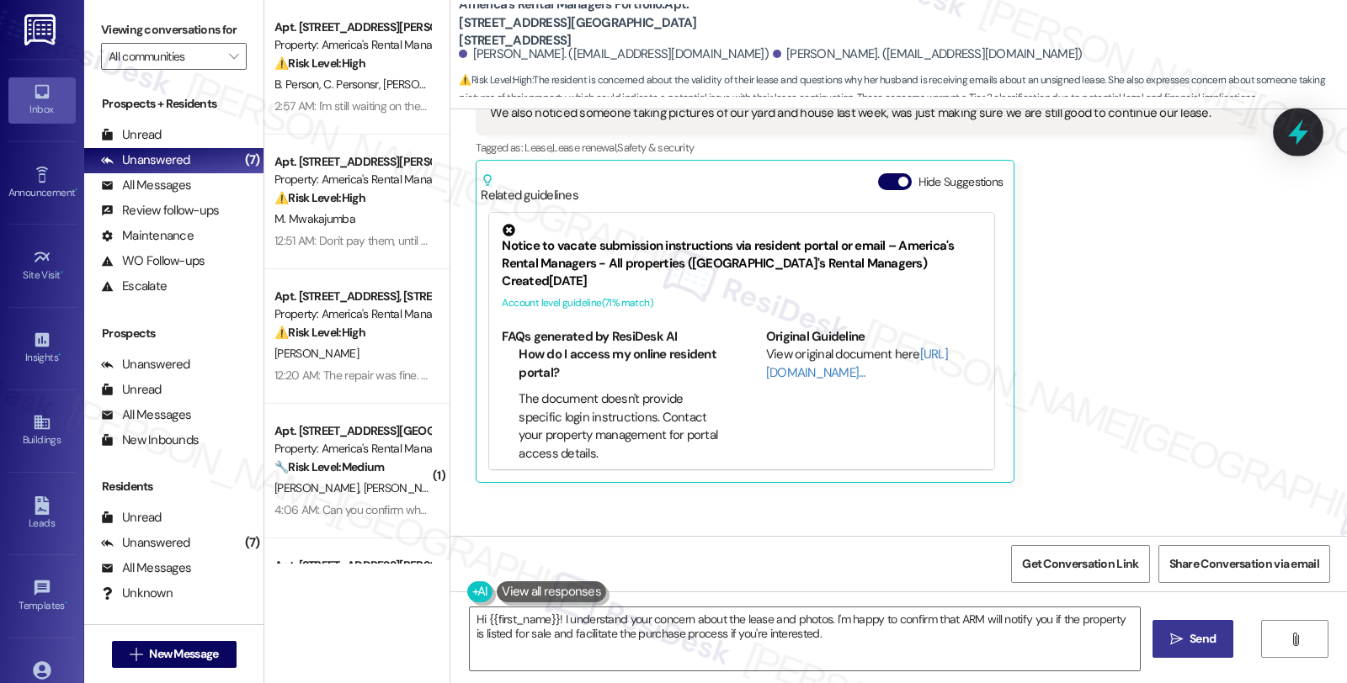
click at [1292, 141] on icon at bounding box center [1298, 132] width 29 height 29
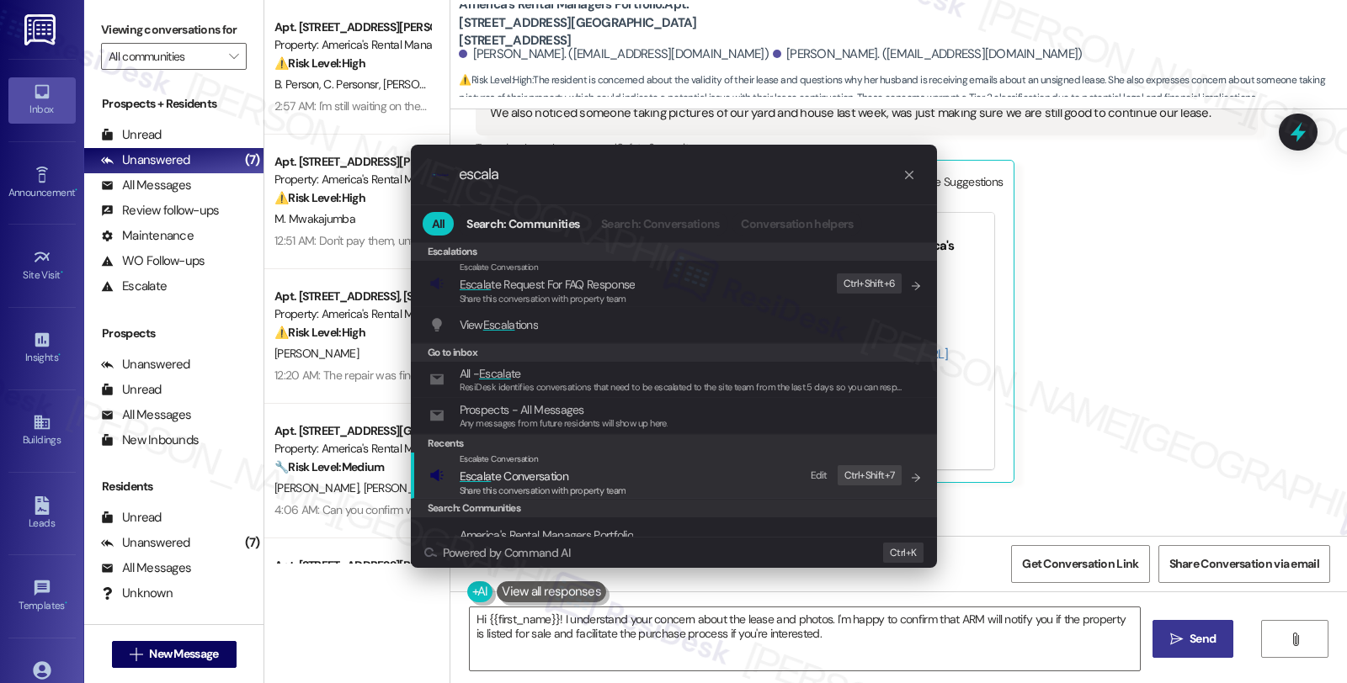
type input "escala"
click at [559, 472] on span "Escala te Conversation" at bounding box center [514, 476] width 109 height 15
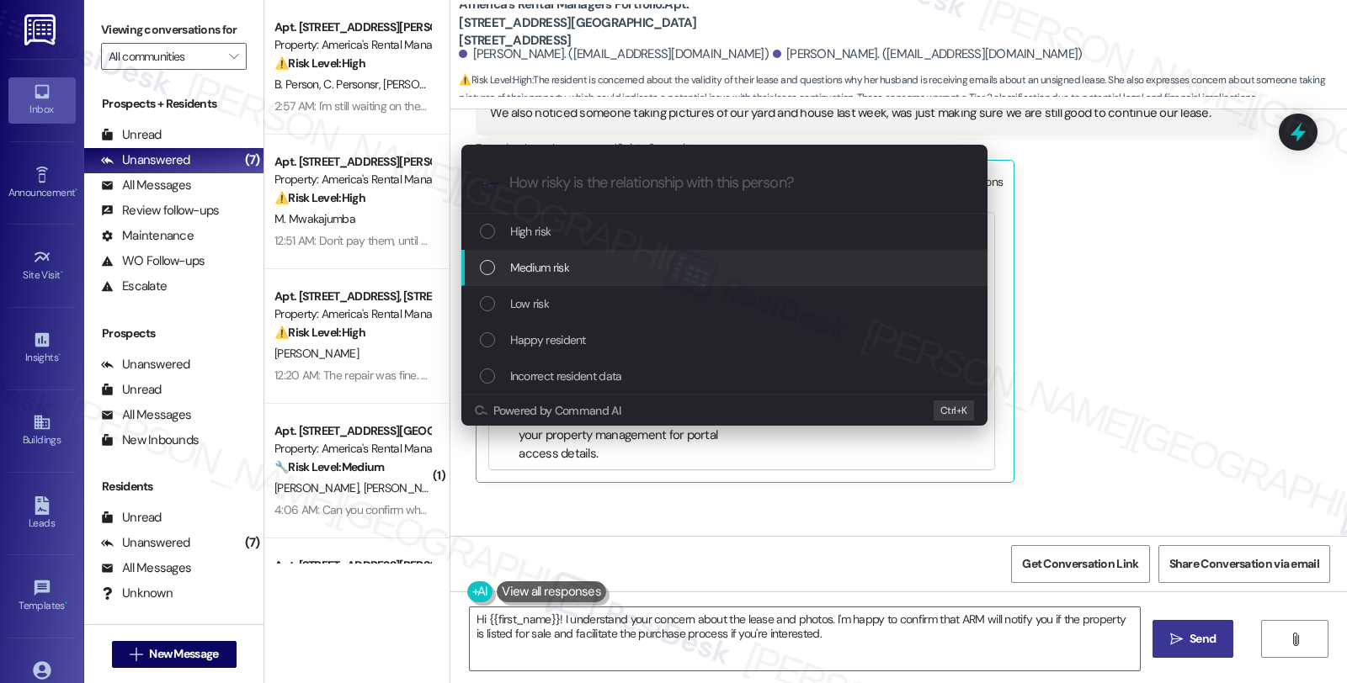
click at [551, 279] on div "Medium risk" at bounding box center [724, 268] width 526 height 36
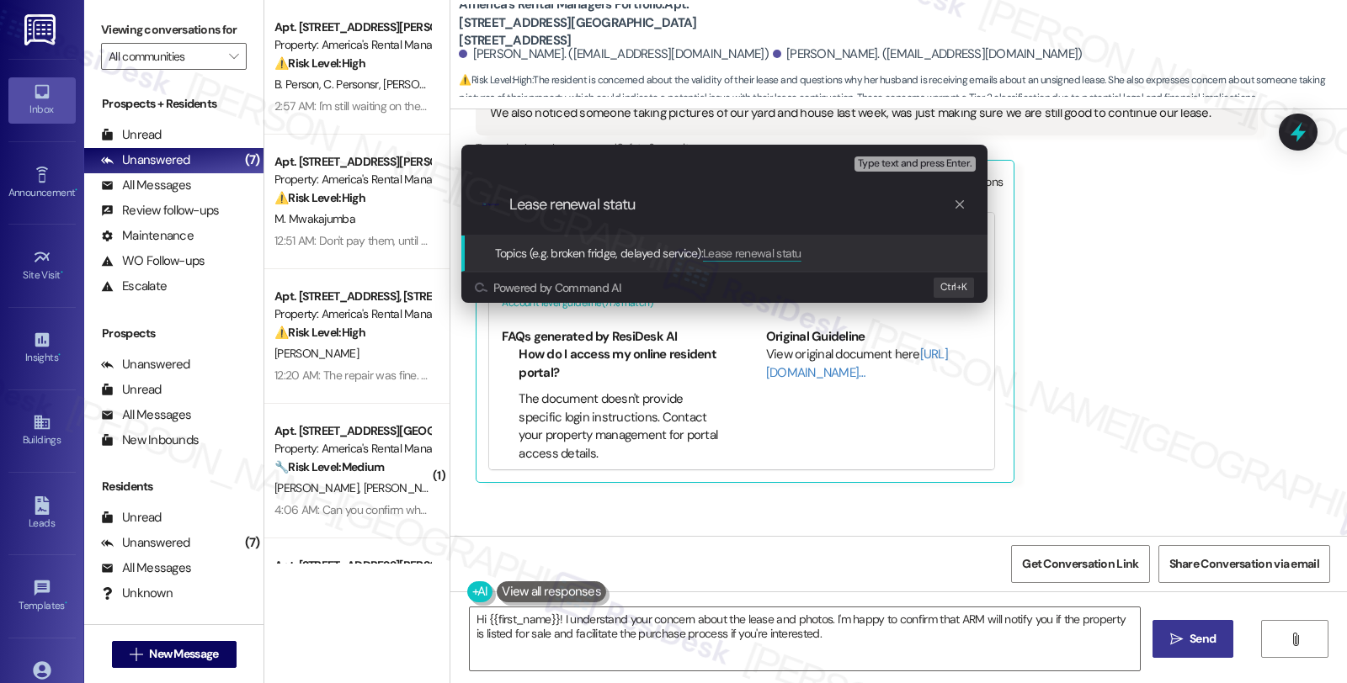
type input "Lease renewal status"
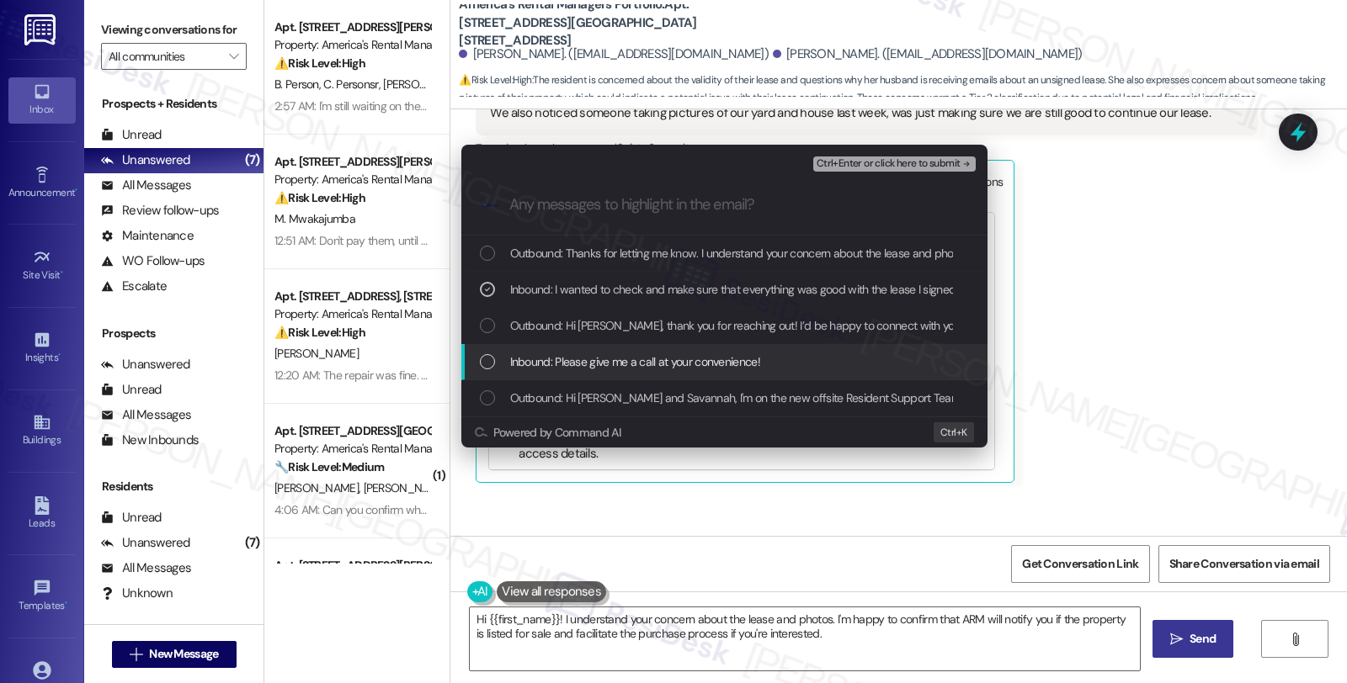
click at [551, 354] on span "Inbound: Please give me a call at your convenience!" at bounding box center [635, 362] width 250 height 19
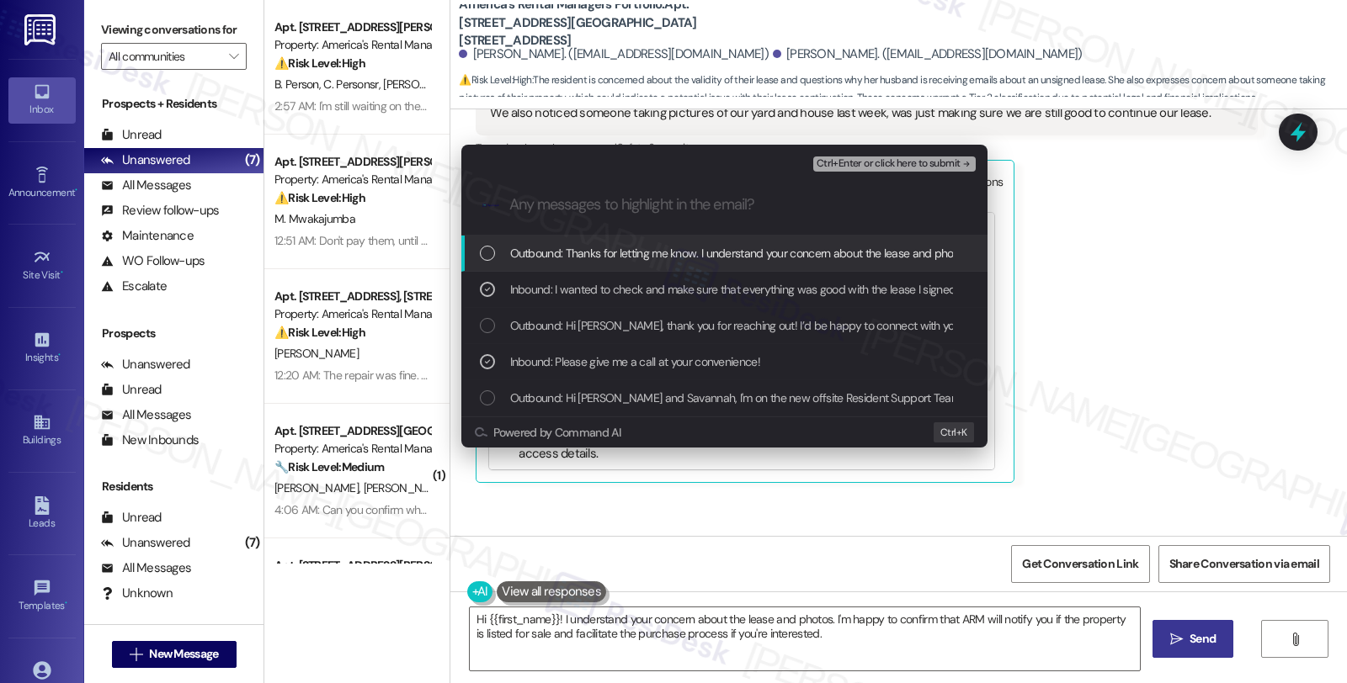
click at [919, 166] on span "Ctrl+Enter or click here to submit" at bounding box center [888, 164] width 144 height 12
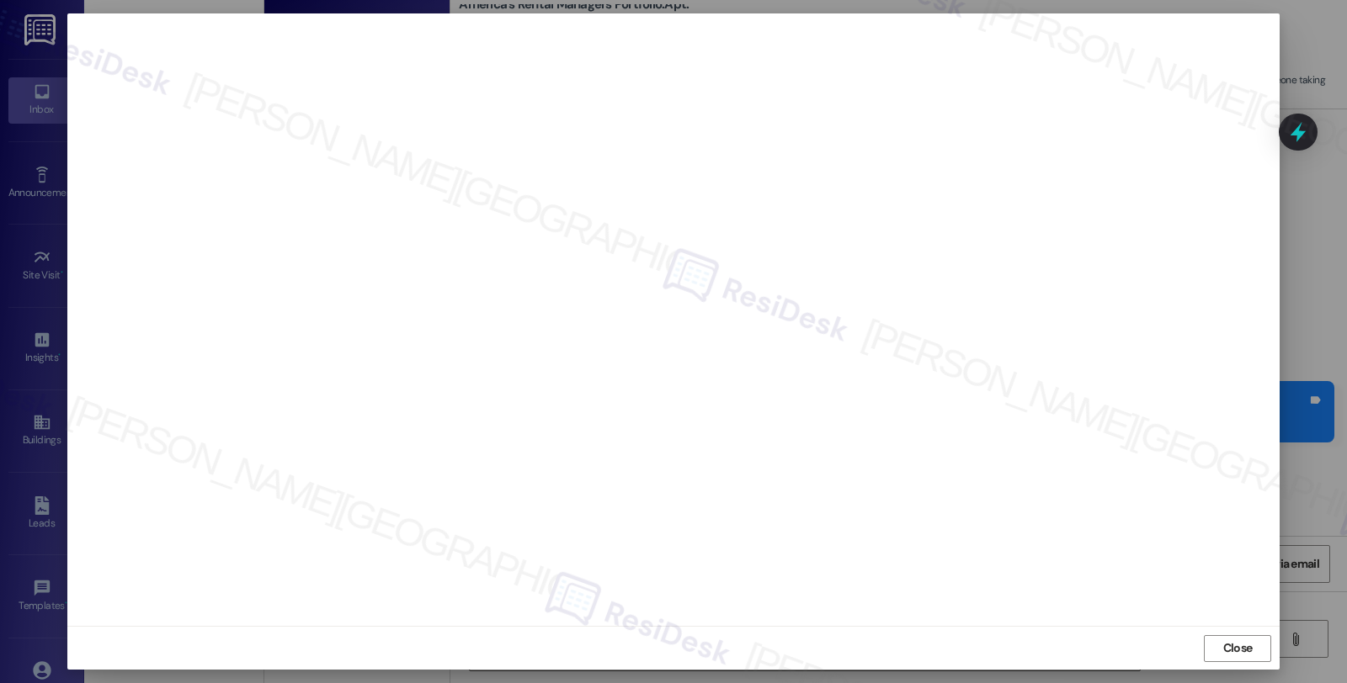
scroll to position [0, 0]
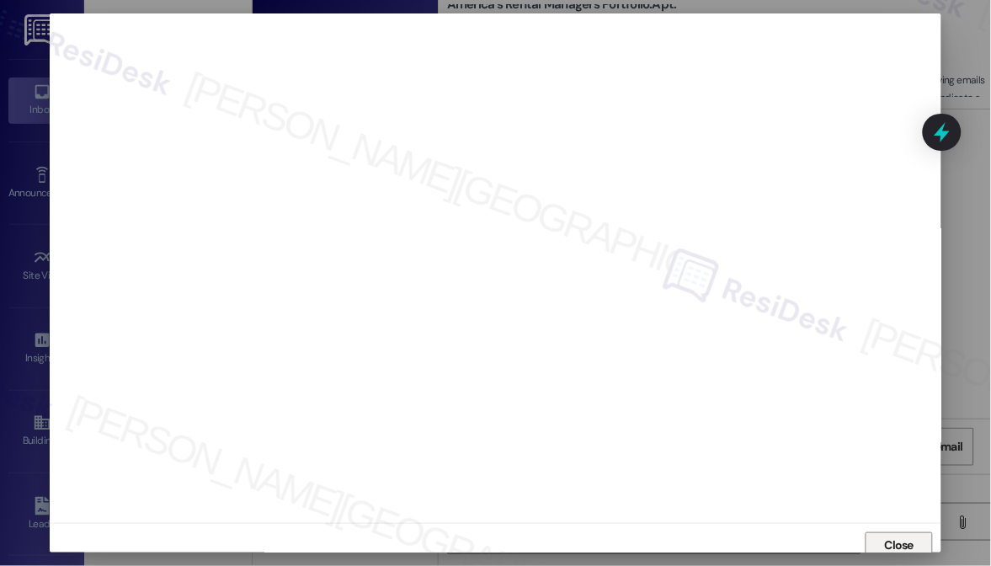
click at [898, 547] on span "Close" at bounding box center [899, 545] width 29 height 18
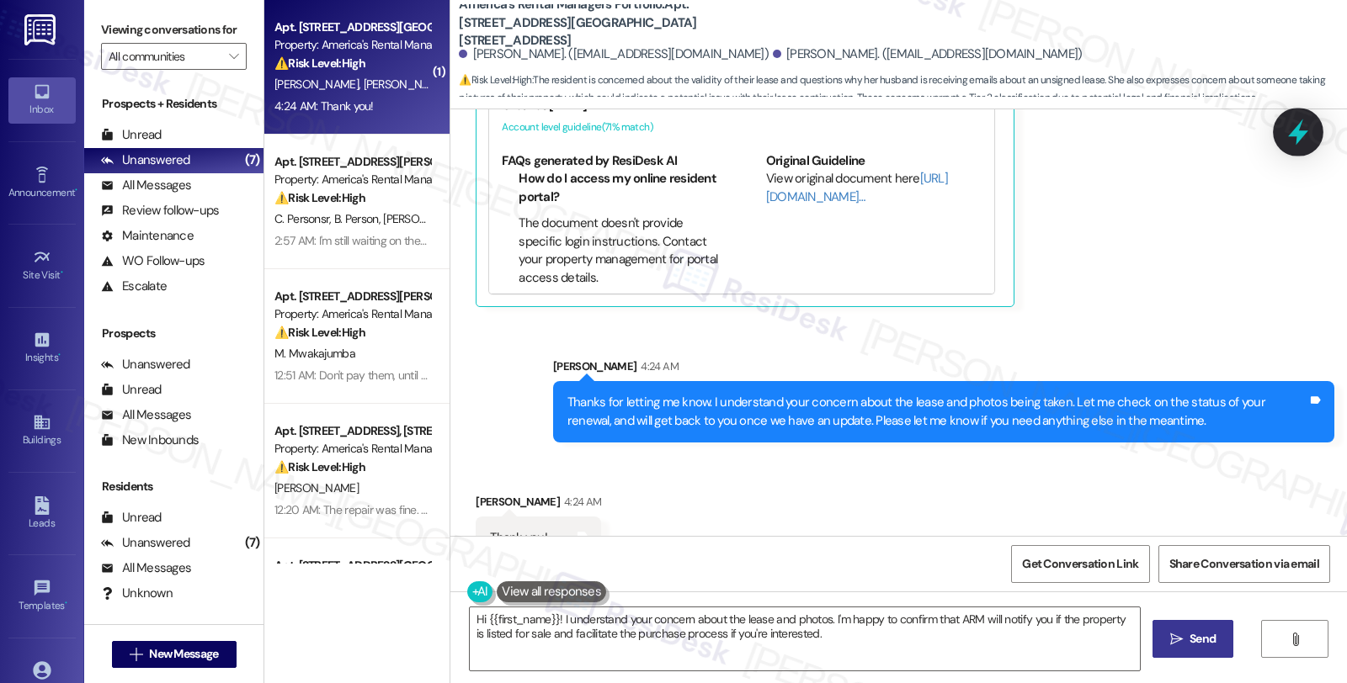
click at [1284, 125] on icon at bounding box center [1298, 132] width 29 height 29
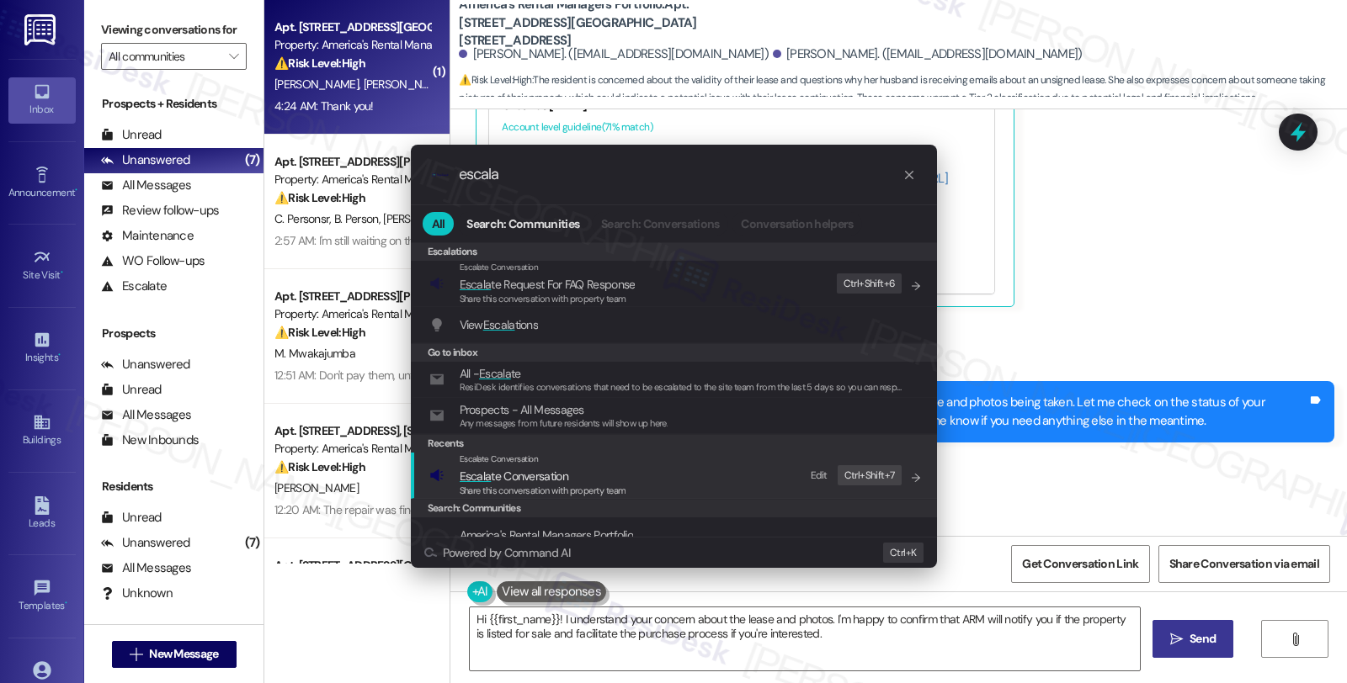
type input "escala"
click at [548, 465] on div "Escalate Conversation" at bounding box center [543, 459] width 167 height 13
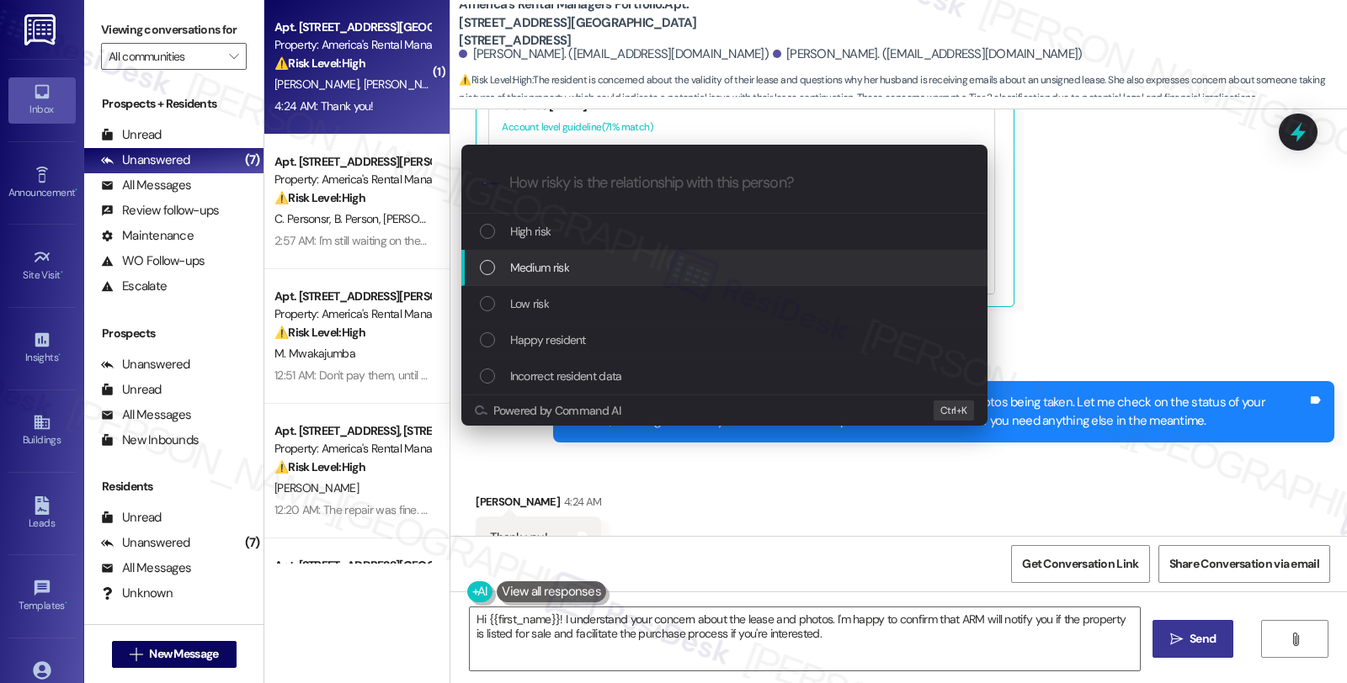
click at [540, 259] on span "Medium risk" at bounding box center [539, 267] width 59 height 19
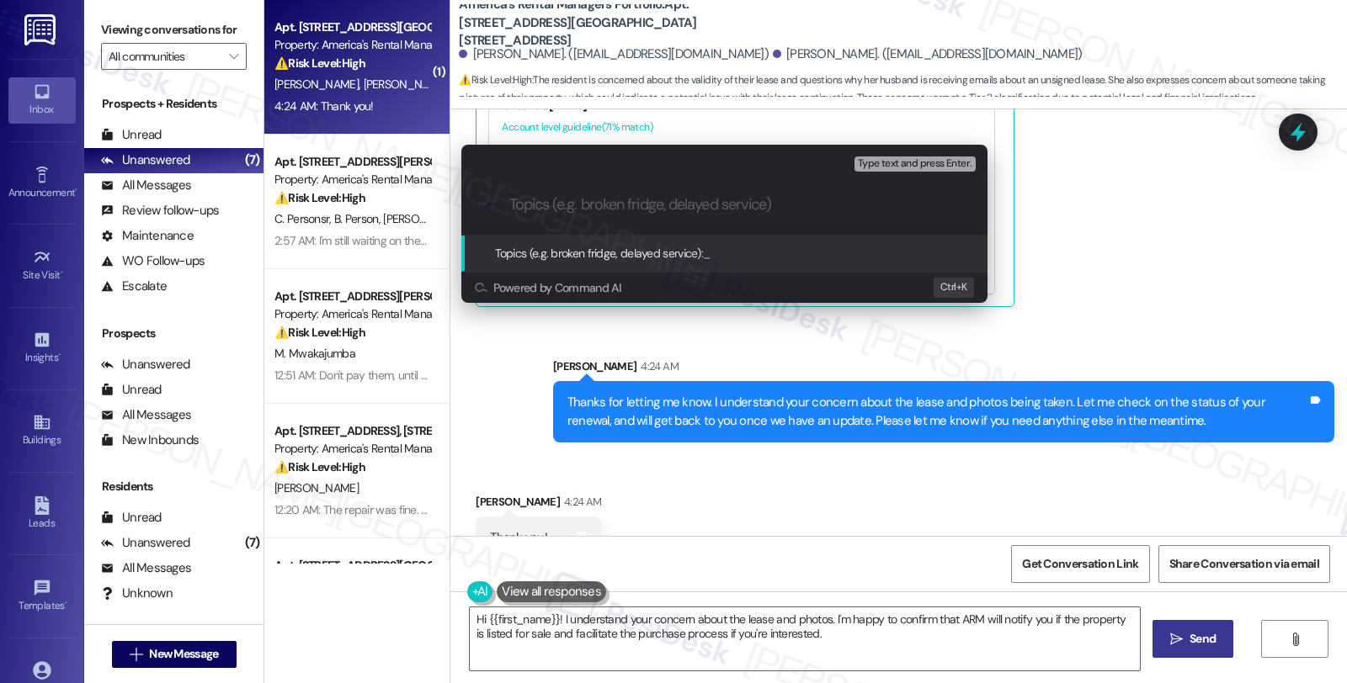
paste input "Lease renewal status"
type input "Lease renewal status"
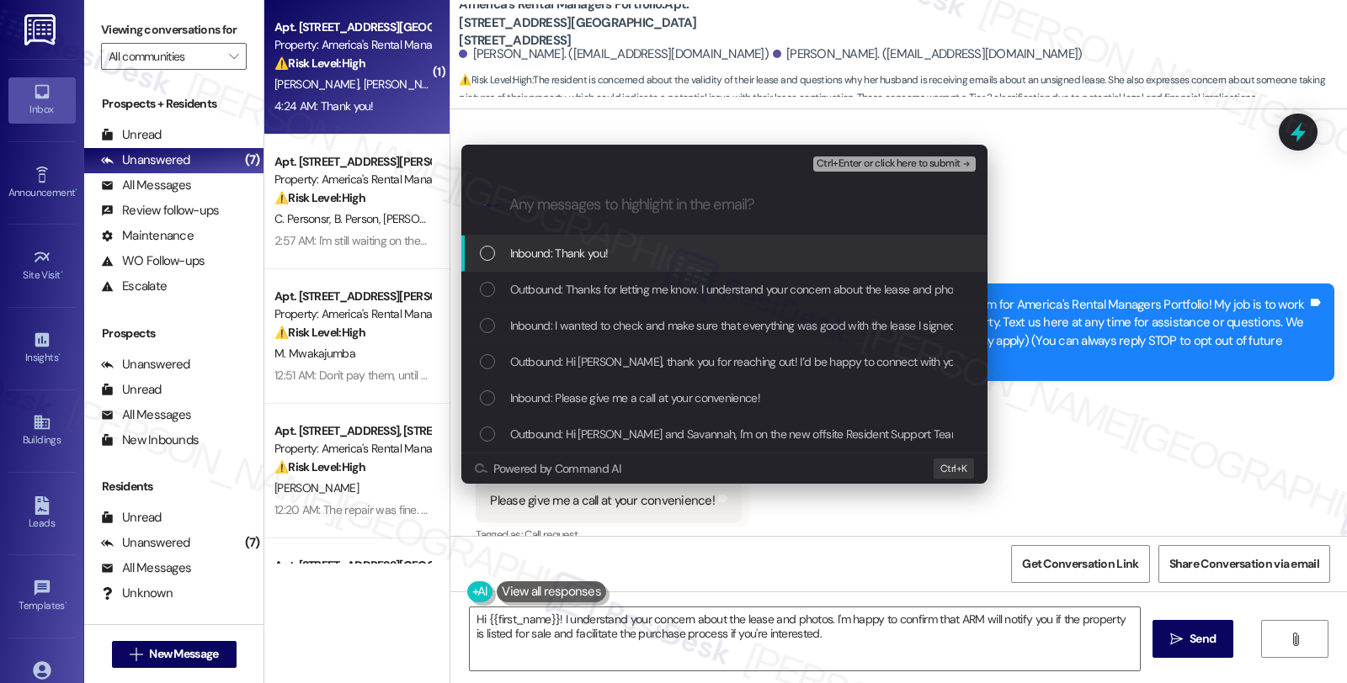
scroll to position [923, 0]
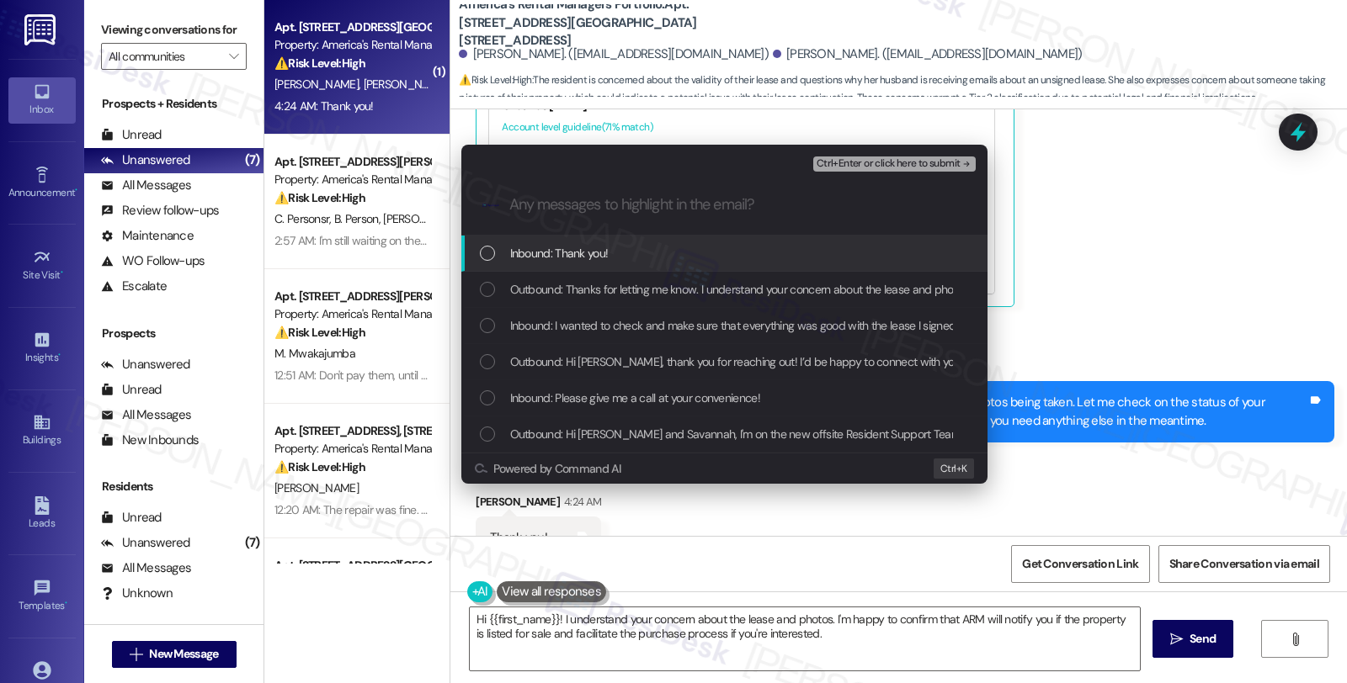
click at [540, 259] on span "Inbound: Thank you!" at bounding box center [559, 253] width 98 height 19
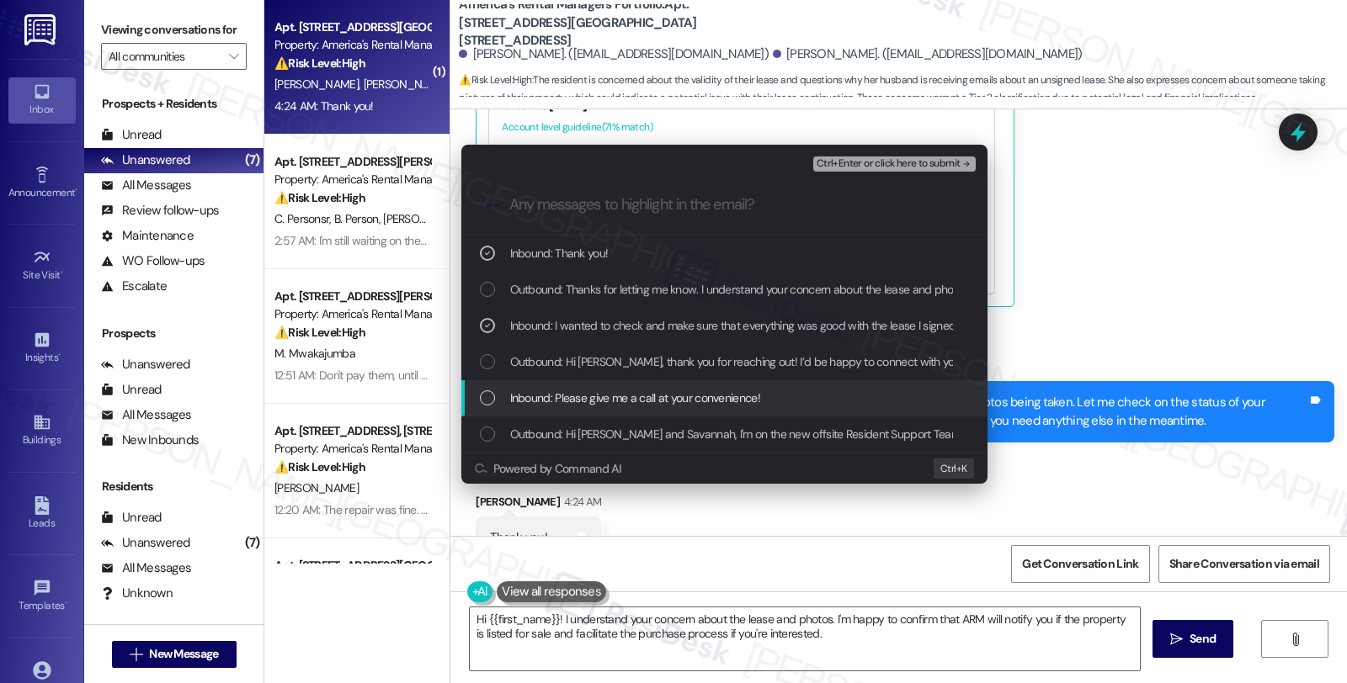
click at [702, 394] on span "Inbound: Please give me a call at your convenience!" at bounding box center [635, 398] width 250 height 19
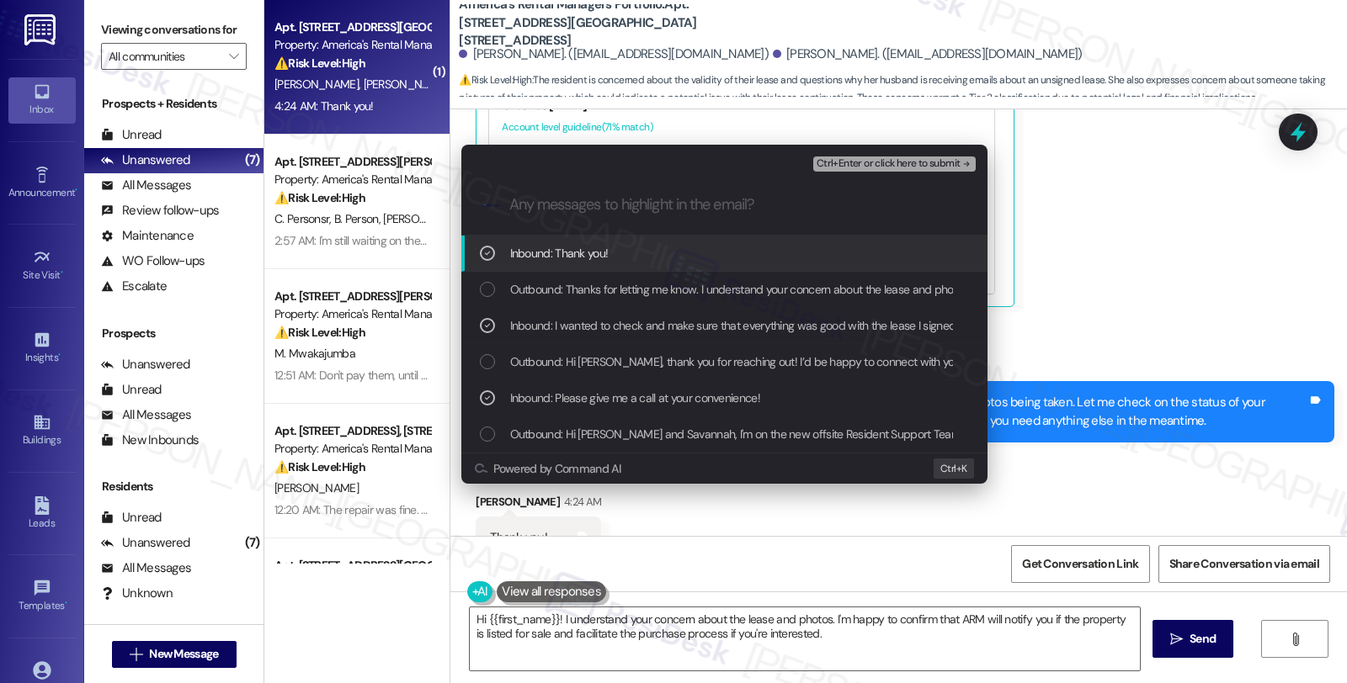
click at [879, 158] on span "Ctrl+Enter or click here to submit" at bounding box center [888, 164] width 144 height 12
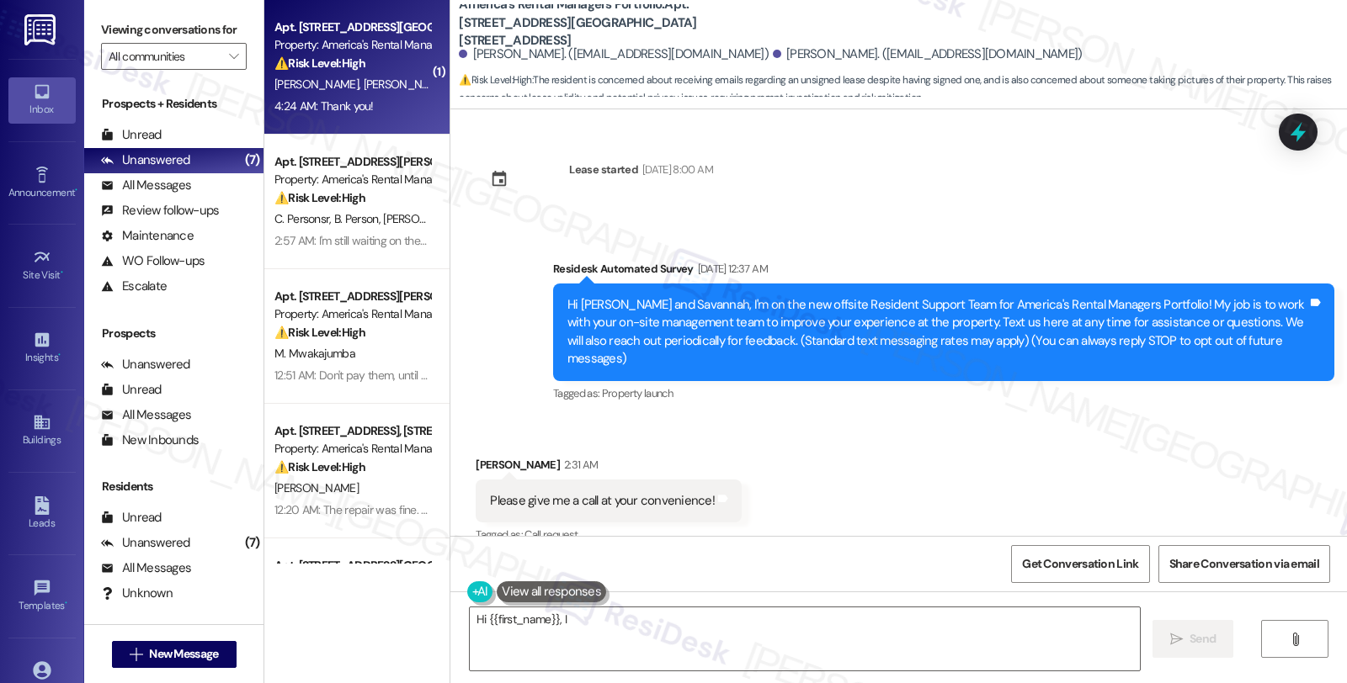
scroll to position [700, 0]
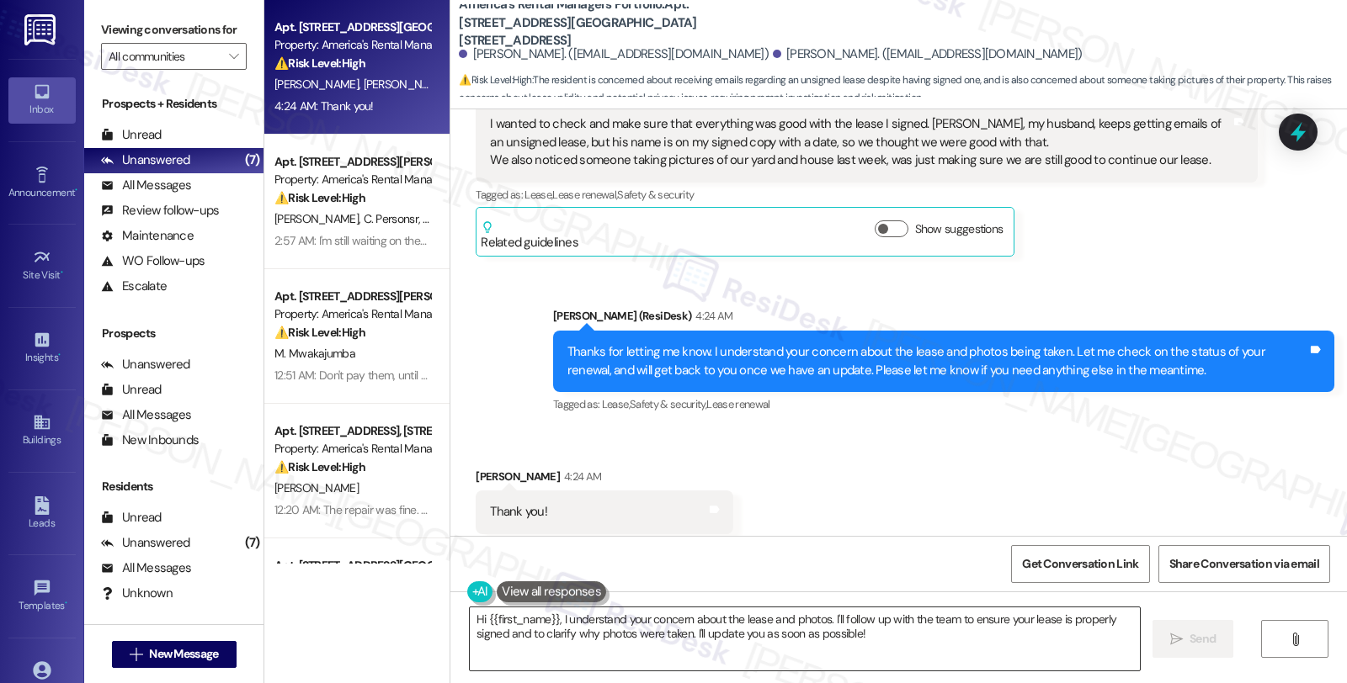
click at [513, 640] on textarea "Hi {{first_name}}, I understand your concern about the lease and photos. I'll f…" at bounding box center [805, 639] width 670 height 63
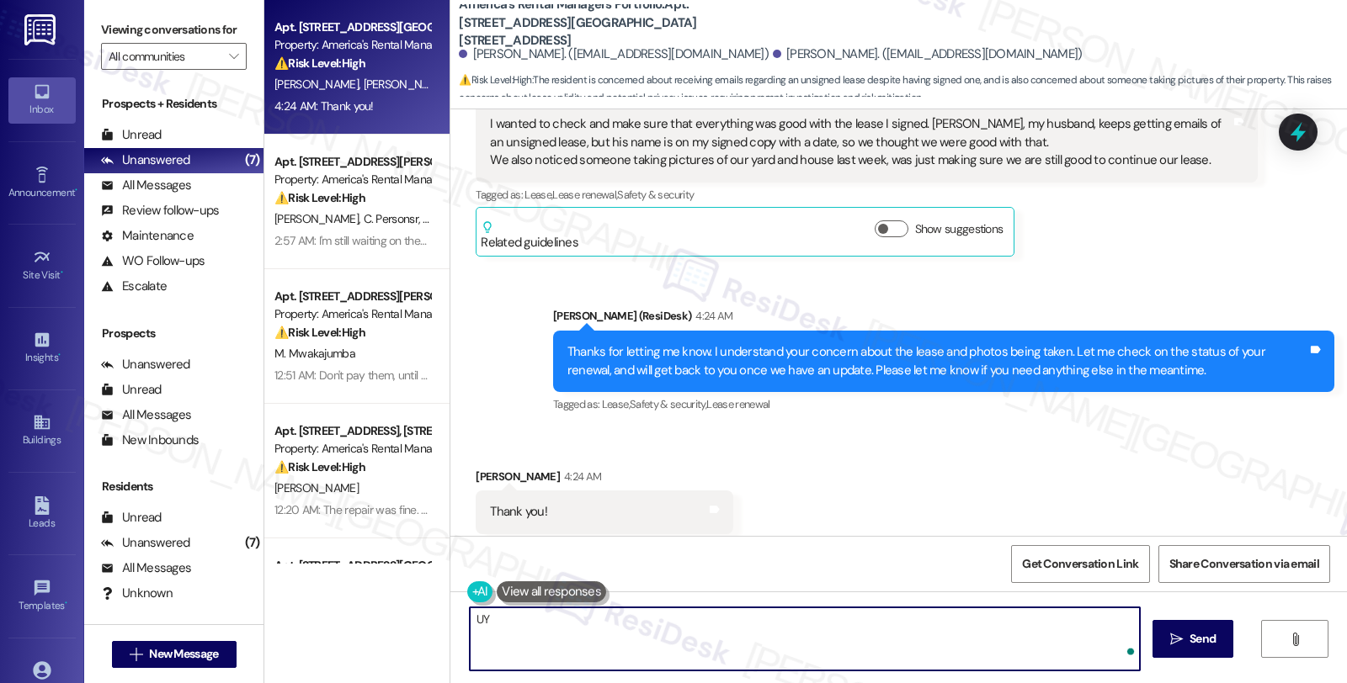
type textarea "U"
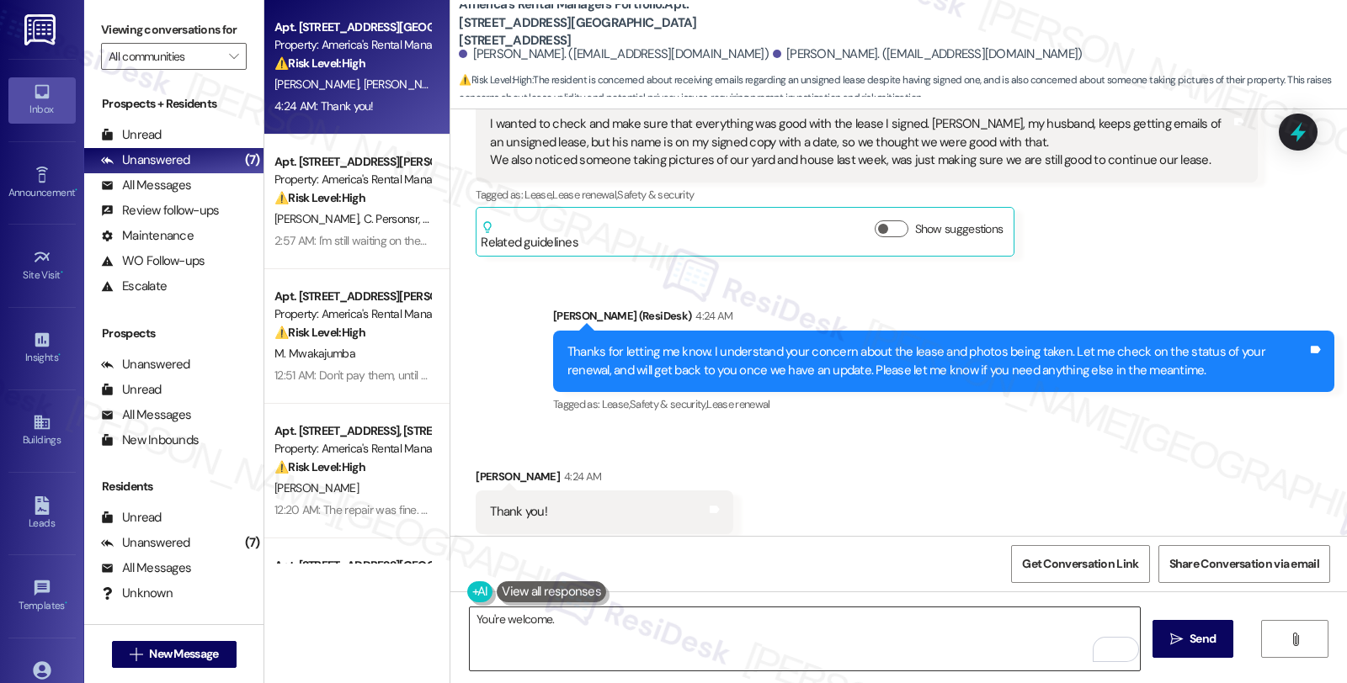
click at [603, 624] on textarea "You're welcome." at bounding box center [805, 639] width 670 height 63
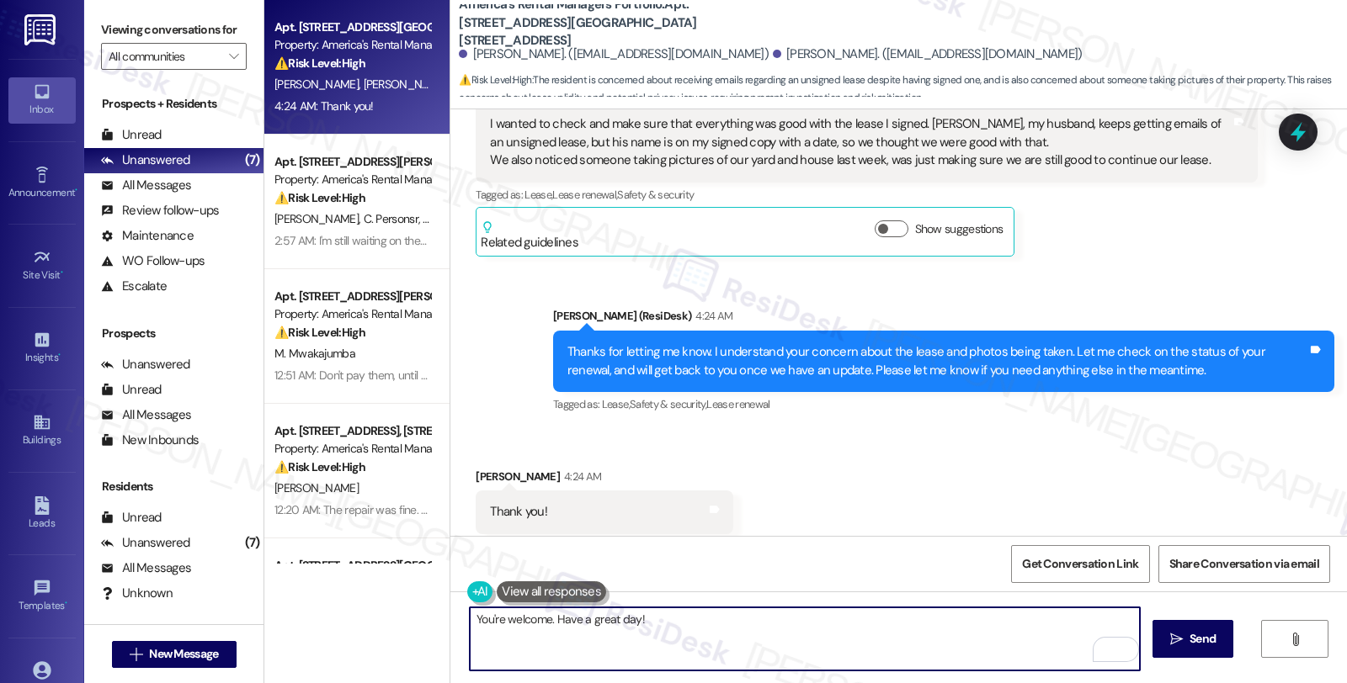
click at [483, 468] on div "[PERSON_NAME] 4:24 AM" at bounding box center [605, 480] width 258 height 24
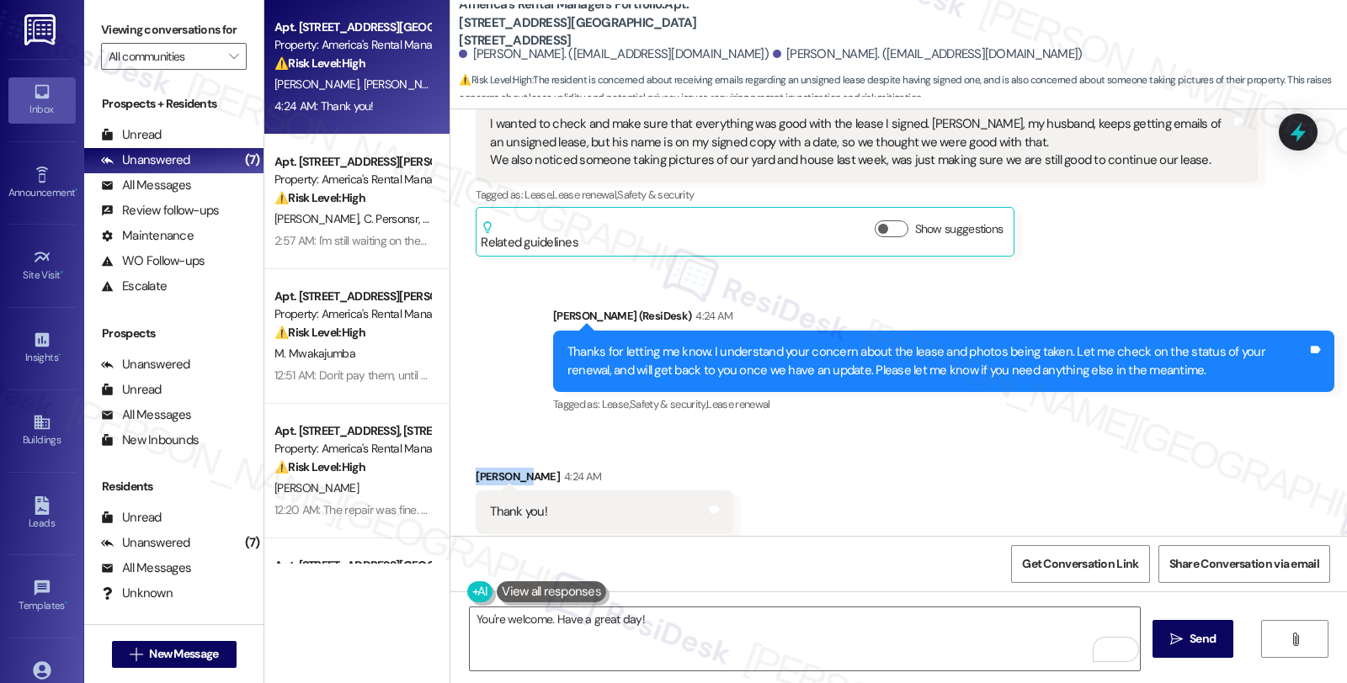
click at [483, 468] on div "[PERSON_NAME] 4:24 AM" at bounding box center [605, 480] width 258 height 24
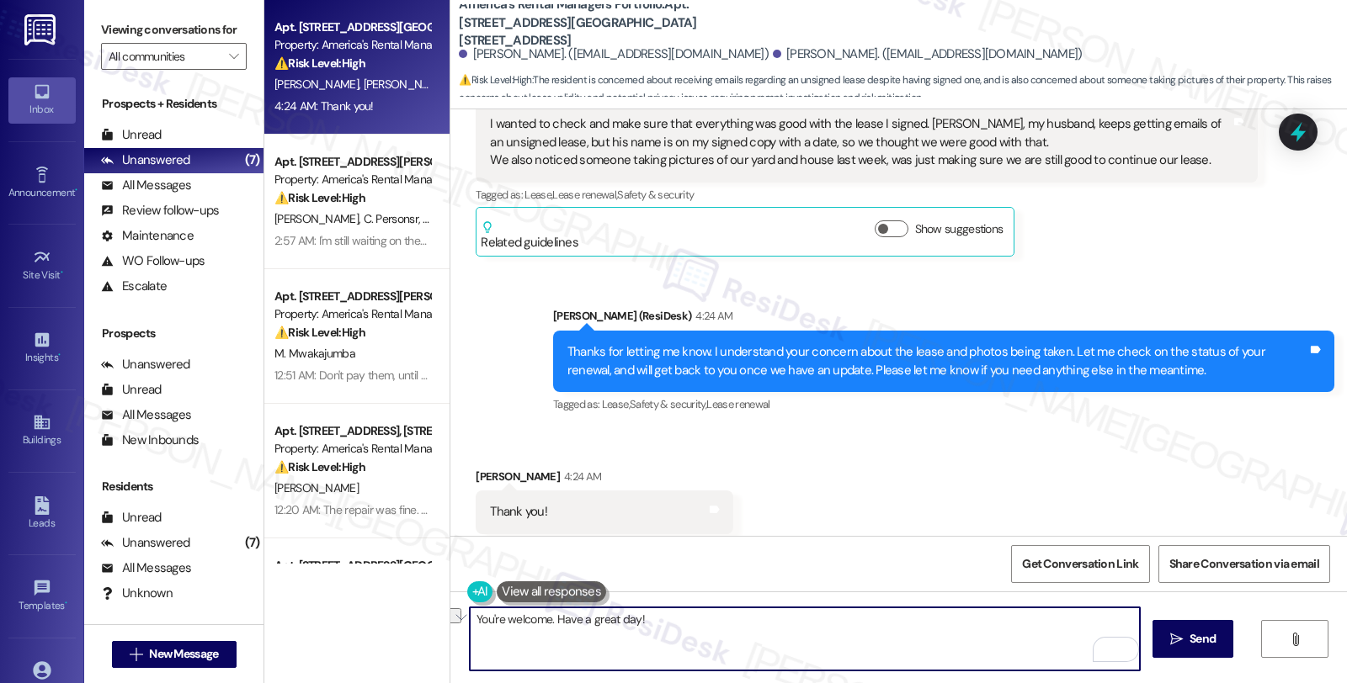
drag, startPoint x: 540, startPoint y: 618, endPoint x: 705, endPoint y: 618, distance: 165.0
click at [705, 618] on textarea "You're welcome. Have a great day!" at bounding box center [805, 639] width 670 height 63
type textarea "You're welcome 😊"
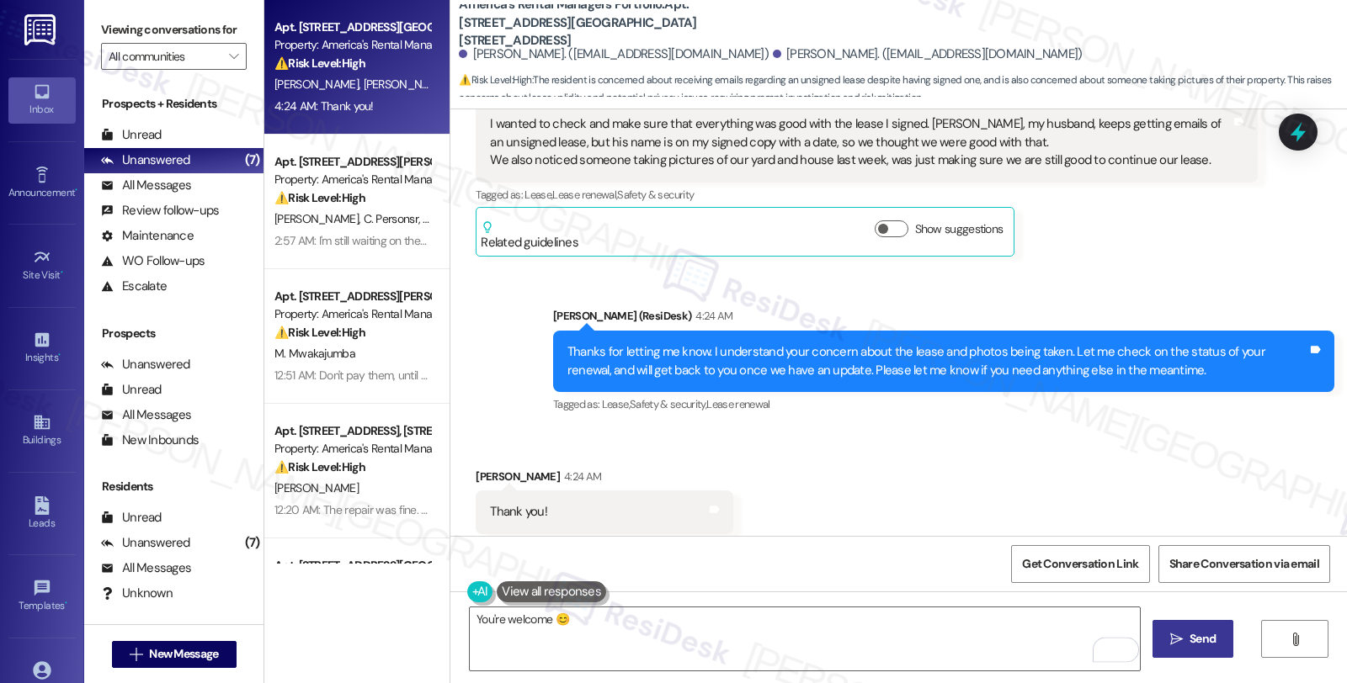
click at [1197, 644] on span "Send" at bounding box center [1202, 639] width 26 height 18
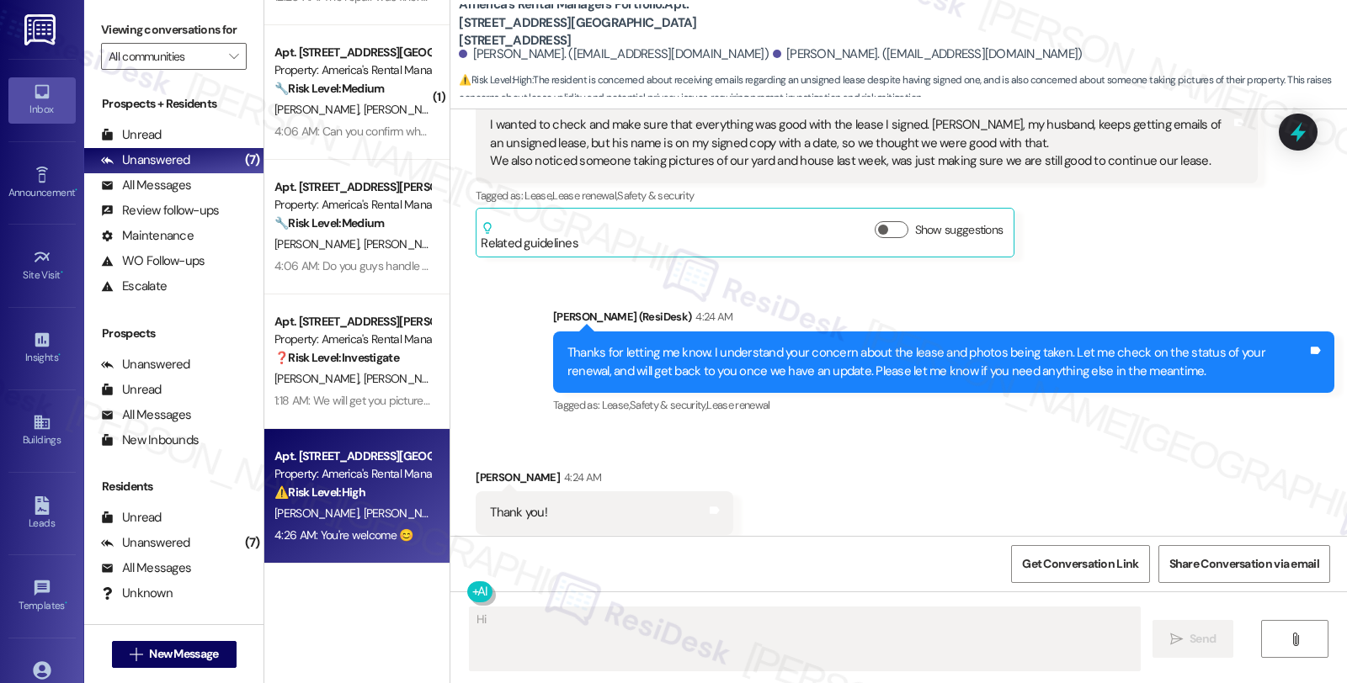
scroll to position [606, 0]
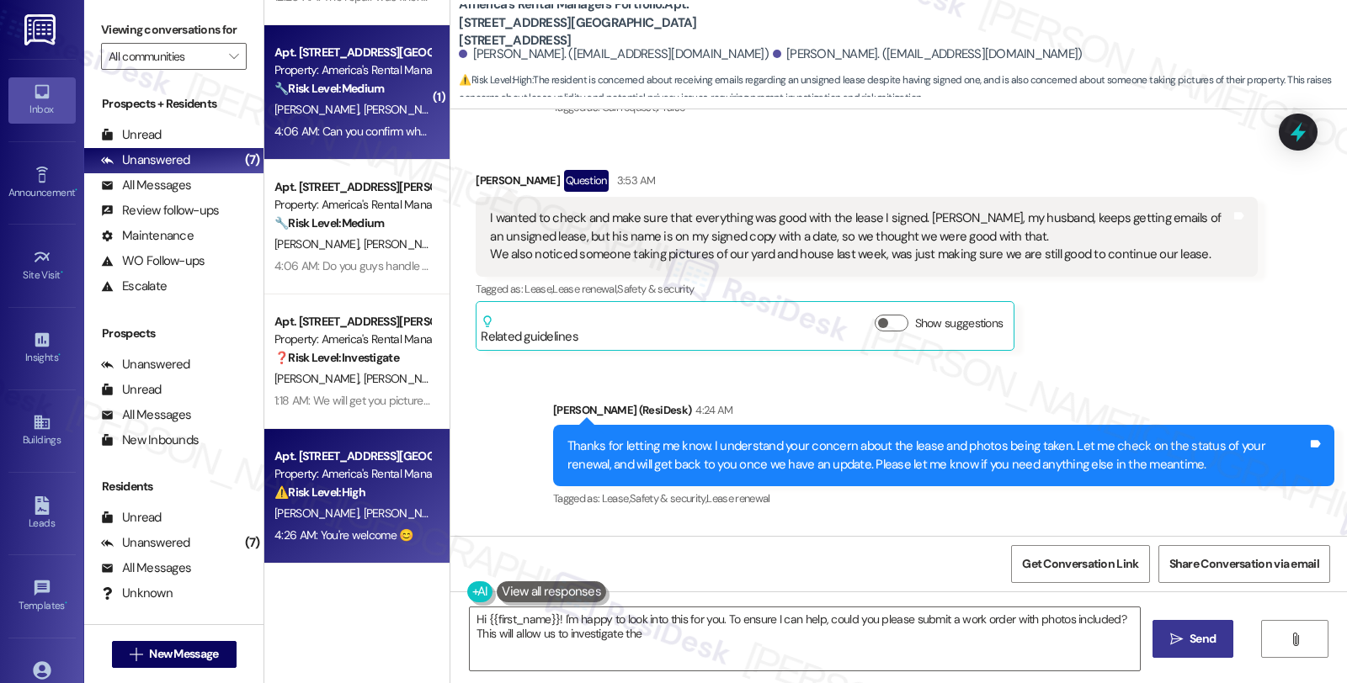
type textarea "Hi {{first_name}}! I'm happy to look into this for you. To ensure I can help, c…"
click at [414, 112] on div "[PERSON_NAME] [PERSON_NAME]" at bounding box center [352, 109] width 159 height 21
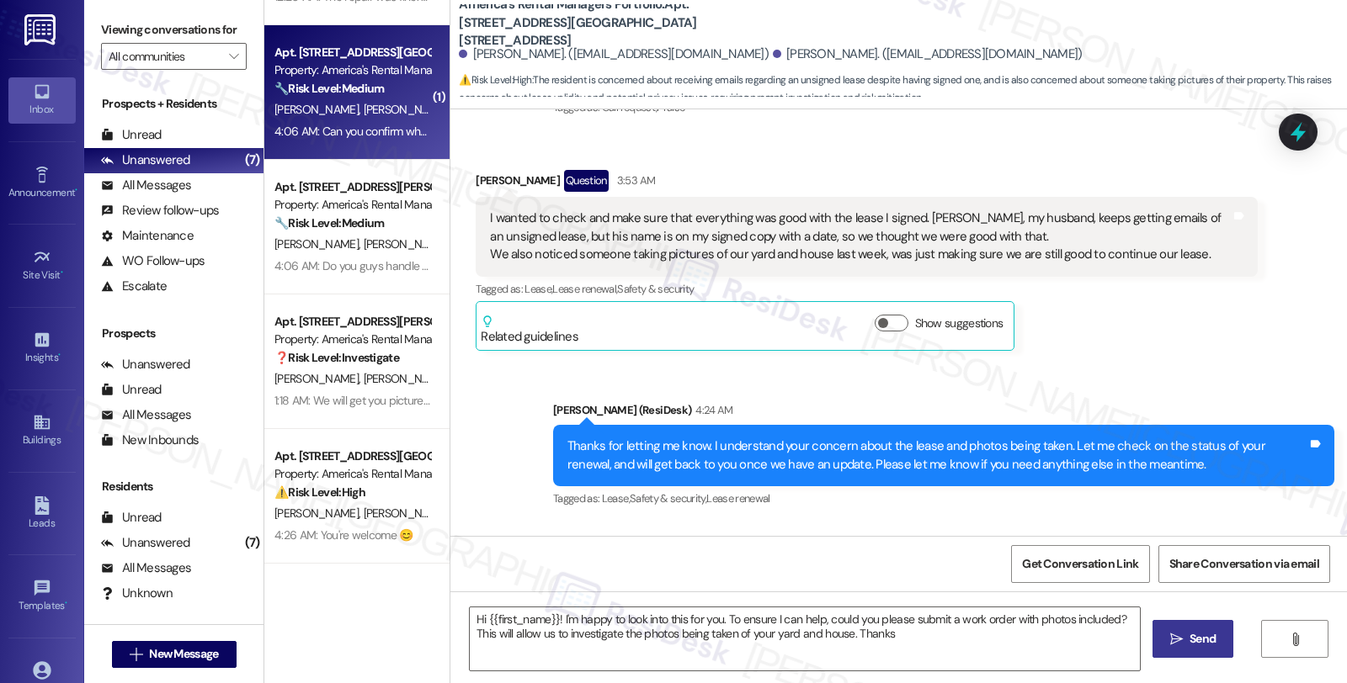
type textarea "Hi {{first_name}}! I'm happy to look into this for you. To ensure I can help, c…"
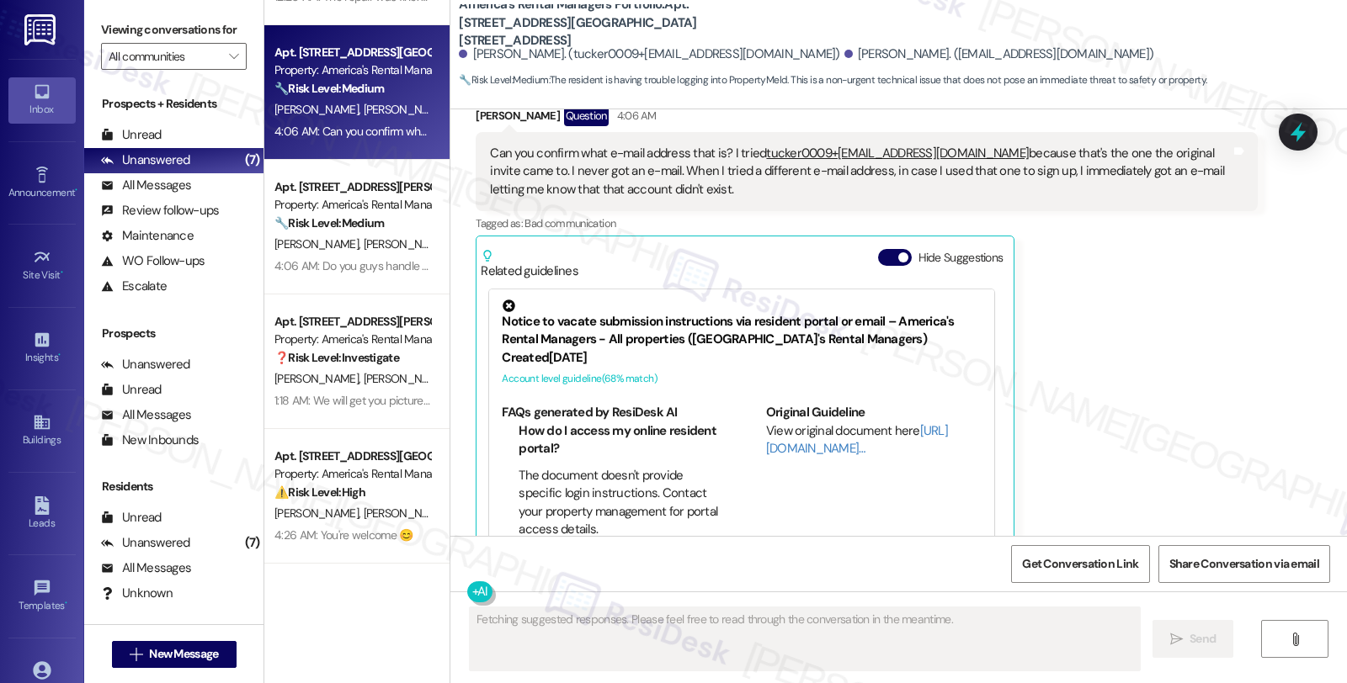
scroll to position [6012, 0]
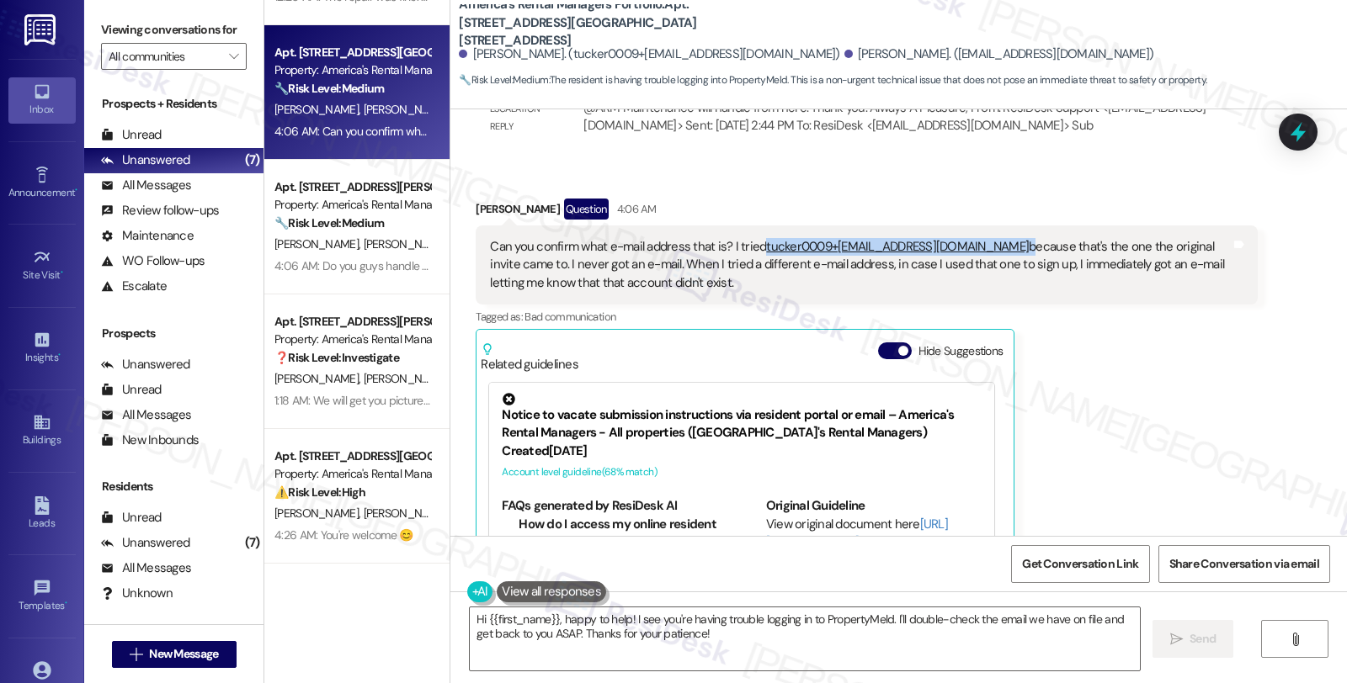
drag, startPoint x: 923, startPoint y: 209, endPoint x: 751, endPoint y: 208, distance: 171.7
click at [751, 238] on div "Can you confirm what e-mail address that is? I tried tucker0009+[EMAIL_ADDRESS]…" at bounding box center [860, 265] width 740 height 54
copy div "tucker0009+[EMAIL_ADDRESS][DOMAIN_NAME]"
click at [1032, 258] on div "Can you confirm what e-mail address that is? I tried tucker0009+[EMAIL_ADDRESS]…" at bounding box center [866, 265] width 781 height 79
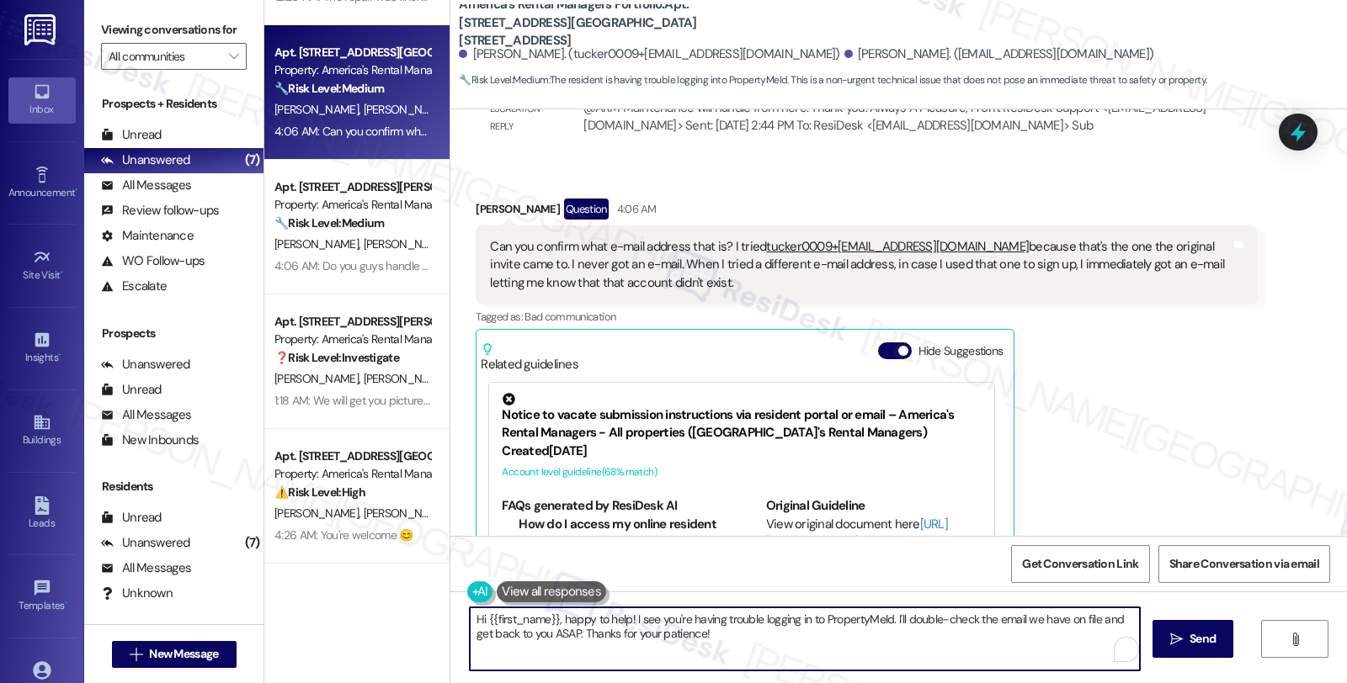
drag, startPoint x: 527, startPoint y: 619, endPoint x: 737, endPoint y: 636, distance: 211.1
click at [737, 636] on textarea "Hi {{first_name}}, happy to help! I see you're having trouble logging in to Pro…" at bounding box center [805, 639] width 670 height 63
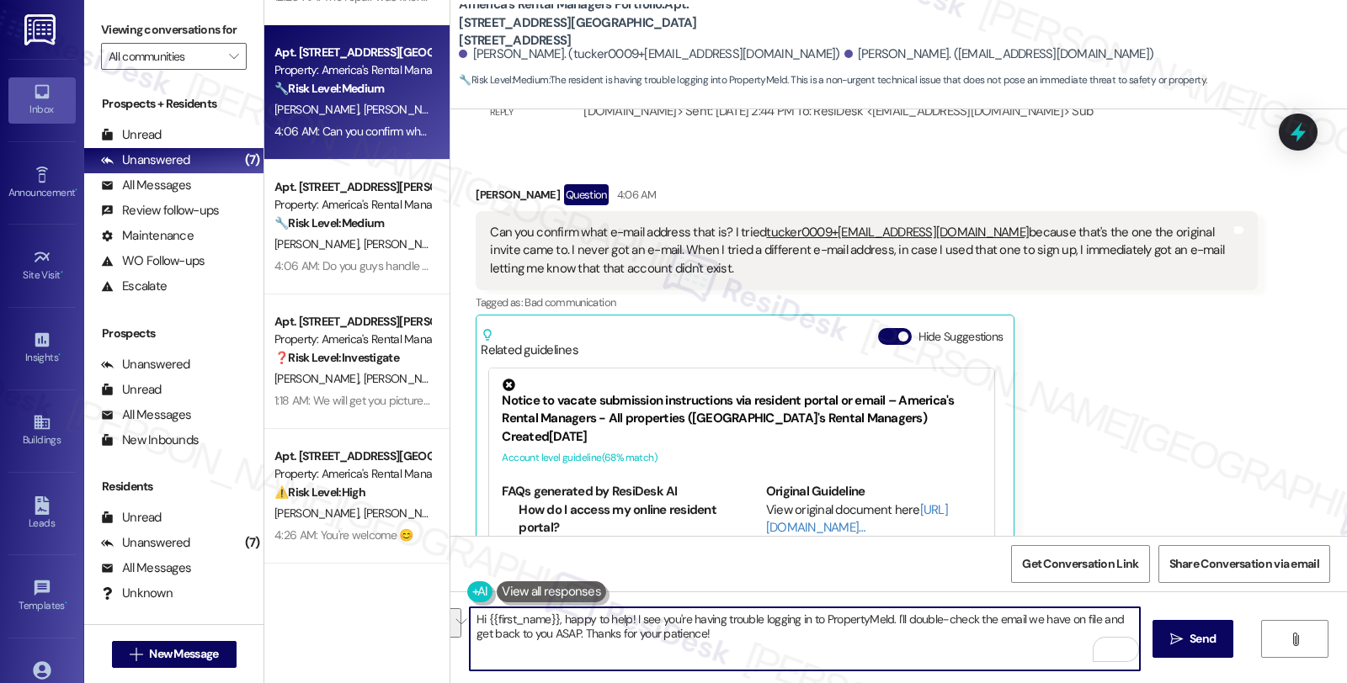
scroll to position [6106, 0]
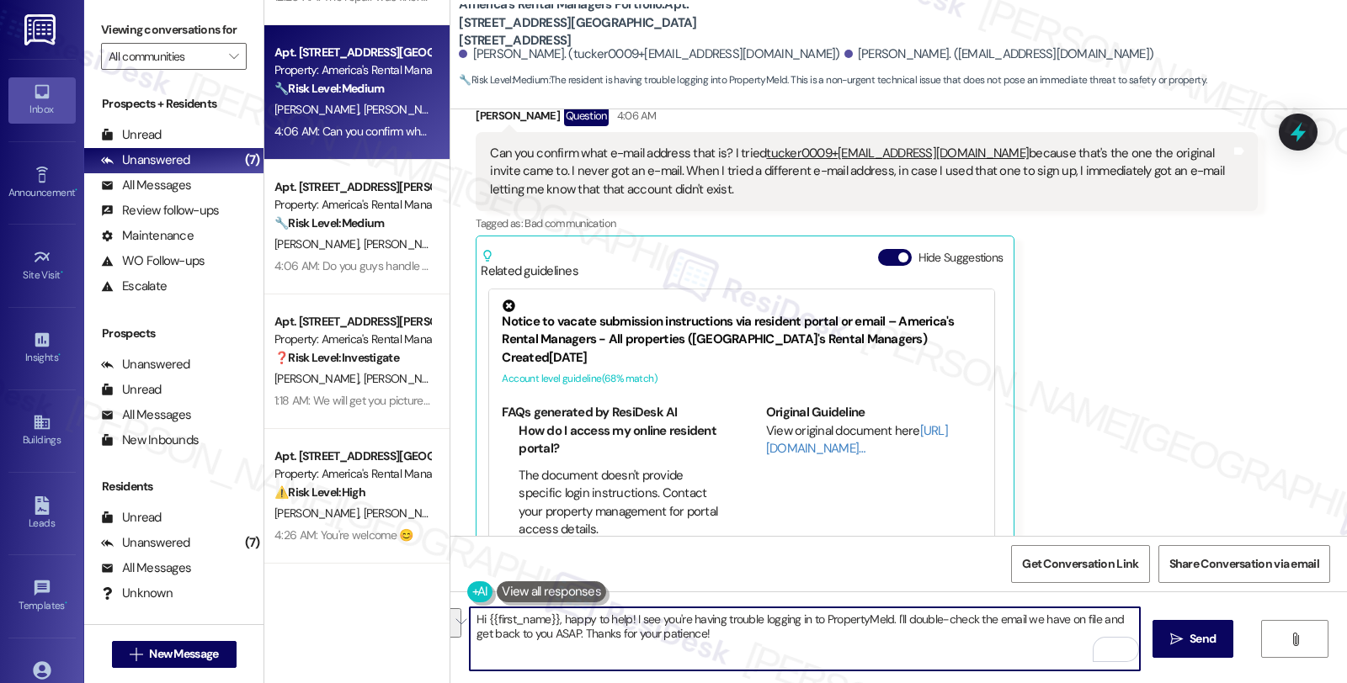
click at [717, 649] on textarea "Hi {{first_name}}, happy to help! I see you're having trouble logging in to Pro…" at bounding box center [805, 639] width 670 height 63
drag, startPoint x: 564, startPoint y: 616, endPoint x: 391, endPoint y: 586, distance: 176.0
click at [391, 586] on div "Apt. [STREET_ADDRESS][PERSON_NAME], [STREET_ADDRESS][PERSON_NAME] Property: Ame…" at bounding box center [805, 341] width 1082 height 683
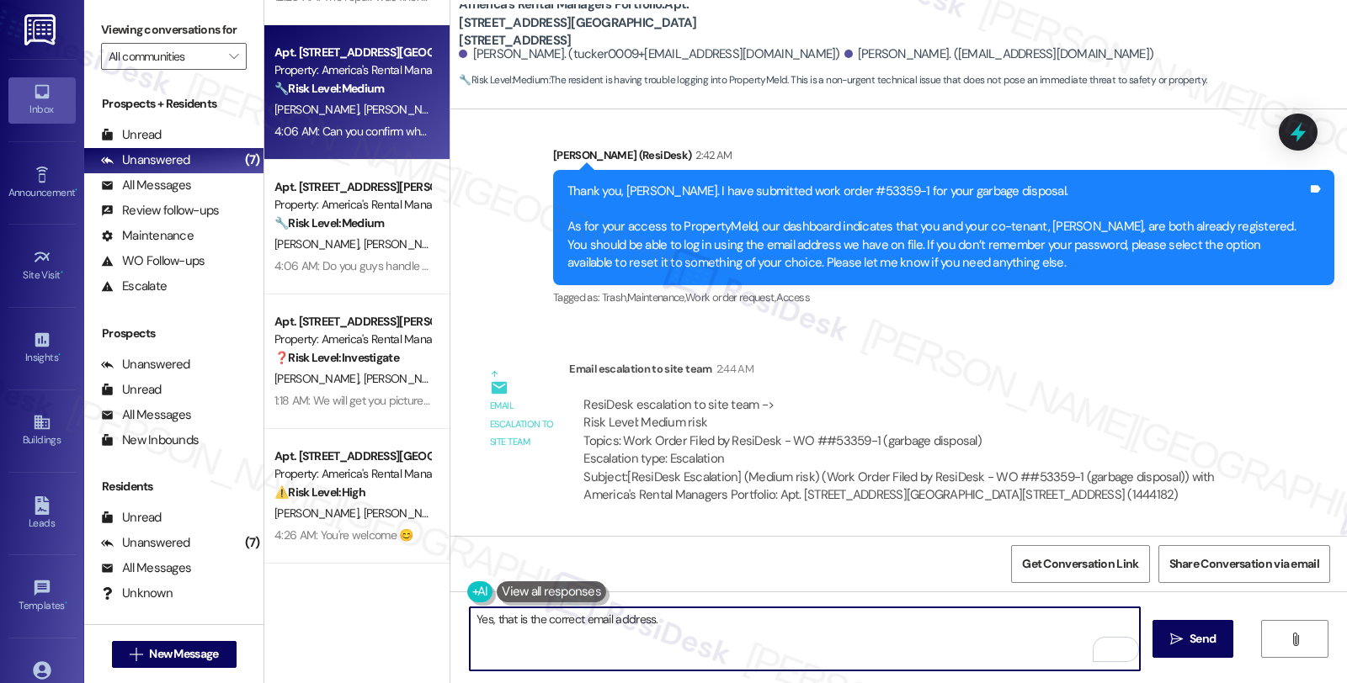
scroll to position [5451, 0]
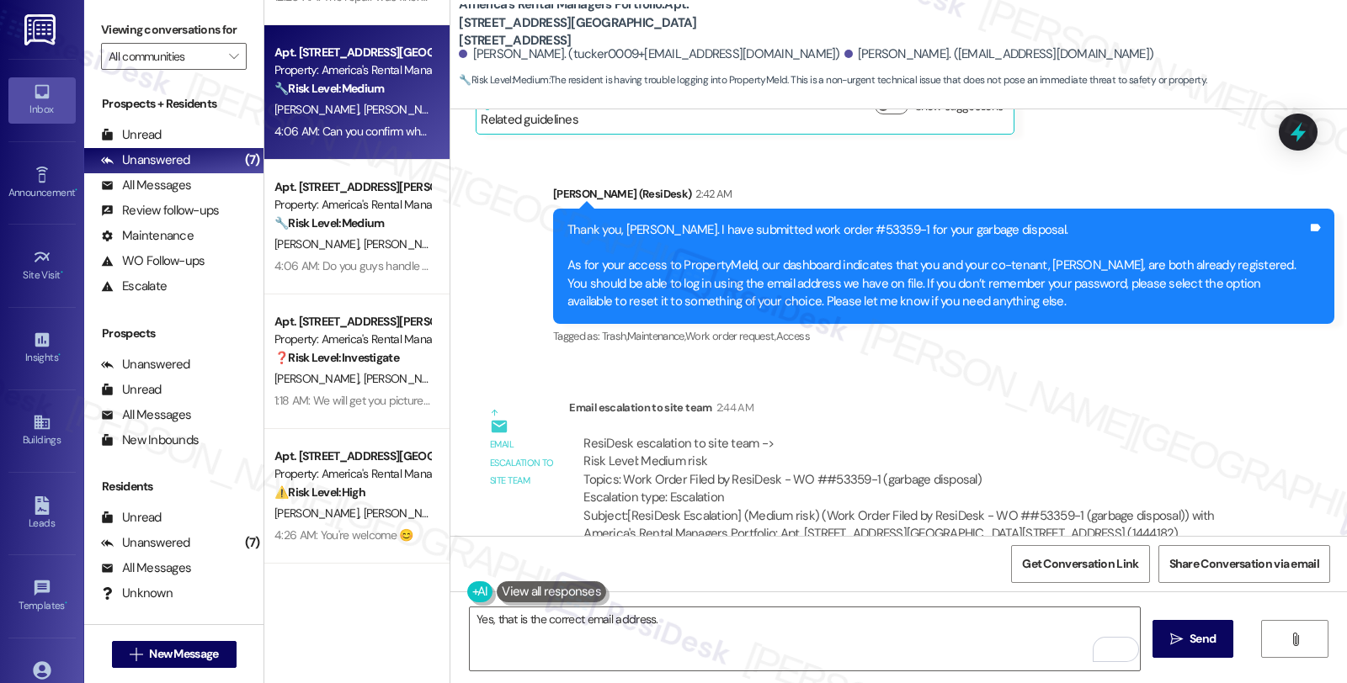
click at [1206, 435] on div "ResiDesk escalation to site team -> Risk Level: Medium risk Topics: Work Order …" at bounding box center [912, 471] width 659 height 72
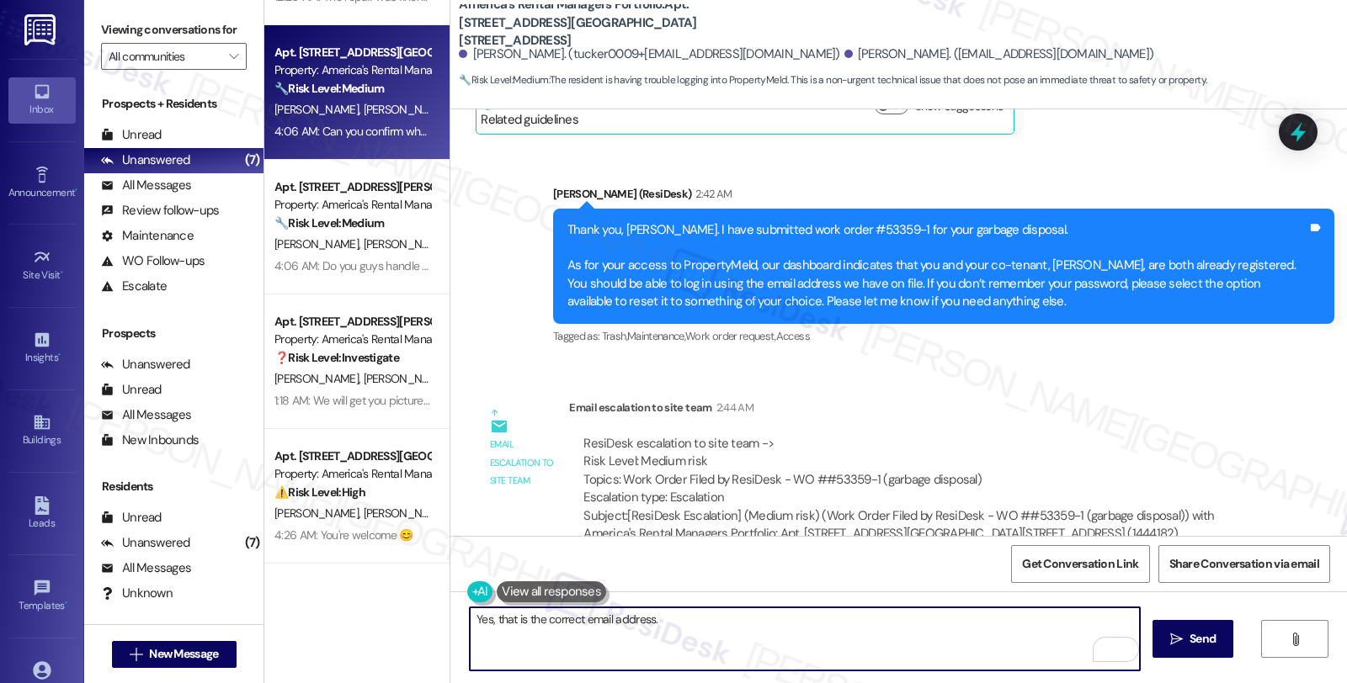
click at [694, 623] on textarea "Yes, that is the correct email address." at bounding box center [805, 639] width 670 height 63
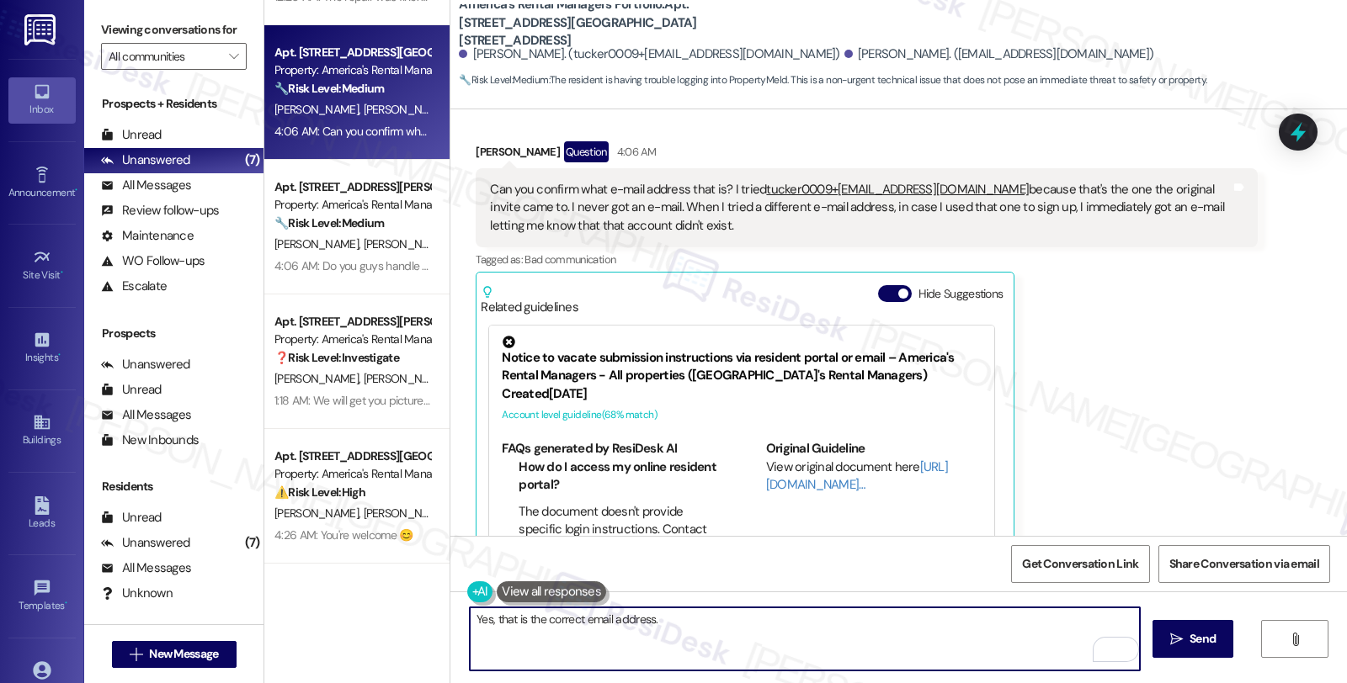
scroll to position [6106, 0]
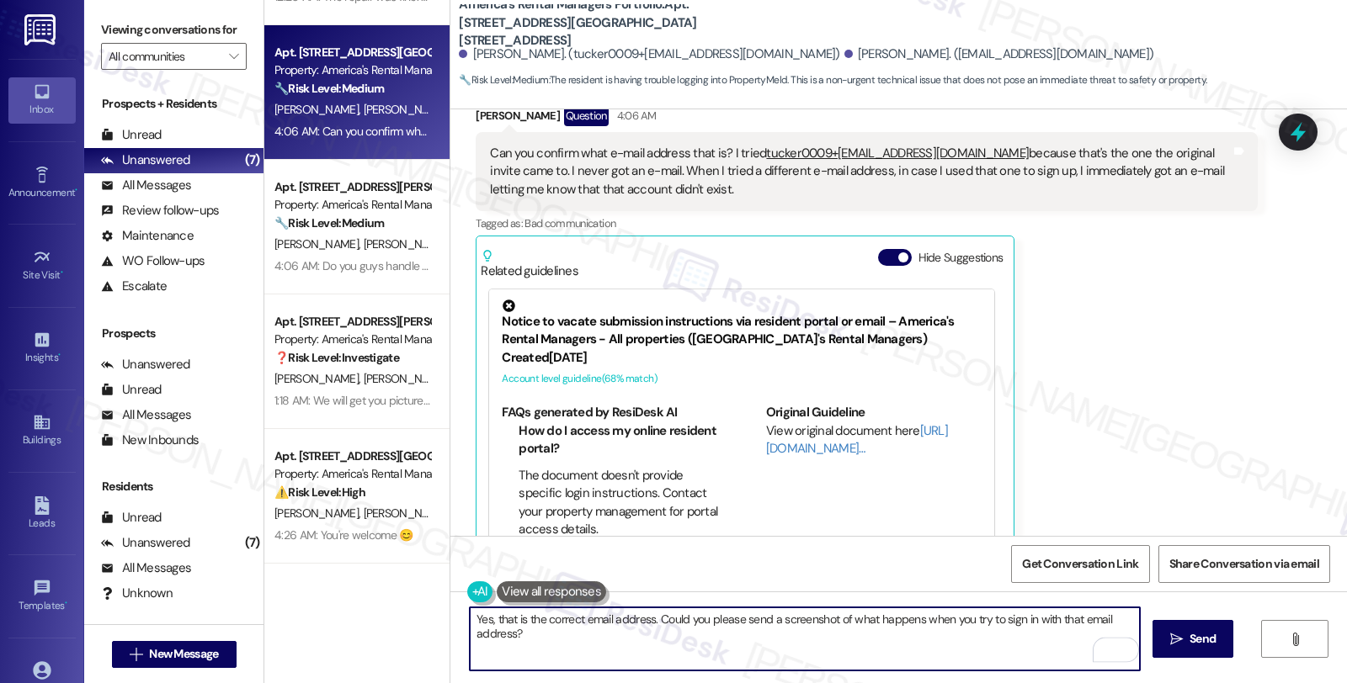
click at [920, 646] on textarea "Yes, that is the correct email address. Could you please send a screenshot of w…" at bounding box center [805, 639] width 670 height 63
type textarea "Yes, that is the correct email address. Could you please send a screenshot of w…"
click at [1183, 650] on button " Send" at bounding box center [1193, 639] width 82 height 38
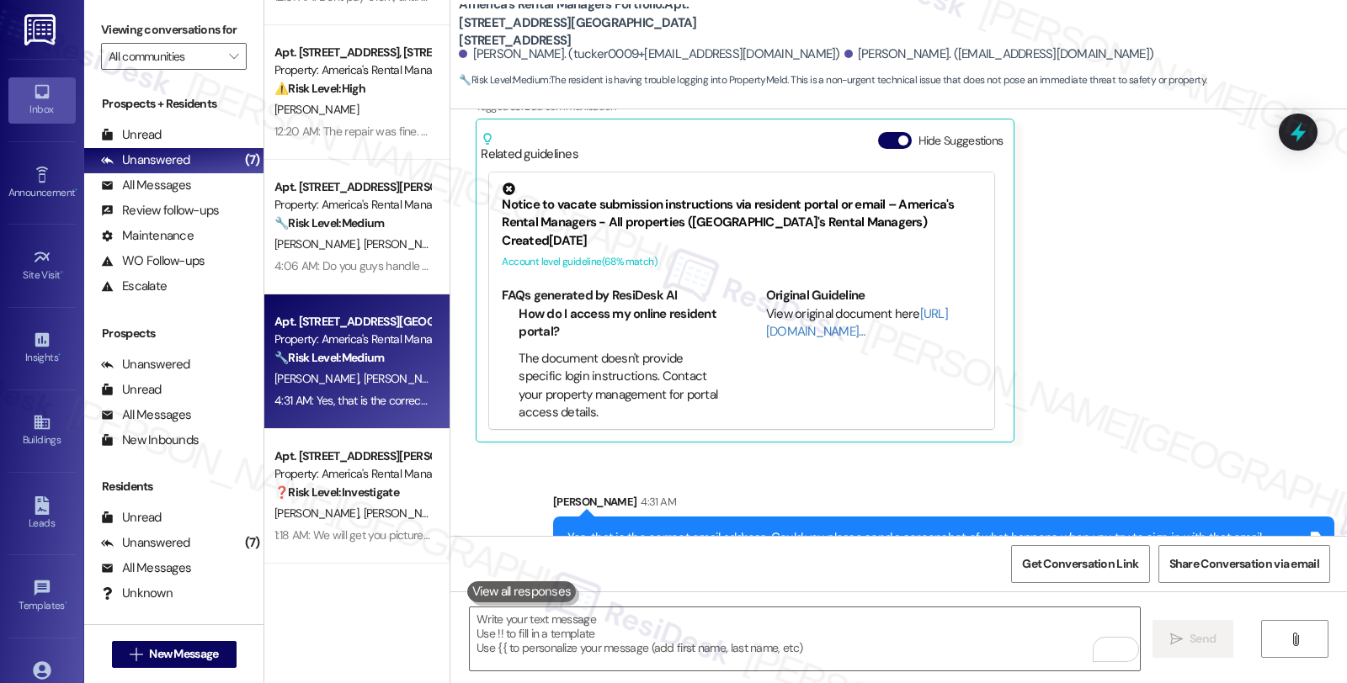
scroll to position [6224, 0]
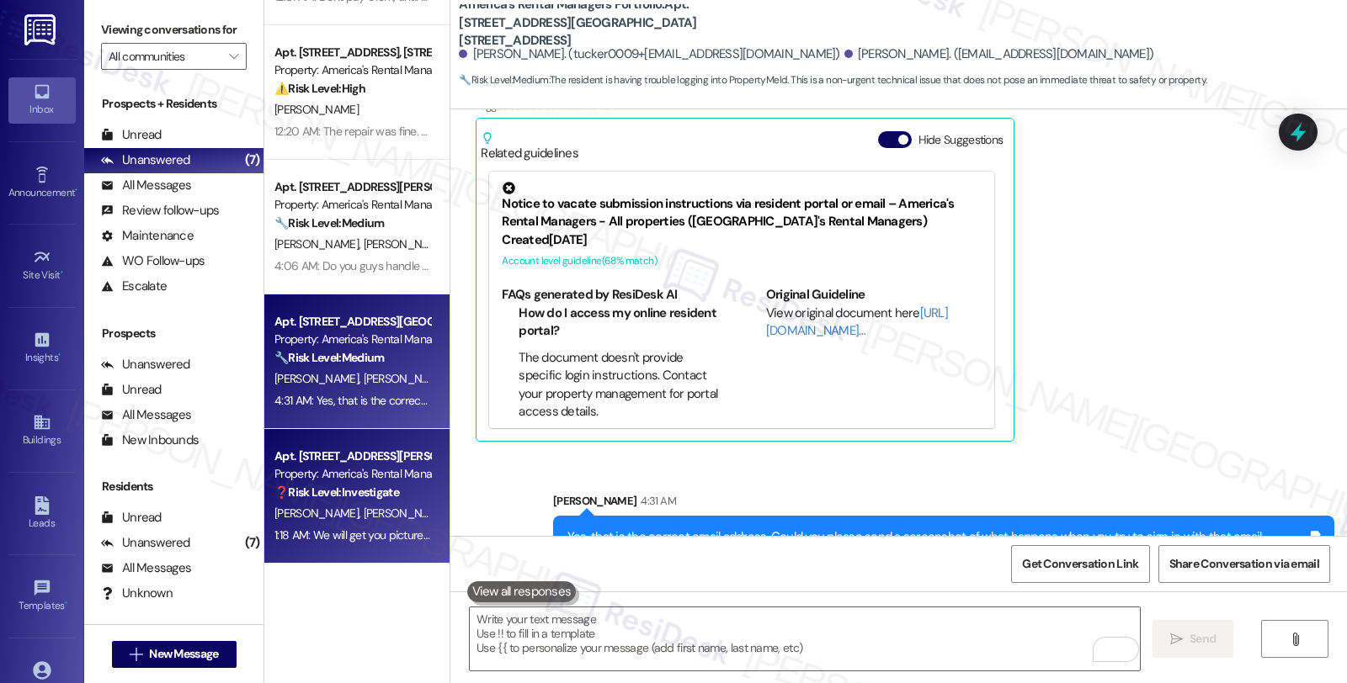
click at [391, 474] on div "Property: America's Rental Managers Portfolio" at bounding box center [352, 474] width 156 height 18
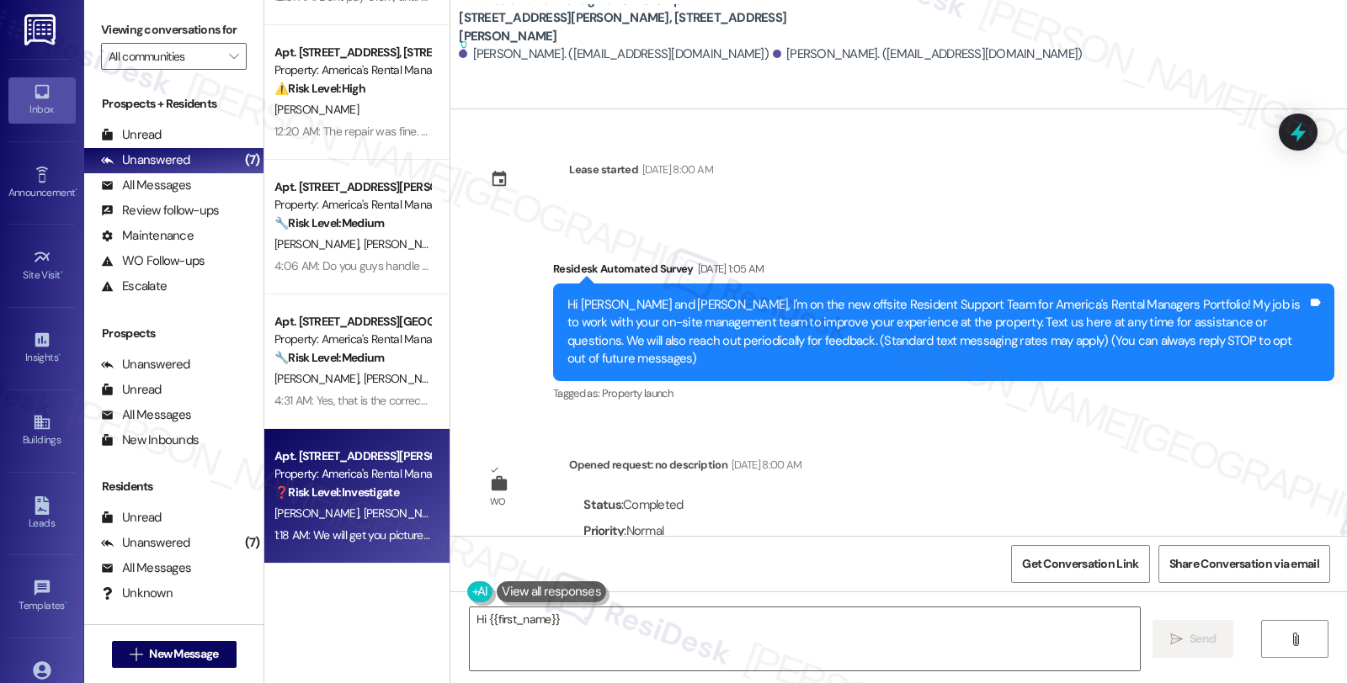
scroll to position [2364, 0]
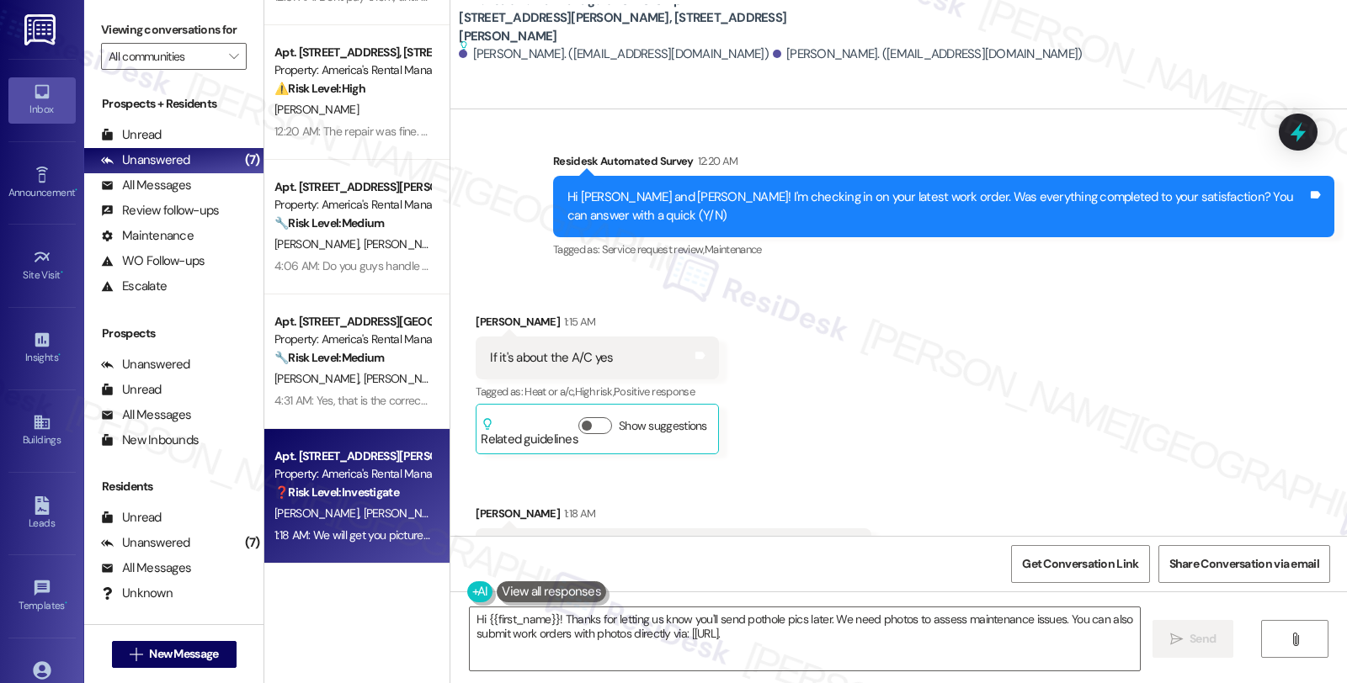
type textarea "Hi {{first_name}}! Thanks for letting us know you'll send pothole pics later. W…"
drag, startPoint x: 465, startPoint y: 250, endPoint x: 531, endPoint y: 250, distance: 65.7
click at [531, 313] on div "[PERSON_NAME] 1:15 AM" at bounding box center [597, 325] width 242 height 24
copy div "[PERSON_NAME]"
